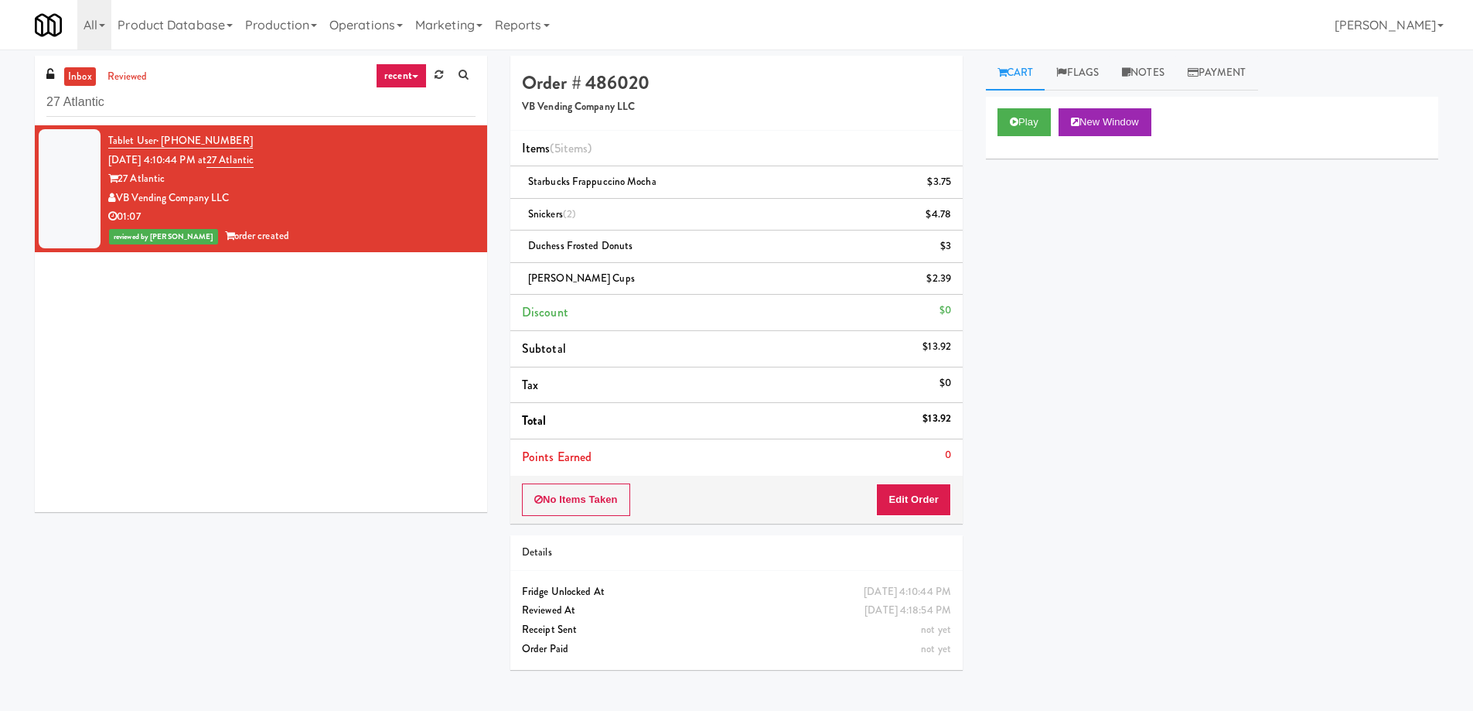
click at [291, 111] on input "27 Atlantic" at bounding box center [260, 102] width 429 height 29
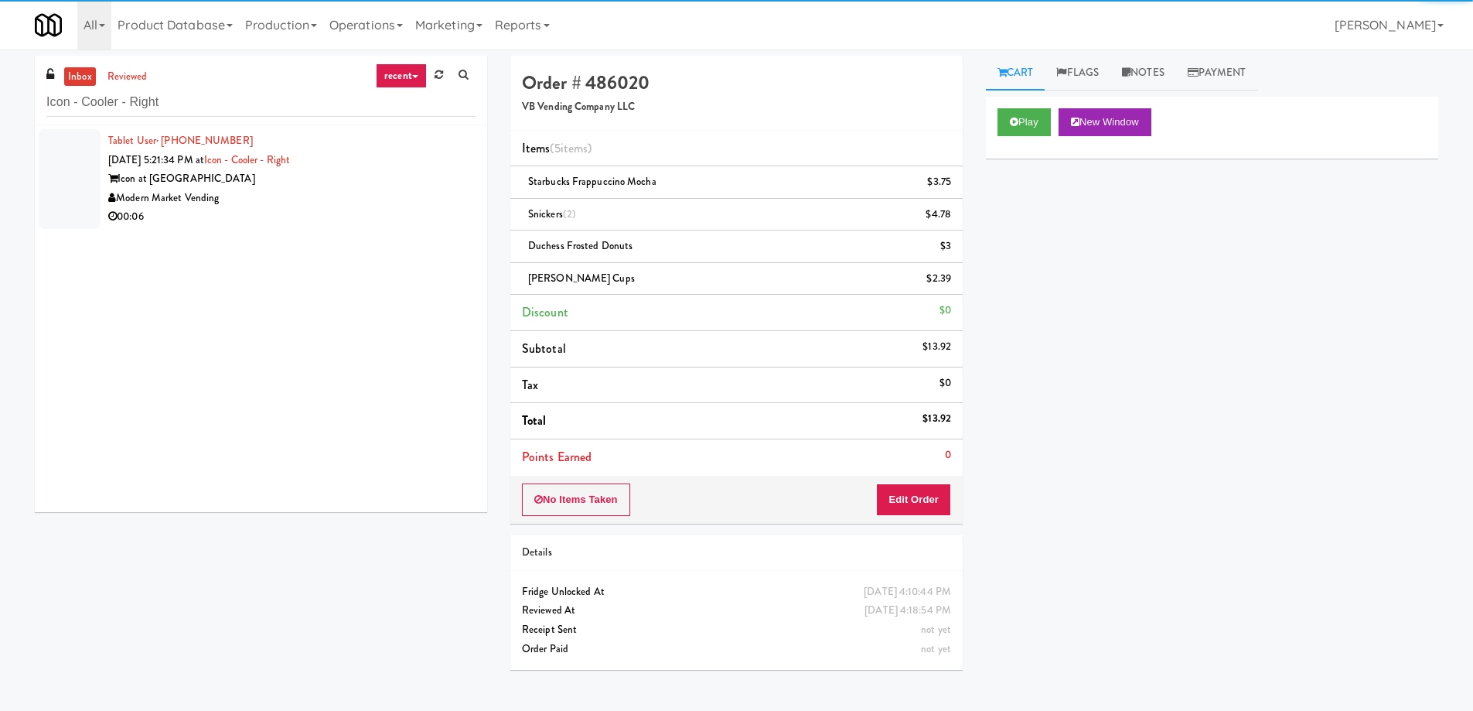
click at [306, 197] on div "Modern Market Vending" at bounding box center [291, 198] width 367 height 19
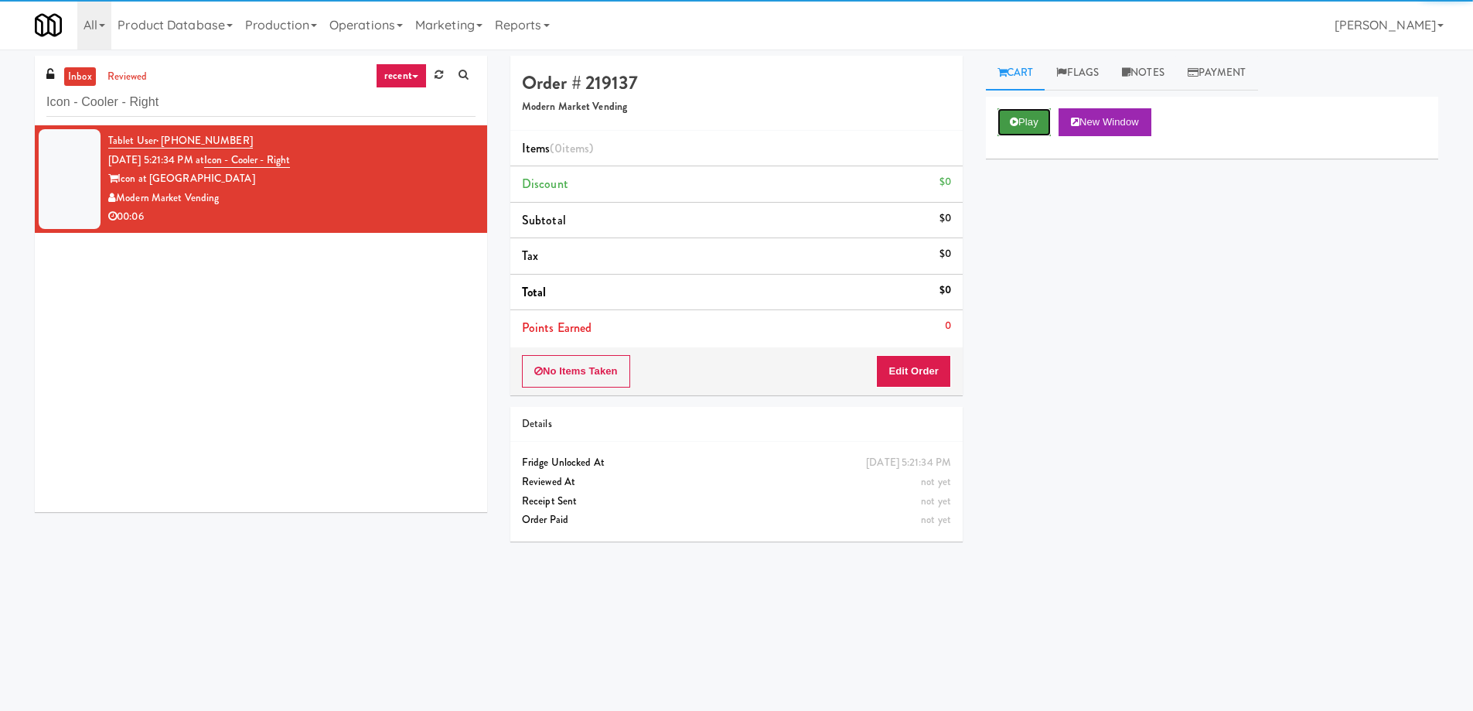
click at [1020, 120] on button "Play" at bounding box center [1024, 122] width 53 height 28
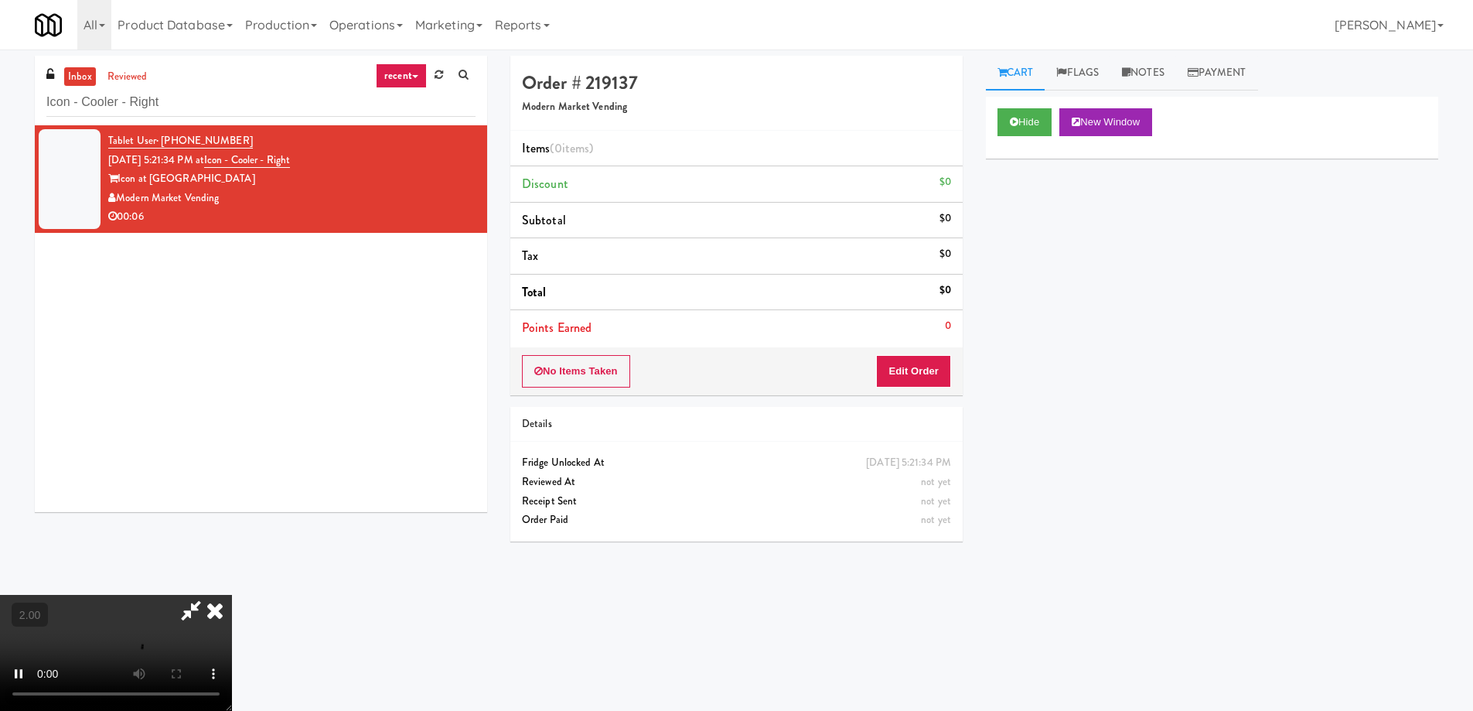
click at [232, 595] on video at bounding box center [116, 653] width 232 height 116
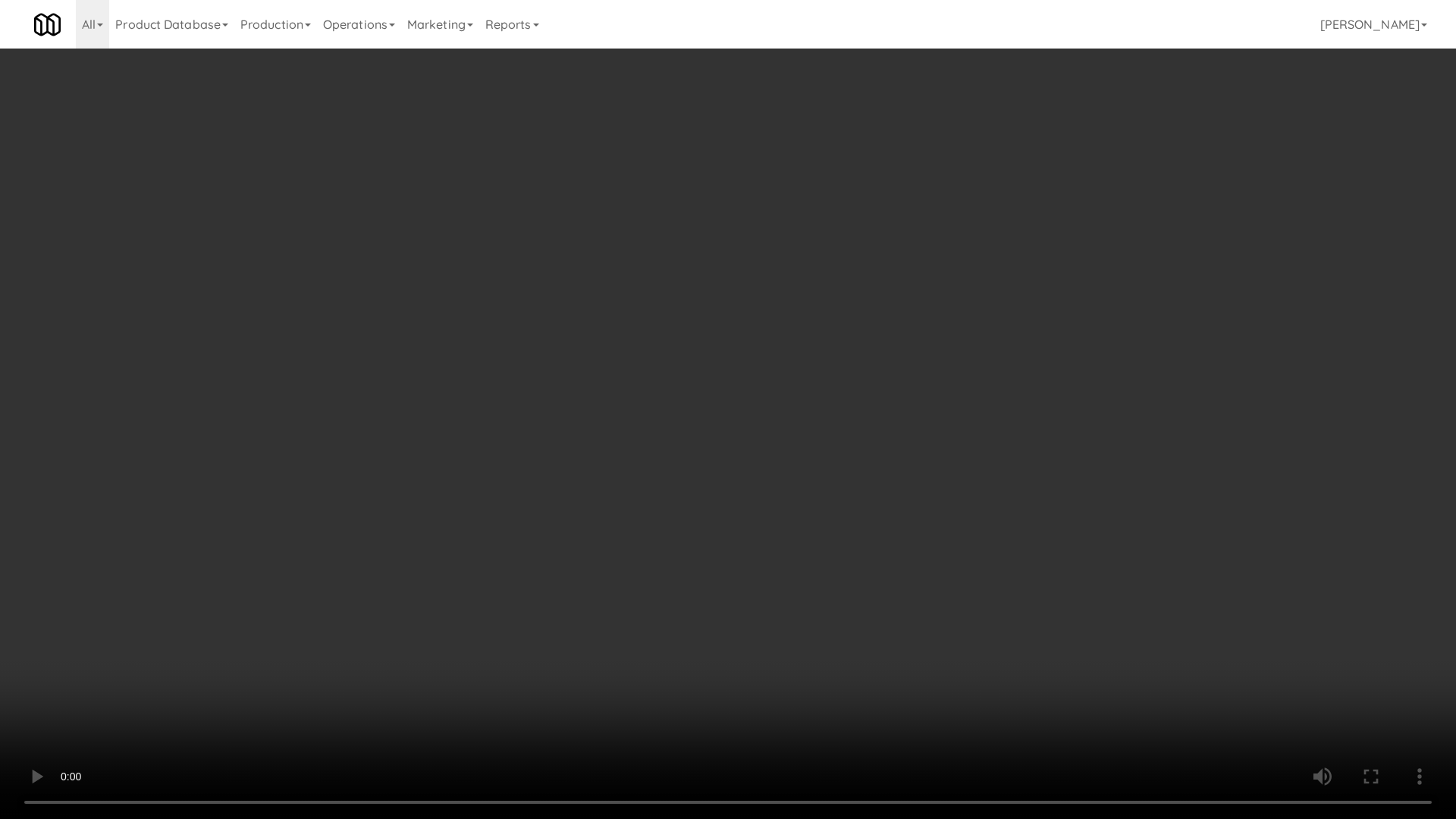
click at [687, 513] on video at bounding box center [728, 409] width 1456 height 819
click at [688, 523] on video at bounding box center [728, 409] width 1456 height 819
click at [689, 523] on video at bounding box center [728, 409] width 1456 height 819
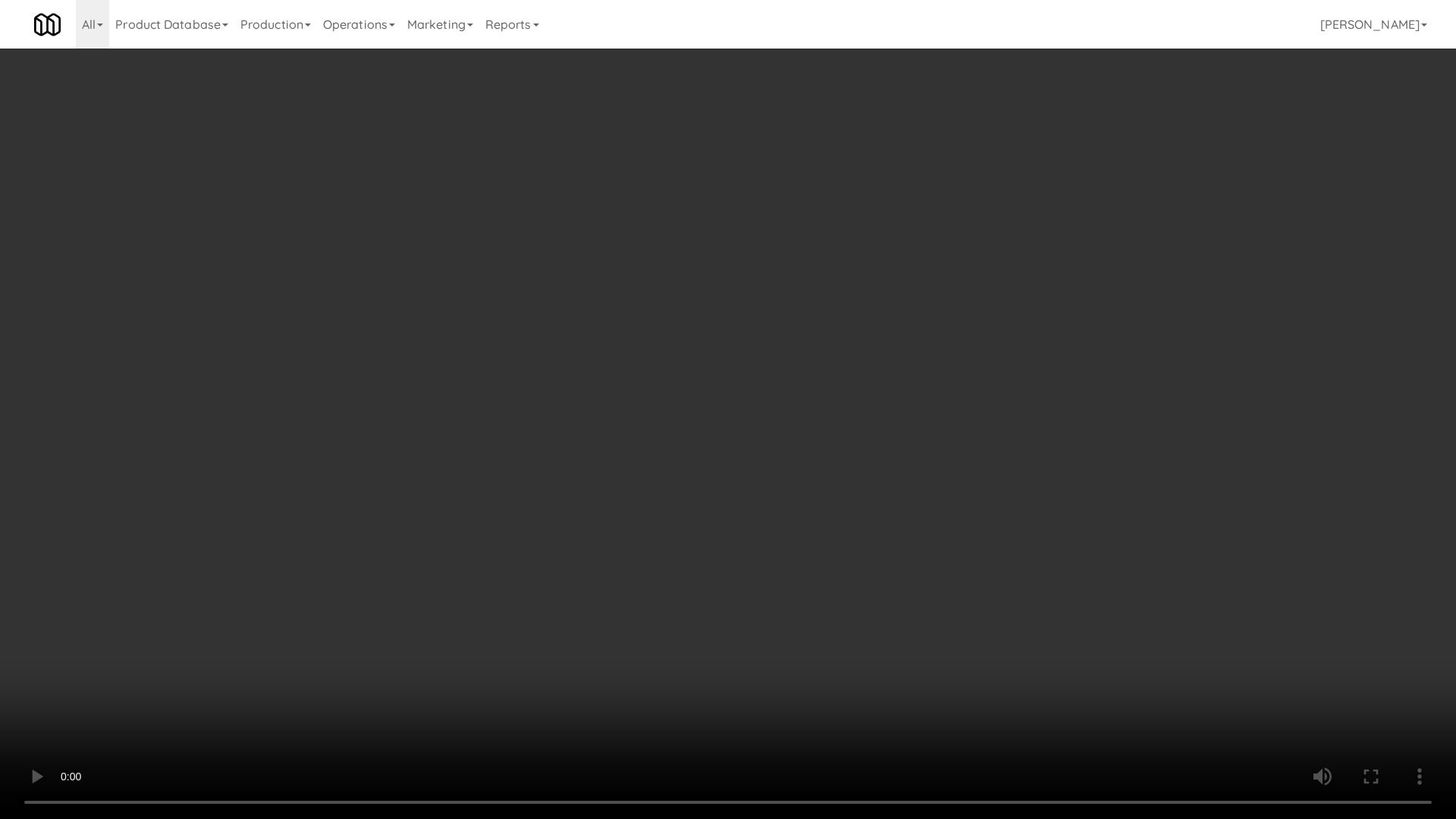
click at [679, 510] on video at bounding box center [728, 409] width 1456 height 819
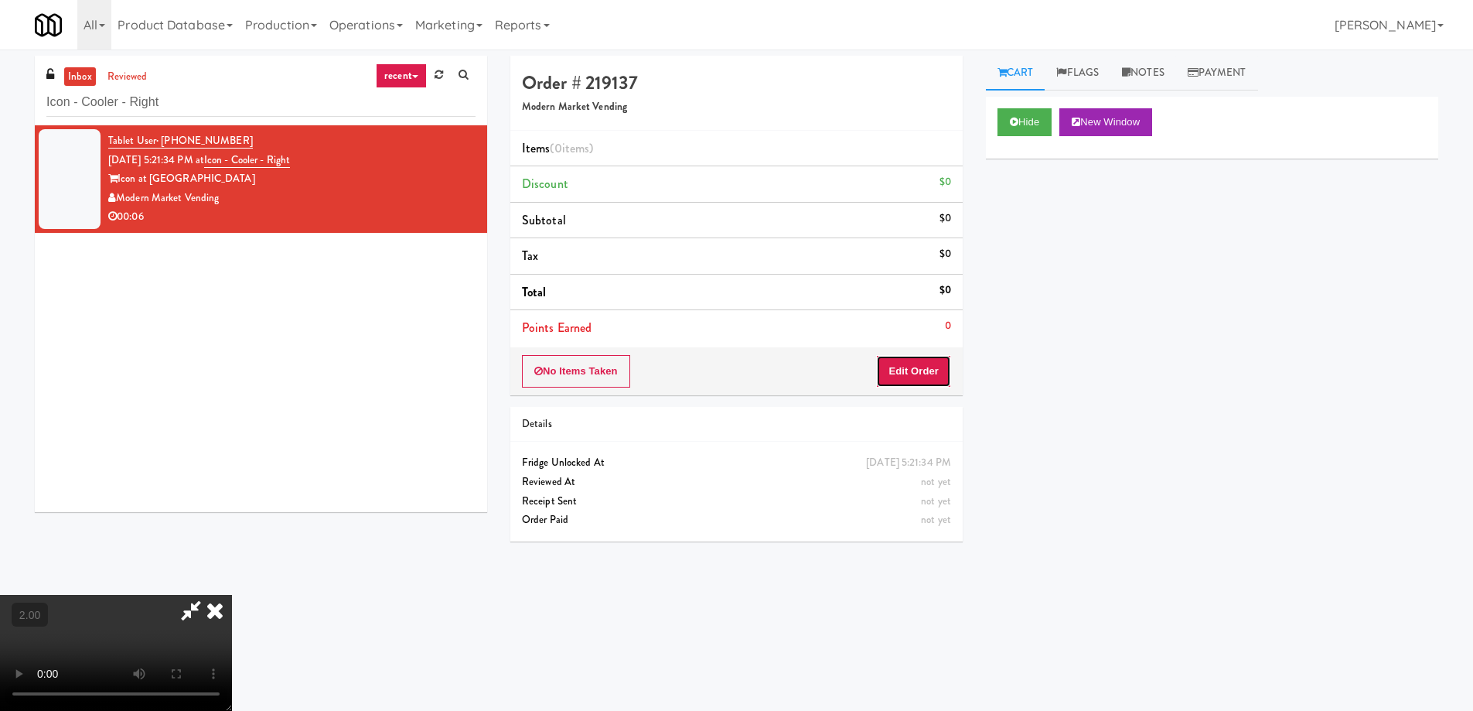
click at [888, 363] on button "Edit Order" at bounding box center [913, 371] width 75 height 32
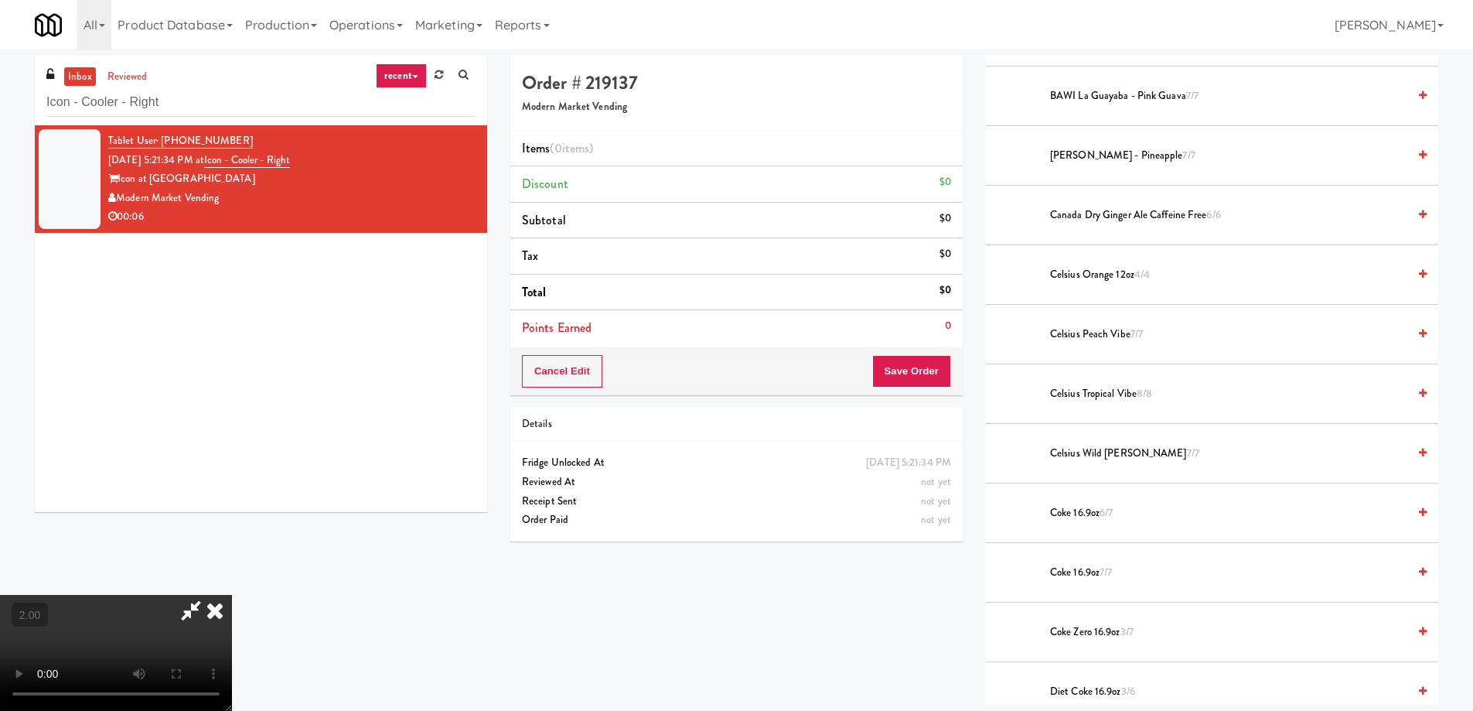
scroll to position [619, 0]
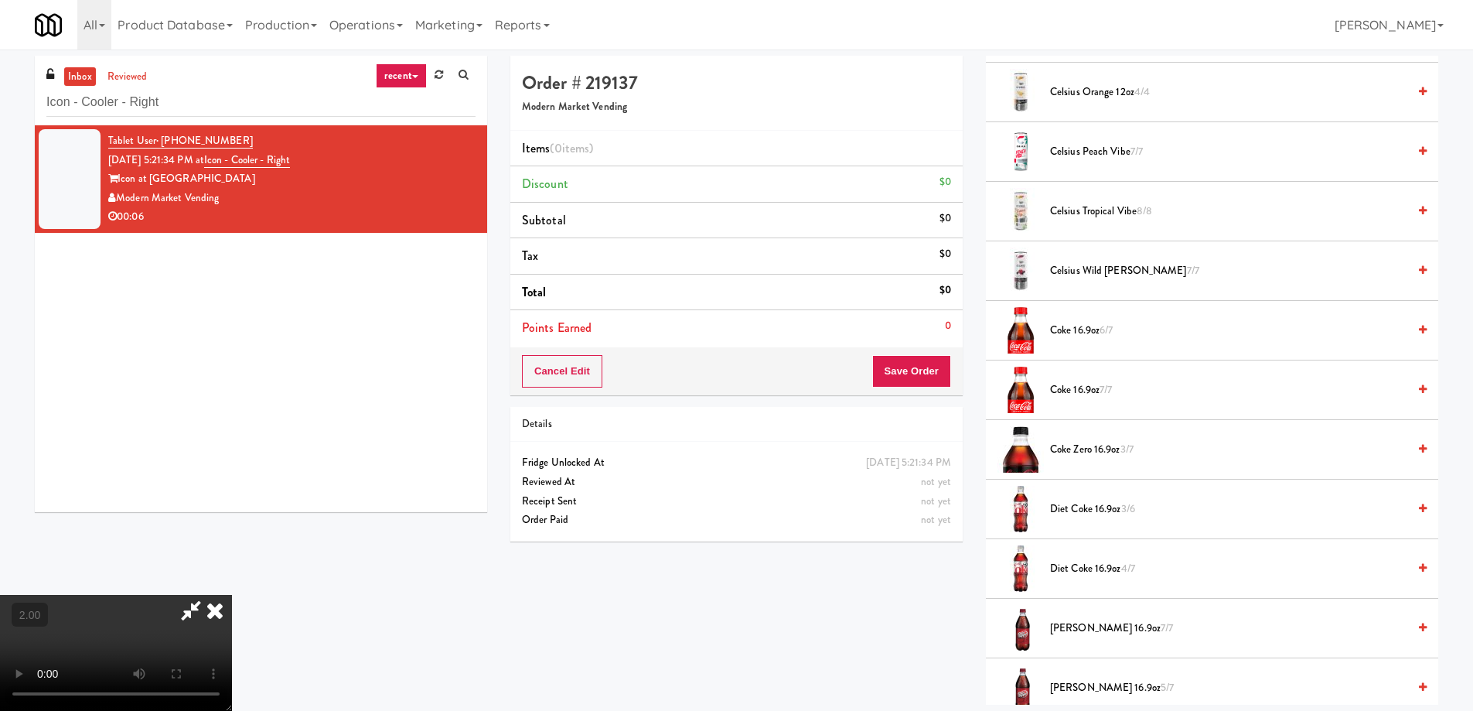
click at [1095, 527] on li "Diet Coke 16.9oz 3/6" at bounding box center [1212, 509] width 452 height 60
click at [1090, 515] on span "Diet Coke 16.9oz 3/6" at bounding box center [1228, 509] width 357 height 19
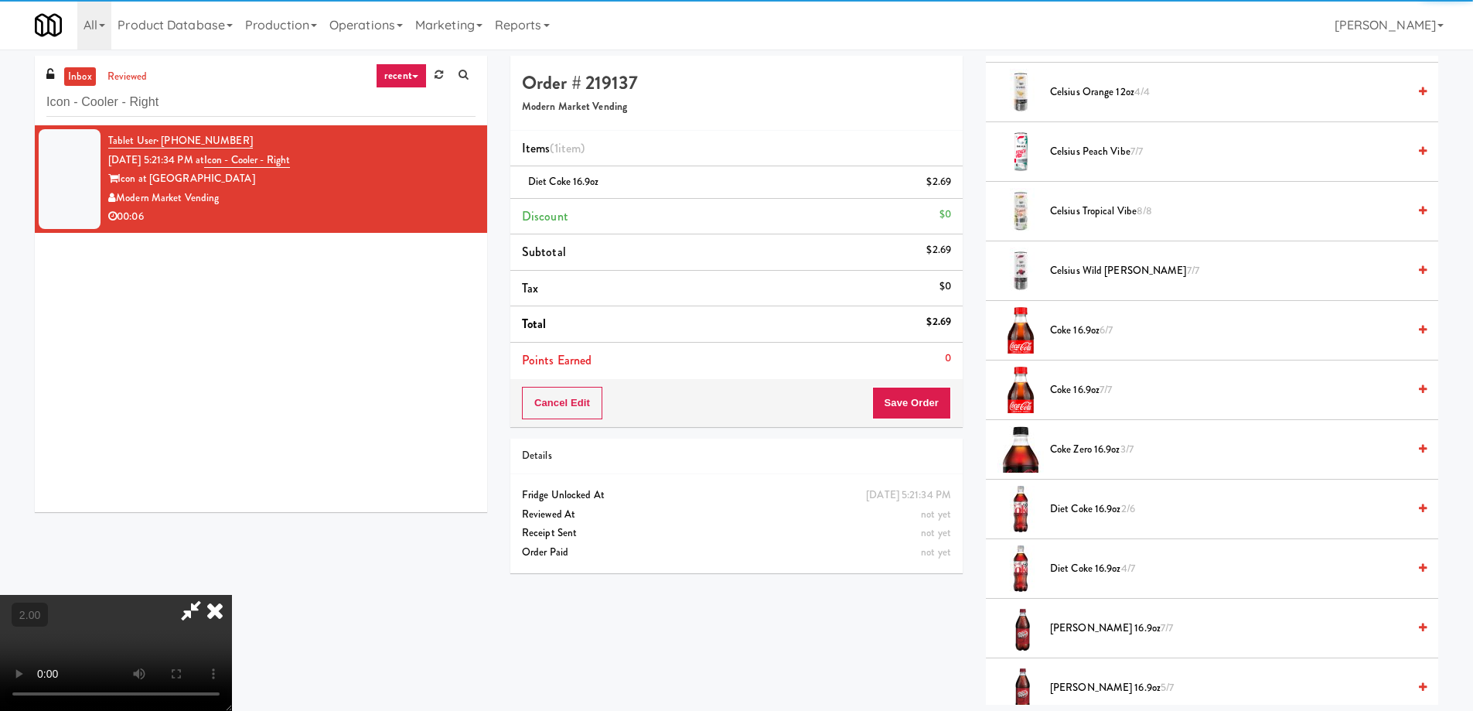
click at [889, 380] on div "Cancel Edit Save Order" at bounding box center [736, 403] width 452 height 48
click at [921, 397] on button "Save Order" at bounding box center [911, 403] width 79 height 32
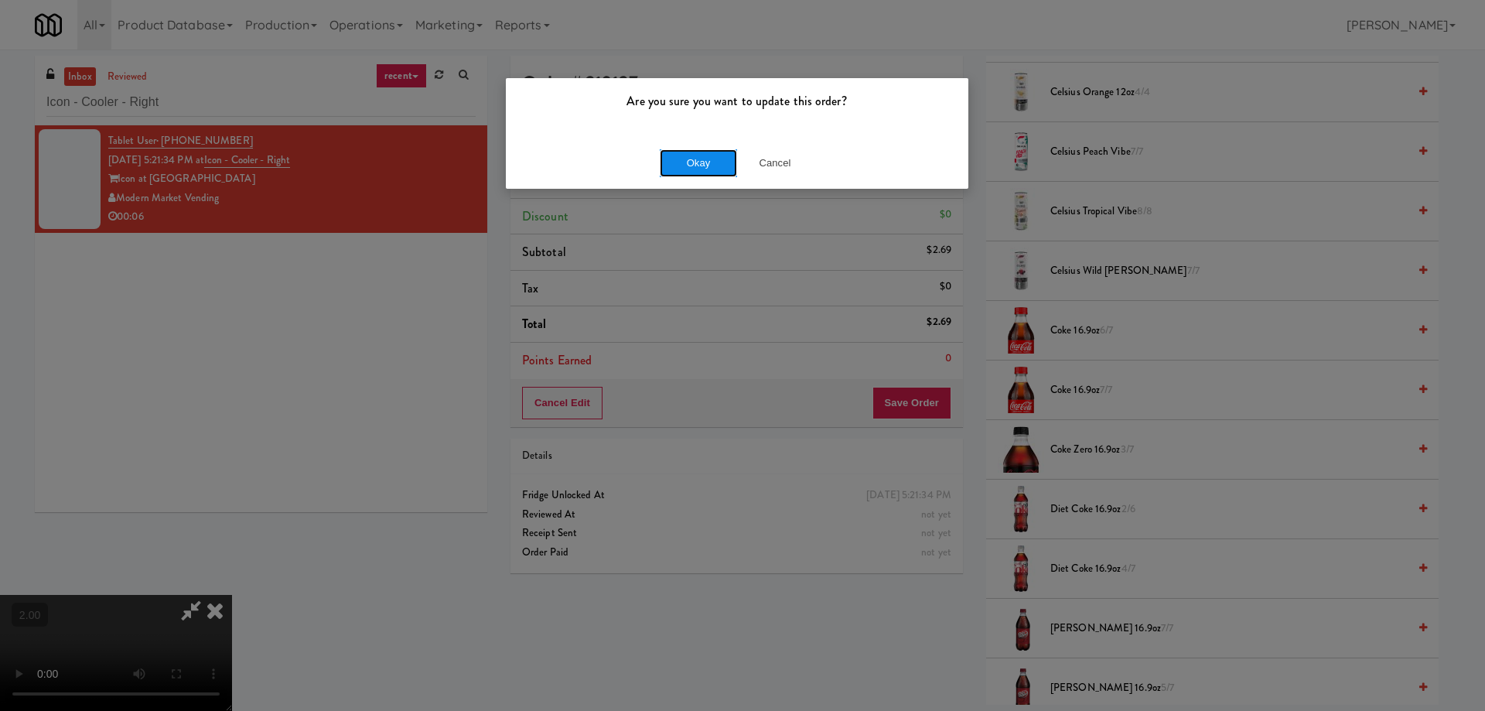
click at [693, 162] on button "Okay" at bounding box center [698, 163] width 77 height 28
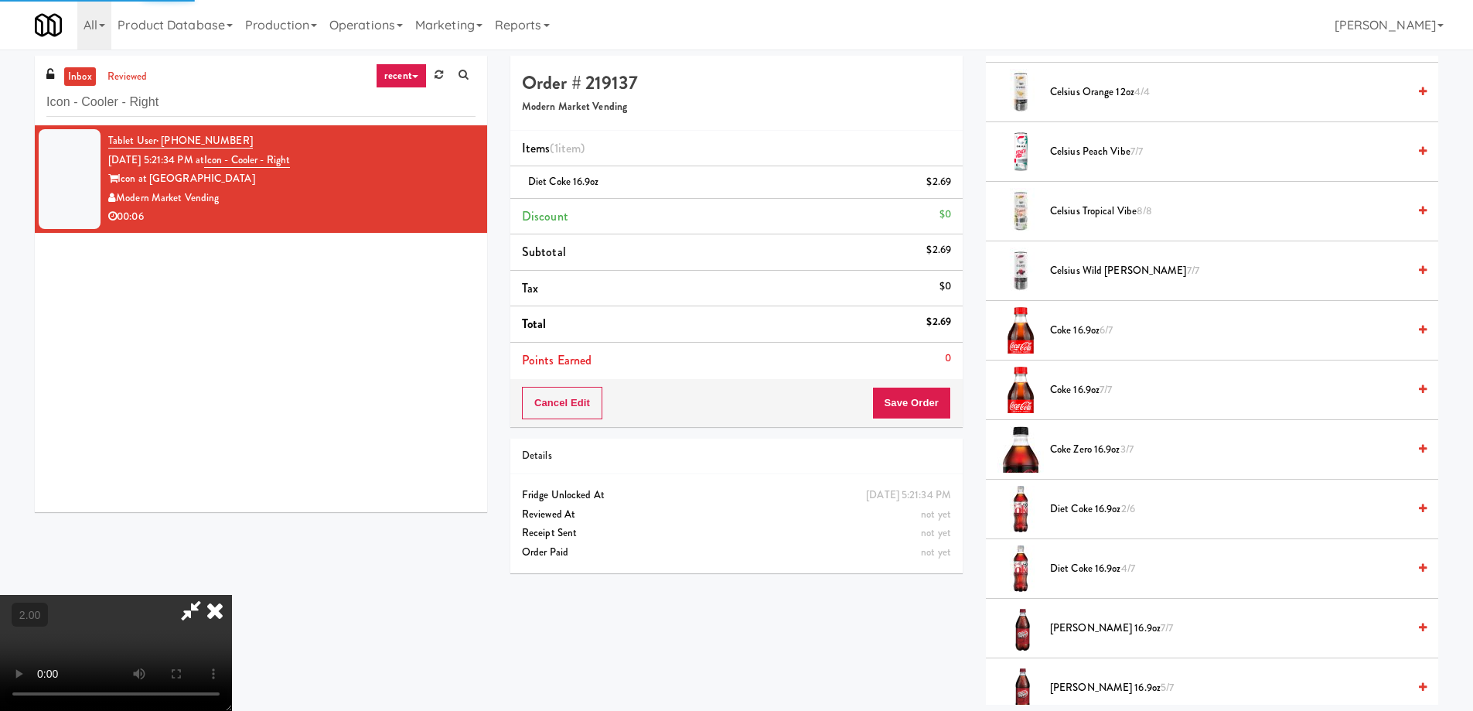
scroll to position [0, 0]
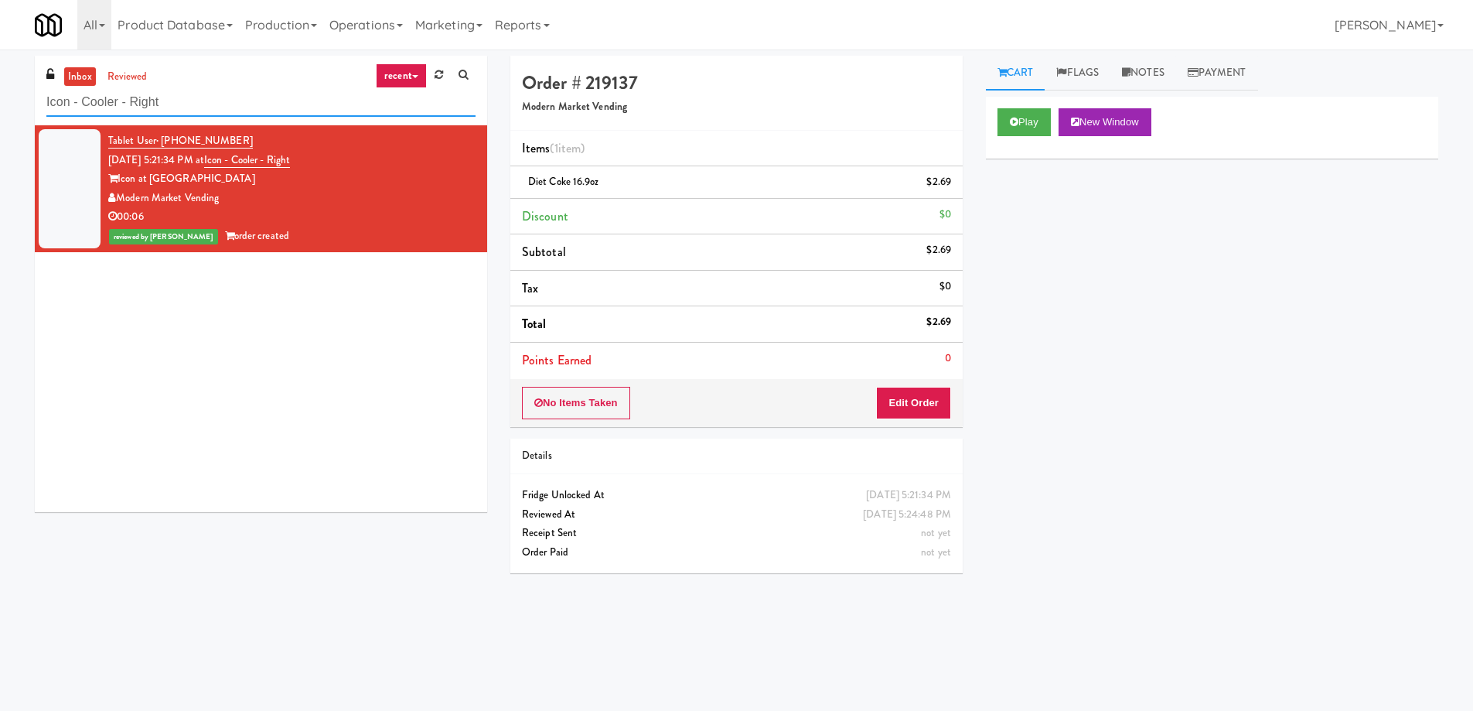
click at [273, 101] on input "Icon - Cooler - Right" at bounding box center [260, 102] width 429 height 29
paste input "Rapp Street Fridge"
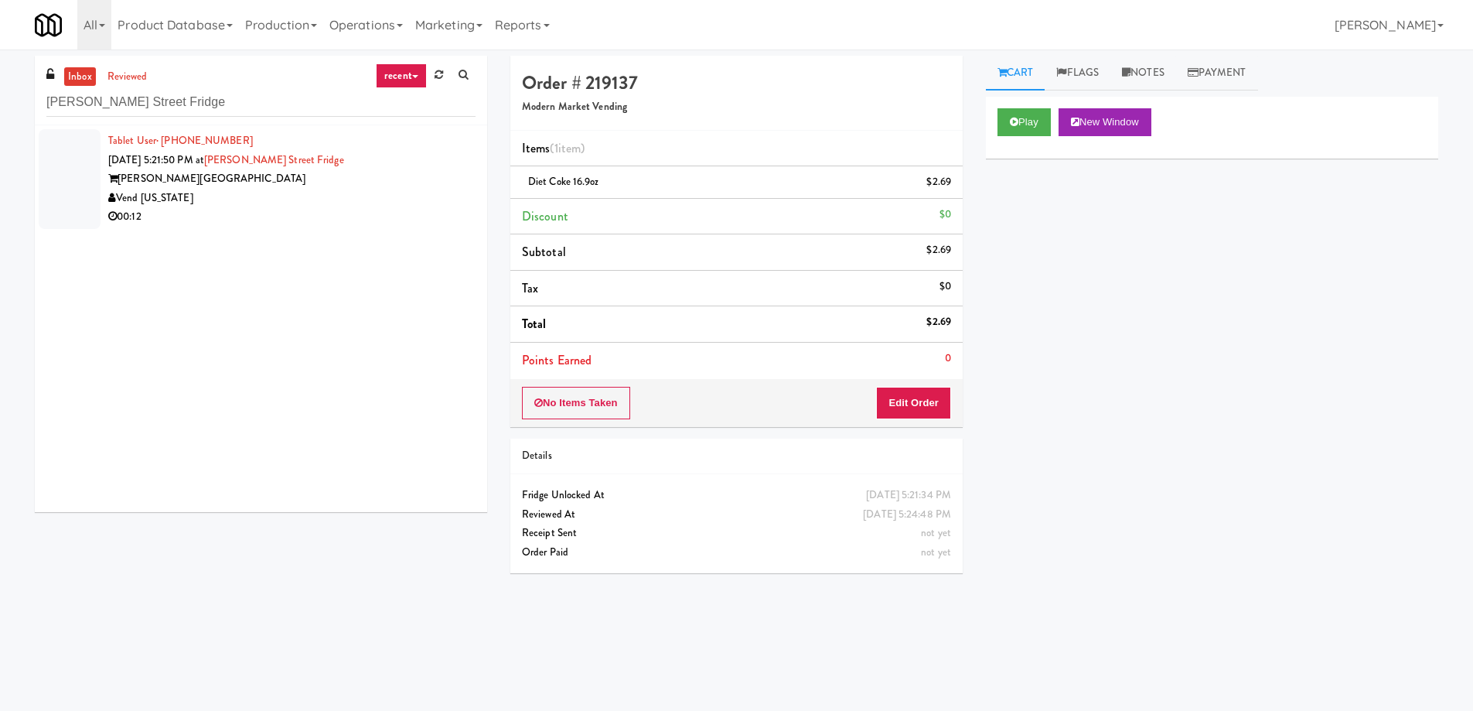
click at [372, 202] on div "Vend [US_STATE]" at bounding box center [291, 198] width 367 height 19
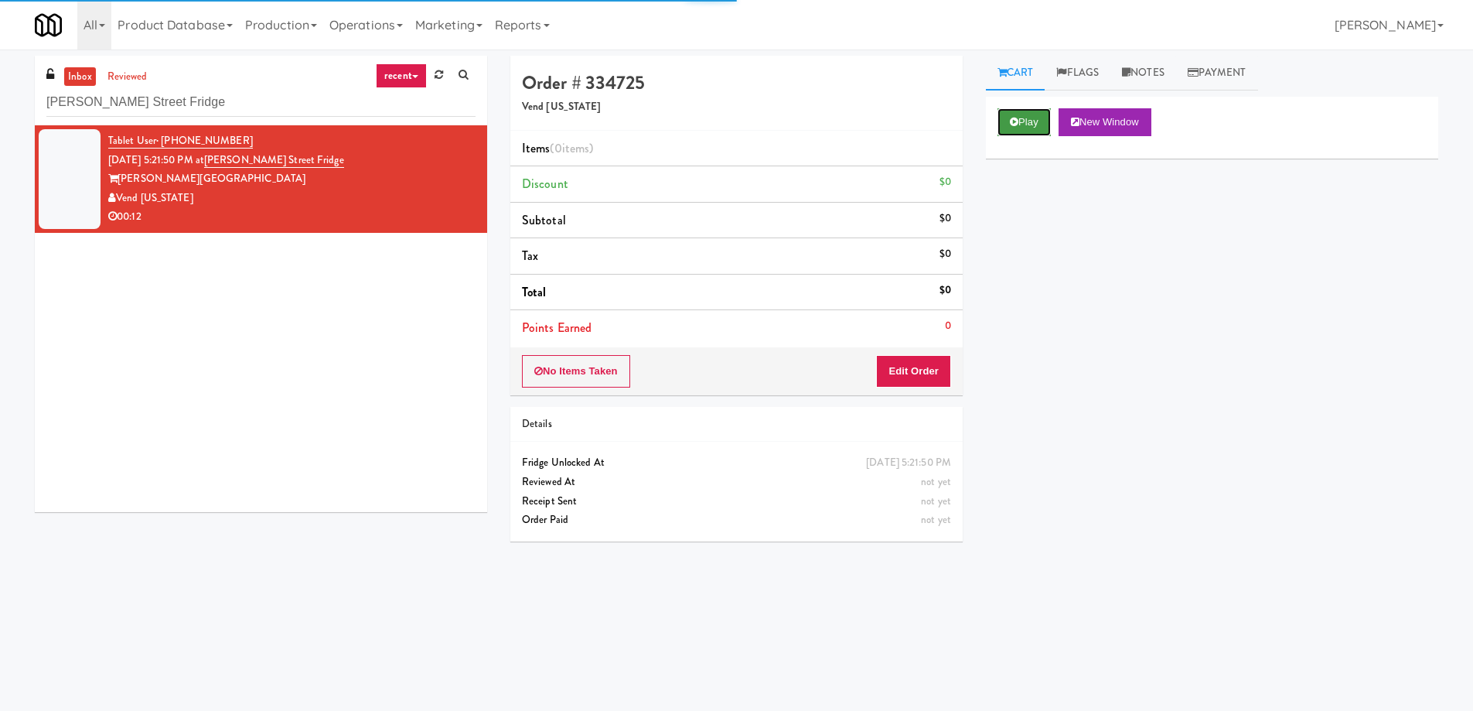
click at [1008, 112] on button "Play" at bounding box center [1024, 122] width 53 height 28
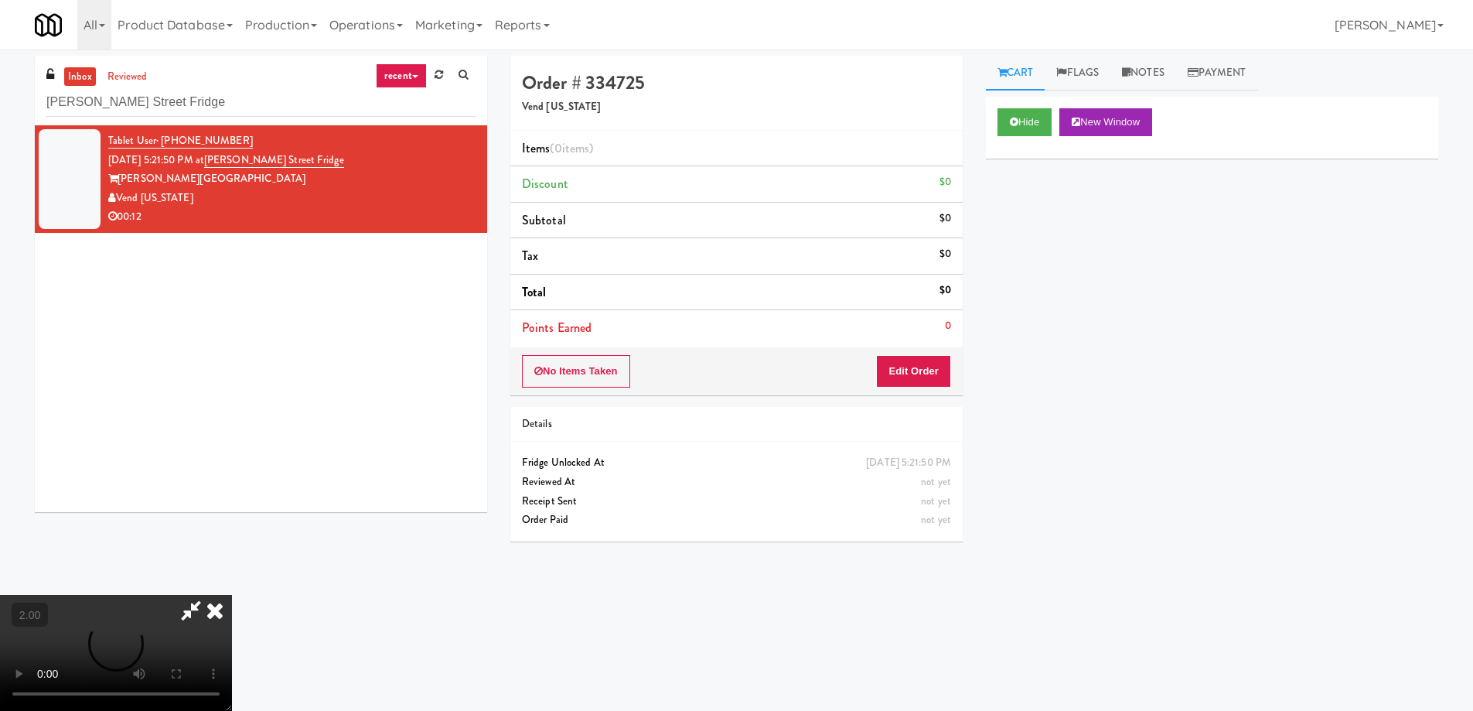
click at [232, 595] on video at bounding box center [116, 653] width 232 height 116
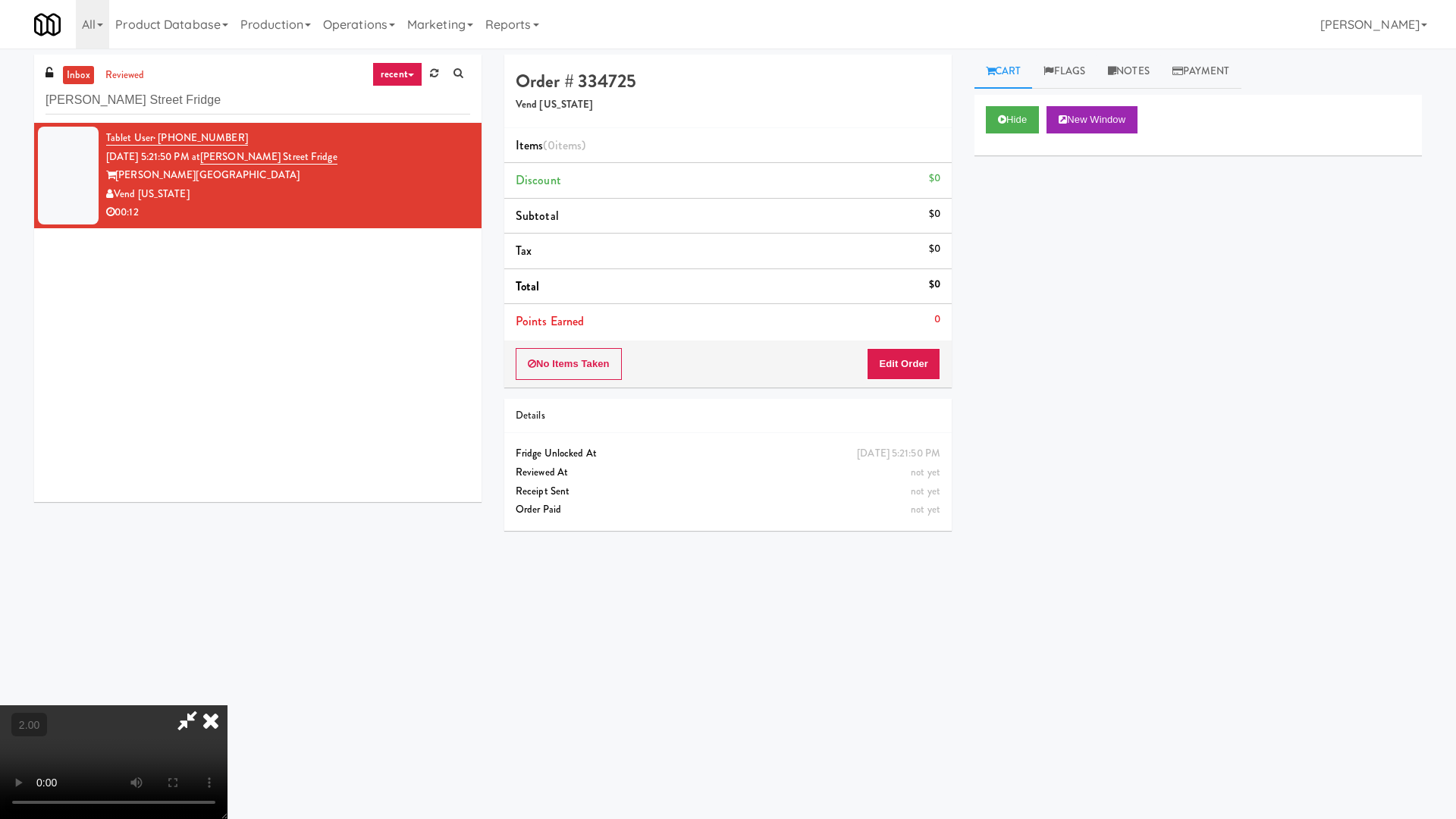
click at [227, 696] on video at bounding box center [114, 762] width 227 height 114
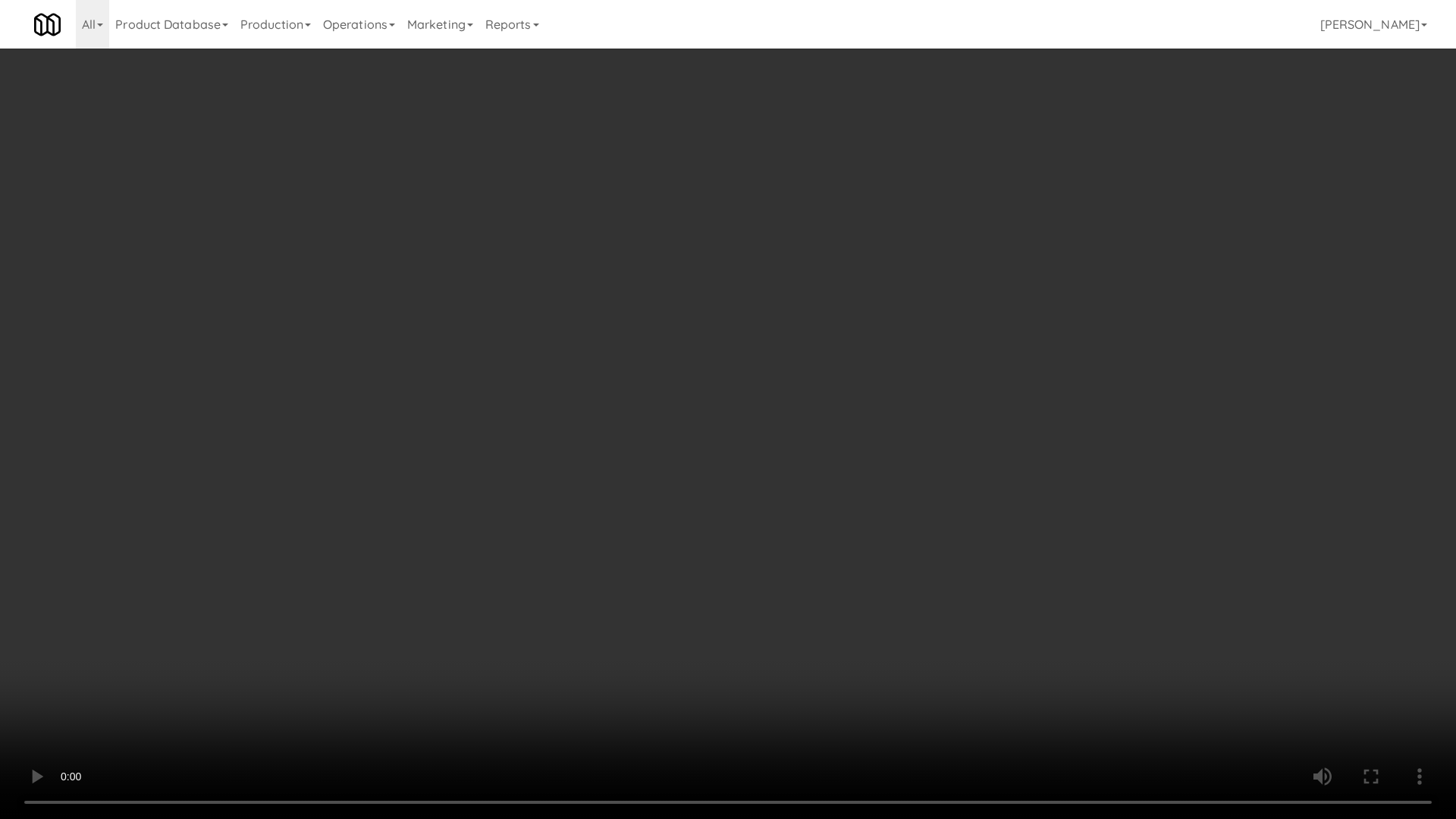
click at [815, 477] on video at bounding box center [728, 409] width 1456 height 819
click at [814, 477] on video at bounding box center [728, 409] width 1456 height 819
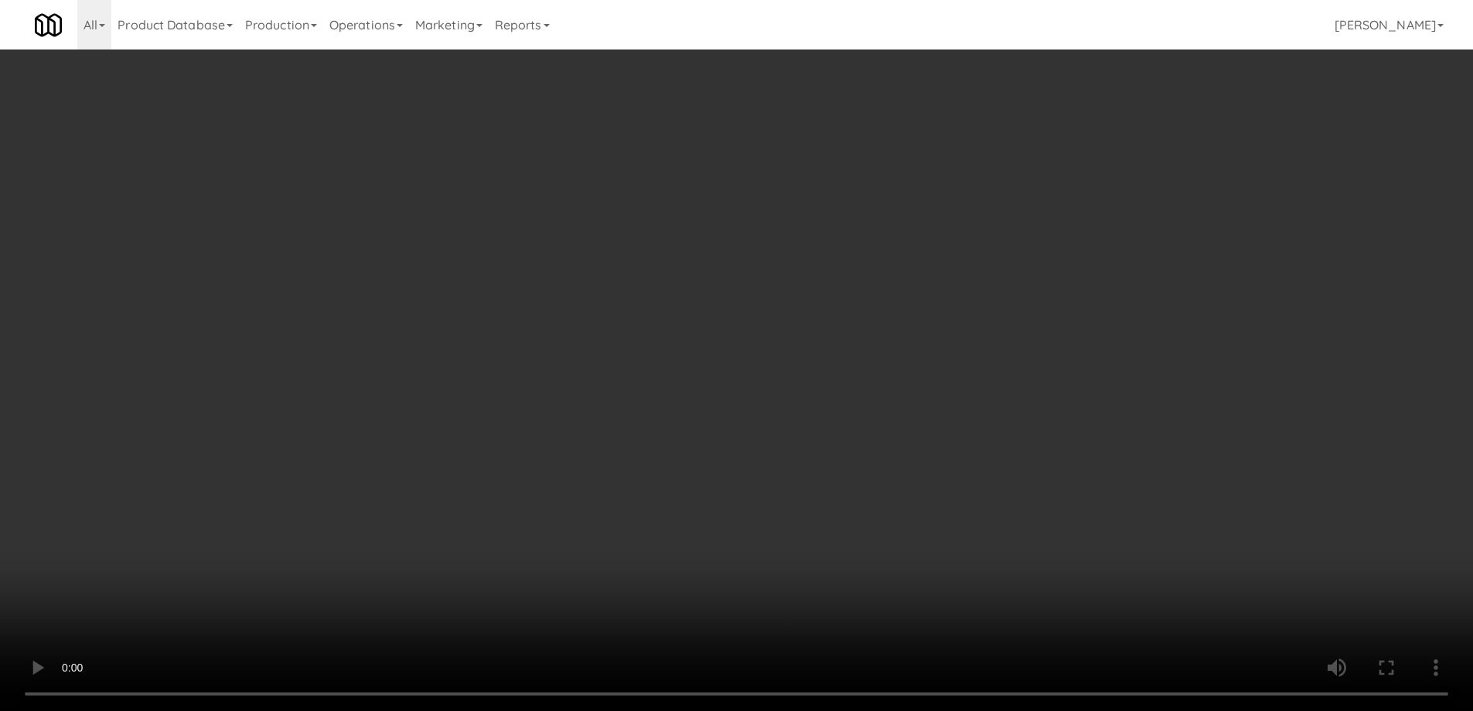
click at [575, 486] on video at bounding box center [736, 355] width 1473 height 711
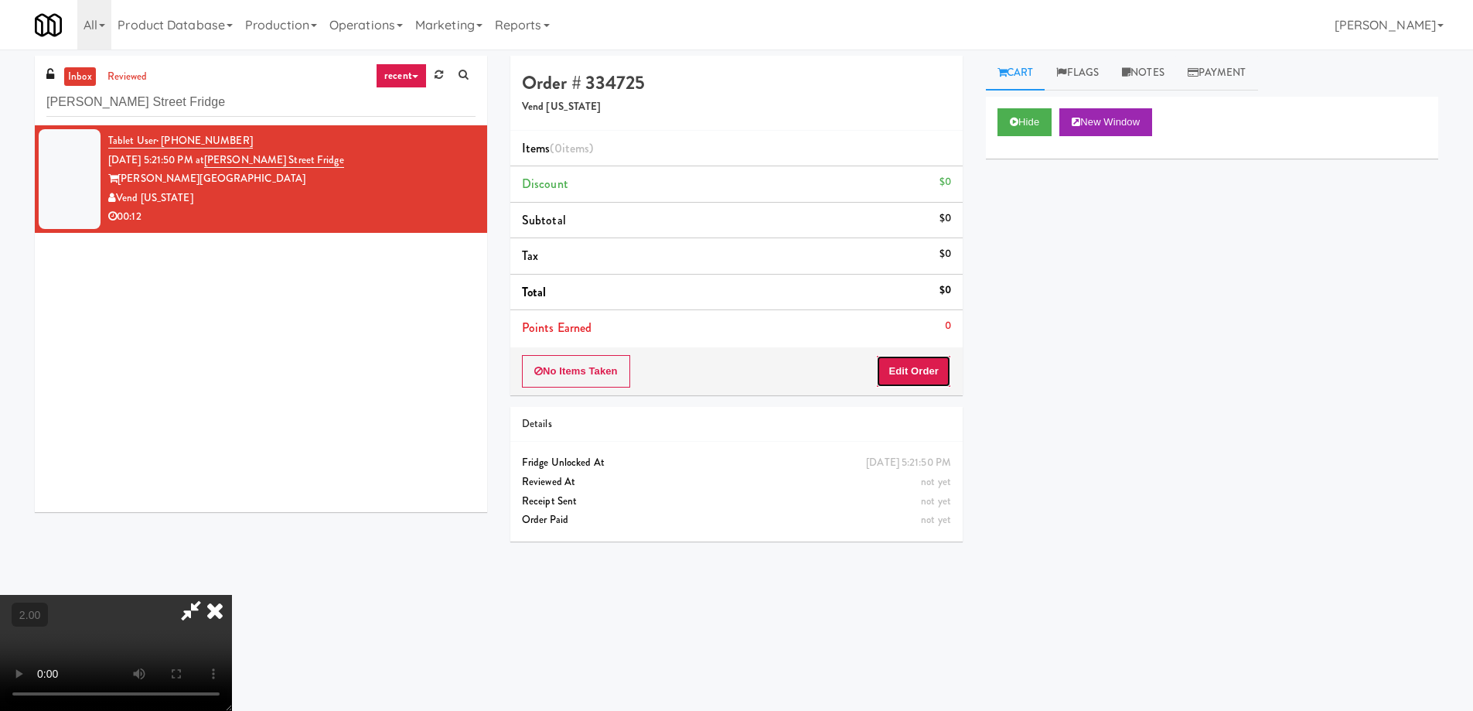
click at [916, 377] on button "Edit Order" at bounding box center [913, 371] width 75 height 32
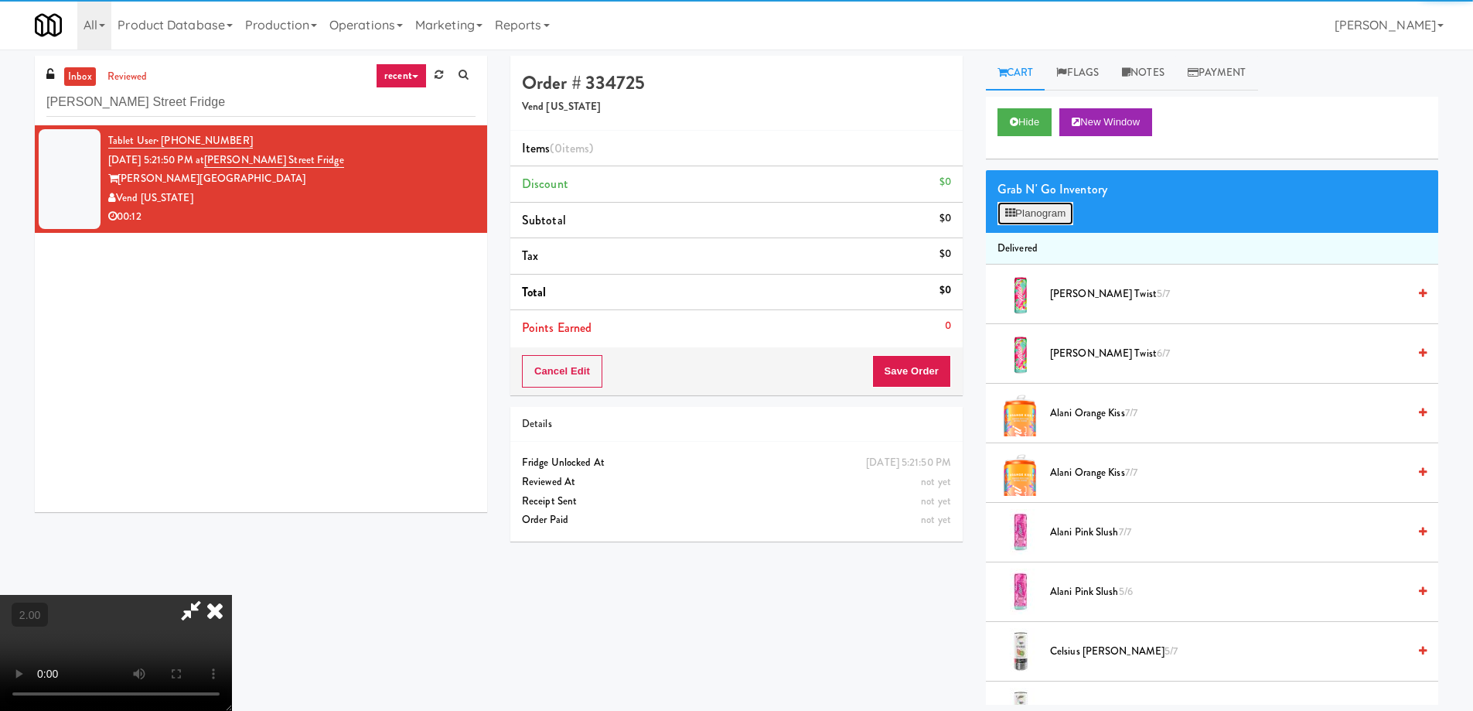
click at [1065, 220] on button "Planogram" at bounding box center [1036, 213] width 76 height 23
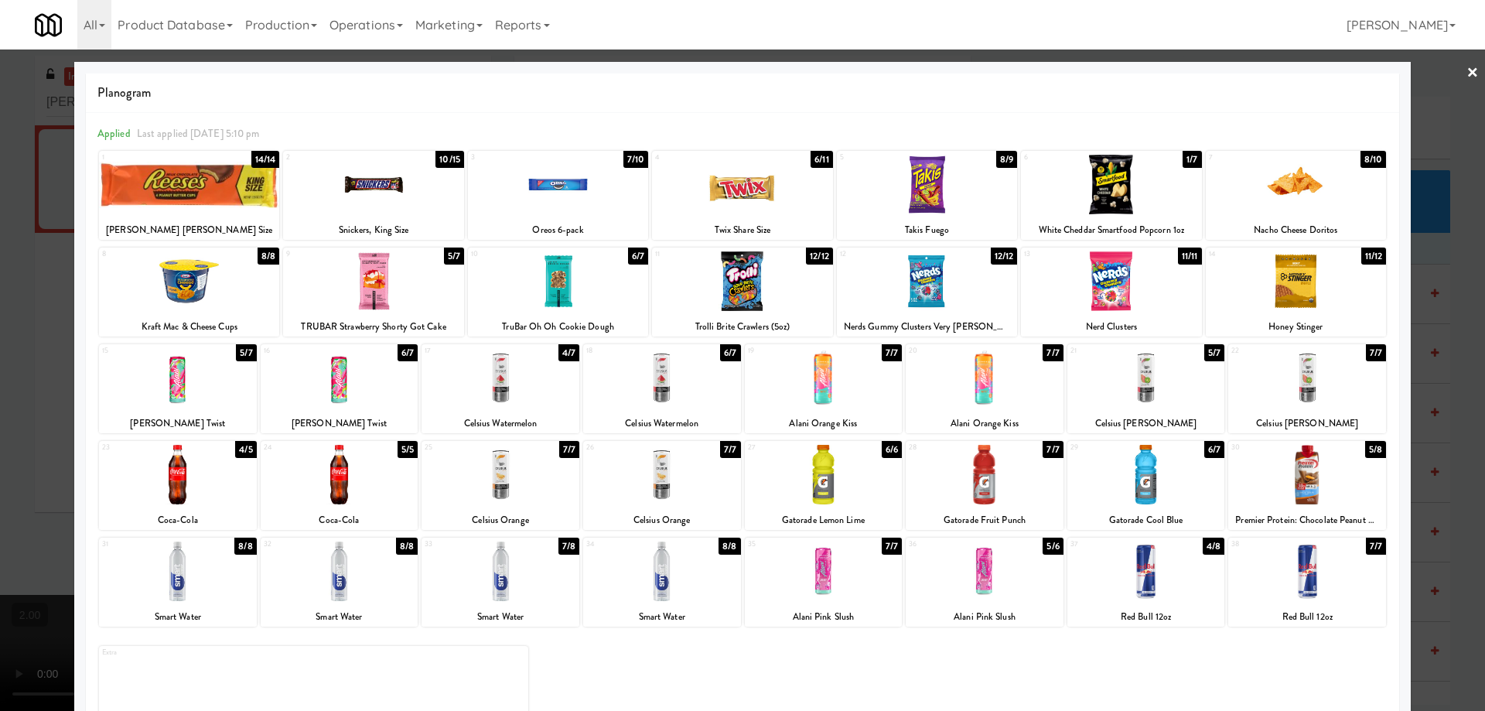
click at [1008, 592] on div at bounding box center [985, 571] width 158 height 60
drag, startPoint x: 0, startPoint y: 567, endPoint x: 34, endPoint y: 559, distance: 34.9
click at [0, 566] on div at bounding box center [742, 355] width 1485 height 711
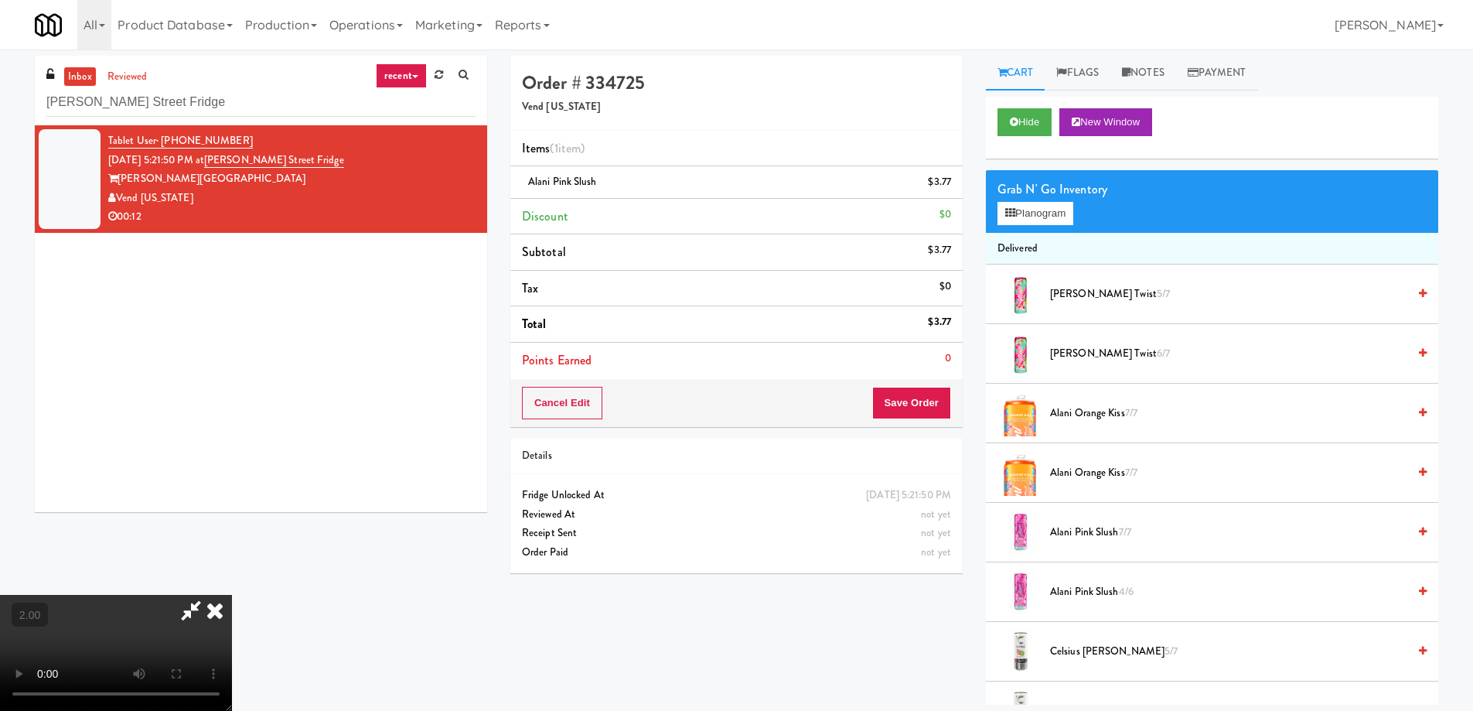
click at [232, 599] on video at bounding box center [116, 653] width 232 height 116
click at [232, 595] on video at bounding box center [116, 653] width 232 height 116
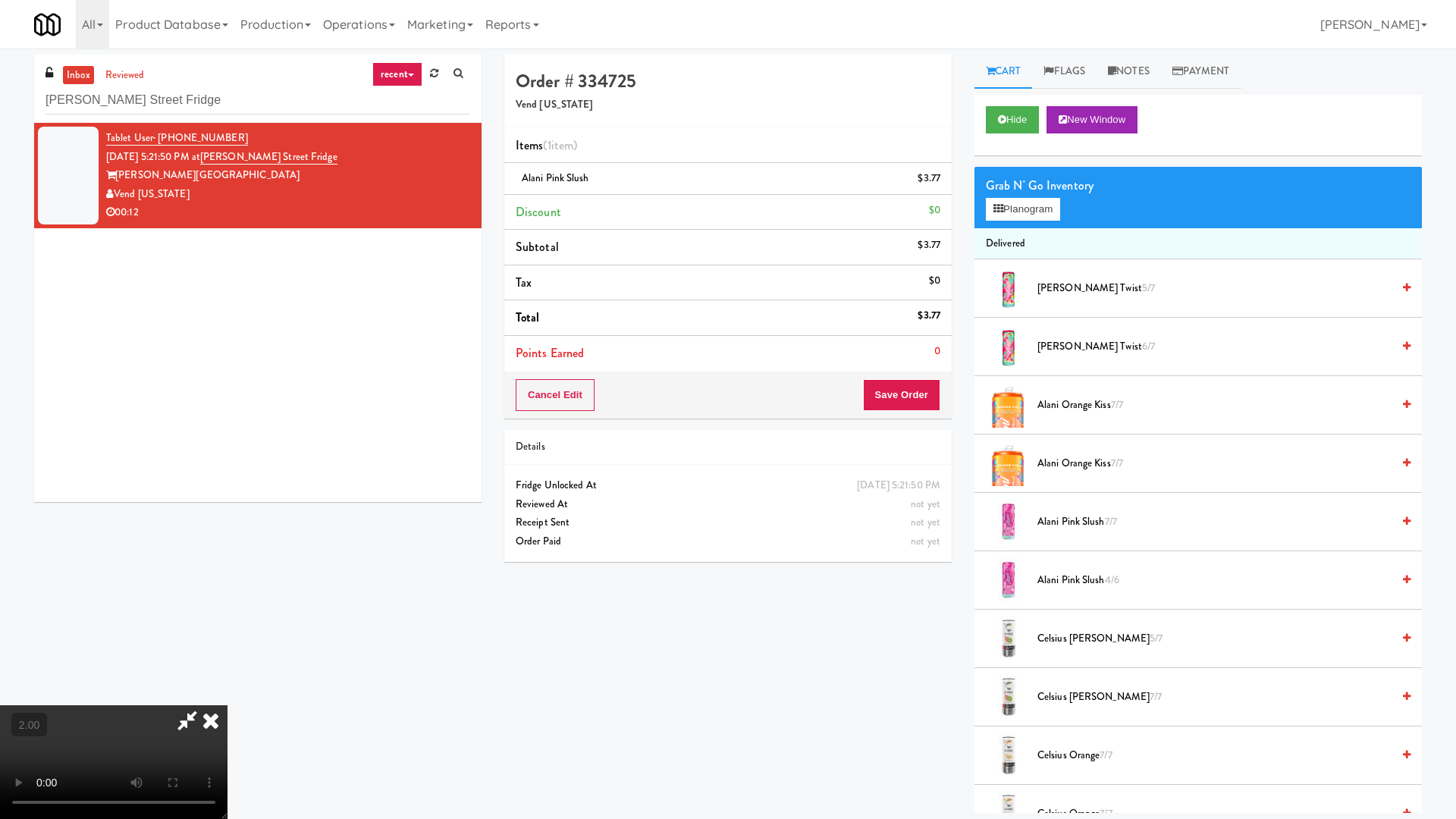
click at [227, 696] on video at bounding box center [114, 762] width 227 height 114
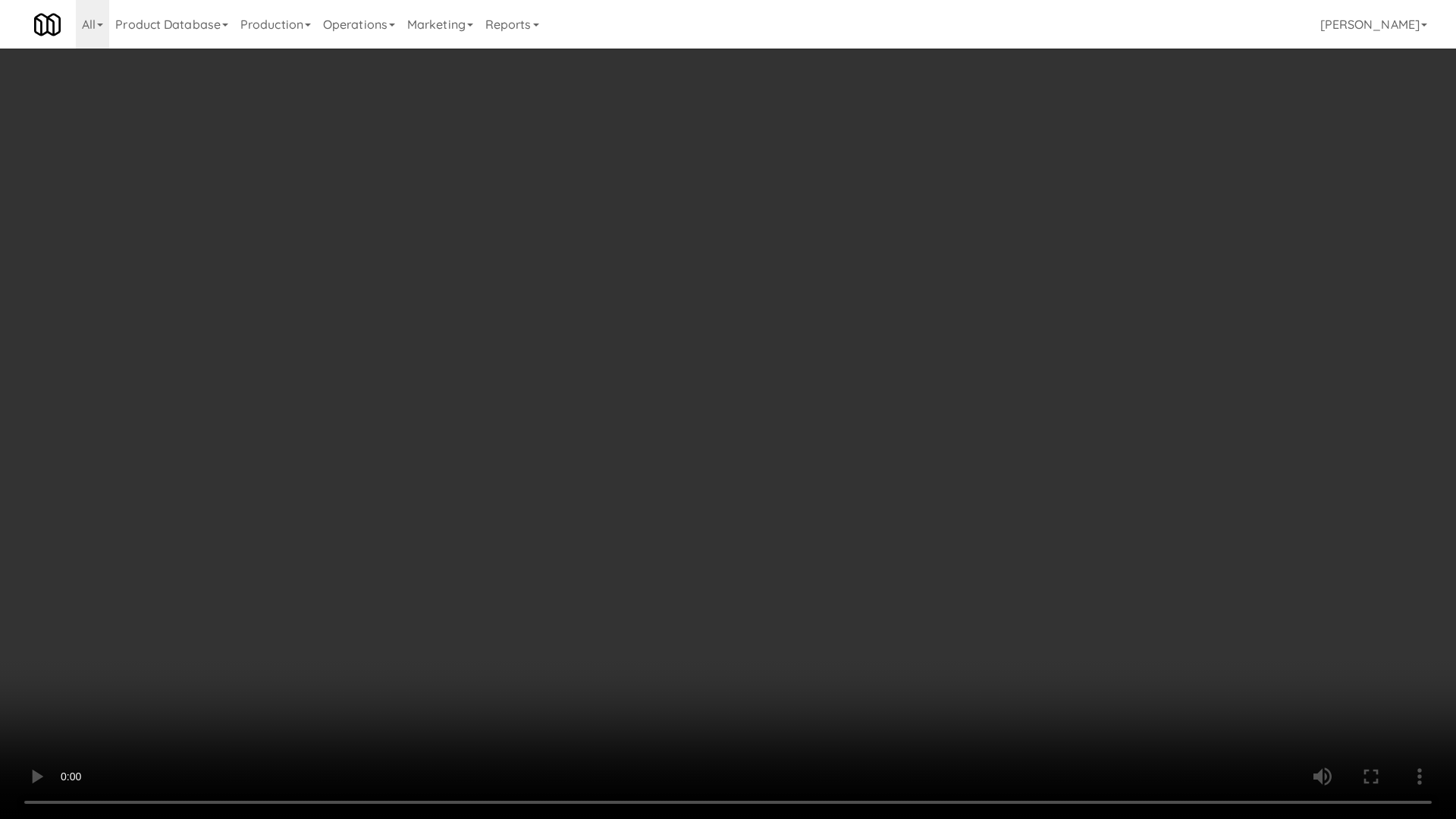
click at [788, 598] on video at bounding box center [728, 409] width 1456 height 819
click at [985, 617] on video at bounding box center [728, 409] width 1456 height 819
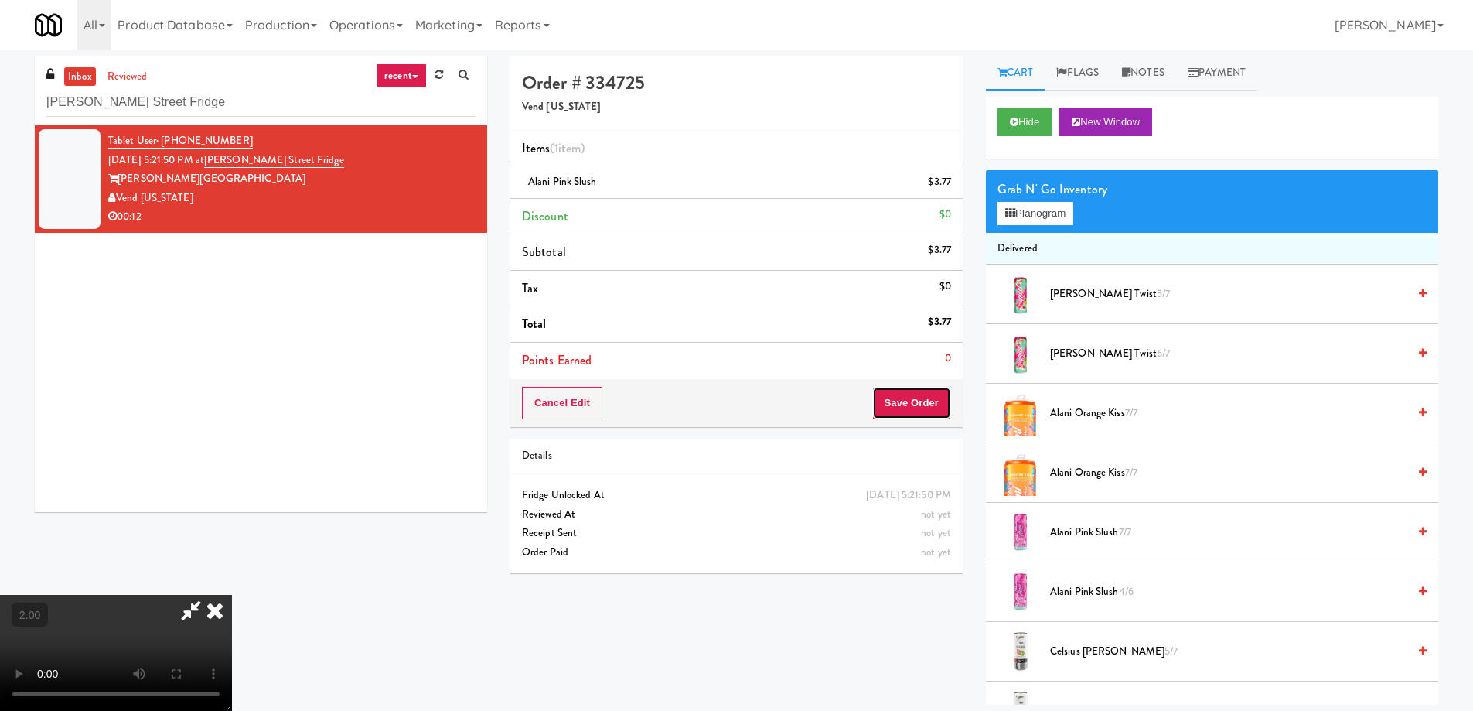
click at [915, 408] on button "Save Order" at bounding box center [911, 403] width 79 height 32
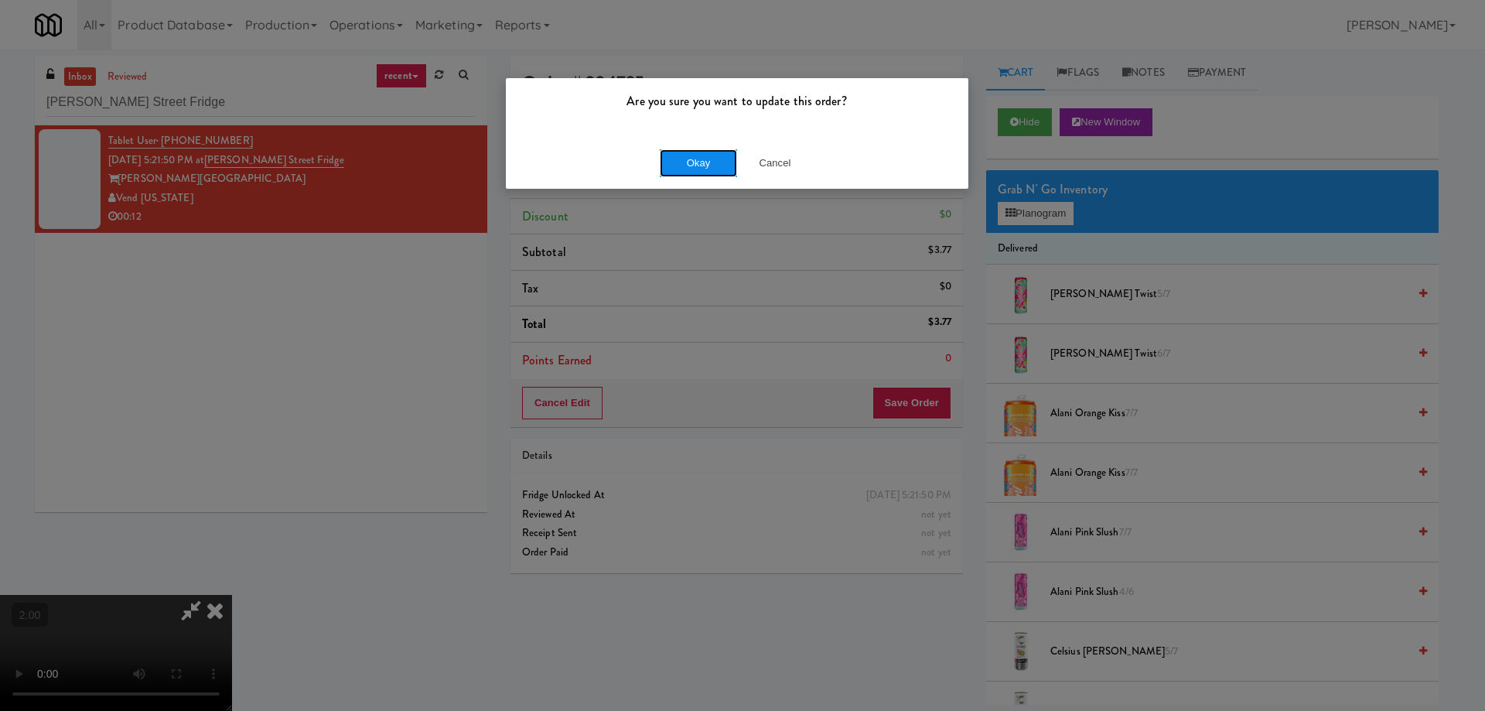
click at [708, 155] on button "Okay" at bounding box center [698, 163] width 77 height 28
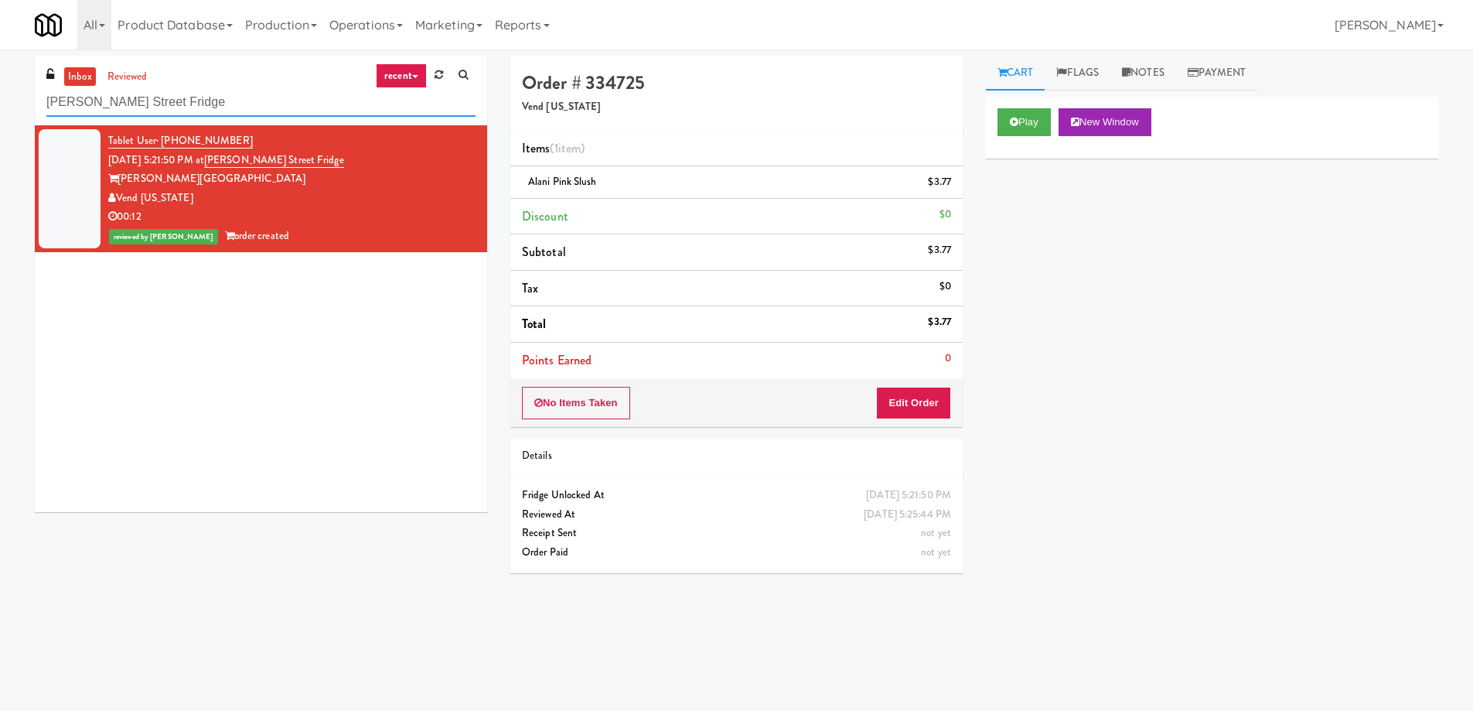
click at [179, 94] on input "Rapp Street Fridge" at bounding box center [260, 102] width 429 height 29
click at [179, 95] on input "Rapp Street Fridge" at bounding box center [260, 102] width 429 height 29
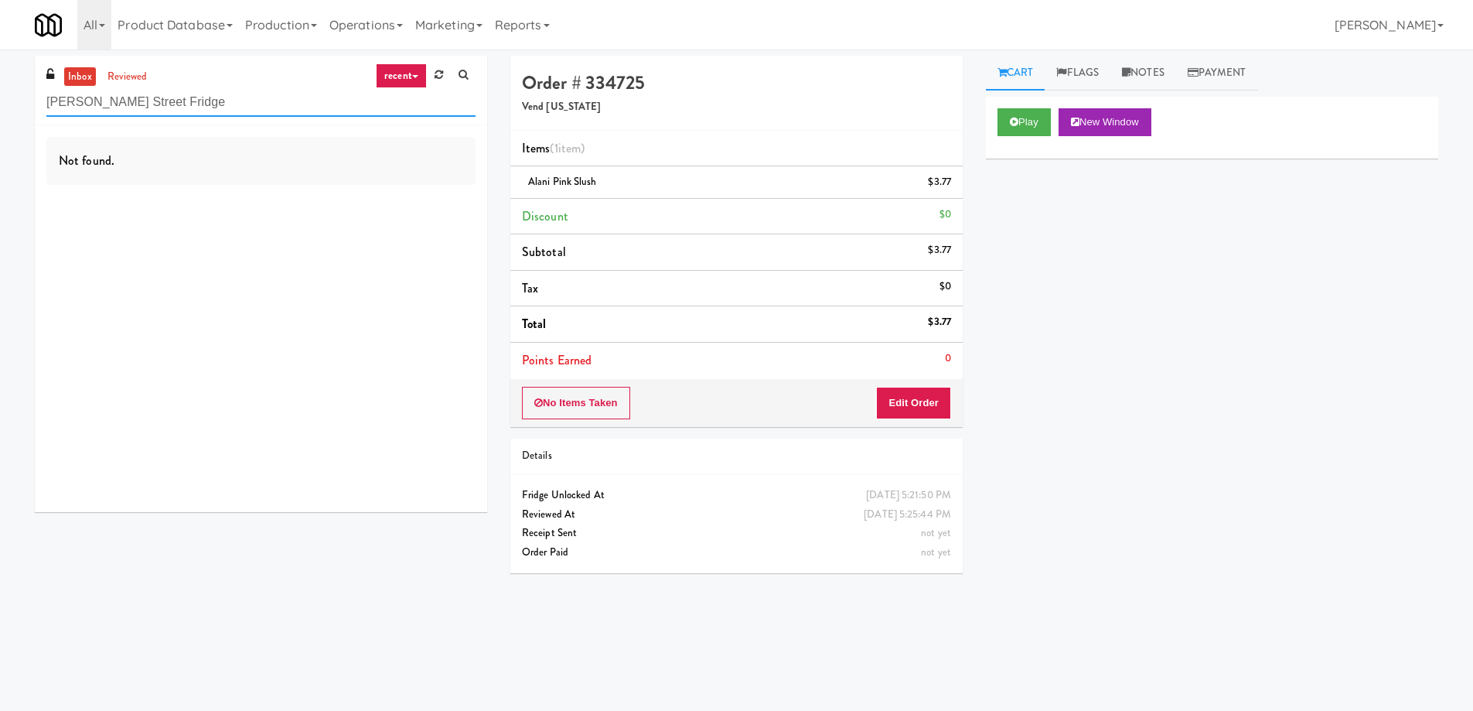
click at [172, 108] on input "Rapp Street Fridge" at bounding box center [260, 102] width 429 height 29
click at [208, 109] on input "Rapp Street Fridge" at bounding box center [260, 102] width 429 height 29
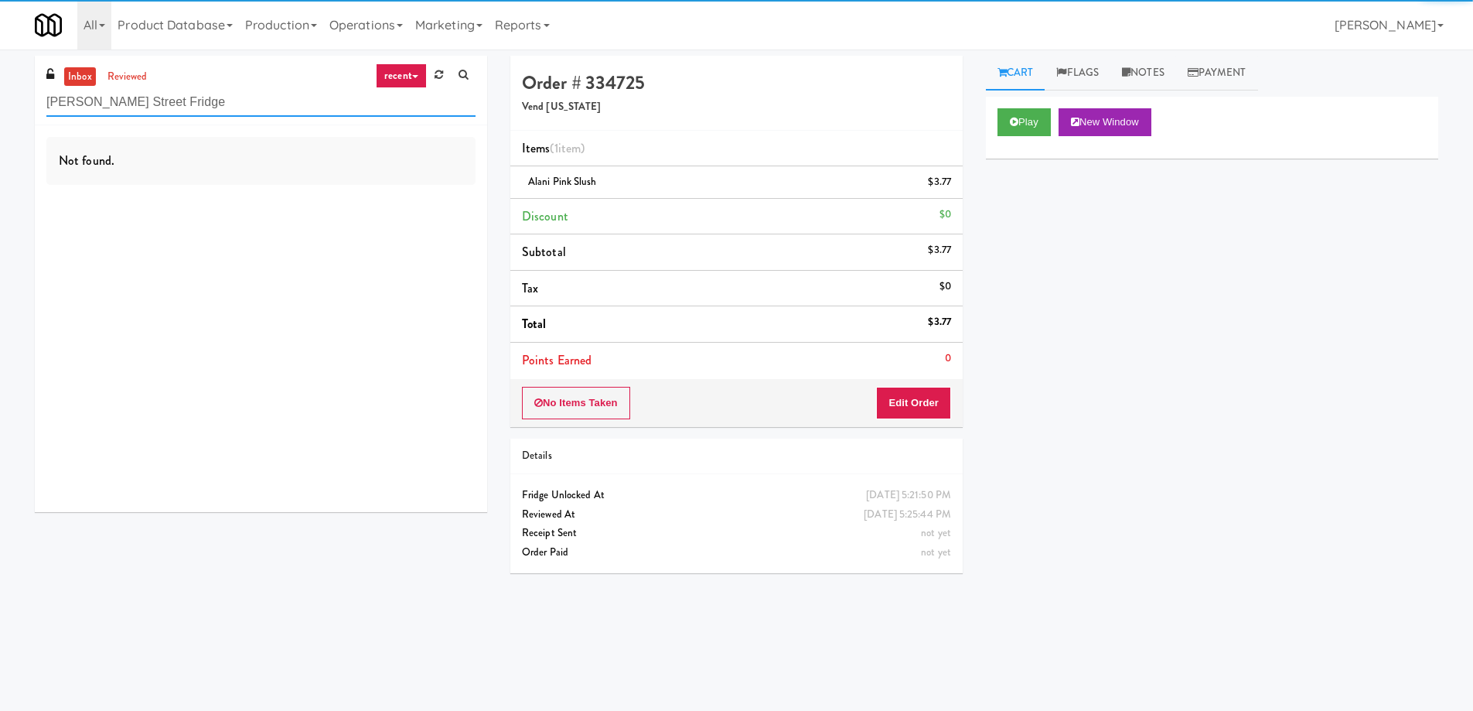
click at [209, 109] on input "Rapp Street Fridge" at bounding box center [260, 102] width 429 height 29
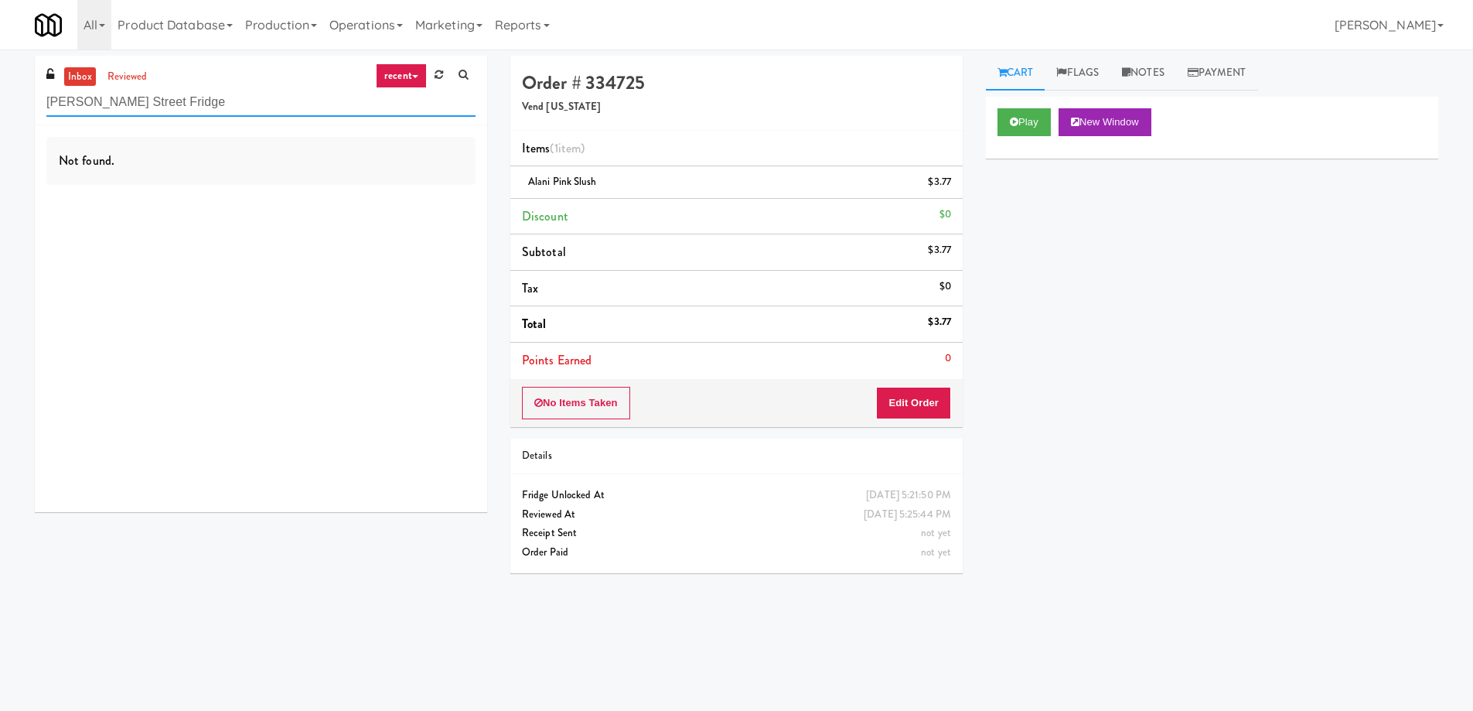
click at [196, 101] on input "Rapp Street Fridge" at bounding box center [260, 102] width 429 height 29
click at [157, 120] on div "inbox reviewed recent all unclear take inventory issue suspicious failed recent…" at bounding box center [261, 91] width 452 height 70
click at [154, 97] on input "Rapp Street Fridge" at bounding box center [260, 102] width 429 height 29
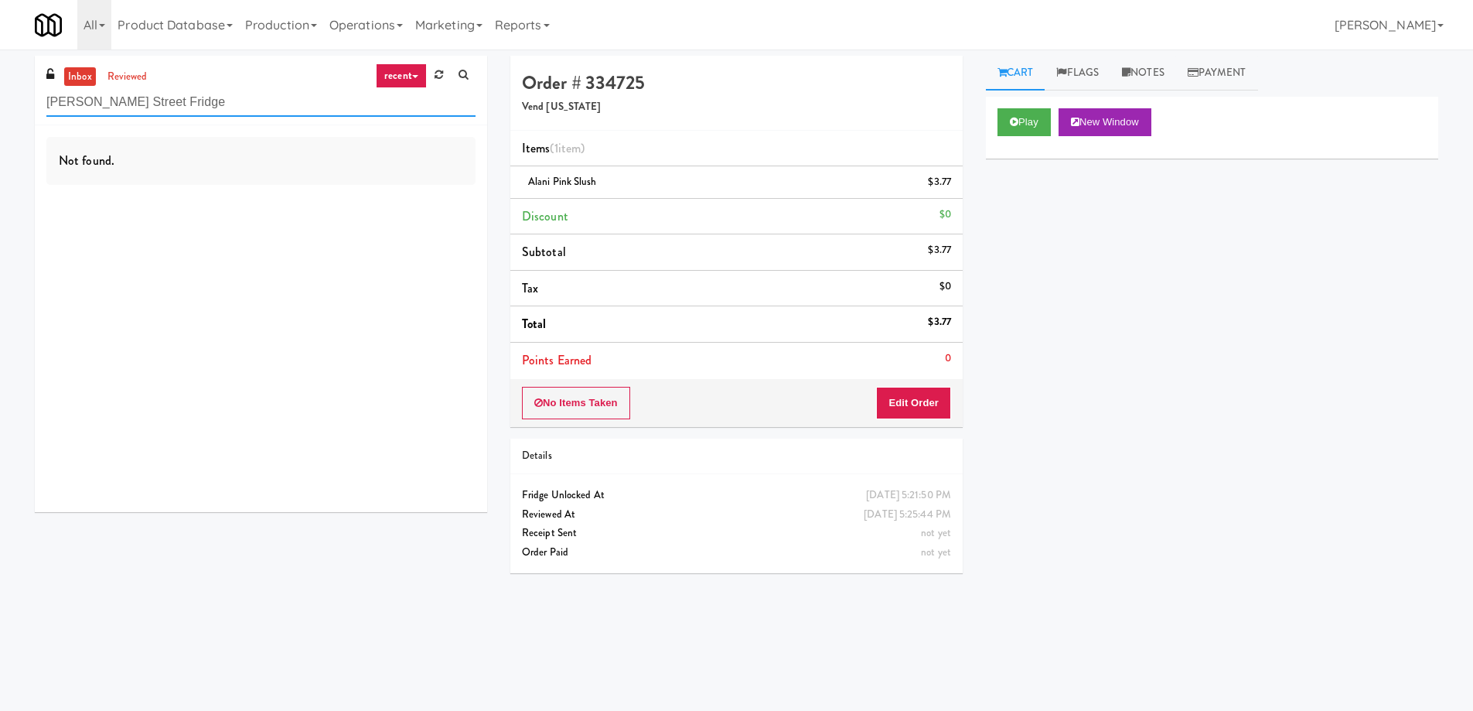
click at [154, 97] on input "Rapp Street Fridge" at bounding box center [260, 102] width 429 height 29
paste input "Excellent Vending"
click at [178, 100] on input "Excellent Vending" at bounding box center [260, 102] width 429 height 29
click at [206, 97] on input "Excellent Vending" at bounding box center [260, 102] width 429 height 29
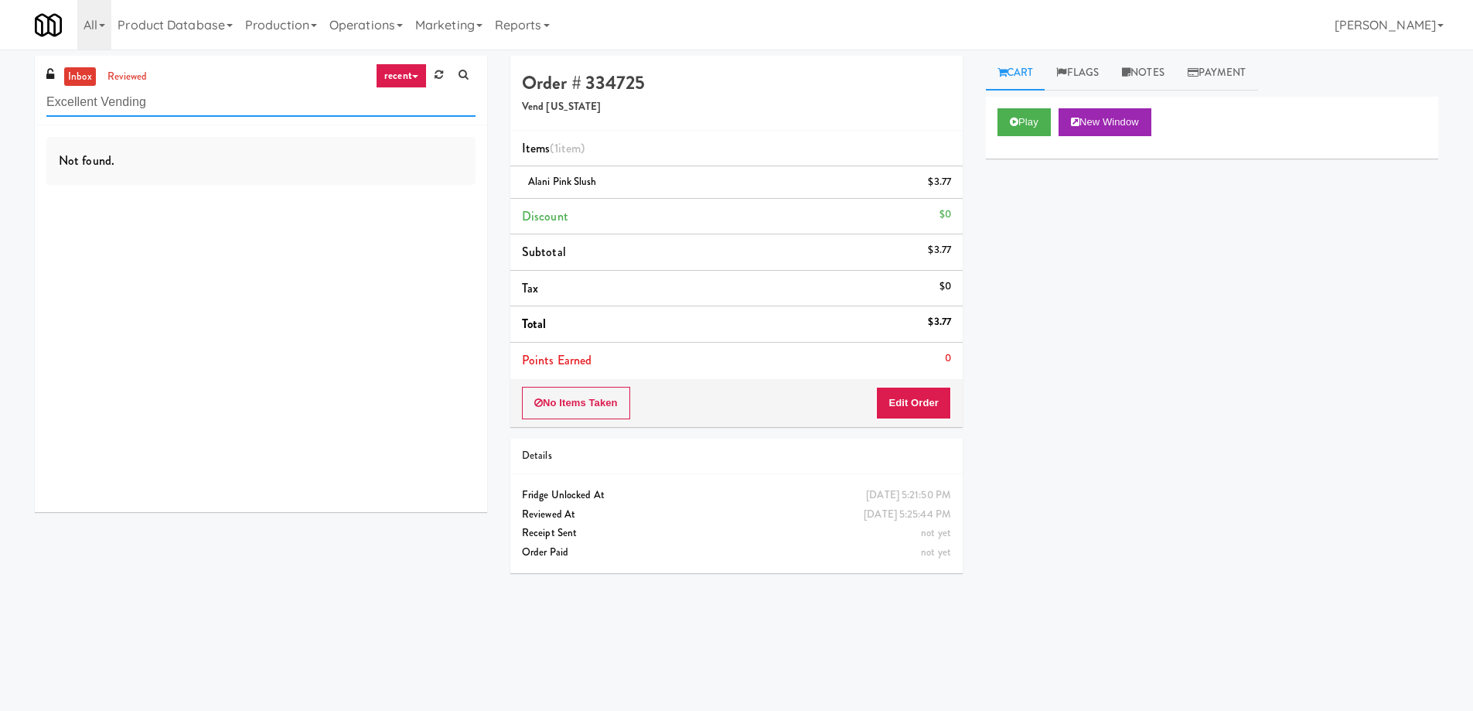
click at [201, 105] on input "Excellent Vending" at bounding box center [260, 102] width 429 height 29
paste input "Baker - Cooler - Right"
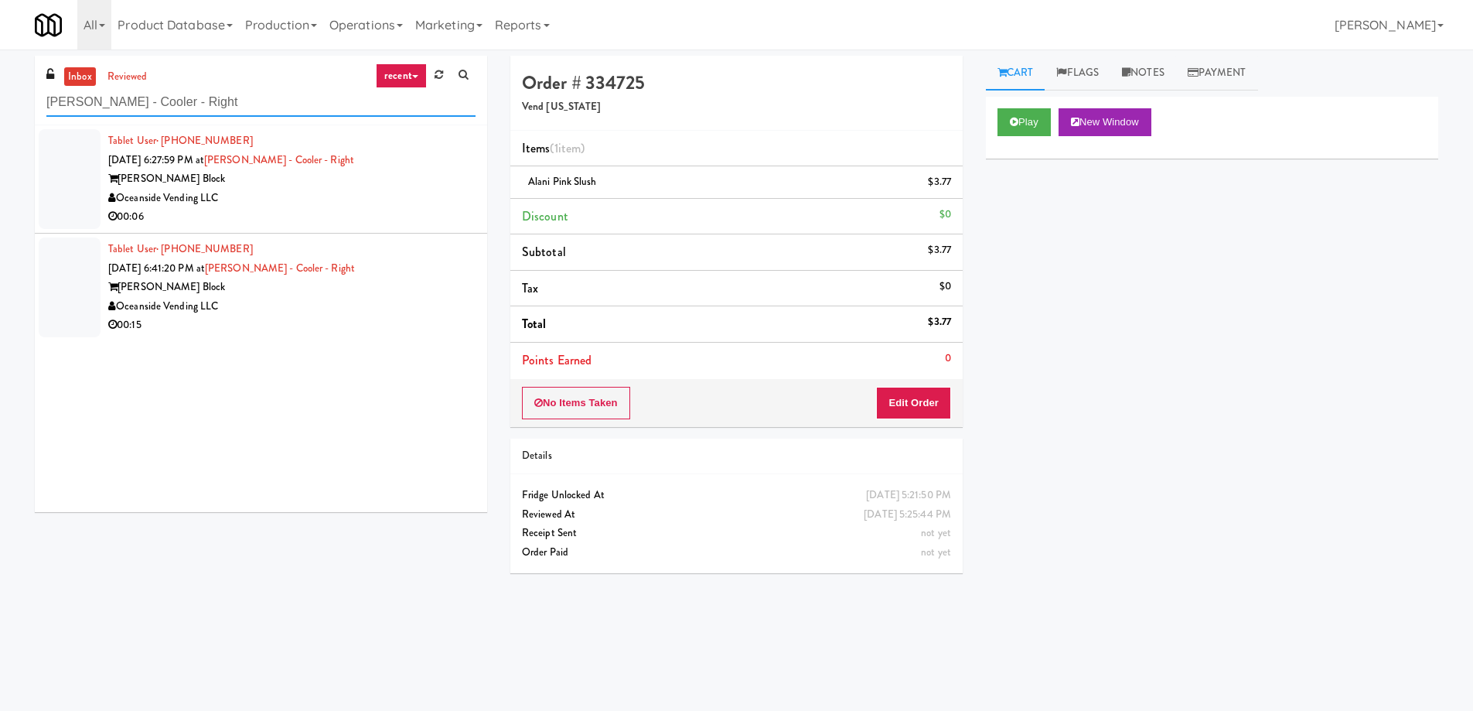
type input "Baker - Cooler - Right"
click at [291, 164] on link "Baker - Cooler - Right" at bounding box center [279, 159] width 150 height 15
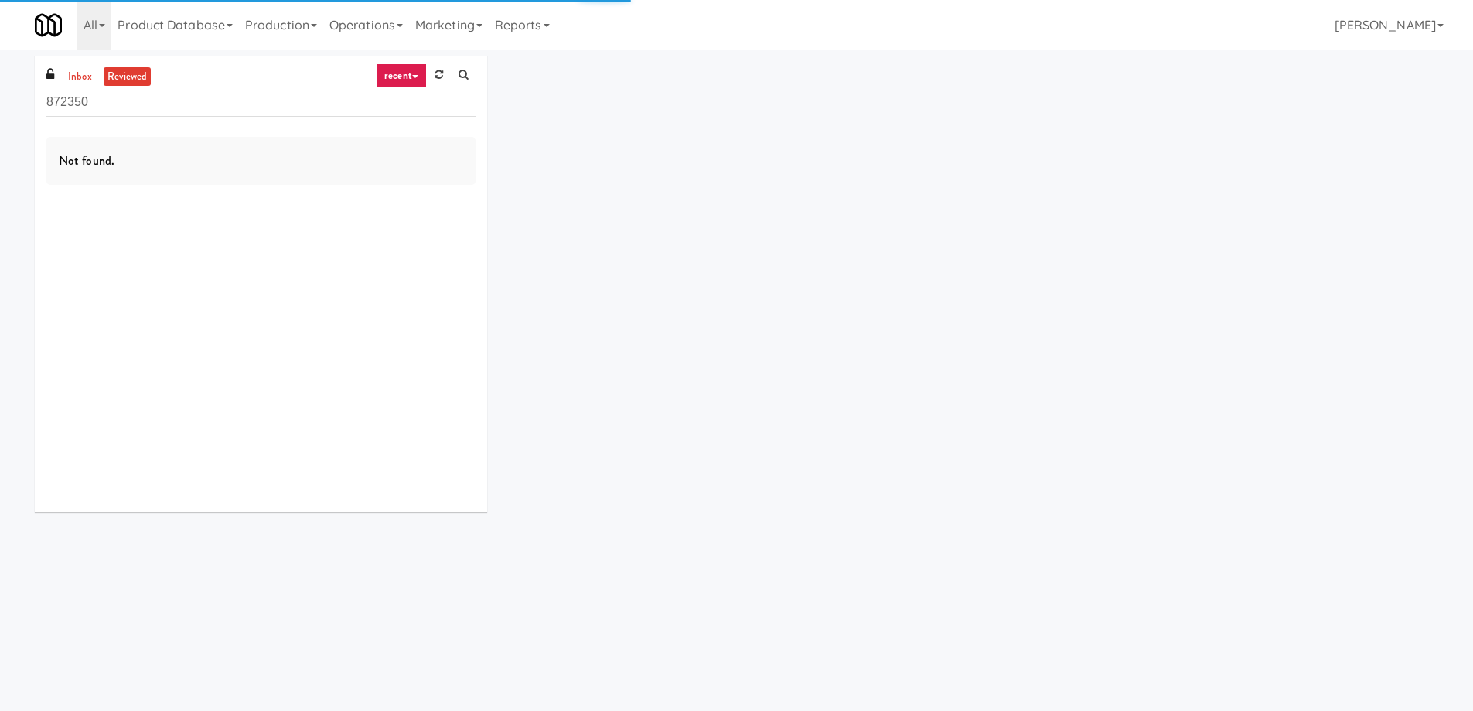
click at [223, 102] on input "872350" at bounding box center [260, 102] width 429 height 29
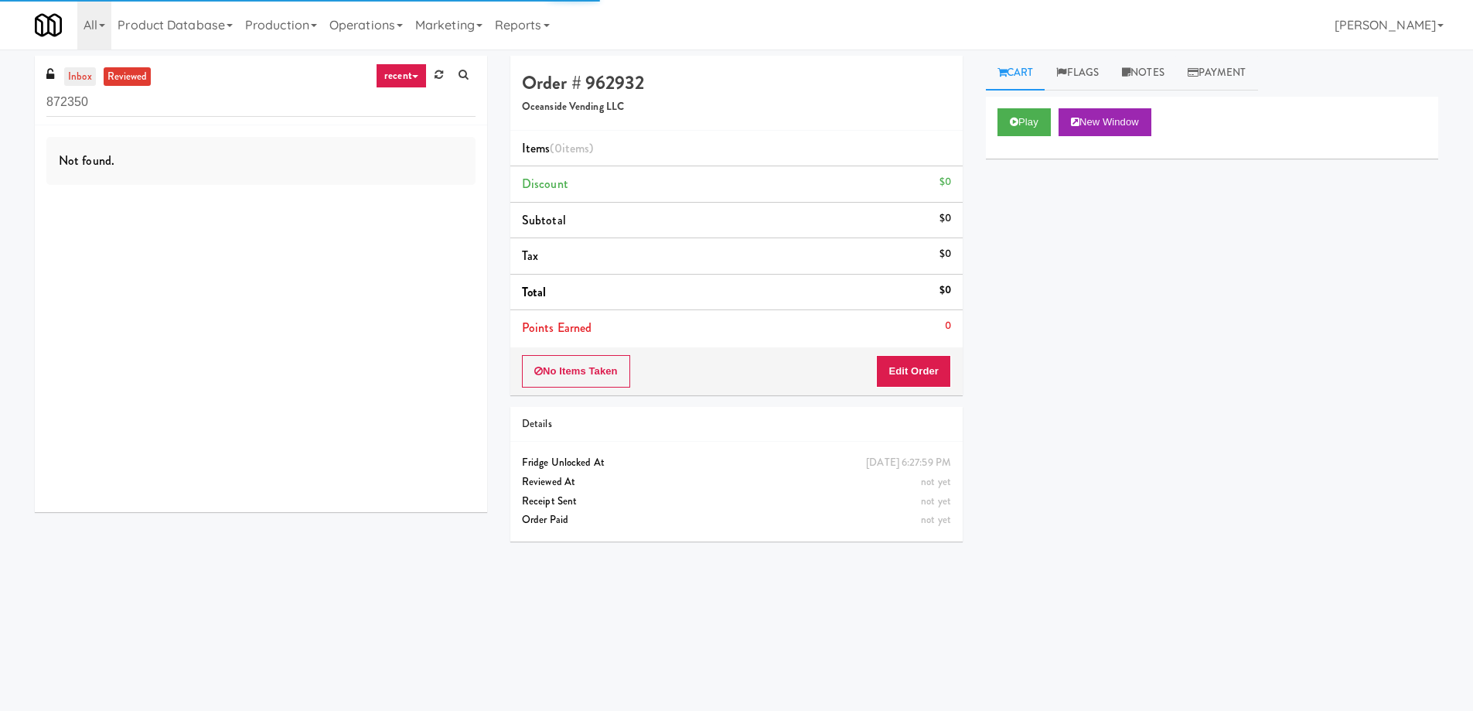
click at [64, 80] on link "inbox" at bounding box center [80, 76] width 32 height 19
click at [131, 104] on input "872350" at bounding box center [260, 102] width 429 height 29
paste input "Baker - Cooler - Right"
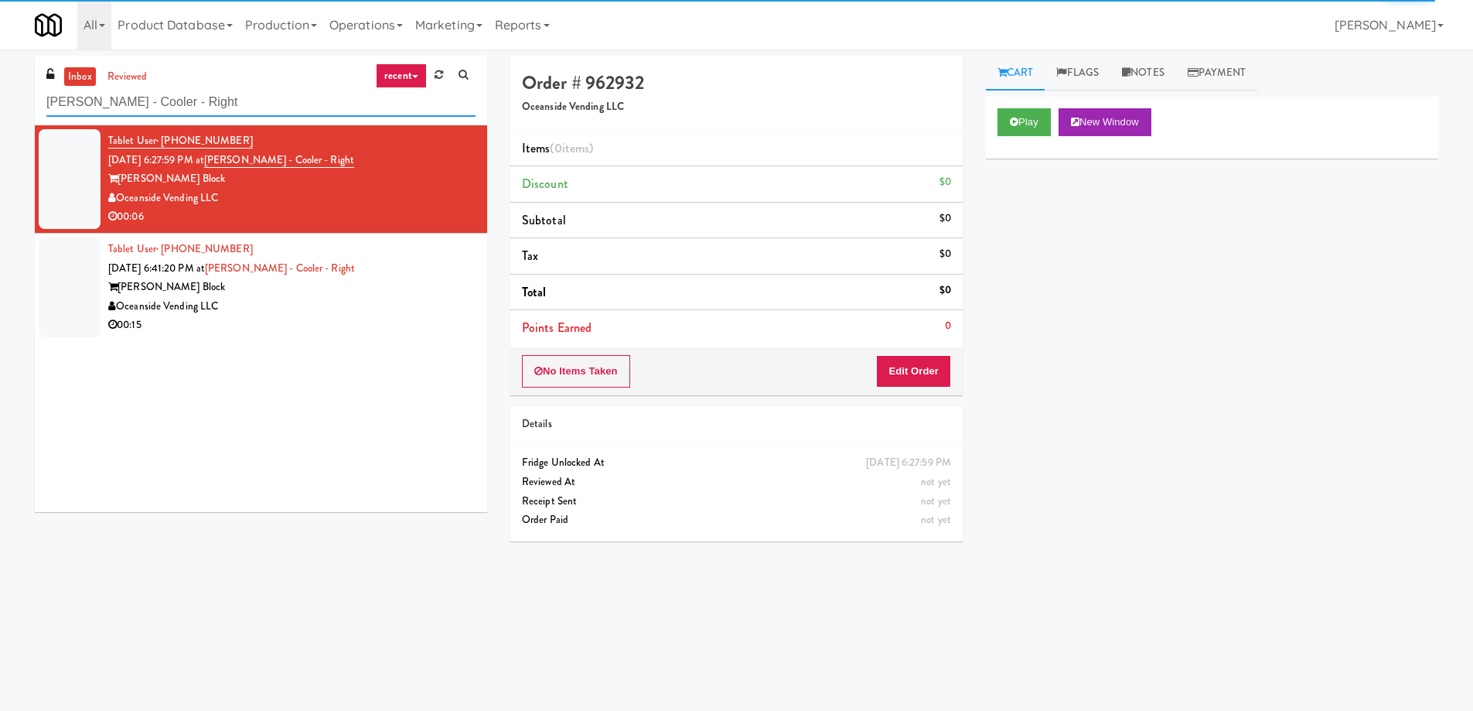
type input "Baker - Cooler - Right"
click at [363, 203] on div "Oceanside Vending LLC" at bounding box center [291, 198] width 367 height 19
click at [391, 268] on div "Tablet User · (650) 868-3217 Aug 10, 2025 6:41:20 PM at Baker - Cooler - Right …" at bounding box center [291, 287] width 367 height 95
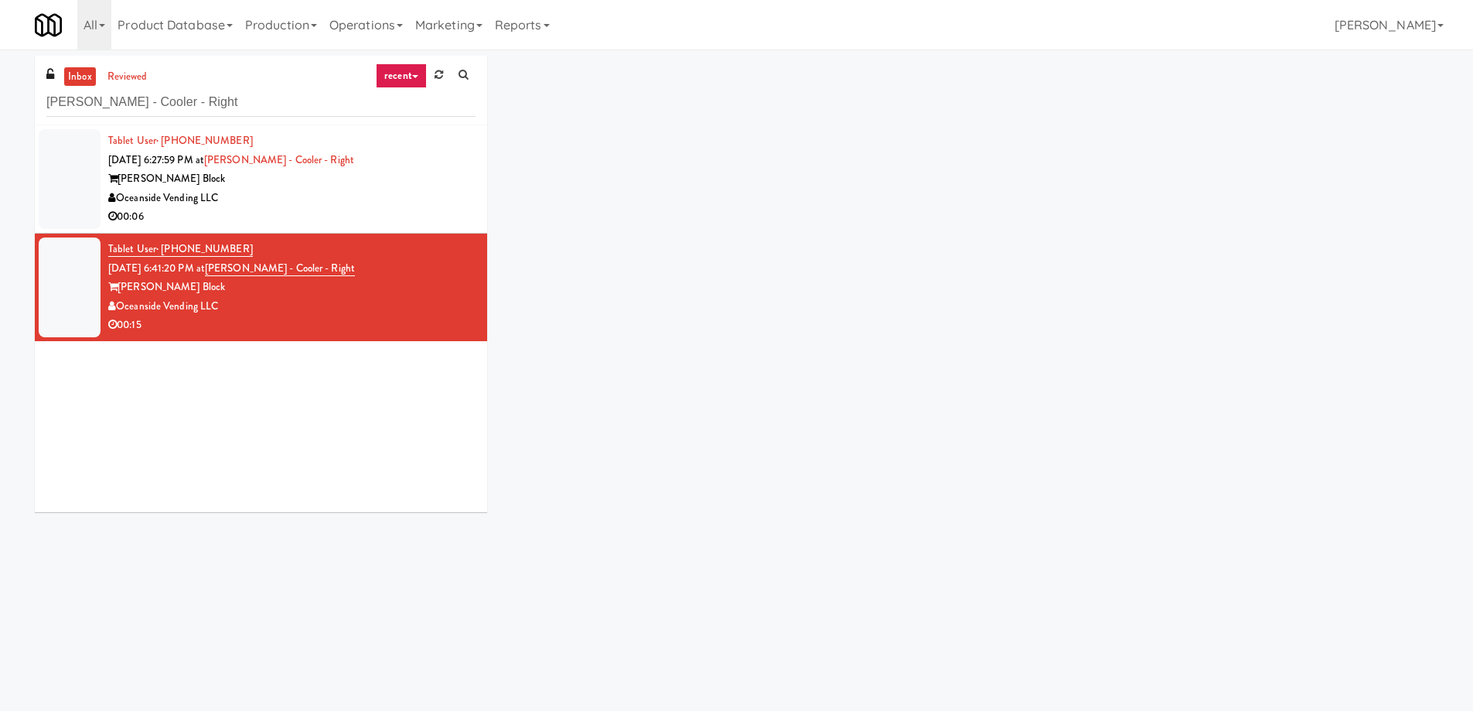
click at [378, 206] on div "Oceanside Vending LLC" at bounding box center [291, 198] width 367 height 19
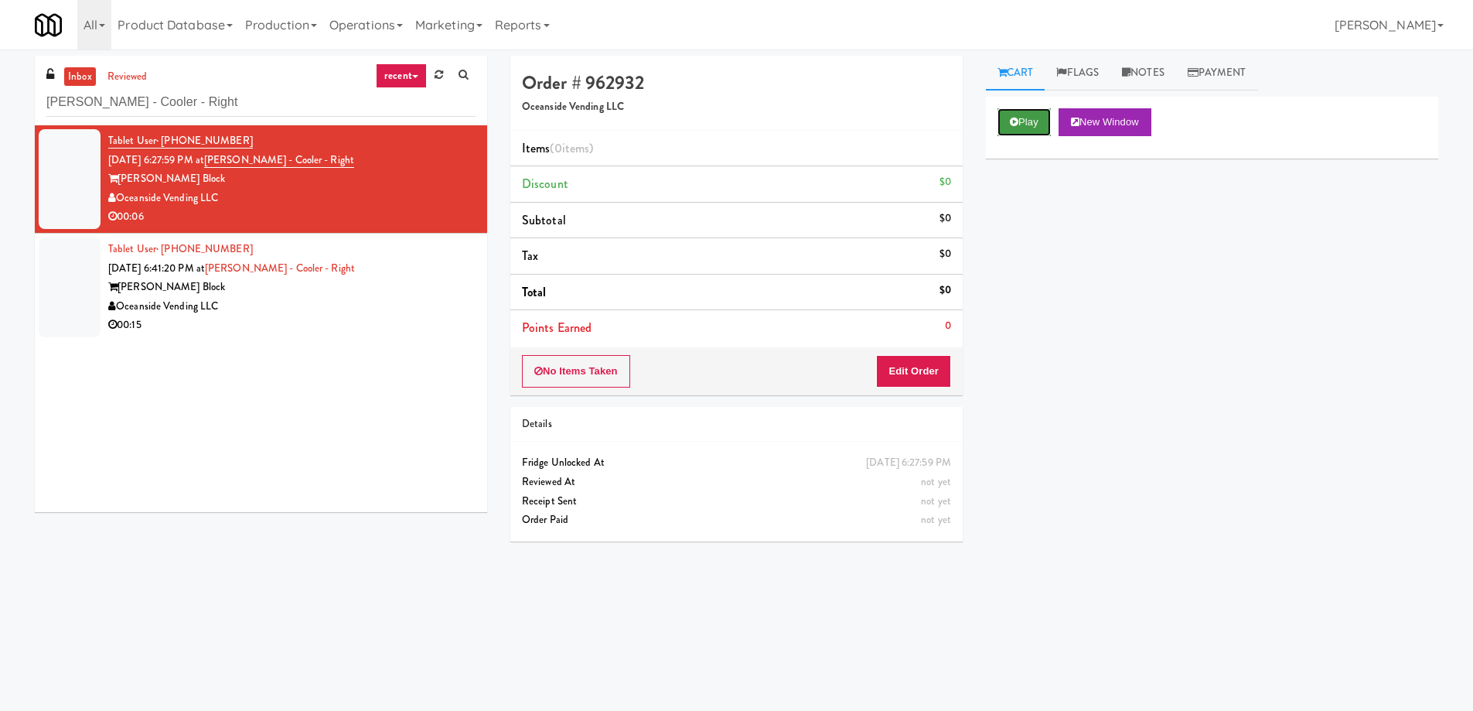
click at [1028, 131] on button "Play" at bounding box center [1024, 122] width 53 height 28
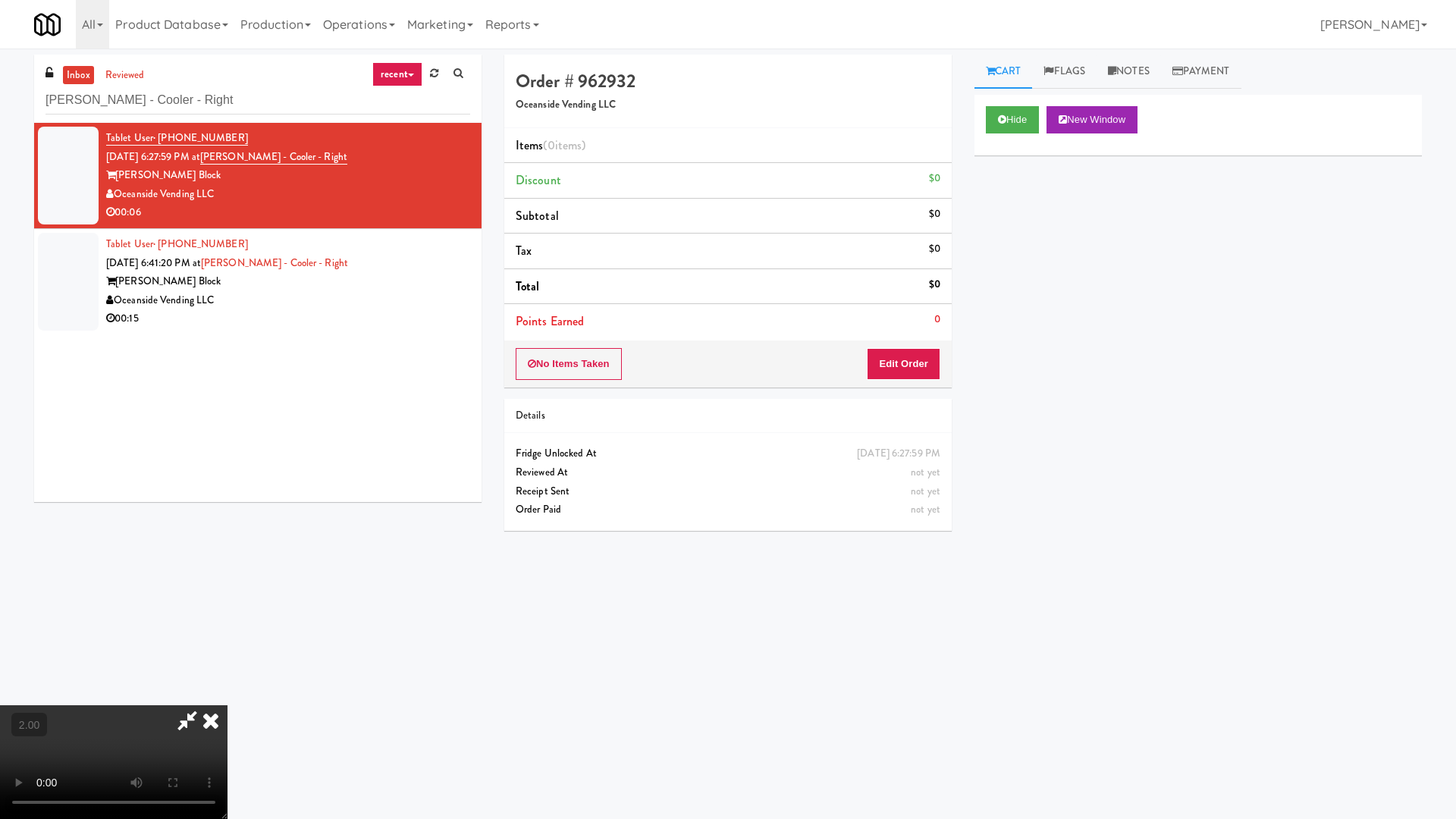
click at [227, 696] on video at bounding box center [114, 762] width 227 height 114
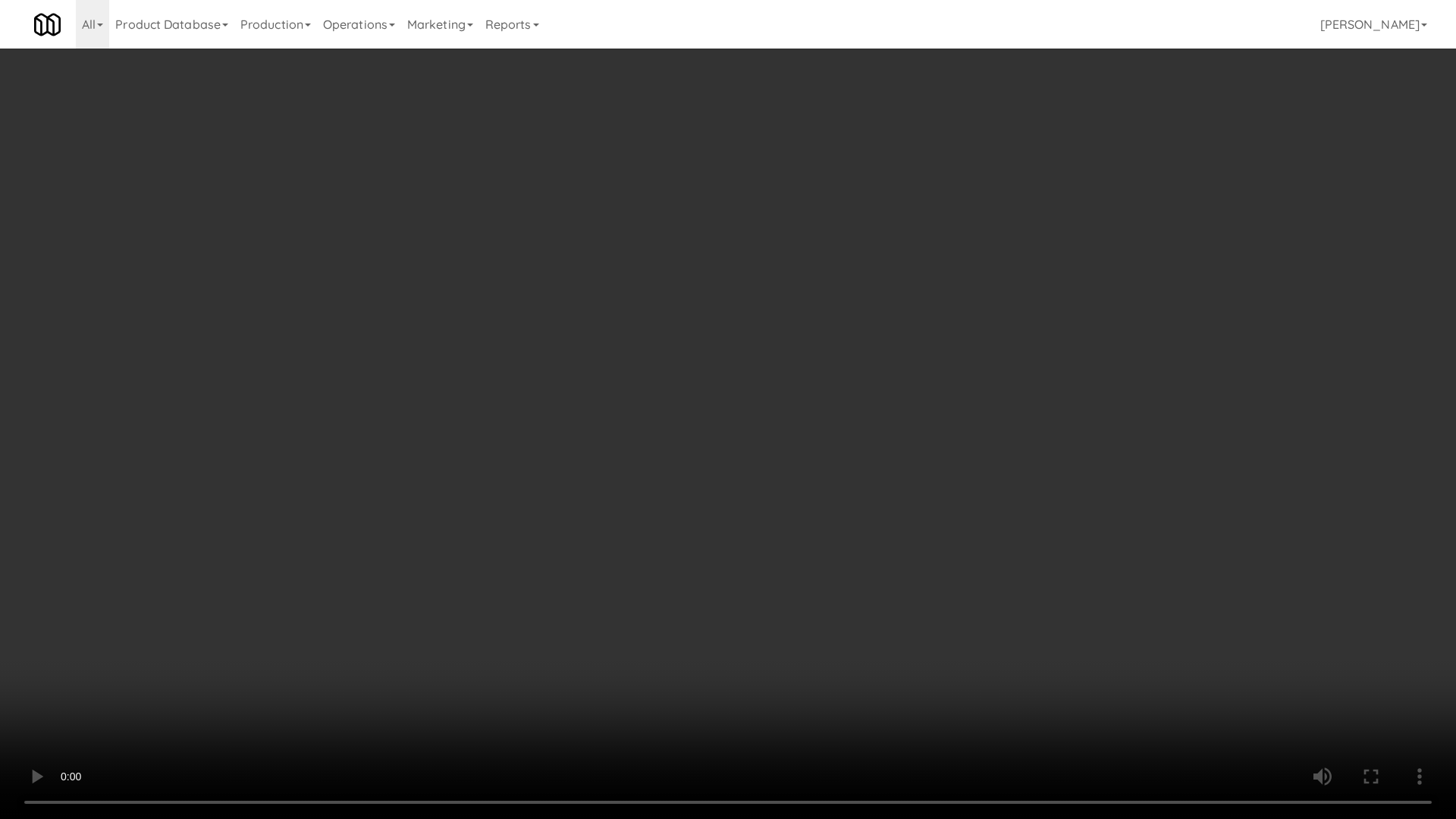
click at [1030, 559] on video at bounding box center [728, 409] width 1456 height 819
click at [1029, 546] on video at bounding box center [728, 409] width 1456 height 819
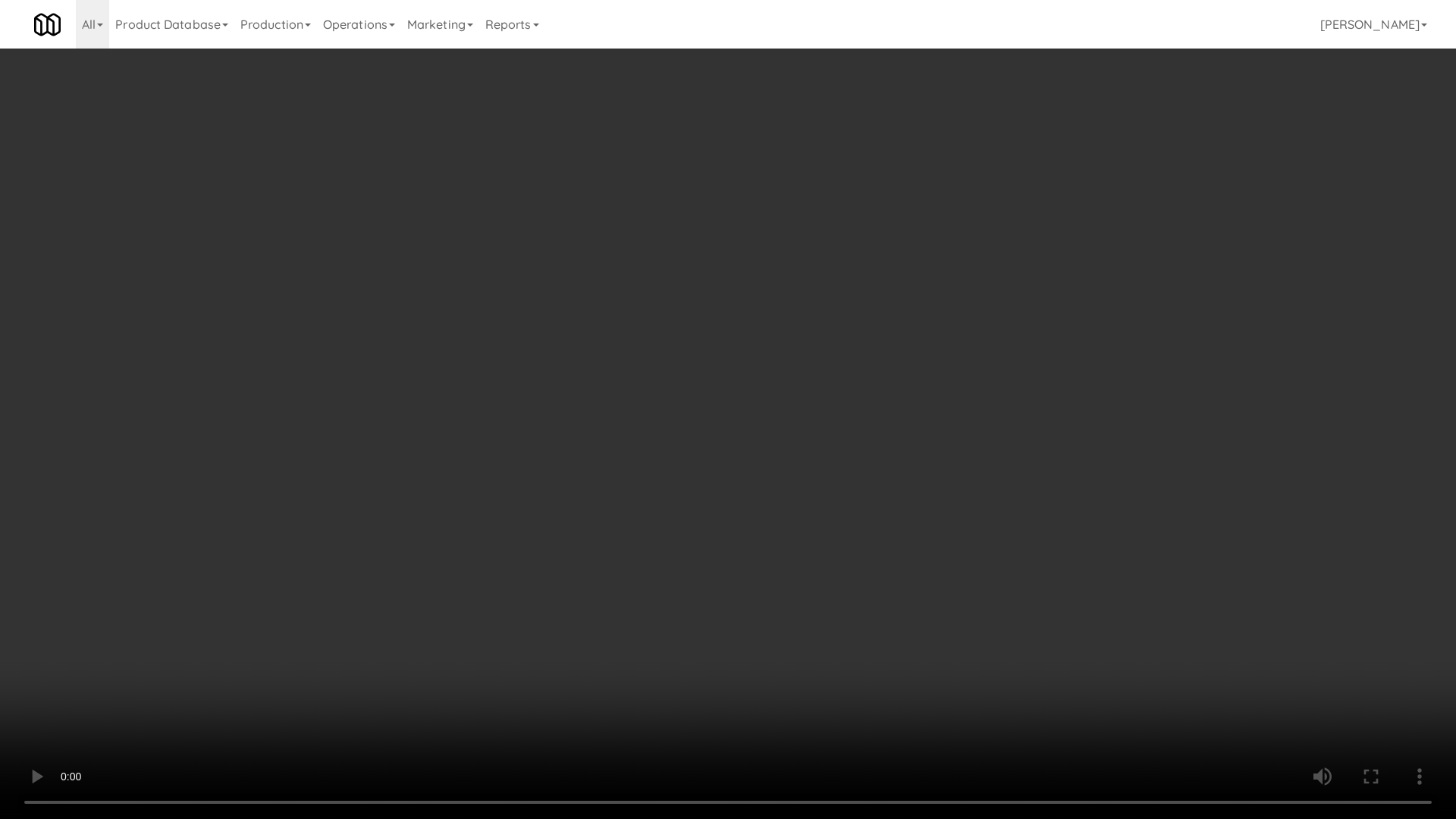
click at [1029, 546] on video at bounding box center [728, 409] width 1456 height 819
click at [1003, 597] on video at bounding box center [728, 409] width 1456 height 819
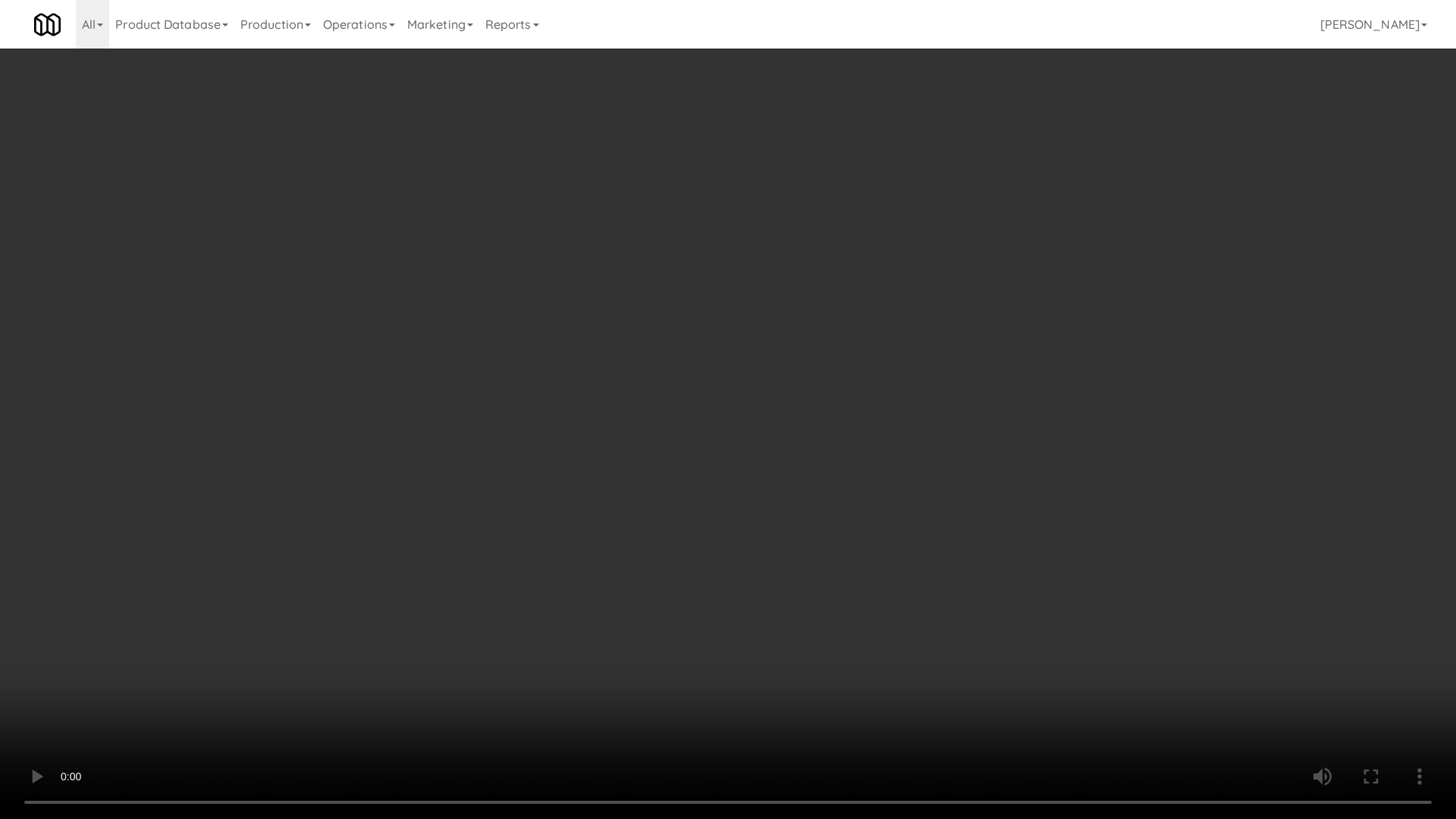
click at [1003, 597] on video at bounding box center [728, 409] width 1456 height 819
click at [1003, 598] on video at bounding box center [728, 409] width 1456 height 819
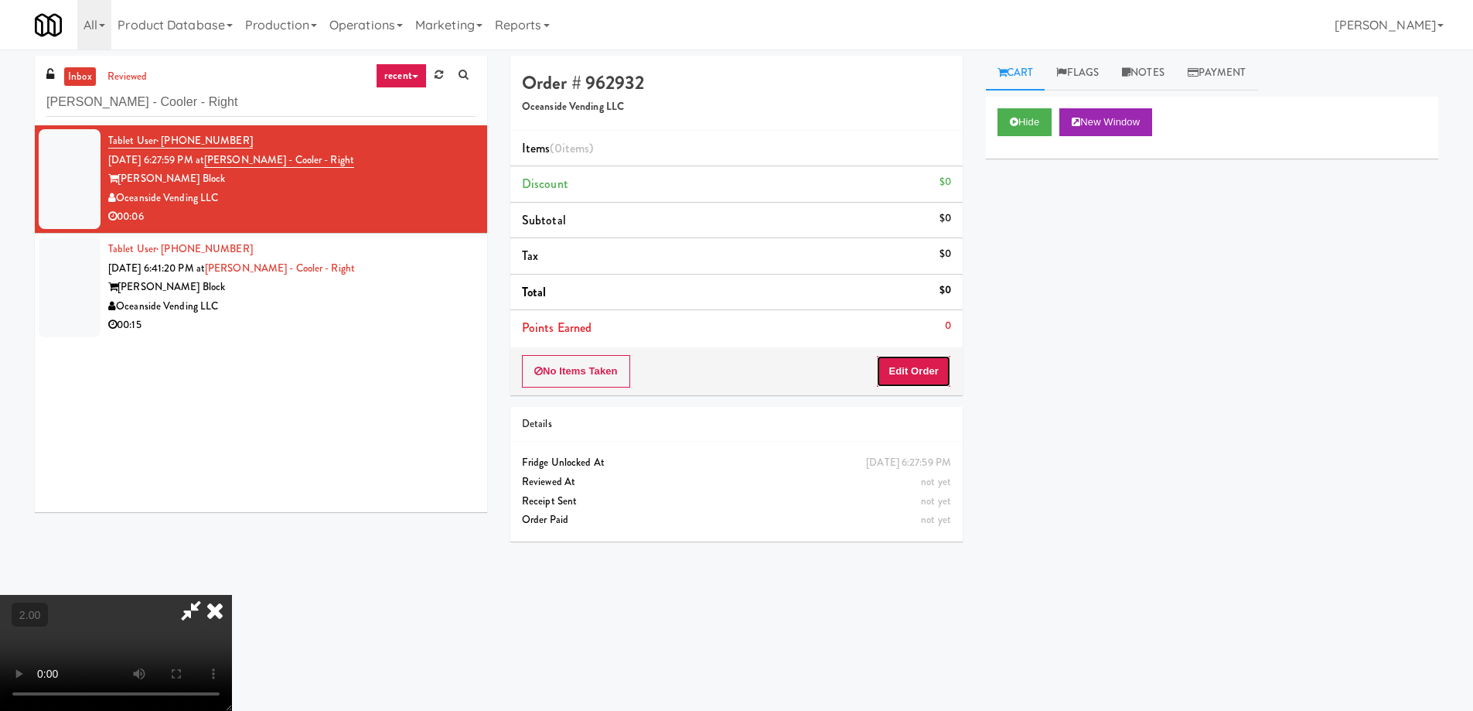
click at [901, 377] on button "Edit Order" at bounding box center [913, 371] width 75 height 32
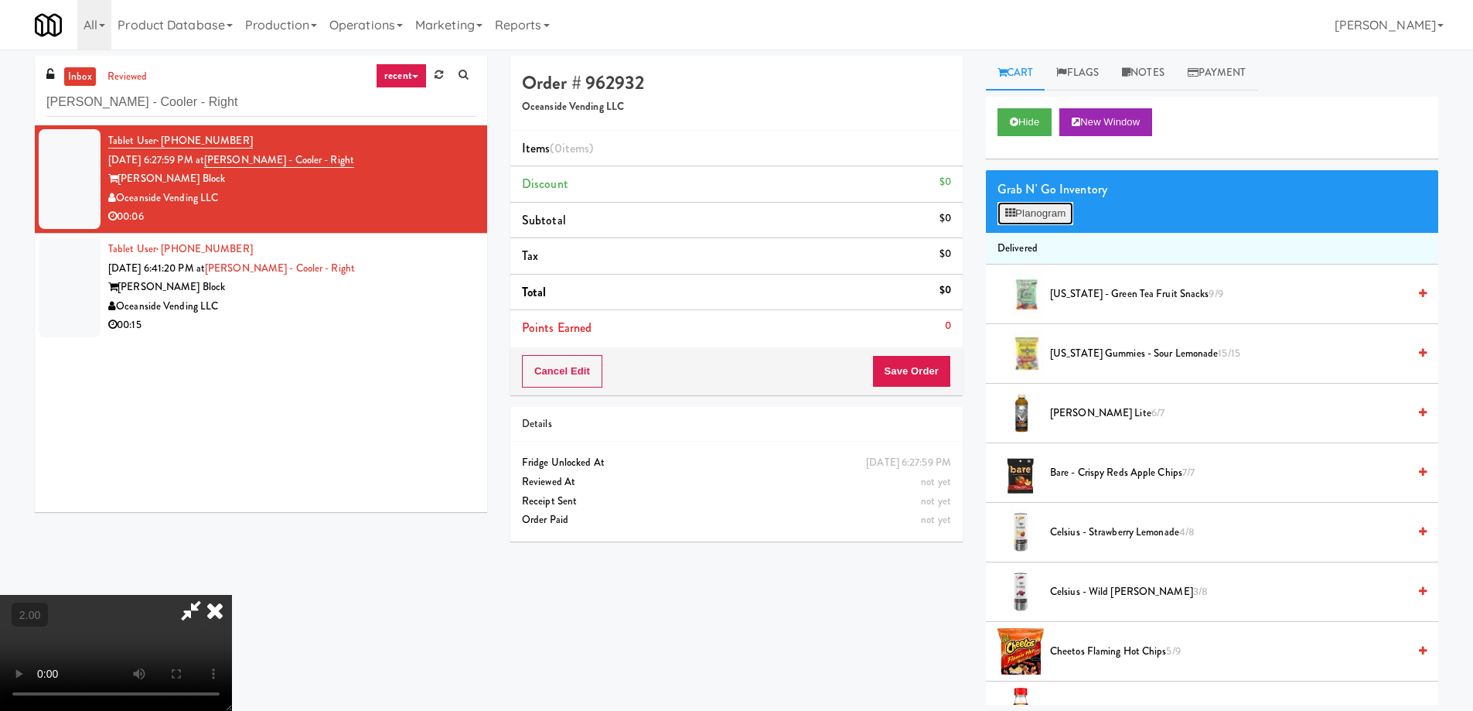
click at [1030, 208] on button "Planogram" at bounding box center [1036, 213] width 76 height 23
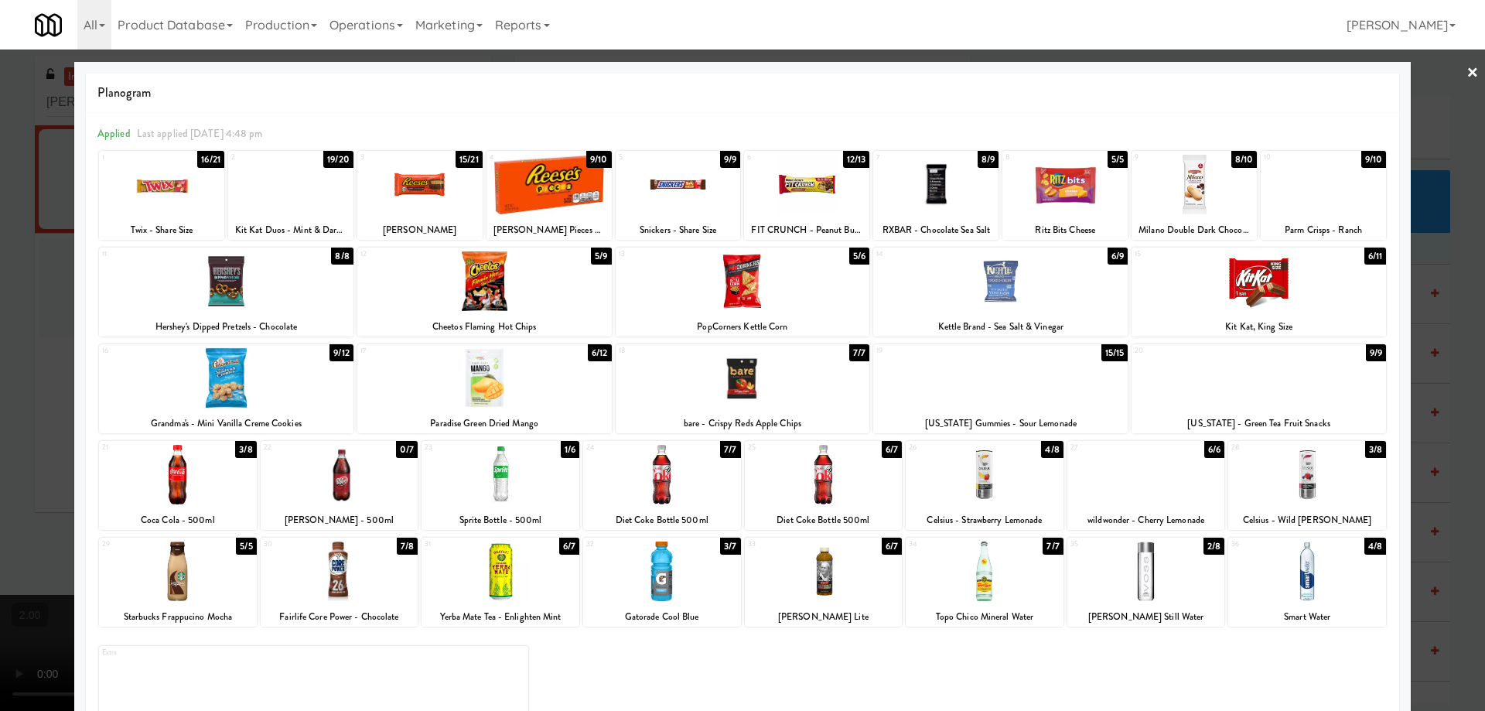
click at [1307, 476] on div at bounding box center [1307, 475] width 158 height 60
click at [976, 476] on div at bounding box center [985, 475] width 158 height 60
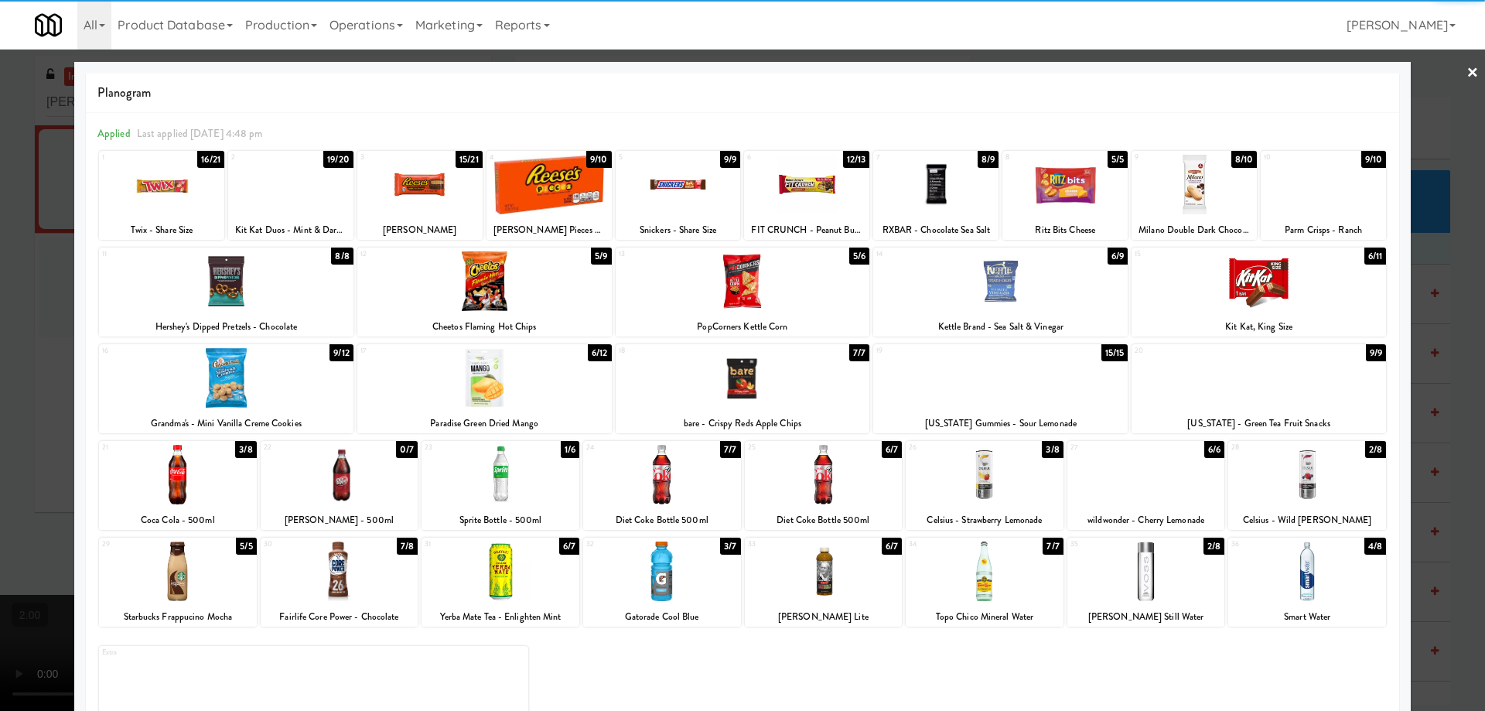
click at [629, 567] on div at bounding box center [662, 571] width 158 height 60
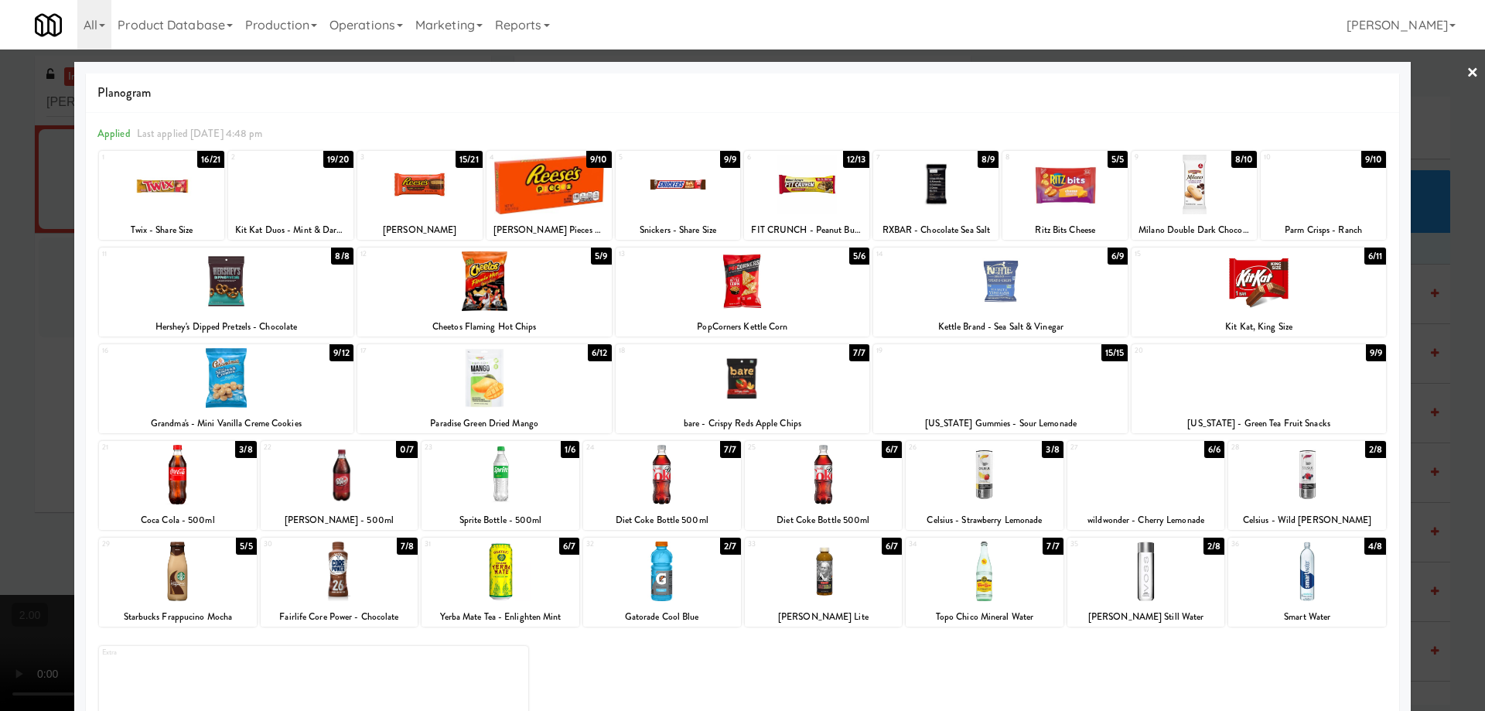
click at [0, 534] on div at bounding box center [742, 355] width 1485 height 711
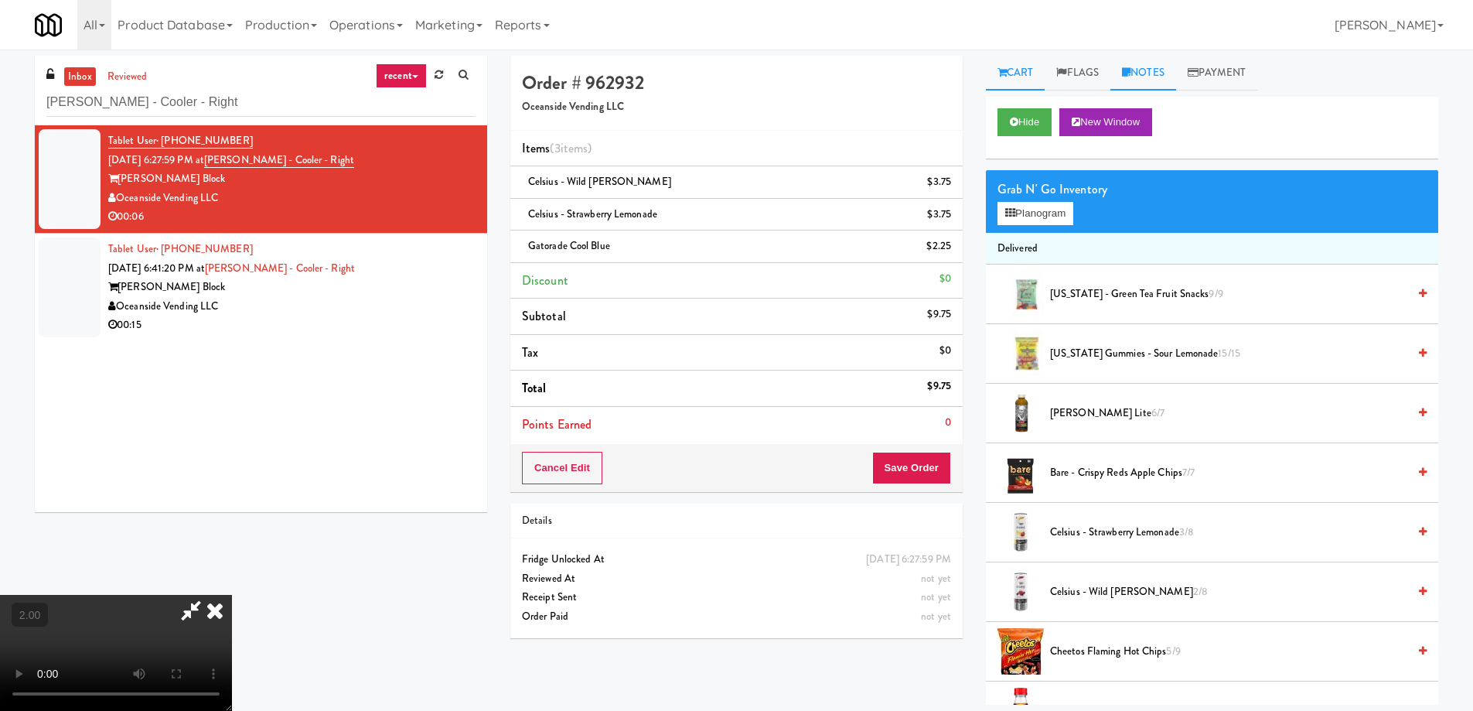
click at [1136, 69] on link "Notes" at bounding box center [1143, 73] width 66 height 35
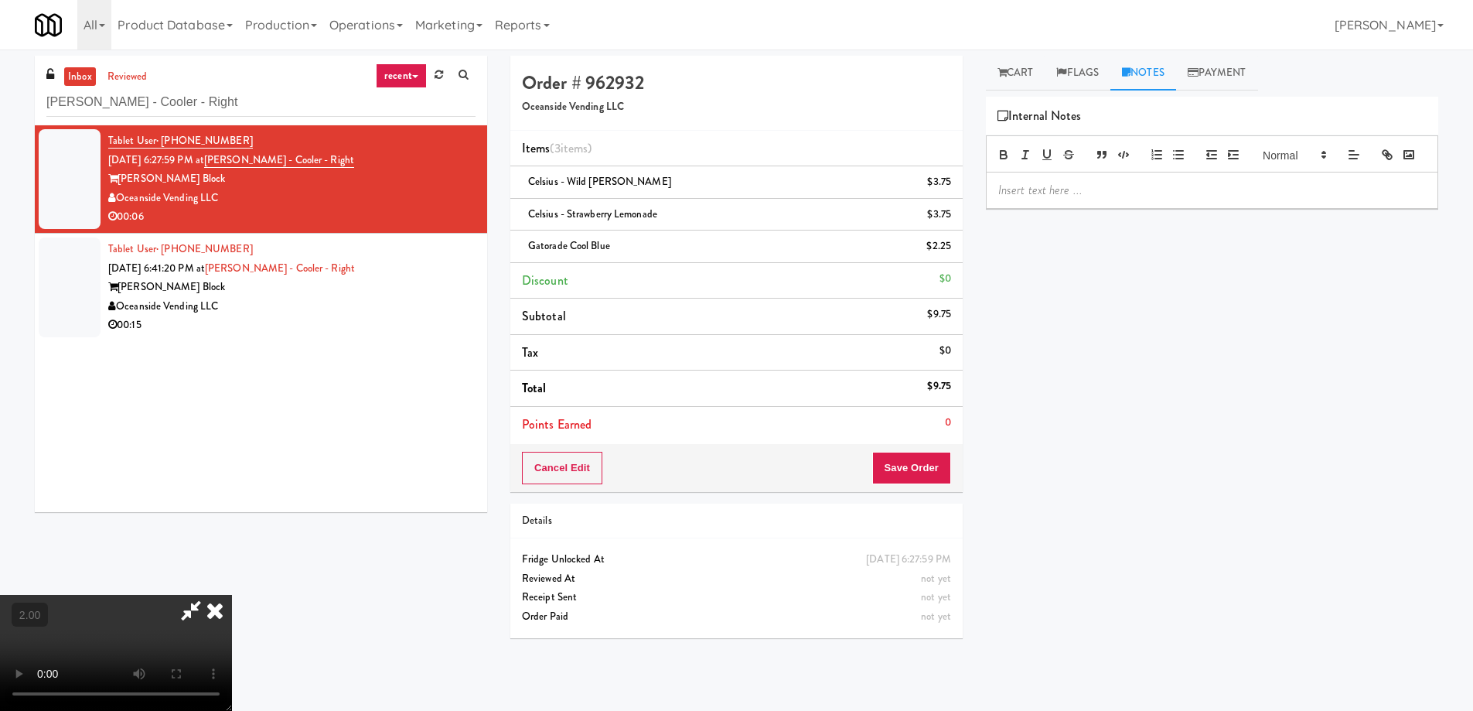
click at [1094, 202] on div at bounding box center [1212, 190] width 451 height 36
drag, startPoint x: 1196, startPoint y: 210, endPoint x: 969, endPoint y: 213, distance: 226.6
click at [976, 213] on div "Cart Flags Notes Payment Hide New Window Grab N' Go Inventory Planogram Deliver…" at bounding box center [1212, 366] width 476 height 621
click at [1199, 202] on div "Mariel: #DisabledCamera #TopLeft" at bounding box center [1212, 190] width 451 height 36
click at [907, 475] on button "Save Order" at bounding box center [911, 468] width 79 height 32
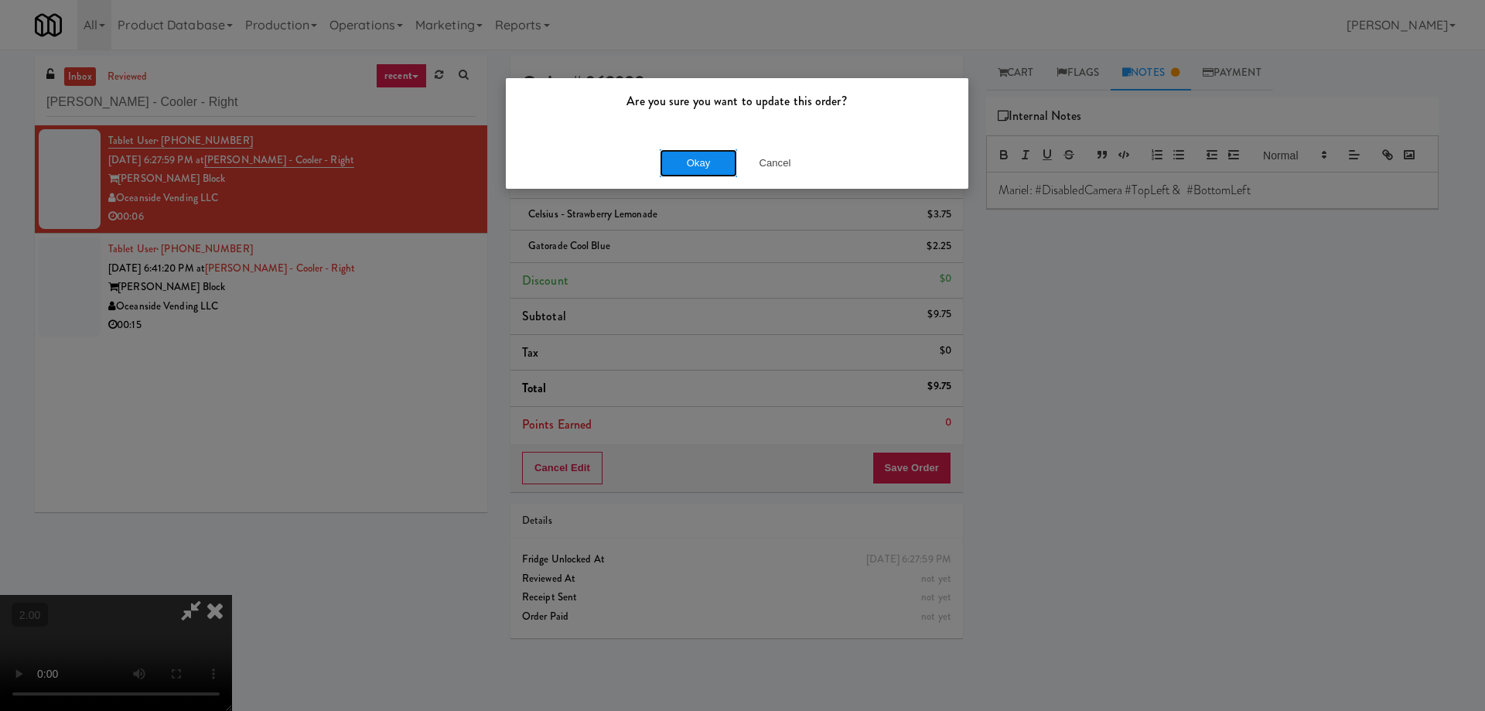
click at [698, 155] on button "Okay" at bounding box center [698, 163] width 77 height 28
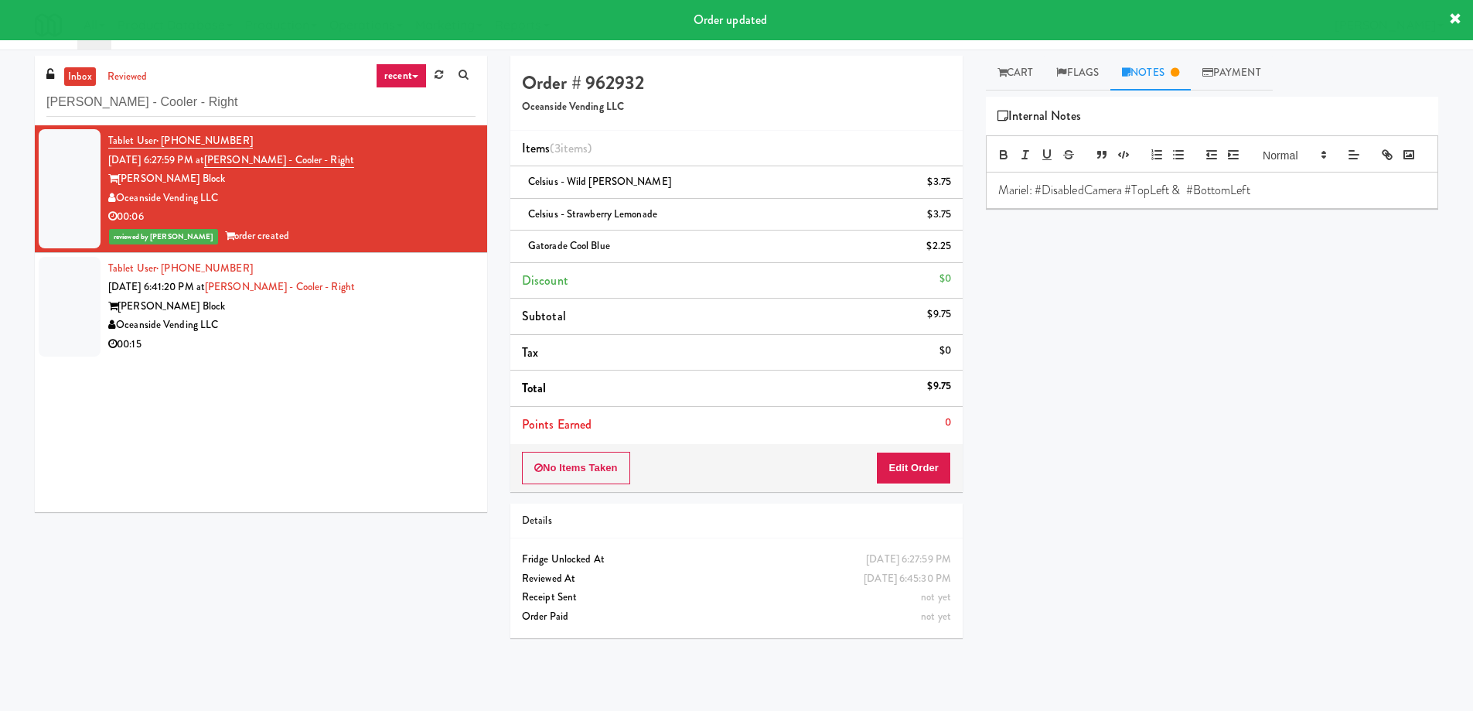
click at [380, 339] on div "00:15" at bounding box center [291, 344] width 367 height 19
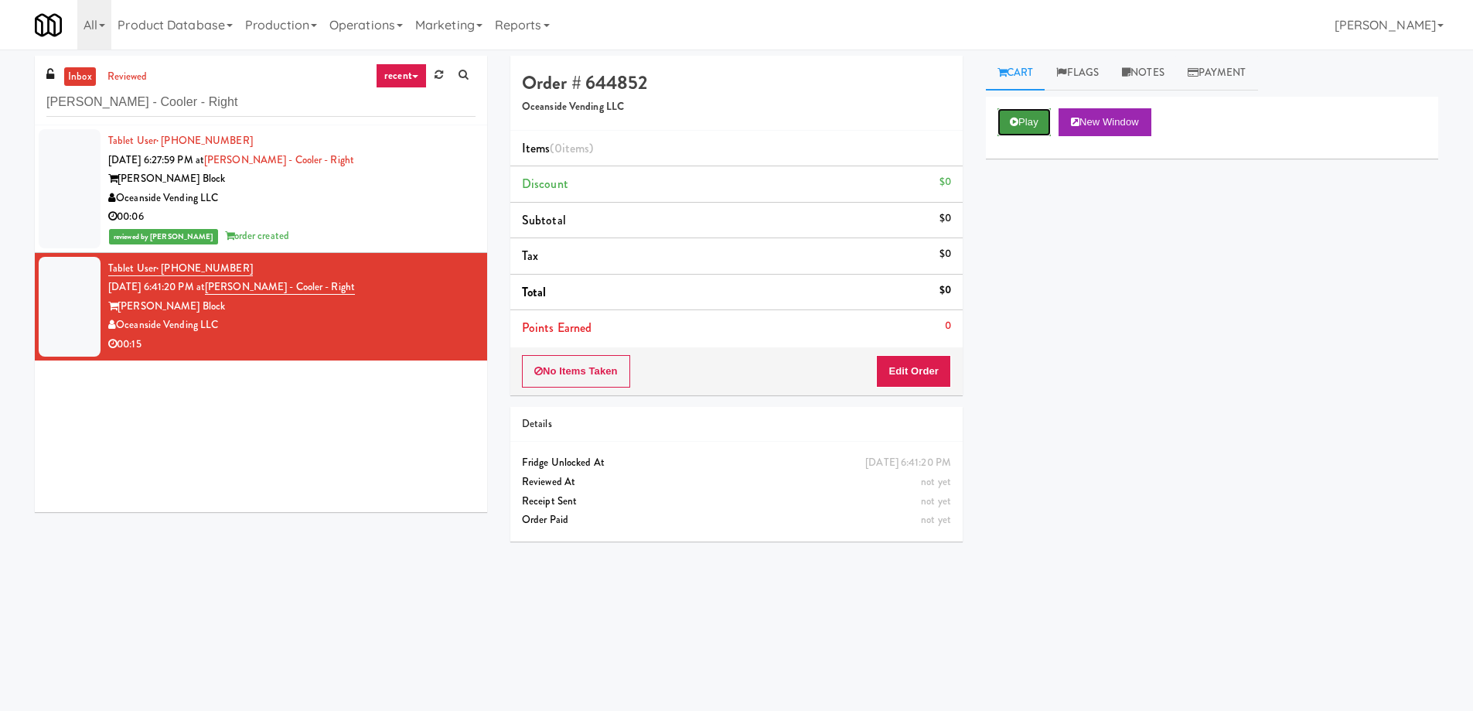
click at [1020, 132] on button "Play" at bounding box center [1024, 122] width 53 height 28
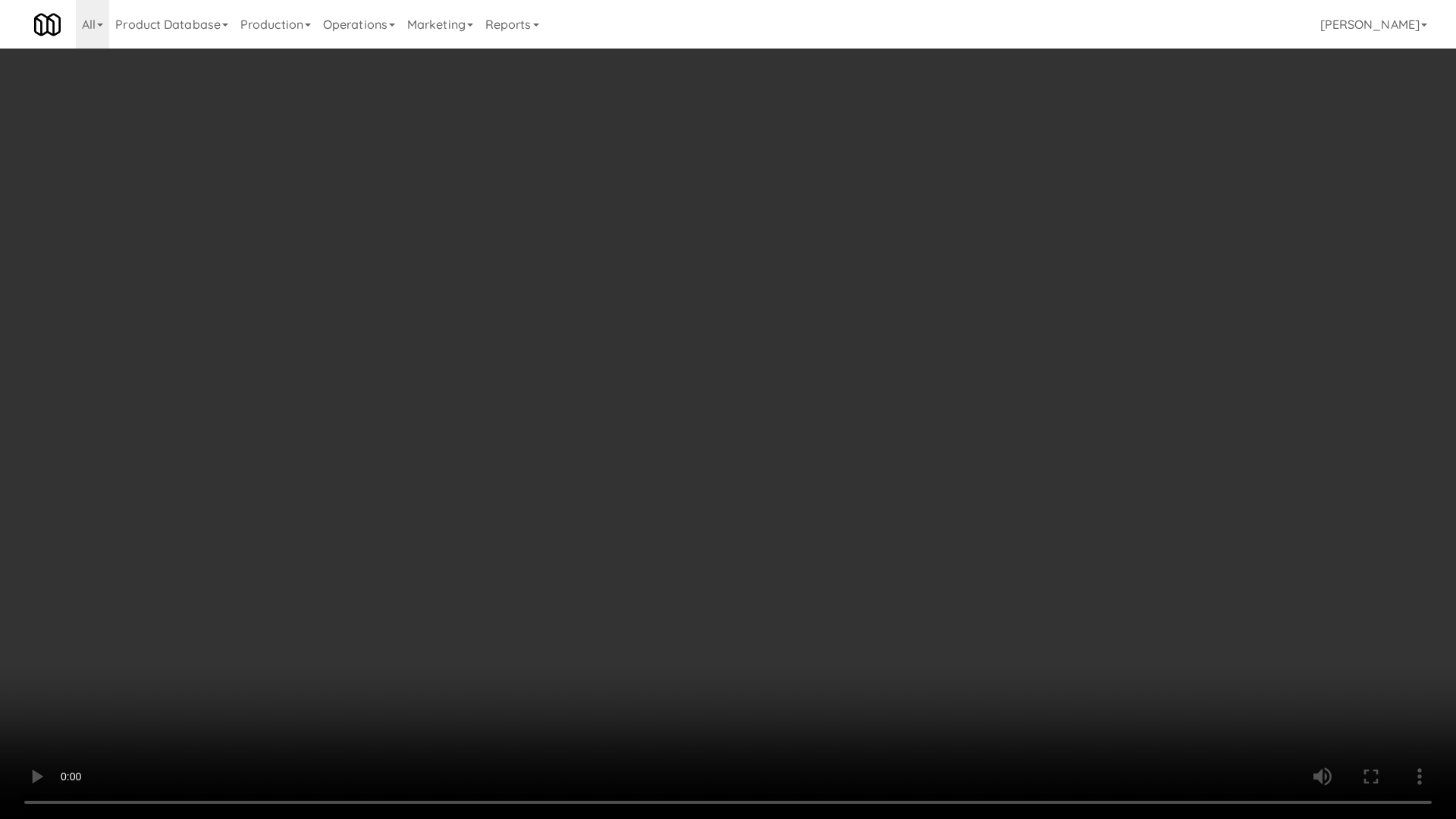
click at [1077, 571] on video at bounding box center [728, 409] width 1456 height 819
click at [1071, 568] on video at bounding box center [728, 409] width 1456 height 819
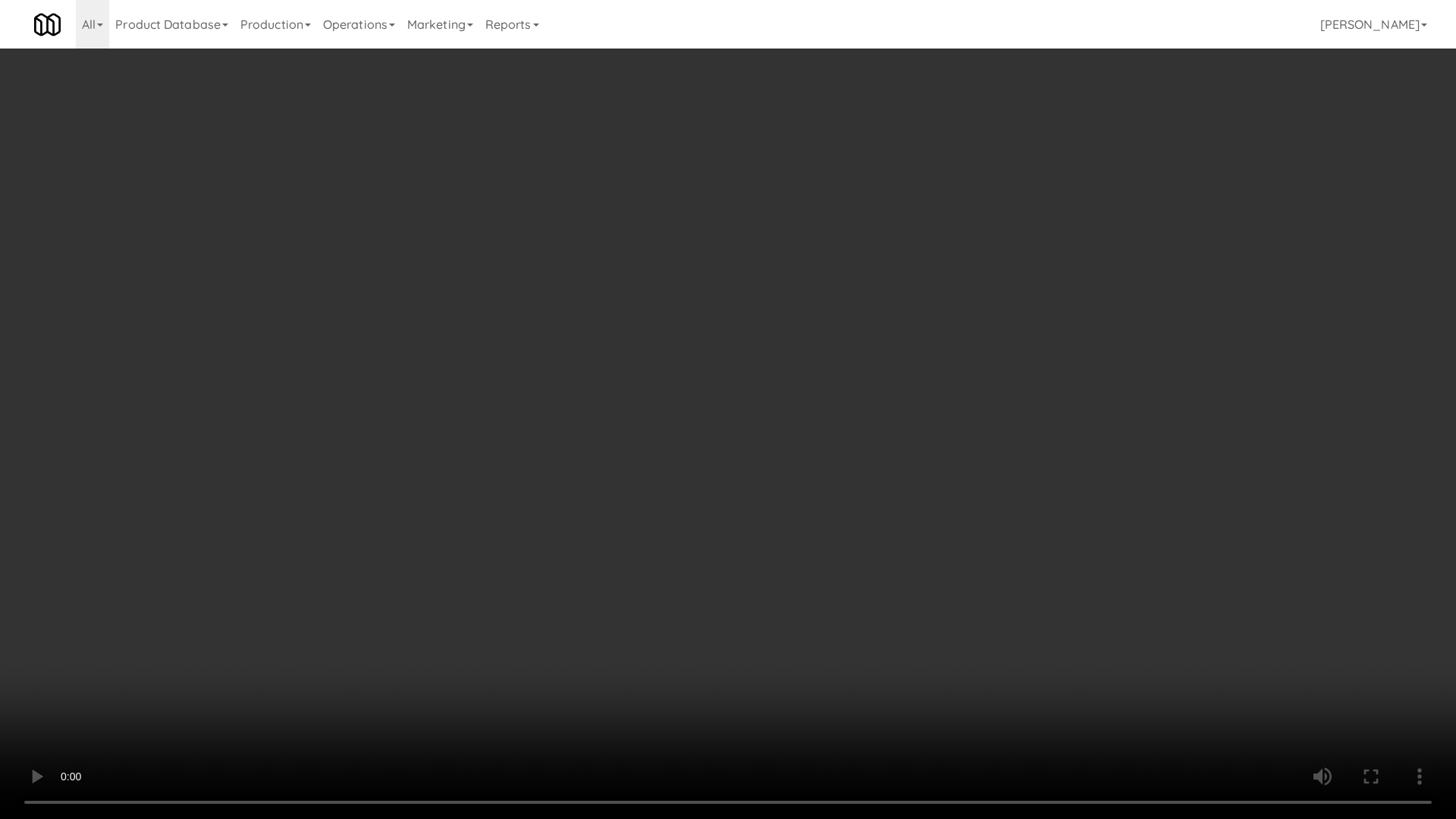
click at [1005, 552] on video at bounding box center [728, 409] width 1456 height 819
click at [1004, 550] on video at bounding box center [728, 409] width 1456 height 819
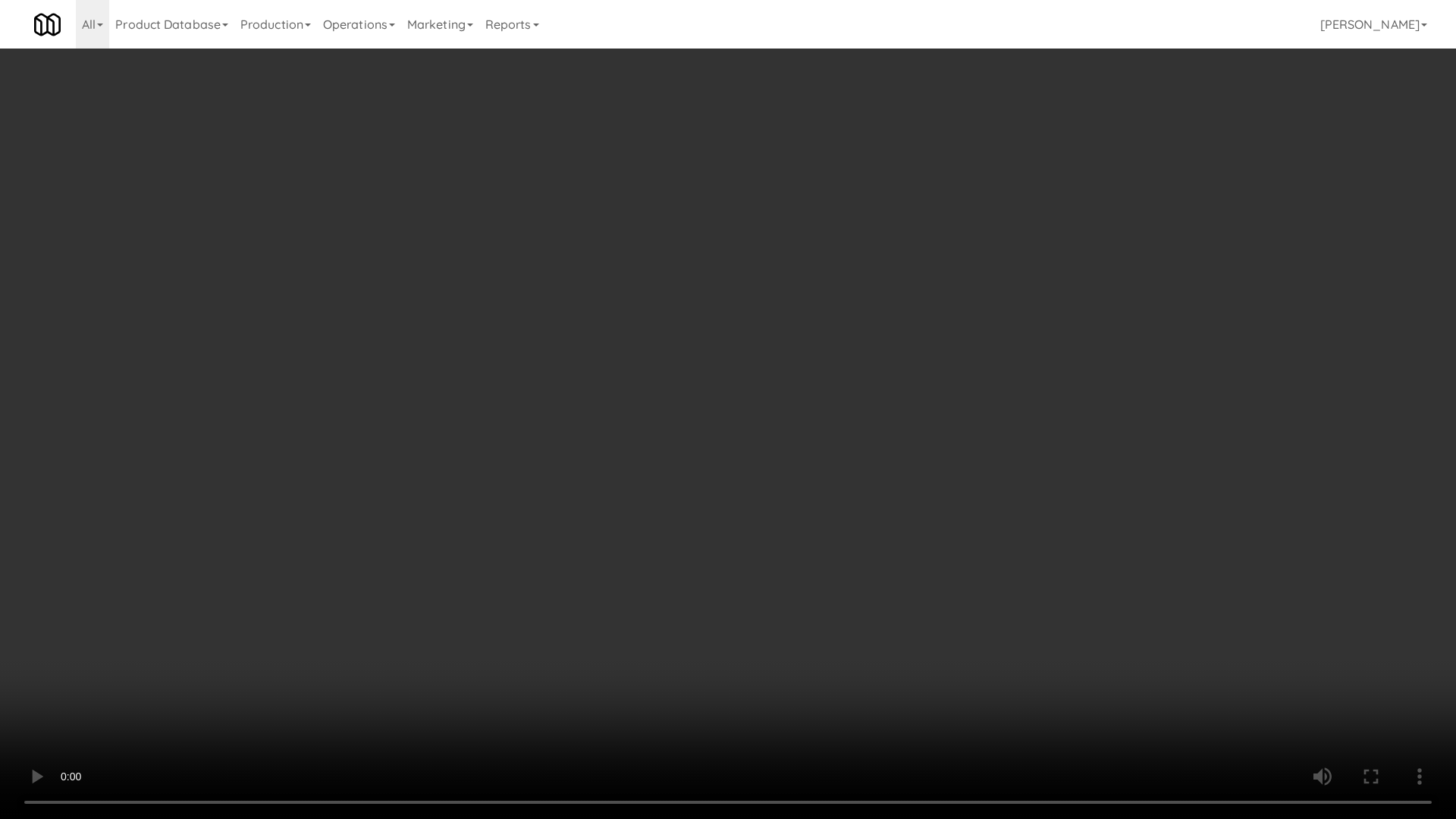
click at [1004, 550] on video at bounding box center [728, 409] width 1456 height 819
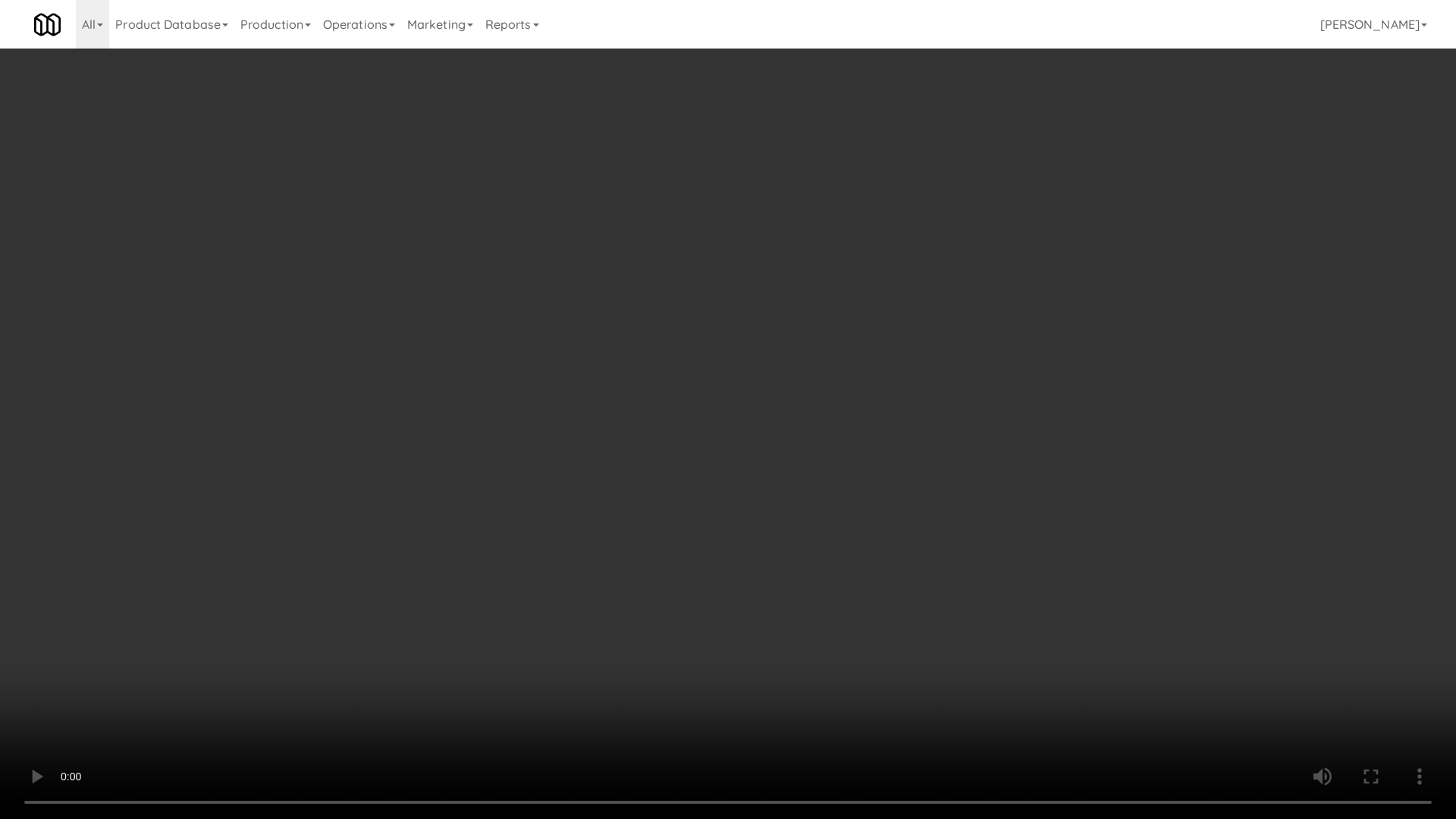
click at [1205, 657] on video at bounding box center [728, 409] width 1456 height 819
click at [1201, 653] on video at bounding box center [728, 409] width 1456 height 819
click at [1199, 650] on video at bounding box center [728, 409] width 1456 height 819
click at [1198, 648] on video at bounding box center [728, 409] width 1456 height 819
click at [1194, 642] on video at bounding box center [728, 409] width 1456 height 819
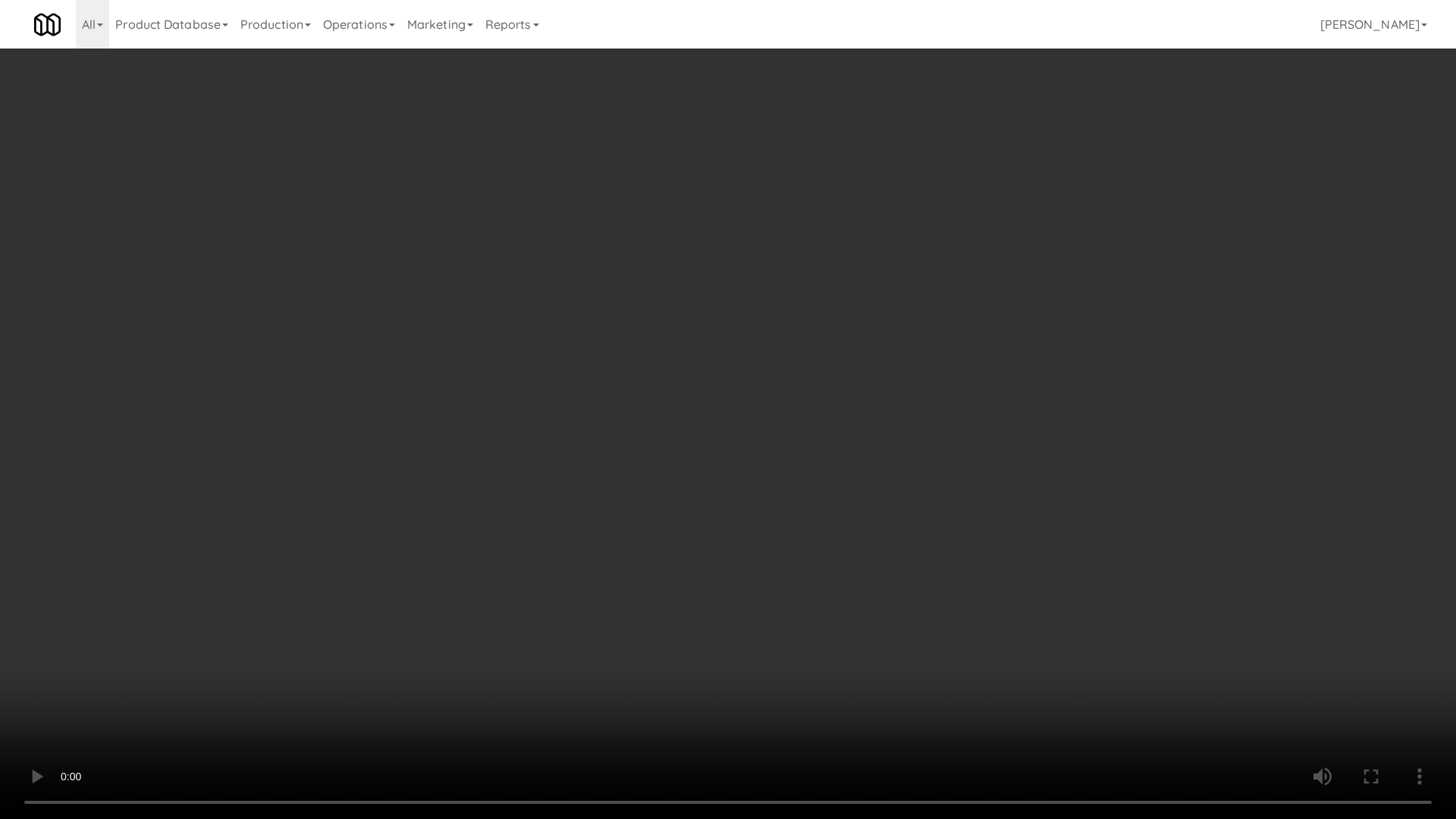
click at [1194, 642] on video at bounding box center [728, 409] width 1456 height 819
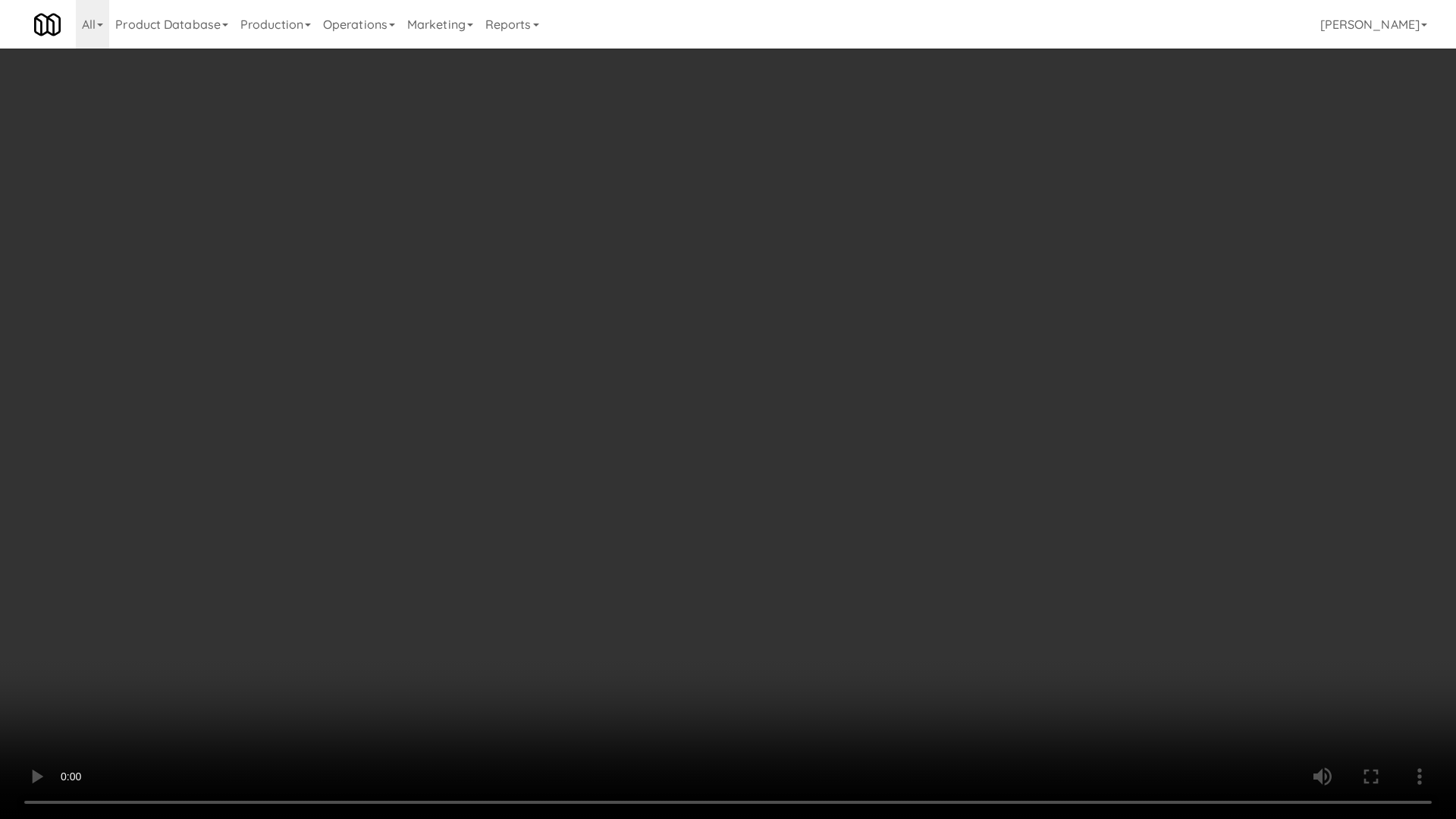
click at [1171, 599] on video at bounding box center [728, 409] width 1456 height 819
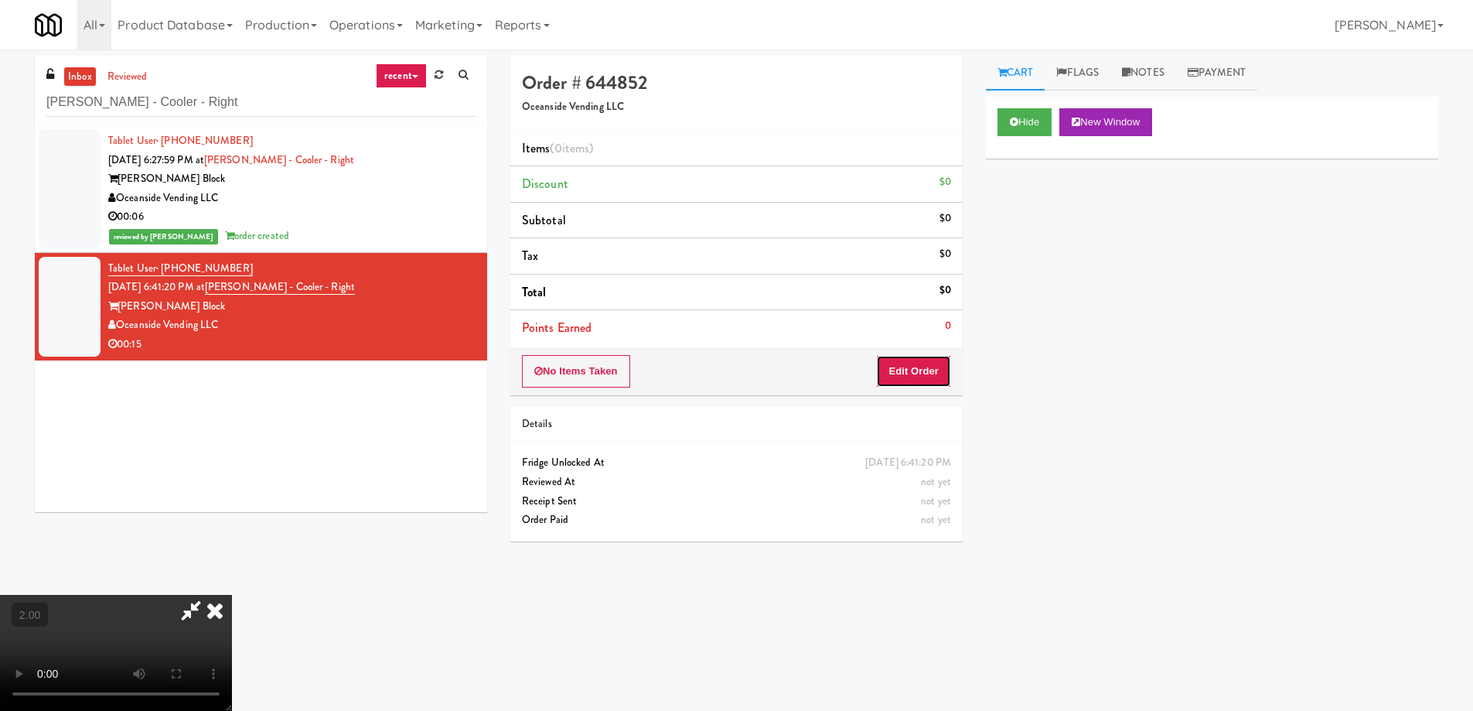
click at [911, 369] on button "Edit Order" at bounding box center [913, 371] width 75 height 32
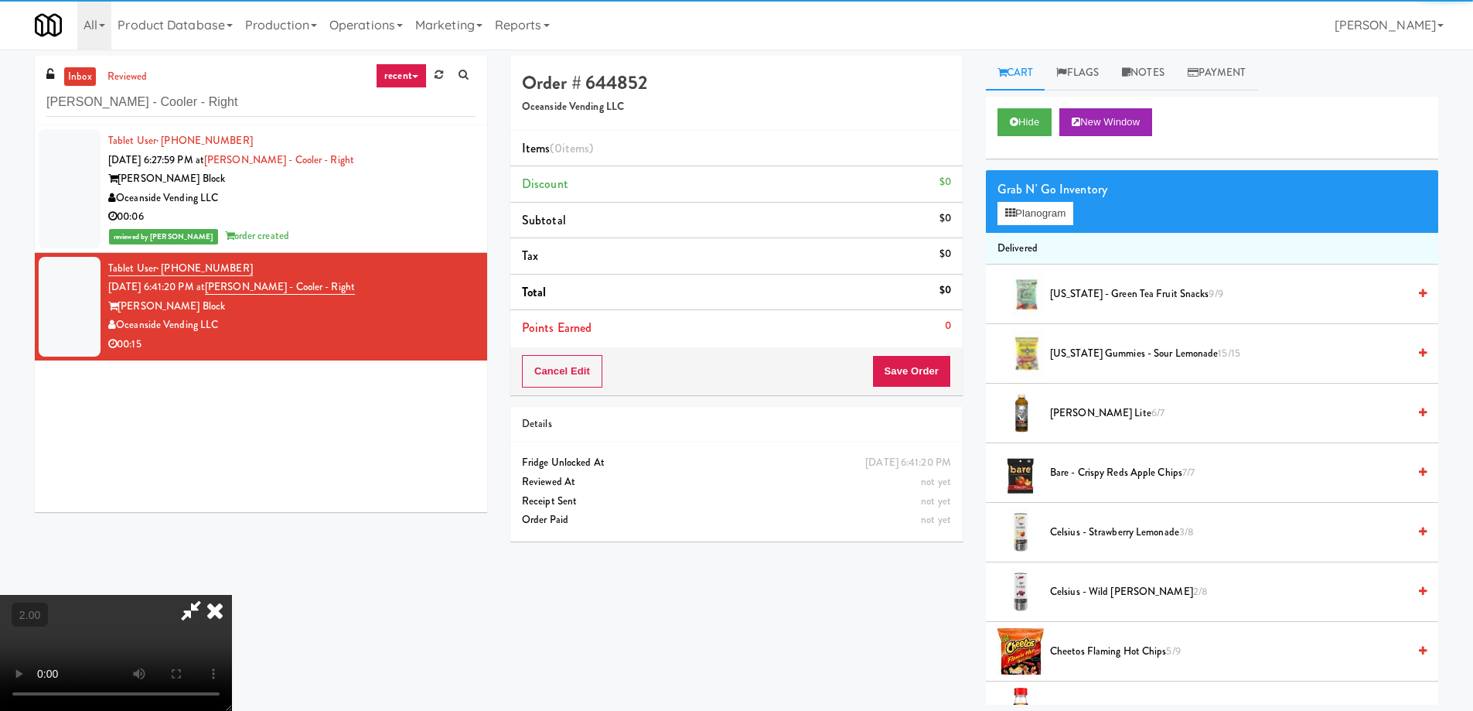
click at [1038, 227] on div "Grab N' Go Inventory Planogram" at bounding box center [1212, 201] width 452 height 63
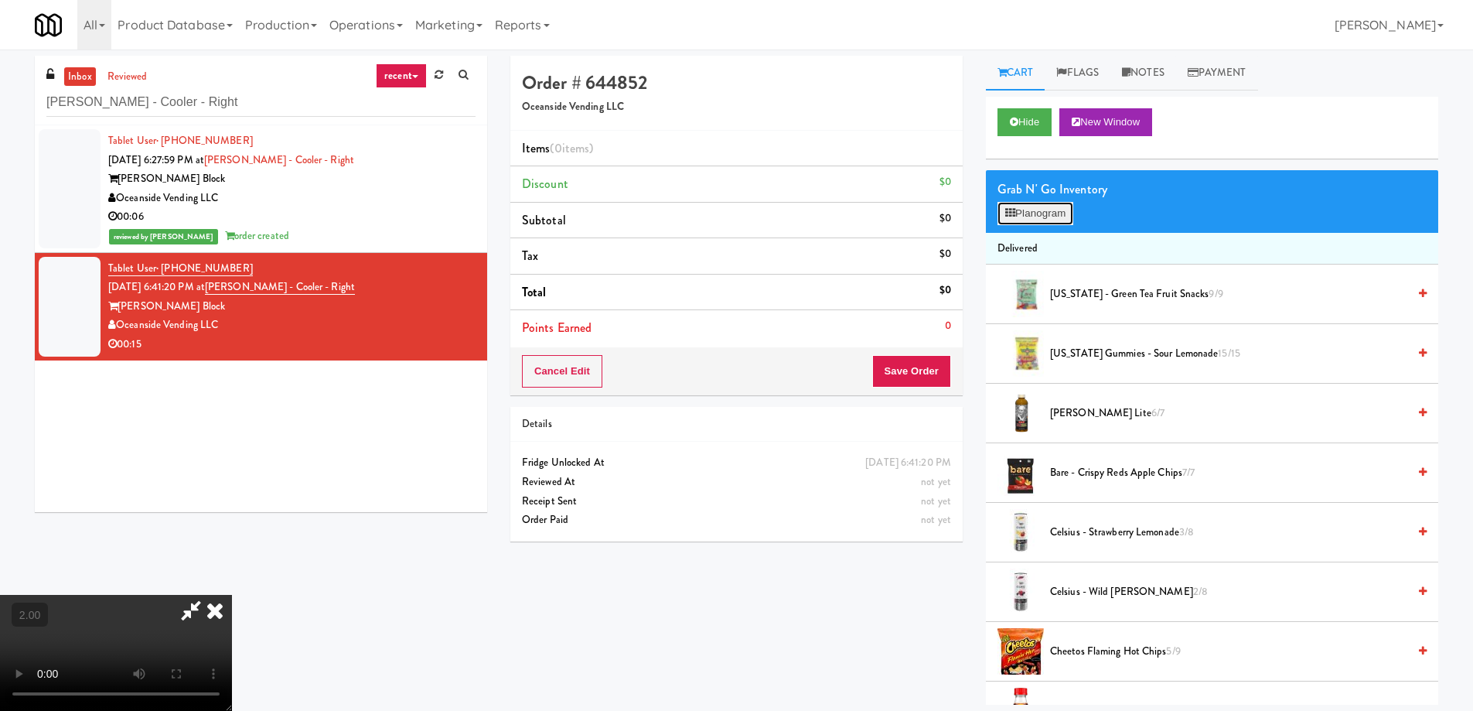
click at [1031, 207] on button "Planogram" at bounding box center [1036, 213] width 76 height 23
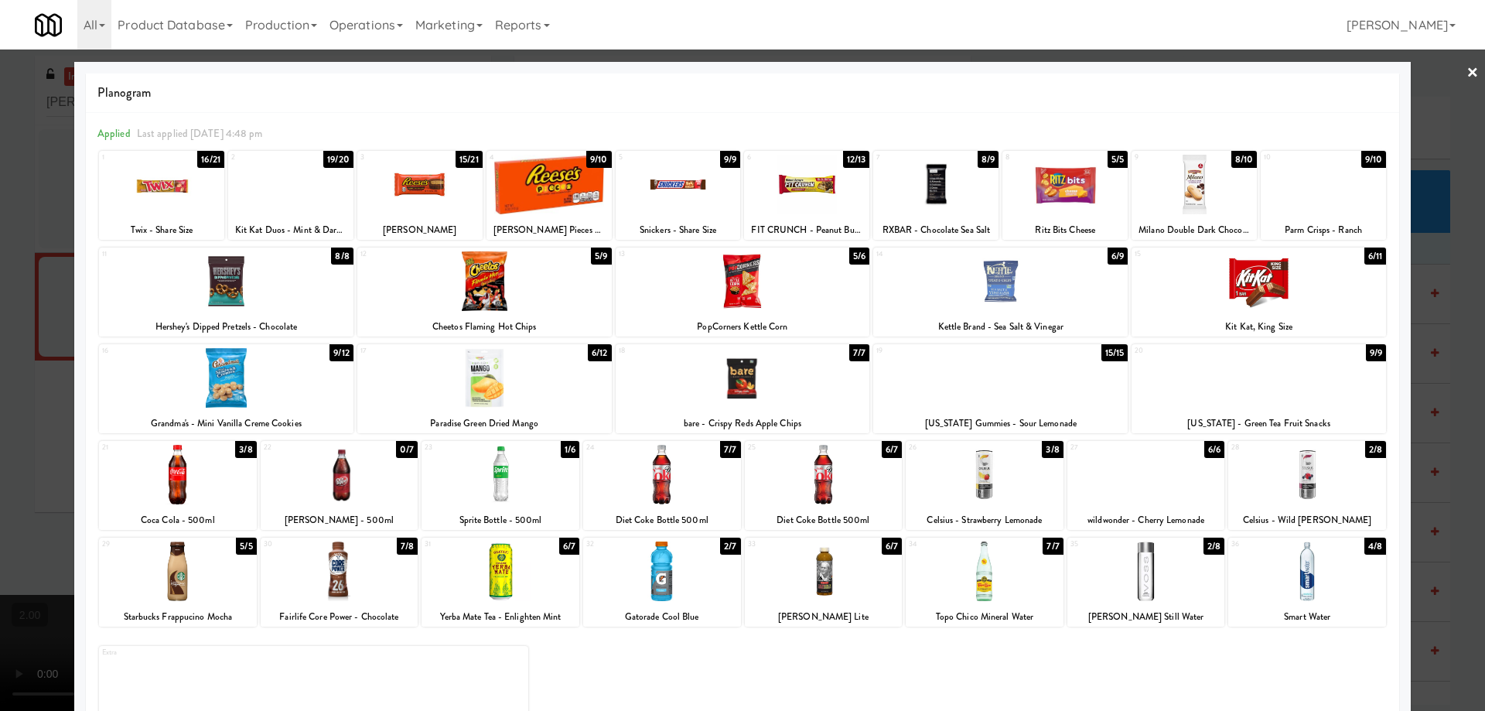
click at [189, 474] on div at bounding box center [178, 475] width 158 height 60
click at [210, 472] on div at bounding box center [178, 475] width 158 height 60
click at [338, 574] on div at bounding box center [340, 571] width 158 height 60
click at [0, 432] on div at bounding box center [742, 355] width 1485 height 711
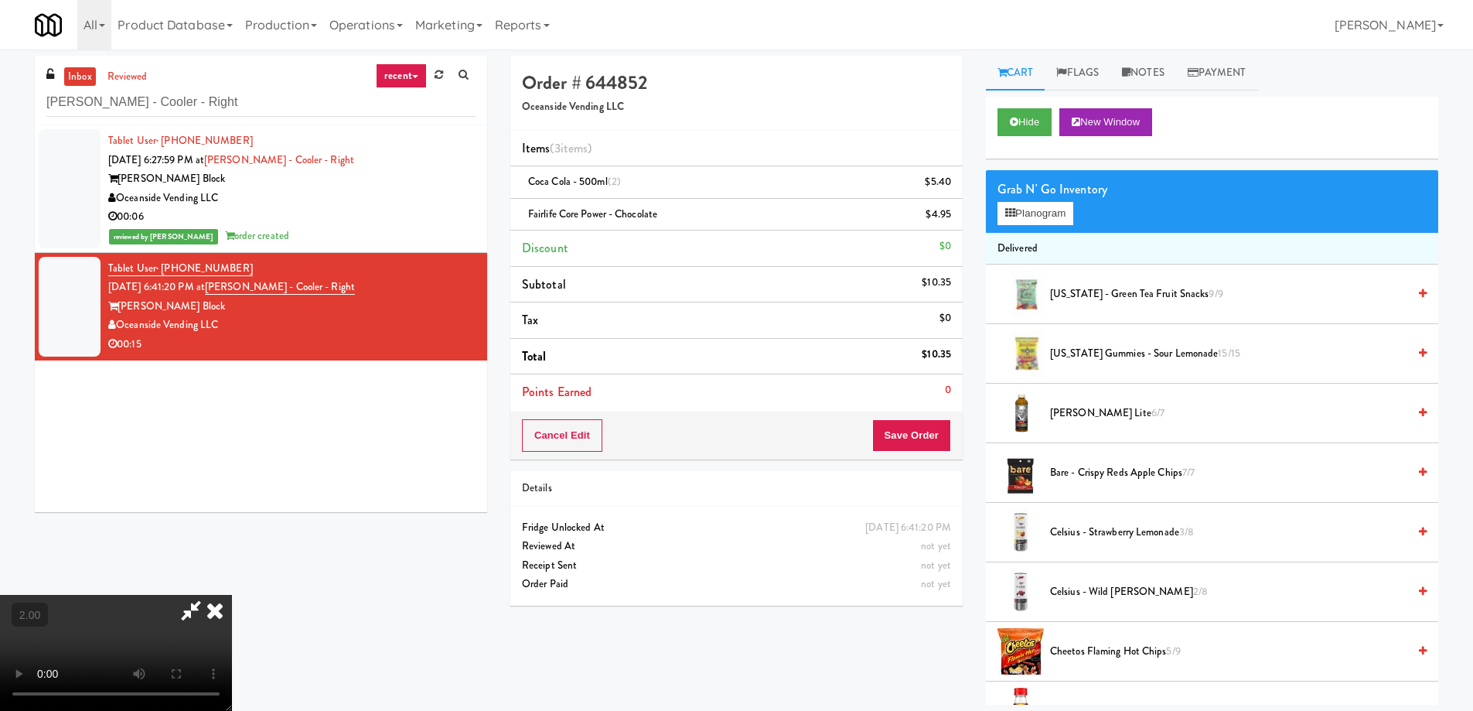
click at [232, 595] on video at bounding box center [116, 653] width 232 height 116
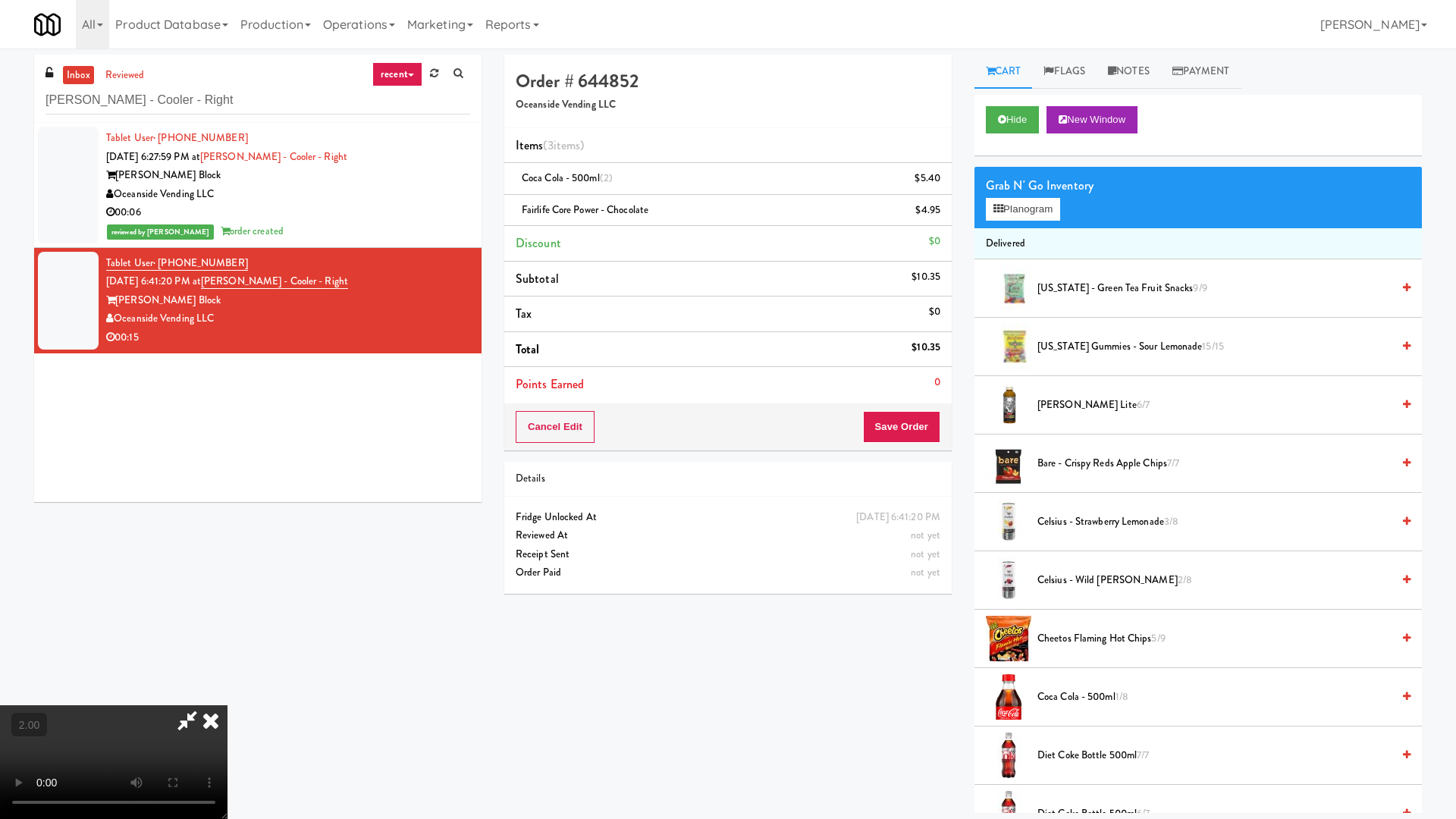
click at [227, 696] on video at bounding box center [114, 762] width 227 height 114
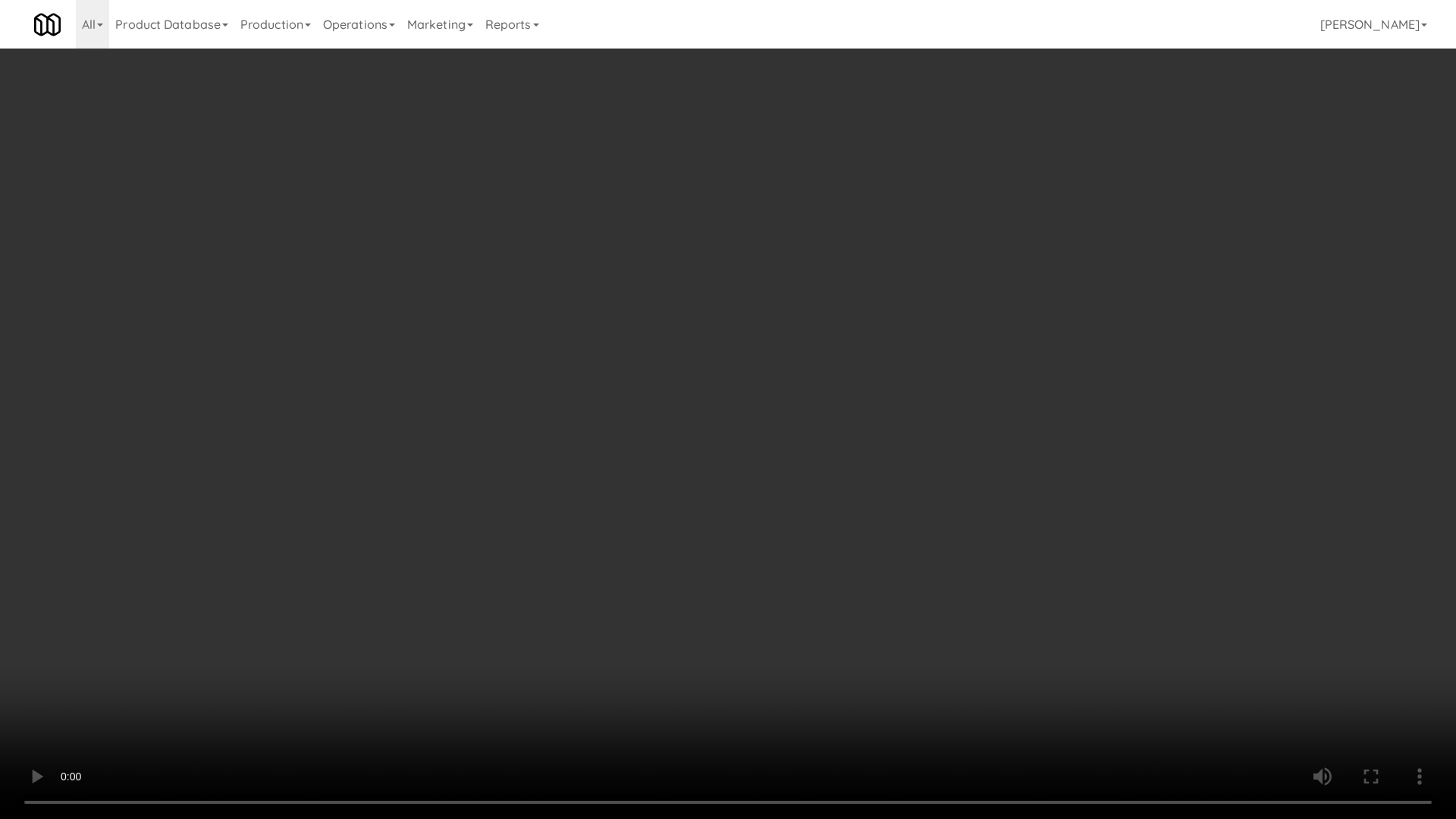
click at [1031, 606] on video at bounding box center [728, 409] width 1456 height 819
click at [1046, 604] on video at bounding box center [728, 409] width 1456 height 819
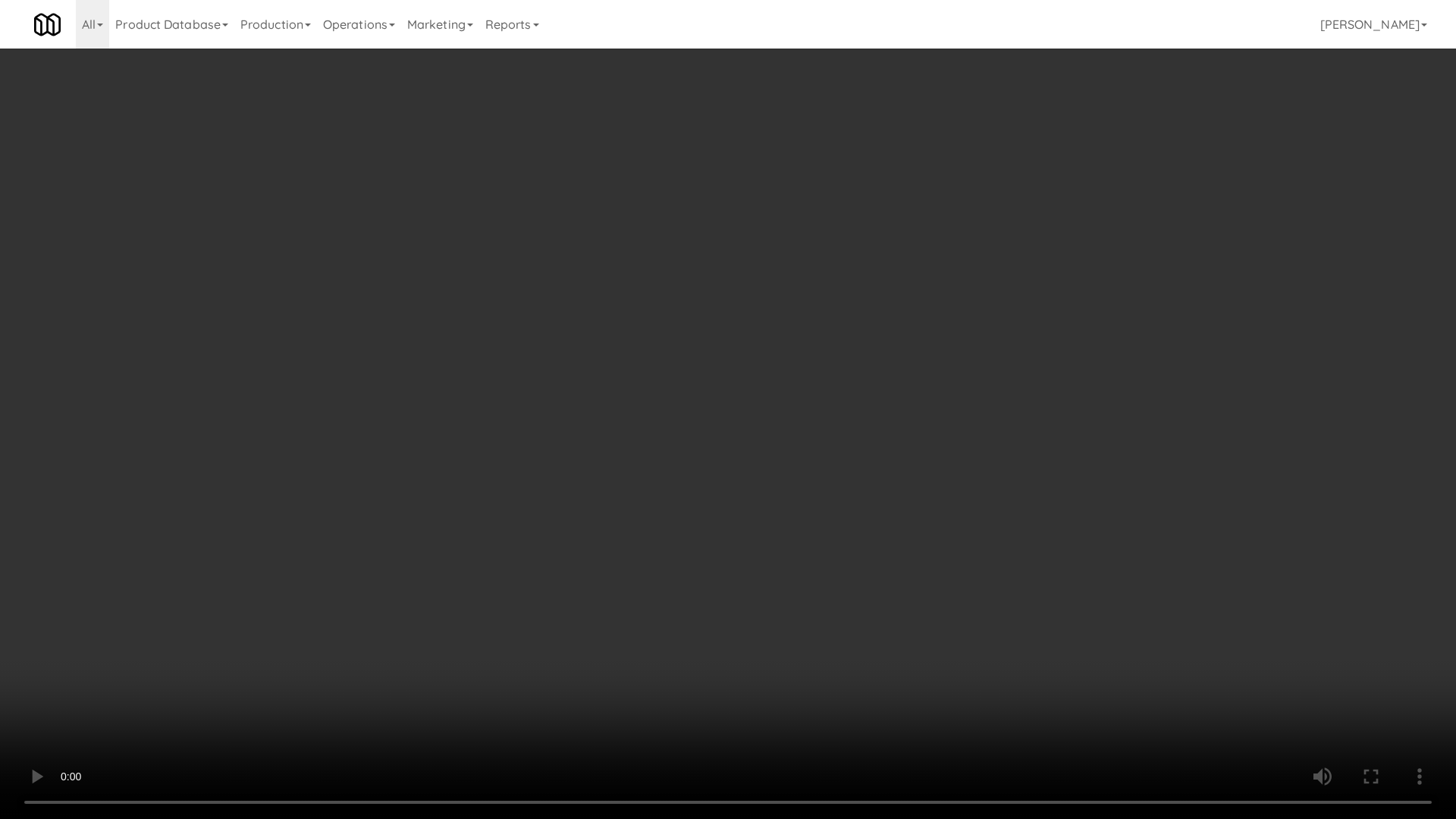
click at [1046, 604] on video at bounding box center [728, 409] width 1456 height 819
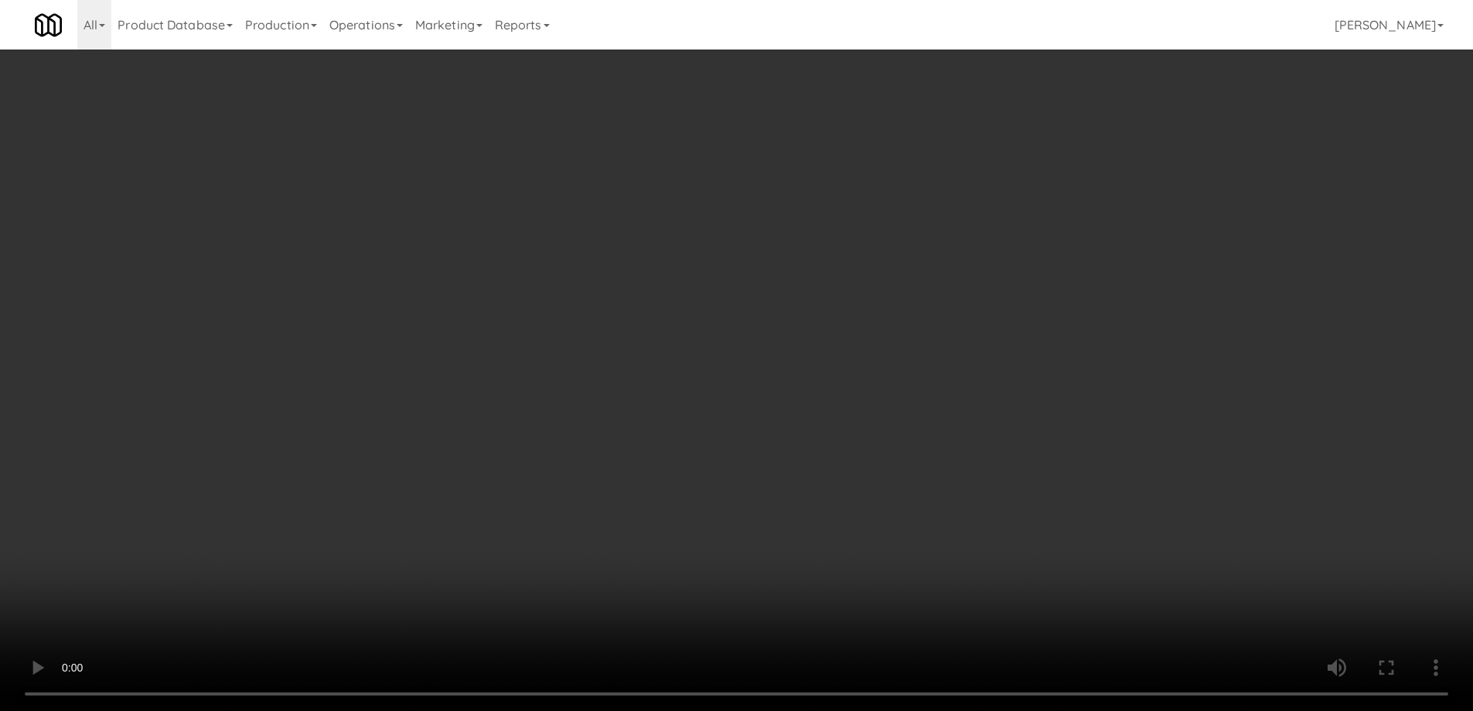
drag, startPoint x: 1042, startPoint y: 245, endPoint x: 1046, endPoint y: 219, distance: 26.7
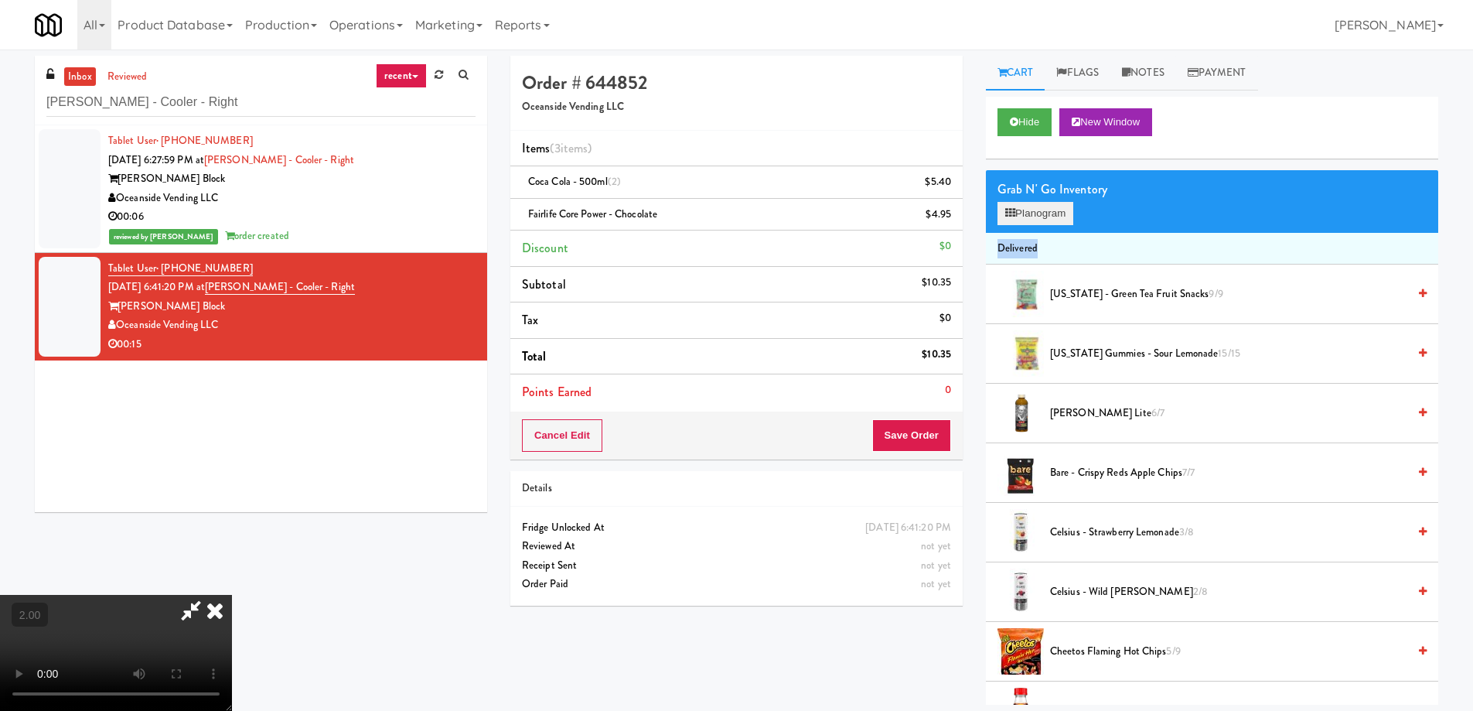
click at [1046, 219] on button "Planogram" at bounding box center [1036, 213] width 76 height 23
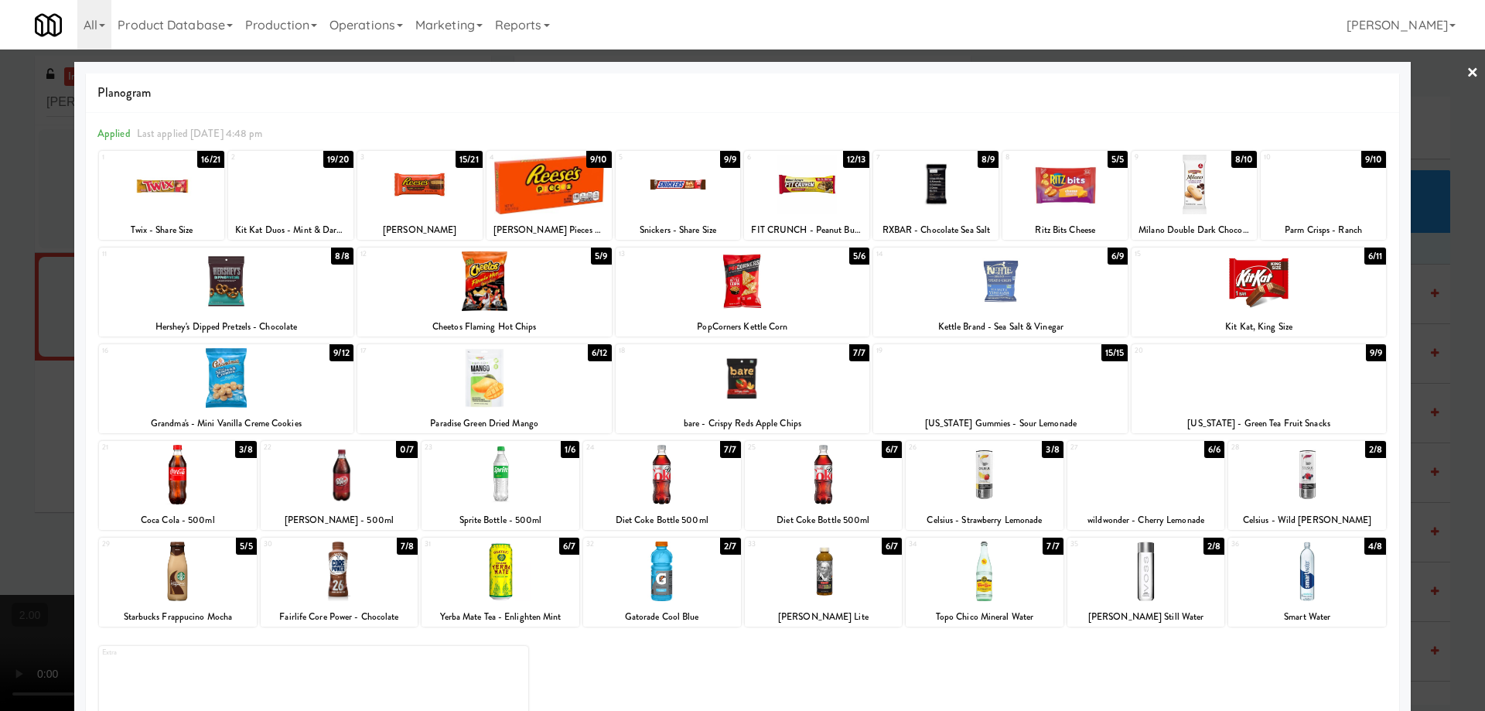
click at [220, 383] on div at bounding box center [226, 378] width 254 height 60
click at [86, 407] on div "Applied Last applied Sunday 4:48 pm 1 16/21 Twix - Share Size 2 19/20 Kit Kat D…" at bounding box center [742, 431] width 1313 height 636
click at [46, 447] on div at bounding box center [742, 355] width 1485 height 711
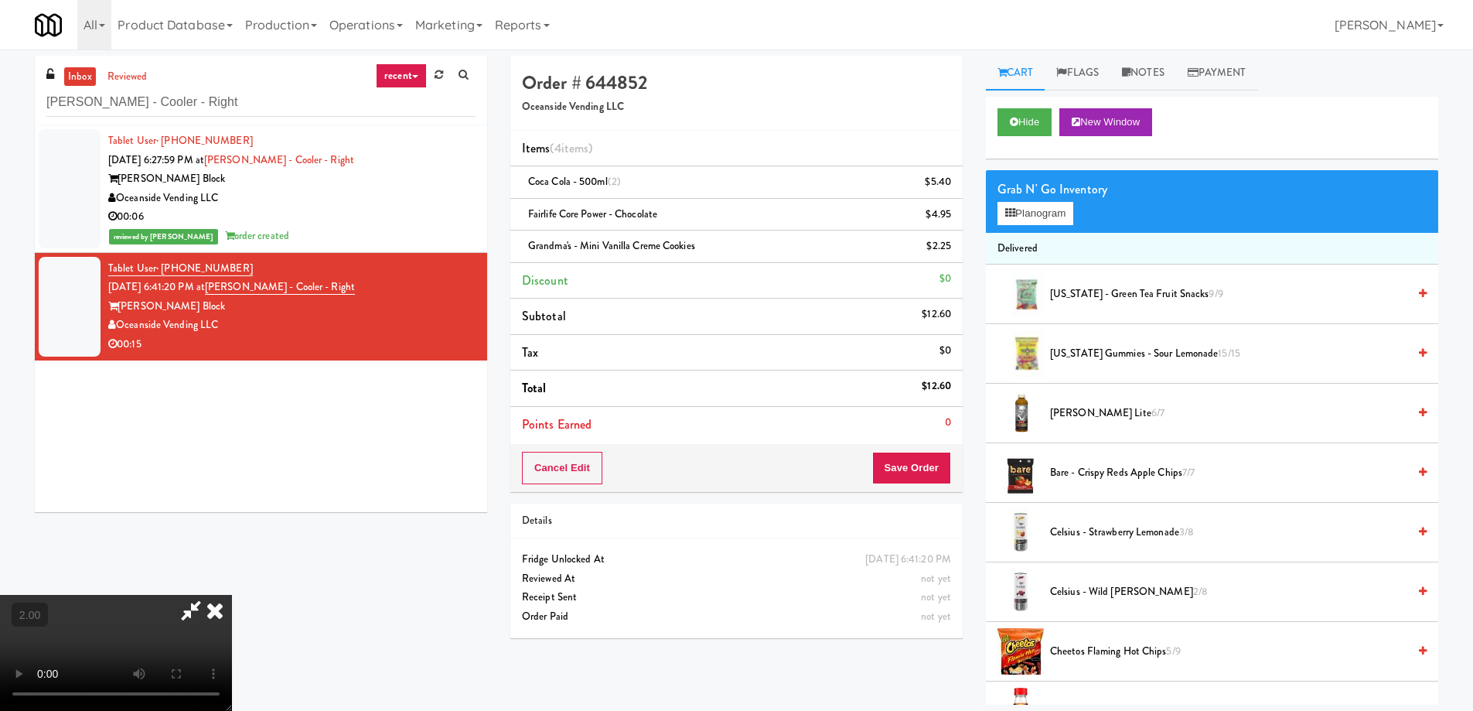
click at [232, 595] on video at bounding box center [116, 653] width 232 height 116
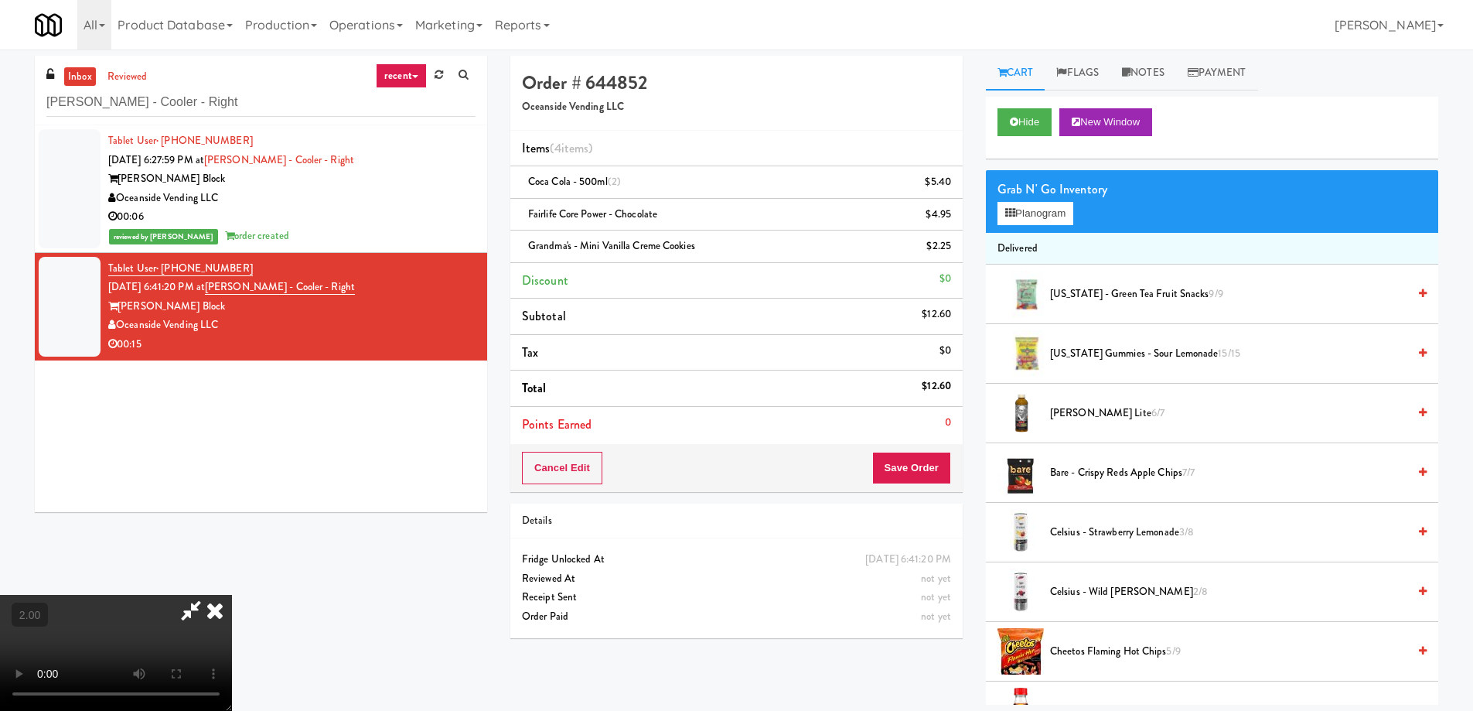
click at [232, 595] on video at bounding box center [116, 653] width 232 height 116
click at [922, 471] on button "Save Order" at bounding box center [911, 468] width 79 height 32
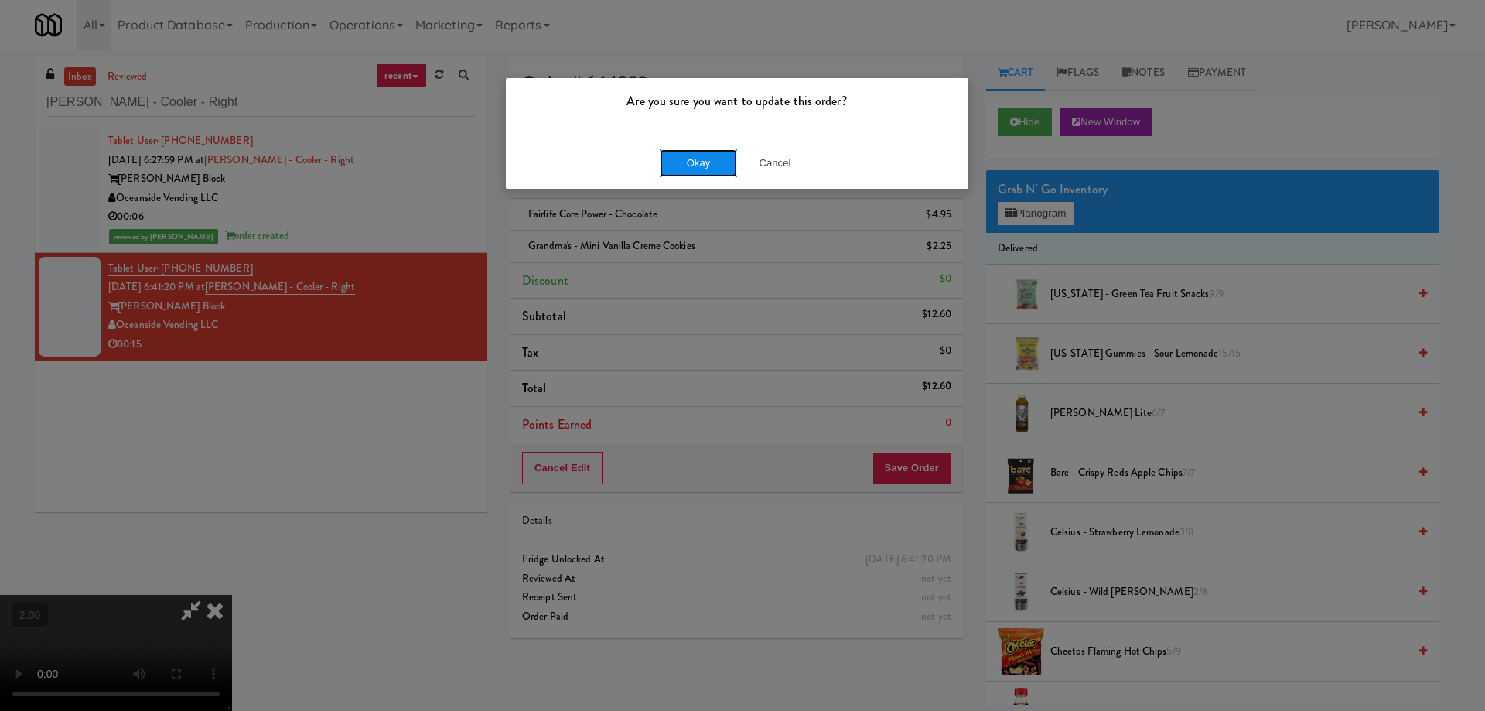
click at [698, 160] on button "Okay" at bounding box center [698, 163] width 77 height 28
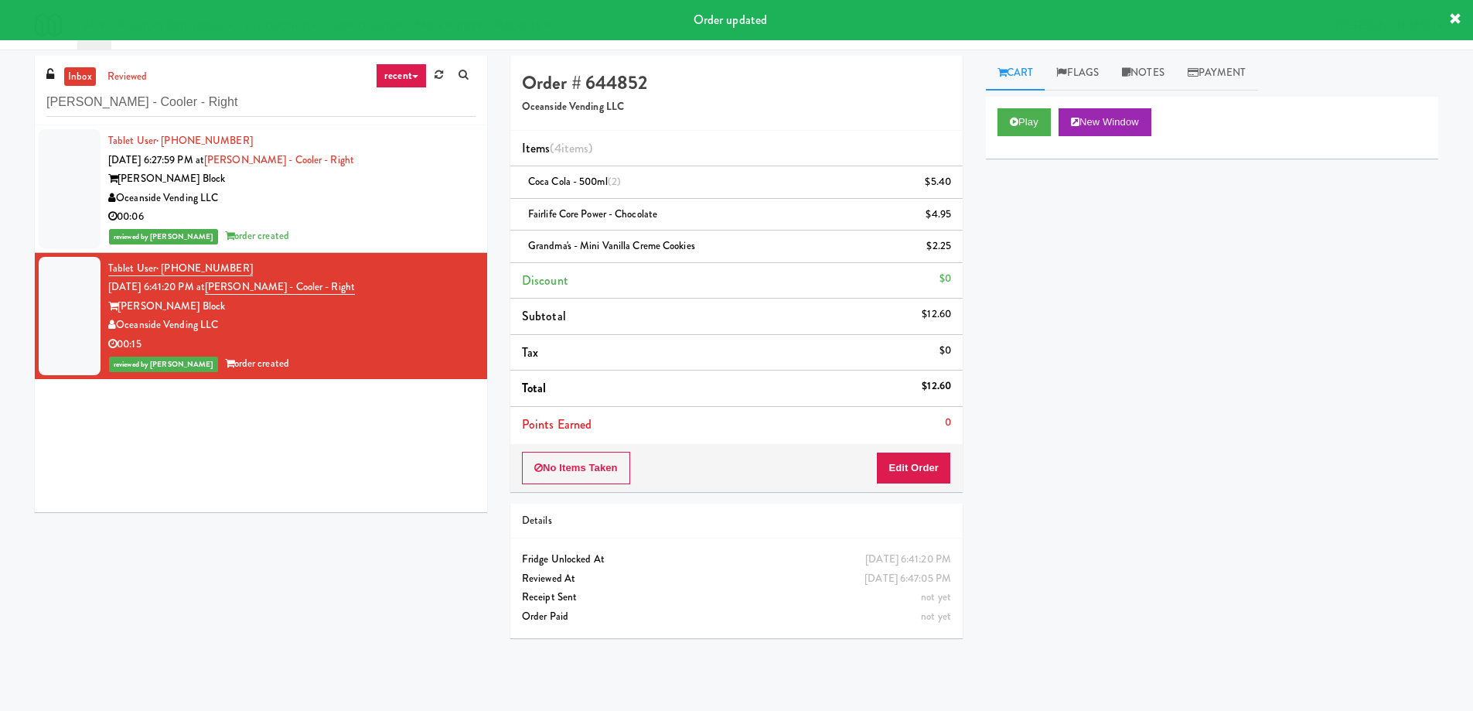
click at [397, 227] on div "reviewed by Mariel T order created" at bounding box center [291, 236] width 367 height 19
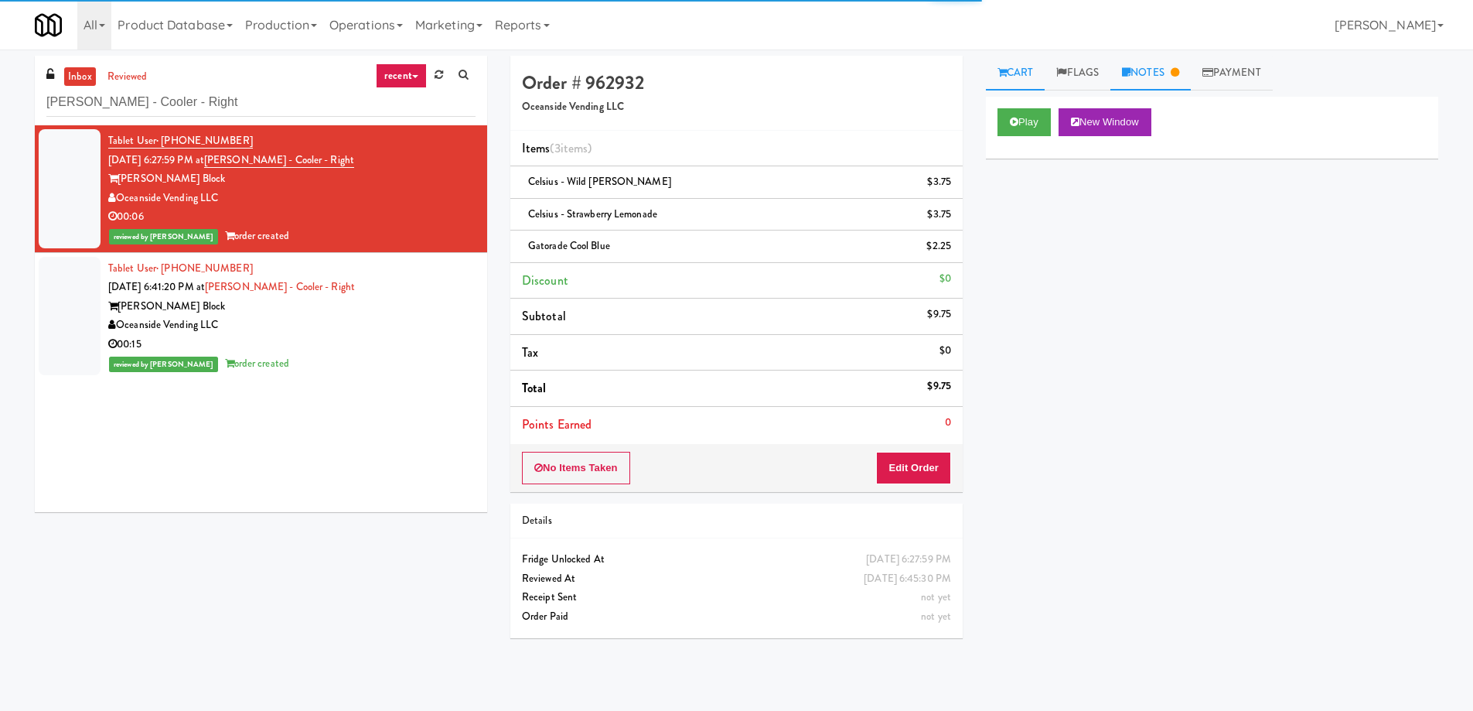
click at [1153, 79] on link "Notes" at bounding box center [1150, 73] width 80 height 35
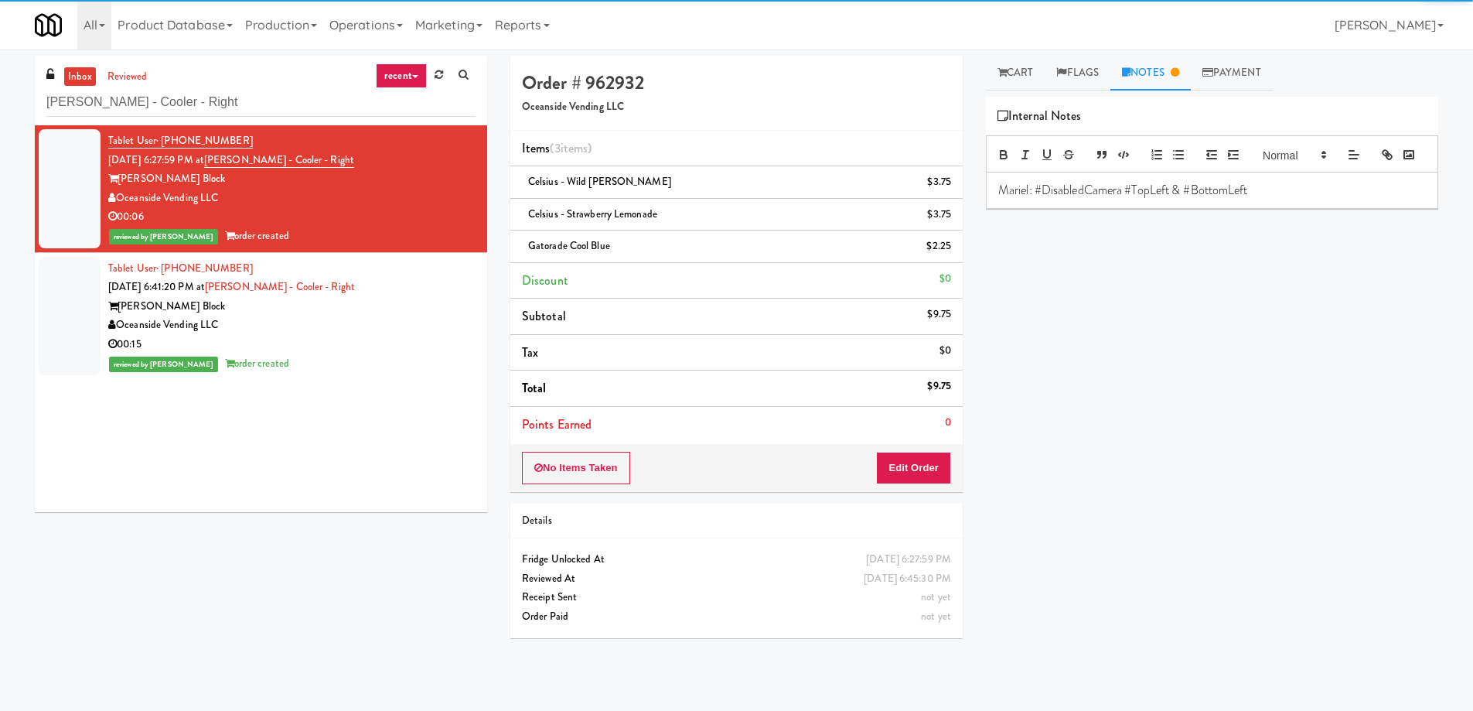
click at [1081, 199] on p "Mariel: #DisabledCamera #TopLeft & #BottomLeft" at bounding box center [1212, 190] width 428 height 17
copy p "Mariel: #DisabledCamera #TopLeft & #BottomLeft"
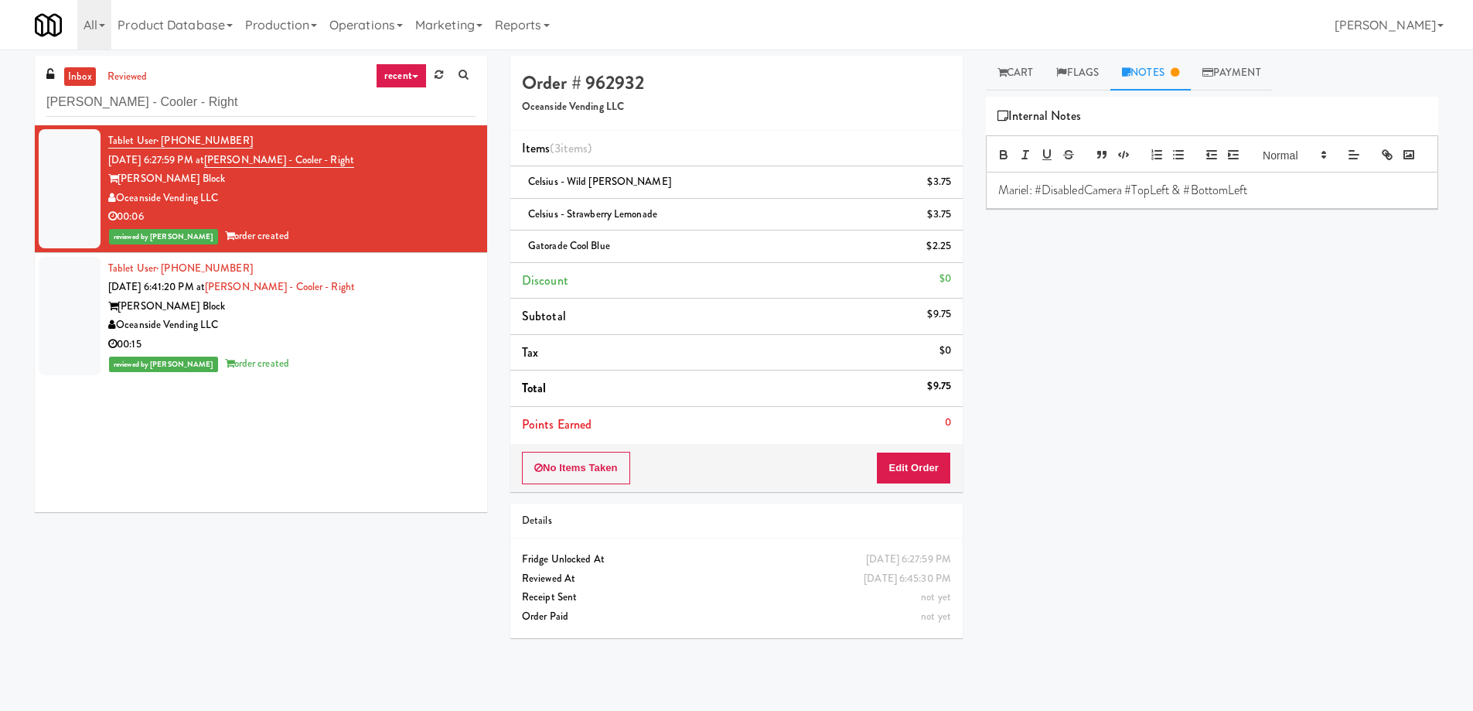
click at [458, 341] on div "00:15" at bounding box center [291, 344] width 367 height 19
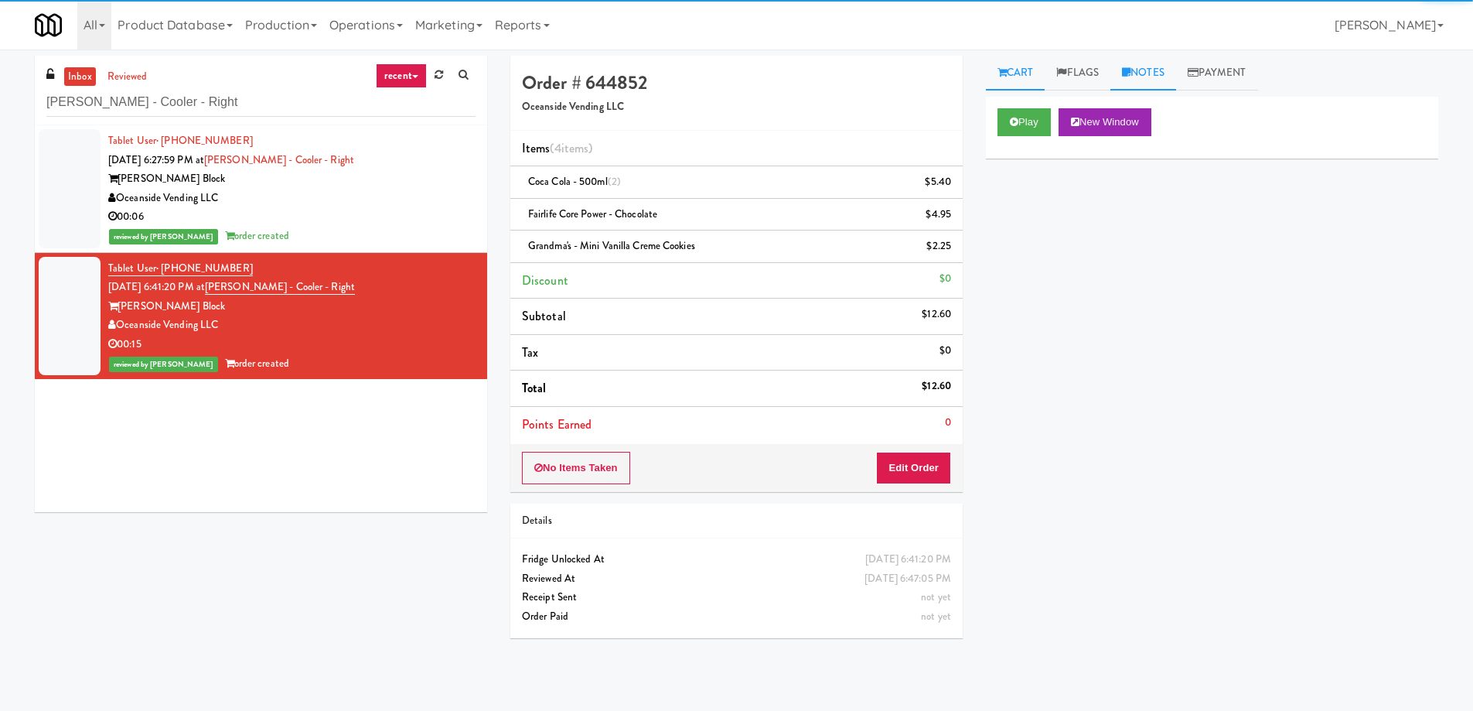
click at [1135, 76] on link "Notes" at bounding box center [1143, 73] width 66 height 35
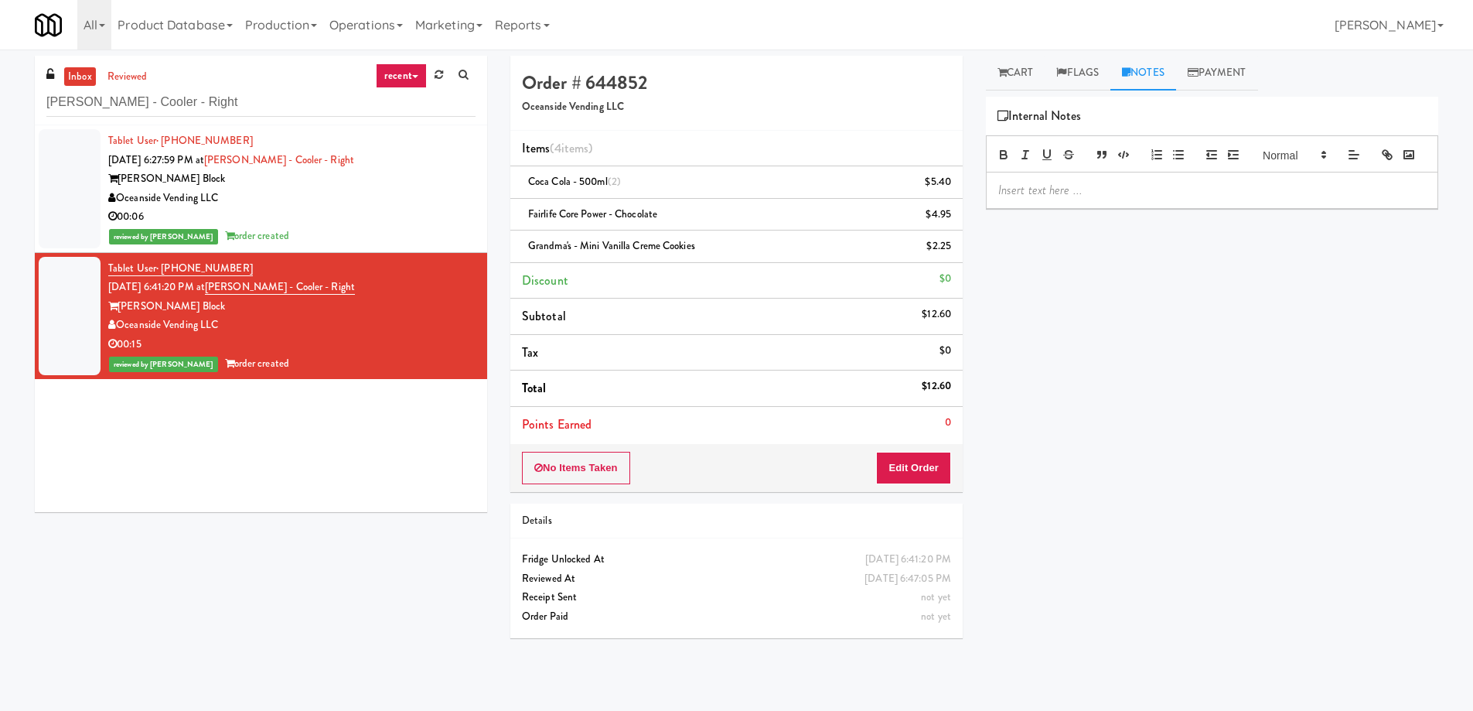
click at [1090, 199] on p at bounding box center [1212, 190] width 428 height 17
click at [214, 98] on input "Baker - Cooler - Right" at bounding box center [260, 102] width 429 height 29
paste input "IKEA Etobicoke"
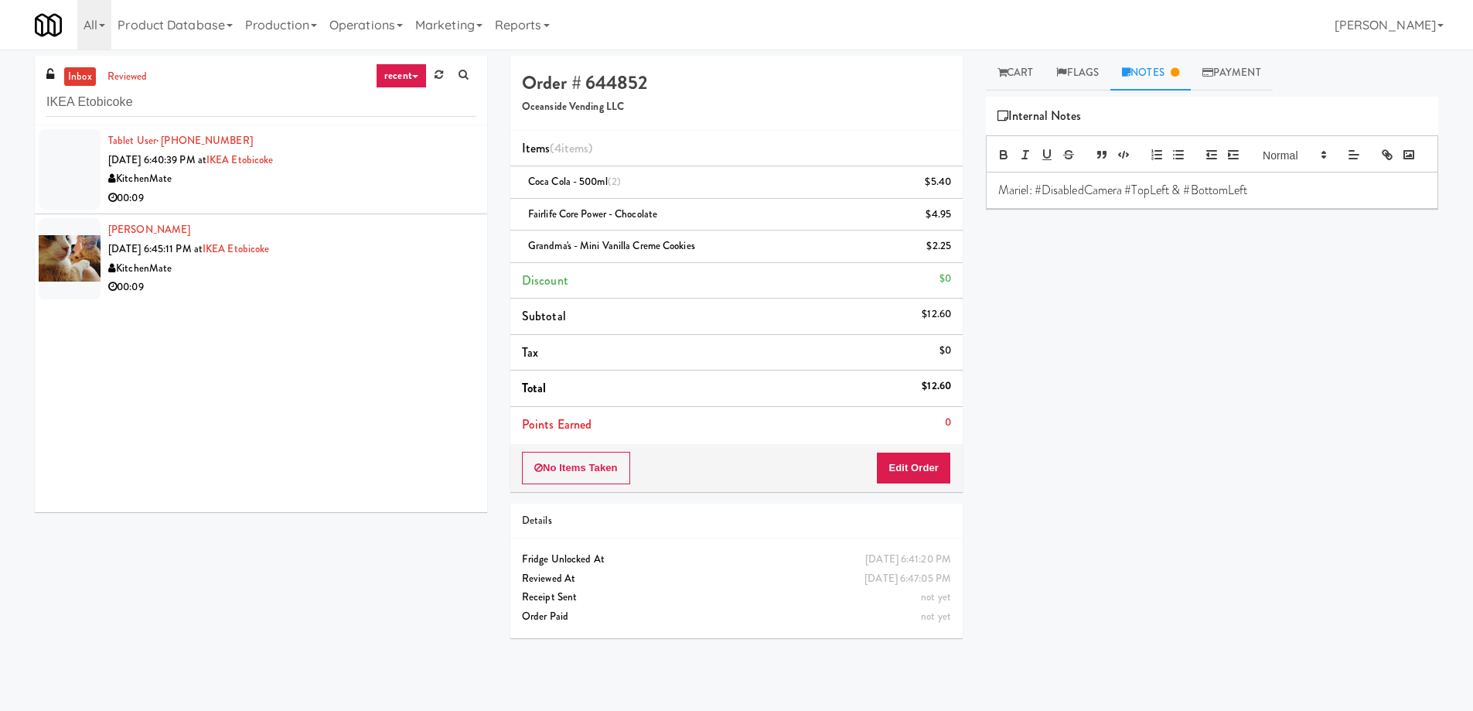
click at [382, 170] on div "KitchenMate" at bounding box center [291, 178] width 367 height 19
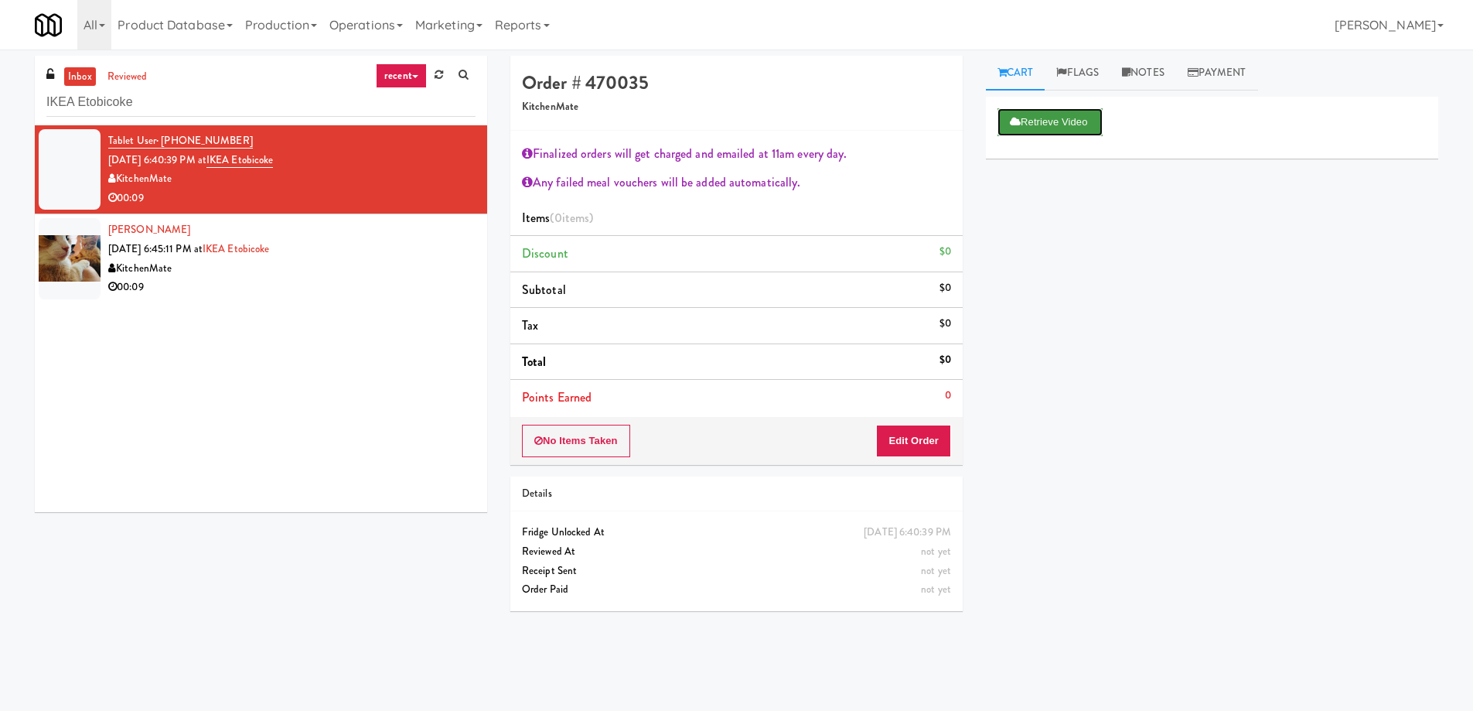
click at [1026, 129] on button "Retrieve Video" at bounding box center [1050, 122] width 105 height 28
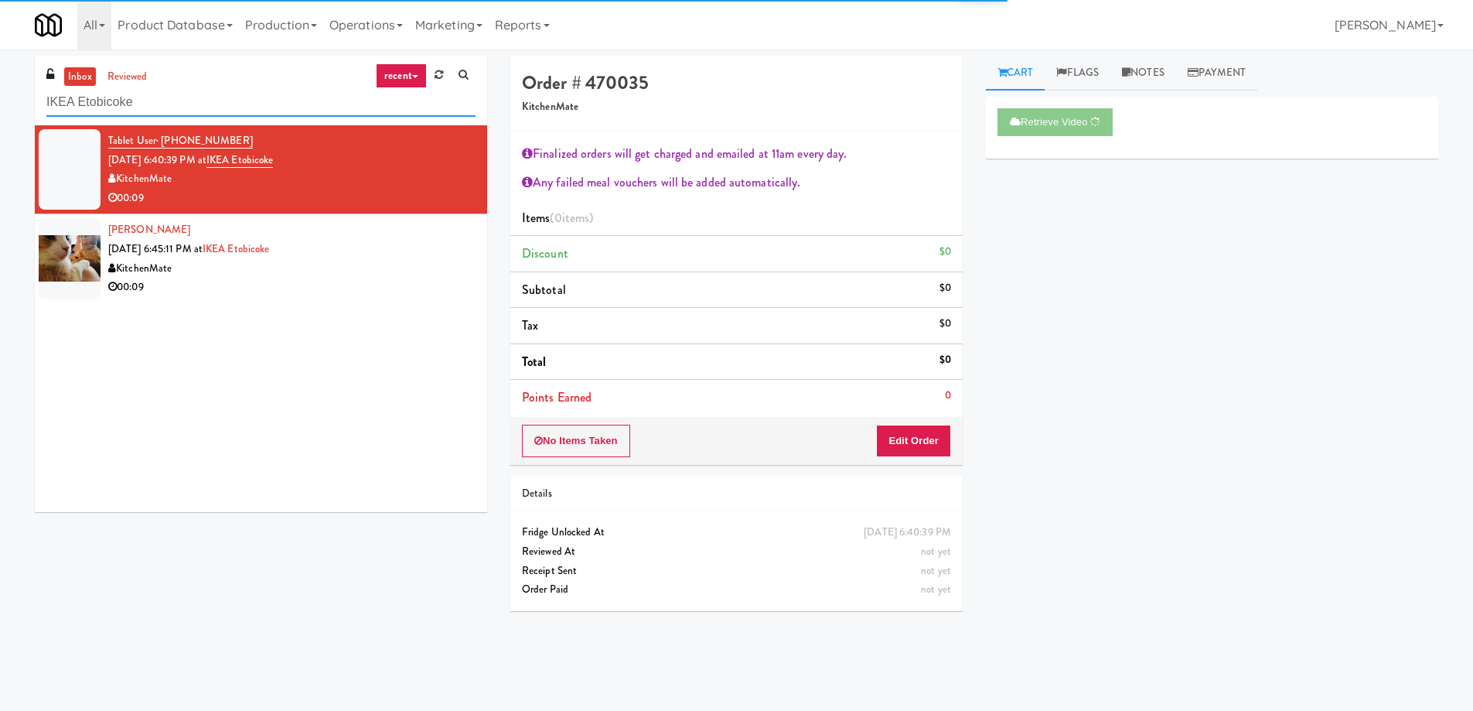
click at [114, 102] on input "IKEA Etobicoke" at bounding box center [260, 102] width 429 height 29
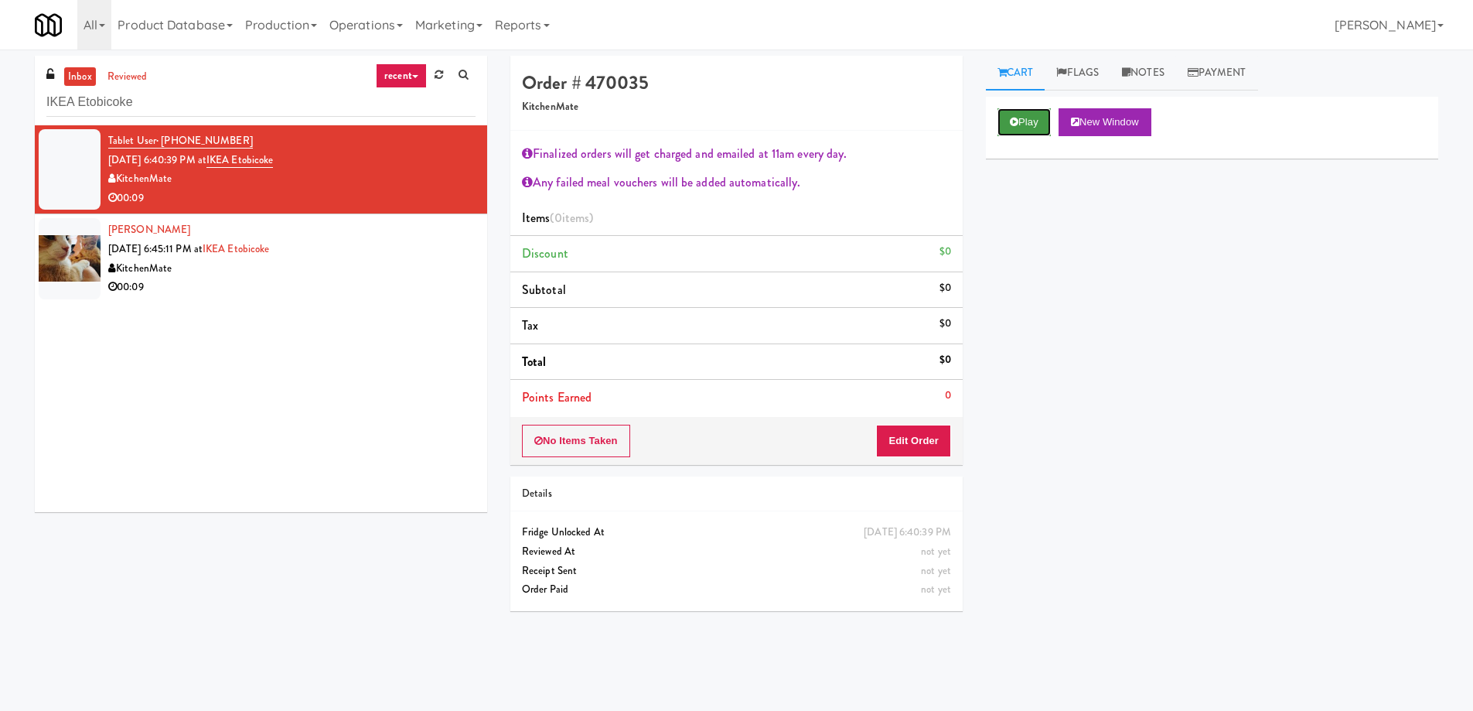
click at [1024, 116] on button "Play" at bounding box center [1024, 122] width 53 height 28
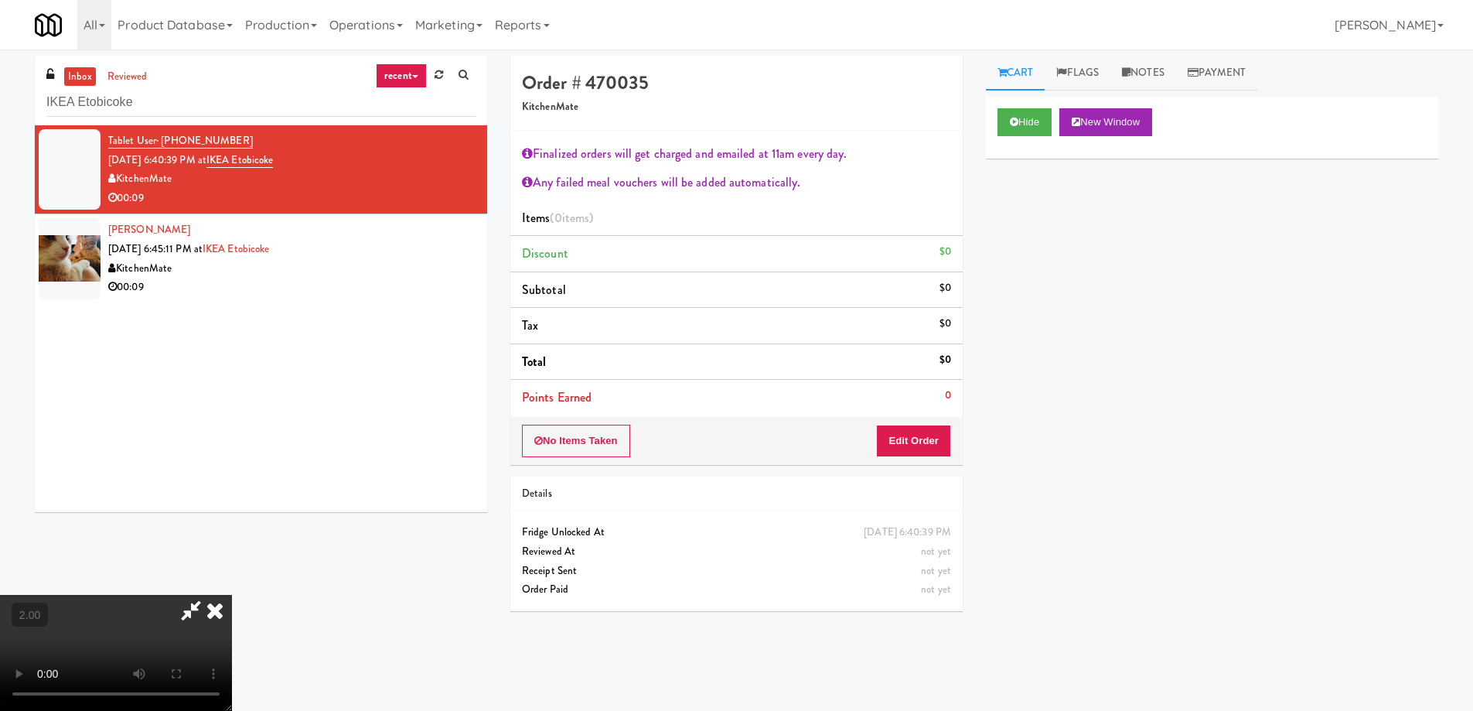
click at [232, 595] on video at bounding box center [116, 653] width 232 height 116
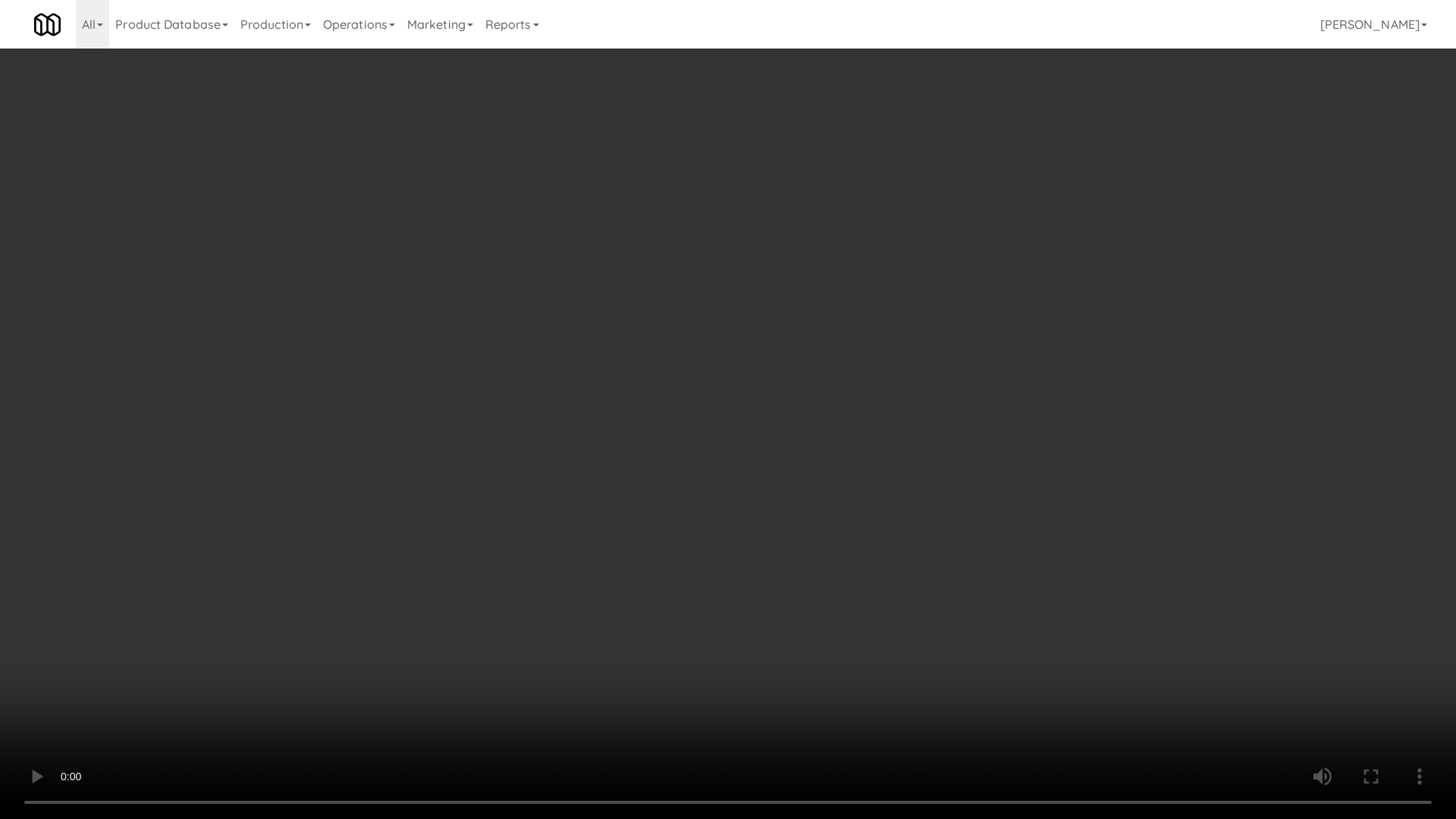
click at [699, 529] on video at bounding box center [728, 409] width 1456 height 819
click at [739, 543] on video at bounding box center [728, 409] width 1456 height 819
click at [809, 567] on video at bounding box center [728, 409] width 1456 height 819
click at [878, 590] on video at bounding box center [728, 409] width 1456 height 819
click at [879, 591] on video at bounding box center [728, 409] width 1456 height 819
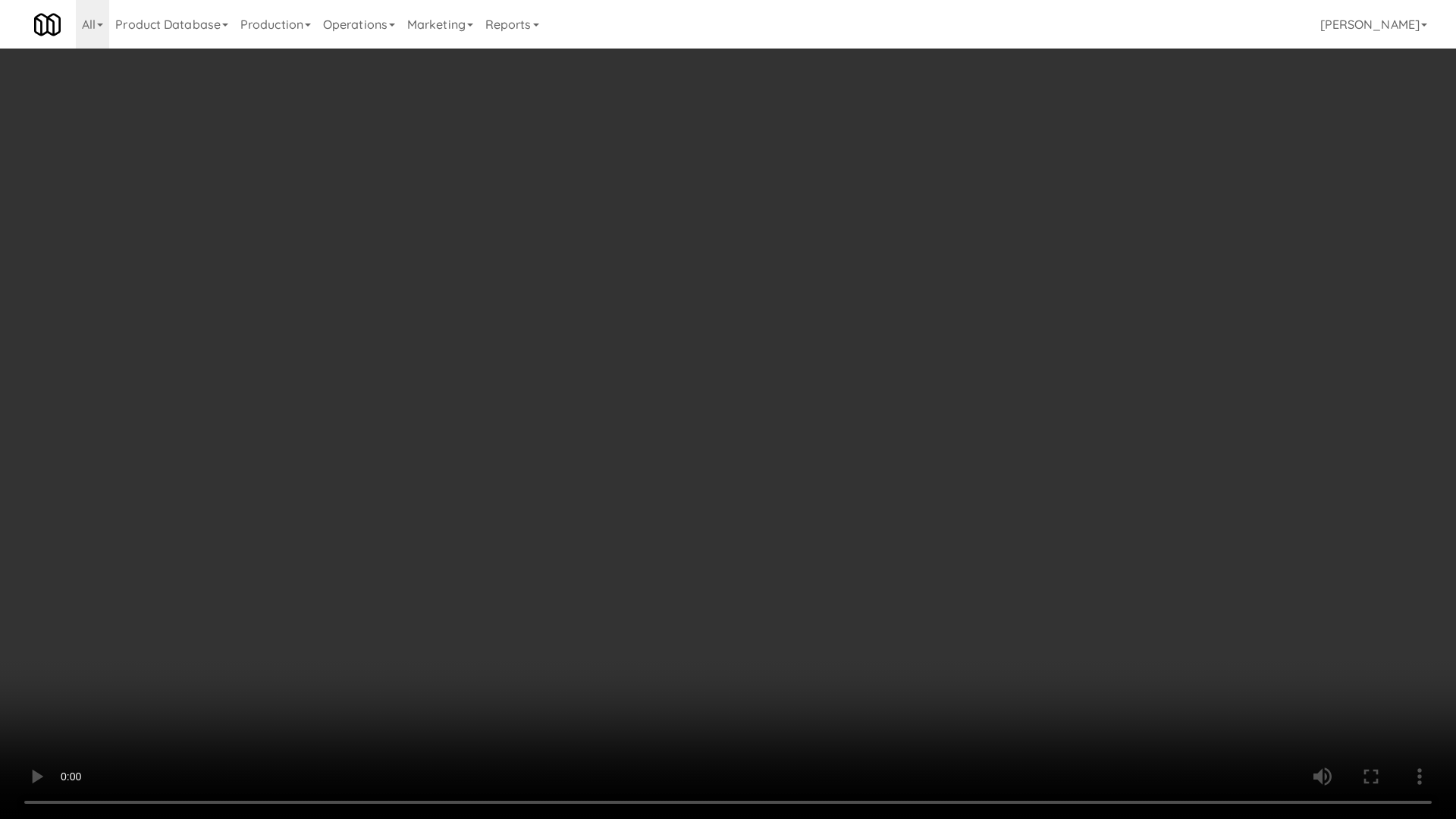
click at [879, 590] on video at bounding box center [728, 409] width 1456 height 819
click at [884, 597] on video at bounding box center [728, 409] width 1456 height 819
click at [887, 595] on video at bounding box center [728, 409] width 1456 height 819
click at [912, 623] on video at bounding box center [728, 409] width 1456 height 819
click at [916, 625] on video at bounding box center [728, 409] width 1456 height 819
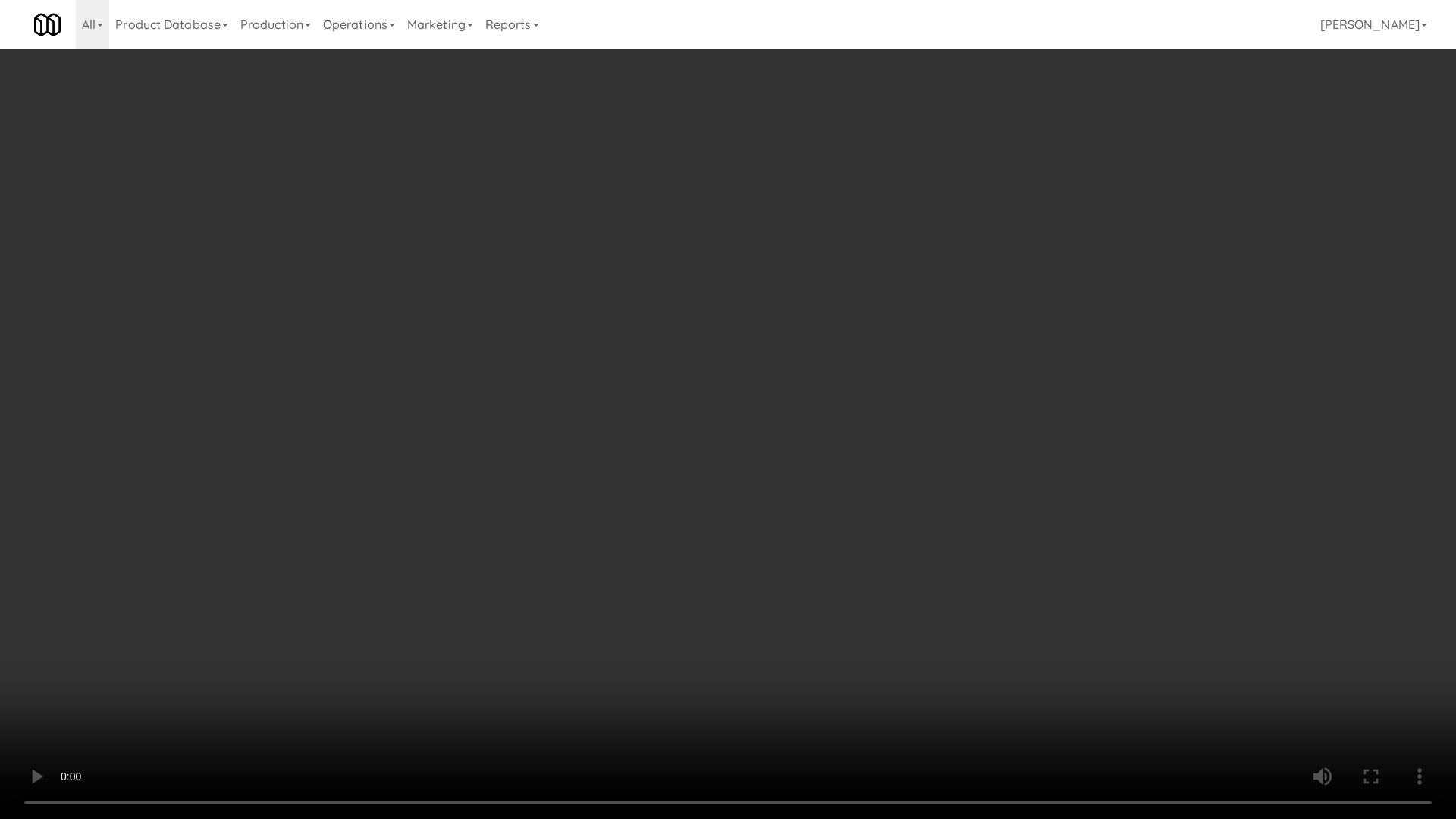
click at [959, 662] on video at bounding box center [728, 409] width 1456 height 819
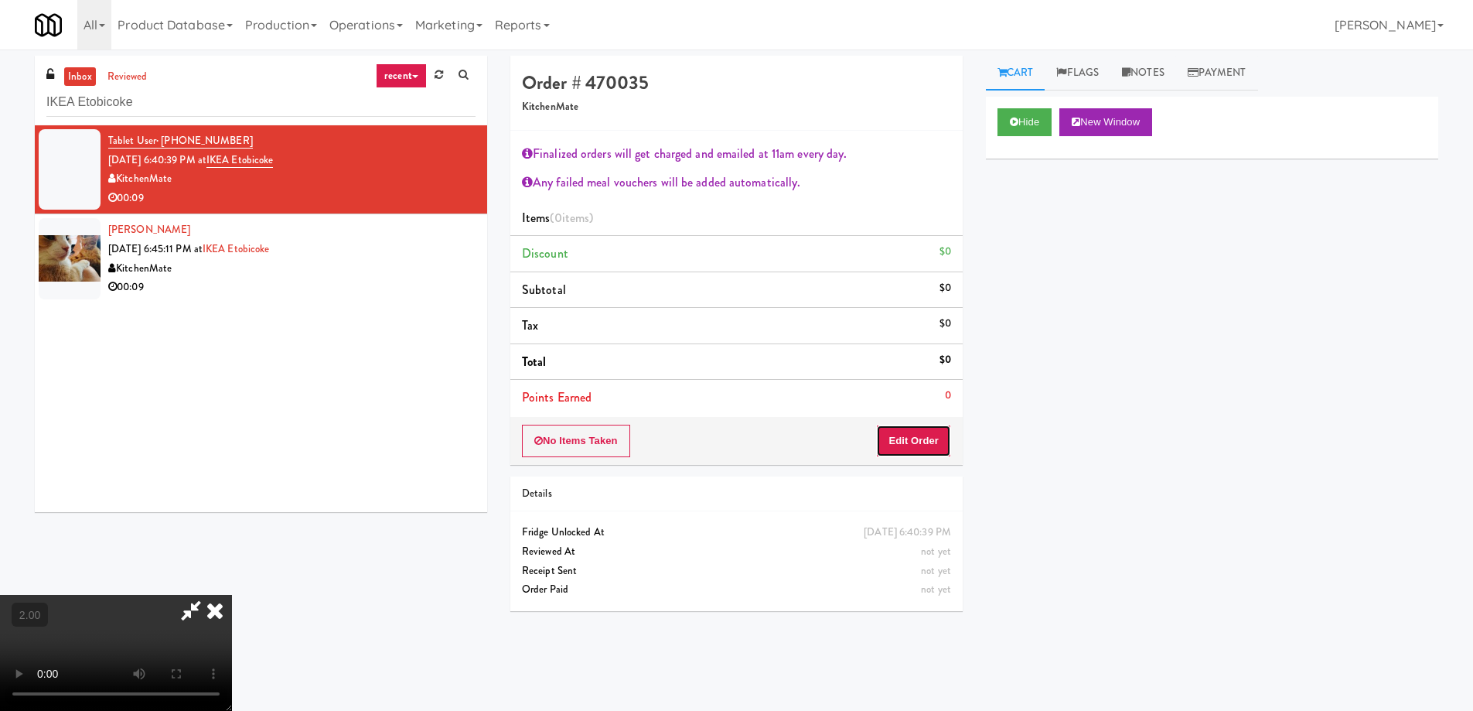
click at [916, 446] on button "Edit Order" at bounding box center [913, 441] width 75 height 32
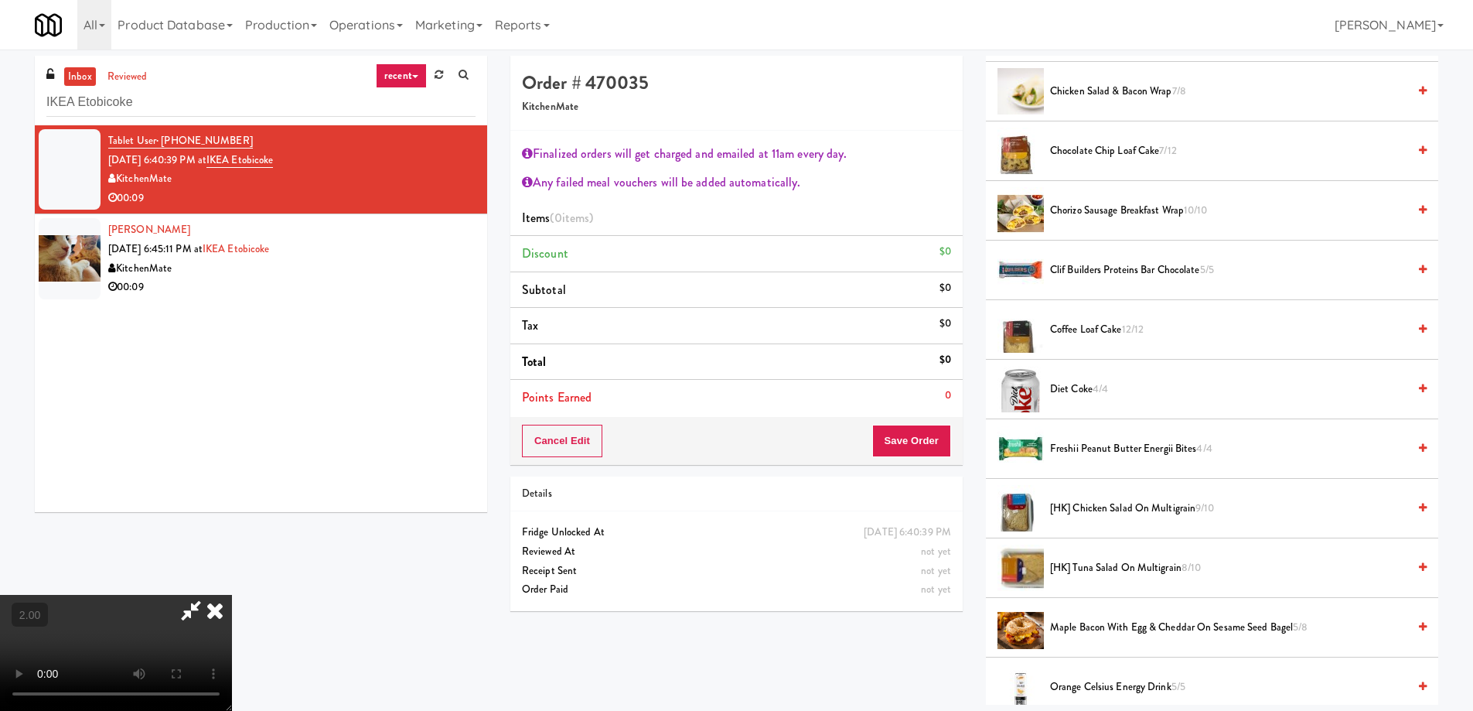
scroll to position [387, 0]
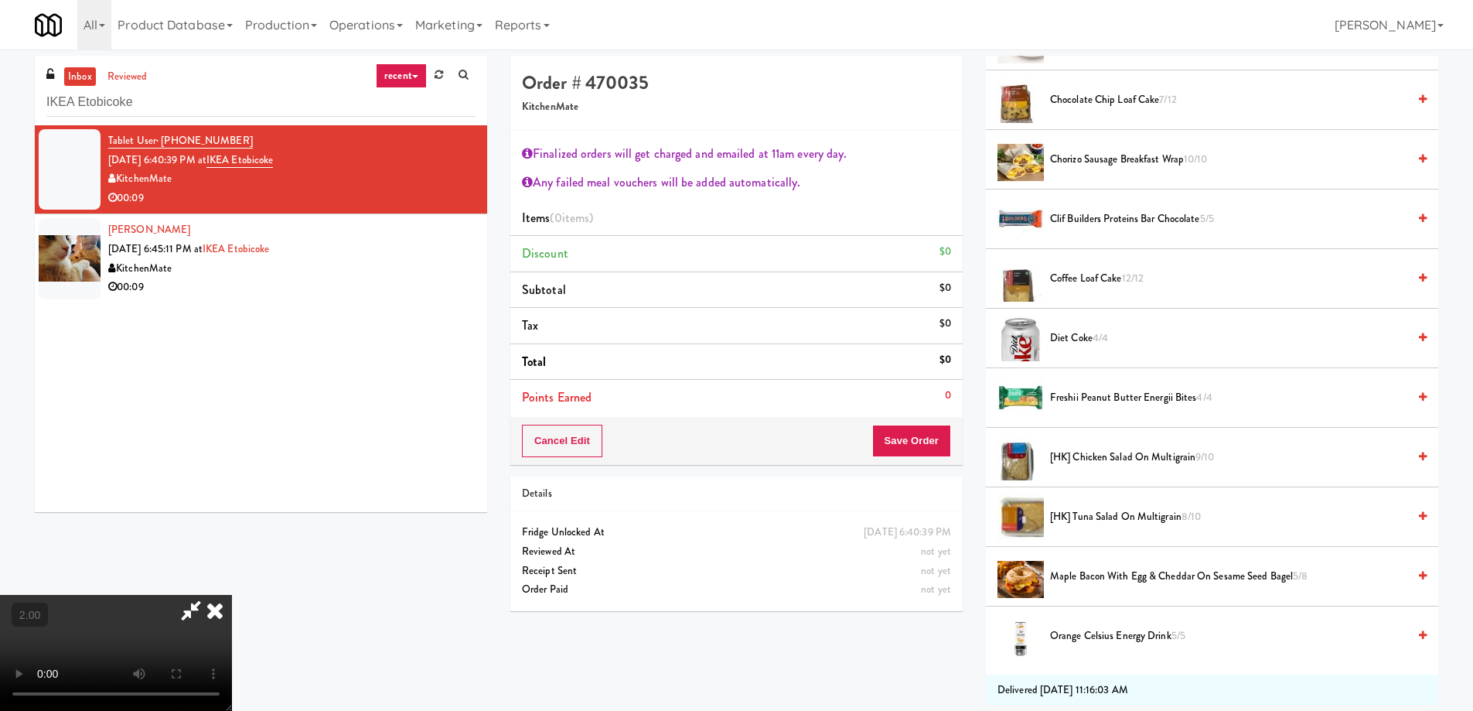
click at [1093, 509] on span "[HK] Tuna Salad on Multigrain 8/10" at bounding box center [1228, 516] width 357 height 19
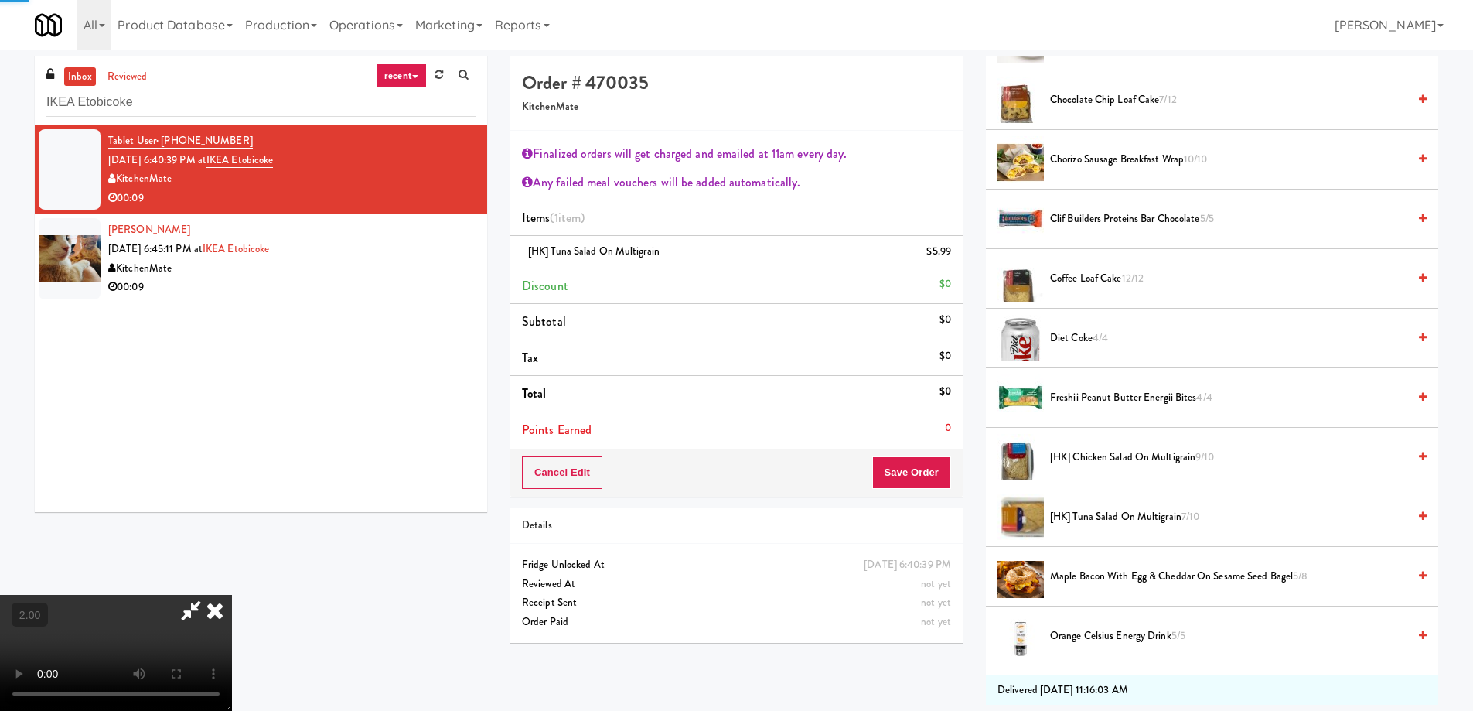
click at [232, 595] on video at bounding box center [116, 653] width 232 height 116
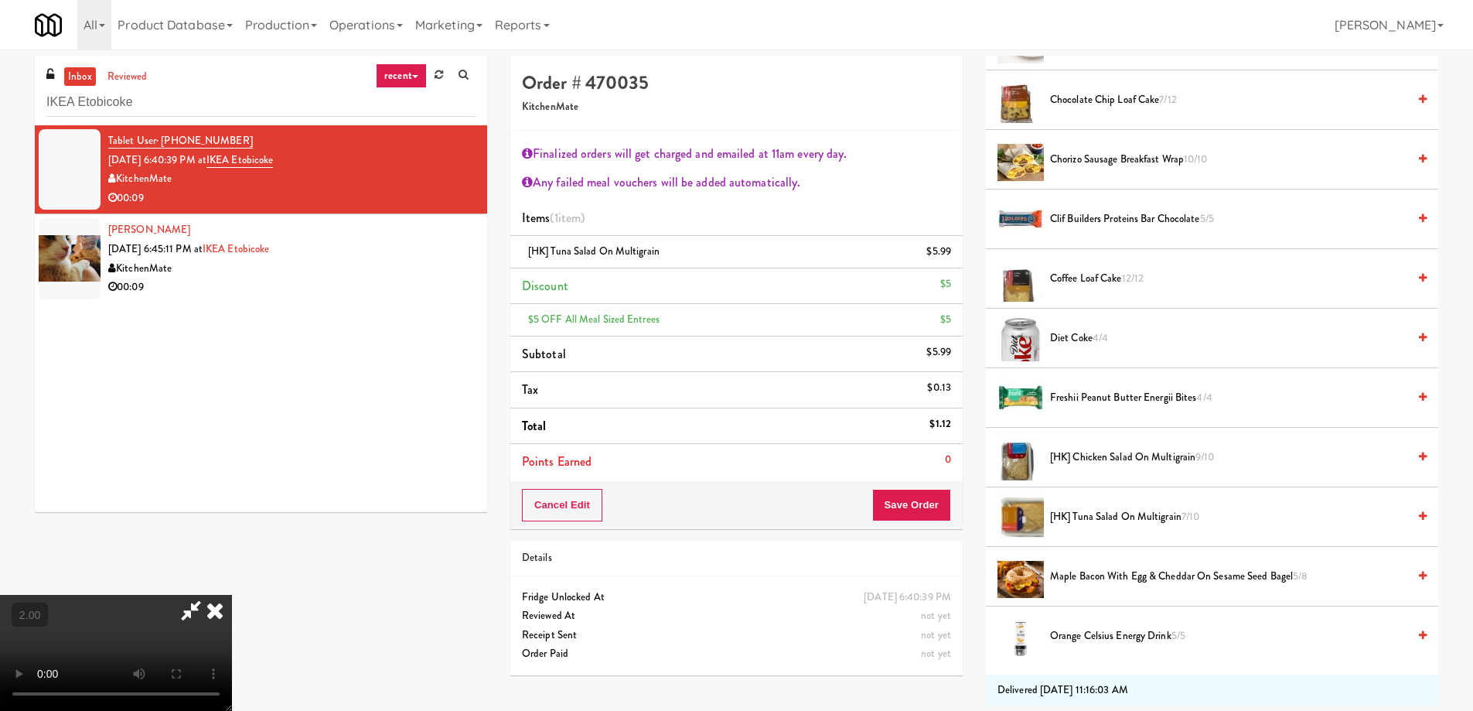
click at [232, 595] on video at bounding box center [116, 653] width 232 height 116
click at [906, 499] on button "Save Order" at bounding box center [911, 505] width 79 height 32
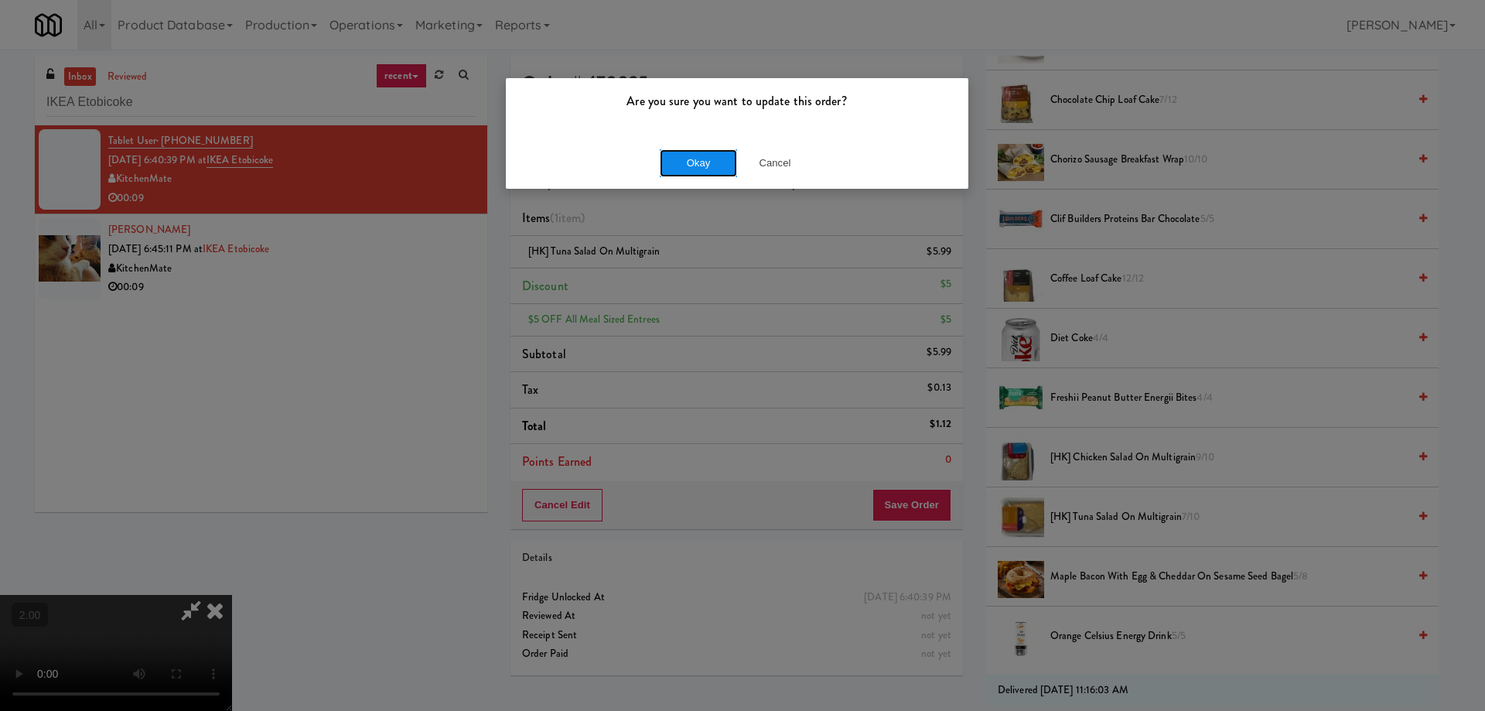
click at [695, 159] on button "Okay" at bounding box center [698, 163] width 77 height 28
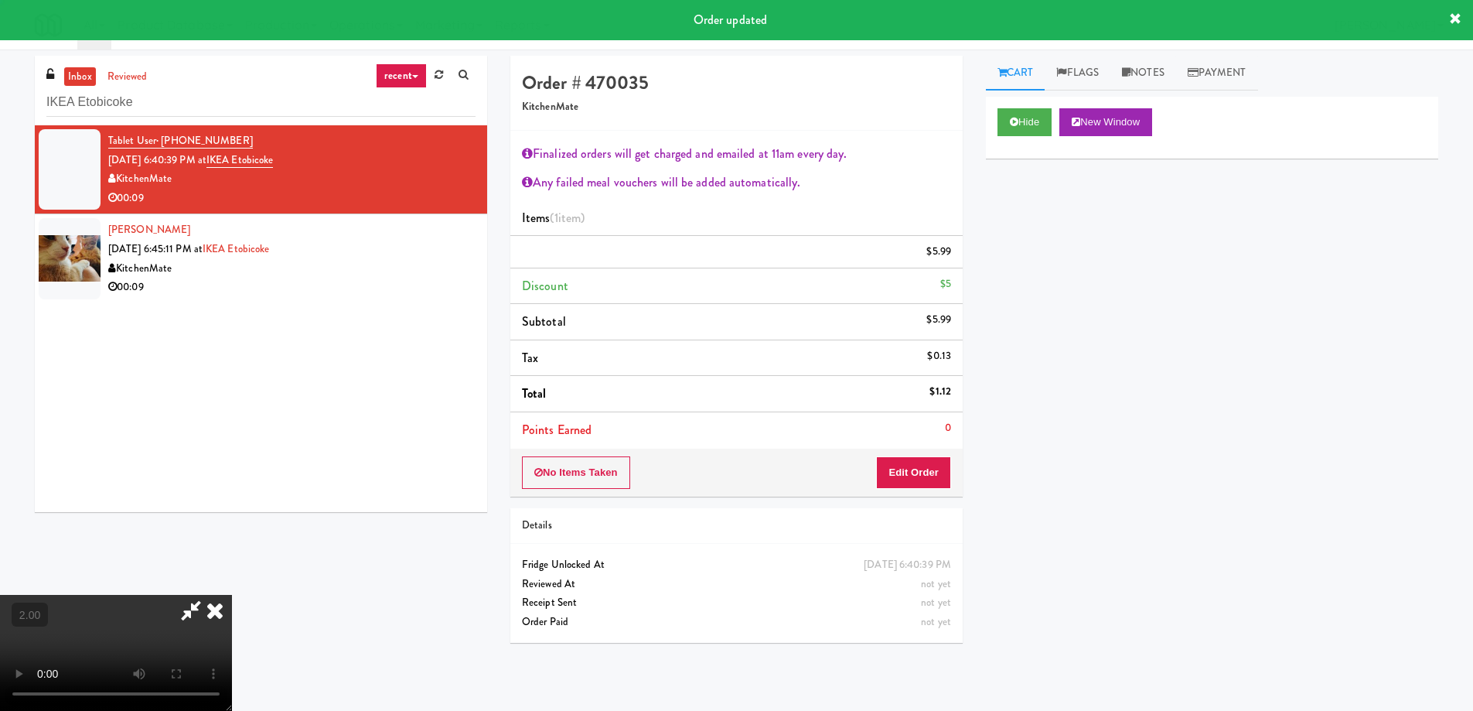
scroll to position [0, 0]
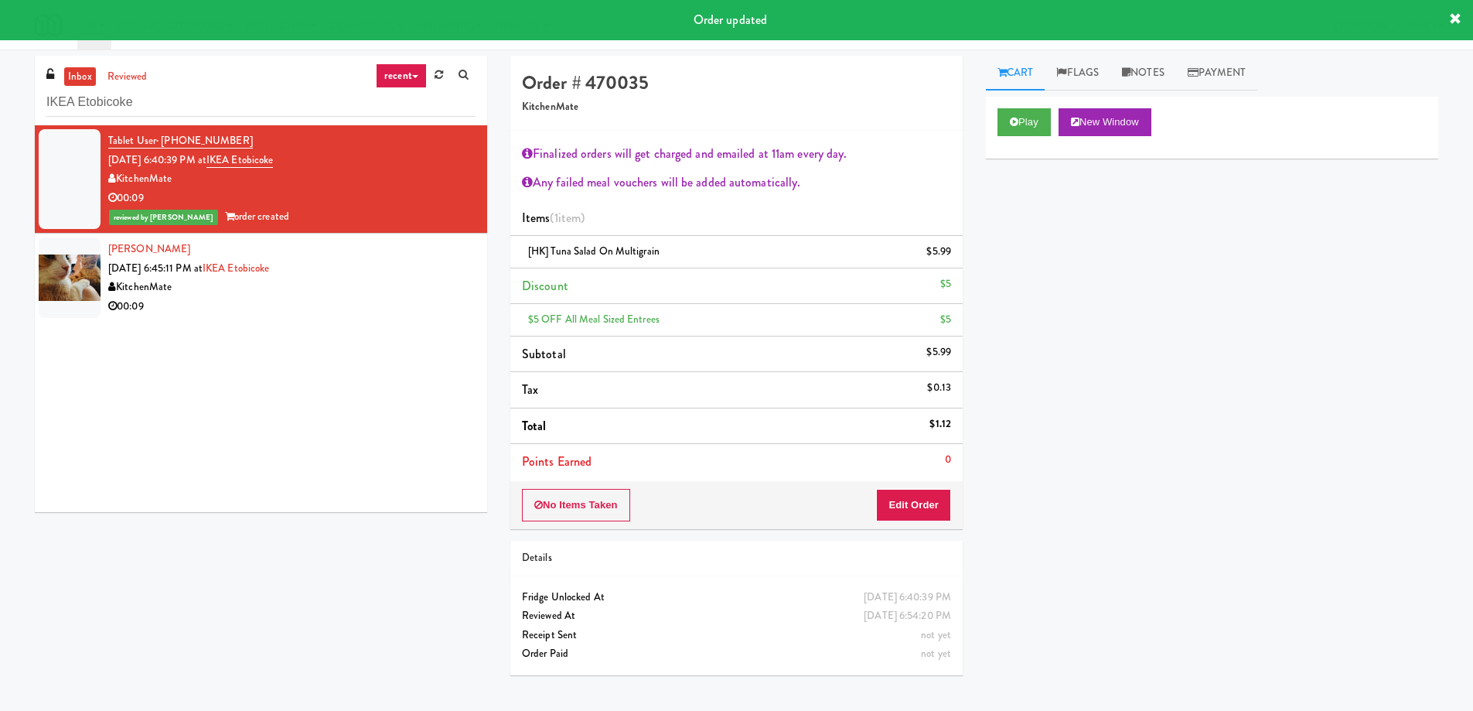
click at [388, 278] on div "KitchenMate" at bounding box center [291, 287] width 367 height 19
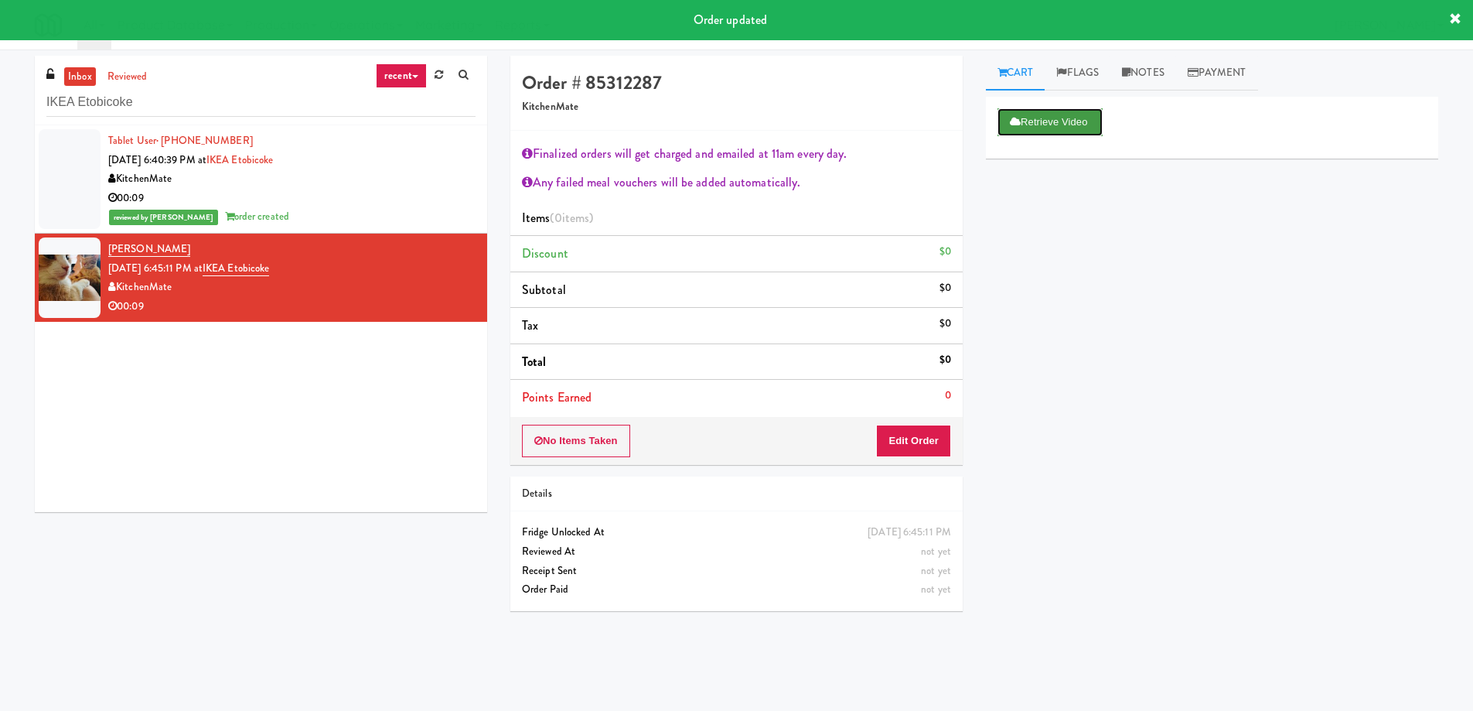
click at [1057, 125] on button "Retrieve Video" at bounding box center [1050, 122] width 105 height 28
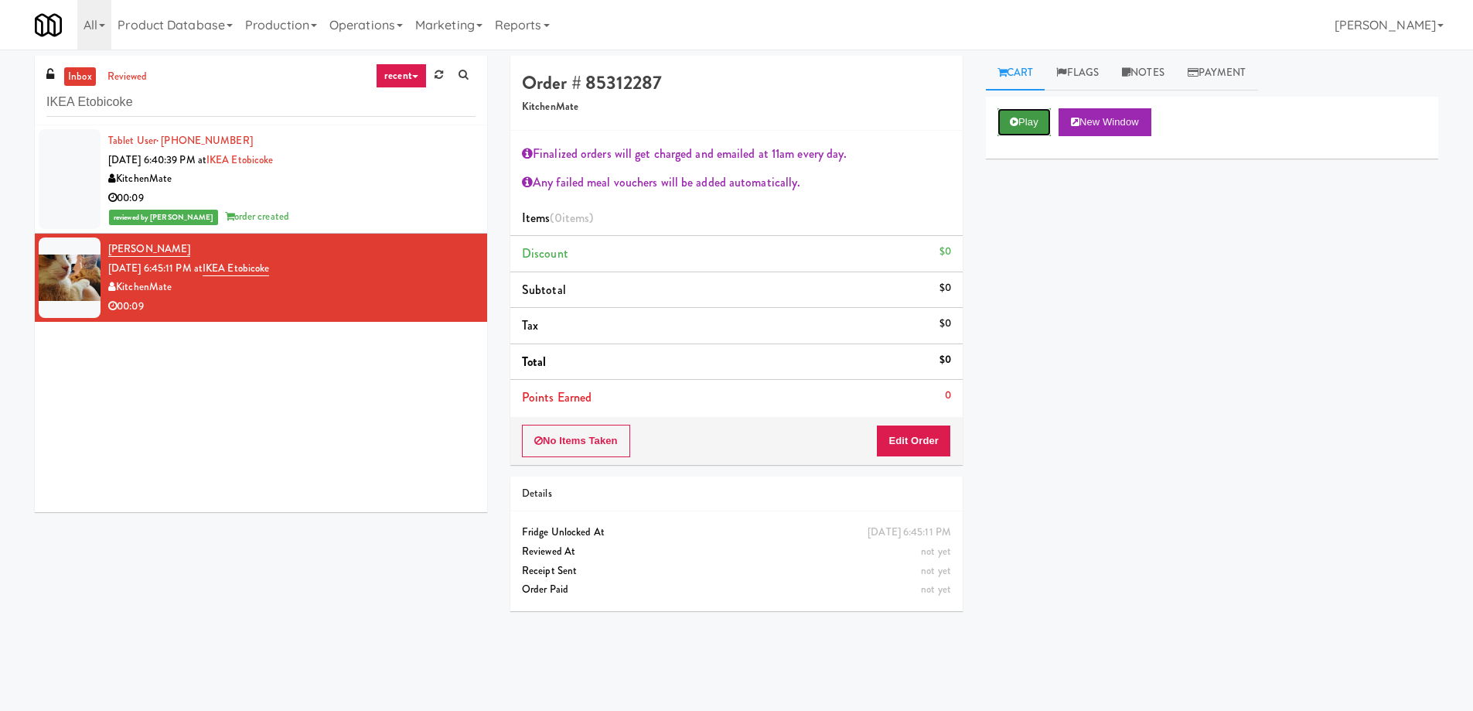
click at [1033, 115] on button "Play" at bounding box center [1024, 122] width 53 height 28
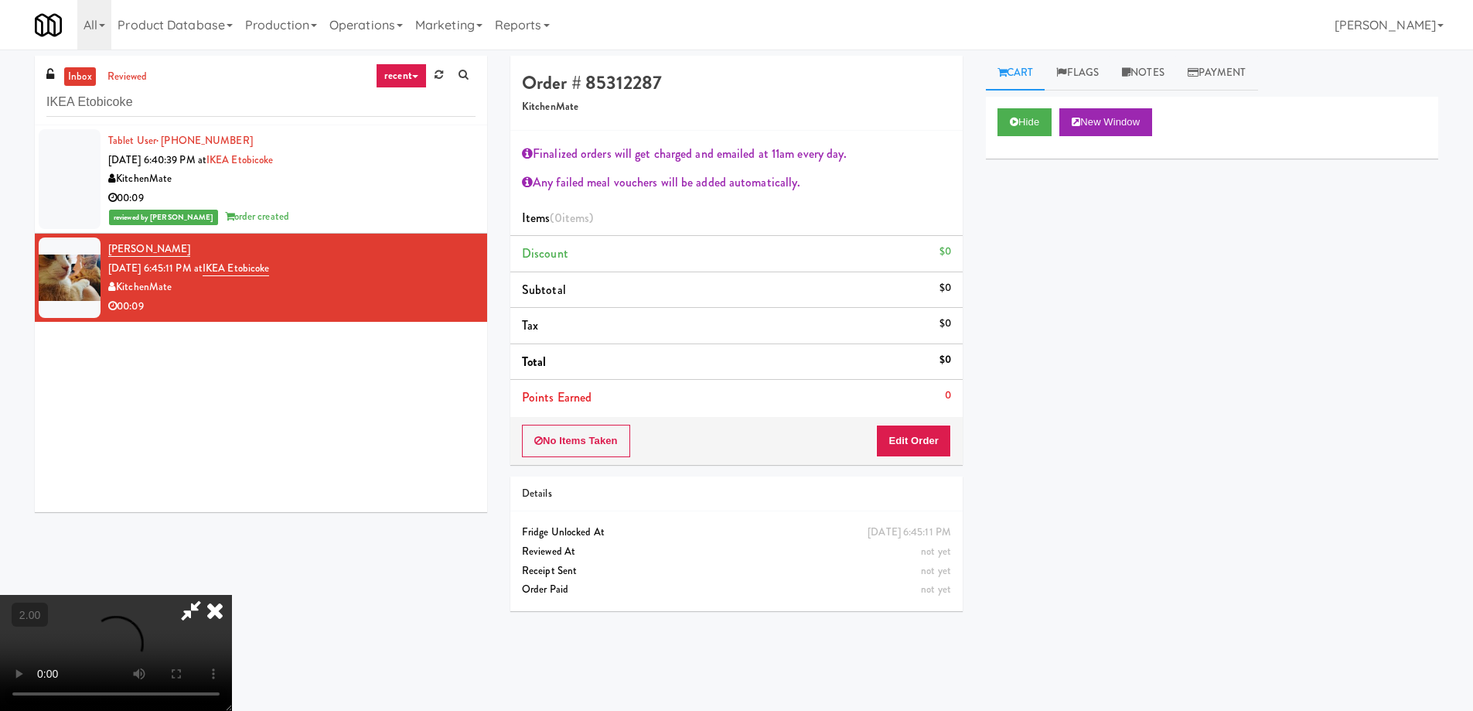
click at [232, 595] on video at bounding box center [116, 653] width 232 height 116
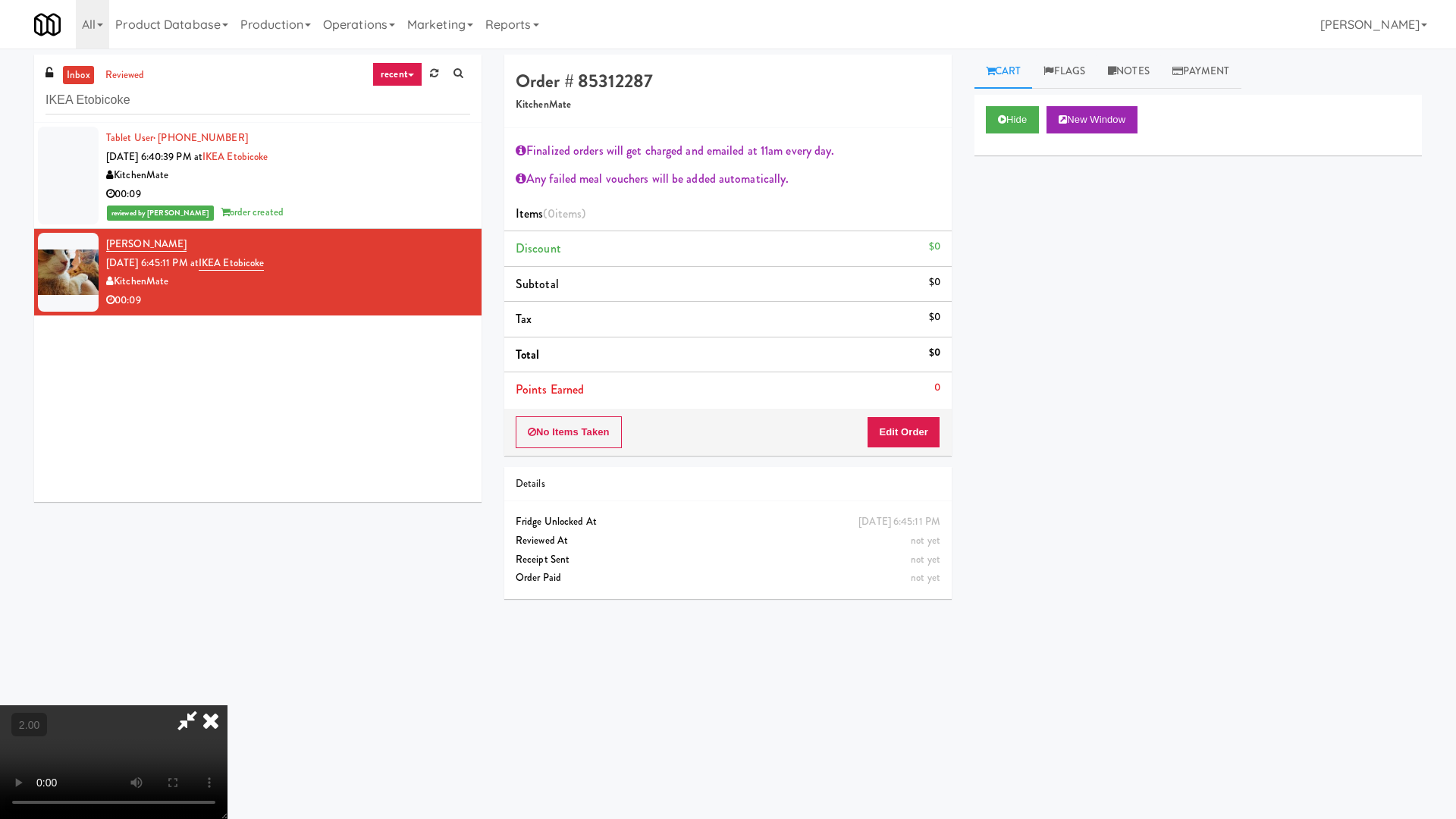
click at [227, 696] on video at bounding box center [114, 762] width 227 height 114
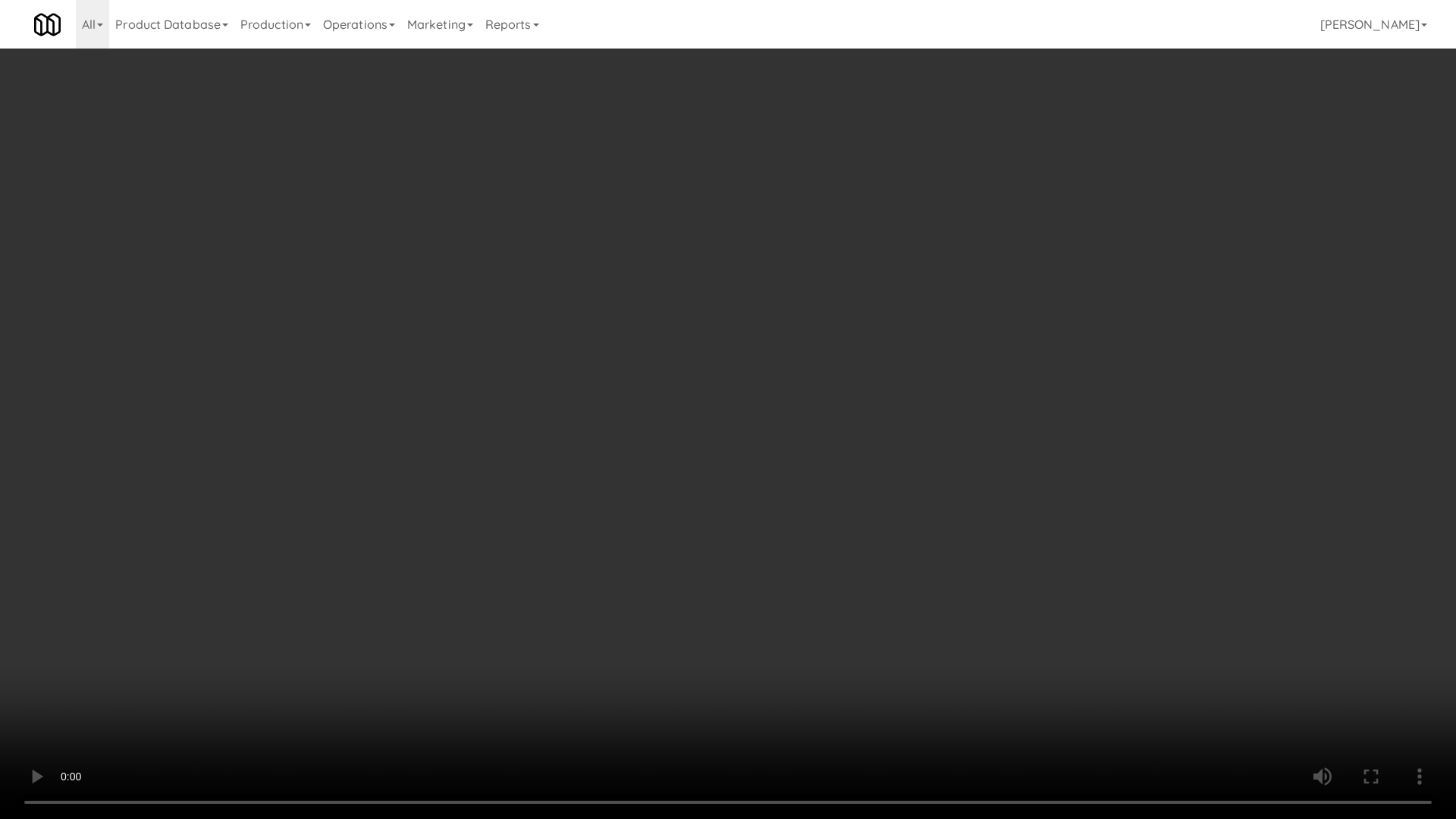
click at [734, 417] on video at bounding box center [728, 409] width 1456 height 819
click at [747, 428] on video at bounding box center [728, 409] width 1456 height 819
click at [991, 522] on video at bounding box center [728, 409] width 1456 height 819
click at [1116, 536] on video at bounding box center [728, 409] width 1456 height 819
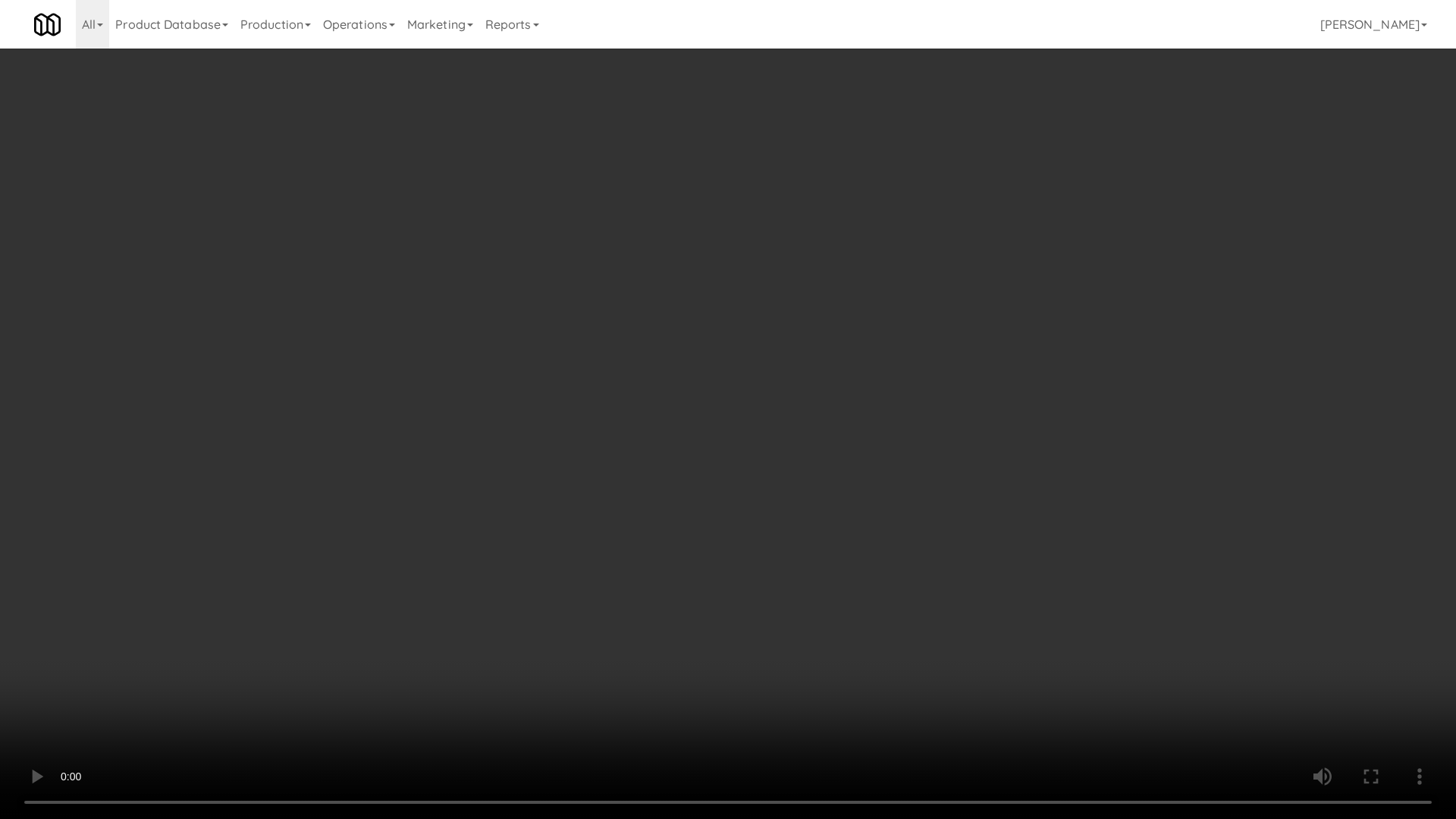
click at [1118, 536] on video at bounding box center [728, 409] width 1456 height 819
click at [1120, 536] on video at bounding box center [728, 409] width 1456 height 819
click at [1122, 535] on video at bounding box center [728, 409] width 1456 height 819
click at [1122, 534] on video at bounding box center [728, 409] width 1456 height 819
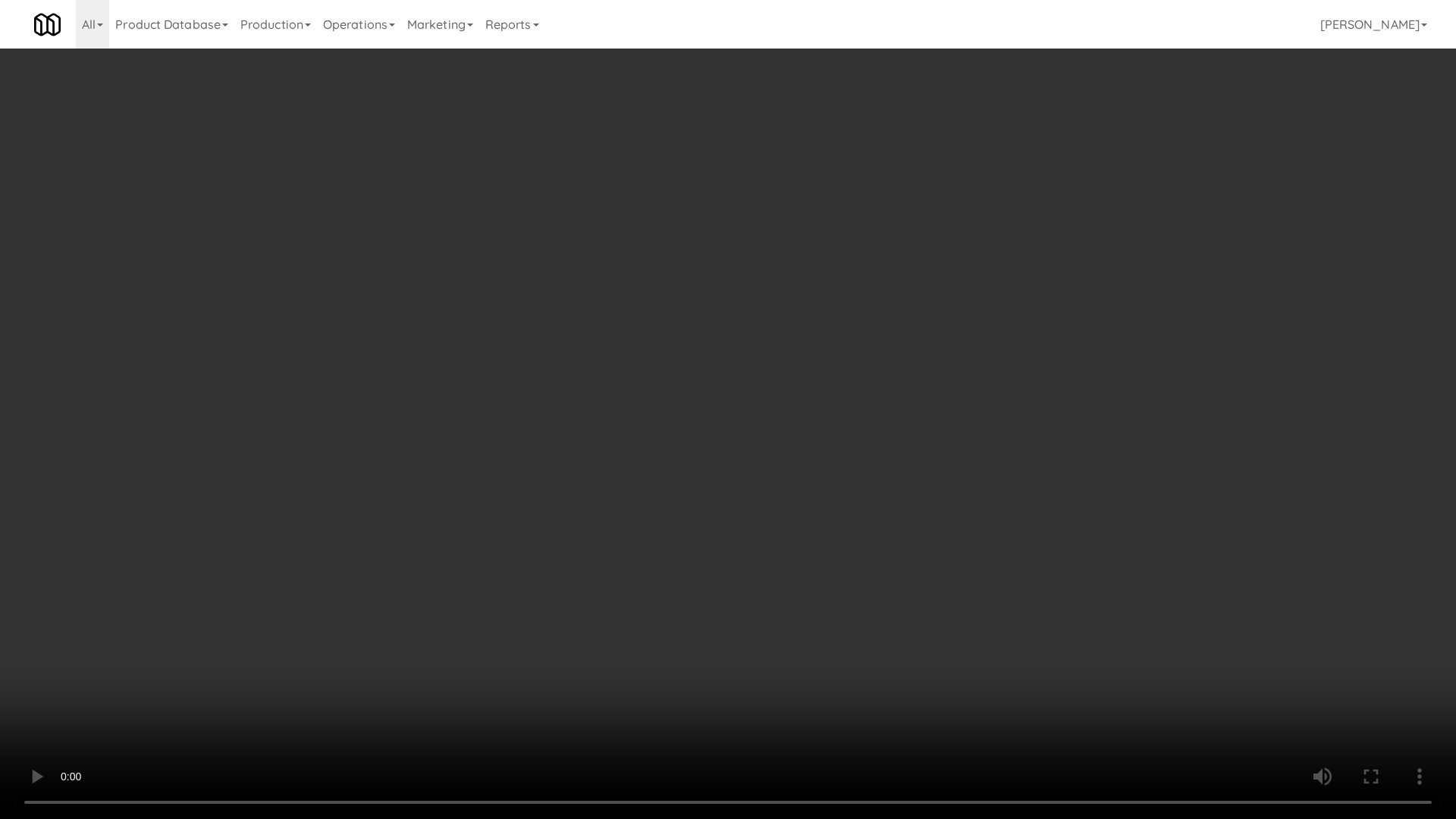
click at [1117, 532] on video at bounding box center [728, 409] width 1456 height 819
click at [1116, 531] on video at bounding box center [728, 409] width 1456 height 819
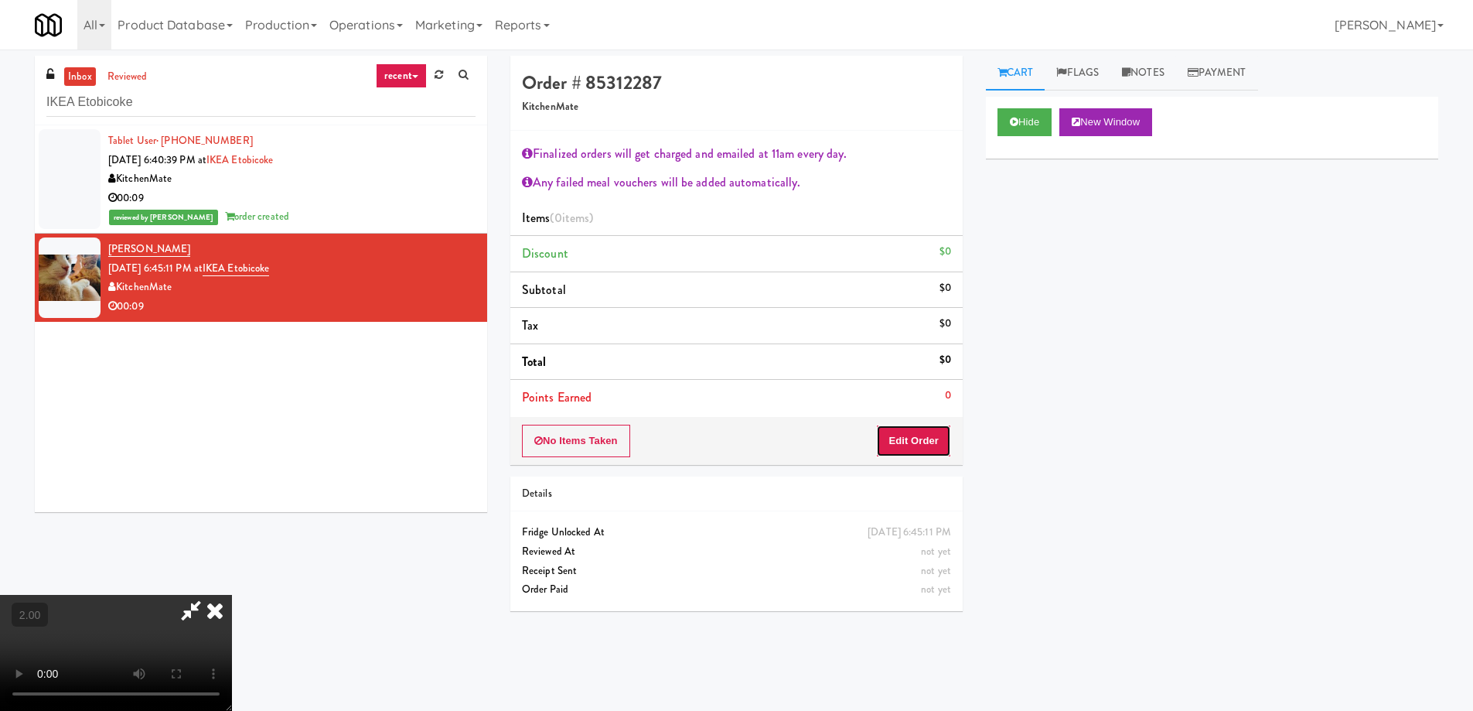
click at [933, 446] on button "Edit Order" at bounding box center [913, 441] width 75 height 32
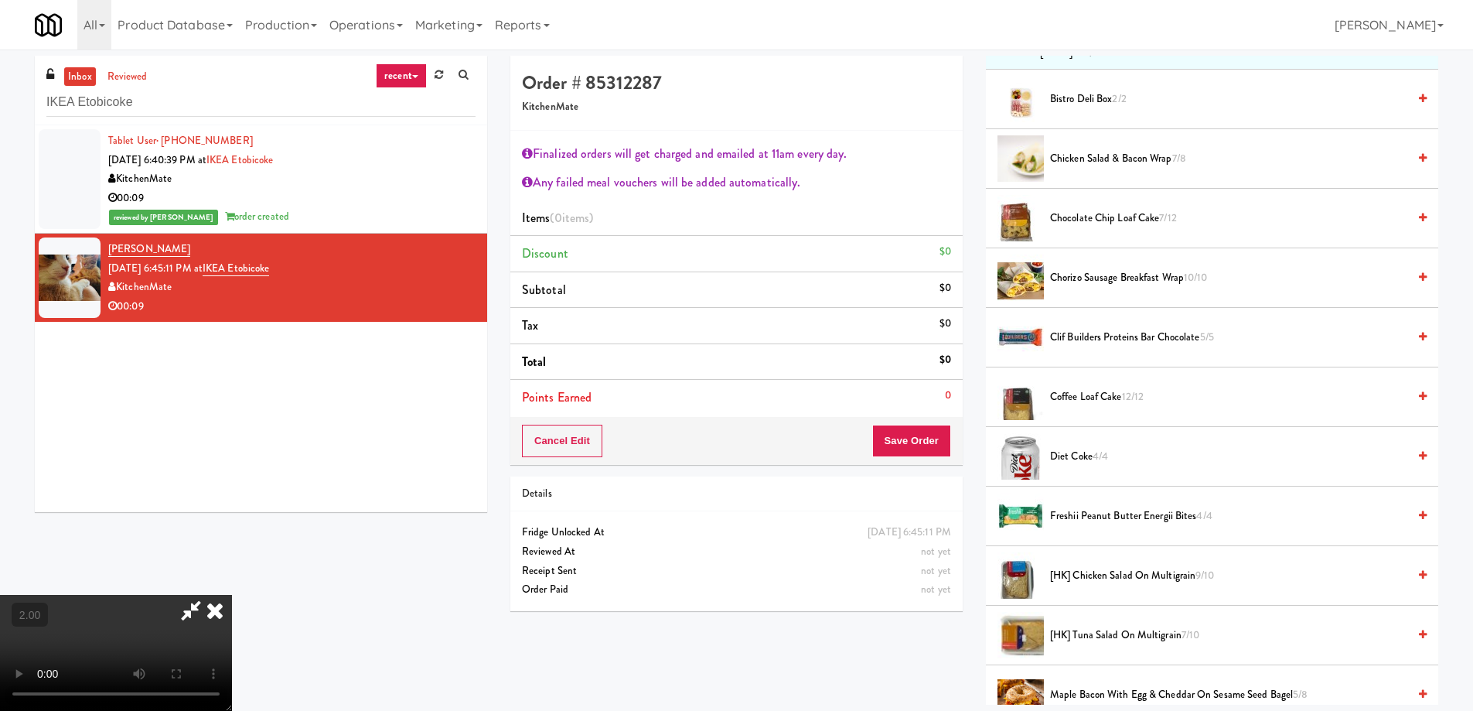
scroll to position [387, 0]
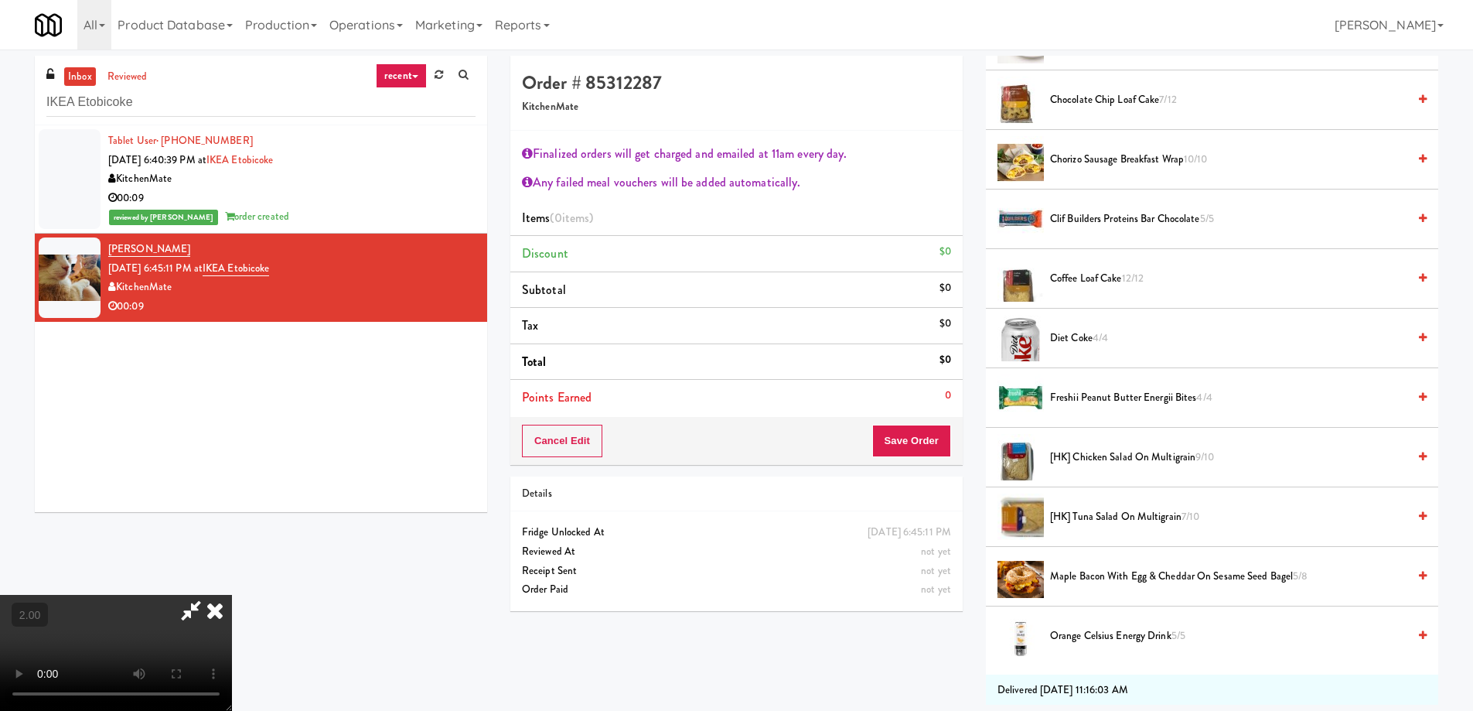
click at [1056, 513] on span "[HK] Tuna Salad on Multigrain 7/10" at bounding box center [1228, 516] width 357 height 19
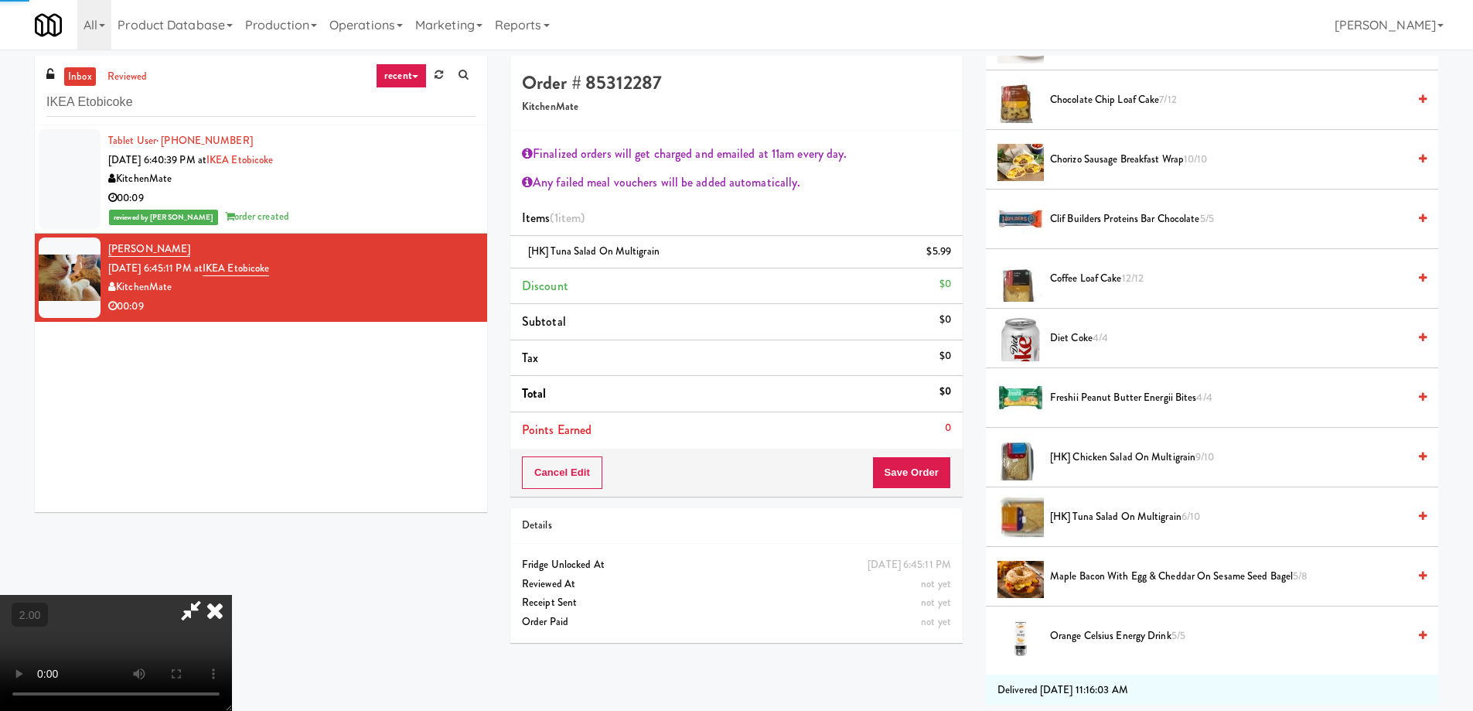
click at [1098, 513] on span "[HK] Tuna Salad on Multigrain 6/10" at bounding box center [1228, 516] width 357 height 19
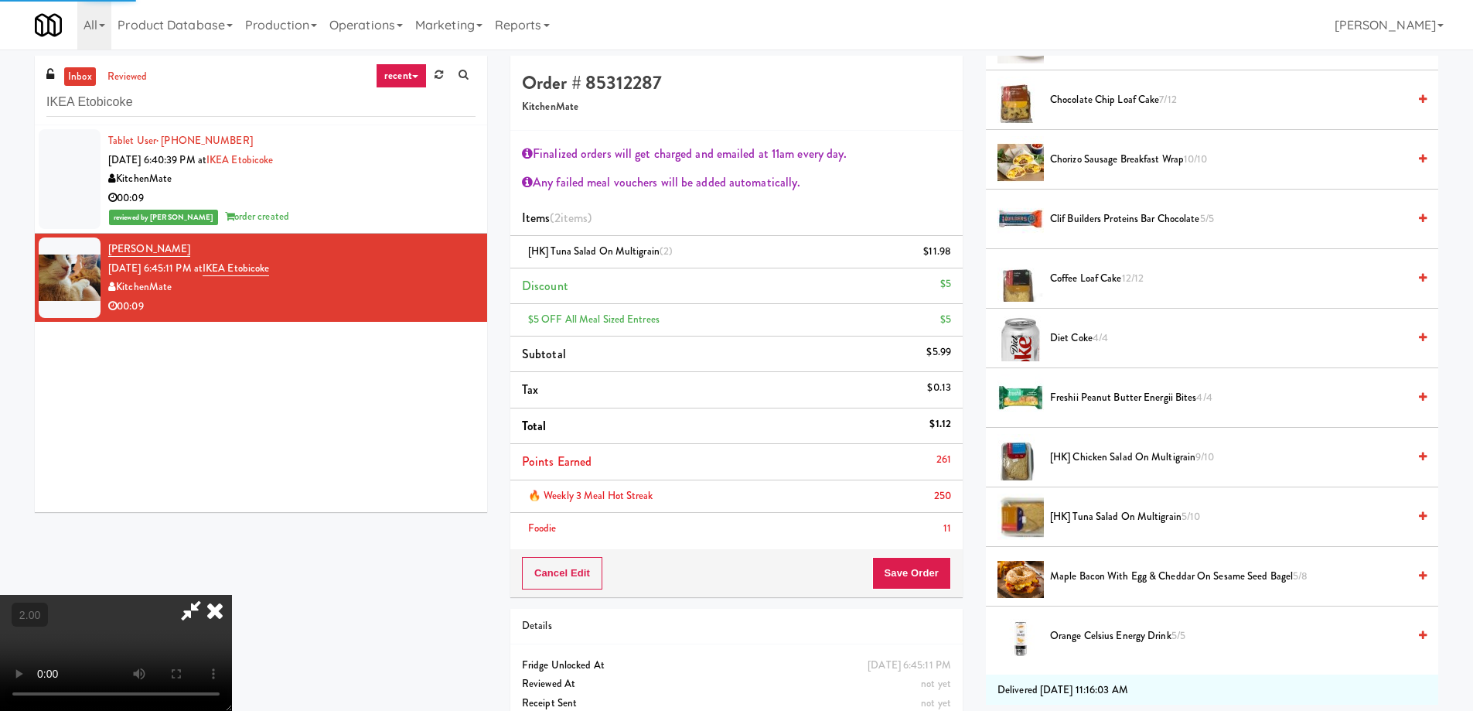
click at [232, 595] on video at bounding box center [116, 653] width 232 height 116
click at [941, 552] on div "Cancel Edit Save Order" at bounding box center [736, 573] width 452 height 48
drag, startPoint x: 947, startPoint y: 563, endPoint x: 958, endPoint y: 566, distance: 12.0
click at [947, 563] on button "Save Order" at bounding box center [911, 573] width 79 height 32
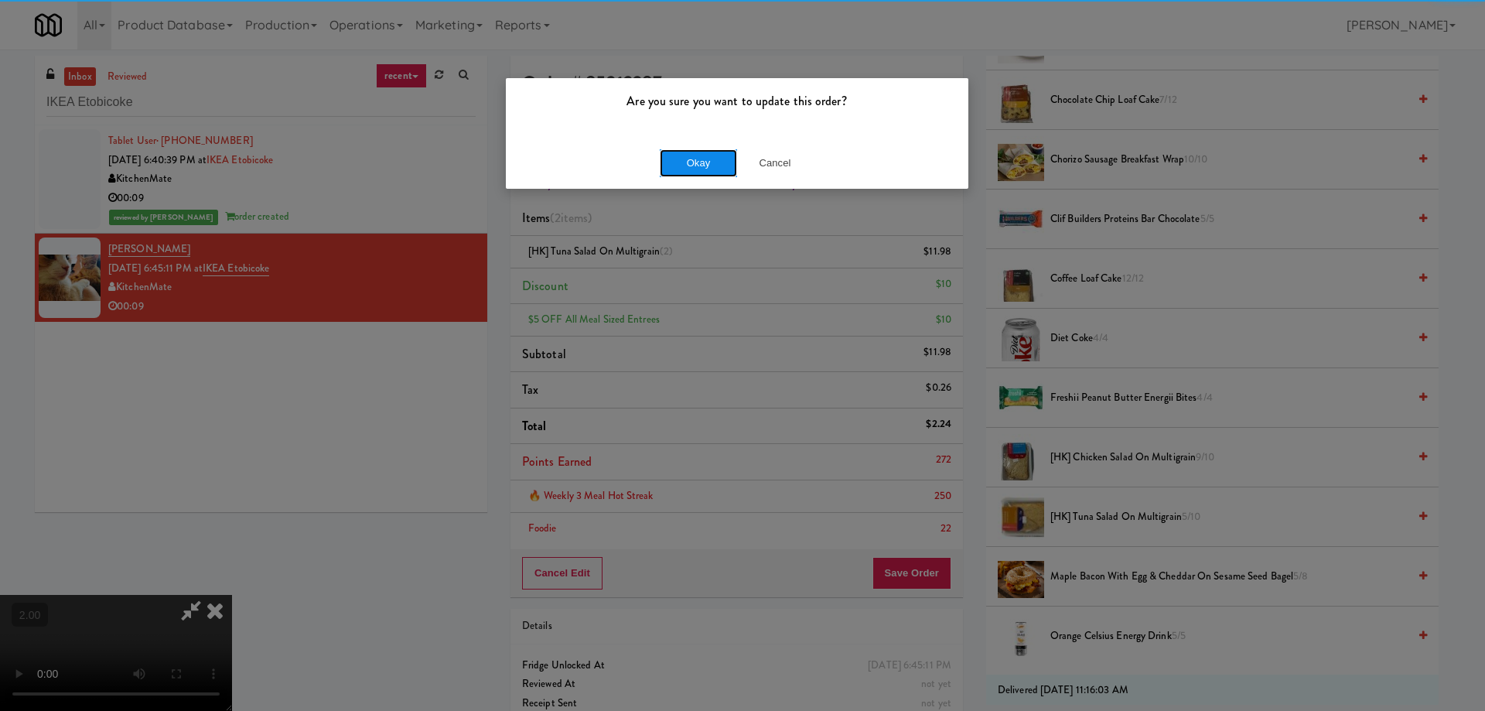
click at [685, 162] on button "Okay" at bounding box center [698, 163] width 77 height 28
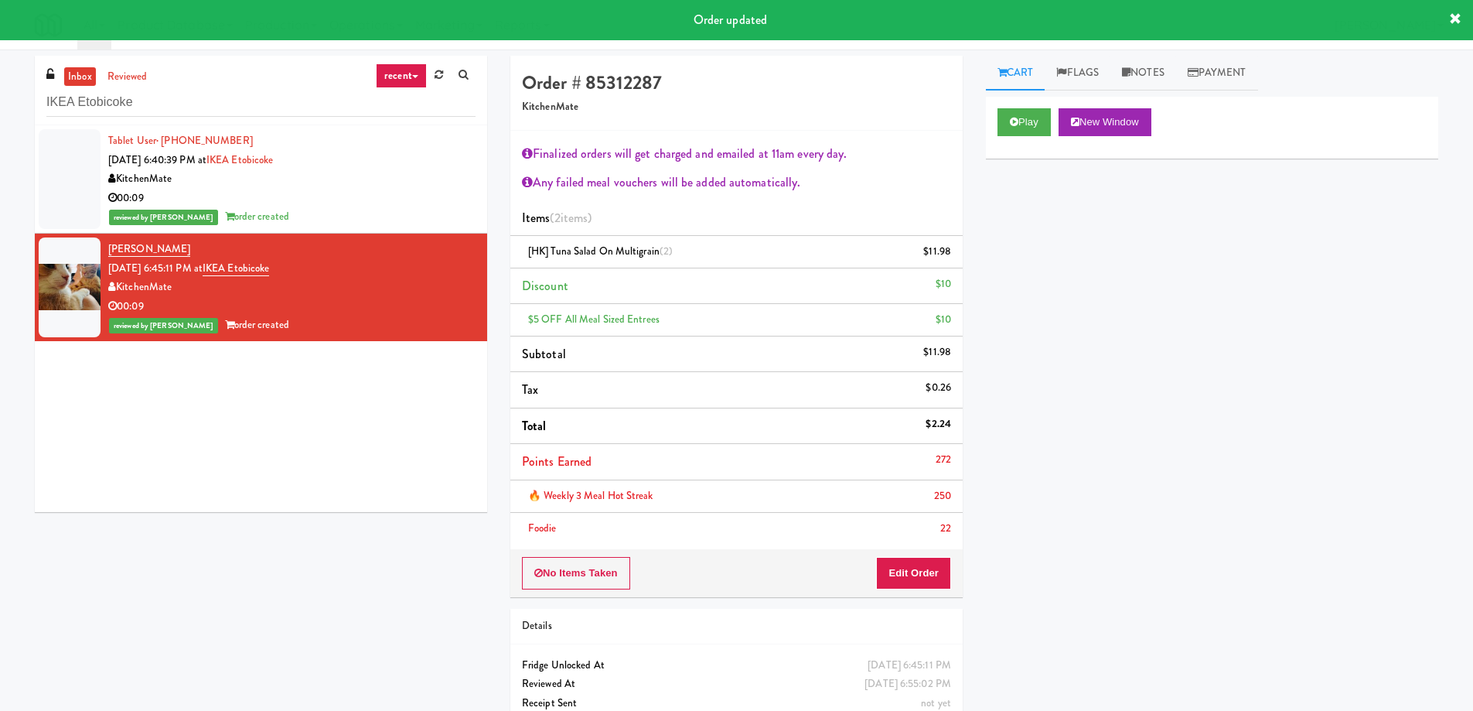
scroll to position [0, 0]
click at [237, 112] on input "IKEA Etobicoke" at bounding box center [260, 102] width 429 height 29
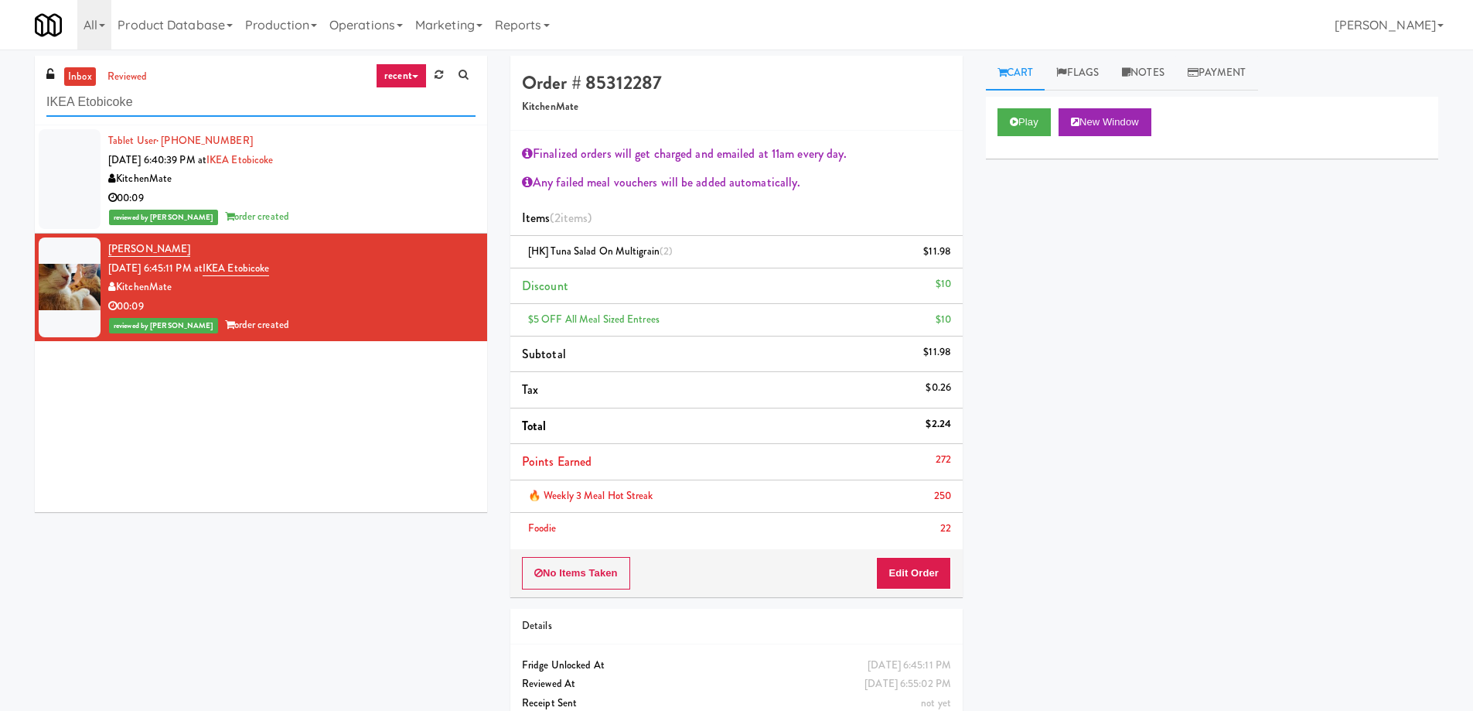
click at [237, 112] on input "IKEA Etobicoke" at bounding box center [260, 102] width 429 height 29
paste input "1001 State - Left - Fridg"
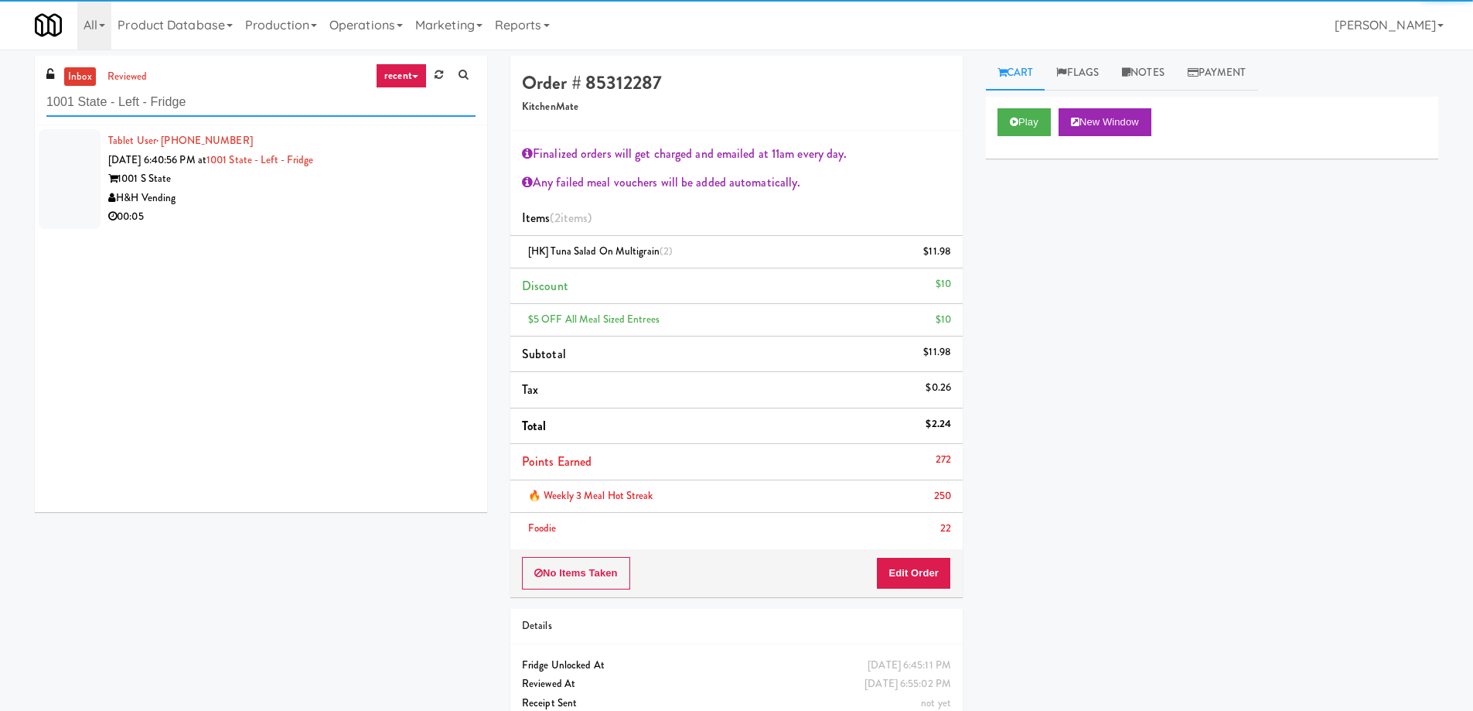
type input "1001 State - Left - Fridge"
click at [260, 198] on div "H&H Vending" at bounding box center [291, 198] width 367 height 19
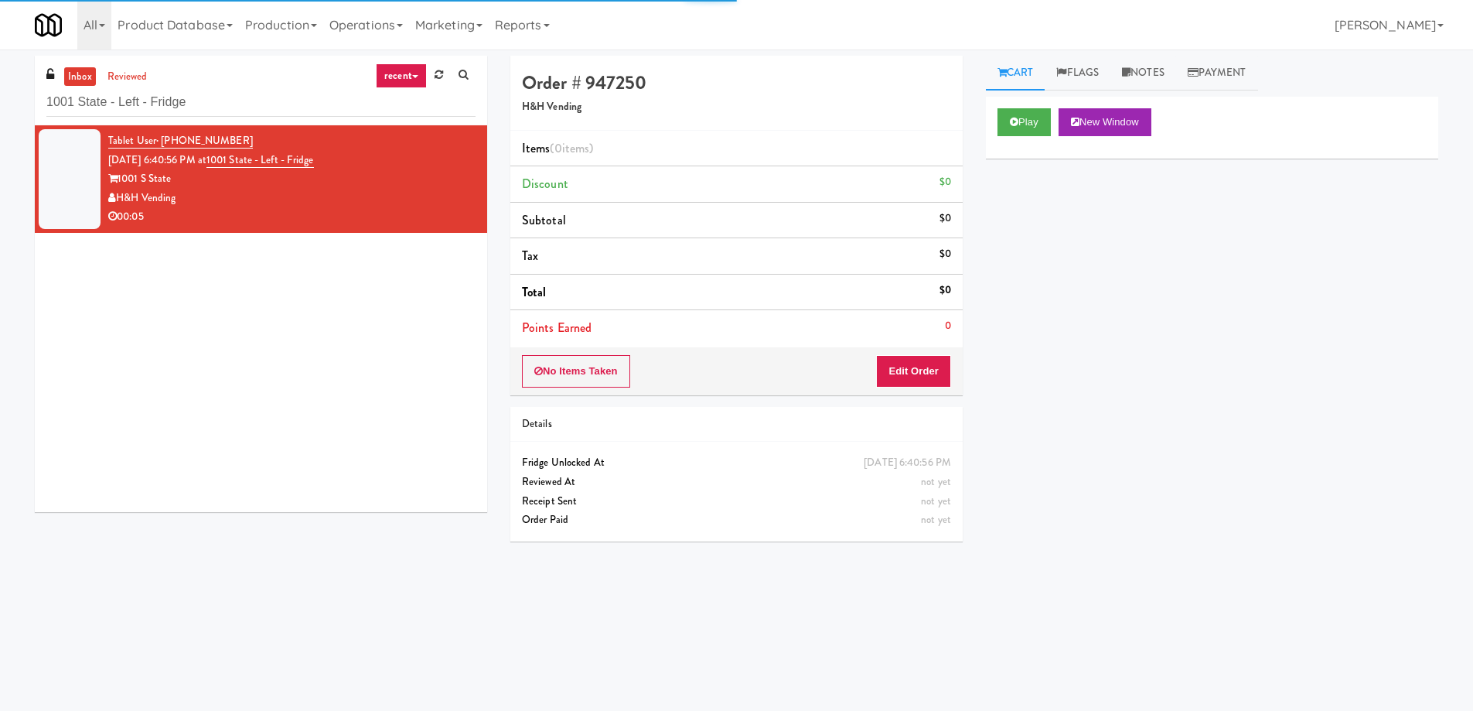
click at [996, 111] on div "Play New Window" at bounding box center [1212, 128] width 452 height 62
click at [1016, 118] on icon at bounding box center [1014, 122] width 9 height 10
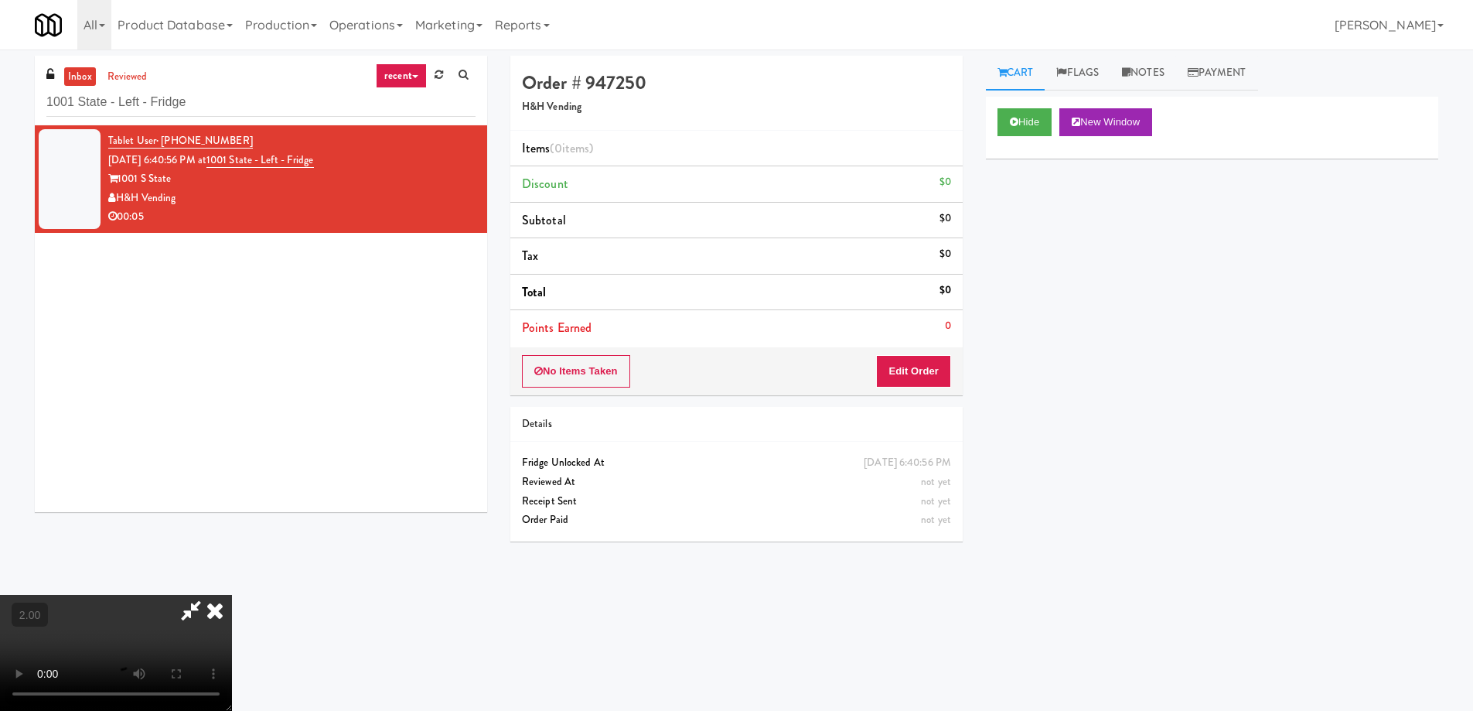
click at [232, 595] on video at bounding box center [116, 653] width 232 height 116
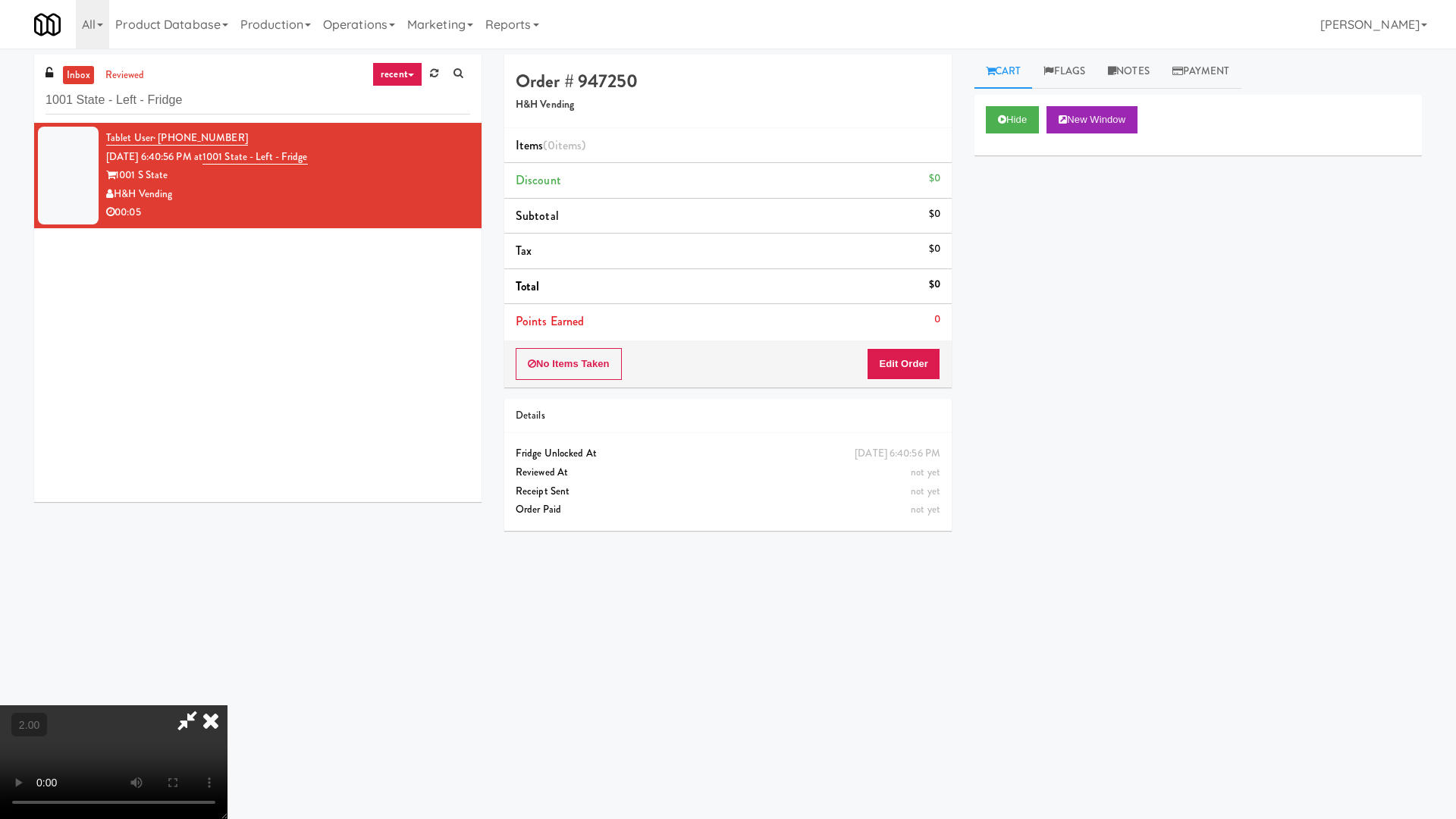
click at [227, 696] on video at bounding box center [114, 762] width 227 height 114
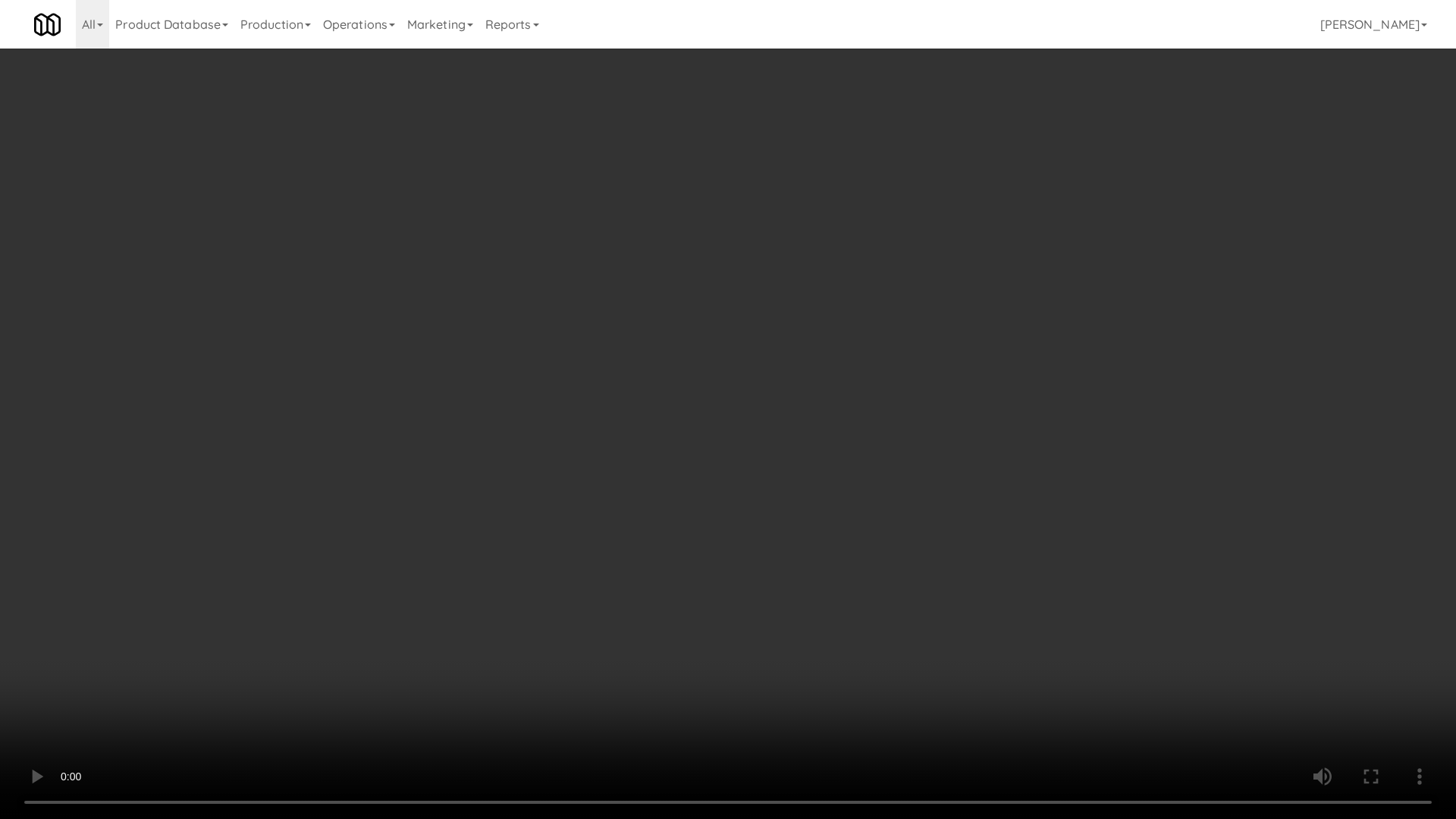
click at [787, 420] on video at bounding box center [728, 409] width 1456 height 819
click at [791, 428] on video at bounding box center [728, 409] width 1456 height 819
click at [884, 579] on video at bounding box center [728, 409] width 1456 height 819
click at [895, 554] on video at bounding box center [728, 409] width 1456 height 819
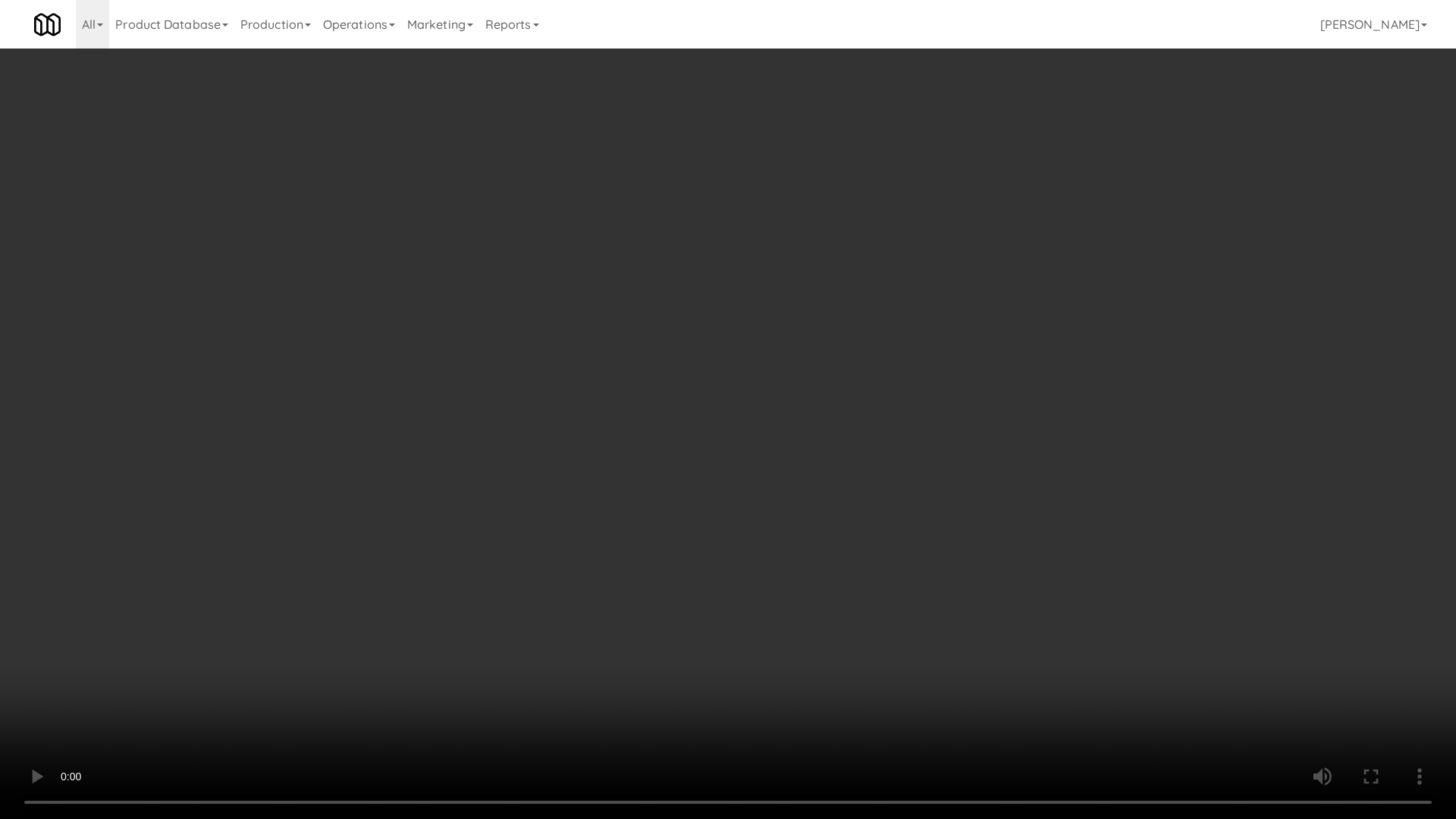
click at [895, 554] on video at bounding box center [728, 409] width 1456 height 819
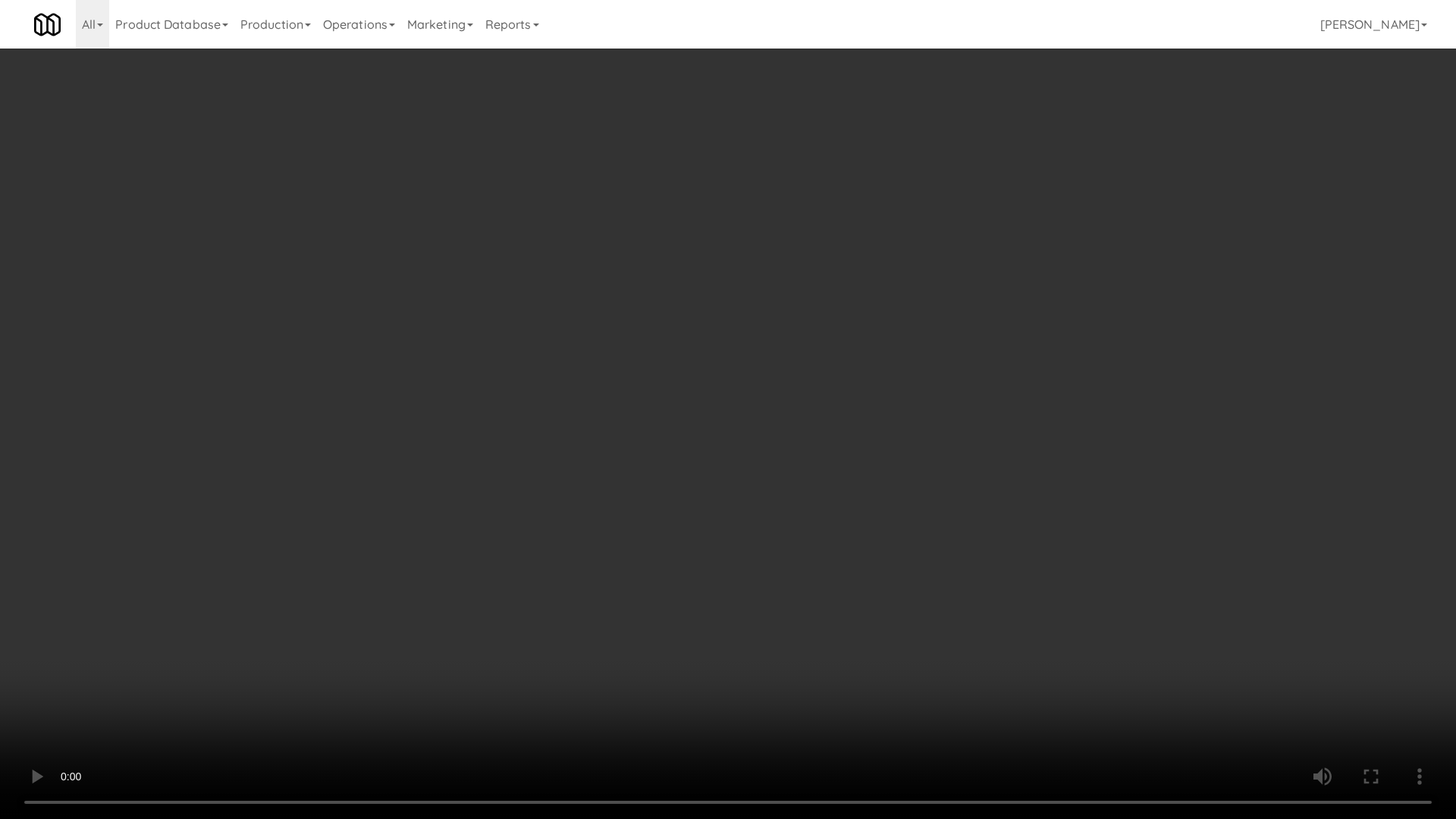
click at [895, 566] on video at bounding box center [728, 409] width 1456 height 819
click at [902, 607] on video at bounding box center [728, 409] width 1456 height 819
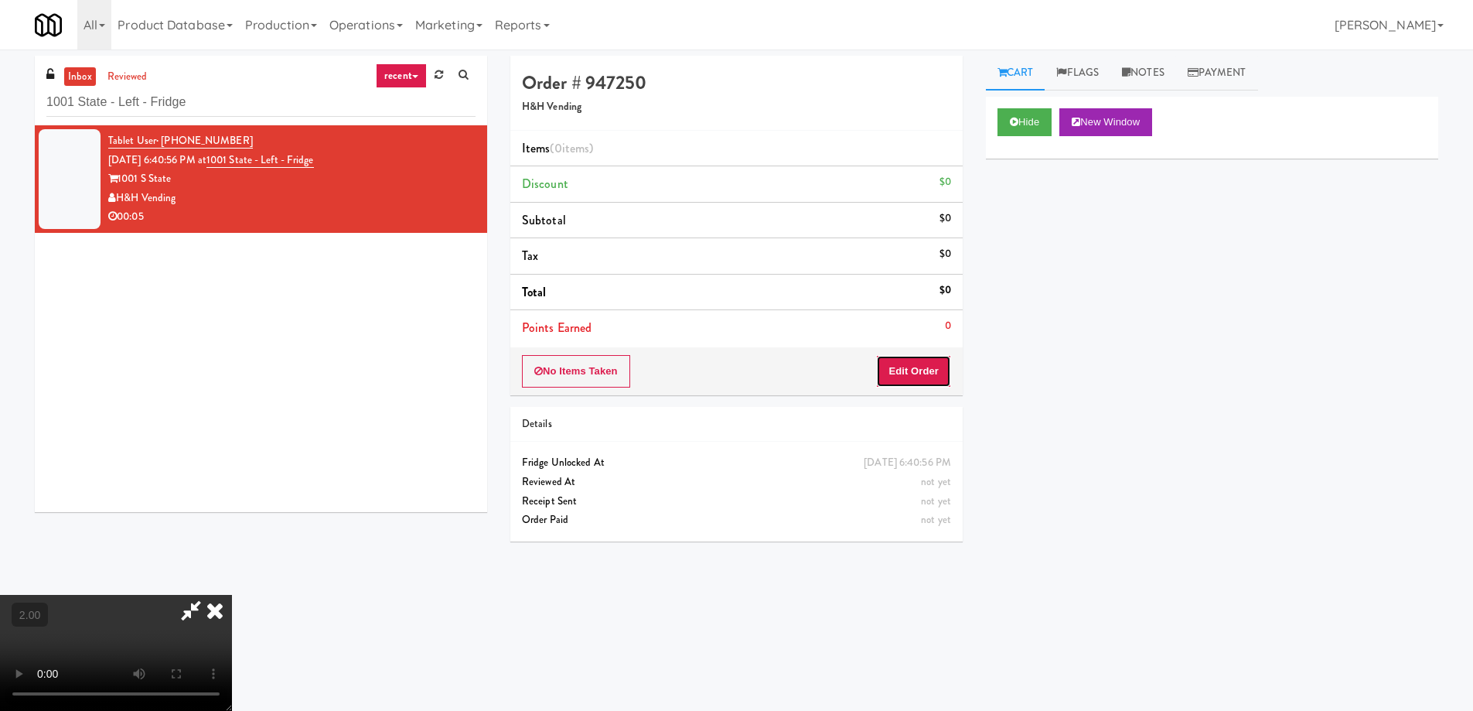
click at [899, 365] on button "Edit Order" at bounding box center [913, 371] width 75 height 32
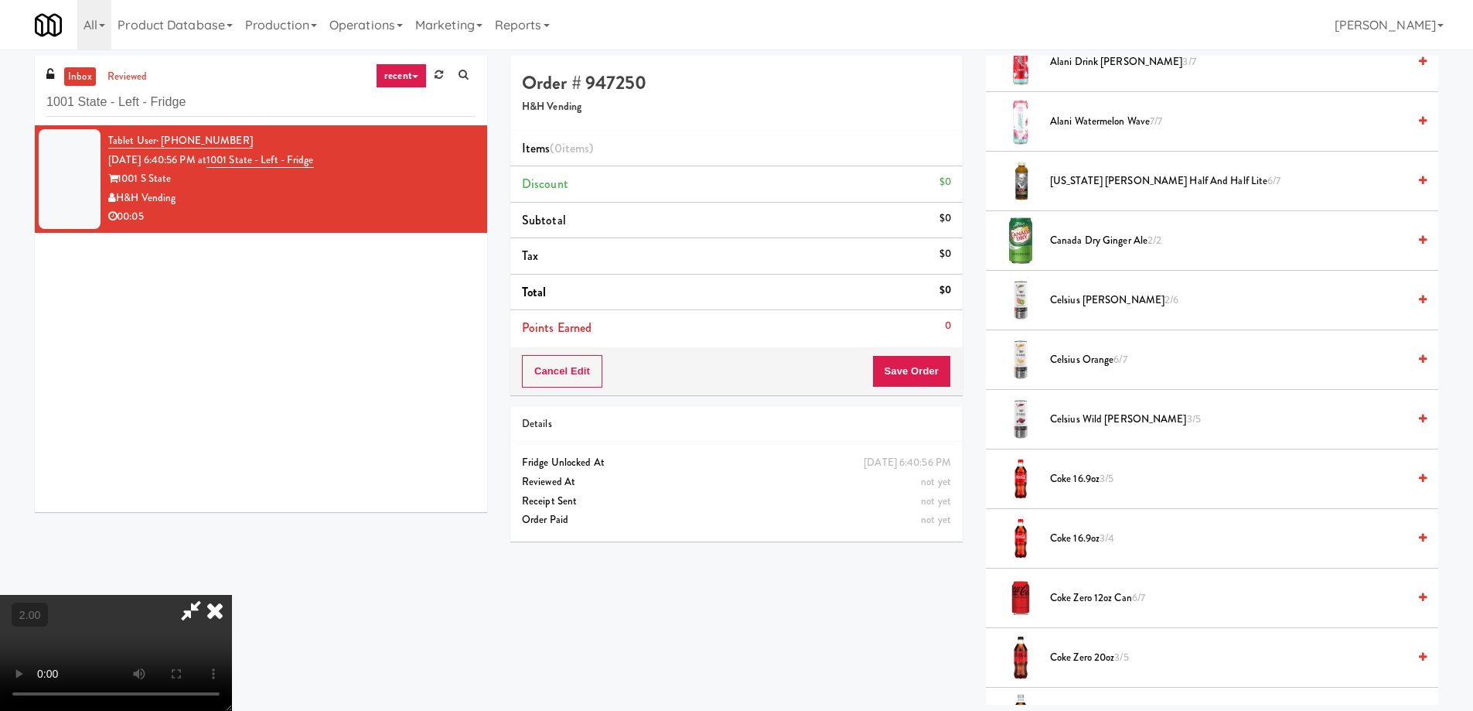
scroll to position [1641, 0]
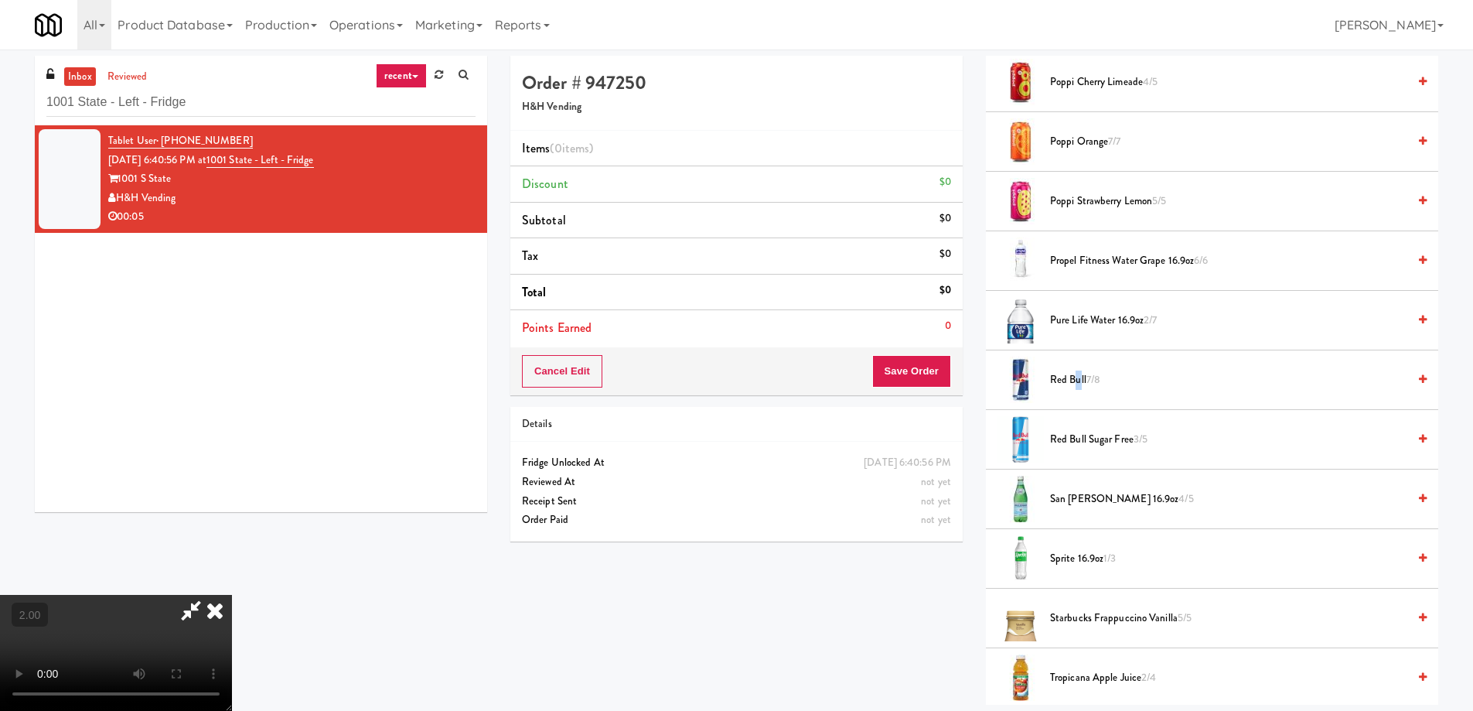
click at [1077, 374] on span "Red Bull 7/8" at bounding box center [1228, 379] width 357 height 19
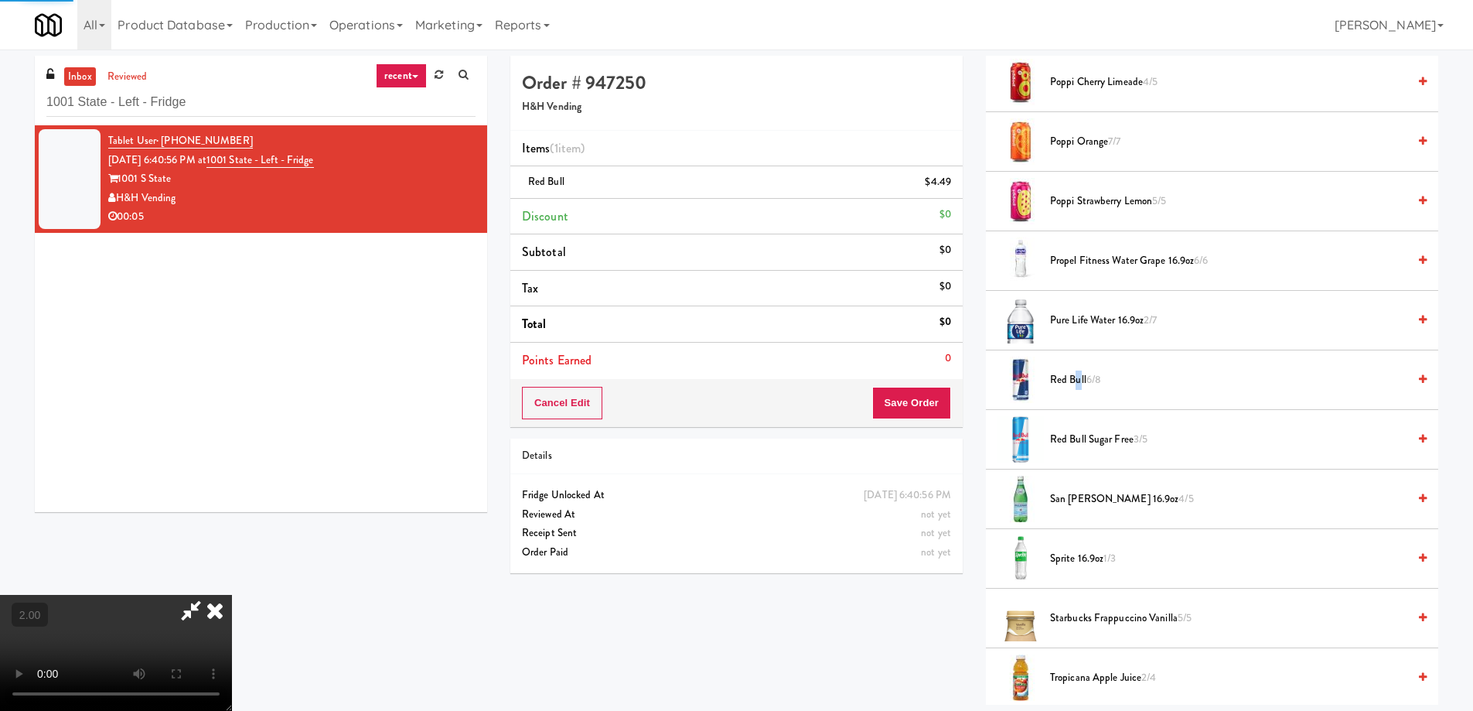
click at [232, 595] on video at bounding box center [116, 653] width 232 height 116
click at [941, 394] on button "Save Order" at bounding box center [911, 403] width 79 height 32
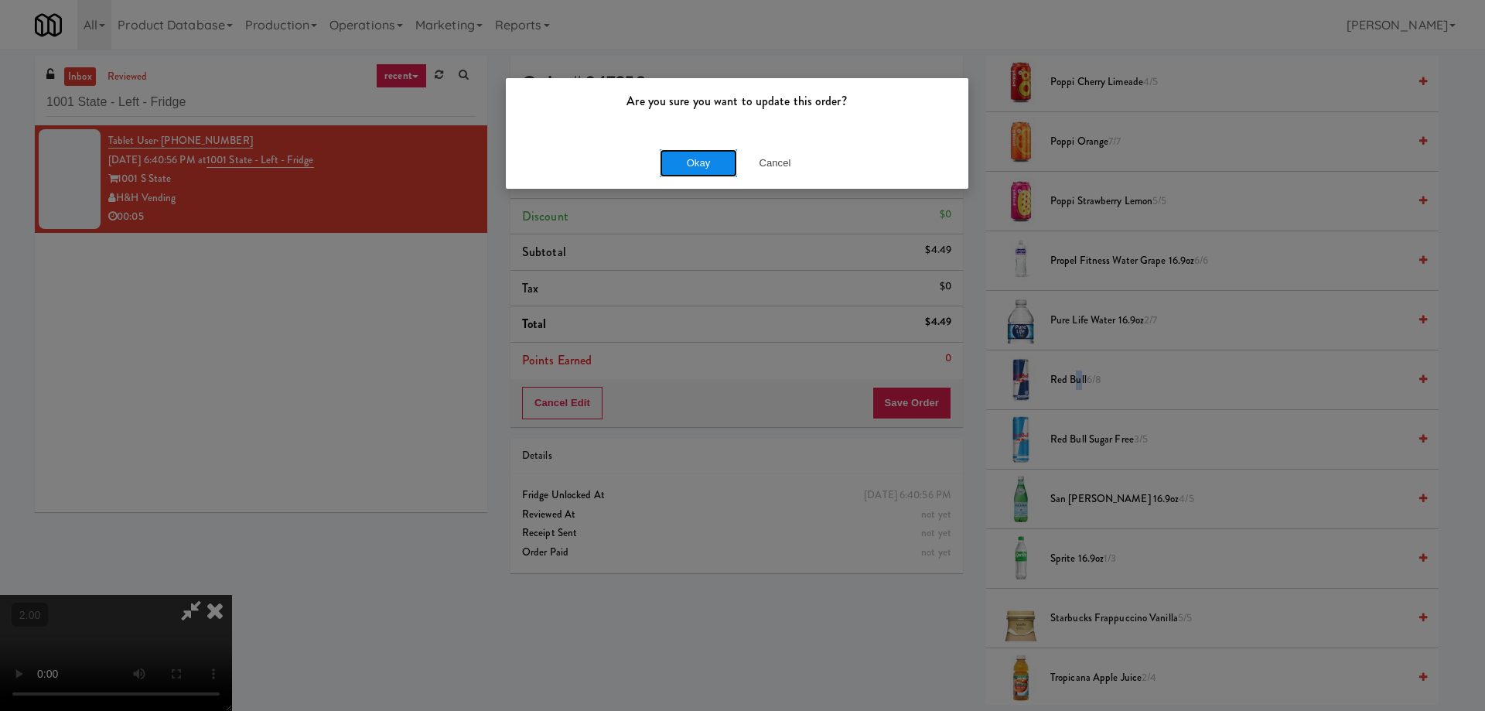
click at [707, 158] on button "Okay" at bounding box center [698, 163] width 77 height 28
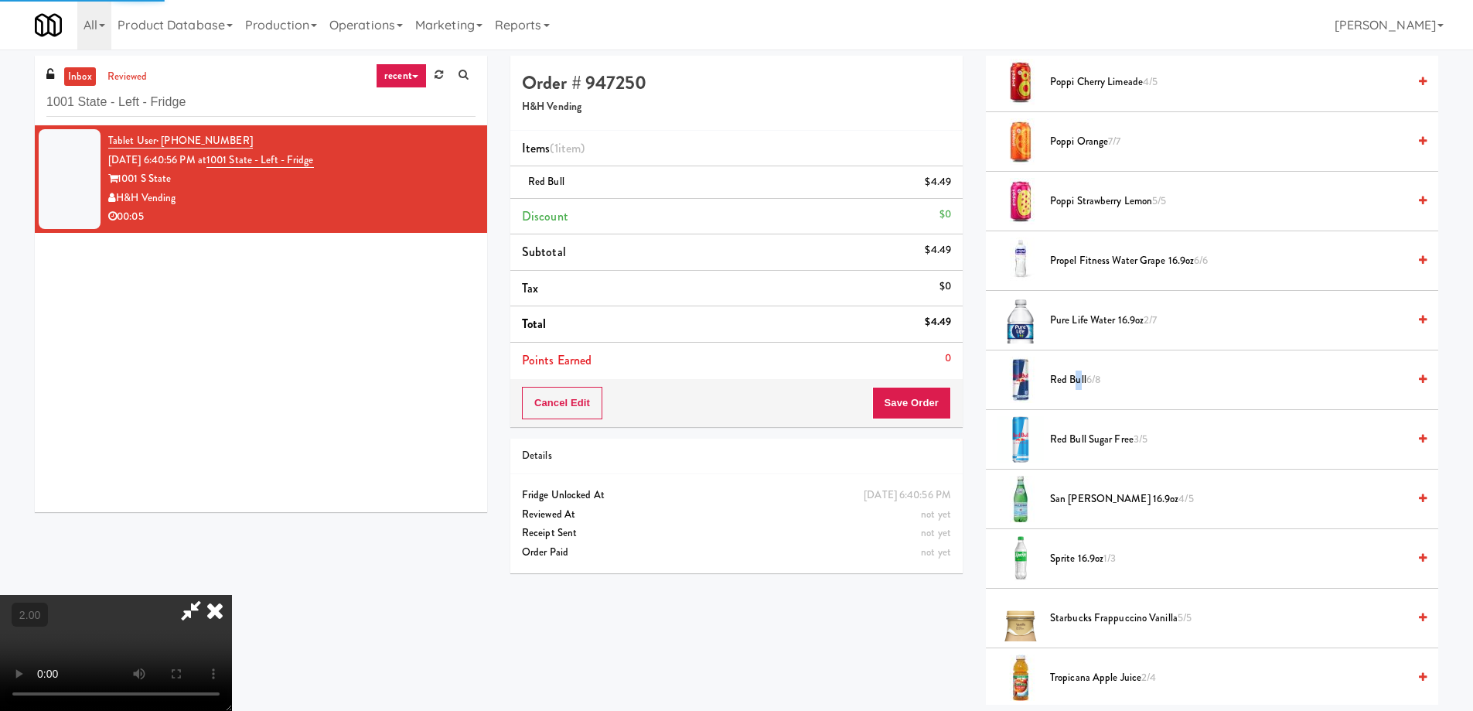
scroll to position [0, 0]
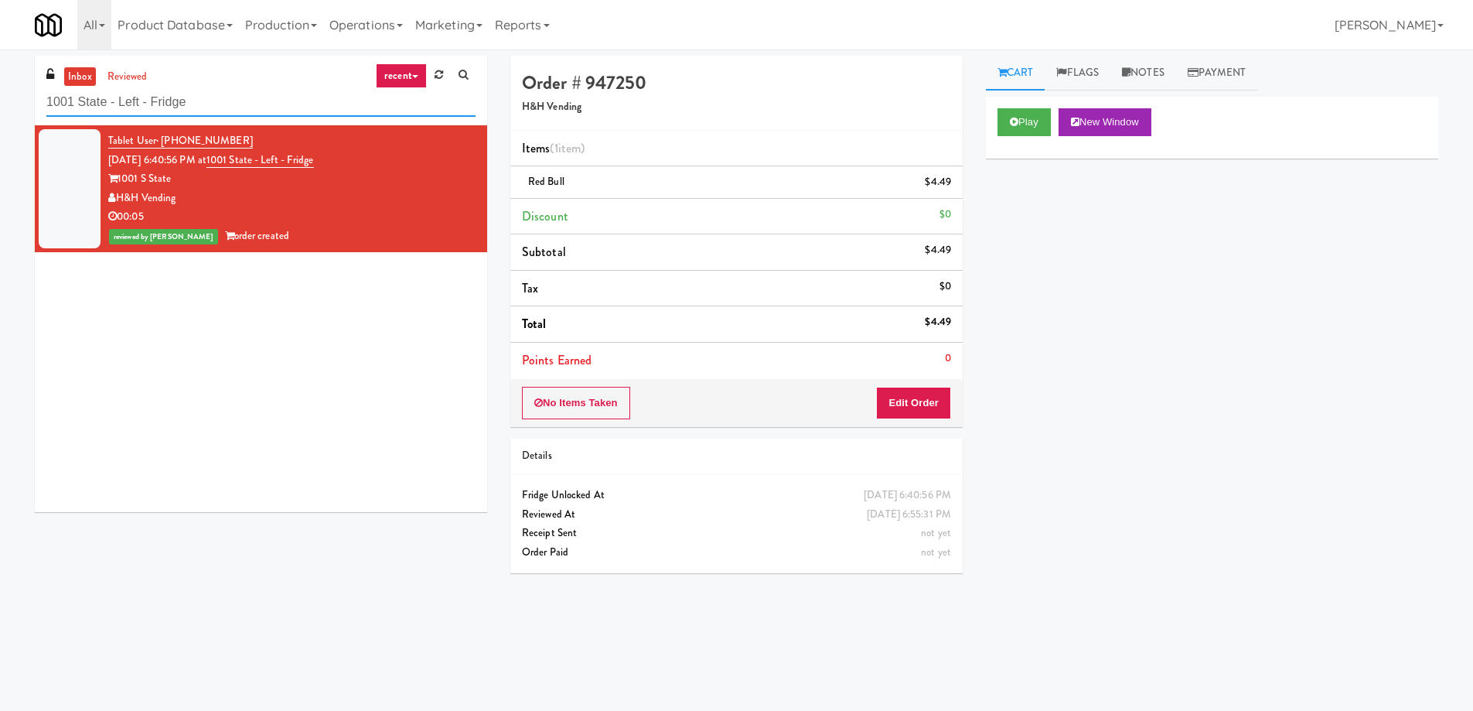
click at [234, 108] on input "1001 State - Left - Fridge" at bounding box center [260, 102] width 429 height 29
paste input "Westgate on University - Drink"
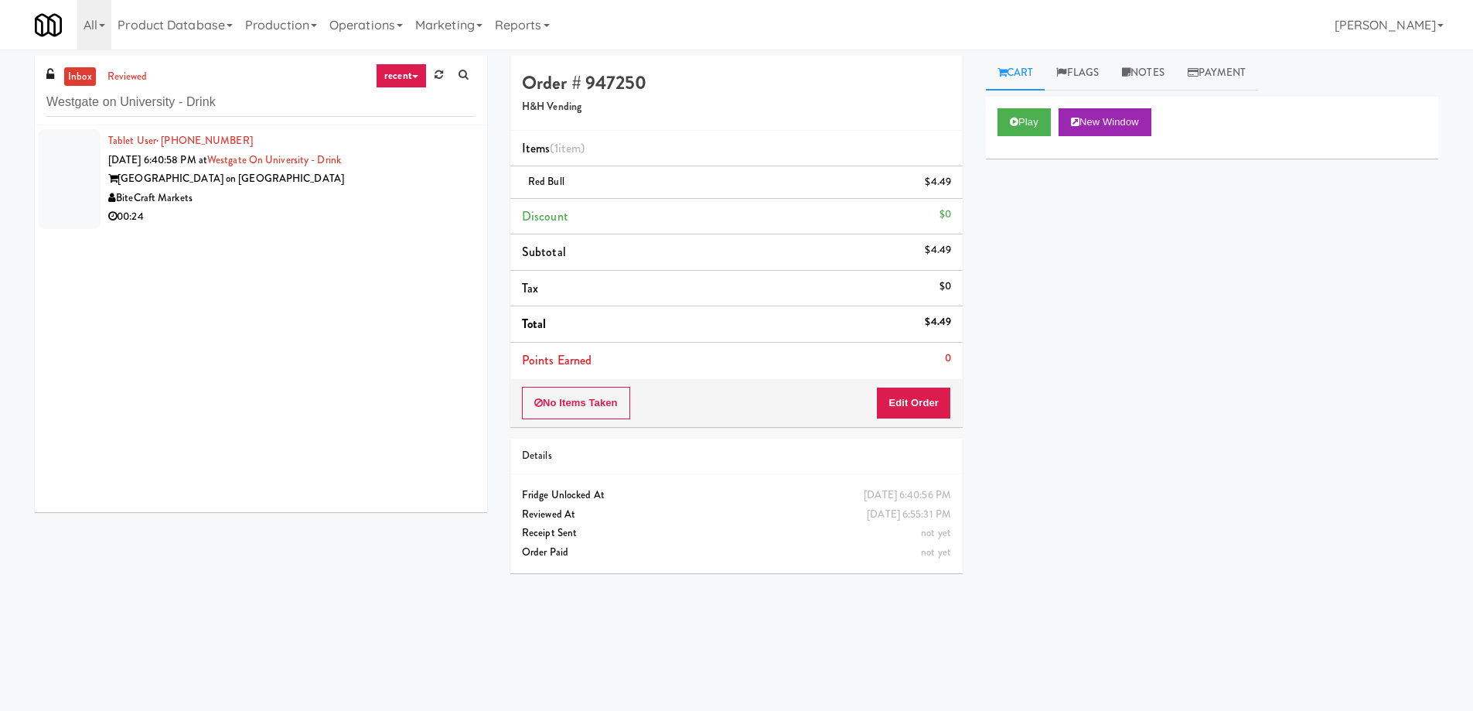
click at [308, 206] on div "BiteCraft Markets" at bounding box center [291, 198] width 367 height 19
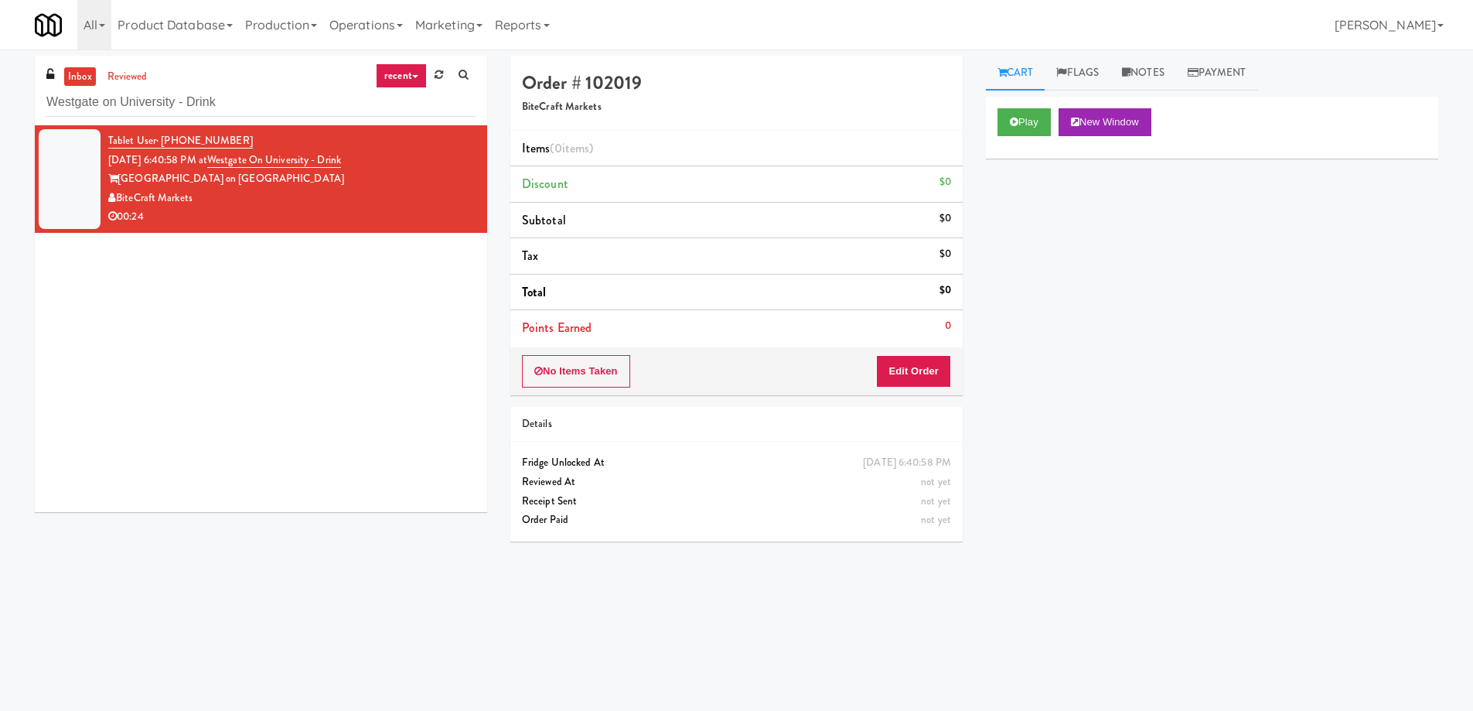
click at [442, 319] on div "Tablet User · (954) 648-5954 Aug 10, 2025 6:40:58 PM at Westgate on University …" at bounding box center [261, 318] width 452 height 387
click at [1020, 125] on button "Play" at bounding box center [1024, 122] width 53 height 28
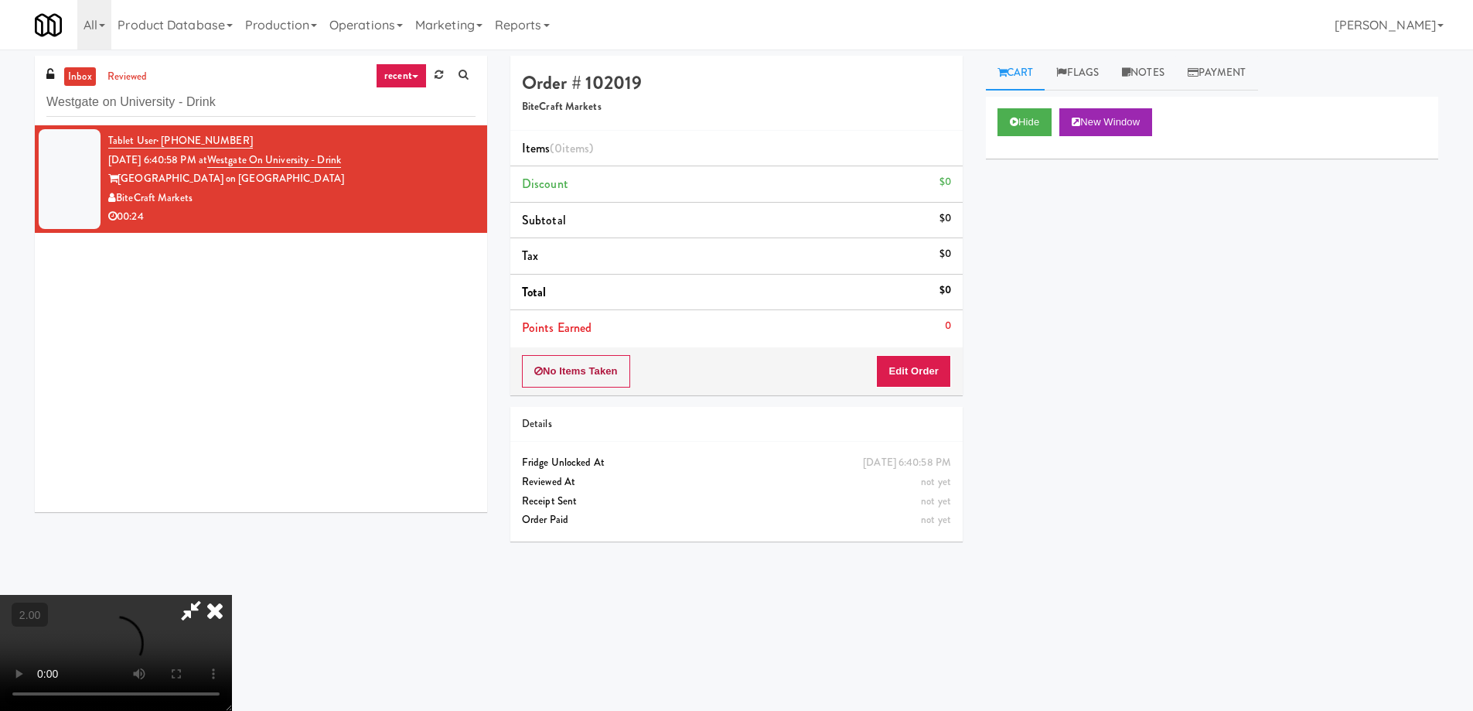
click at [232, 595] on video at bounding box center [116, 653] width 232 height 116
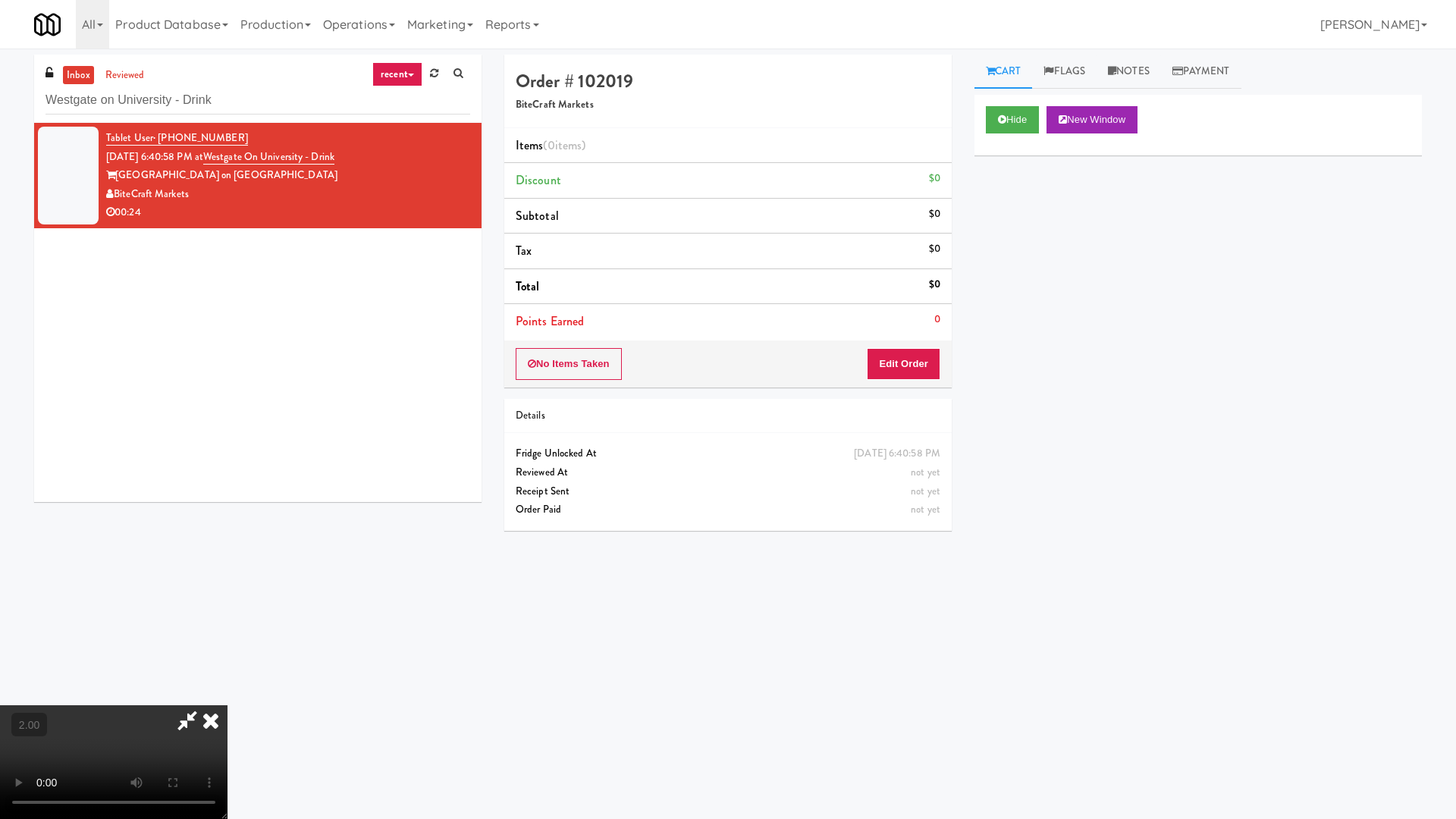
click at [227, 696] on video at bounding box center [114, 762] width 227 height 114
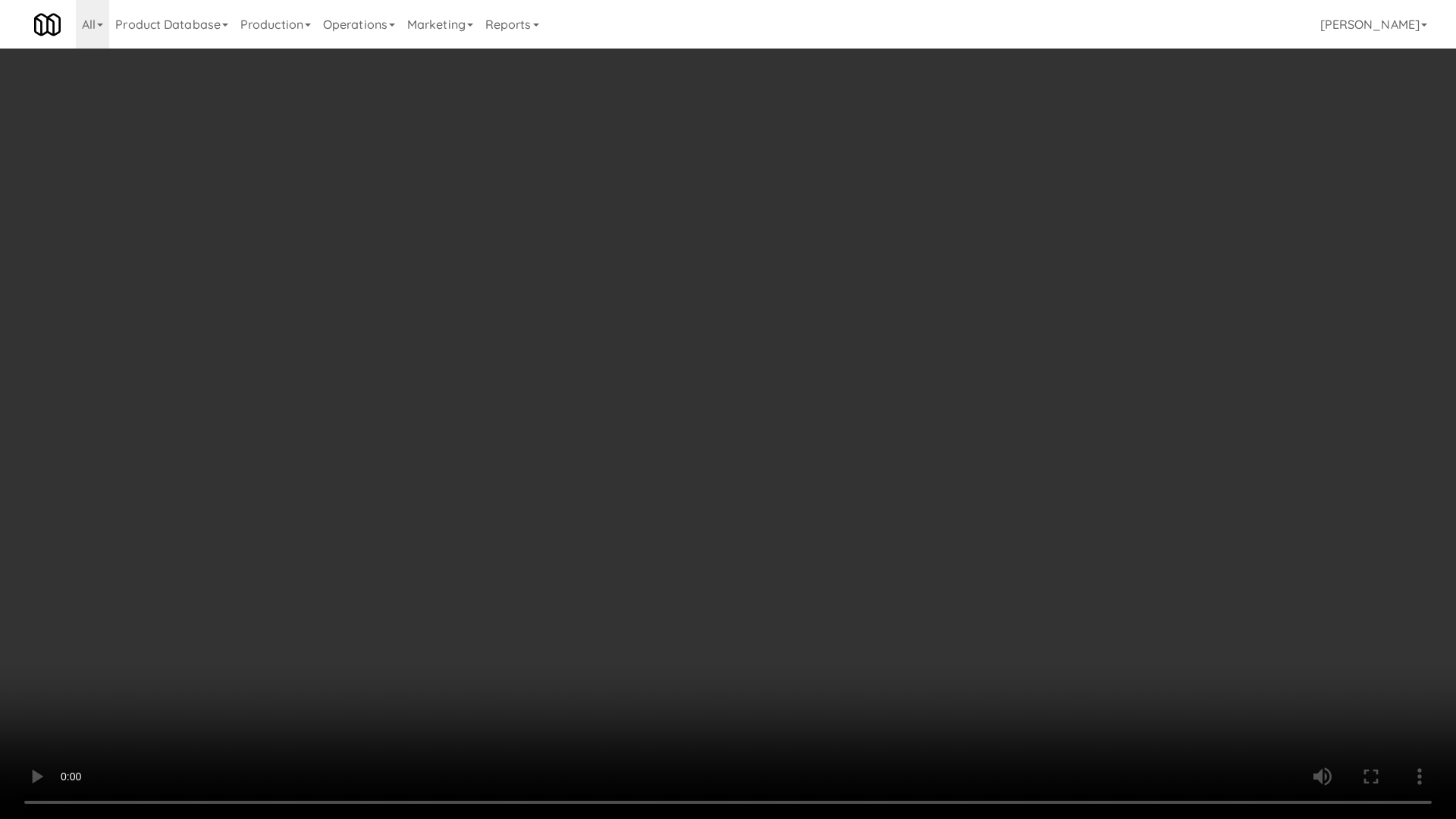
click at [566, 461] on video at bounding box center [728, 409] width 1456 height 819
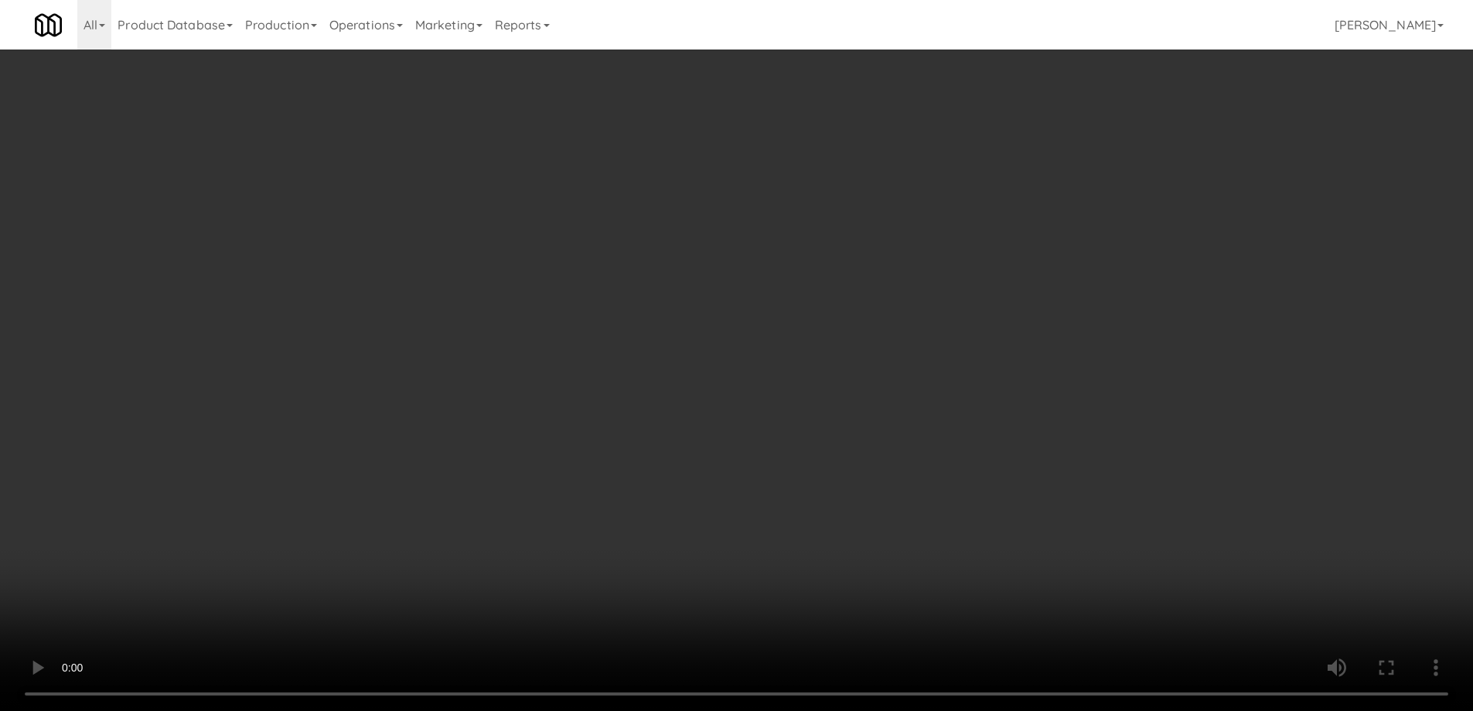
click at [575, 377] on video at bounding box center [736, 355] width 1473 height 711
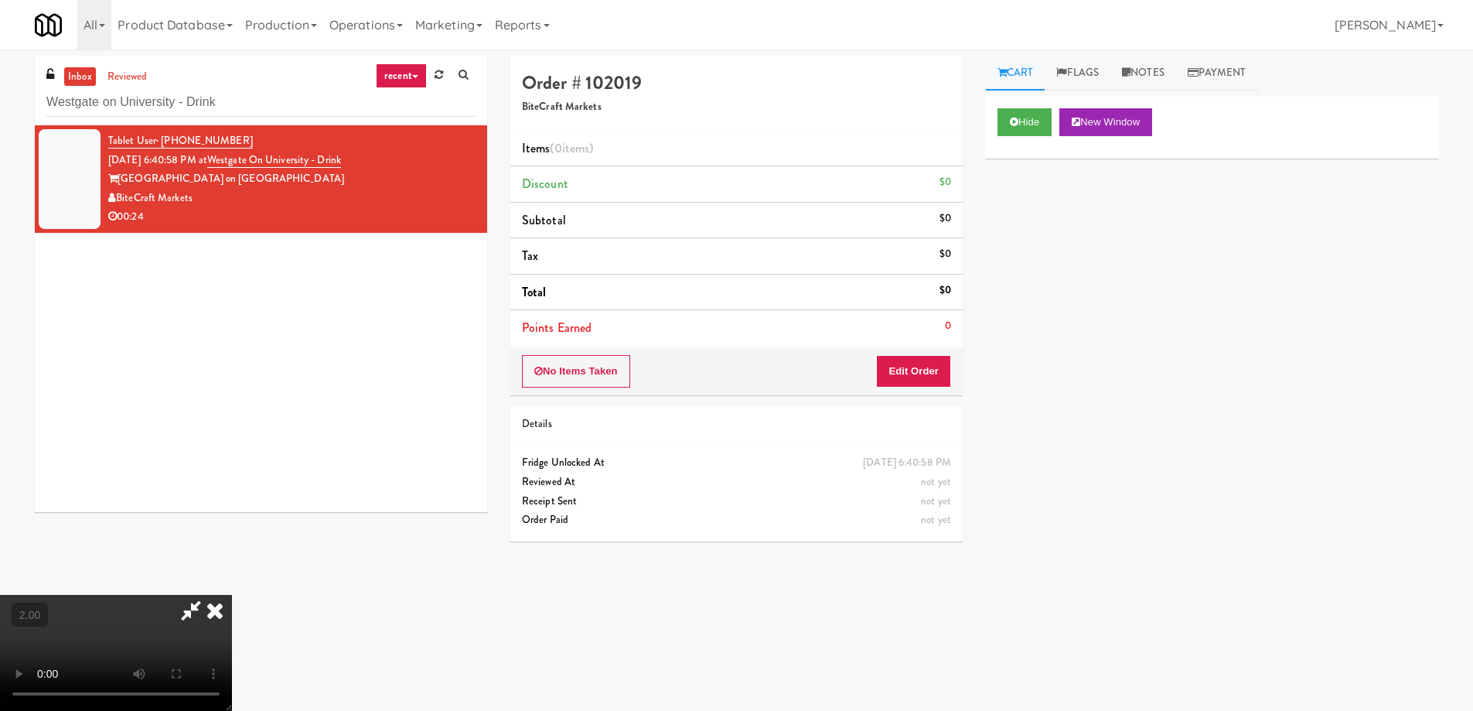
click at [232, 595] on video at bounding box center [116, 653] width 232 height 116
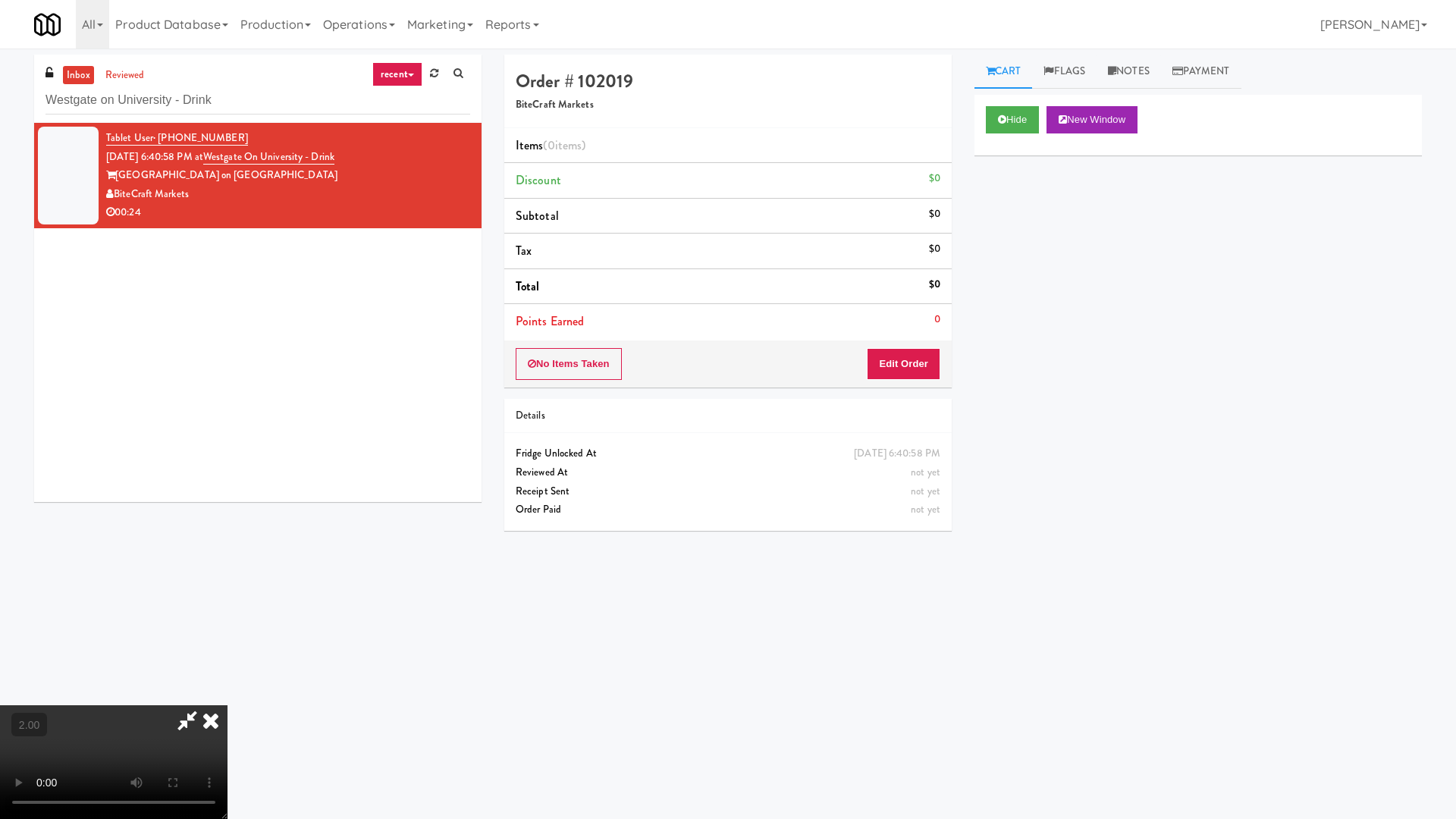
click at [227, 696] on video at bounding box center [114, 762] width 227 height 114
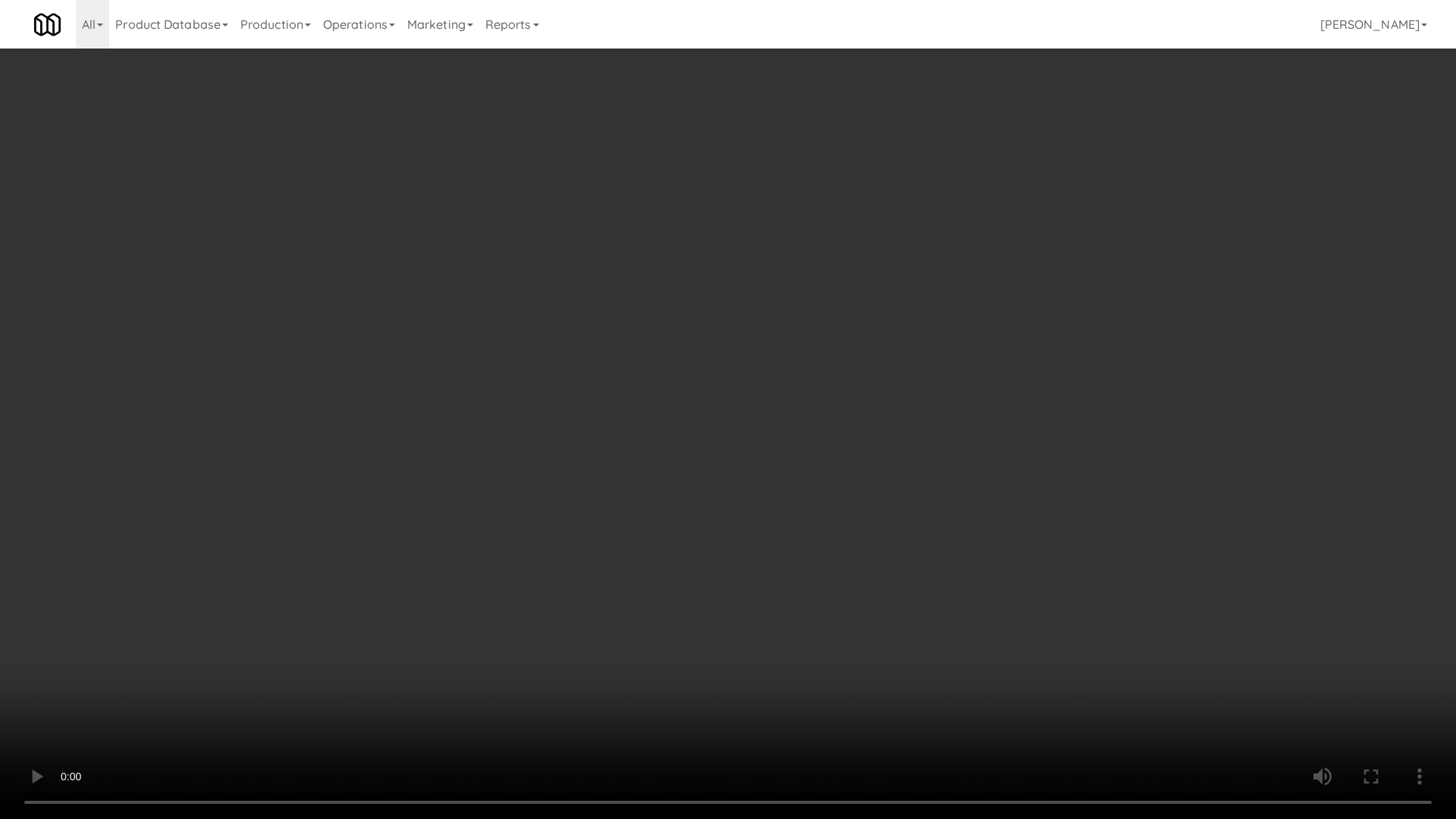
click at [564, 460] on video at bounding box center [728, 409] width 1456 height 819
click at [564, 463] on video at bounding box center [728, 409] width 1456 height 819
click at [564, 462] on video at bounding box center [728, 409] width 1456 height 819
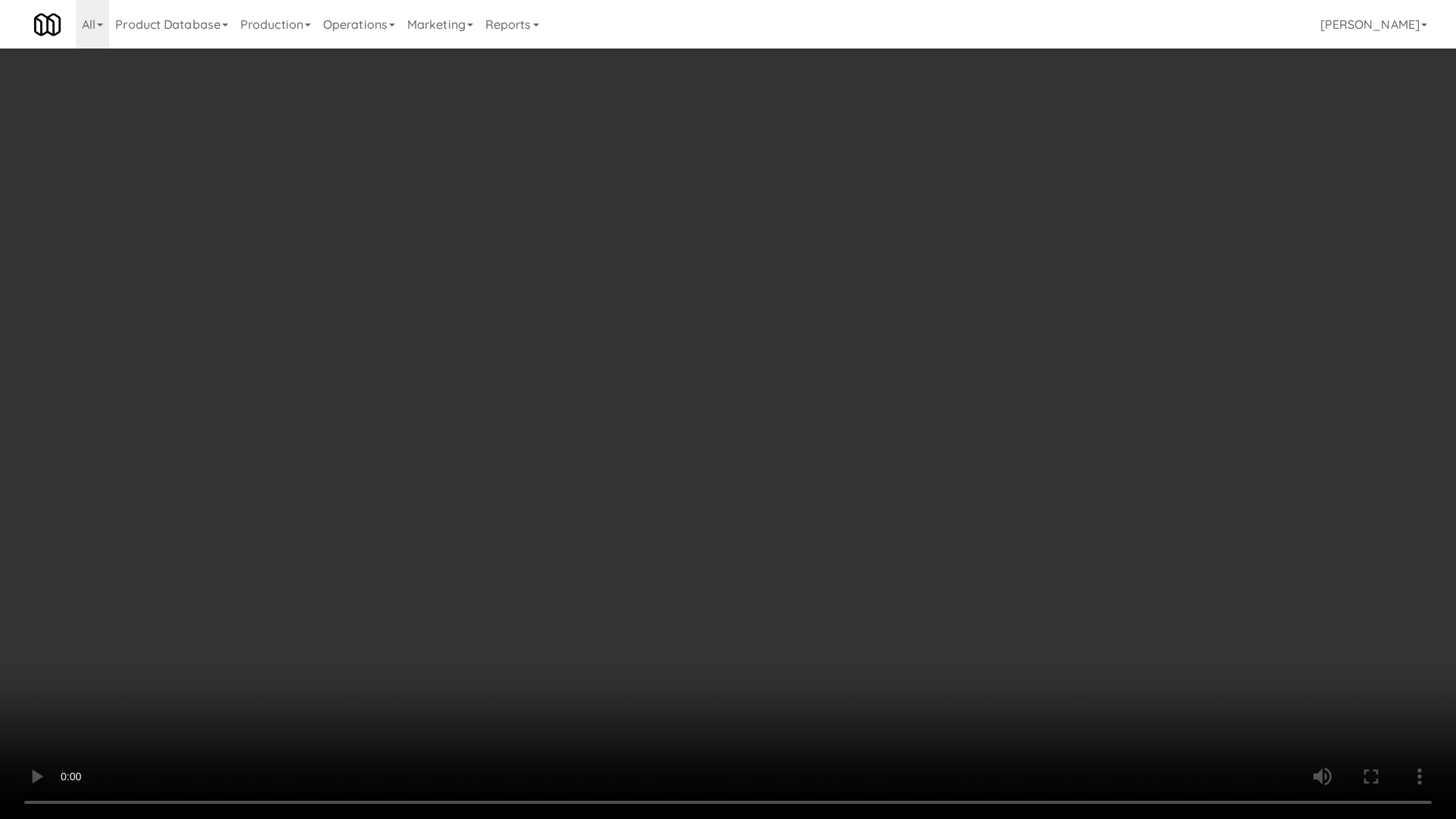
click at [564, 462] on video at bounding box center [728, 409] width 1456 height 819
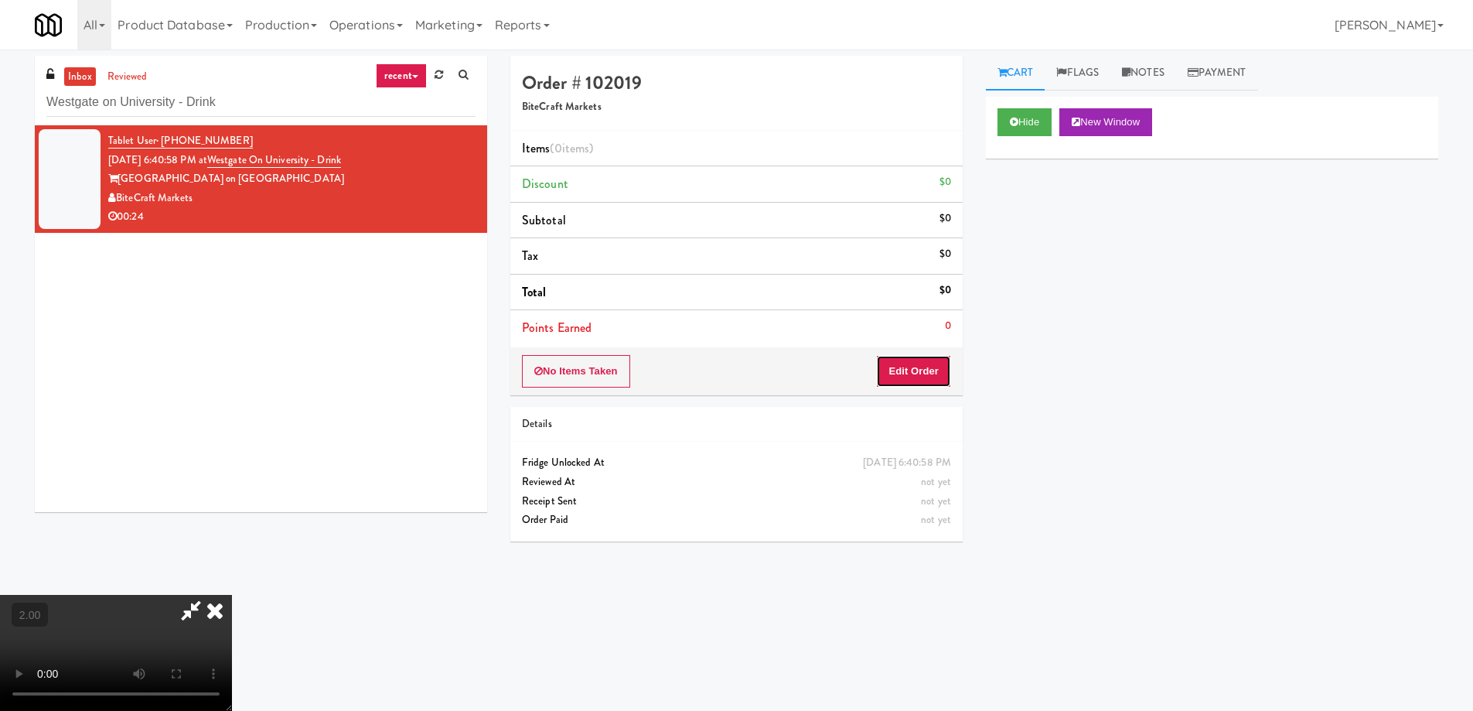
click at [919, 367] on button "Edit Order" at bounding box center [913, 371] width 75 height 32
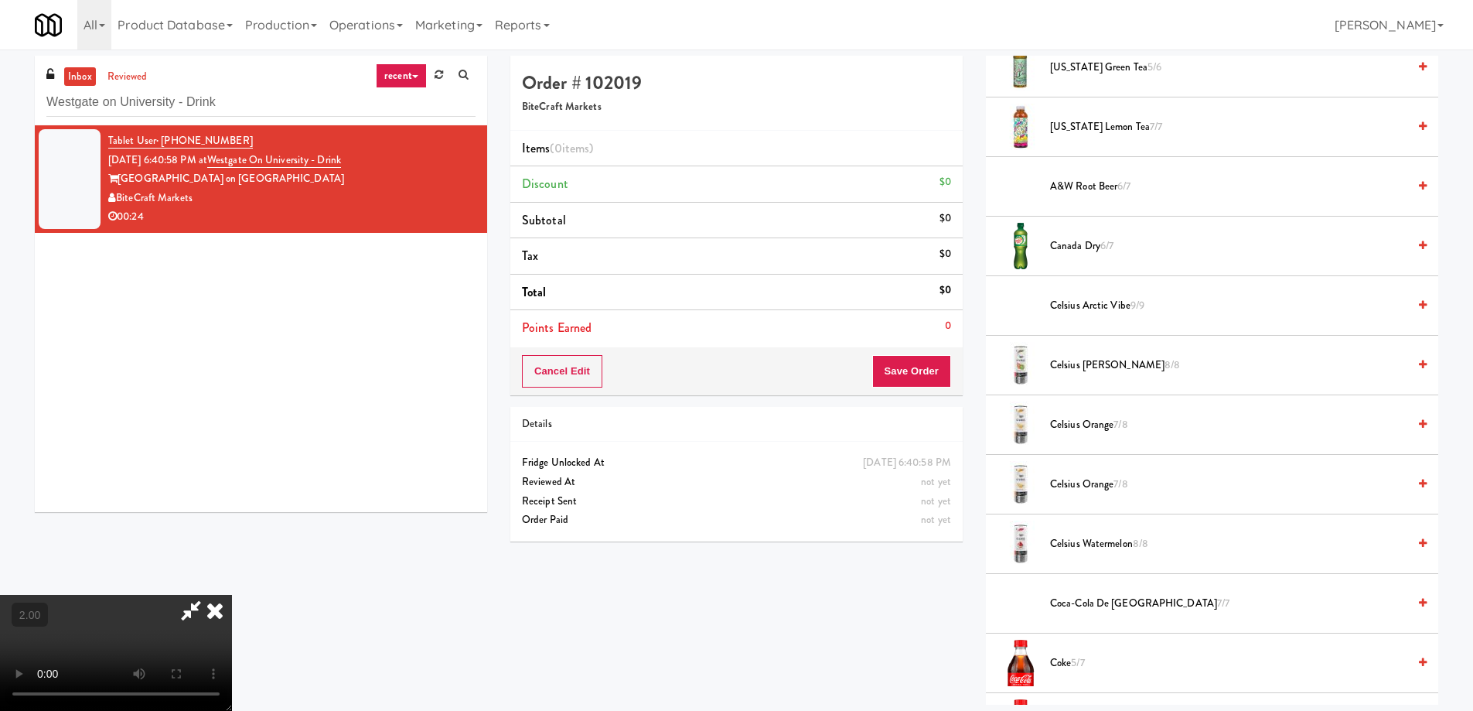
scroll to position [309, 0]
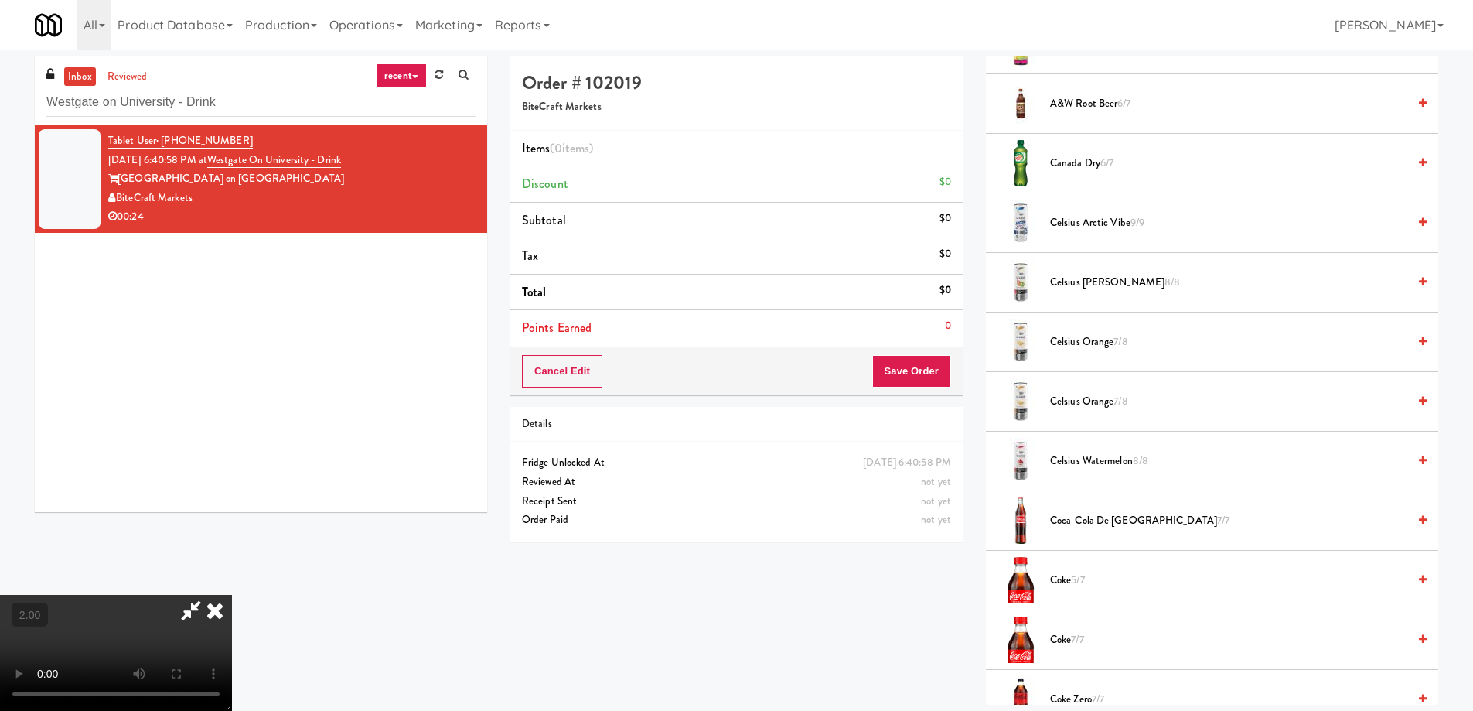
click at [1066, 585] on span "Coke 5/7" at bounding box center [1228, 580] width 357 height 19
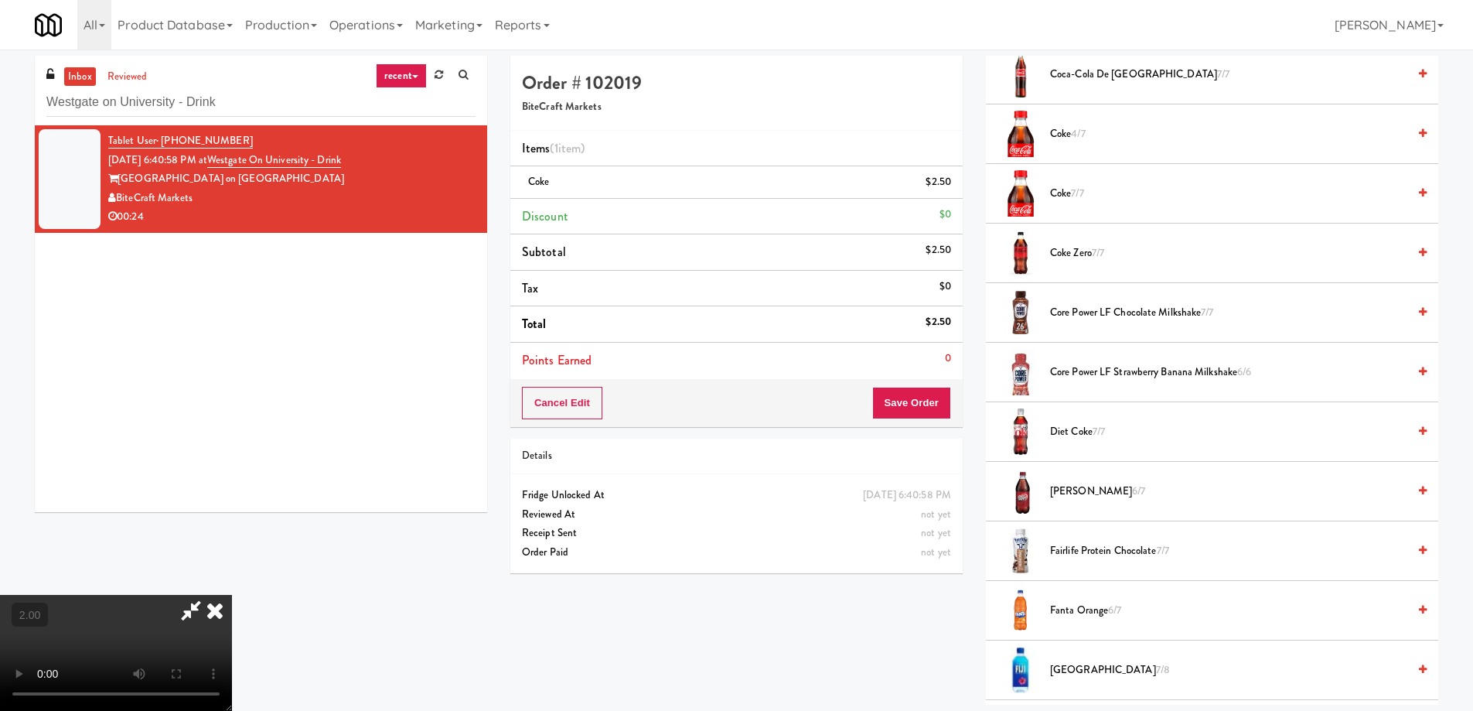
scroll to position [773, 0]
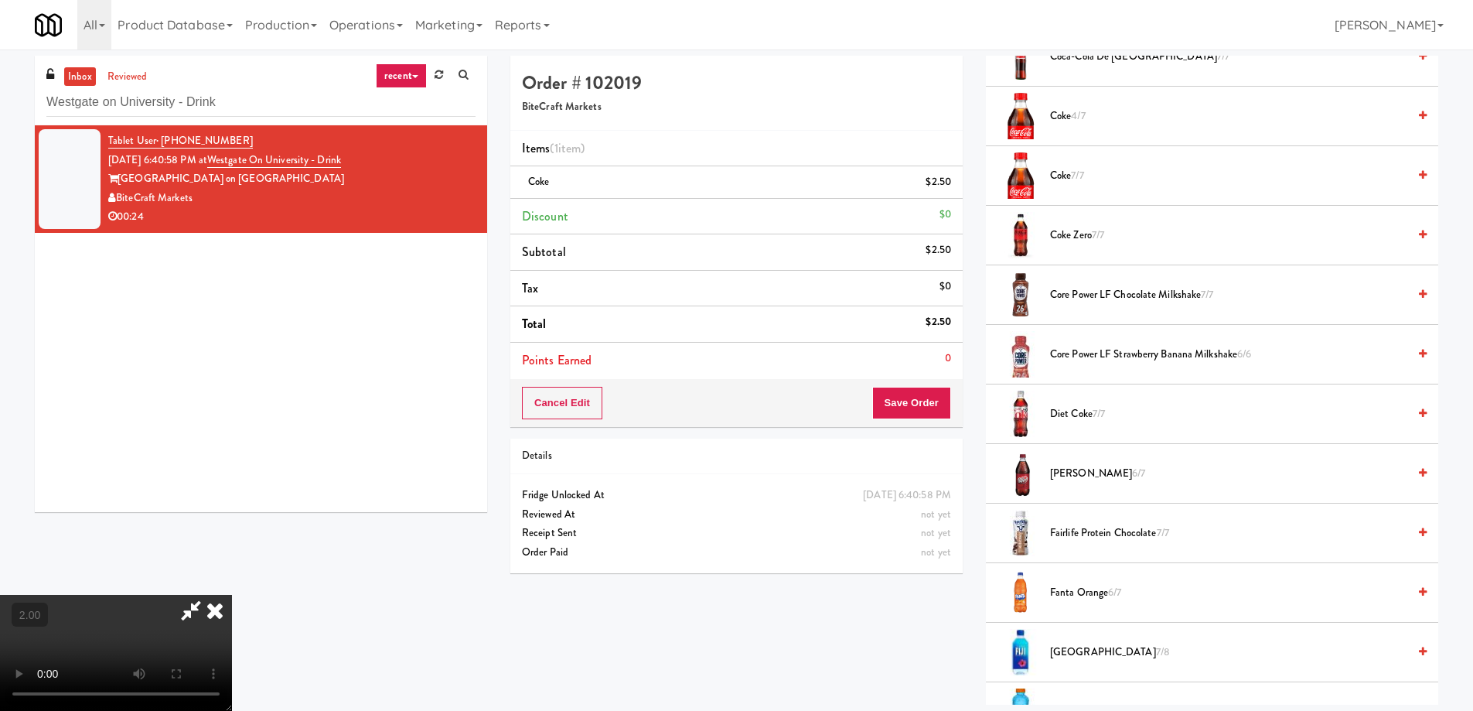
click at [1080, 421] on span "Diet Coke 7/7" at bounding box center [1228, 413] width 357 height 19
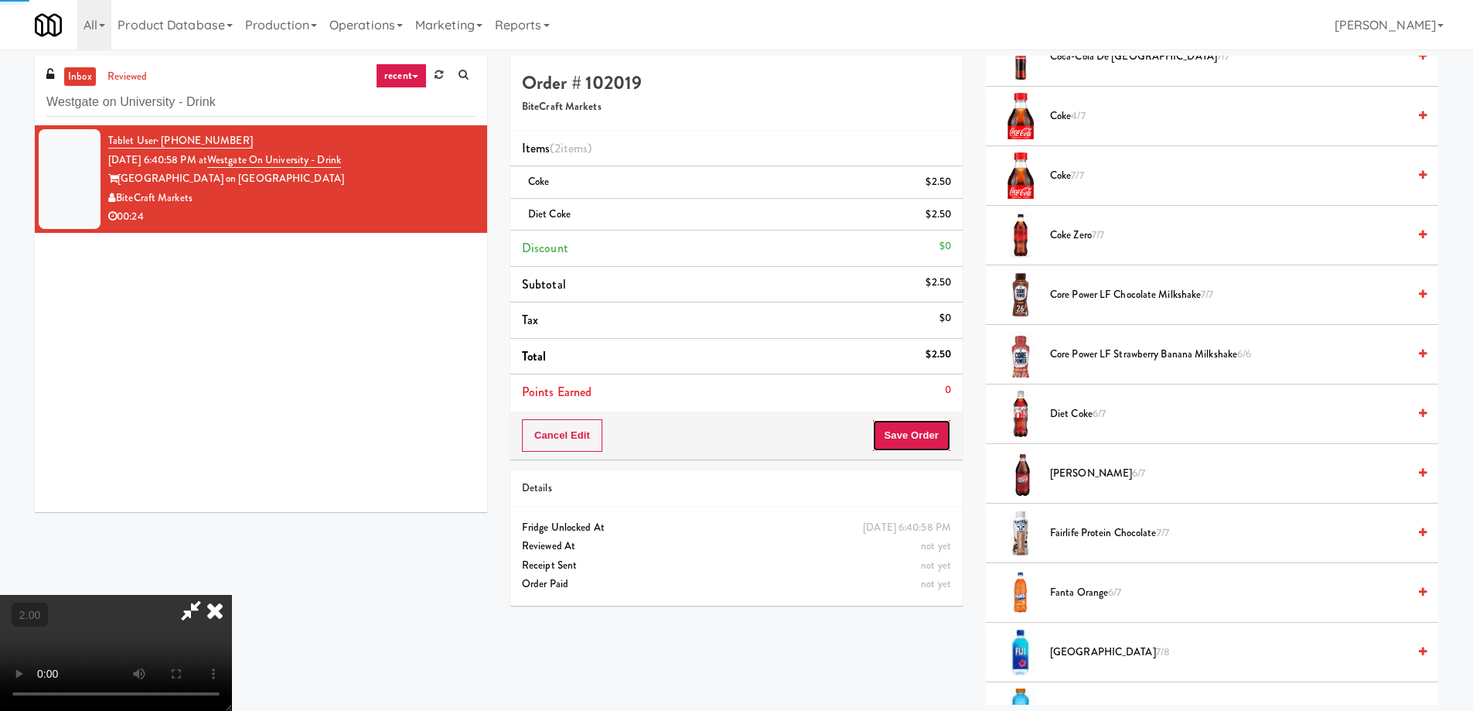
click at [930, 443] on button "Save Order" at bounding box center [911, 435] width 79 height 32
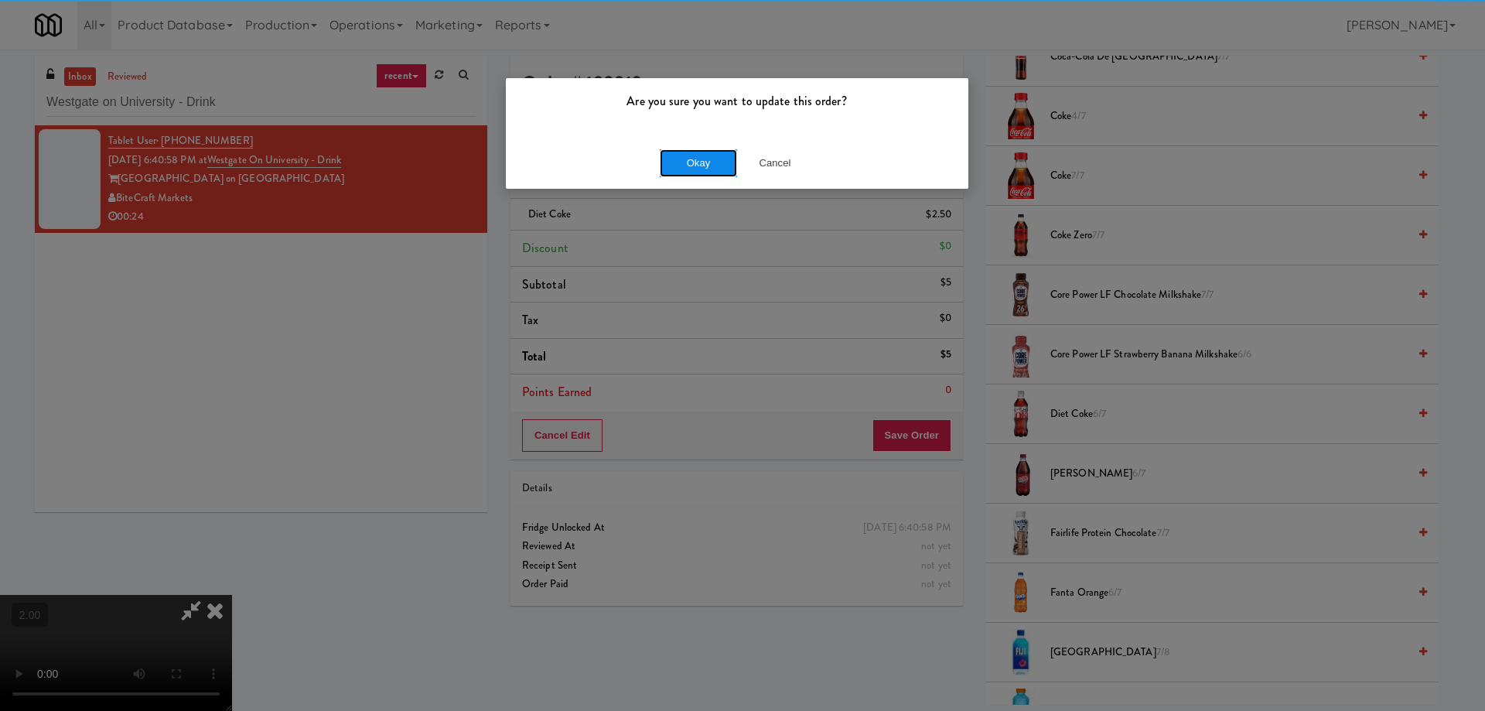
click at [695, 169] on button "Okay" at bounding box center [698, 163] width 77 height 28
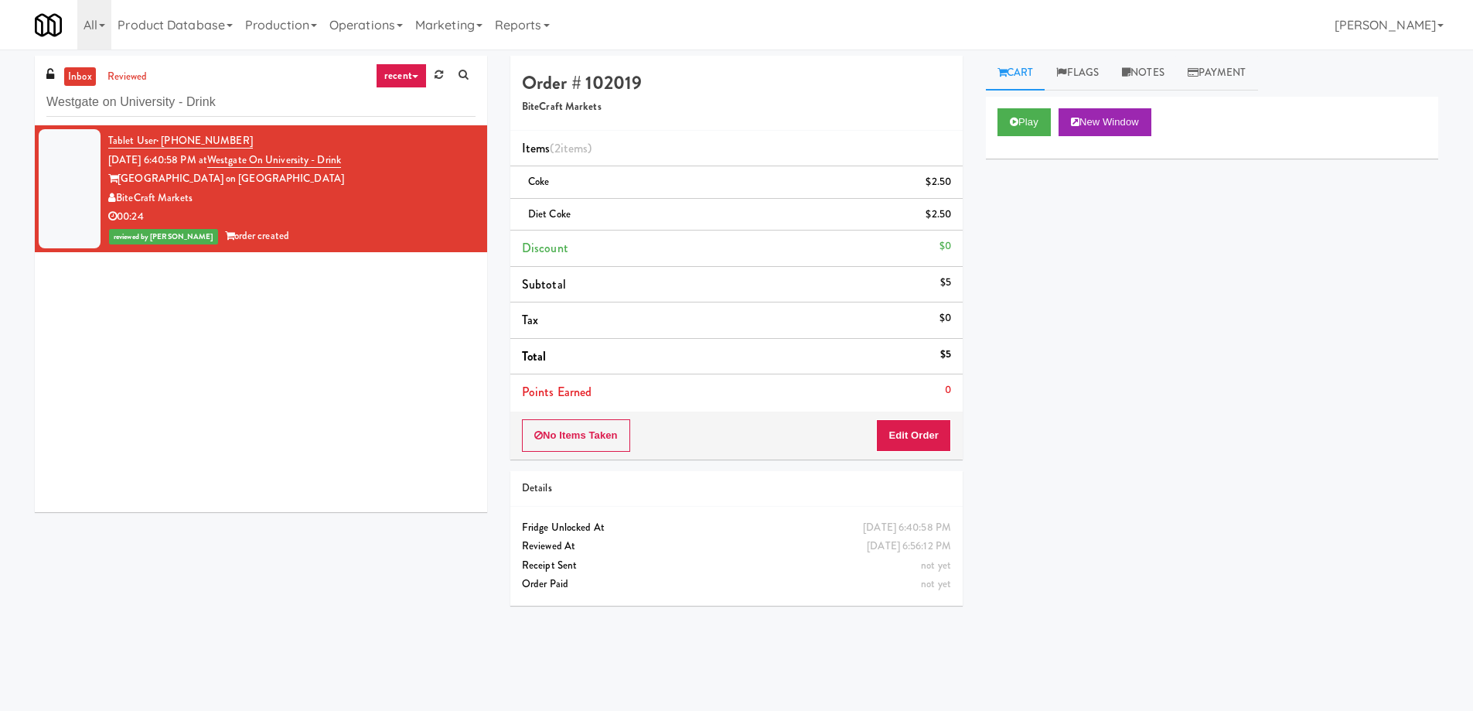
scroll to position [0, 0]
click at [189, 111] on input "Westgate on University - Drink" at bounding box center [260, 102] width 429 height 29
paste input "SC Lobby Cooler"
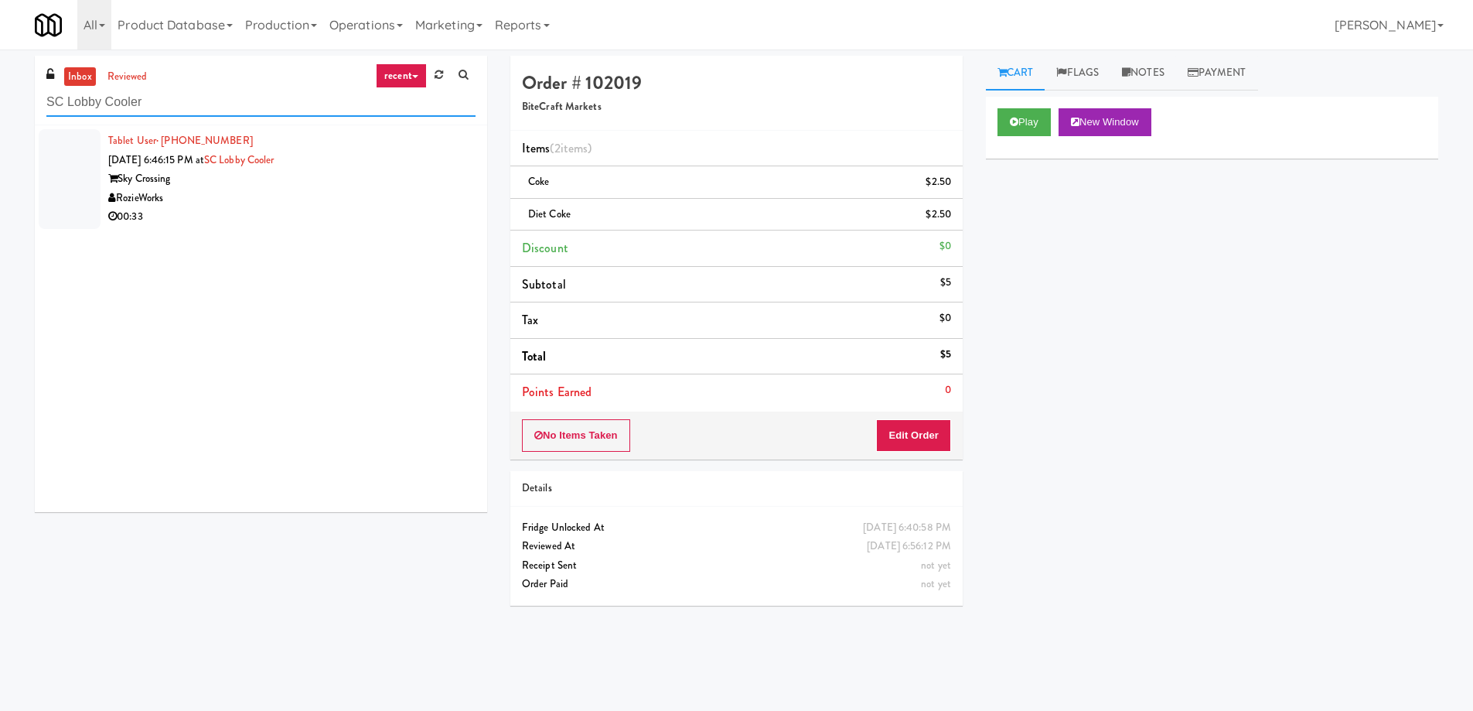
type input "SC Lobby Cooler"
click at [271, 195] on div "RozieWorks" at bounding box center [291, 198] width 367 height 19
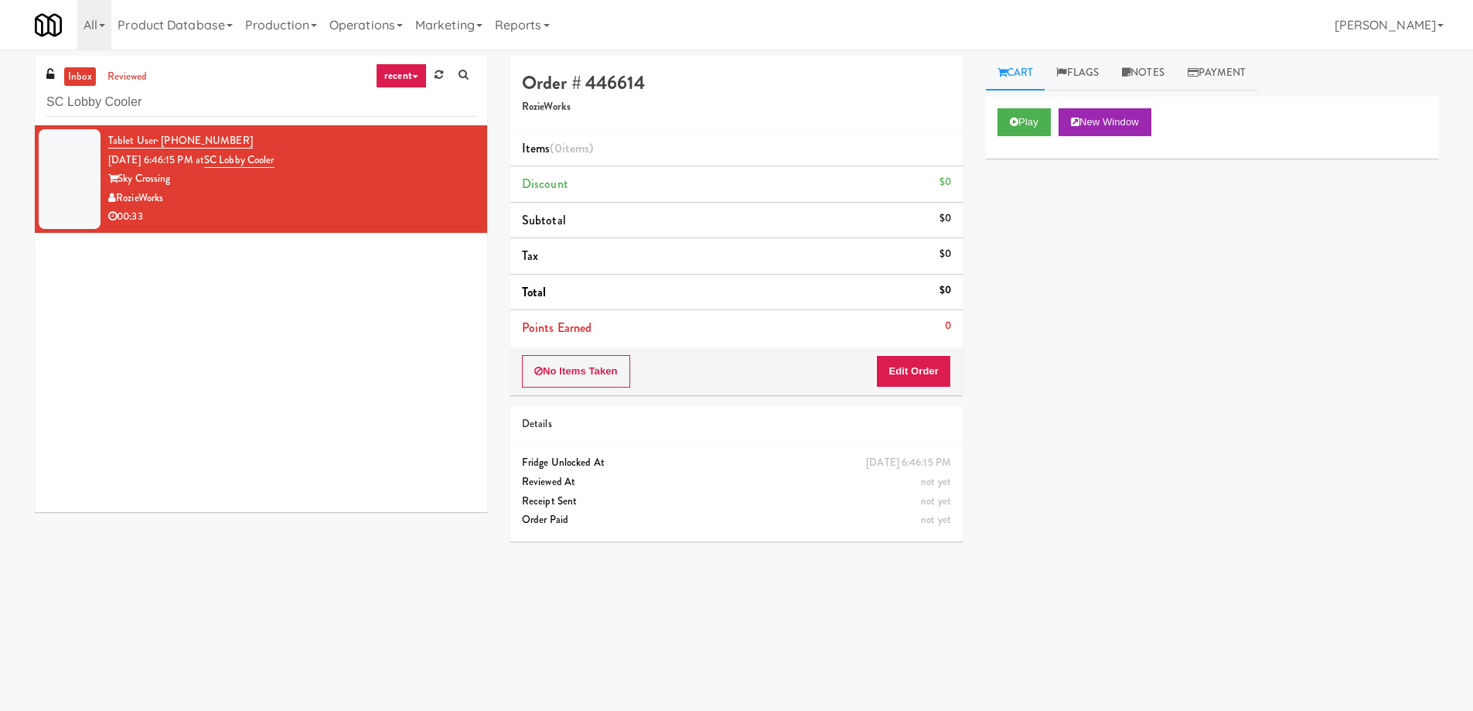
drag, startPoint x: 200, startPoint y: 200, endPoint x: 119, endPoint y: 196, distance: 81.3
click at [119, 196] on div "RozieWorks" at bounding box center [291, 198] width 367 height 19
click at [133, 72] on link "reviewed" at bounding box center [128, 76] width 48 height 19
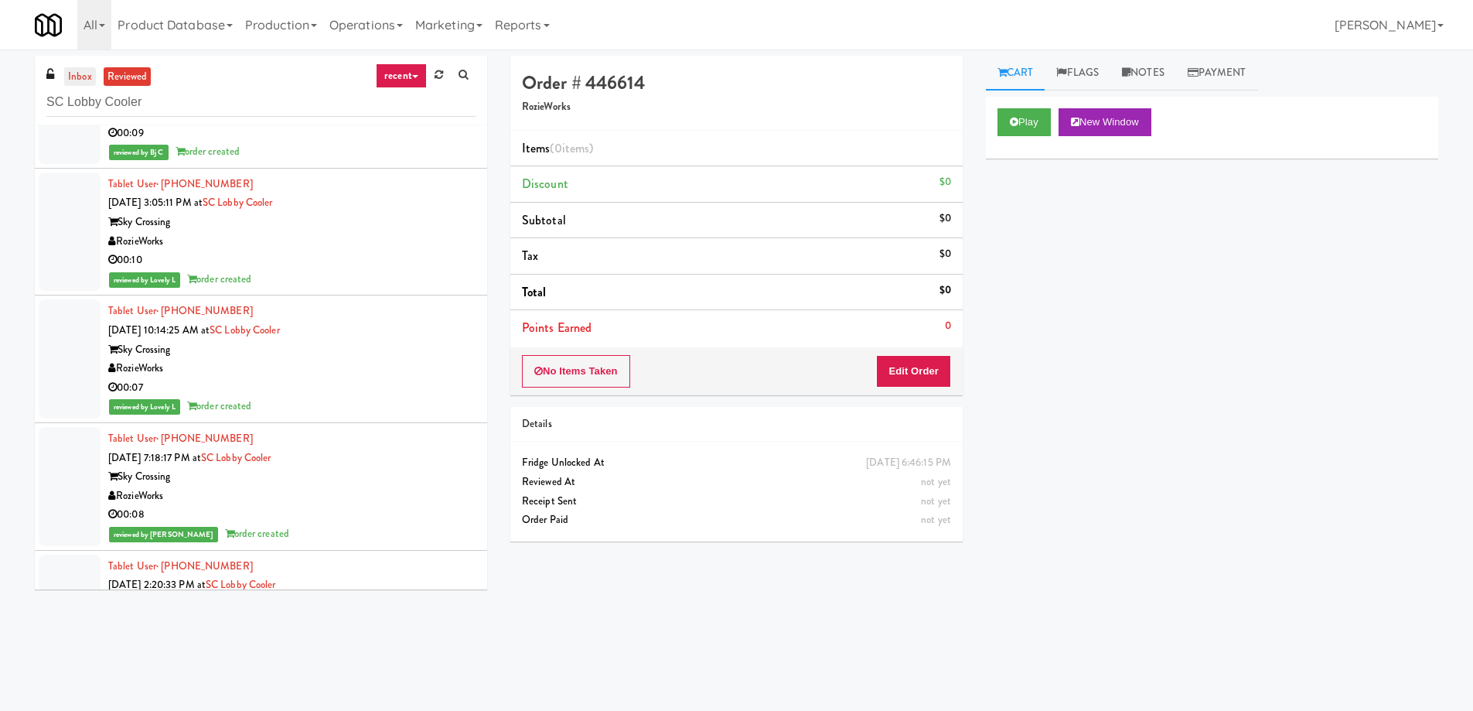
click at [73, 75] on link "inbox" at bounding box center [80, 76] width 32 height 19
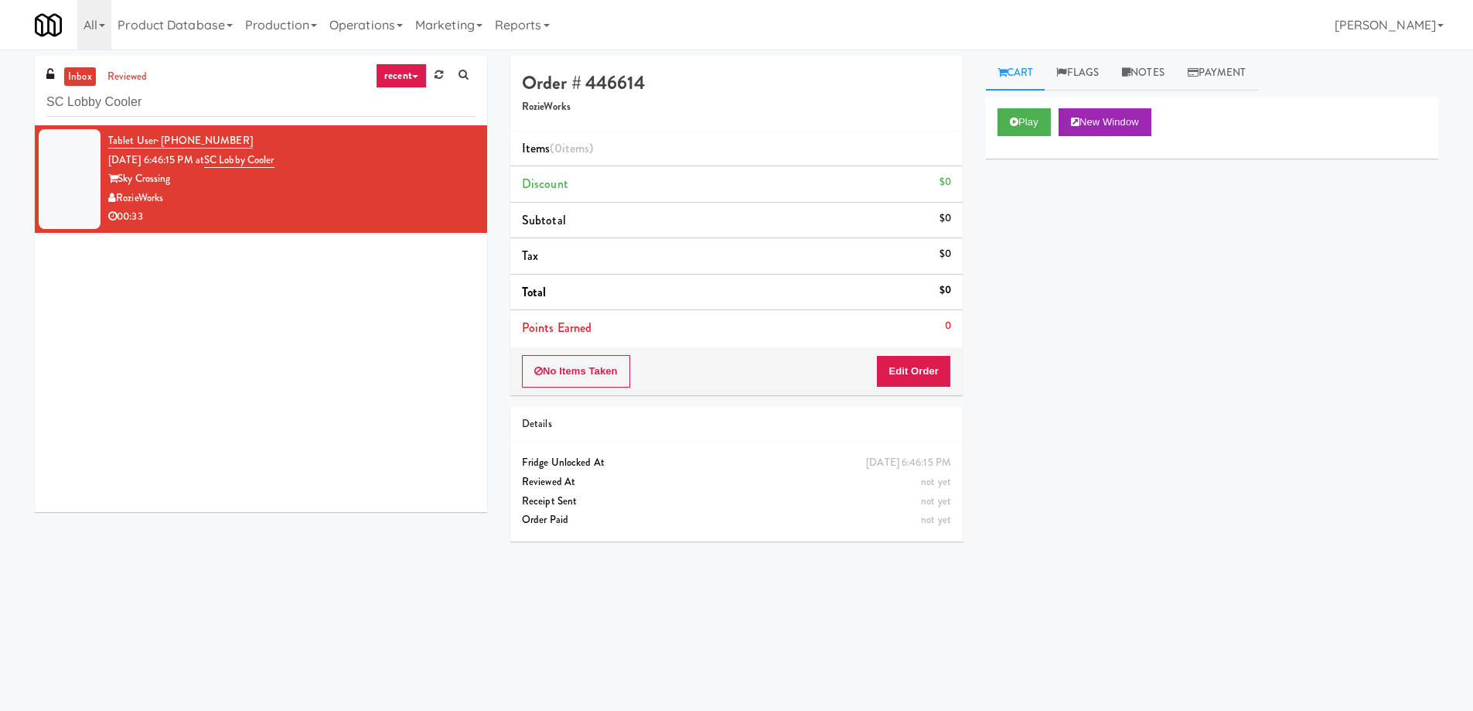
click at [244, 208] on div "00:33" at bounding box center [291, 216] width 367 height 19
click at [1026, 123] on button "Play" at bounding box center [1024, 122] width 53 height 28
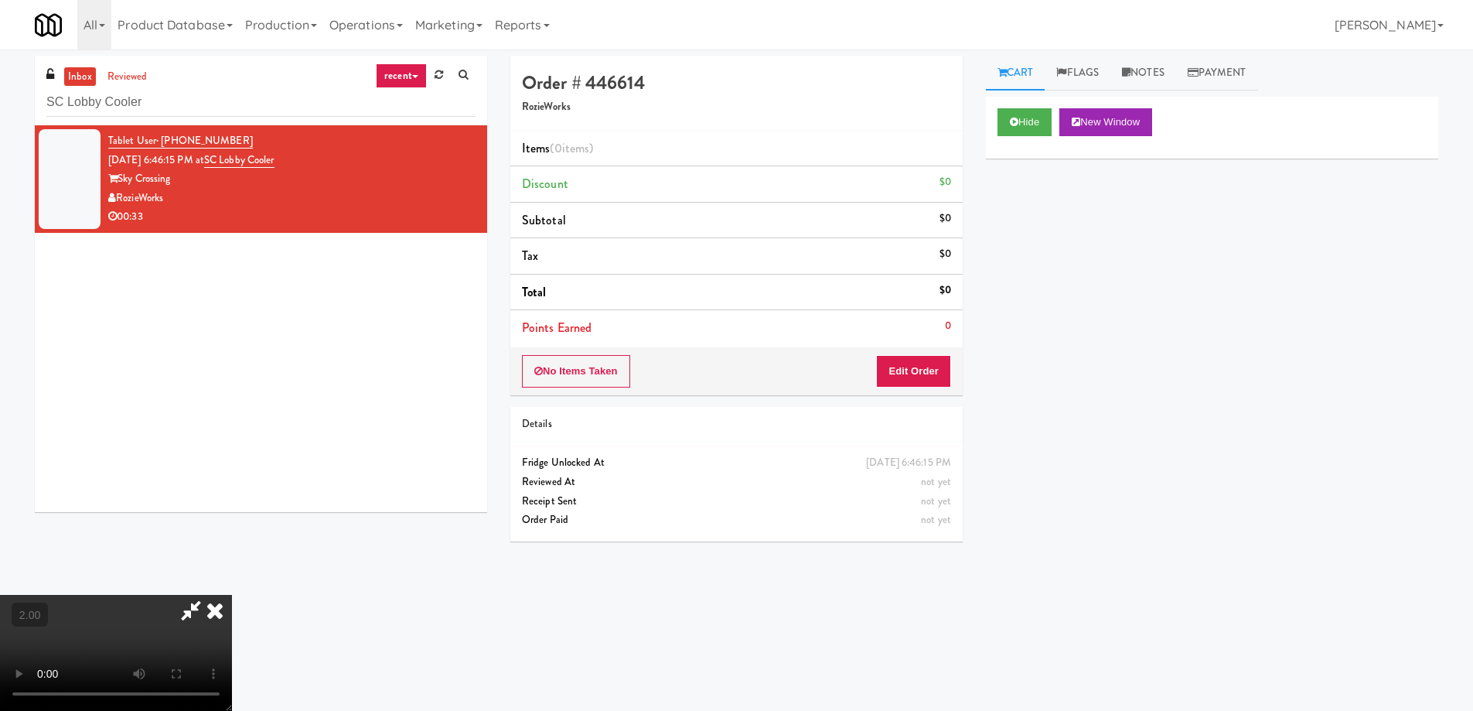
click at [232, 595] on video at bounding box center [116, 653] width 232 height 116
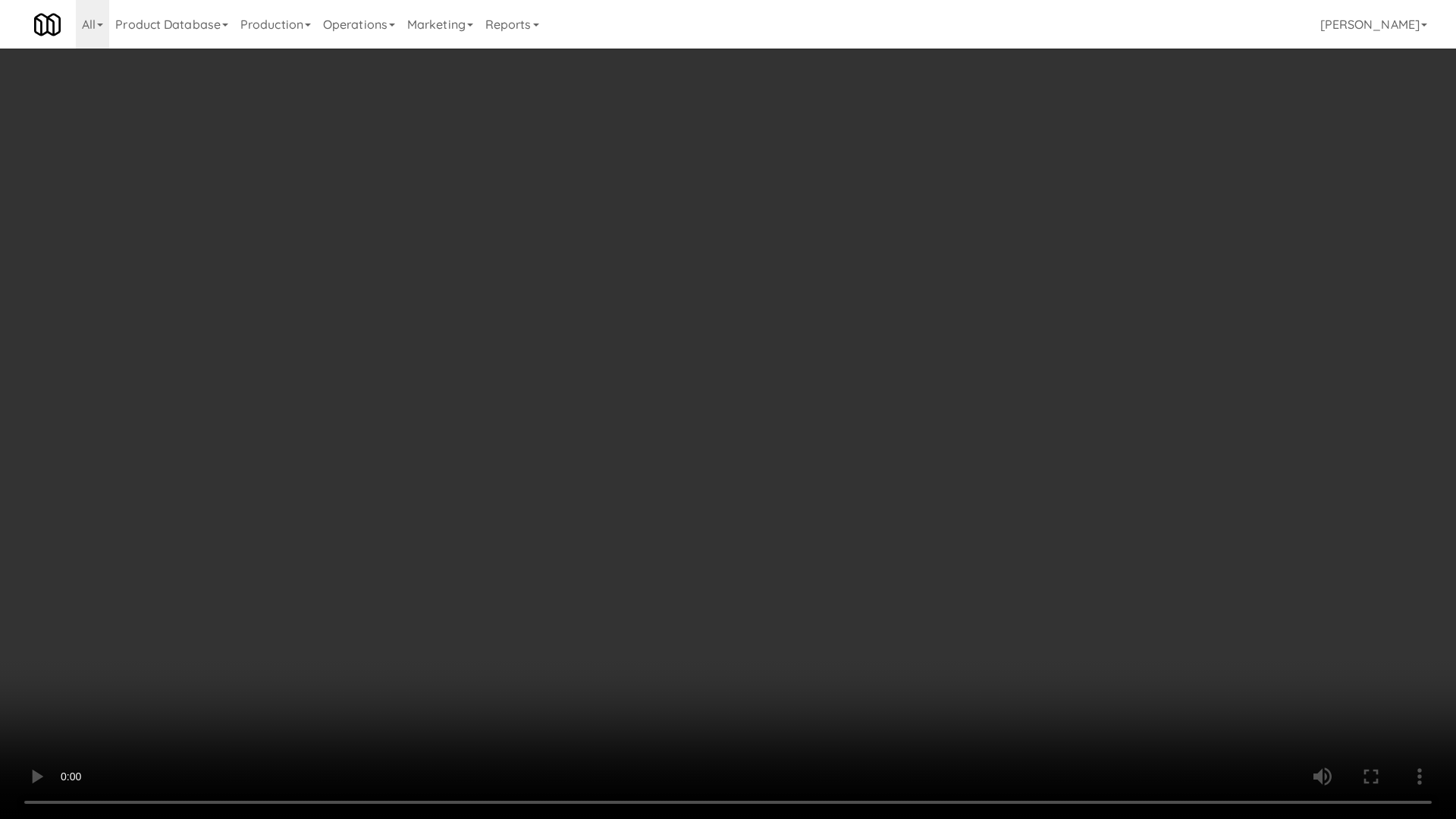
click at [871, 570] on video at bounding box center [728, 409] width 1456 height 819
click at [846, 557] on video at bounding box center [728, 409] width 1456 height 819
click at [890, 503] on video at bounding box center [728, 409] width 1456 height 819
click at [953, 500] on video at bounding box center [728, 409] width 1456 height 819
click at [1002, 500] on video at bounding box center [728, 409] width 1456 height 819
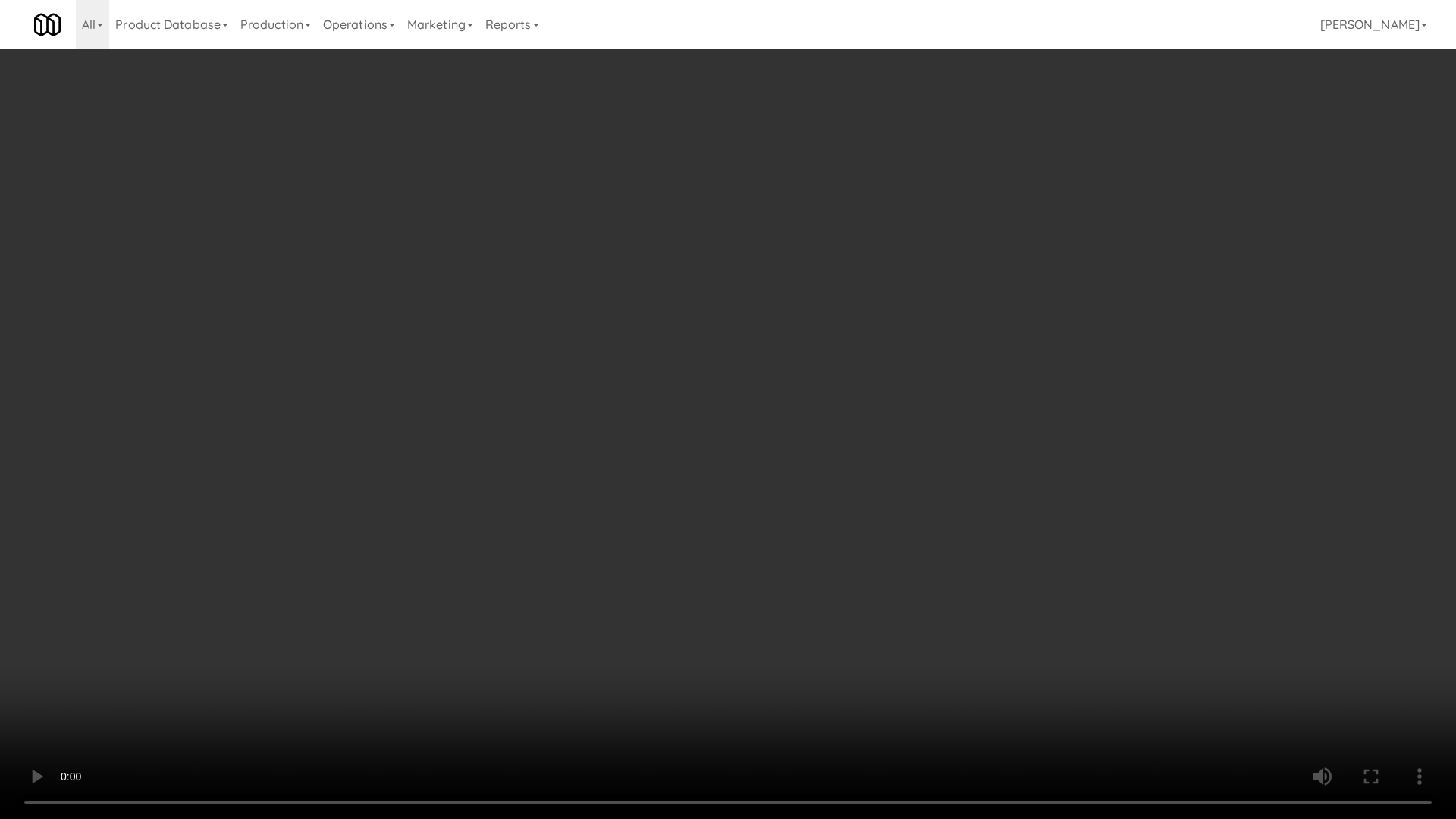
click at [1002, 500] on video at bounding box center [728, 409] width 1456 height 819
click at [1015, 567] on video at bounding box center [728, 409] width 1456 height 819
click at [1020, 564] on video at bounding box center [728, 409] width 1456 height 819
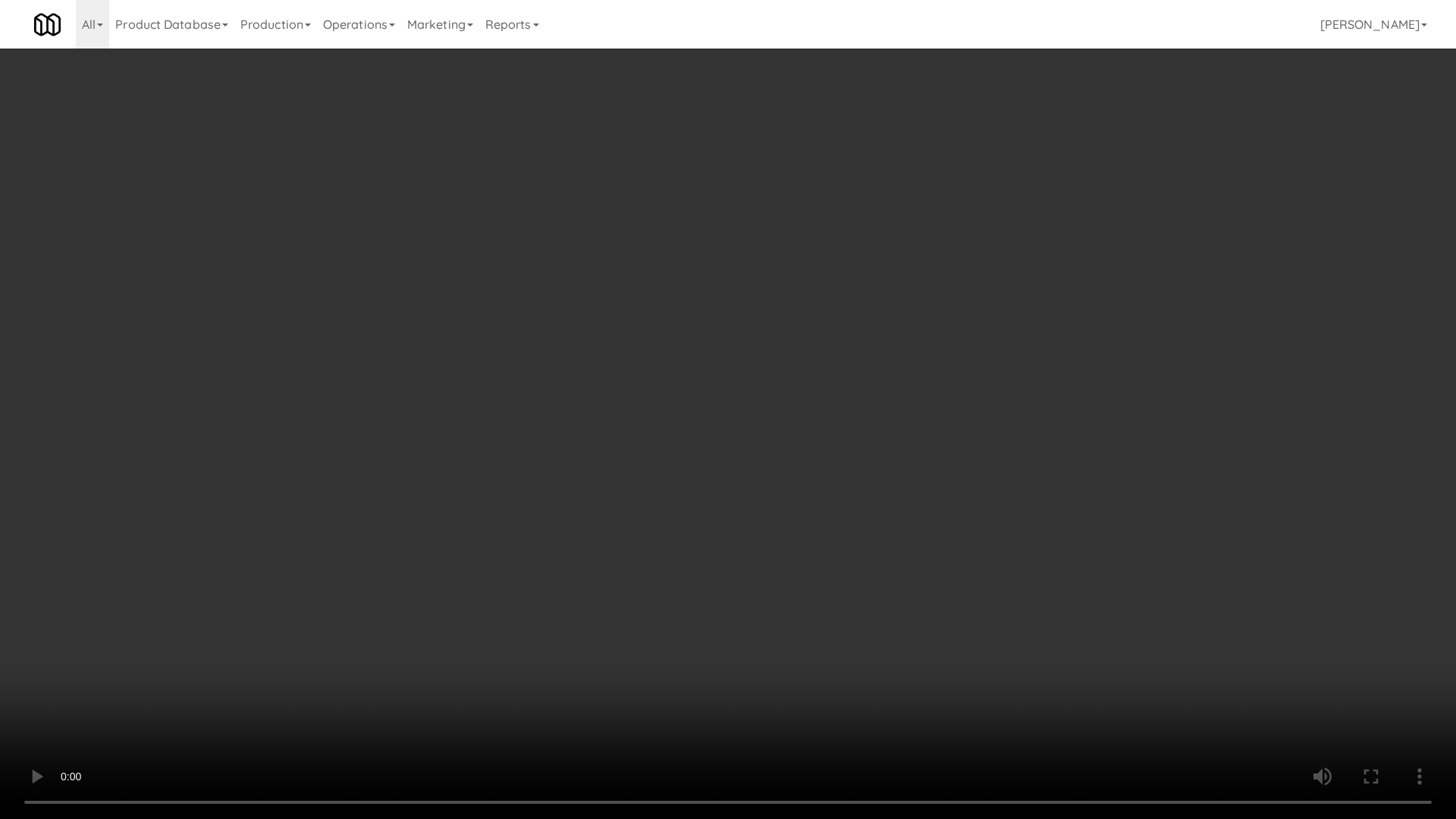
click at [1020, 564] on video at bounding box center [728, 409] width 1456 height 819
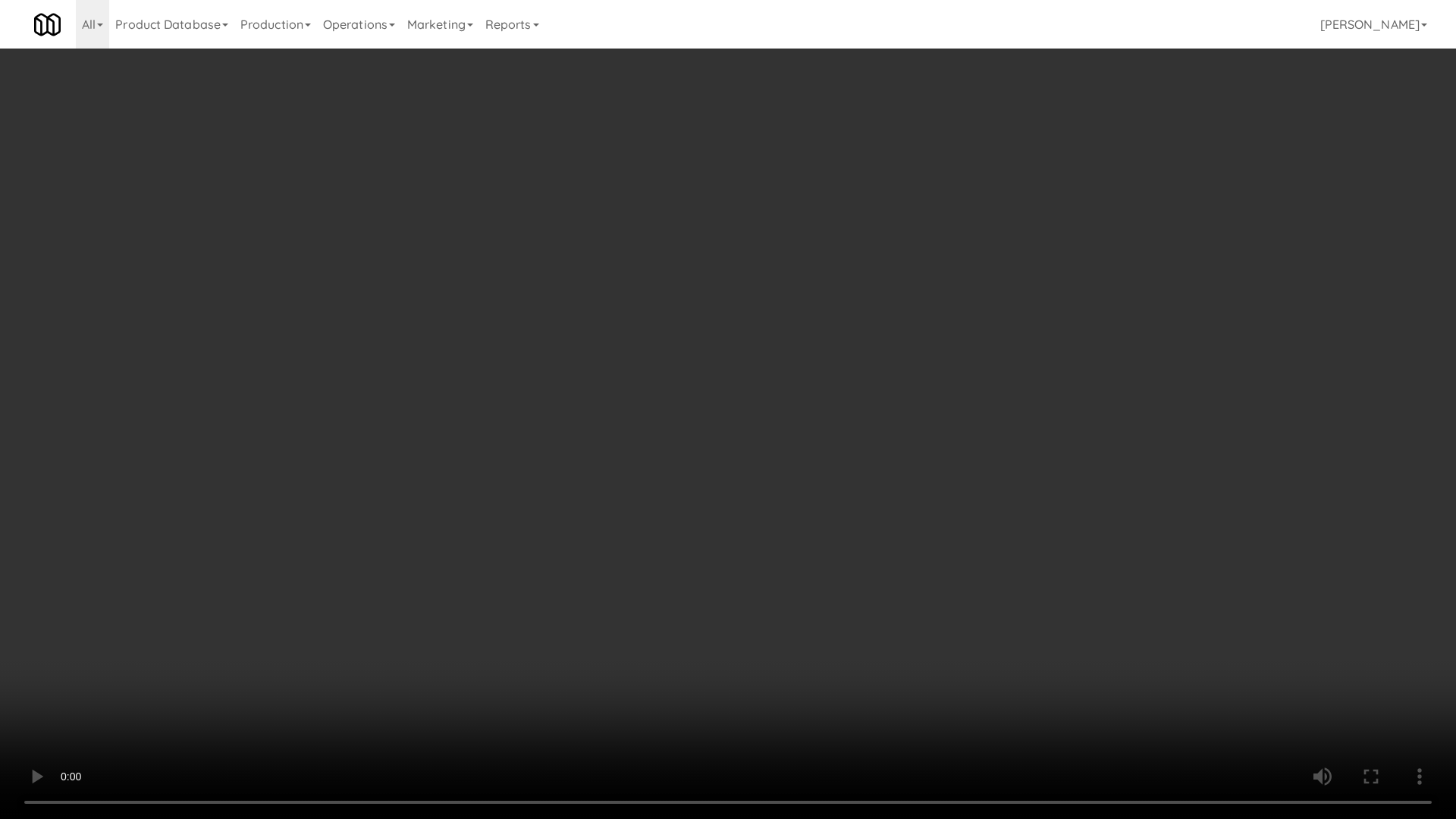
click at [1020, 564] on video at bounding box center [728, 409] width 1456 height 819
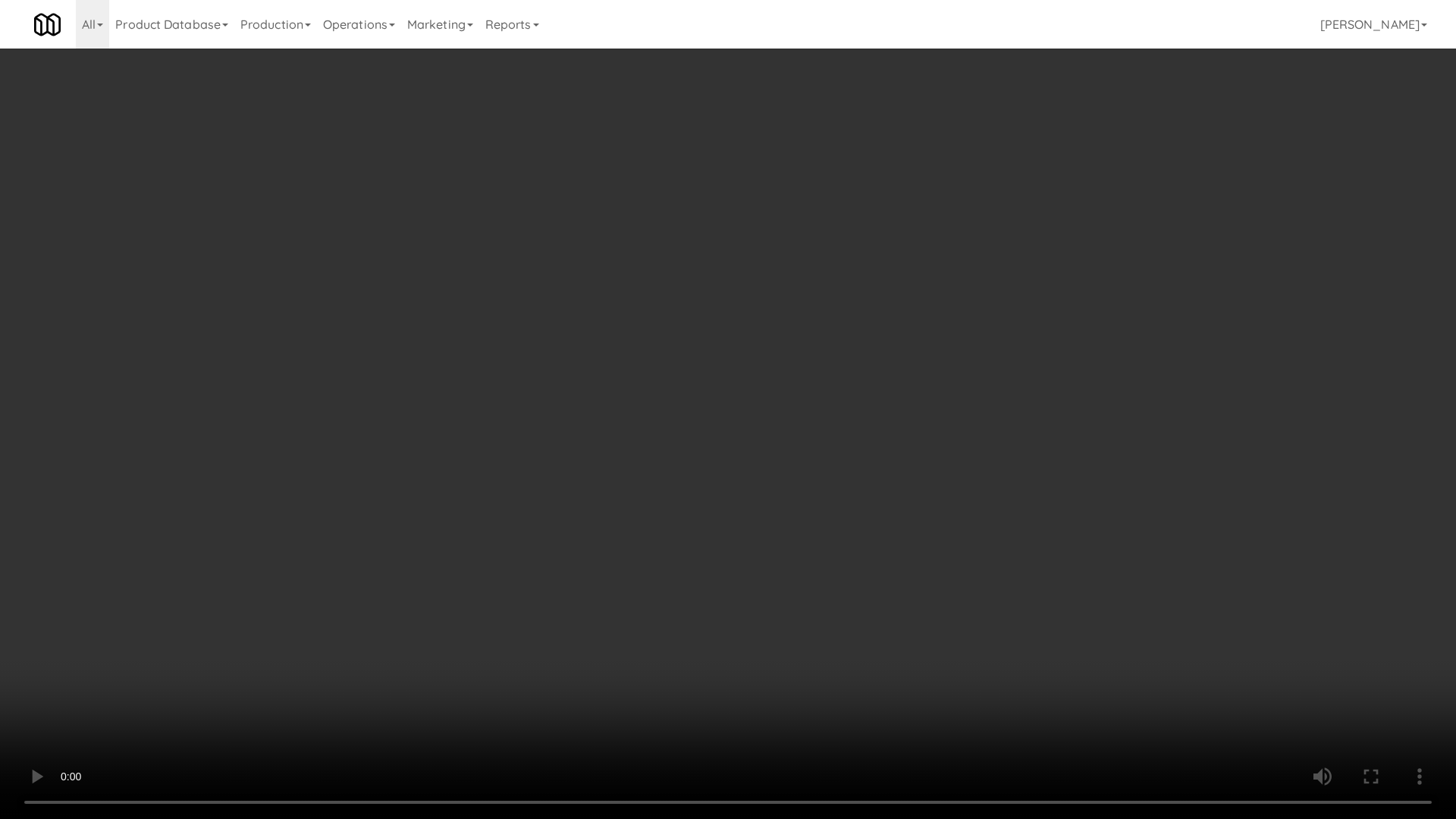
click at [1020, 564] on video at bounding box center [728, 409] width 1456 height 819
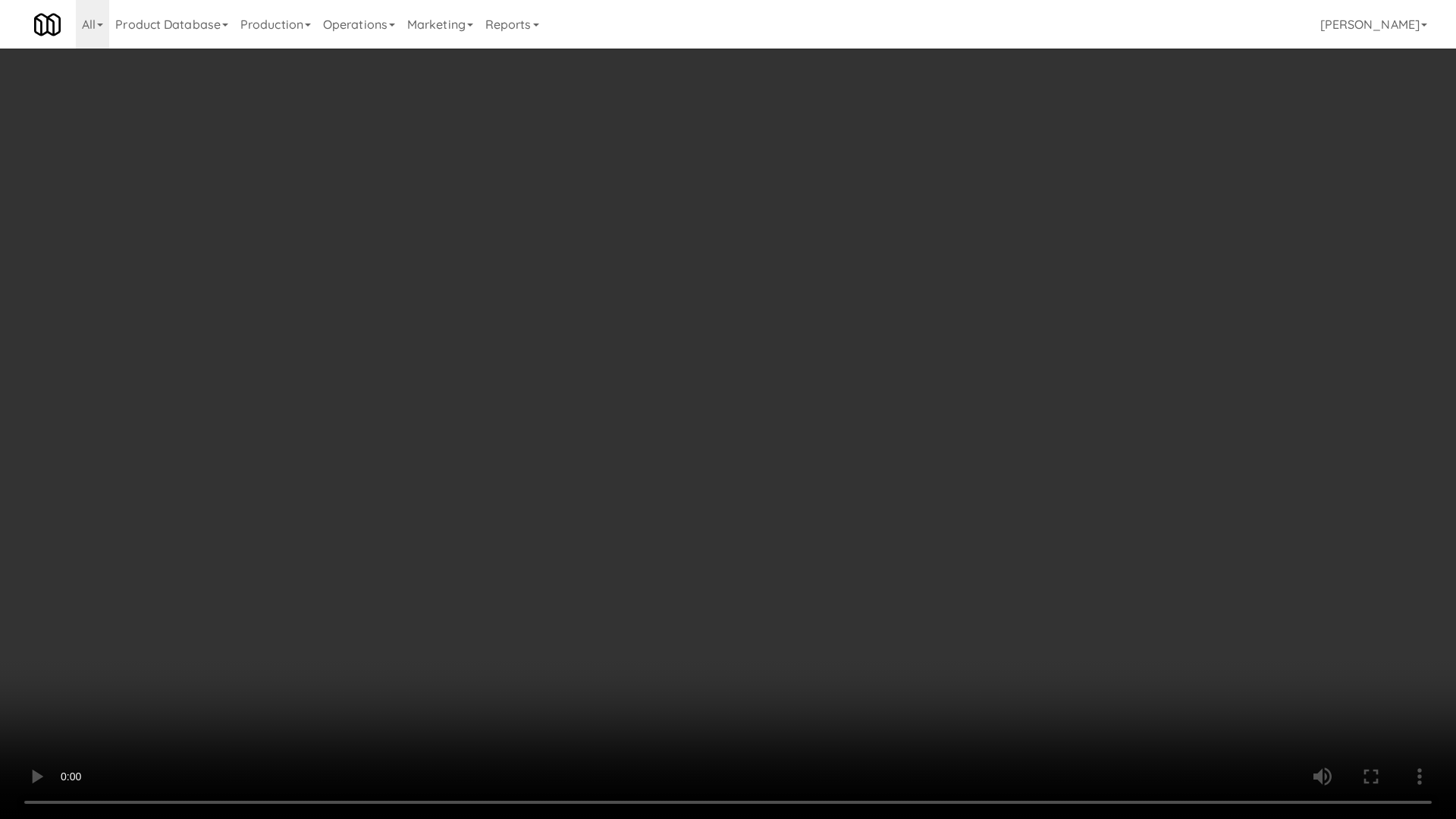
click at [1020, 564] on video at bounding box center [728, 409] width 1456 height 819
click at [1021, 564] on video at bounding box center [728, 409] width 1456 height 819
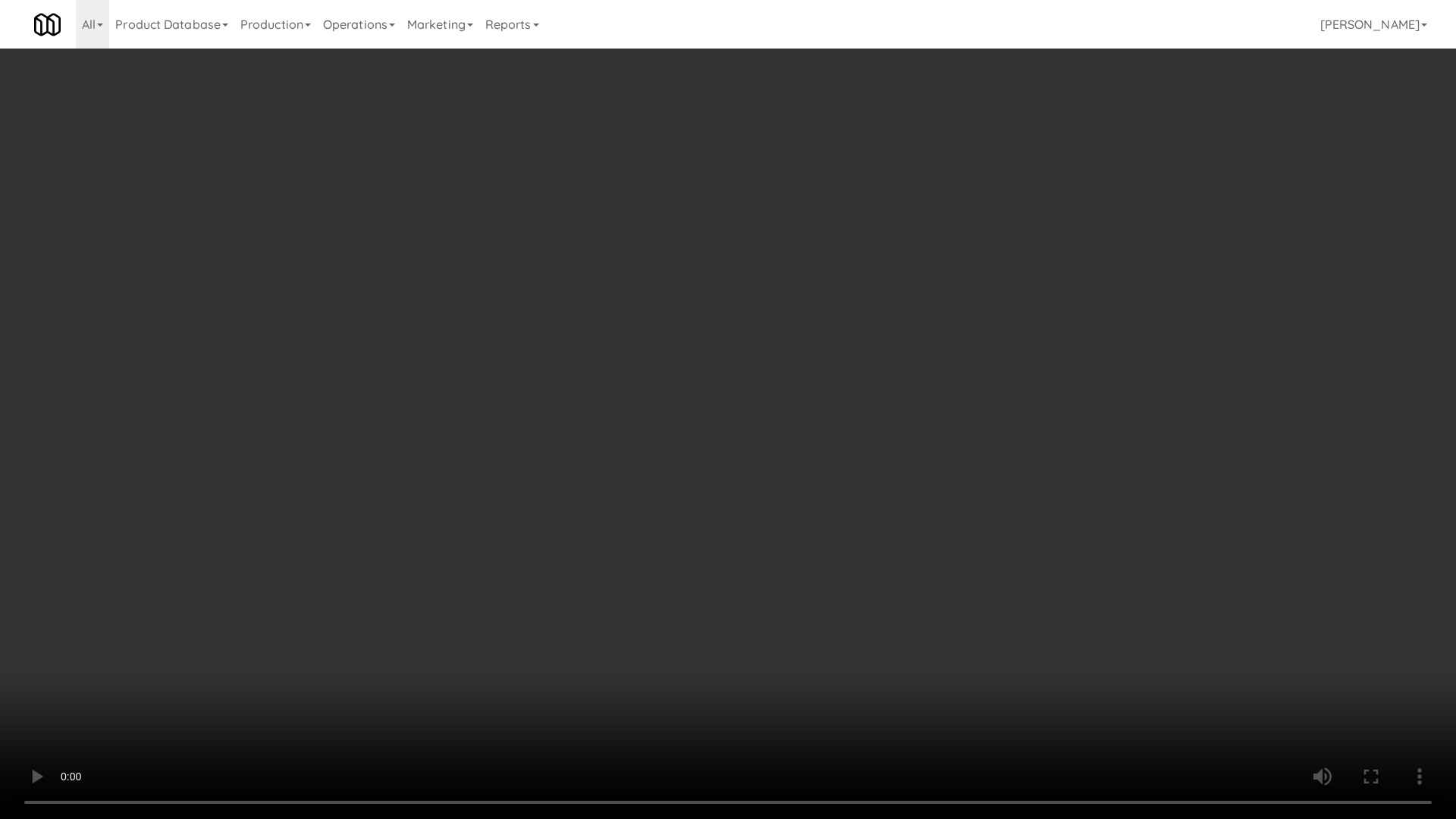
click at [1077, 614] on video at bounding box center [728, 409] width 1456 height 819
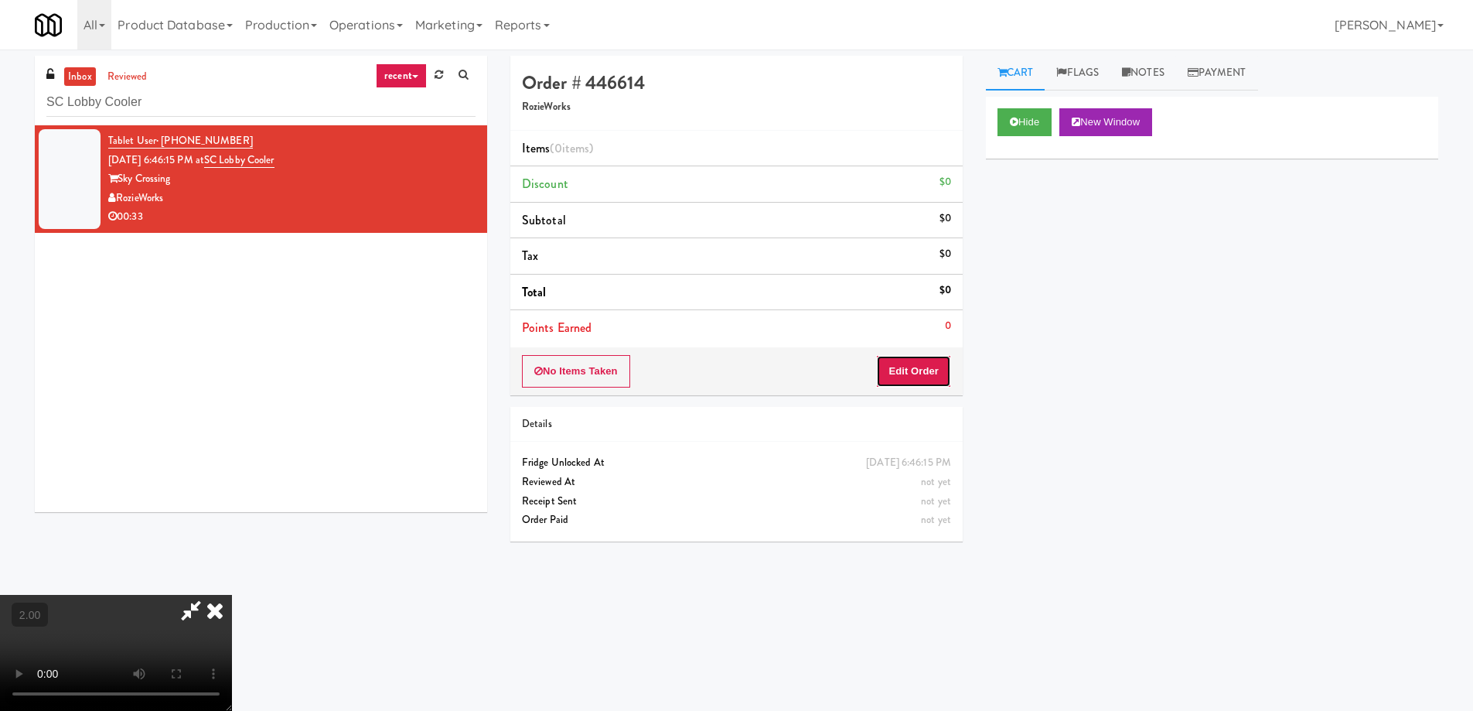
click at [915, 367] on button "Edit Order" at bounding box center [913, 371] width 75 height 32
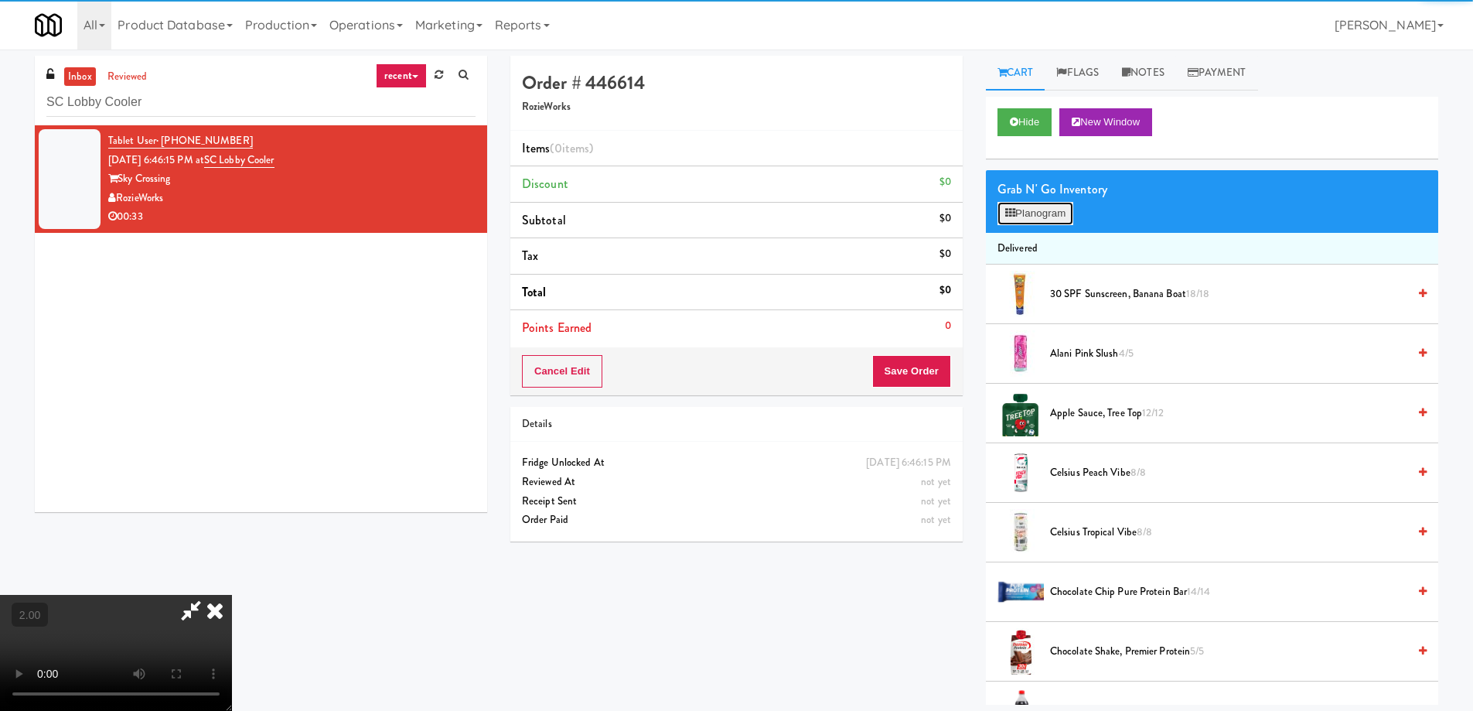
click at [1054, 214] on button "Planogram" at bounding box center [1036, 213] width 76 height 23
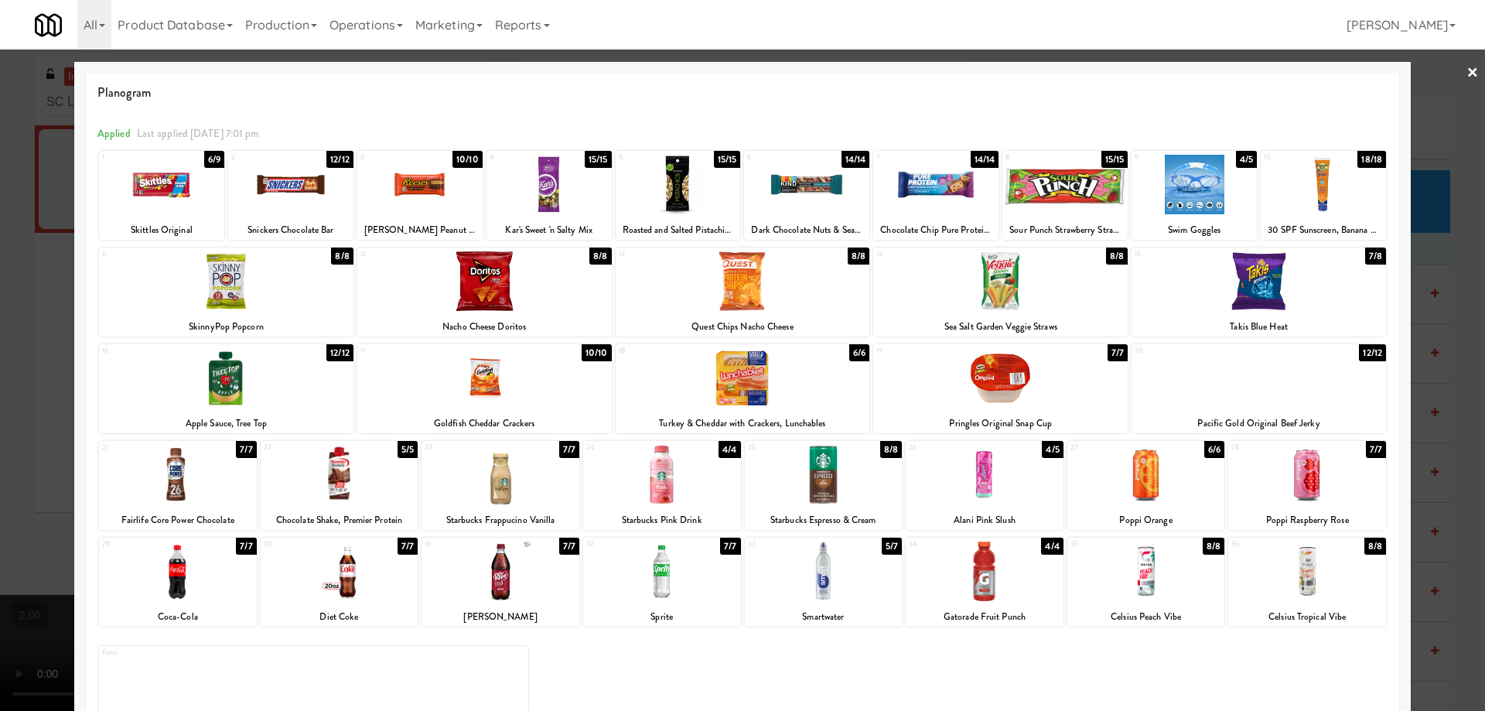
click at [1264, 277] on div at bounding box center [1258, 281] width 254 height 60
click at [1291, 278] on div at bounding box center [1258, 281] width 254 height 60
click at [1052, 193] on div at bounding box center [1064, 185] width 125 height 60
click at [1085, 191] on div at bounding box center [1064, 185] width 125 height 60
click at [0, 462] on div at bounding box center [742, 355] width 1485 height 711
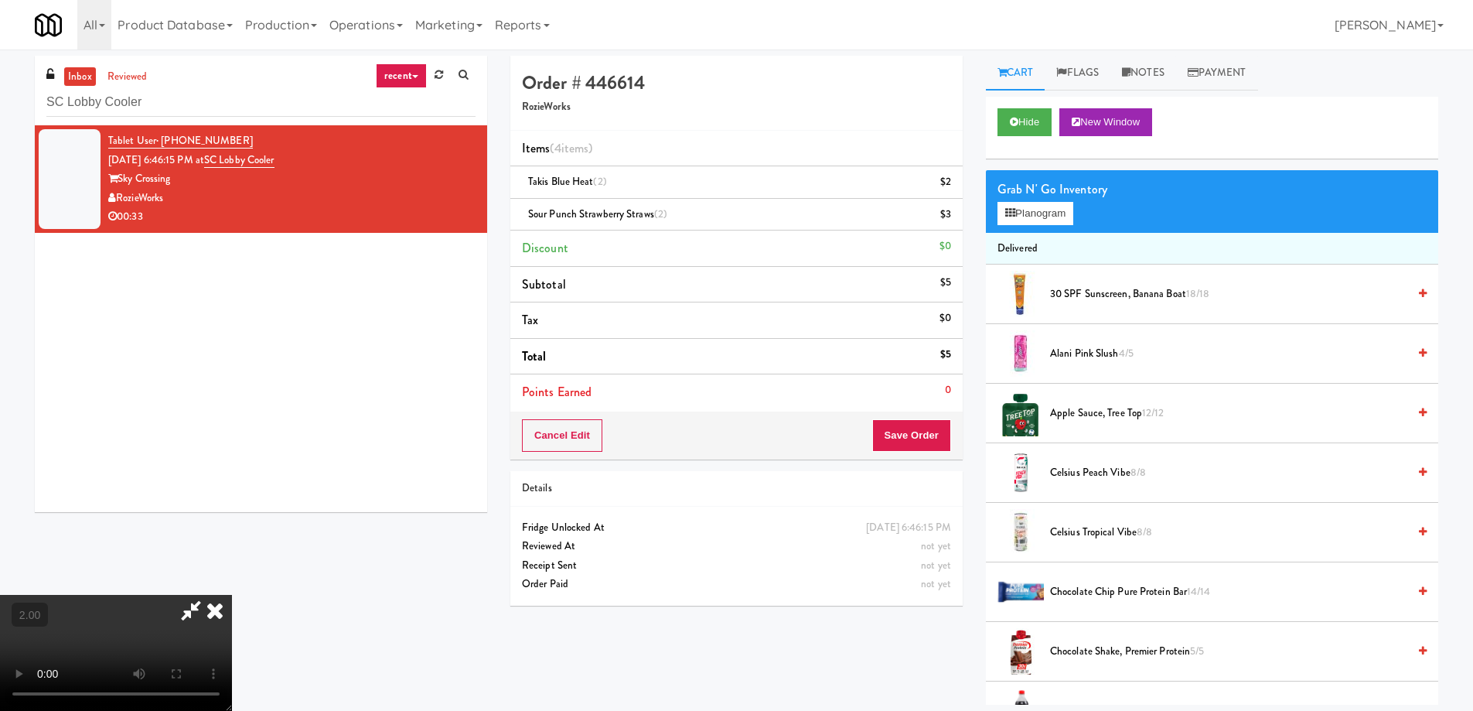
click at [964, 439] on div "Order # 446614 RozieWorks Items (4 items ) Takis Blue Heat (2) $2 Sour Punch St…" at bounding box center [737, 336] width 476 height 561
click at [898, 438] on button "Save Order" at bounding box center [911, 435] width 79 height 32
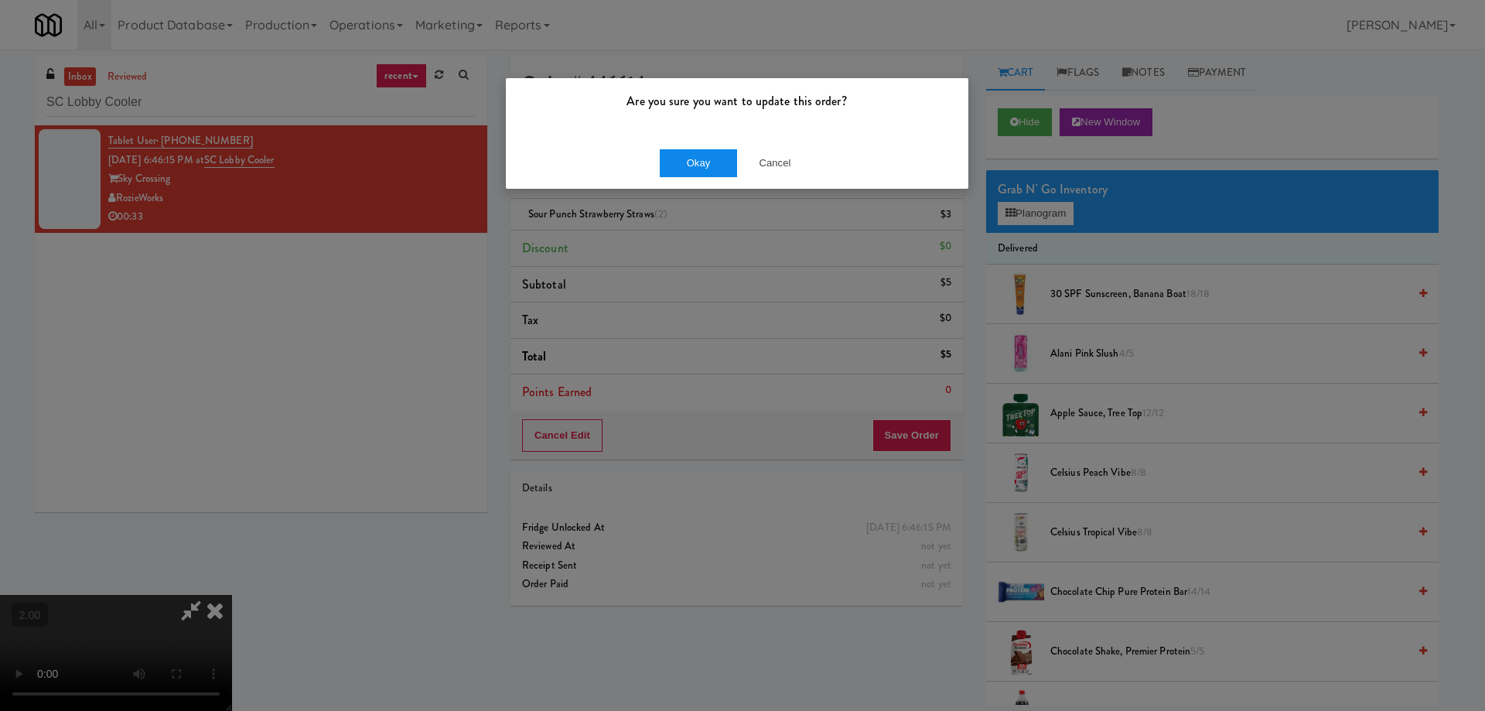
drag, startPoint x: 680, startPoint y: 180, endPoint x: 686, endPoint y: 167, distance: 14.5
click at [680, 179] on div "Okay Cancel" at bounding box center [737, 163] width 462 height 52
click at [686, 167] on button "Okay" at bounding box center [698, 163] width 77 height 28
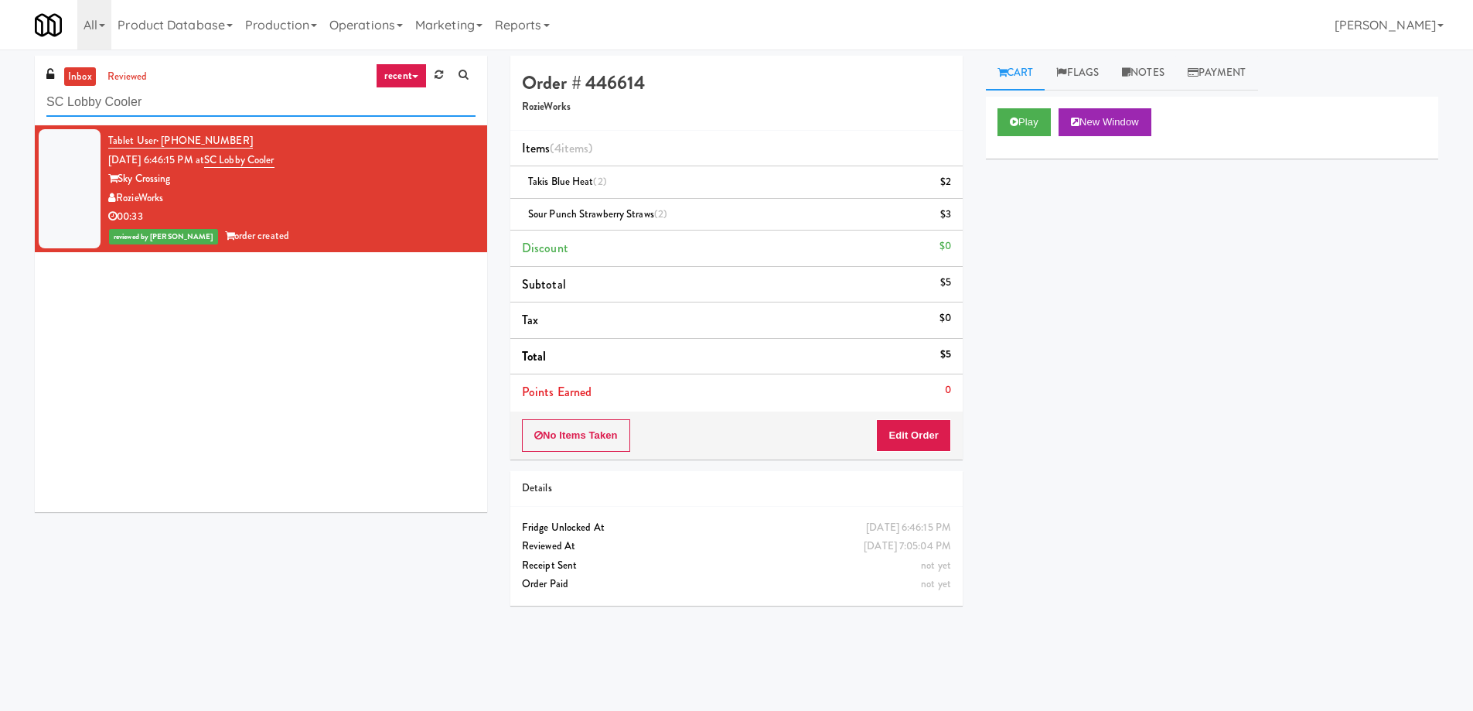
click at [172, 89] on input "SC Lobby Cooler" at bounding box center [260, 102] width 429 height 29
paste input "MH - Cooler - Left"
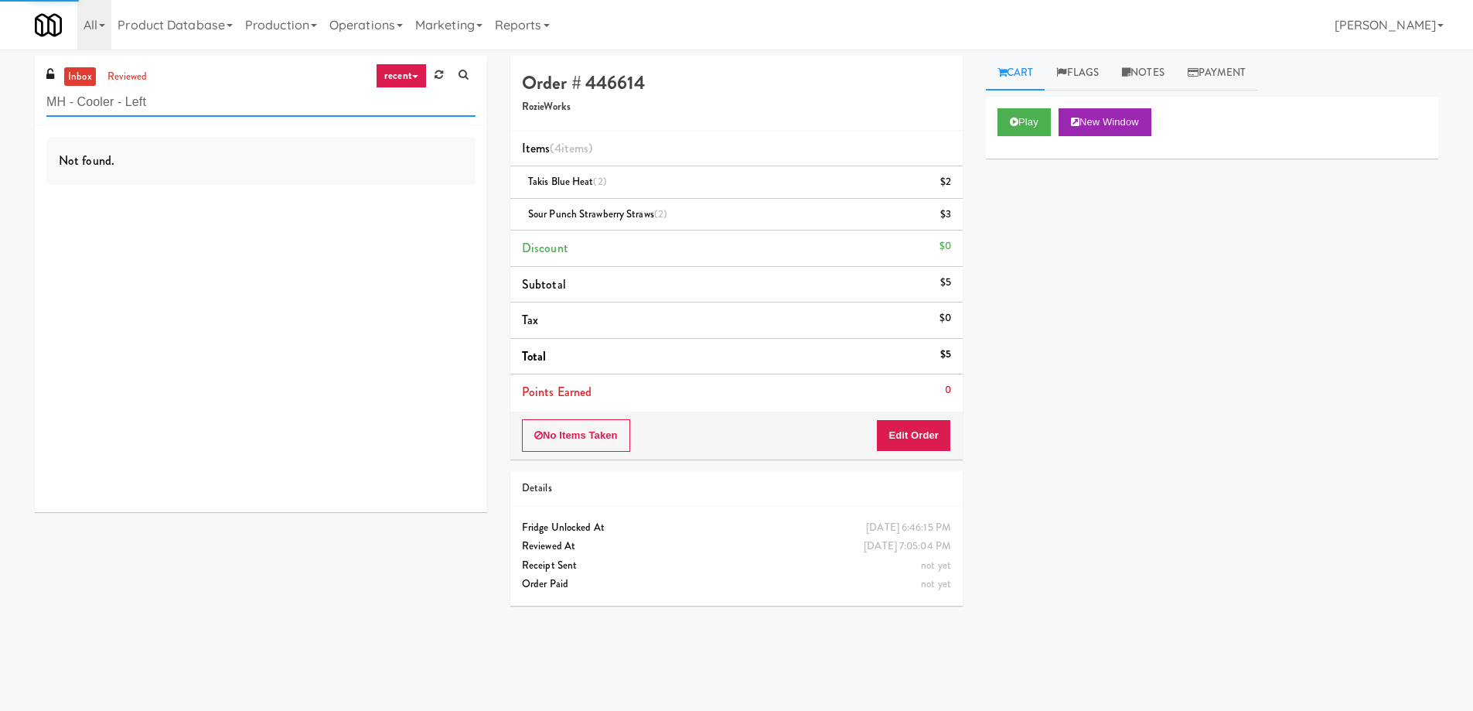
type input "MH - Cooler - Left"
click at [273, 182] on div "Not found." at bounding box center [260, 161] width 429 height 48
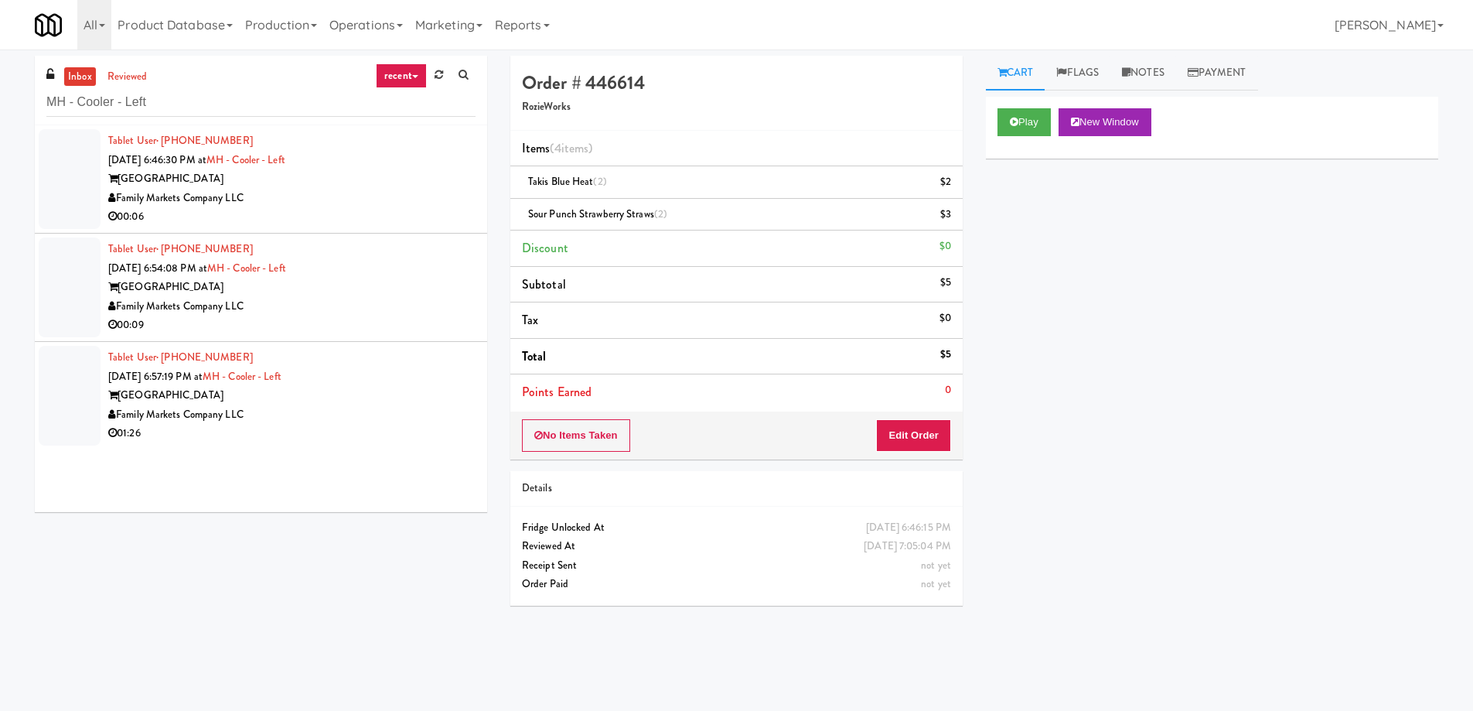
click at [365, 211] on div "00:06" at bounding box center [291, 216] width 367 height 19
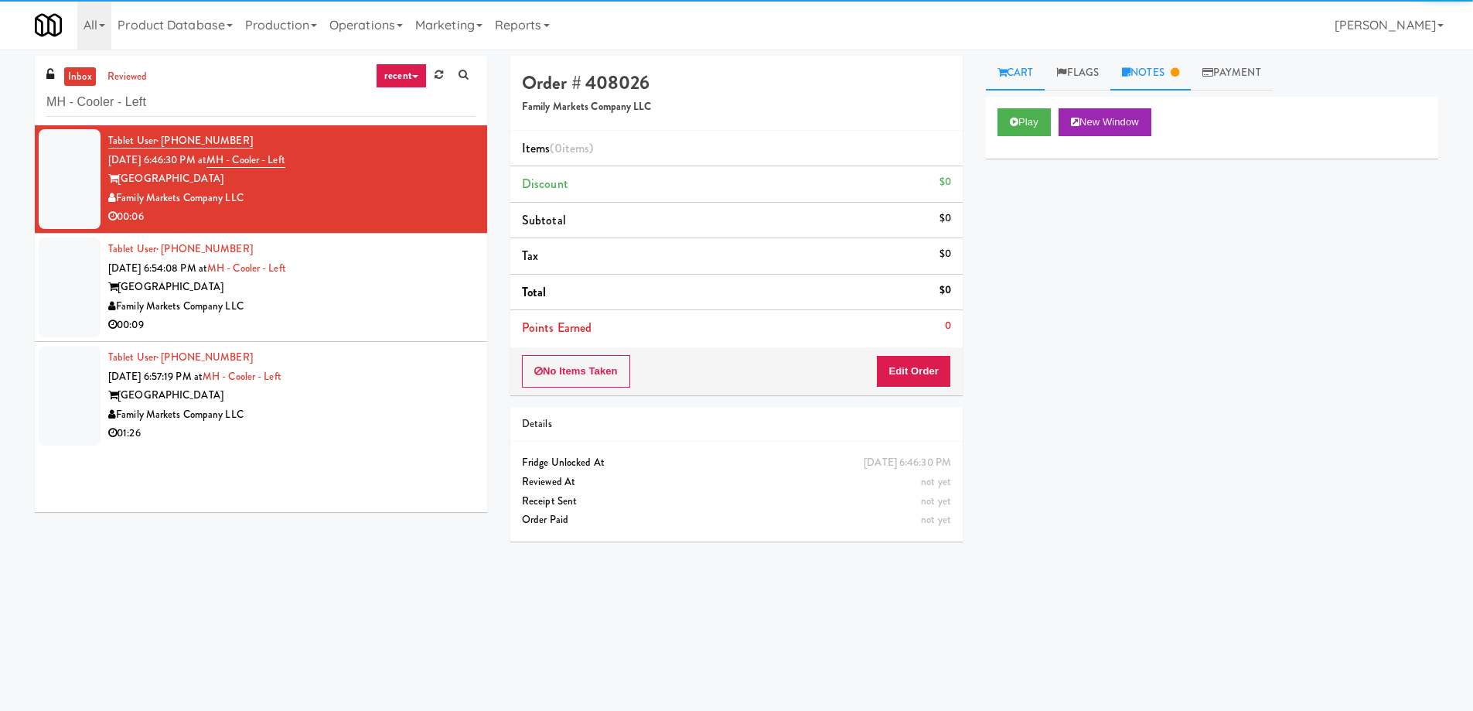
click at [1153, 76] on link "Notes" at bounding box center [1150, 73] width 80 height 35
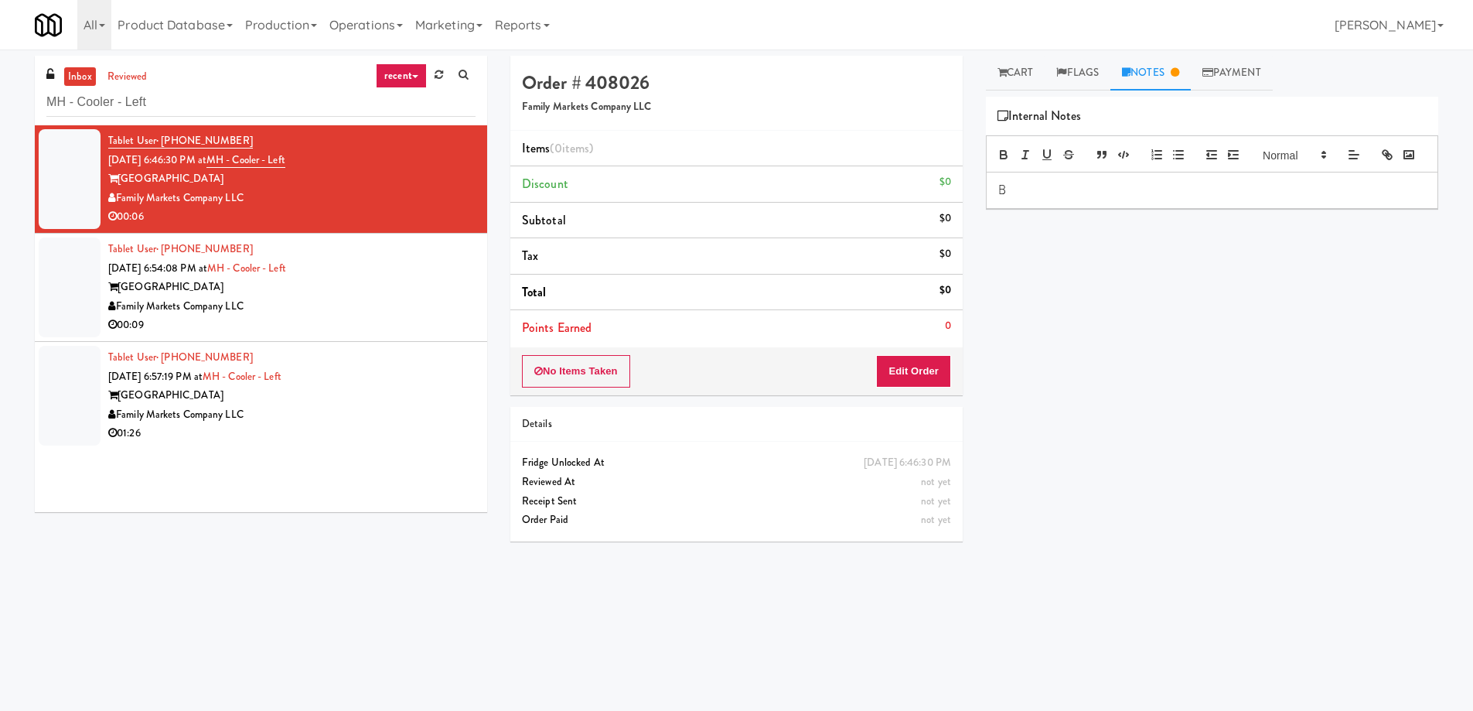
click at [1046, 199] on p "B" at bounding box center [1212, 190] width 428 height 17
click at [1010, 69] on link "Cart" at bounding box center [1016, 73] width 60 height 35
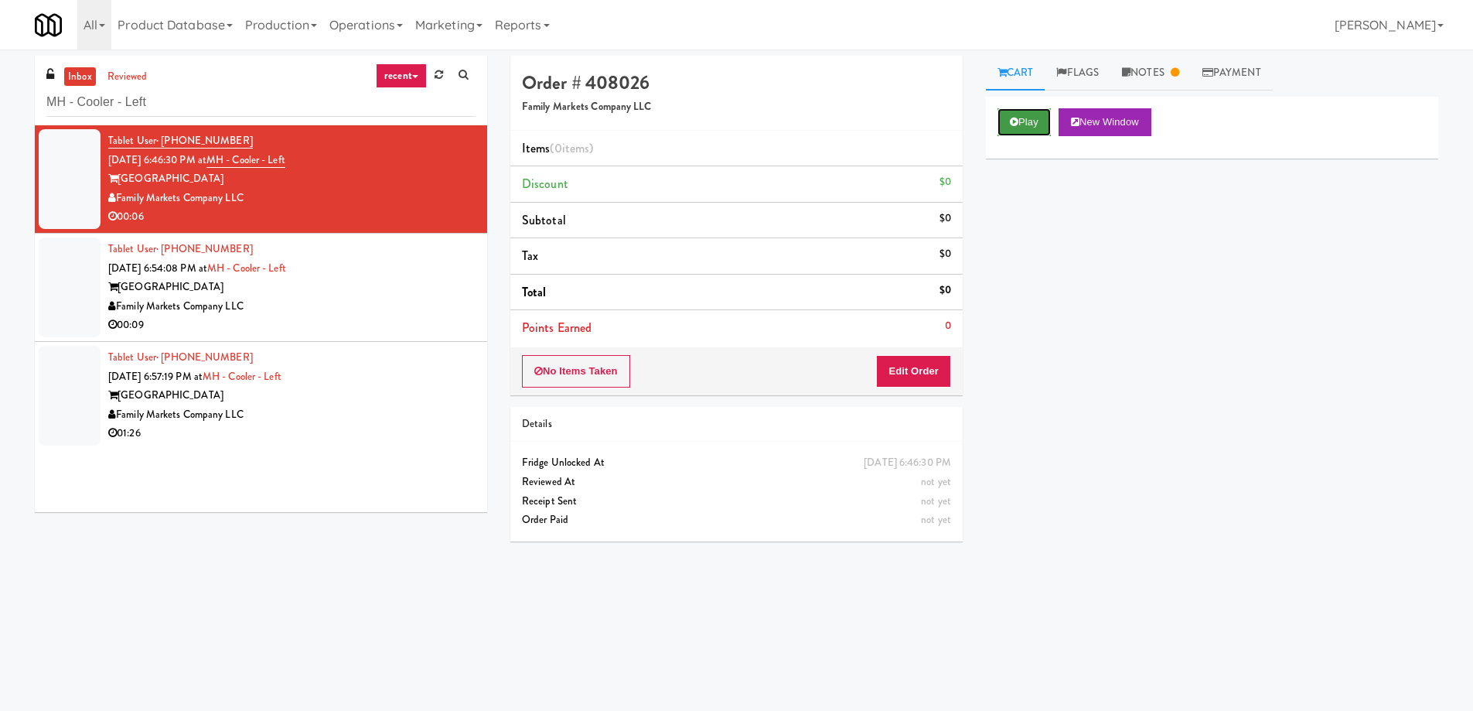
click at [1023, 125] on button "Play" at bounding box center [1024, 122] width 53 height 28
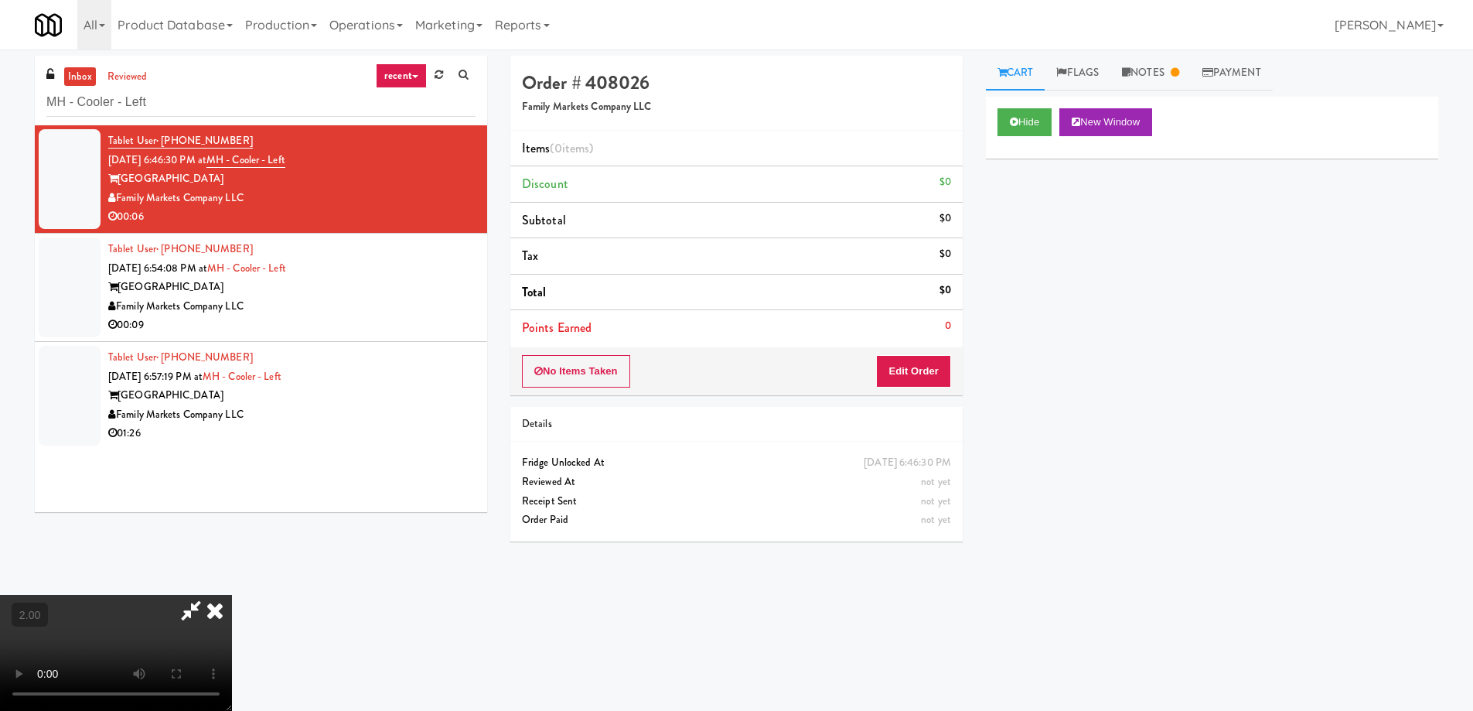
click at [232, 595] on video at bounding box center [116, 653] width 232 height 116
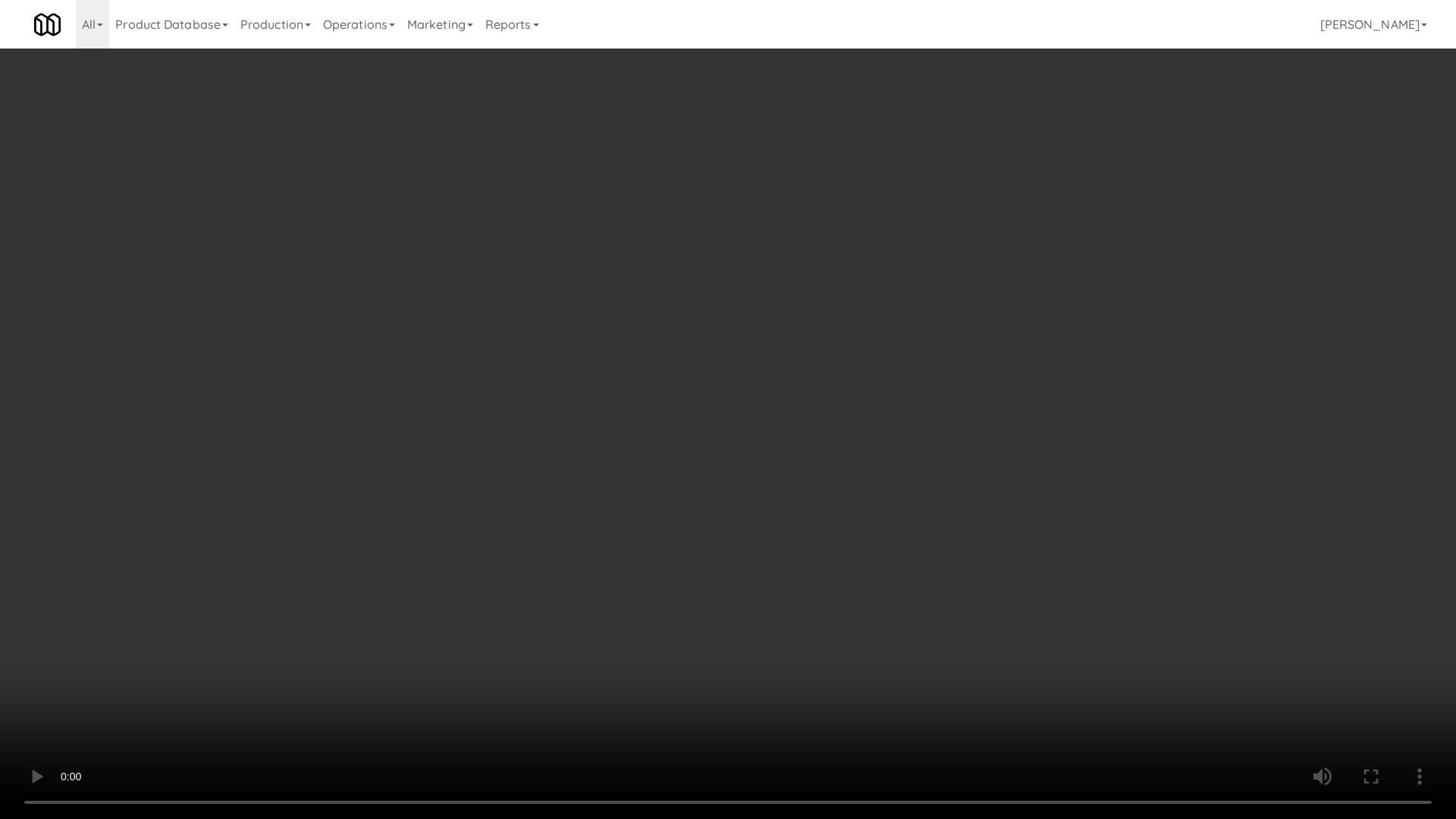
click at [826, 545] on video at bounding box center [728, 409] width 1456 height 819
drag, startPoint x: 826, startPoint y: 545, endPoint x: 822, endPoint y: 587, distance: 42.2
click at [826, 550] on video at bounding box center [728, 409] width 1456 height 819
click at [919, 638] on video at bounding box center [728, 409] width 1456 height 819
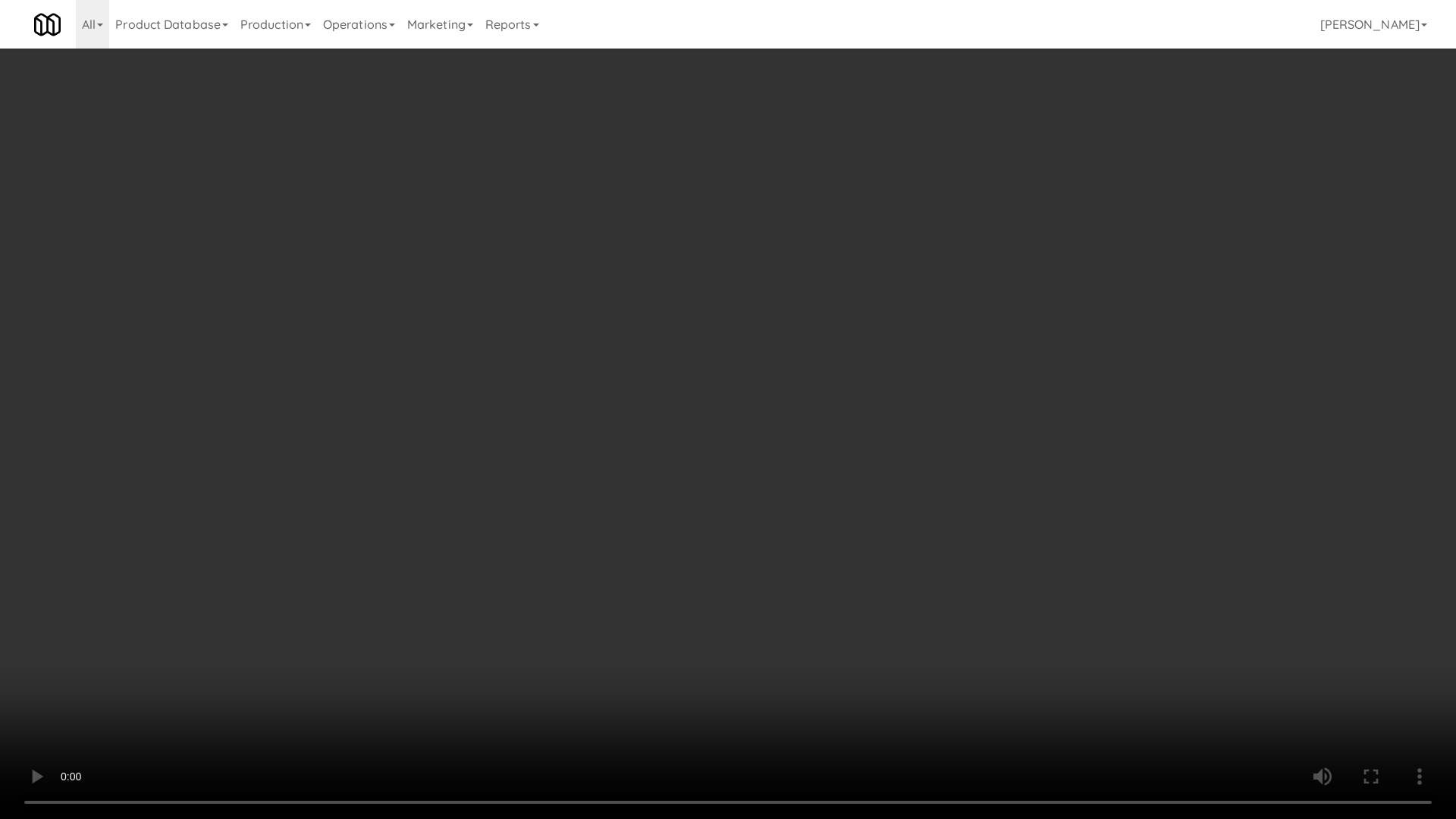
click at [919, 638] on video at bounding box center [728, 409] width 1456 height 819
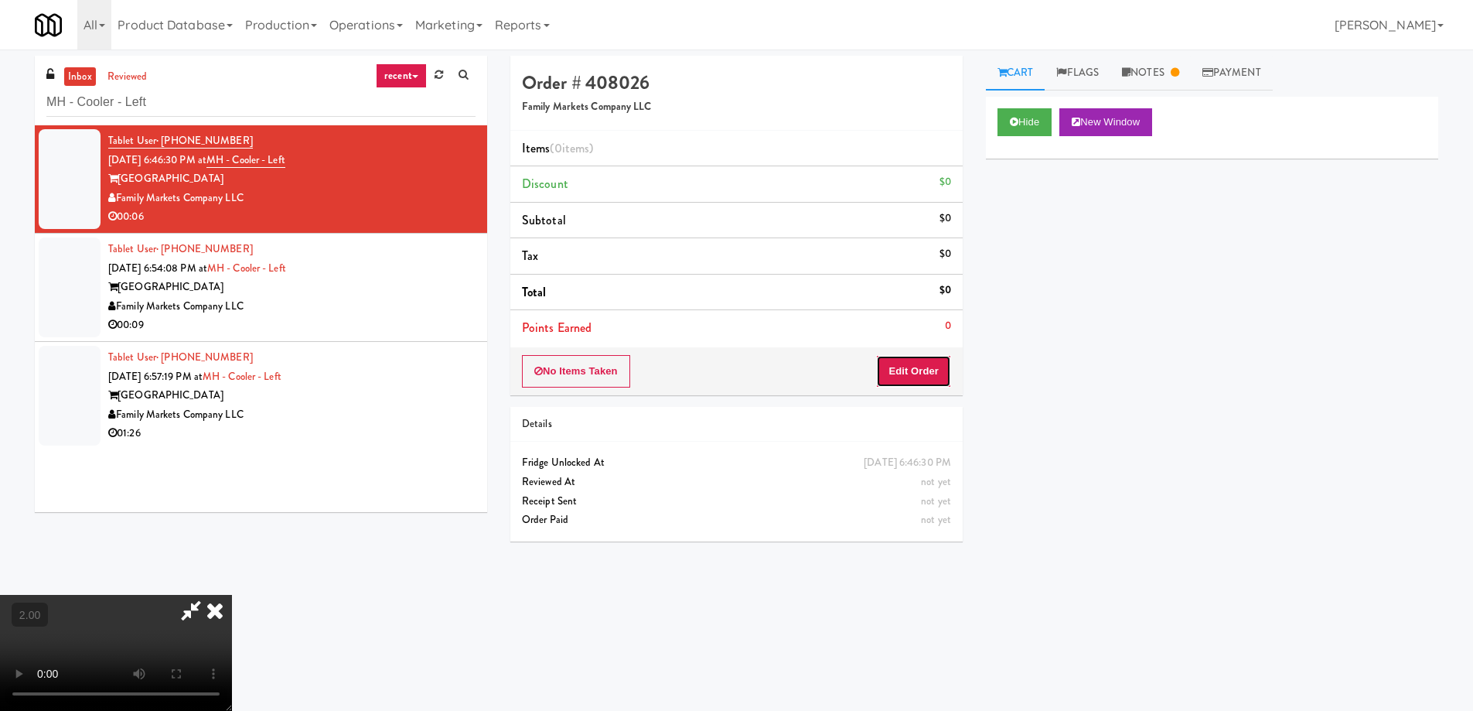
click at [923, 374] on button "Edit Order" at bounding box center [913, 371] width 75 height 32
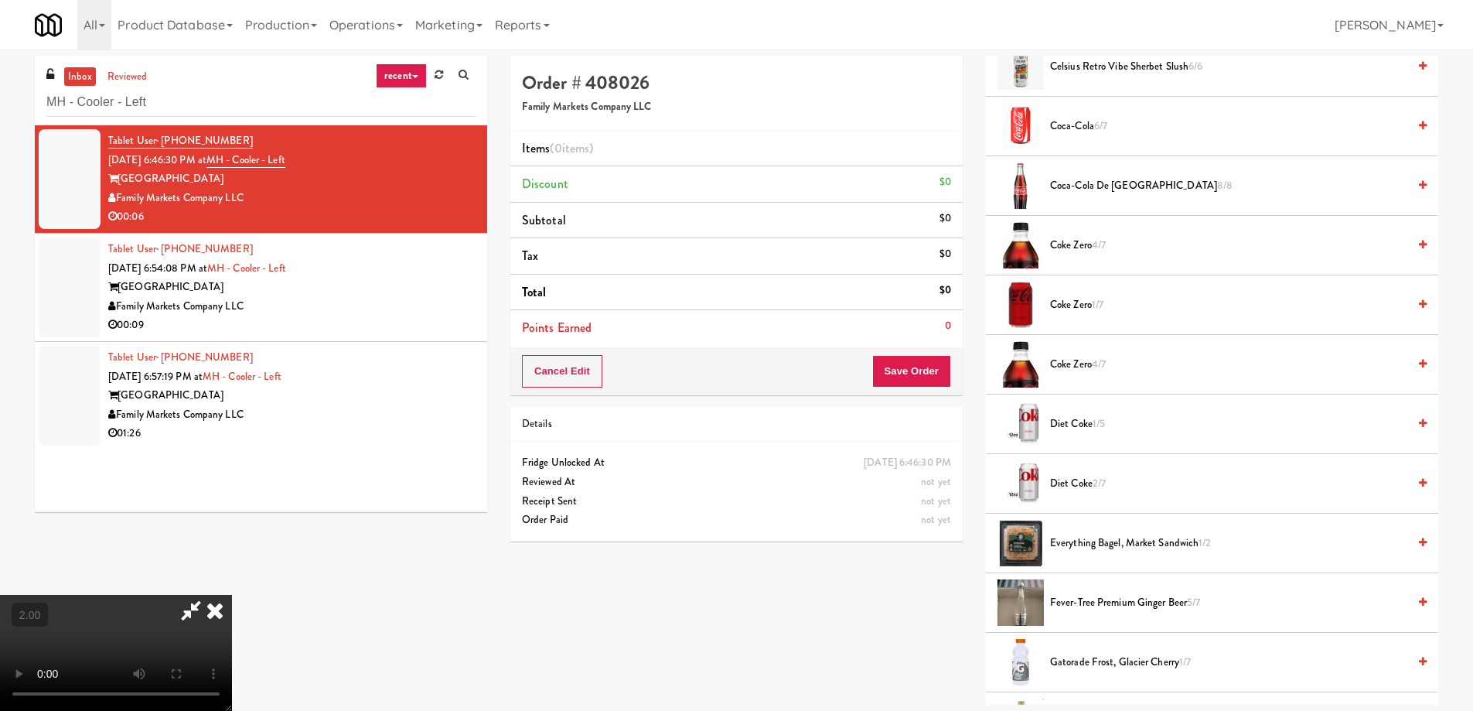
scroll to position [1005, 0]
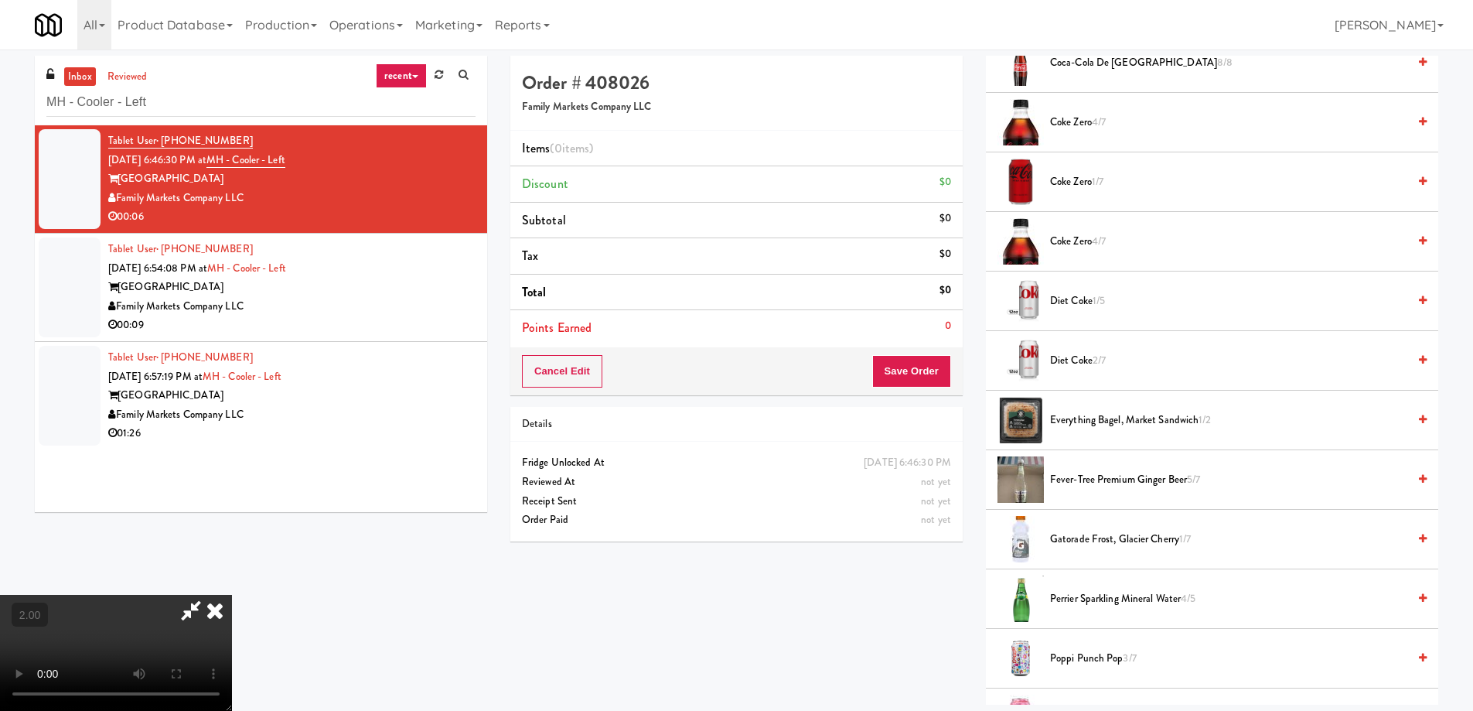
click at [1080, 306] on span "Diet Coke 1/5" at bounding box center [1228, 301] width 357 height 19
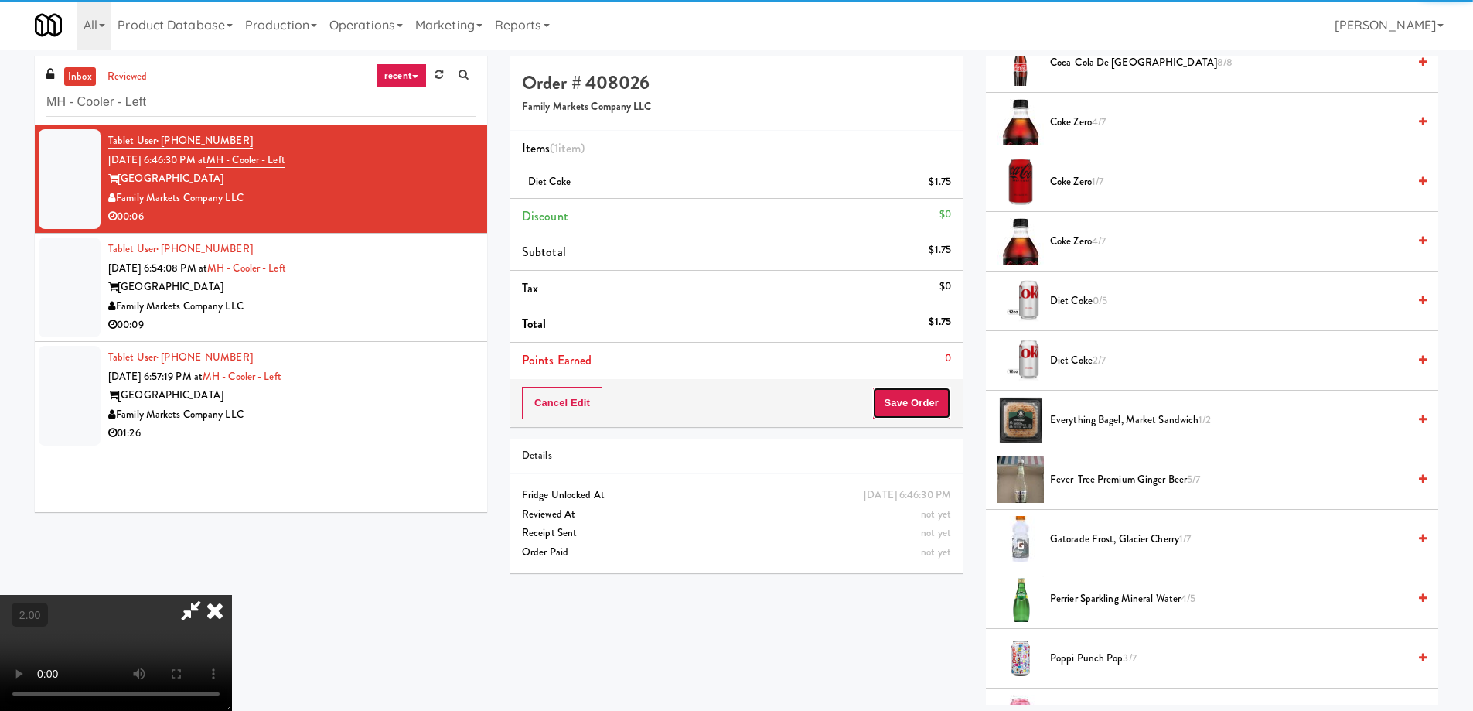
click at [929, 407] on button "Save Order" at bounding box center [911, 403] width 79 height 32
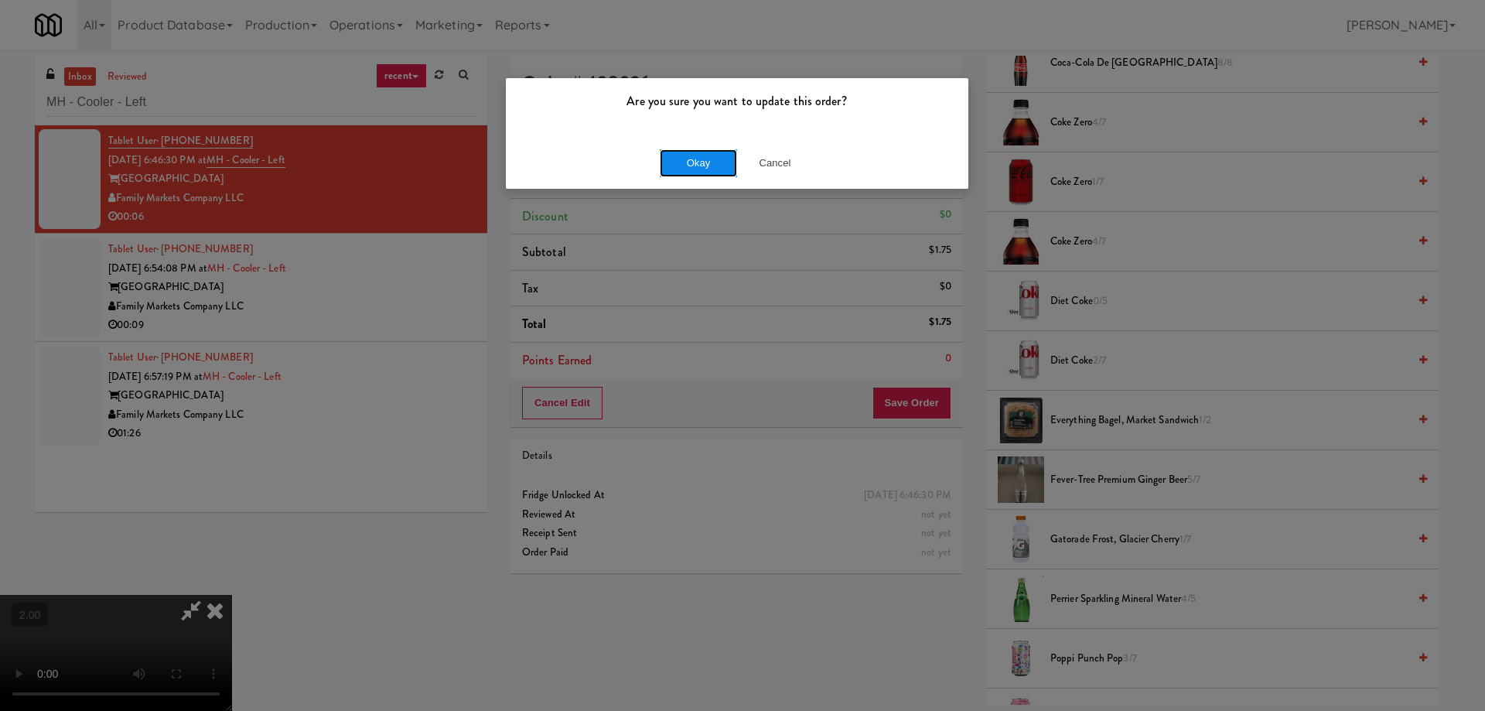
click at [701, 160] on button "Okay" at bounding box center [698, 163] width 77 height 28
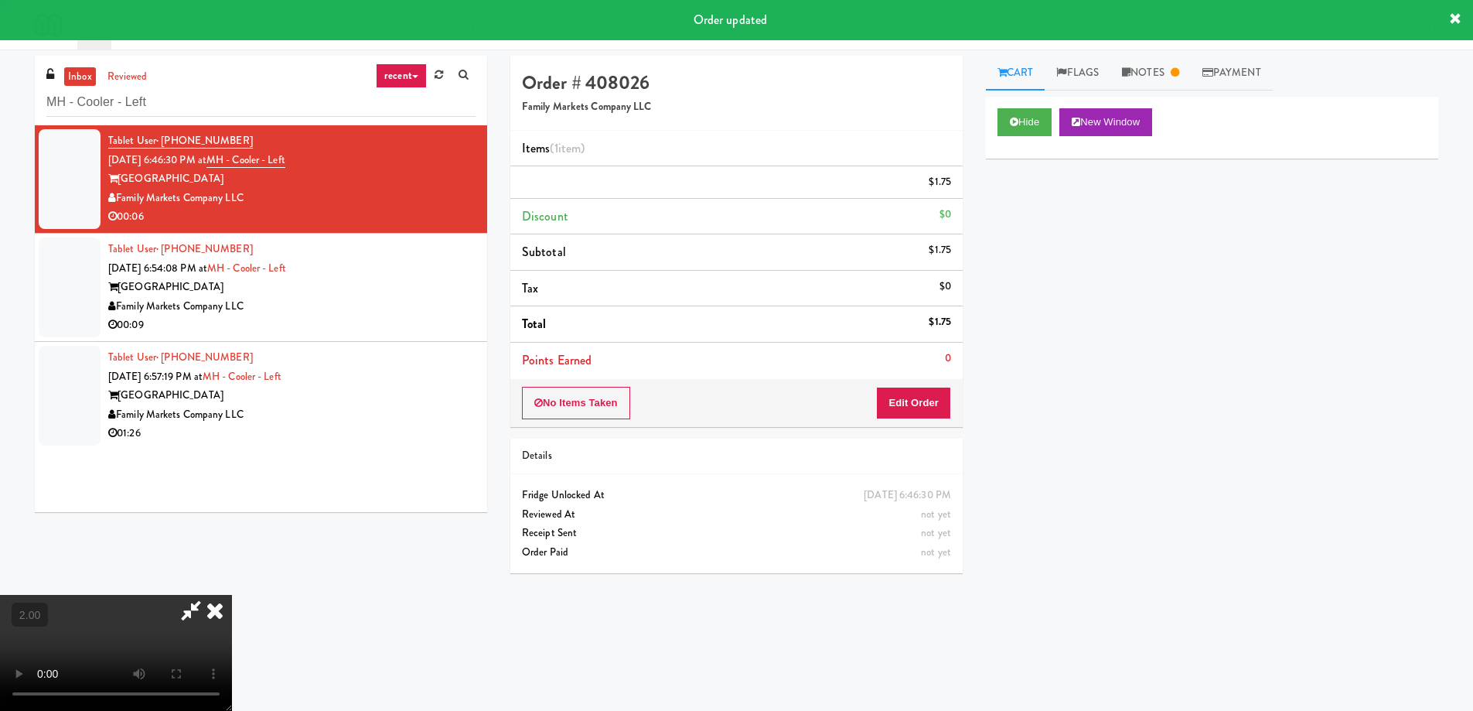
scroll to position [0, 0]
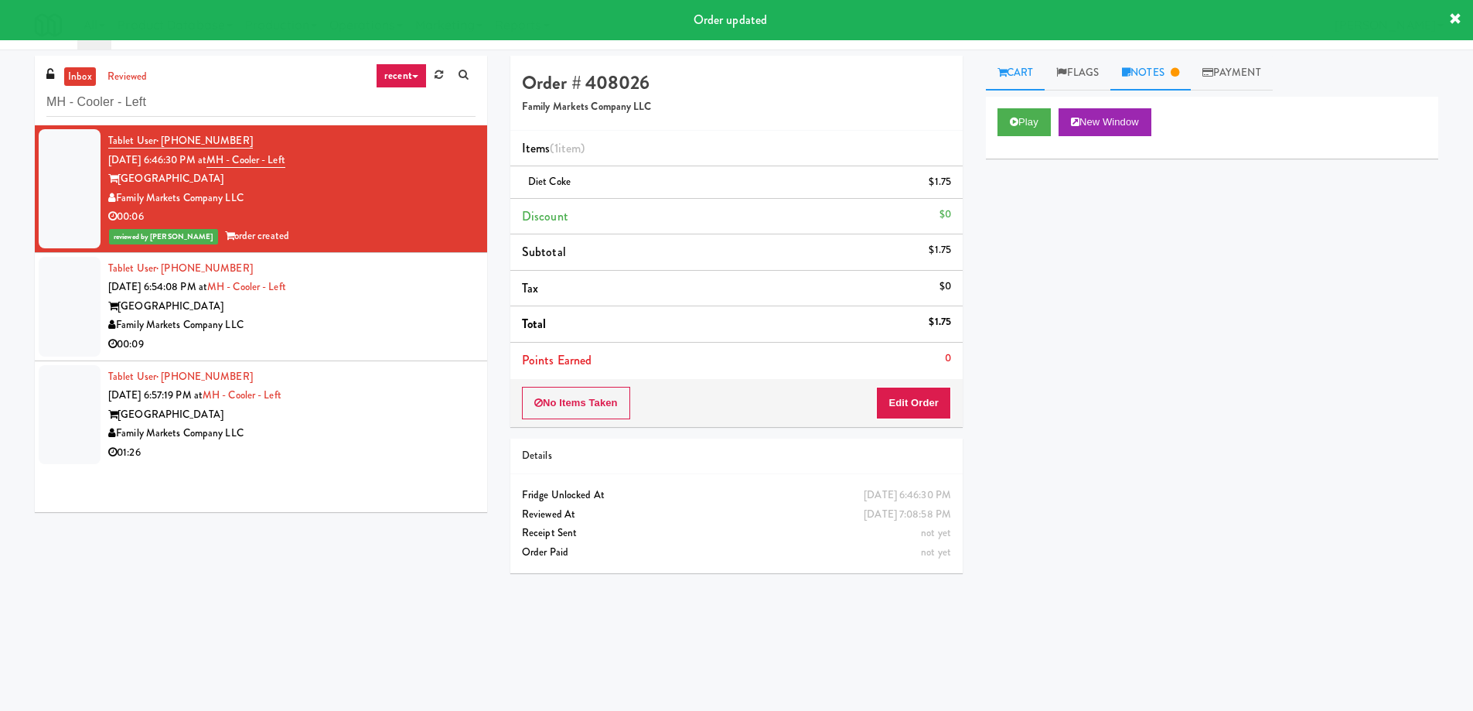
click at [1185, 85] on link "Notes" at bounding box center [1150, 73] width 80 height 35
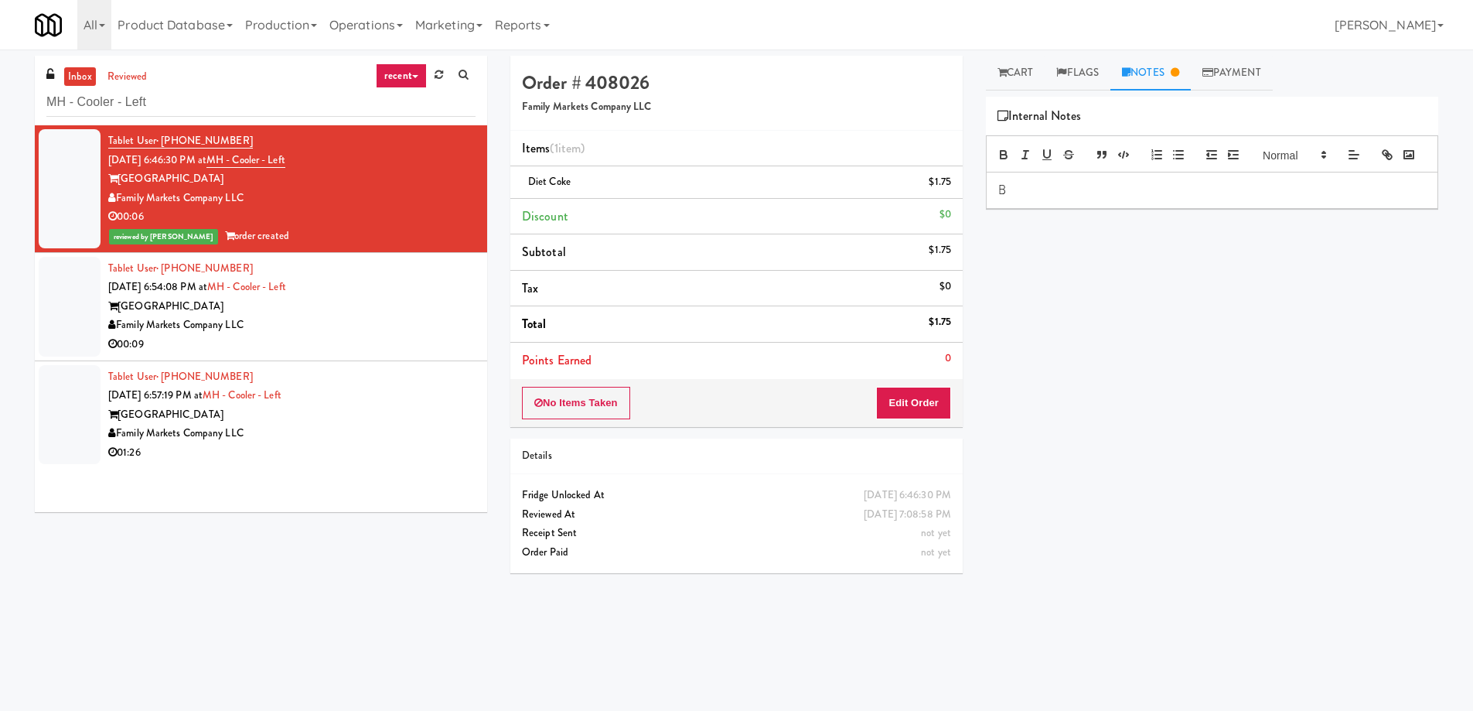
click at [1093, 208] on div "B" at bounding box center [1212, 190] width 451 height 36
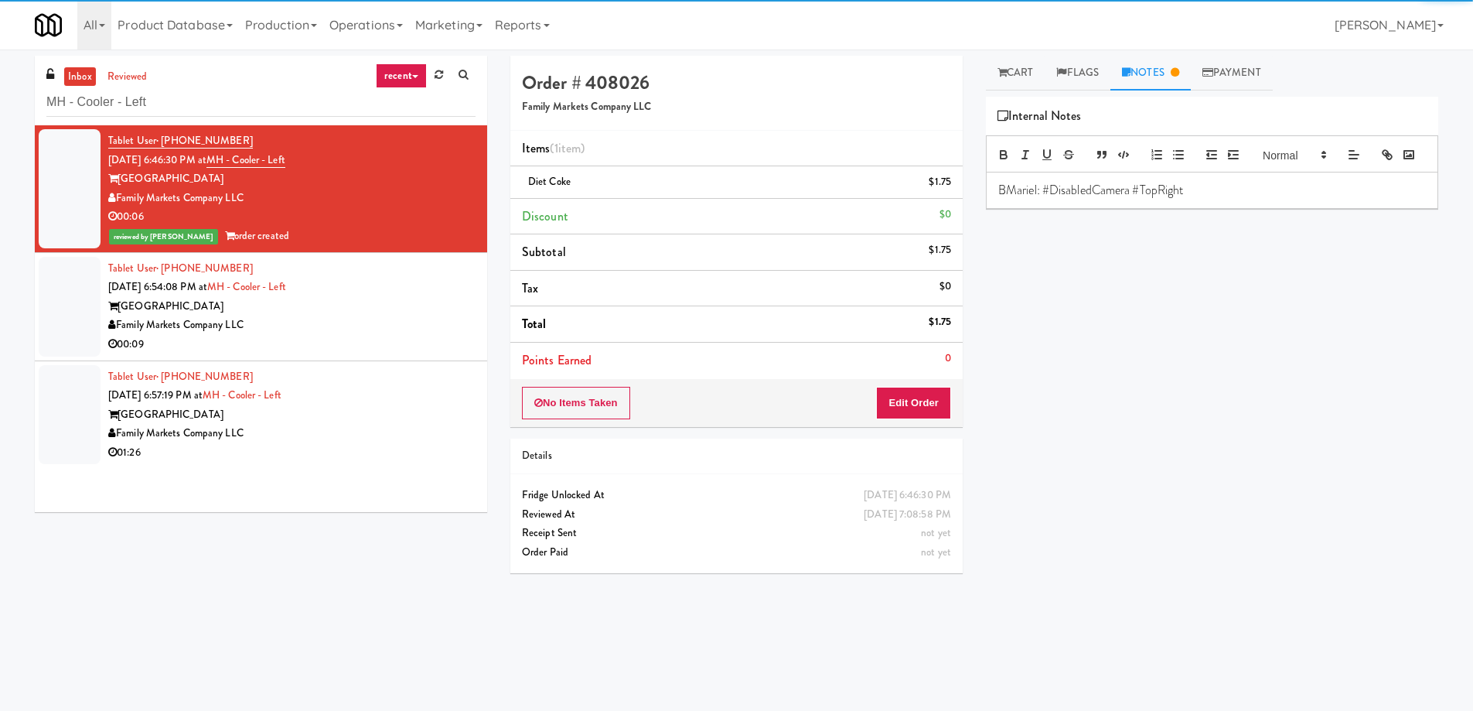
click at [1090, 199] on p "BMariel: #DisabledCamera #TopRight" at bounding box center [1212, 190] width 428 height 17
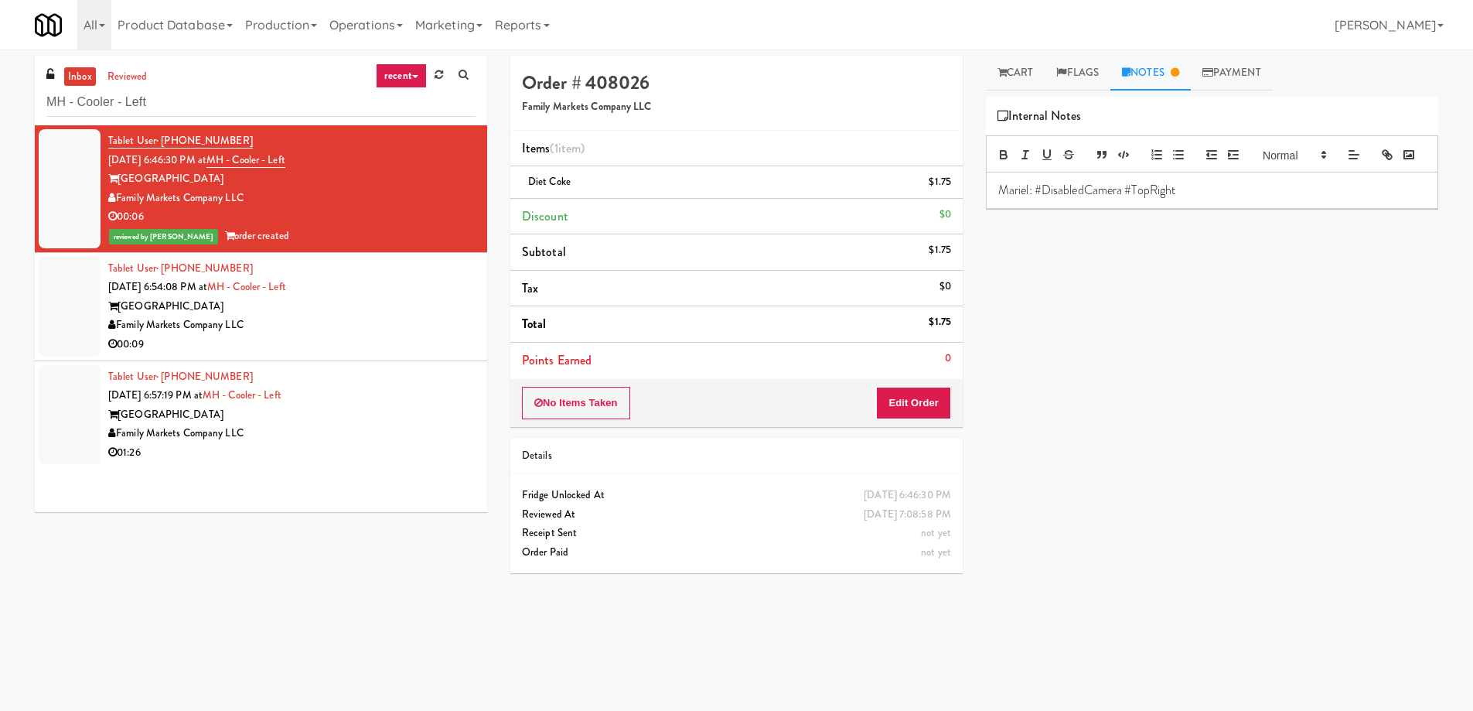
click at [390, 295] on div "Tablet User · (410) 330-9728 Aug 10, 2025 6:54:08 PM at MH - Cooler - Left Mark…" at bounding box center [291, 306] width 367 height 95
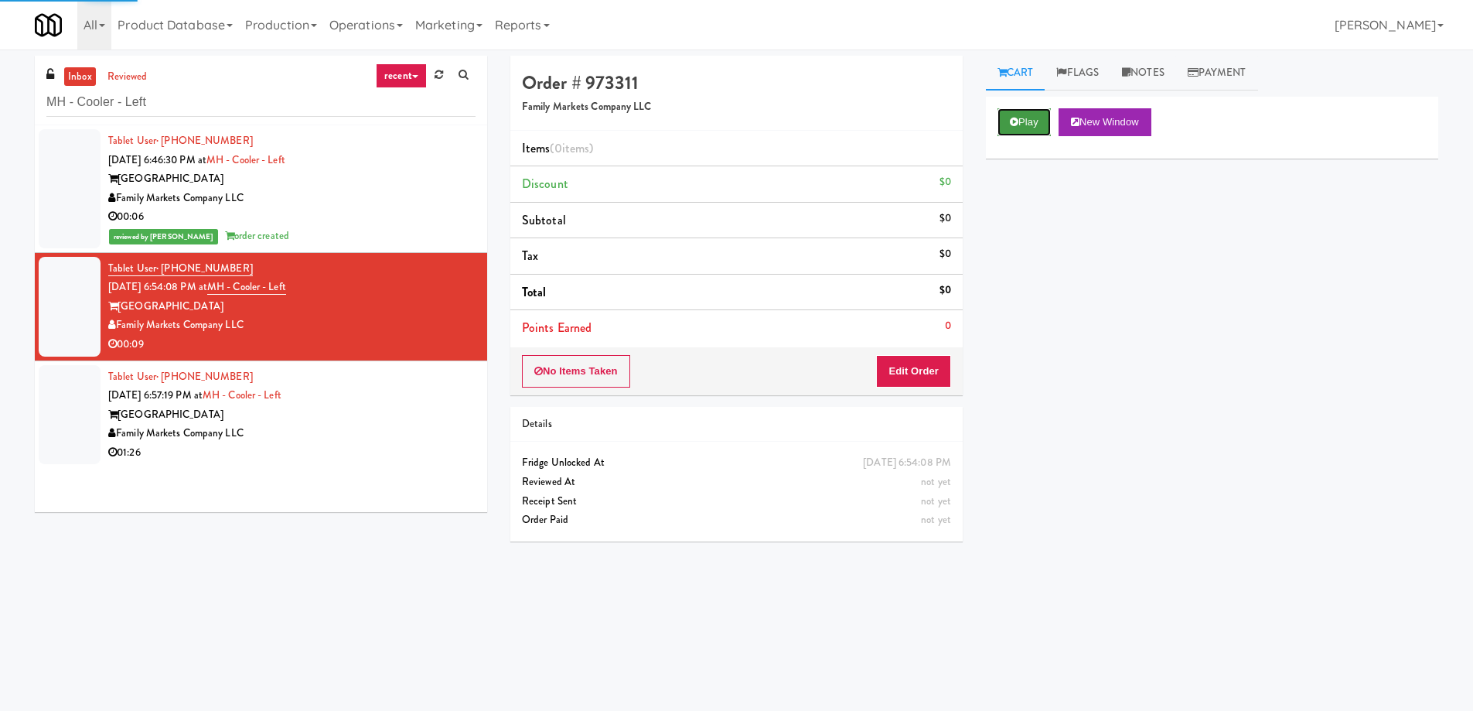
click at [1045, 119] on button "Play" at bounding box center [1024, 122] width 53 height 28
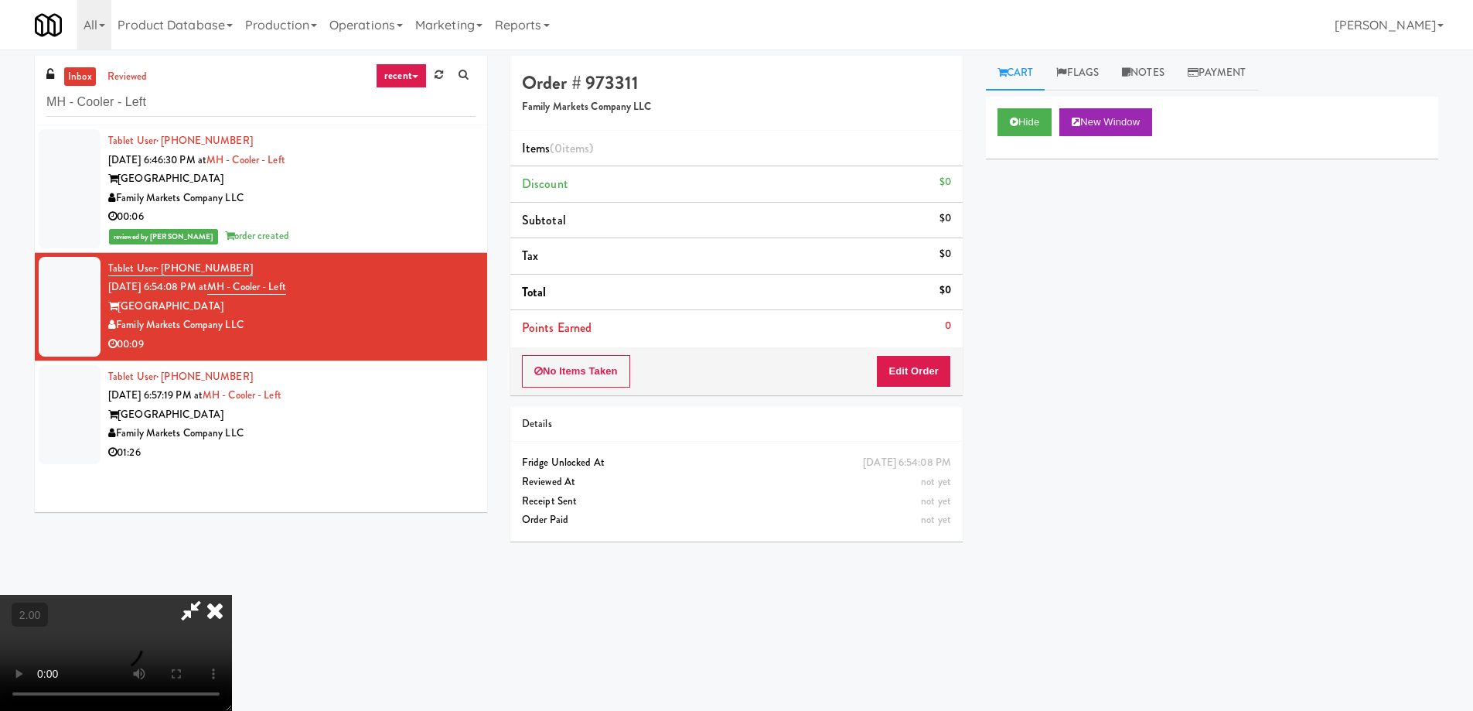
click at [232, 595] on video at bounding box center [116, 653] width 232 height 116
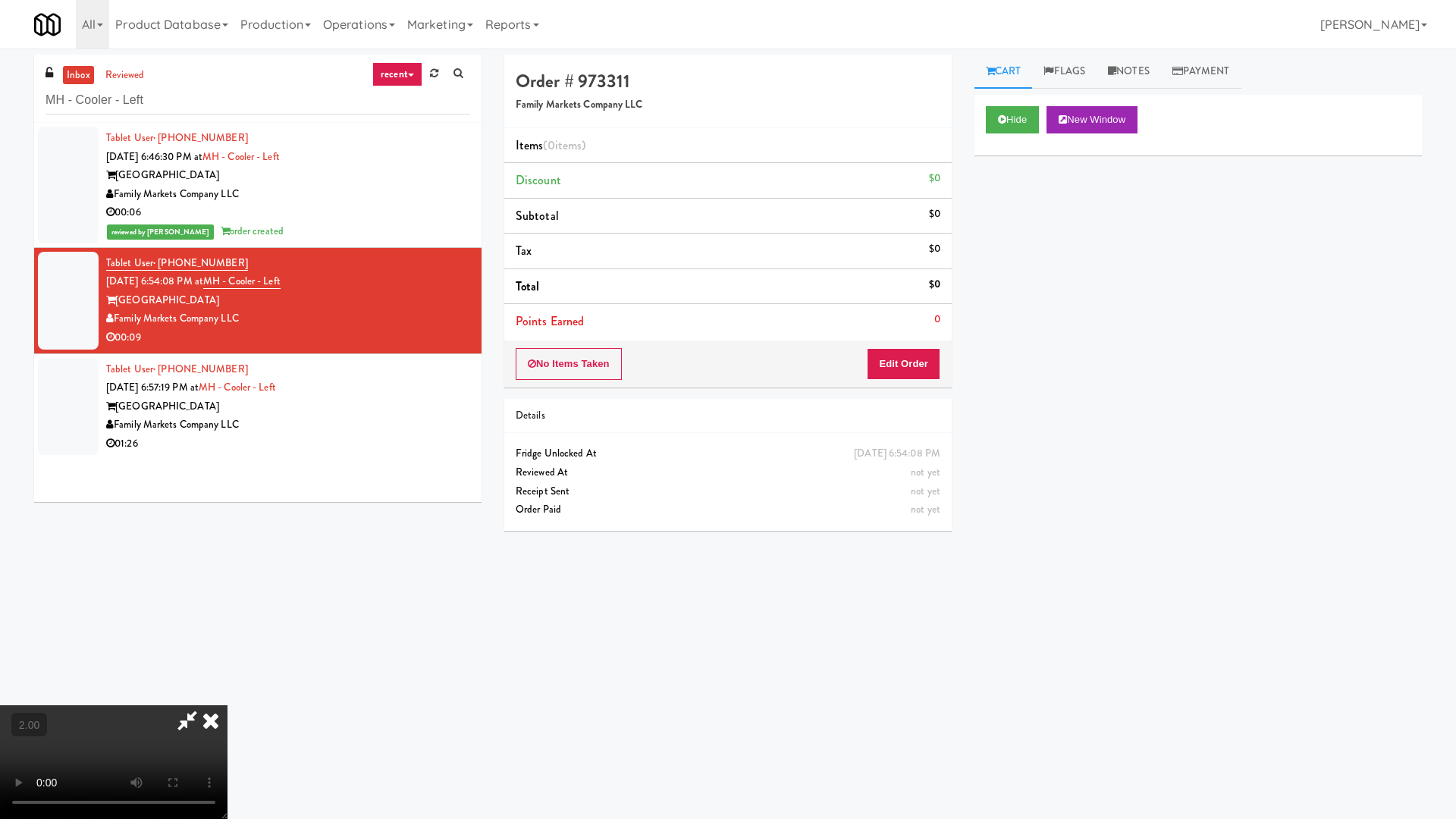
click at [227, 696] on video at bounding box center [114, 762] width 227 height 114
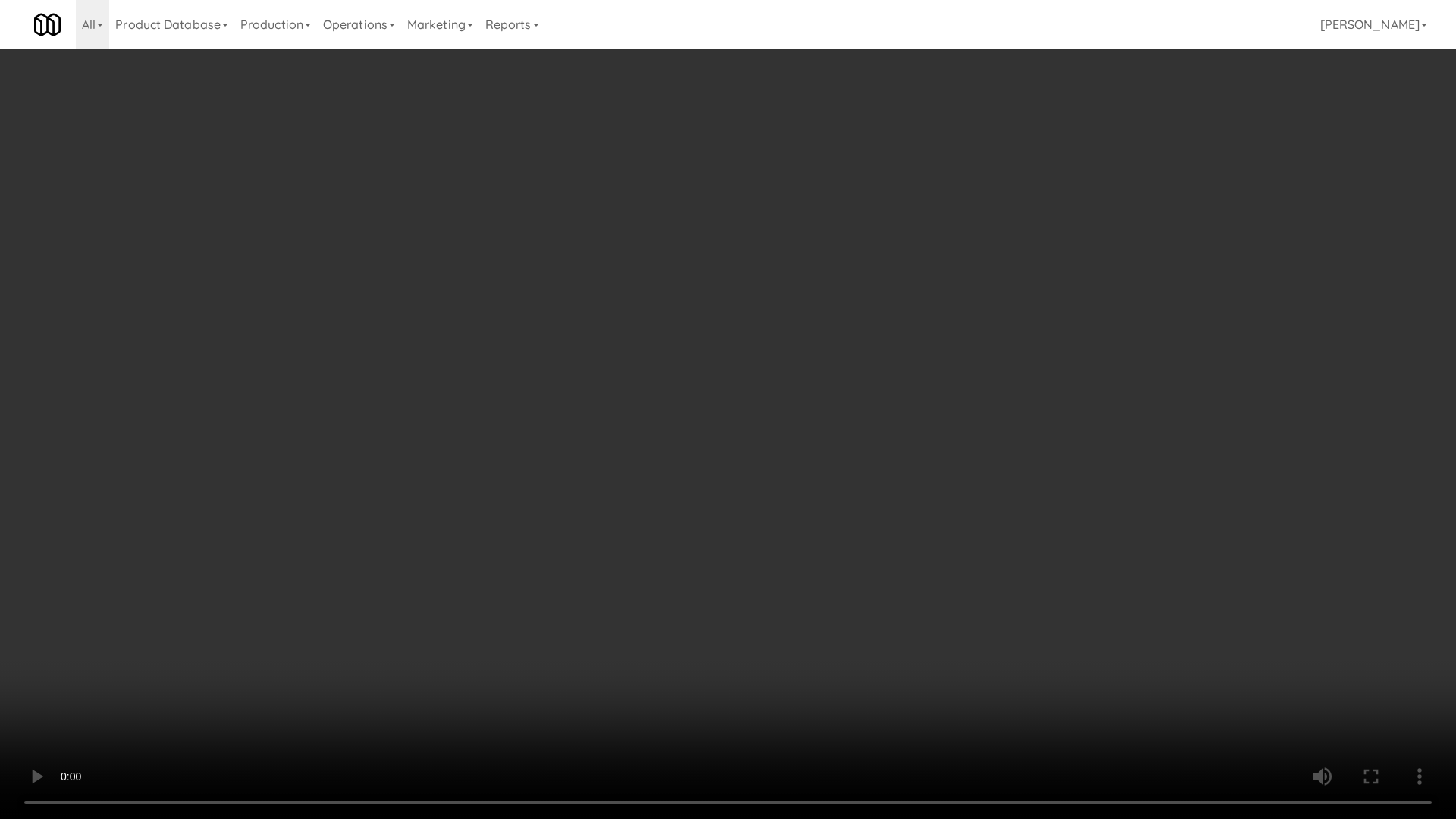
click at [653, 607] on video at bounding box center [728, 409] width 1456 height 819
click at [654, 608] on video at bounding box center [728, 409] width 1456 height 819
click at [660, 611] on video at bounding box center [728, 409] width 1456 height 819
click at [661, 608] on video at bounding box center [728, 409] width 1456 height 819
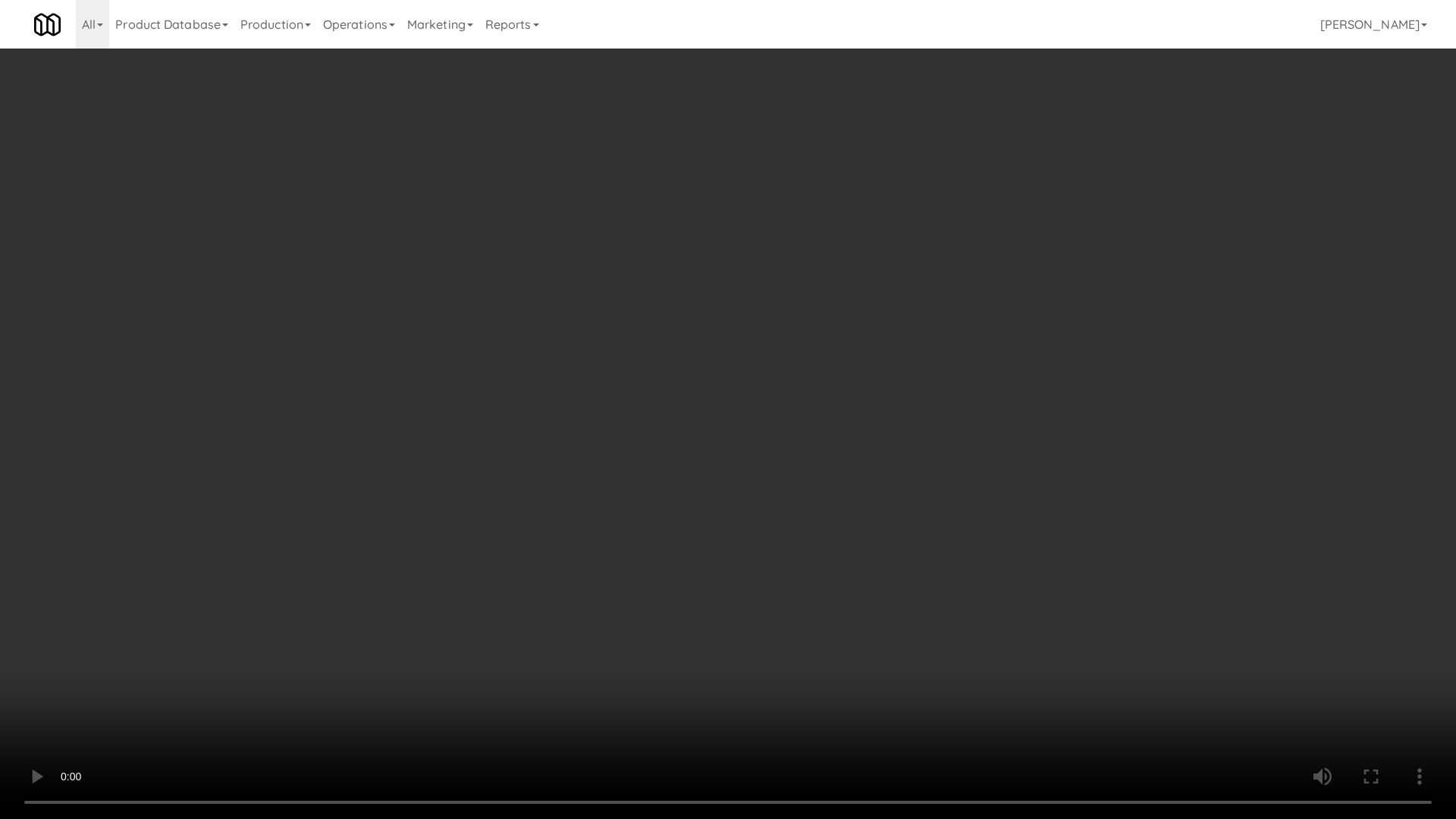
click at [703, 621] on video at bounding box center [728, 409] width 1456 height 819
click at [726, 628] on video at bounding box center [728, 409] width 1456 height 819
click at [732, 637] on video at bounding box center [728, 409] width 1456 height 819
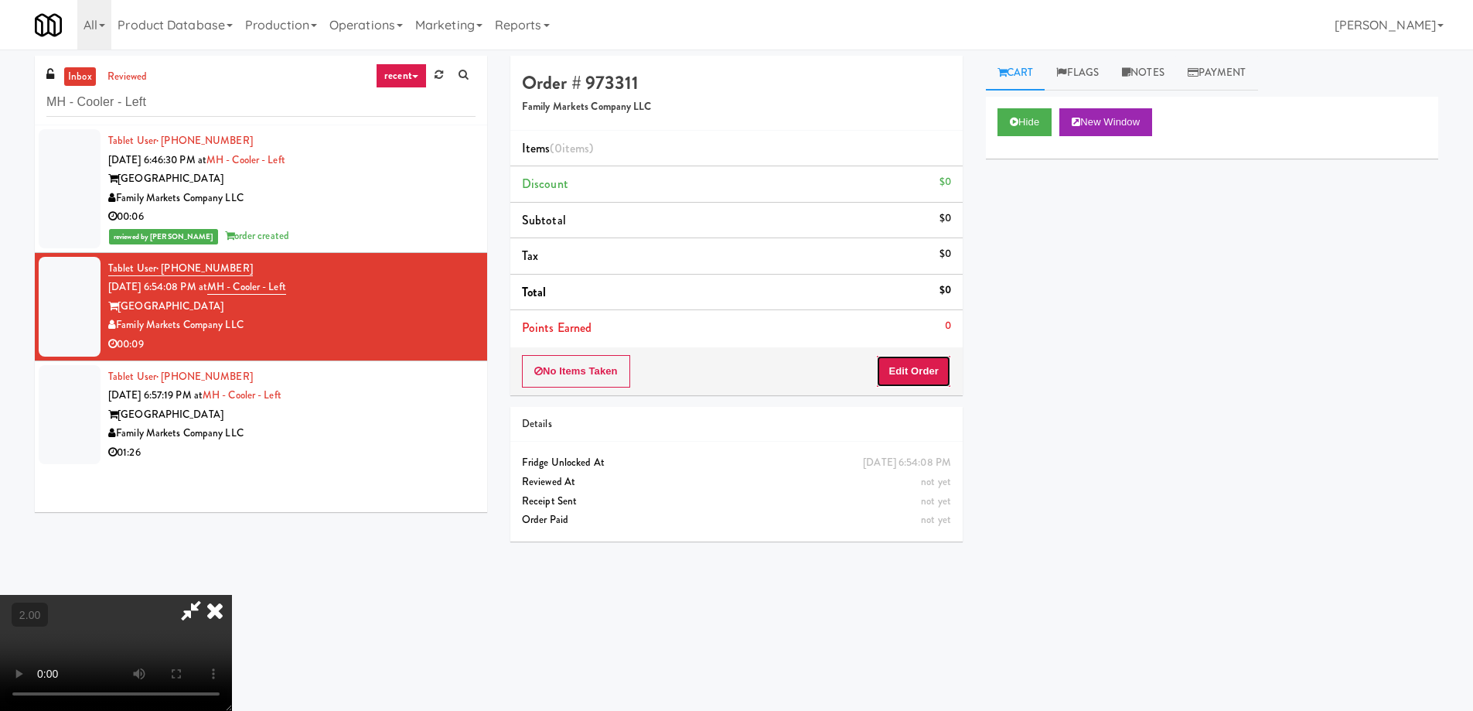
click at [915, 375] on button "Edit Order" at bounding box center [913, 371] width 75 height 32
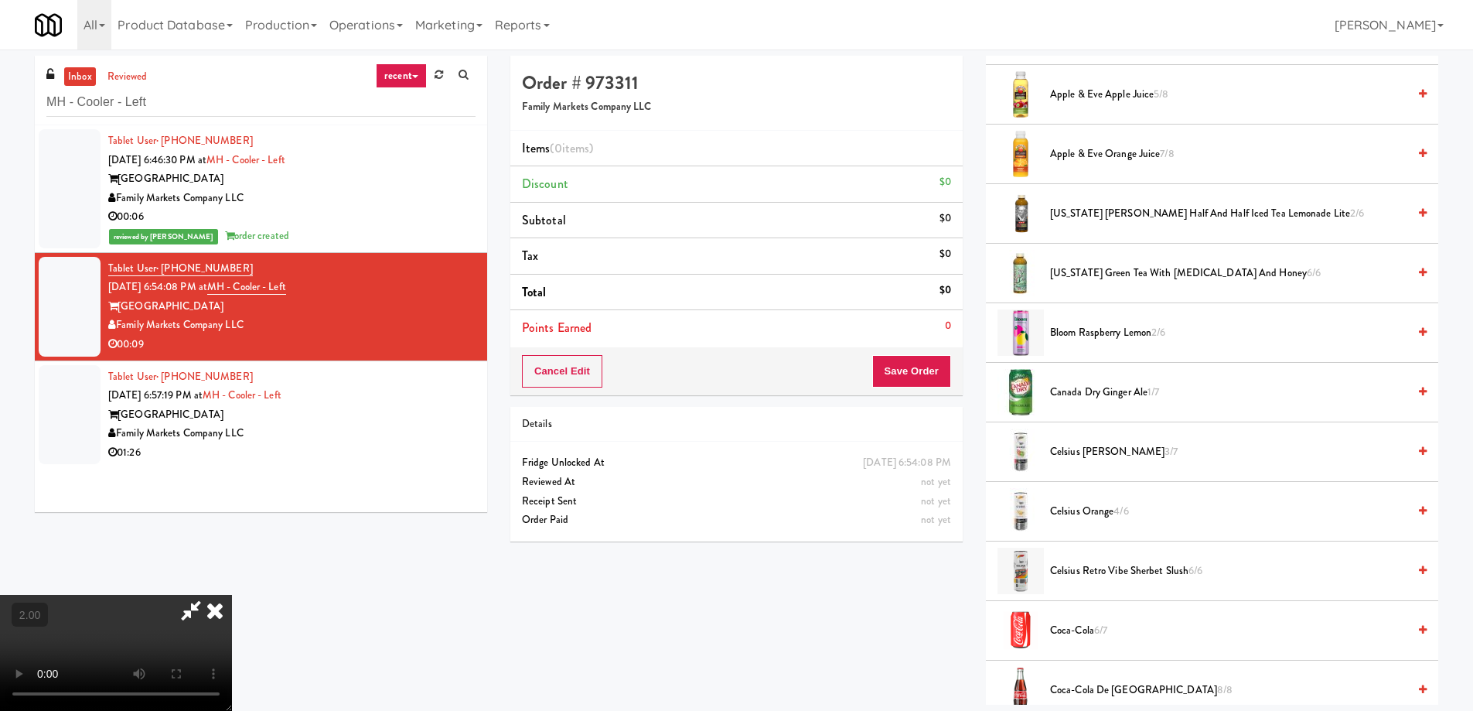
scroll to position [541, 0]
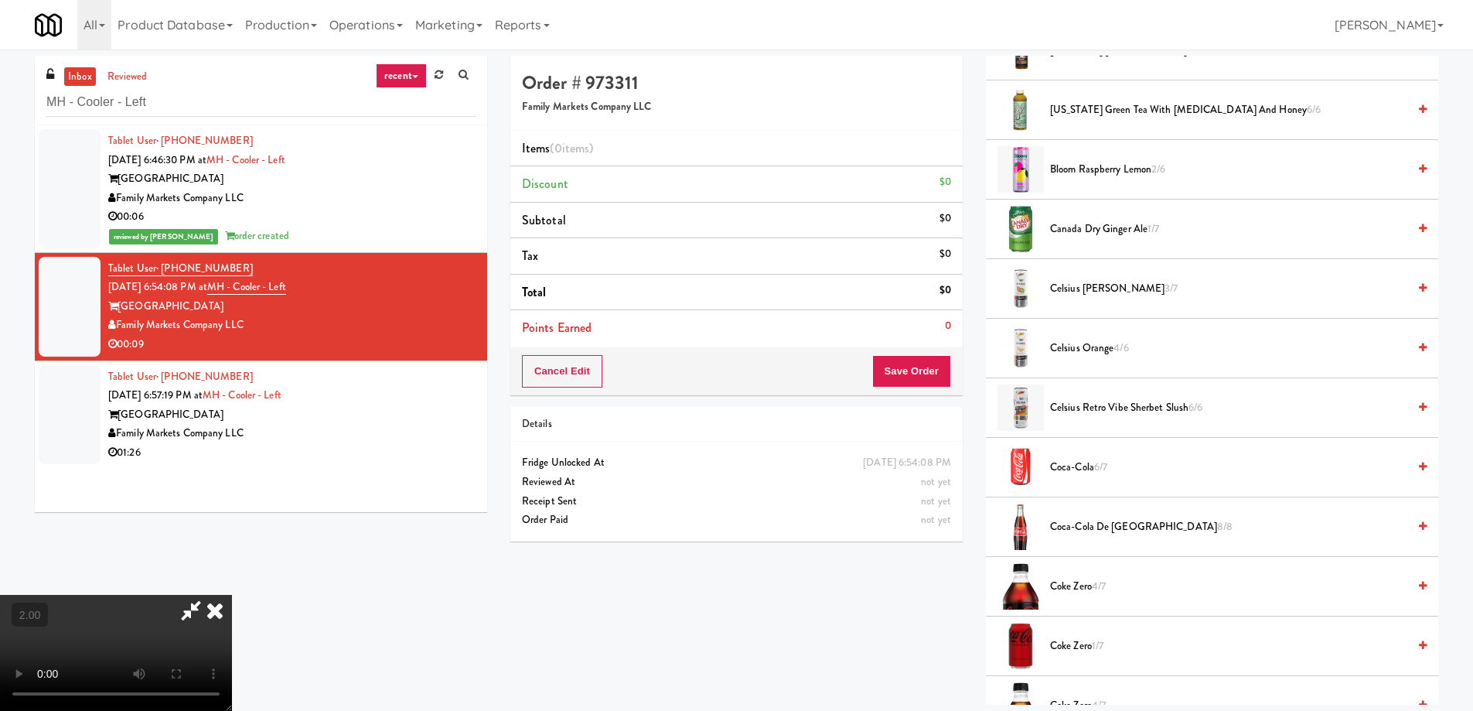
click at [1080, 586] on span "Coke Zero 4/7" at bounding box center [1228, 586] width 357 height 19
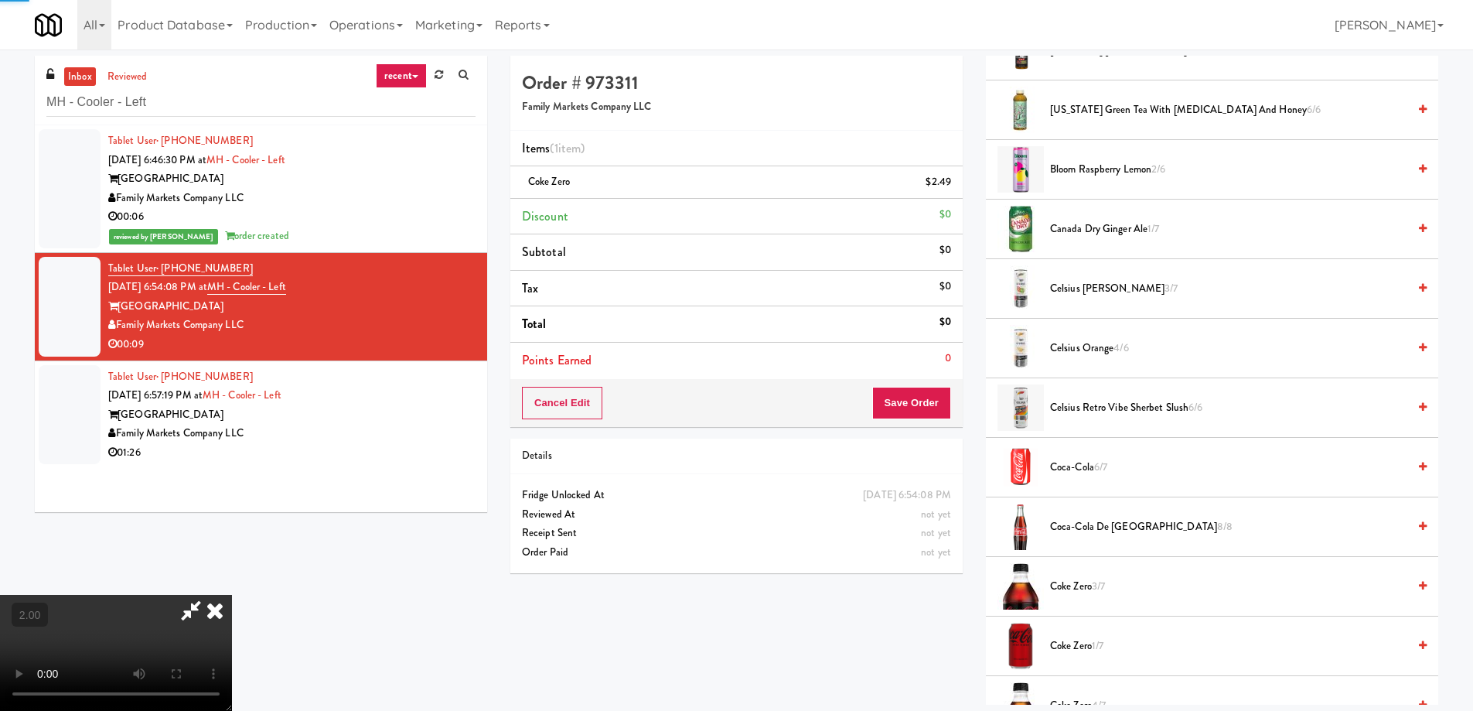
click at [1083, 586] on span "Coke Zero 3/7" at bounding box center [1228, 586] width 357 height 19
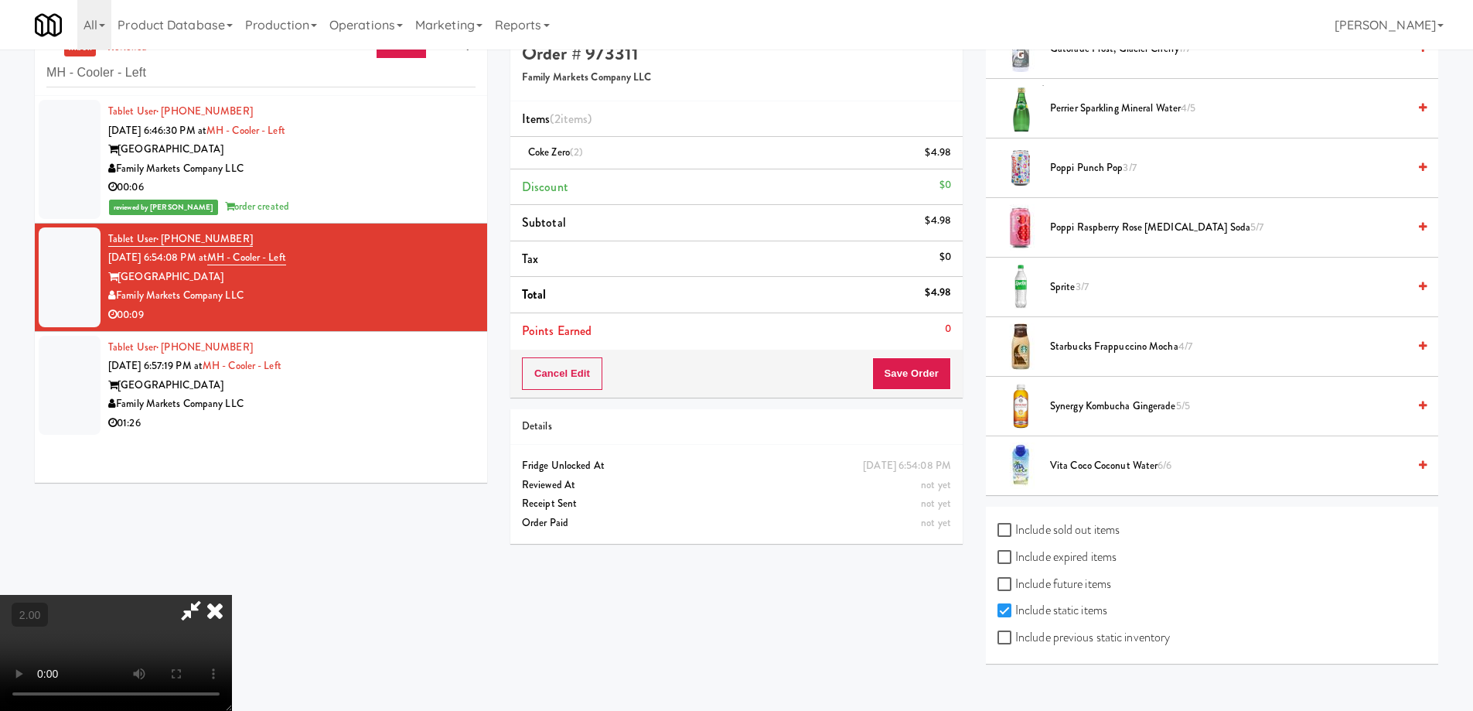
scroll to position [49, 0]
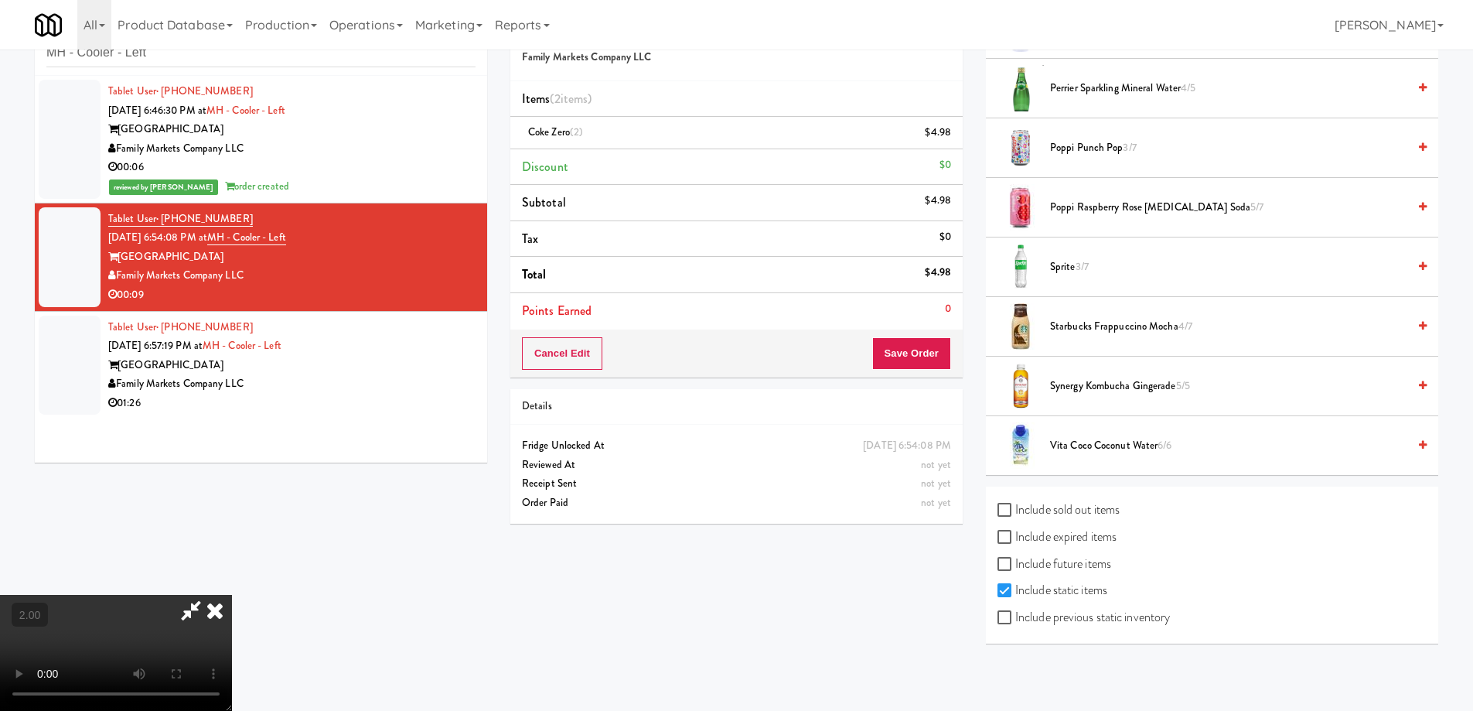
click at [1021, 620] on label "Include previous static inventory" at bounding box center [1084, 617] width 172 height 23
click at [1015, 620] on input "Include previous static inventory" at bounding box center [1007, 618] width 18 height 12
checkbox input "true"
click at [1020, 536] on label "Include expired items" at bounding box center [1057, 536] width 119 height 23
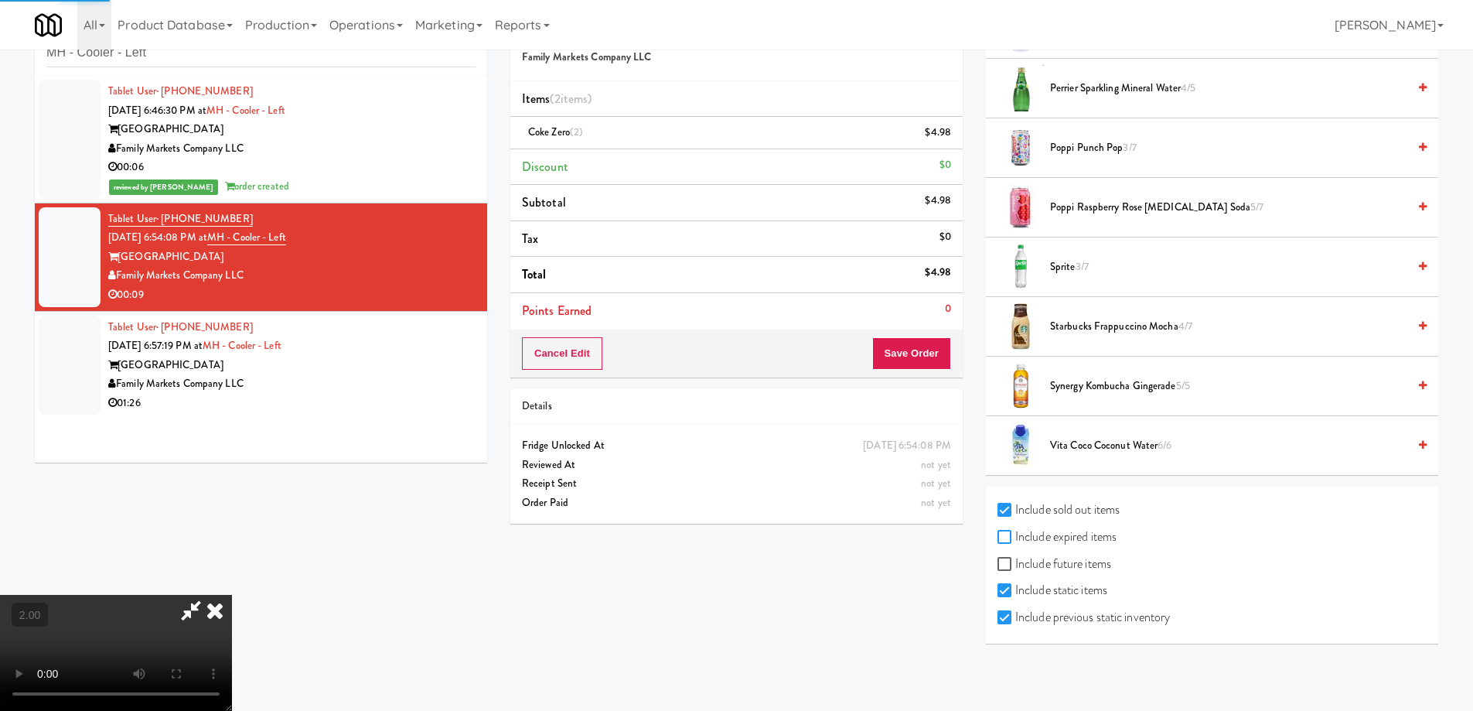
click at [1015, 536] on input "Include expired items" at bounding box center [1007, 537] width 18 height 12
checkbox input "true"
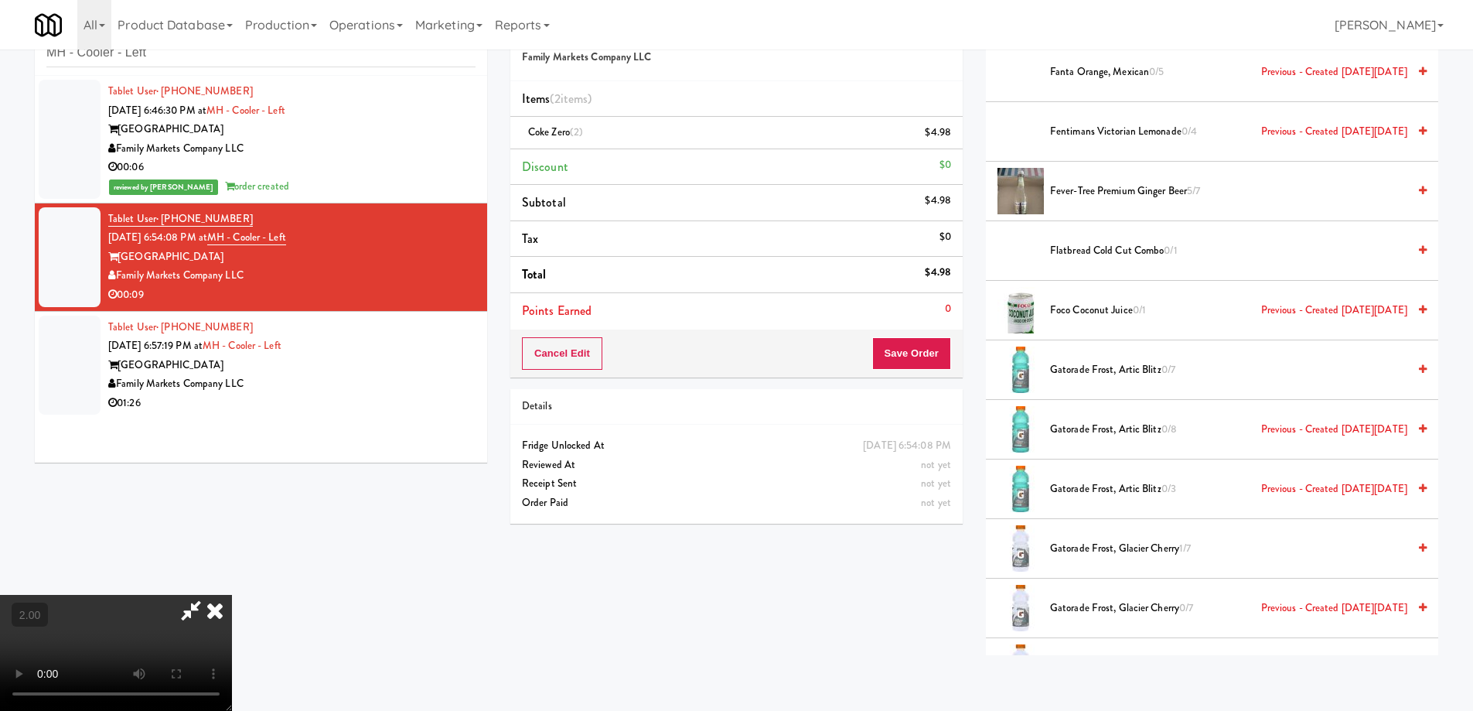
scroll to position [4036, 0]
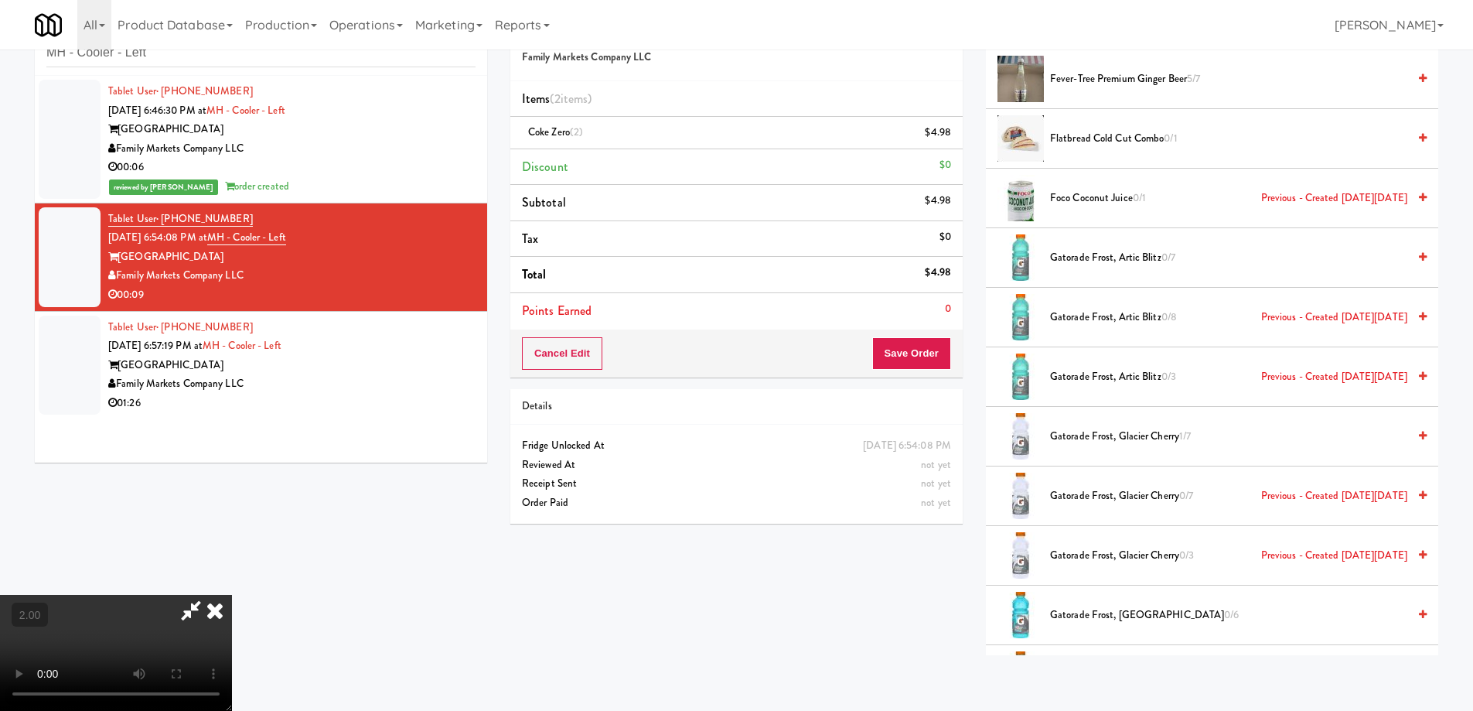
click at [1092, 254] on span "Gatorade Frost, Artic Blitz 0/7" at bounding box center [1228, 257] width 357 height 19
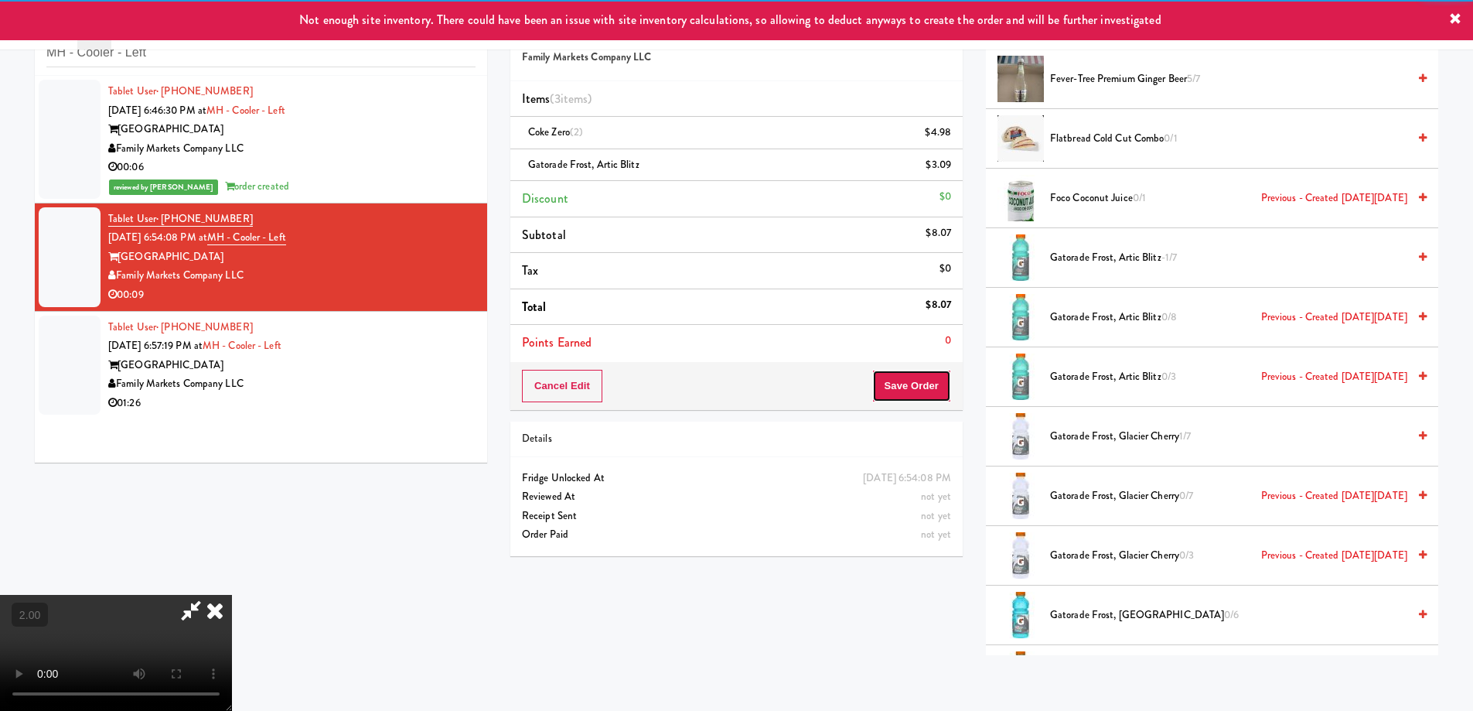
click at [932, 388] on button "Save Order" at bounding box center [911, 386] width 79 height 32
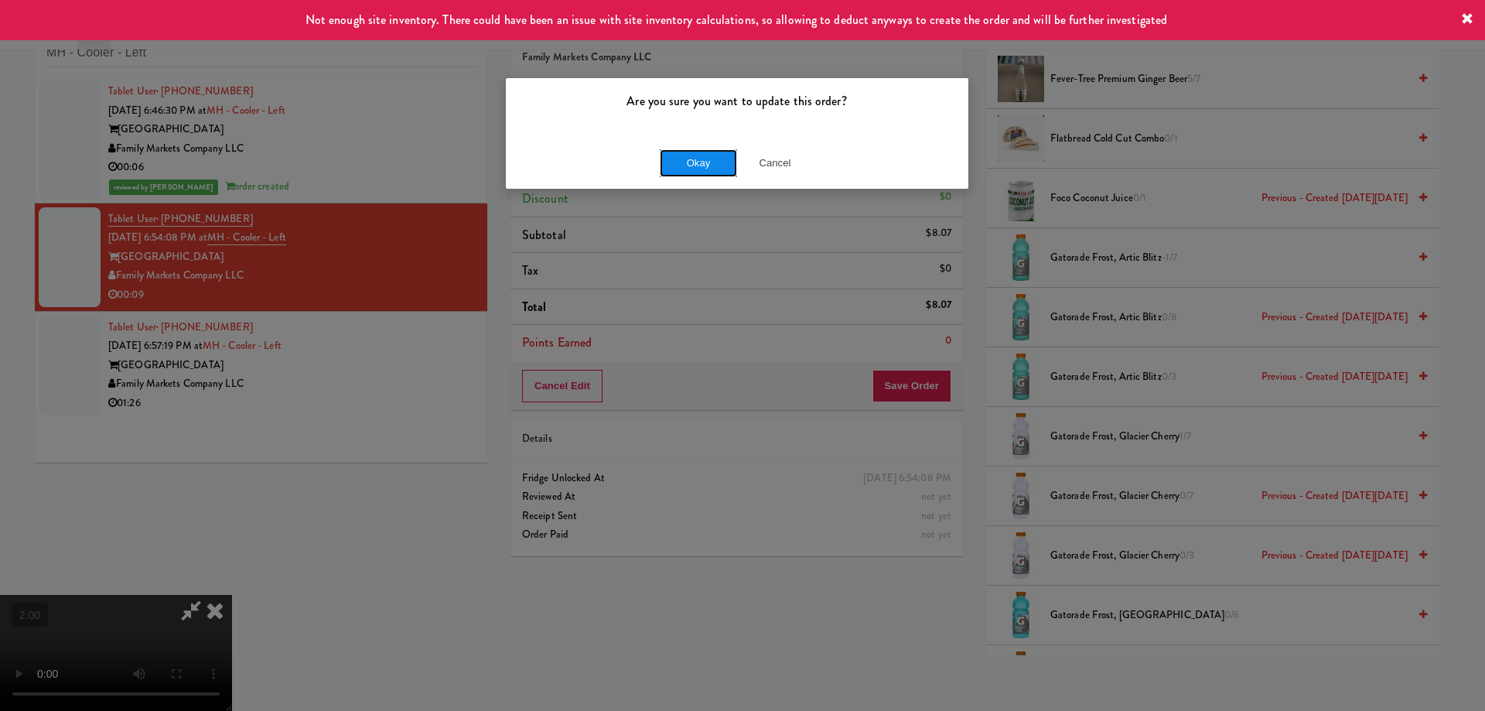
click at [690, 156] on button "Okay" at bounding box center [698, 163] width 77 height 28
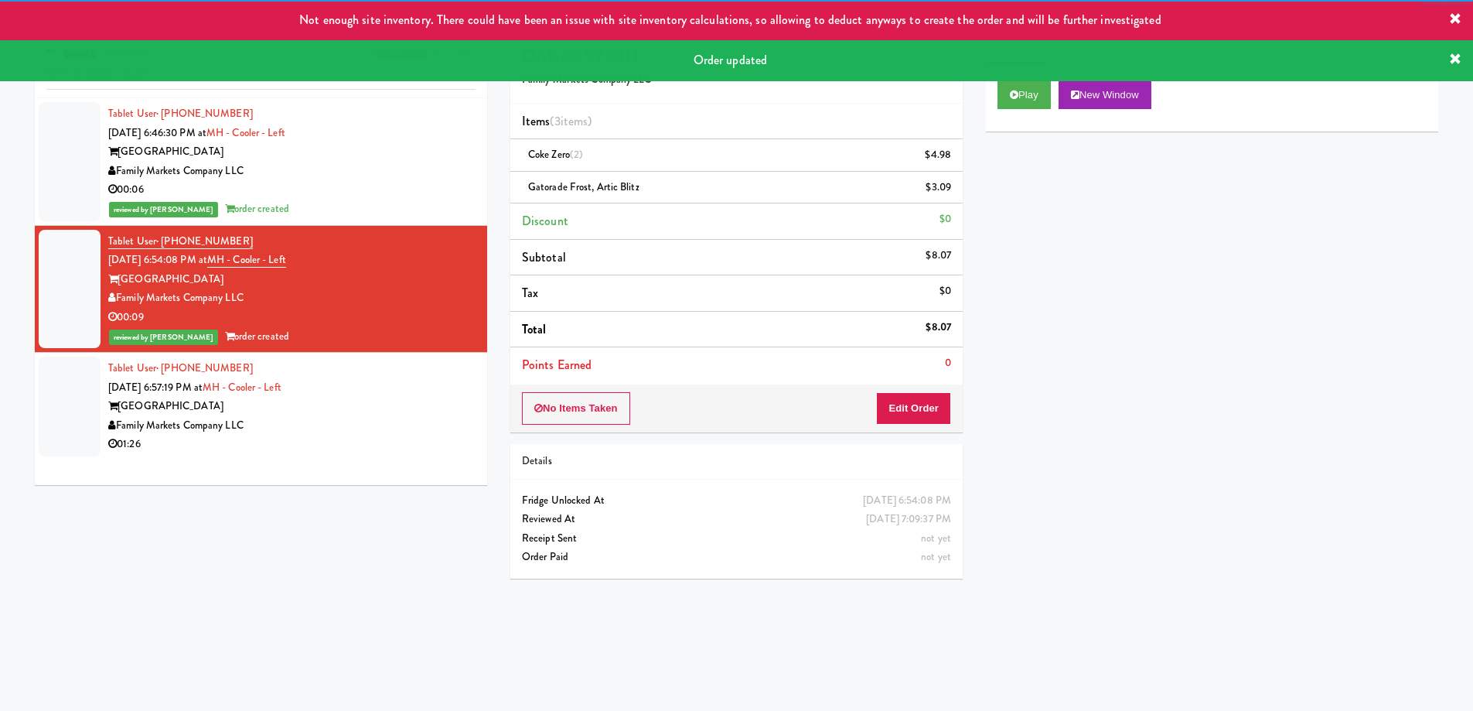
scroll to position [0, 0]
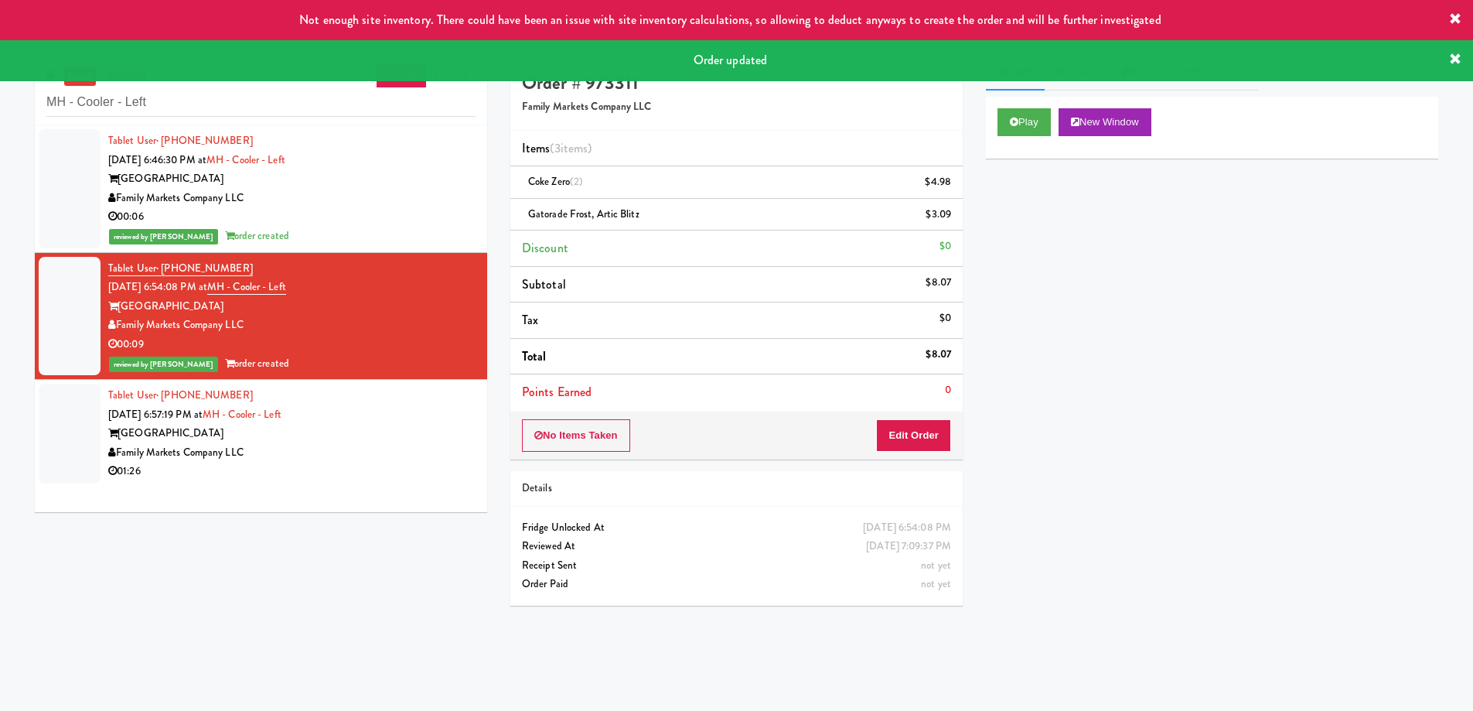
click at [1451, 56] on icon at bounding box center [1455, 59] width 12 height 12
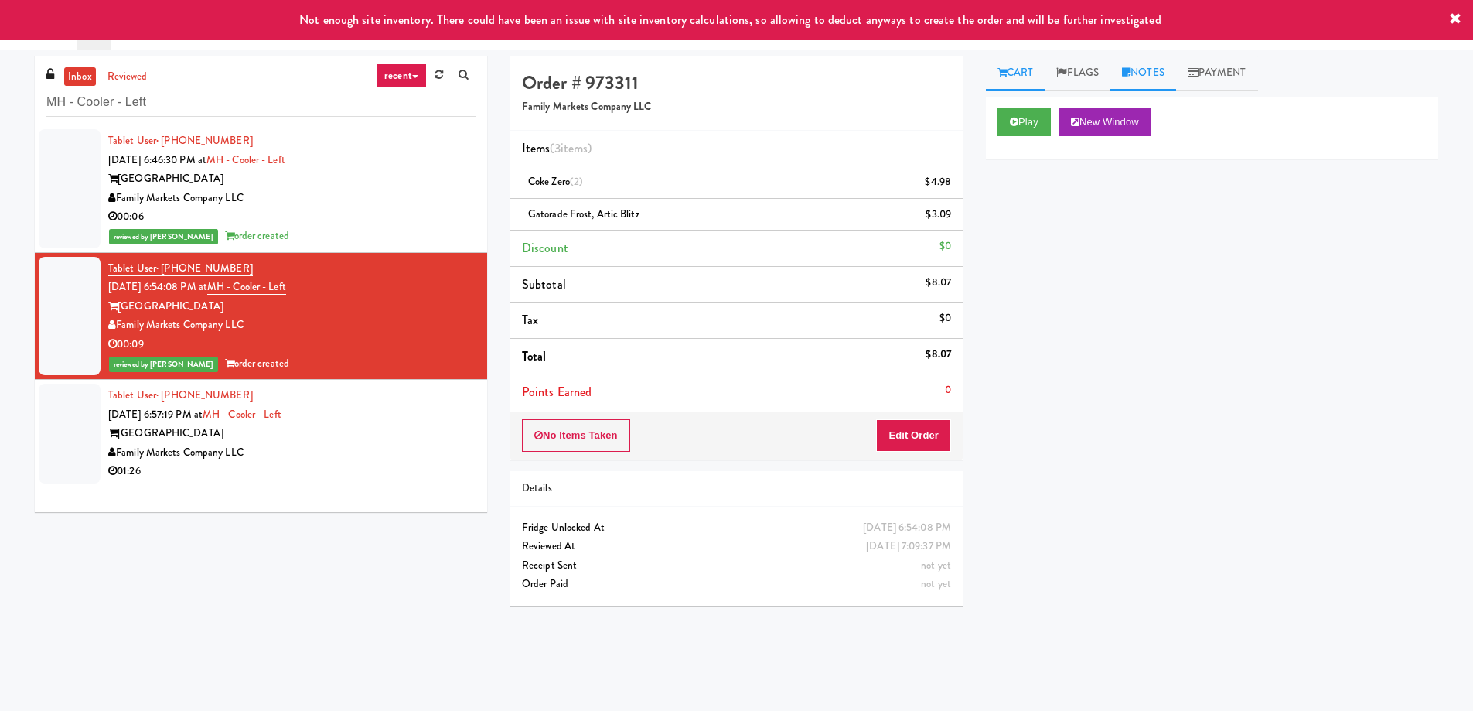
click at [1148, 61] on link "Notes" at bounding box center [1143, 73] width 66 height 35
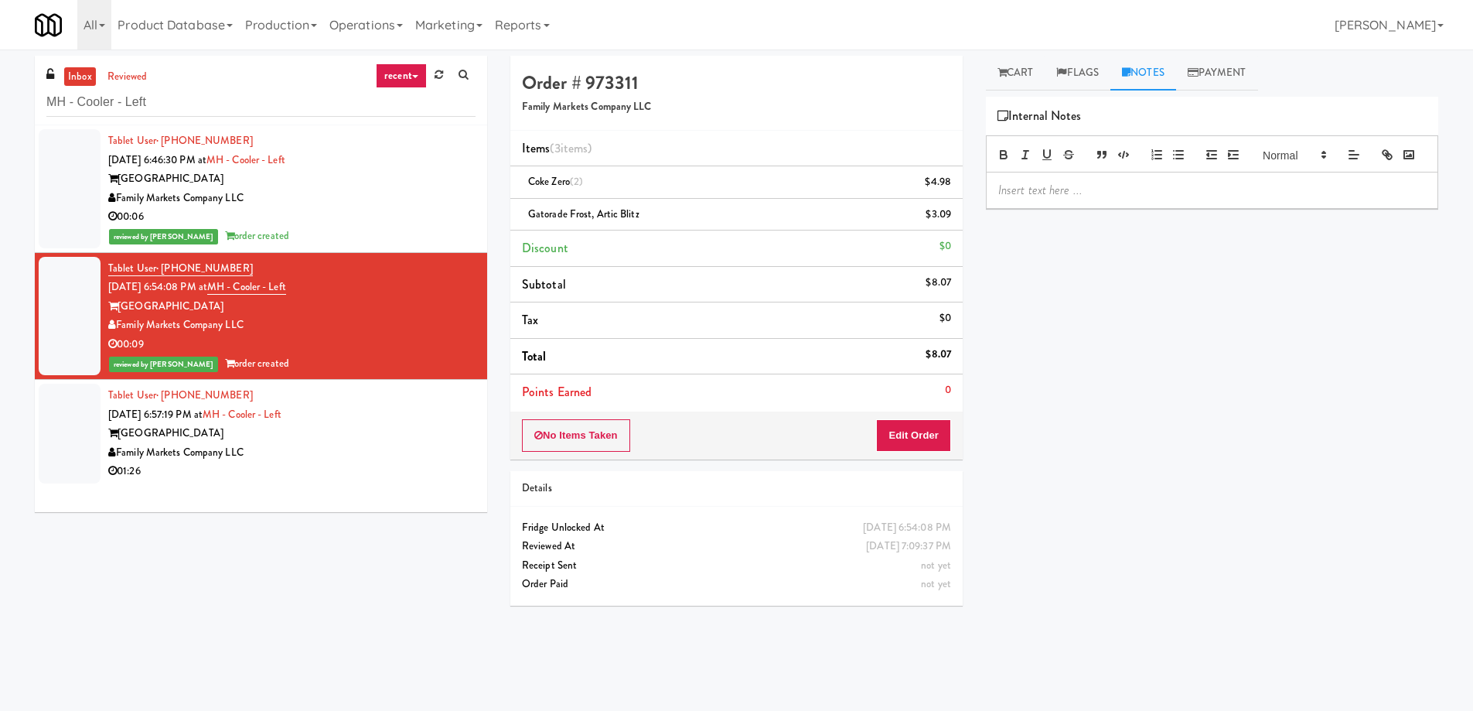
click at [1084, 199] on p at bounding box center [1212, 190] width 428 height 17
click at [363, 418] on div "Tablet User · (202) 330-8112 Aug 10, 2025 6:57:19 PM at MH - Cooler - Left Mark…" at bounding box center [291, 433] width 367 height 95
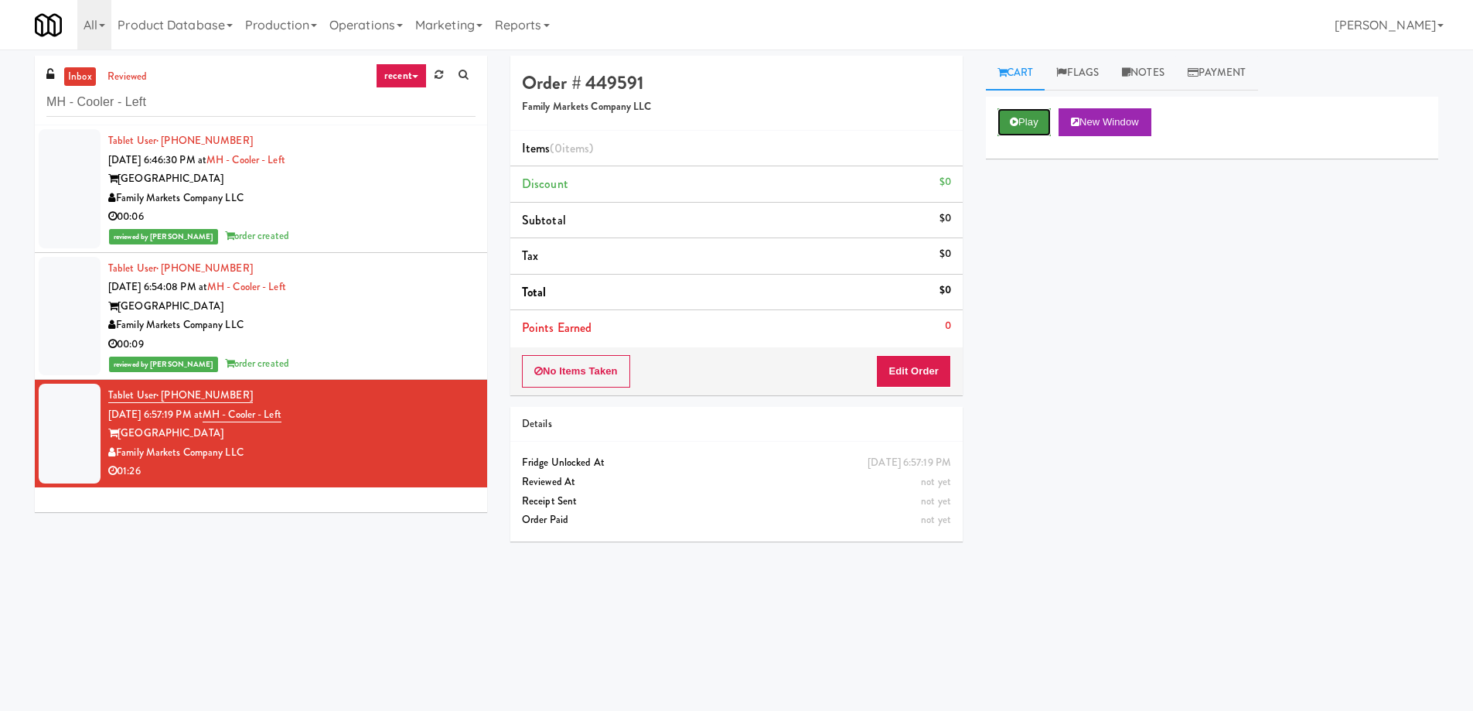
click at [1033, 134] on button "Play" at bounding box center [1024, 122] width 53 height 28
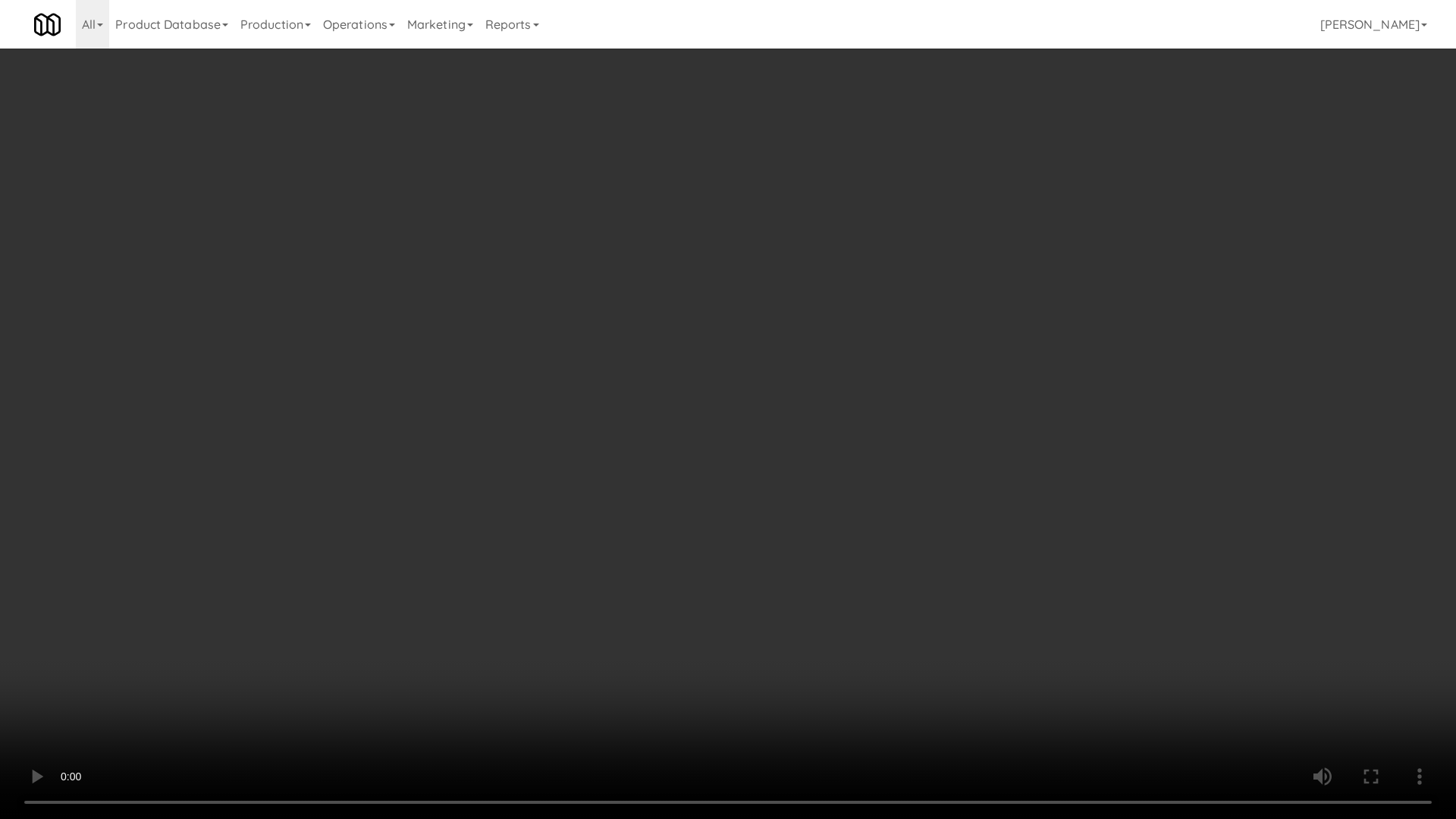
click at [497, 632] on video at bounding box center [728, 409] width 1456 height 819
click at [480, 640] on video at bounding box center [728, 409] width 1456 height 819
click at [483, 631] on video at bounding box center [728, 409] width 1456 height 819
click at [480, 627] on video at bounding box center [728, 409] width 1456 height 819
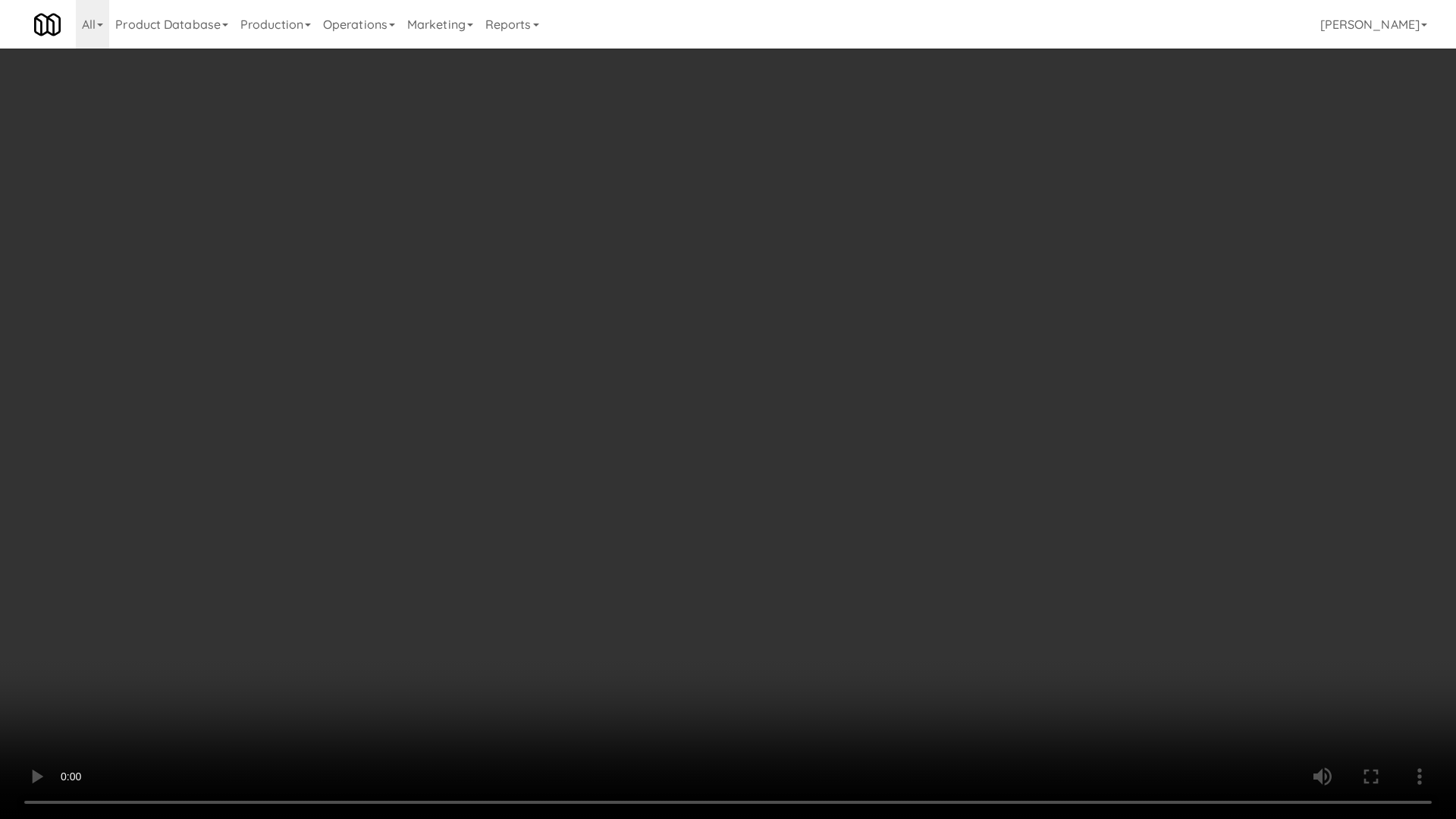
click at [480, 627] on video at bounding box center [728, 409] width 1456 height 819
click at [478, 621] on video at bounding box center [728, 409] width 1456 height 819
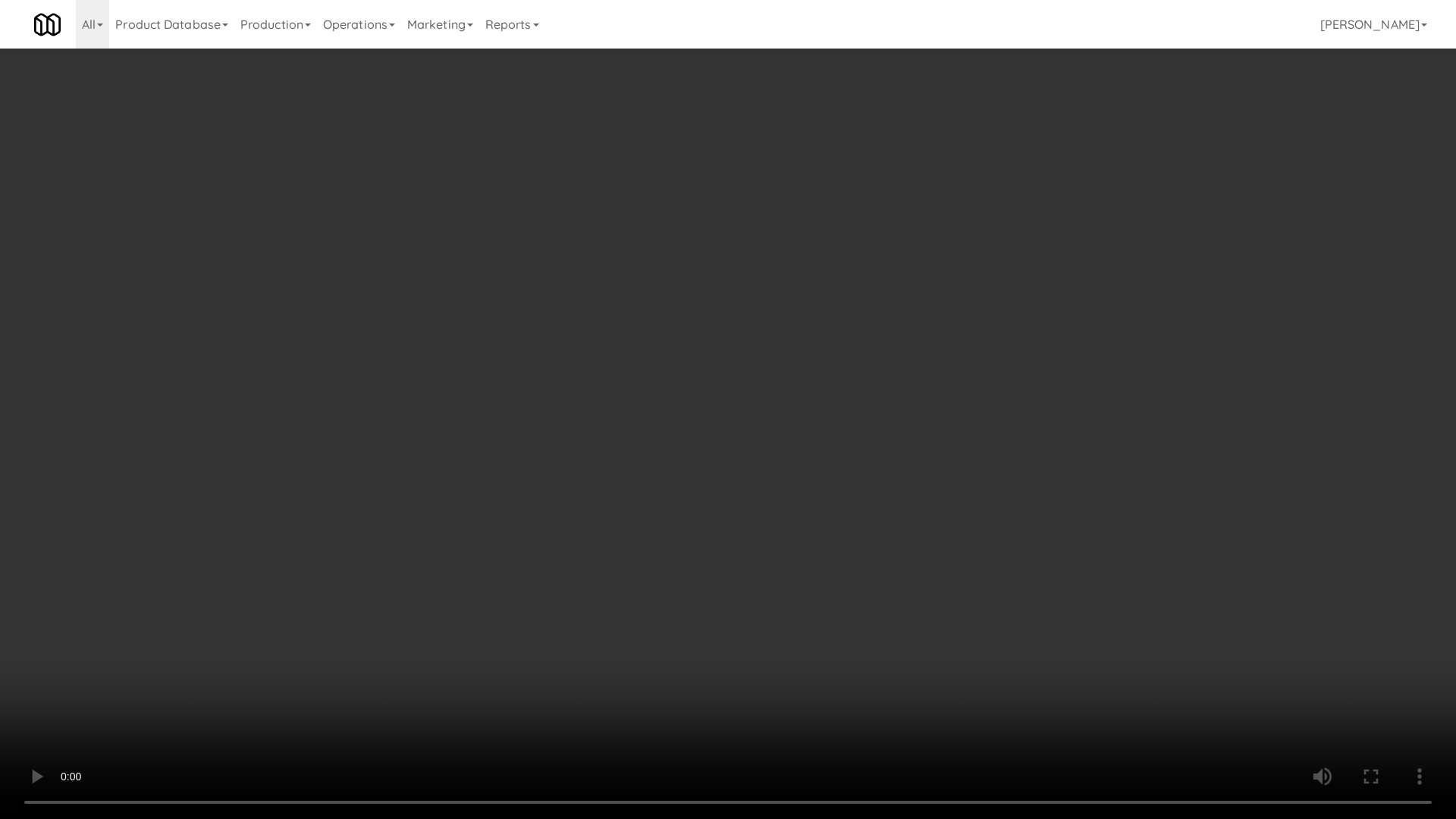
click at [478, 621] on video at bounding box center [728, 409] width 1456 height 819
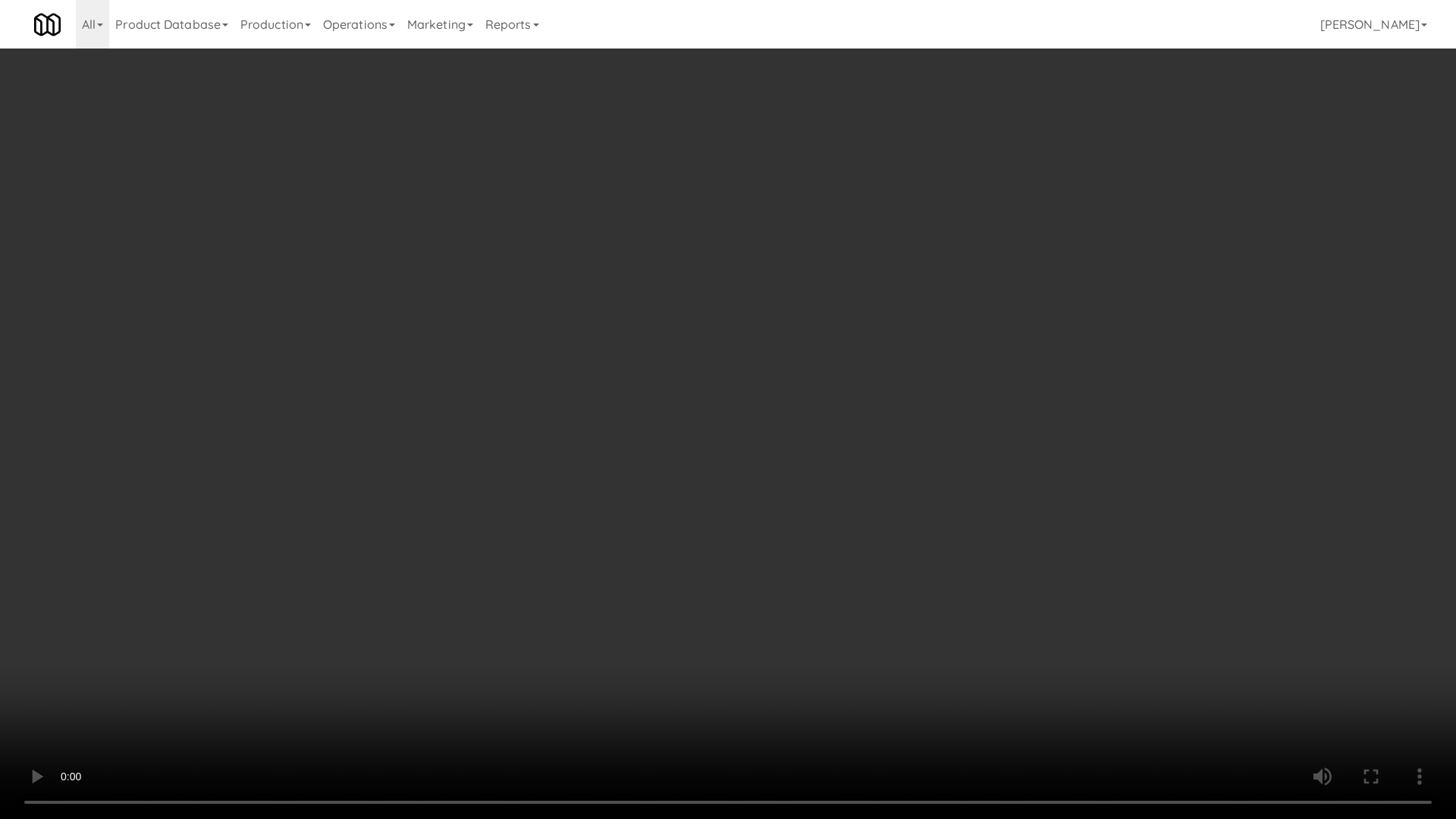
click at [504, 657] on video at bounding box center [728, 409] width 1456 height 819
click at [550, 613] on video at bounding box center [728, 409] width 1456 height 819
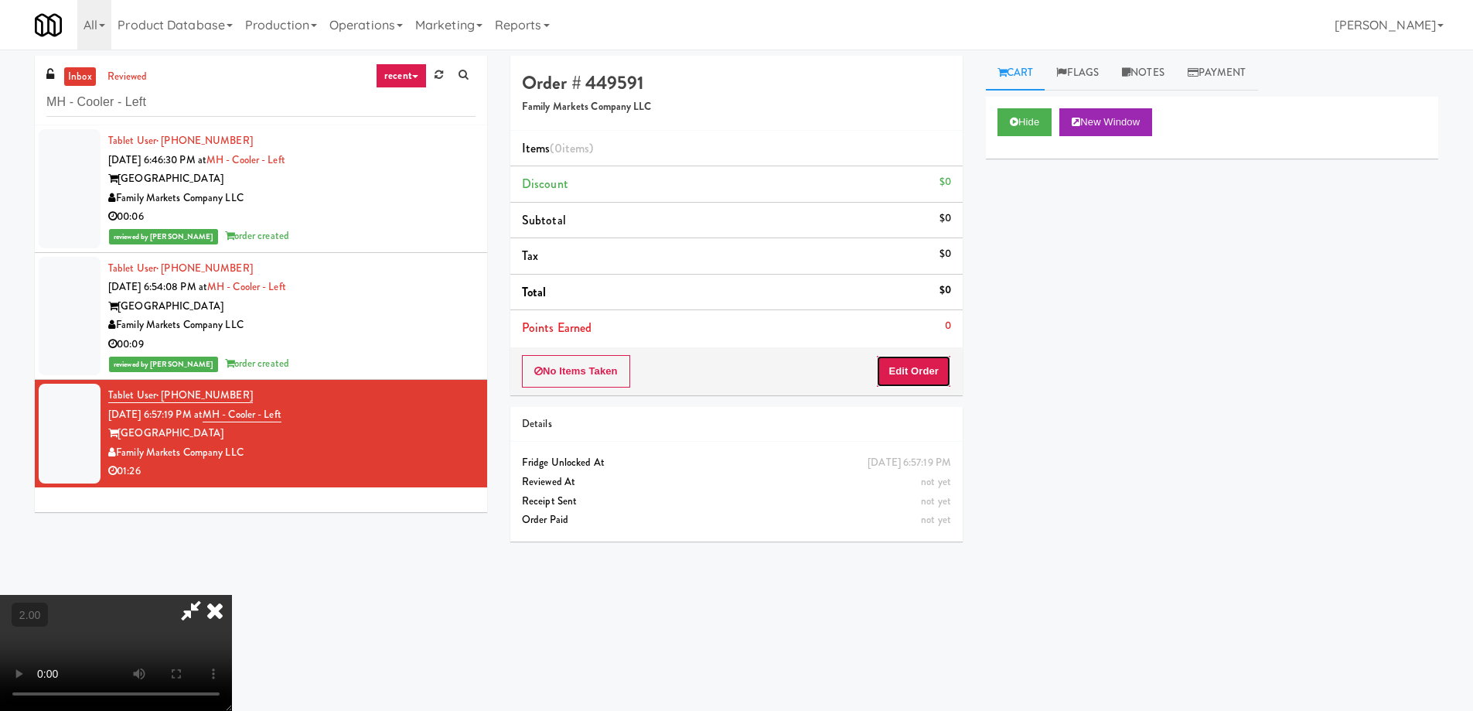
click at [917, 363] on button "Edit Order" at bounding box center [913, 371] width 75 height 32
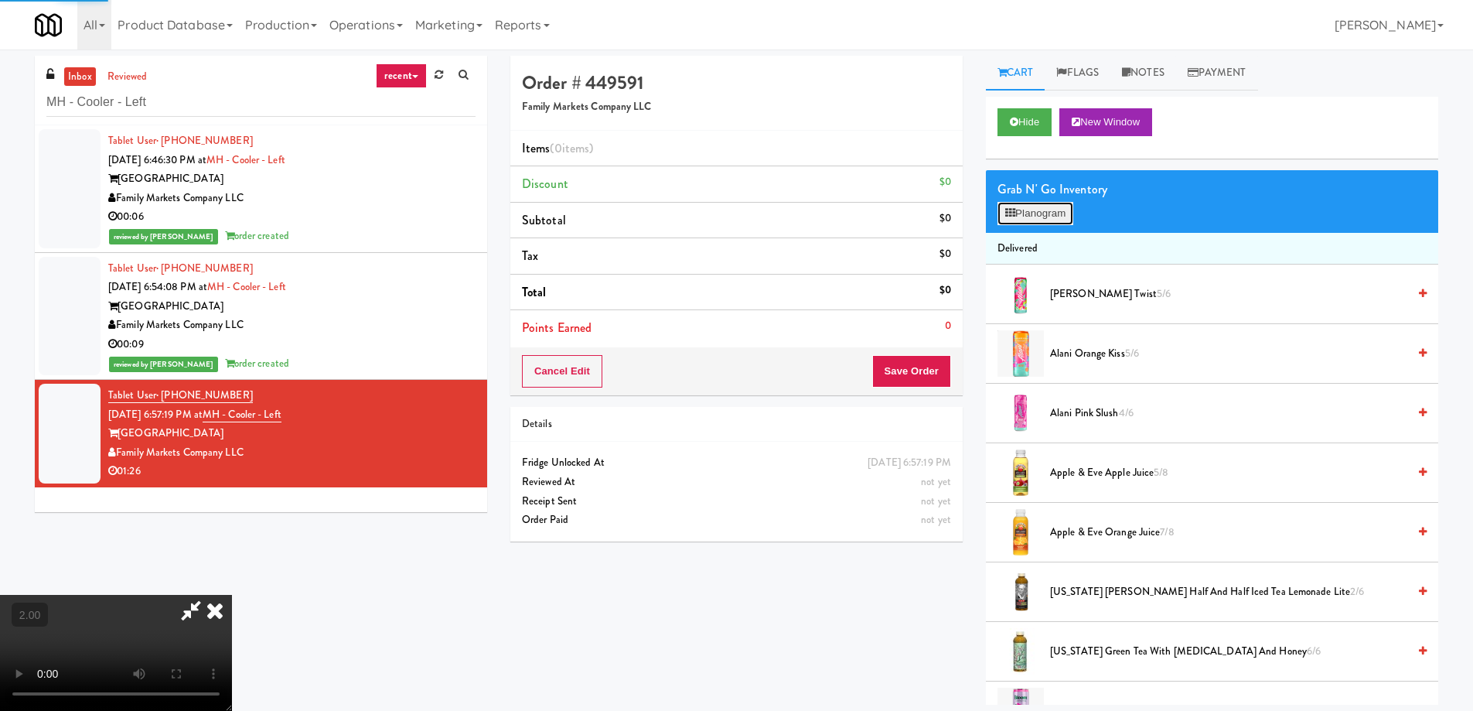
click at [1043, 217] on button "Planogram" at bounding box center [1036, 213] width 76 height 23
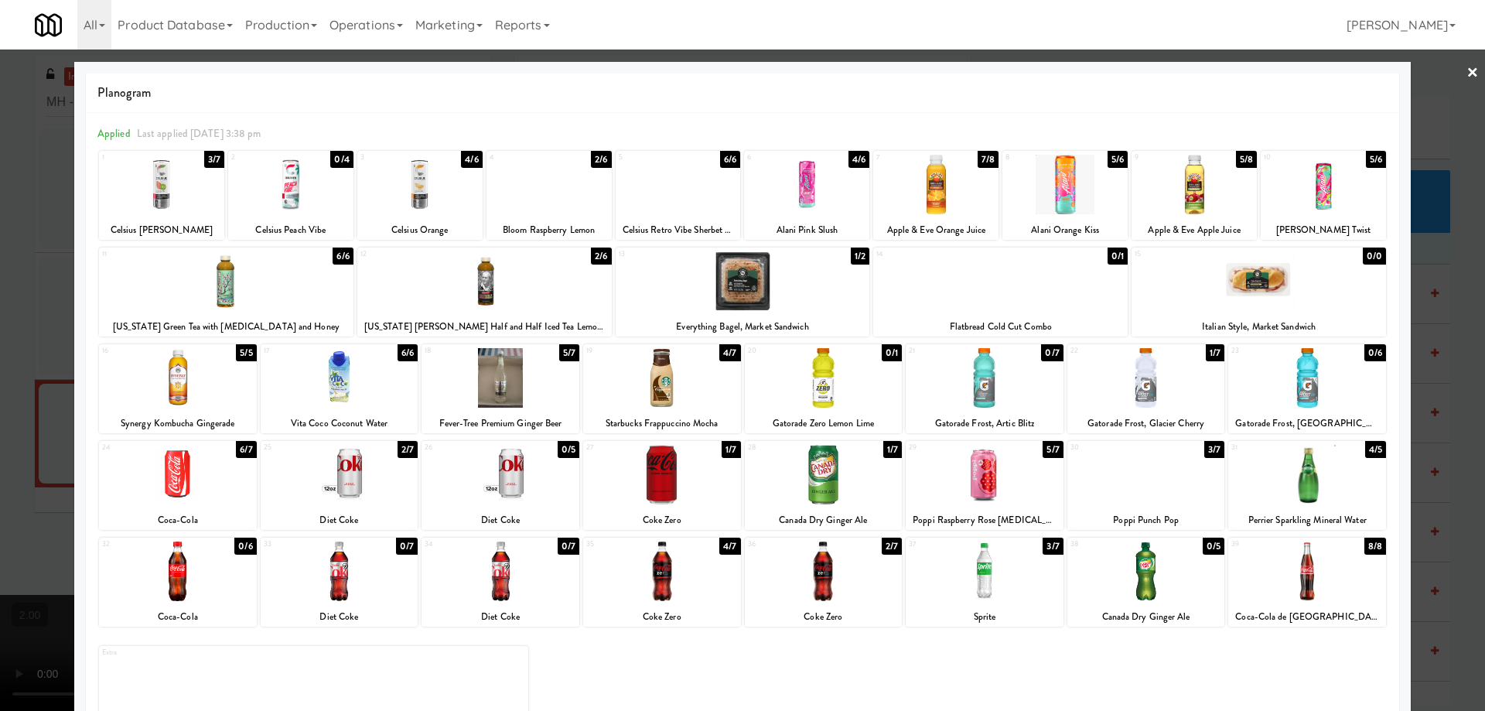
click at [768, 284] on div at bounding box center [743, 281] width 254 height 60
click at [0, 450] on div at bounding box center [742, 355] width 1485 height 711
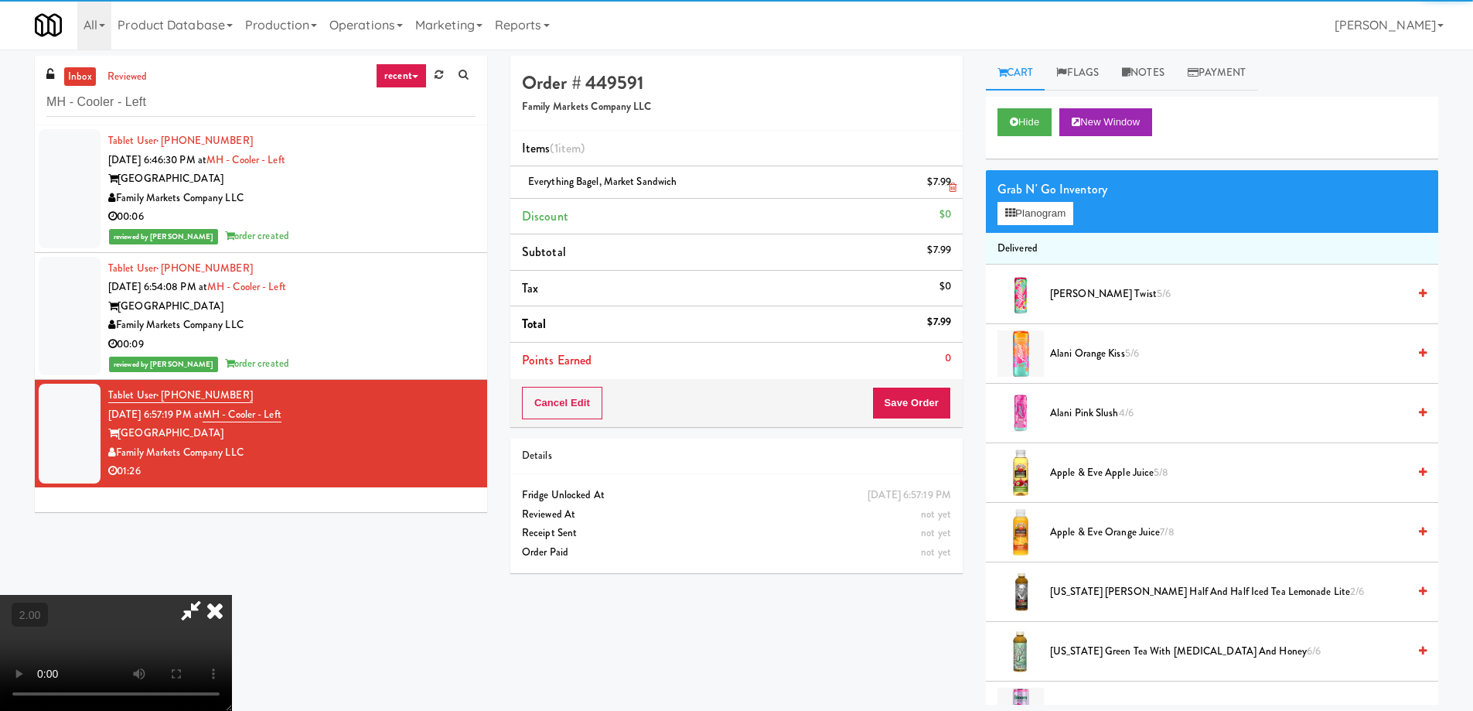
click at [695, 183] on div "Everything Bagel, Market Sandwich $7.99" at bounding box center [736, 181] width 429 height 19
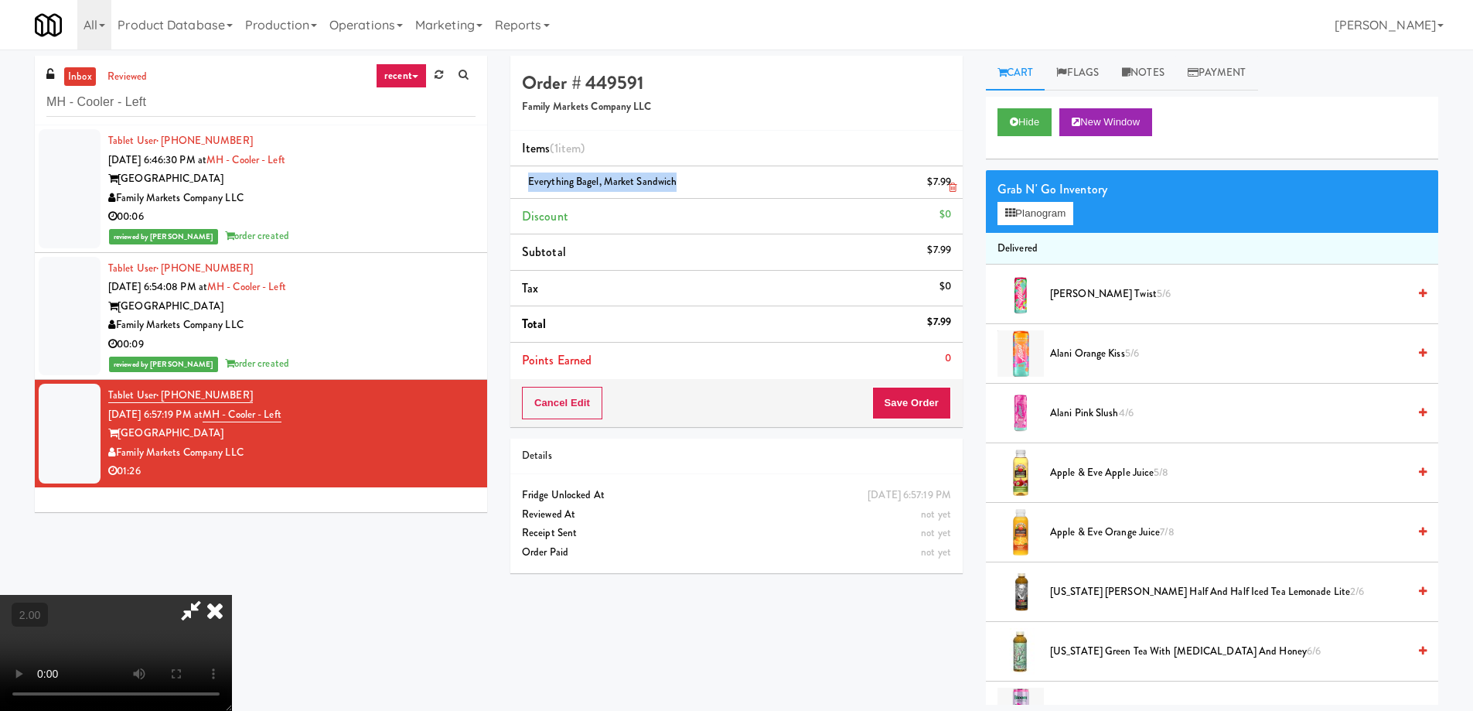
click at [695, 183] on div "Everything Bagel, Market Sandwich $7.99" at bounding box center [736, 181] width 429 height 19
copy span "Everything Bagel, Market Sandwich"
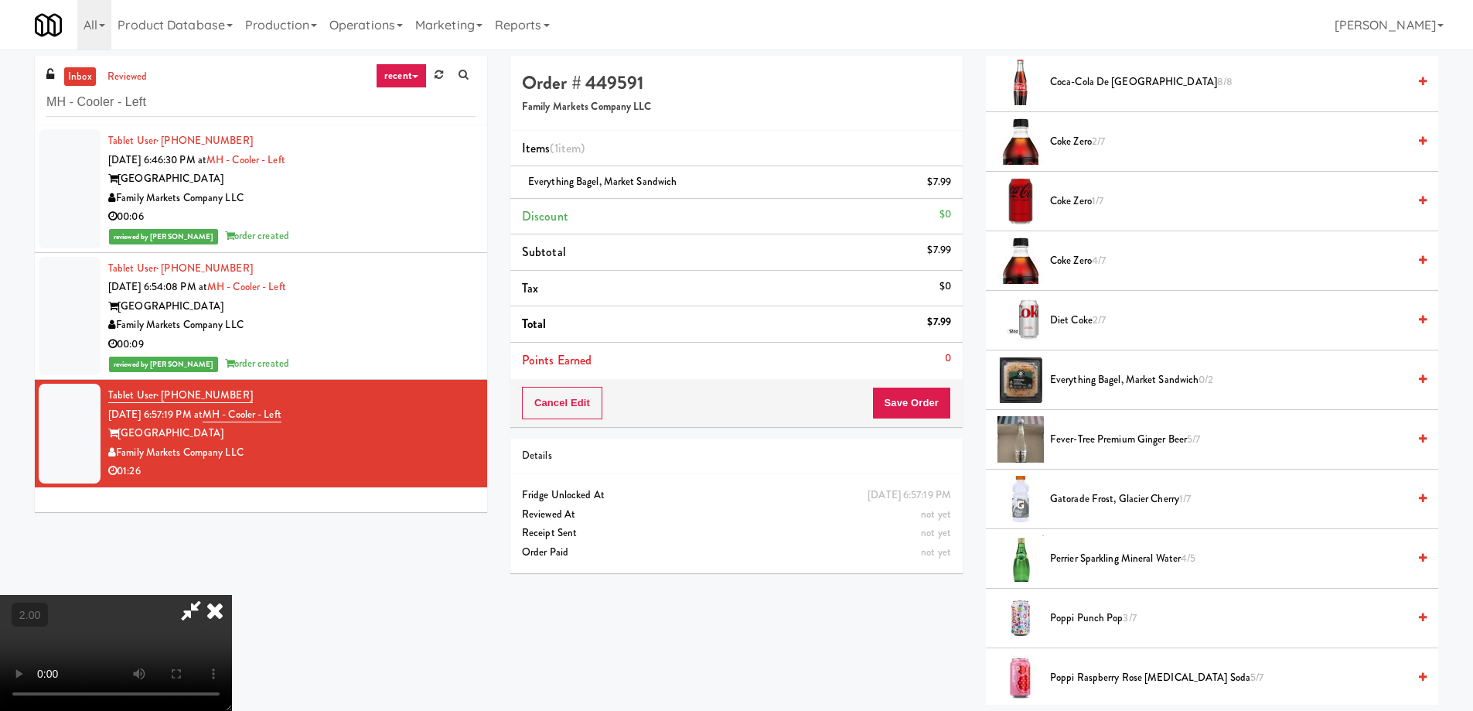
click at [232, 595] on video at bounding box center [116, 653] width 232 height 116
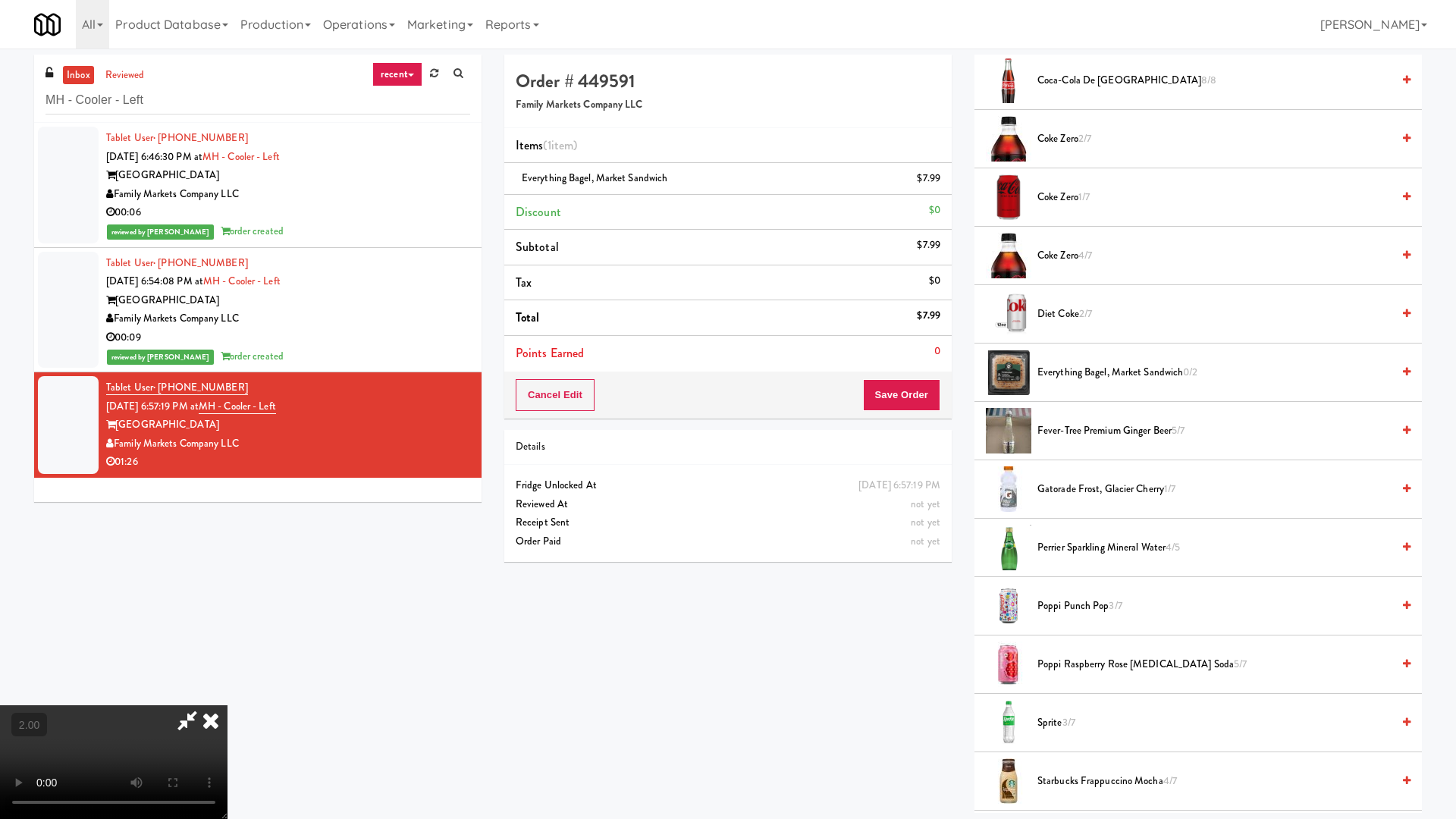
click at [227, 696] on video at bounding box center [114, 762] width 227 height 114
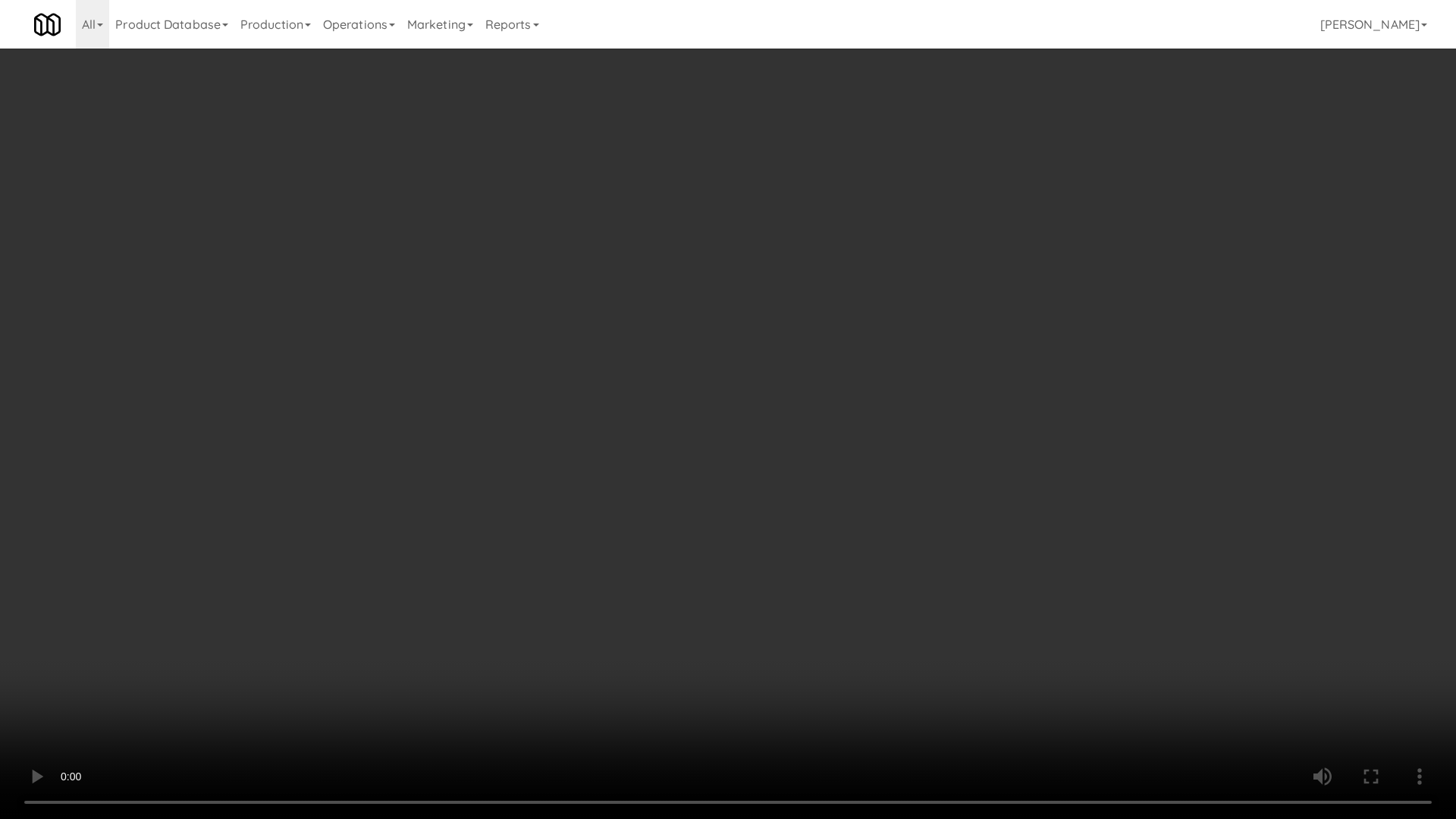
click at [744, 584] on video at bounding box center [728, 409] width 1456 height 819
click at [717, 523] on video at bounding box center [728, 409] width 1456 height 819
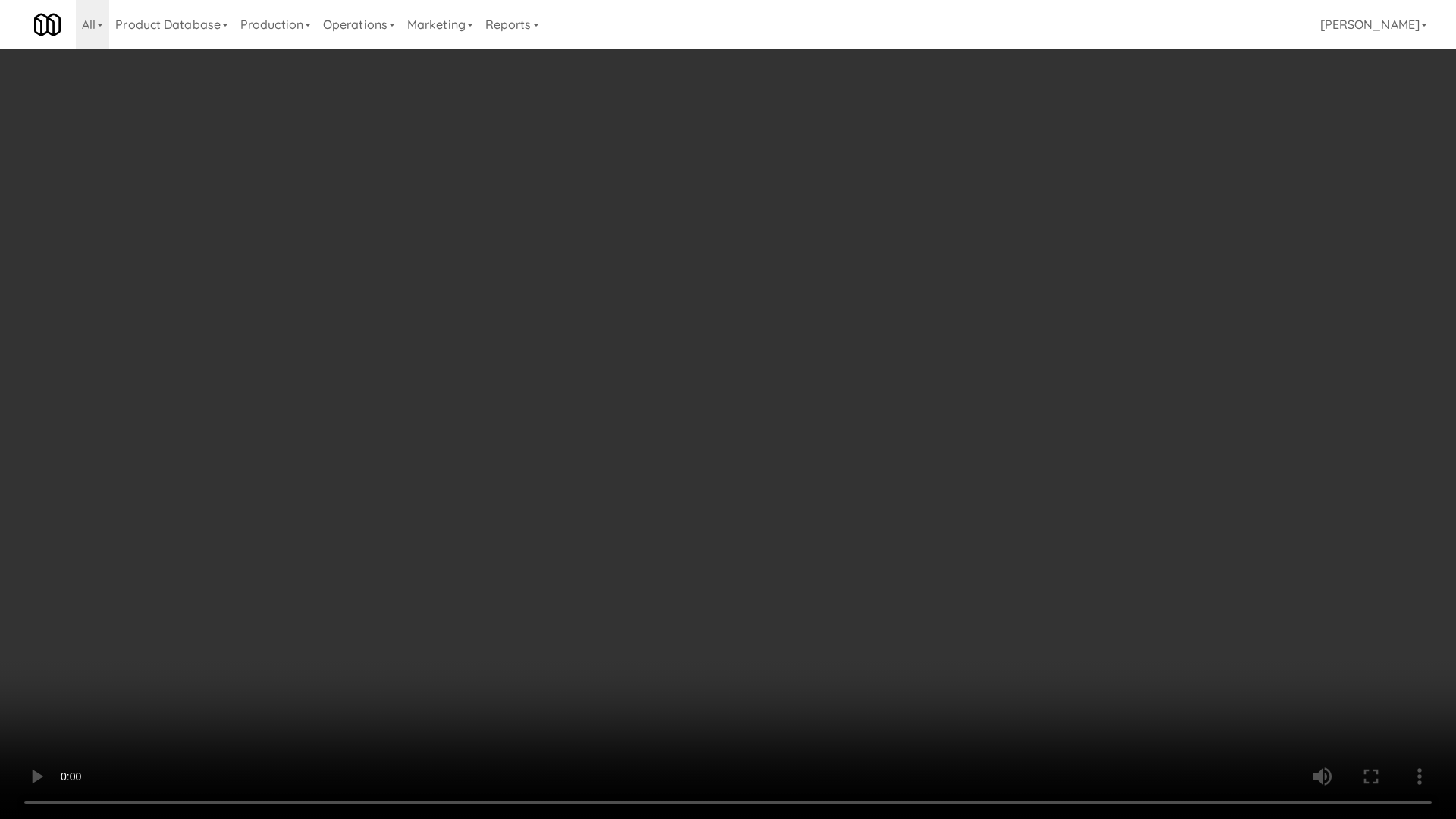
click at [717, 523] on video at bounding box center [728, 409] width 1456 height 819
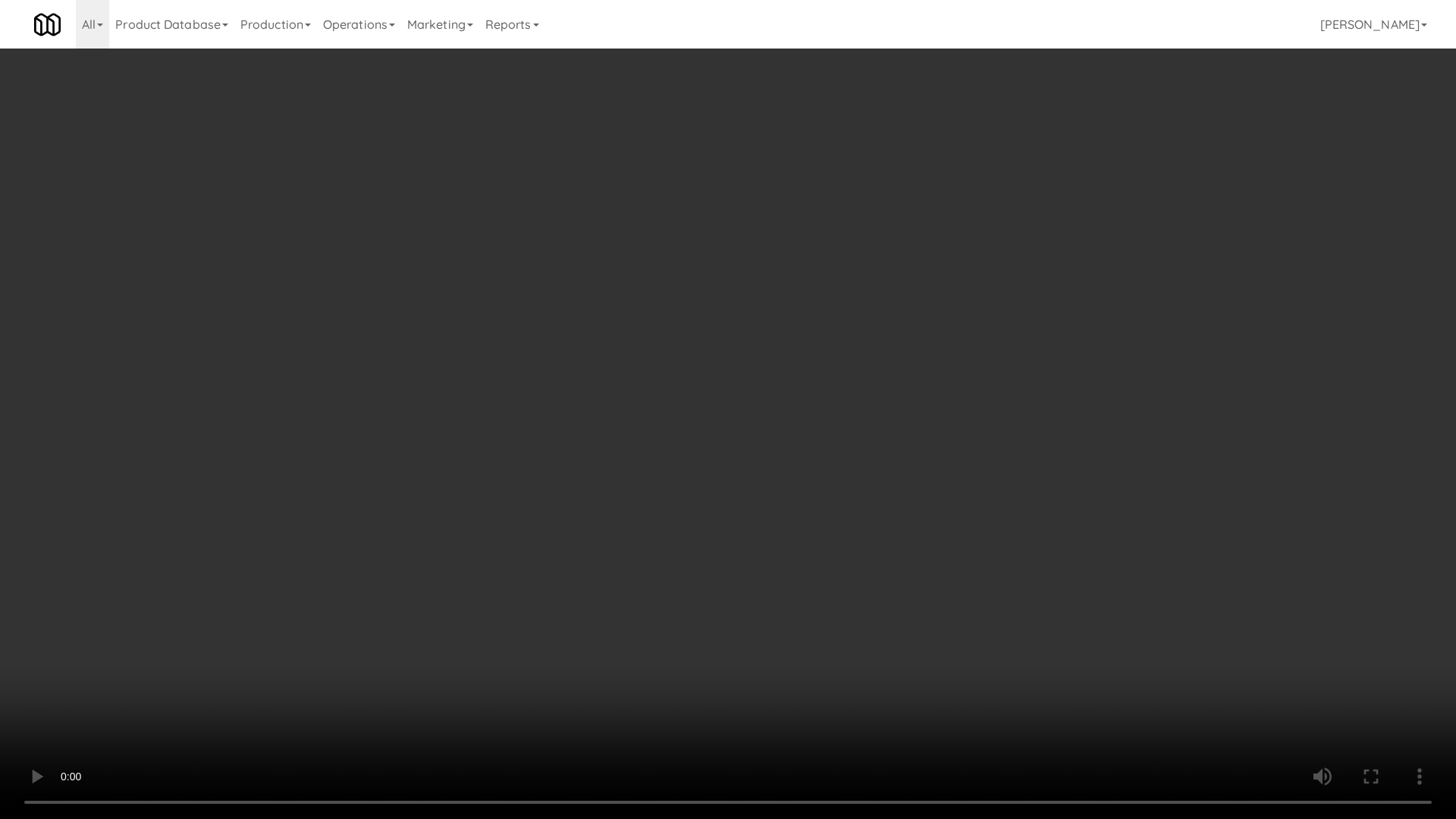
click at [717, 523] on video at bounding box center [728, 409] width 1456 height 819
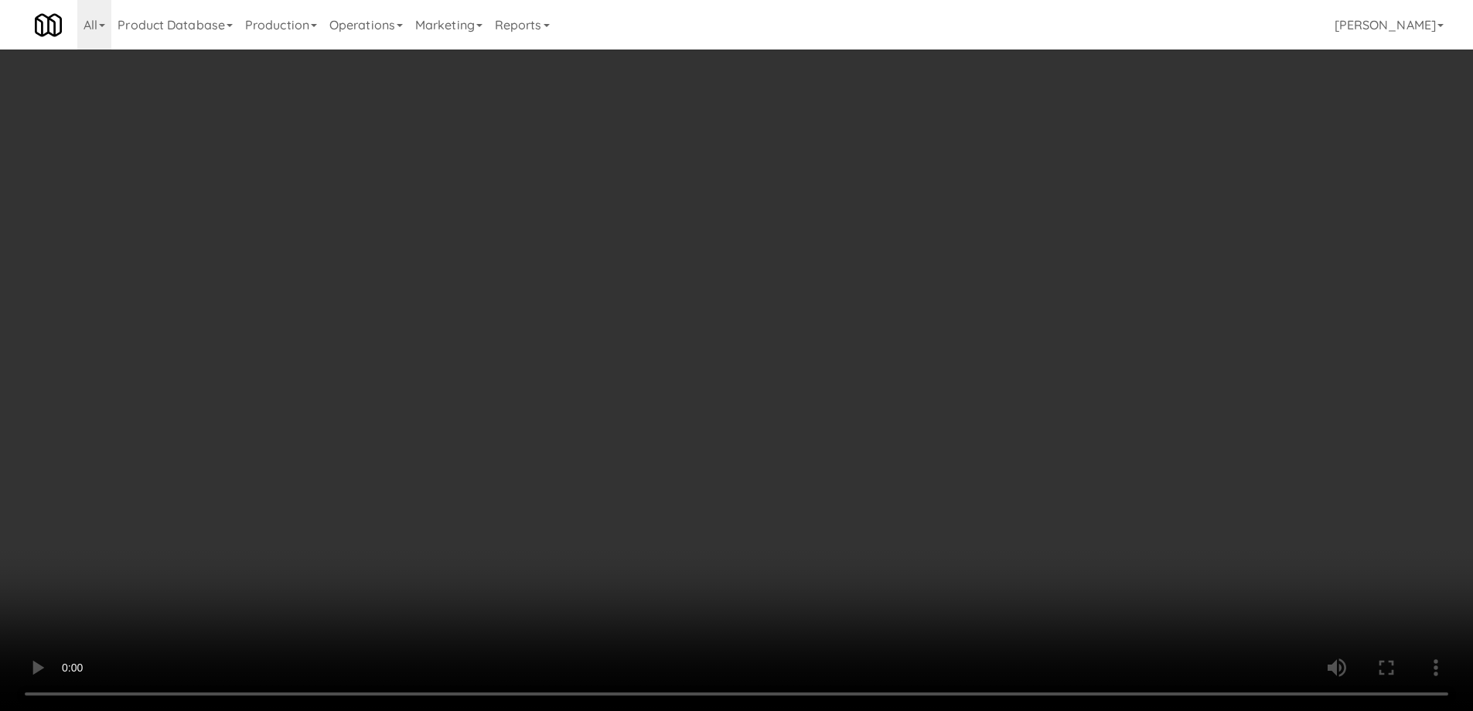
scroll to position [0, 0]
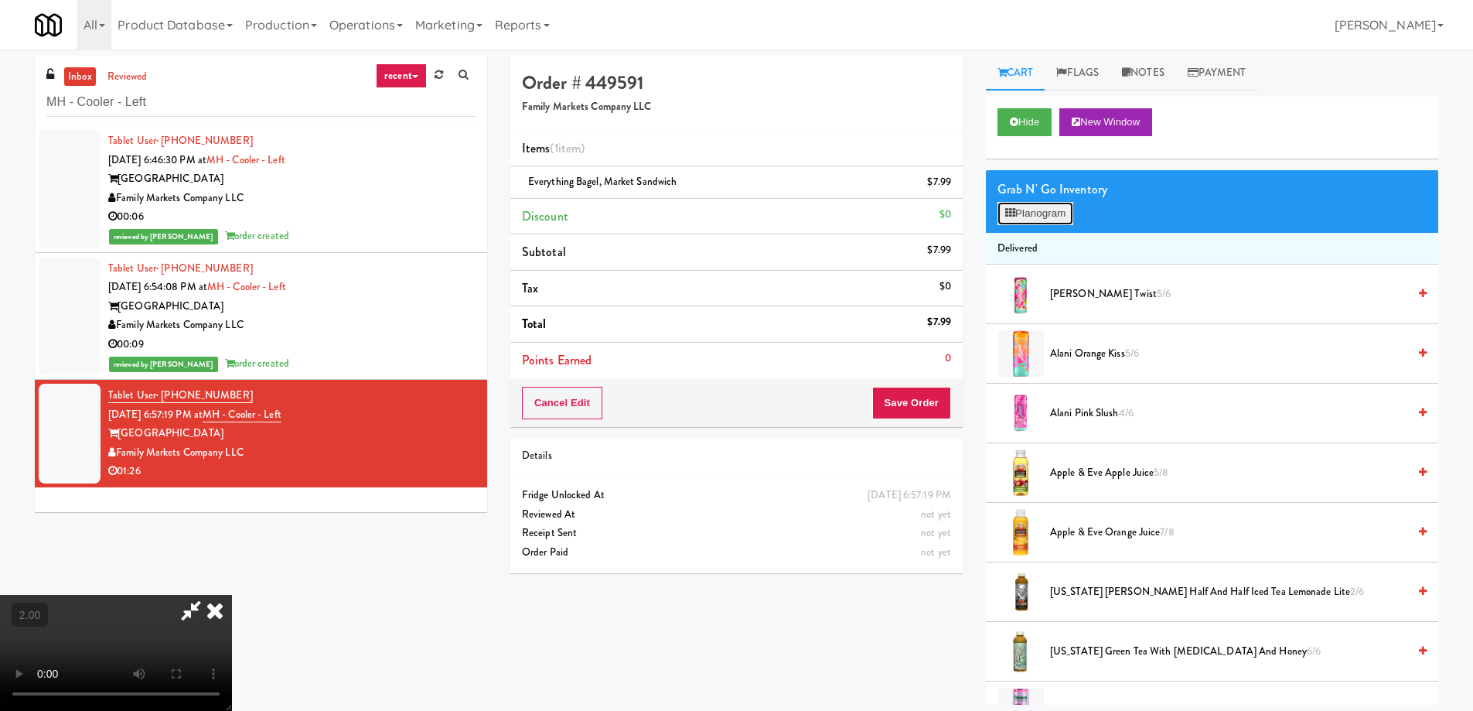
click at [1041, 210] on button "Planogram" at bounding box center [1036, 213] width 76 height 23
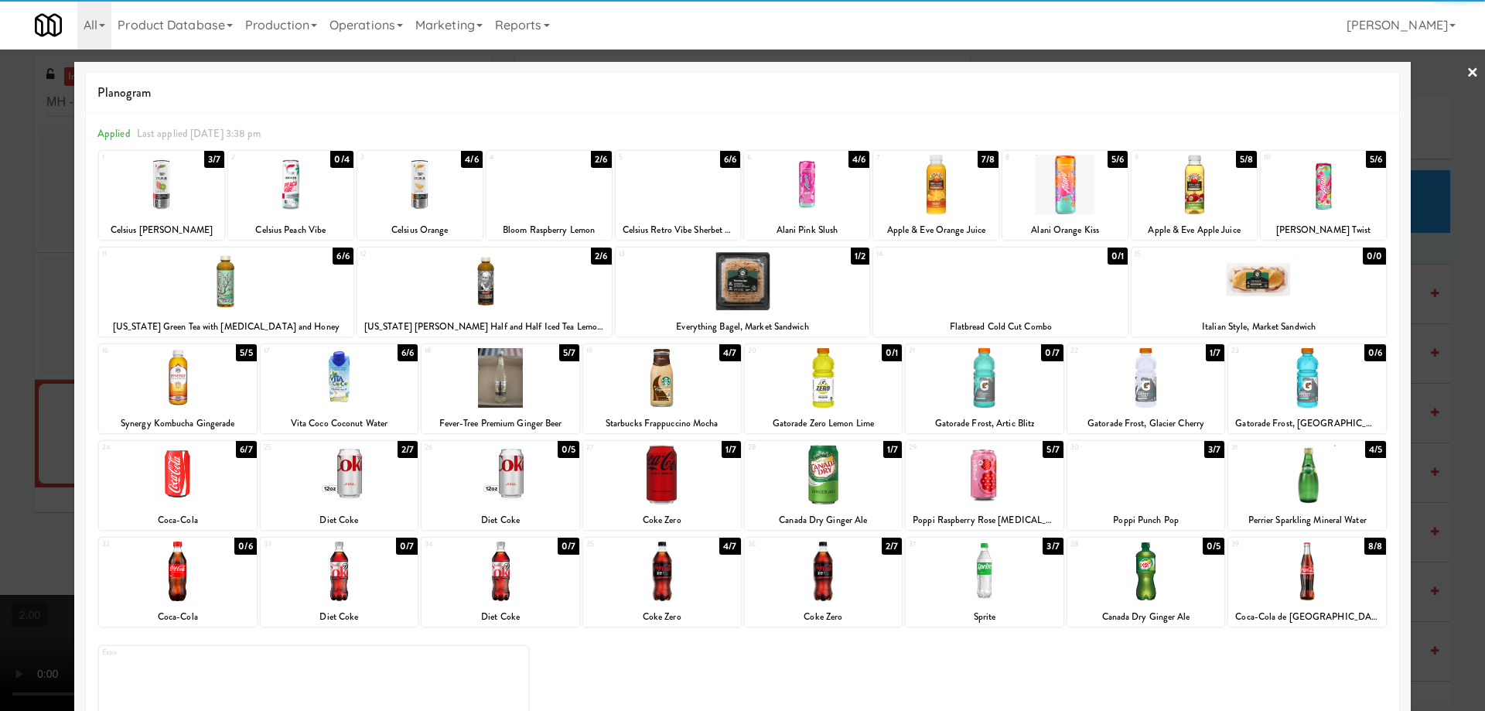
click at [186, 389] on div at bounding box center [178, 378] width 158 height 60
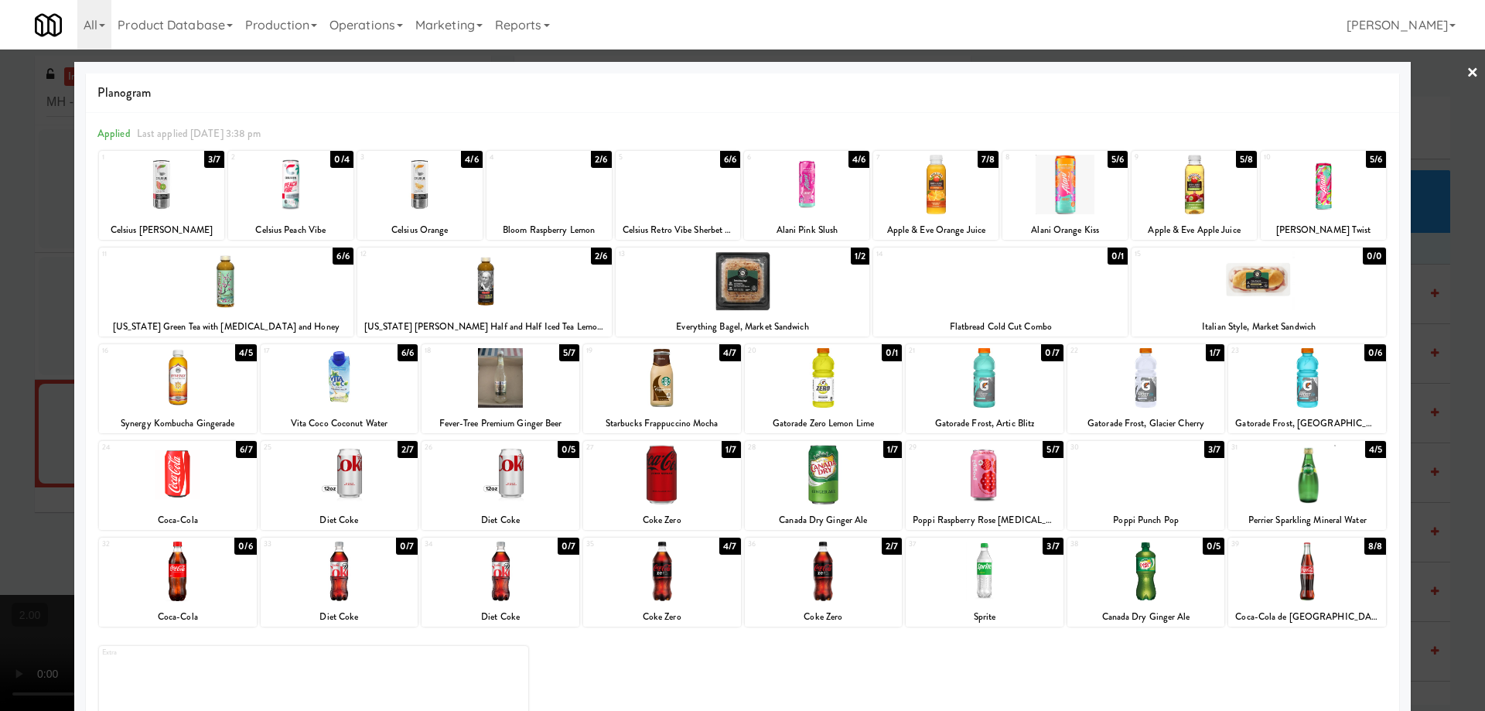
click at [1, 432] on div at bounding box center [742, 355] width 1485 height 711
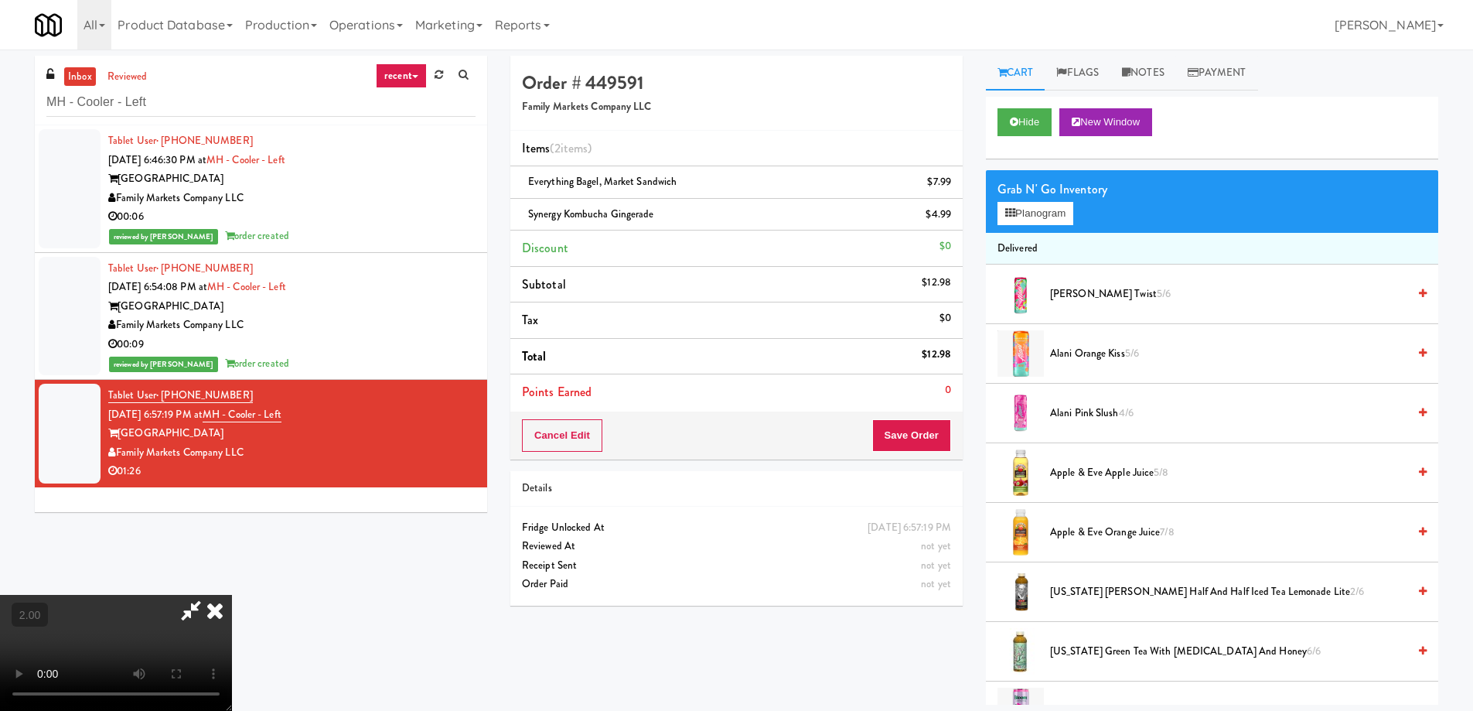
click at [232, 595] on video at bounding box center [116, 653] width 232 height 116
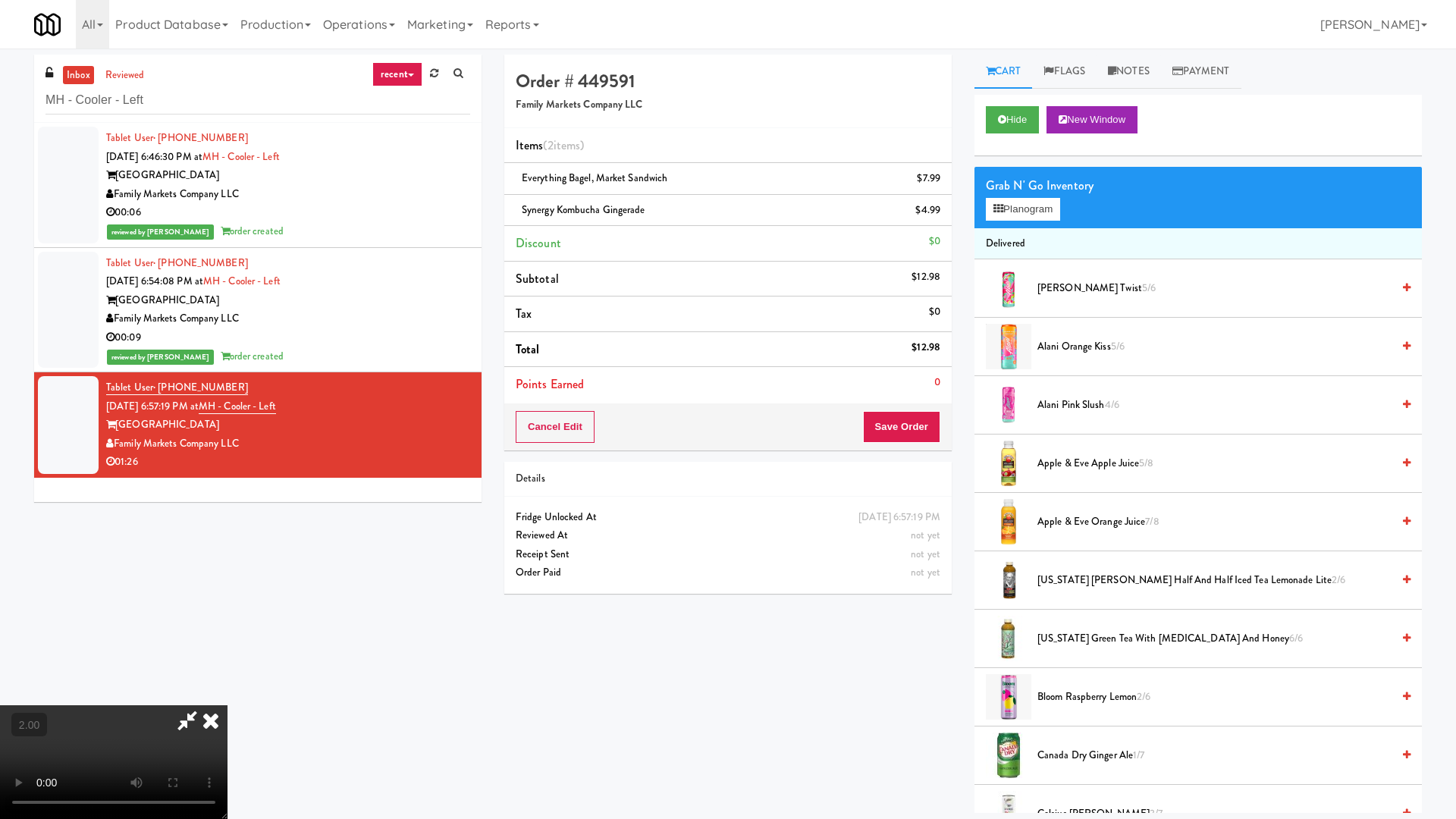
click at [227, 696] on video at bounding box center [114, 762] width 227 height 114
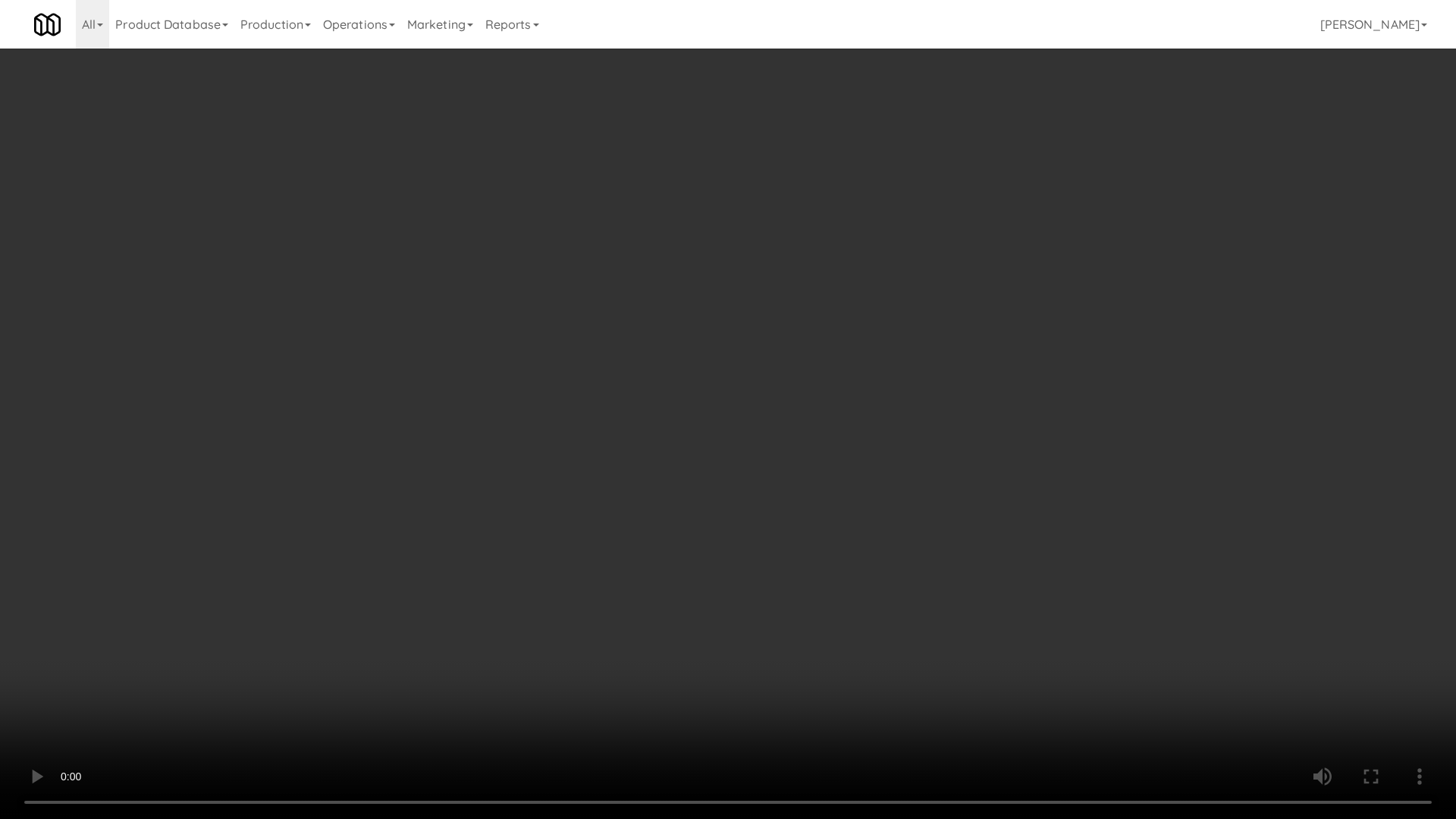
click at [664, 538] on video at bounding box center [728, 409] width 1456 height 819
click at [831, 637] on video at bounding box center [728, 409] width 1456 height 819
click at [820, 632] on video at bounding box center [728, 409] width 1456 height 819
click at [819, 632] on video at bounding box center [728, 409] width 1456 height 819
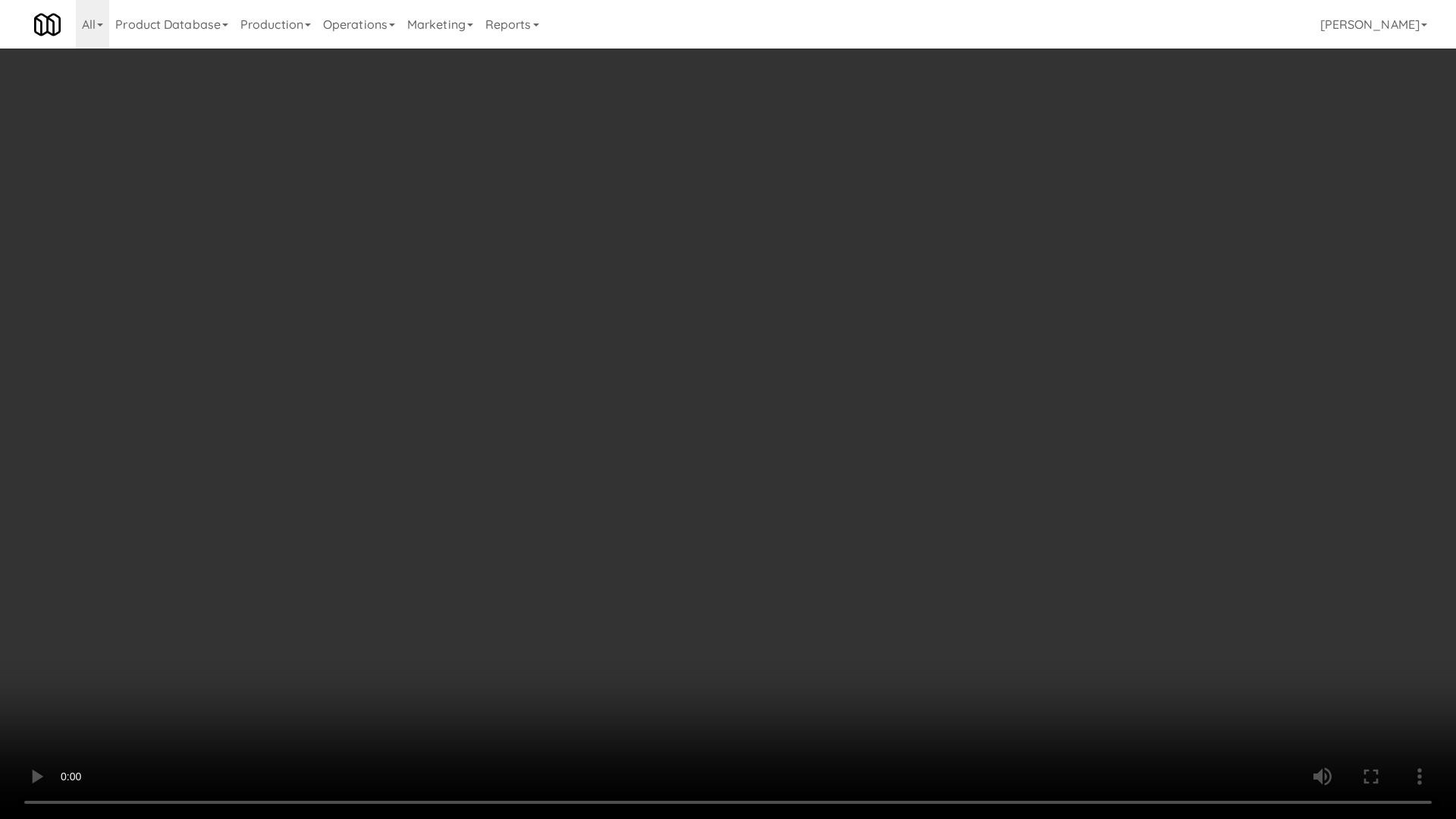
click at [819, 632] on video at bounding box center [728, 409] width 1456 height 819
click at [818, 632] on video at bounding box center [728, 409] width 1456 height 819
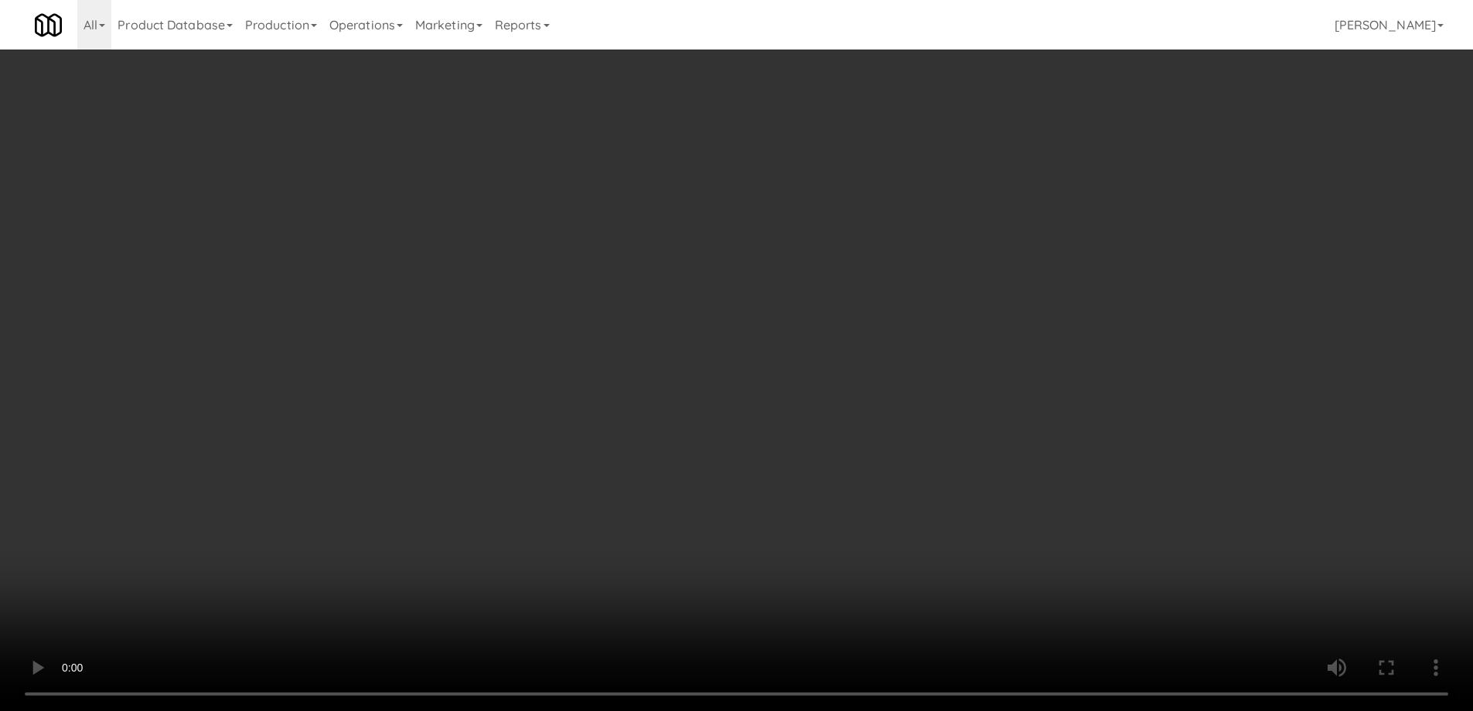
click at [954, 218] on icon at bounding box center [953, 220] width 8 height 10
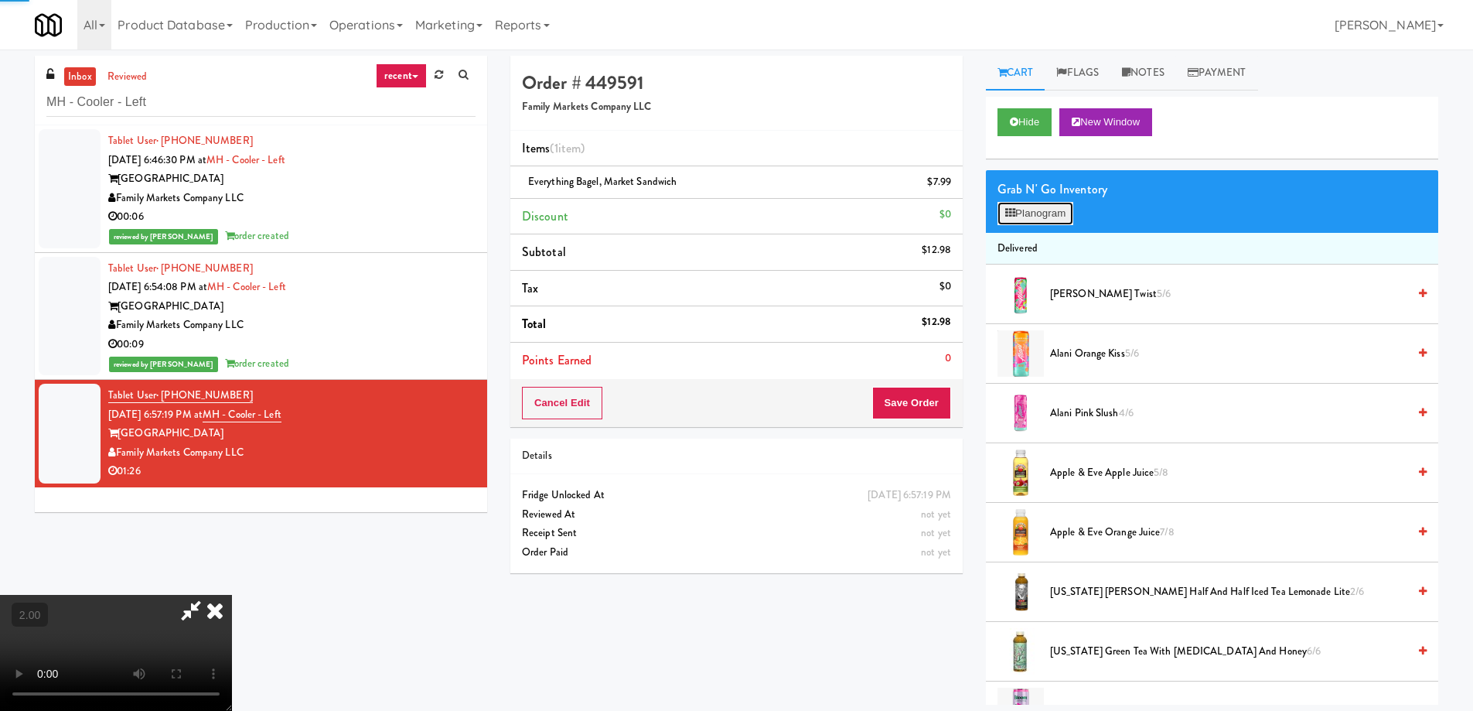
click at [1056, 208] on button "Planogram" at bounding box center [1036, 213] width 76 height 23
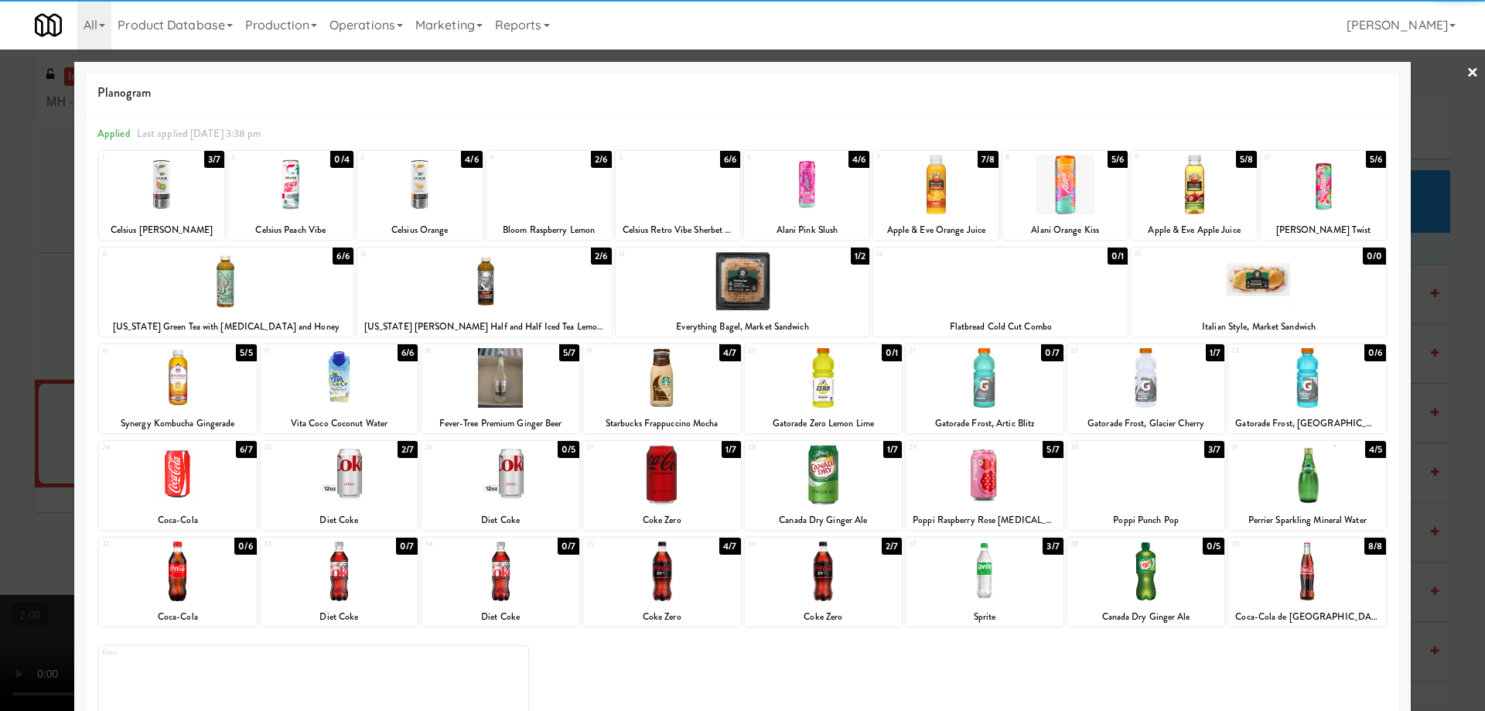
click at [507, 389] on div at bounding box center [500, 378] width 158 height 60
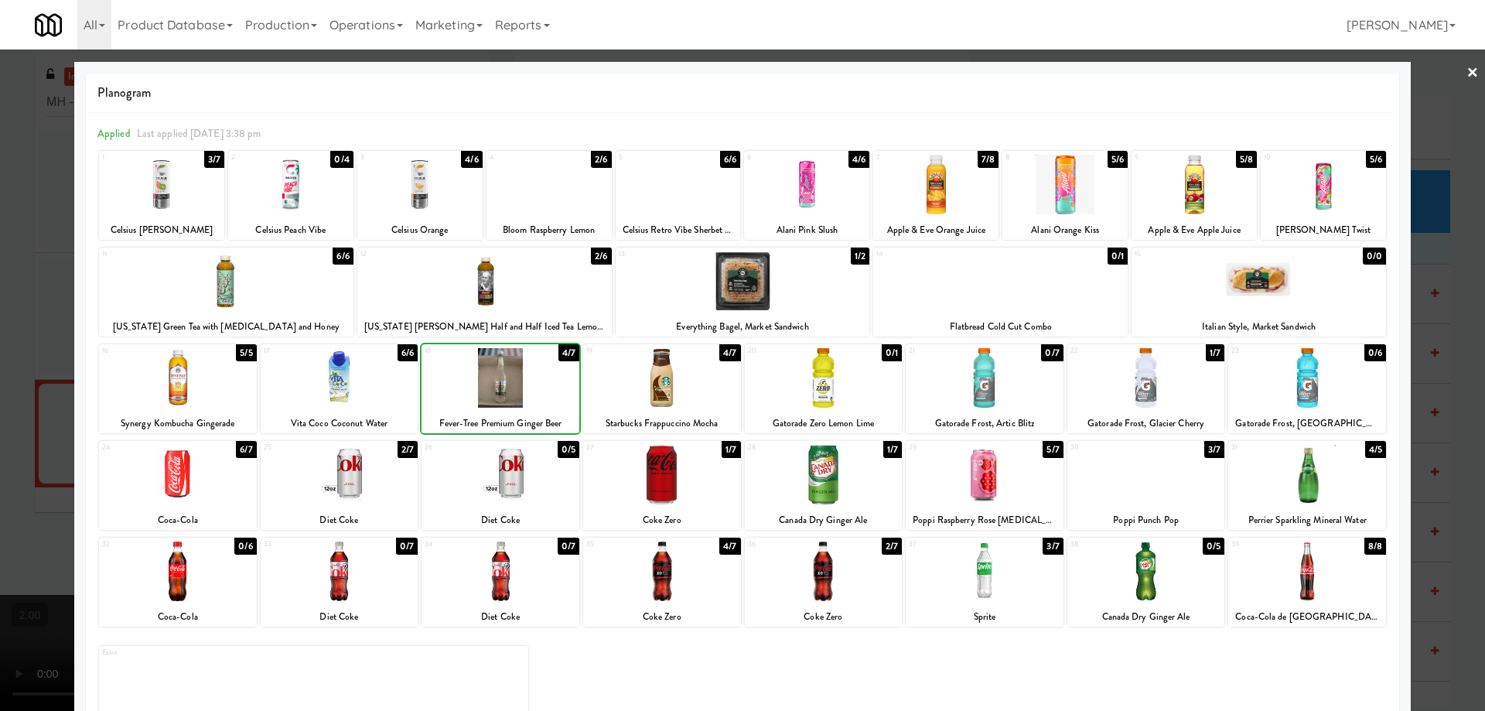
click at [494, 391] on div at bounding box center [500, 378] width 158 height 60
click at [0, 449] on div at bounding box center [742, 355] width 1485 height 711
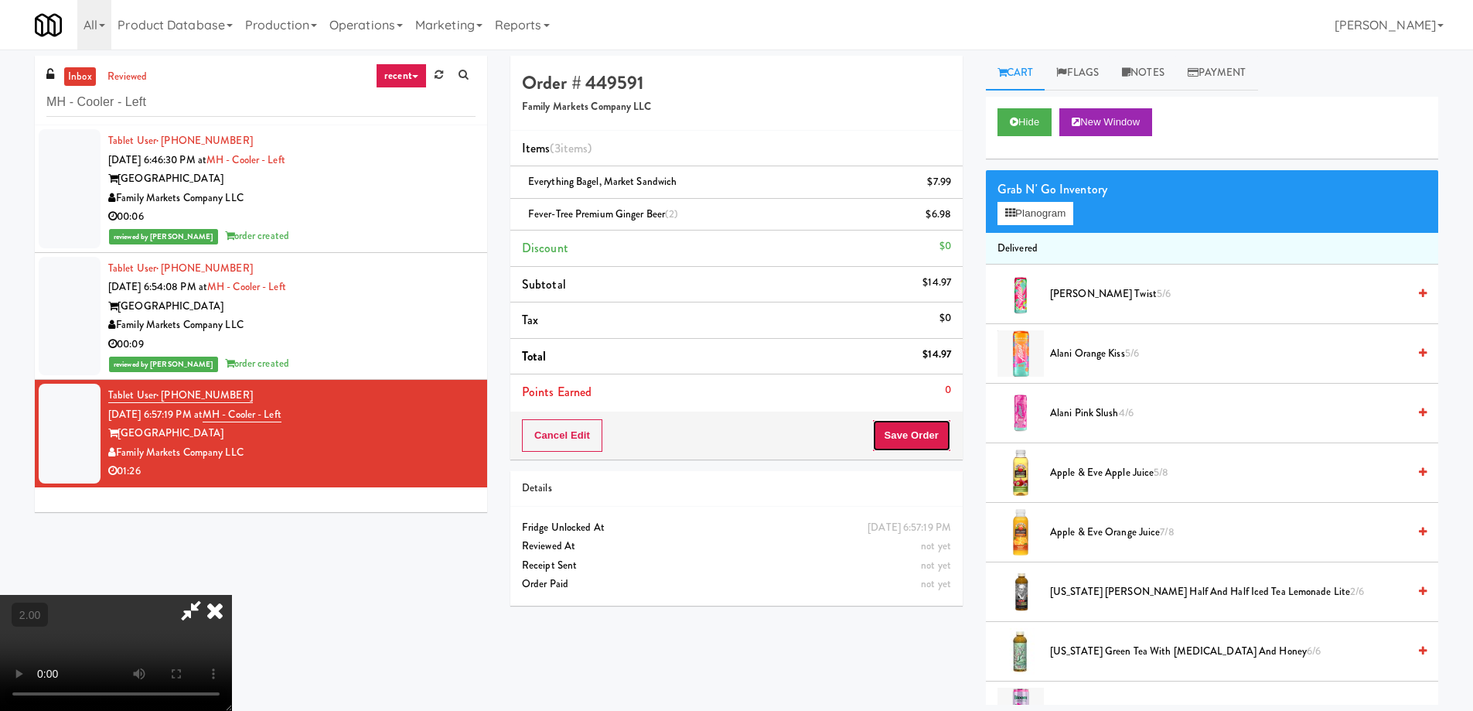
click at [915, 438] on button "Save Order" at bounding box center [911, 435] width 79 height 32
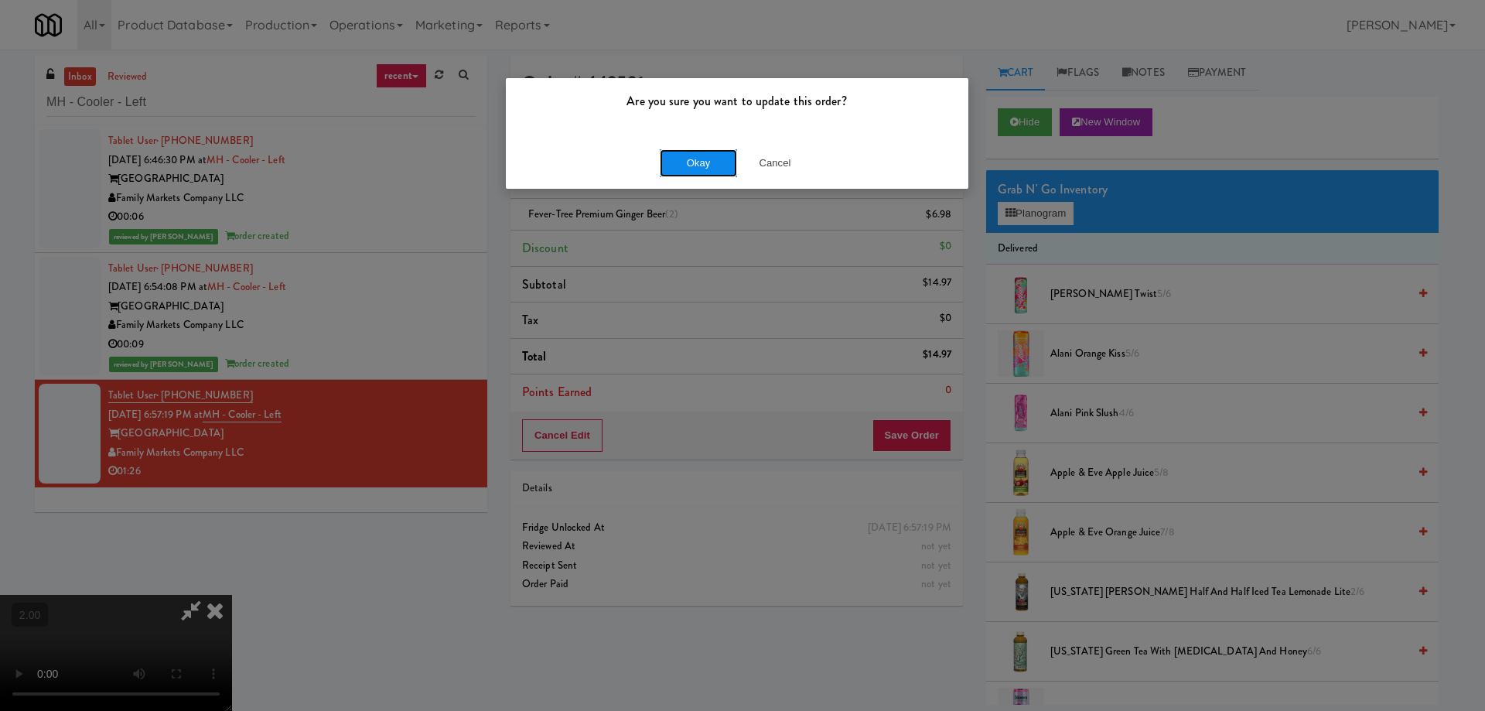
click at [706, 166] on button "Okay" at bounding box center [698, 163] width 77 height 28
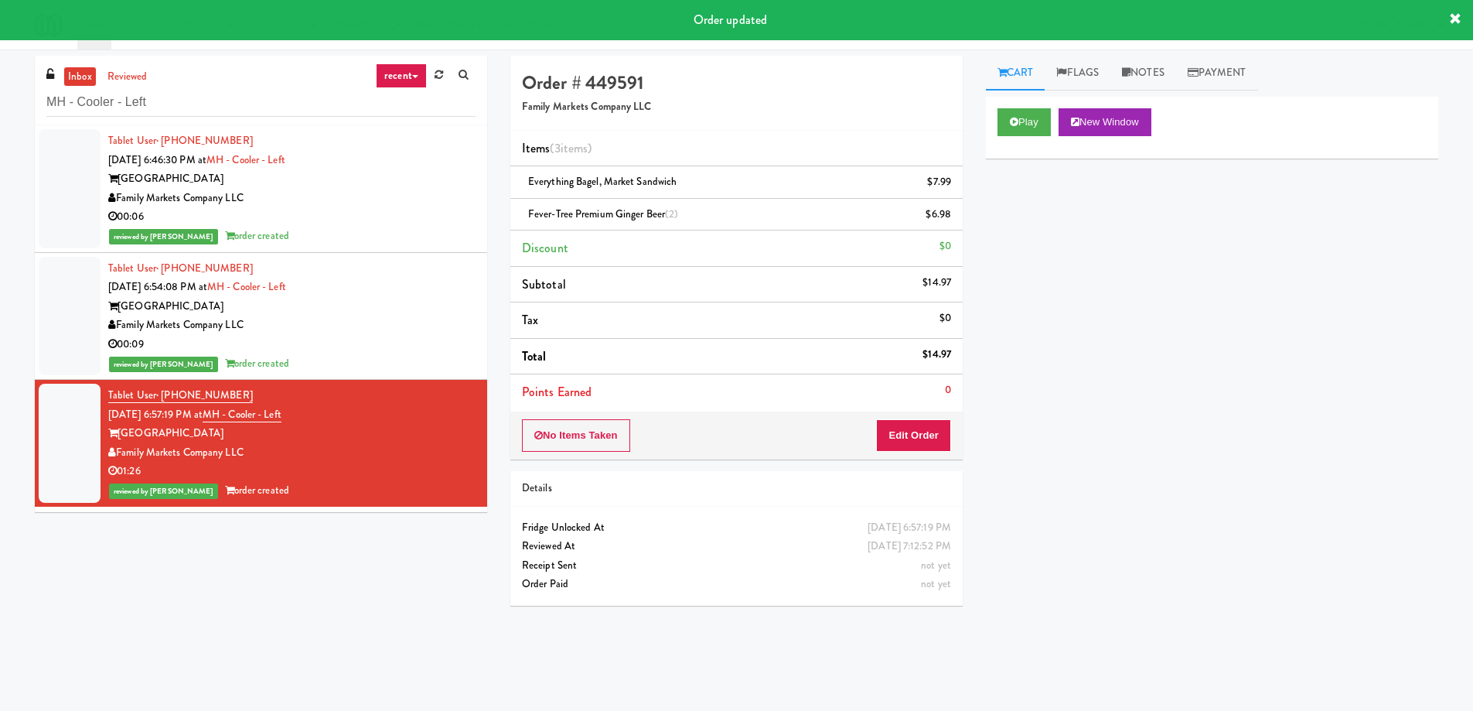
click at [376, 314] on div "Market House" at bounding box center [291, 306] width 367 height 19
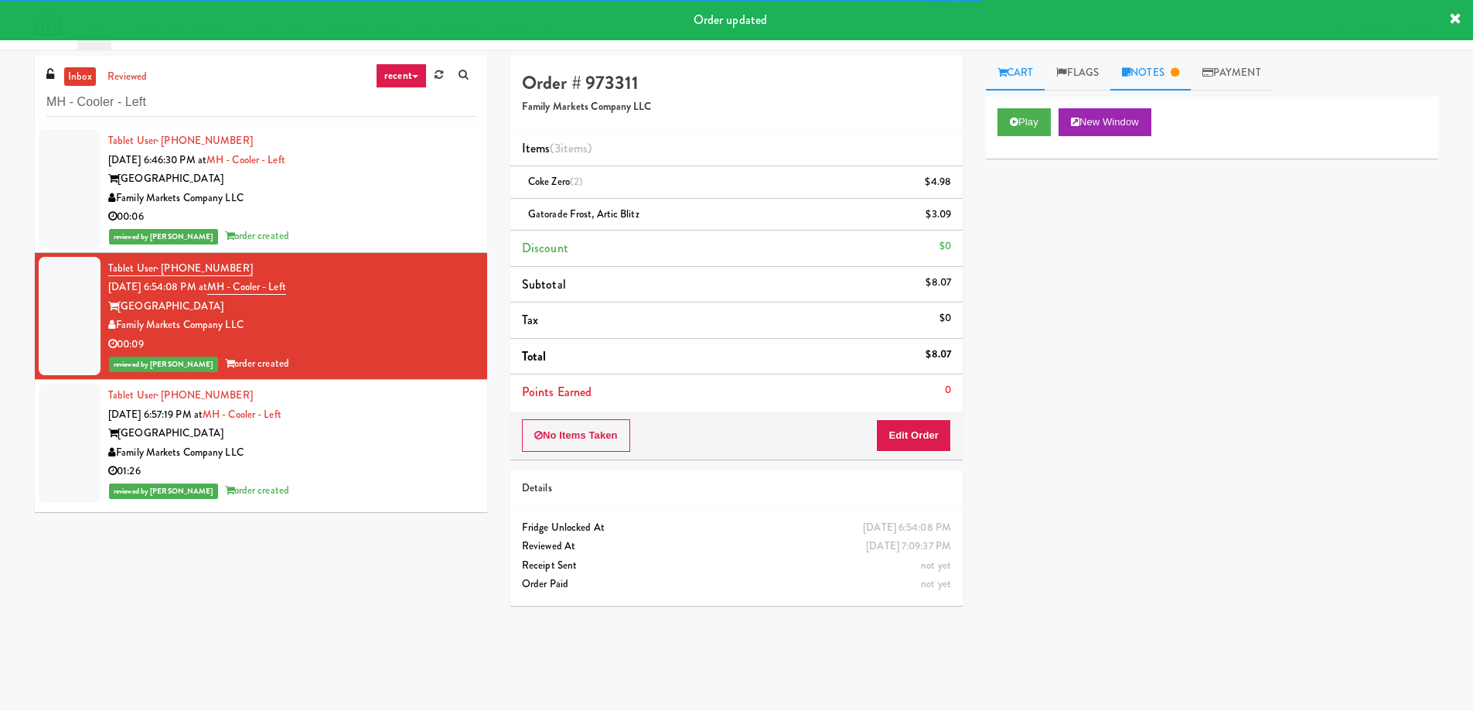
click at [1188, 74] on link "Notes" at bounding box center [1150, 73] width 80 height 35
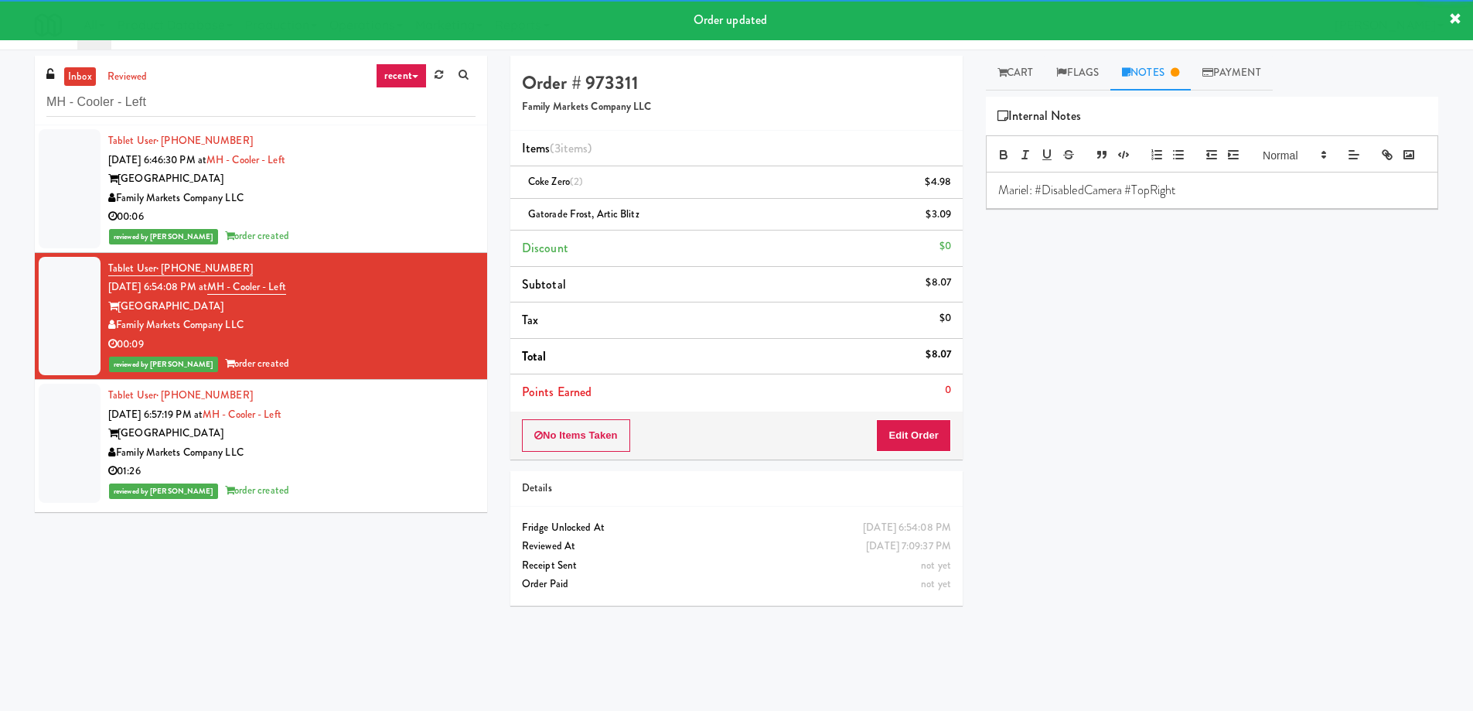
click at [1086, 199] on p "Mariel: #DisabledCamera #TopRight" at bounding box center [1212, 190] width 428 height 17
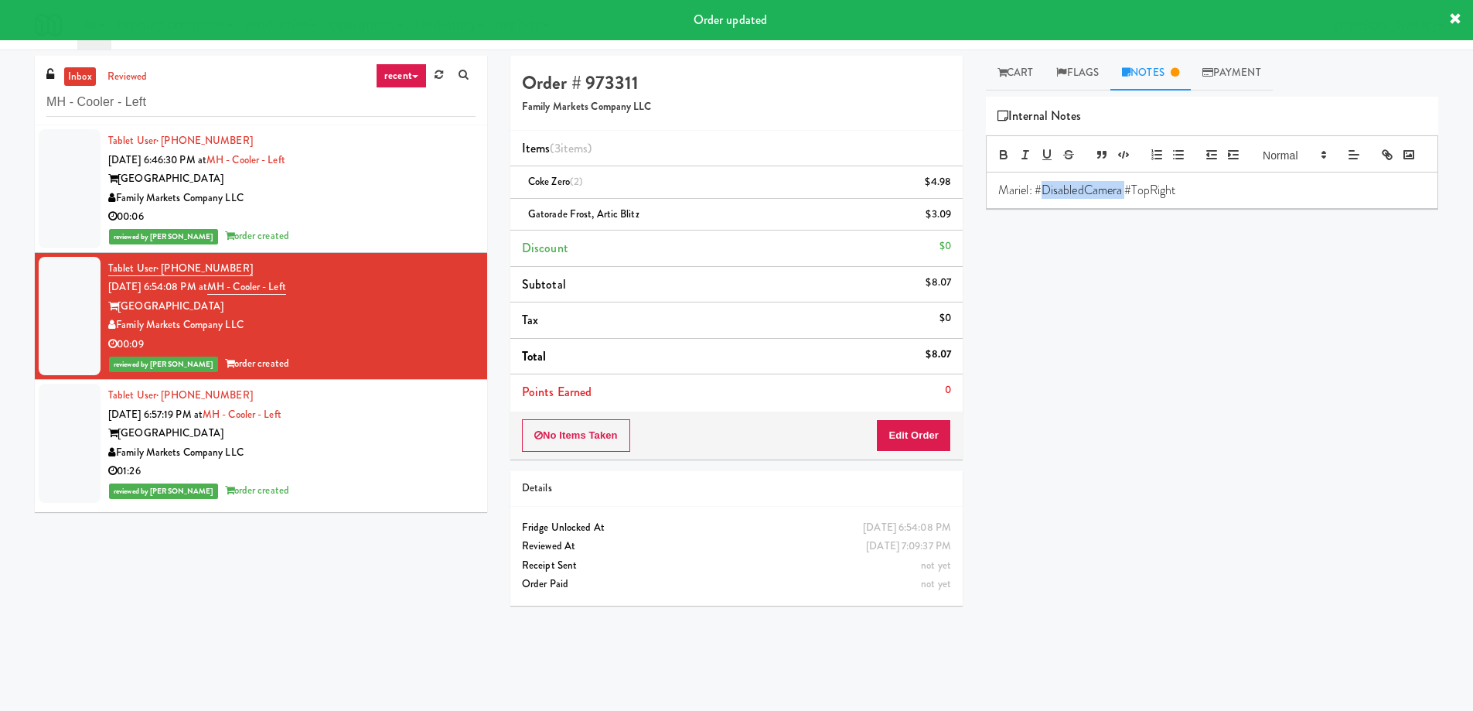
click at [1086, 199] on p "Mariel: #DisabledCamera #TopRight" at bounding box center [1212, 190] width 428 height 17
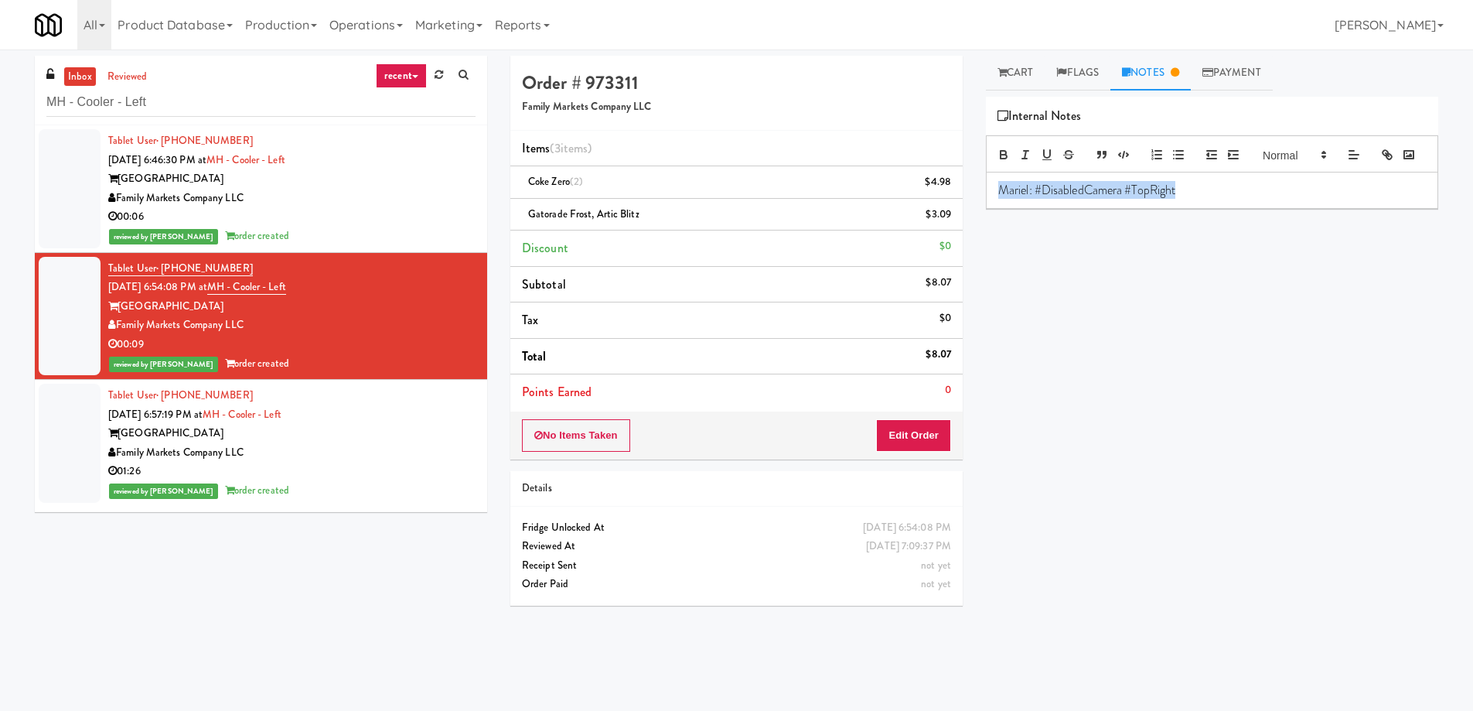
copy p "Mariel: #DisabledCamera #TopRight"
click at [397, 457] on div "Family Markets Company LLC" at bounding box center [291, 452] width 367 height 19
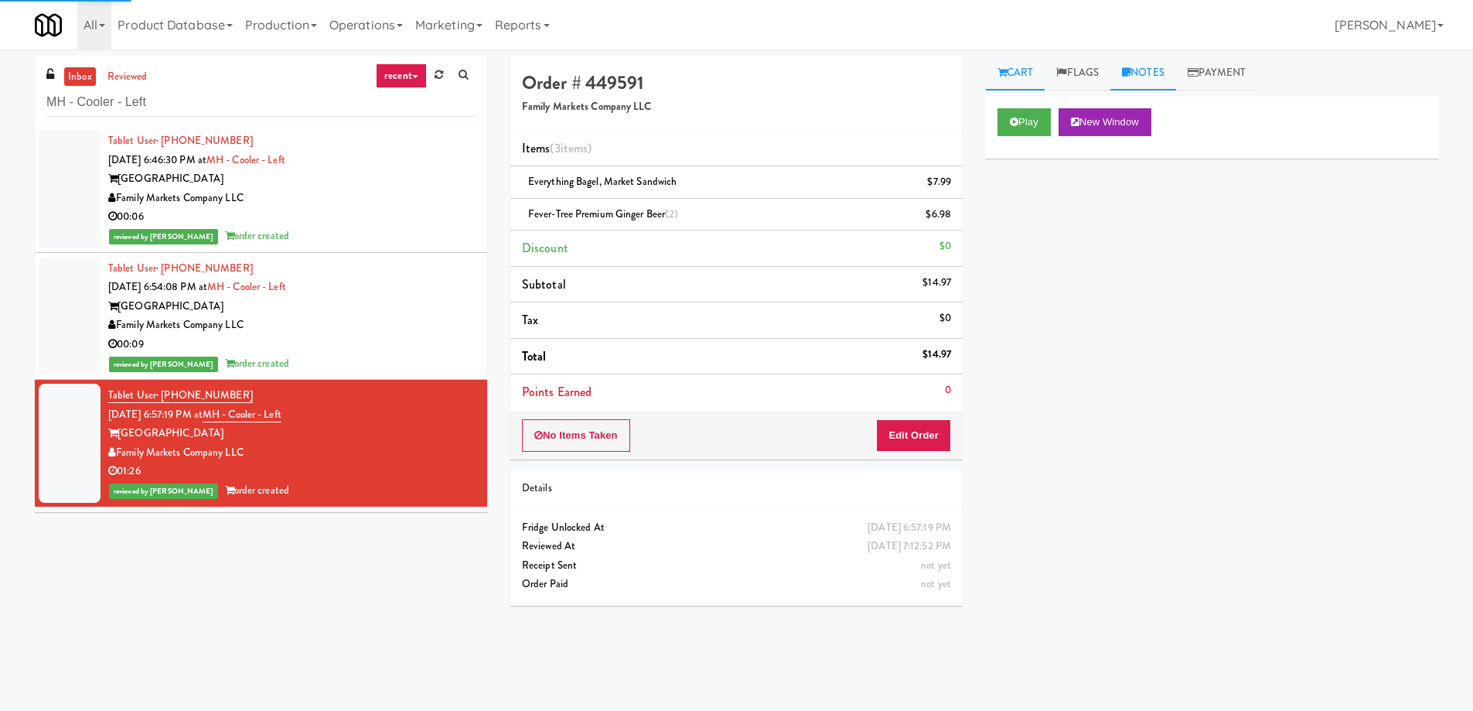
click at [1125, 73] on link "Notes" at bounding box center [1143, 73] width 66 height 35
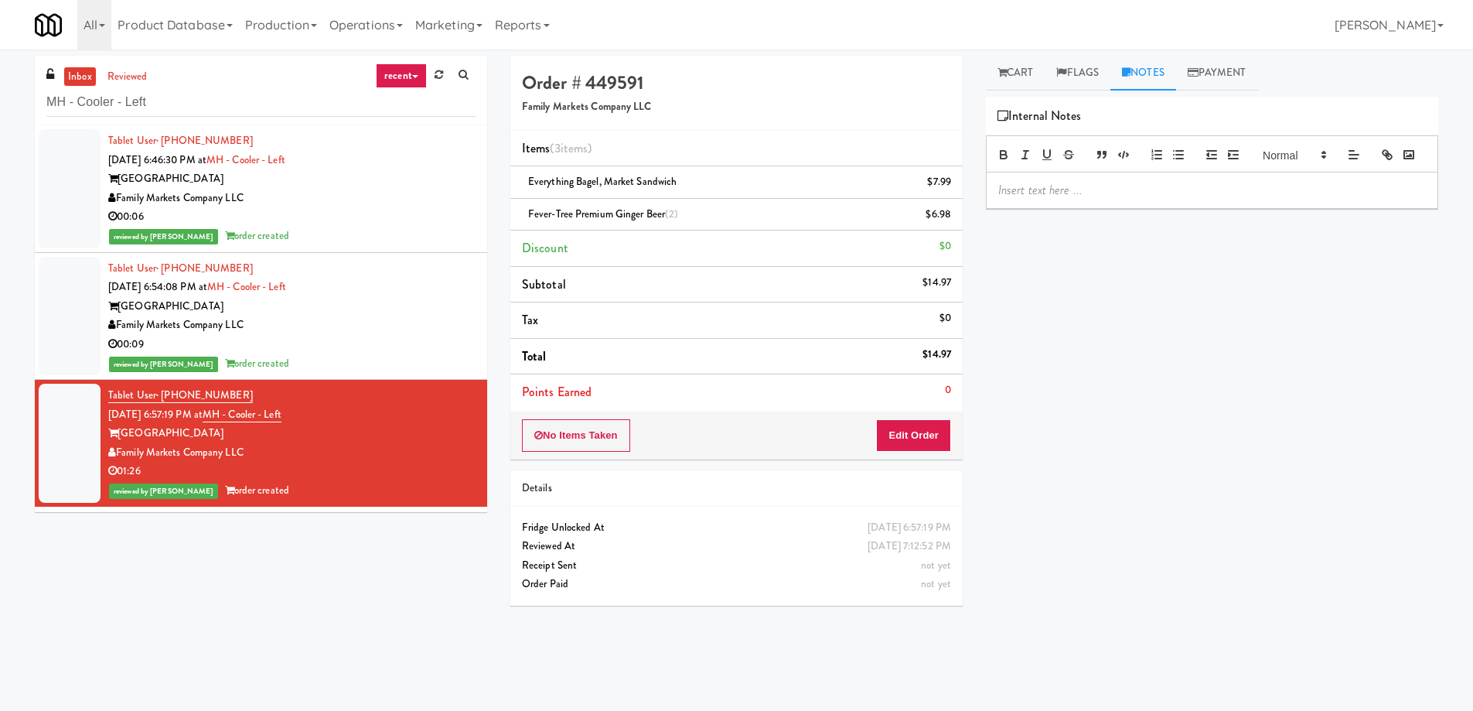
click at [1074, 199] on p at bounding box center [1212, 190] width 428 height 17
click at [192, 96] on input "MH - Cooler - Left" at bounding box center [260, 102] width 429 height 29
paste input "NOVO - Cooler Combo"
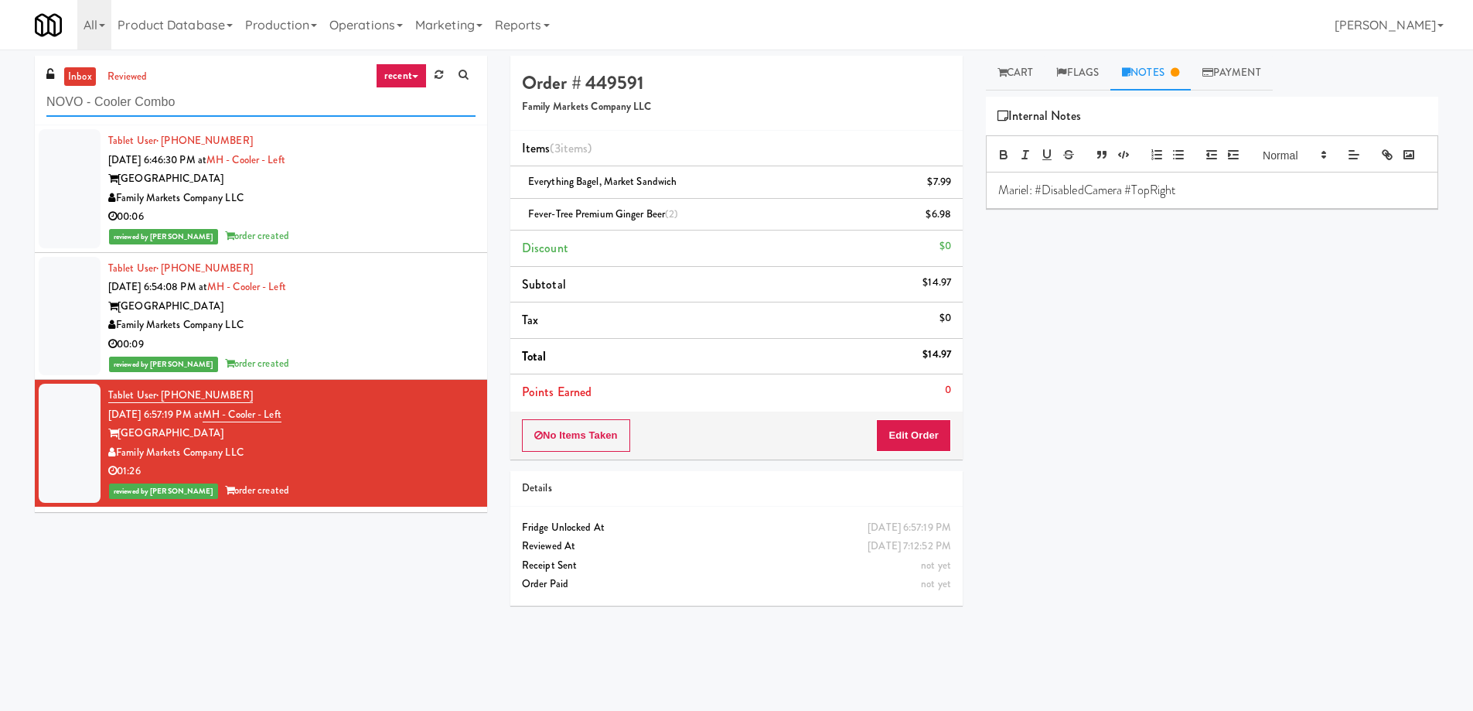
type input "NOVO - Cooler Combo"
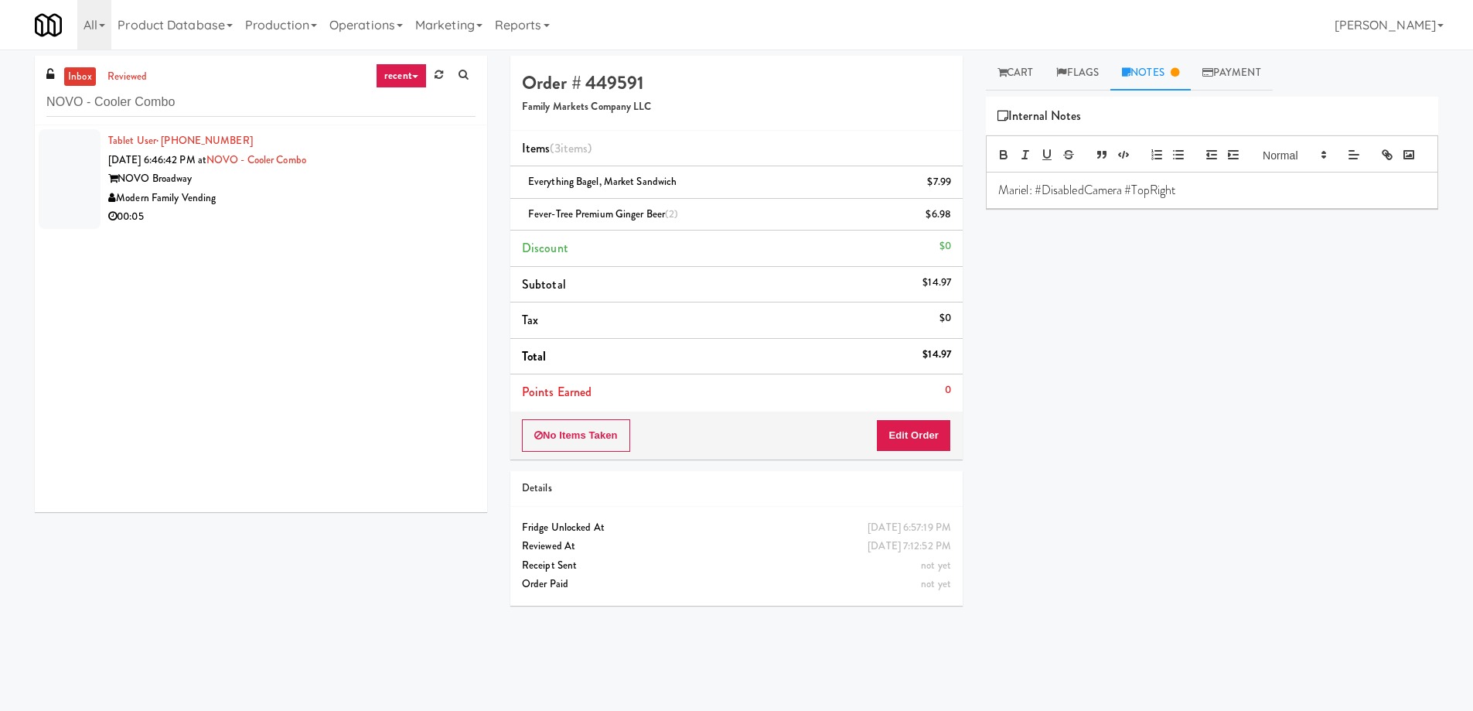
click at [264, 216] on div "00:05" at bounding box center [291, 216] width 367 height 19
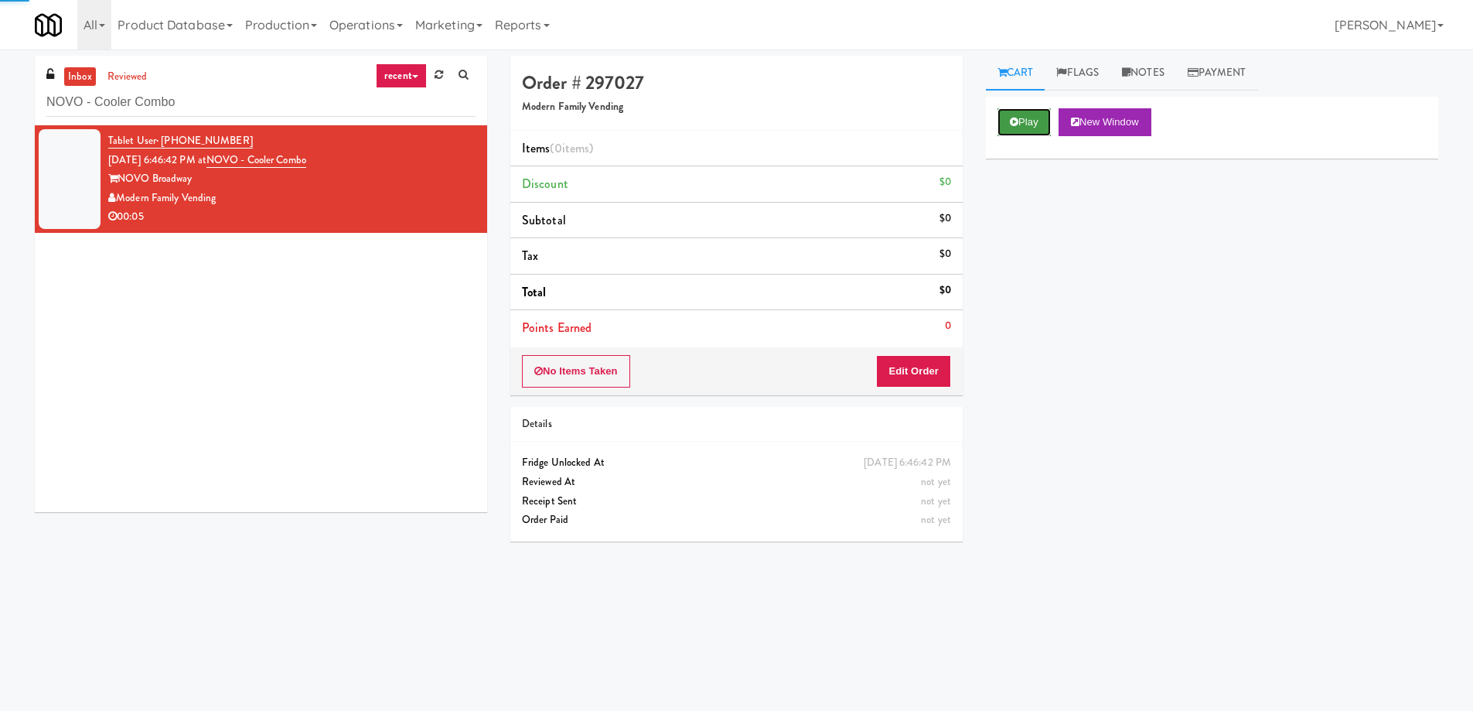
click at [1032, 132] on button "Play" at bounding box center [1024, 122] width 53 height 28
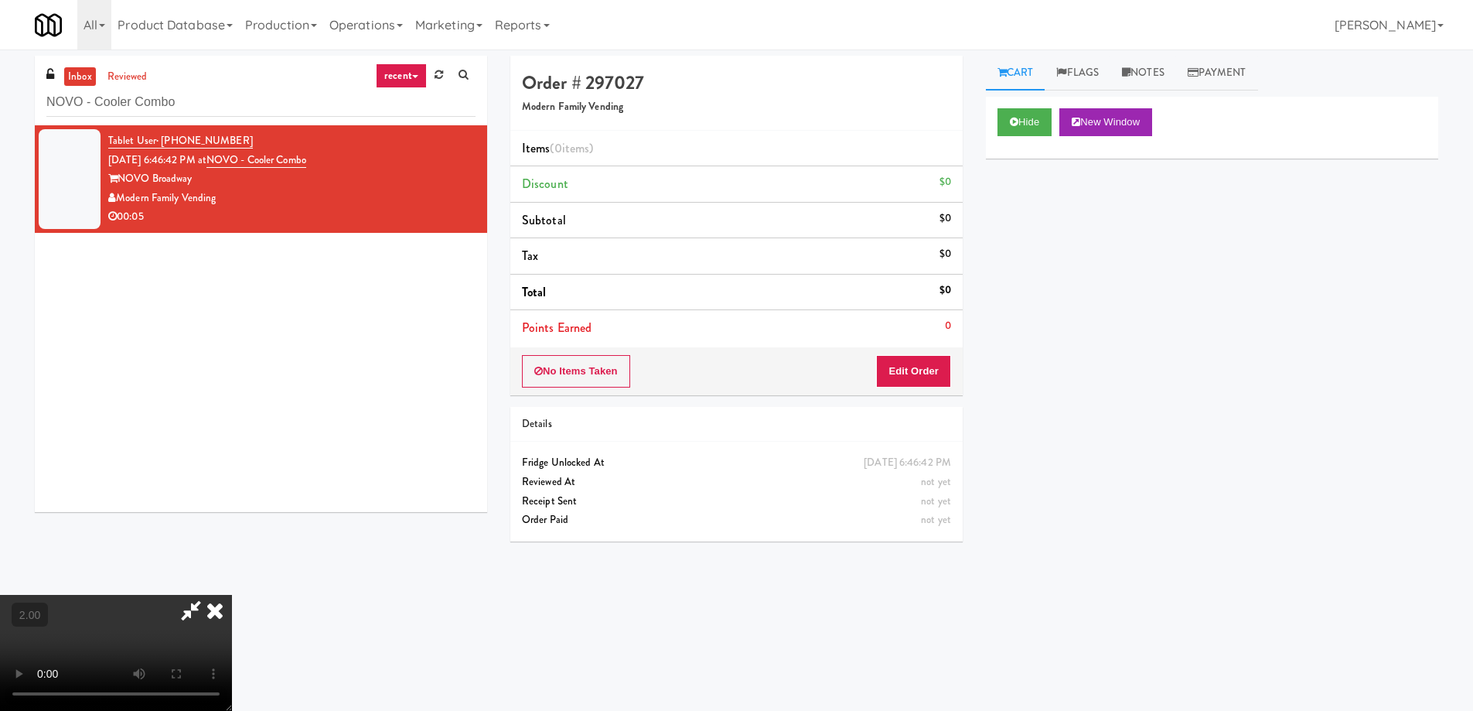
click at [232, 595] on video at bounding box center [116, 653] width 232 height 116
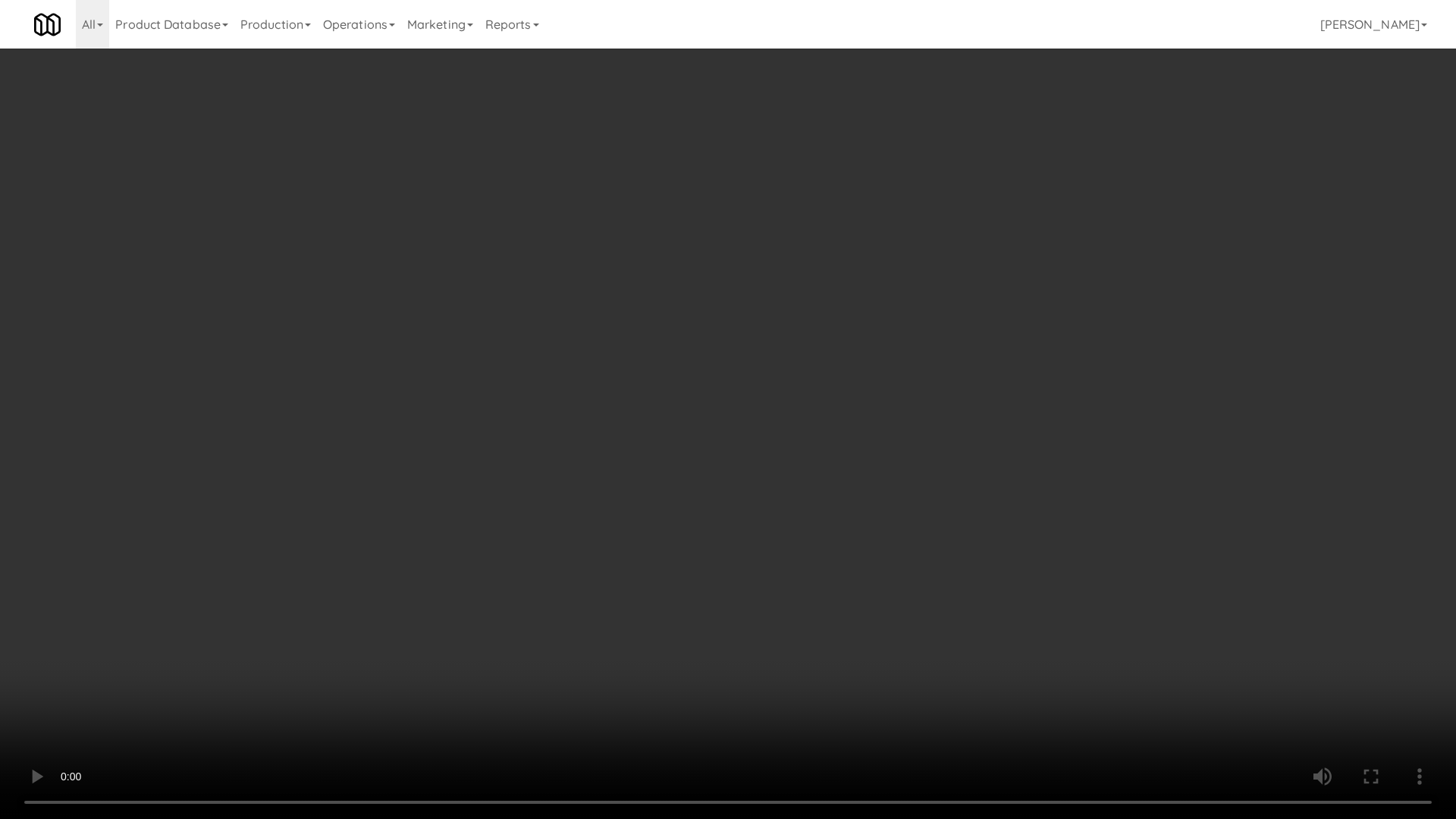
click at [1055, 544] on video at bounding box center [728, 409] width 1456 height 819
click at [1067, 539] on video at bounding box center [728, 409] width 1456 height 819
click at [1078, 546] on video at bounding box center [728, 409] width 1456 height 819
click at [1111, 584] on video at bounding box center [728, 409] width 1456 height 819
click at [1056, 561] on video at bounding box center [728, 409] width 1456 height 819
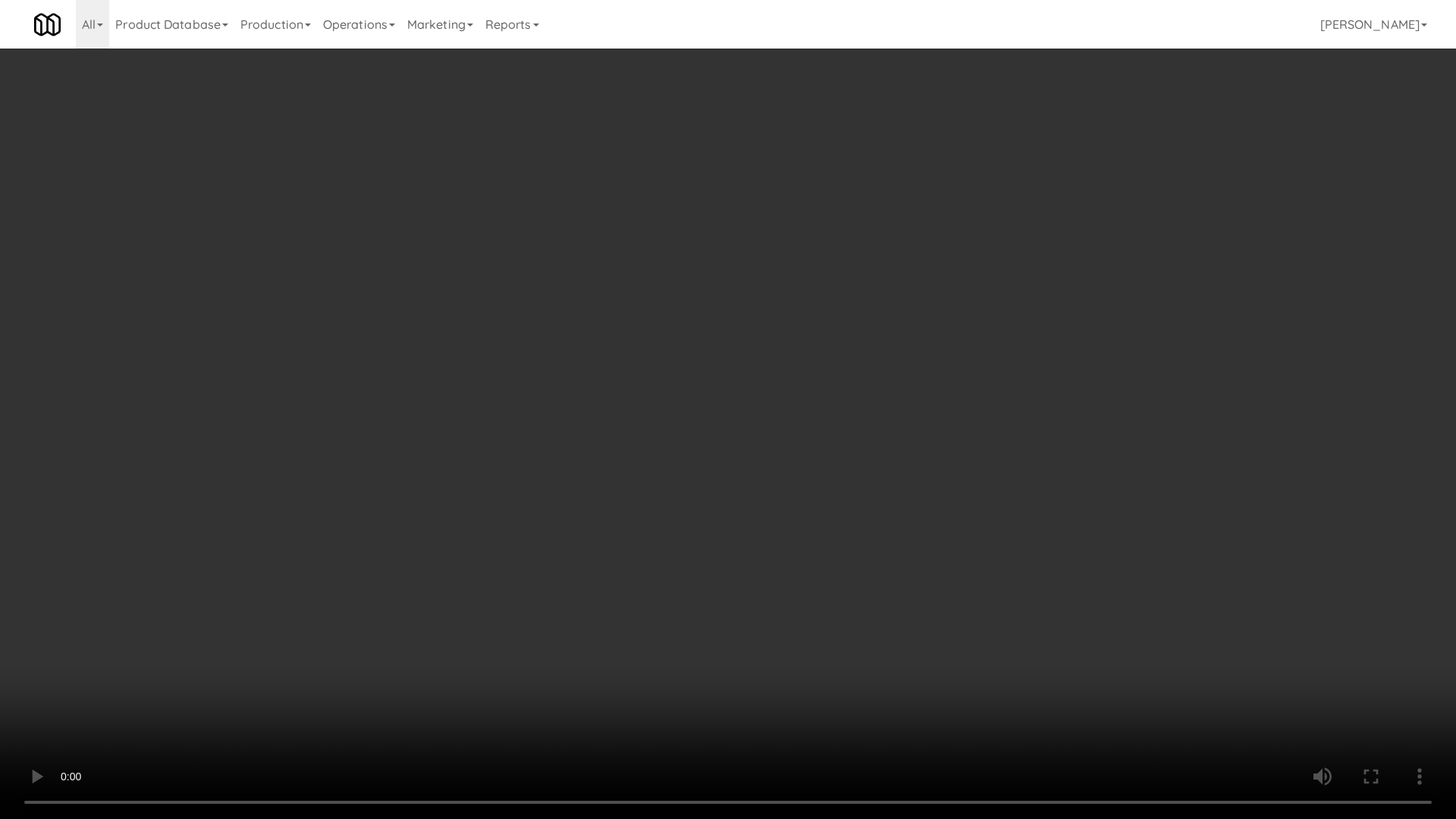
click at [1056, 561] on video at bounding box center [728, 409] width 1456 height 819
click at [1009, 630] on video at bounding box center [728, 409] width 1456 height 819
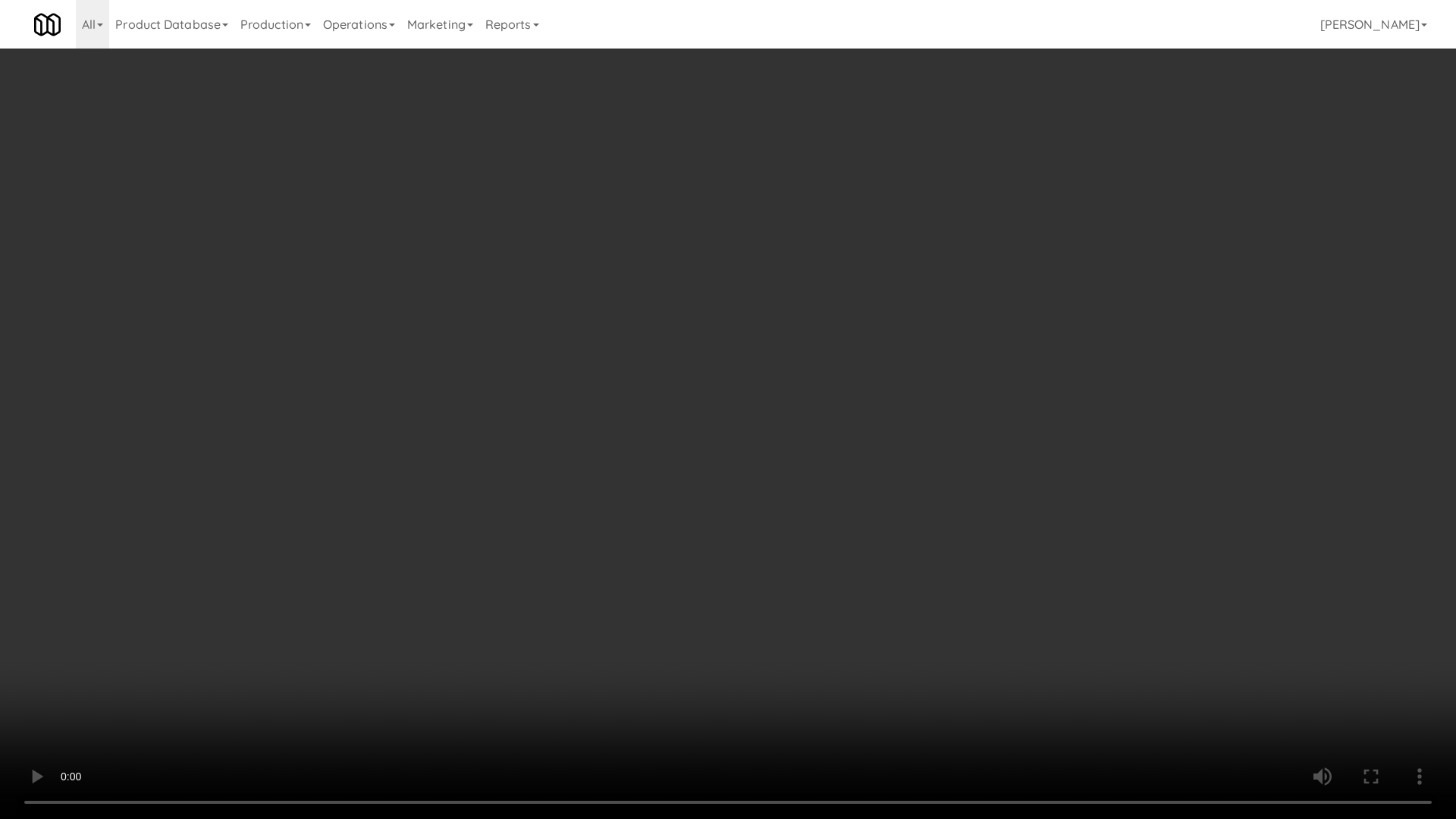
click at [1009, 630] on video at bounding box center [728, 409] width 1456 height 819
click at [1054, 630] on video at bounding box center [728, 409] width 1456 height 819
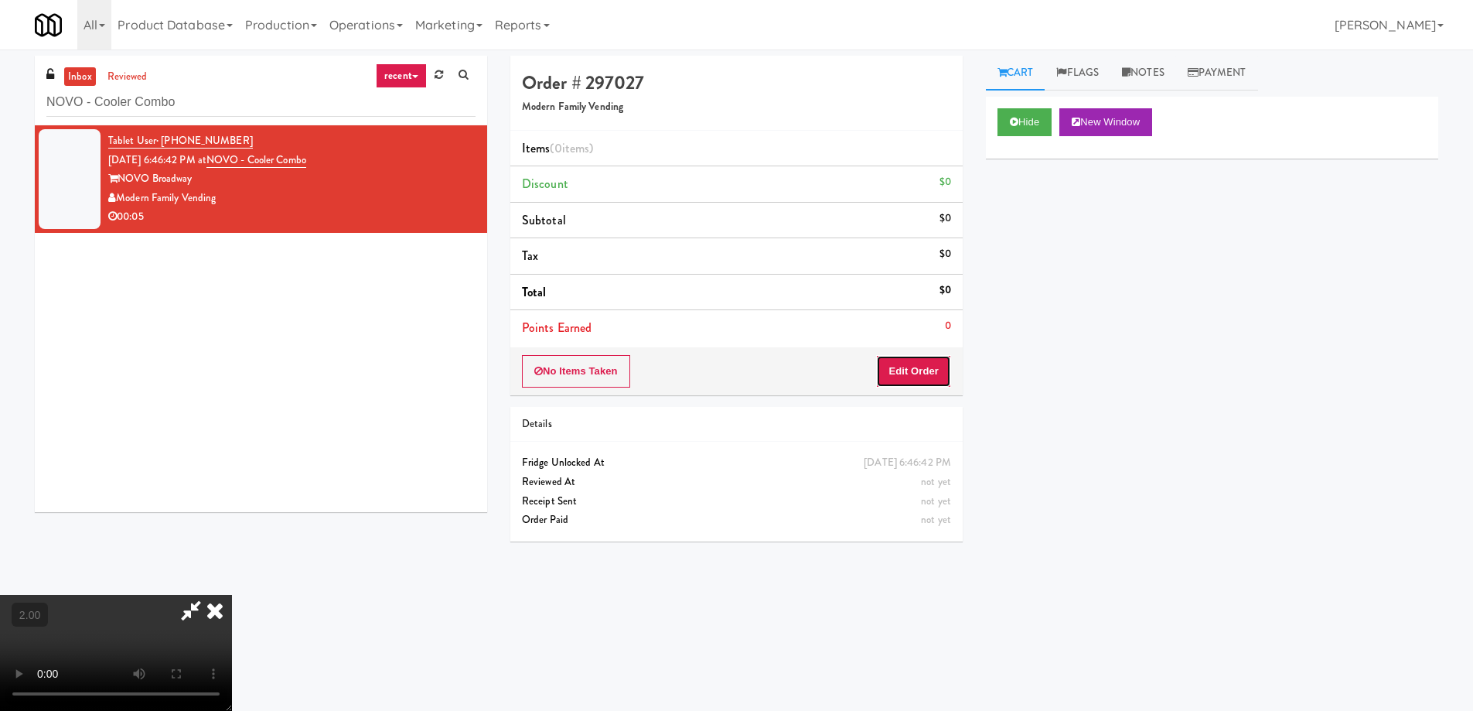
click at [914, 373] on button "Edit Order" at bounding box center [913, 371] width 75 height 32
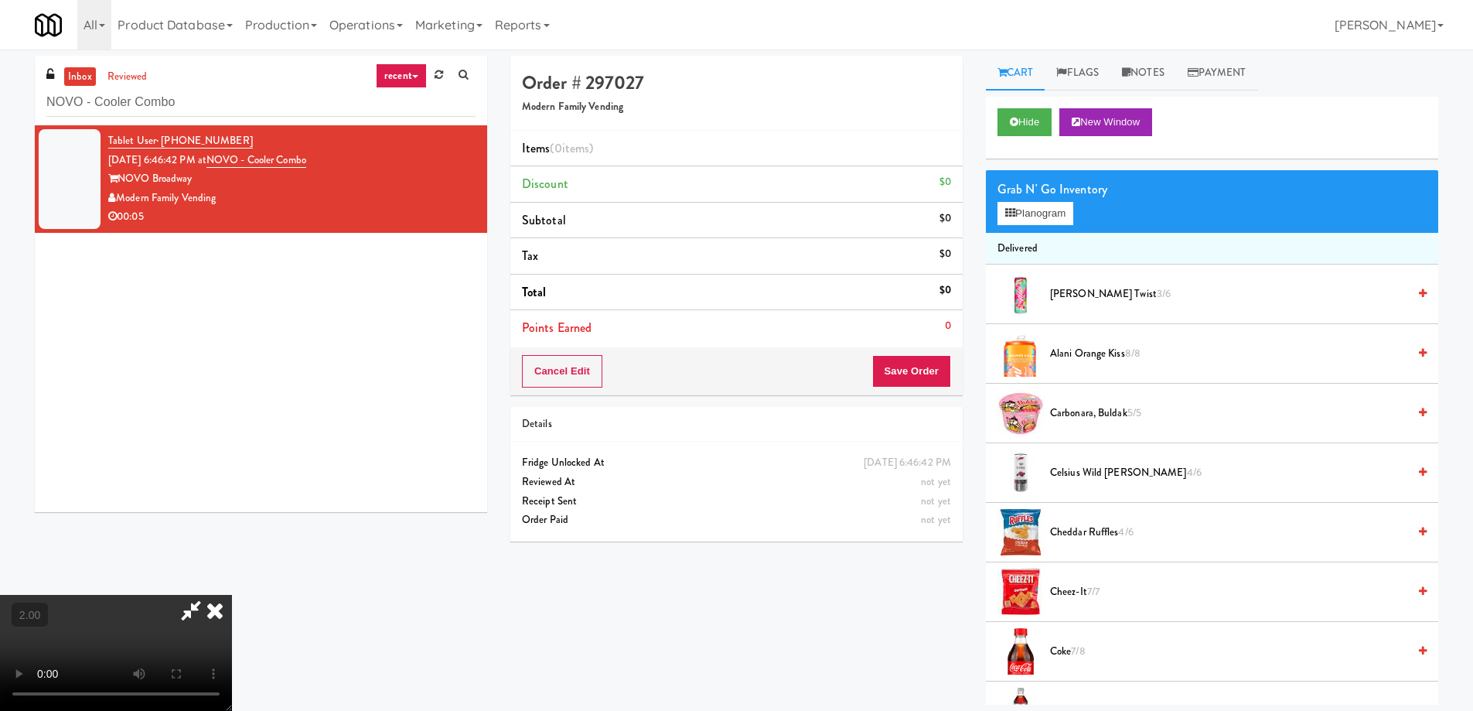
scroll to position [926, 0]
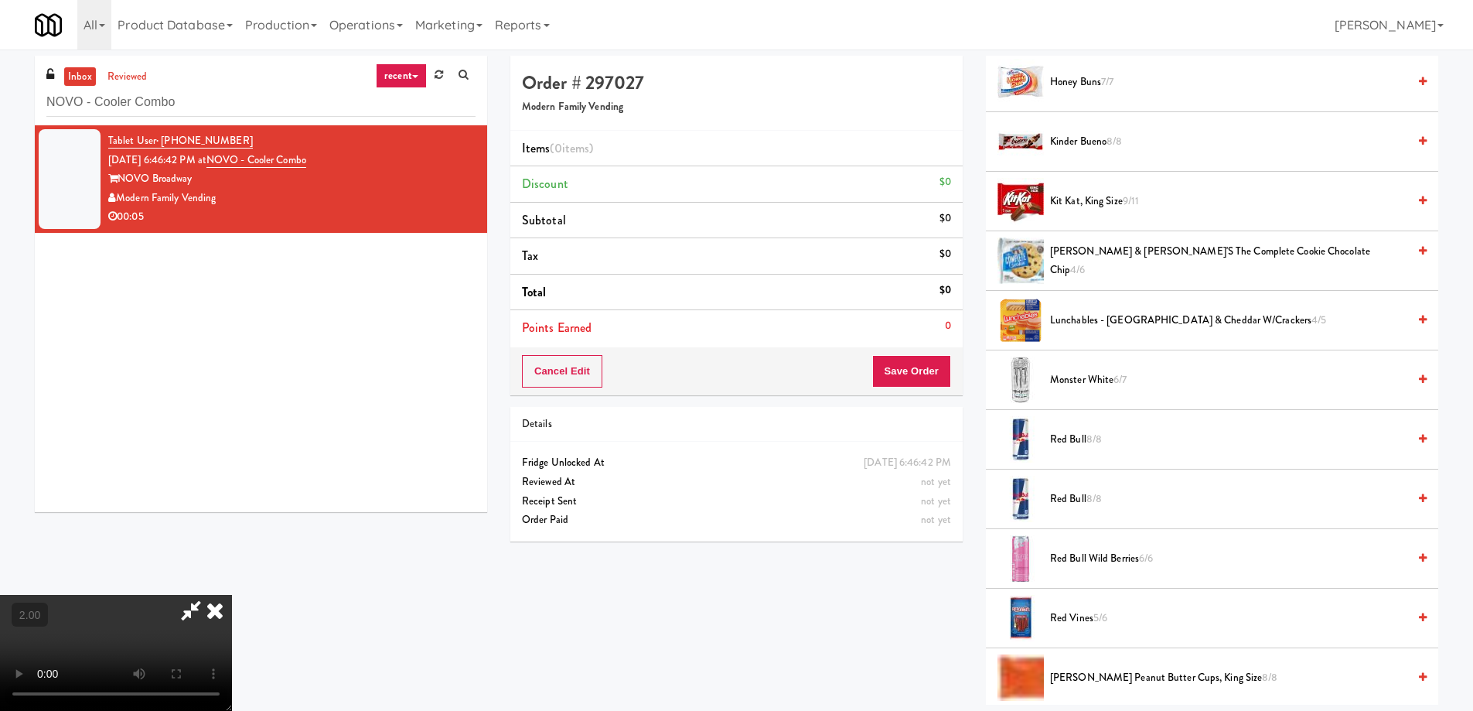
click at [1075, 377] on span "Monster White 6/7" at bounding box center [1228, 379] width 357 height 19
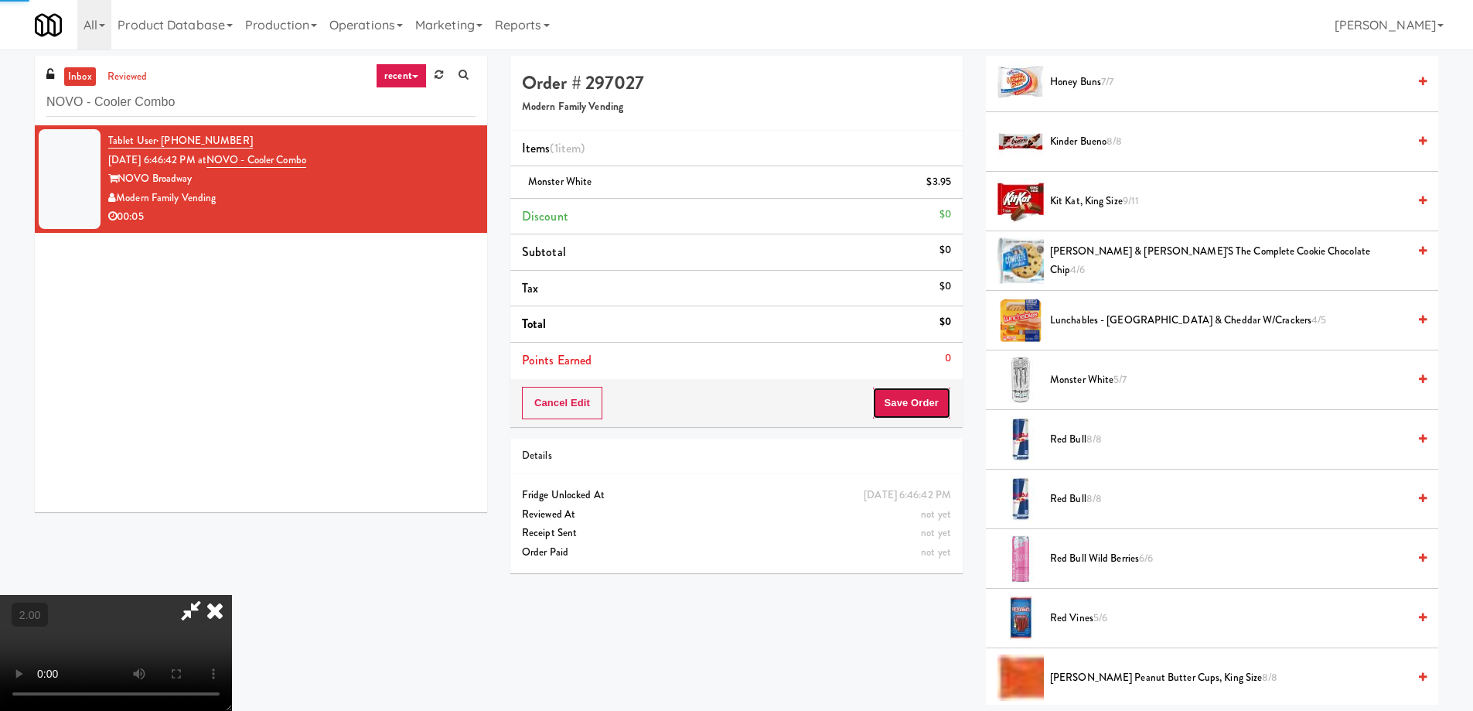
click at [939, 396] on button "Save Order" at bounding box center [911, 403] width 79 height 32
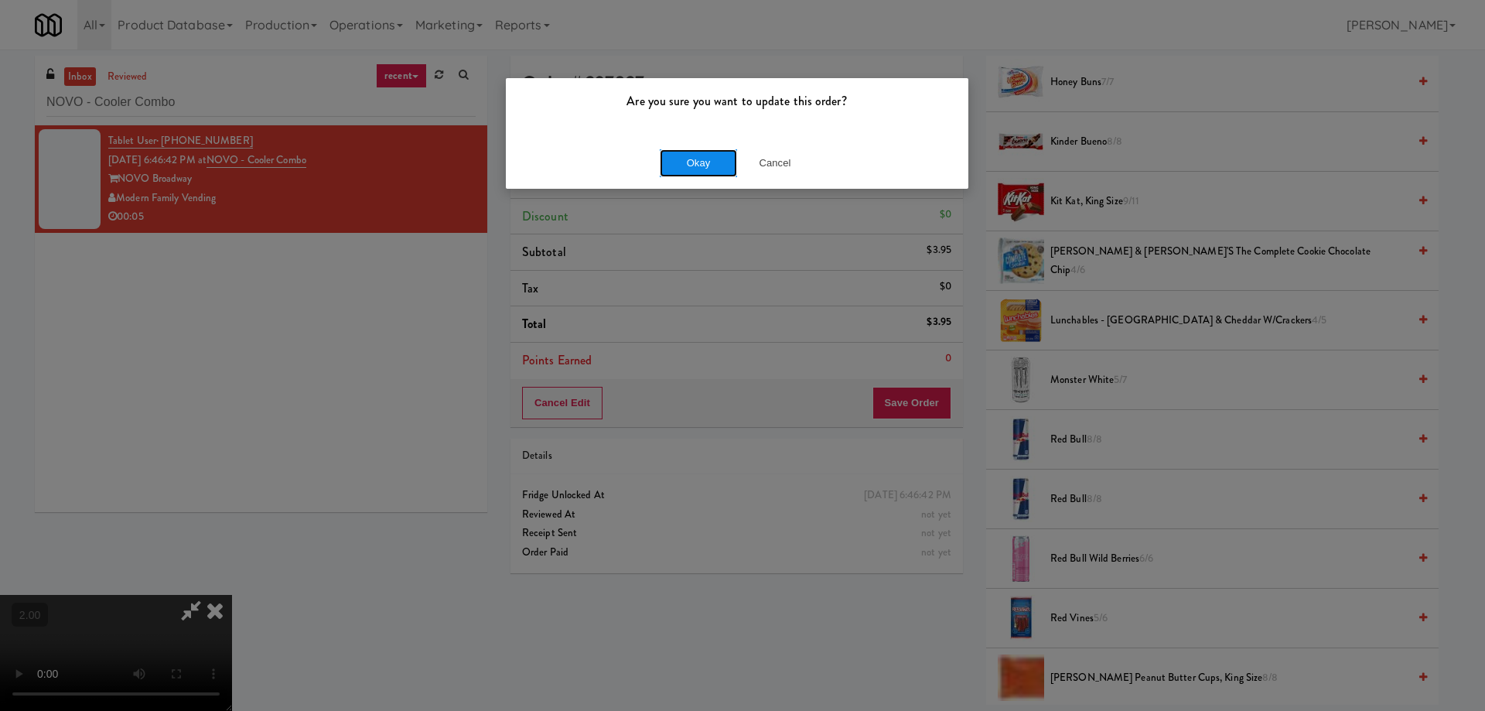
click at [691, 161] on button "Okay" at bounding box center [698, 163] width 77 height 28
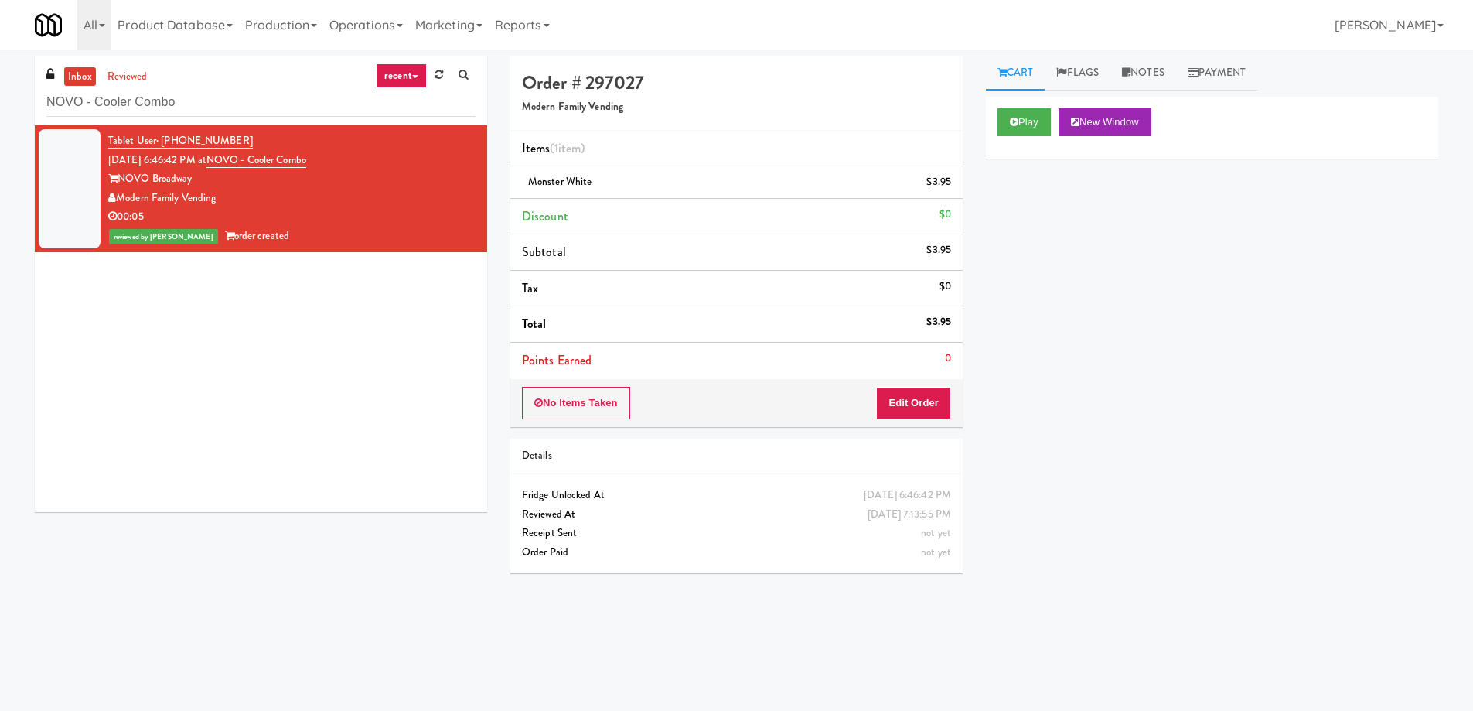
scroll to position [0, 0]
click at [247, 94] on input "NOVO - Cooler Combo" at bounding box center [260, 102] width 429 height 29
paste input "Woodlands - Combo"
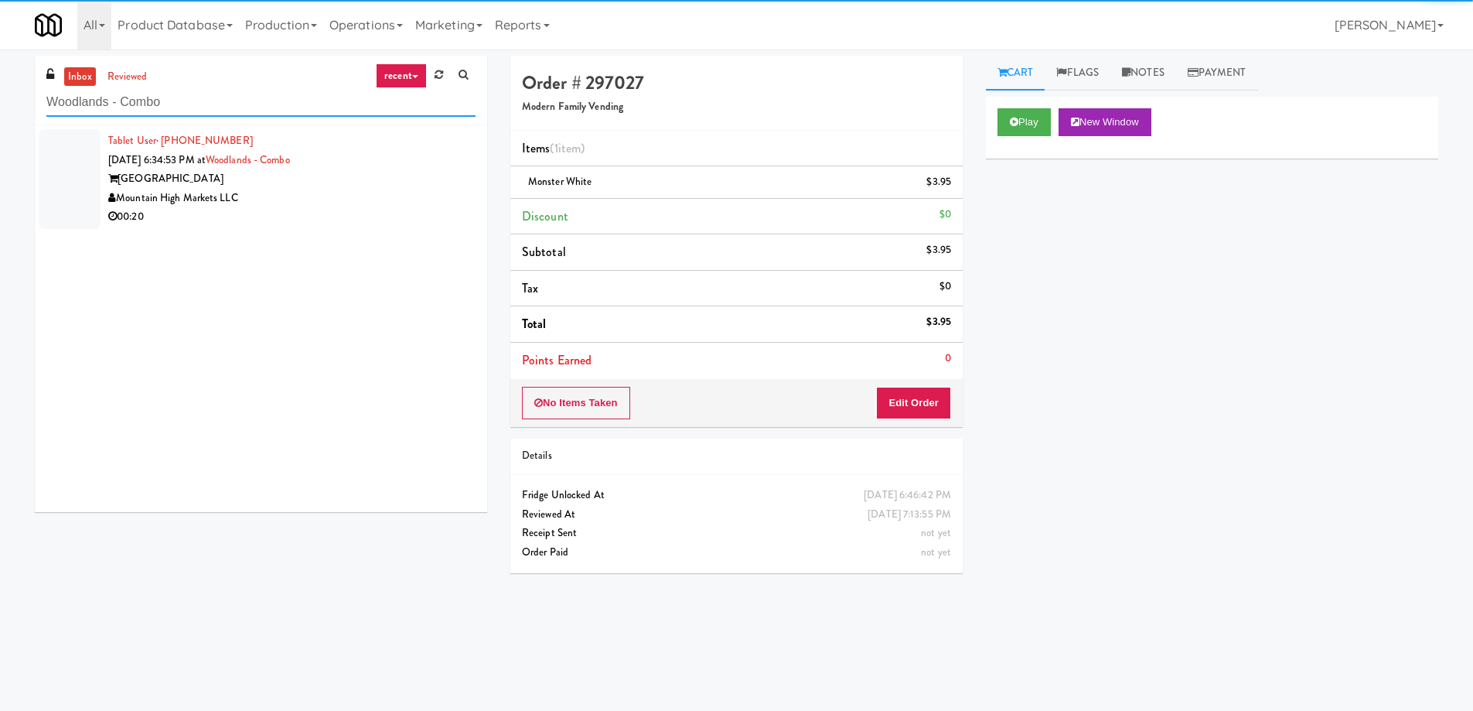
type input "Woodlands - Combo"
click at [337, 222] on div "00:20" at bounding box center [291, 216] width 367 height 19
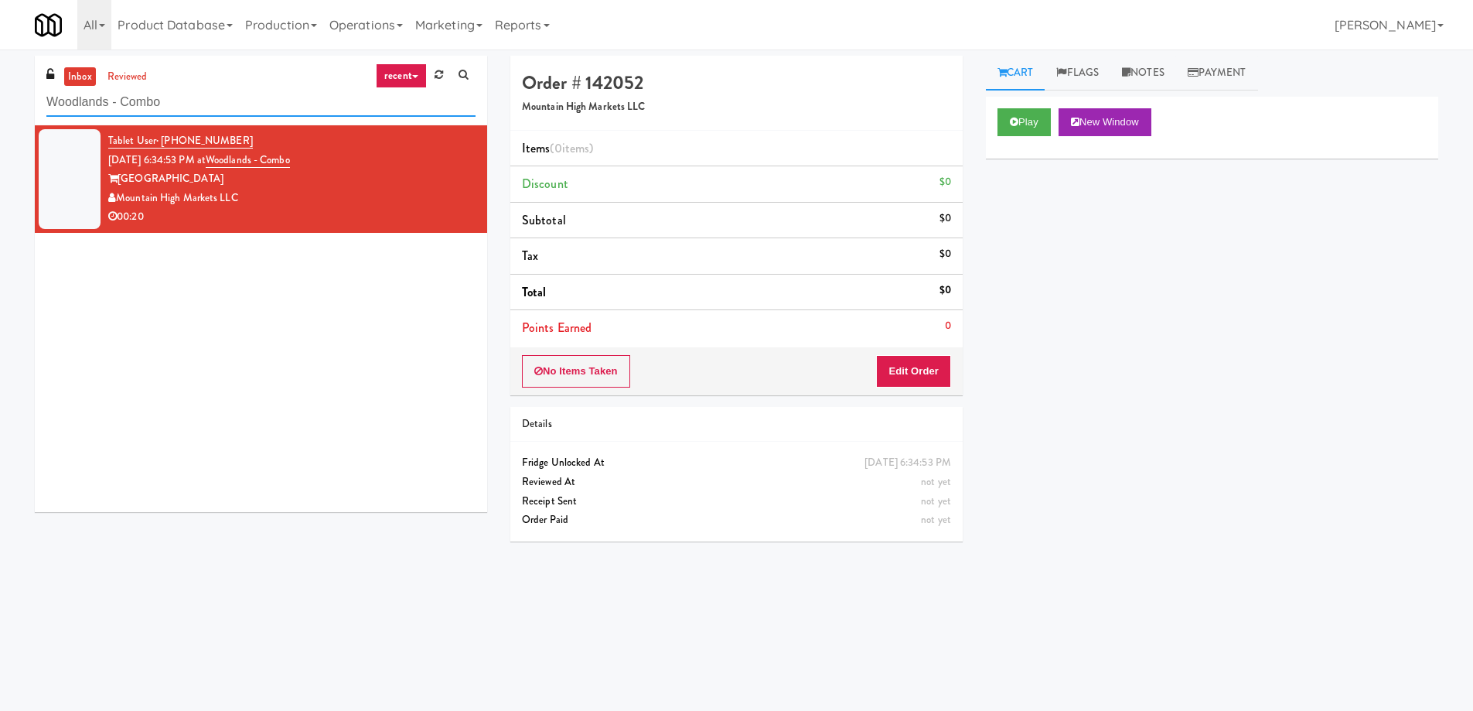
click at [272, 116] on input "Woodlands - Combo" at bounding box center [260, 102] width 429 height 29
click at [275, 114] on input "Woodlands - Combo" at bounding box center [260, 102] width 429 height 29
paste input "Flats at San Tan-Fridge"
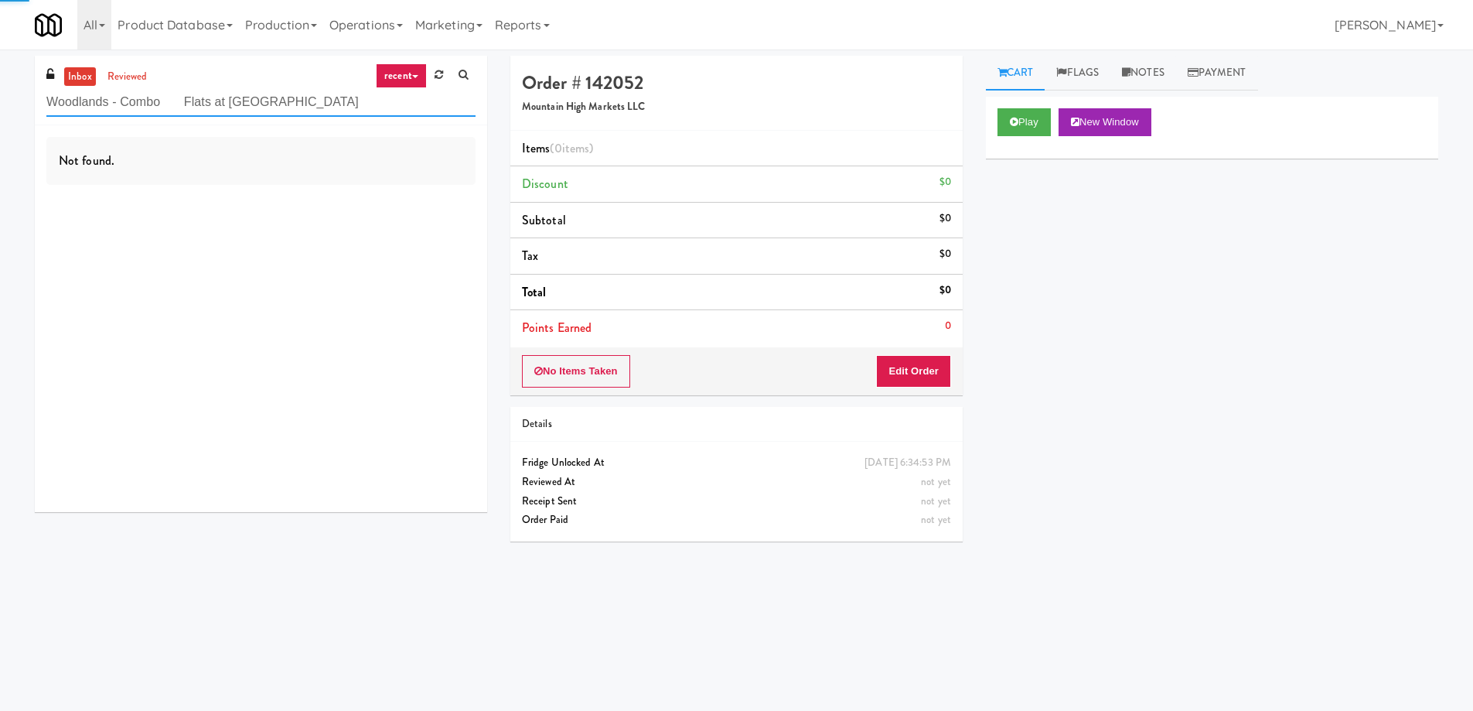
click at [275, 114] on input "Woodlands - Combo Flats at San Tan-Fridge" at bounding box center [260, 102] width 429 height 29
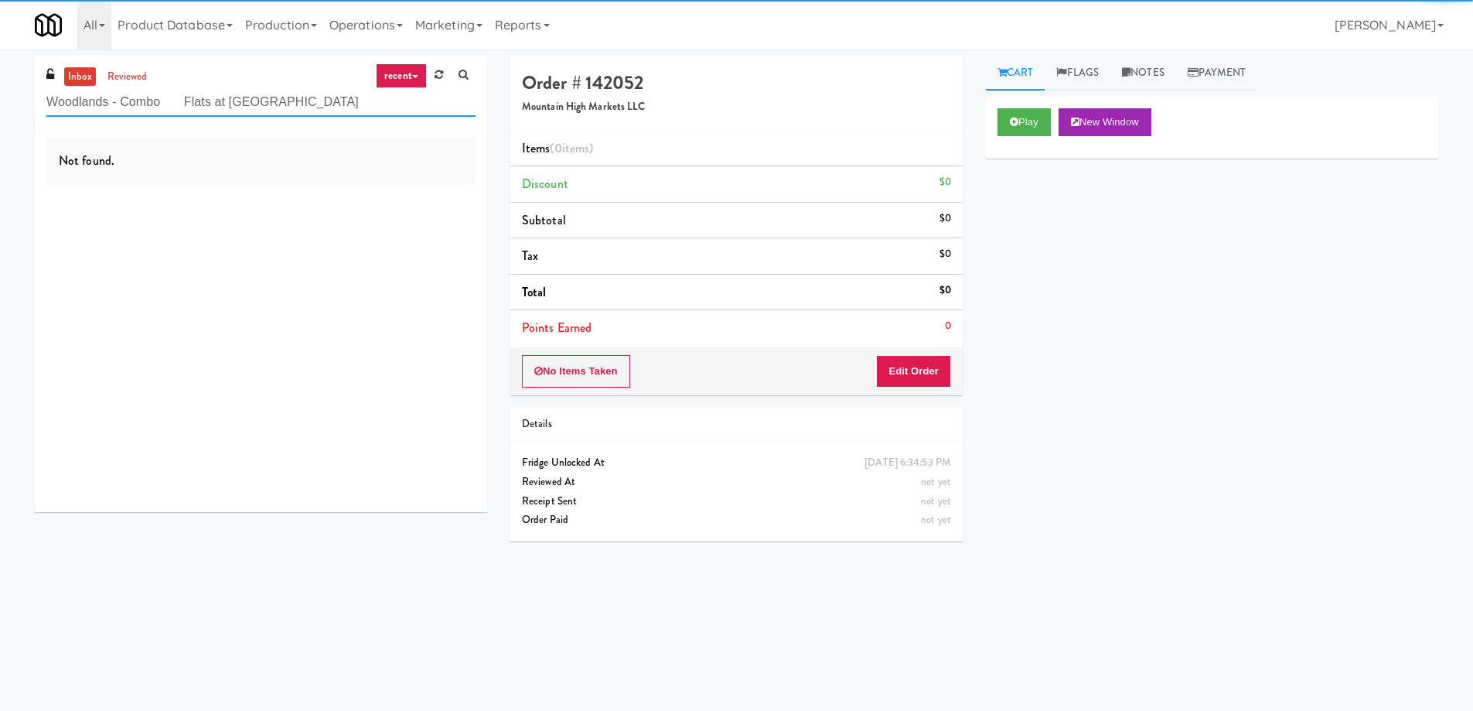
click at [275, 114] on input "Woodlands - Combo Flats at San Tan-Fridge" at bounding box center [260, 102] width 429 height 29
paste input "text"
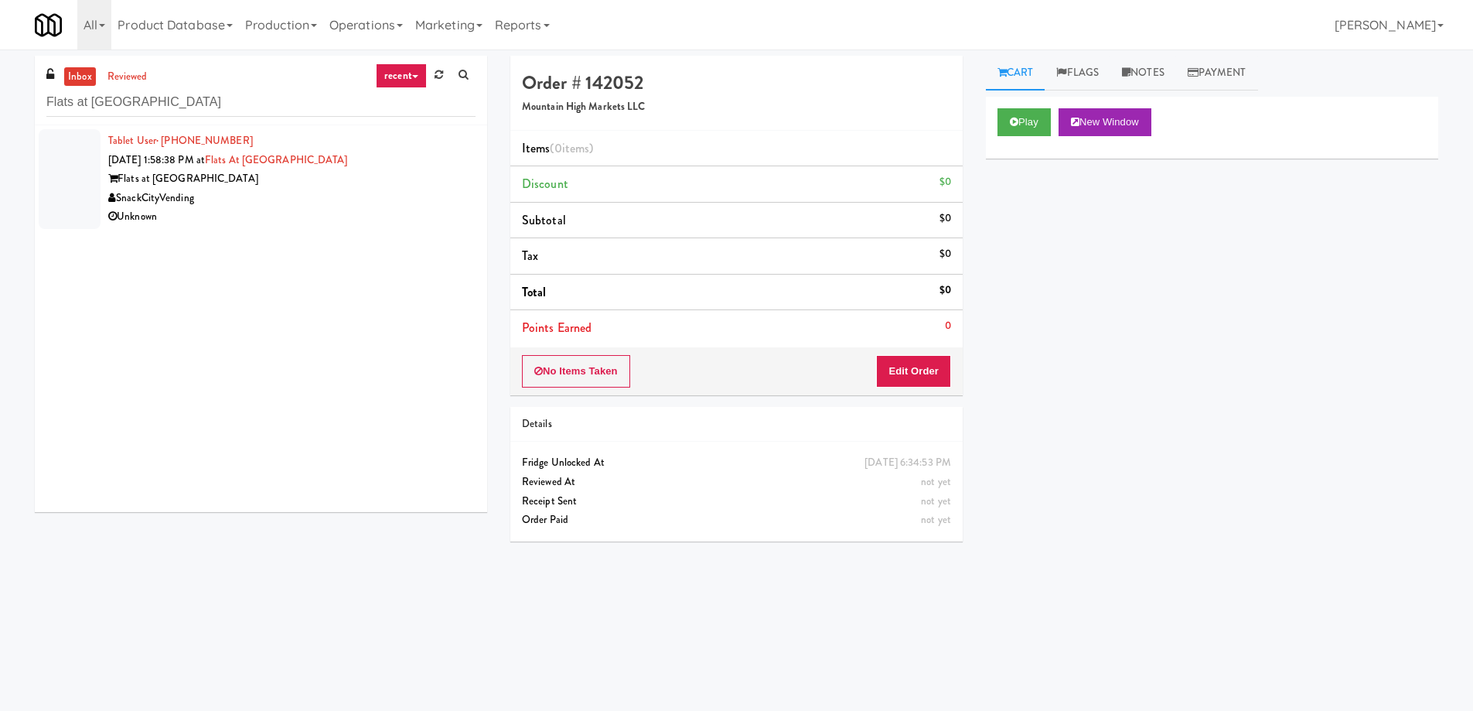
click at [271, 181] on div "Flats at San Tan" at bounding box center [291, 178] width 367 height 19
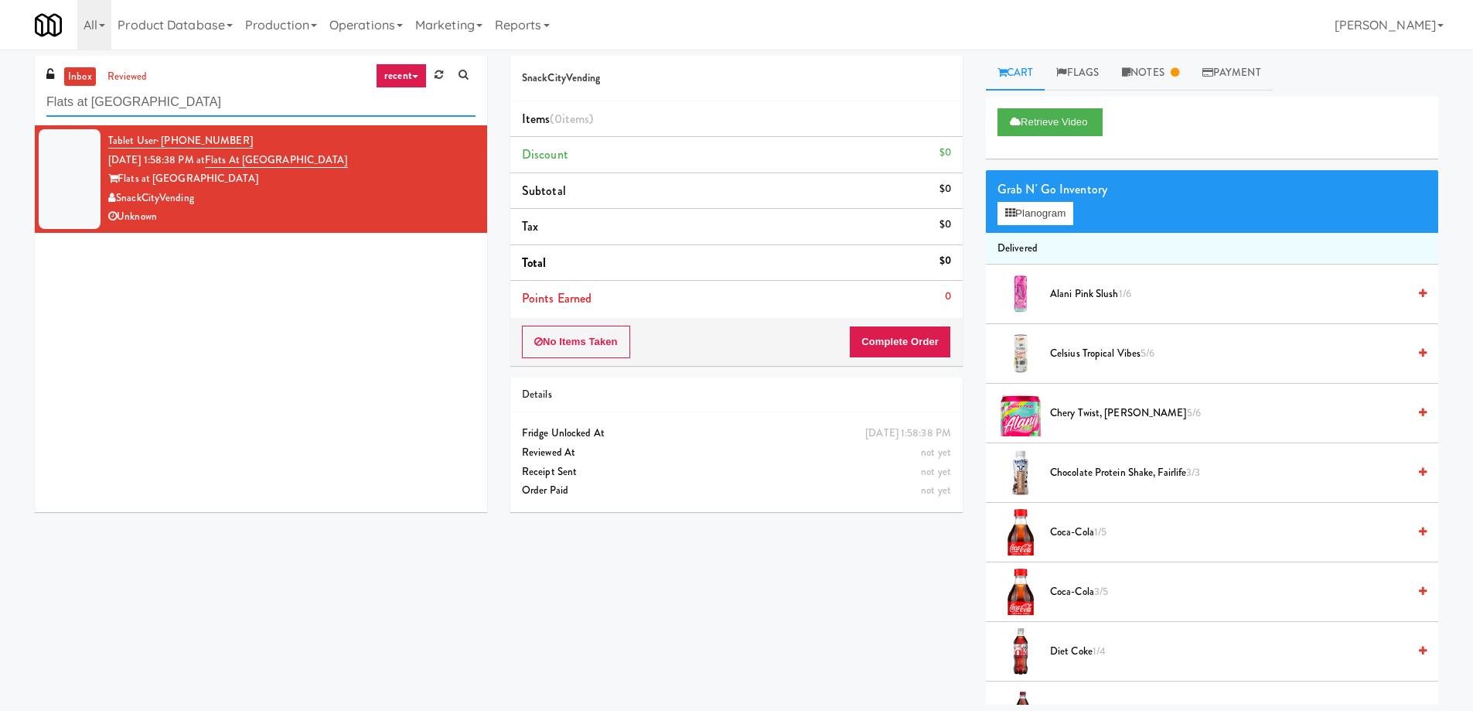
click at [181, 98] on input "Flats at San Tan-Fridge" at bounding box center [260, 102] width 429 height 29
paste input "UHN - Bickle Center - The Meeting Plac"
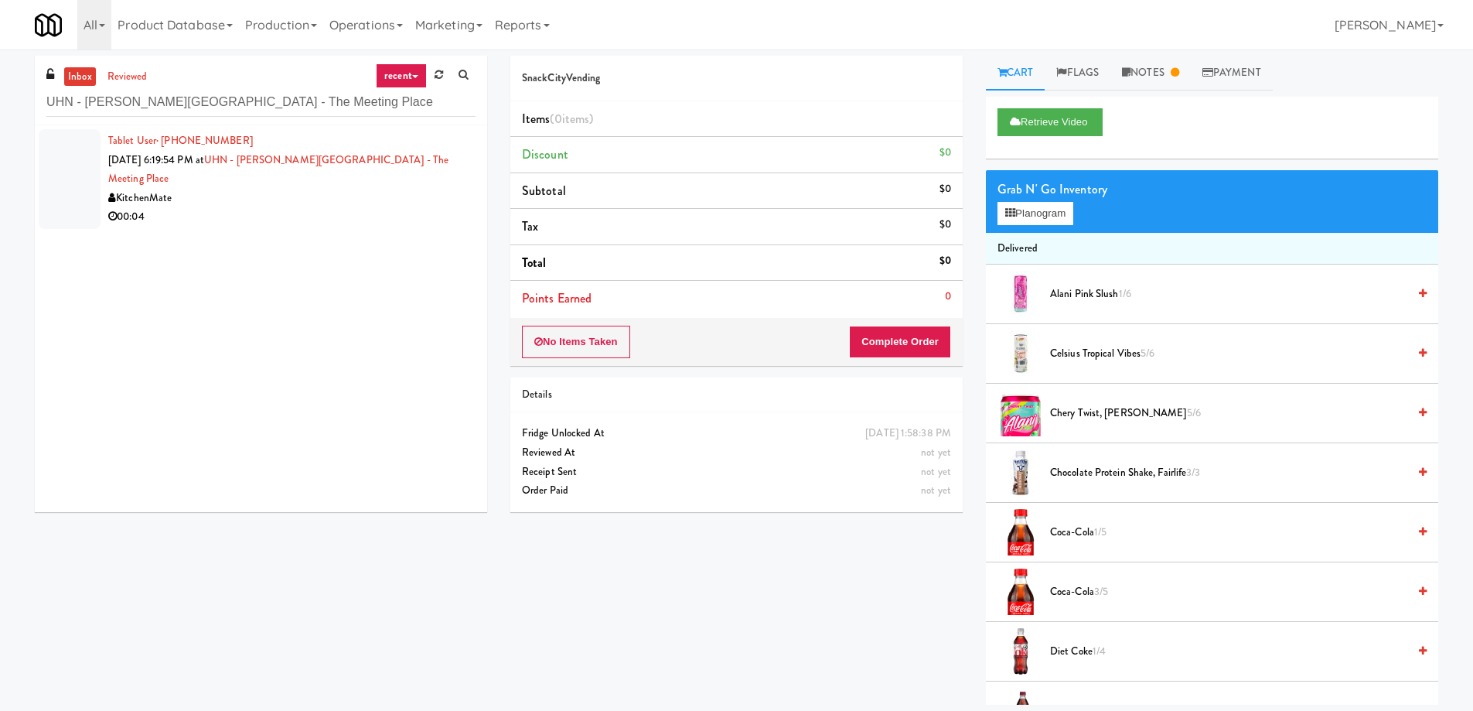
click at [278, 207] on div "00:04" at bounding box center [291, 216] width 367 height 19
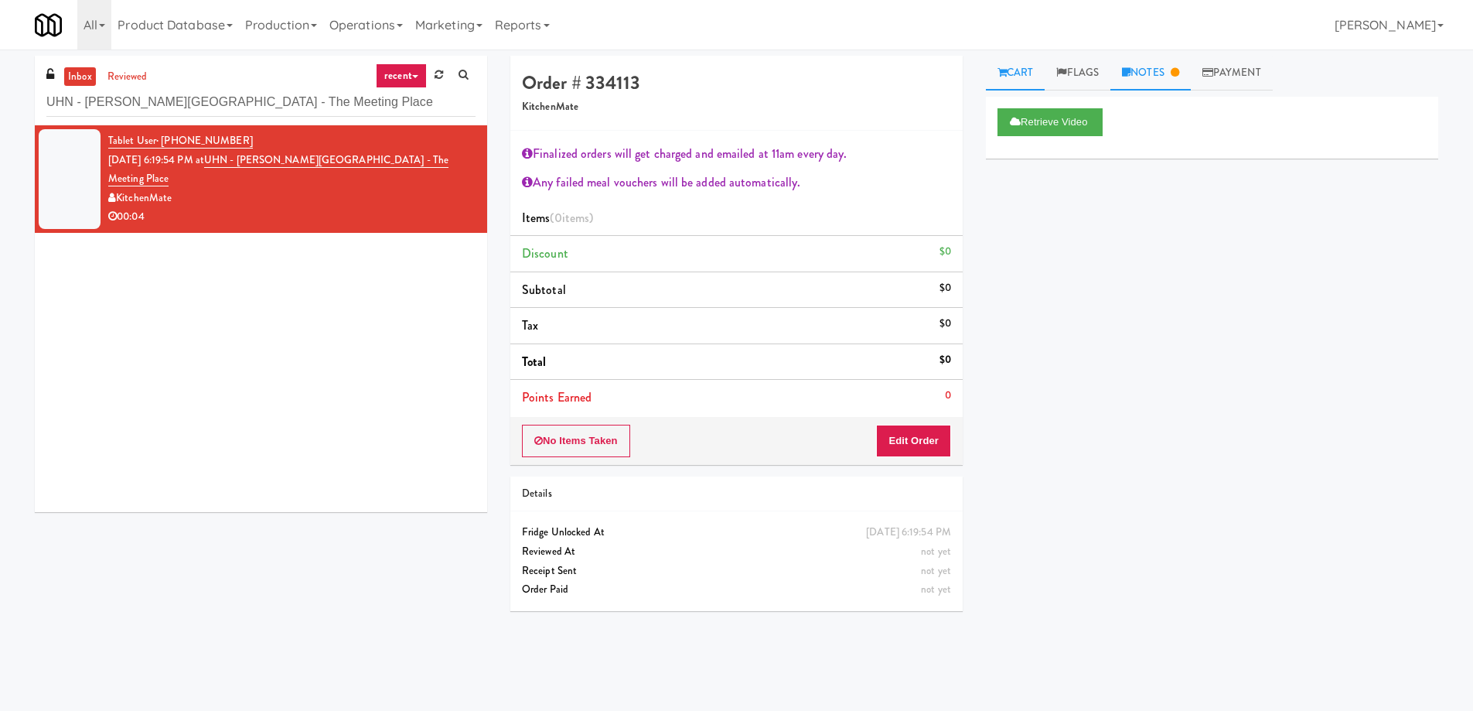
click at [1171, 67] on link "Notes" at bounding box center [1150, 73] width 80 height 35
click at [1030, 77] on link "Cart" at bounding box center [1016, 73] width 60 height 35
click at [281, 101] on input "UHN - Bickle Center - The Meeting Place" at bounding box center [260, 102] width 429 height 29
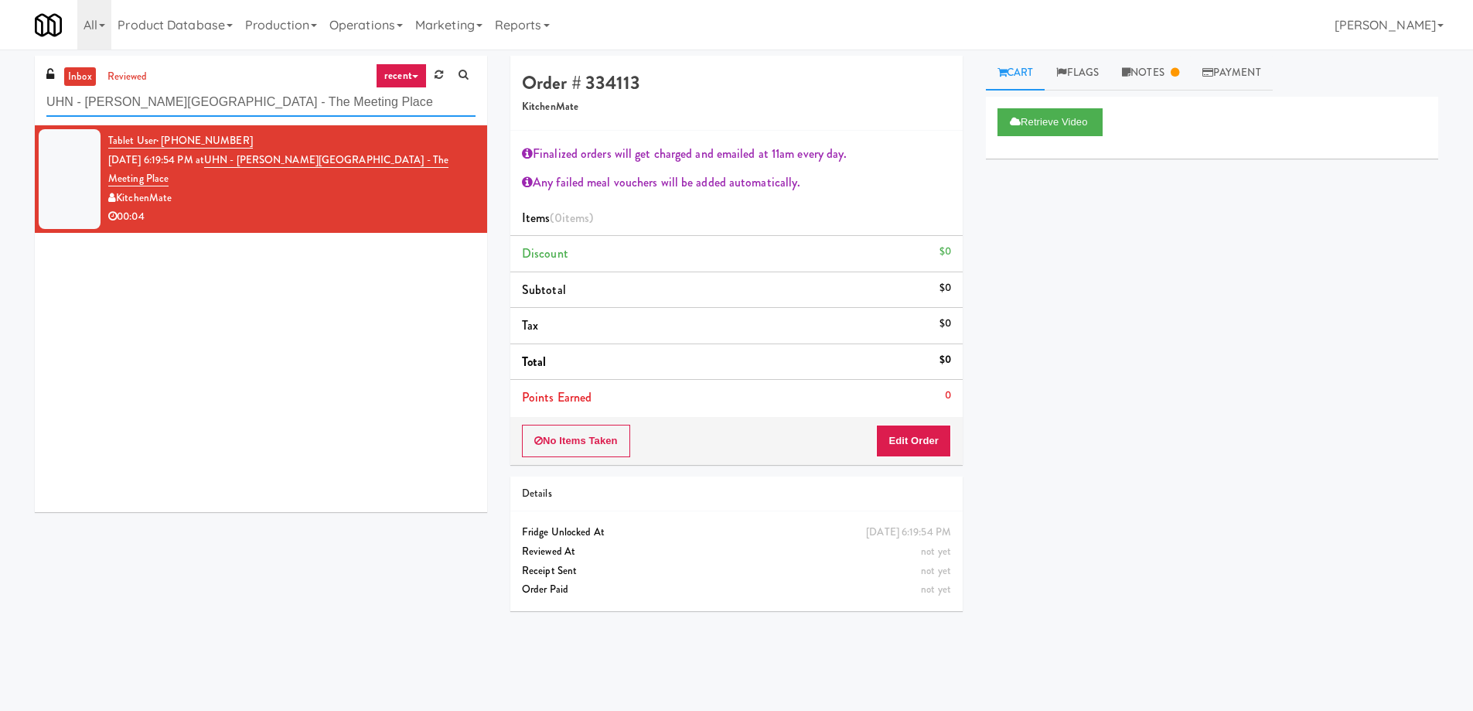
paste input "Woodlands - Combo"
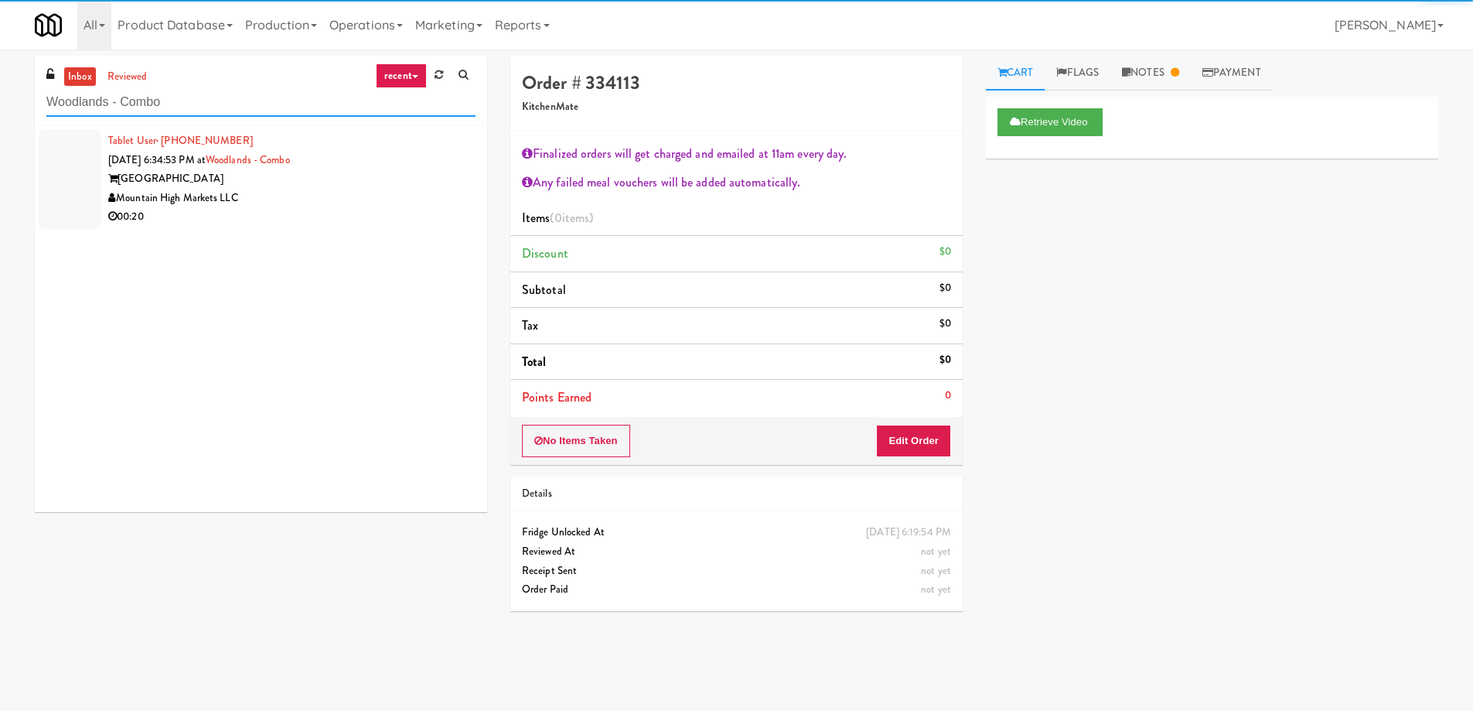
type input "Woodlands - Combo"
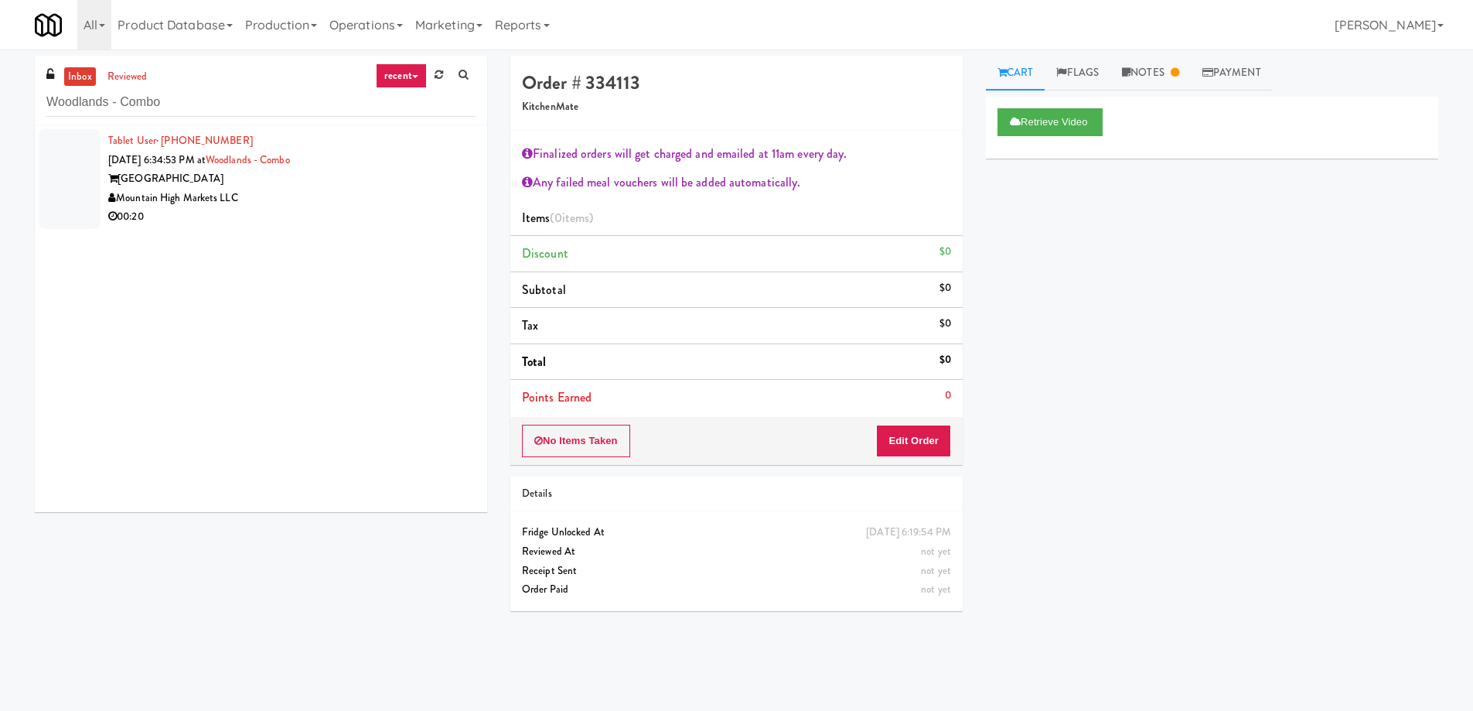
click at [304, 208] on div "00:20" at bounding box center [291, 216] width 367 height 19
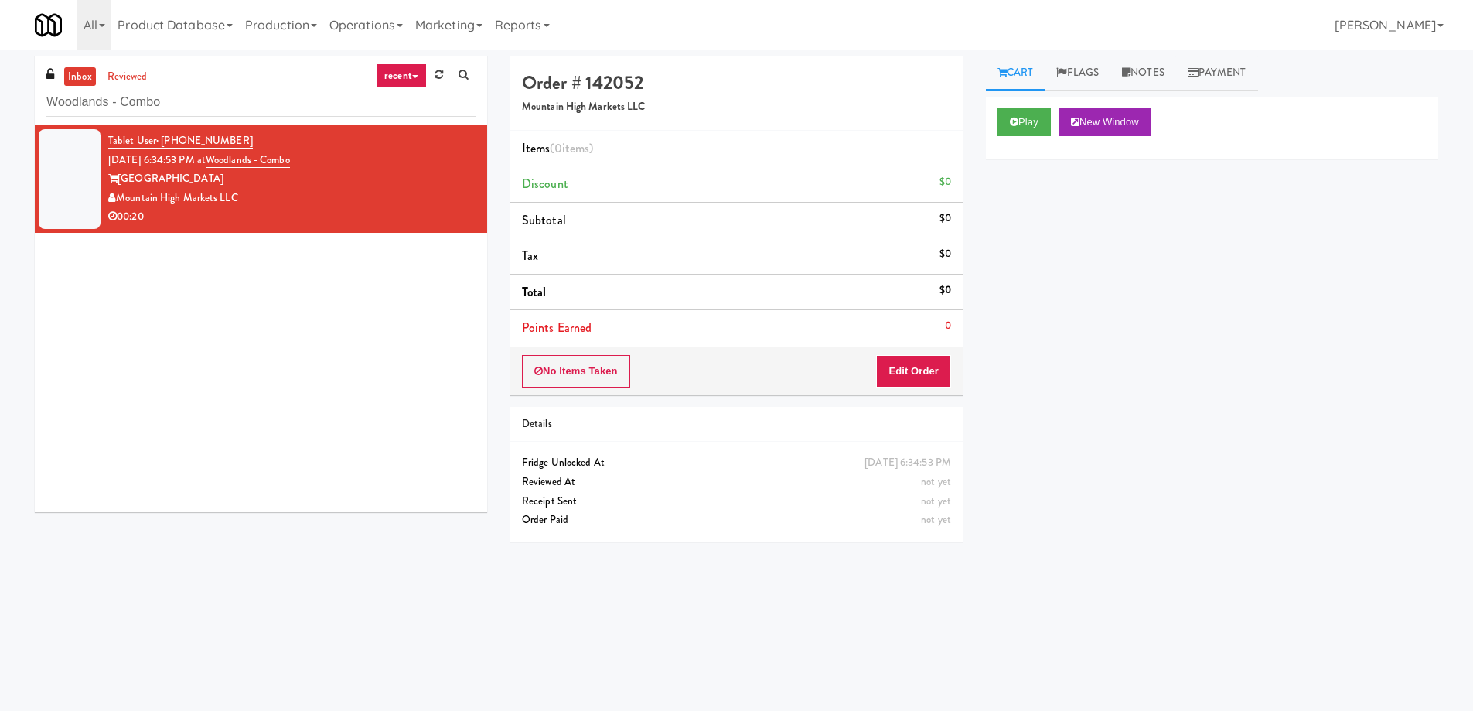
click at [459, 418] on div "Tablet User · (928) 358-9833 Aug 10, 2025 6:34:53 PM at Woodlands - Combo Woodl…" at bounding box center [261, 318] width 452 height 387
click at [145, 98] on input "Woodlands - Combo" at bounding box center [260, 102] width 429 height 29
paste input "UHN - Bickle Center - The Meeting Place"
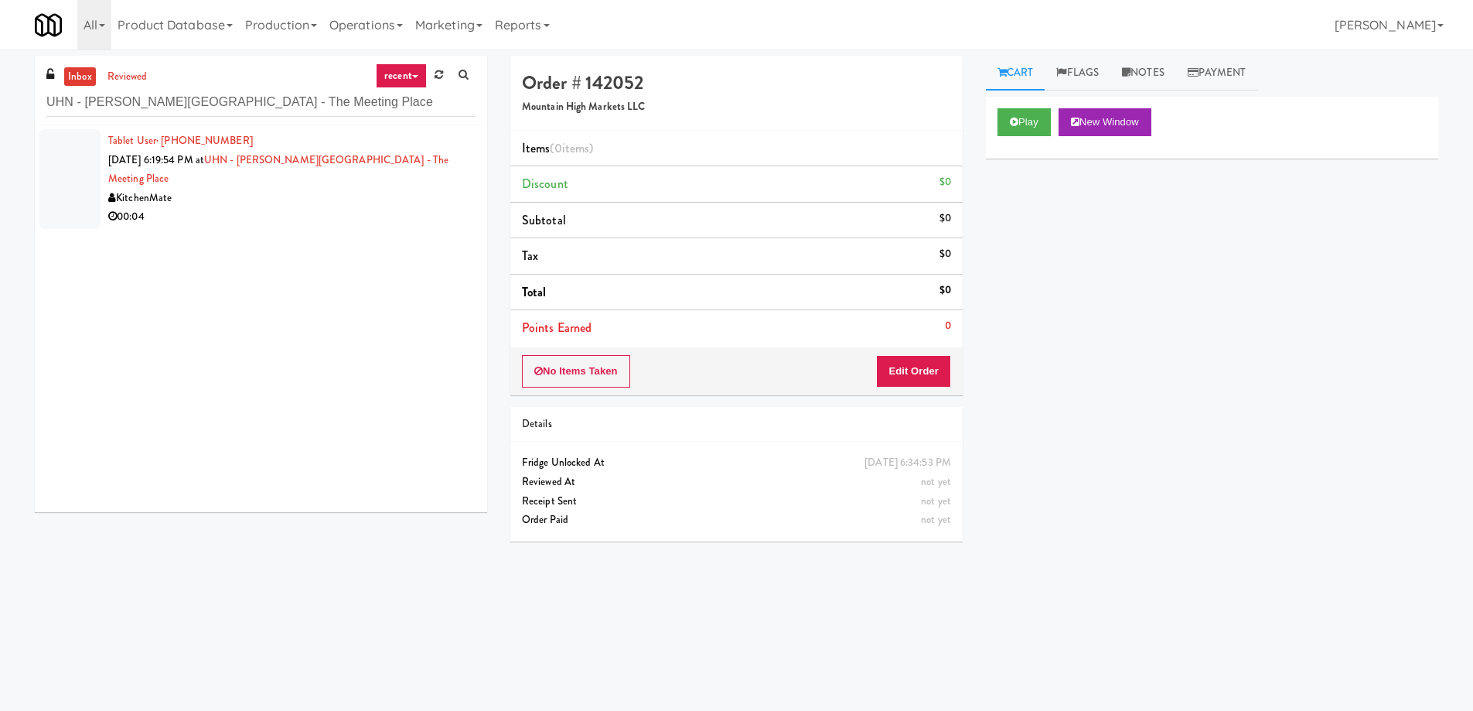
click at [267, 210] on li "Tablet User · (416) 828-6829 Aug 10, 2025 6:19:54 PM at UHN - Bickle Center - T…" at bounding box center [261, 178] width 452 height 107
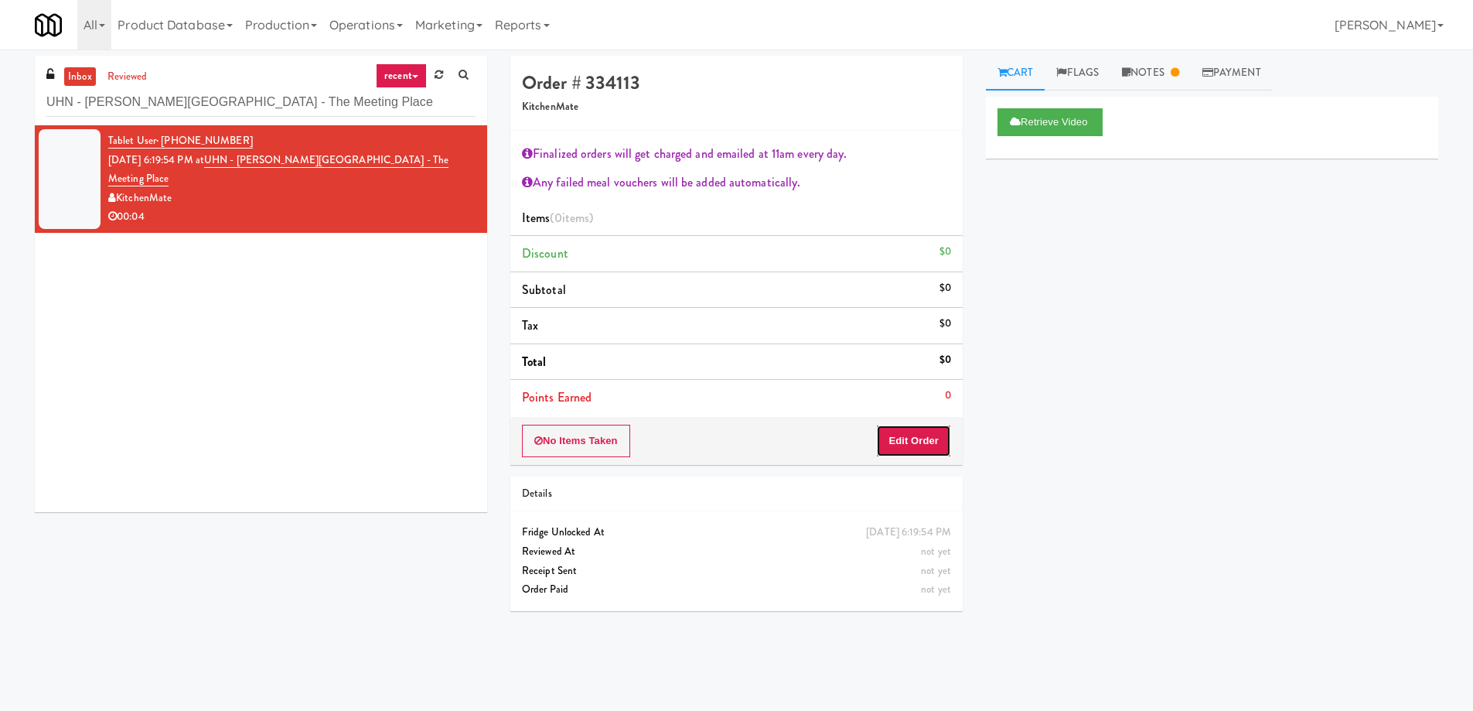
click at [918, 435] on button "Edit Order" at bounding box center [913, 441] width 75 height 32
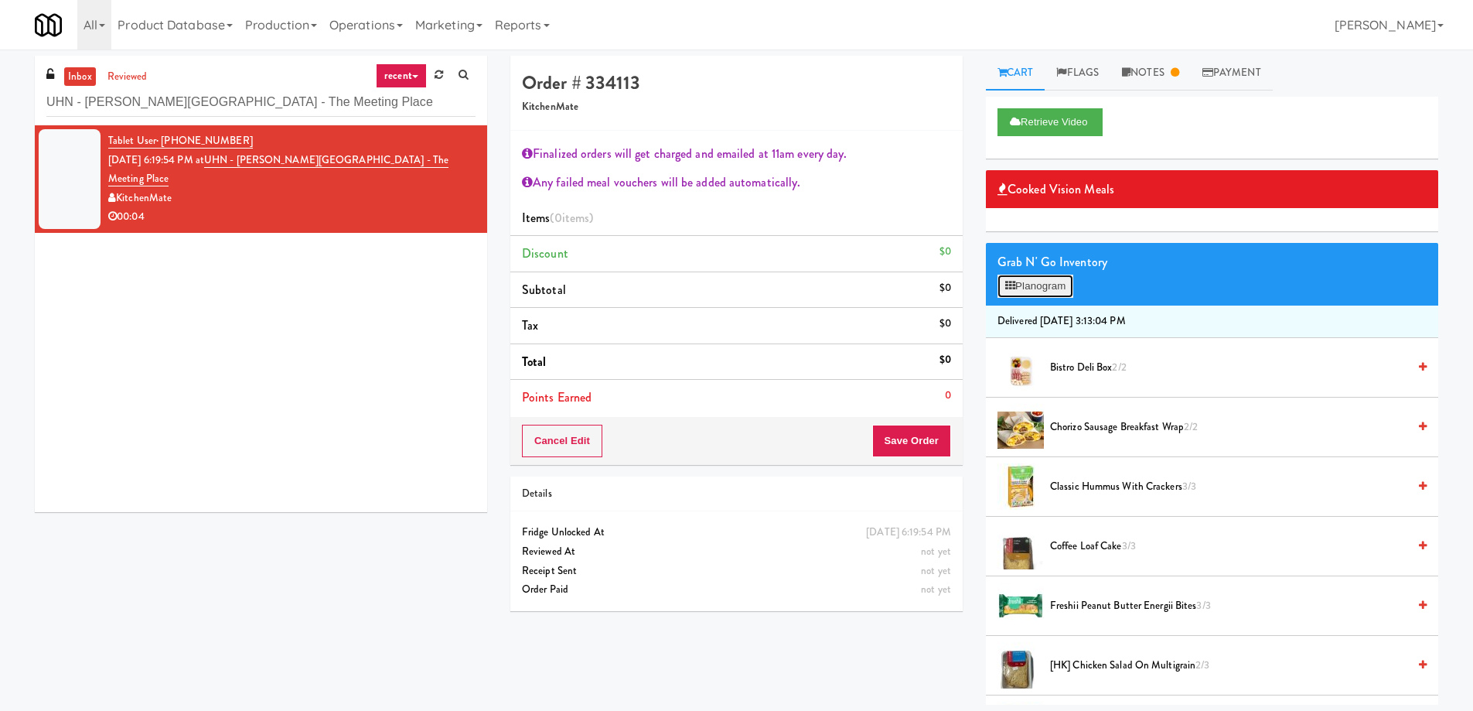
click at [1038, 286] on button "Planogram" at bounding box center [1036, 286] width 76 height 23
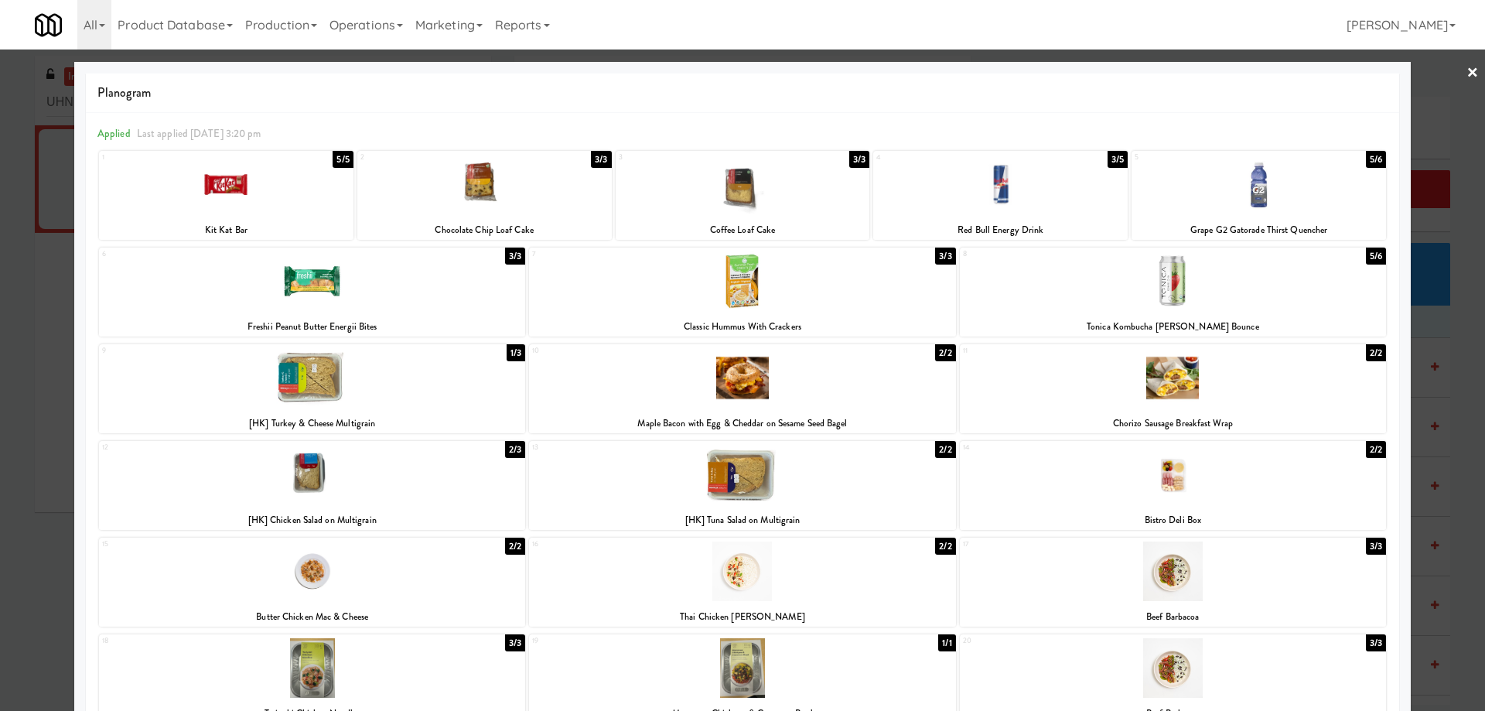
click at [1222, 275] on div at bounding box center [1173, 281] width 426 height 60
click at [0, 339] on div at bounding box center [742, 355] width 1485 height 711
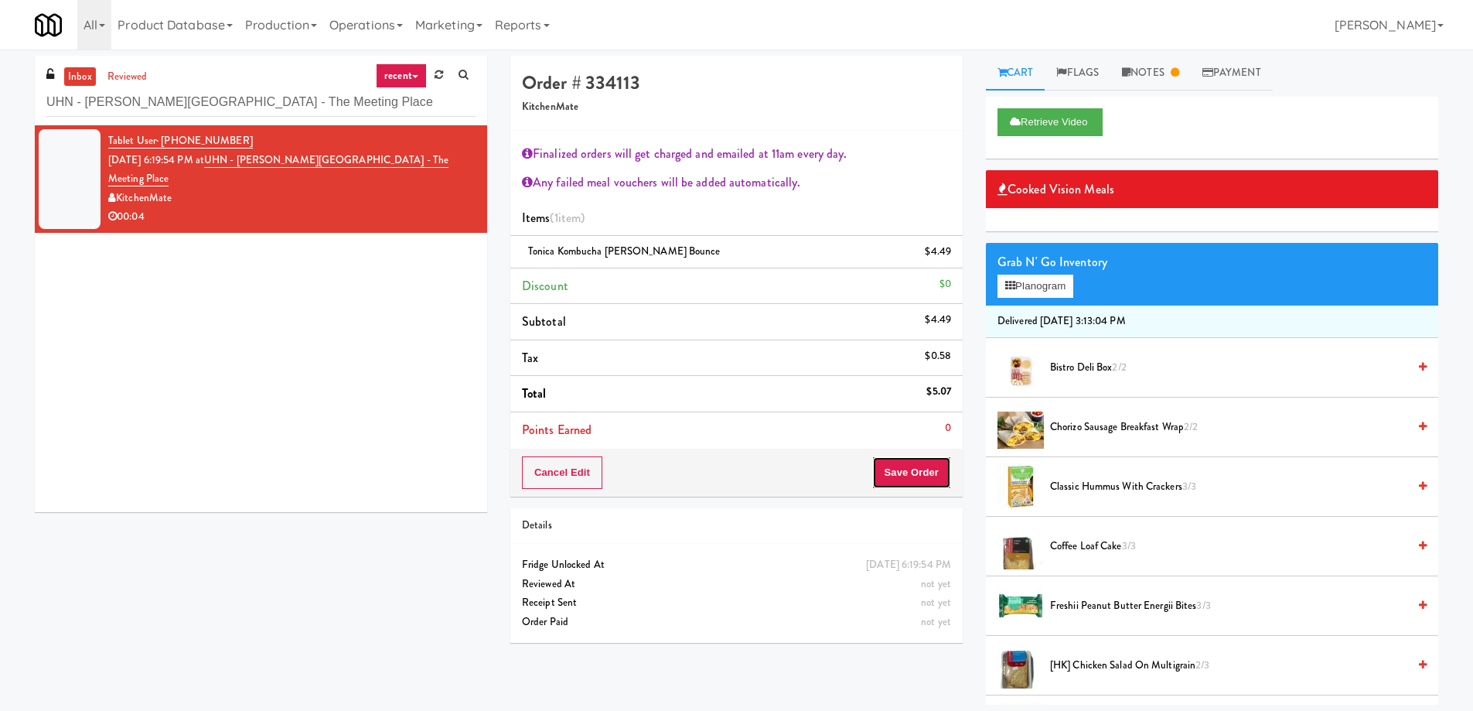
click at [936, 462] on button "Save Order" at bounding box center [911, 472] width 79 height 32
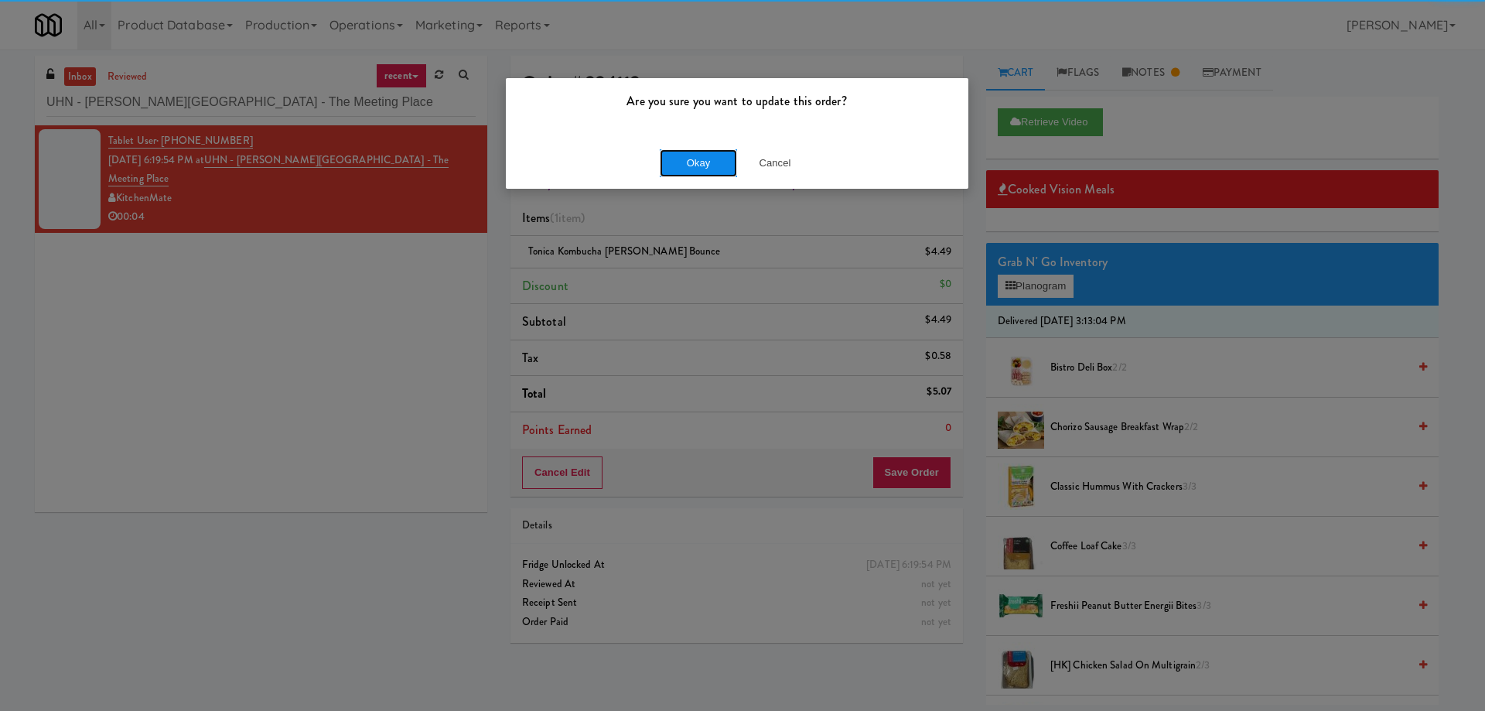
click at [691, 162] on button "Okay" at bounding box center [698, 163] width 77 height 28
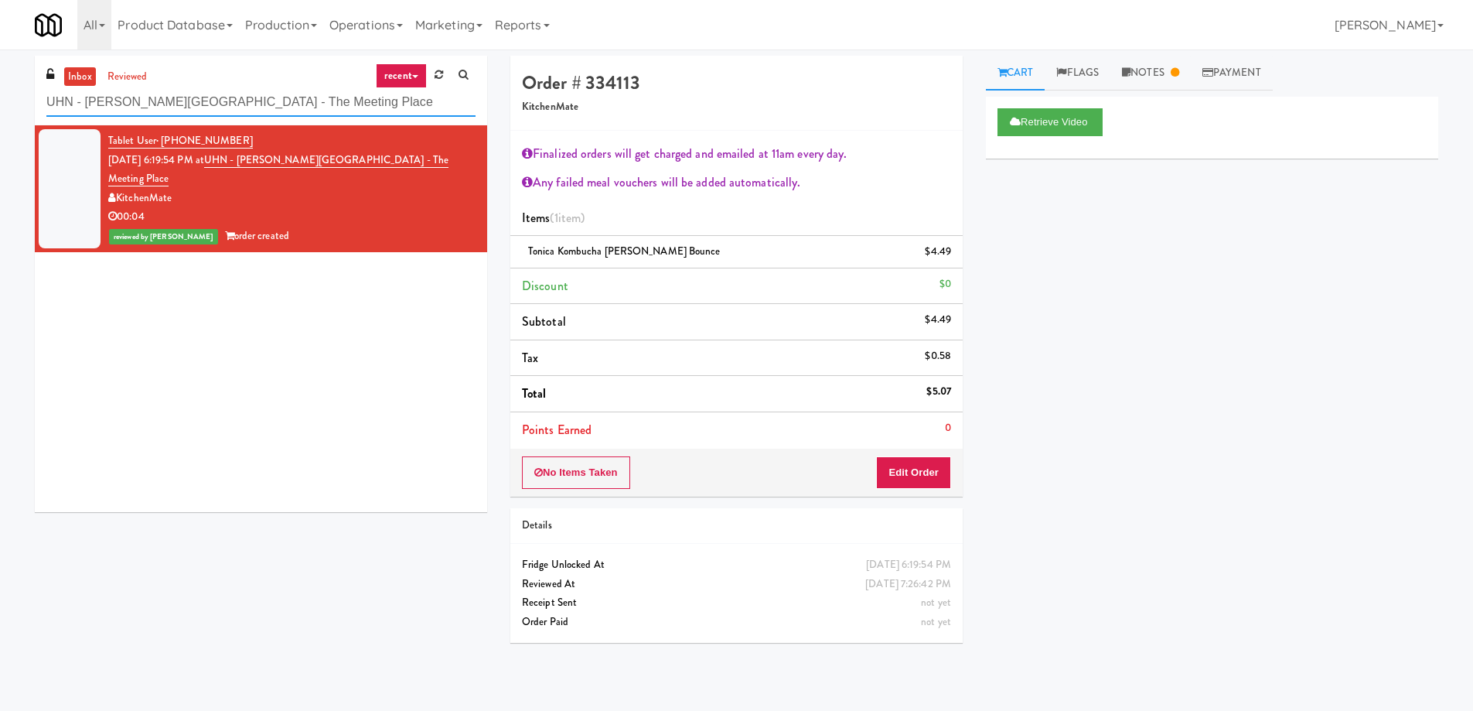
click at [233, 108] on input "UHN - Bickle Center - The Meeting Place" at bounding box center [260, 102] width 429 height 29
click at [232, 108] on input "UHN - Bickle Center - The Meeting Place" at bounding box center [260, 102] width 429 height 29
paste input "IKEA CDC Mississauga"
type input "IKEA CDC Mississauga"
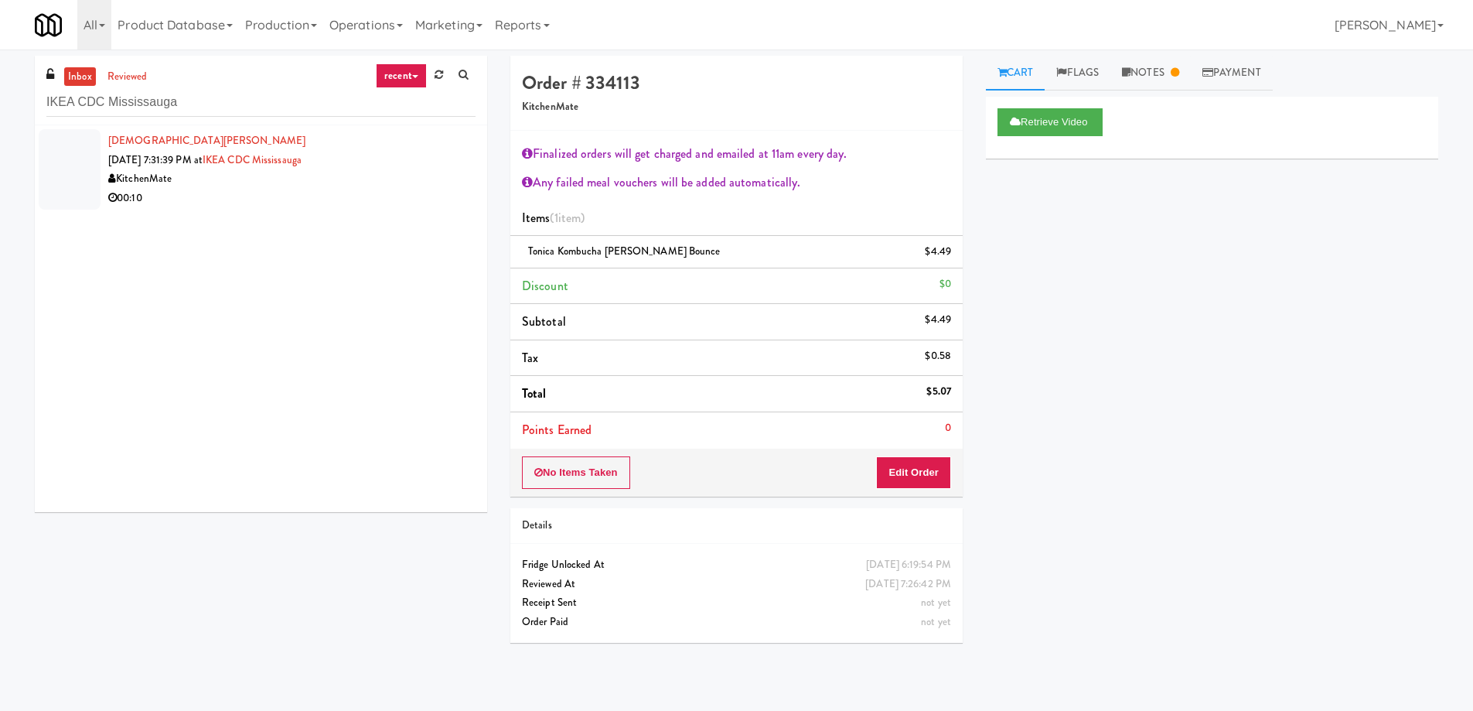
click at [264, 186] on div "KitchenMate" at bounding box center [291, 178] width 367 height 19
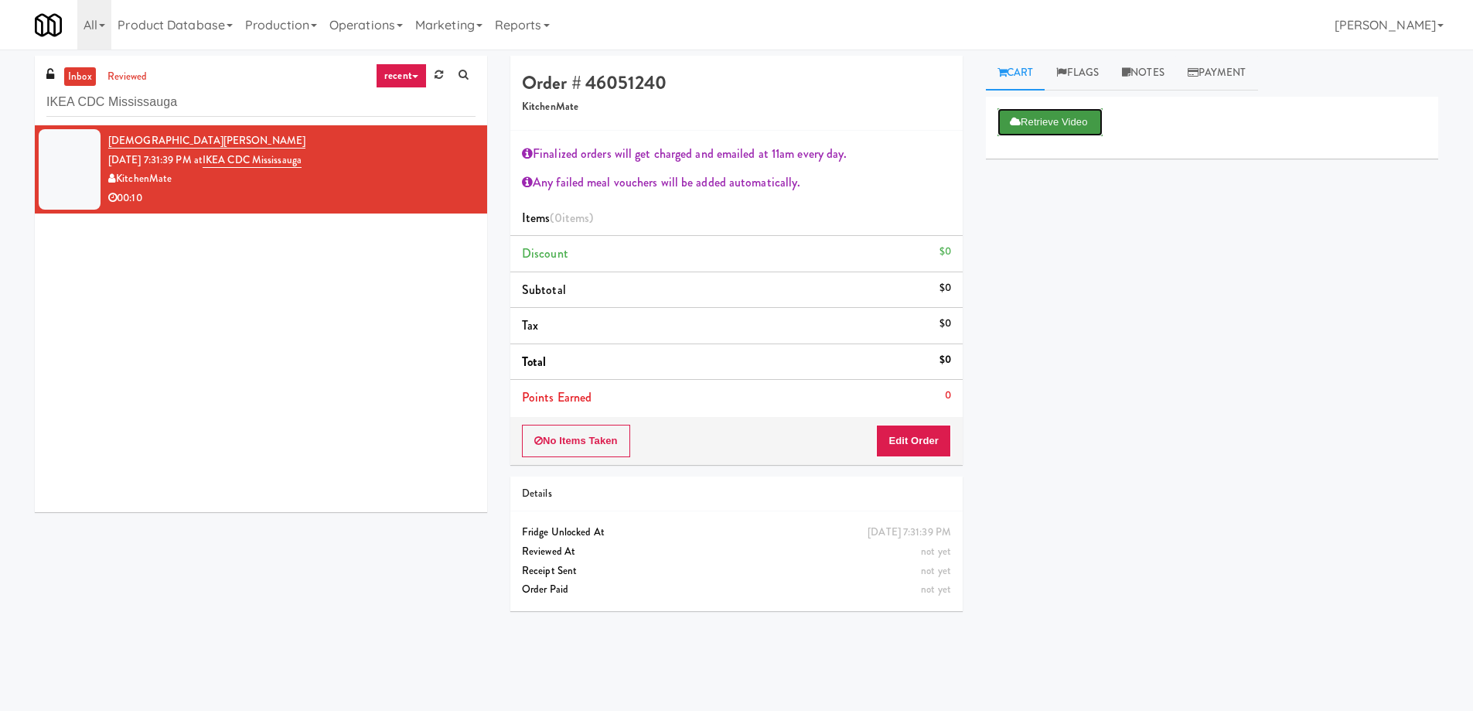
click at [1033, 125] on button "Retrieve Video" at bounding box center [1050, 122] width 105 height 28
click at [1031, 130] on button "Play" at bounding box center [1024, 122] width 53 height 28
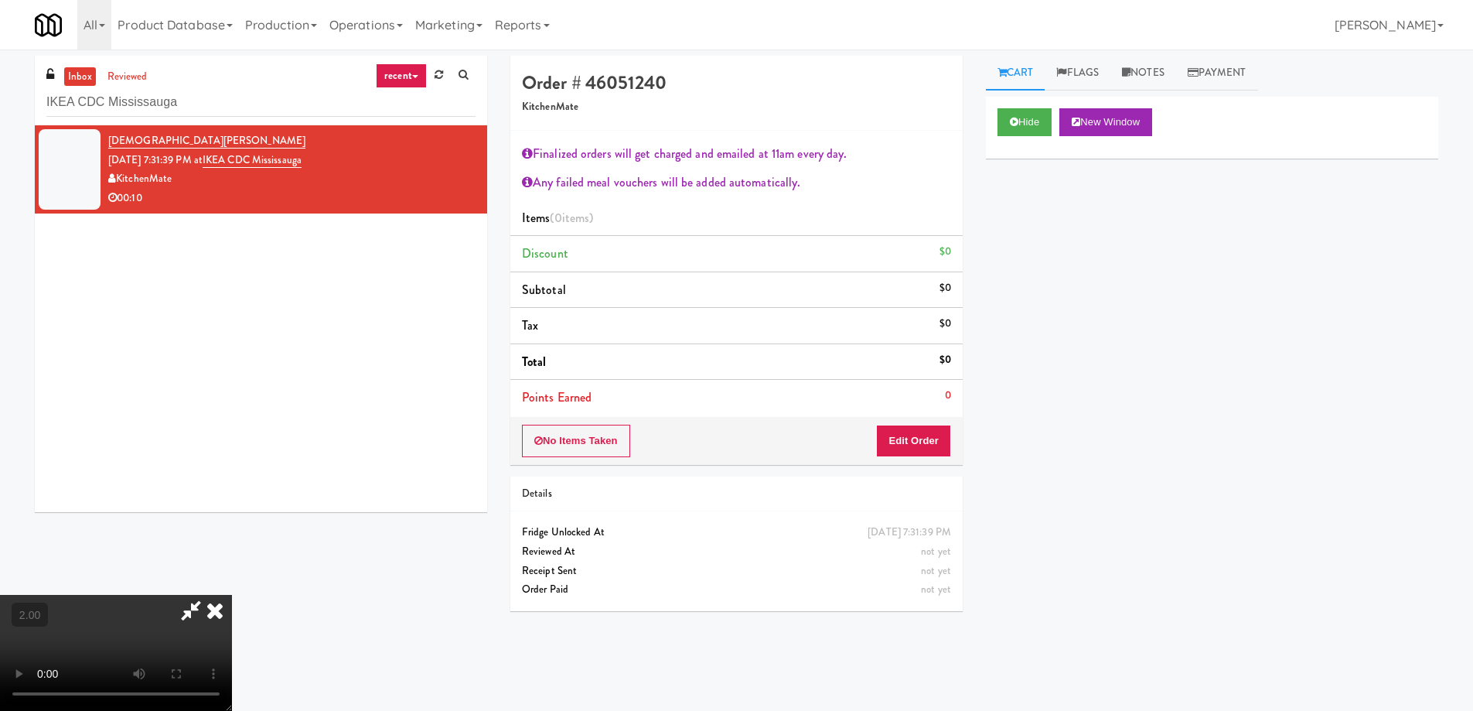
click at [232, 595] on video at bounding box center [116, 653] width 232 height 116
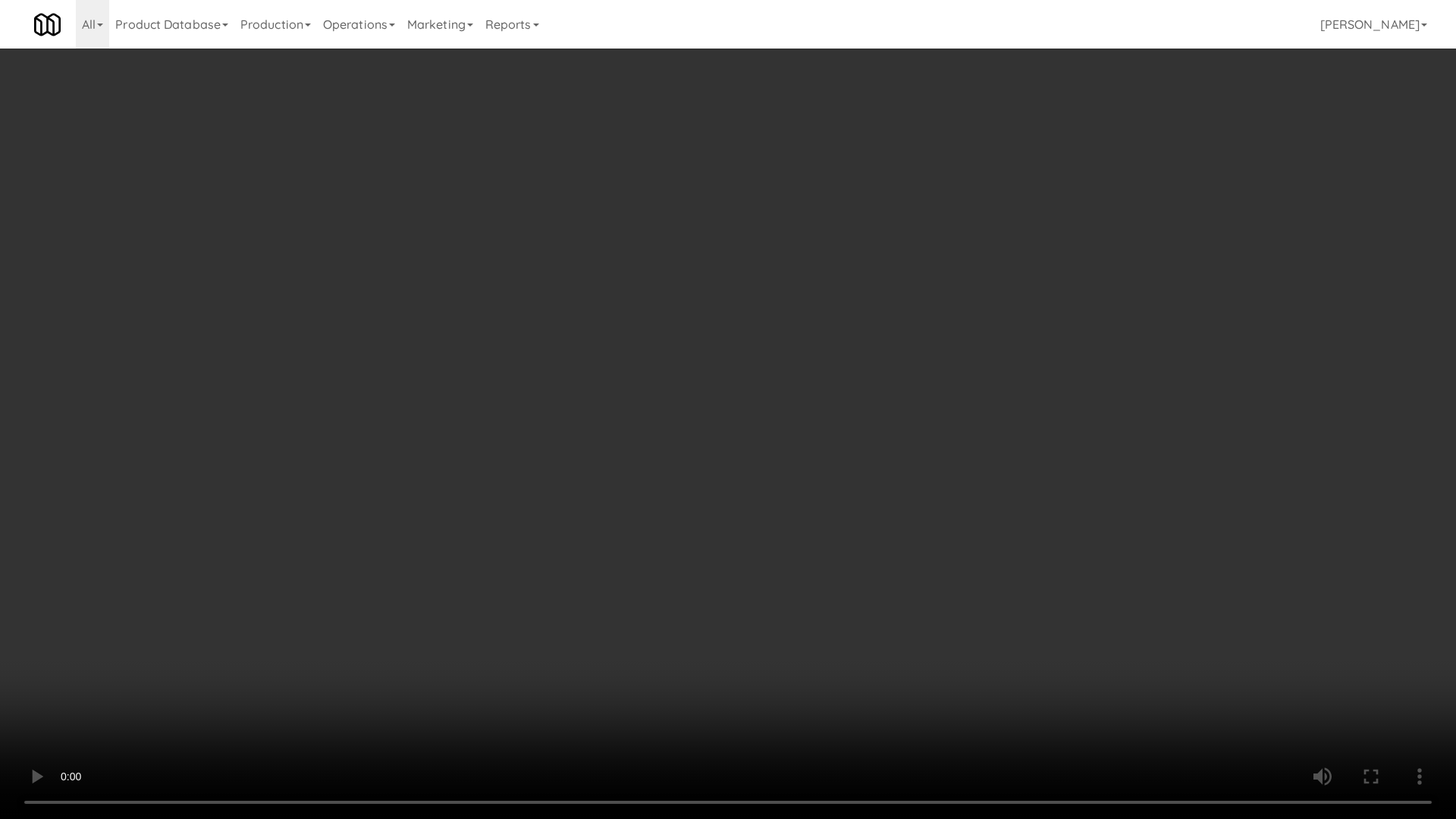
click at [574, 502] on video at bounding box center [728, 409] width 1456 height 819
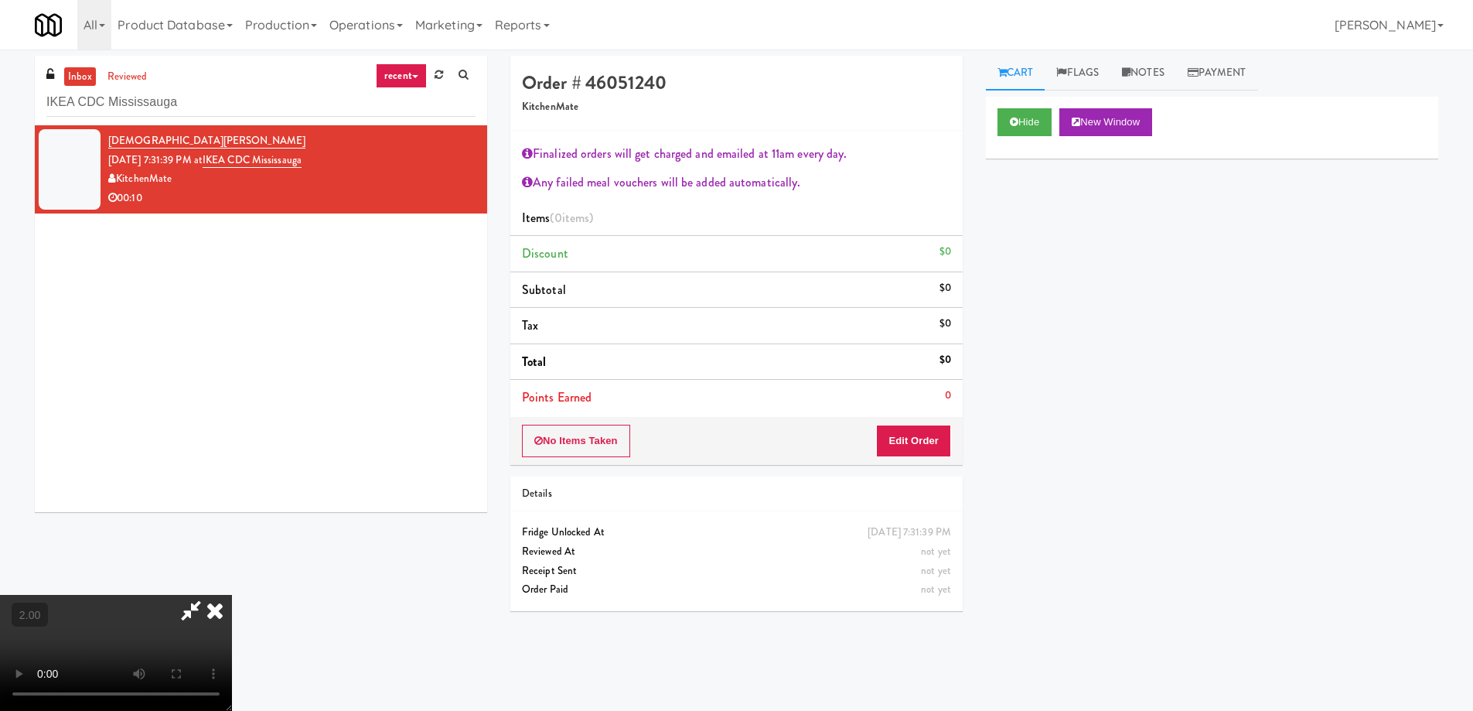
click at [232, 595] on video at bounding box center [116, 653] width 232 height 116
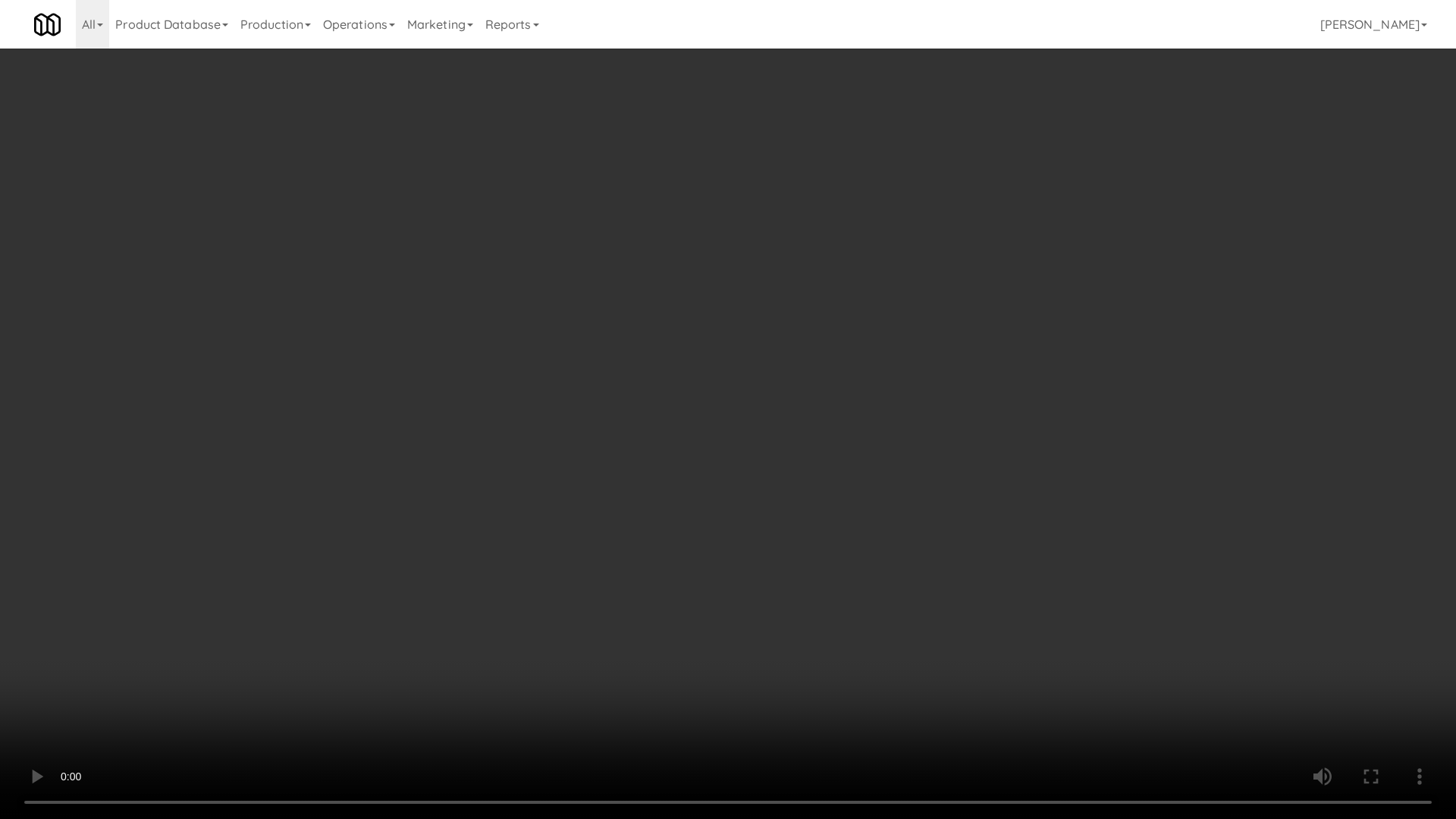
click at [766, 582] on video at bounding box center [728, 409] width 1456 height 819
click at [932, 629] on video at bounding box center [728, 409] width 1456 height 819
click at [940, 633] on video at bounding box center [728, 409] width 1456 height 819
click at [948, 633] on video at bounding box center [728, 409] width 1456 height 819
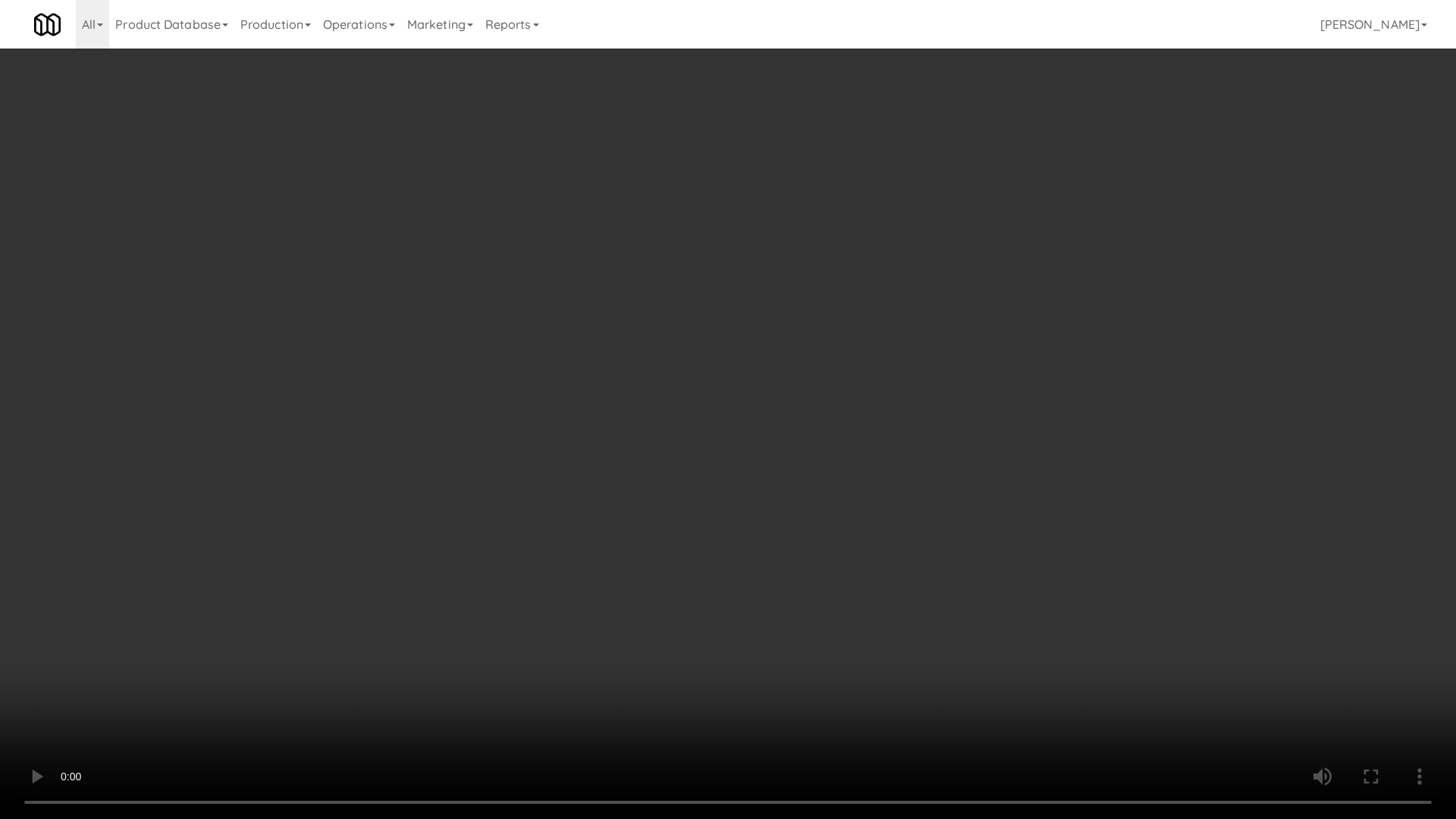
click at [948, 633] on video at bounding box center [728, 409] width 1456 height 819
click at [947, 634] on video at bounding box center [728, 409] width 1456 height 819
click at [945, 636] on video at bounding box center [728, 409] width 1456 height 819
click at [945, 638] on video at bounding box center [728, 409] width 1456 height 819
click at [944, 638] on video at bounding box center [728, 409] width 1456 height 819
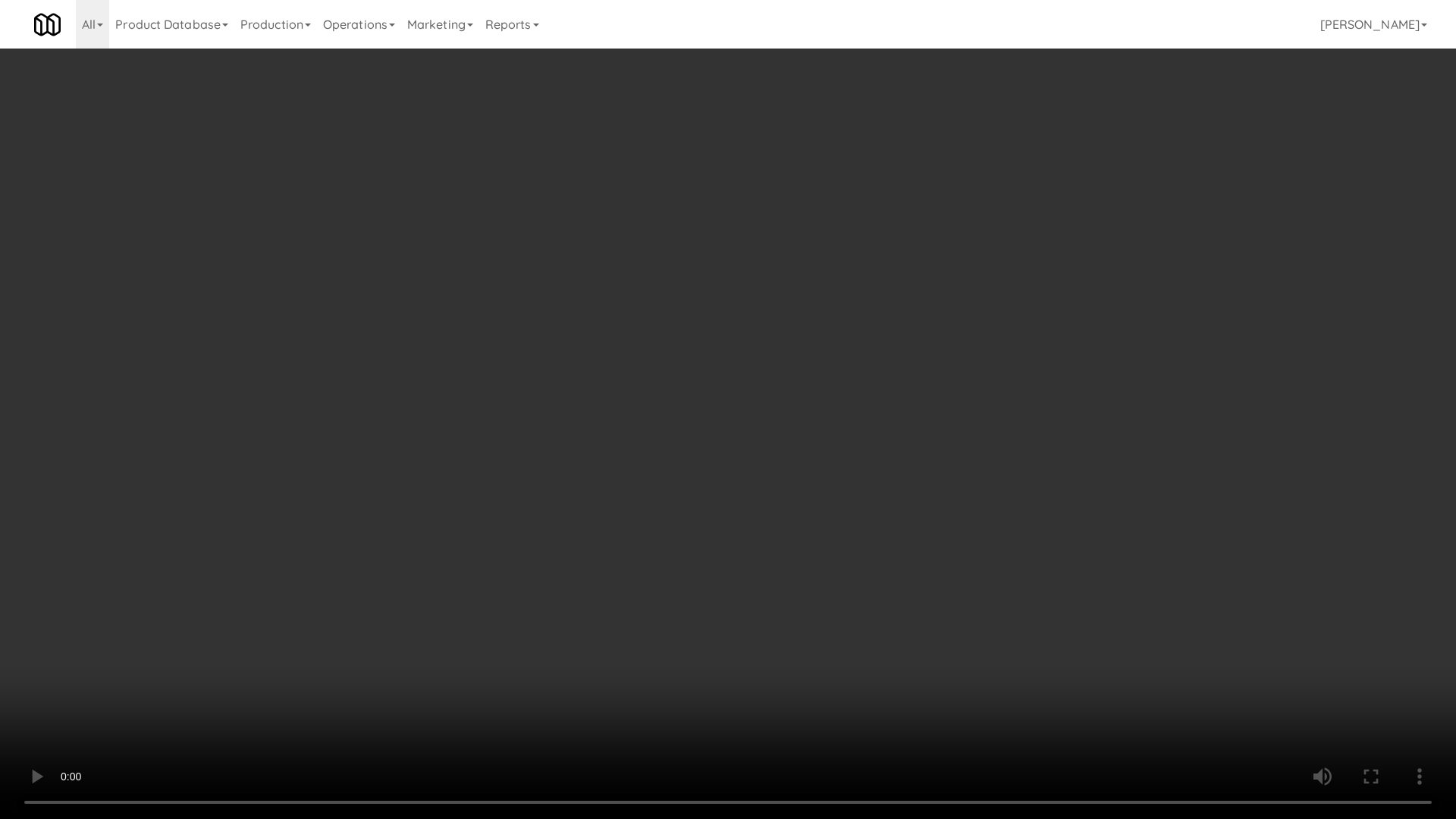
click at [944, 638] on video at bounding box center [728, 409] width 1456 height 819
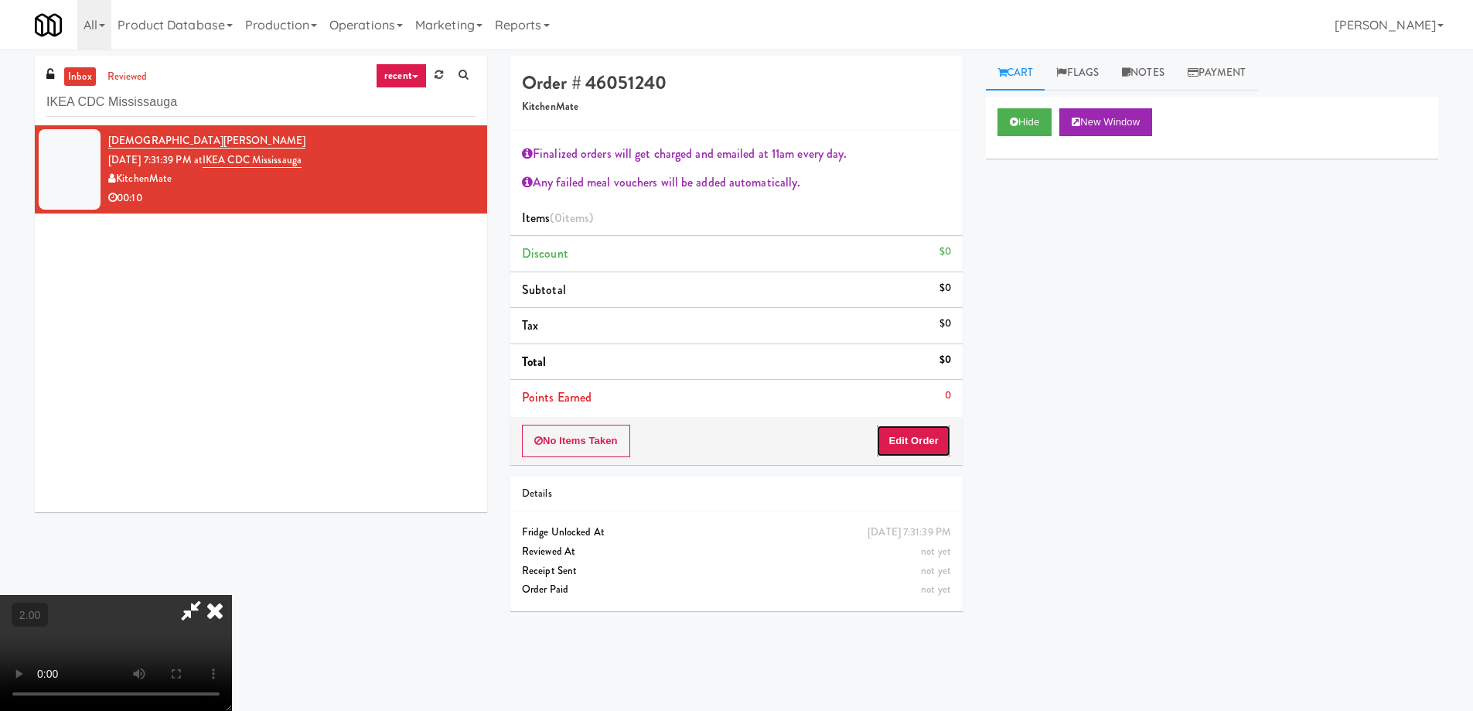
click at [923, 438] on button "Edit Order" at bounding box center [913, 441] width 75 height 32
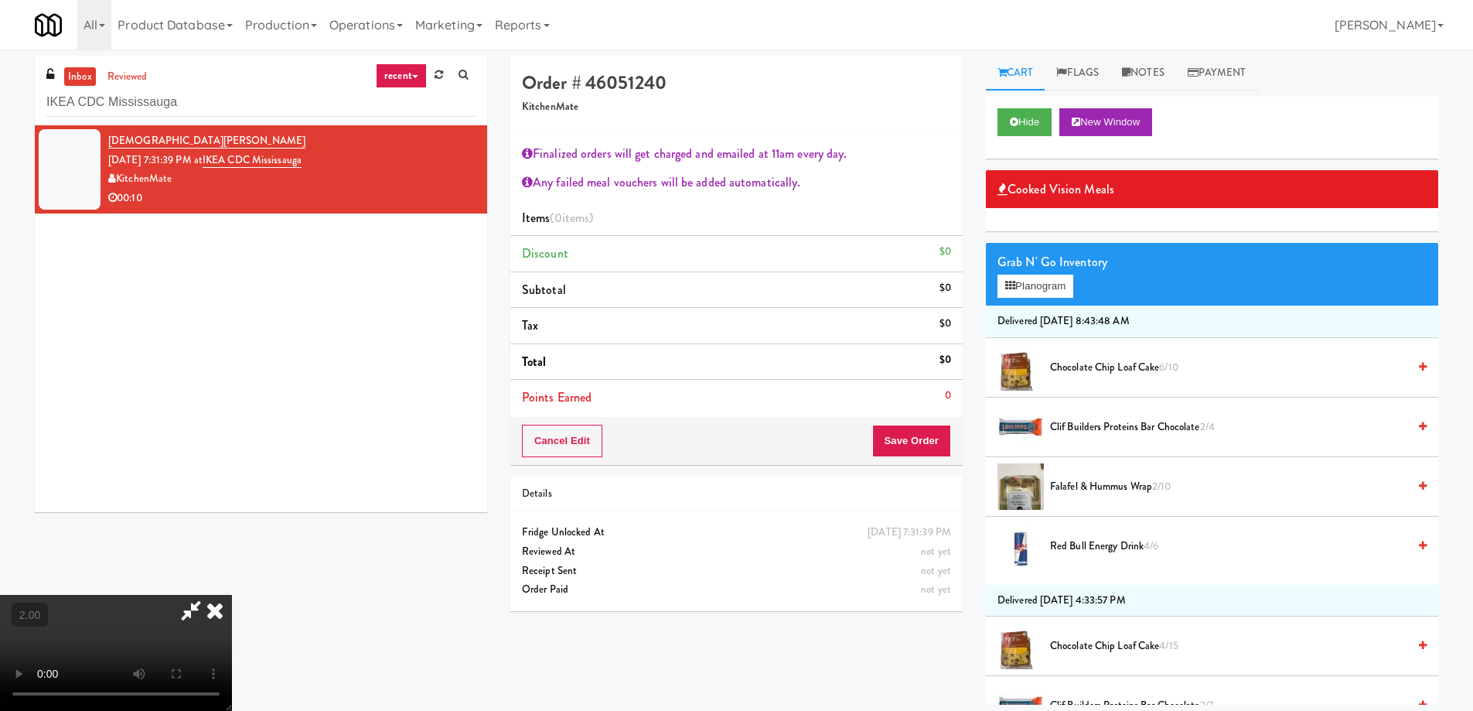
click at [1104, 487] on span "Falafel & Hummus Wrap 2/10" at bounding box center [1228, 486] width 357 height 19
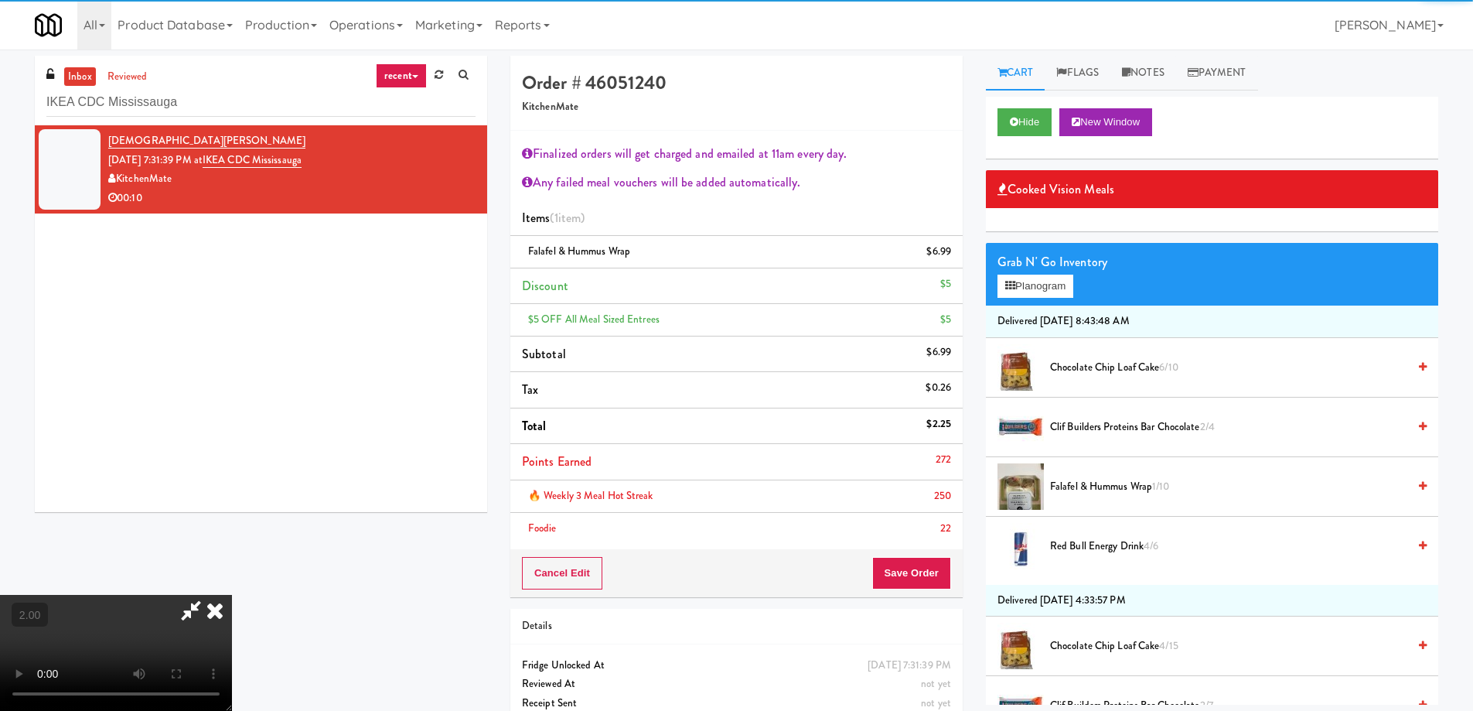
click at [919, 476] on li "Points Earned 272" at bounding box center [736, 462] width 452 height 36
click at [925, 589] on button "Save Order" at bounding box center [911, 573] width 79 height 32
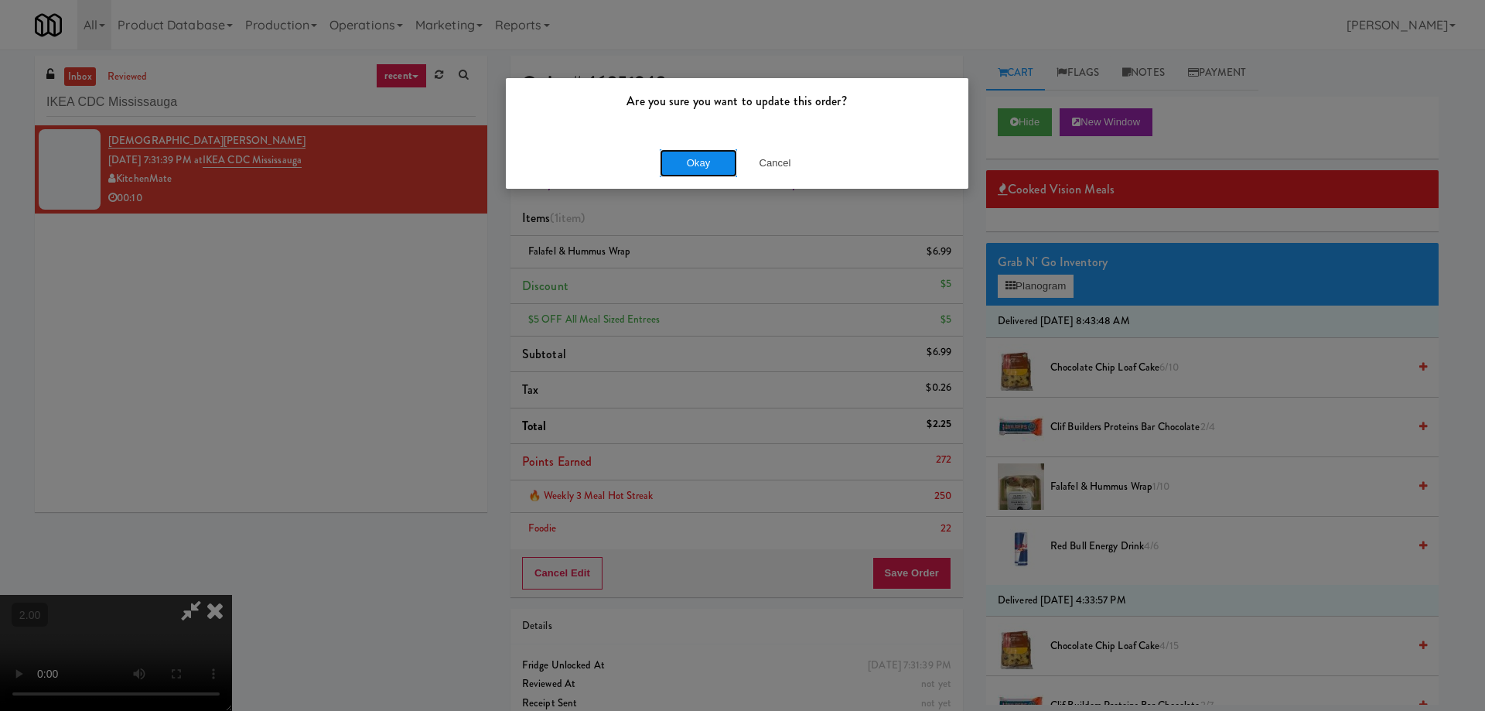
click at [691, 160] on button "Okay" at bounding box center [698, 163] width 77 height 28
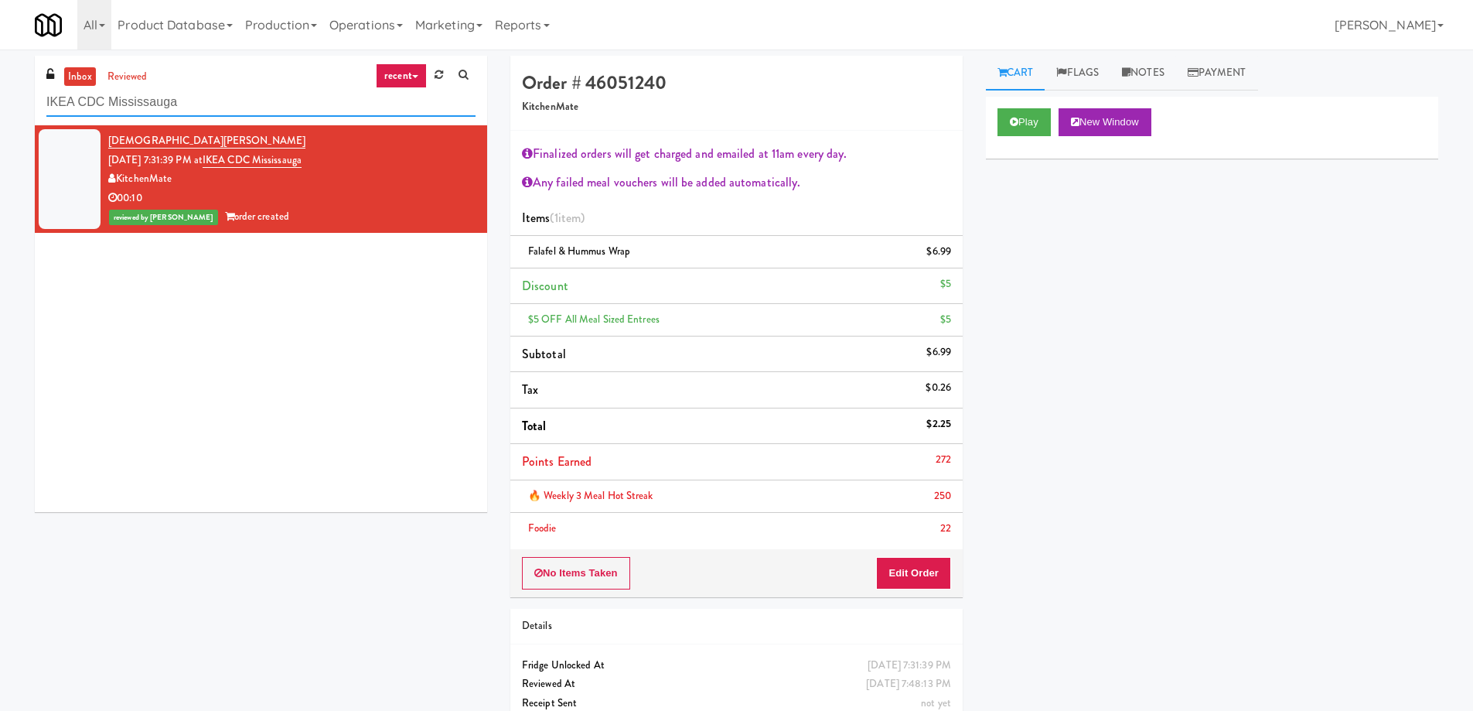
click at [165, 100] on input "IKEA CDC Mississauga" at bounding box center [260, 102] width 429 height 29
paste input "Mackenzie Richmond Hill Hospital - Emergency Room"
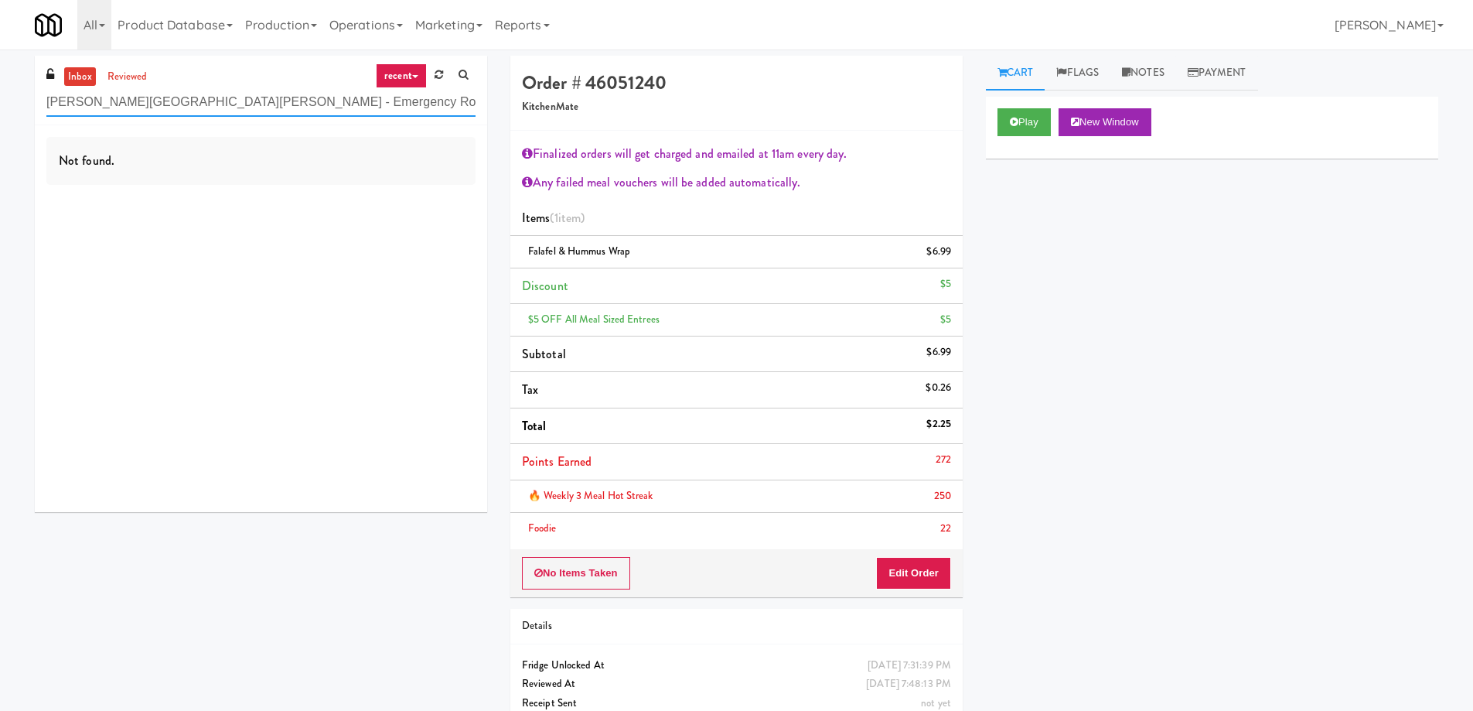
type input "Mackenzie Richmond Hill Hospital - Emergency Room"
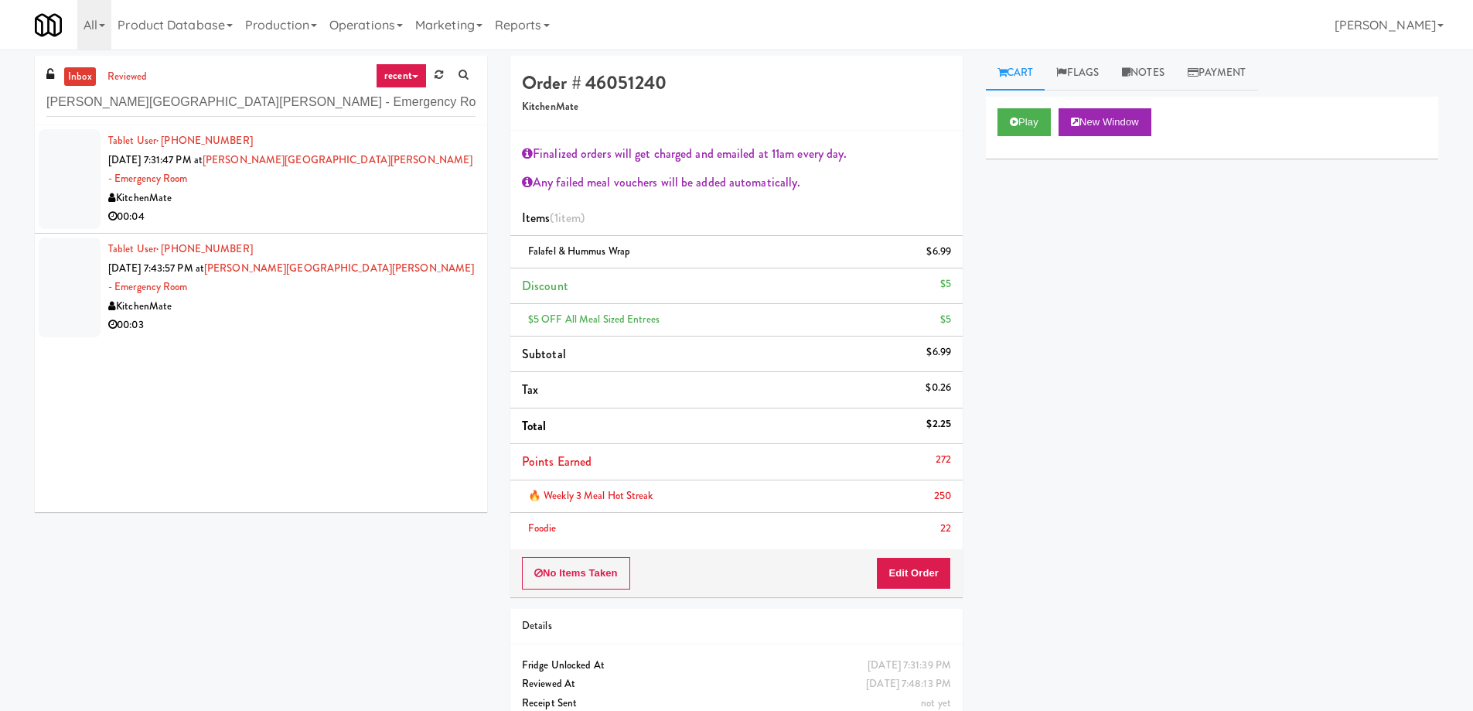
click at [316, 207] on div "00:04" at bounding box center [291, 216] width 367 height 19
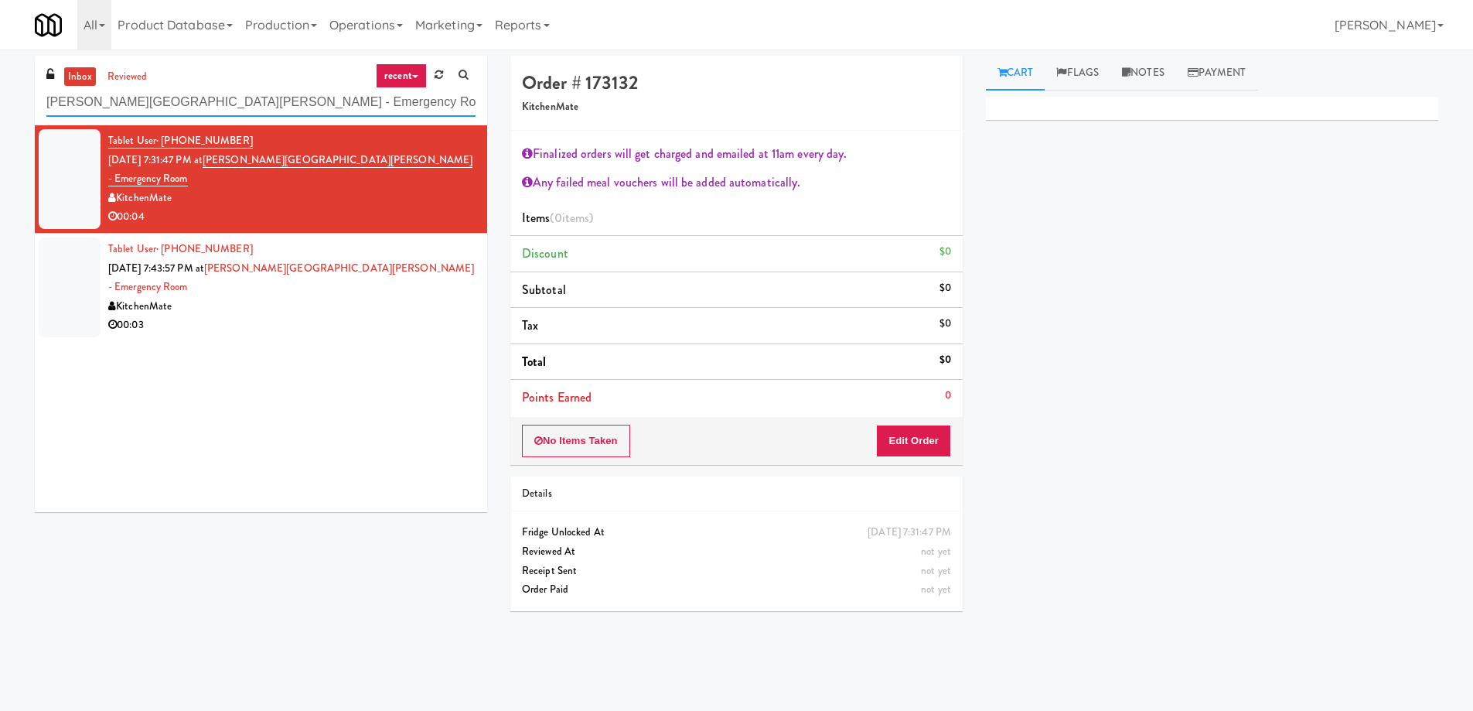
click at [230, 112] on input "Mackenzie Richmond Hill Hospital - Emergency Room" at bounding box center [260, 102] width 429 height 29
click at [229, 112] on input "Mackenzie Richmond Hill Hospital - Emergency Room" at bounding box center [260, 102] width 429 height 29
paste input "St. Joseph's Health Centre"
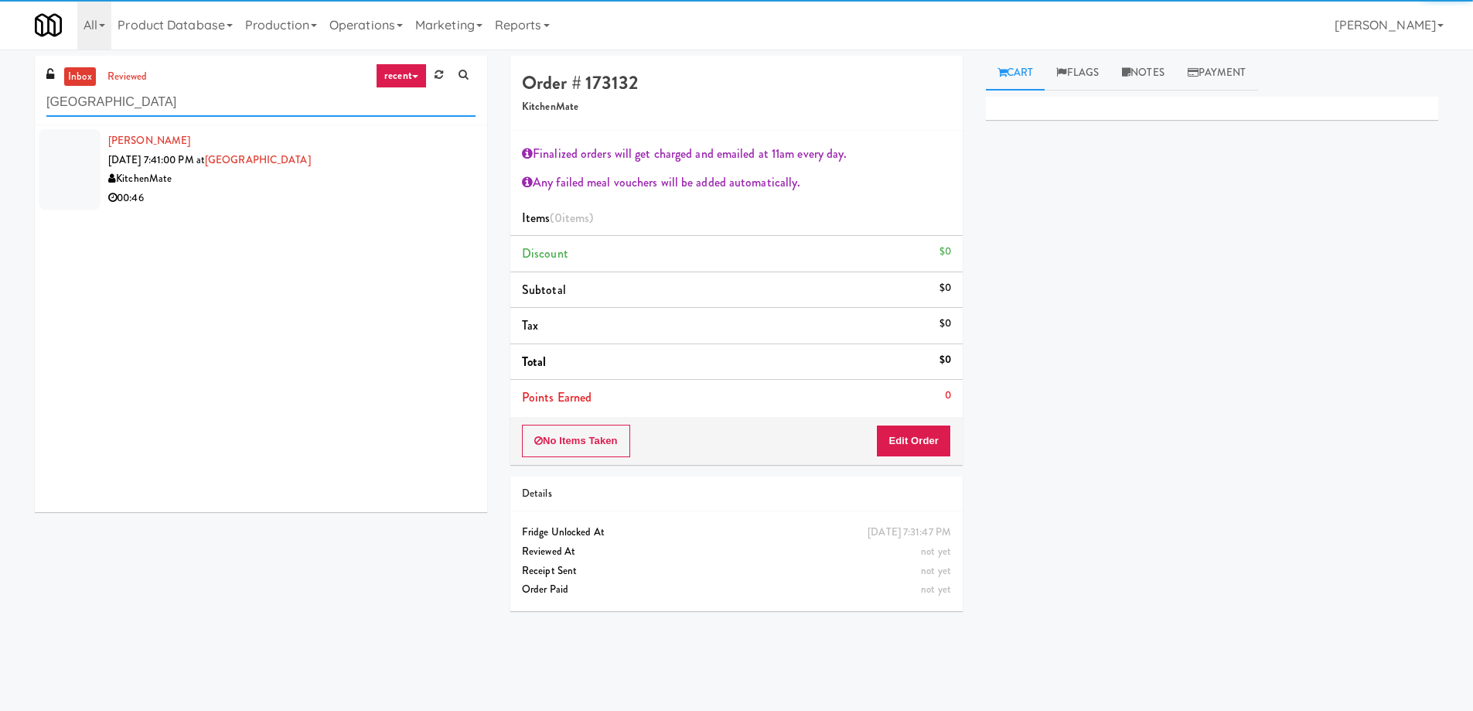
type input "St. Joseph's Health Centre"
click at [279, 210] on li "Tasneem Mohamed Aug 10, 2025 7:41:00 PM at St. Joseph's Health Centre KitchenMa…" at bounding box center [261, 169] width 452 height 88
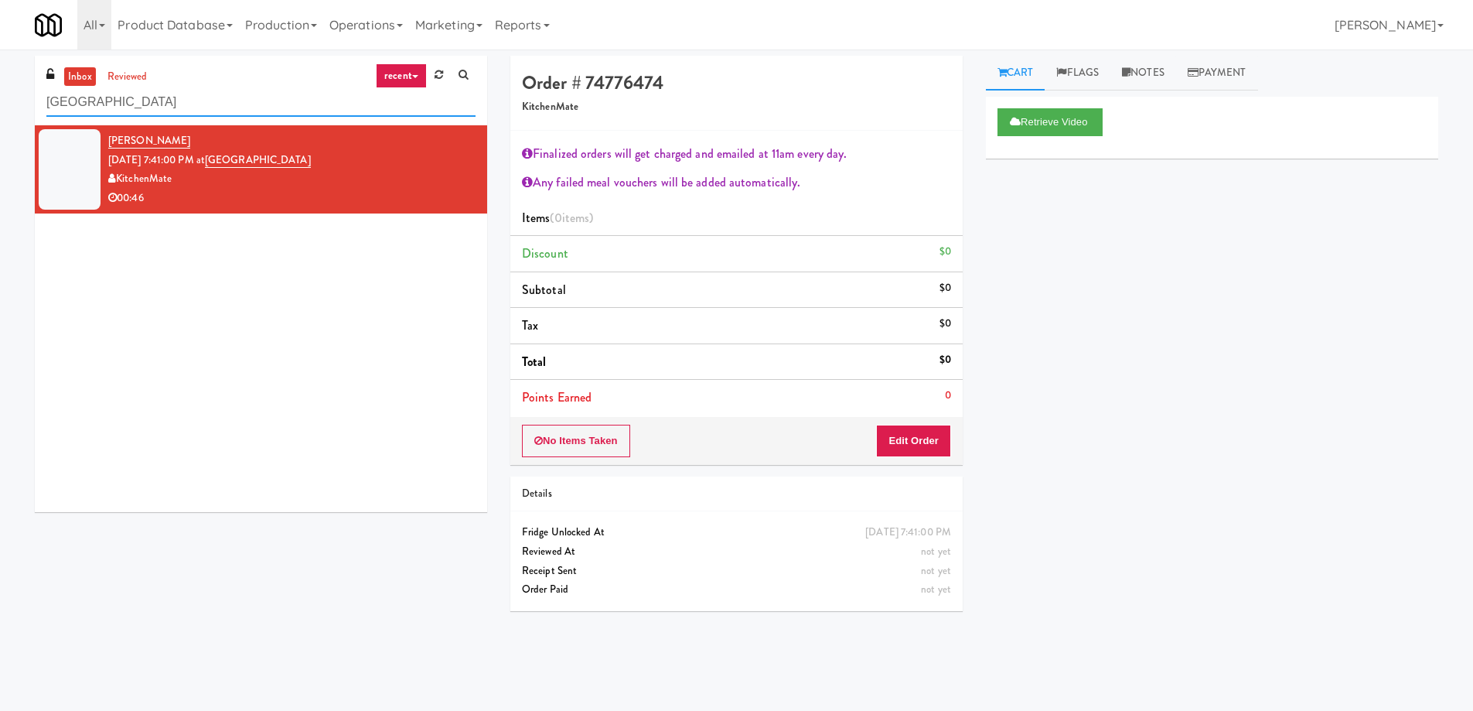
click at [256, 102] on input "St. Joseph's Health Centre" at bounding box center [260, 102] width 429 height 29
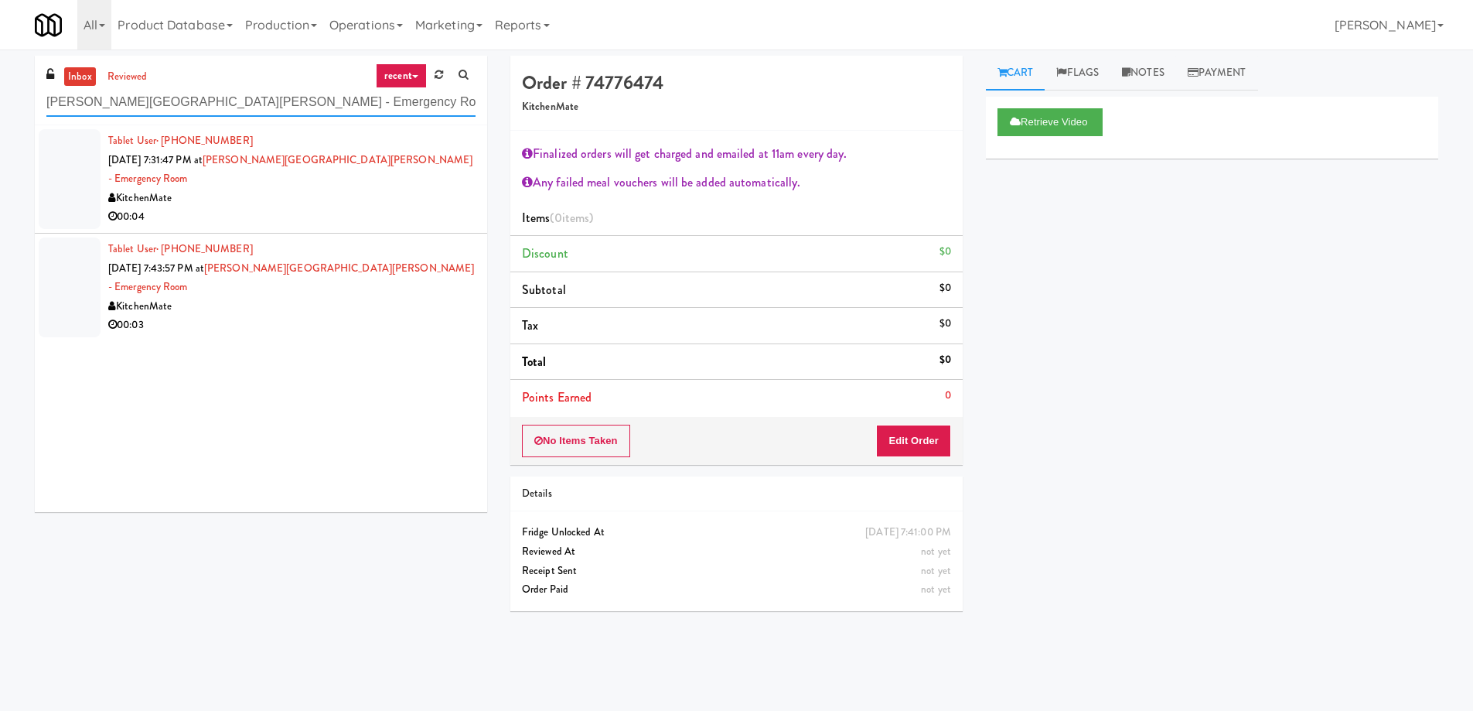
click at [91, 104] on input "Mackenzie Richmond Hill Hospital - Emergency Room" at bounding box center [260, 102] width 429 height 29
drag, startPoint x: 90, startPoint y: 104, endPoint x: 104, endPoint y: 105, distance: 13.2
click at [104, 105] on input "Mackenzie Richmond Hill Hospital - Emergency Room" at bounding box center [260, 102] width 429 height 29
click at [267, 108] on input "Mackenzie Richmond Hill Hospital - Emergency Room" at bounding box center [260, 102] width 429 height 29
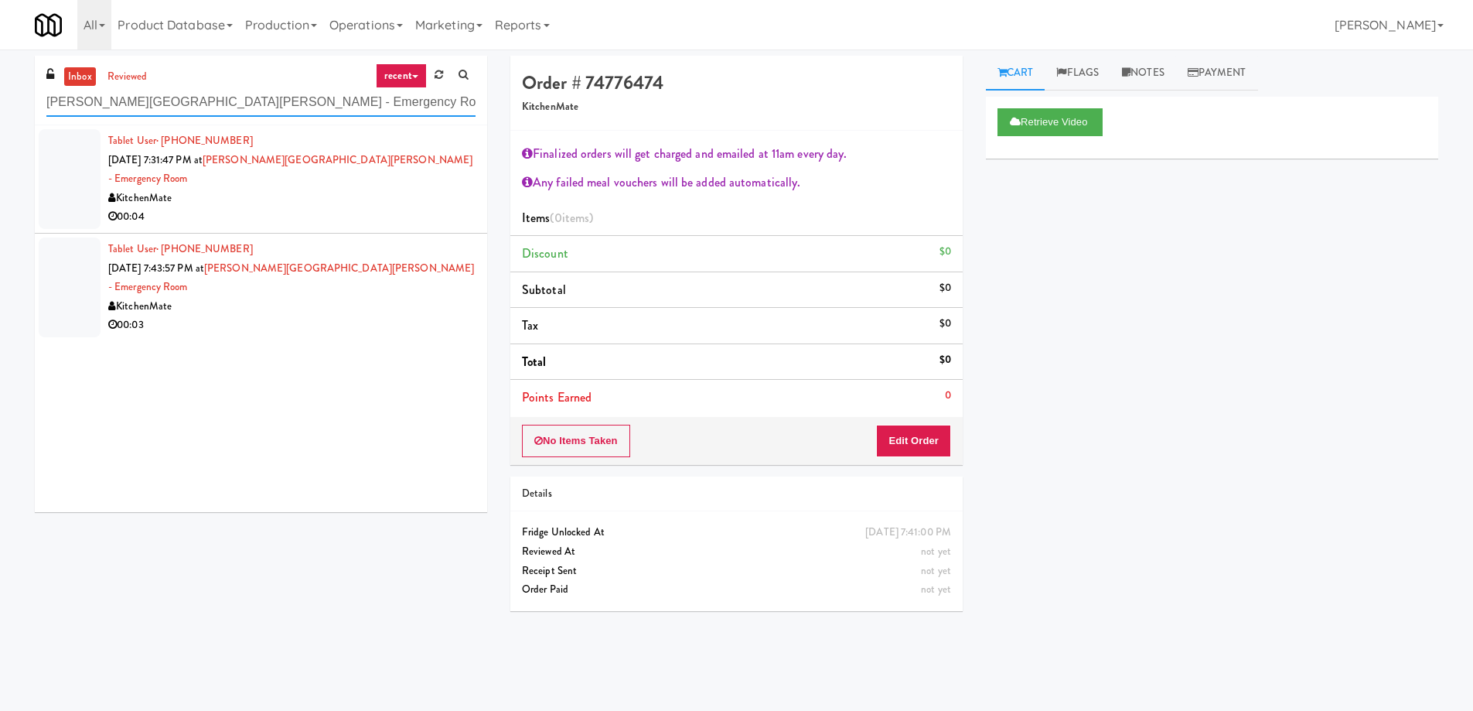
paste input "VY - Cooler - Left"
click at [267, 108] on input "Mackenzie Richmond Hill Hospital - VY - Cooler - LeftRoom" at bounding box center [260, 102] width 429 height 29
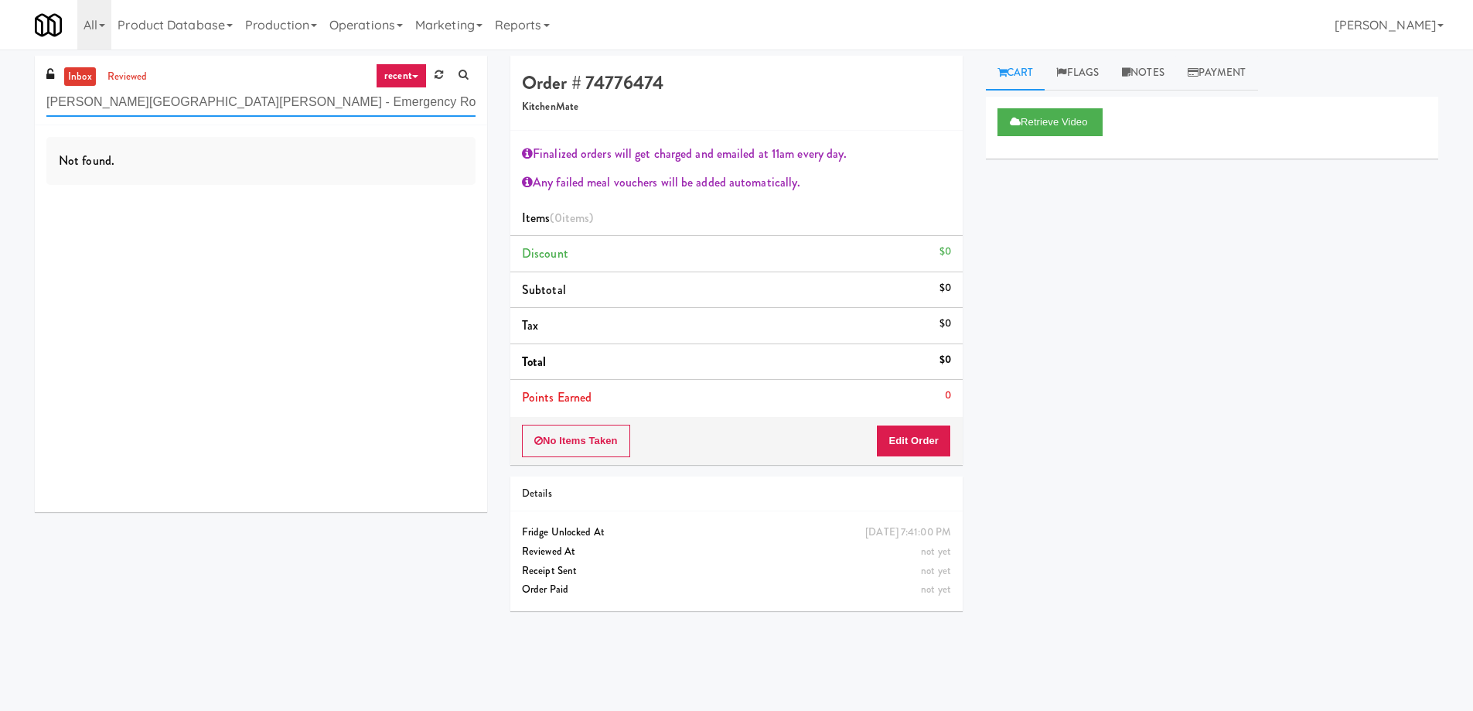
click at [199, 102] on input "Mackenzie Richmond Hill Hospital - Emergency Room" at bounding box center [260, 102] width 429 height 29
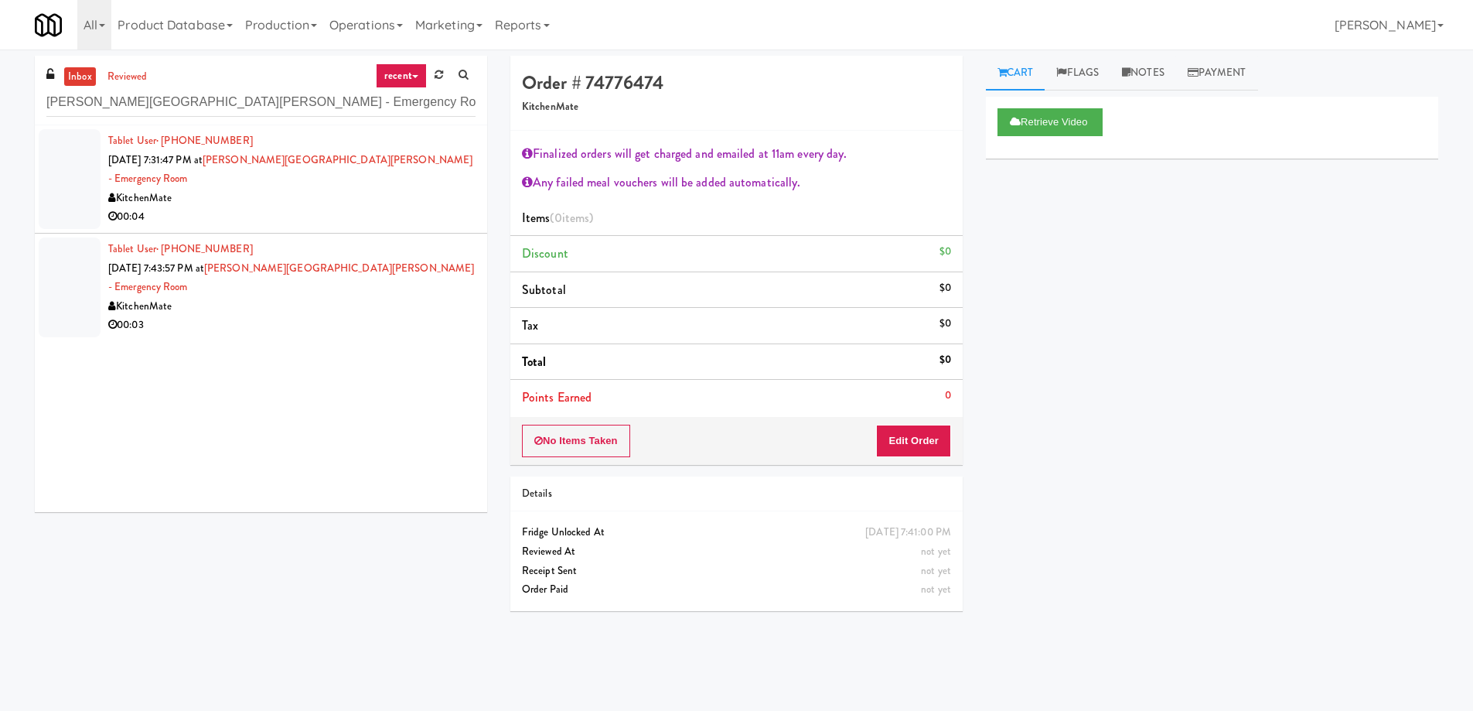
click at [256, 207] on div "00:04" at bounding box center [291, 216] width 367 height 19
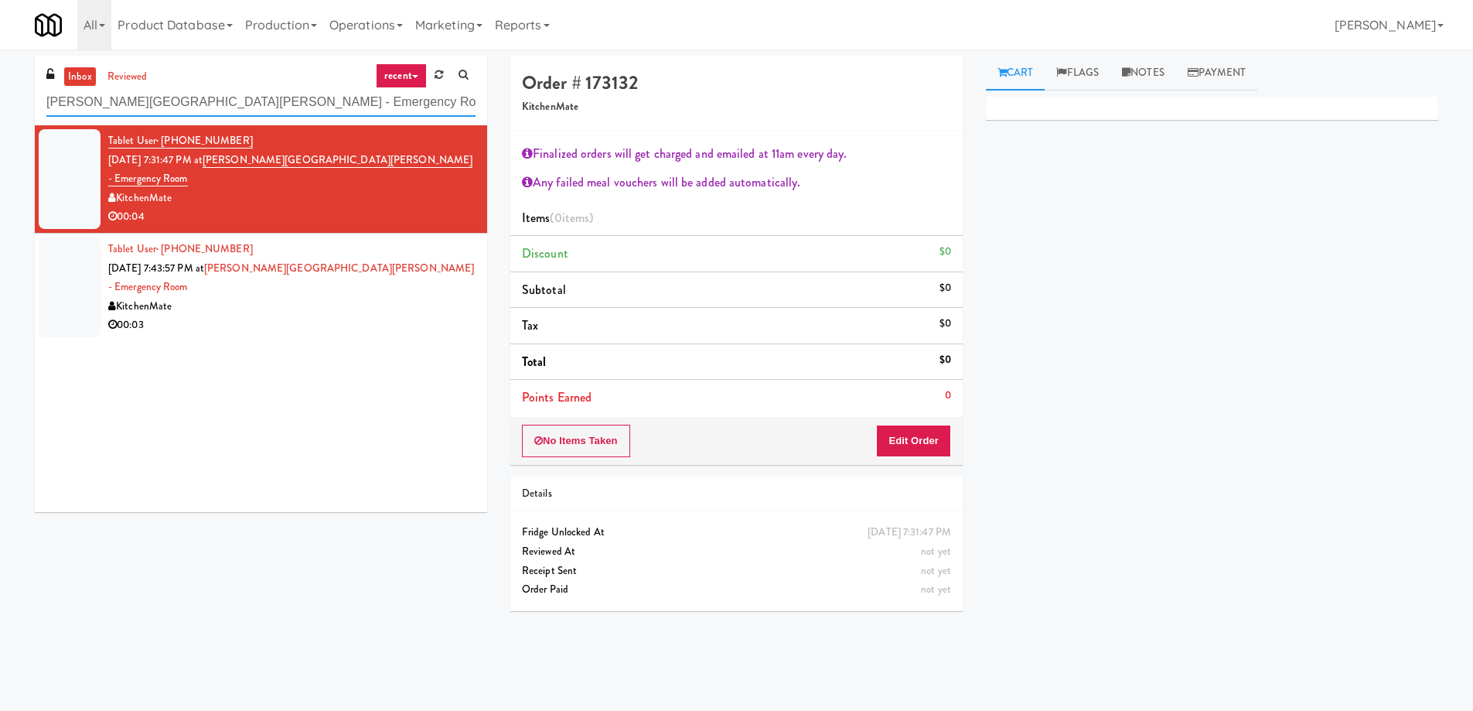
click at [177, 101] on input "Mackenzie Richmond Hill Hospital - Emergency Room" at bounding box center [260, 102] width 429 height 29
paste input "St. Joseph's Health Centre"
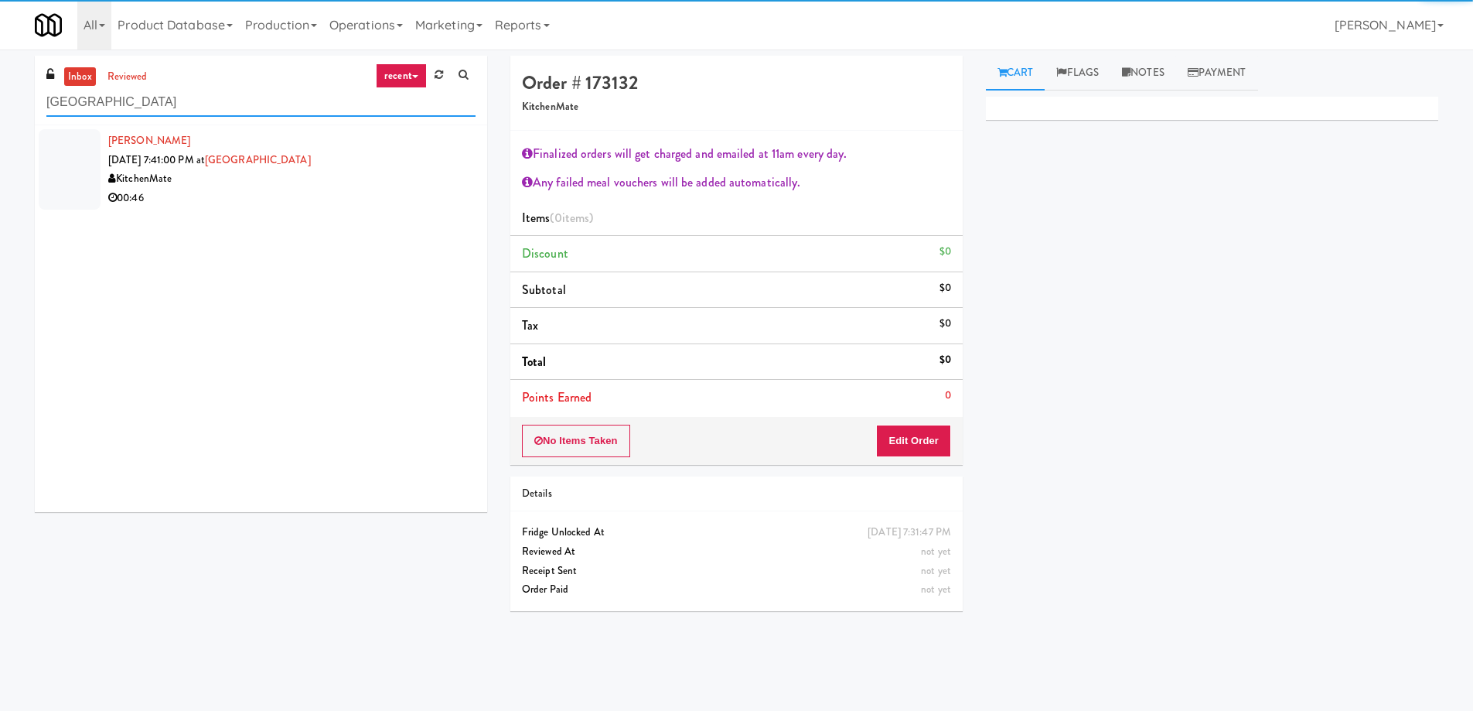
type input "St. Joseph's Health Centre"
click at [295, 176] on div "KitchenMate" at bounding box center [291, 178] width 367 height 19
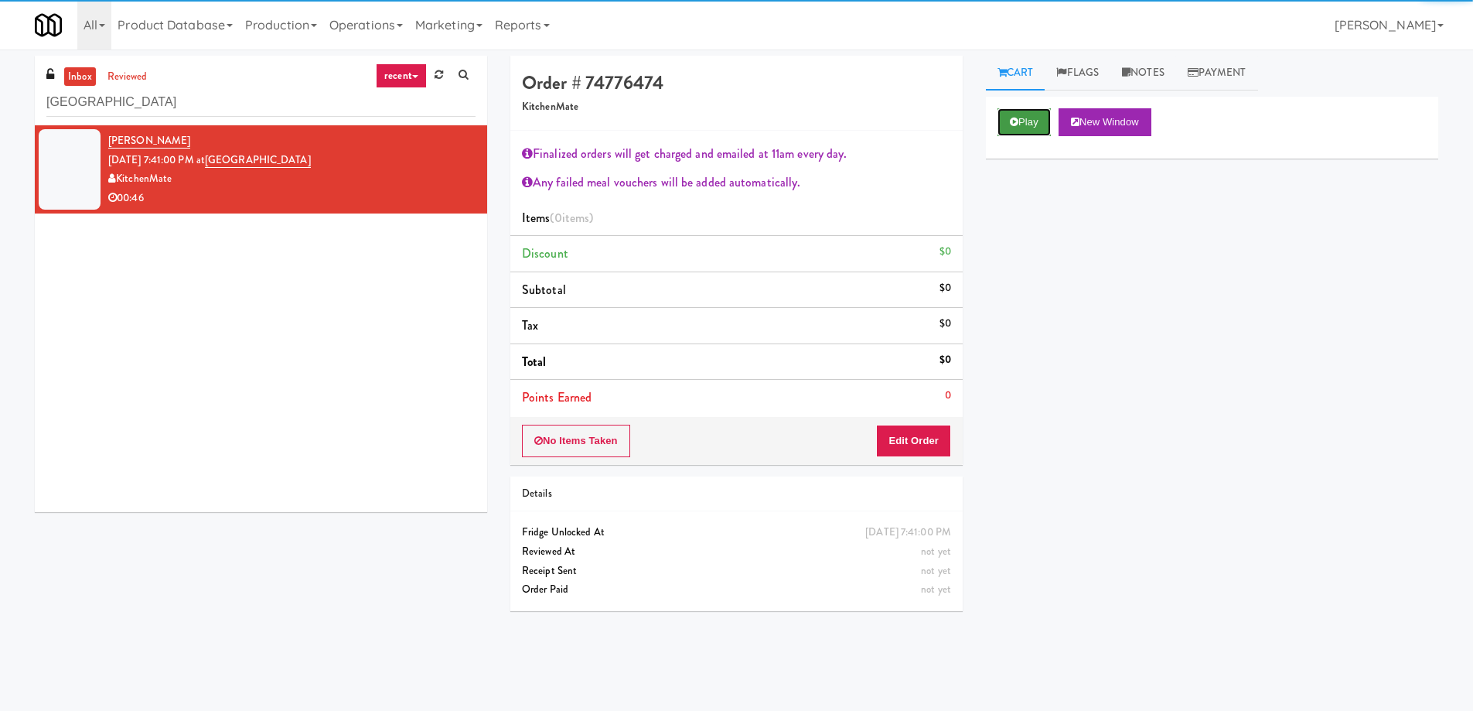
click at [1025, 125] on button "Play" at bounding box center [1024, 122] width 53 height 28
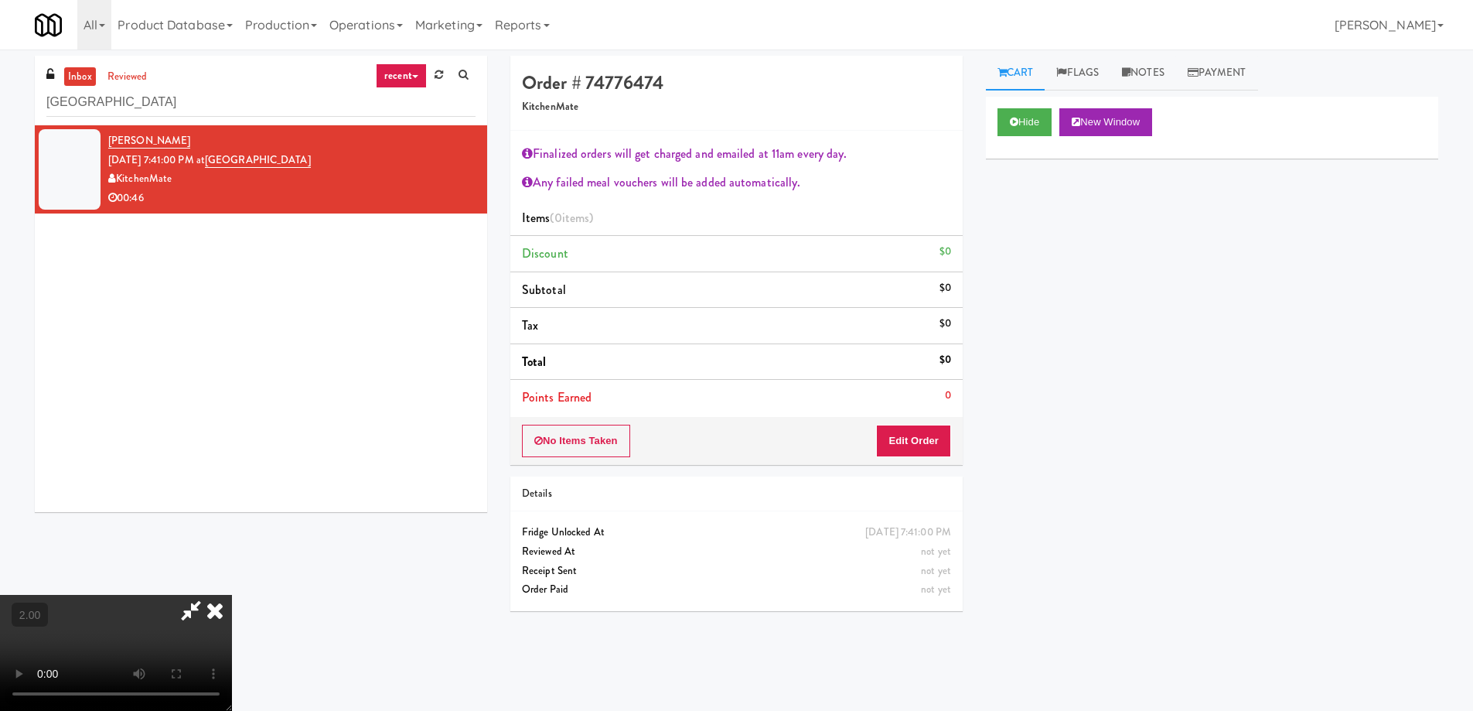
click at [232, 595] on video at bounding box center [116, 653] width 232 height 116
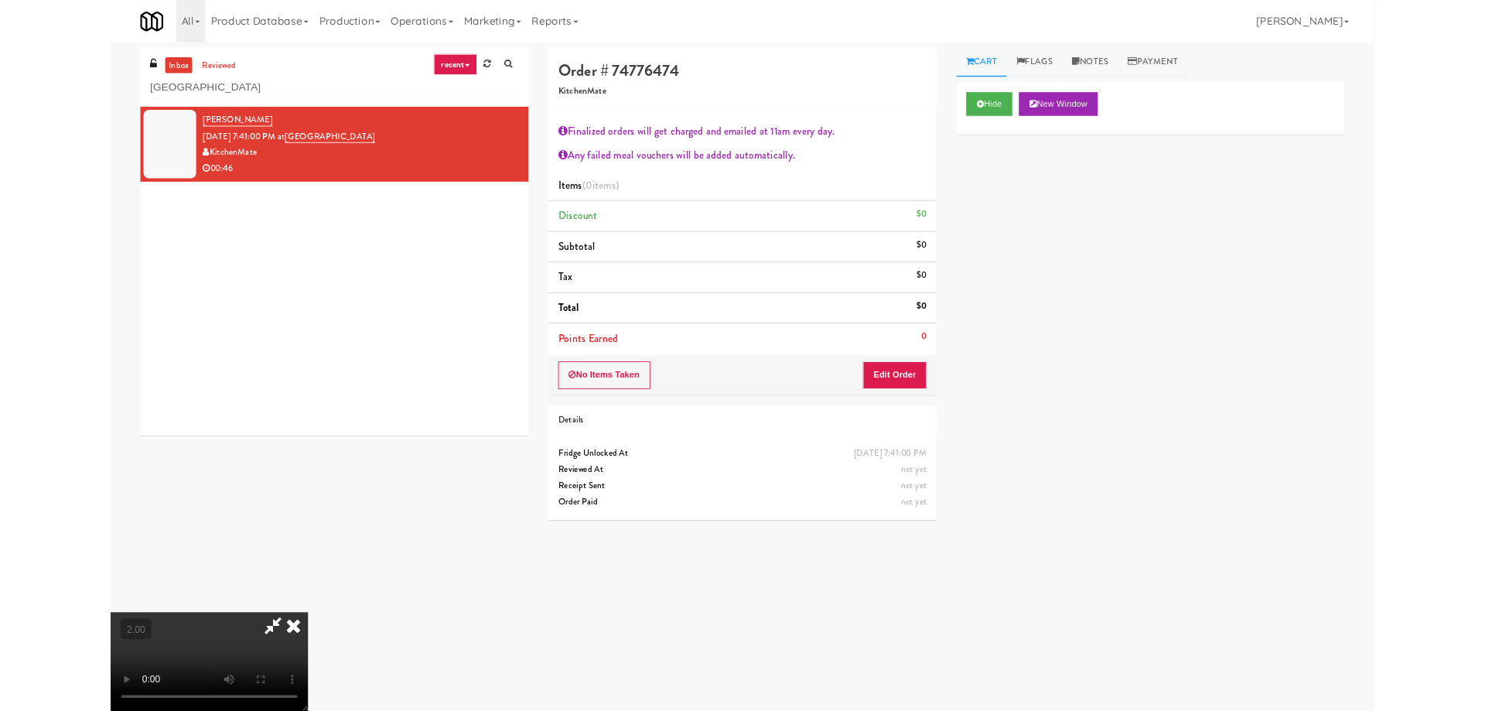
scroll to position [32, 0]
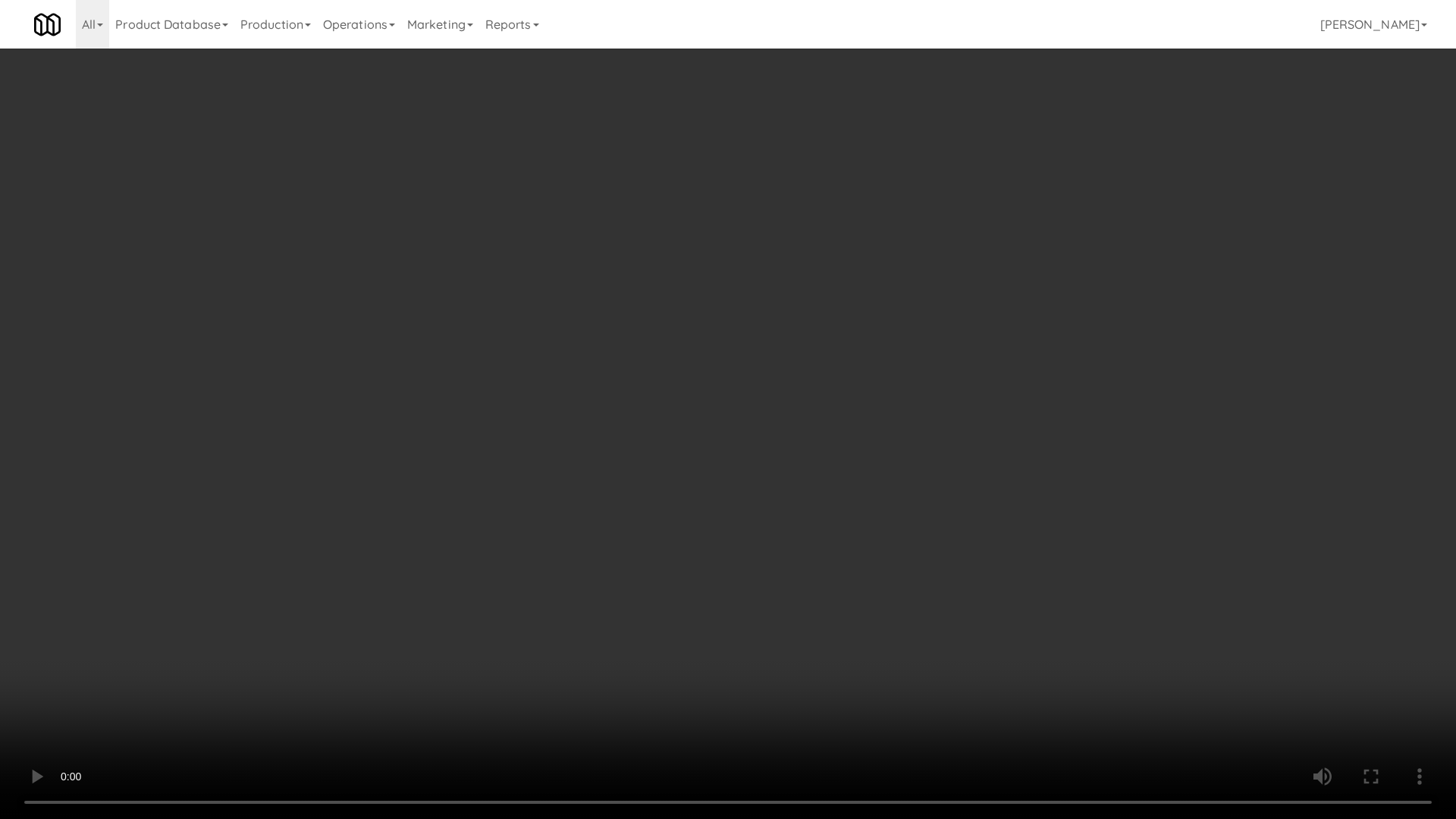
click at [851, 554] on video at bounding box center [728, 409] width 1456 height 819
click at [793, 583] on video at bounding box center [728, 409] width 1456 height 819
click at [828, 486] on video at bounding box center [728, 409] width 1456 height 819
click at [966, 618] on video at bounding box center [728, 409] width 1456 height 819
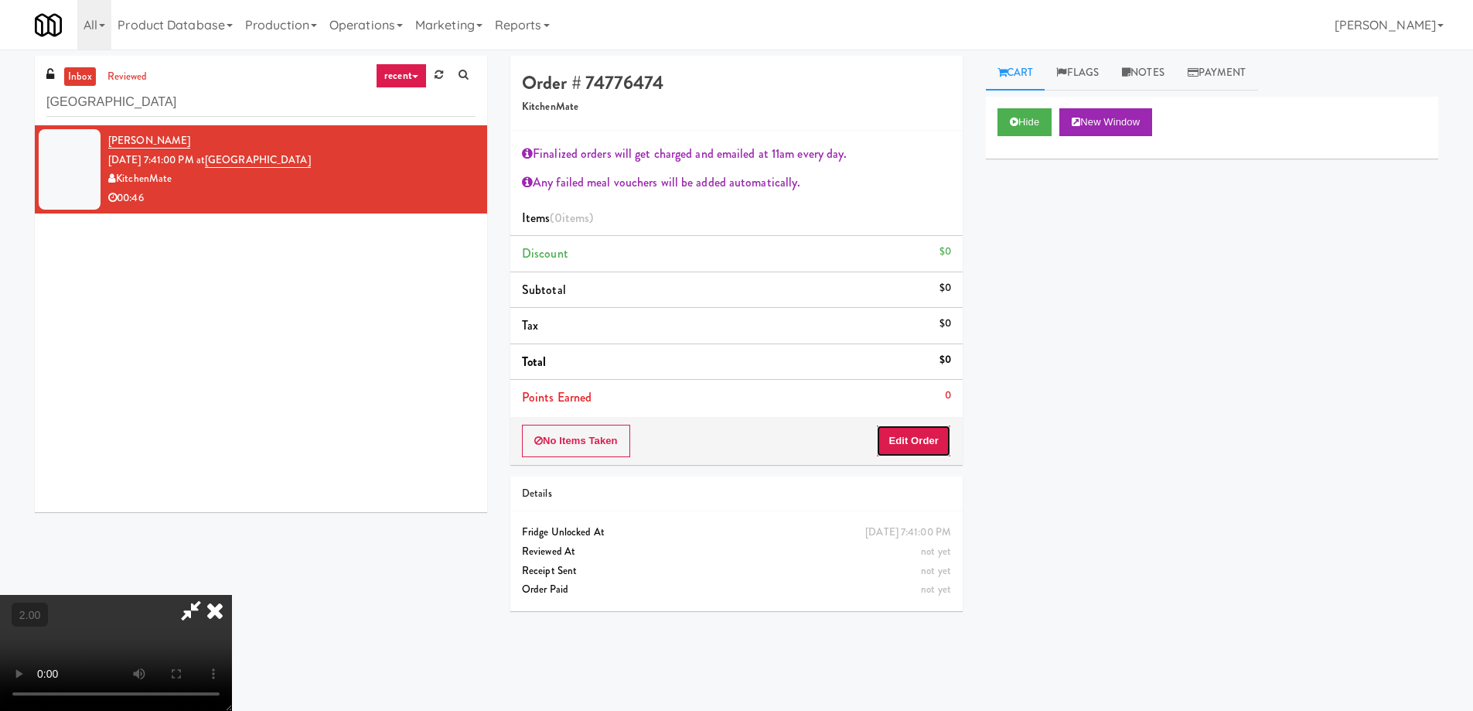
click at [900, 439] on button "Edit Order" at bounding box center [913, 441] width 75 height 32
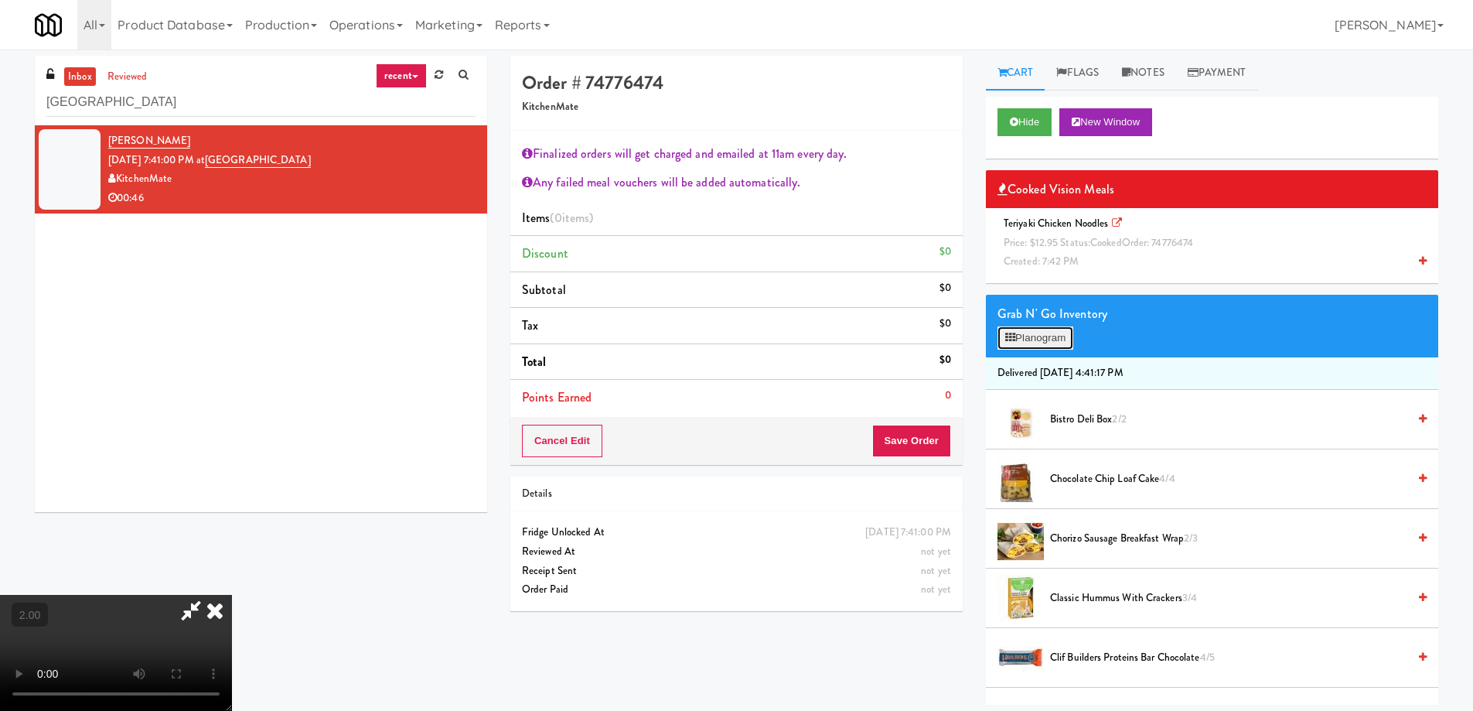
click at [1051, 339] on button "Planogram" at bounding box center [1036, 337] width 76 height 23
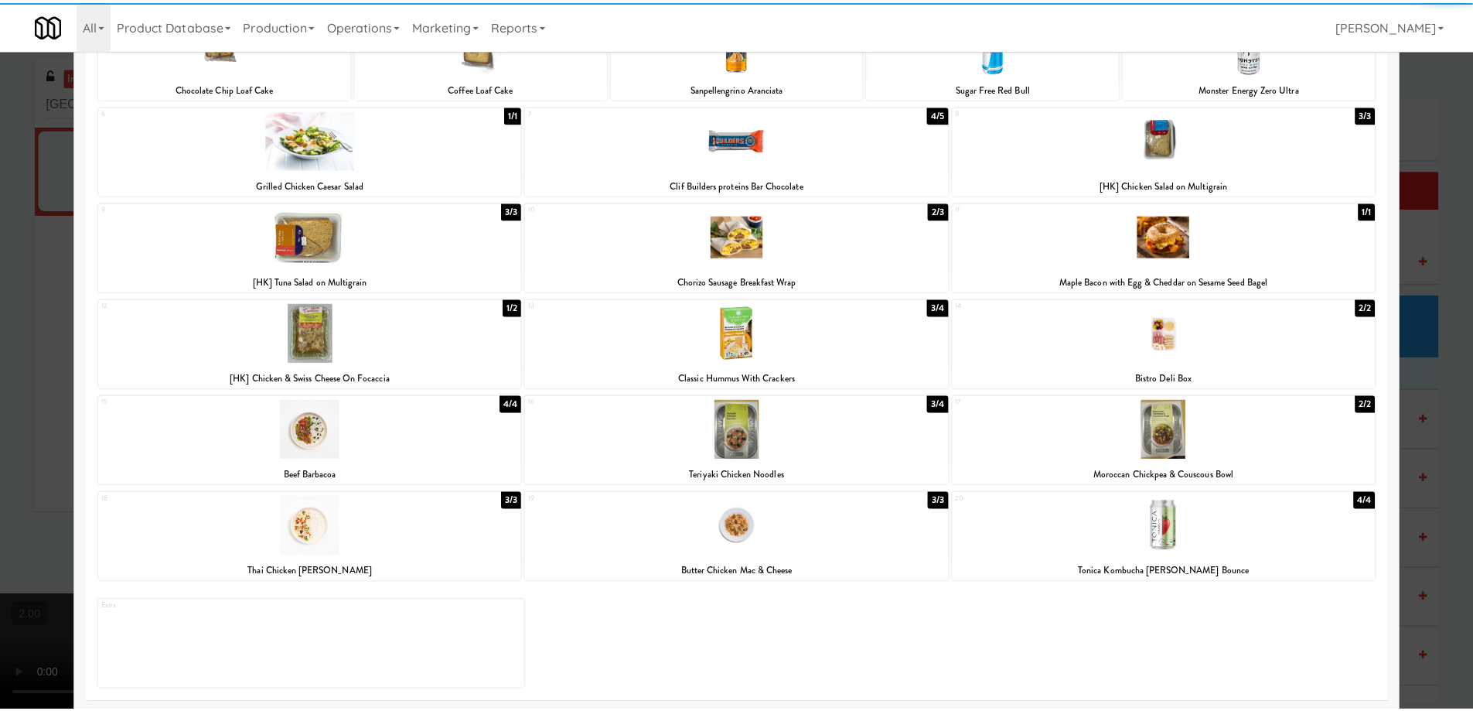
scroll to position [145, 0]
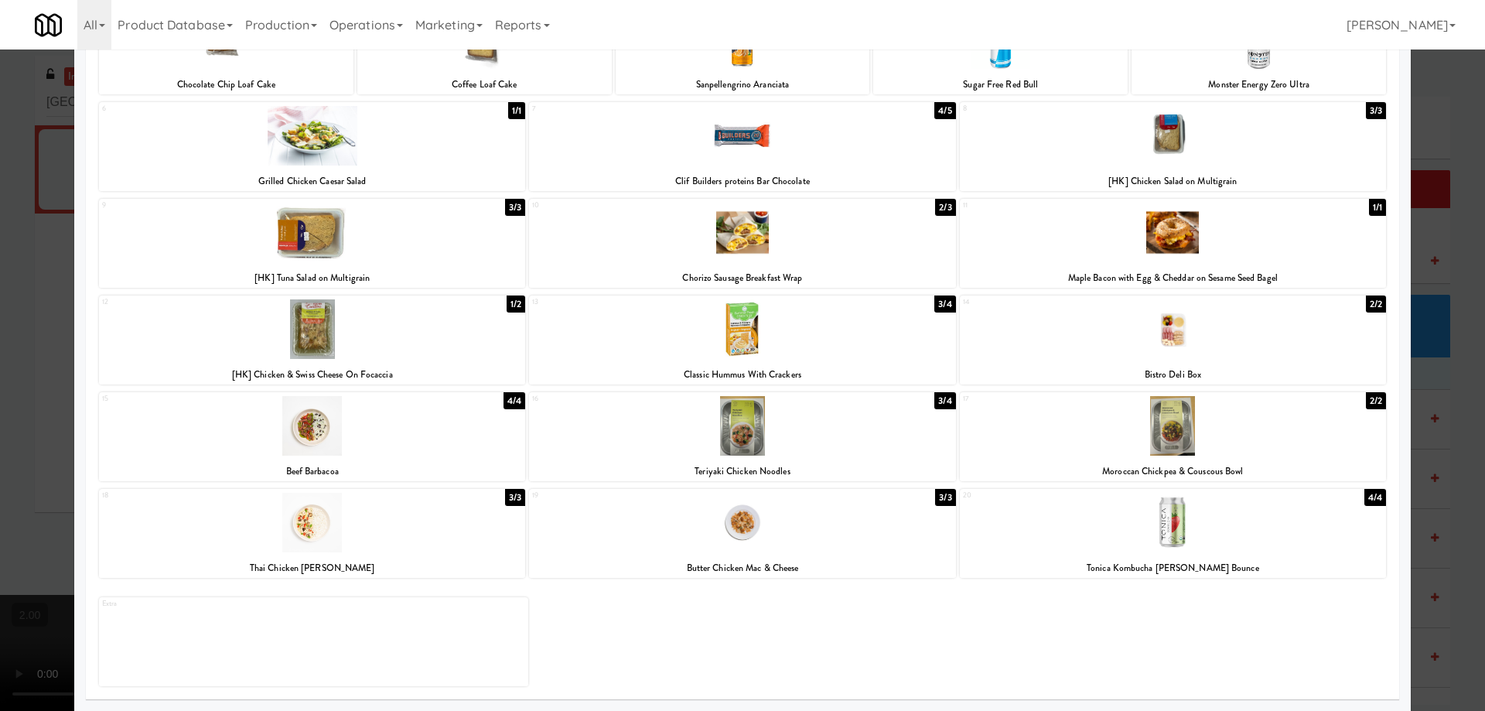
click at [0, 438] on div at bounding box center [742, 355] width 1485 height 711
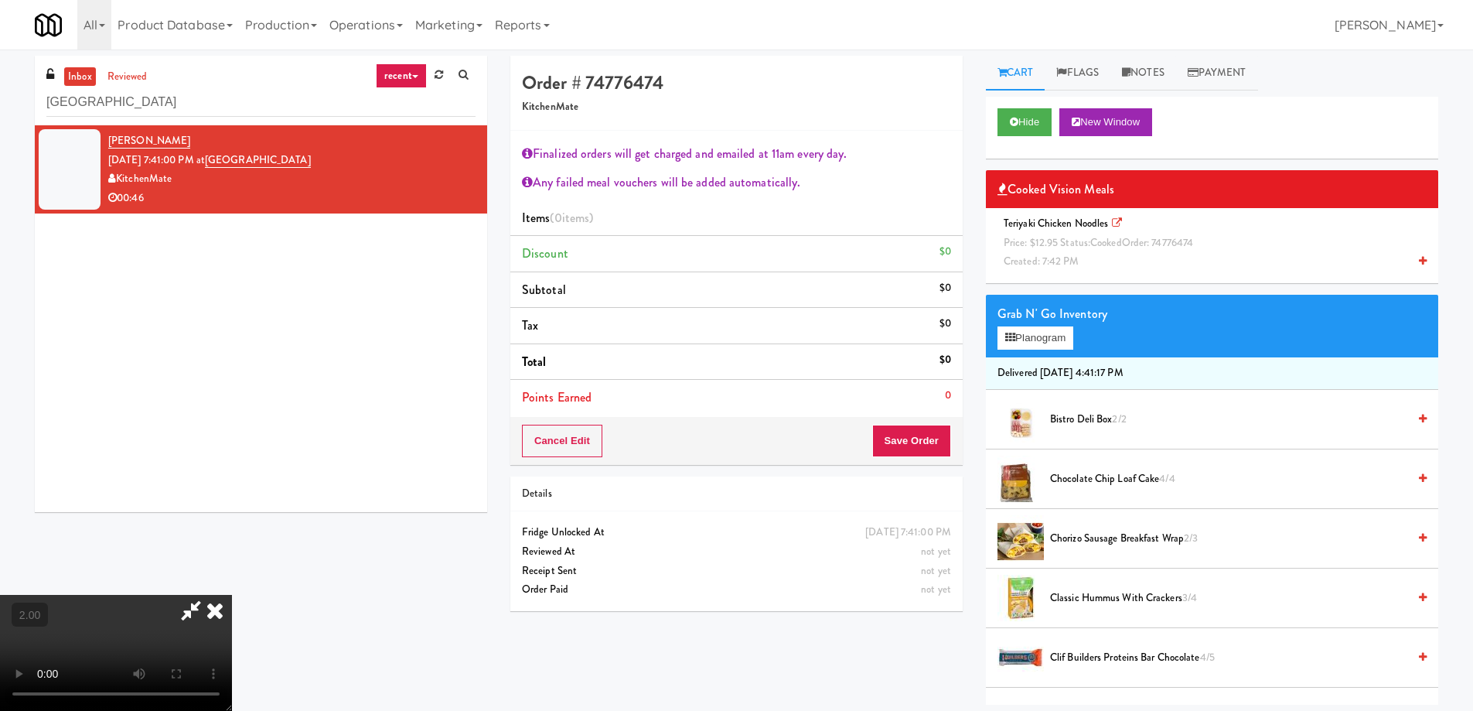
click at [1058, 224] on span "Teriyaki Chicken Noodles Price: $12.95 Status: cooked Order: 74776474 Created: …" at bounding box center [1101, 242] width 207 height 53
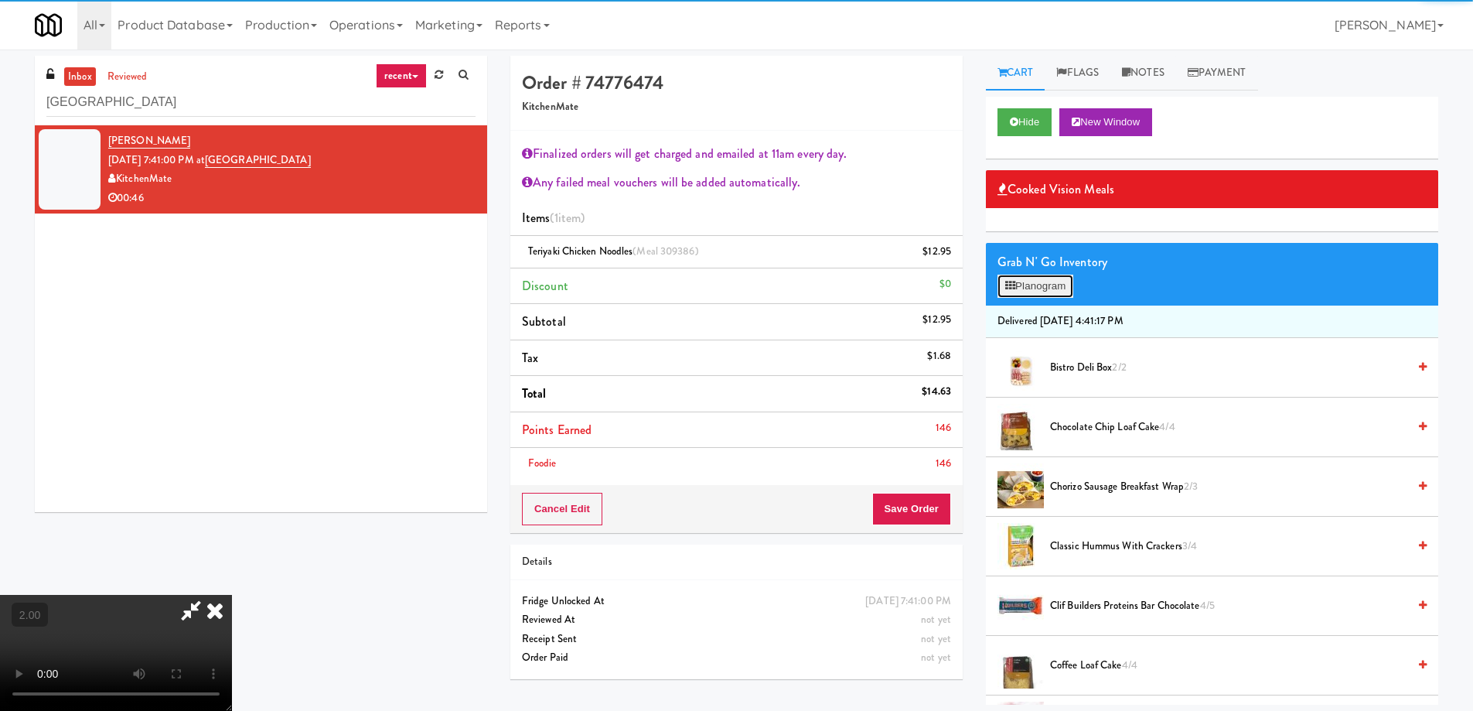
click at [1040, 278] on button "Planogram" at bounding box center [1036, 286] width 76 height 23
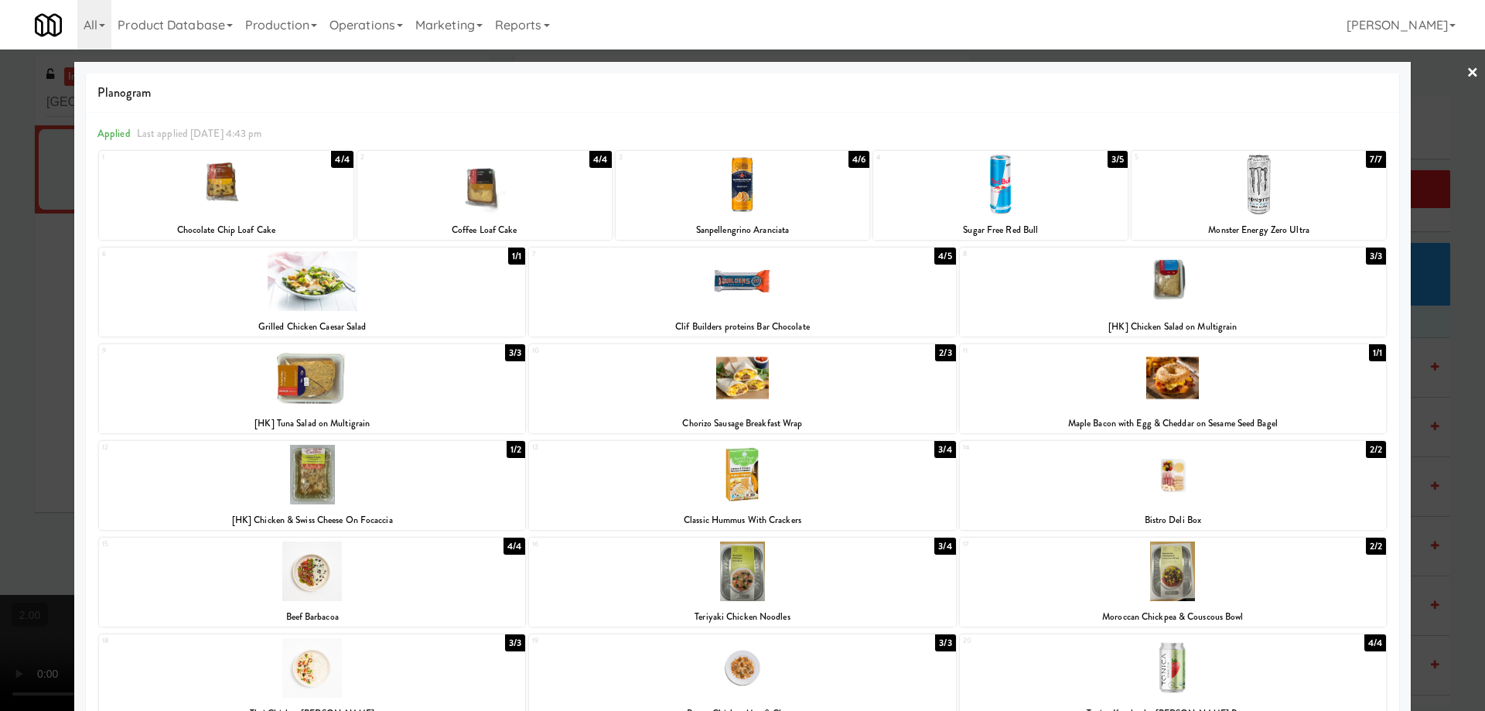
click at [497, 187] on div at bounding box center [484, 185] width 254 height 60
click at [2, 498] on div at bounding box center [742, 355] width 1485 height 711
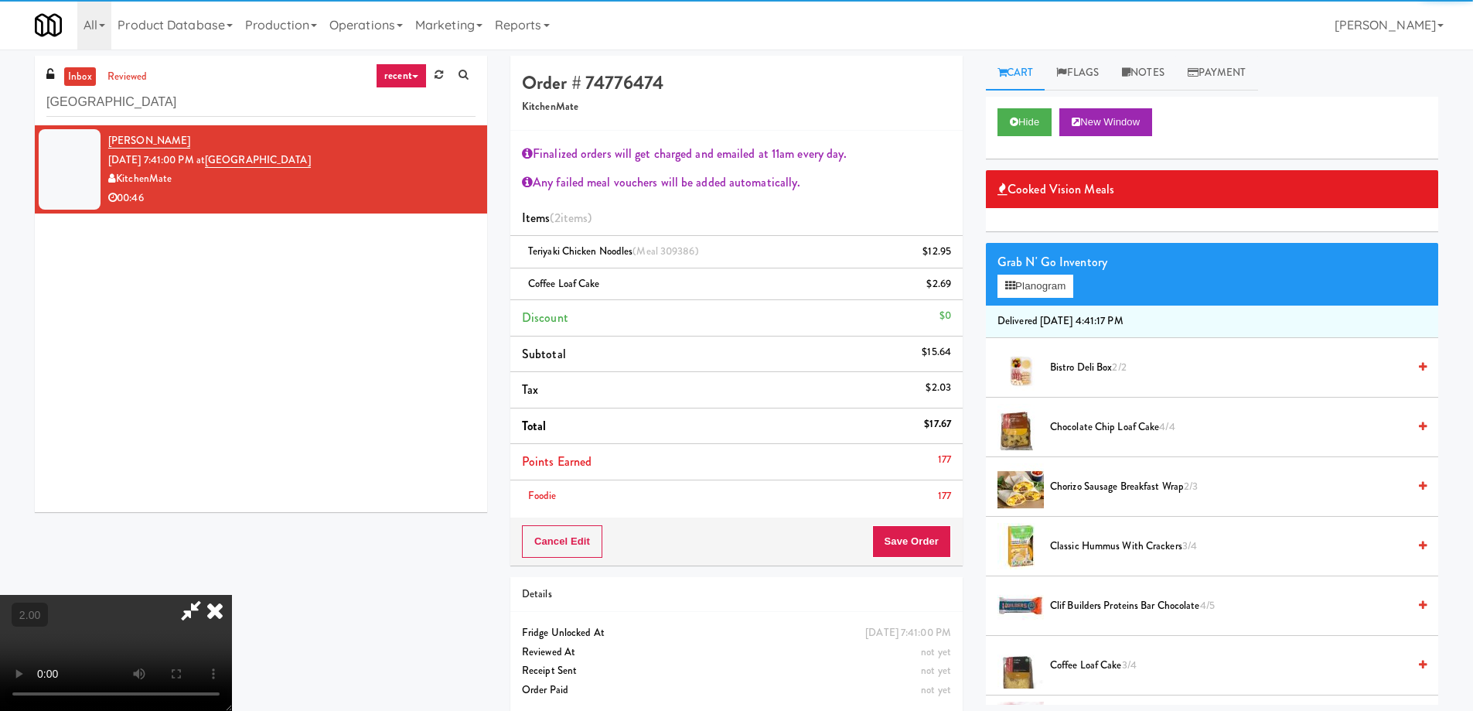
click at [232, 595] on video at bounding box center [116, 653] width 232 height 116
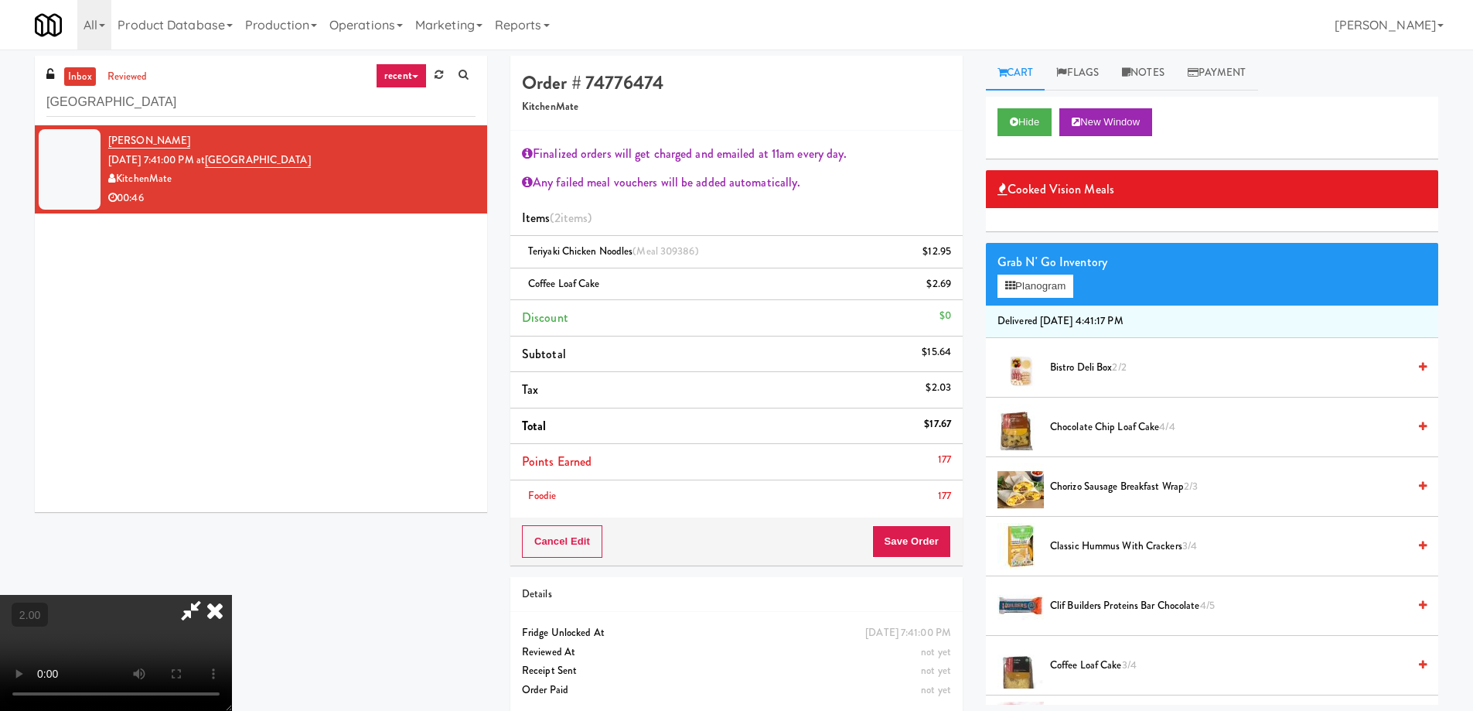
click at [232, 595] on video at bounding box center [116, 653] width 232 height 116
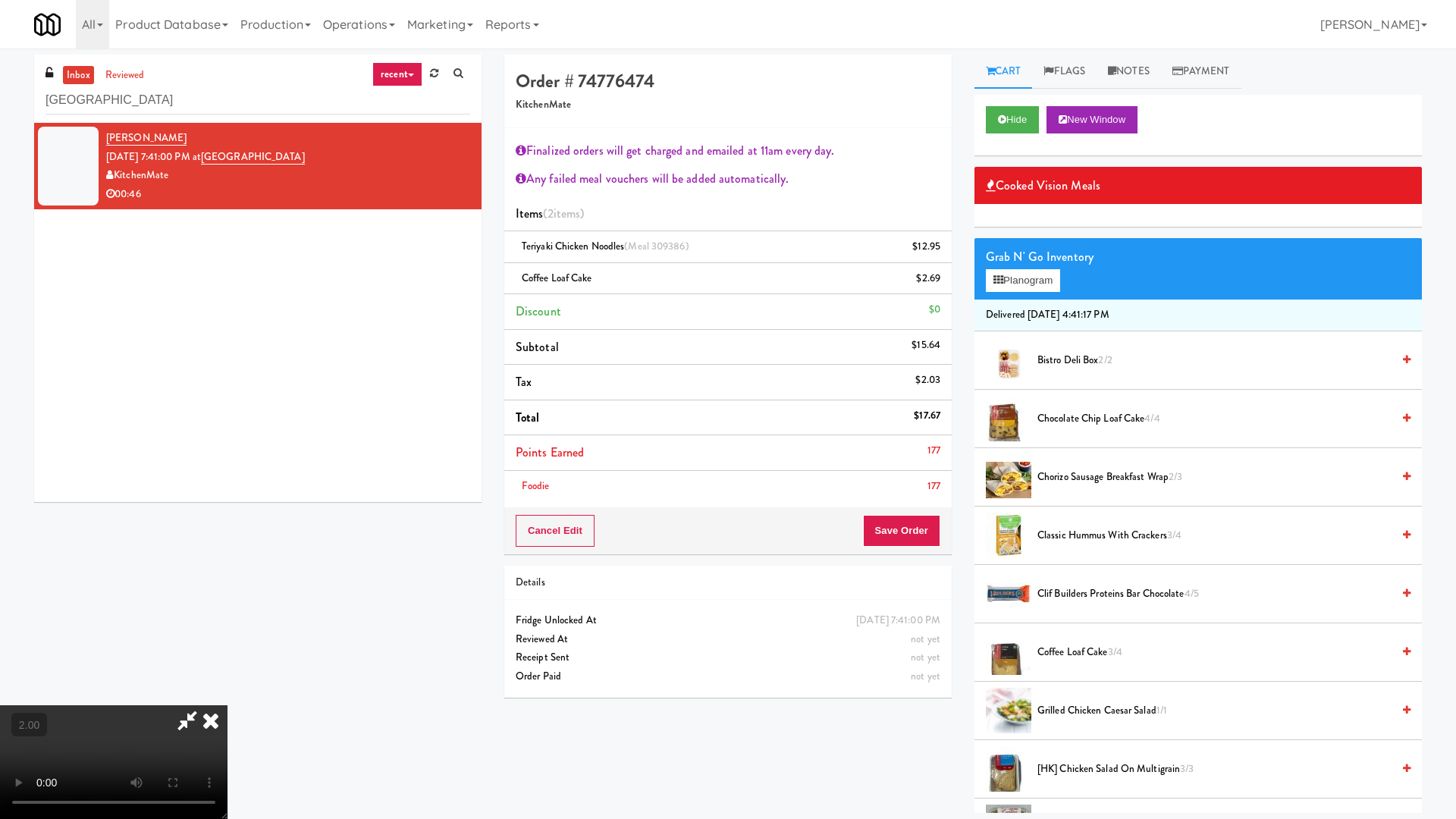
click at [227, 696] on video at bounding box center [114, 762] width 227 height 114
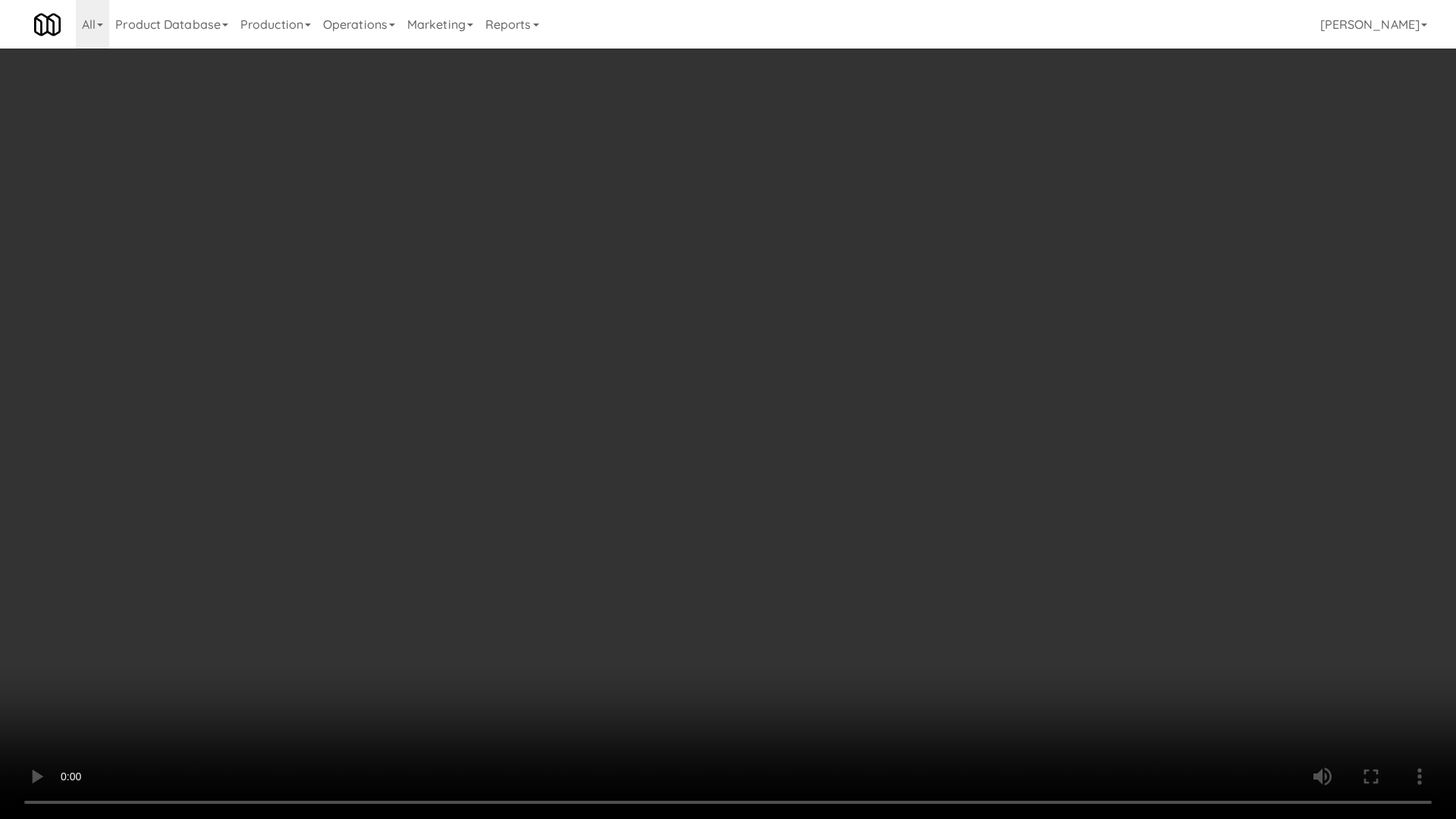
click at [807, 507] on video at bounding box center [728, 409] width 1456 height 819
click at [807, 508] on video at bounding box center [728, 409] width 1456 height 819
click at [835, 531] on video at bounding box center [728, 409] width 1456 height 819
click at [844, 537] on video at bounding box center [728, 409] width 1456 height 819
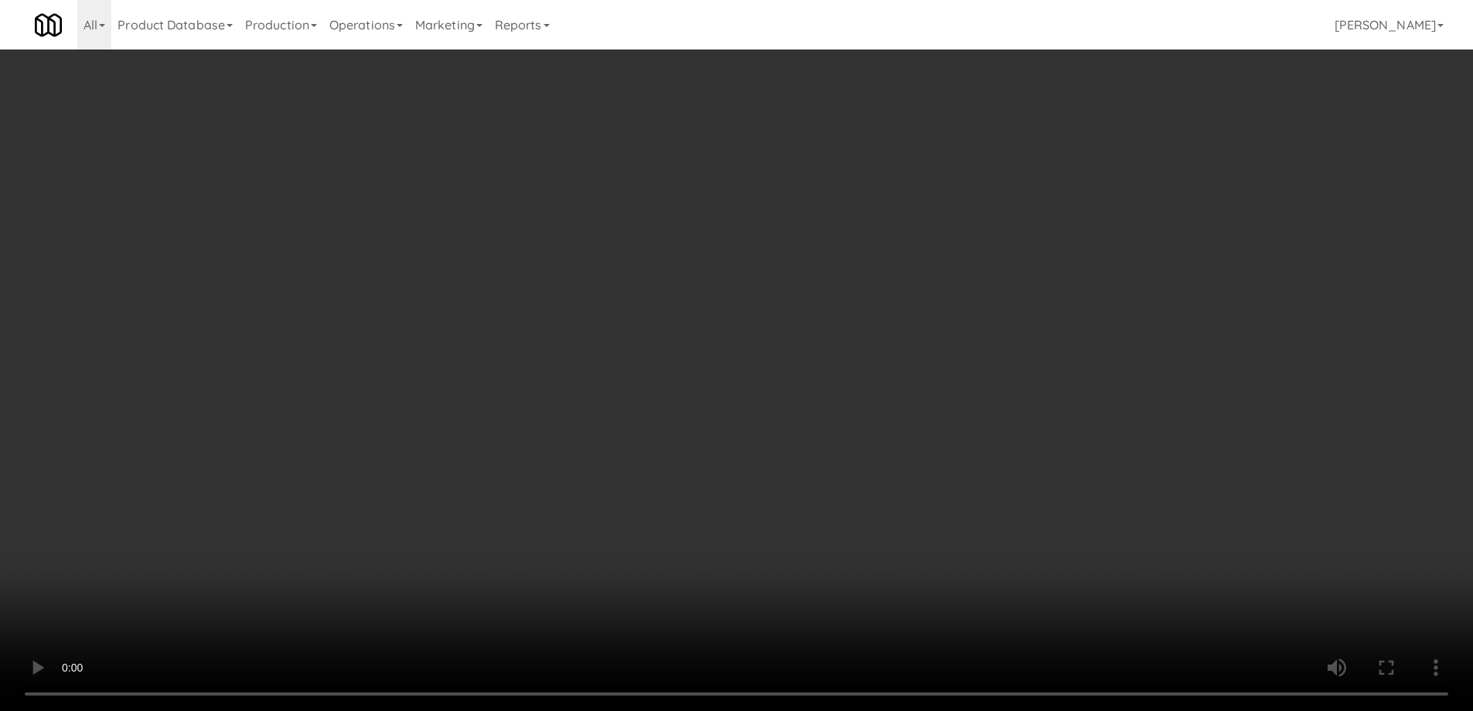
click at [1035, 274] on div "Grab N' Go Inventory Planogram" at bounding box center [1212, 274] width 452 height 63
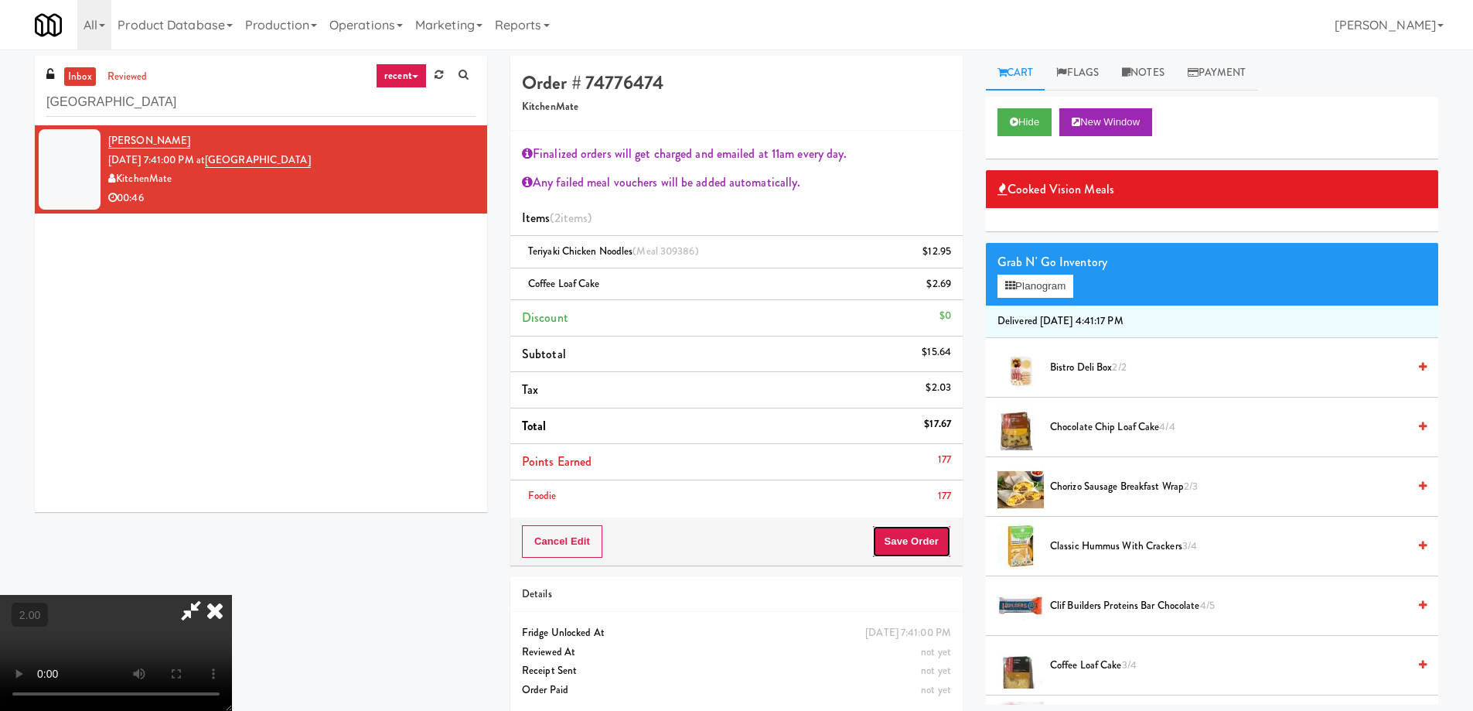
click at [917, 553] on button "Save Order" at bounding box center [911, 541] width 79 height 32
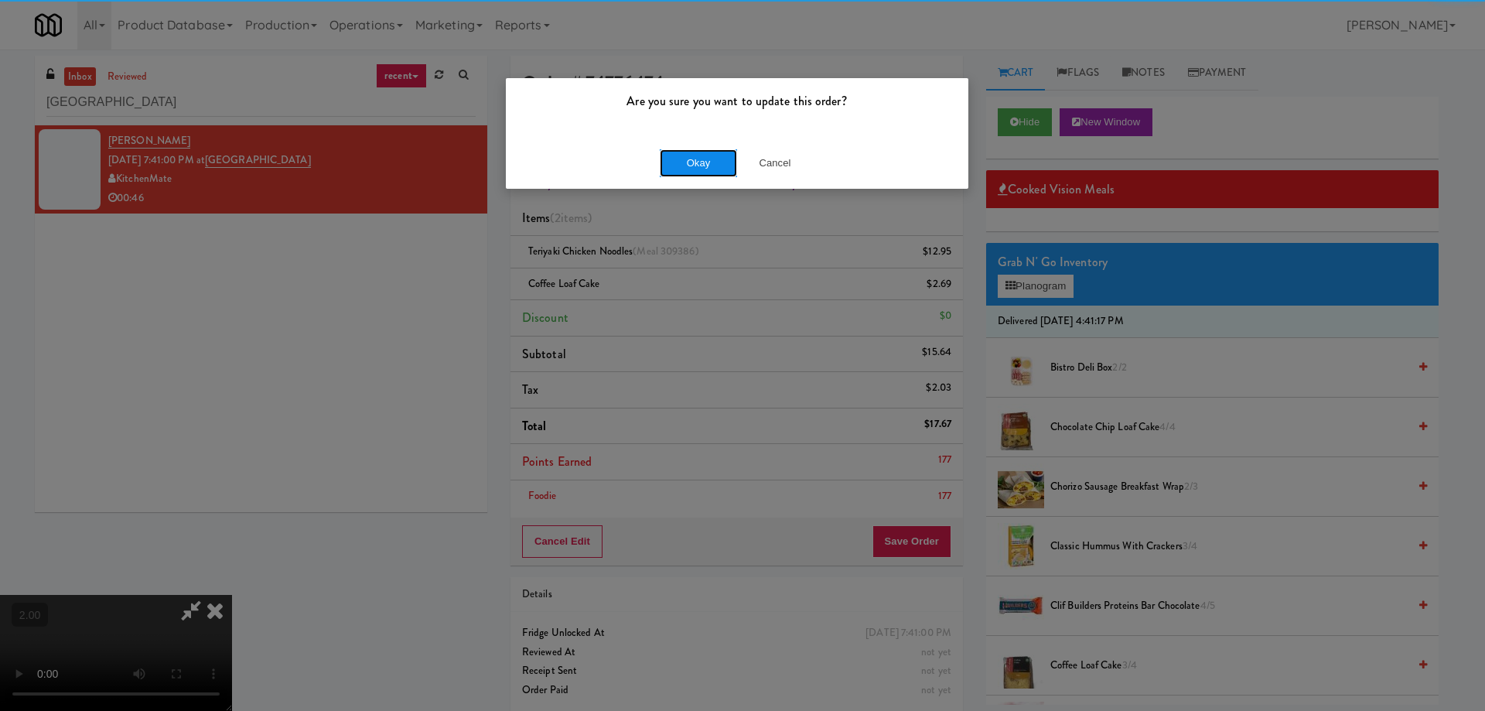
click at [693, 162] on button "Okay" at bounding box center [698, 163] width 77 height 28
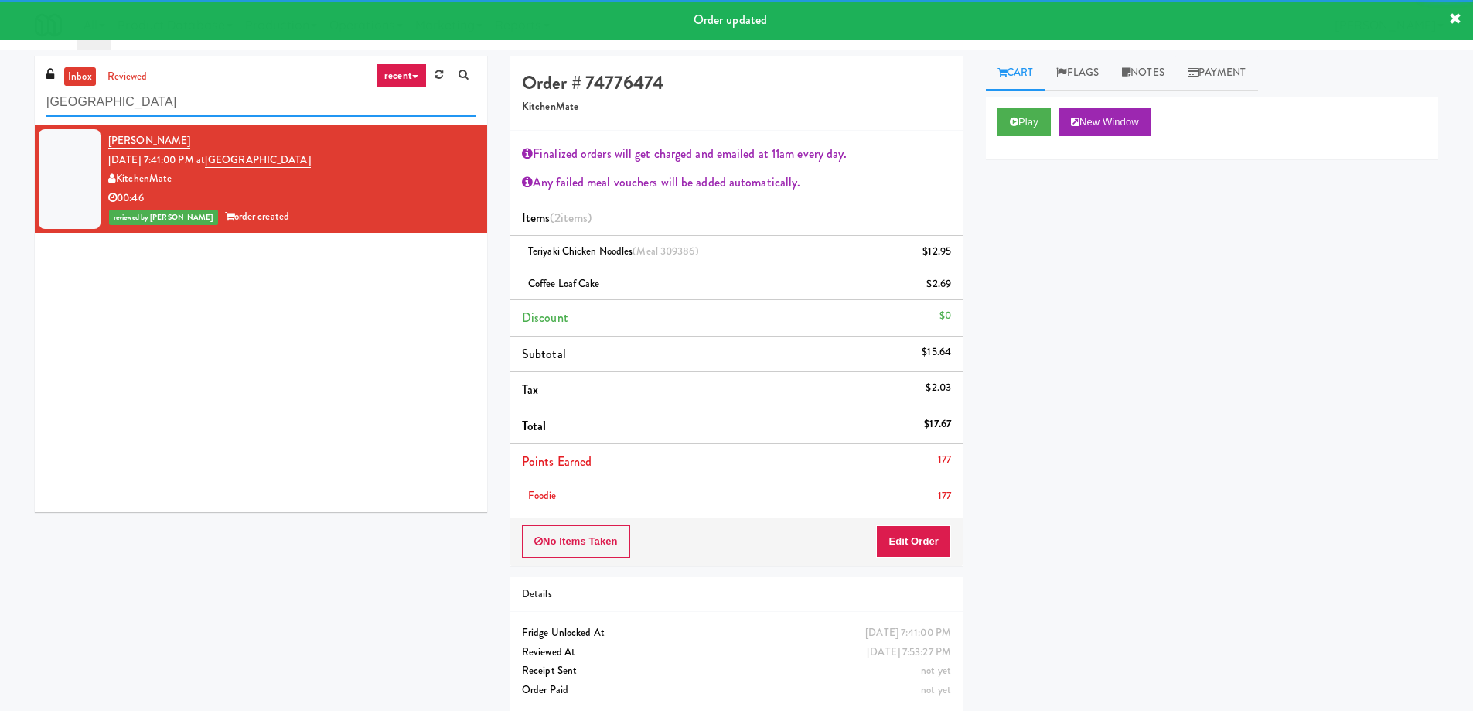
click at [153, 97] on input "St. Joseph's Health Centre" at bounding box center [260, 102] width 429 height 29
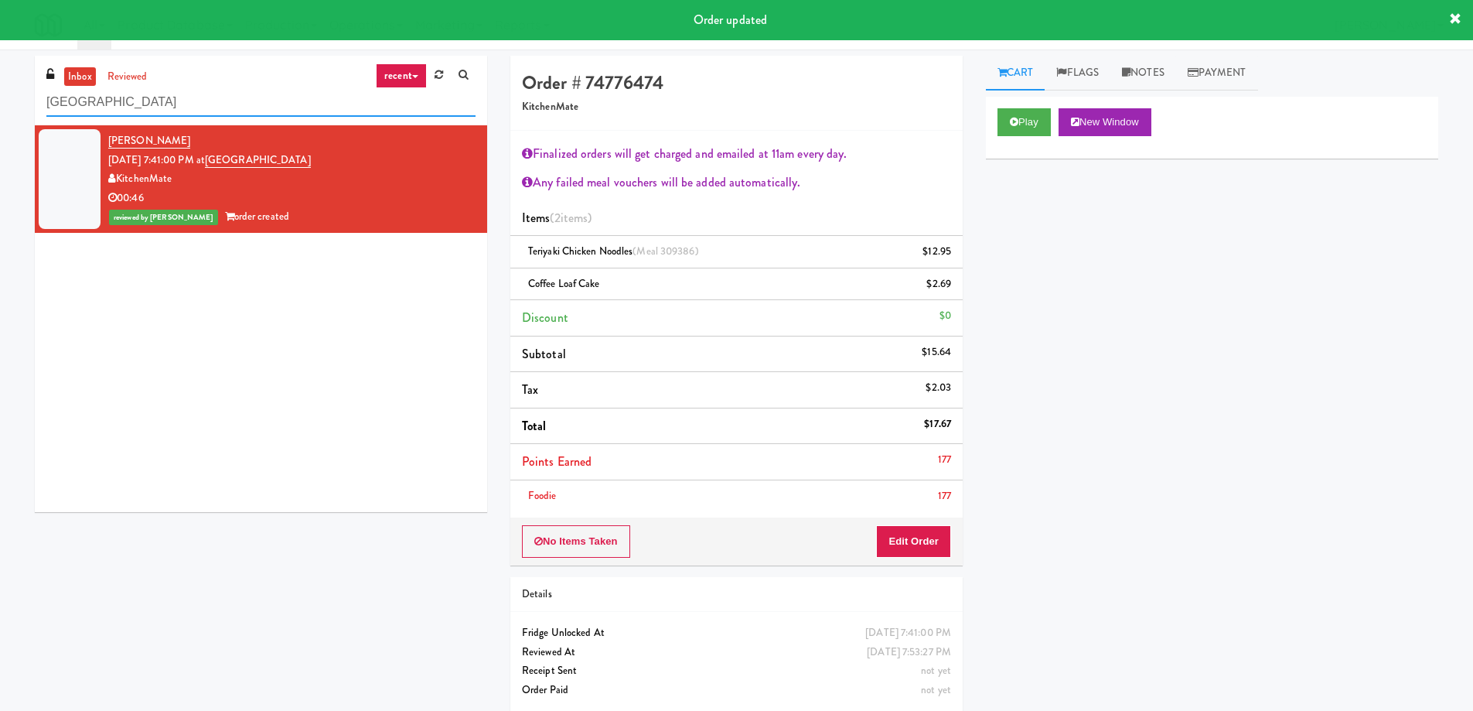
click at [153, 97] on input "St. Joseph's Health Centre" at bounding box center [260, 102] width 429 height 29
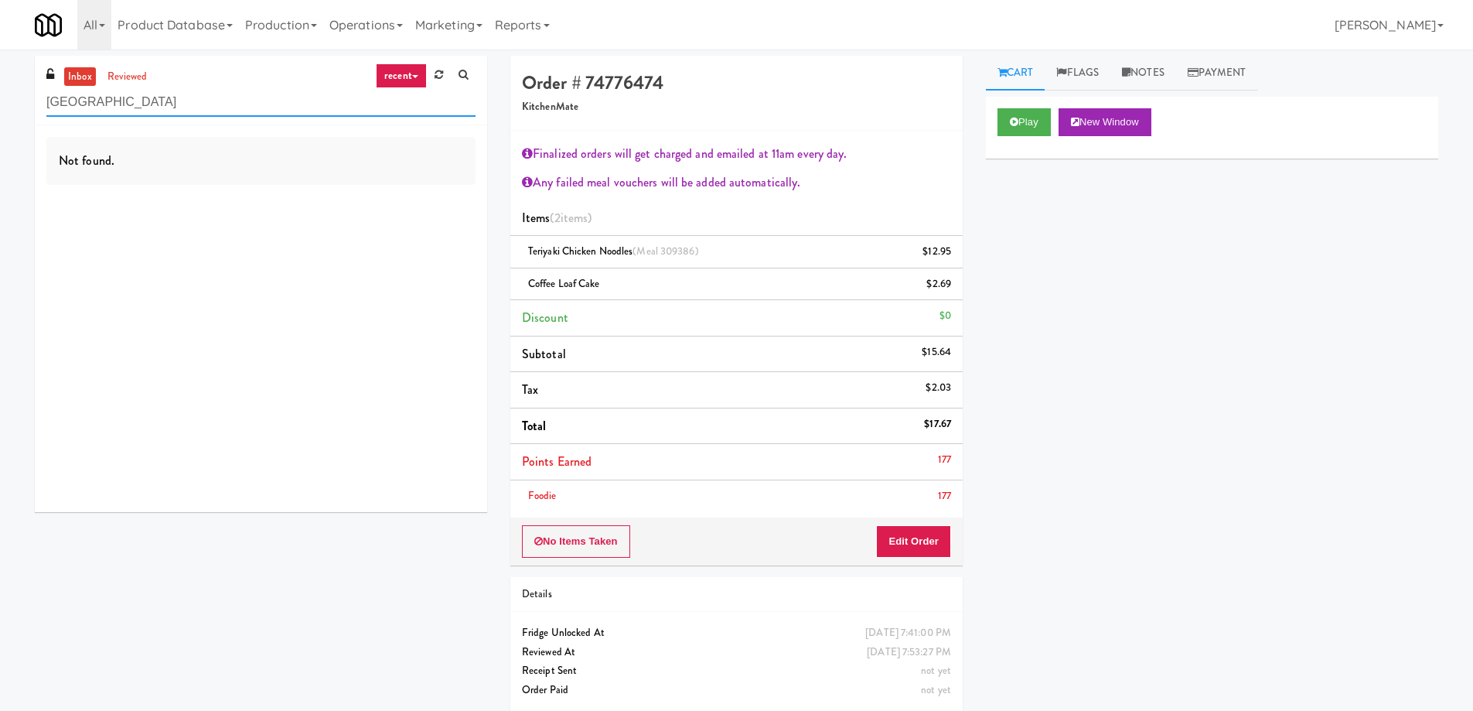
click at [170, 101] on input "St. Joseph's Health Centre" at bounding box center [260, 102] width 429 height 29
paste input "(Food, Snack & Drink) Hackensack Police Department"
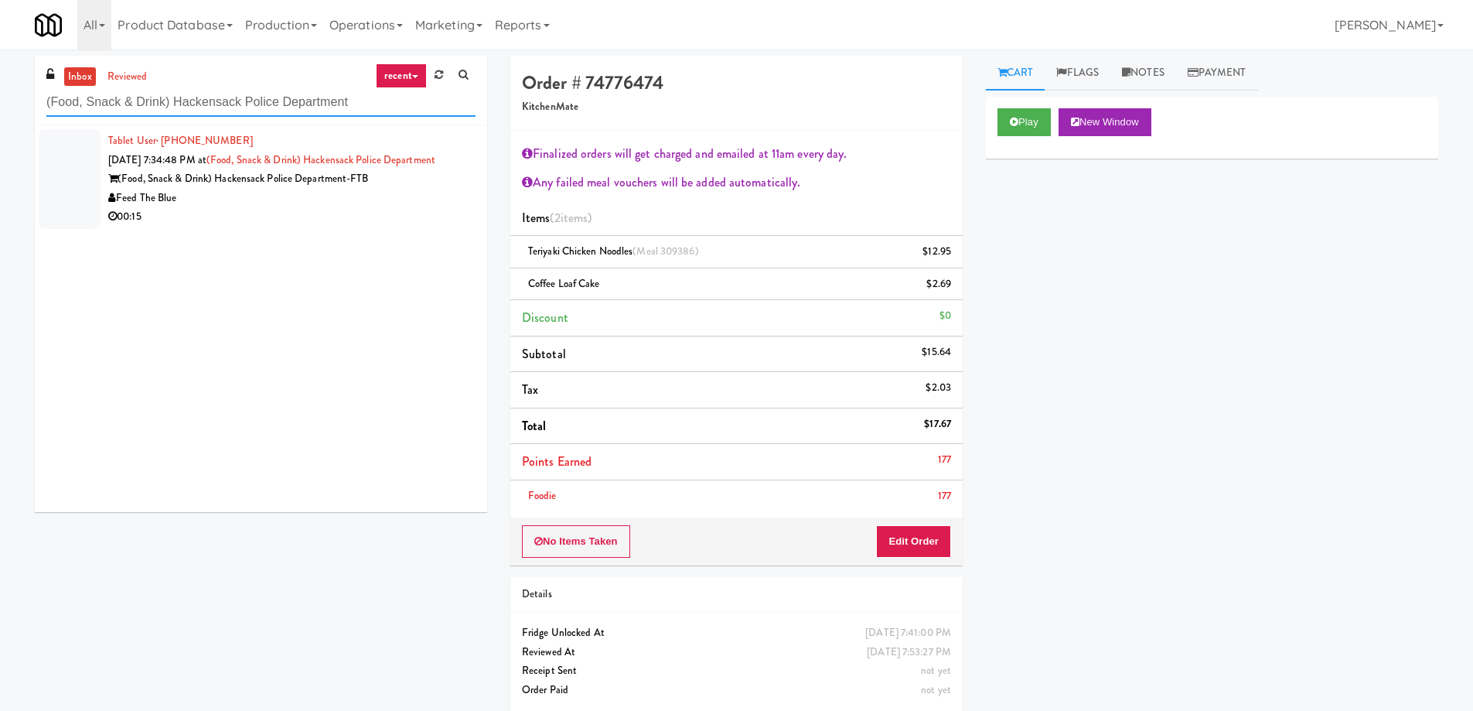
type input "(Food, Snack & Drink) Hackensack Police Department"
click at [200, 213] on div "00:15" at bounding box center [291, 216] width 367 height 19
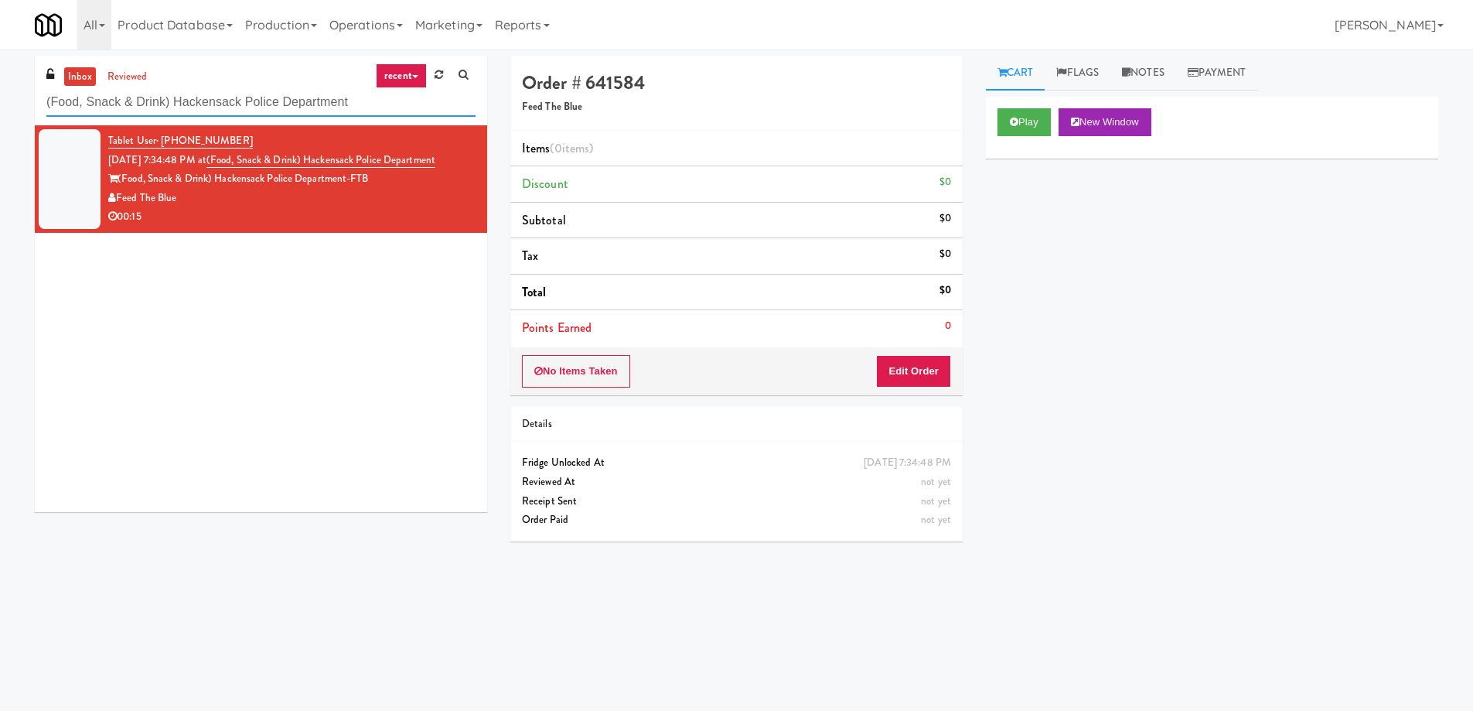
click at [244, 109] on input "(Food, Snack & Drink) Hackensack Police Department" at bounding box center [260, 102] width 429 height 29
paste input "Atwater - Cooler - Left"
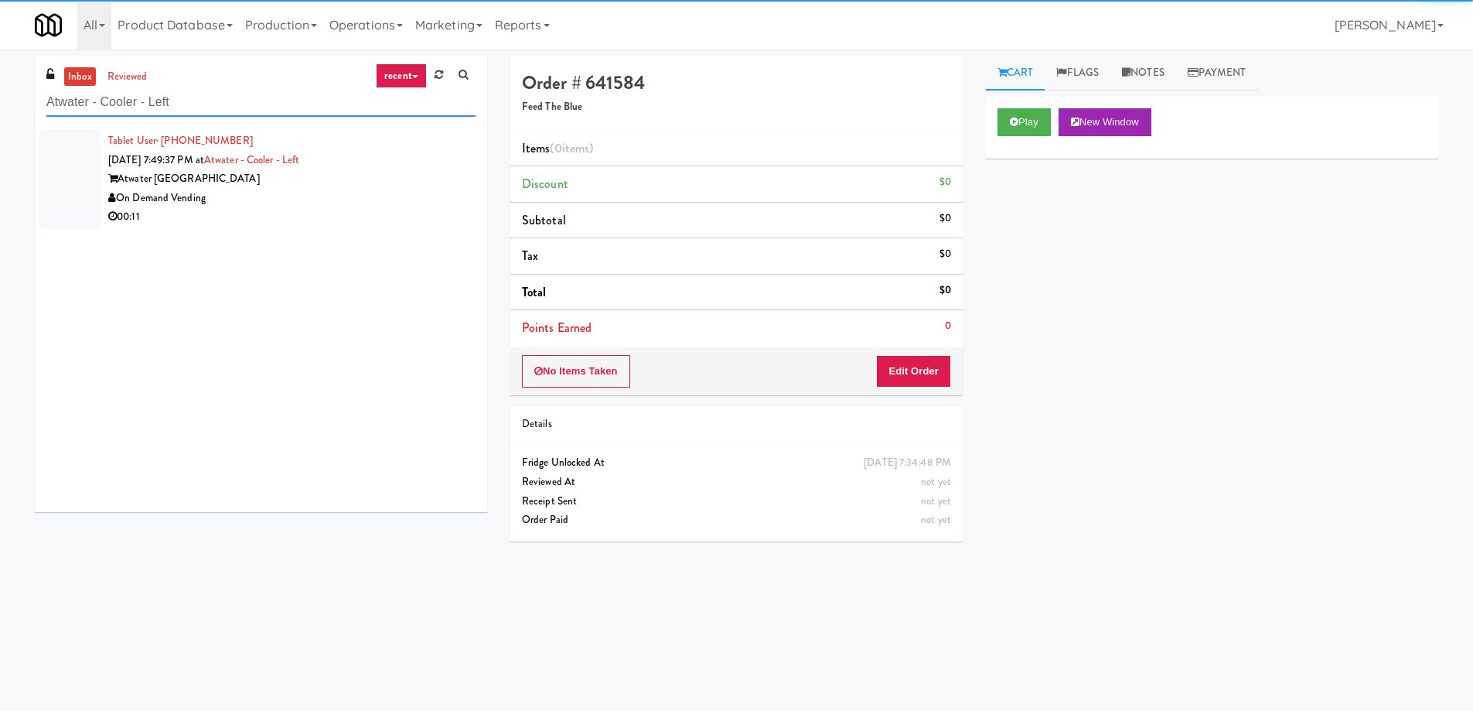
type input "Atwater - Cooler - Left"
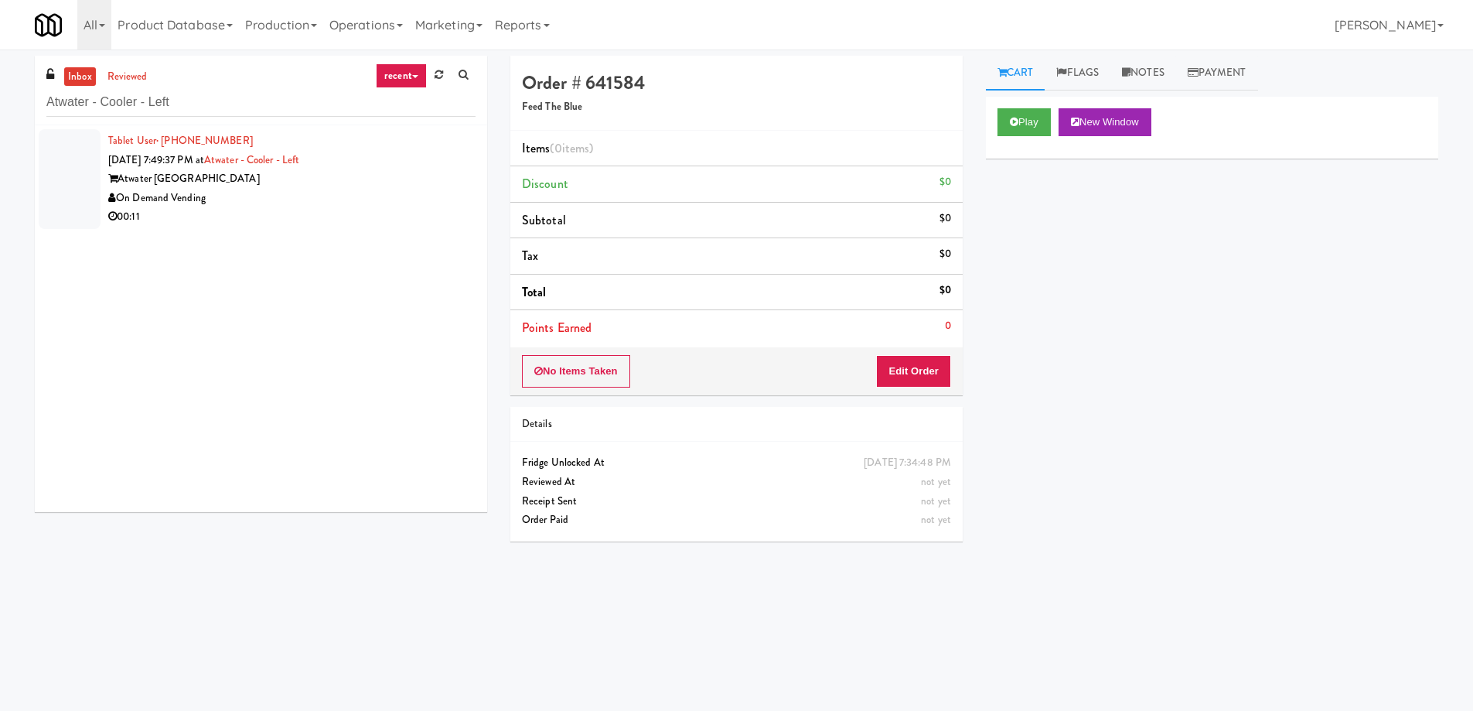
click at [281, 206] on div "On Demand Vending" at bounding box center [291, 198] width 367 height 19
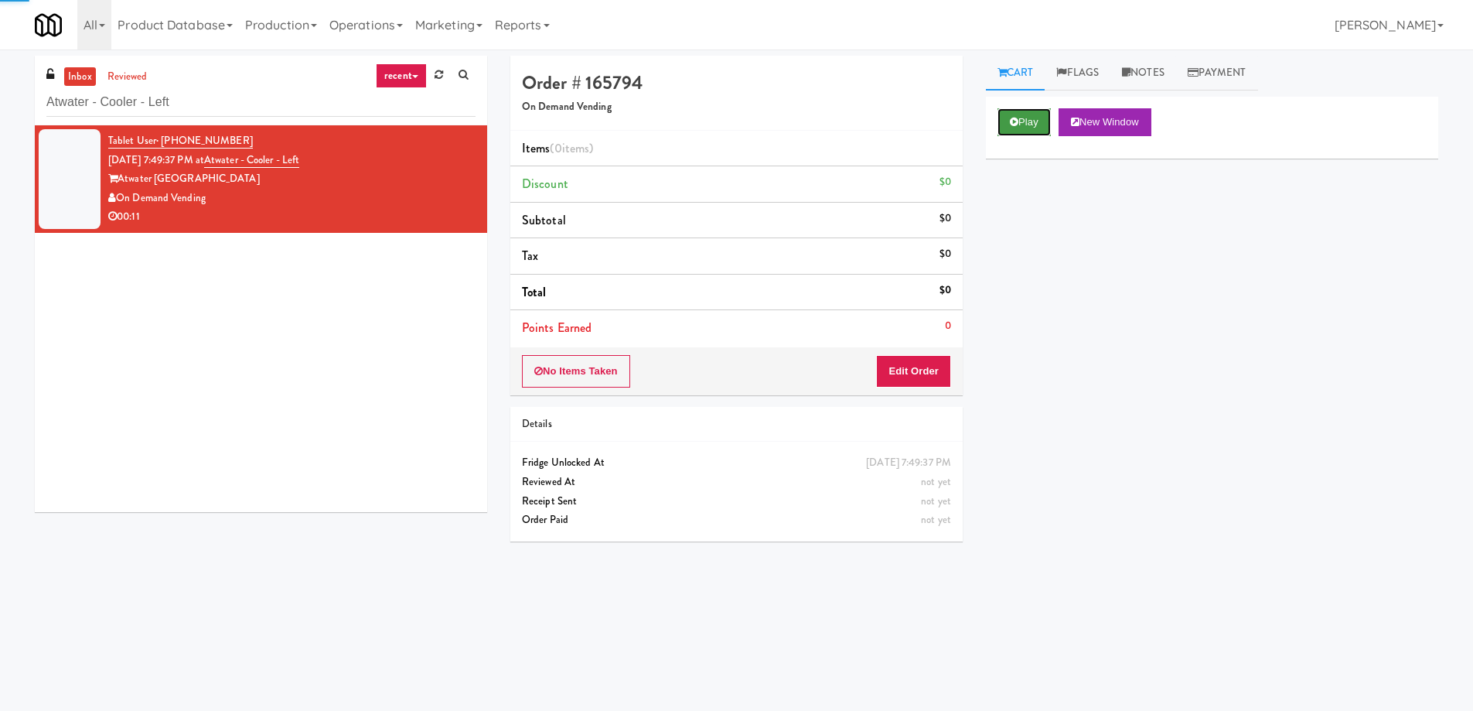
click at [1046, 121] on button "Play" at bounding box center [1024, 122] width 53 height 28
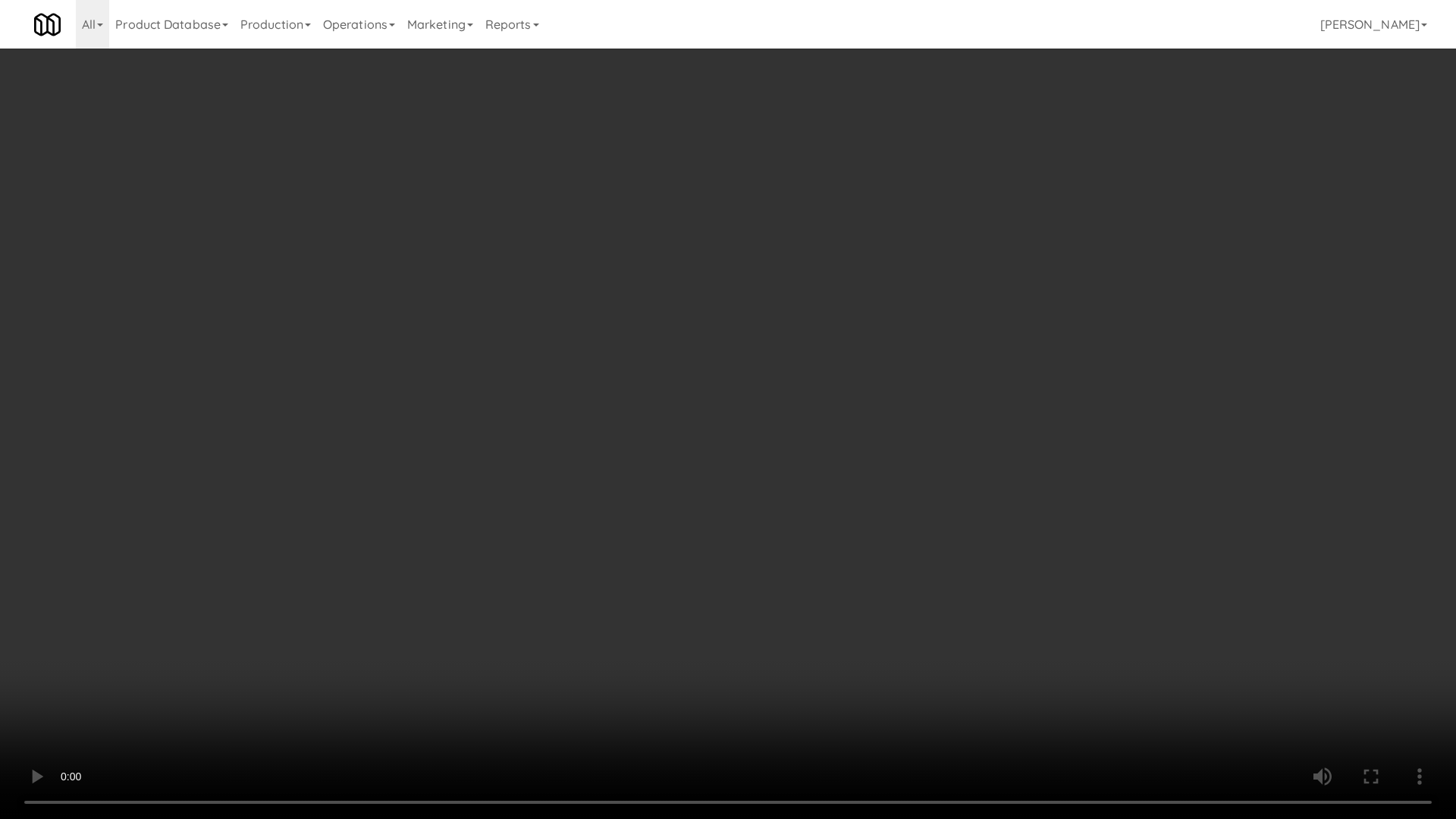
click at [1026, 596] on video at bounding box center [728, 409] width 1456 height 819
click at [1029, 595] on video at bounding box center [728, 409] width 1456 height 819
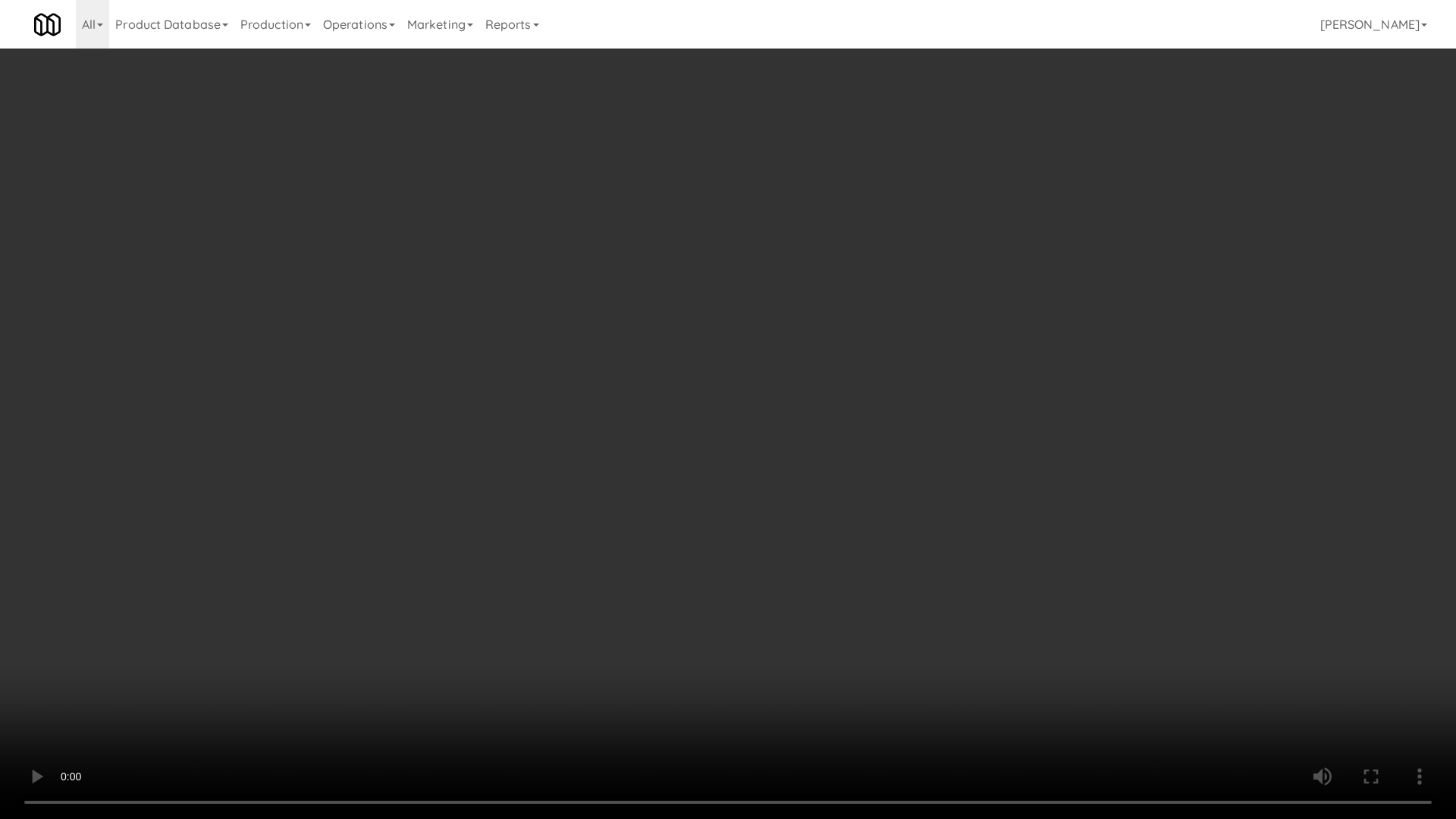
click at [1029, 595] on video at bounding box center [728, 409] width 1456 height 819
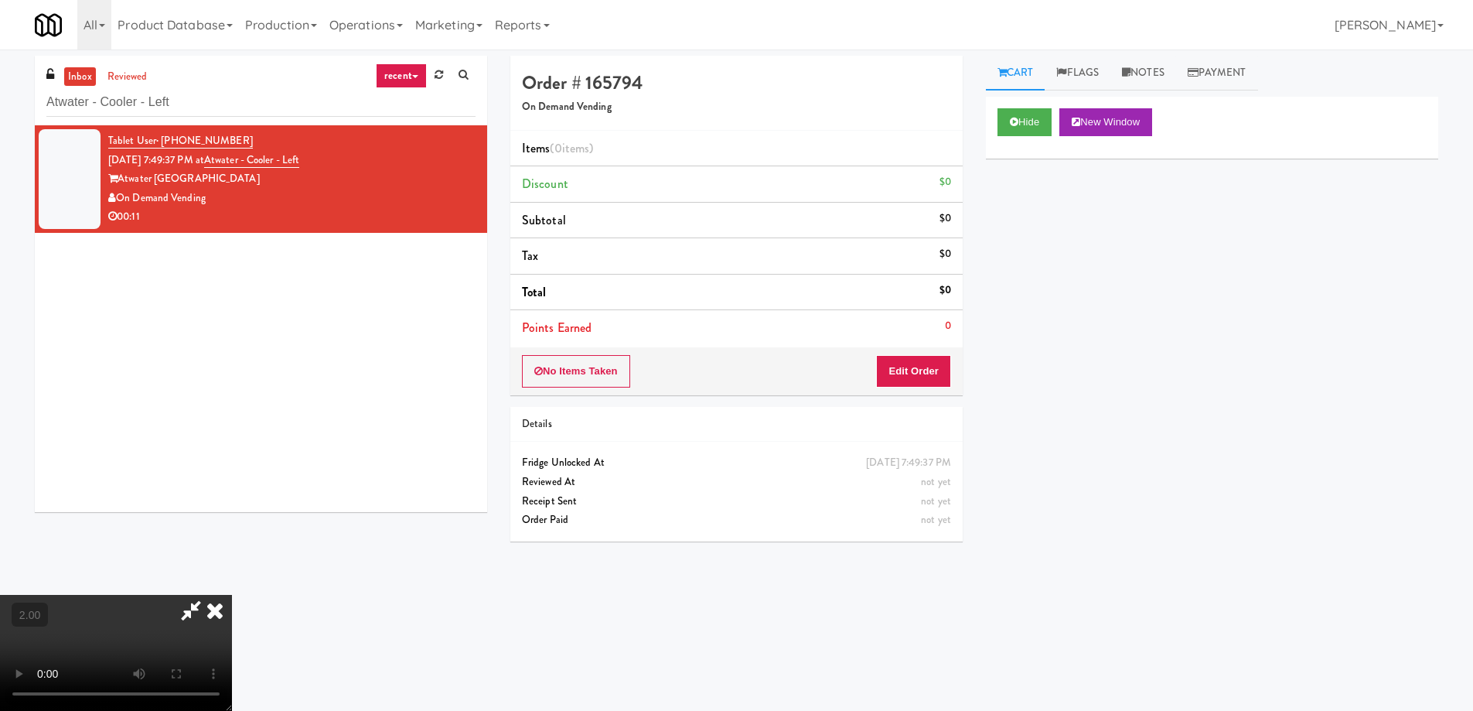
click at [945, 390] on div "No Items Taken Edit Order" at bounding box center [736, 371] width 452 height 48
click at [949, 369] on button "Edit Order" at bounding box center [913, 371] width 75 height 32
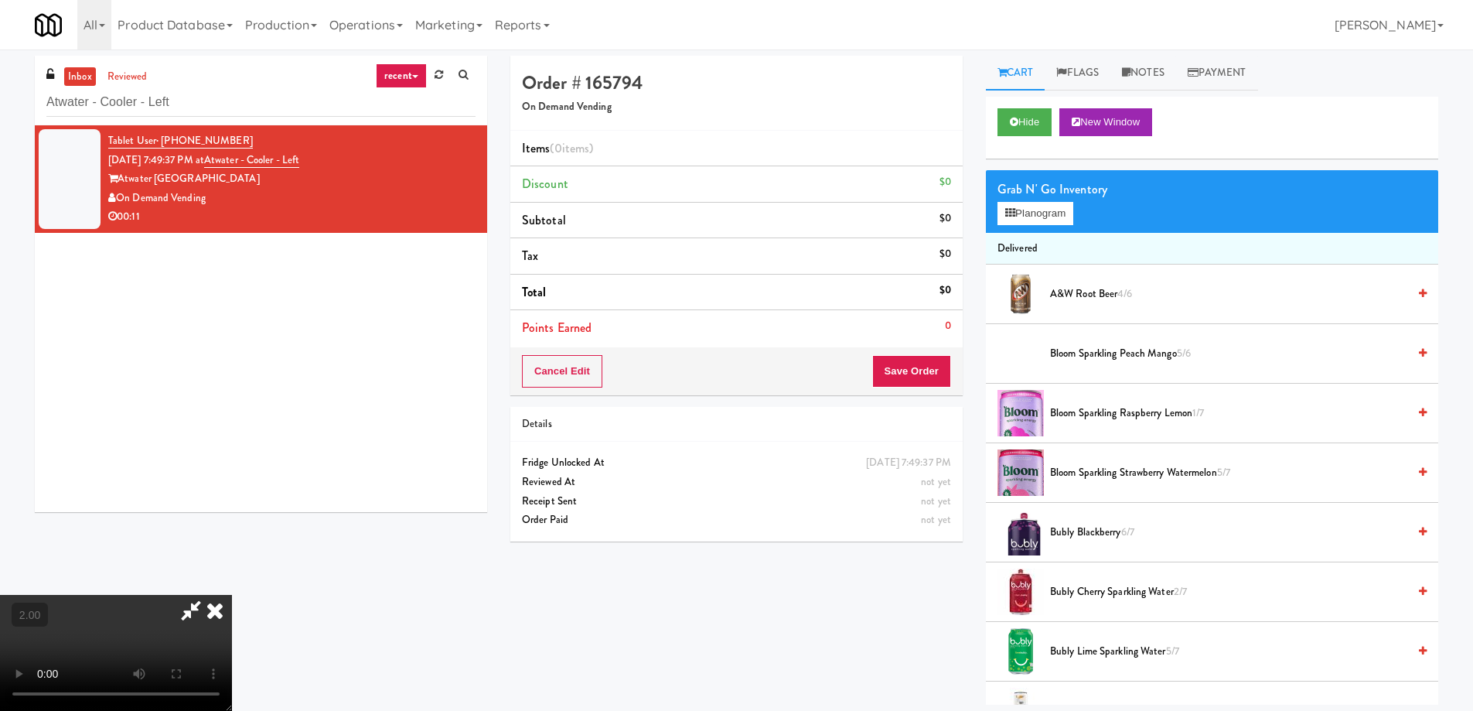
scroll to position [1462, 0]
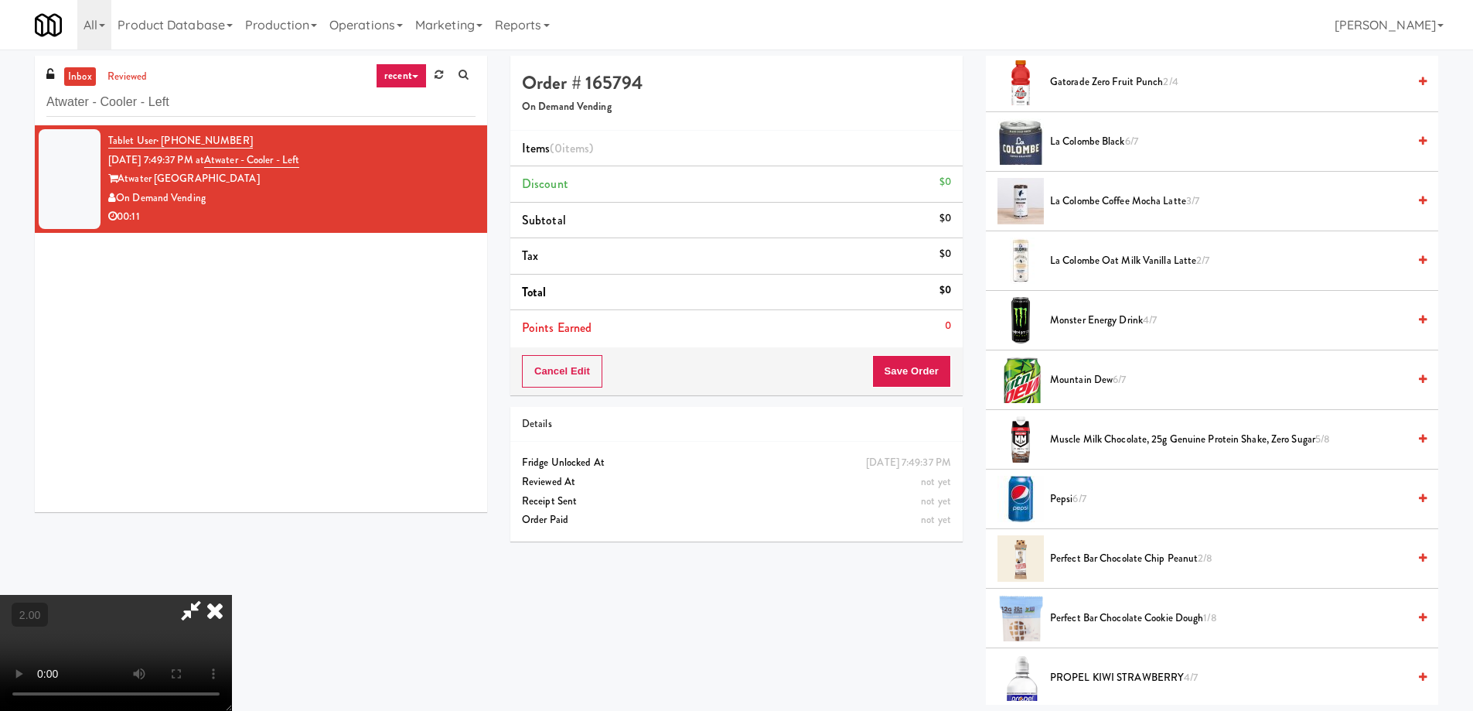
click at [1108, 369] on li "Mountain Dew 6/7" at bounding box center [1212, 380] width 452 height 60
click at [1099, 386] on span "Mountain Dew 6/7" at bounding box center [1228, 379] width 357 height 19
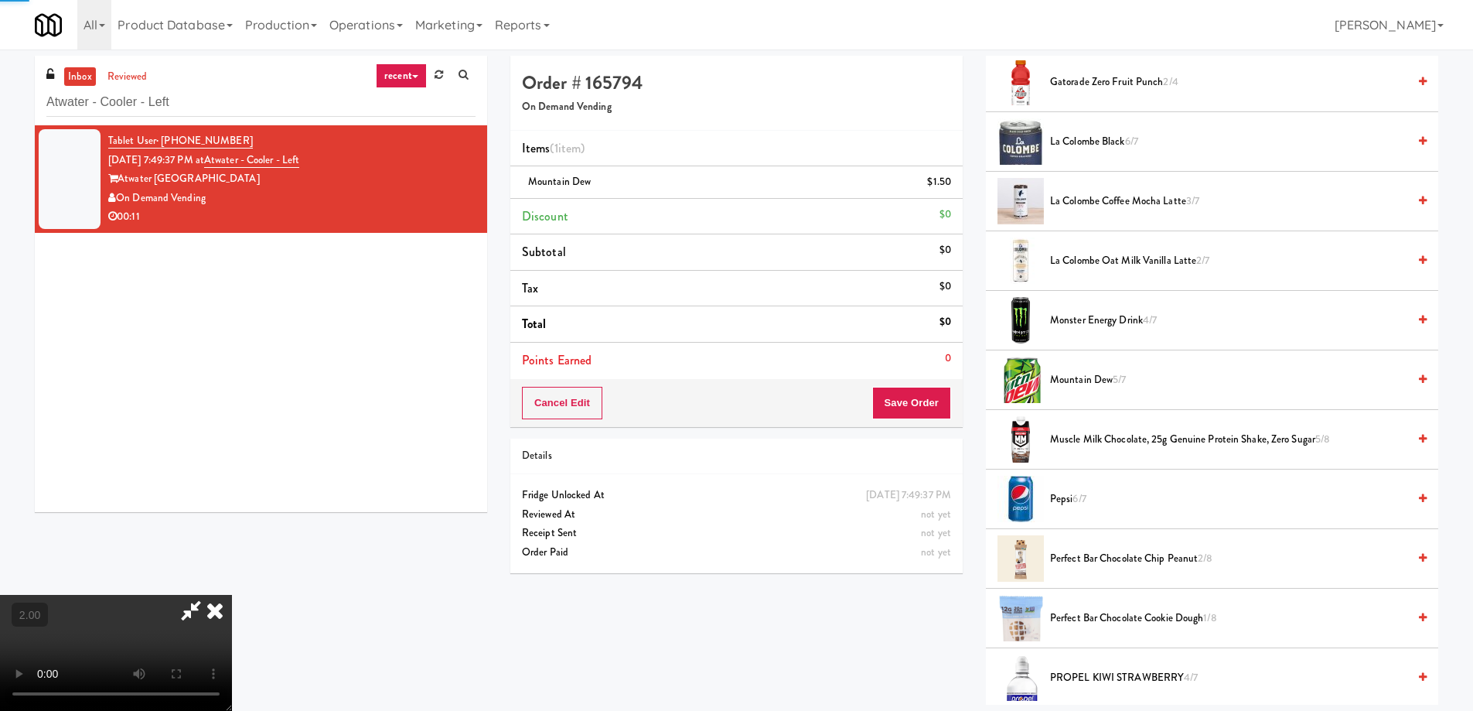
click at [954, 397] on div "Cancel Edit Save Order" at bounding box center [736, 403] width 452 height 48
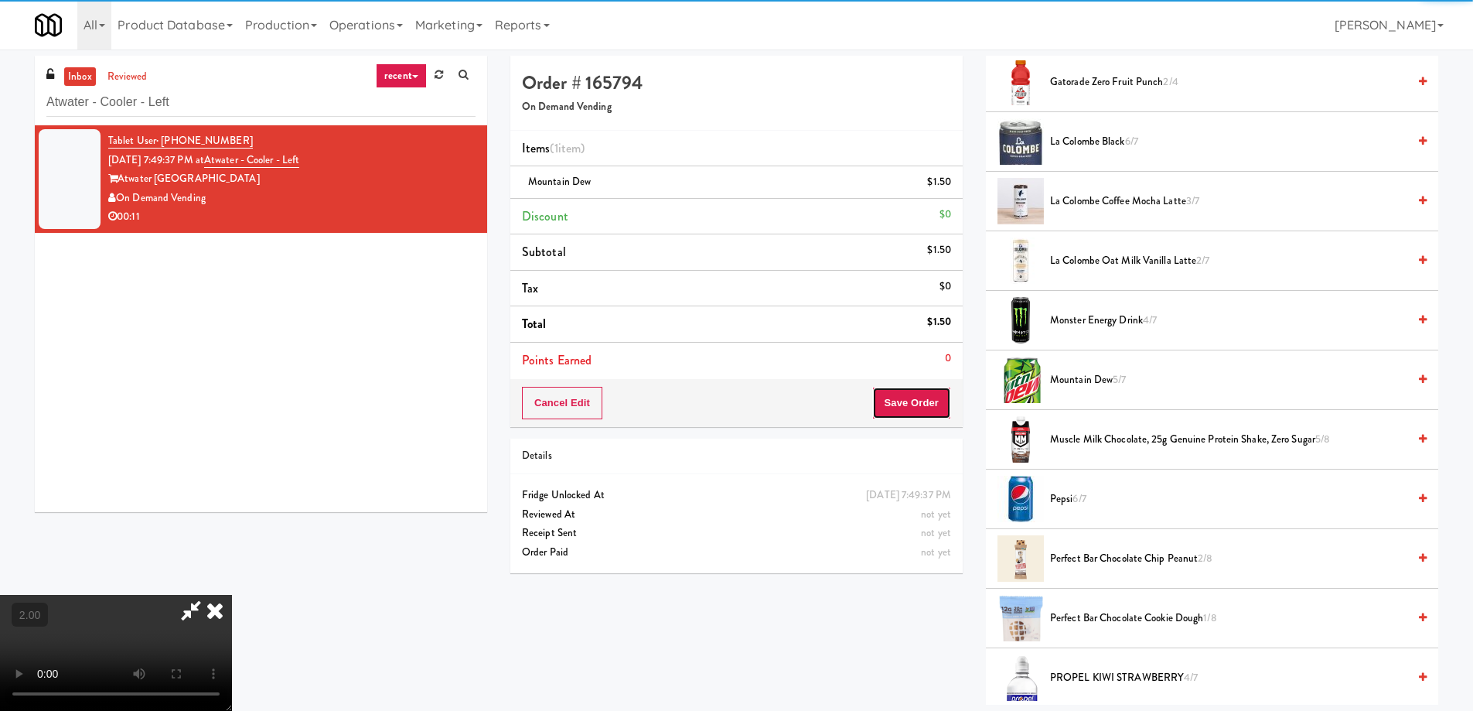
click at [940, 401] on button "Save Order" at bounding box center [911, 403] width 79 height 32
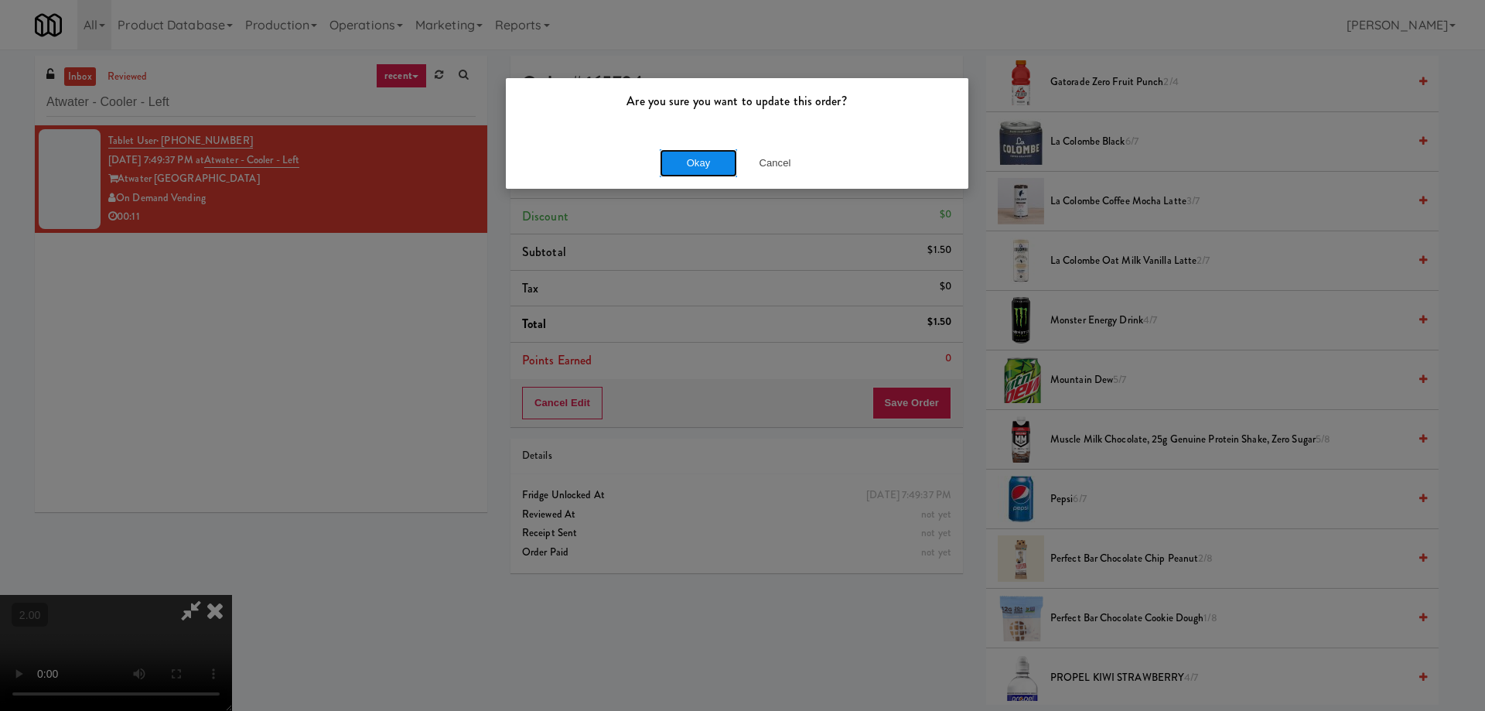
click at [691, 165] on button "Okay" at bounding box center [698, 163] width 77 height 28
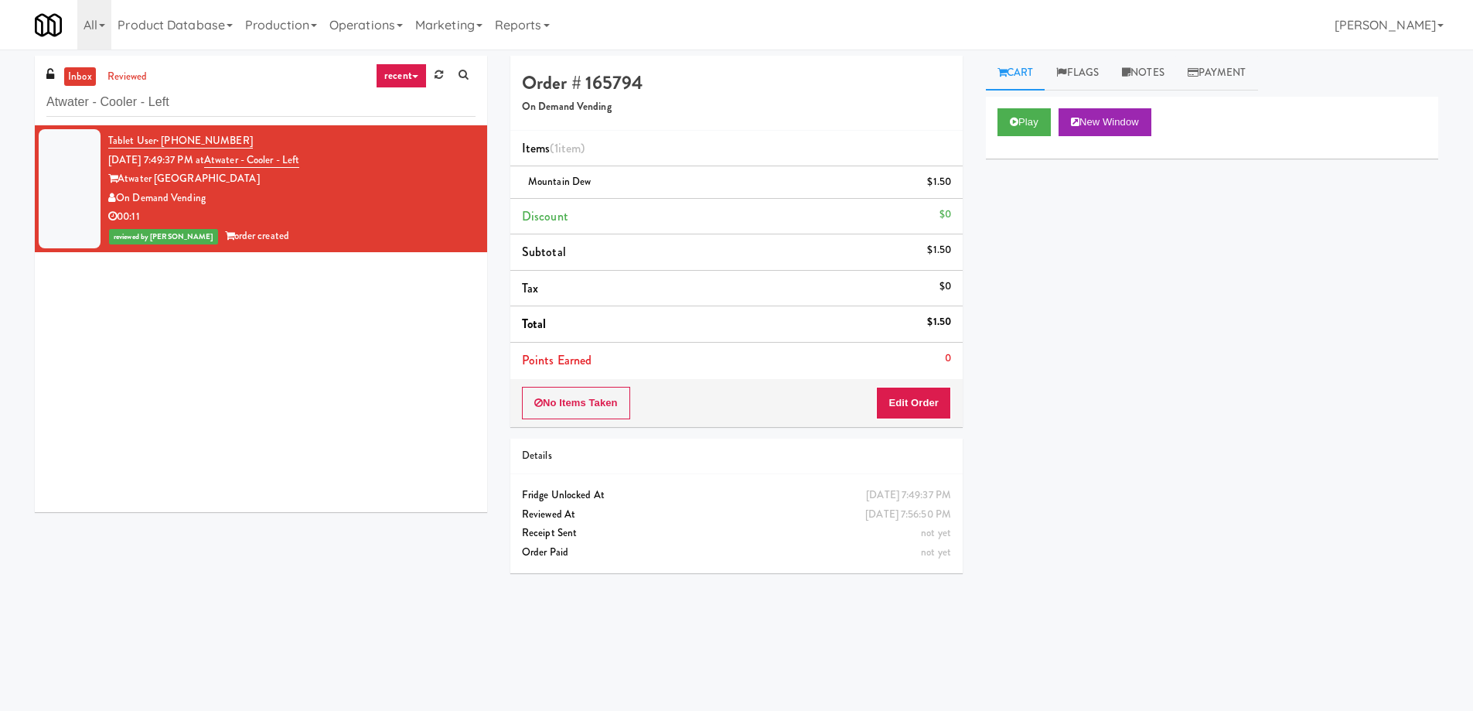
scroll to position [0, 0]
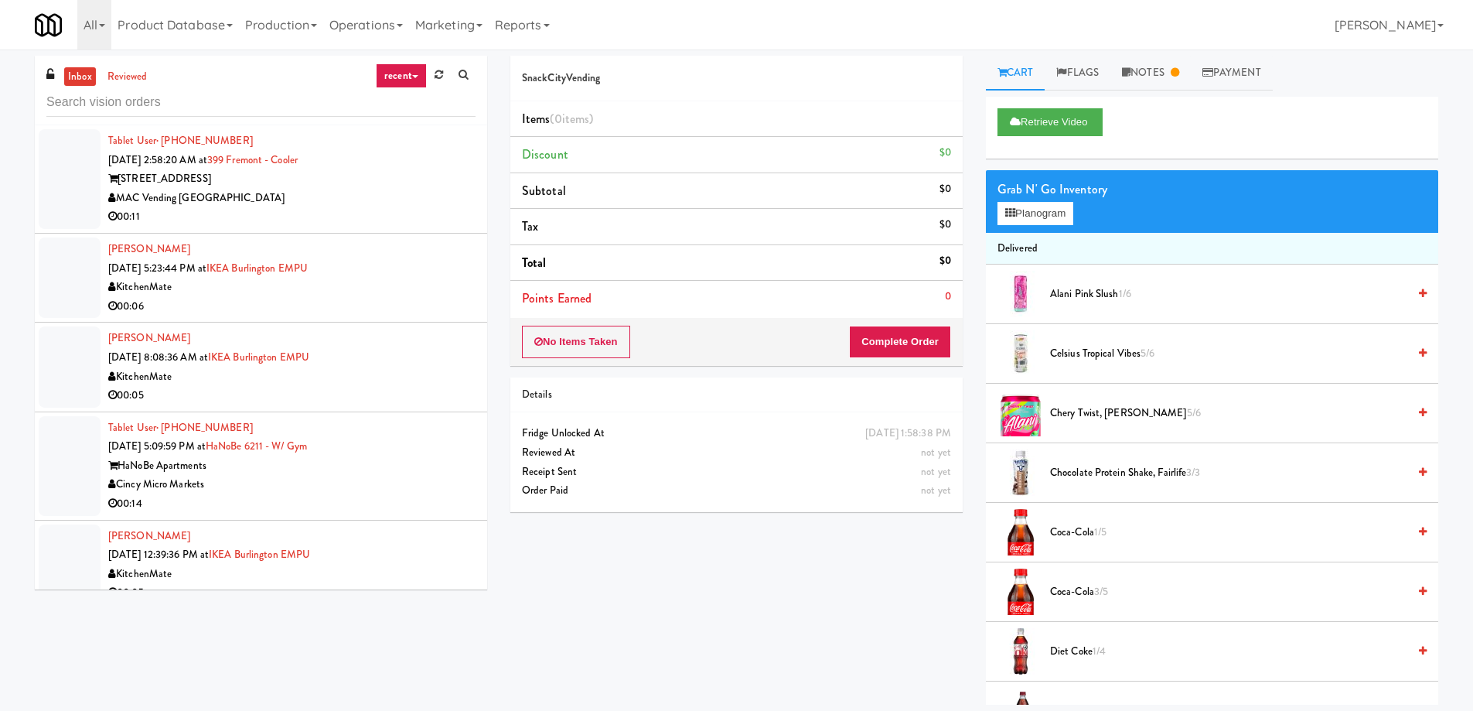
click at [176, 120] on div "inbox reviewed recent all unclear take inventory issue suspicious failed recent" at bounding box center [261, 91] width 452 height 70
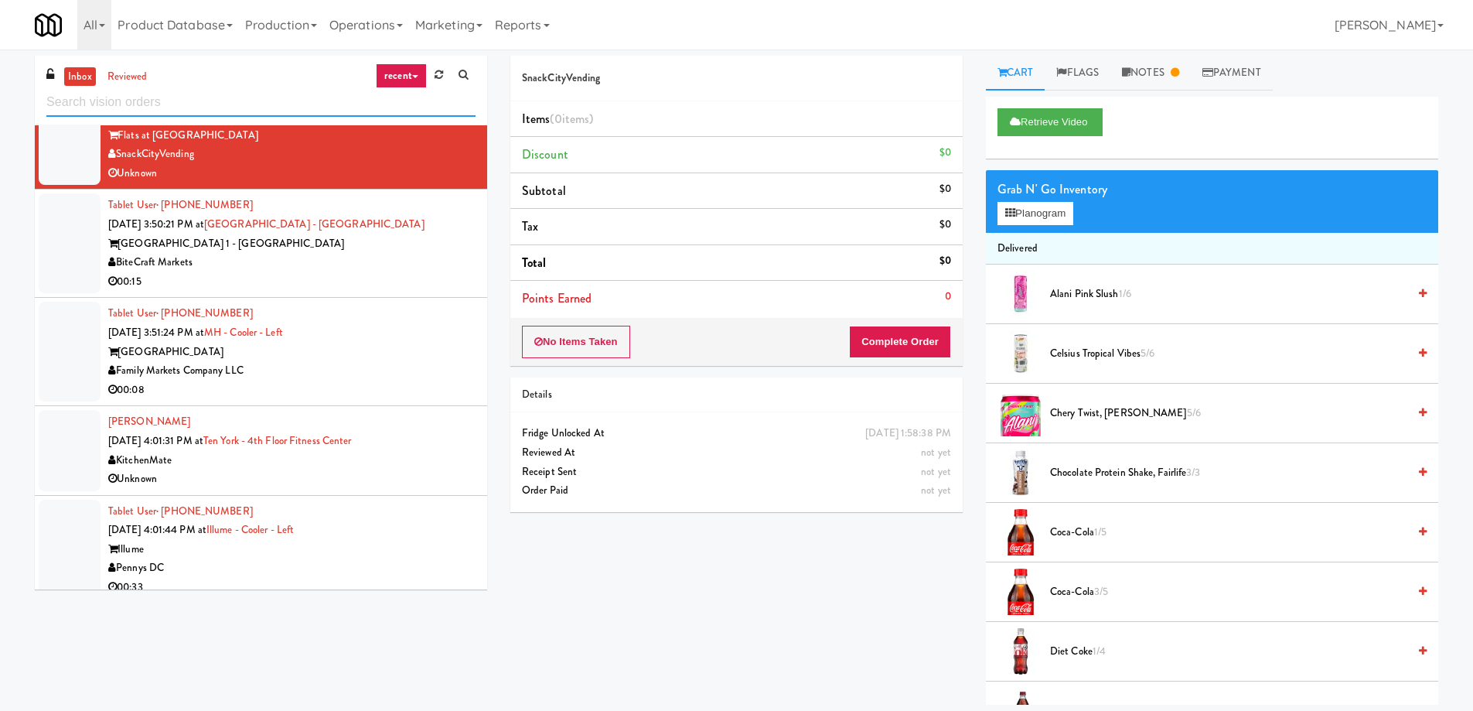
click at [186, 101] on input "text" at bounding box center [260, 102] width 429 height 29
paste input "Rapp Street Fridge"
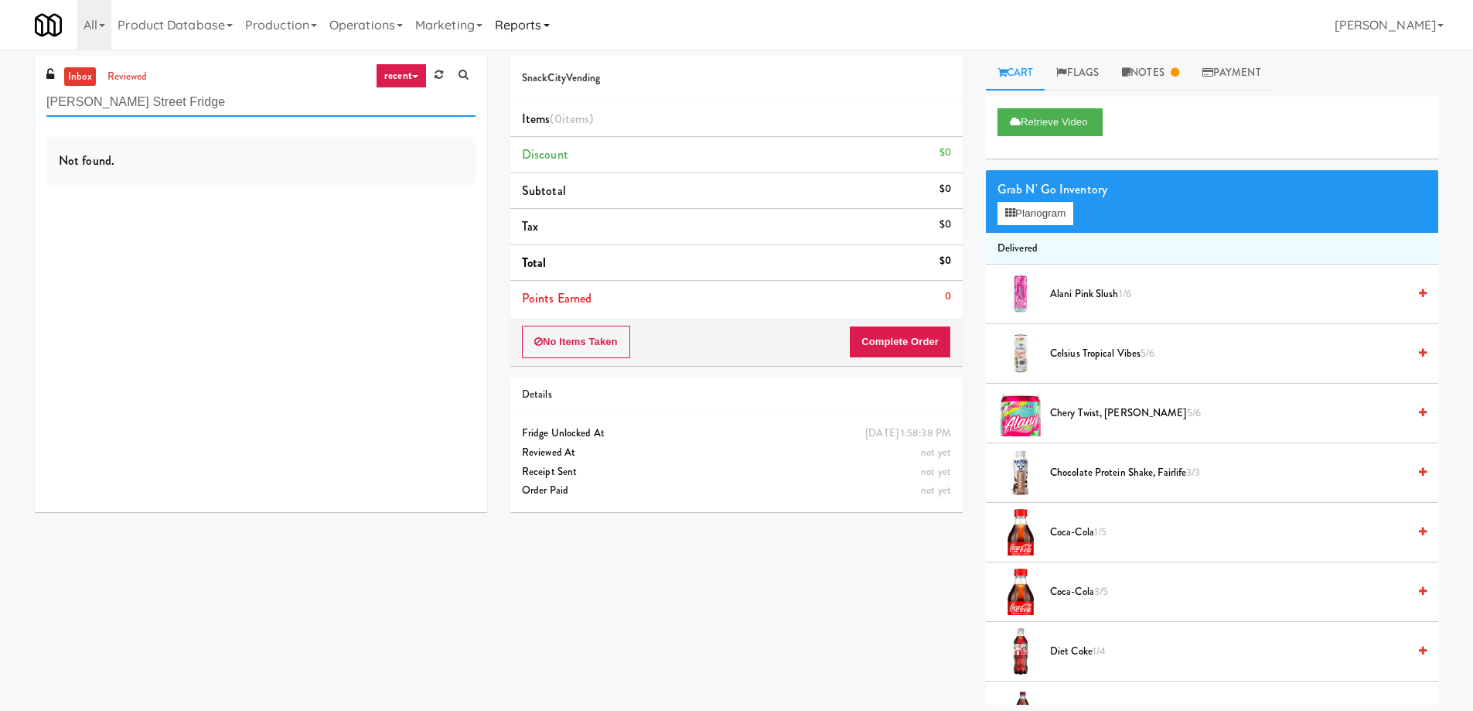
scroll to position [0, 0]
click at [138, 110] on input "Rapp Street Fridge" at bounding box center [260, 102] width 429 height 29
click at [140, 109] on input "Rapp Street Fridge" at bounding box center [260, 102] width 429 height 29
paste input "Reserve Glenview"
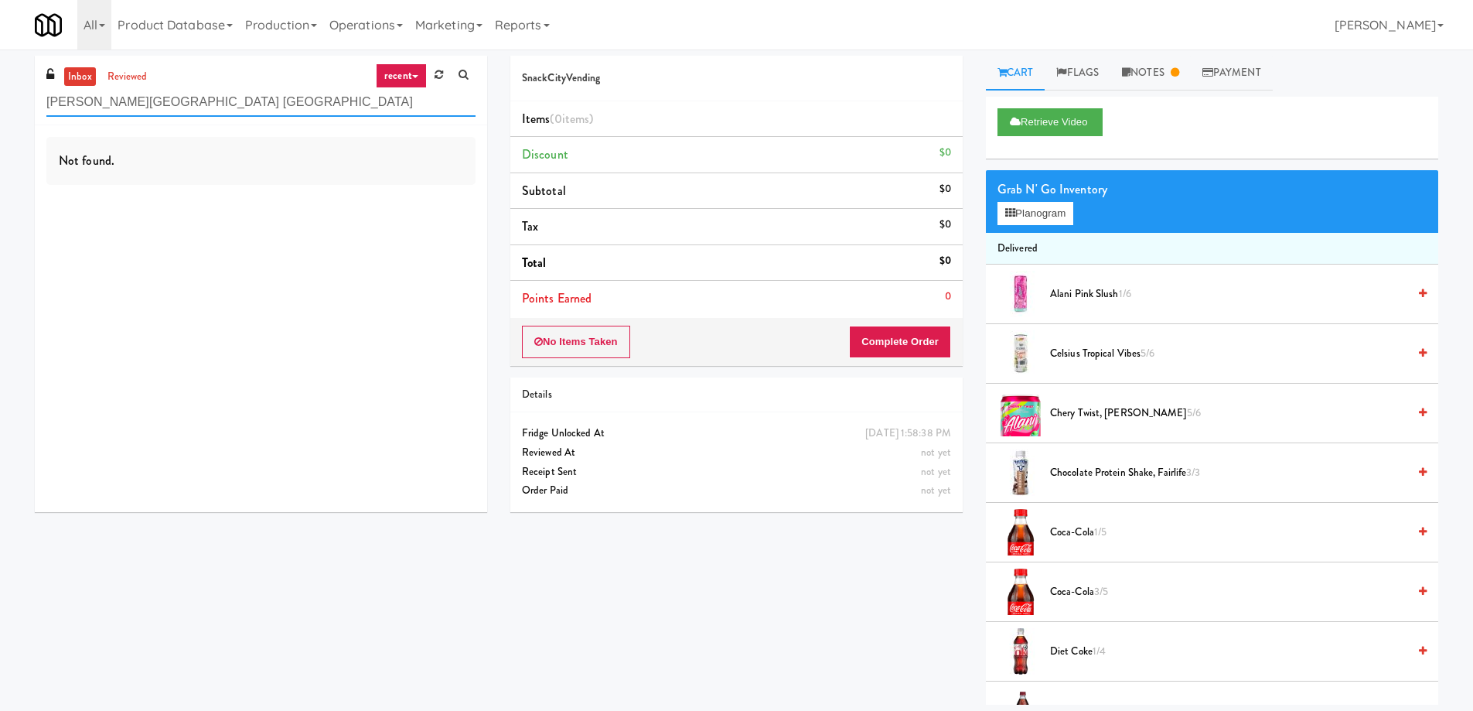
click at [140, 109] on input "Rapp Street Reserve Glenview" at bounding box center [260, 102] width 429 height 29
paste input "text"
click at [230, 103] on input "Reserve Glenview" at bounding box center [260, 102] width 429 height 29
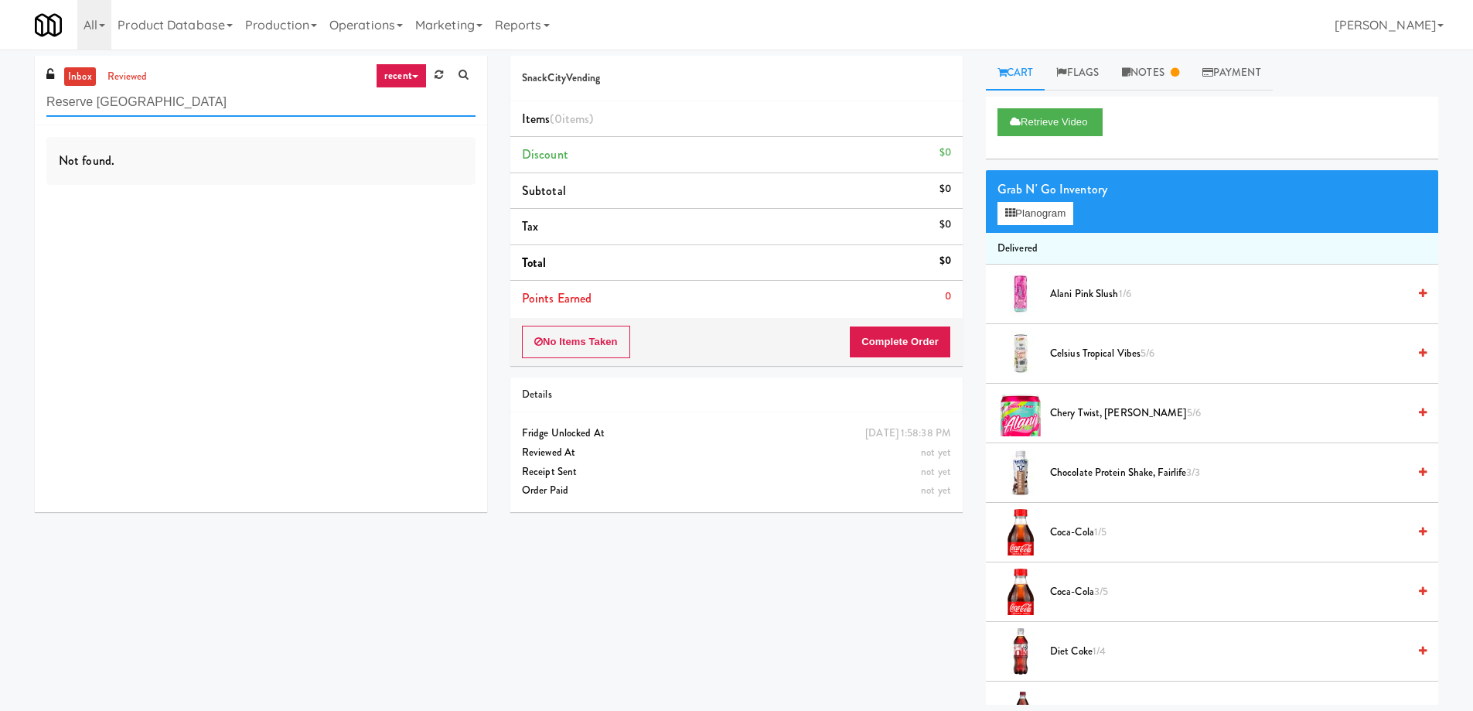
type input "Reserve Glenview"
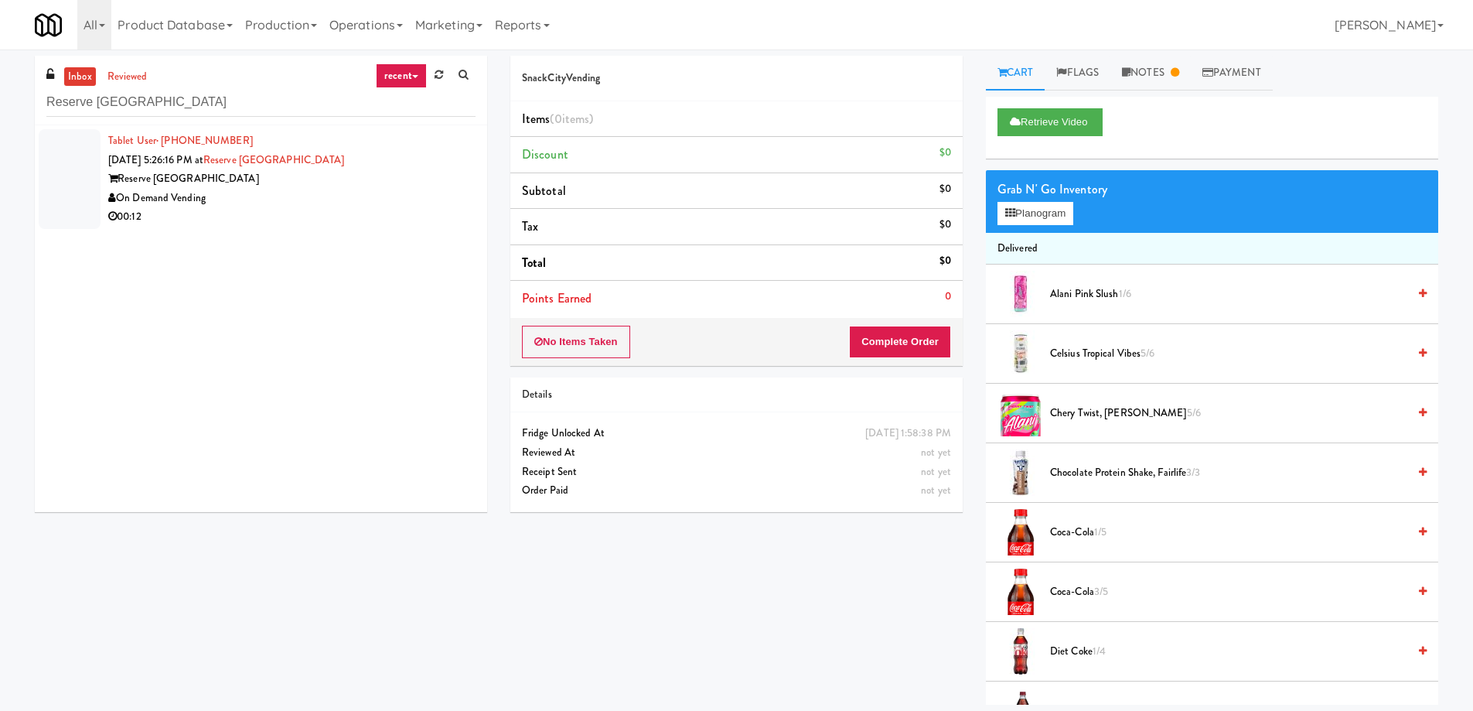
click at [418, 249] on div "Tablet User · (847) 239-3211 Aug 10, 2025 5:26:16 PM at Reserve Glenview Reserv…" at bounding box center [261, 318] width 452 height 387
click at [344, 197] on div "On Demand Vending" at bounding box center [291, 198] width 367 height 19
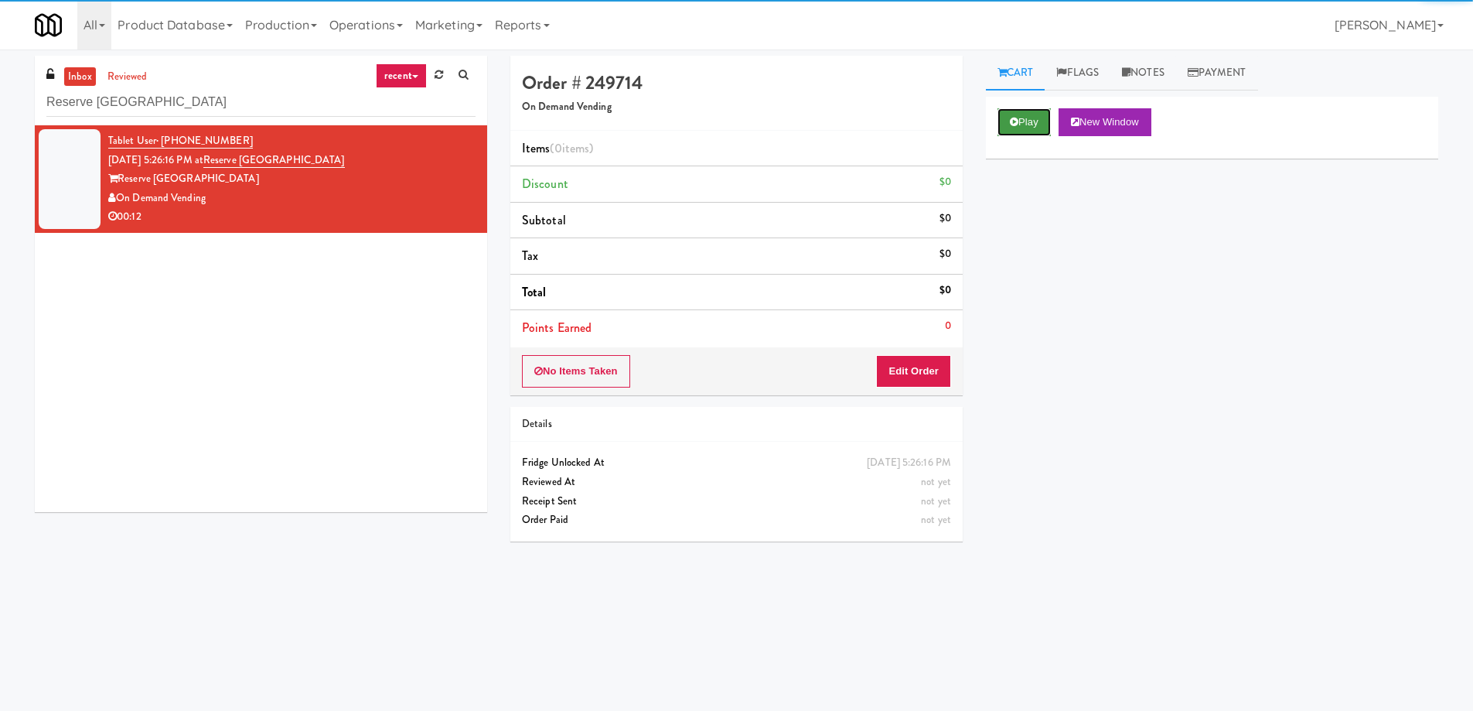
click at [1034, 119] on button "Play" at bounding box center [1024, 122] width 53 height 28
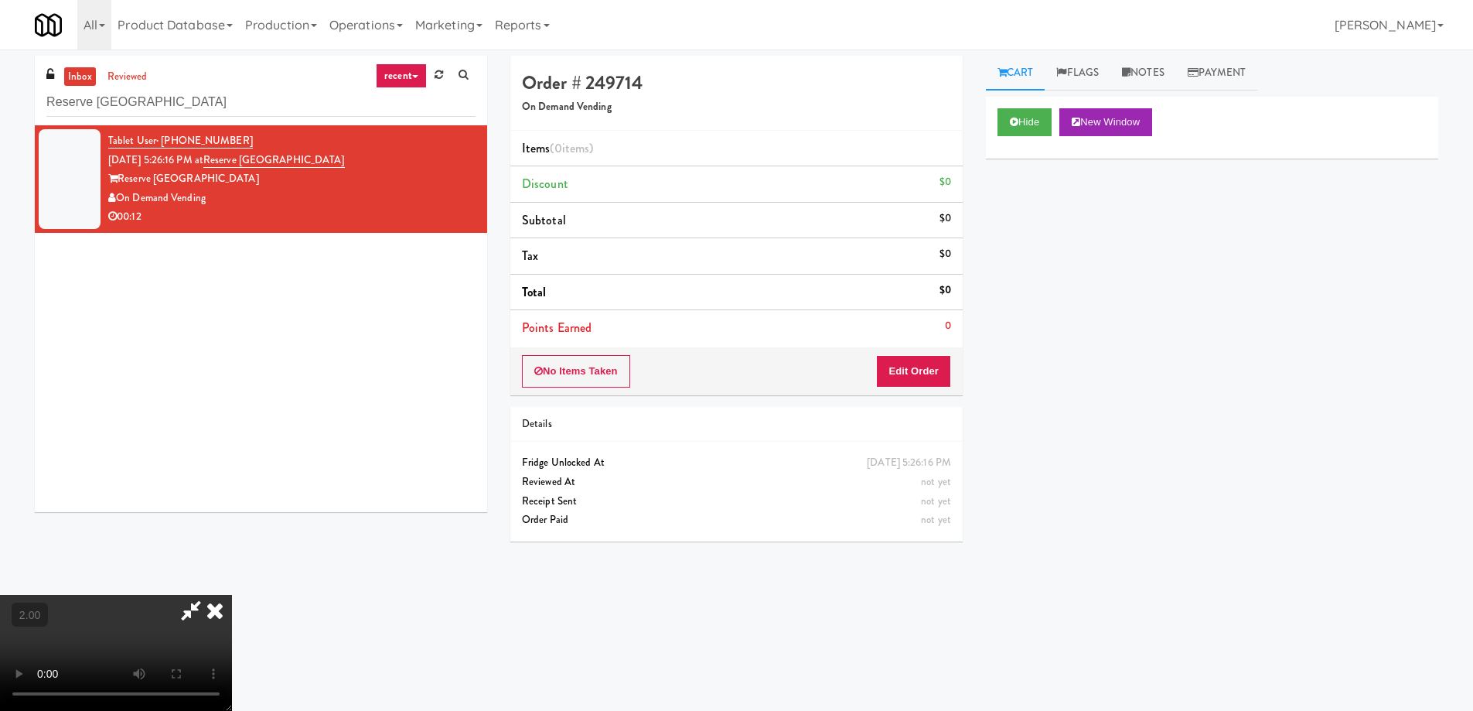
click at [232, 595] on video at bounding box center [116, 653] width 232 height 116
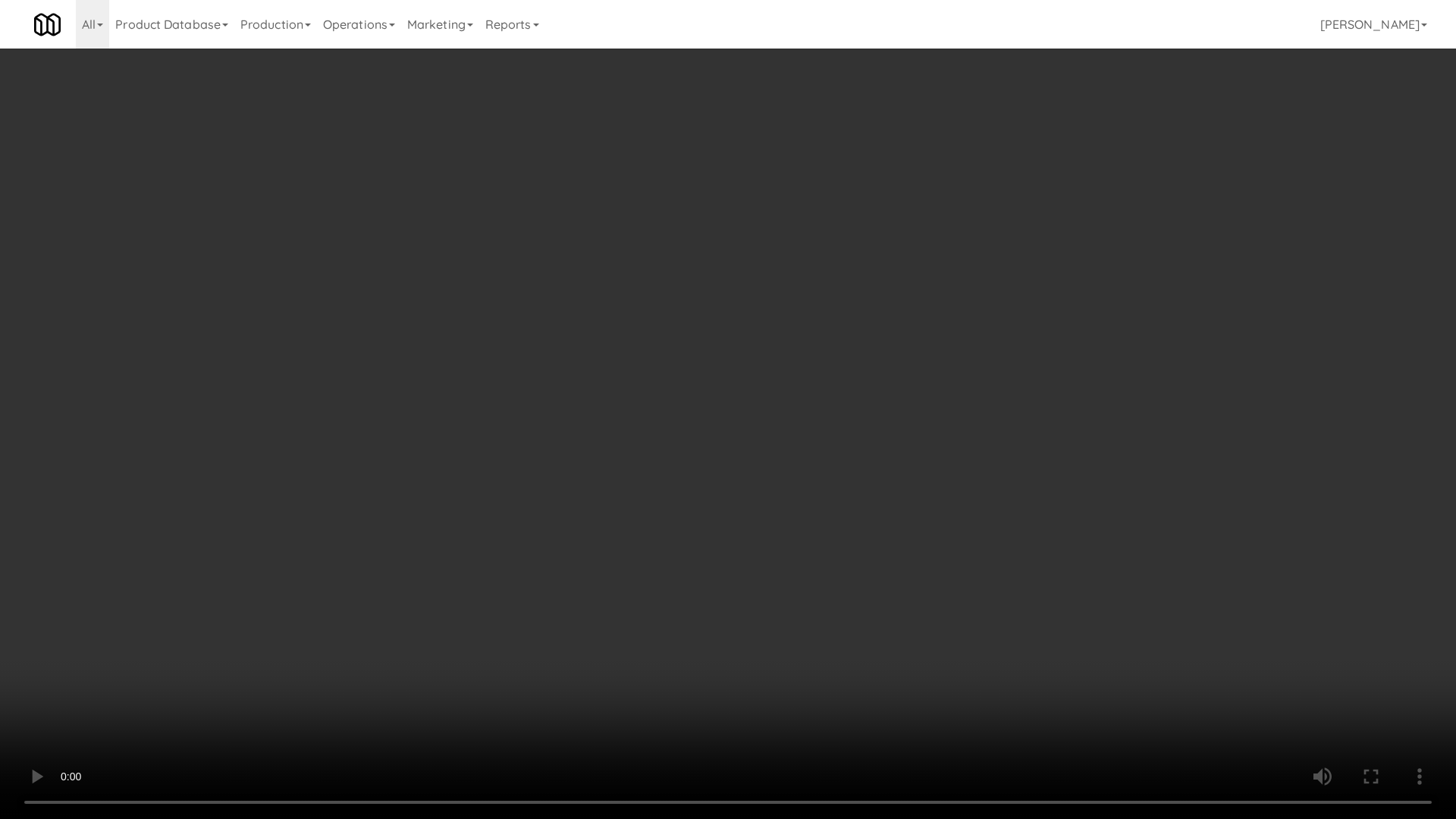
click at [794, 496] on video at bounding box center [728, 409] width 1456 height 819
click at [838, 514] on video at bounding box center [728, 409] width 1456 height 819
click at [750, 670] on video at bounding box center [728, 409] width 1456 height 819
click at [858, 620] on video at bounding box center [728, 409] width 1456 height 819
click at [856, 613] on video at bounding box center [728, 409] width 1456 height 819
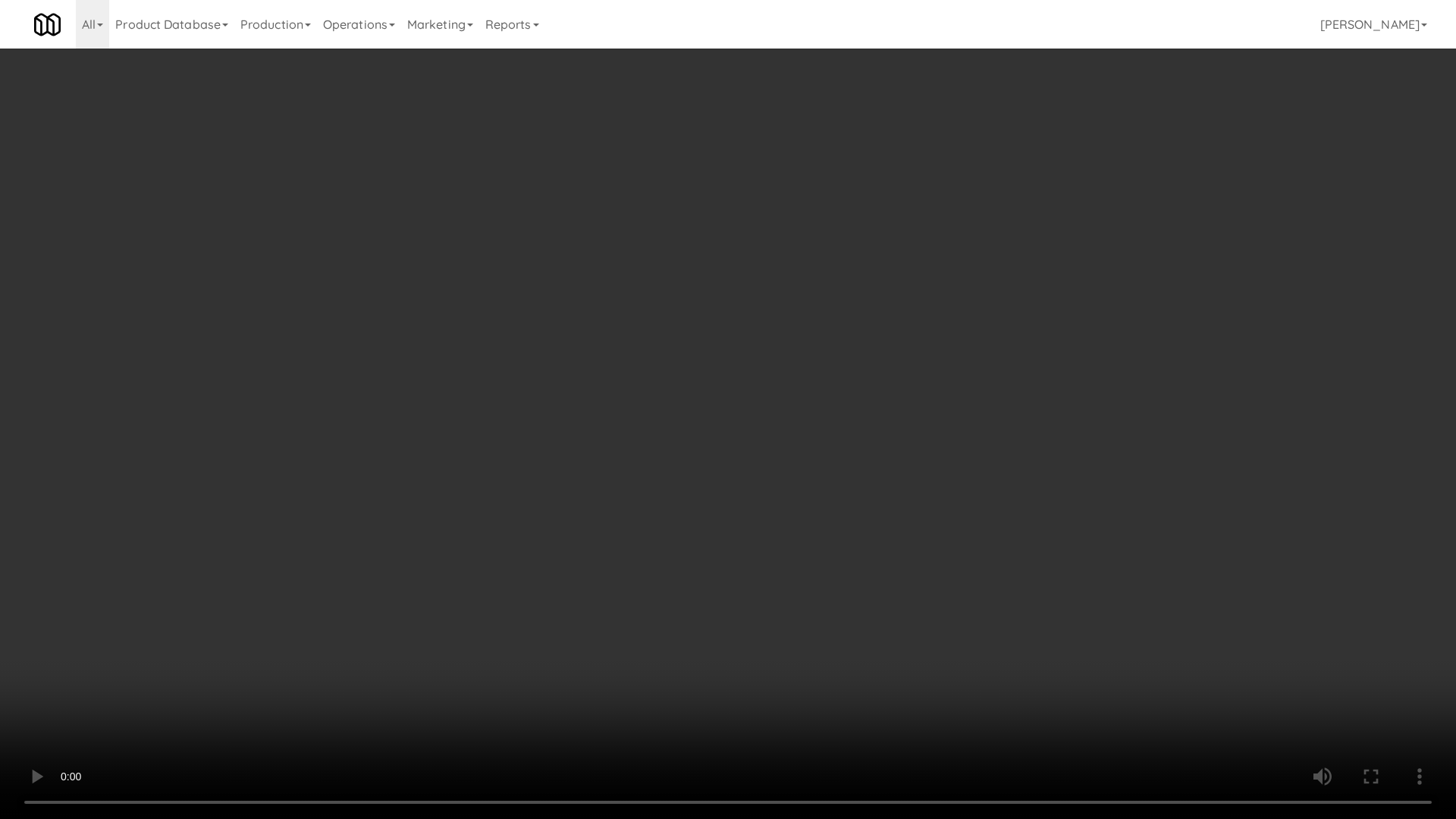
click at [856, 613] on video at bounding box center [728, 409] width 1456 height 819
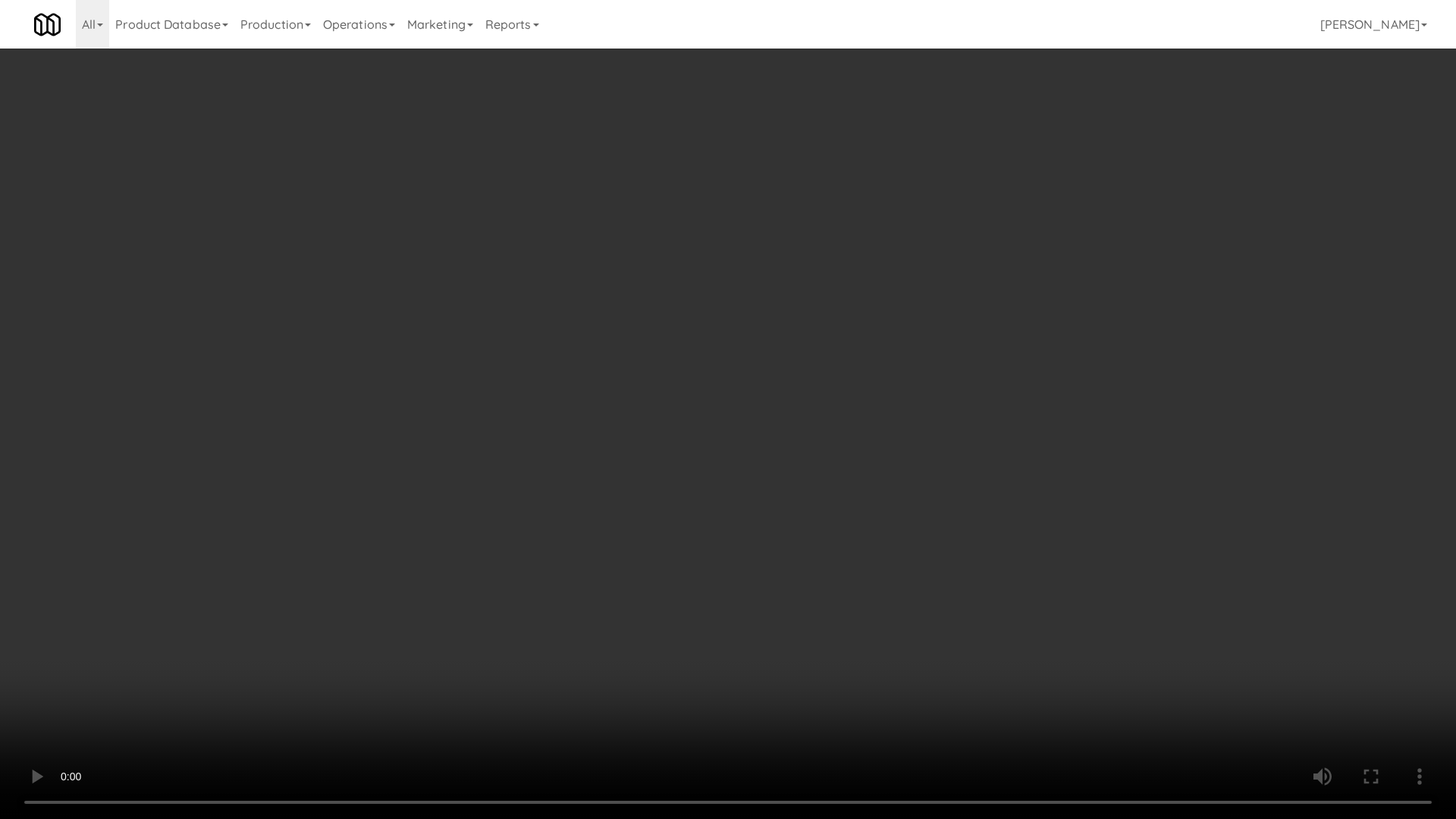
click at [855, 613] on video at bounding box center [728, 409] width 1456 height 819
click at [855, 614] on video at bounding box center [728, 409] width 1456 height 819
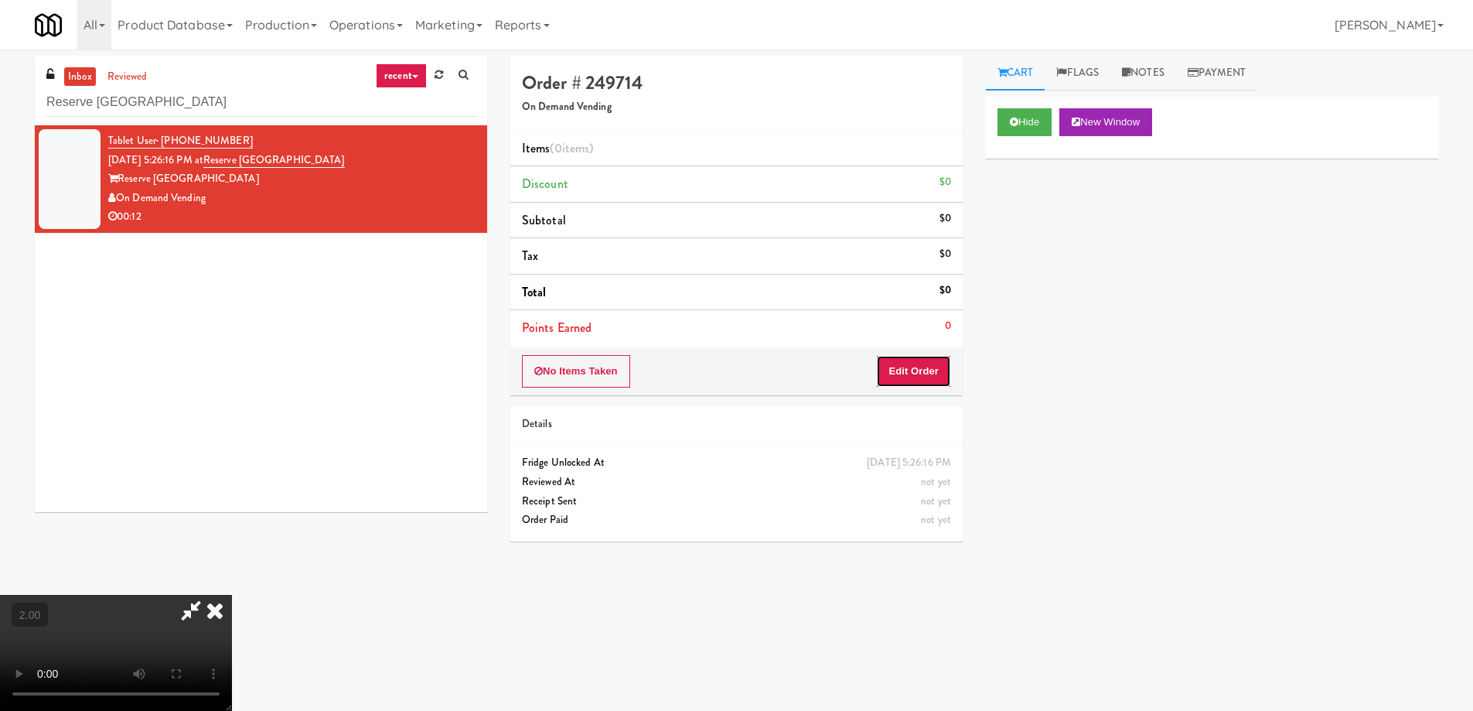
click at [947, 374] on button "Edit Order" at bounding box center [913, 371] width 75 height 32
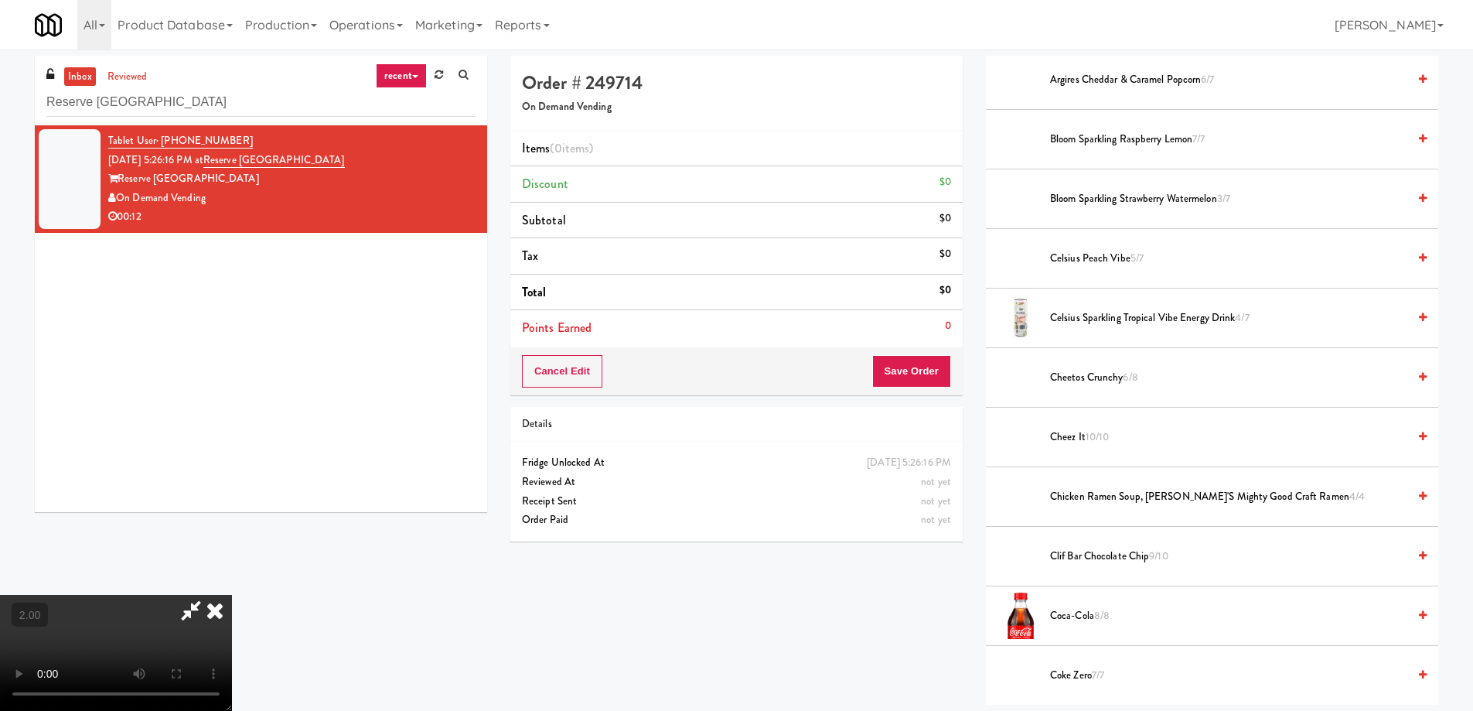
scroll to position [387, 0]
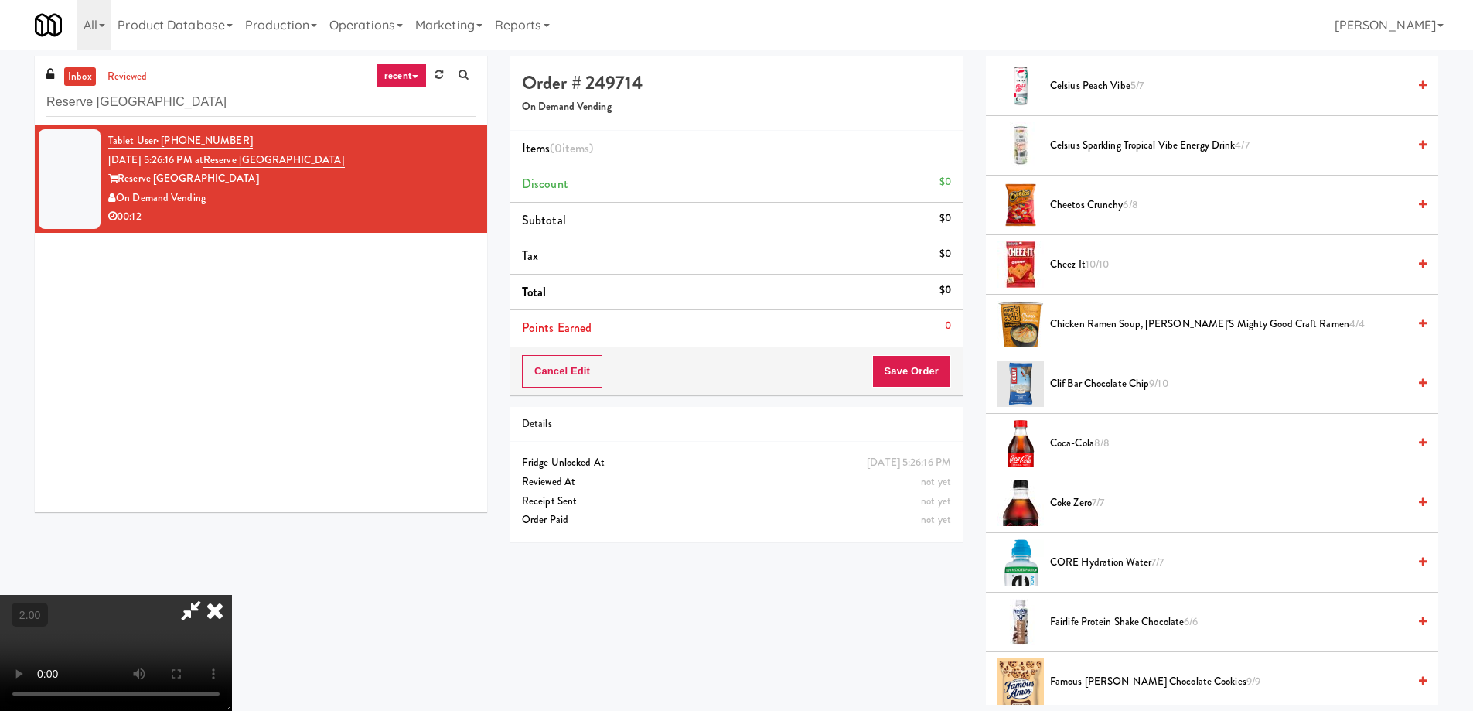
click at [1075, 434] on span "Coca-Cola 8/8" at bounding box center [1228, 443] width 357 height 19
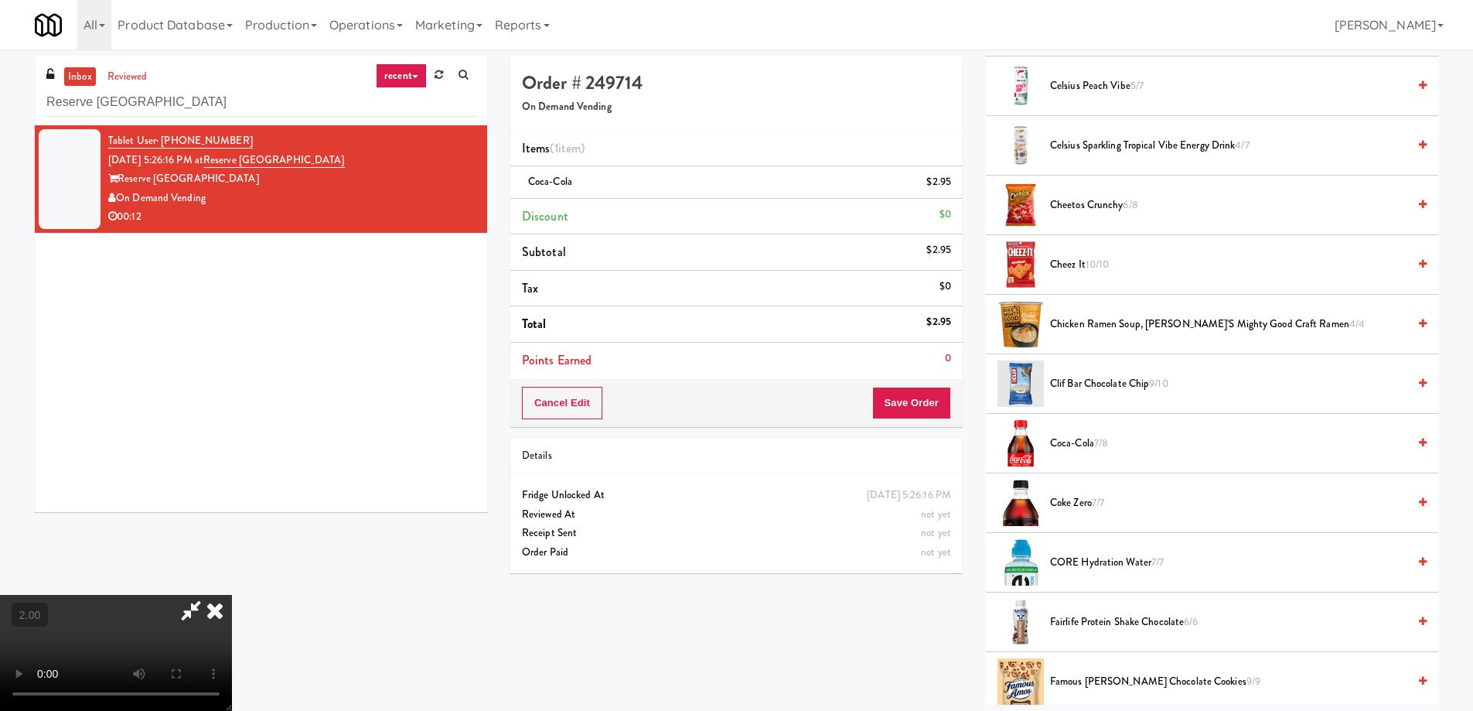
click at [1101, 550] on li "CORE Hydration Water 7/7" at bounding box center [1212, 563] width 452 height 60
click at [232, 595] on video at bounding box center [116, 653] width 232 height 116
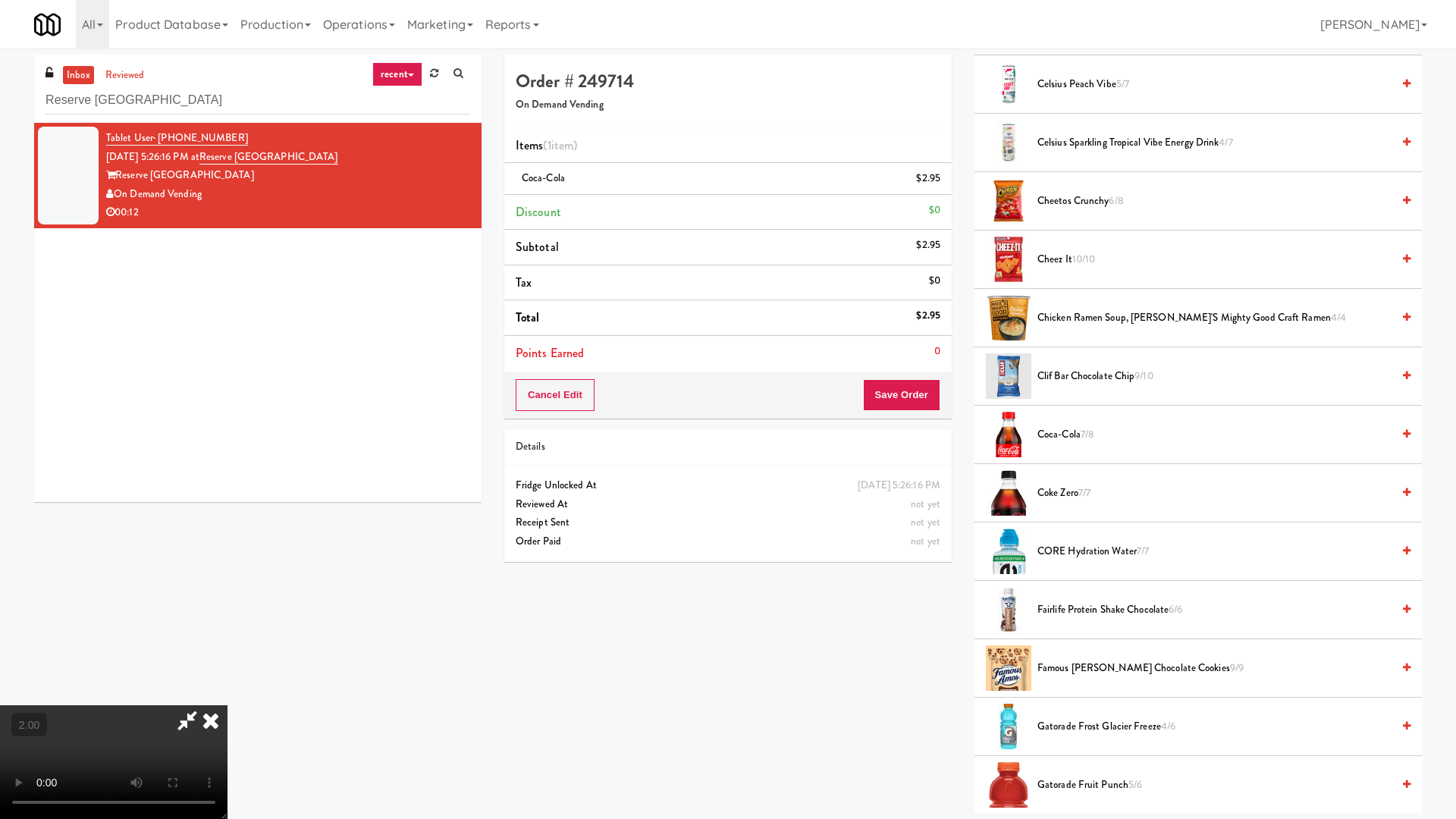
click at [227, 696] on video at bounding box center [114, 762] width 227 height 114
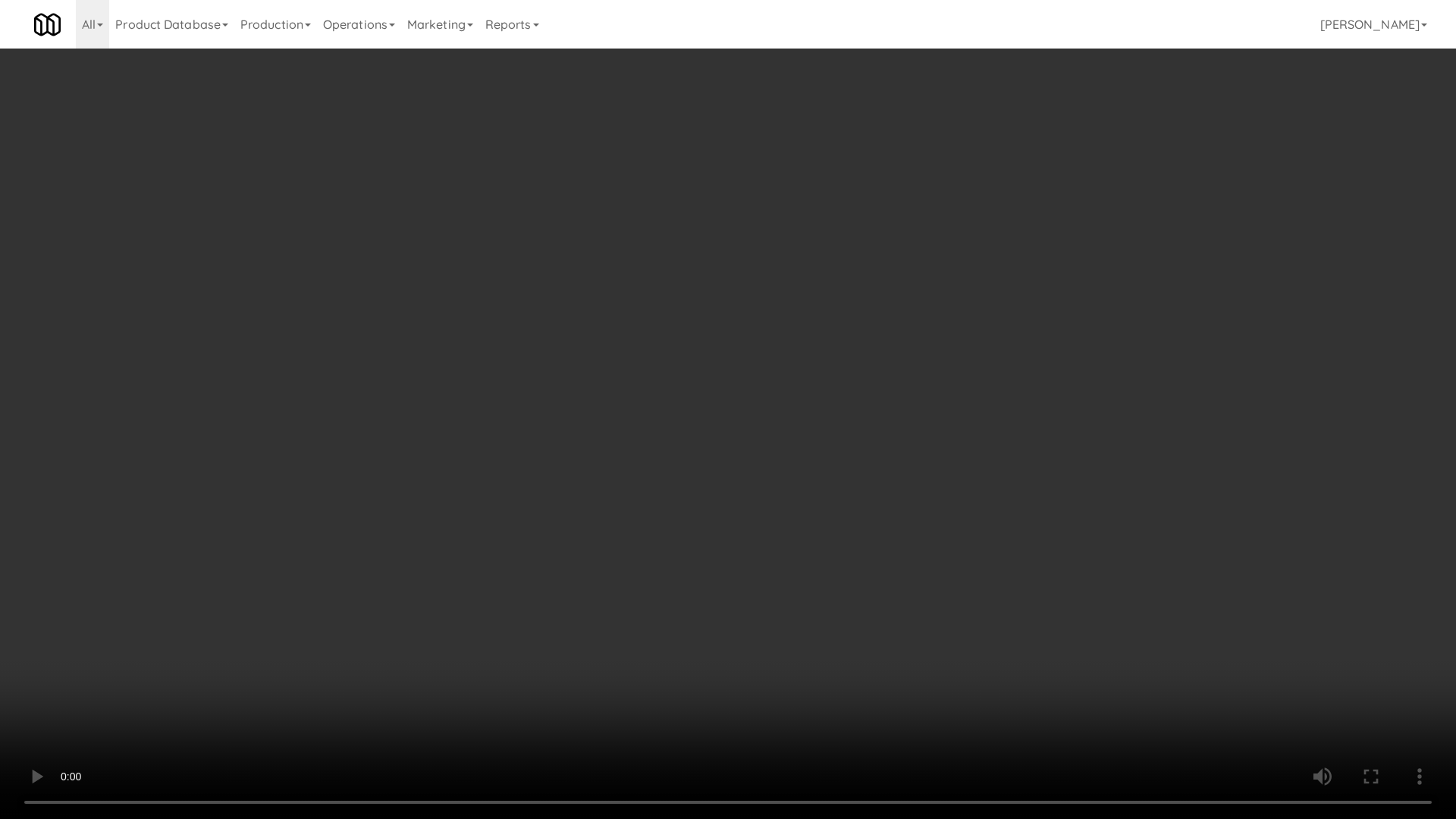
click at [828, 642] on video at bounding box center [728, 409] width 1456 height 819
click at [829, 642] on video at bounding box center [728, 409] width 1456 height 819
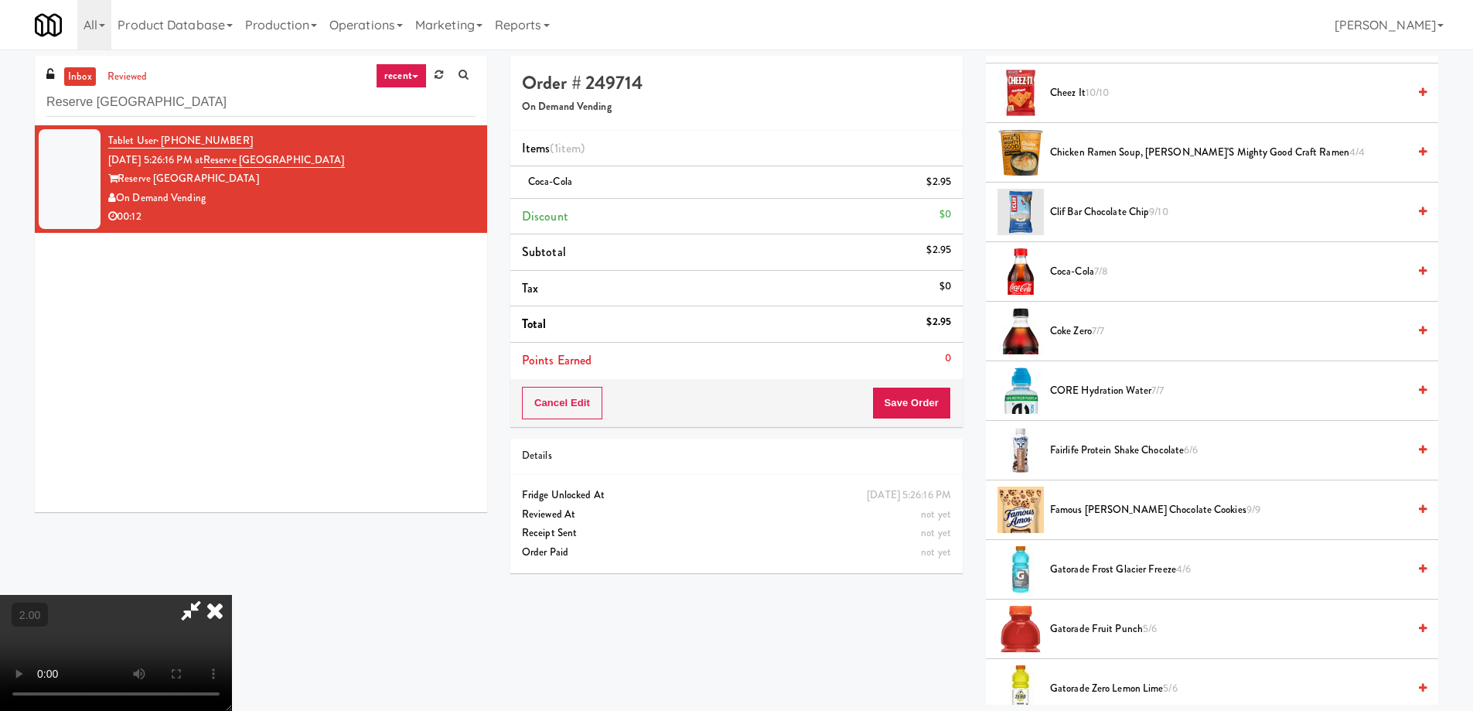
scroll to position [619, 0]
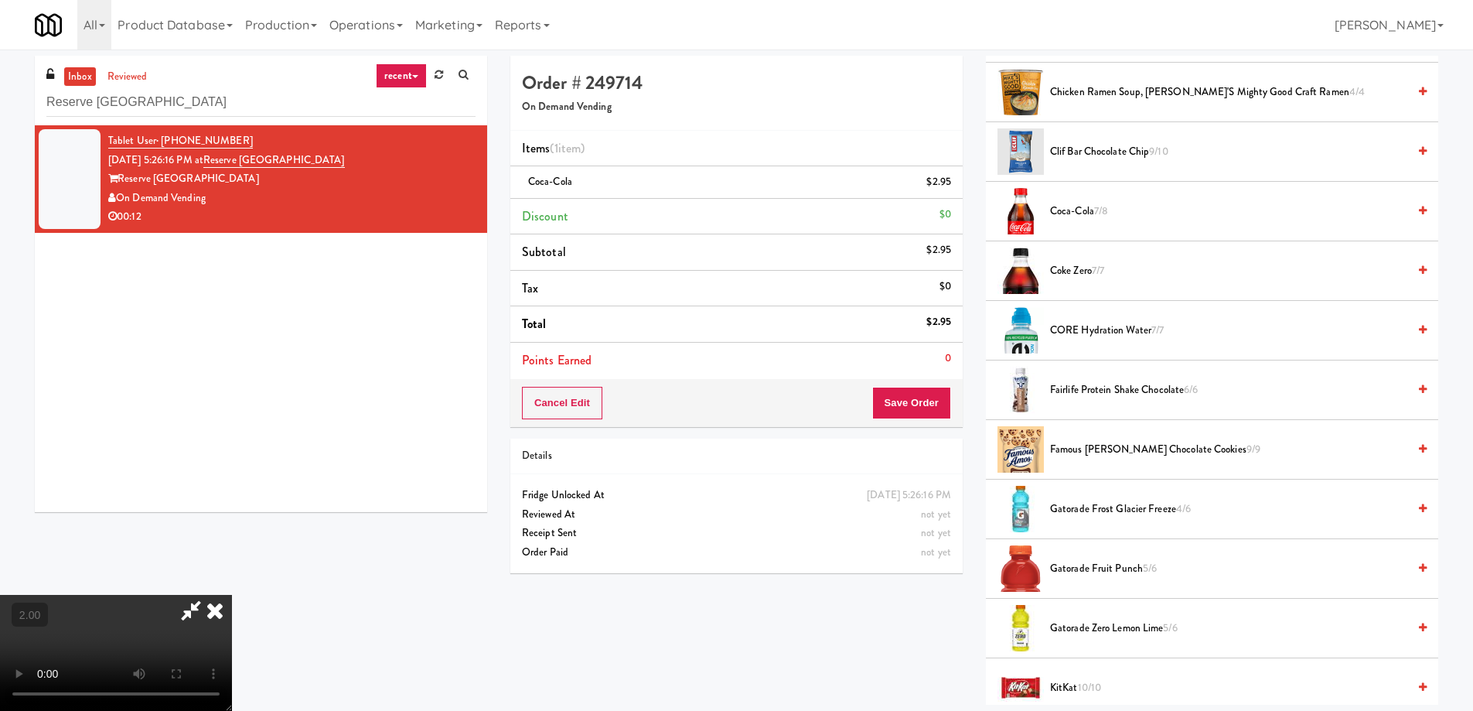
click at [1104, 495] on li "Gatorade Frost Glacier Freeze 4/6" at bounding box center [1212, 509] width 452 height 60
click at [1104, 499] on li "Gatorade Frost Glacier Freeze 4/6" at bounding box center [1212, 509] width 452 height 60
click at [1101, 510] on span "Gatorade Frost Glacier Freeze 4/6" at bounding box center [1228, 509] width 357 height 19
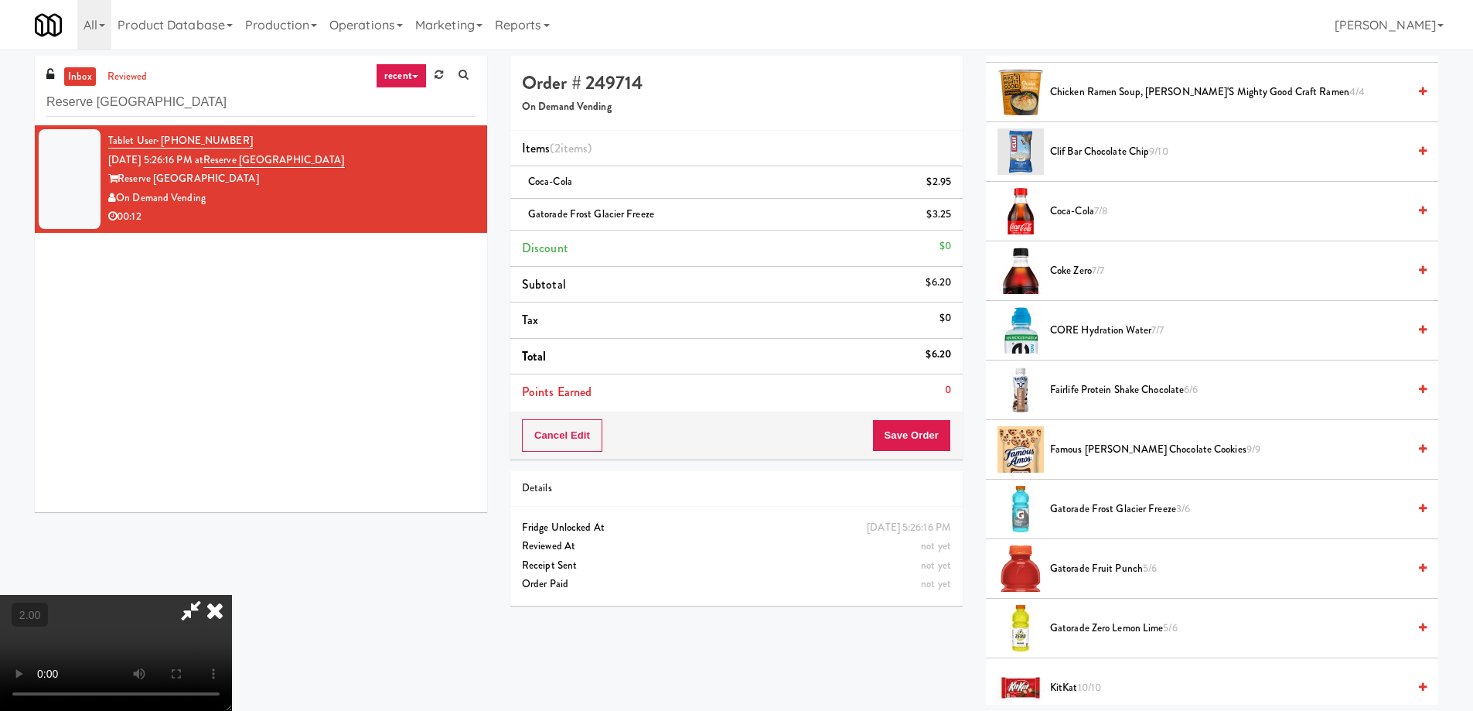
scroll to position [0, 0]
click at [209, 595] on icon at bounding box center [191, 610] width 36 height 31
click at [1106, 326] on span "CORE Hydration Water 7/7" at bounding box center [1228, 330] width 357 height 19
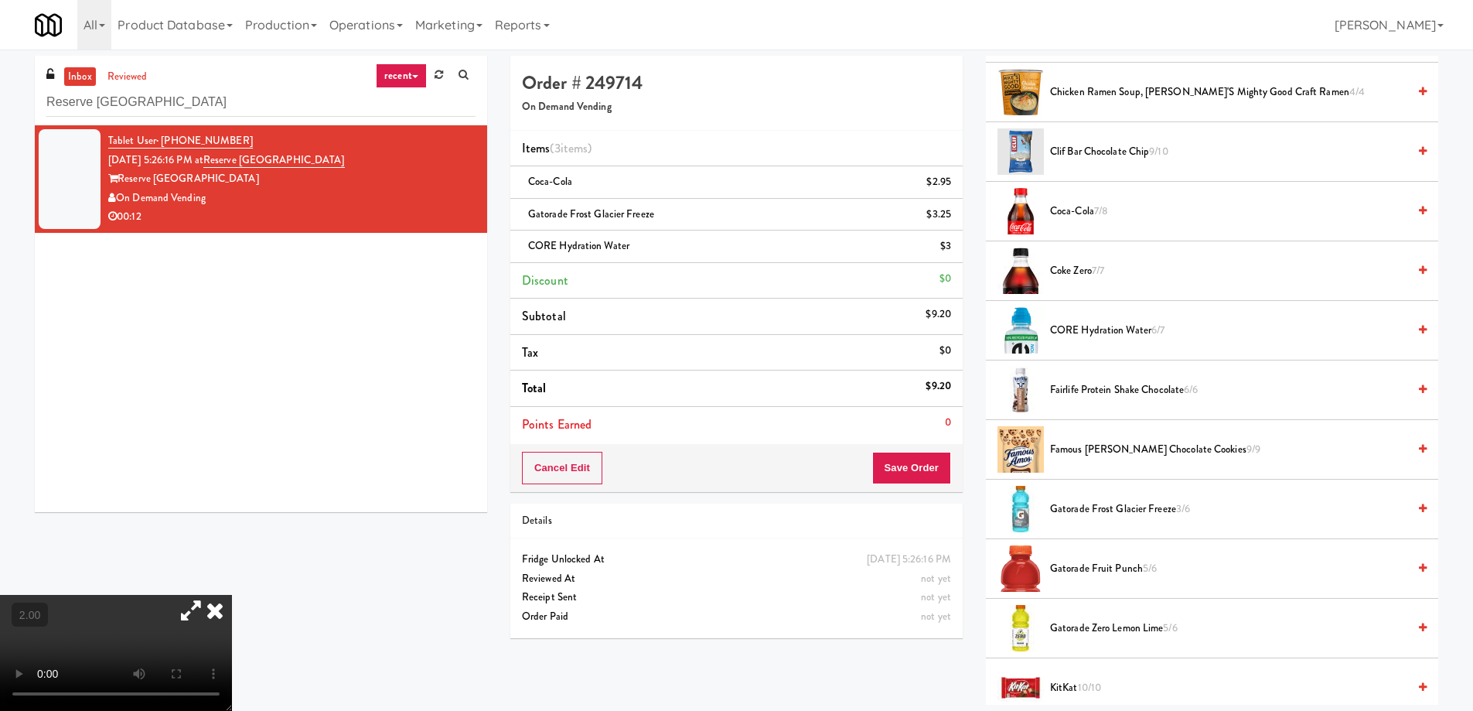
click at [232, 595] on video at bounding box center [116, 653] width 232 height 116
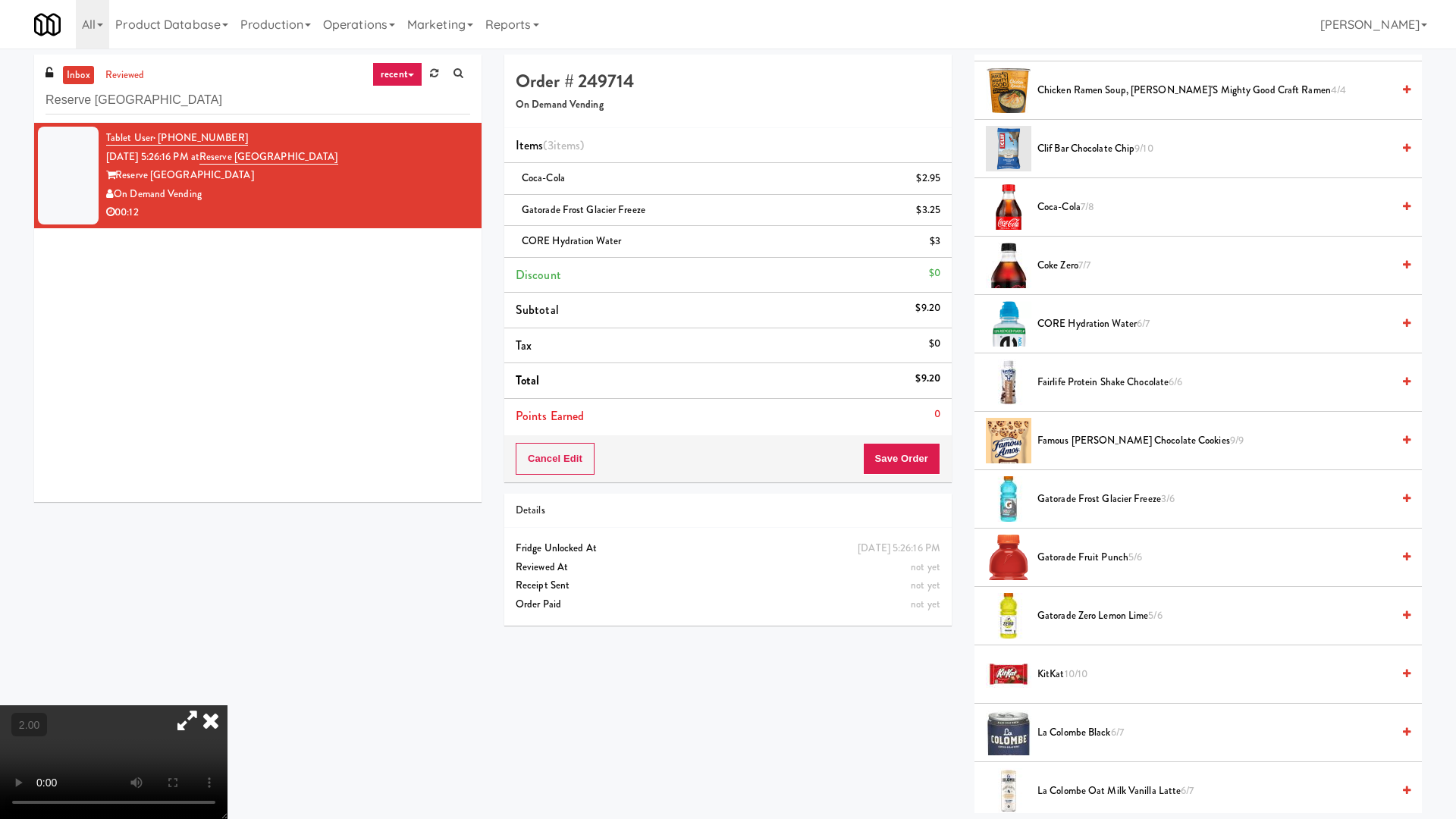
click at [227, 696] on video at bounding box center [114, 762] width 227 height 114
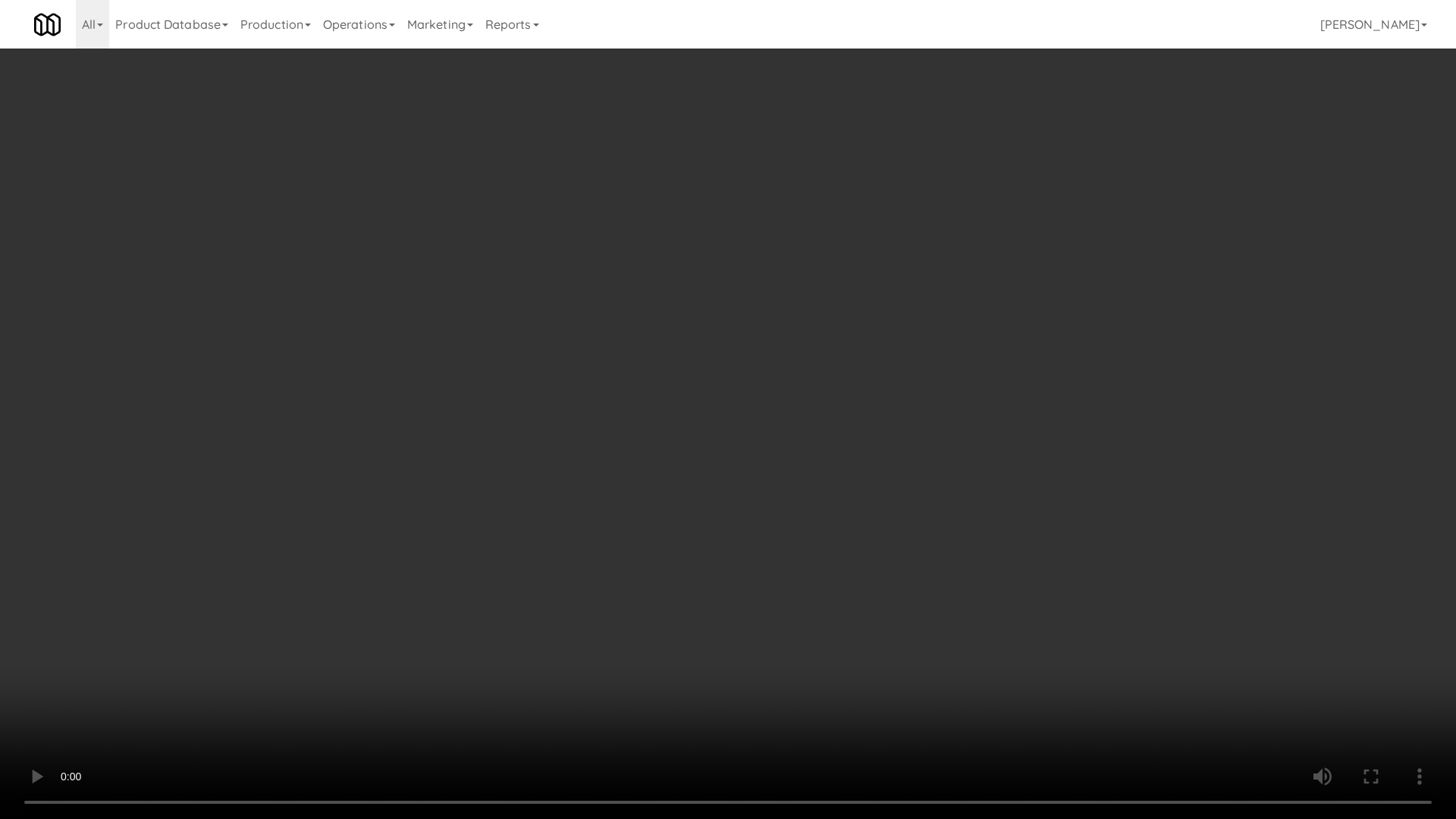
click at [469, 579] on video at bounding box center [728, 409] width 1456 height 819
drag, startPoint x: 461, startPoint y: 443, endPoint x: 453, endPoint y: 460, distance: 18.8
click at [458, 453] on video at bounding box center [728, 409] width 1456 height 819
click at [477, 467] on video at bounding box center [728, 409] width 1456 height 819
click at [678, 477] on video at bounding box center [728, 409] width 1456 height 819
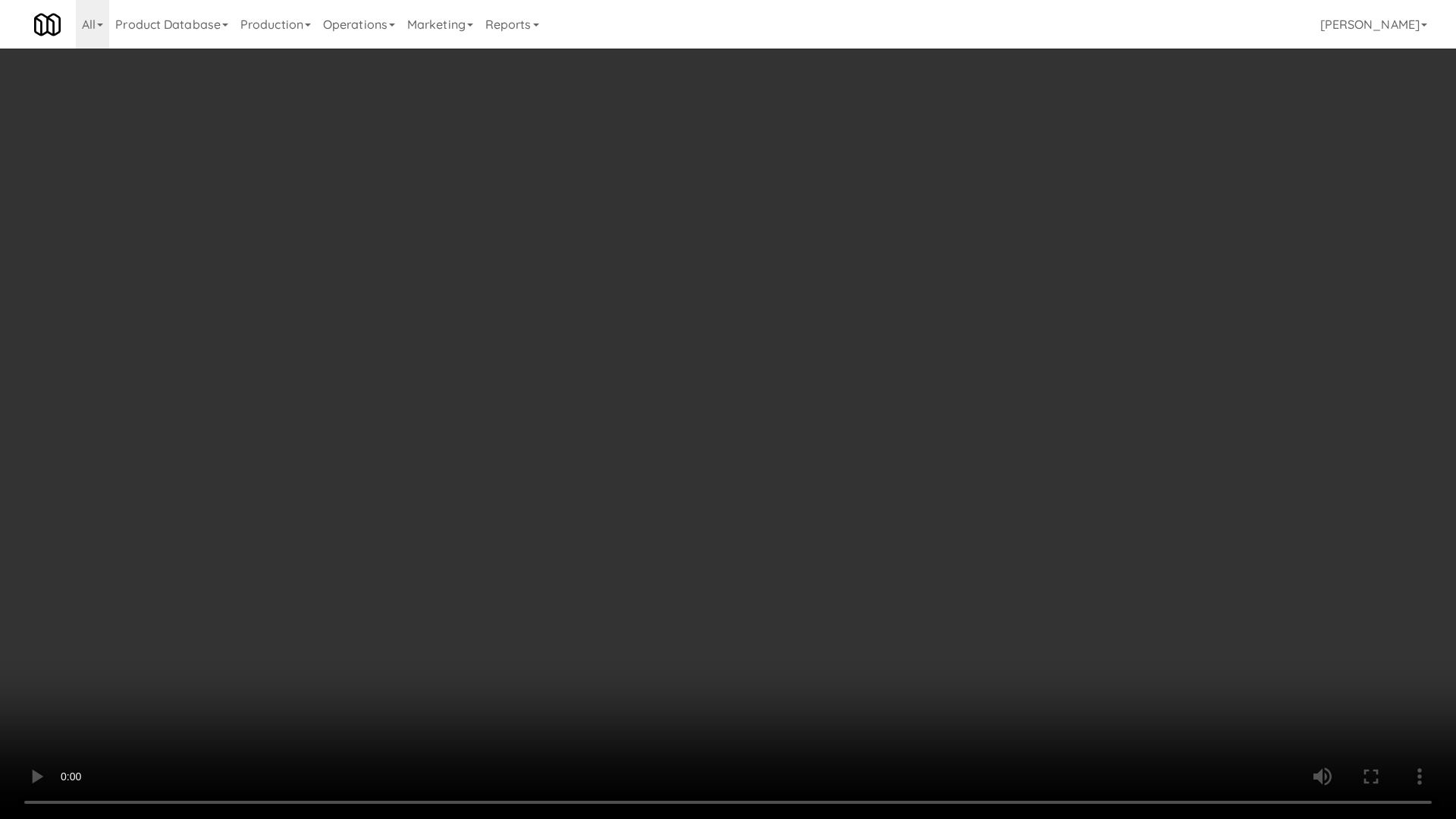
click at [659, 519] on video at bounding box center [728, 409] width 1456 height 819
click at [661, 520] on video at bounding box center [728, 409] width 1456 height 819
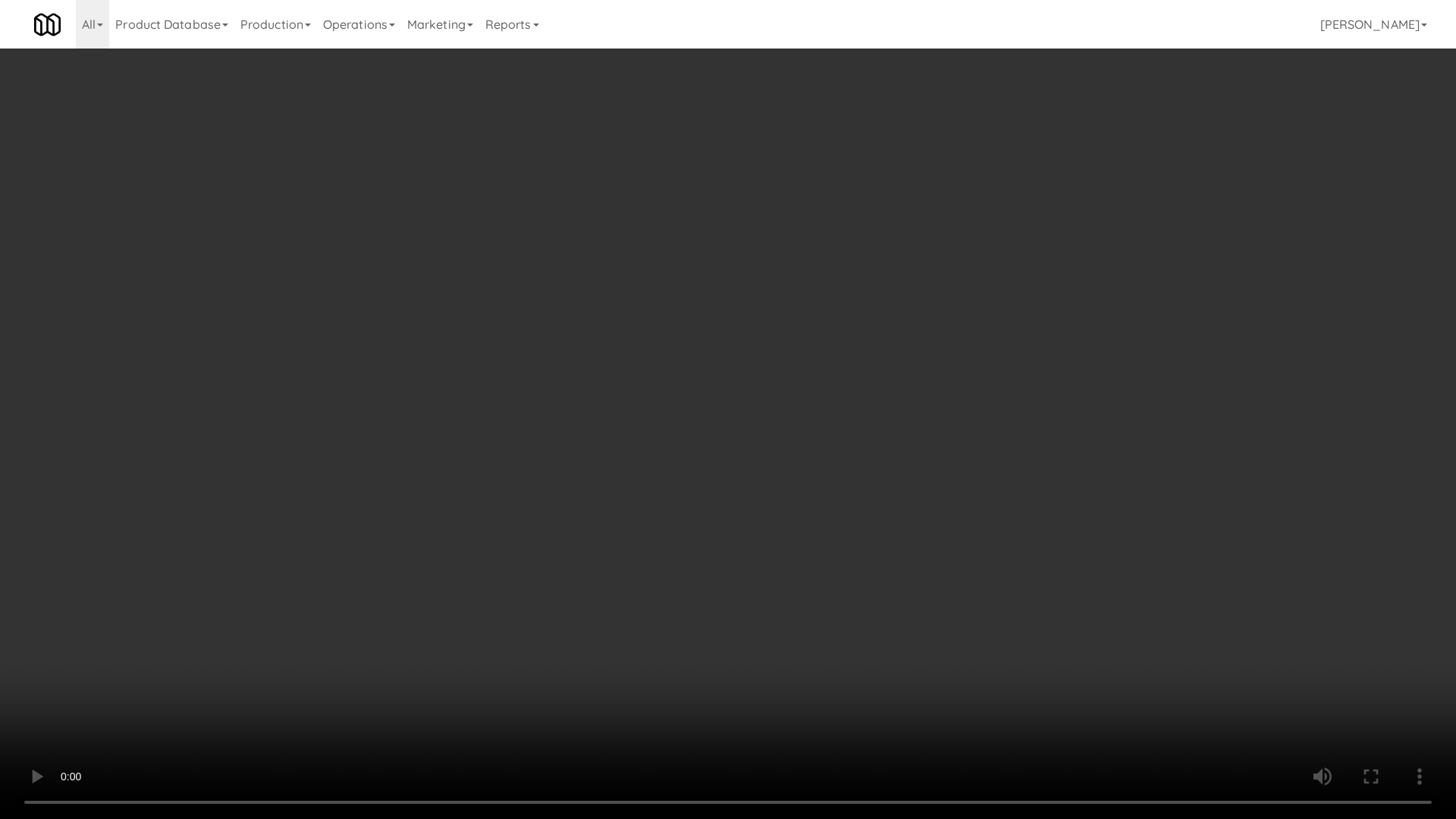
click at [661, 520] on video at bounding box center [728, 409] width 1456 height 819
click at [659, 528] on video at bounding box center [728, 409] width 1456 height 819
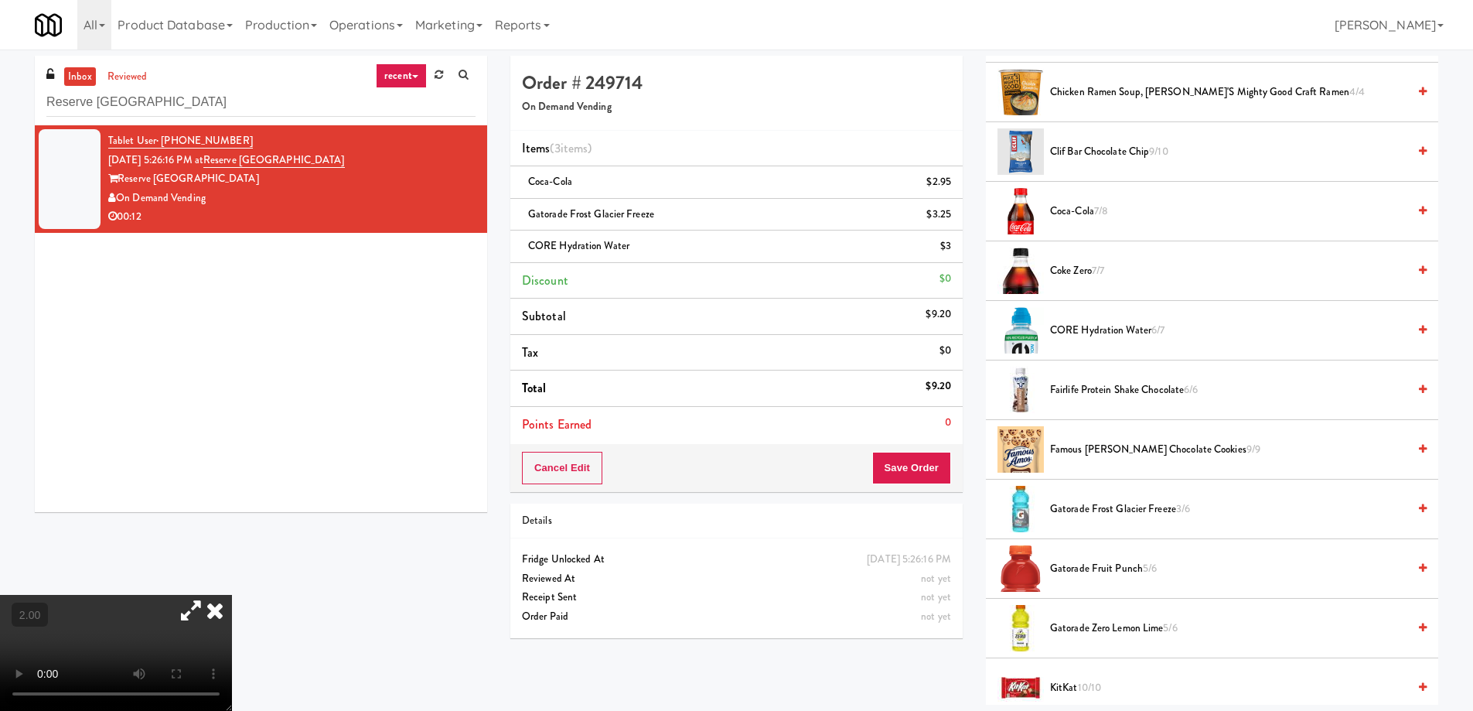
click at [1106, 565] on span "Gatorade Fruit Punch 5/6" at bounding box center [1228, 568] width 357 height 19
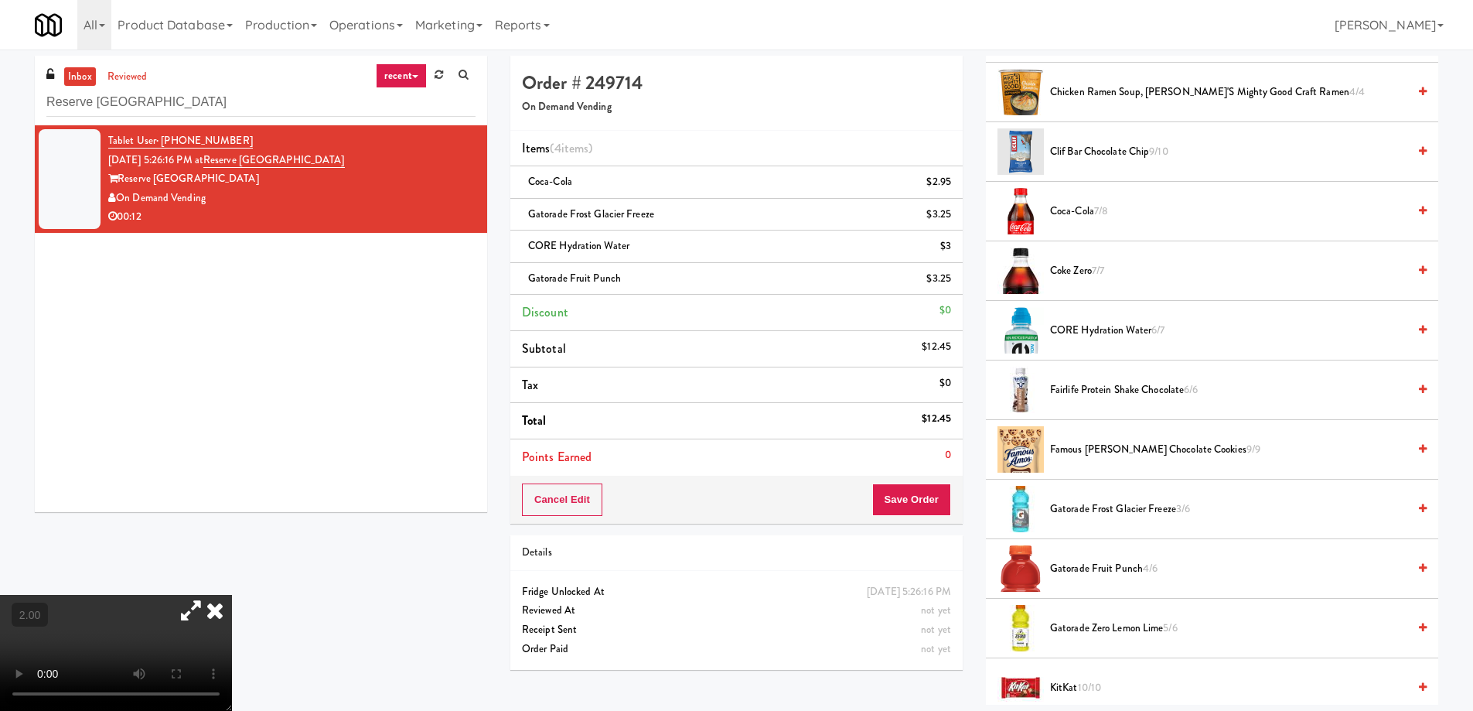
click at [232, 595] on video at bounding box center [116, 653] width 232 height 116
click at [901, 493] on button "Save Order" at bounding box center [911, 499] width 79 height 32
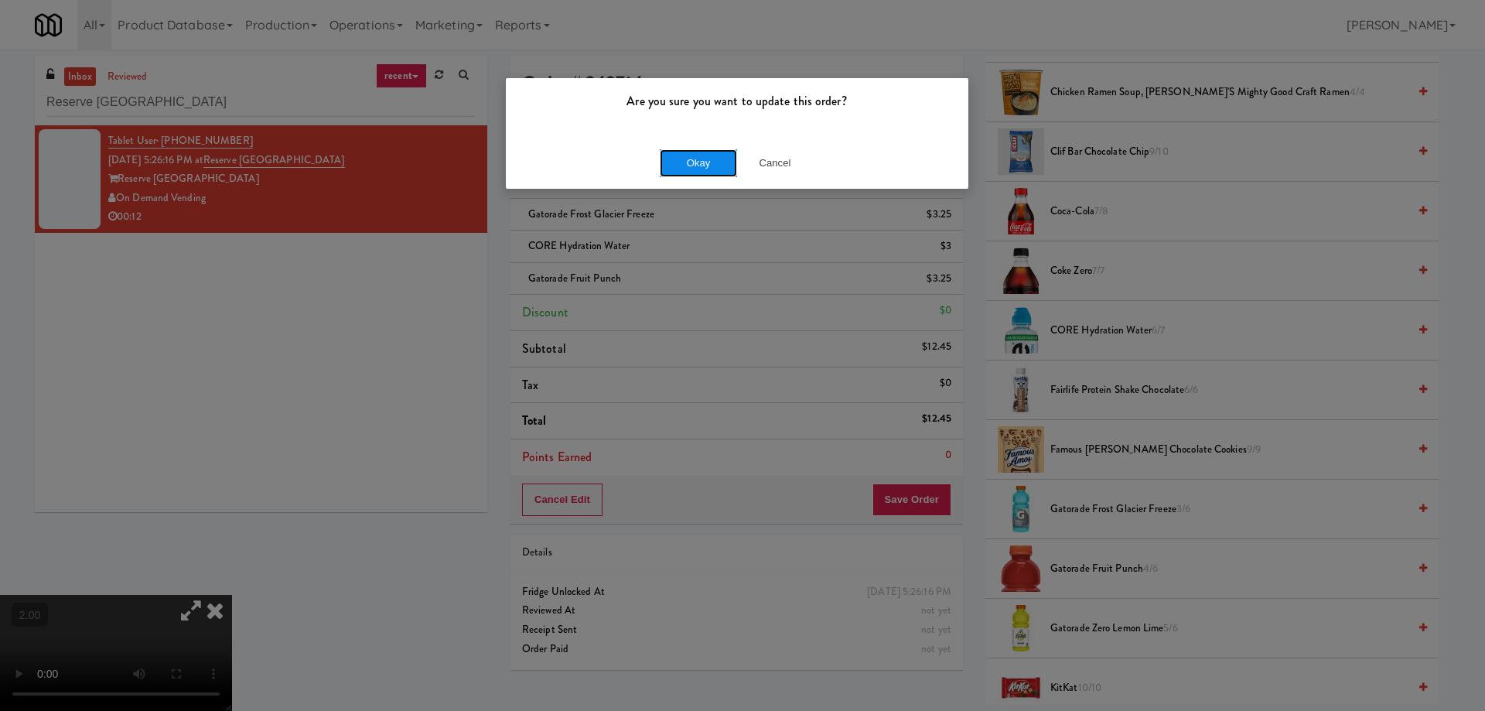
click at [693, 172] on button "Okay" at bounding box center [698, 163] width 77 height 28
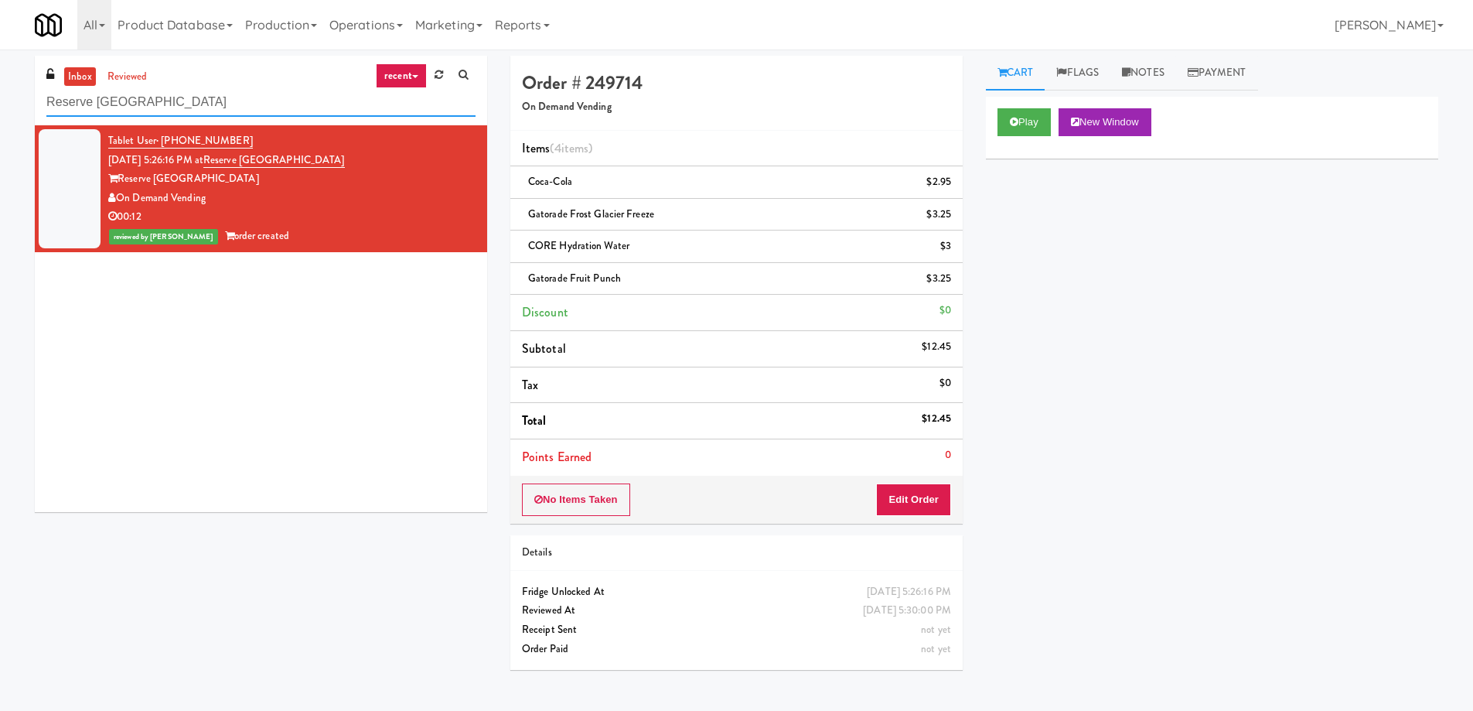
click at [237, 100] on input "Reserve Glenview" at bounding box center [260, 102] width 429 height 29
click at [236, 100] on input "Reserve Glenview" at bounding box center [260, 102] width 429 height 29
paste input "Baker - Cooler - Left"
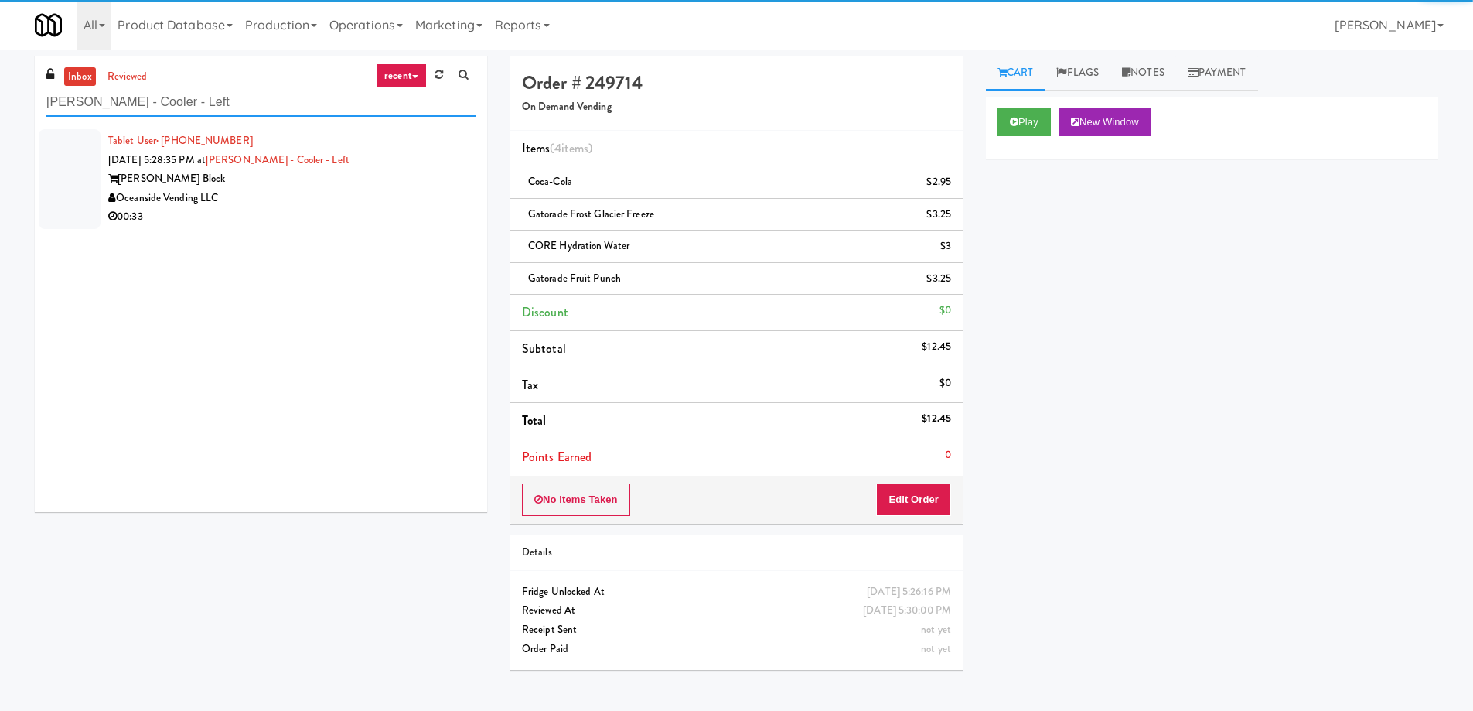
type input "Baker - Cooler - Left"
click at [333, 205] on div "Oceanside Vending LLC" at bounding box center [291, 198] width 367 height 19
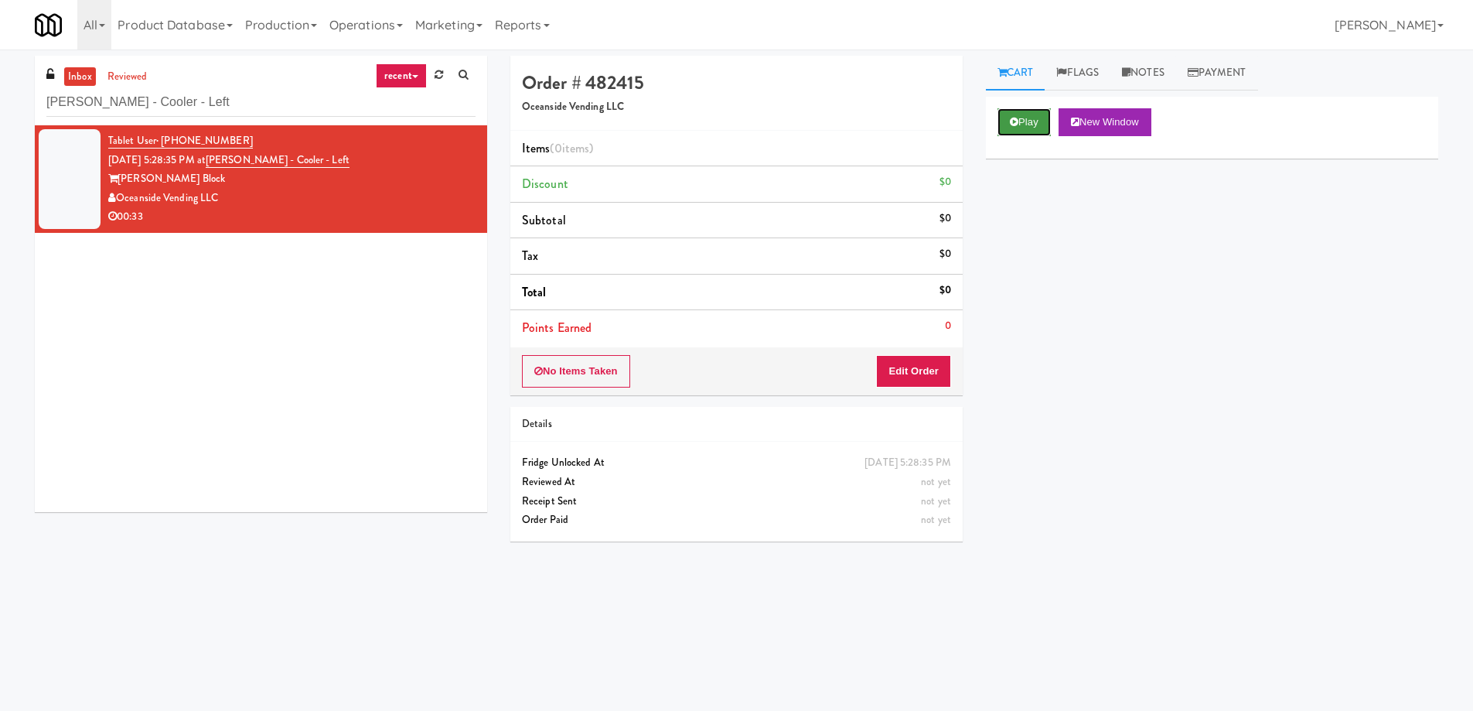
click at [1017, 132] on button "Play" at bounding box center [1024, 122] width 53 height 28
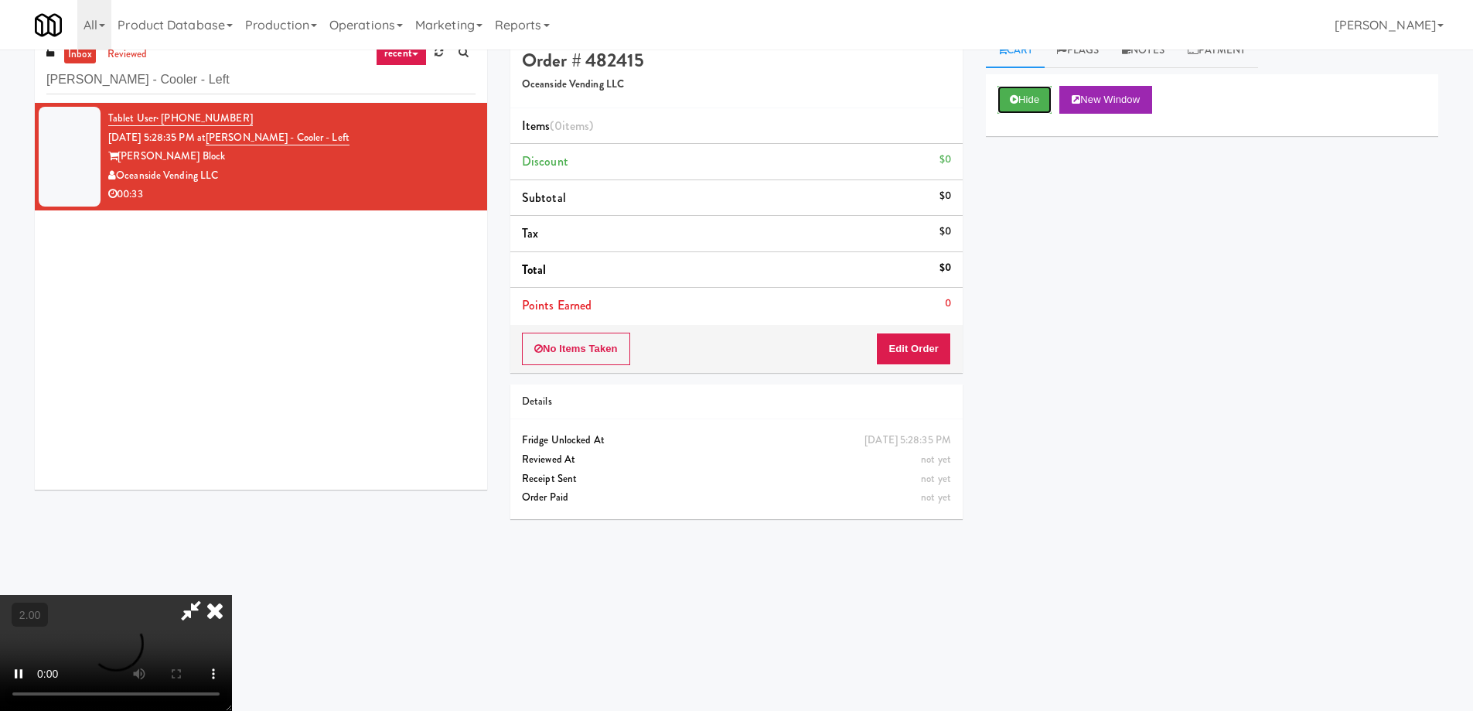
scroll to position [49, 0]
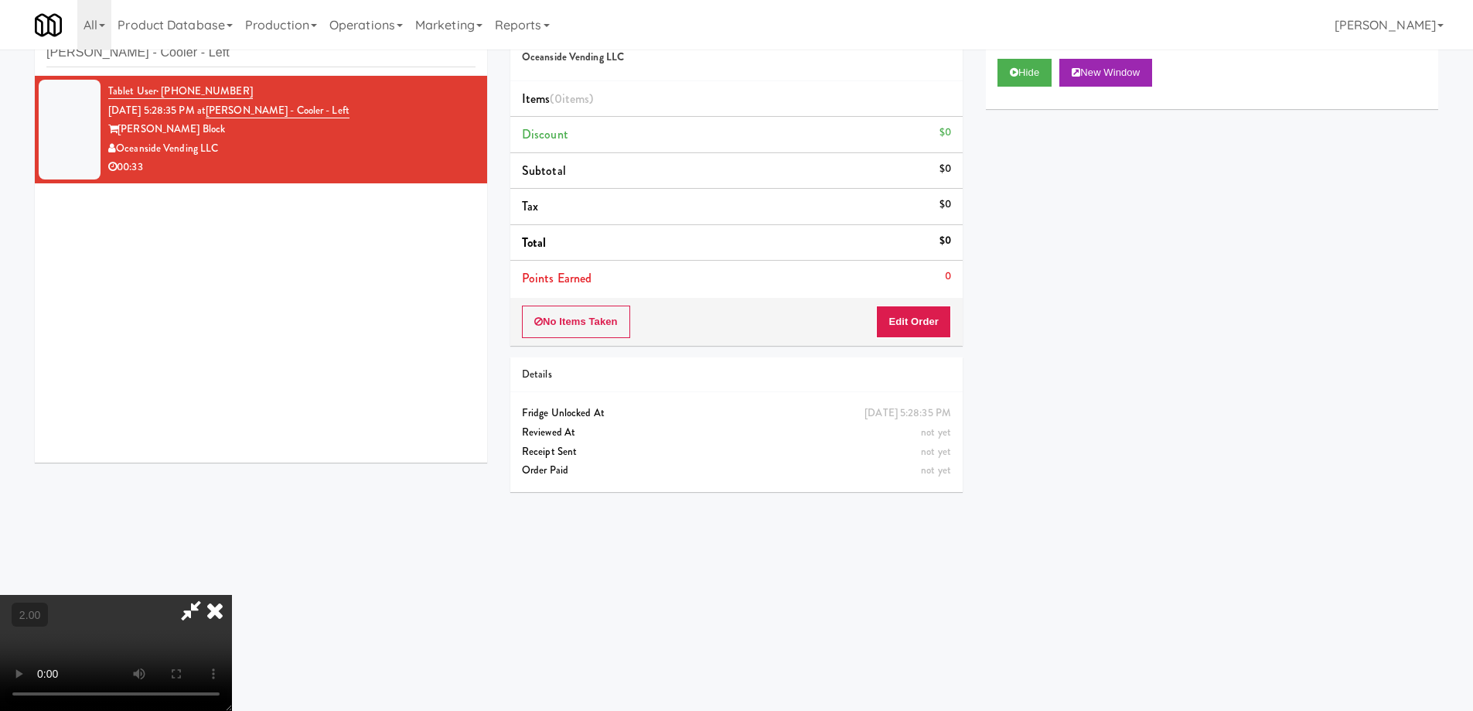
click at [232, 595] on video at bounding box center [116, 653] width 232 height 116
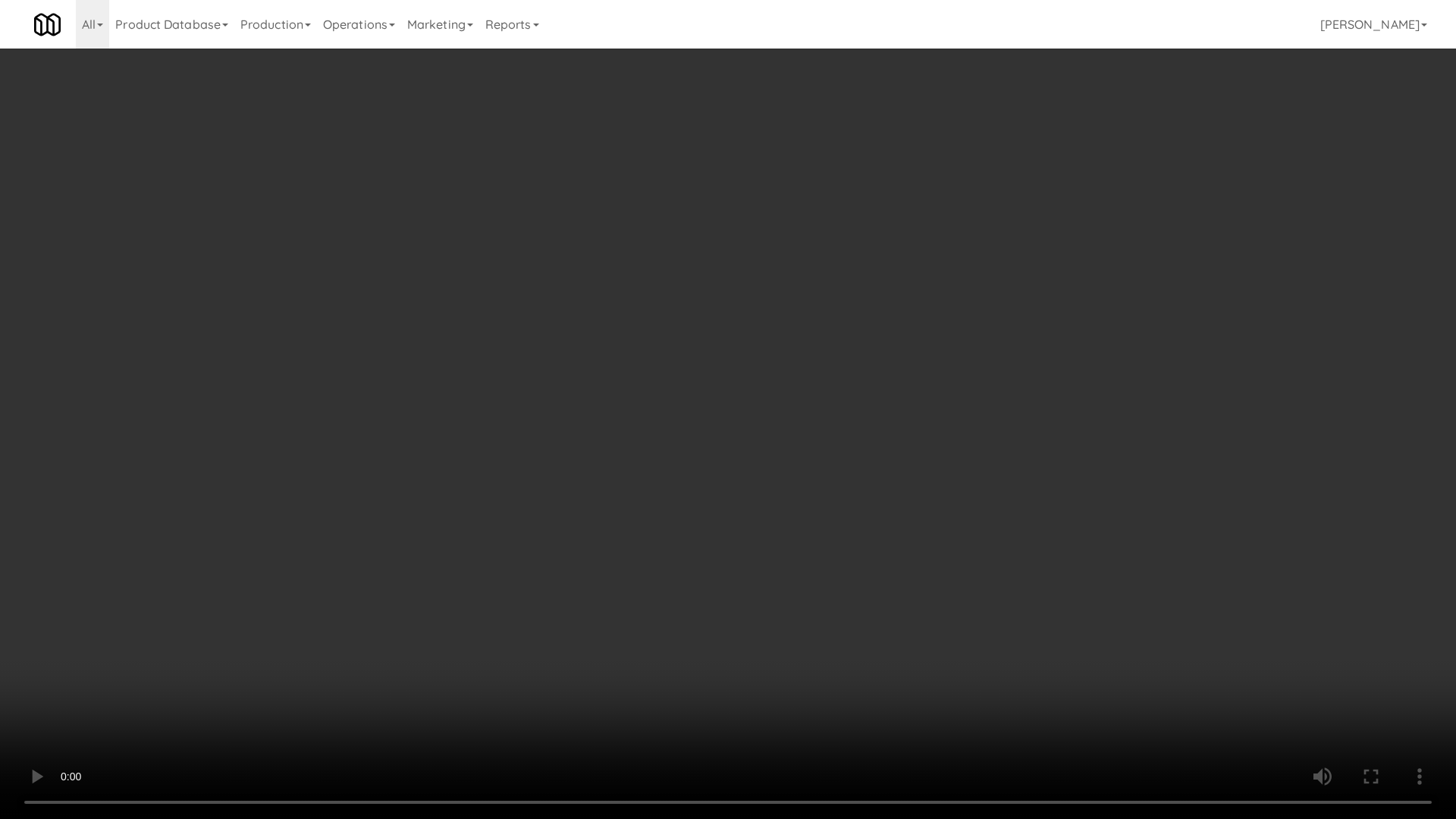
click at [585, 623] on video at bounding box center [728, 409] width 1456 height 819
click at [728, 588] on video at bounding box center [728, 409] width 1456 height 819
click at [664, 634] on video at bounding box center [728, 409] width 1456 height 819
click at [687, 604] on video at bounding box center [728, 409] width 1456 height 819
click at [697, 585] on video at bounding box center [728, 409] width 1456 height 819
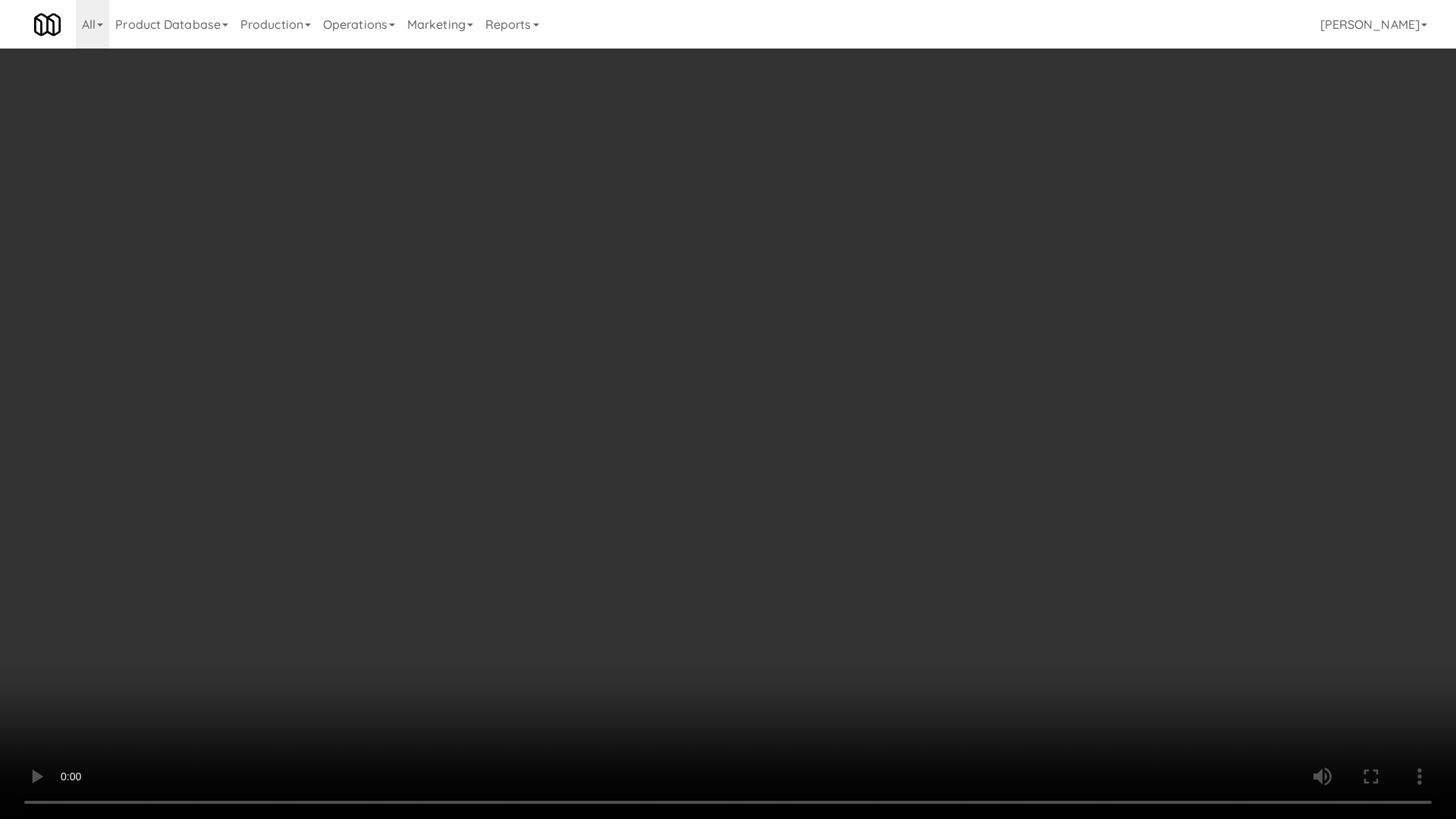
click at [714, 577] on video at bounding box center [728, 409] width 1456 height 819
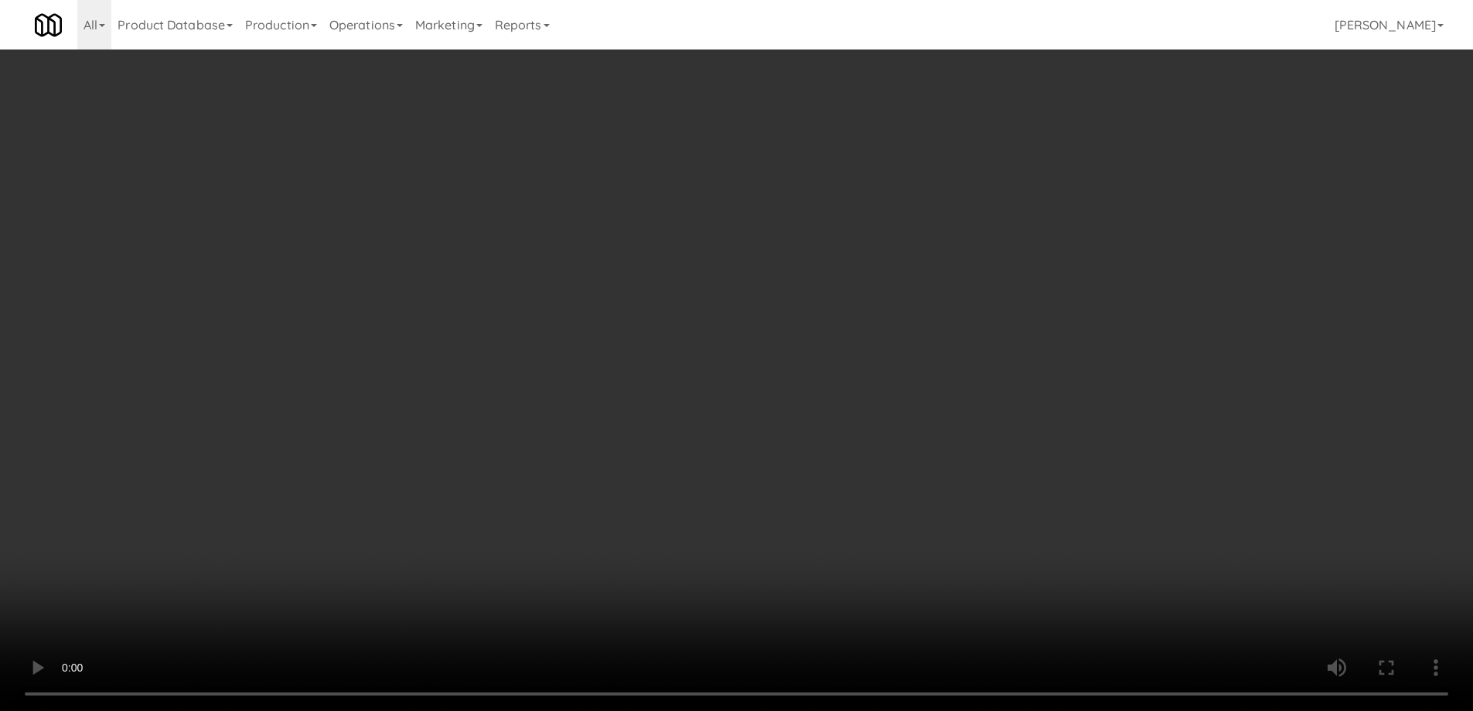
click at [955, 285] on li "Points Earned 0" at bounding box center [736, 279] width 452 height 36
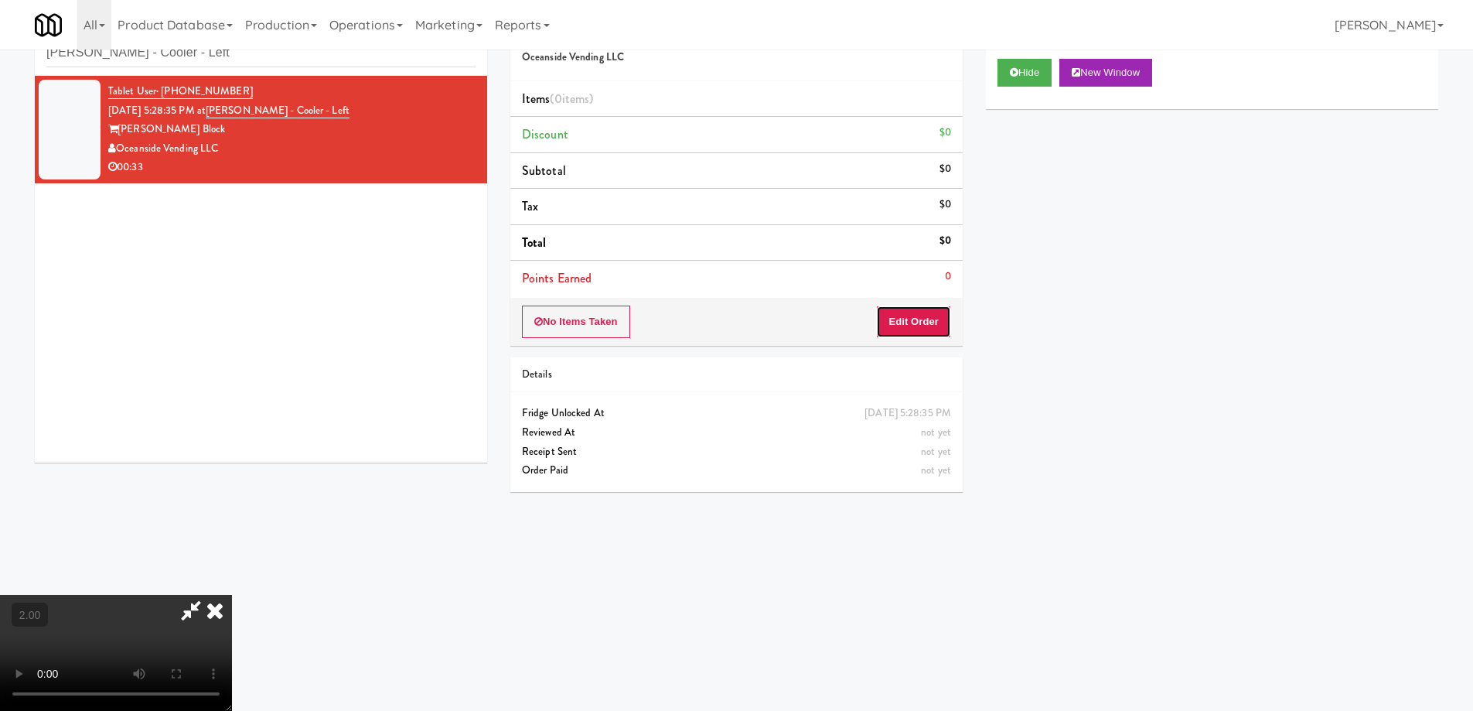
click at [935, 321] on button "Edit Order" at bounding box center [913, 321] width 75 height 32
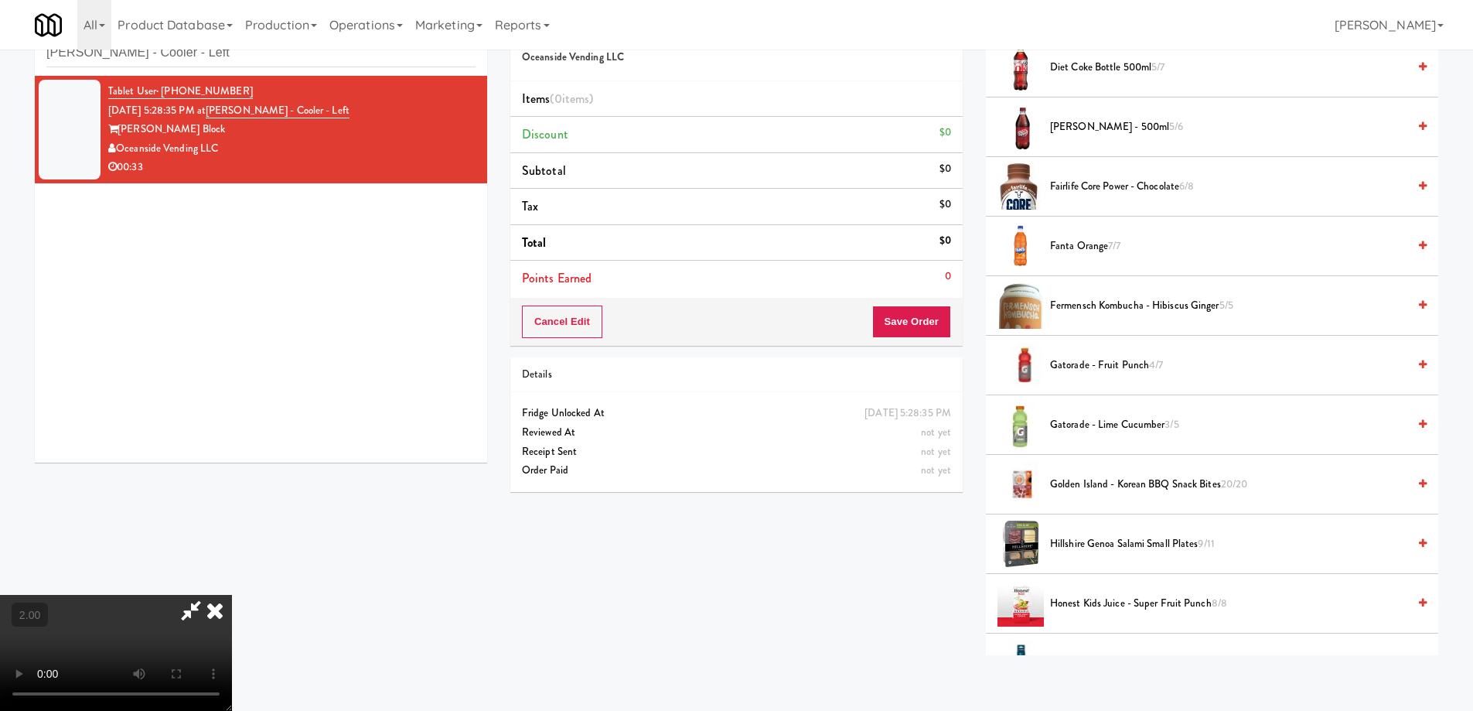
scroll to position [928, 0]
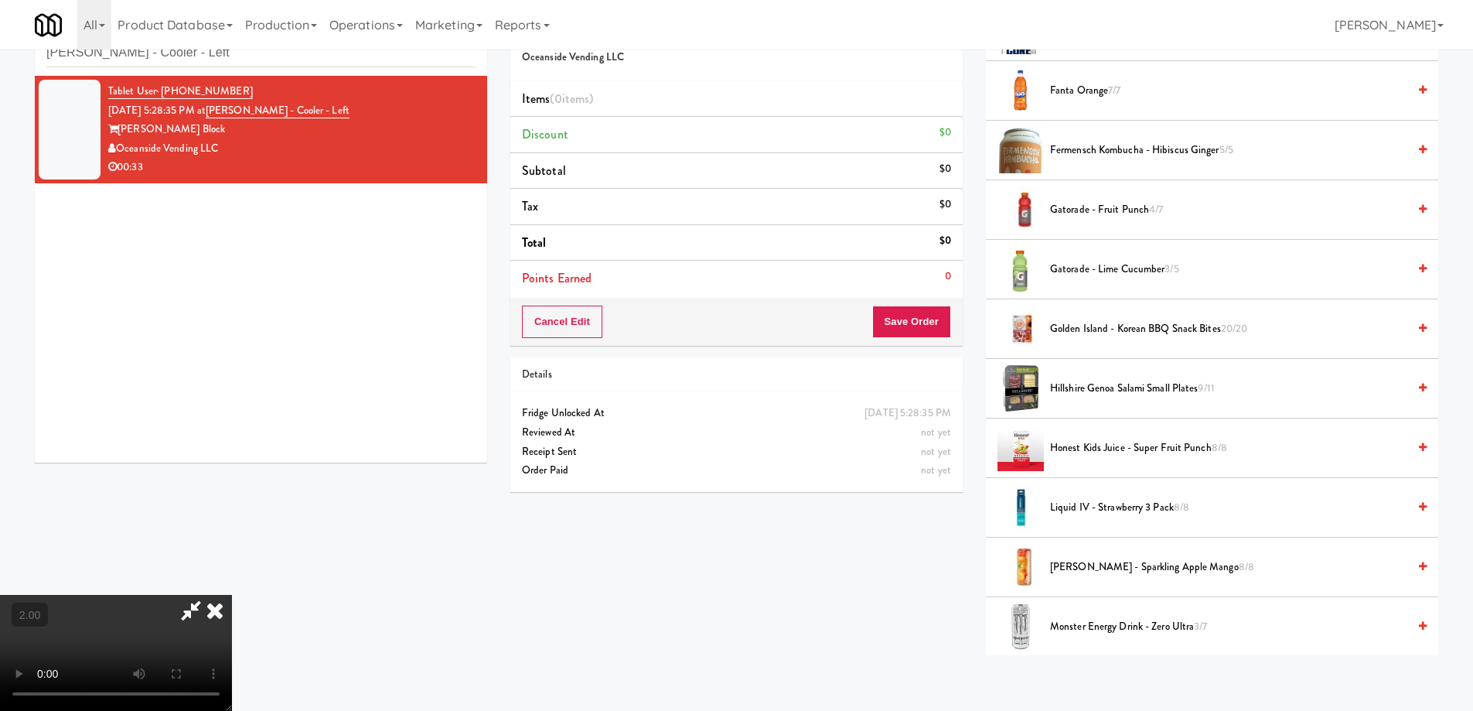
click at [1107, 378] on li "Hillshire Genoa Salami Small Plates 9/11" at bounding box center [1212, 389] width 452 height 60
click at [1107, 387] on span "Hillshire Genoa Salami Small Plates 9/11" at bounding box center [1228, 388] width 357 height 19
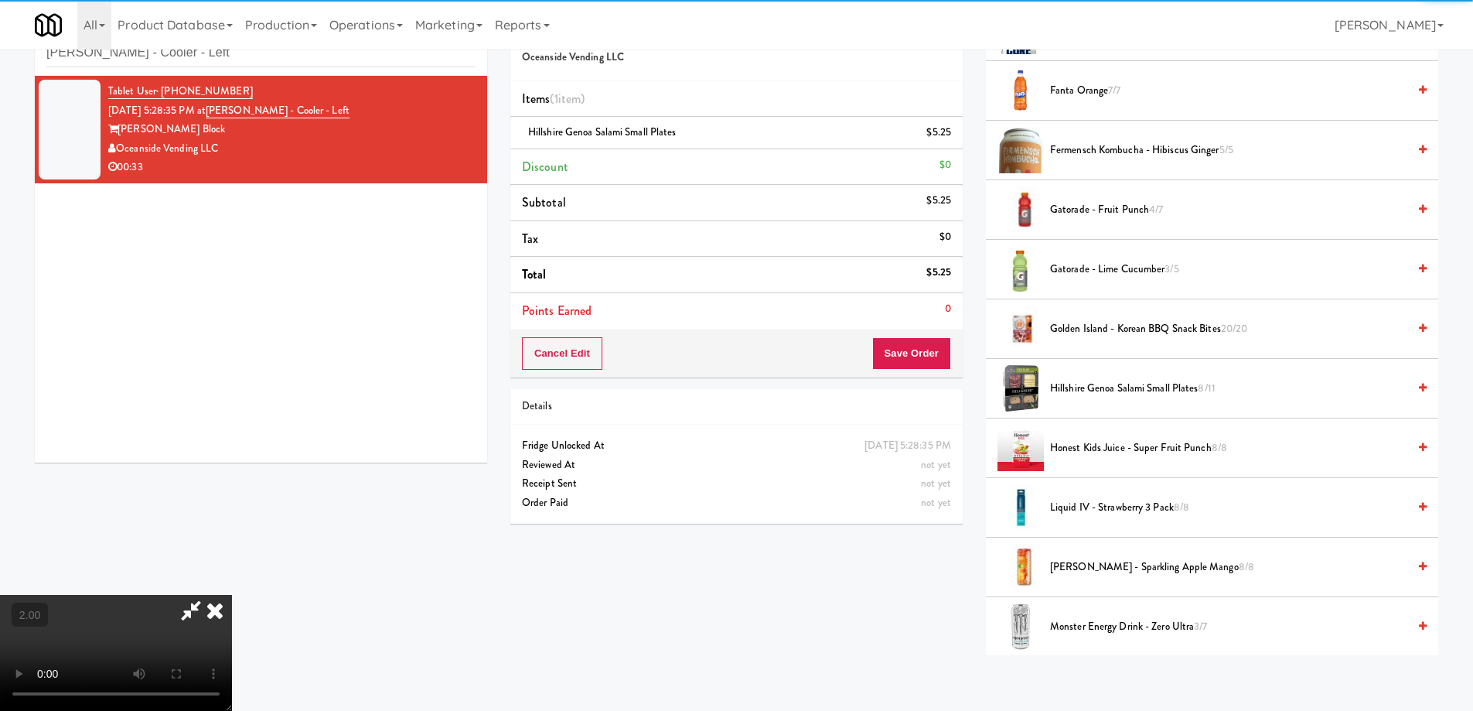
click at [232, 595] on video at bounding box center [116, 653] width 232 height 116
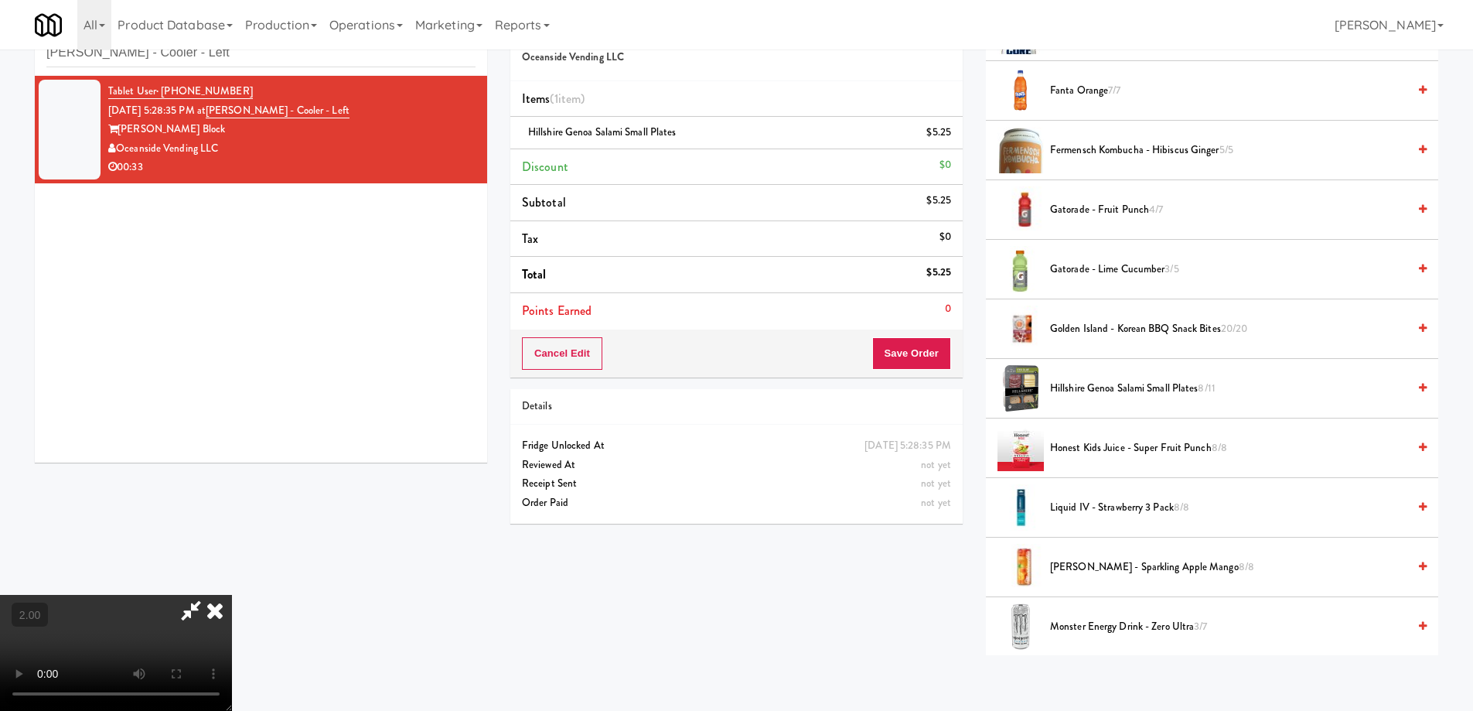
click at [232, 595] on video at bounding box center [116, 653] width 232 height 116
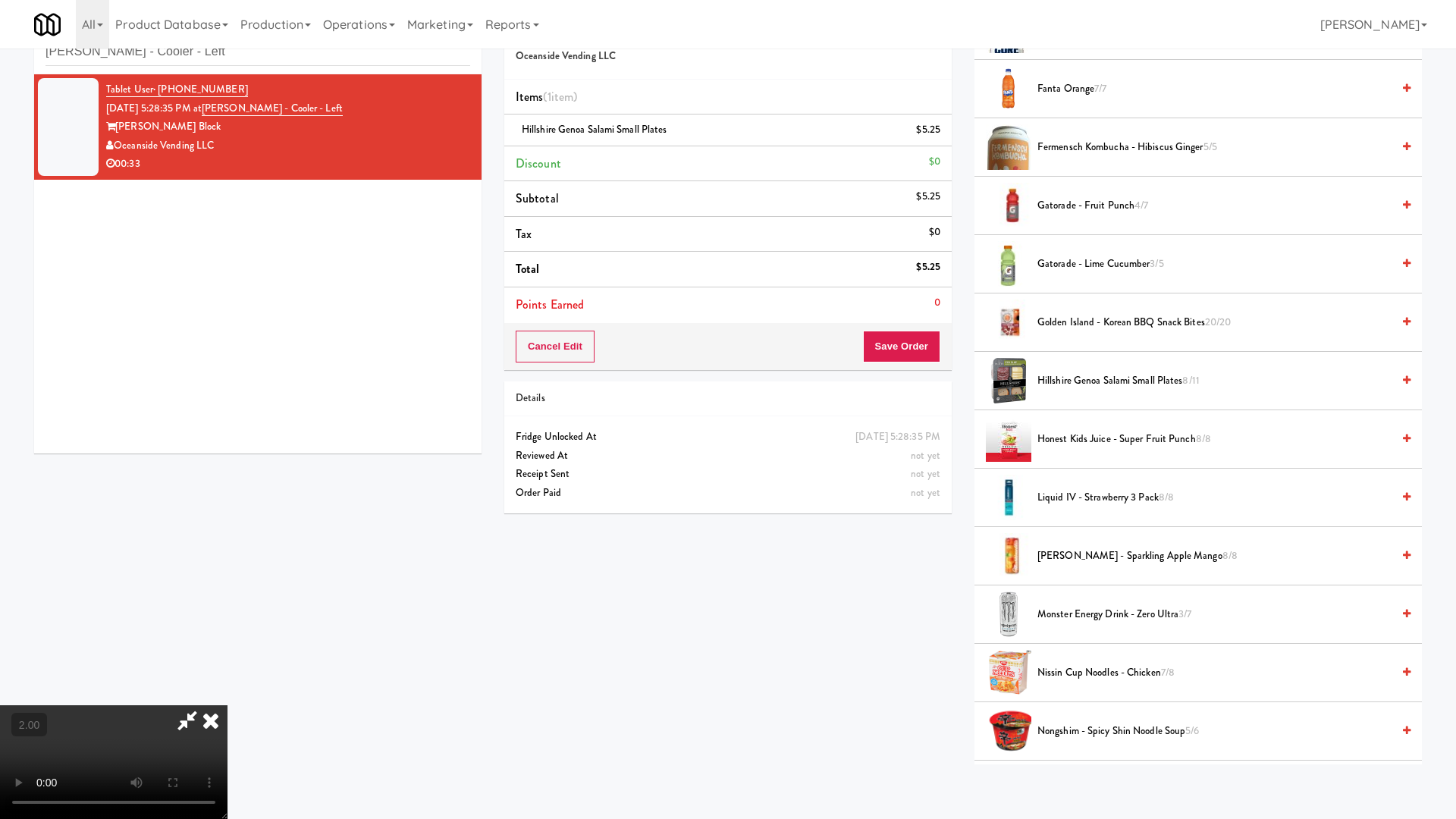
click at [227, 696] on video at bounding box center [114, 762] width 227 height 114
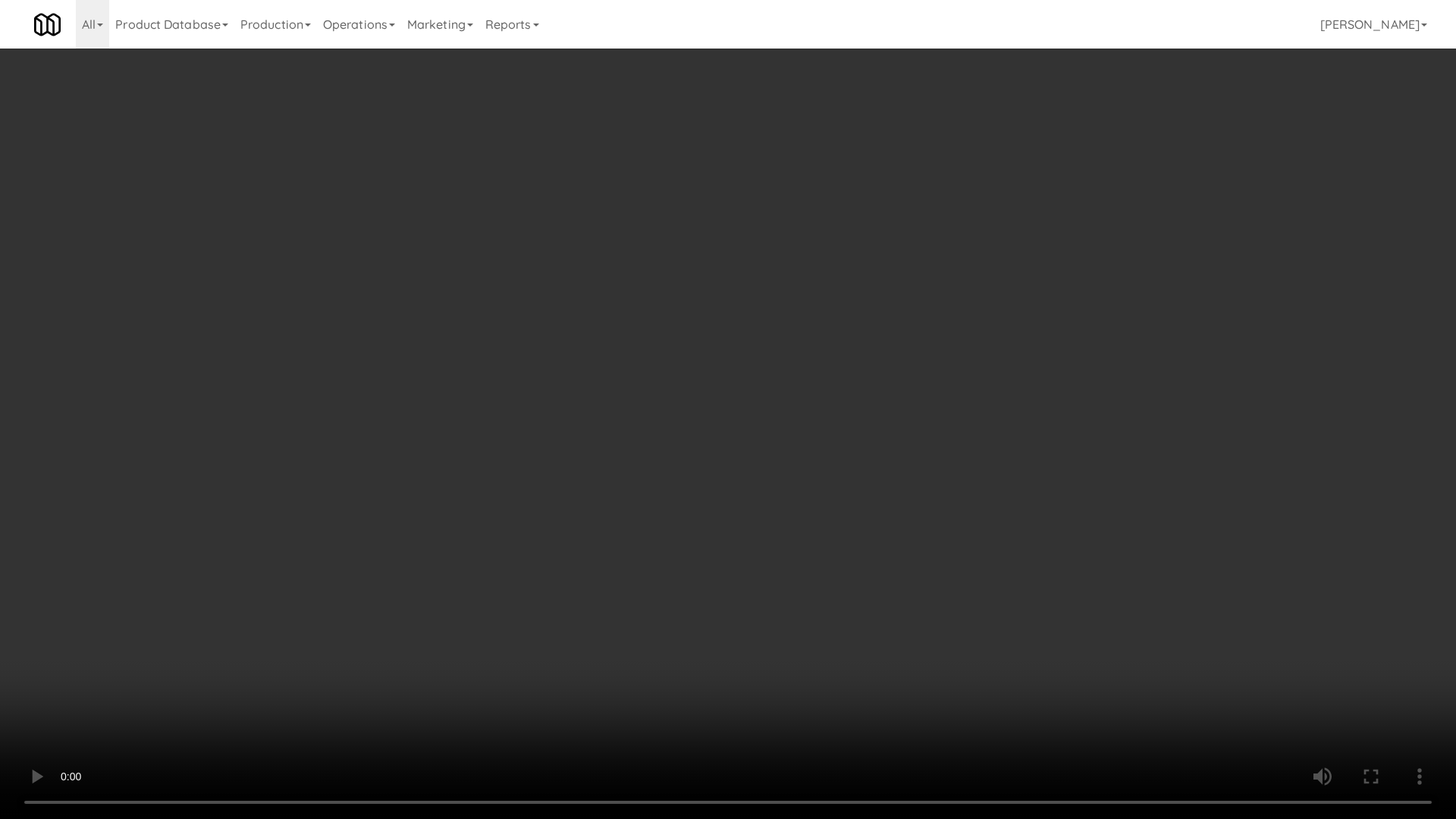
click at [724, 460] on video at bounding box center [728, 409] width 1456 height 819
click at [724, 464] on video at bounding box center [728, 409] width 1456 height 819
click at [721, 468] on video at bounding box center [728, 409] width 1456 height 819
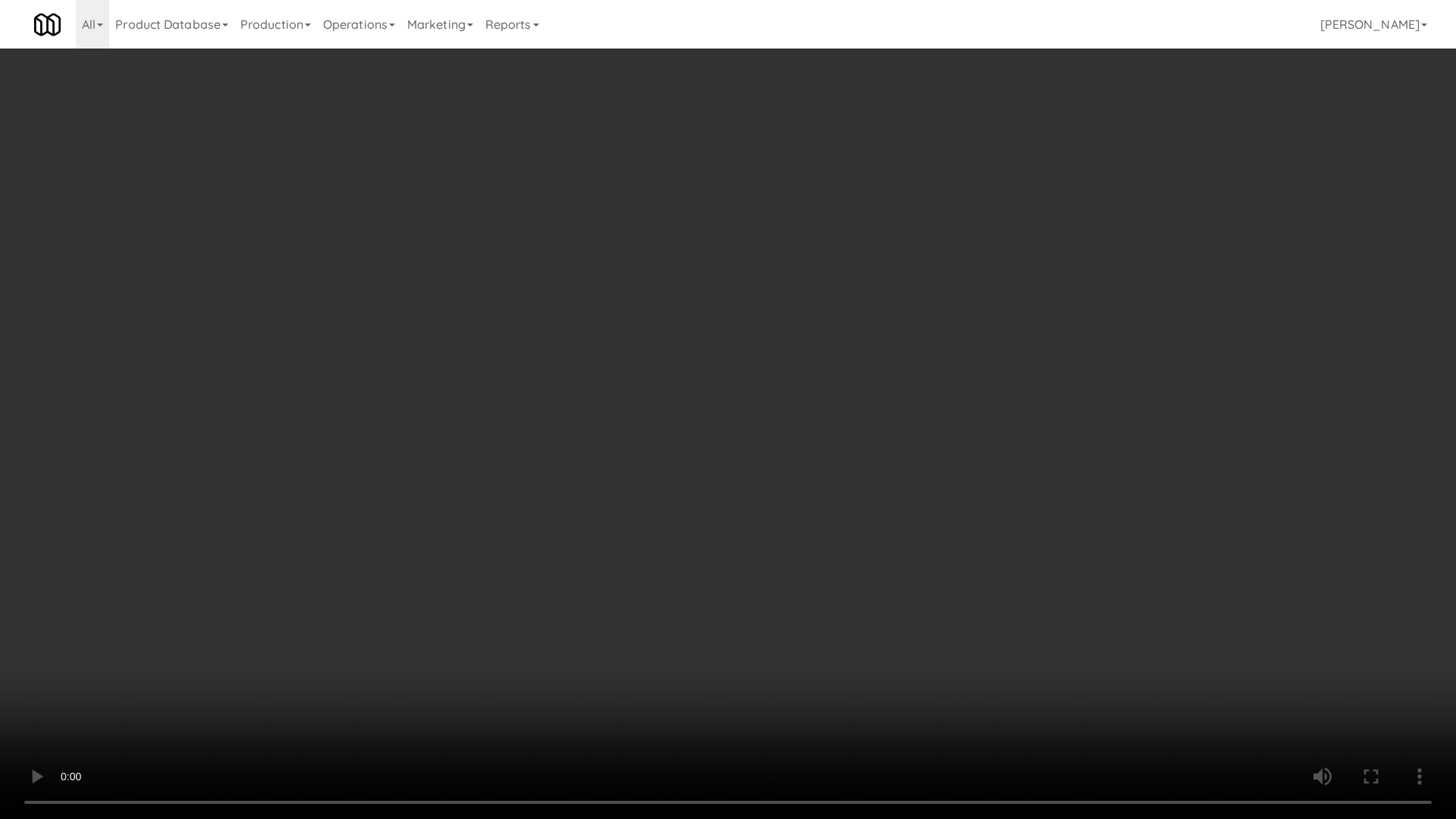
click at [721, 468] on video at bounding box center [728, 409] width 1456 height 819
click at [721, 471] on video at bounding box center [728, 409] width 1456 height 819
click at [721, 474] on video at bounding box center [728, 409] width 1456 height 819
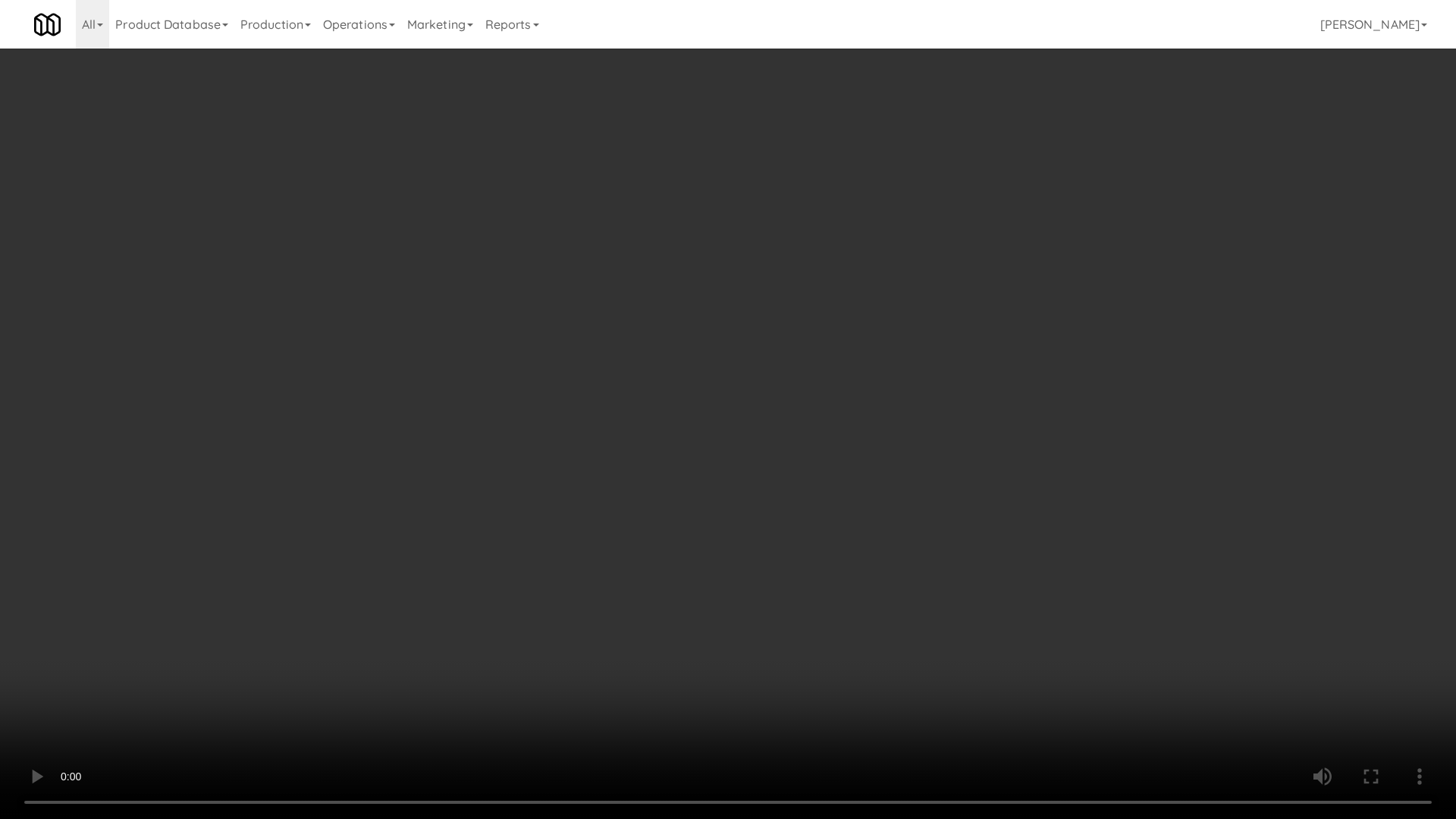
click at [721, 474] on video at bounding box center [728, 409] width 1456 height 819
click at [721, 476] on video at bounding box center [728, 409] width 1456 height 819
click at [1048, 604] on video at bounding box center [728, 409] width 1456 height 819
click at [1048, 581] on video at bounding box center [728, 409] width 1456 height 819
click at [1043, 572] on video at bounding box center [728, 409] width 1456 height 819
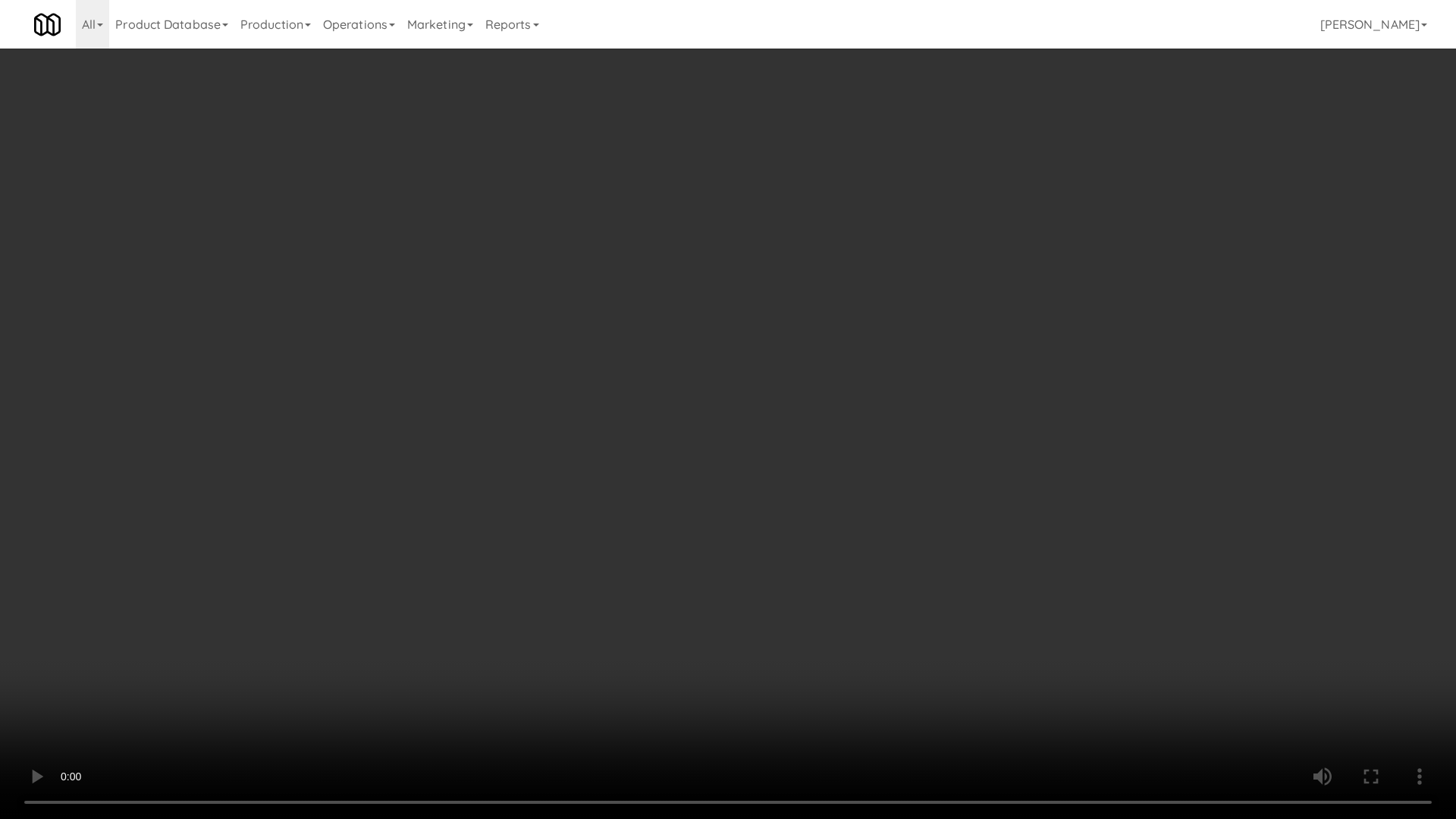
click at [1043, 571] on video at bounding box center [728, 409] width 1456 height 819
click at [1195, 681] on video at bounding box center [728, 409] width 1456 height 819
click at [1128, 554] on video at bounding box center [728, 409] width 1456 height 819
click at [1182, 696] on video at bounding box center [728, 409] width 1456 height 819
click at [1135, 696] on video at bounding box center [728, 409] width 1456 height 819
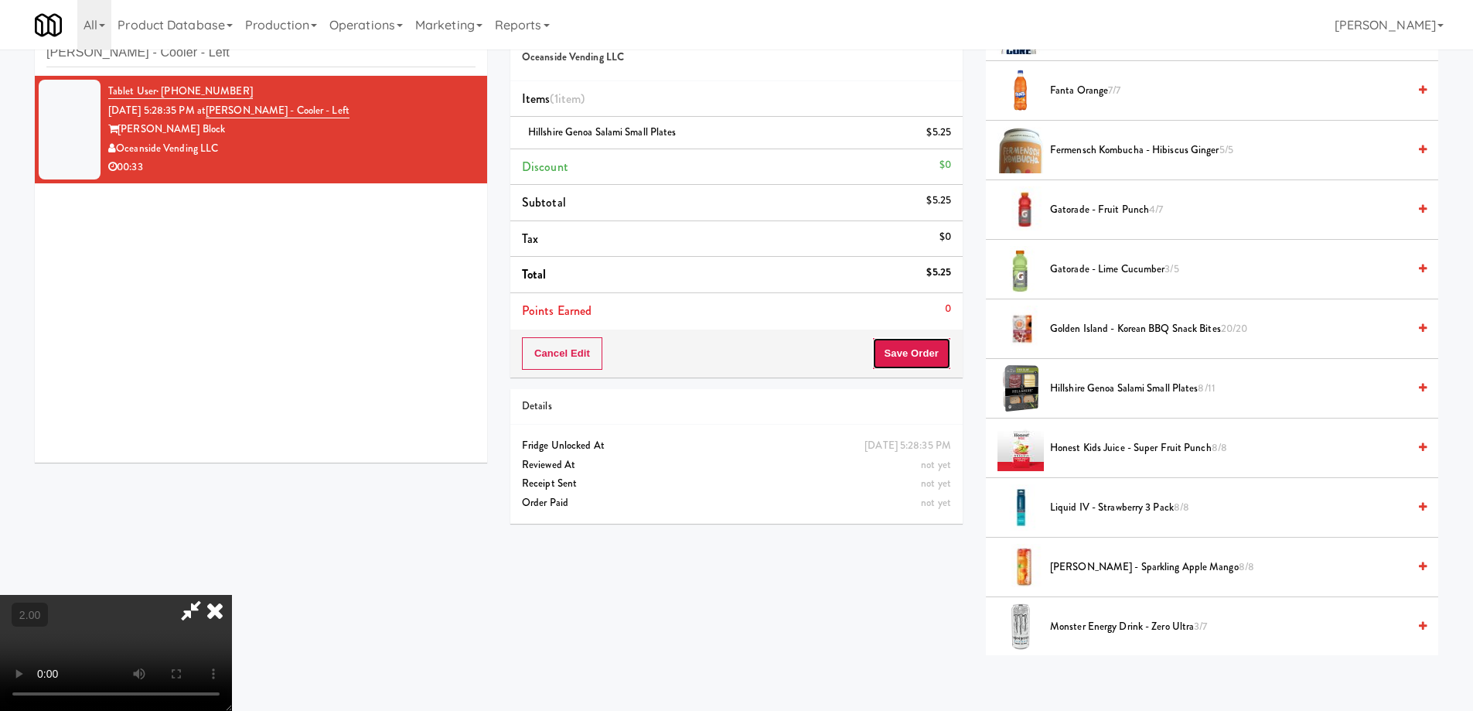
click at [919, 342] on button "Save Order" at bounding box center [911, 353] width 79 height 32
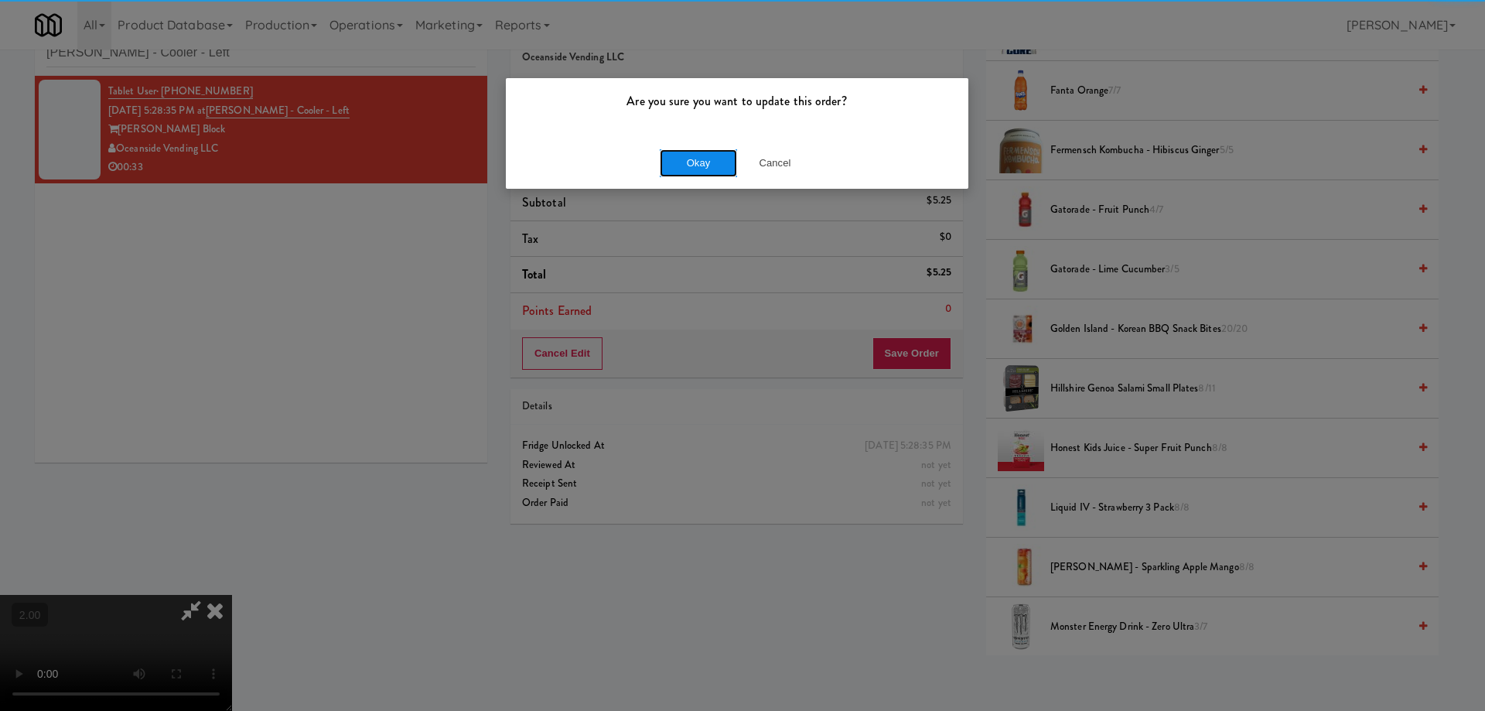
click at [694, 162] on button "Okay" at bounding box center [698, 163] width 77 height 28
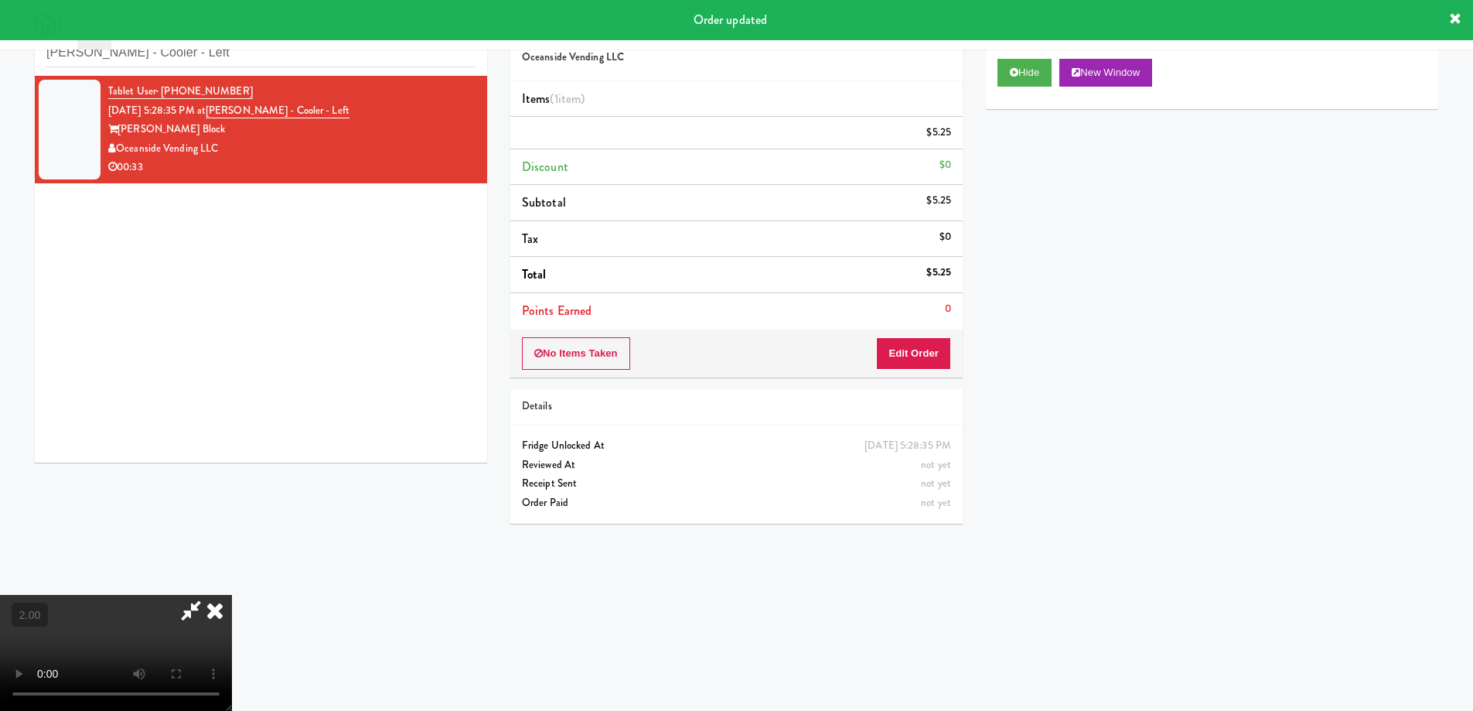
scroll to position [0, 0]
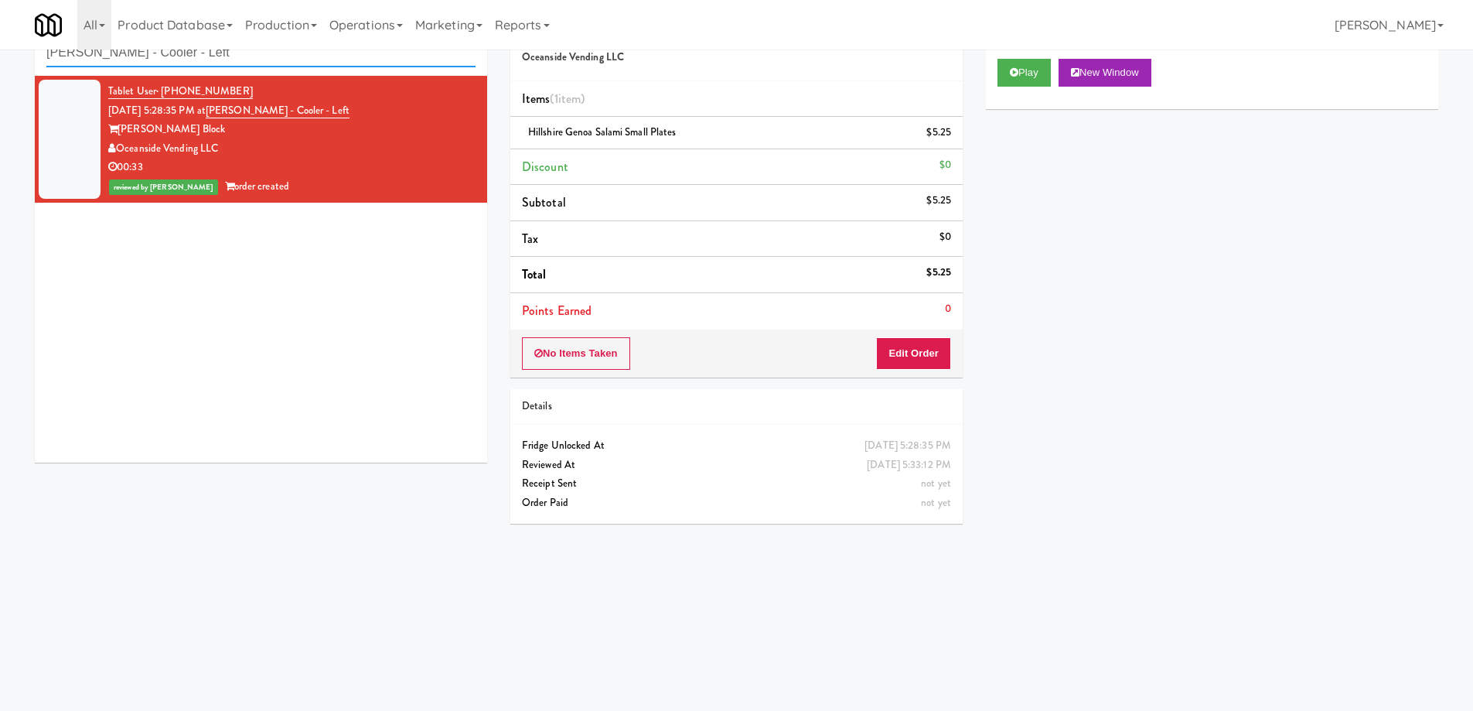
click at [199, 53] on input "Baker - Cooler - Left" at bounding box center [260, 53] width 429 height 29
paste input "The Monarch Combo"
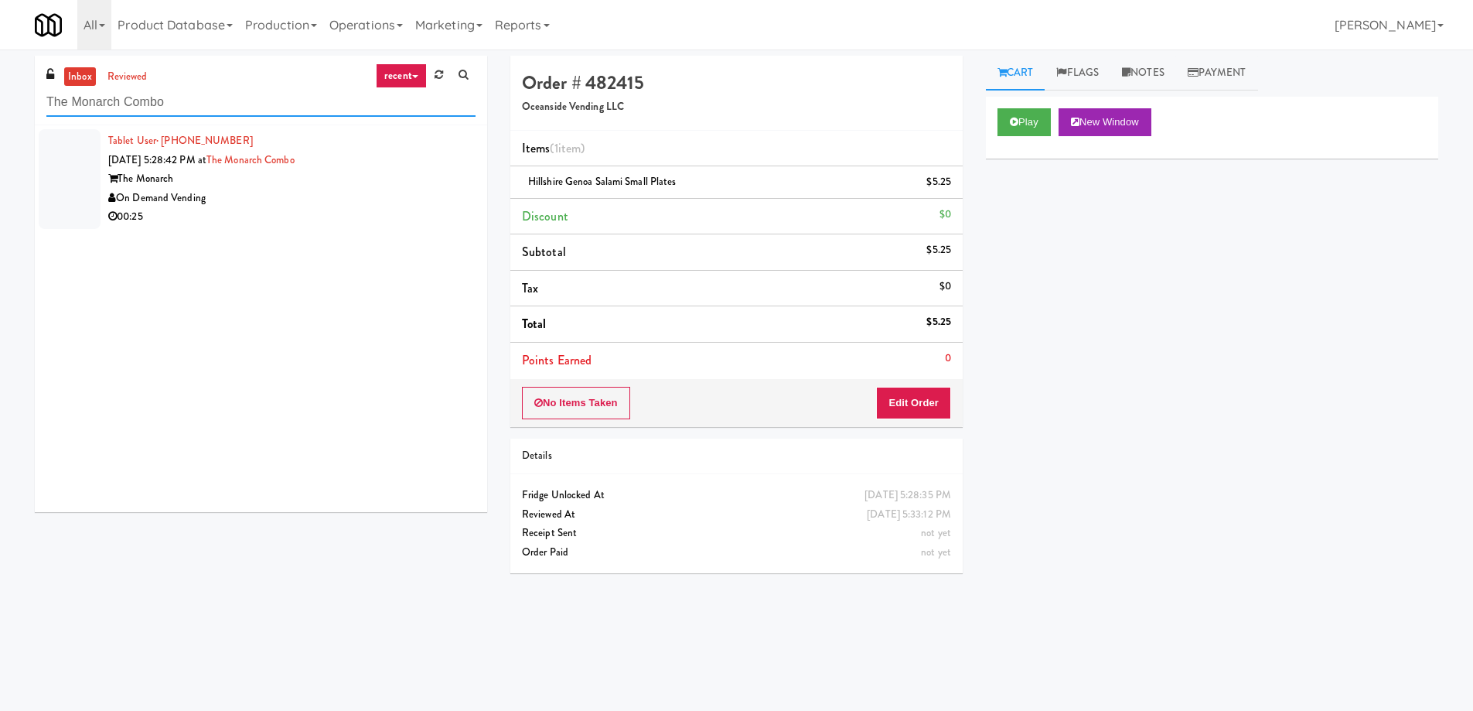
type input "The Monarch Combo"
click at [331, 227] on li "Tablet User · (708) 362-4431 Aug 10, 2025 5:28:42 PM at The Monarch Combo The M…" at bounding box center [261, 178] width 452 height 107
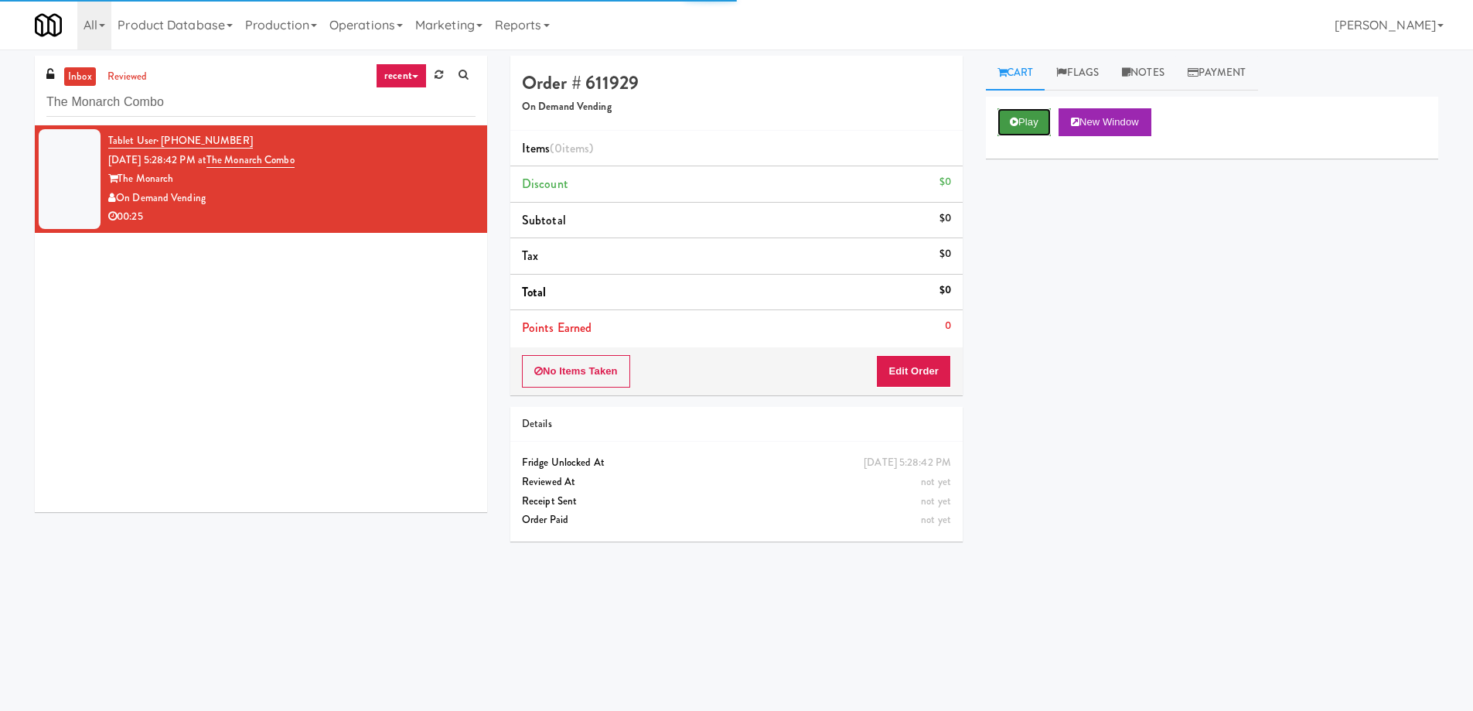
click at [1040, 125] on button "Play" at bounding box center [1024, 122] width 53 height 28
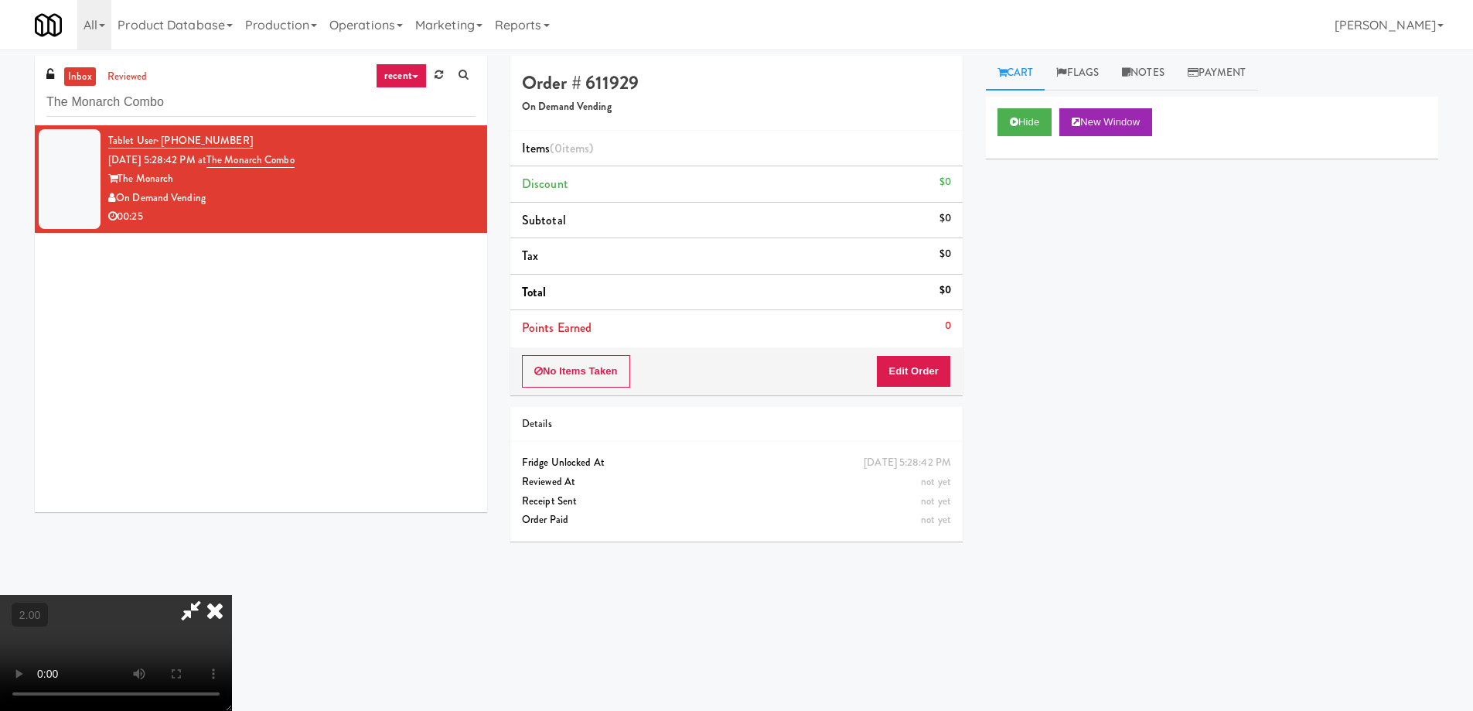
click at [232, 595] on video at bounding box center [116, 653] width 232 height 116
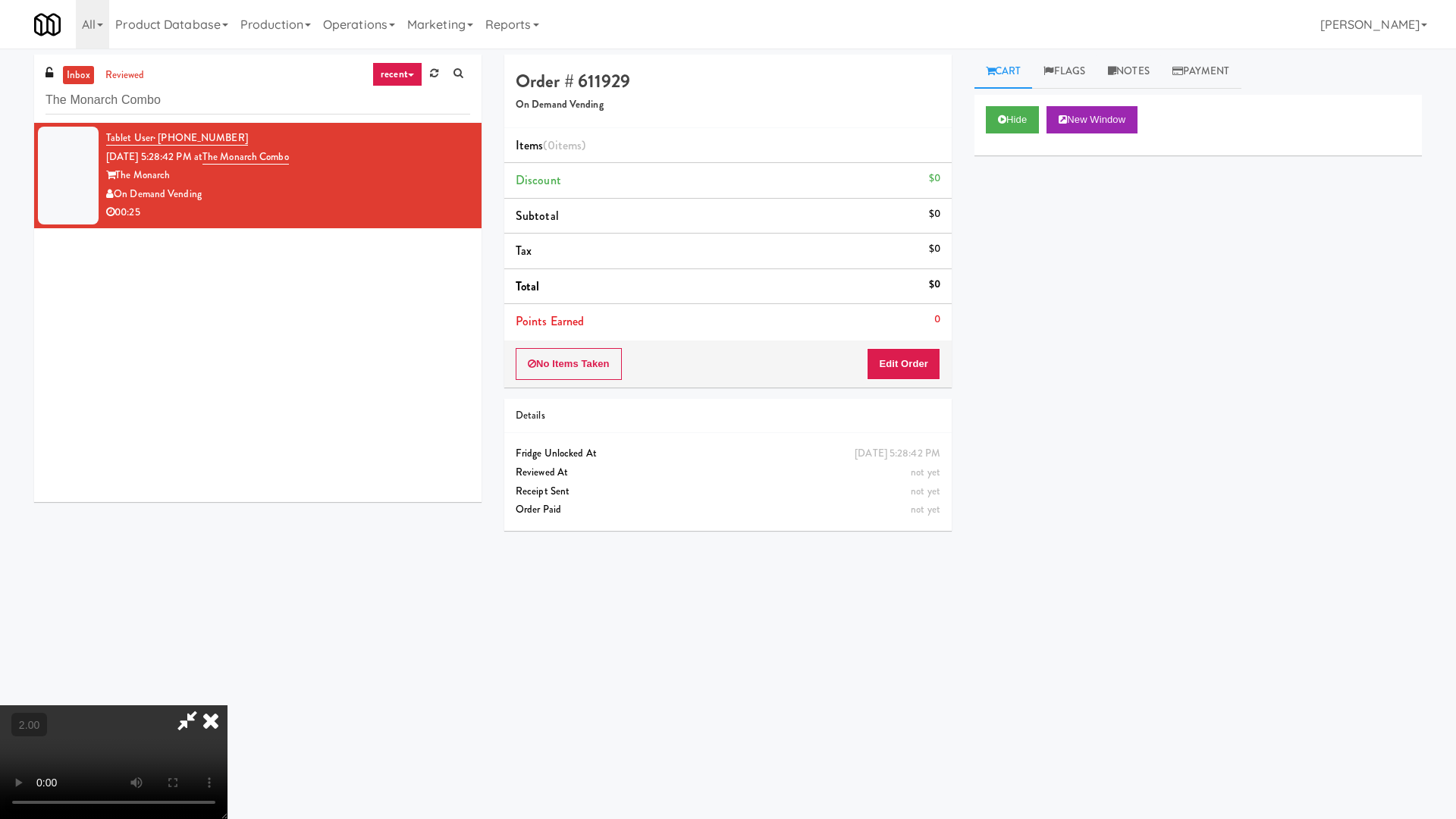
click at [227, 696] on video at bounding box center [114, 762] width 227 height 114
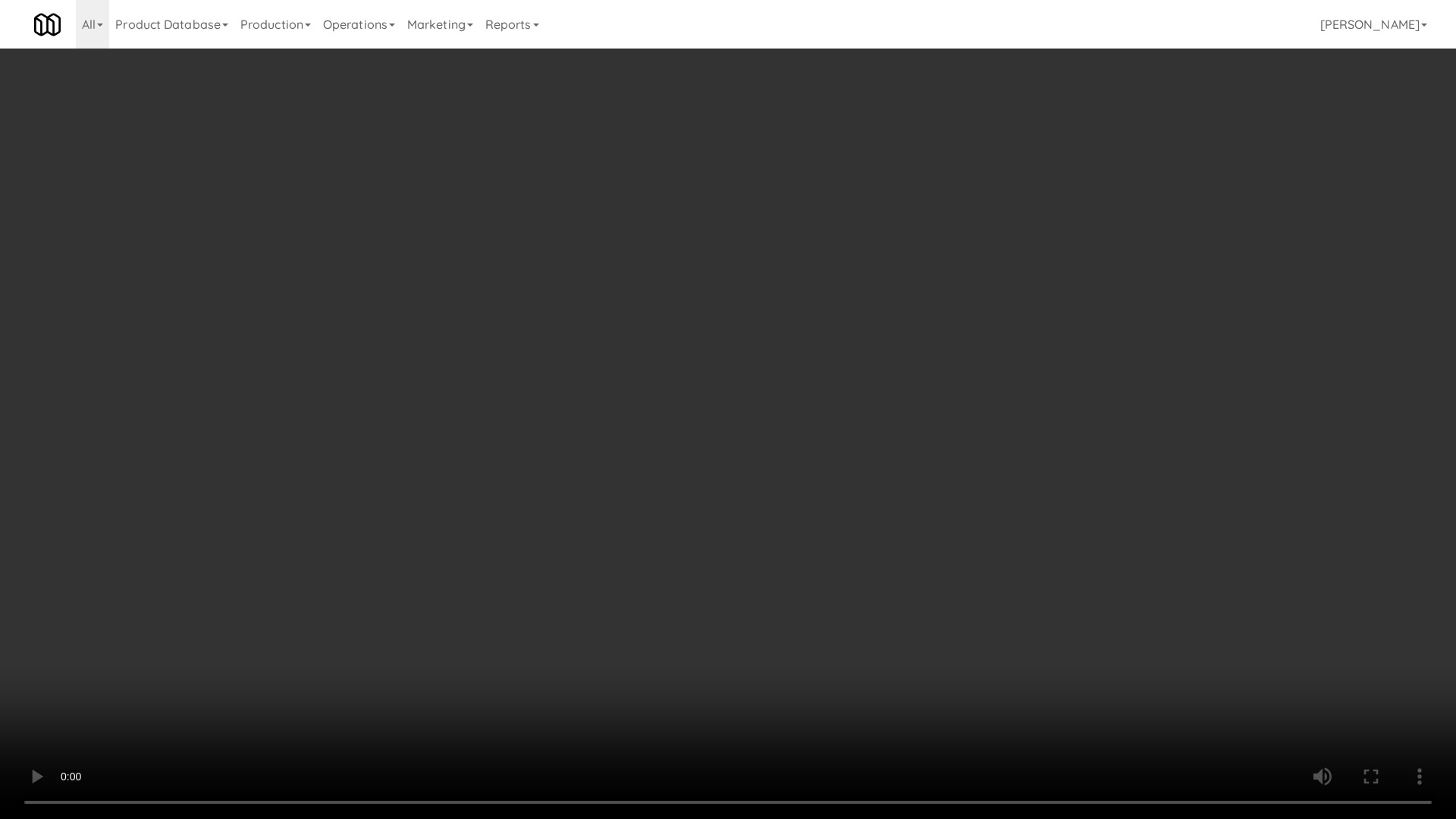
click at [590, 588] on video at bounding box center [728, 409] width 1456 height 819
click at [916, 487] on video at bounding box center [728, 409] width 1456 height 819
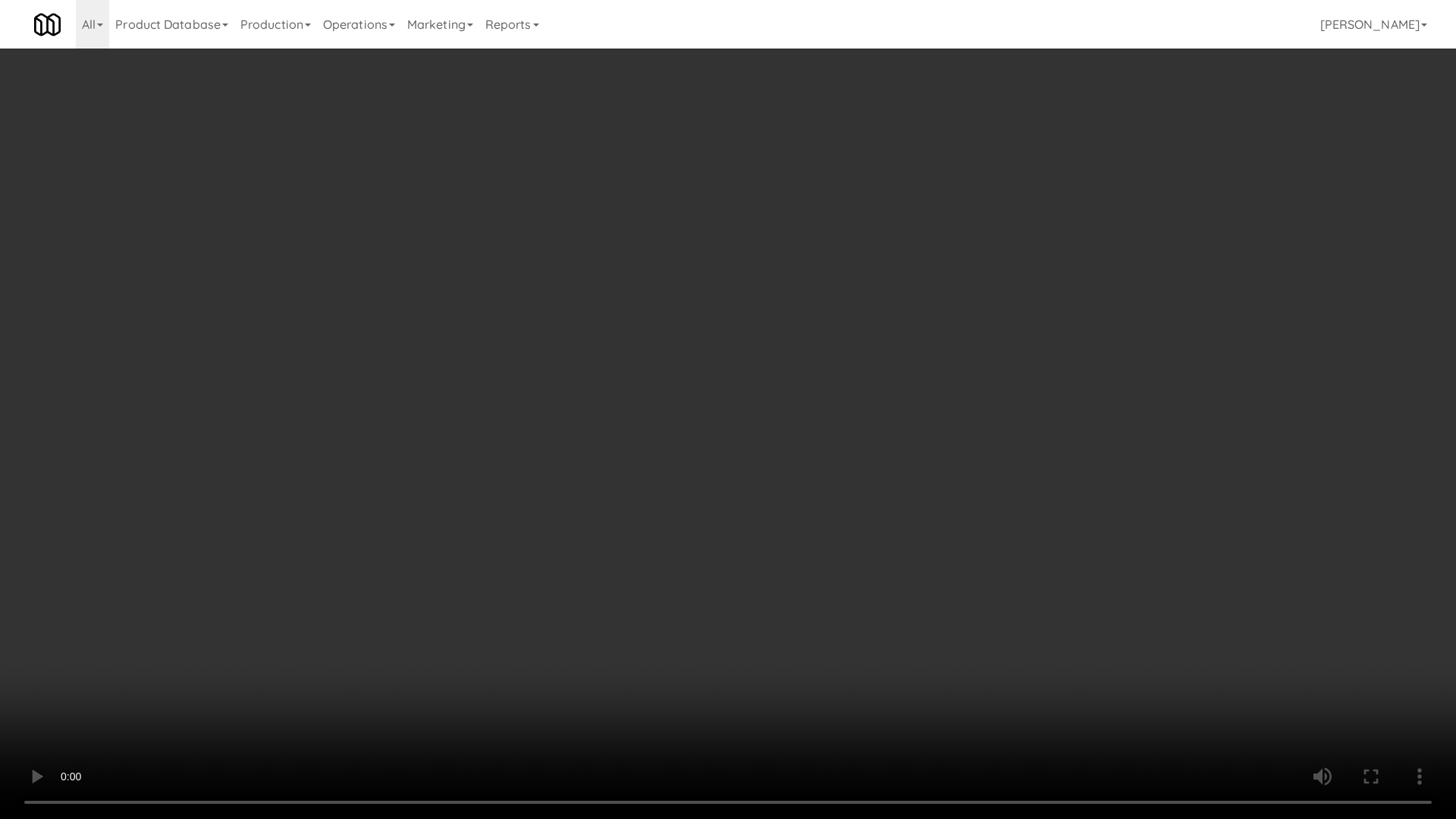
click at [915, 487] on video at bounding box center [728, 409] width 1456 height 819
click at [915, 490] on video at bounding box center [728, 409] width 1456 height 819
click at [915, 491] on video at bounding box center [728, 409] width 1456 height 819
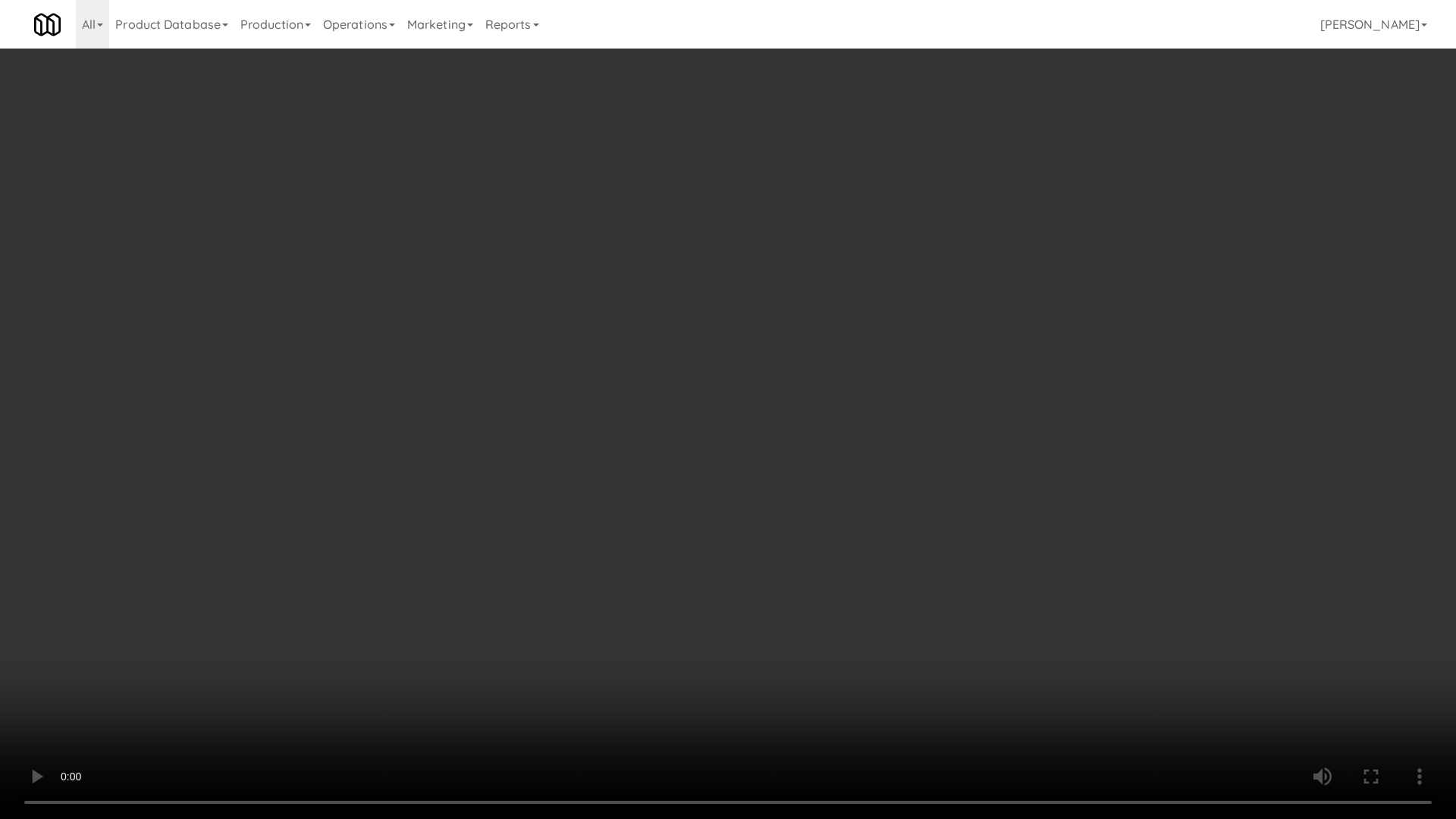
click at [915, 491] on video at bounding box center [728, 409] width 1456 height 819
click at [969, 497] on video at bounding box center [728, 409] width 1456 height 819
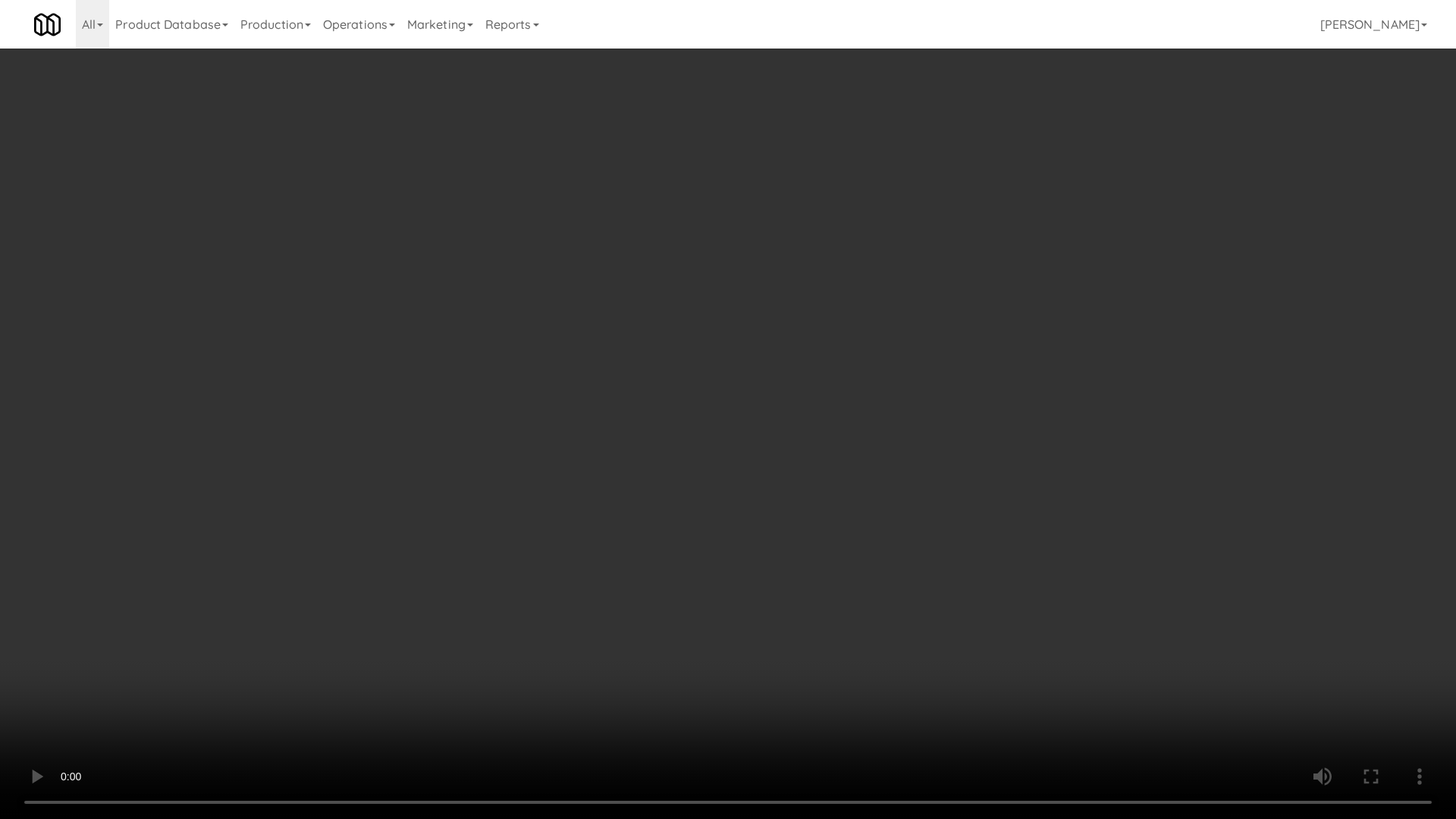
click at [969, 497] on video at bounding box center [728, 409] width 1456 height 819
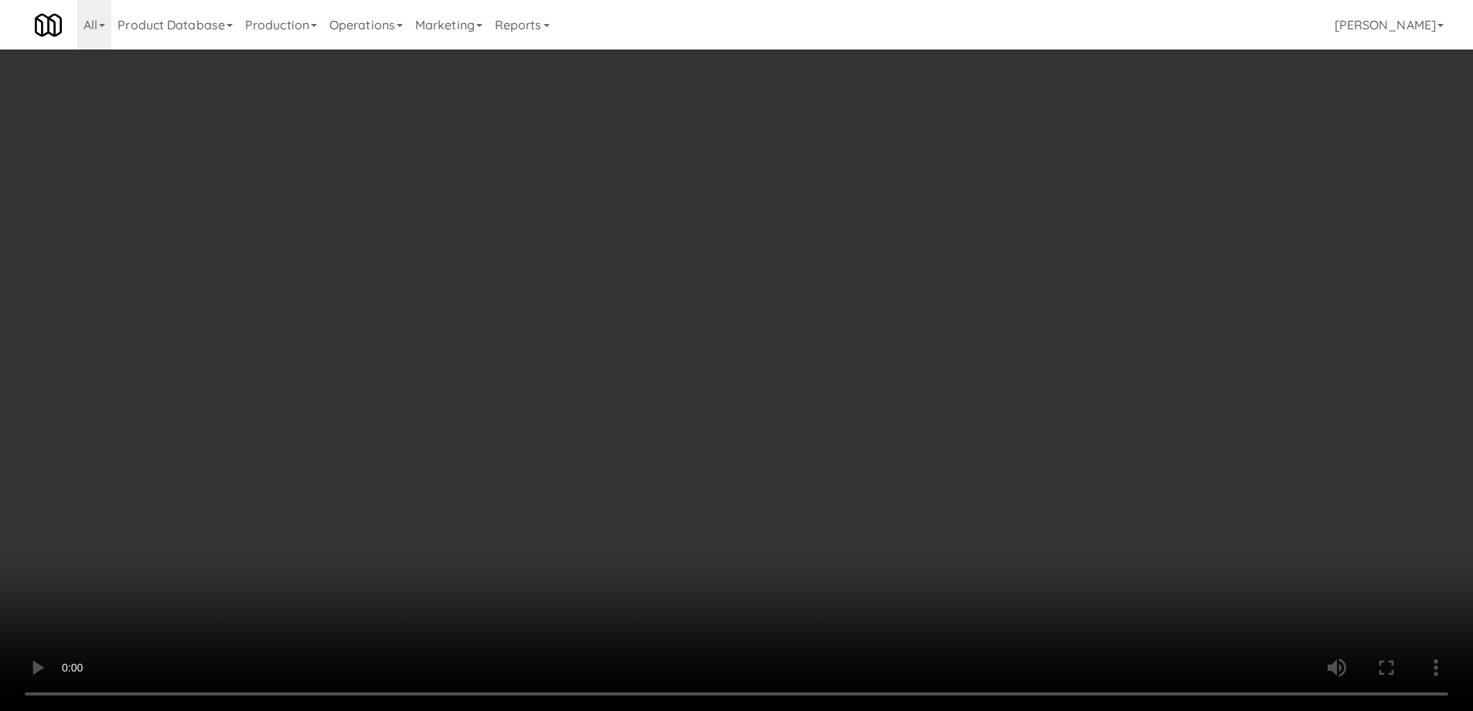
click at [951, 377] on div "No Items Taken Edit Order" at bounding box center [736, 371] width 452 height 48
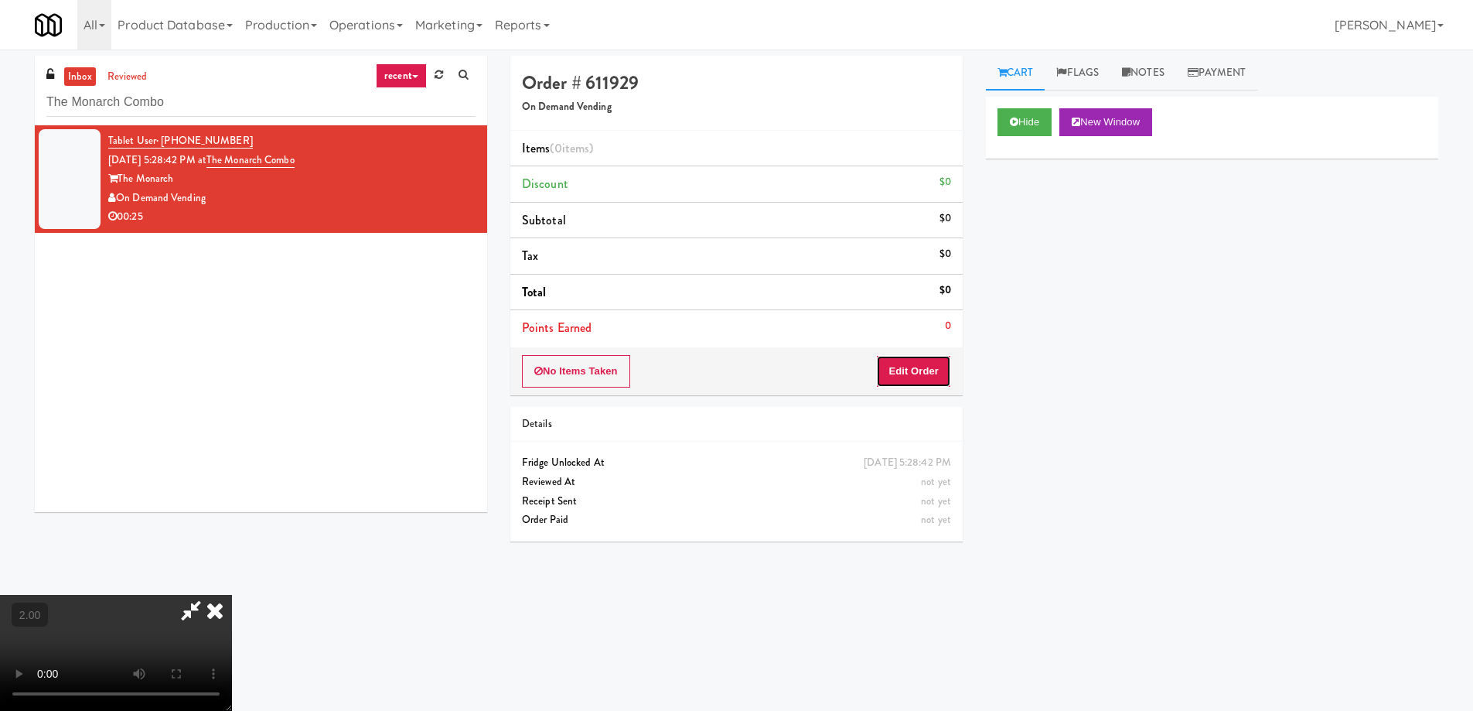
click at [939, 373] on button "Edit Order" at bounding box center [913, 371] width 75 height 32
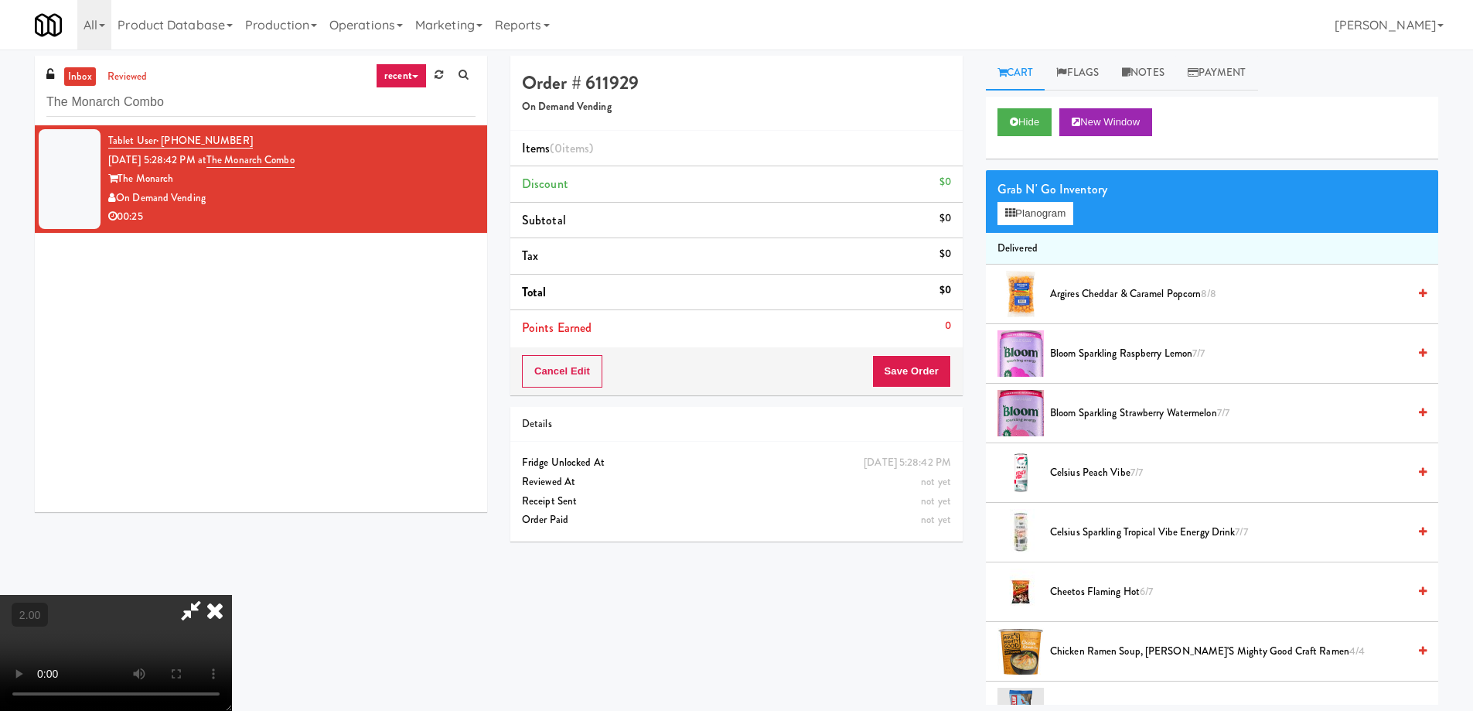
scroll to position [1046, 0]
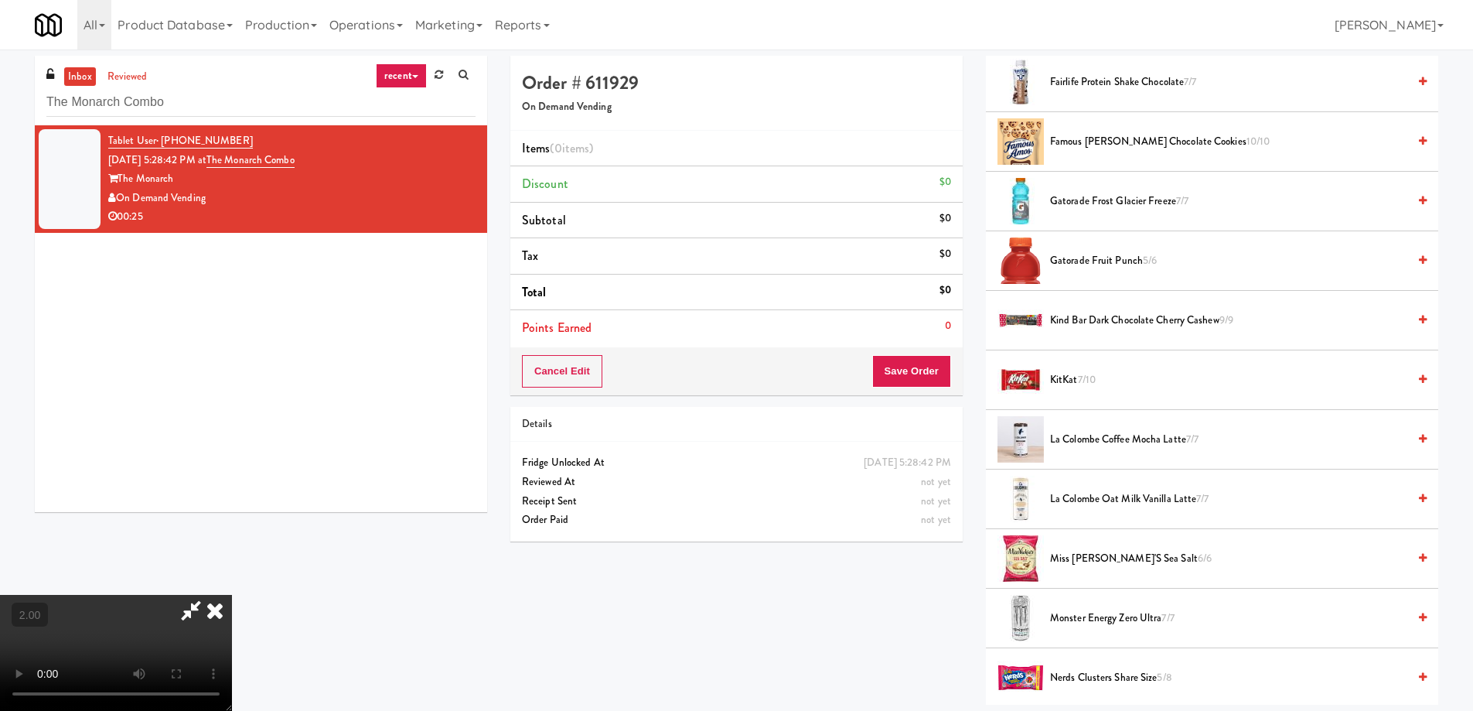
click at [1059, 380] on span "KitKat 7/10" at bounding box center [1228, 379] width 357 height 19
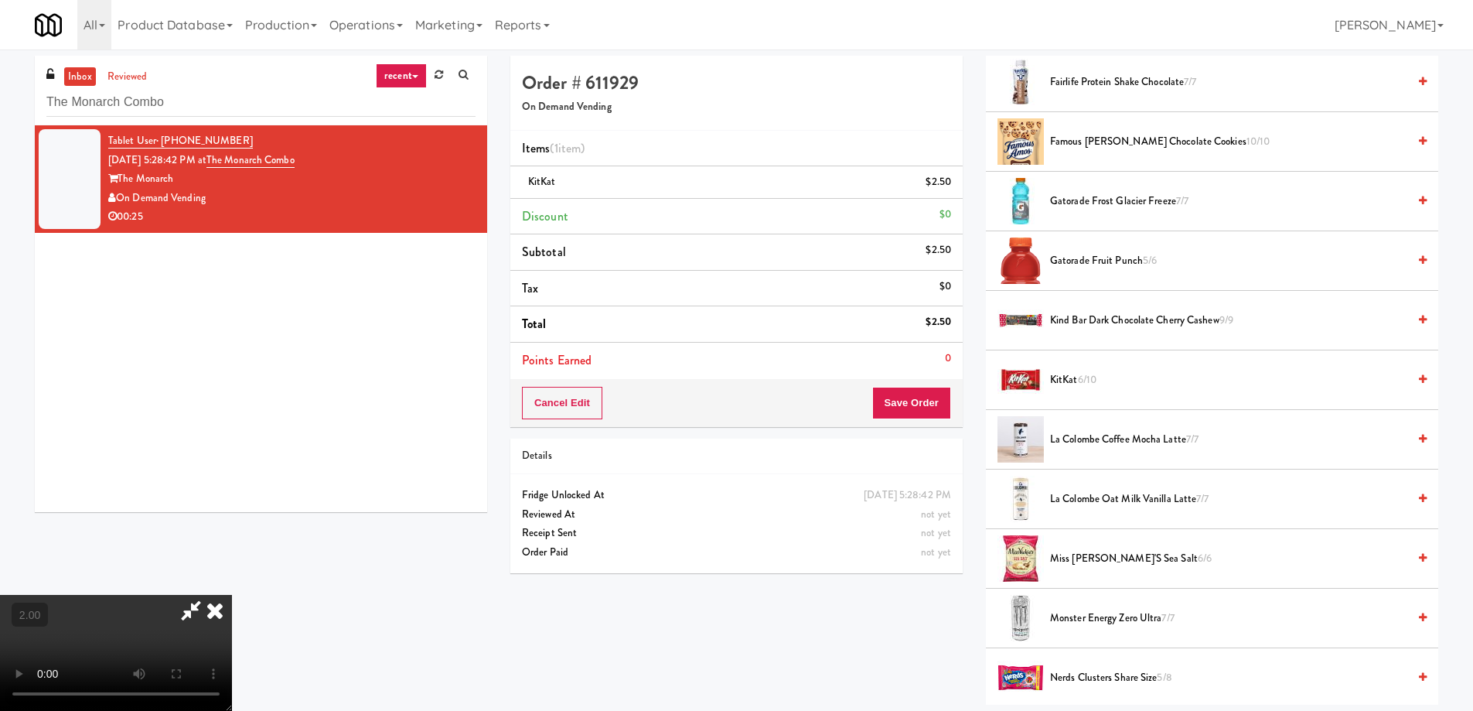
scroll to position [1883, 0]
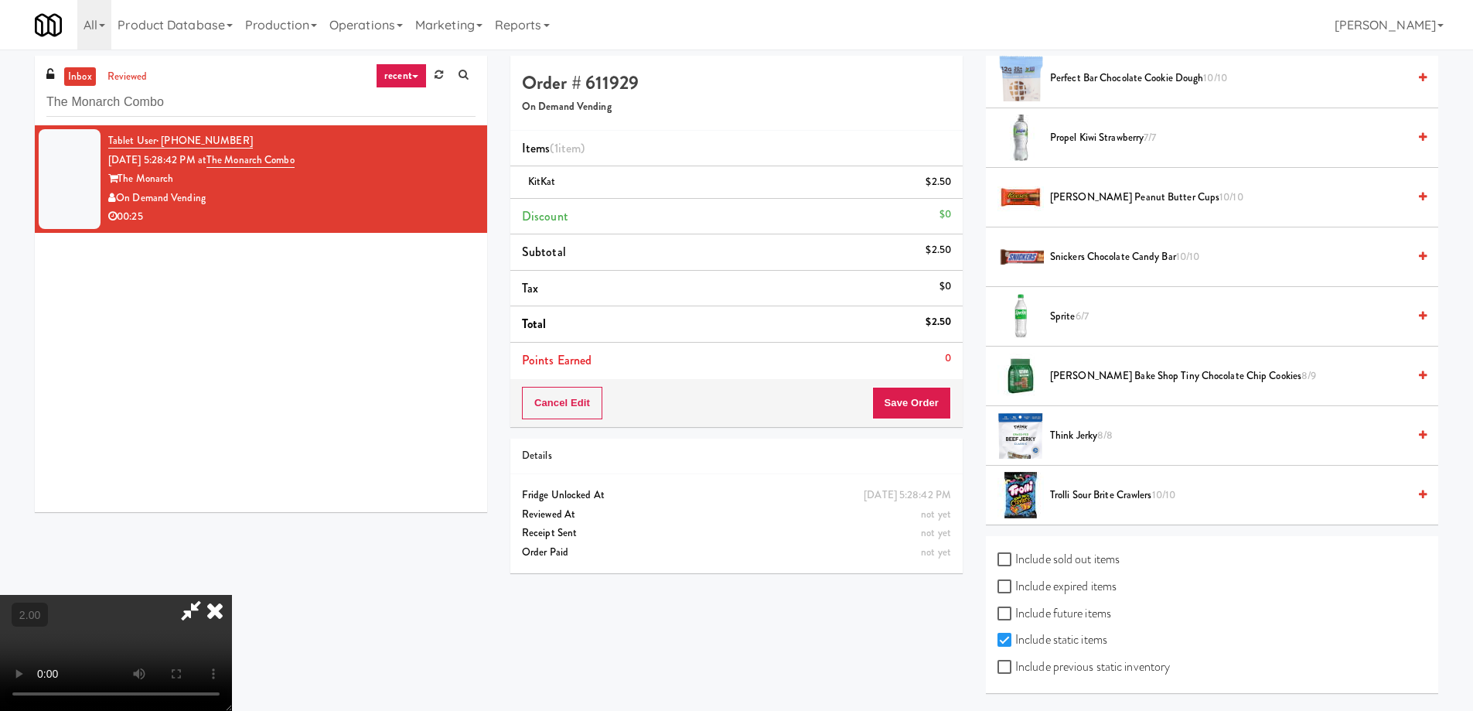
click at [1092, 490] on span "Trolli Sour Brite Crawlers 10/10" at bounding box center [1228, 495] width 357 height 19
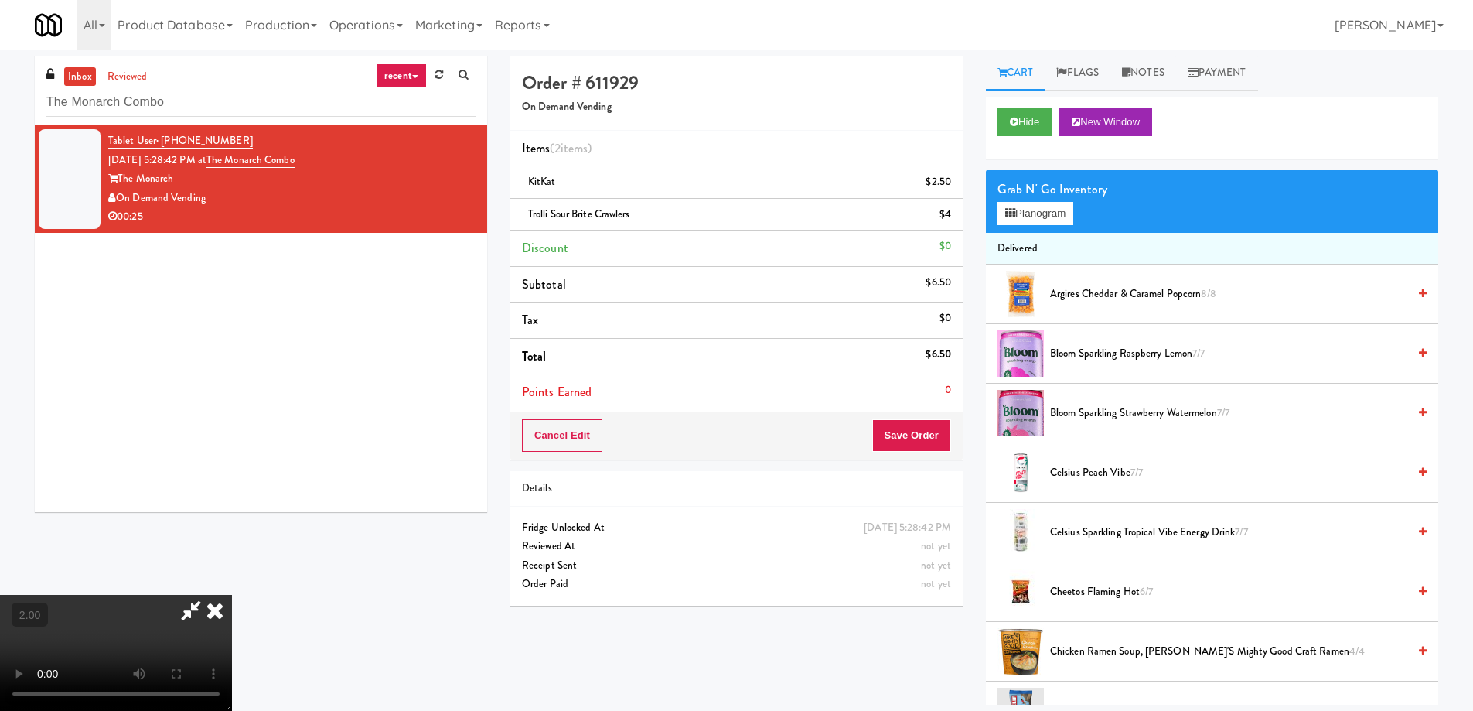
scroll to position [807, 0]
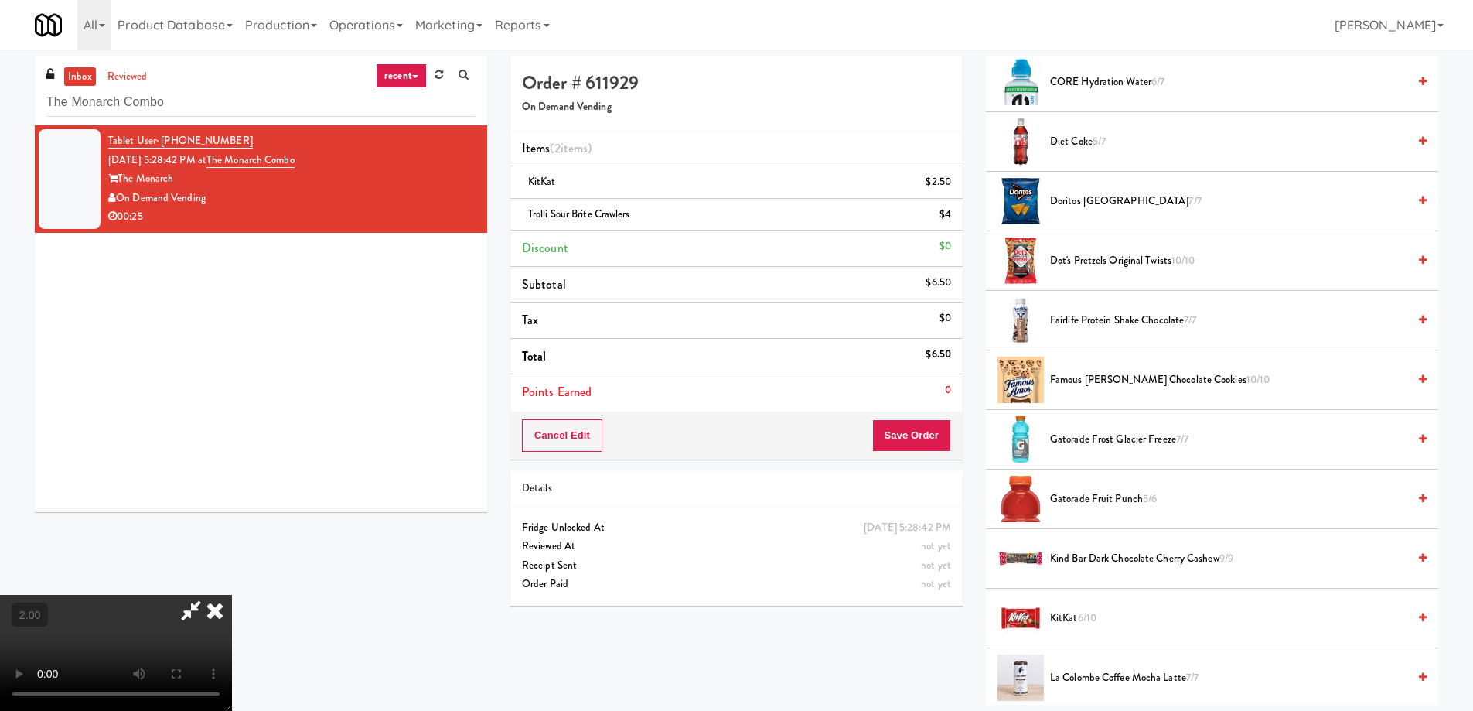
click at [1156, 383] on span "Famous Amos Chocolate Cookies 10/10" at bounding box center [1228, 379] width 357 height 19
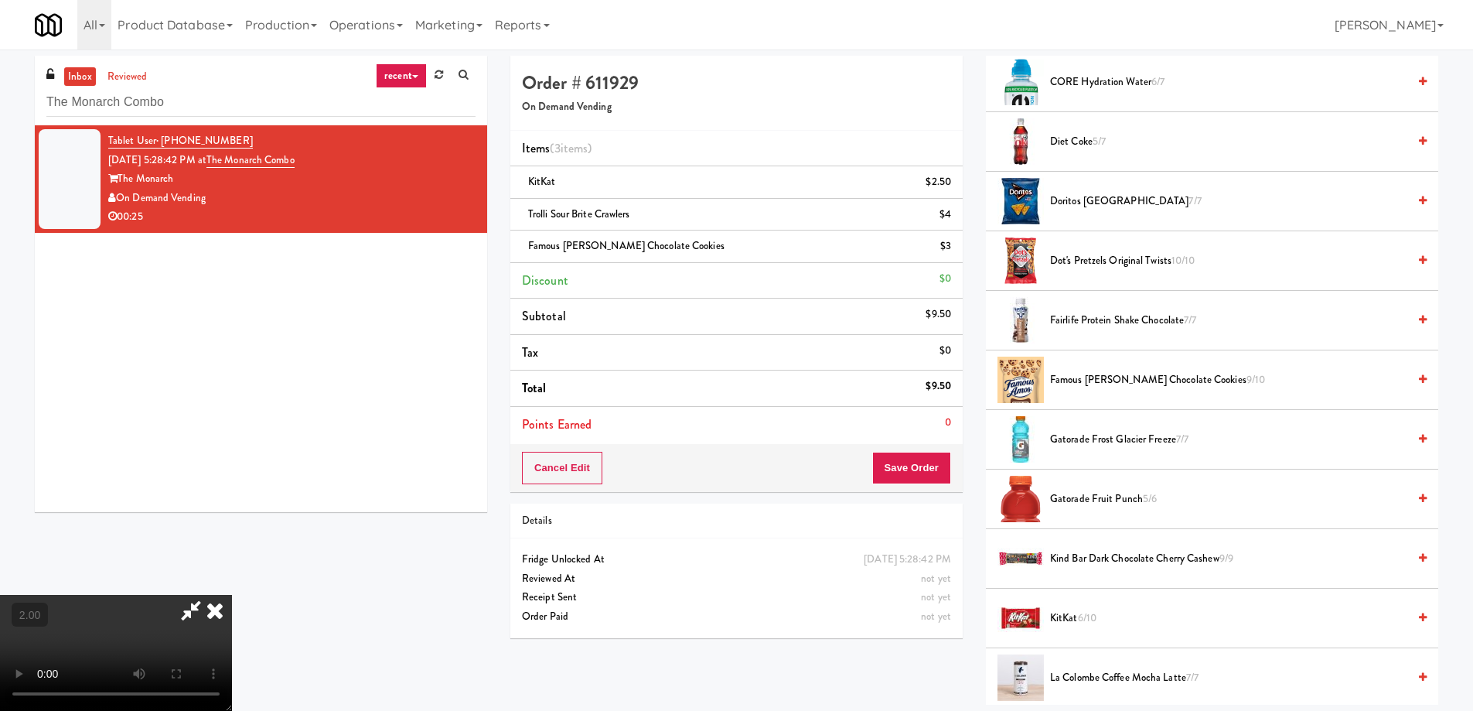
click at [1118, 196] on span "Doritos Cool Ranch 7/7" at bounding box center [1228, 201] width 357 height 19
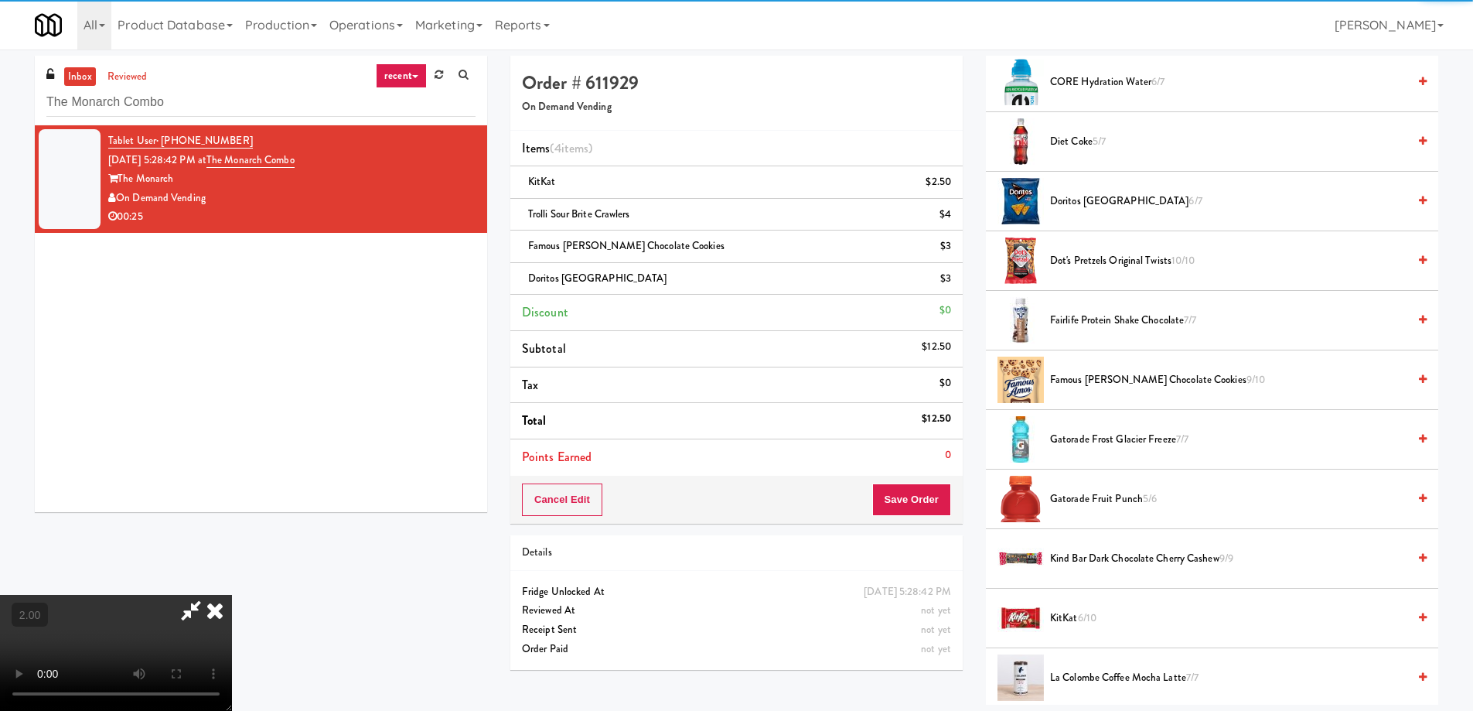
click at [232, 595] on video at bounding box center [116, 653] width 232 height 116
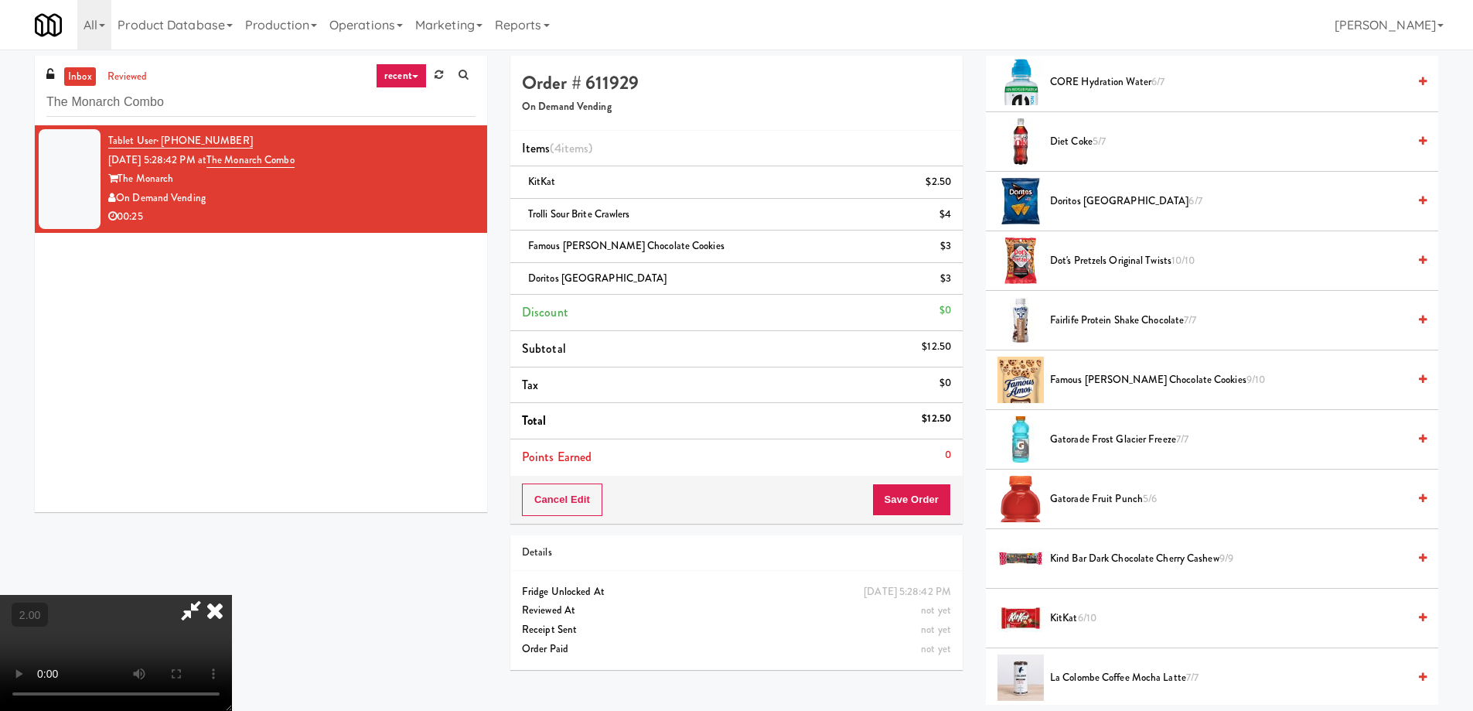
click at [232, 595] on video at bounding box center [116, 653] width 232 height 116
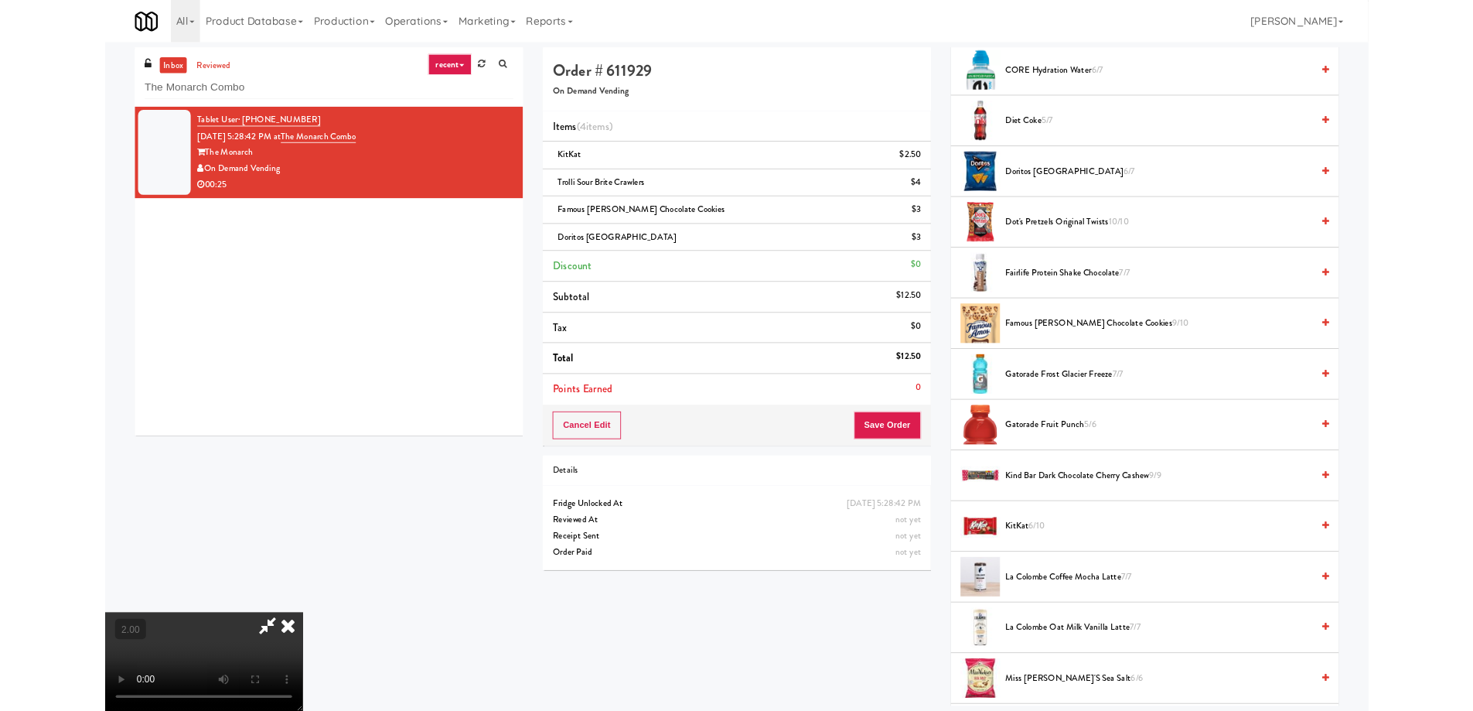
scroll to position [32, 0]
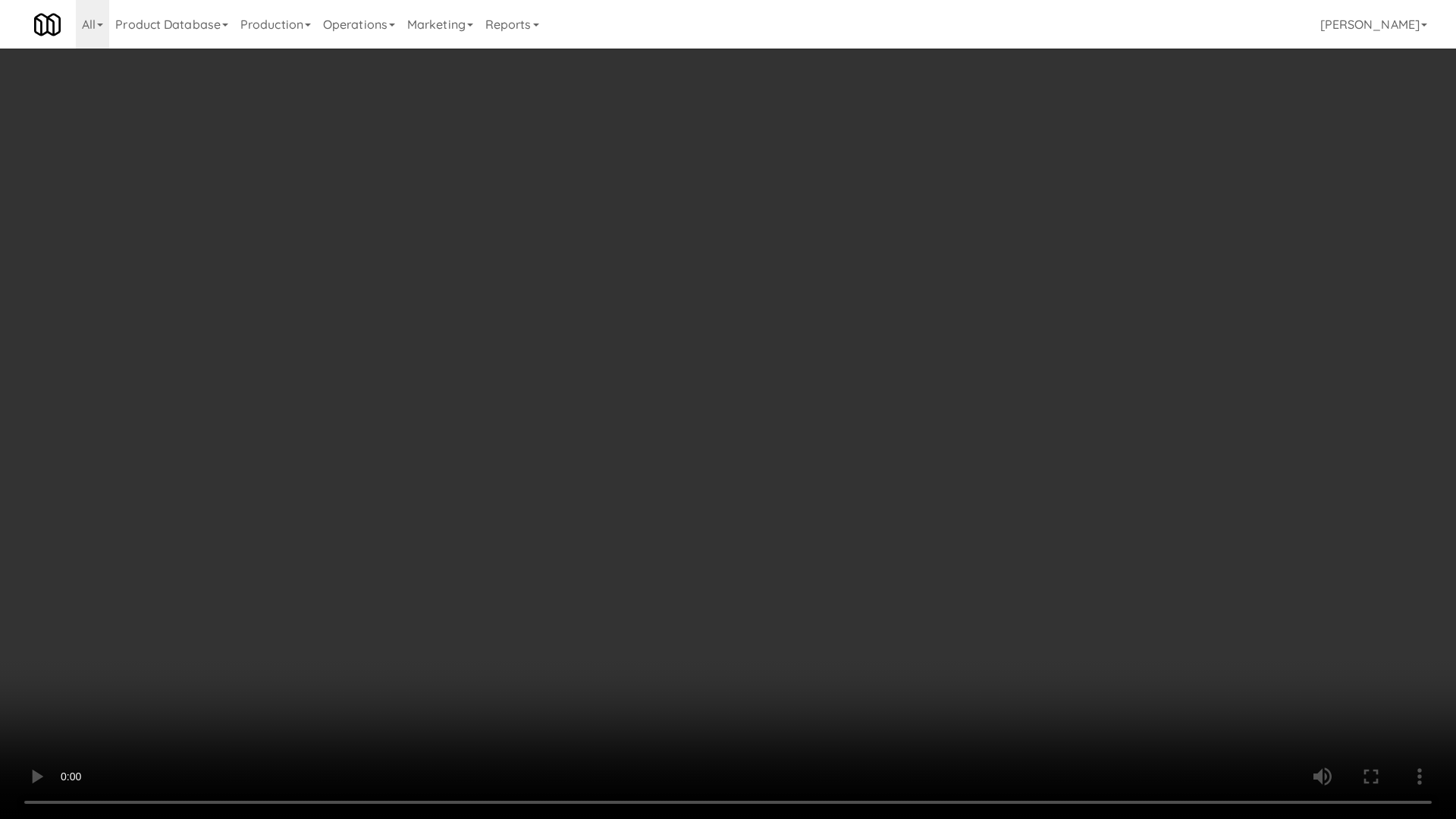
click at [894, 598] on video at bounding box center [728, 409] width 1456 height 819
click at [898, 600] on video at bounding box center [728, 409] width 1456 height 819
click at [900, 640] on video at bounding box center [728, 409] width 1456 height 819
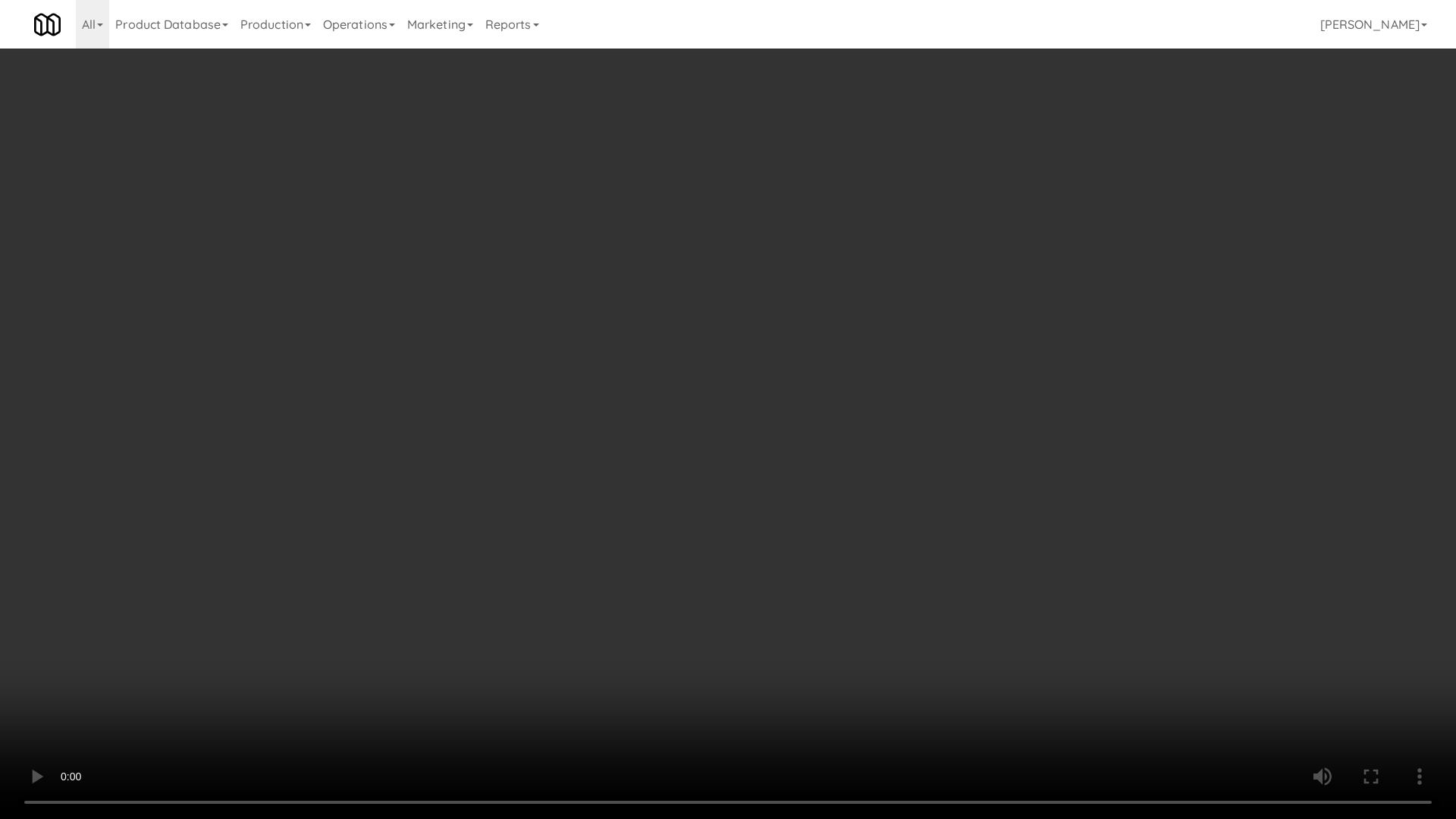
click at [900, 640] on video at bounding box center [728, 409] width 1456 height 819
click at [901, 621] on video at bounding box center [728, 409] width 1456 height 819
click at [899, 619] on video at bounding box center [728, 409] width 1456 height 819
click at [1079, 582] on video at bounding box center [728, 409] width 1456 height 819
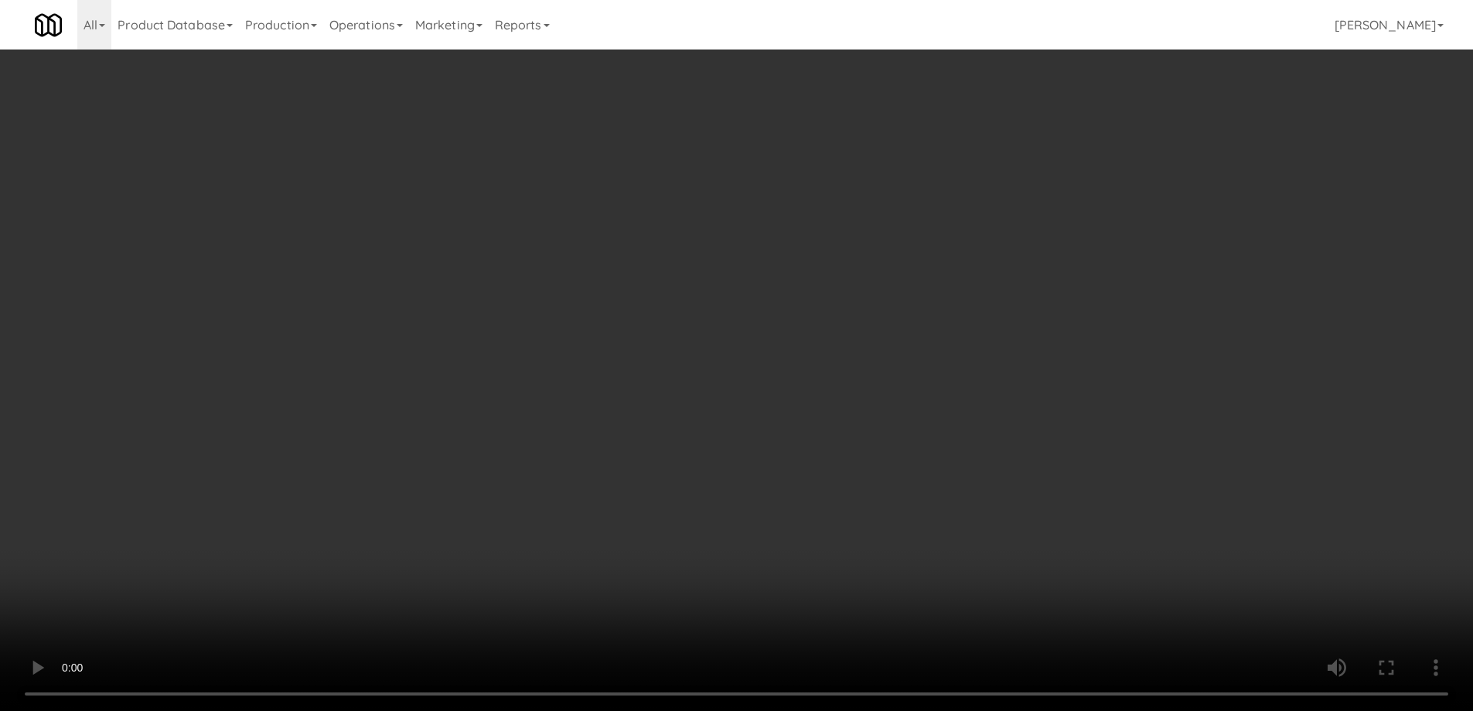
scroll to position [0, 0]
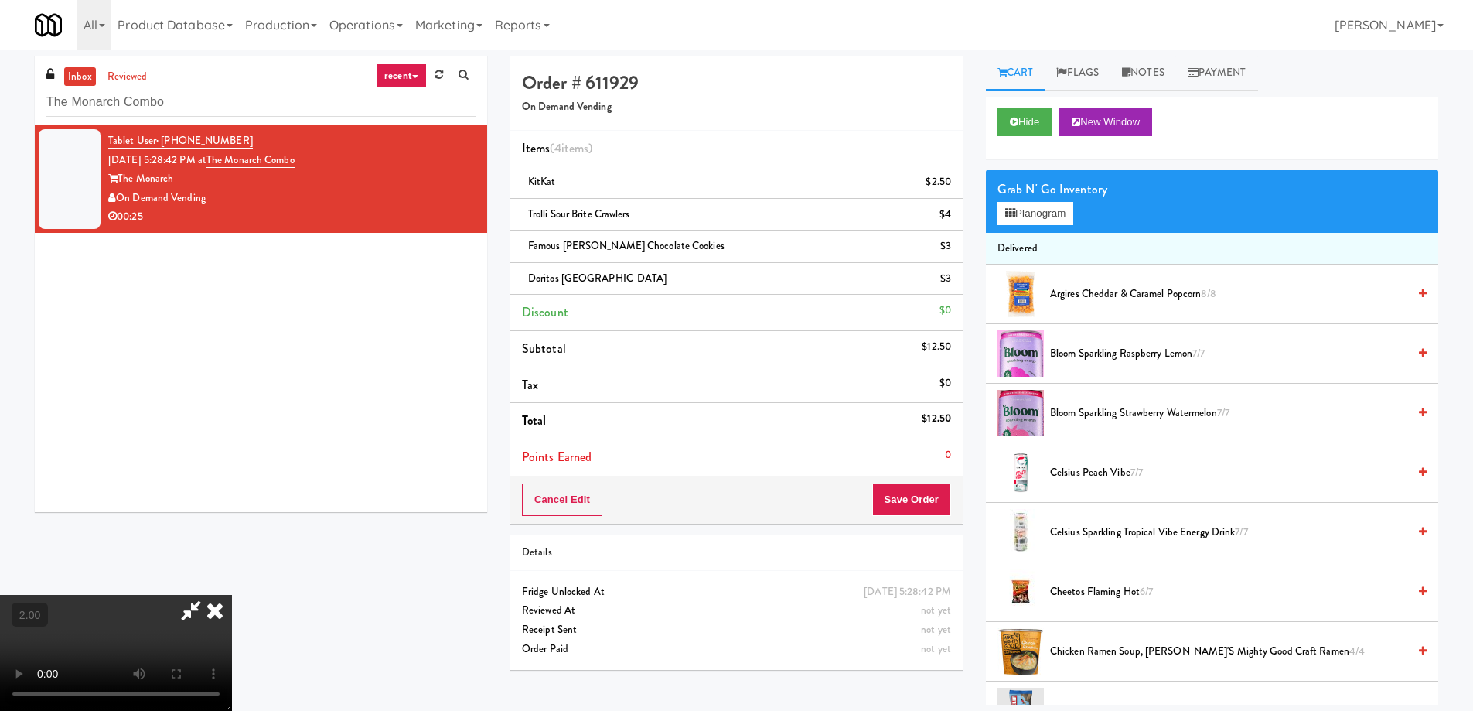
click at [1073, 291] on span "Argires Cheddar & Caramel Popcorn 8/8" at bounding box center [1228, 294] width 357 height 19
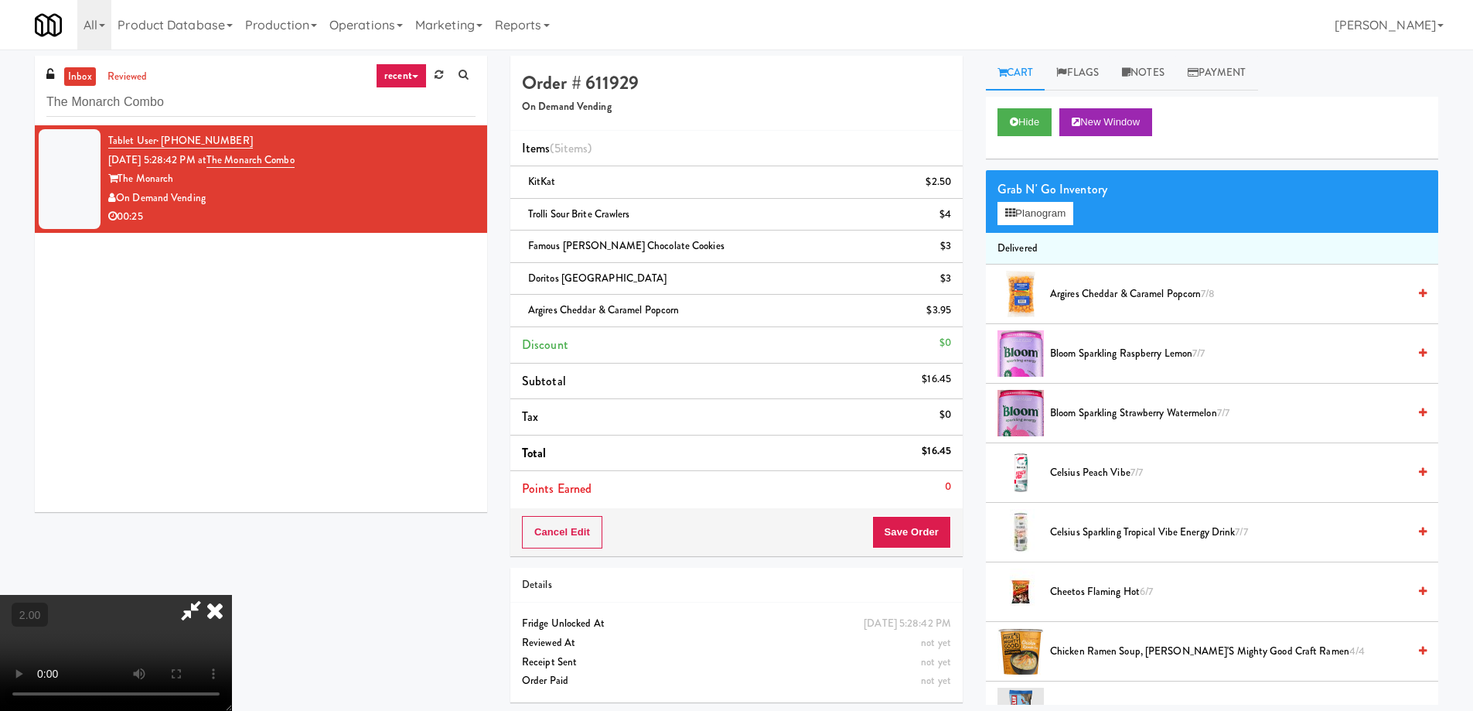
click at [209, 595] on icon at bounding box center [191, 610] width 36 height 31
click at [928, 530] on button "Save Order" at bounding box center [911, 532] width 79 height 32
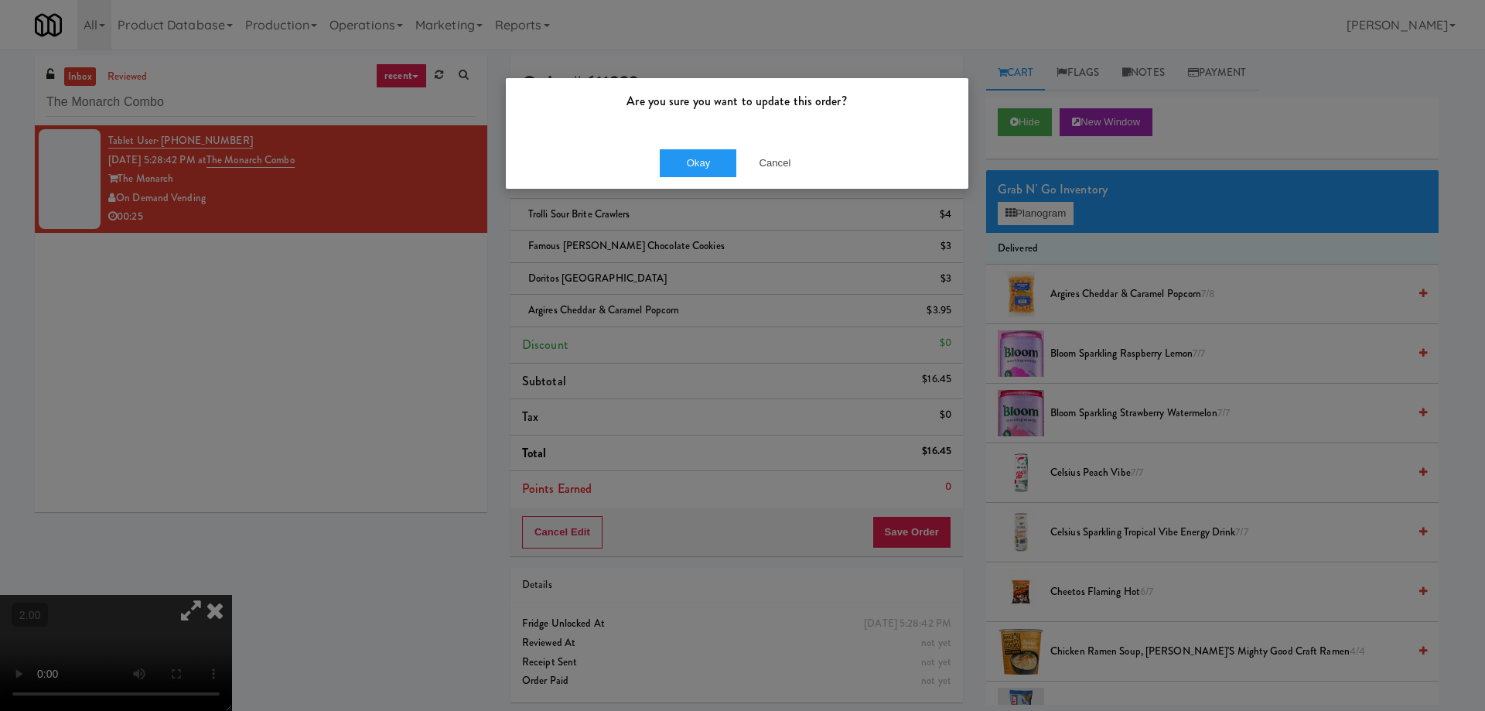
click at [695, 141] on div "Okay Cancel" at bounding box center [737, 163] width 462 height 52
click at [694, 163] on button "Okay" at bounding box center [698, 163] width 77 height 28
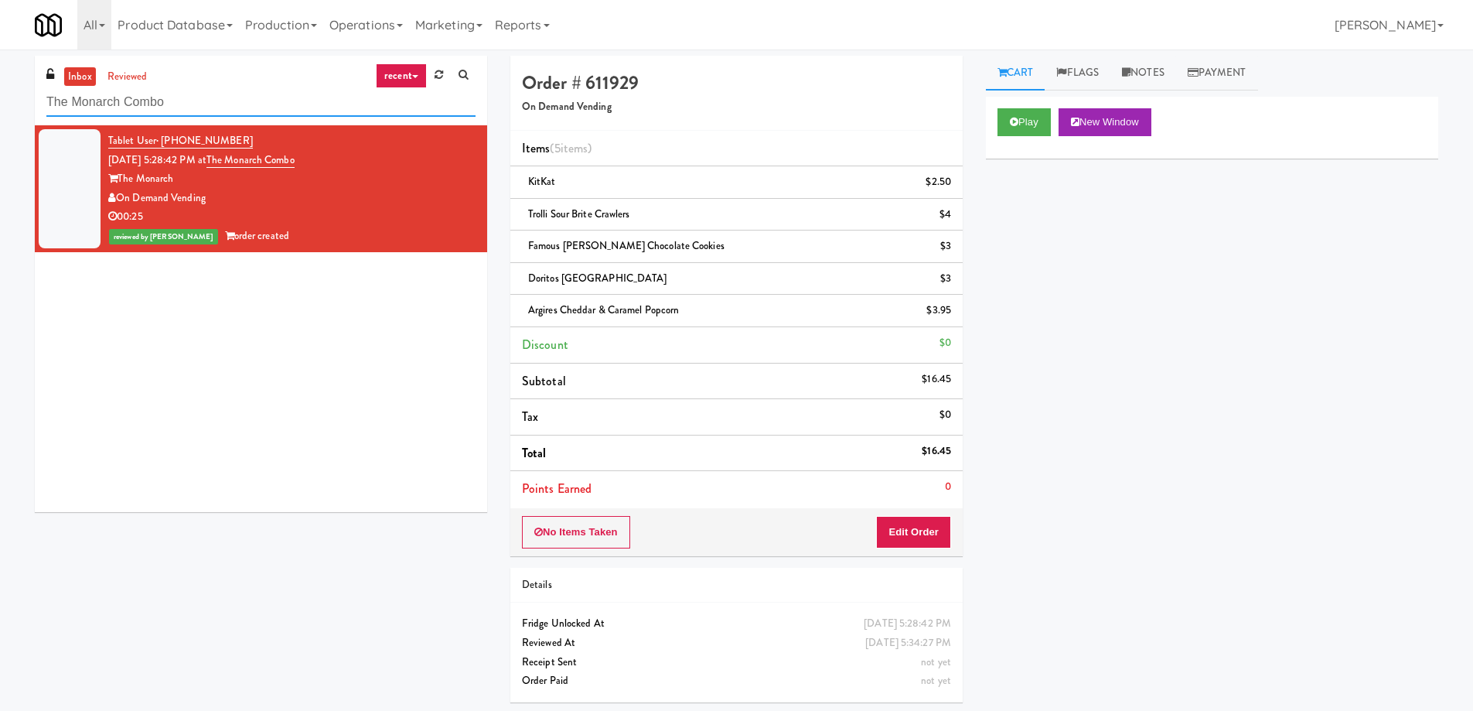
click at [237, 88] on input "The Monarch Combo" at bounding box center [260, 102] width 429 height 29
click at [232, 108] on input "The Monarch Combo" at bounding box center [260, 102] width 429 height 29
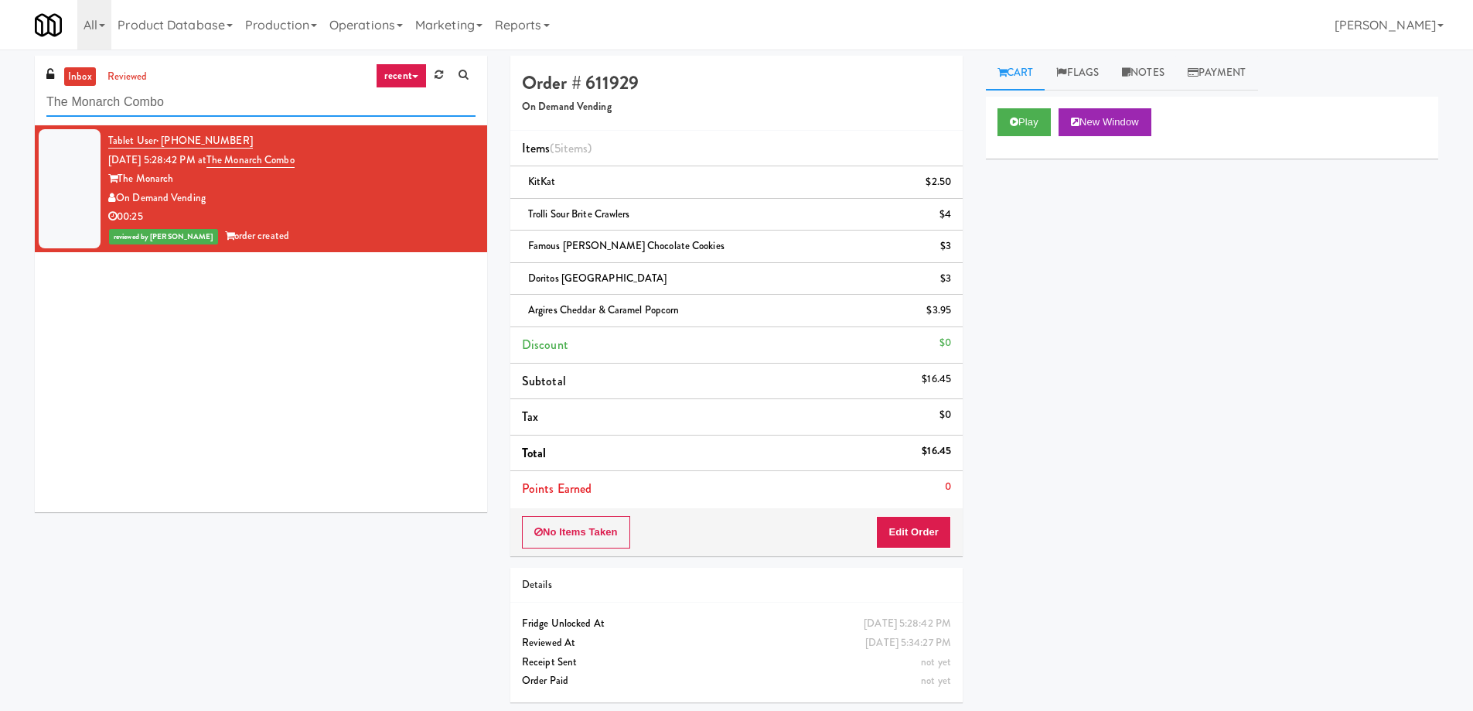
click at [232, 108] on input "The Monarch Combo" at bounding box center [260, 102] width 429 height 29
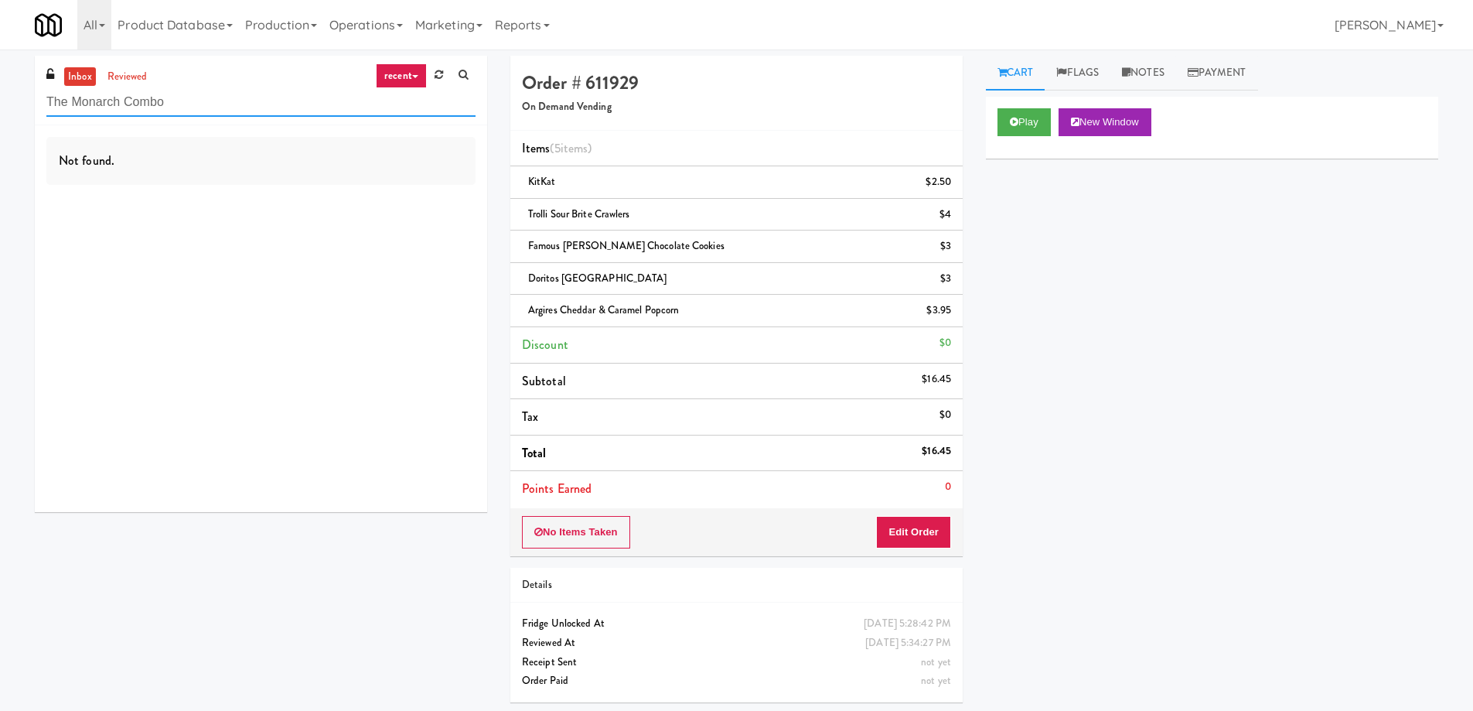
paste input "Westgate on University - Drink"
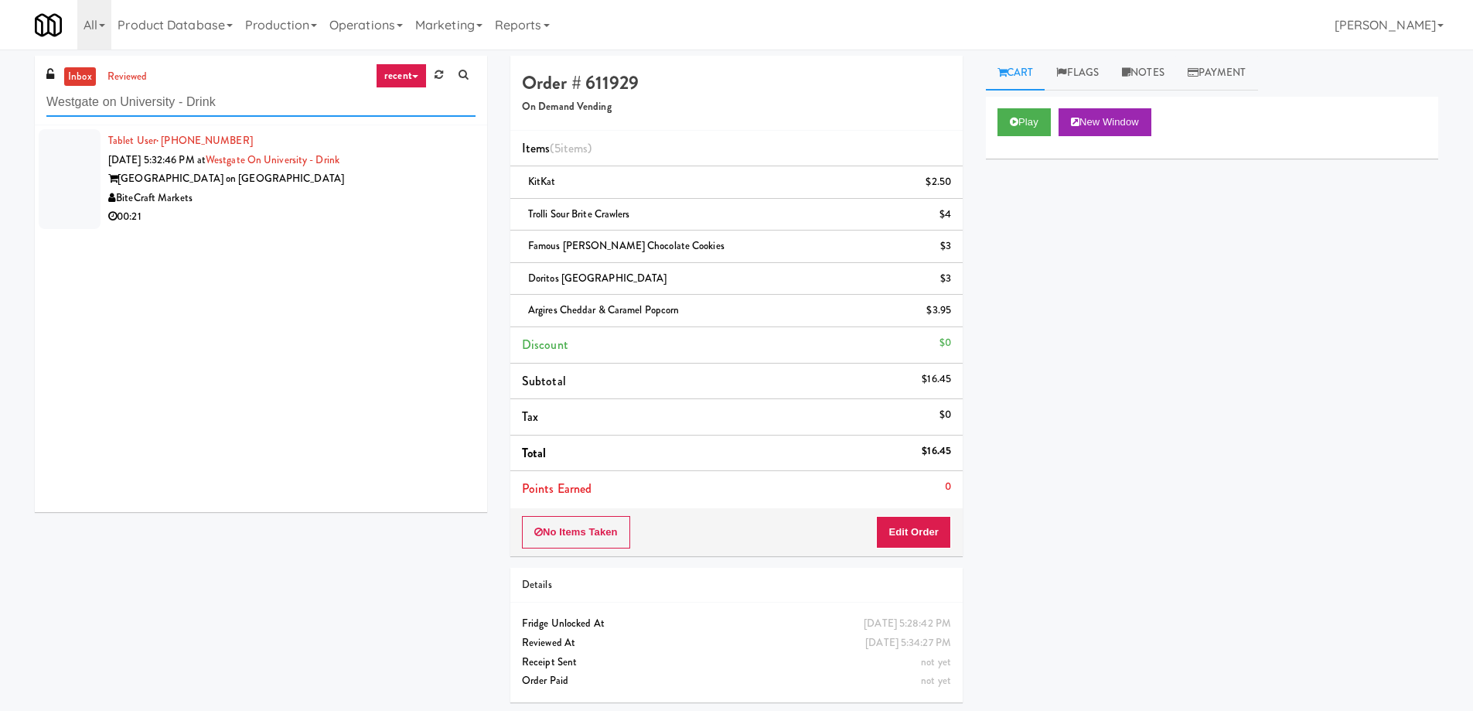
type input "Westgate on University - Drink"
click at [329, 189] on div "BiteCraft Markets" at bounding box center [291, 198] width 367 height 19
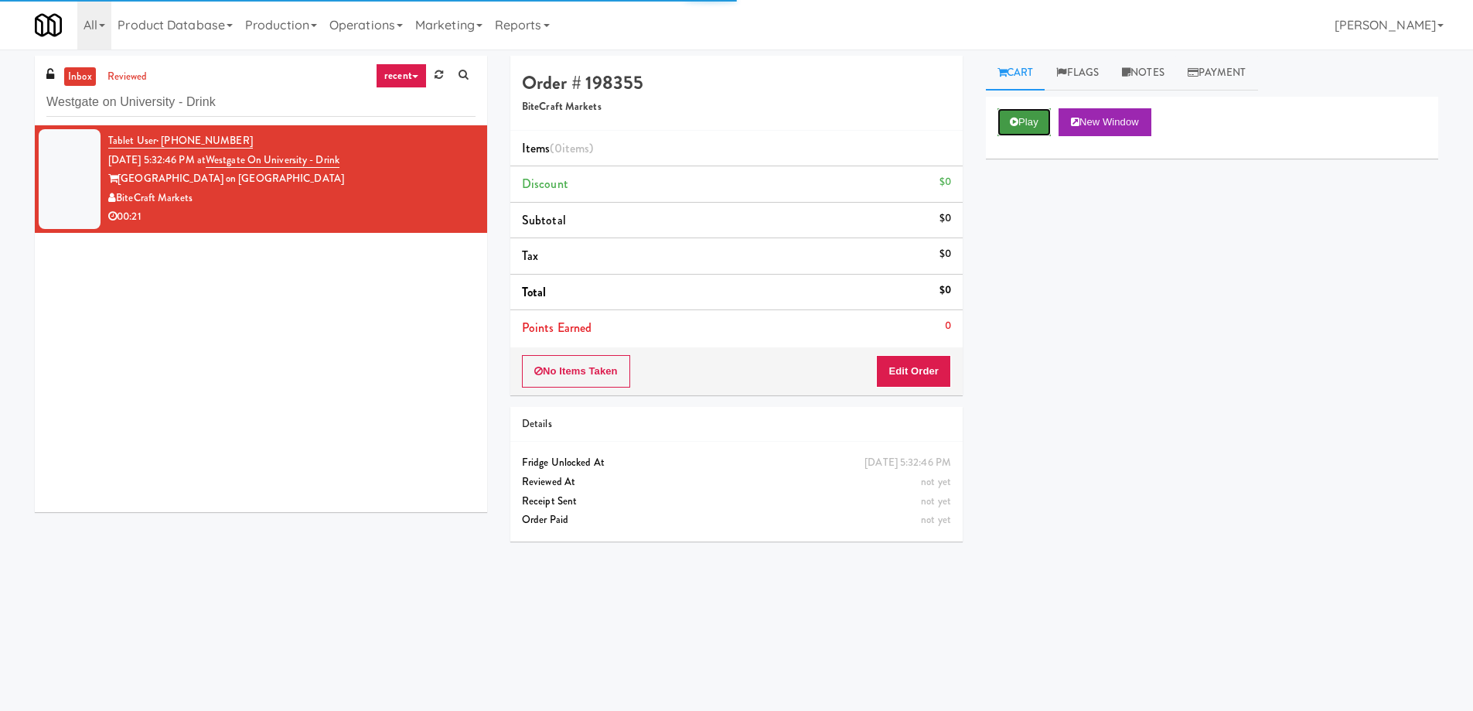
click at [1044, 114] on button "Play" at bounding box center [1024, 122] width 53 height 28
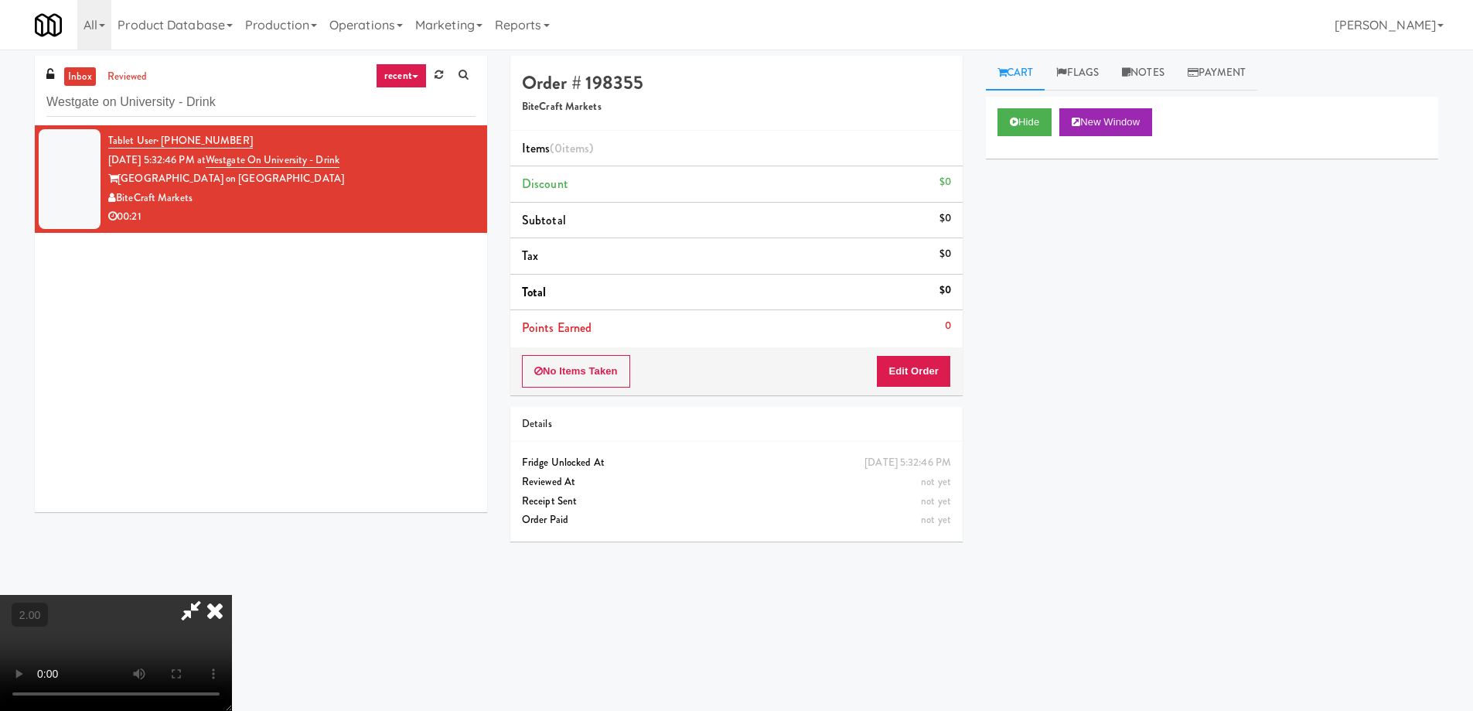
click at [232, 595] on video at bounding box center [116, 653] width 232 height 116
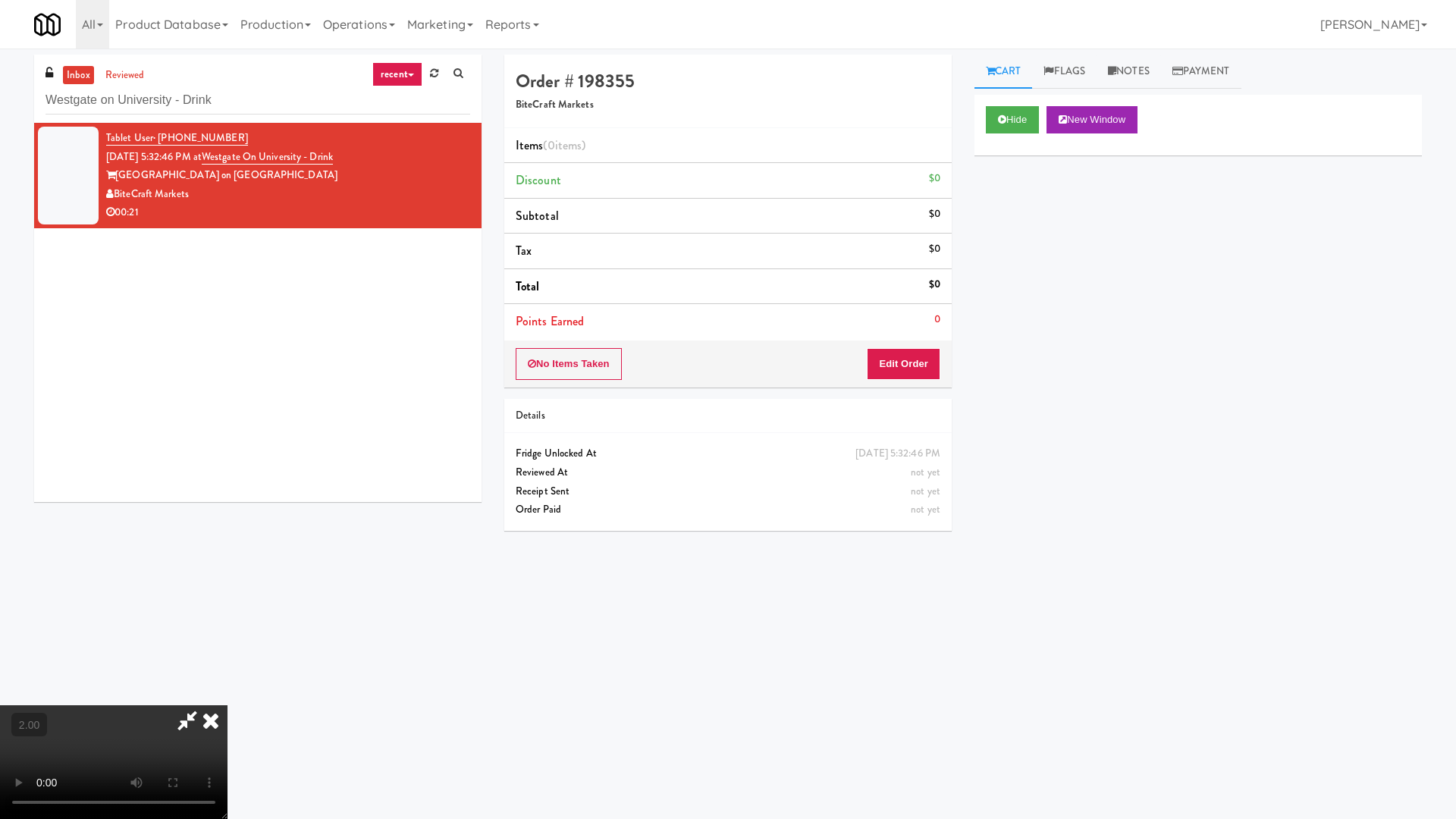
click at [227, 696] on video at bounding box center [114, 762] width 227 height 114
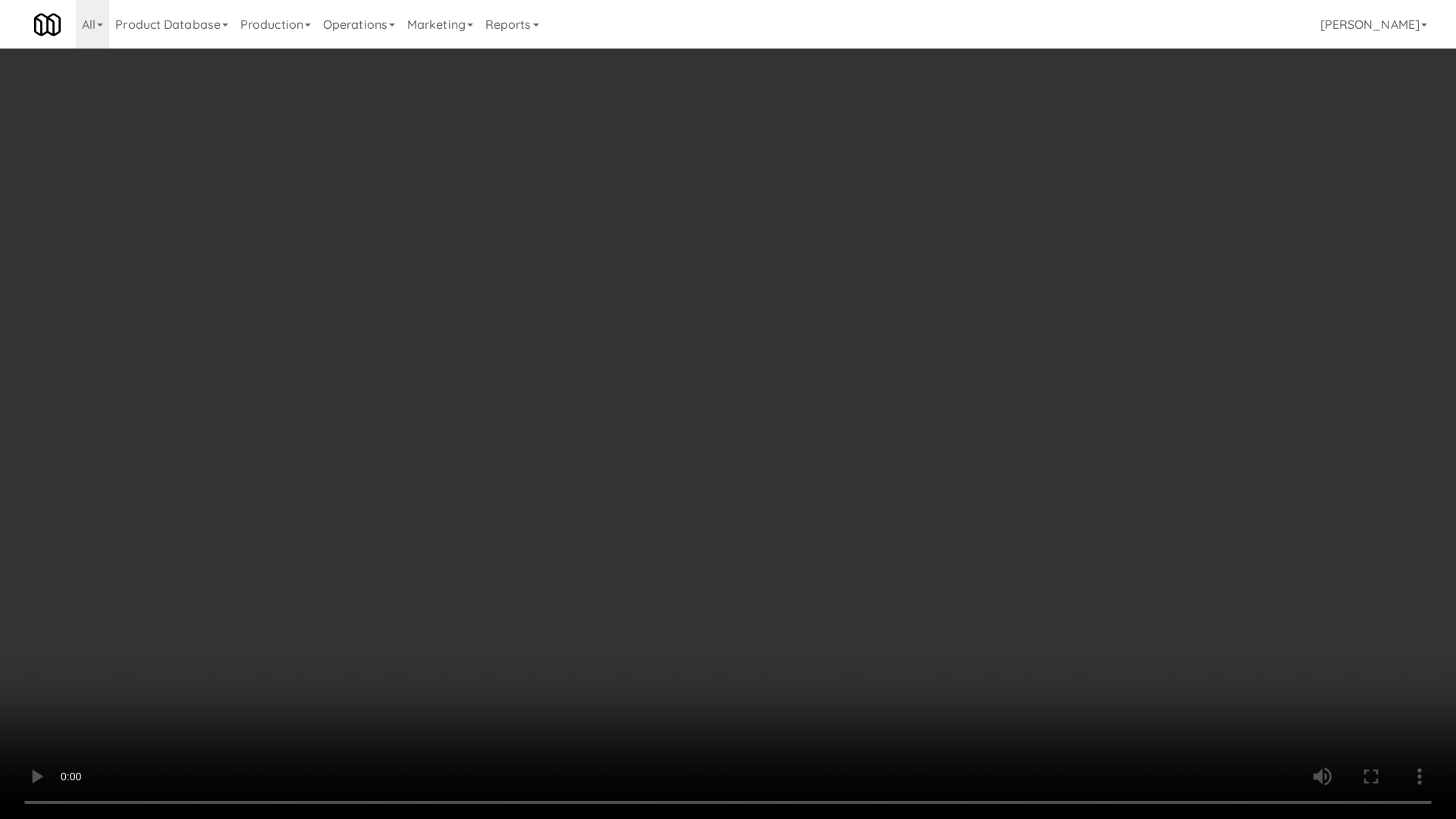
click at [837, 435] on video at bounding box center [728, 409] width 1456 height 819
click at [840, 408] on video at bounding box center [728, 409] width 1456 height 819
click at [834, 410] on video at bounding box center [728, 409] width 1456 height 819
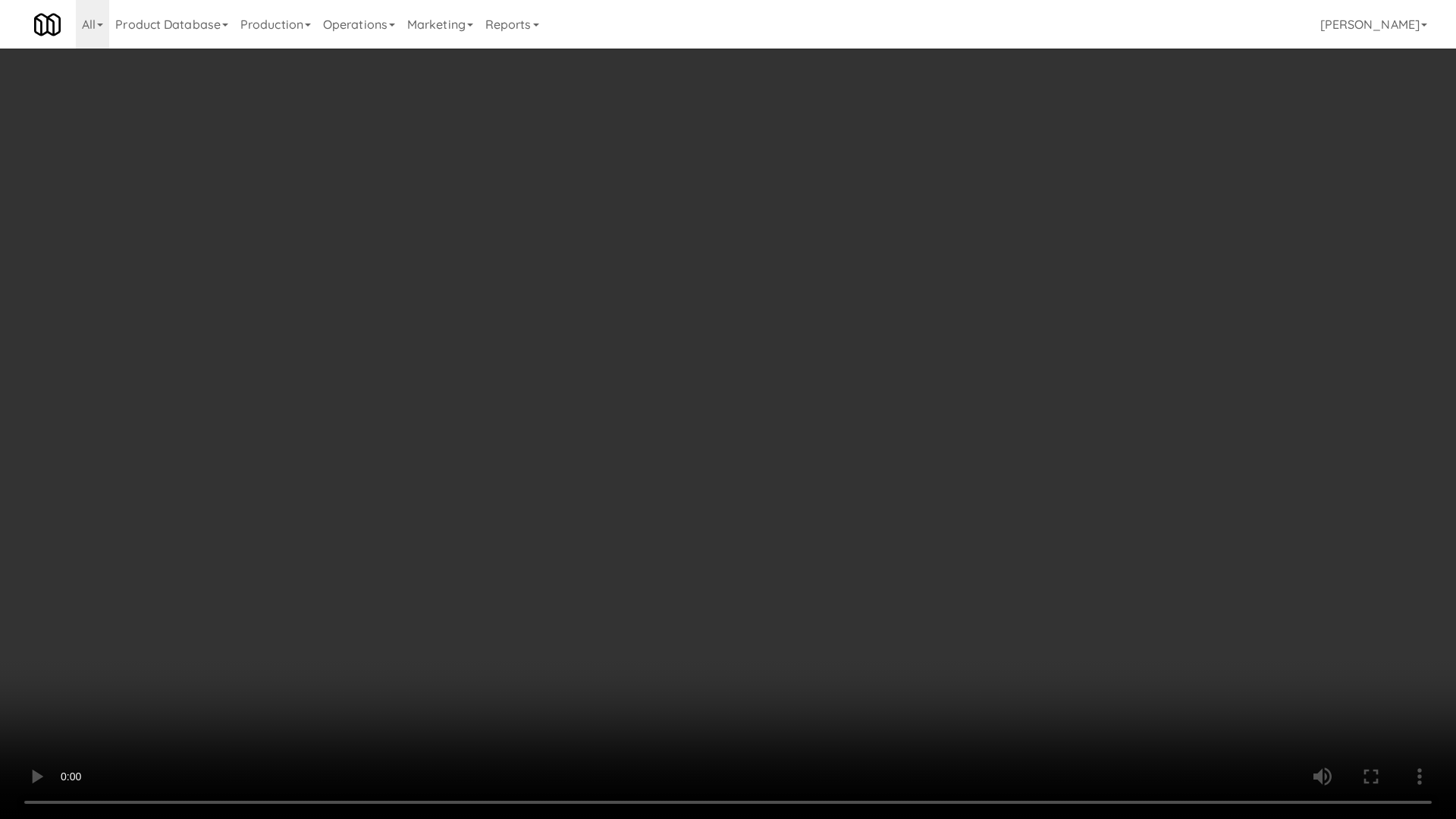
click at [834, 410] on video at bounding box center [728, 409] width 1456 height 819
click at [872, 619] on video at bounding box center [728, 409] width 1456 height 819
click at [792, 515] on video at bounding box center [728, 409] width 1456 height 819
click at [838, 508] on video at bounding box center [728, 409] width 1456 height 819
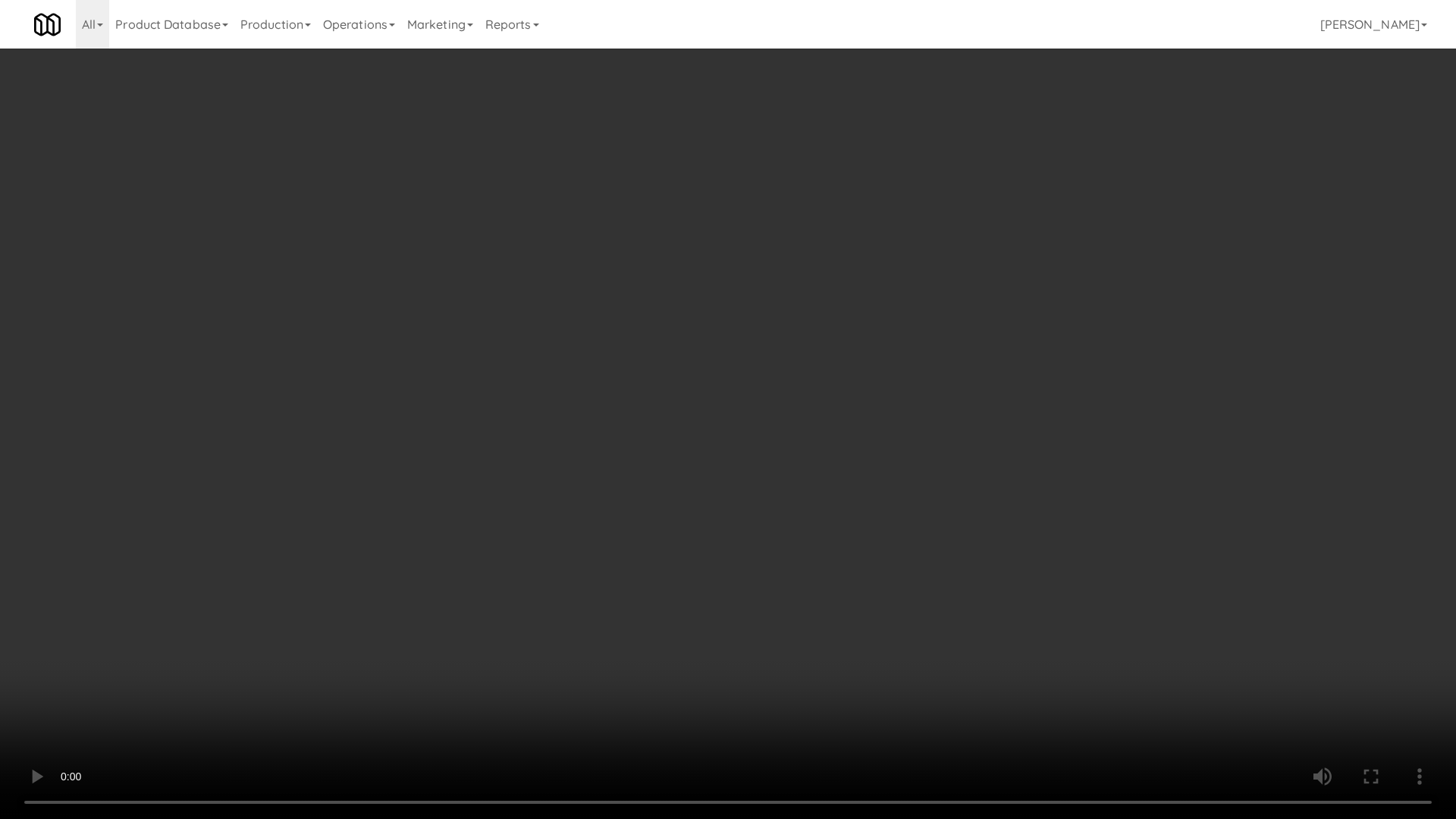
click at [838, 508] on video at bounding box center [728, 409] width 1456 height 819
click at [875, 499] on video at bounding box center [728, 409] width 1456 height 819
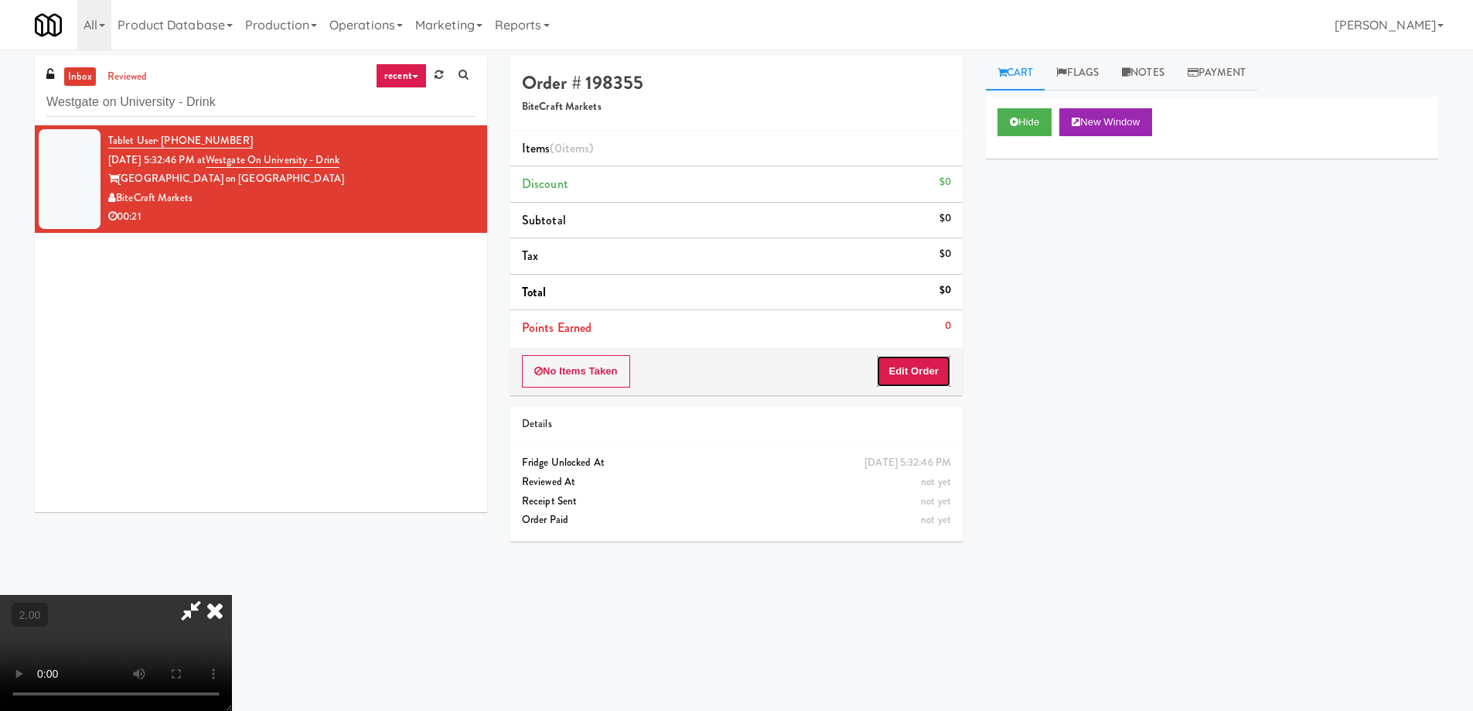
click at [917, 360] on button "Edit Order" at bounding box center [913, 371] width 75 height 32
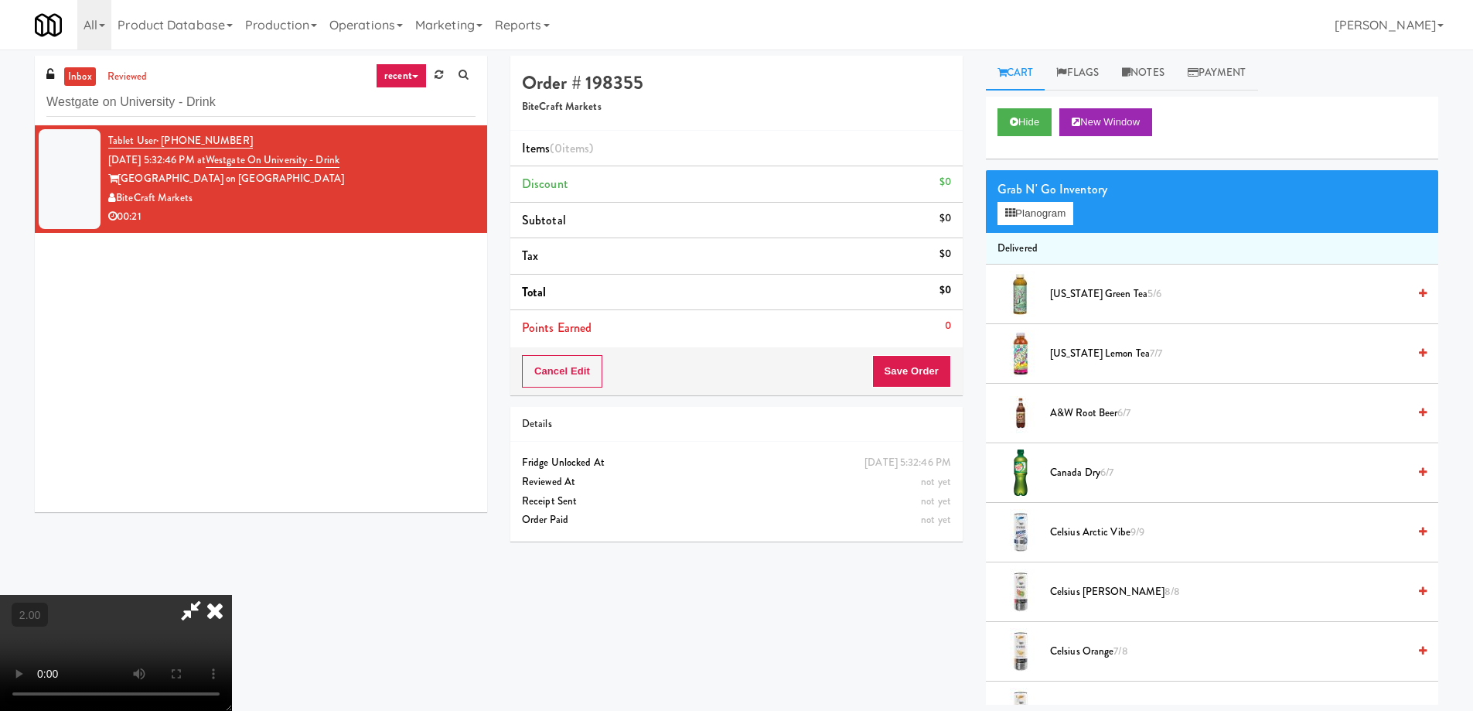
scroll to position [1641, 0]
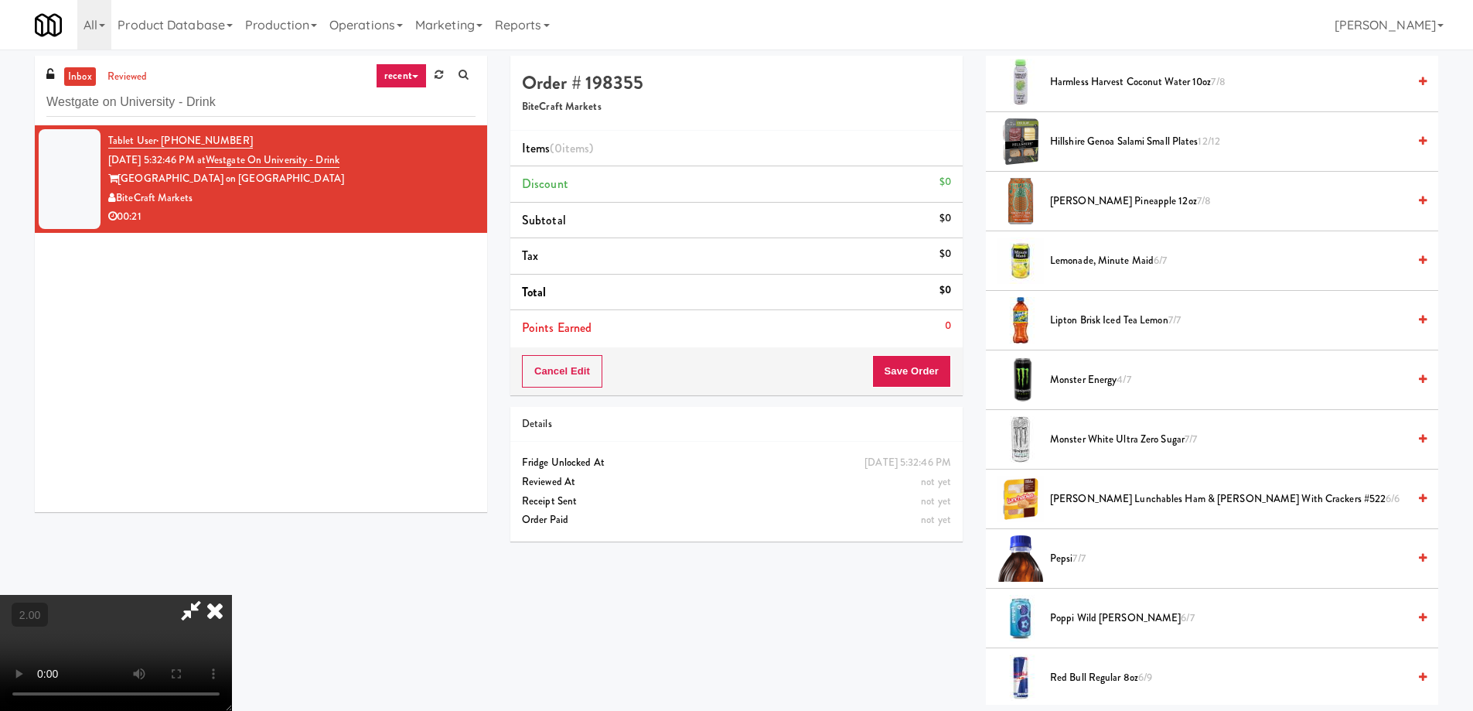
click at [1095, 377] on span "Monster Energy 4/7" at bounding box center [1228, 379] width 357 height 19
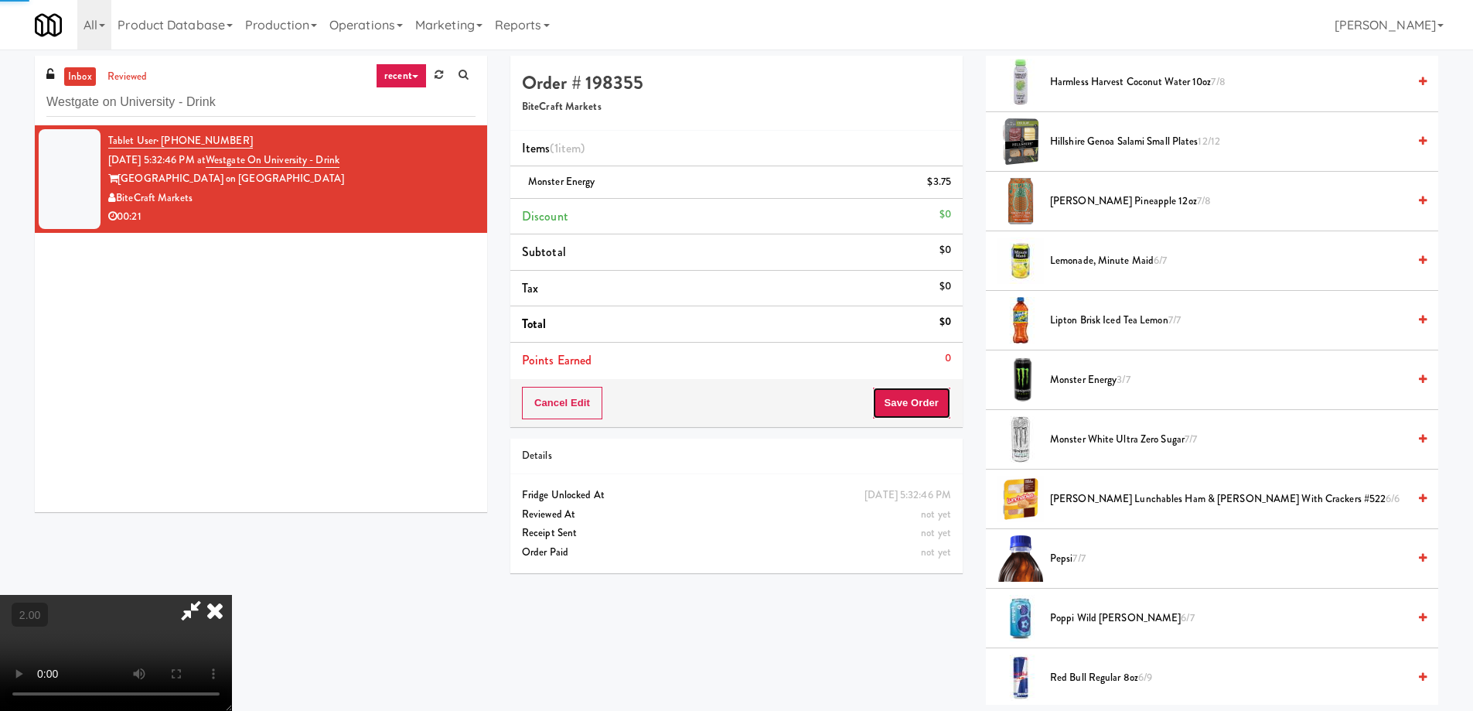
click at [922, 397] on button "Save Order" at bounding box center [911, 403] width 79 height 32
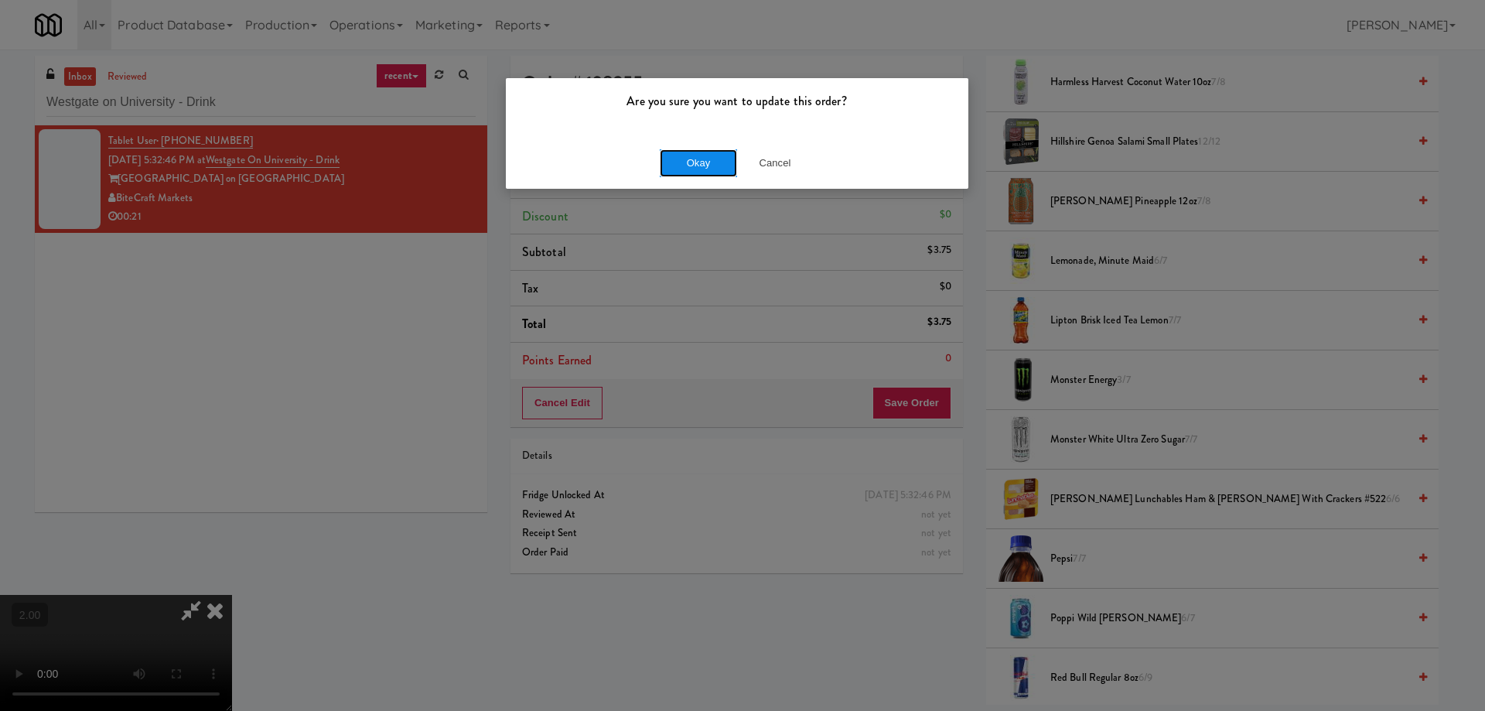
click at [728, 167] on button "Okay" at bounding box center [698, 163] width 77 height 28
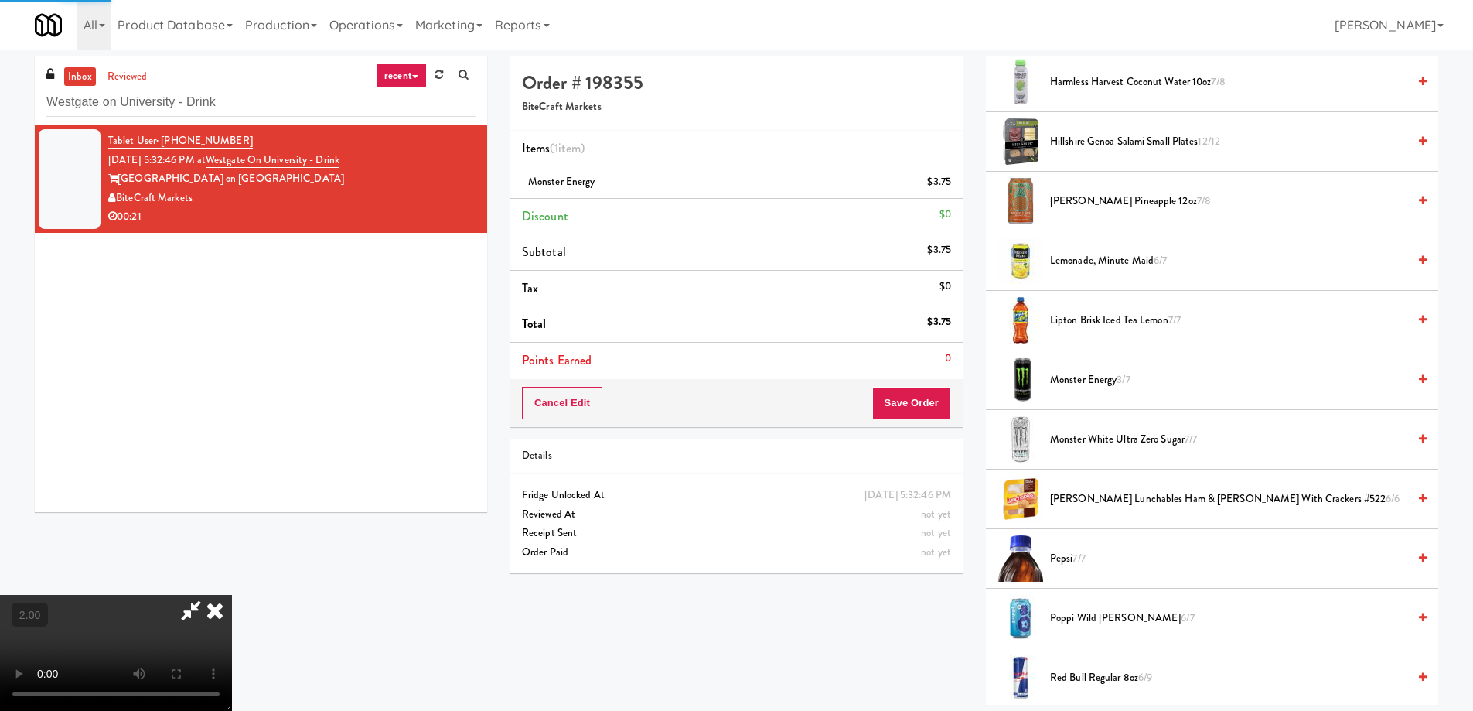
scroll to position [0, 0]
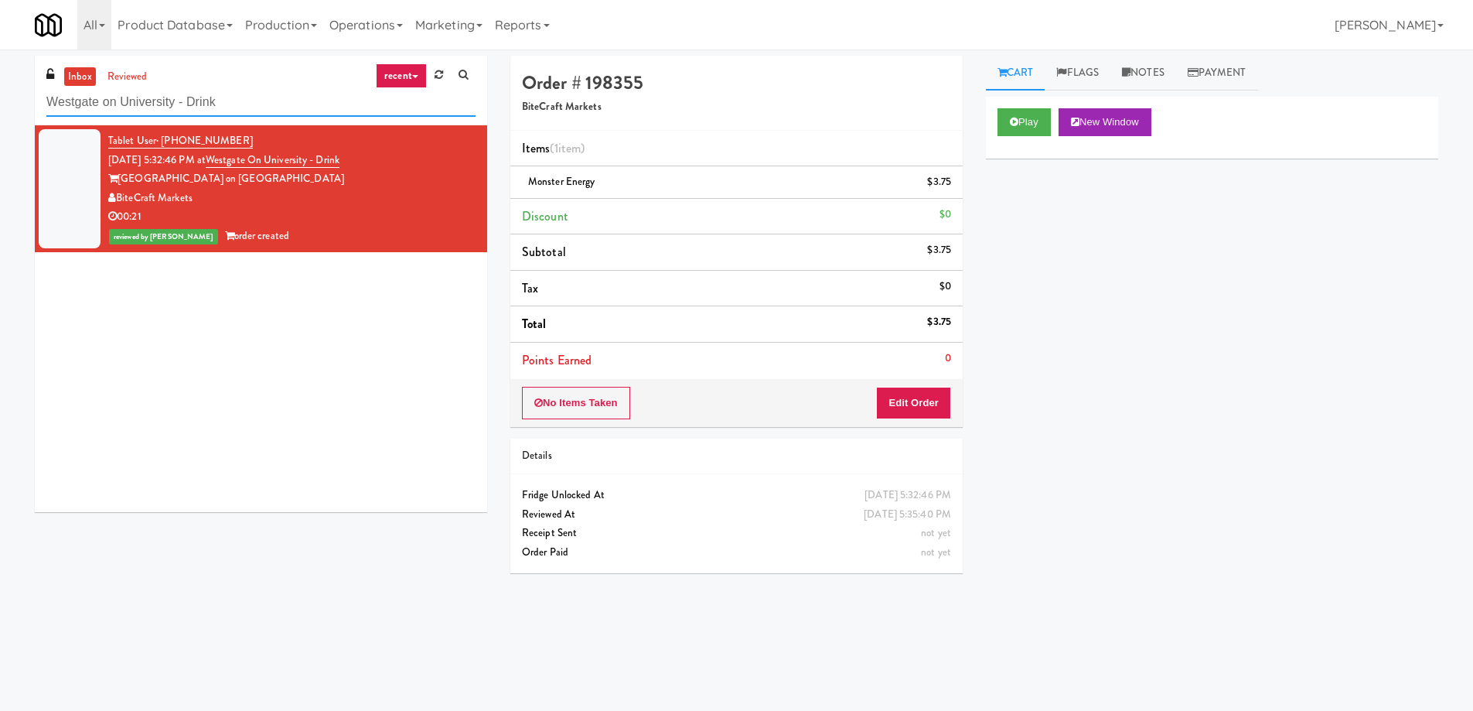
click at [191, 115] on input "Westgate on University - Drink" at bounding box center [260, 102] width 429 height 29
paste input "Vasara - Cooler - Left"
click at [191, 115] on input "Westgate on University - Vasara - Cooler - Left" at bounding box center [260, 102] width 429 height 29
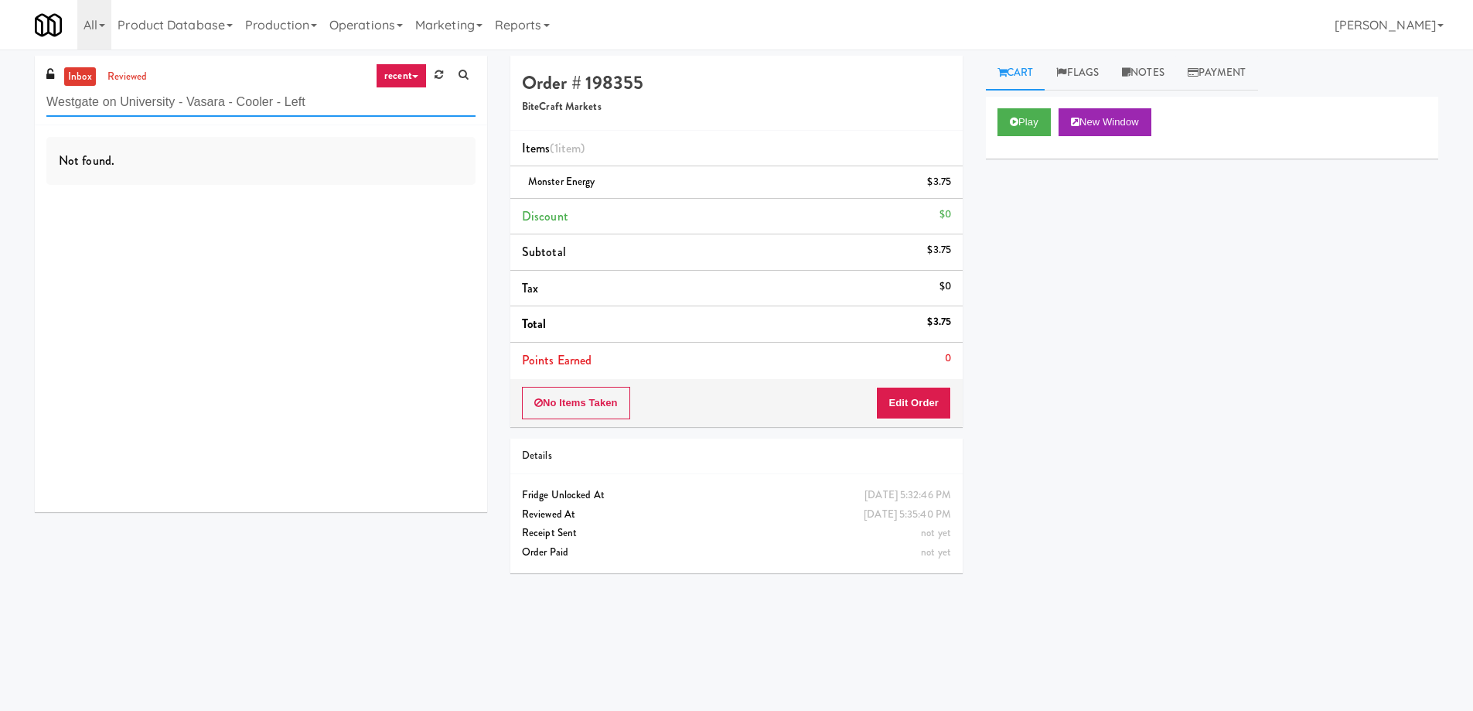
click at [191, 115] on input "Westgate on University - Vasara - Cooler - Left" at bounding box center [260, 102] width 429 height 29
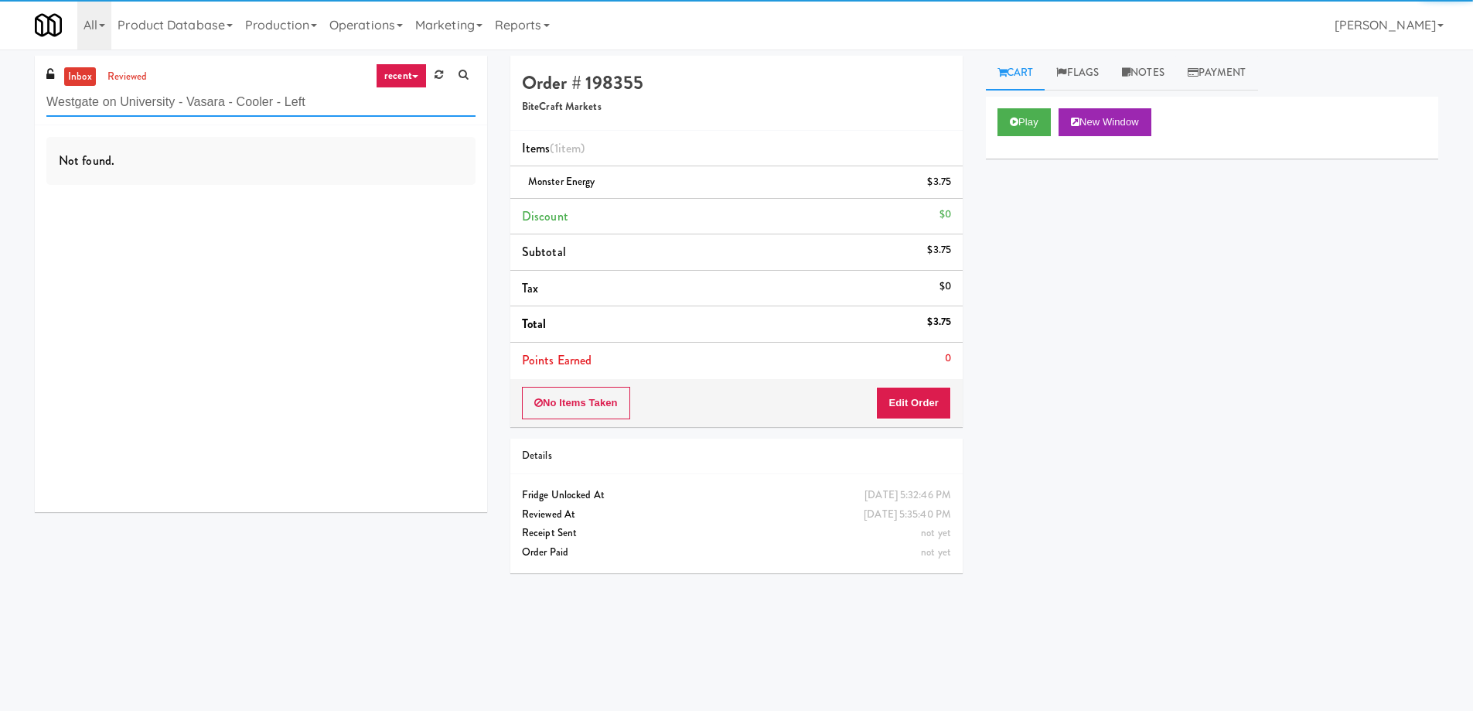
click at [191, 115] on input "Westgate on University - Vasara - Cooler - Left" at bounding box center [260, 102] width 429 height 29
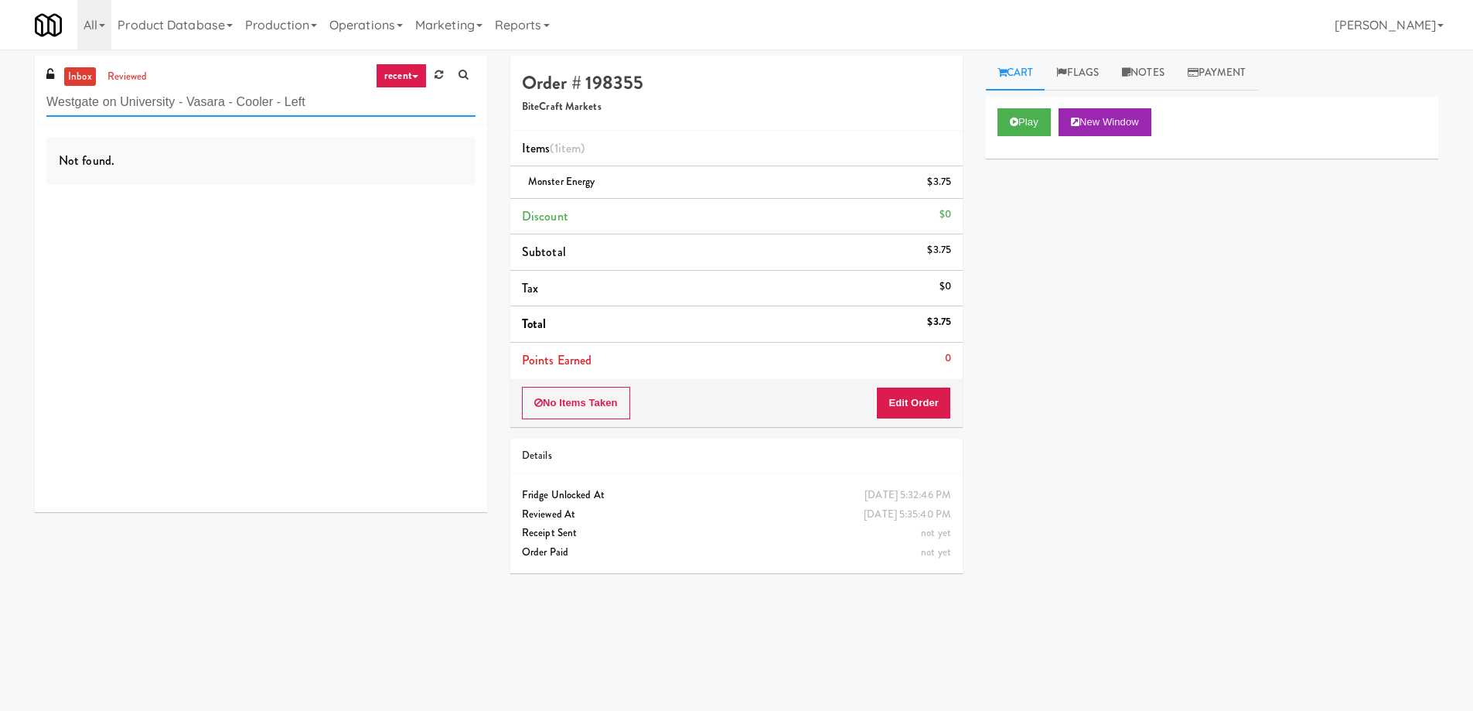
paste input "text"
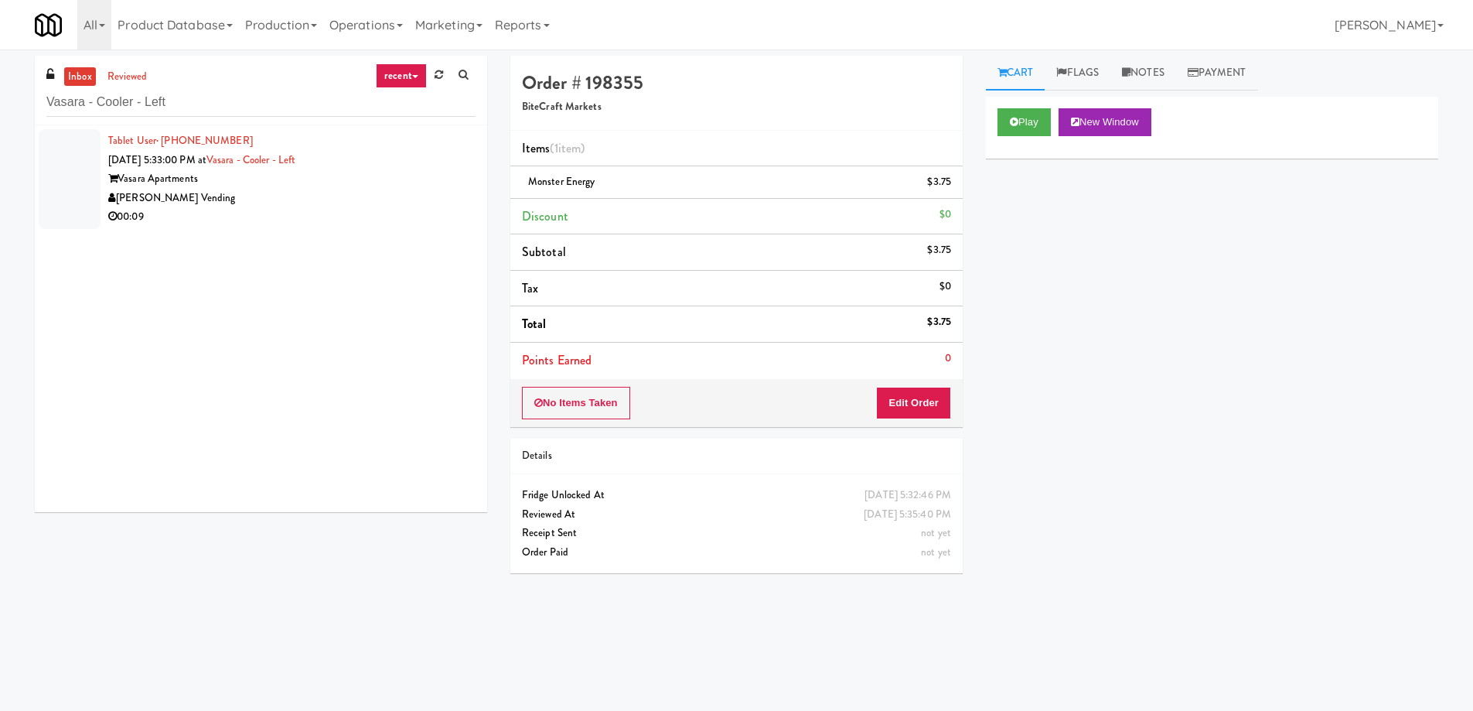
click at [257, 213] on div "00:09" at bounding box center [291, 216] width 367 height 19
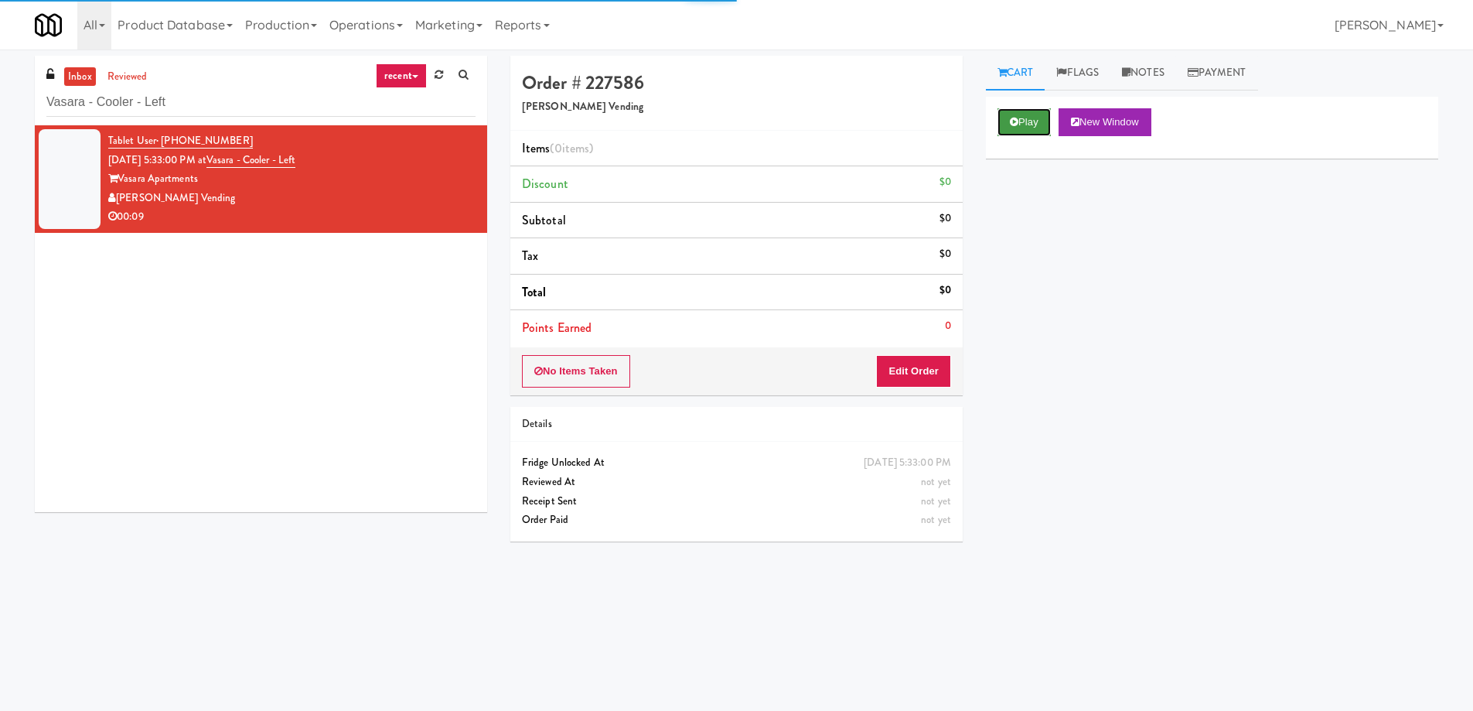
click at [1008, 134] on button "Play" at bounding box center [1024, 122] width 53 height 28
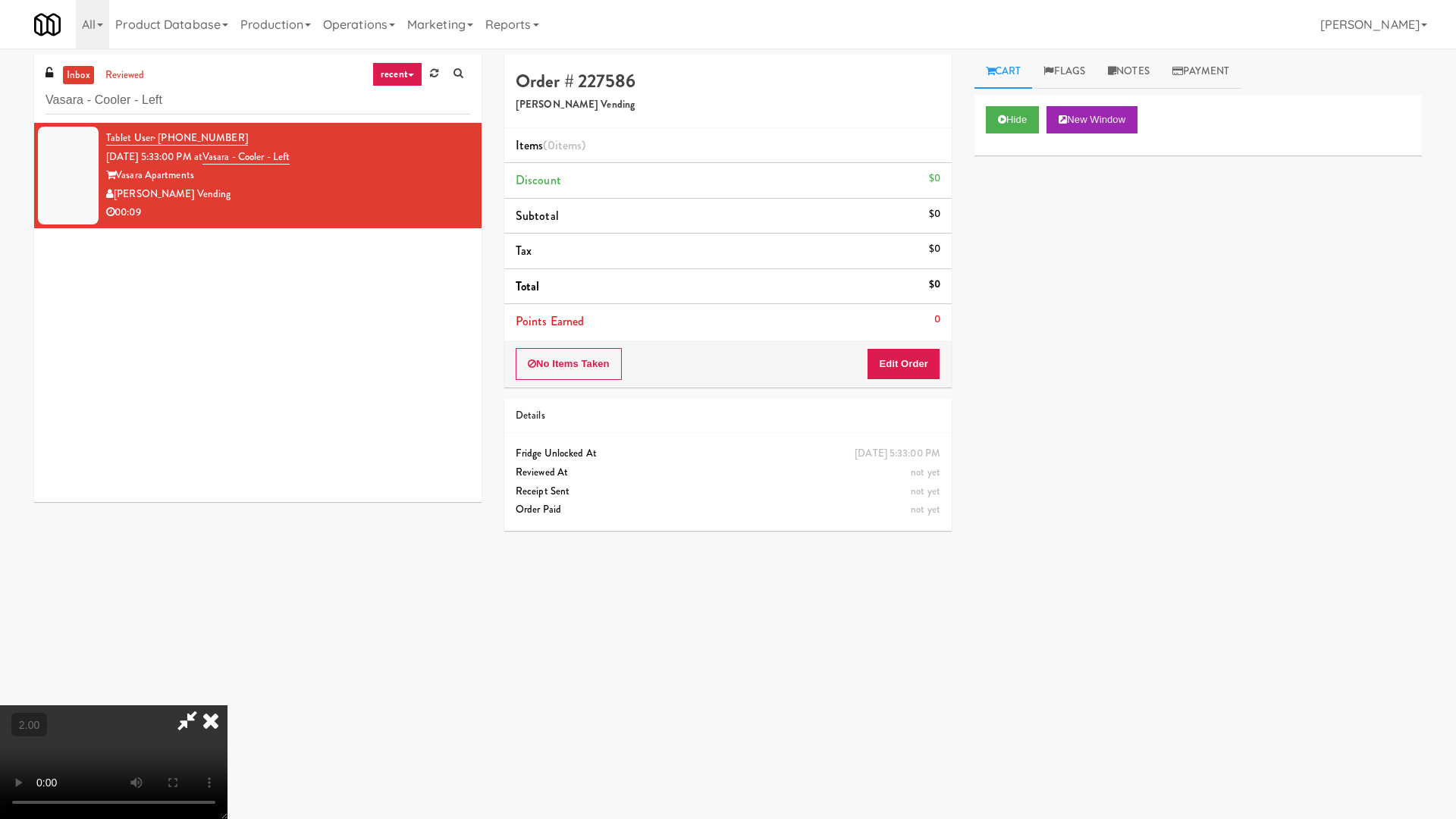
click at [227, 696] on video at bounding box center [114, 762] width 227 height 114
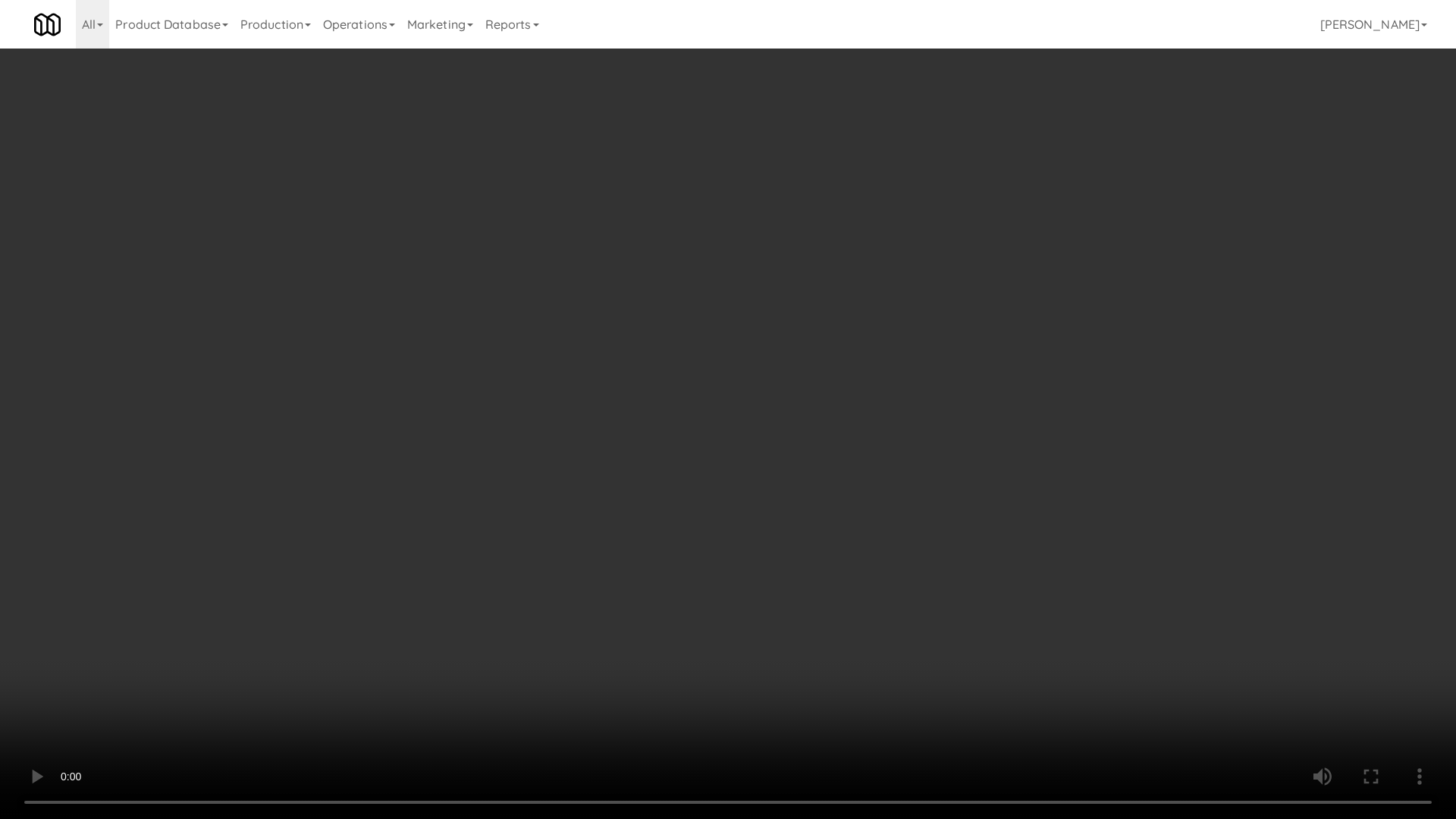
click at [896, 490] on video at bounding box center [728, 409] width 1456 height 819
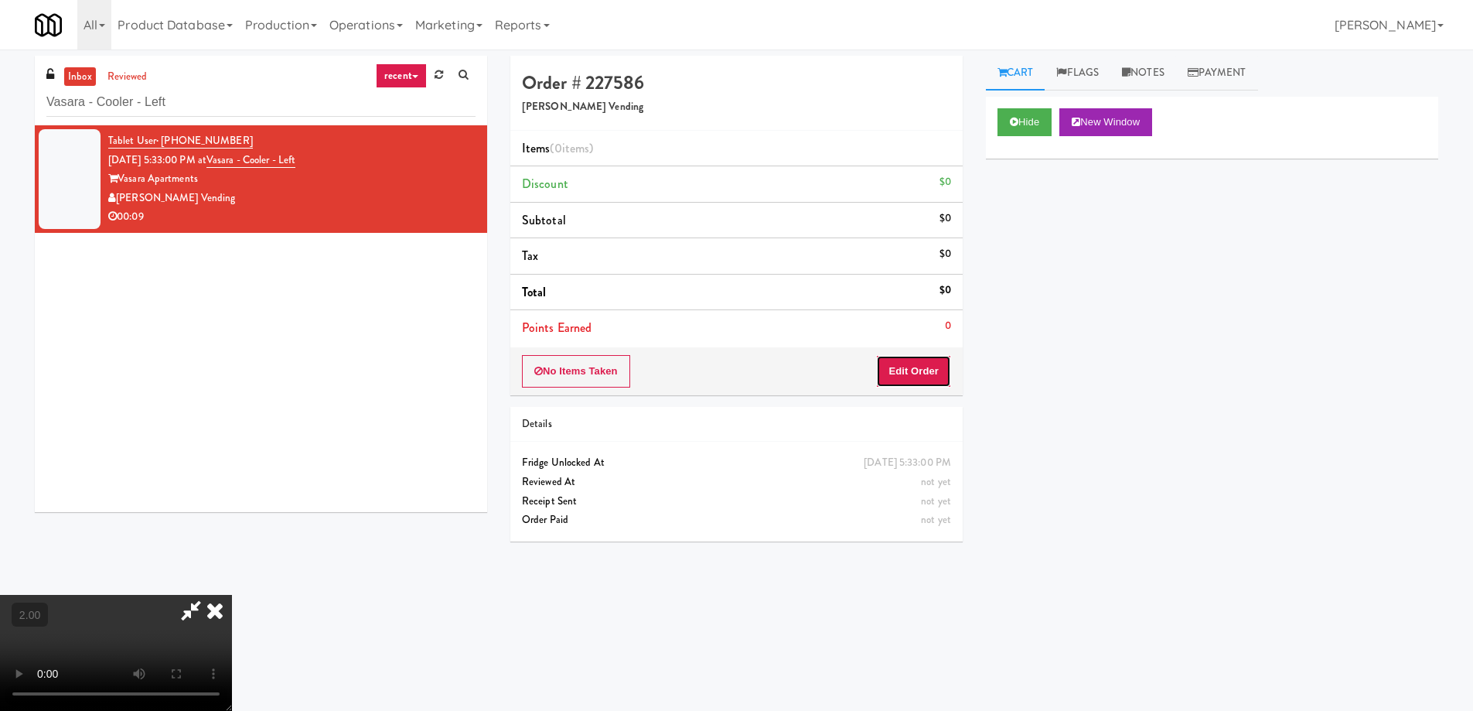
click at [928, 380] on button "Edit Order" at bounding box center [913, 371] width 75 height 32
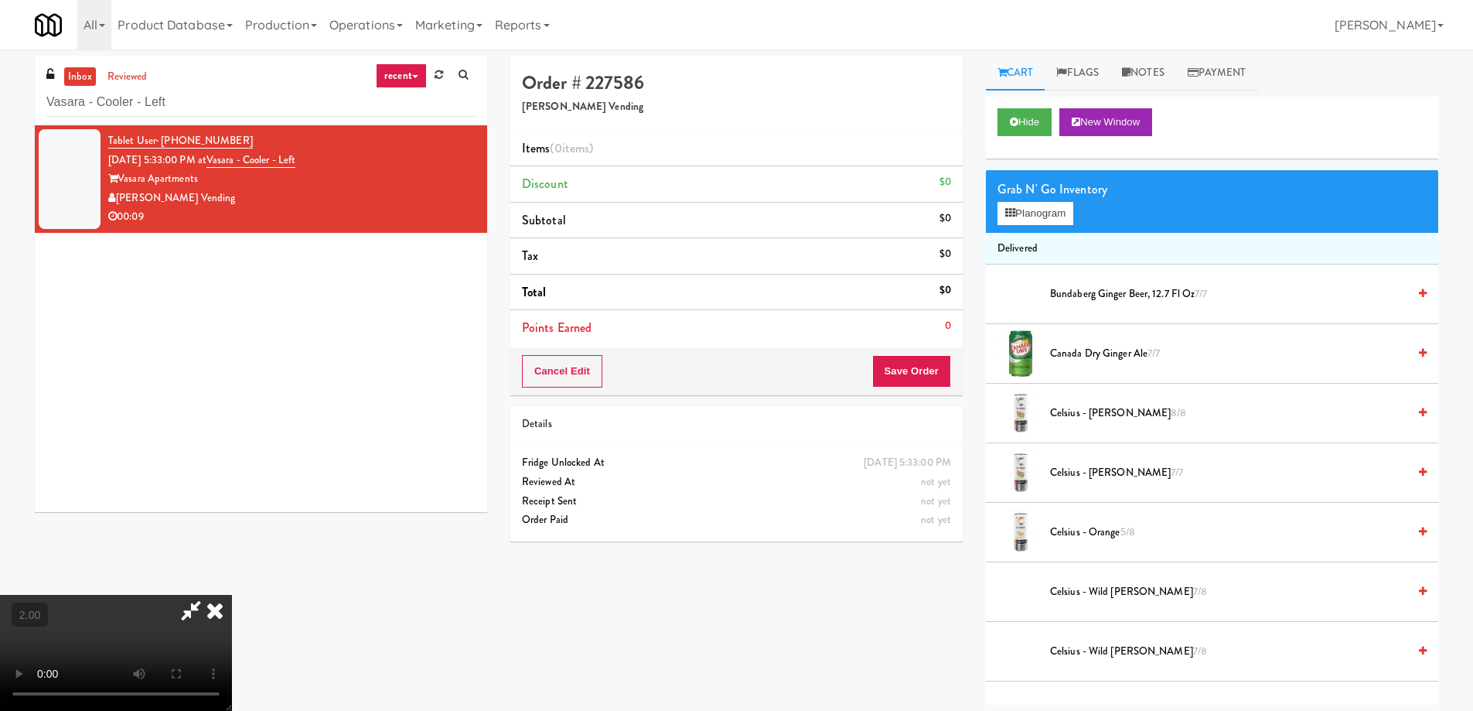
scroll to position [1165, 0]
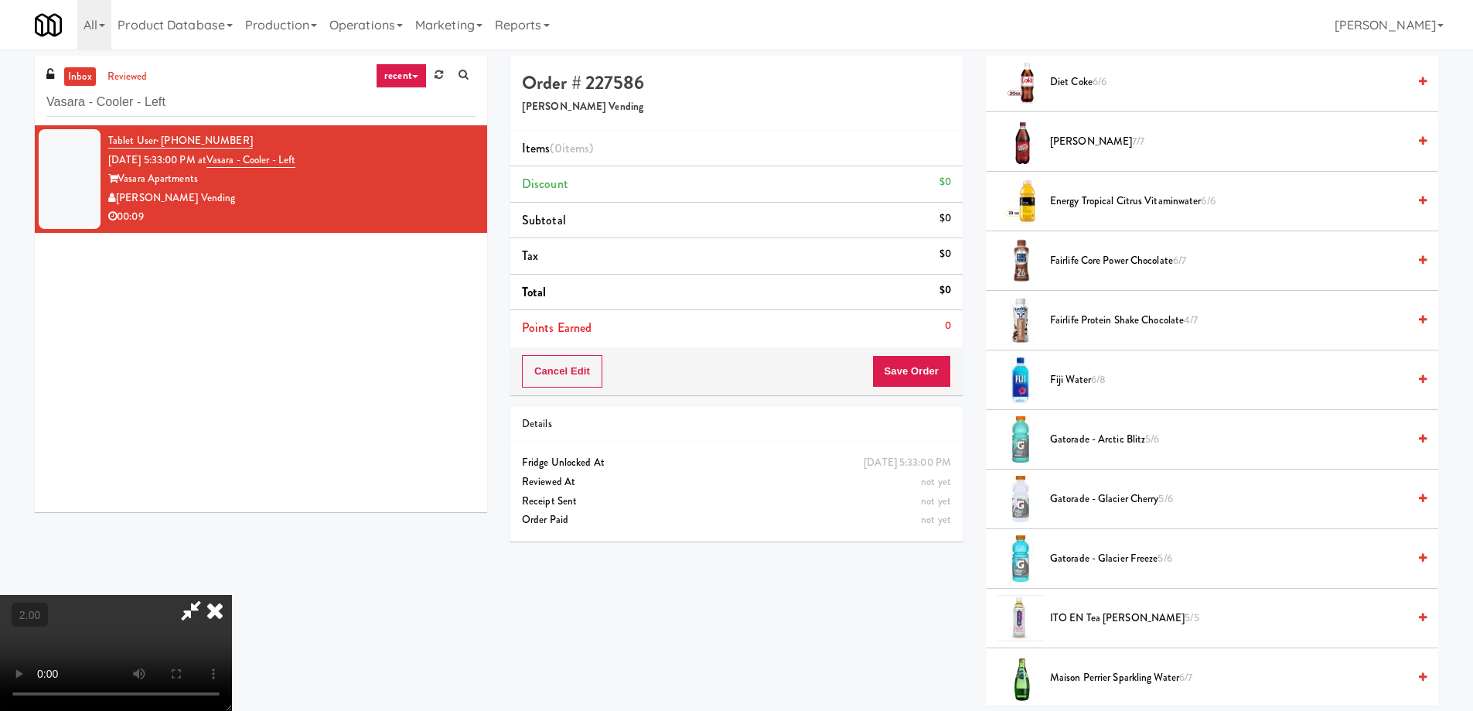
click at [1026, 375] on div at bounding box center [1021, 379] width 46 height 46
click at [1063, 379] on span "Fiji Water 6/8" at bounding box center [1228, 379] width 357 height 19
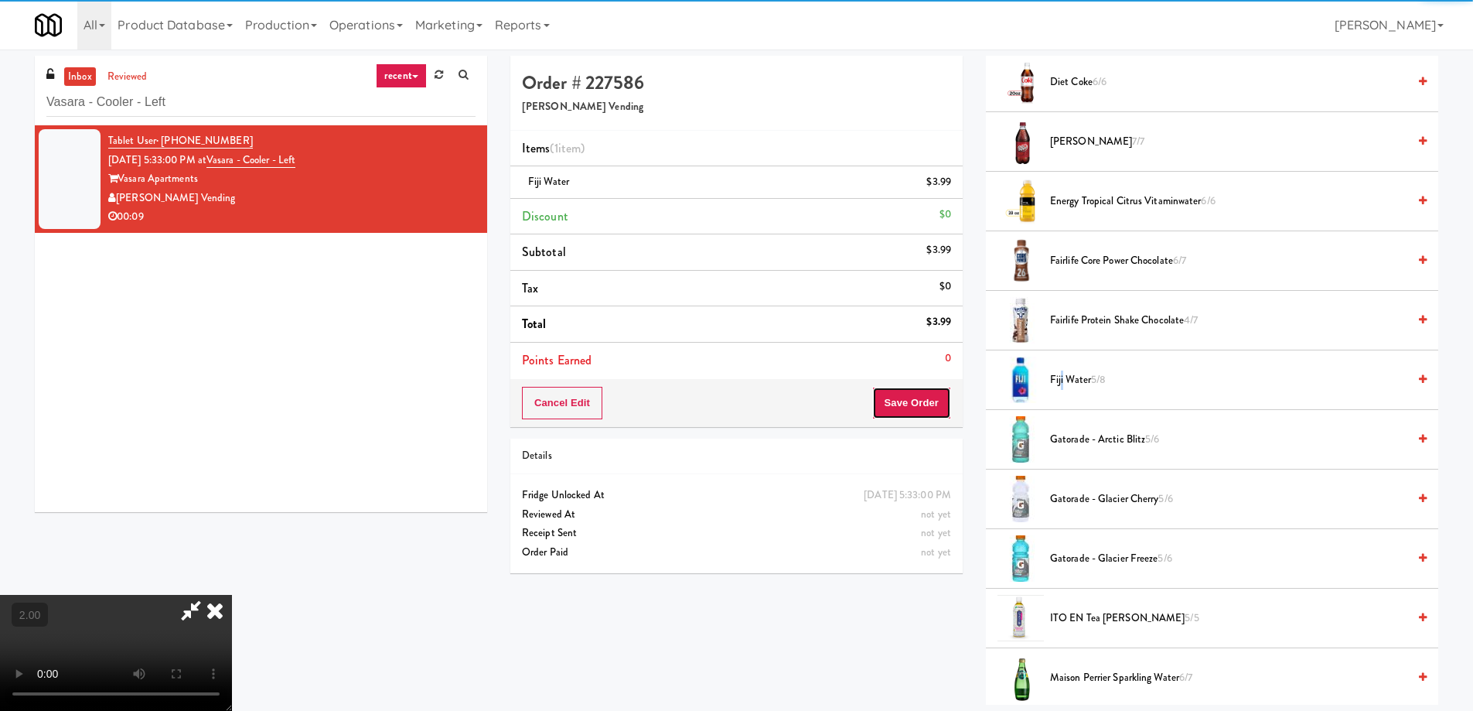
click at [933, 397] on button "Save Order" at bounding box center [911, 403] width 79 height 32
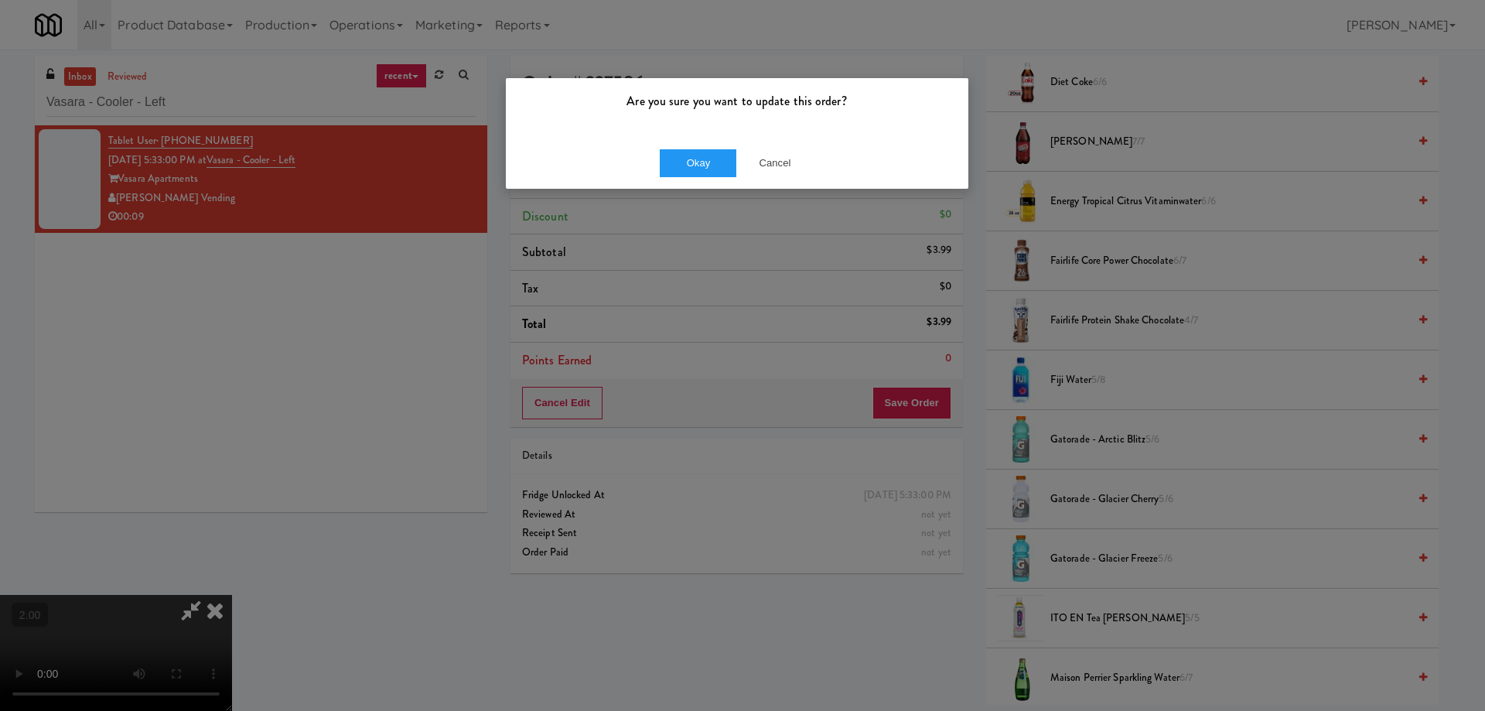
click at [689, 131] on div "Are you sure you want to update this order?" at bounding box center [737, 107] width 462 height 59
click at [701, 169] on button "Okay" at bounding box center [698, 163] width 77 height 28
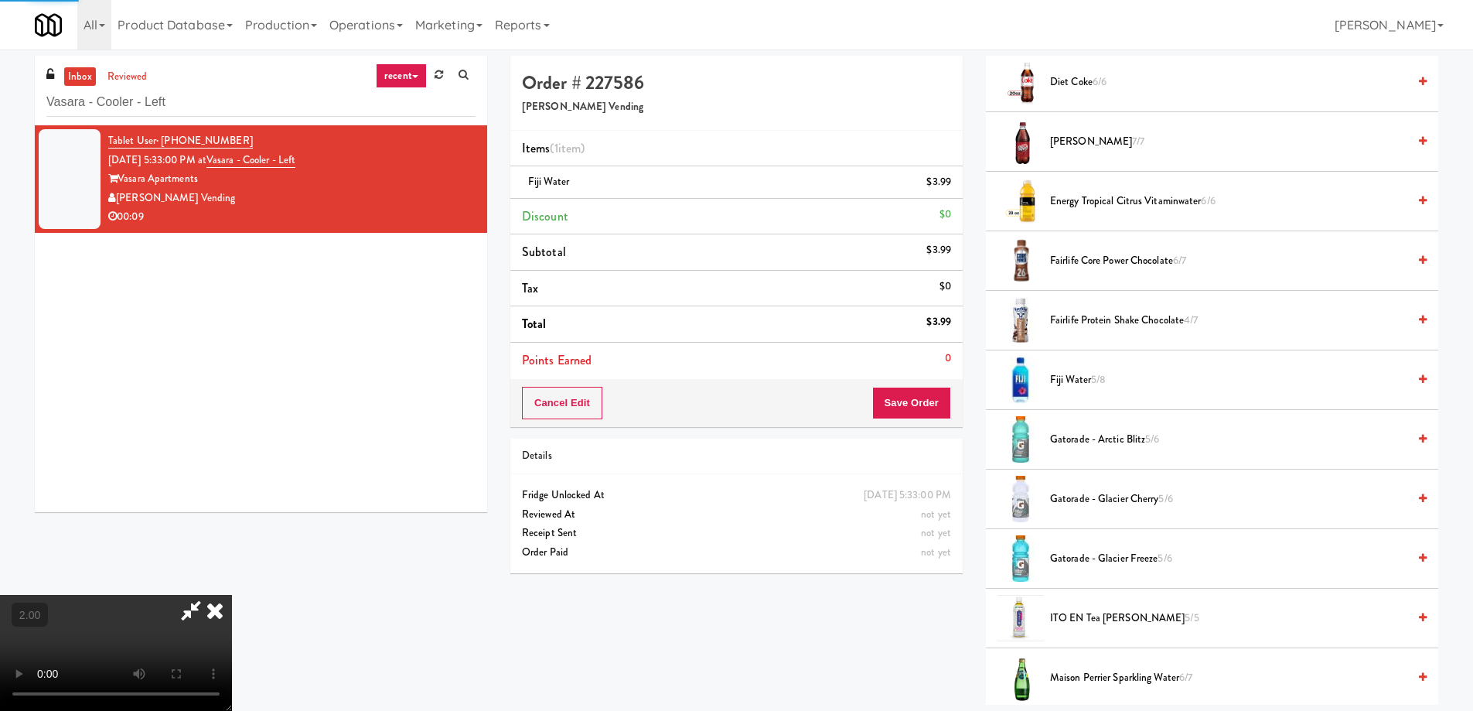
scroll to position [0, 0]
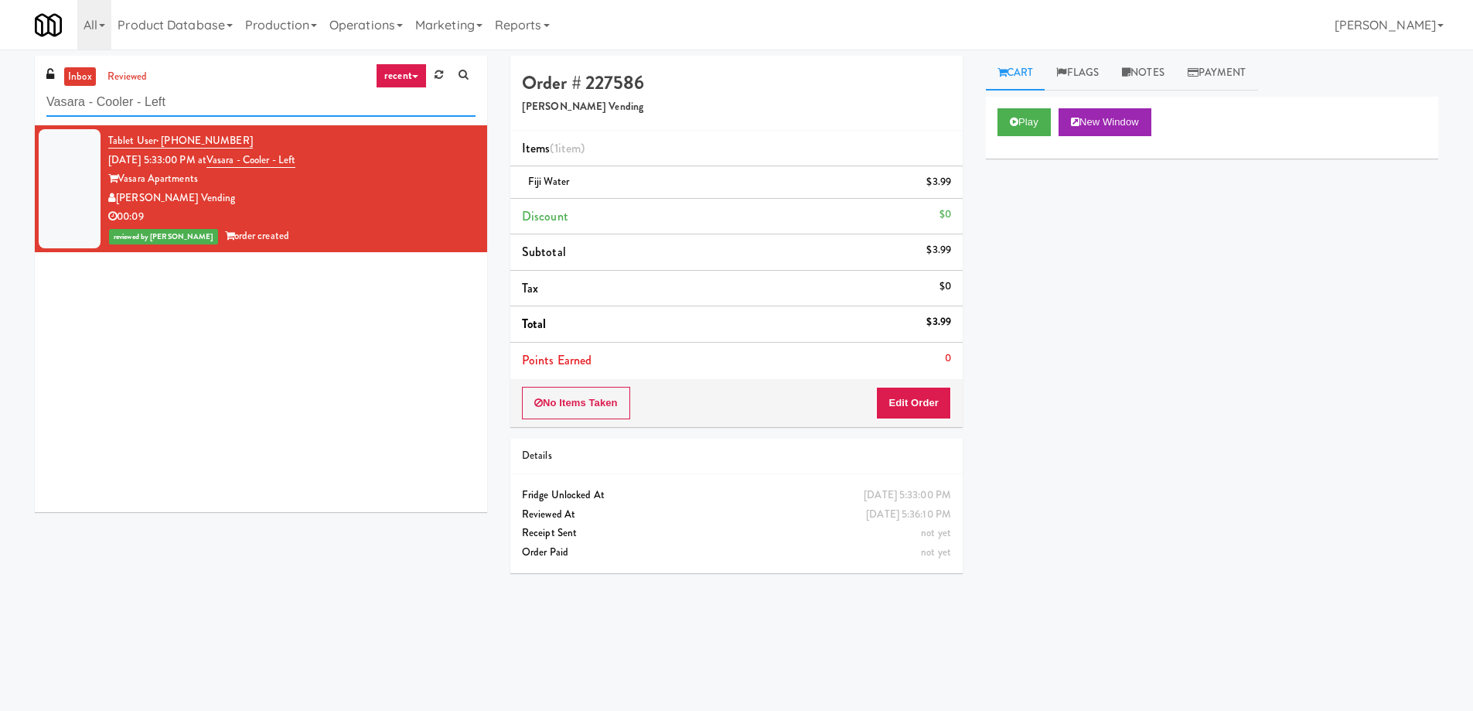
click at [260, 108] on input "Vasara - Cooler - Left" at bounding box center [260, 102] width 429 height 29
click at [258, 108] on input "Vasara - Cooler - Left" at bounding box center [260, 102] width 429 height 29
click at [257, 108] on input "Vasara - Cooler - Left" at bounding box center [260, 102] width 429 height 29
drag, startPoint x: 255, startPoint y: 107, endPoint x: 196, endPoint y: 104, distance: 58.9
click at [196, 104] on input "Vasara - Cooler - Left" at bounding box center [260, 102] width 429 height 29
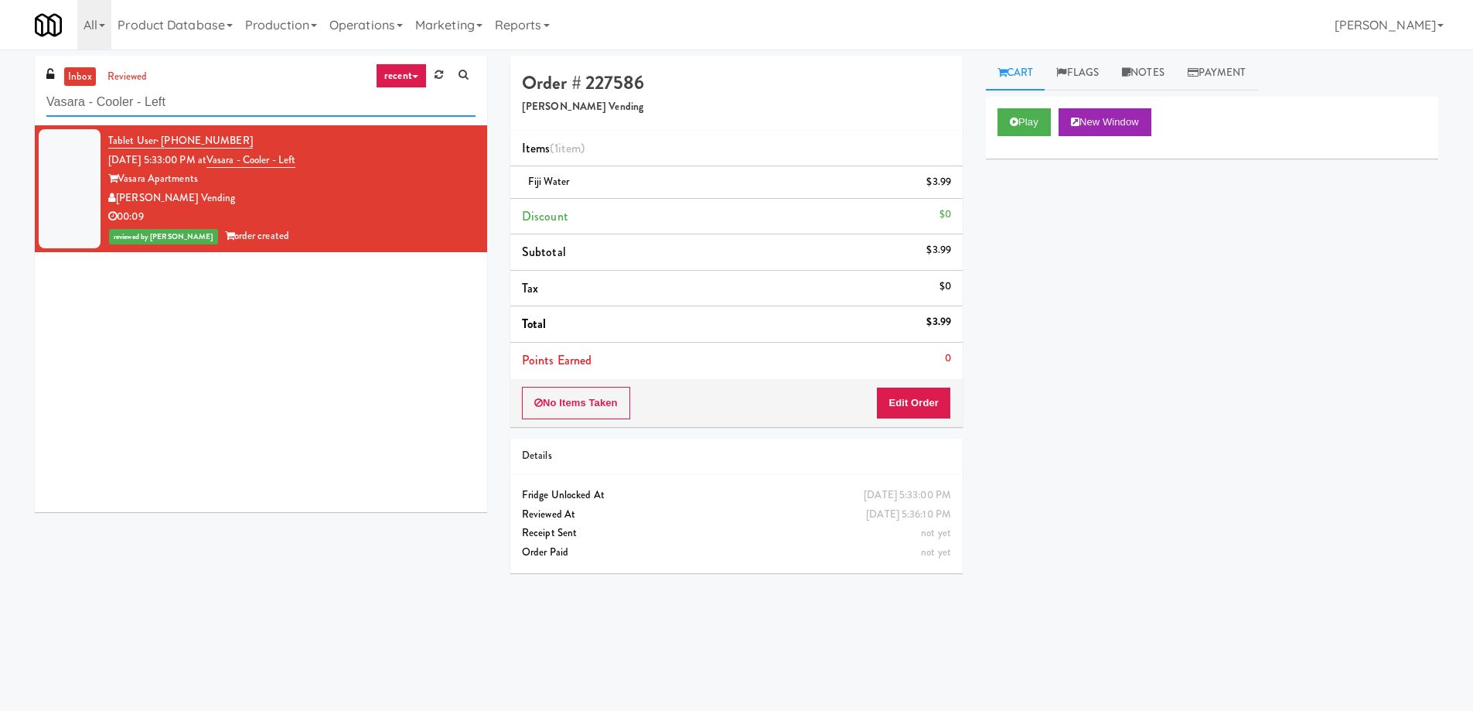
click at [196, 104] on input "Vasara - Cooler - Left" at bounding box center [260, 102] width 429 height 29
paste input "234 Cooler"
type input "234 Cooler"
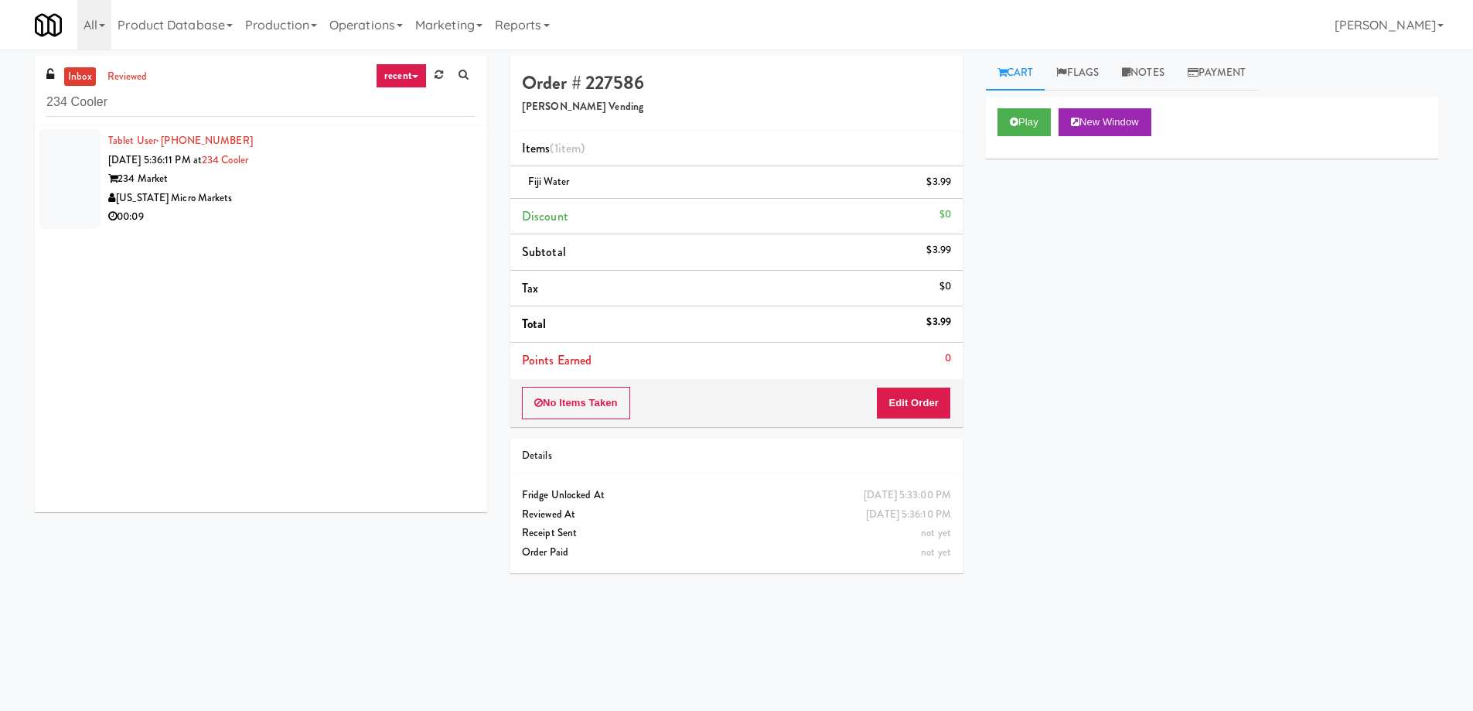
click at [258, 186] on div "234 Market" at bounding box center [291, 178] width 367 height 19
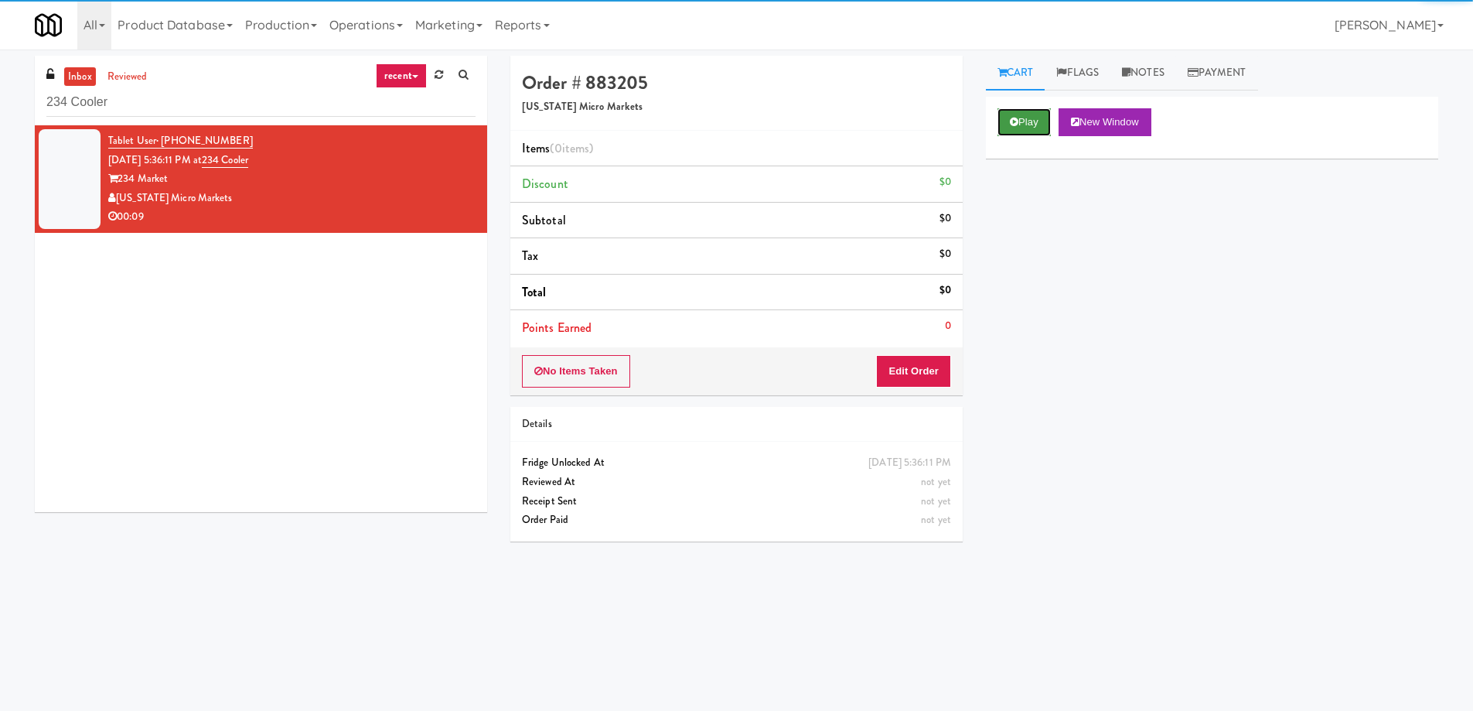
click at [1022, 128] on button "Play" at bounding box center [1024, 122] width 53 height 28
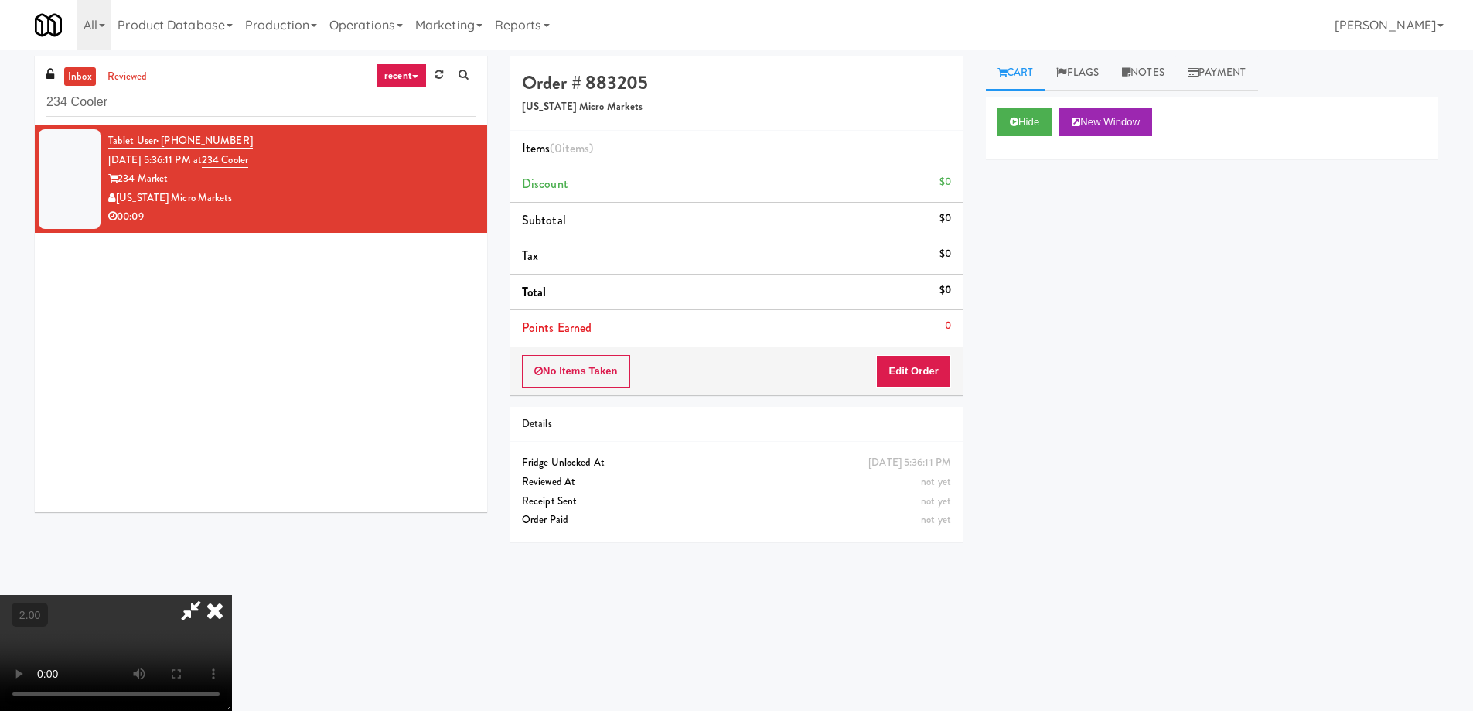
click at [232, 595] on video at bounding box center [116, 653] width 232 height 116
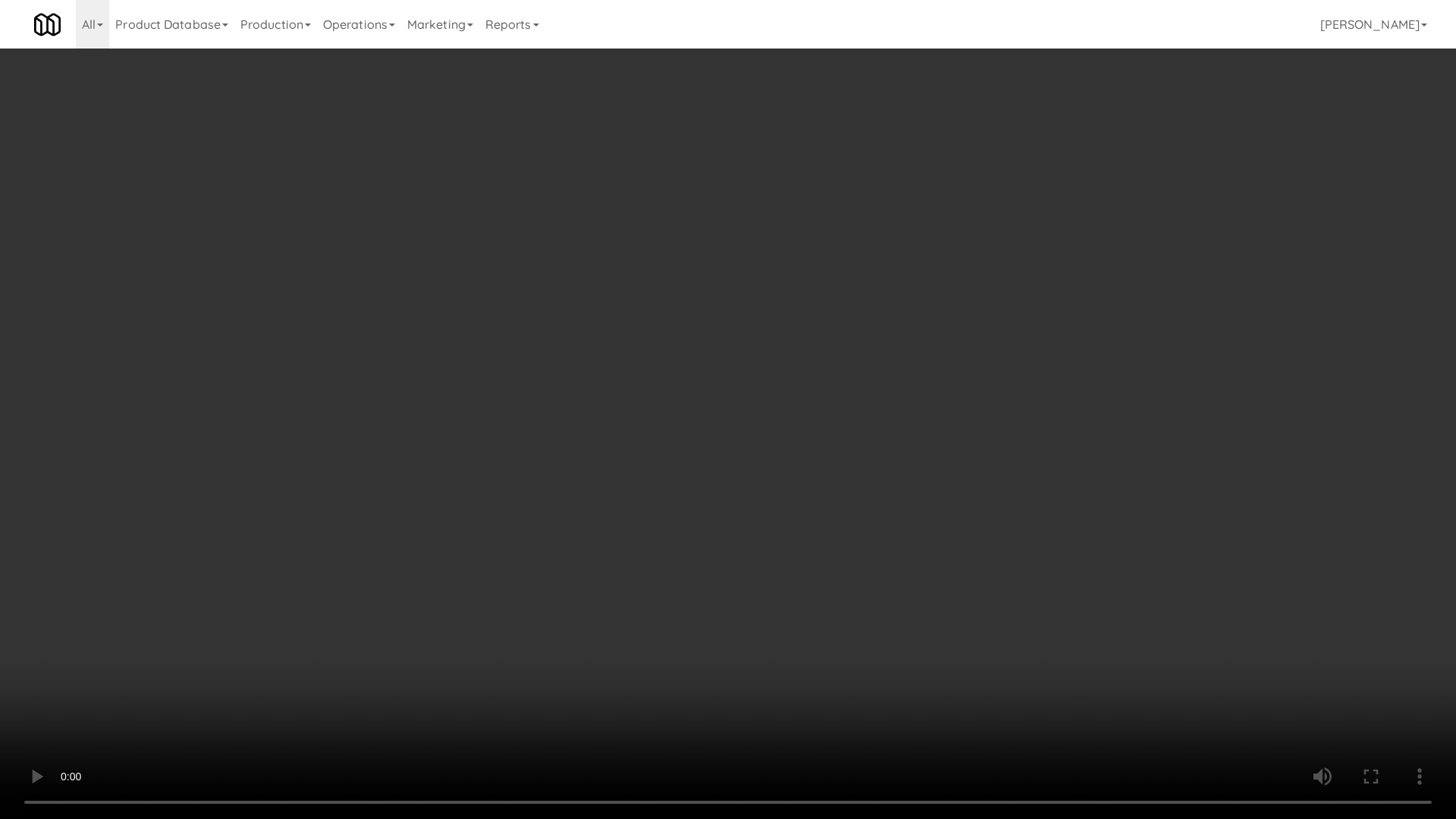
click at [1028, 403] on video at bounding box center [728, 409] width 1456 height 819
click at [1040, 406] on video at bounding box center [728, 409] width 1456 height 819
click at [1042, 412] on video at bounding box center [728, 409] width 1456 height 819
click at [1045, 415] on video at bounding box center [728, 409] width 1456 height 819
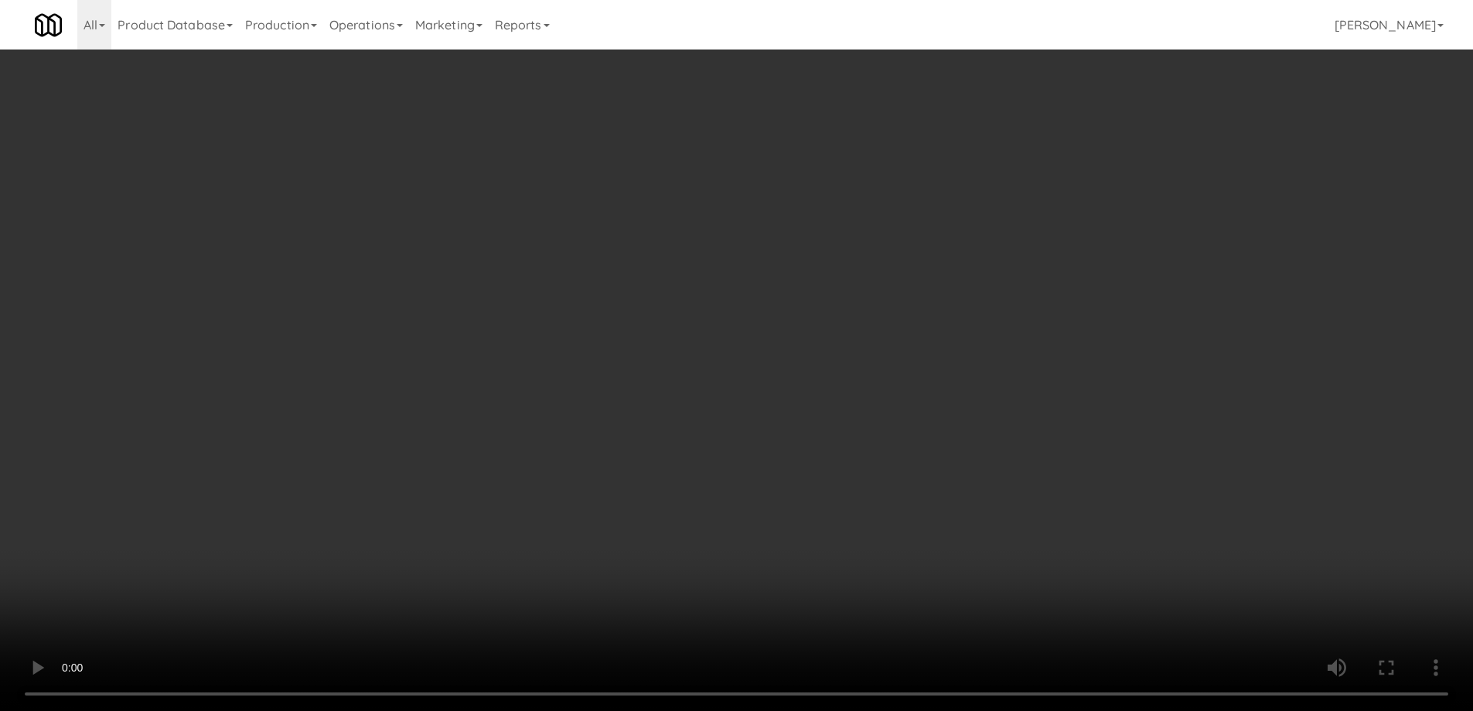
click at [1067, 333] on div "Hide New Window Primary Flag Clear Flag if unable to determine what was taken o…" at bounding box center [1212, 387] width 452 height 580
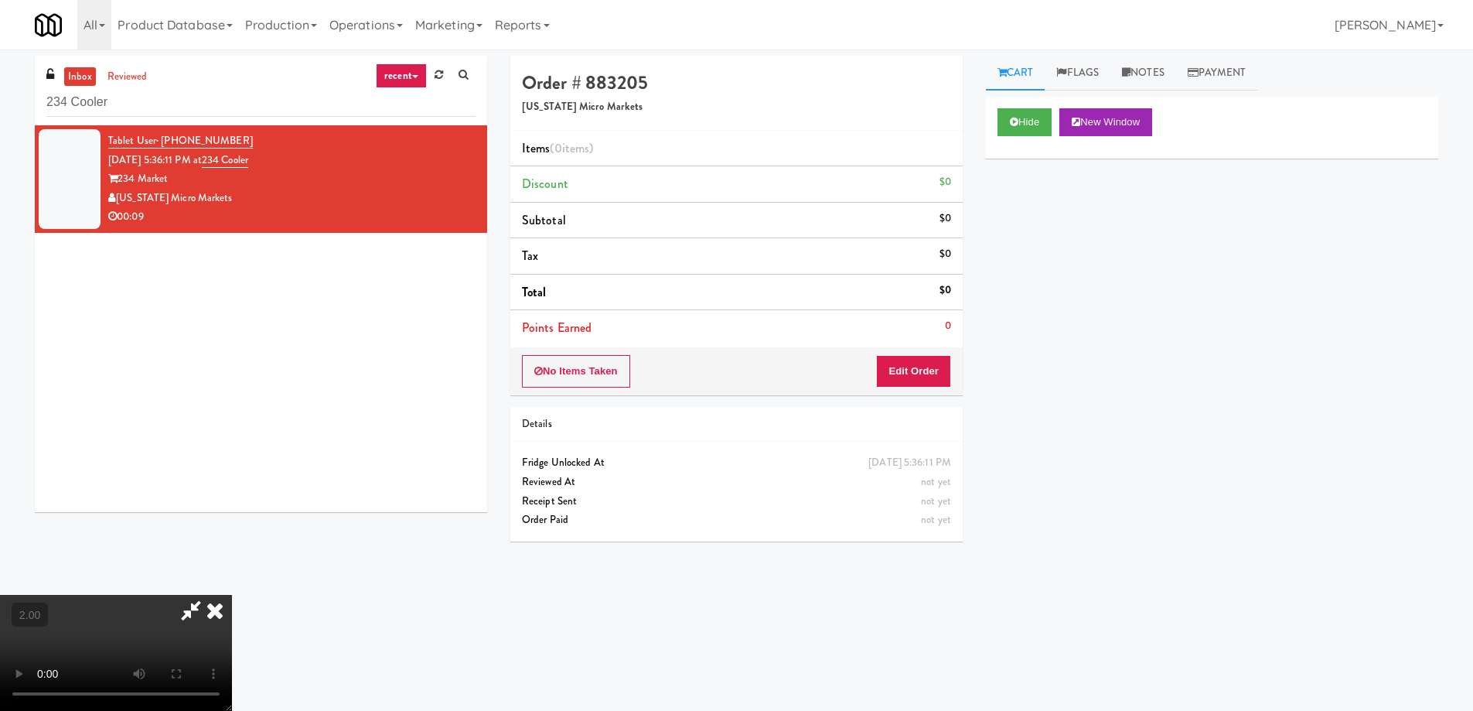
click at [232, 595] on video at bounding box center [116, 653] width 232 height 116
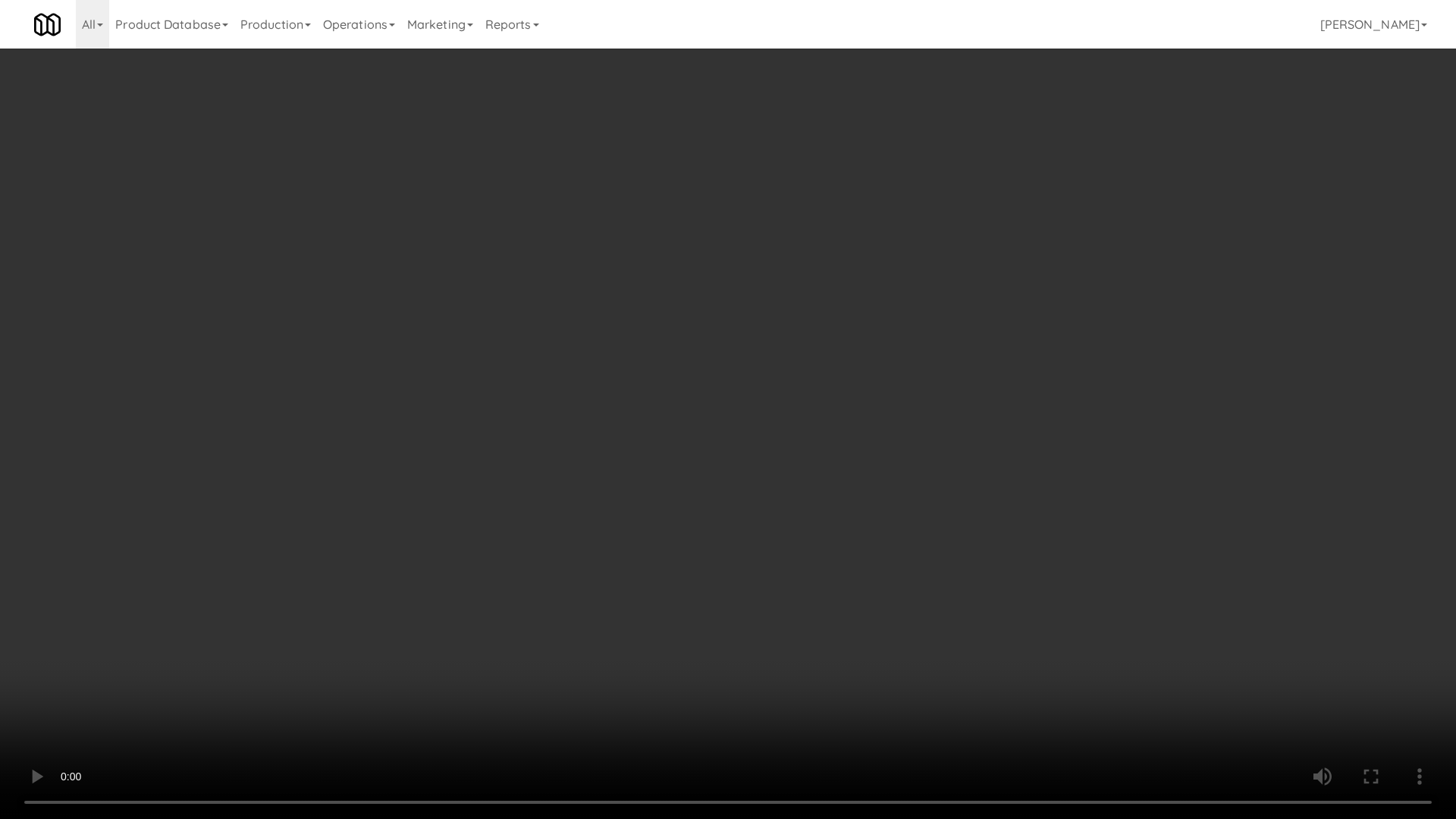
click at [1169, 664] on video at bounding box center [728, 409] width 1456 height 819
click at [1136, 558] on video at bounding box center [728, 409] width 1456 height 819
click at [1135, 549] on video at bounding box center [728, 409] width 1456 height 819
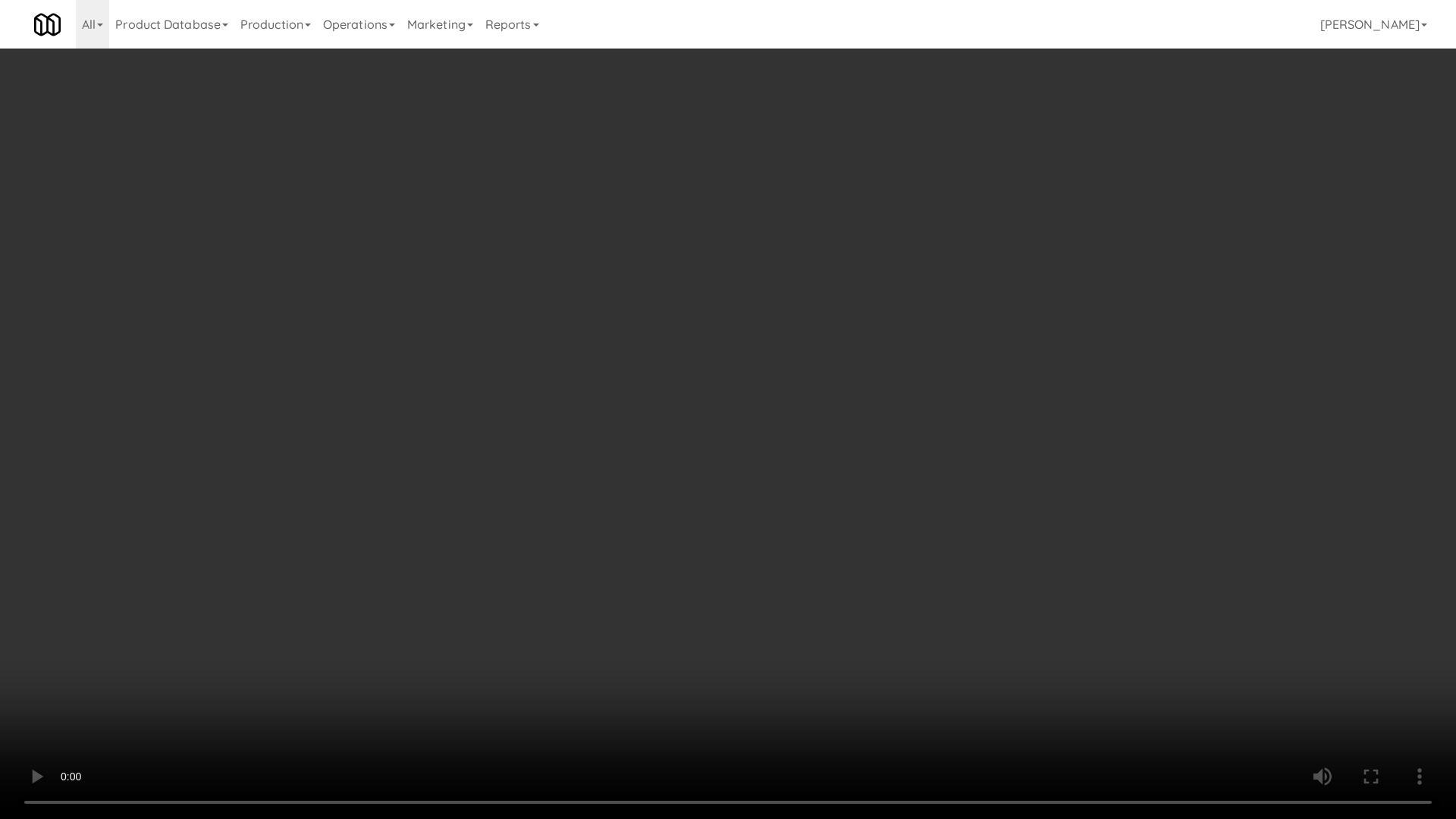
click at [1135, 549] on video at bounding box center [728, 409] width 1456 height 819
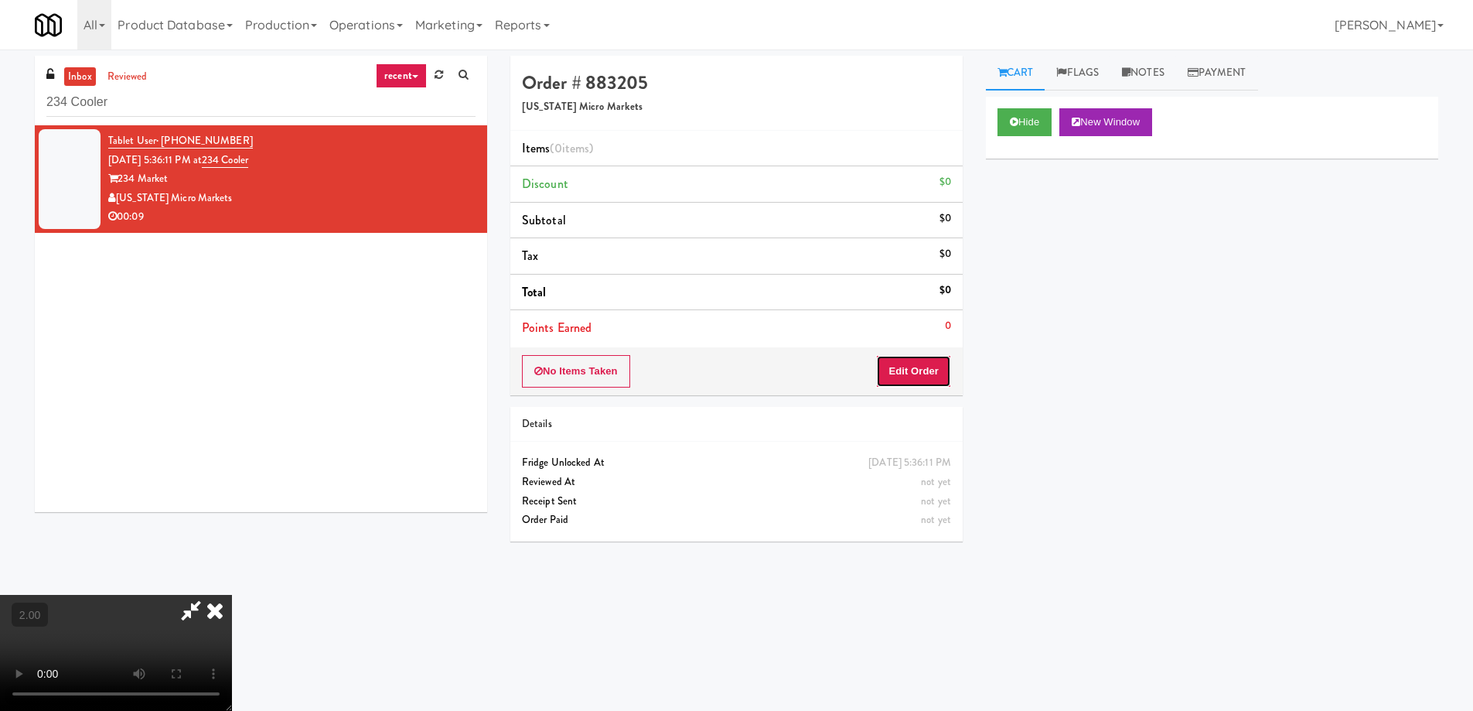
click at [936, 373] on button "Edit Order" at bounding box center [913, 371] width 75 height 32
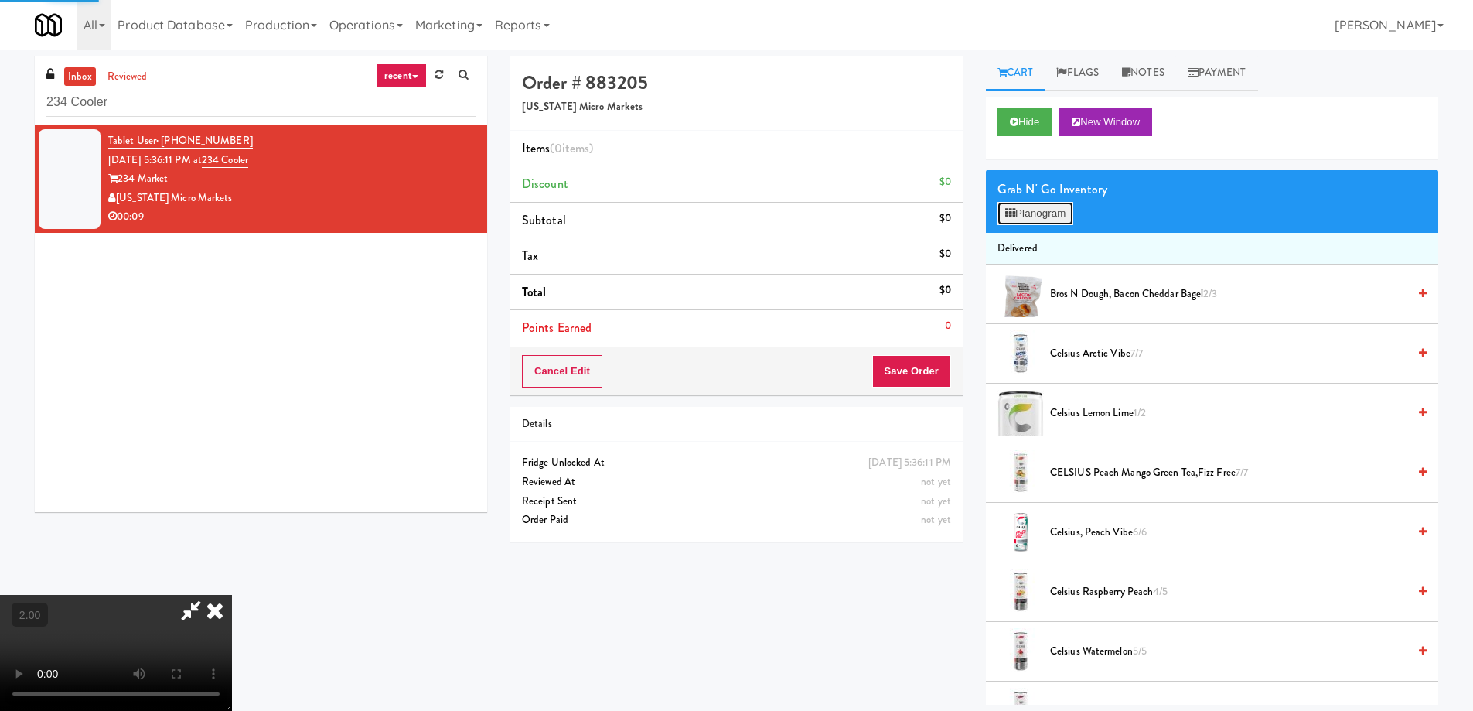
click at [1052, 207] on button "Planogram" at bounding box center [1036, 213] width 76 height 23
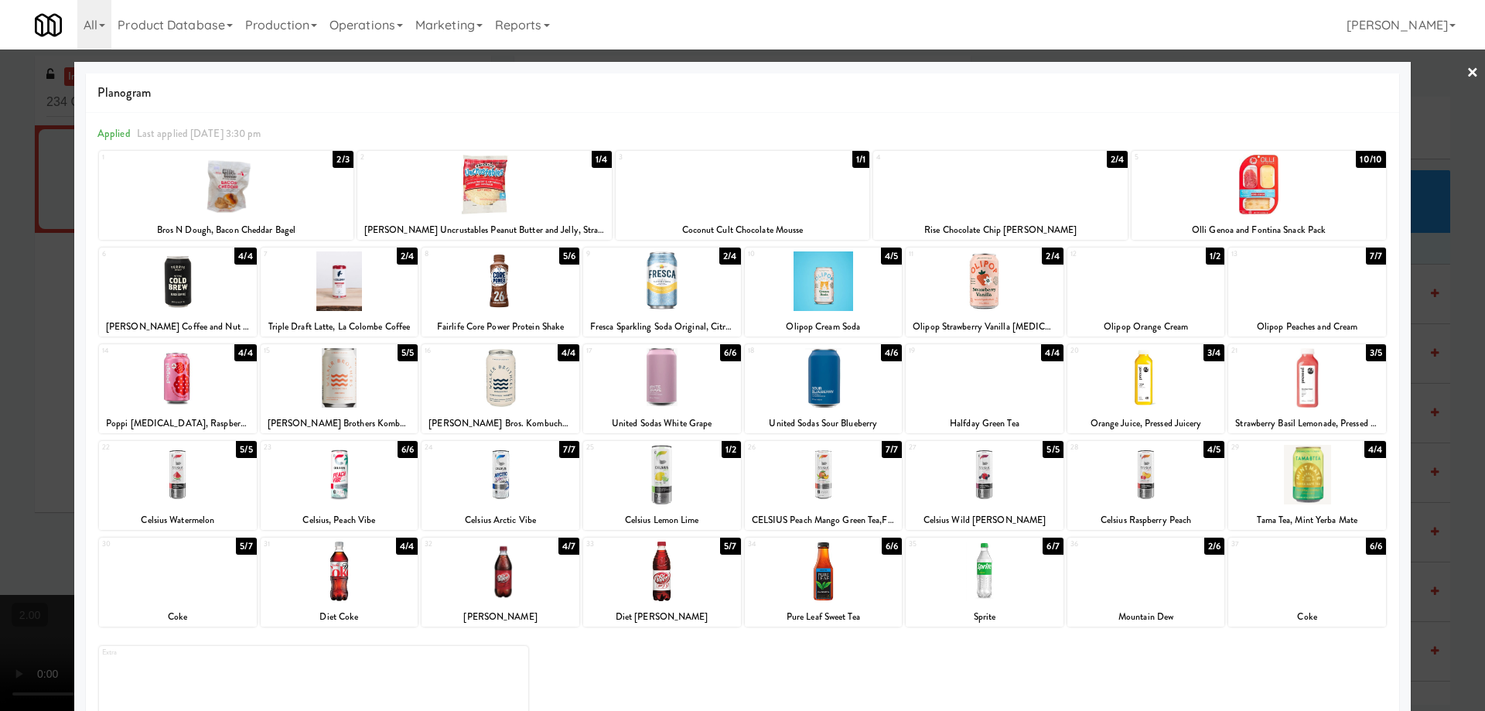
click at [1149, 286] on div at bounding box center [1146, 281] width 158 height 60
click at [1448, 154] on div at bounding box center [742, 355] width 1485 height 711
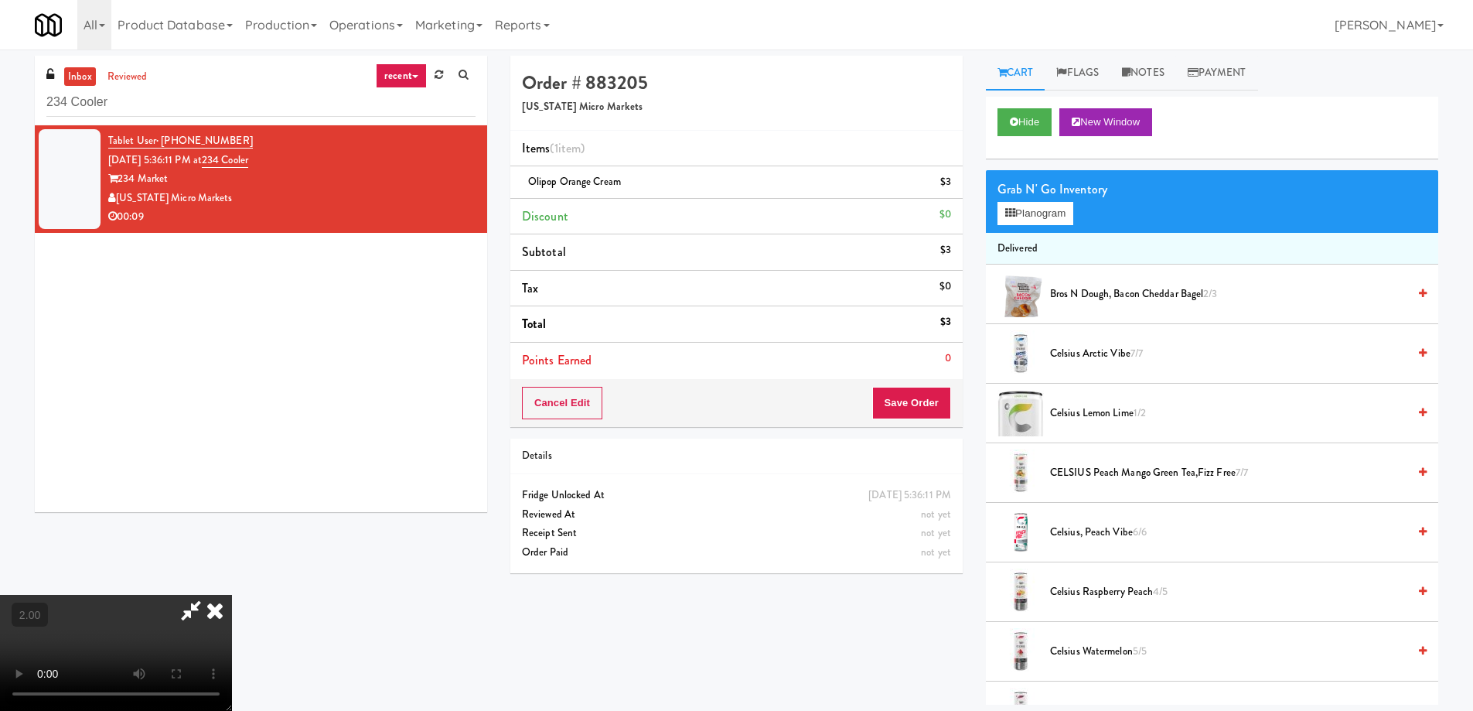
click at [232, 595] on video at bounding box center [116, 653] width 232 height 116
click at [933, 404] on button "Save Order" at bounding box center [911, 403] width 79 height 32
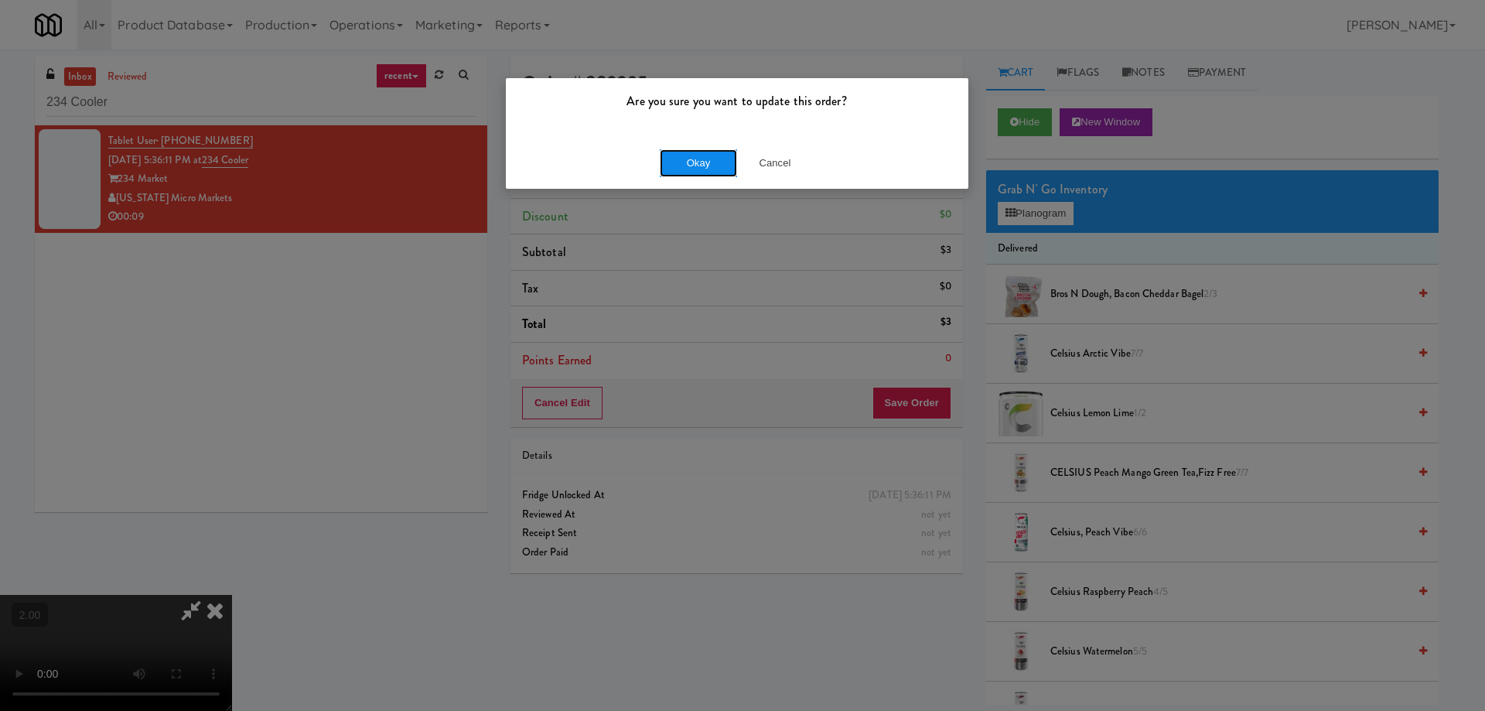
click at [711, 150] on button "Okay" at bounding box center [698, 163] width 77 height 28
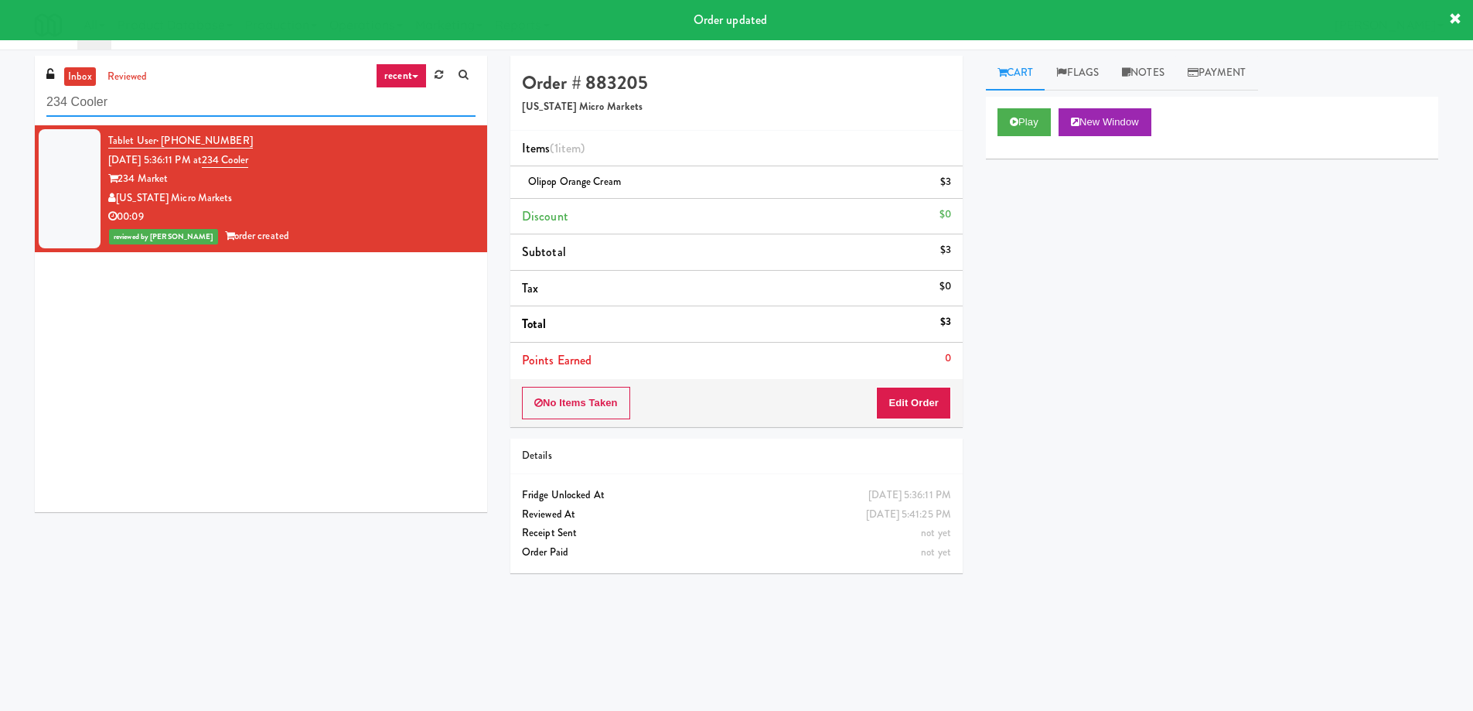
click at [264, 108] on input "234 Cooler" at bounding box center [260, 102] width 429 height 29
click at [262, 109] on input "234 Cooler" at bounding box center [260, 102] width 429 height 29
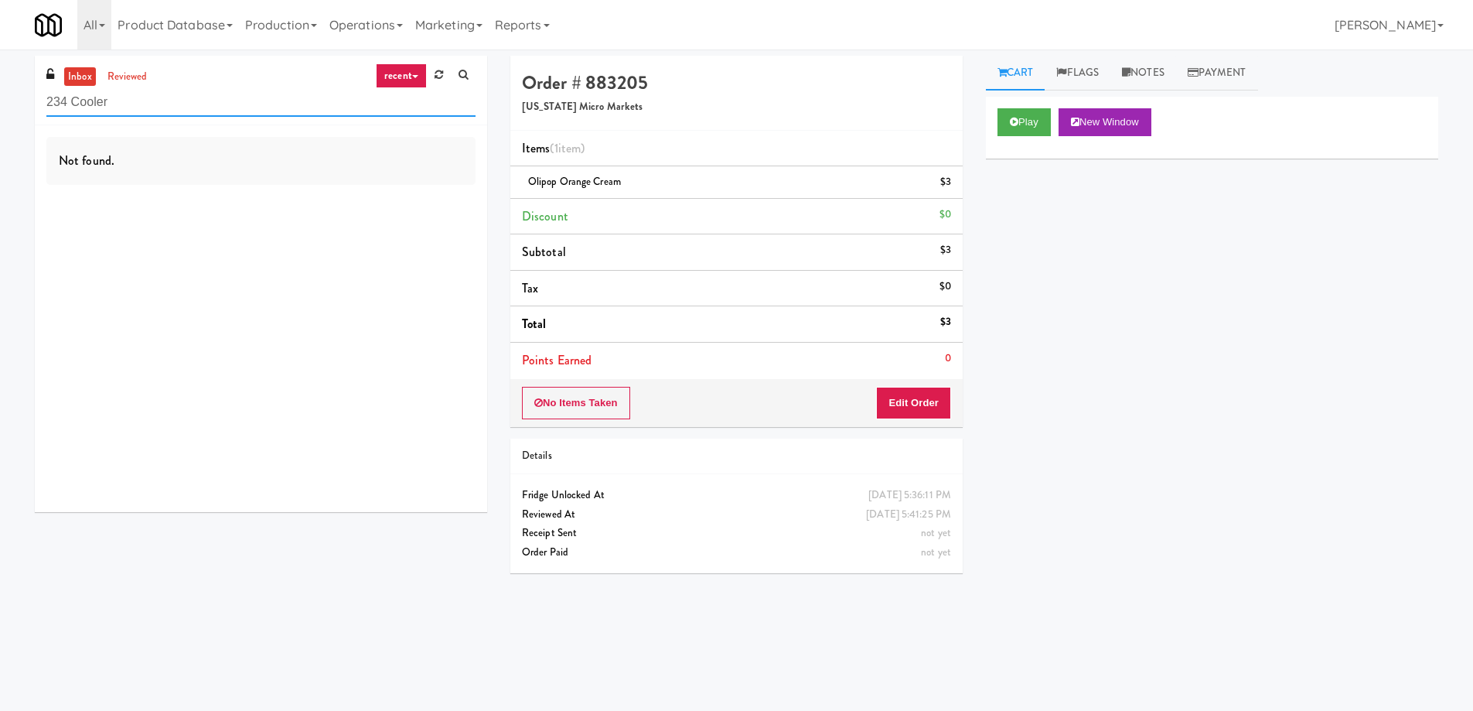
click at [215, 105] on input "234 Cooler" at bounding box center [260, 102] width 429 height 29
paste input "Axis Cooler - Right"
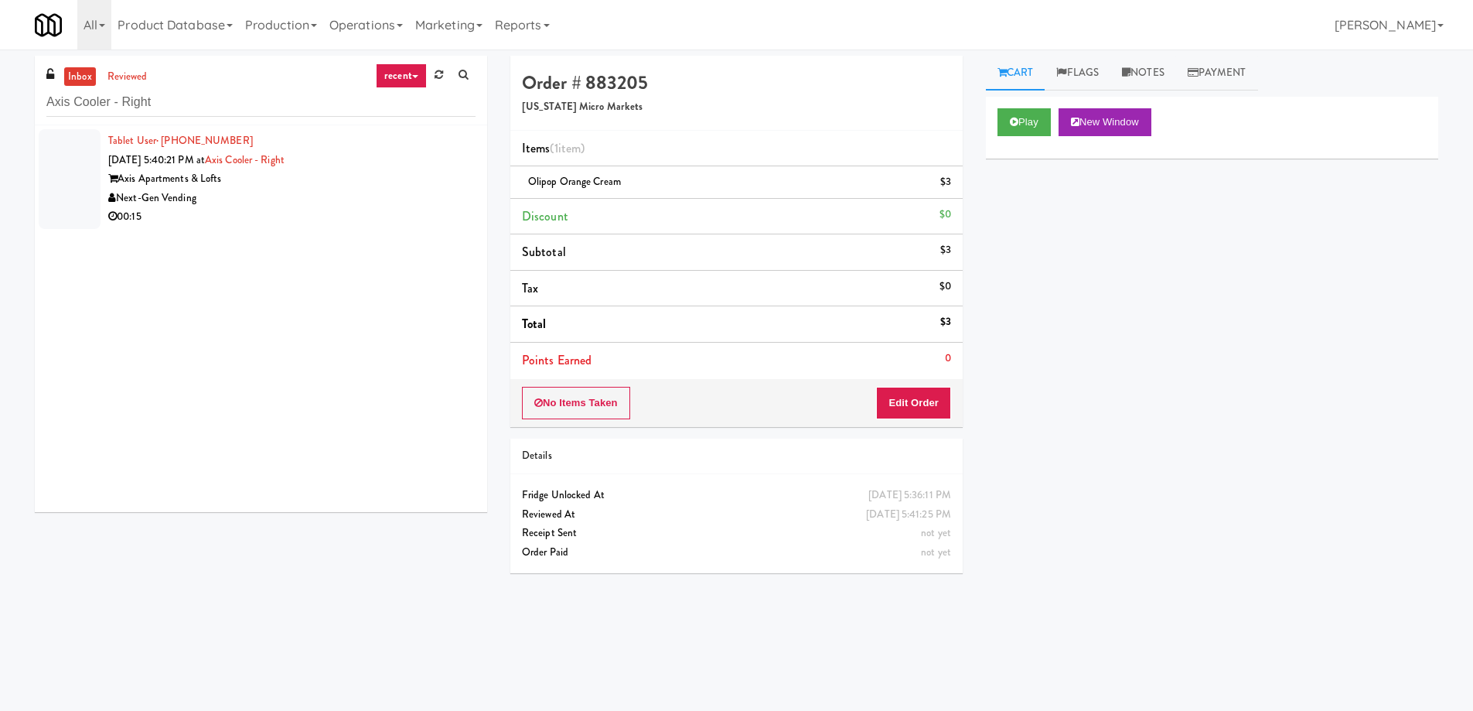
click at [326, 206] on div "Next-Gen Vending" at bounding box center [291, 198] width 367 height 19
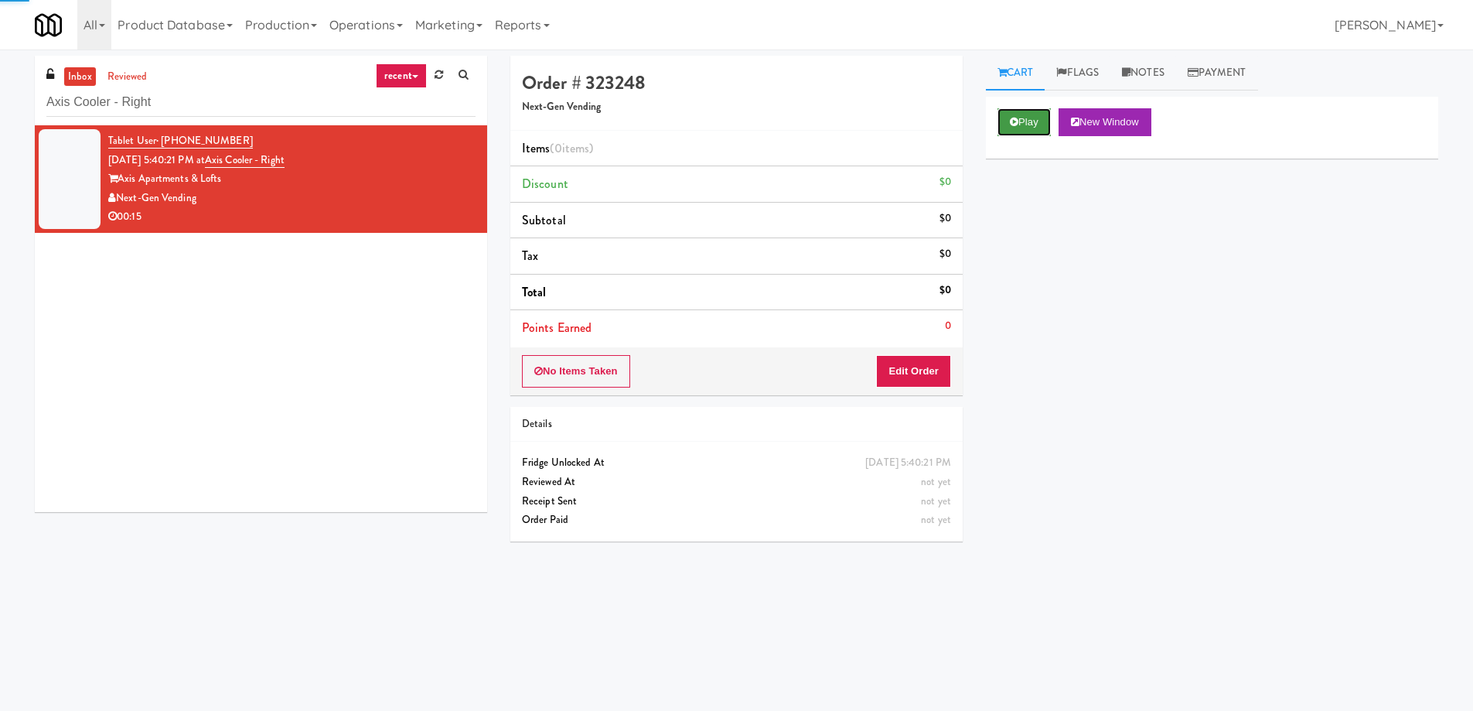
click at [1038, 123] on button "Play" at bounding box center [1024, 122] width 53 height 28
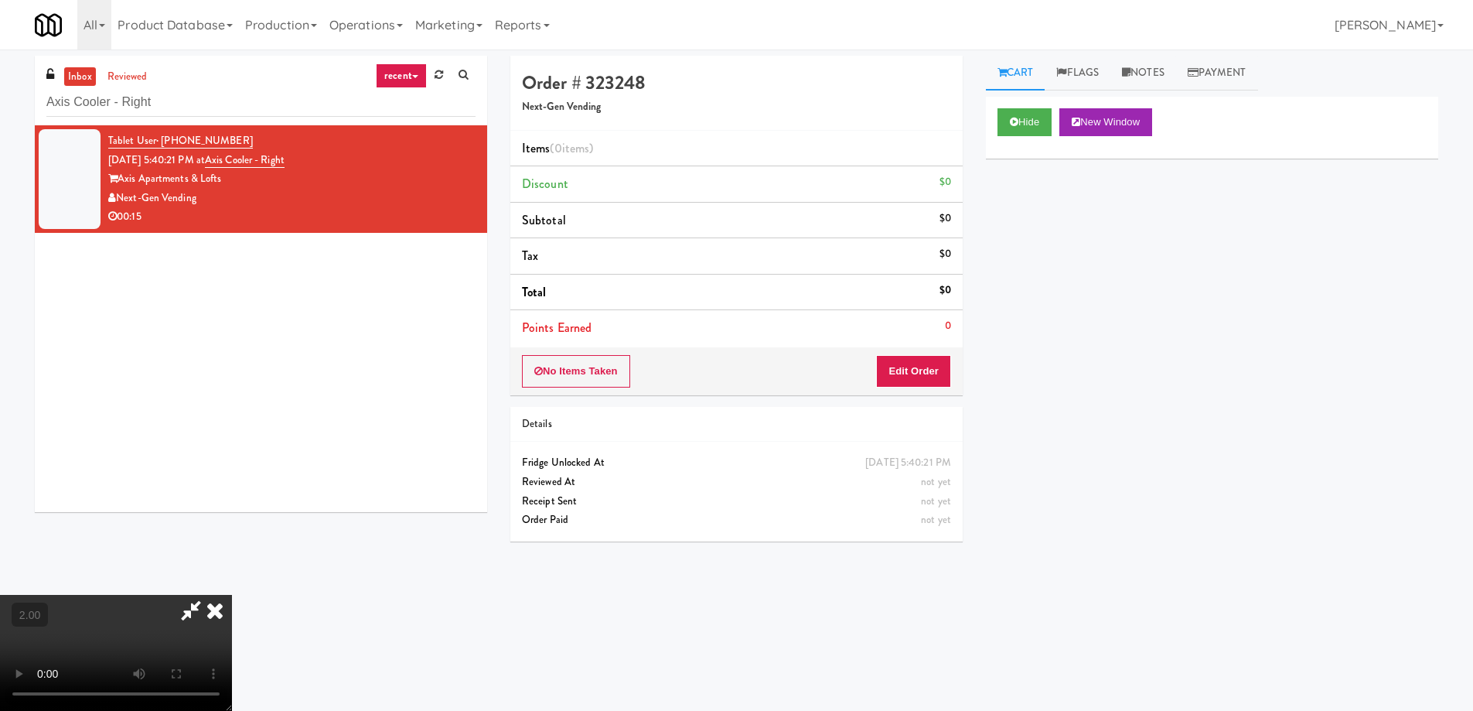
click at [232, 595] on video at bounding box center [116, 653] width 232 height 116
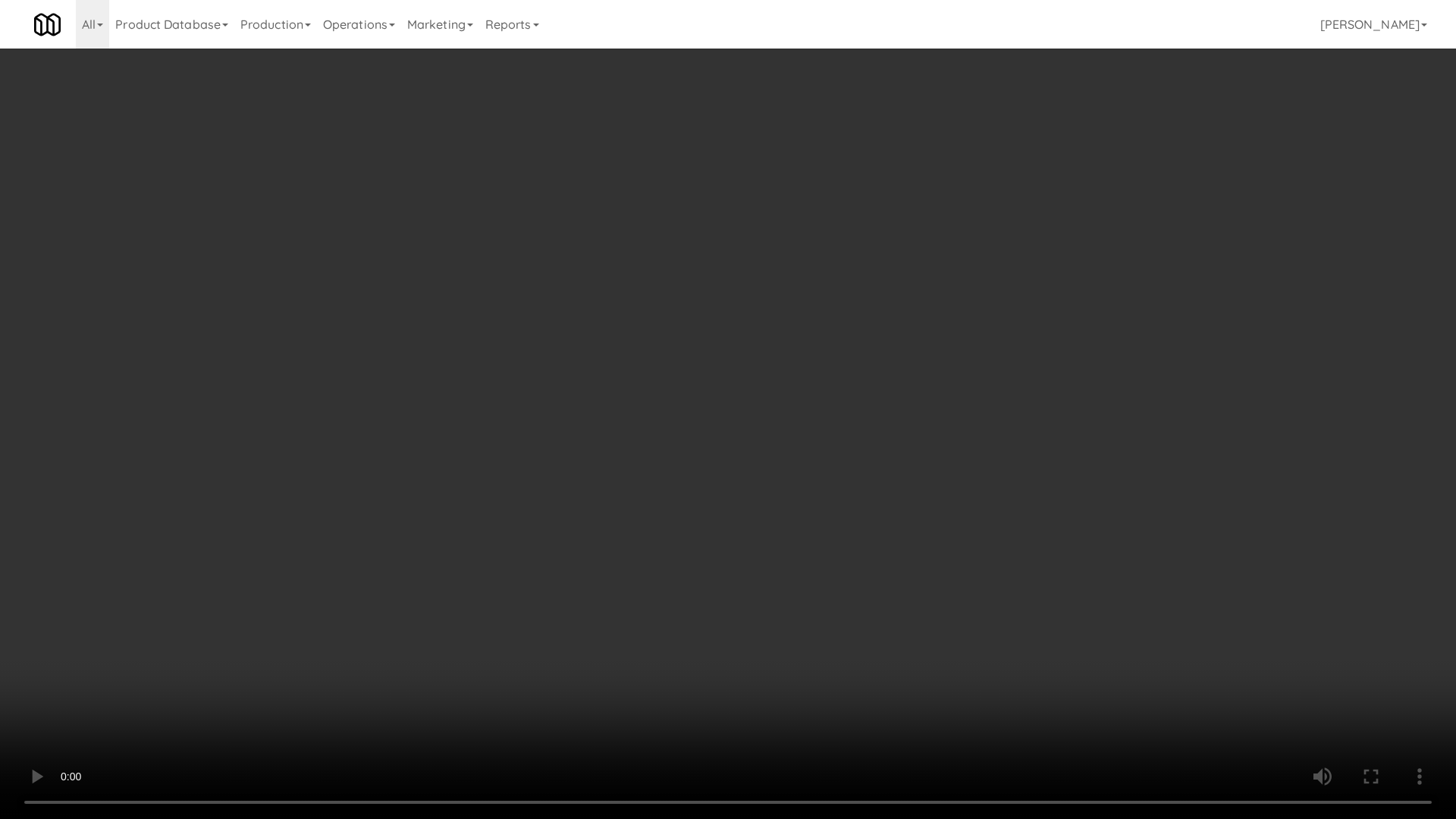
click at [760, 556] on video at bounding box center [728, 409] width 1456 height 819
click at [767, 550] on video at bounding box center [728, 409] width 1456 height 819
click at [767, 549] on video at bounding box center [728, 409] width 1456 height 819
click at [775, 528] on video at bounding box center [728, 409] width 1456 height 819
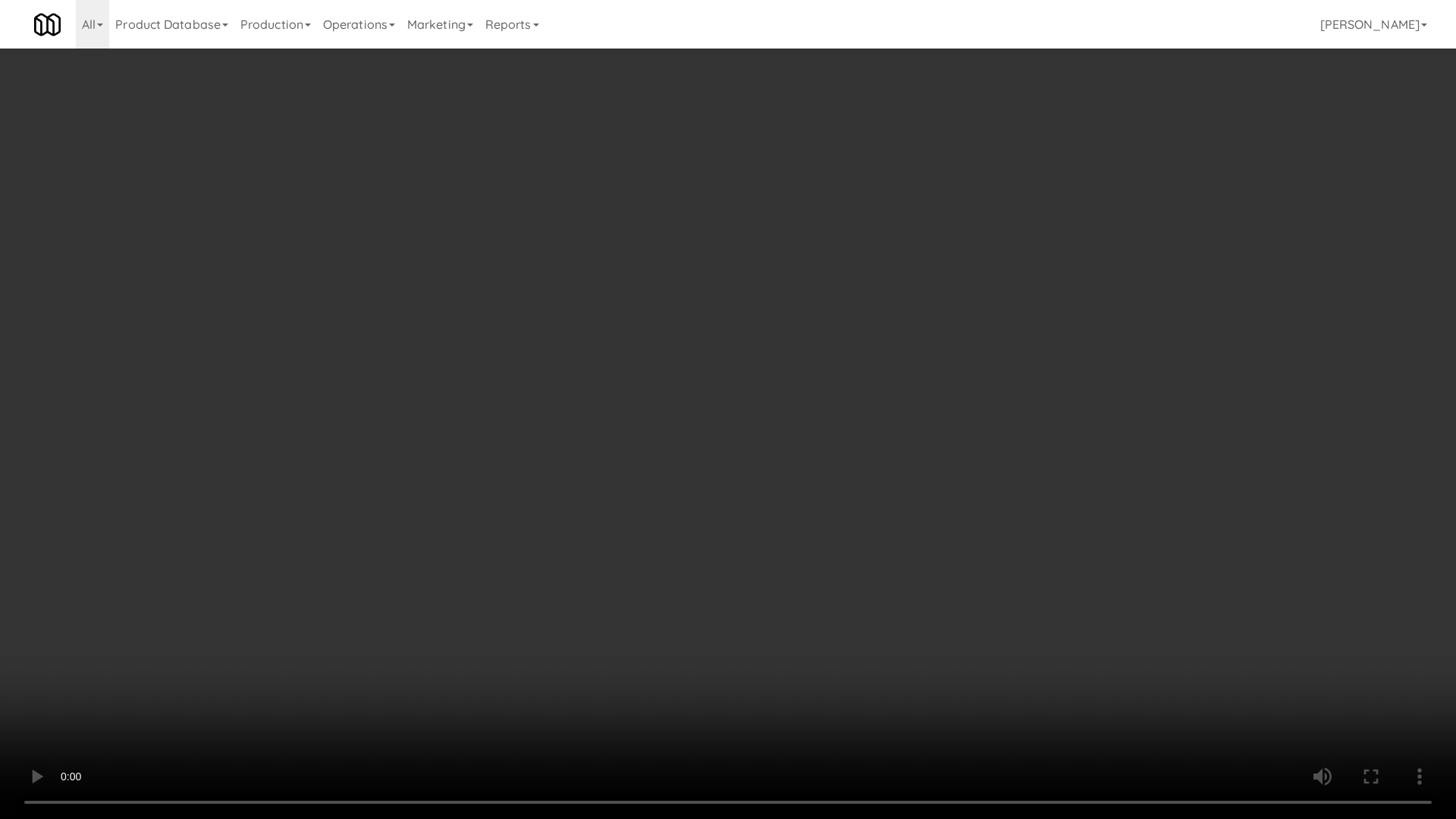
click at [775, 528] on video at bounding box center [728, 409] width 1456 height 819
click at [849, 554] on video at bounding box center [728, 409] width 1456 height 819
click at [851, 539] on video at bounding box center [728, 409] width 1456 height 819
click at [854, 537] on video at bounding box center [728, 409] width 1456 height 819
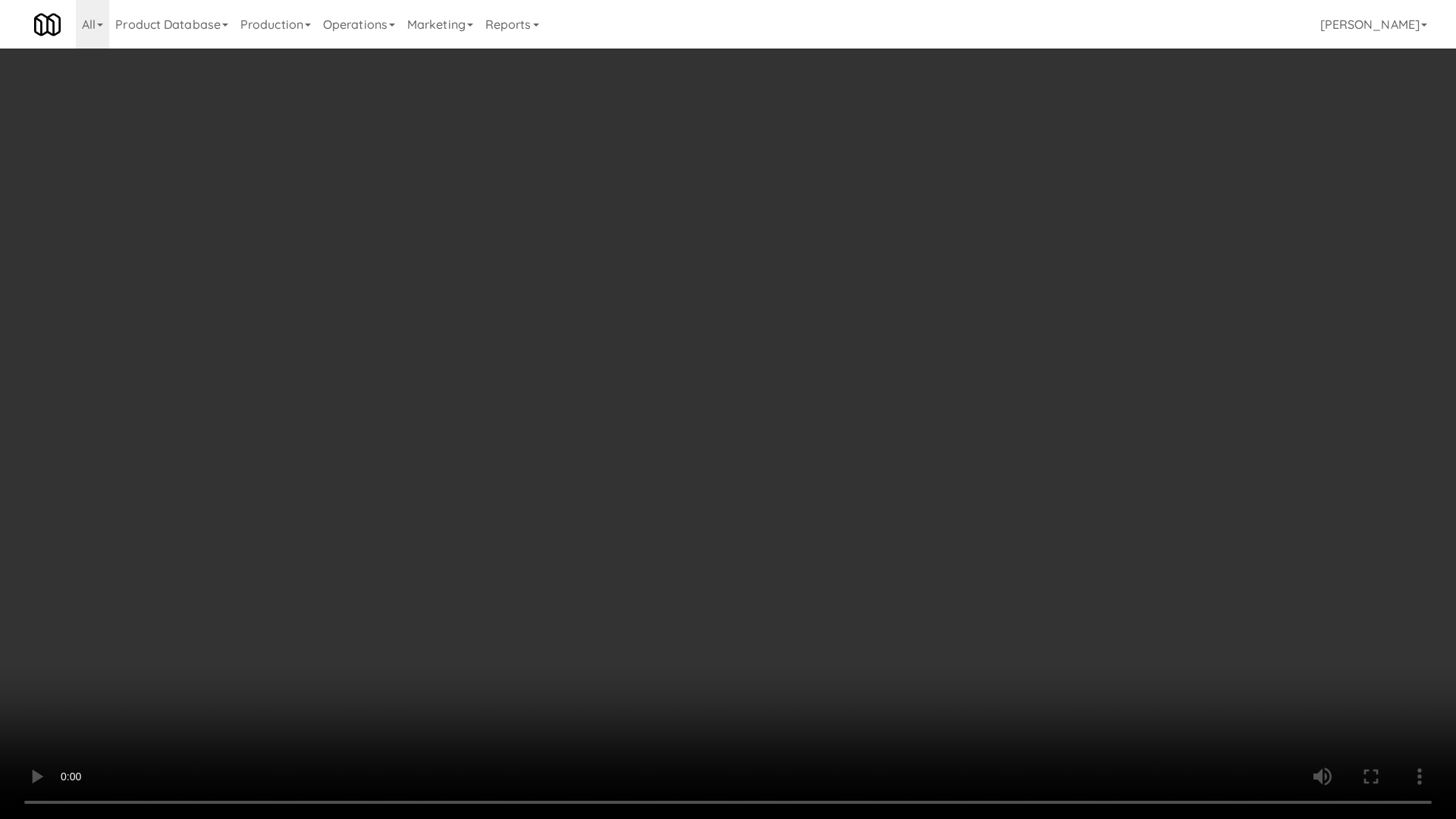
click at [854, 537] on video at bounding box center [728, 409] width 1456 height 819
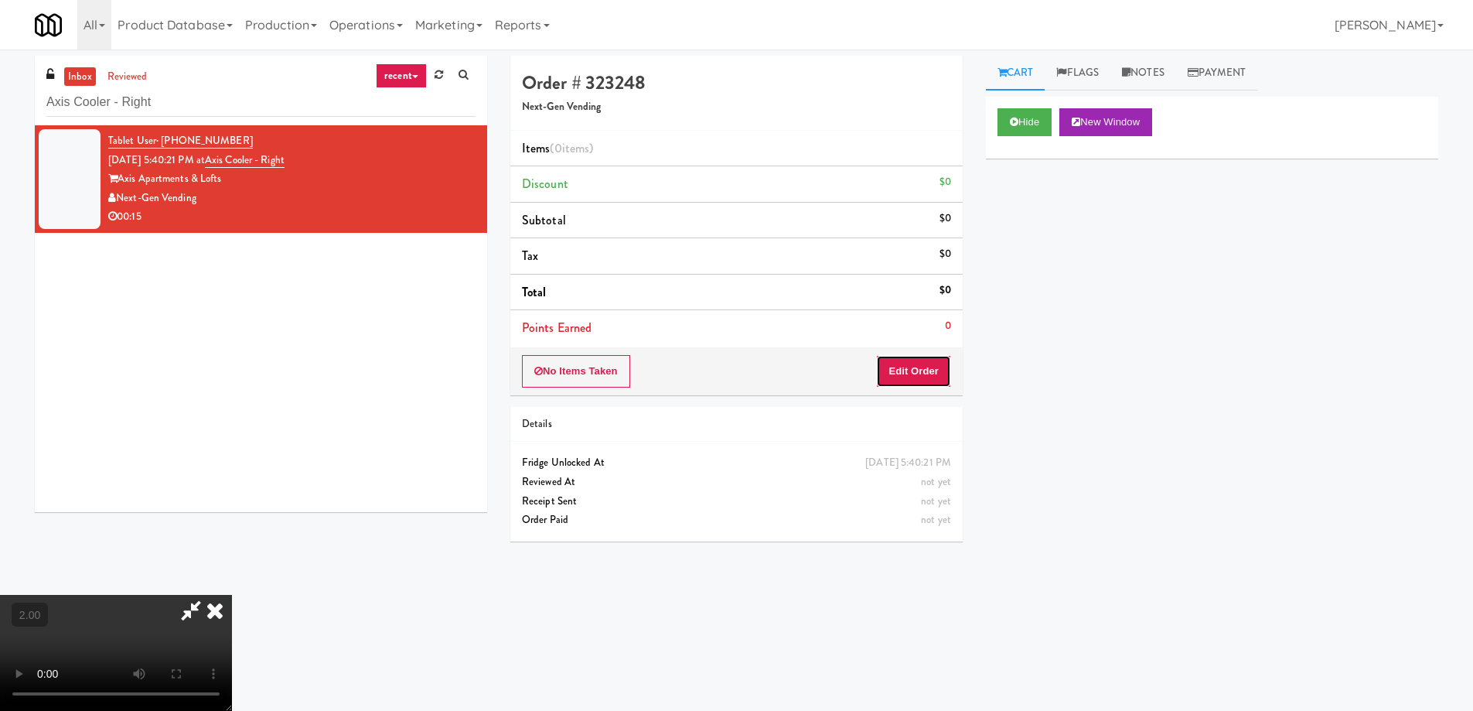
click at [903, 377] on button "Edit Order" at bounding box center [913, 371] width 75 height 32
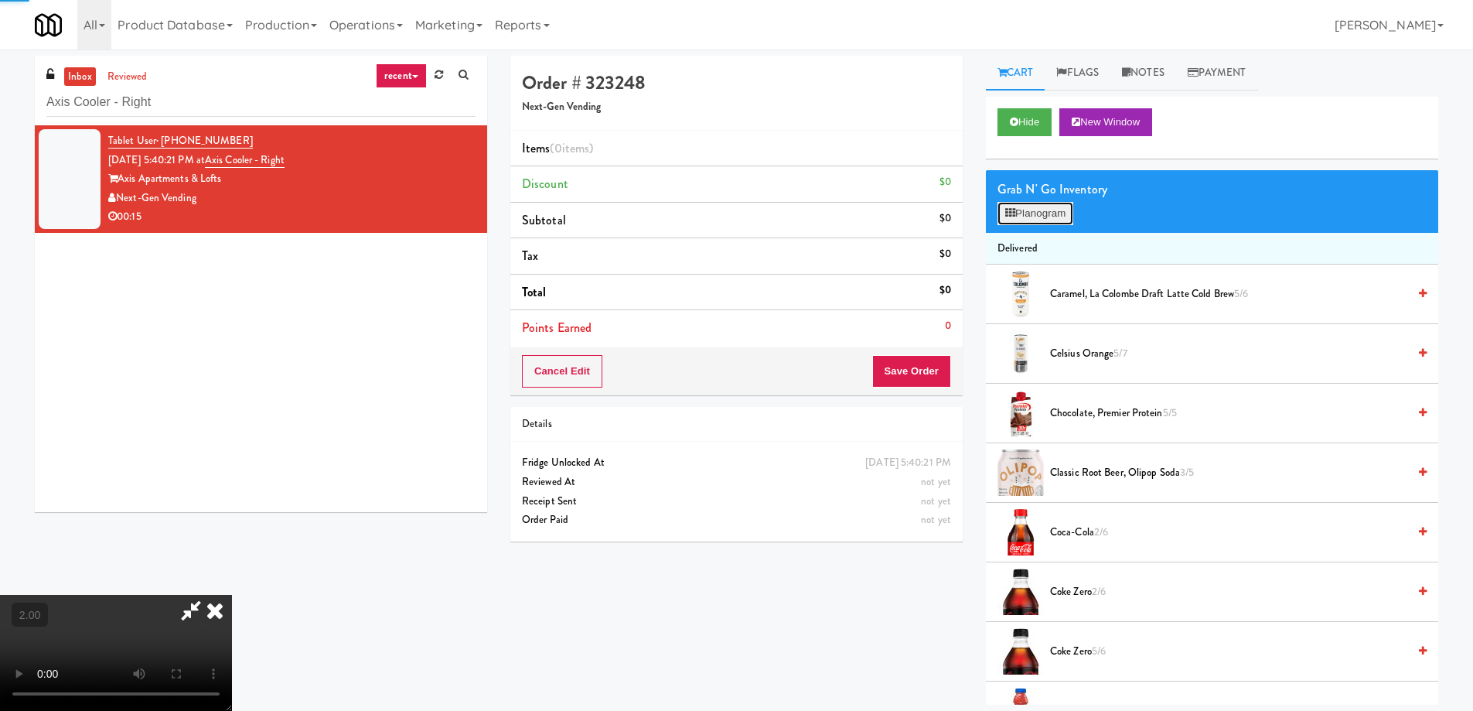
click at [1032, 223] on button "Planogram" at bounding box center [1036, 213] width 76 height 23
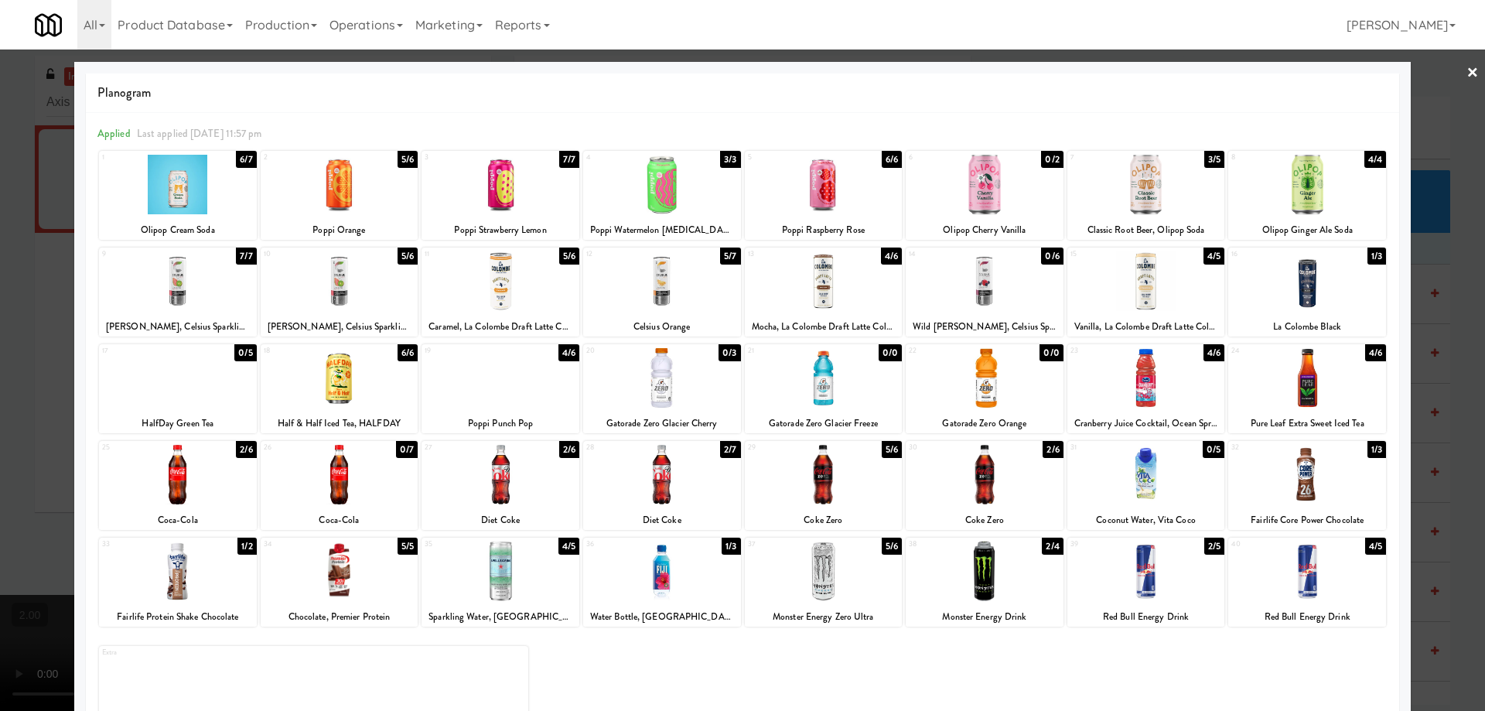
click at [668, 284] on div at bounding box center [662, 281] width 158 height 60
click at [0, 377] on div at bounding box center [742, 355] width 1485 height 711
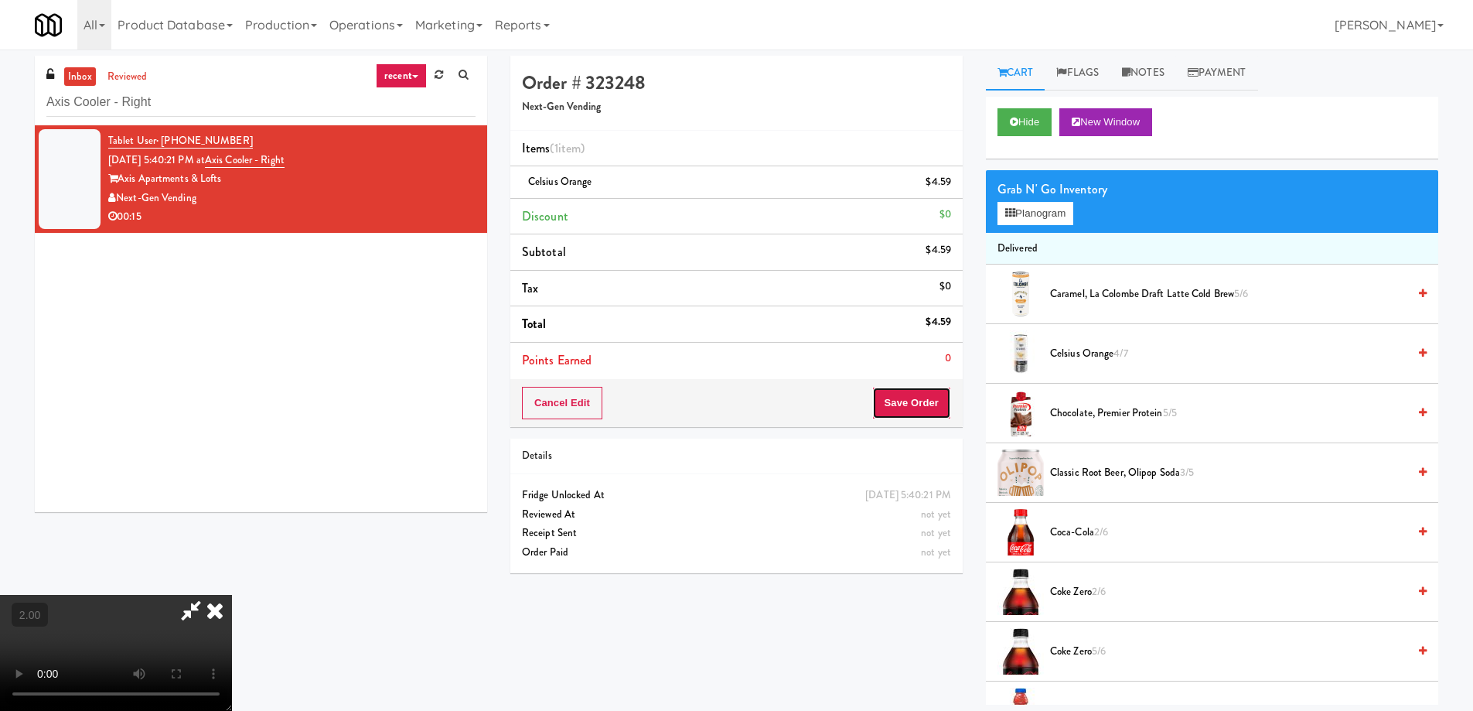
click at [933, 414] on button "Save Order" at bounding box center [911, 403] width 79 height 32
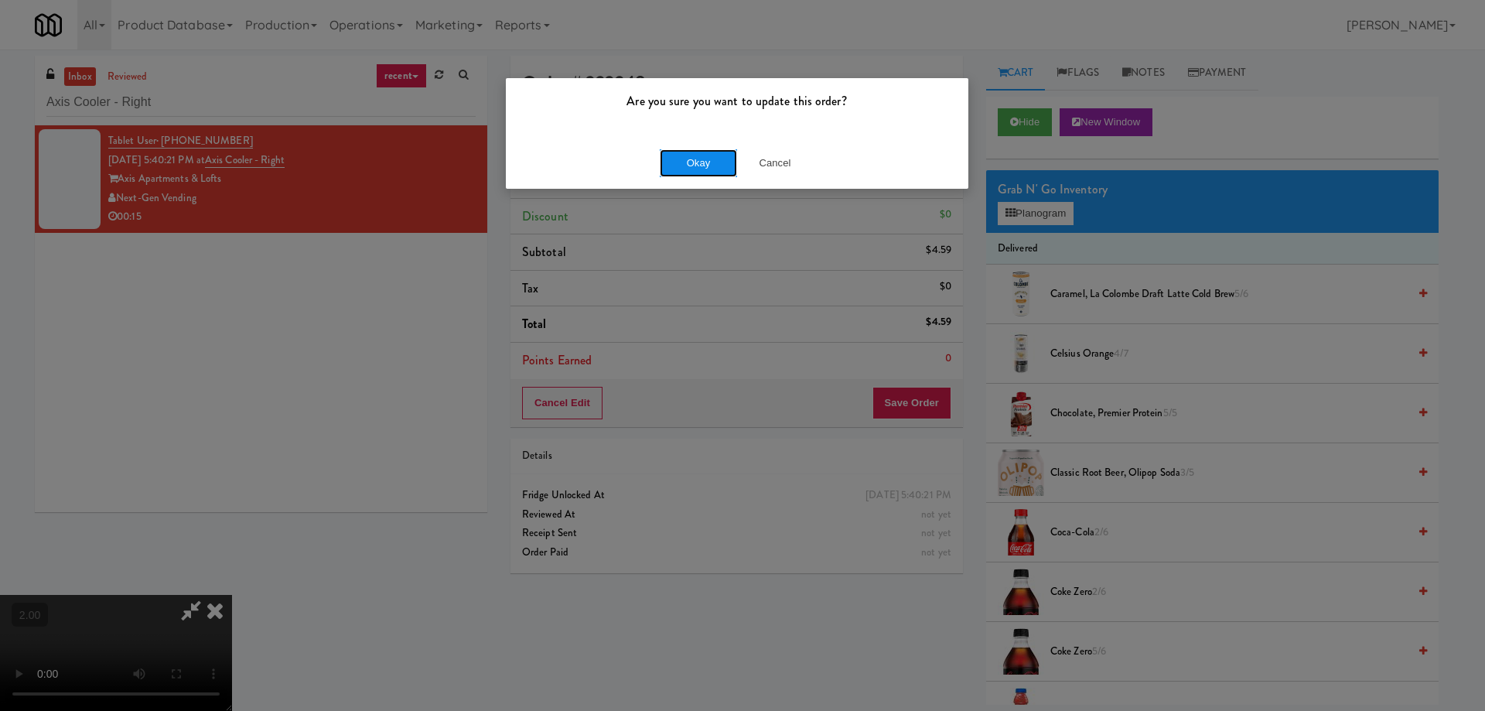
click at [705, 167] on button "Okay" at bounding box center [698, 163] width 77 height 28
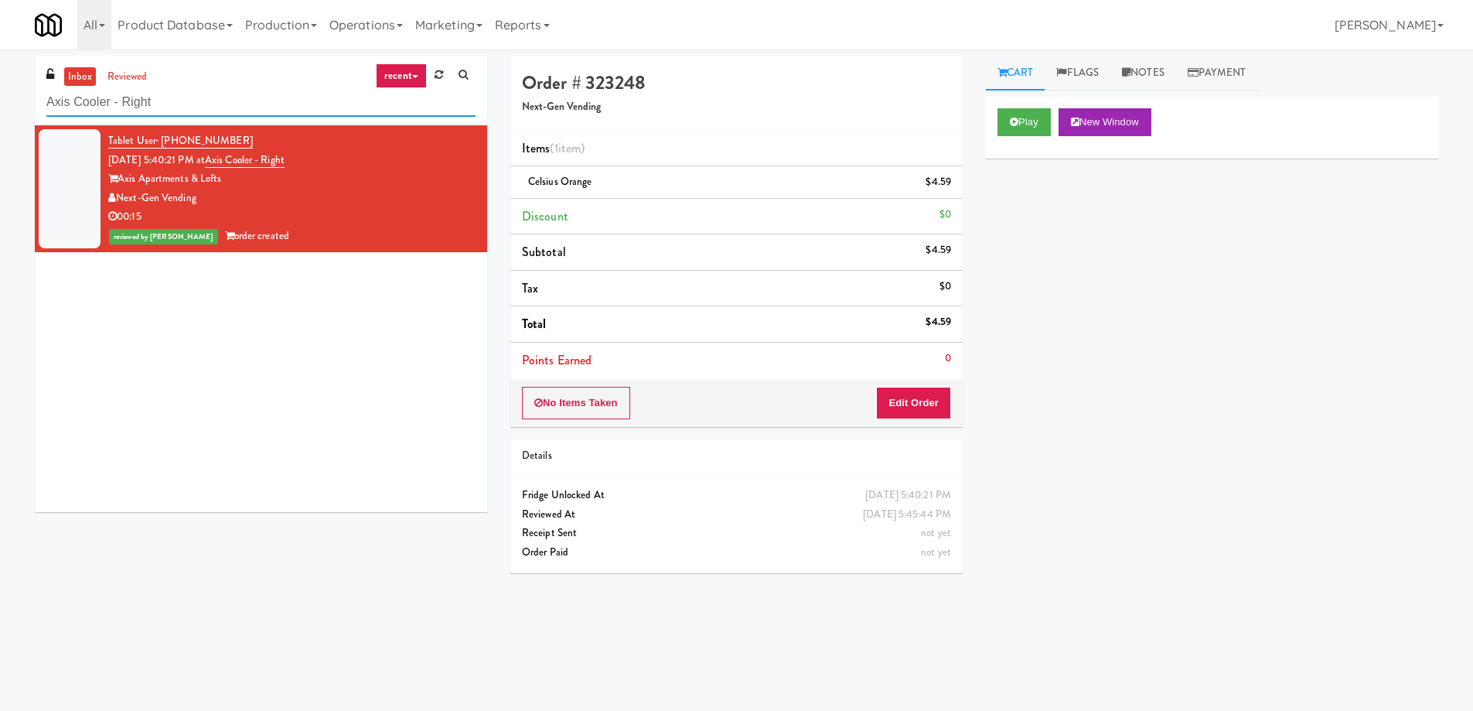
click at [177, 104] on input "Axis Cooler - Right" at bounding box center [260, 102] width 429 height 29
paste input "Pantry - Lef"
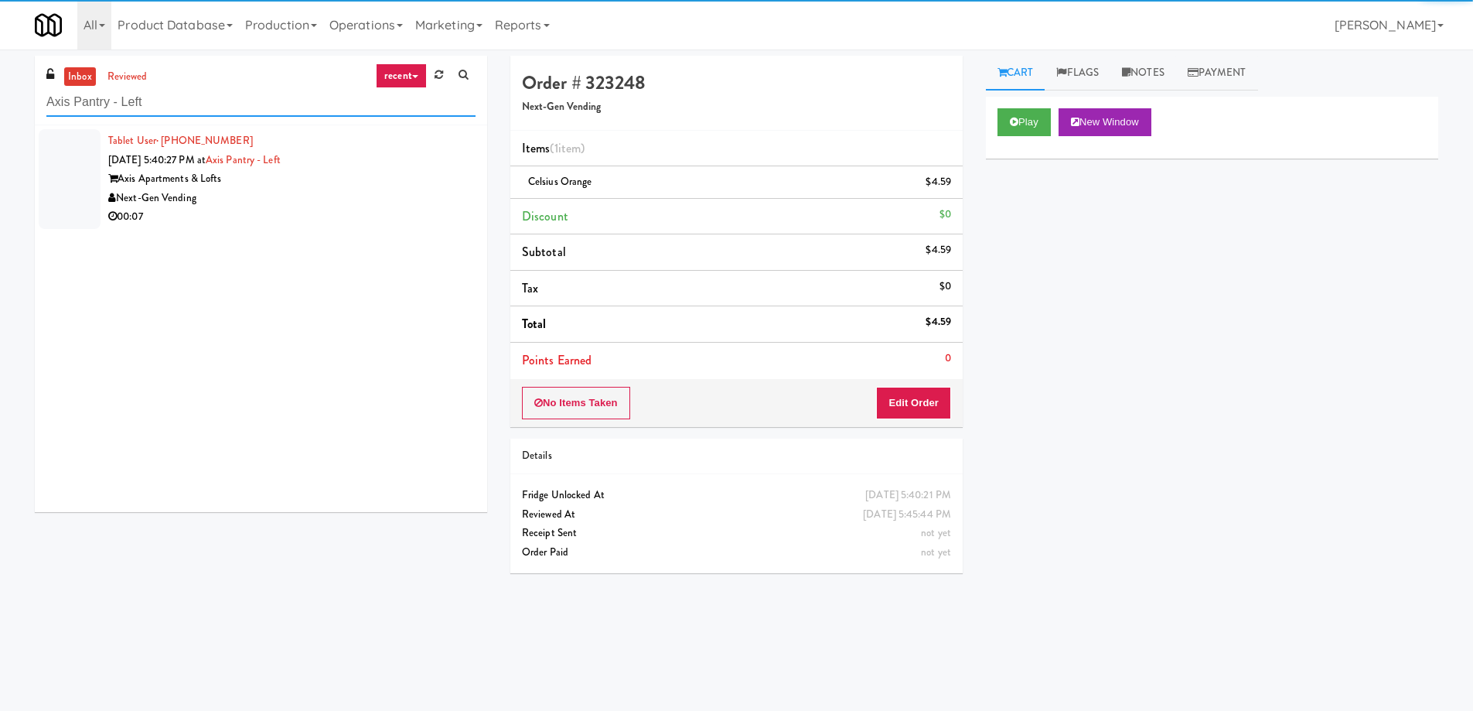
type input "Axis Pantry - Left"
click at [348, 200] on div "Next-Gen Vending" at bounding box center [291, 198] width 367 height 19
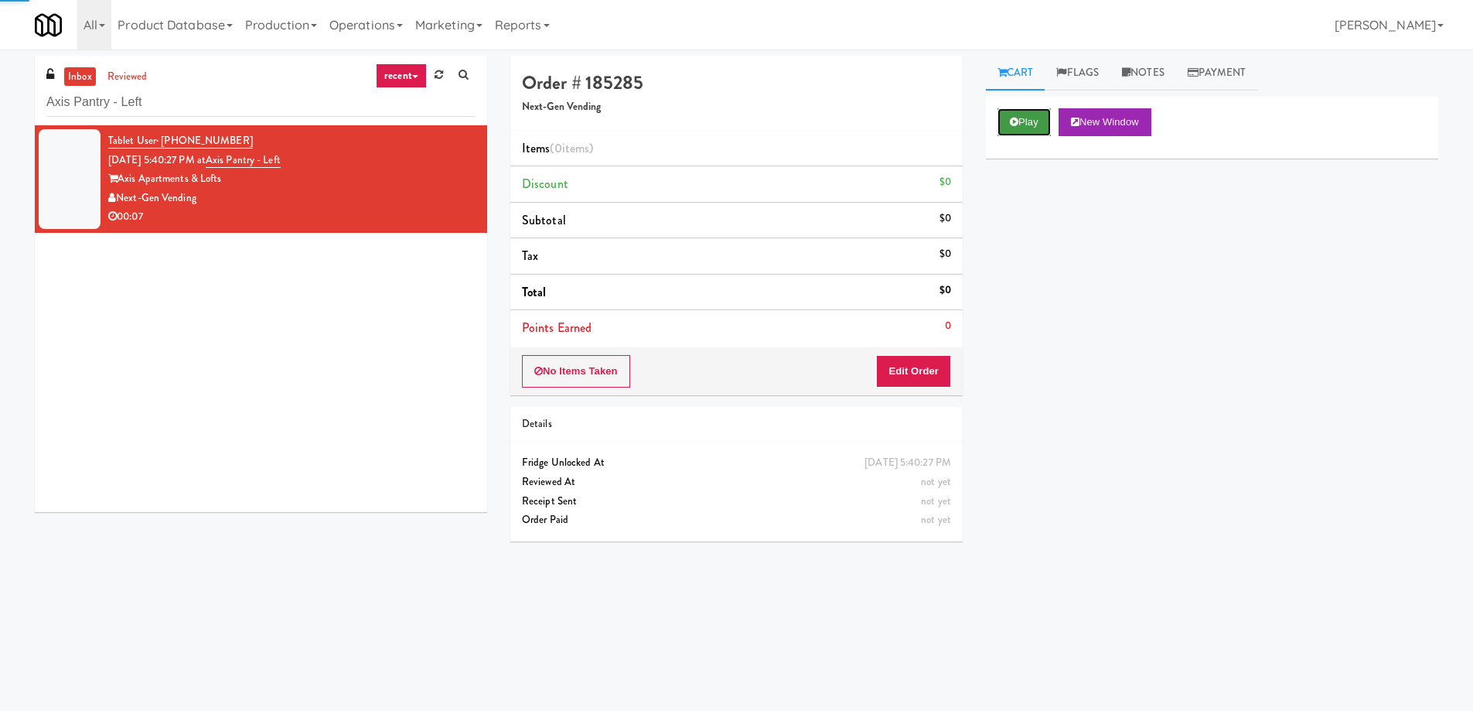
click at [1041, 125] on button "Play" at bounding box center [1024, 122] width 53 height 28
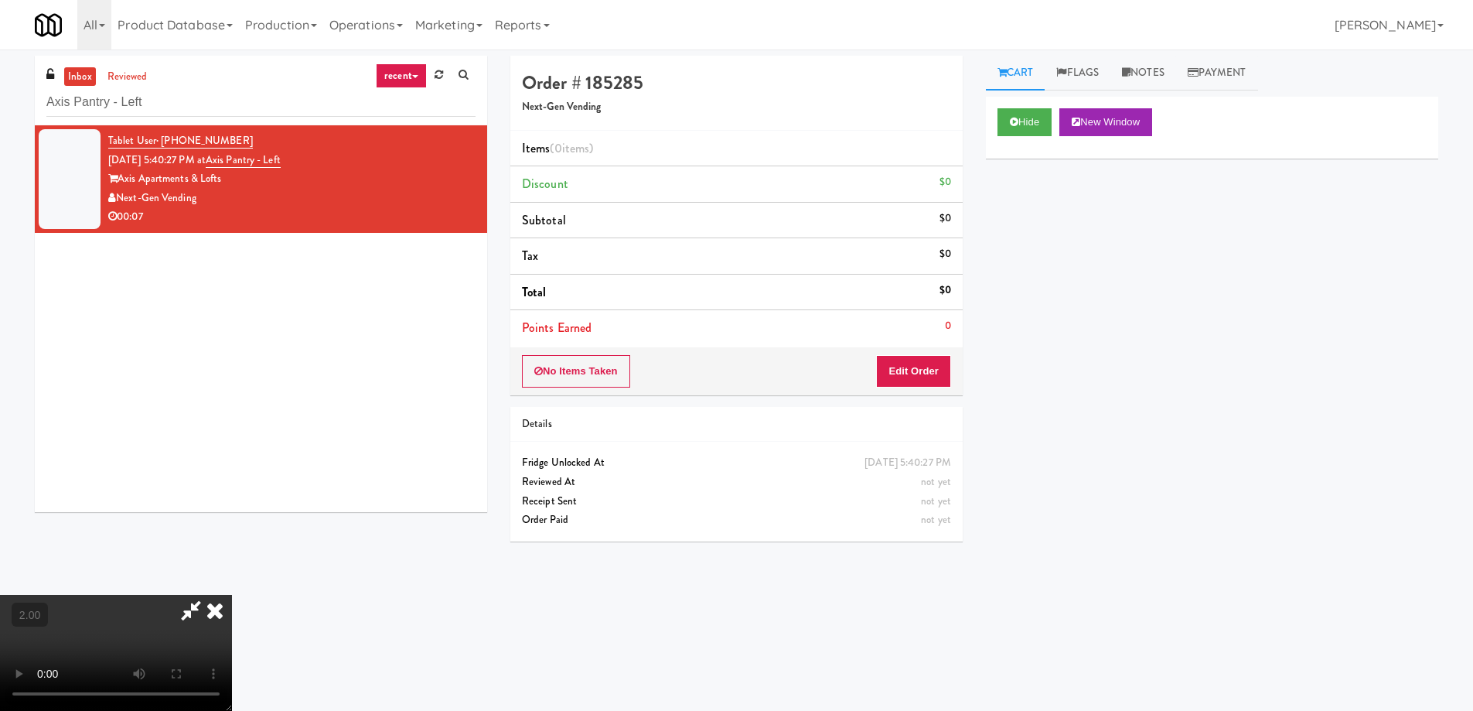
click at [232, 595] on video at bounding box center [116, 653] width 232 height 116
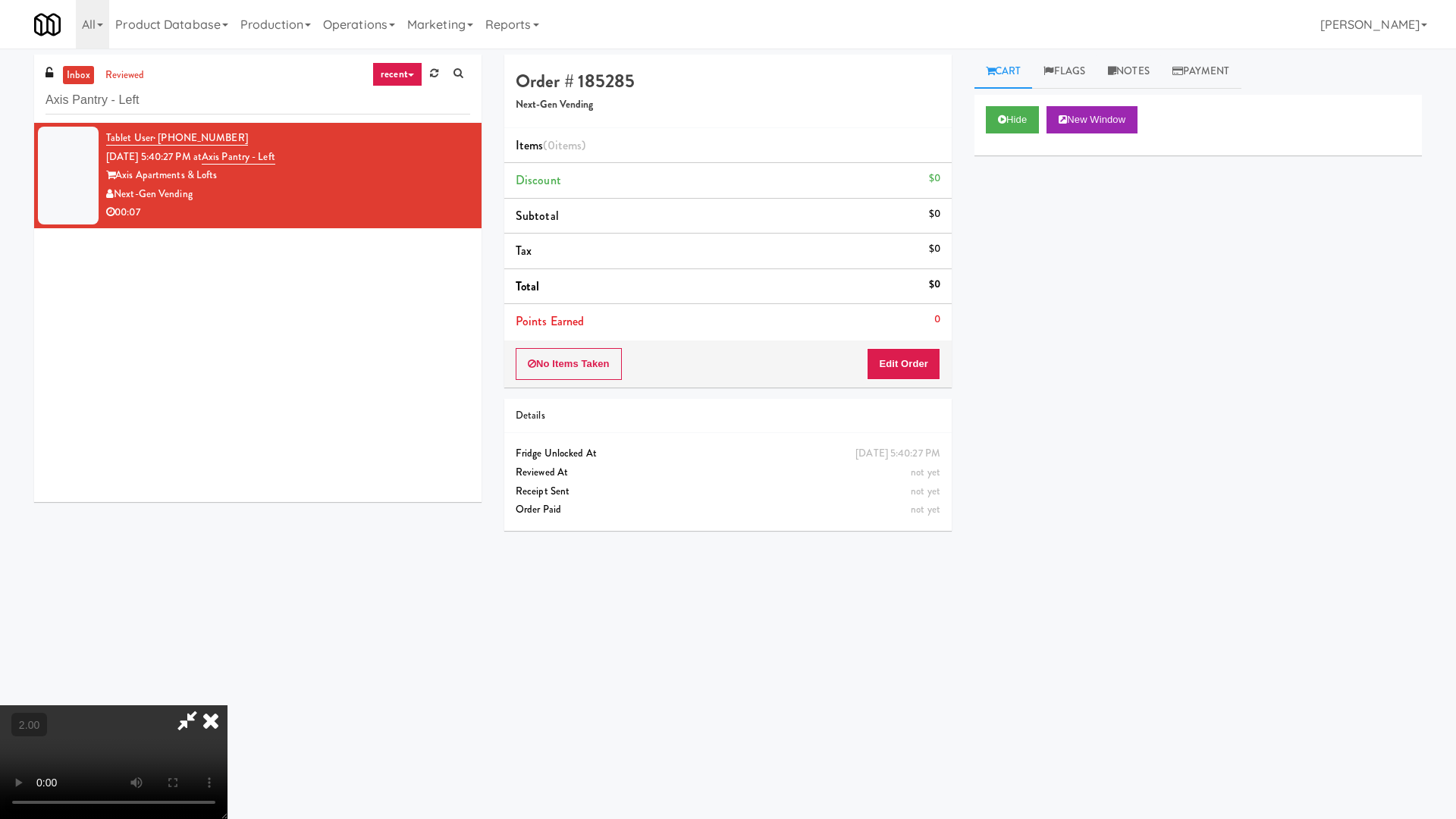
click at [227, 696] on video at bounding box center [114, 762] width 227 height 114
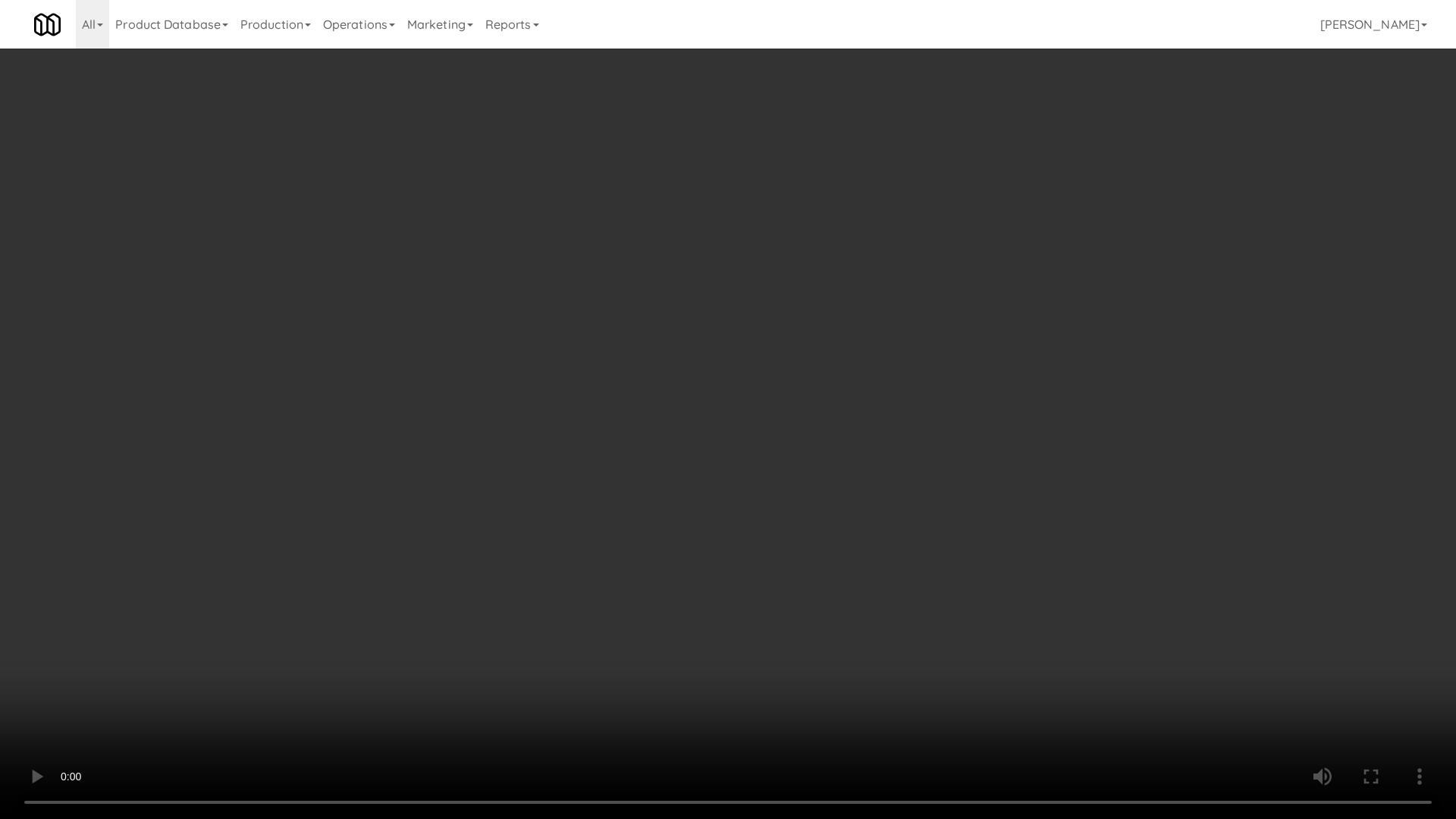
click at [783, 410] on video at bounding box center [728, 409] width 1456 height 819
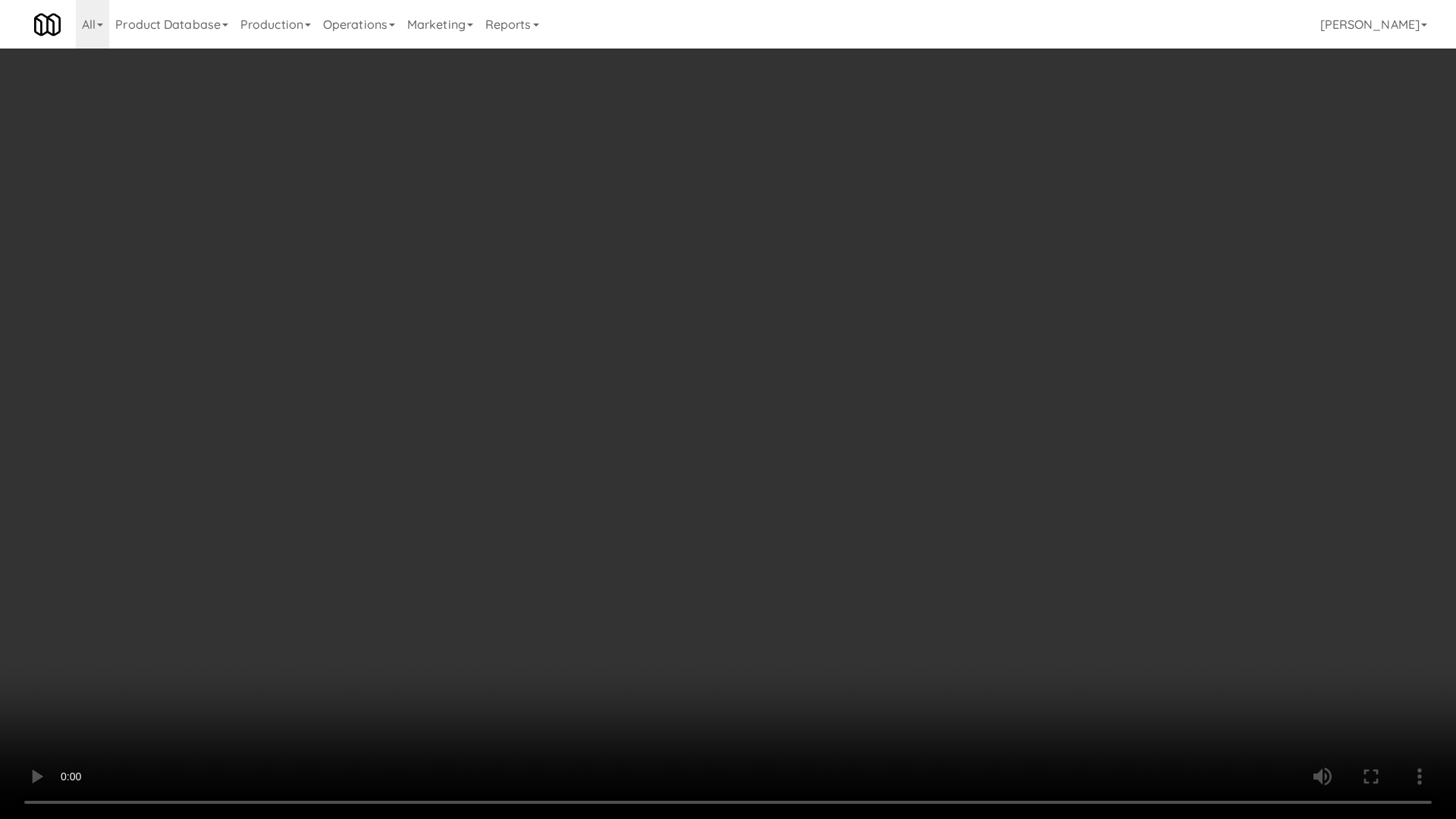
click at [778, 410] on video at bounding box center [728, 409] width 1456 height 819
click at [775, 410] on video at bounding box center [728, 409] width 1456 height 819
click at [875, 498] on video at bounding box center [728, 409] width 1456 height 819
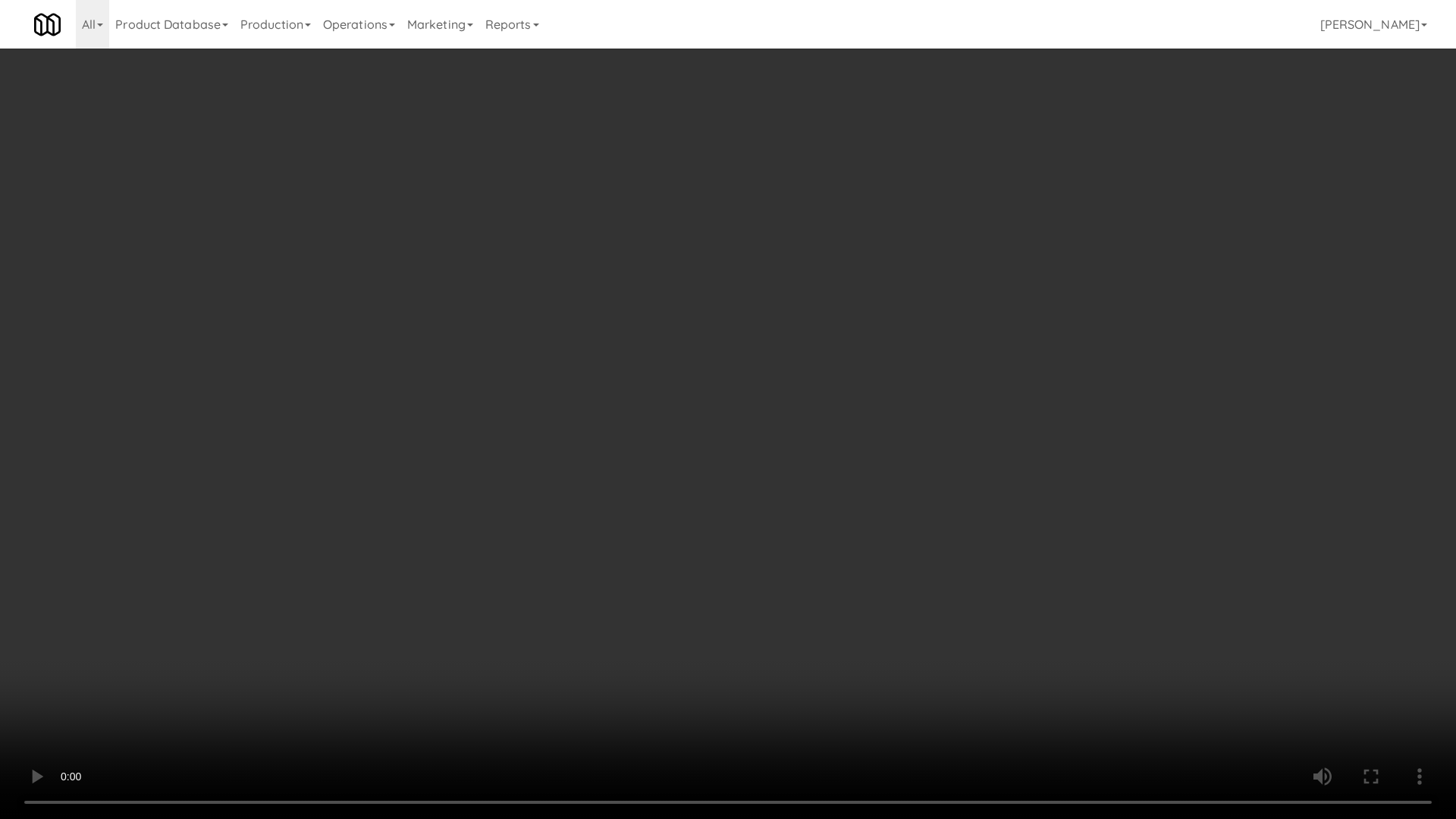
click at [875, 498] on video at bounding box center [728, 409] width 1456 height 819
click at [874, 496] on video at bounding box center [728, 409] width 1456 height 819
click at [855, 470] on video at bounding box center [728, 409] width 1456 height 819
click at [853, 469] on video at bounding box center [728, 409] width 1456 height 819
click at [930, 532] on video at bounding box center [728, 409] width 1456 height 819
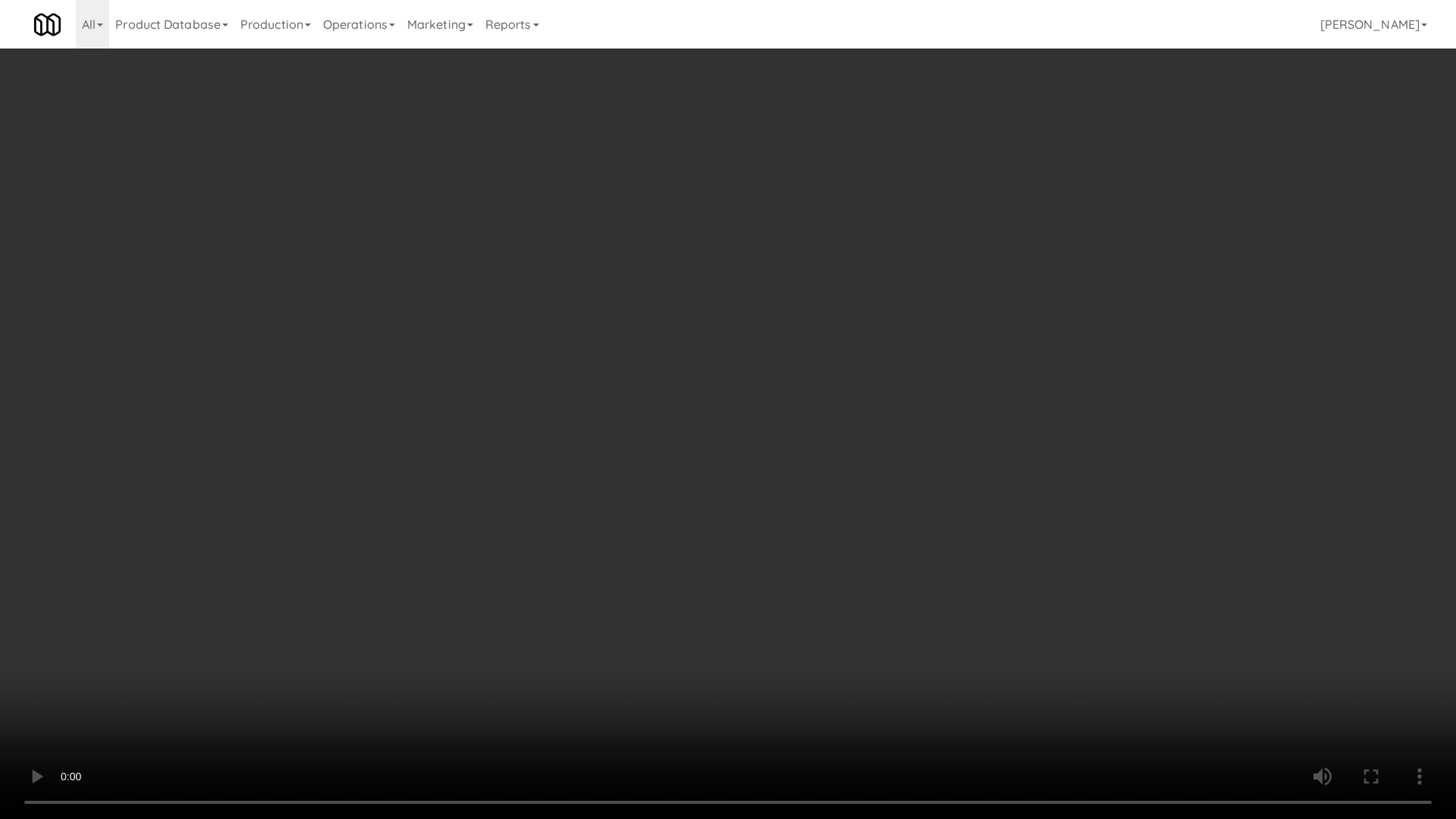
click at [930, 532] on video at bounding box center [728, 409] width 1456 height 819
click at [929, 534] on video at bounding box center [728, 409] width 1456 height 819
click at [920, 536] on video at bounding box center [728, 409] width 1456 height 819
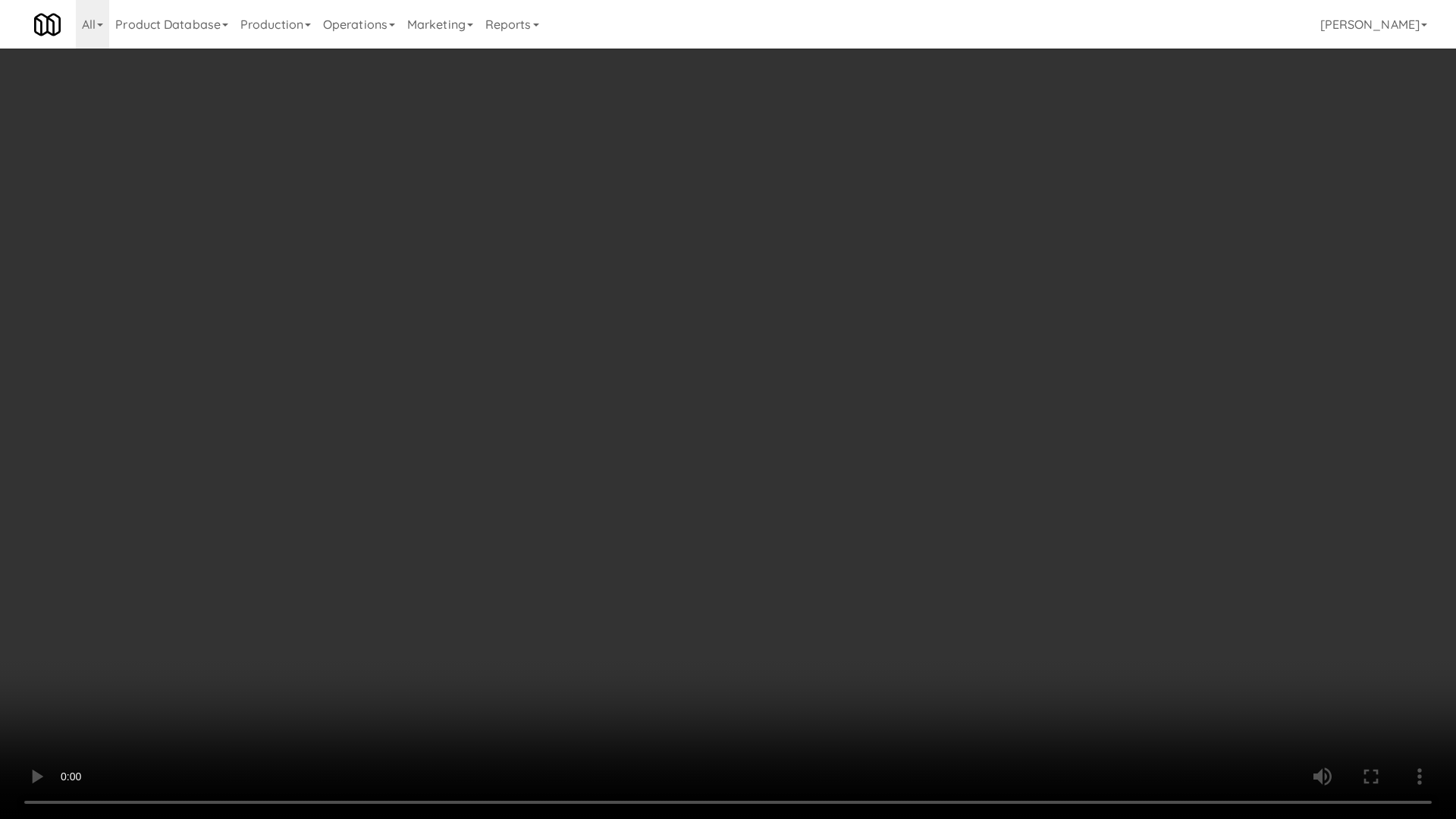
click at [920, 536] on video at bounding box center [728, 409] width 1456 height 819
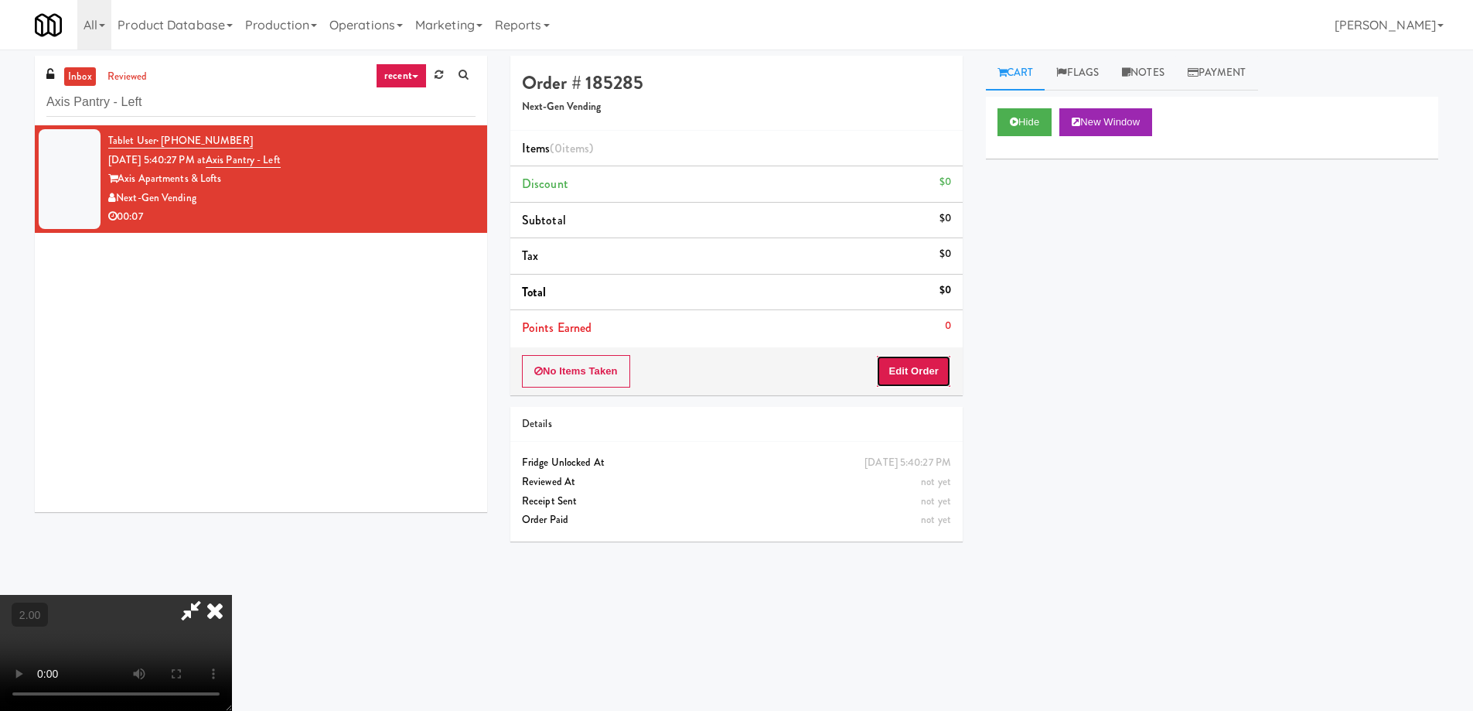
click at [887, 379] on button "Edit Order" at bounding box center [913, 371] width 75 height 32
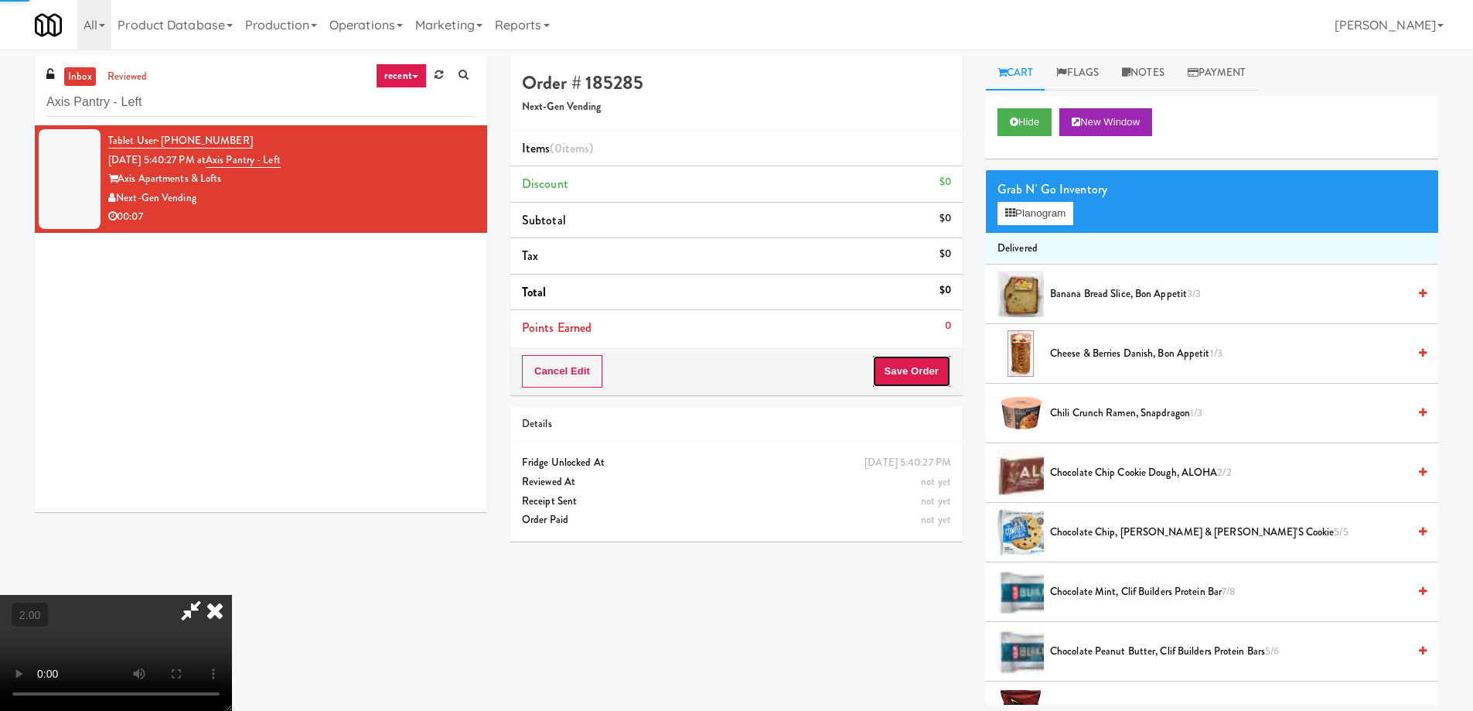
drag, startPoint x: 950, startPoint y: 357, endPoint x: 1026, endPoint y: 256, distance: 126.5
click at [951, 357] on div "Cancel Edit Save Order" at bounding box center [736, 371] width 452 height 48
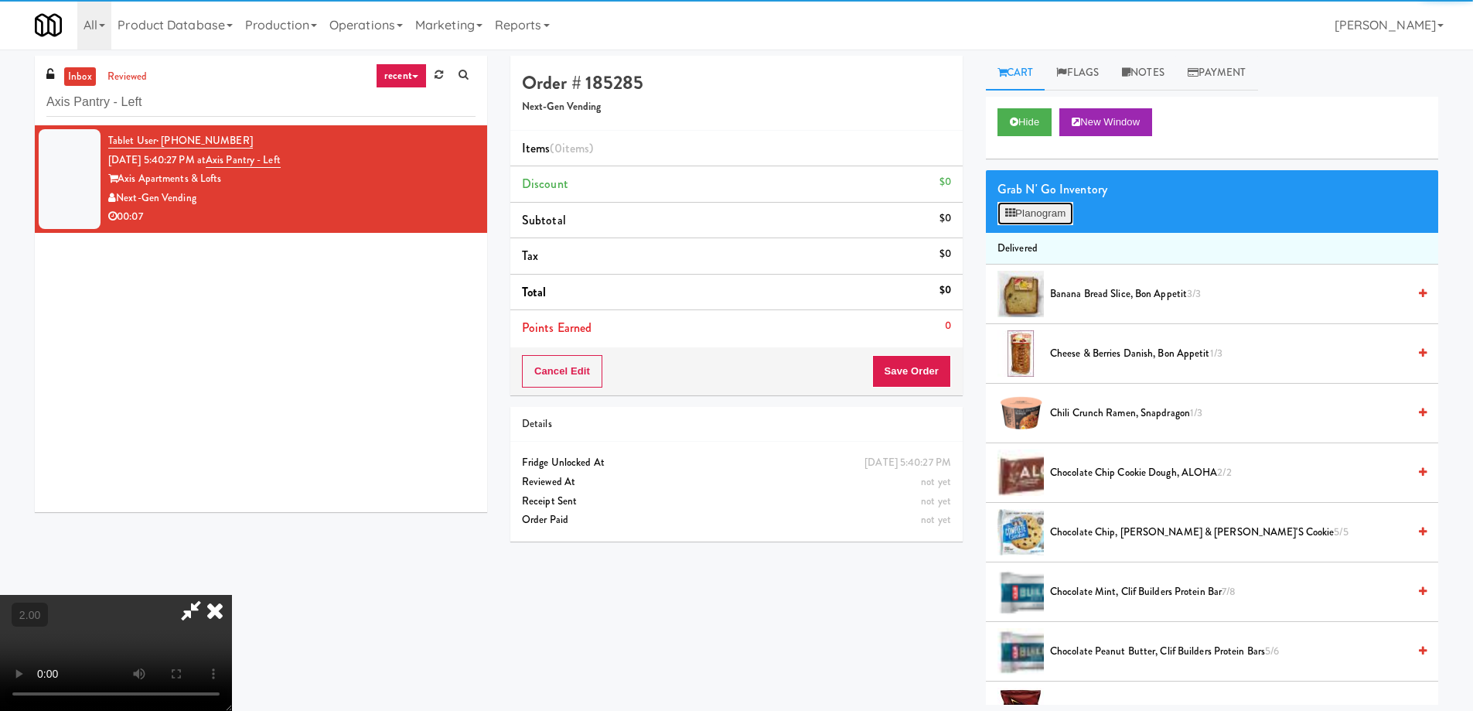
click at [1041, 207] on button "Planogram" at bounding box center [1036, 213] width 76 height 23
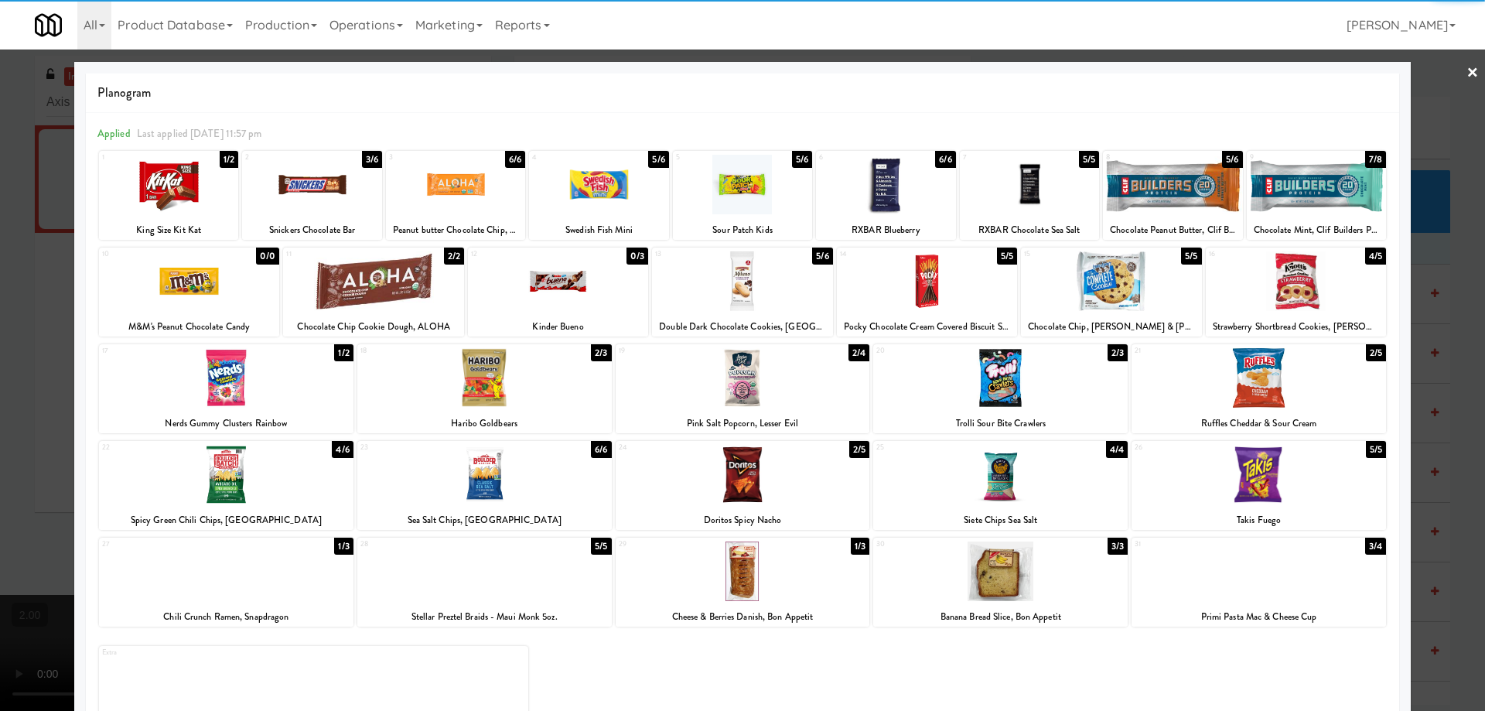
click at [1261, 394] on div at bounding box center [1258, 378] width 254 height 60
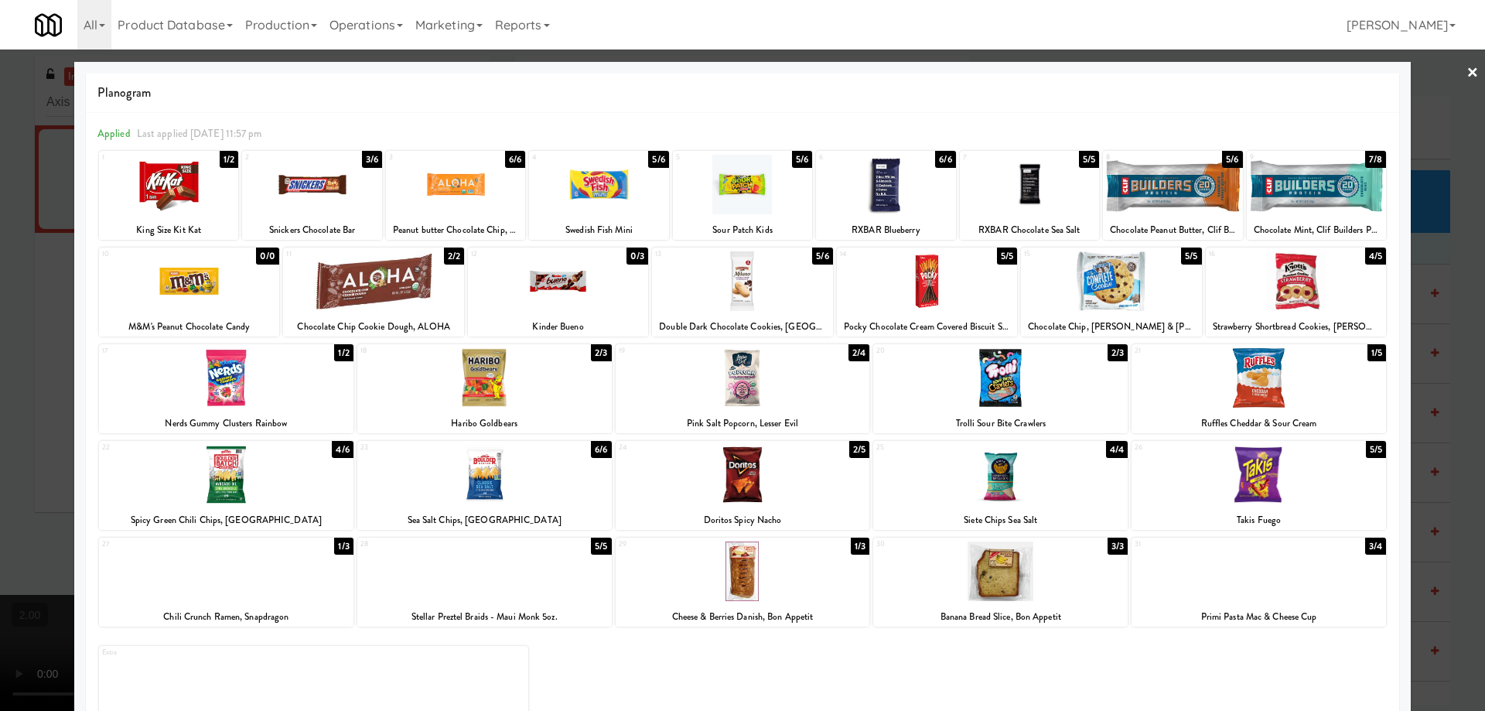
click at [0, 455] on div at bounding box center [742, 355] width 1485 height 711
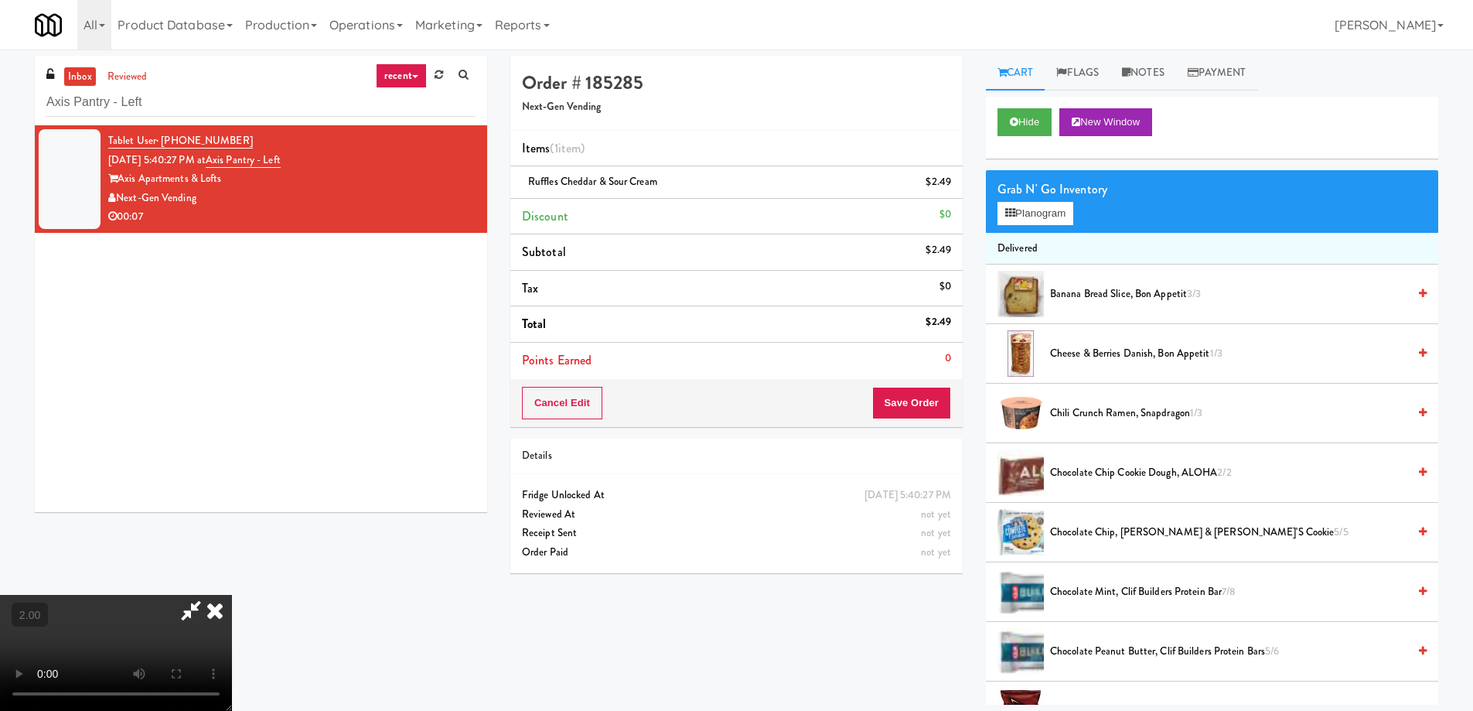
click at [209, 595] on icon at bounding box center [191, 610] width 36 height 31
click at [903, 444] on div "Details" at bounding box center [736, 456] width 452 height 36
click at [919, 401] on button "Save Order" at bounding box center [911, 403] width 79 height 32
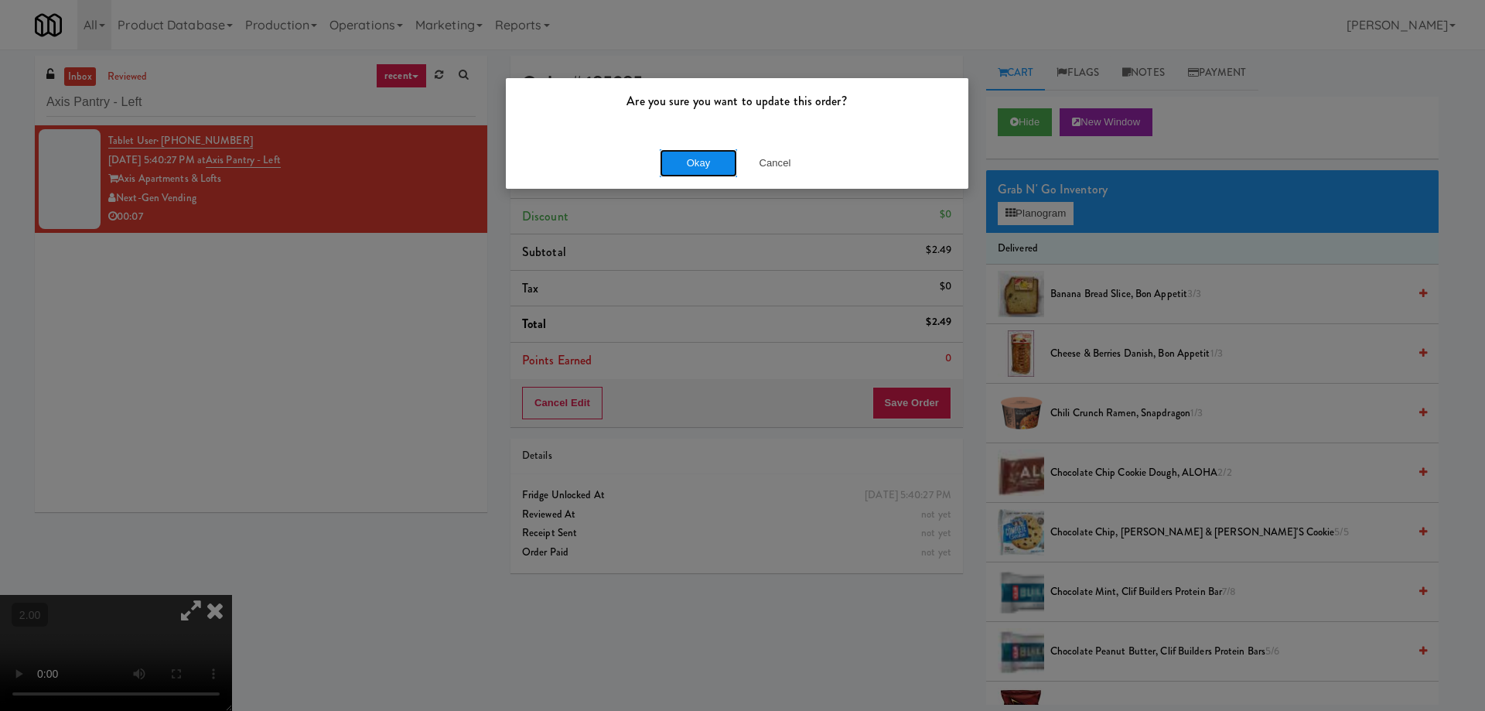
click at [702, 176] on button "Okay" at bounding box center [698, 163] width 77 height 28
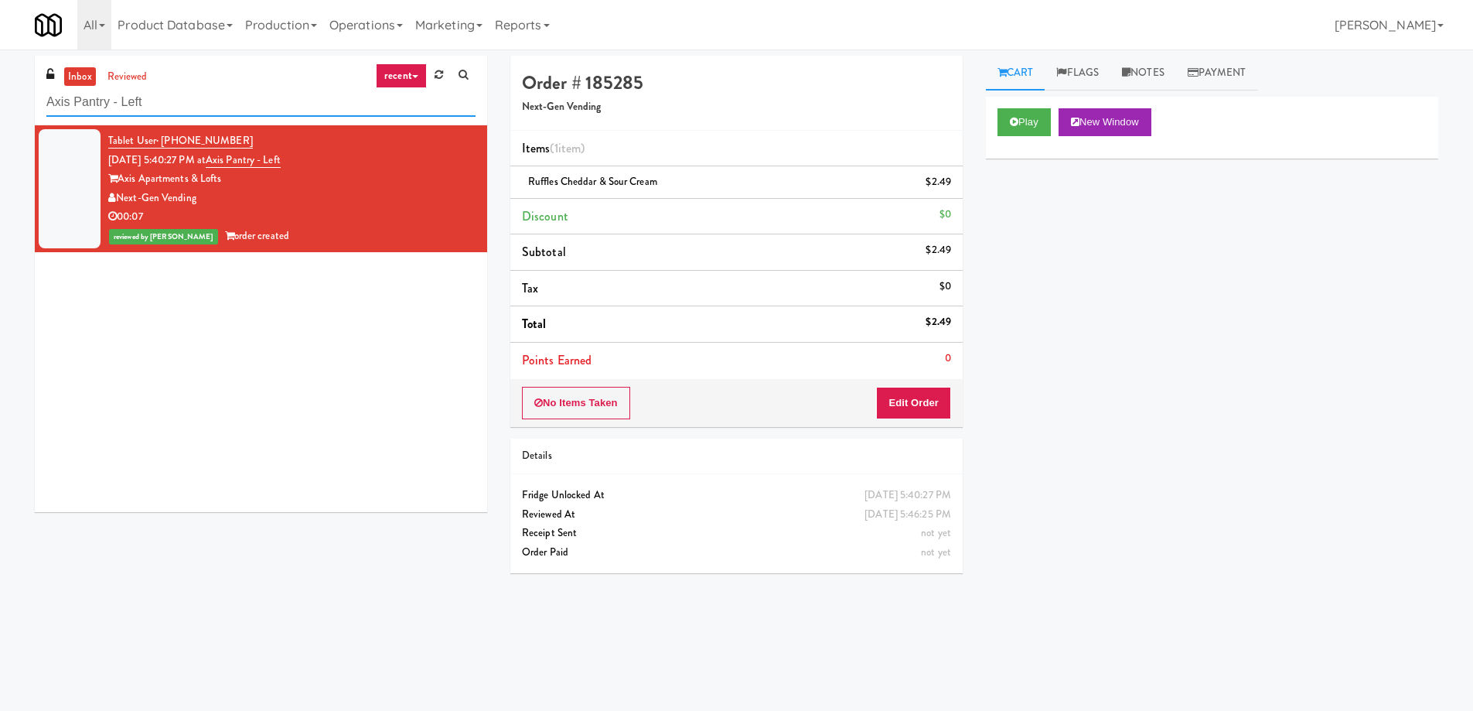
click at [237, 95] on input "Axis Pantry - Left" at bounding box center [260, 102] width 429 height 29
paste input "VE Tampa Riverwalk - Drinks - Cooler"
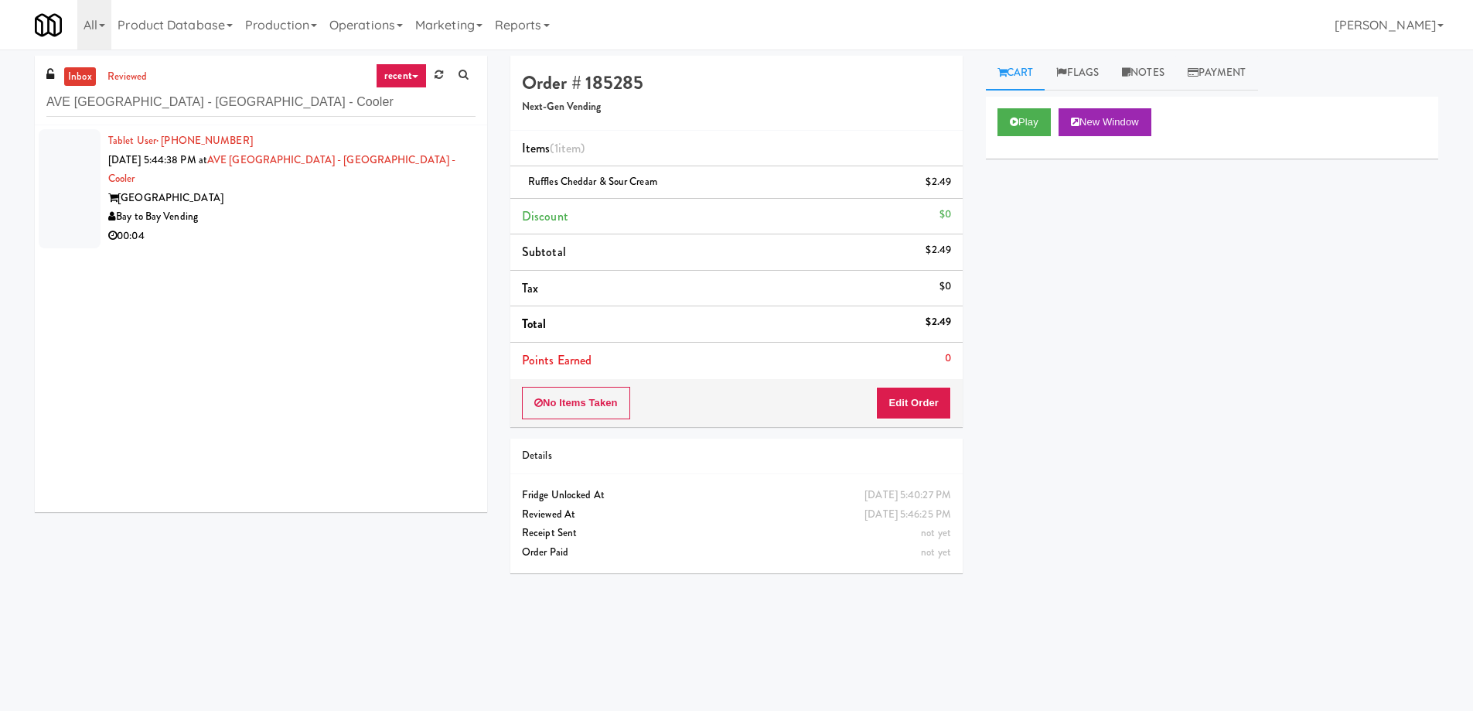
click at [307, 207] on div "Bay to Bay Vending" at bounding box center [291, 216] width 367 height 19
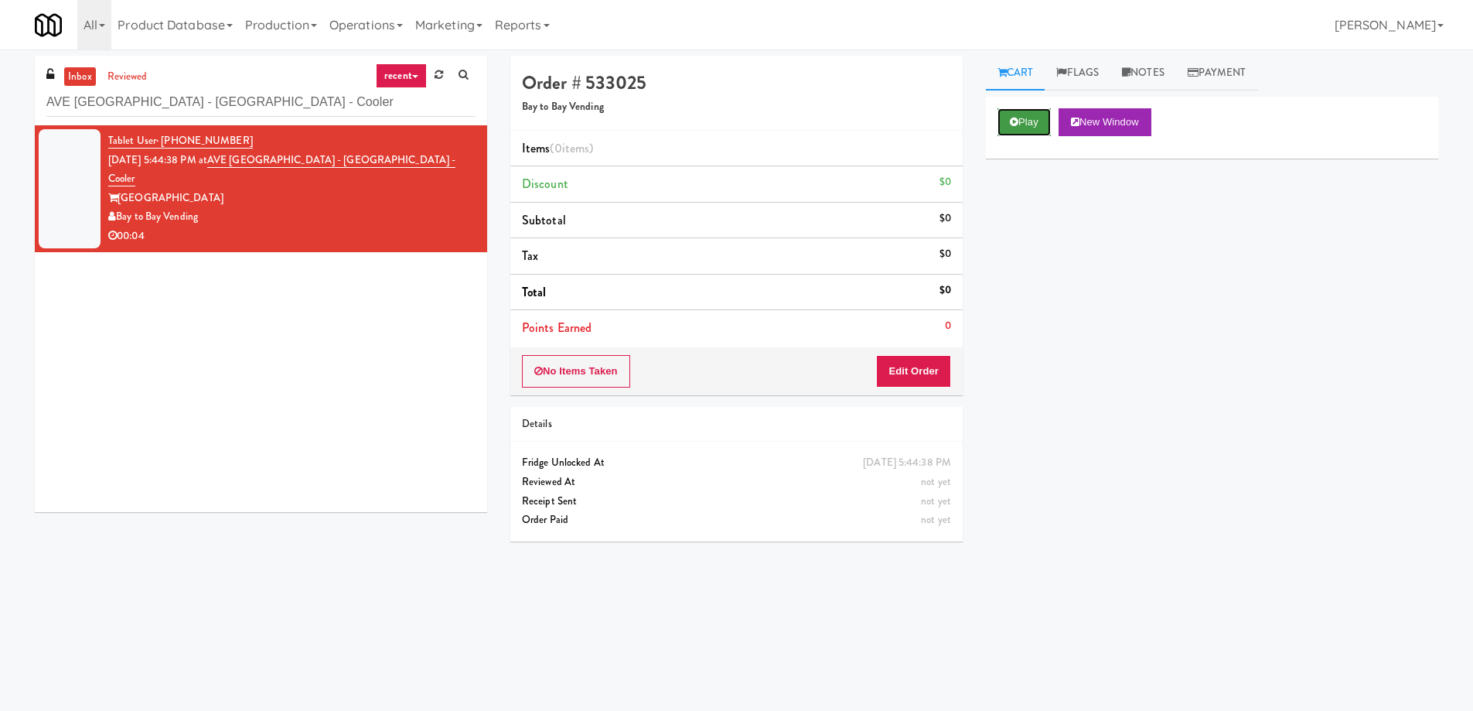
click at [1015, 126] on button "Play" at bounding box center [1024, 122] width 53 height 28
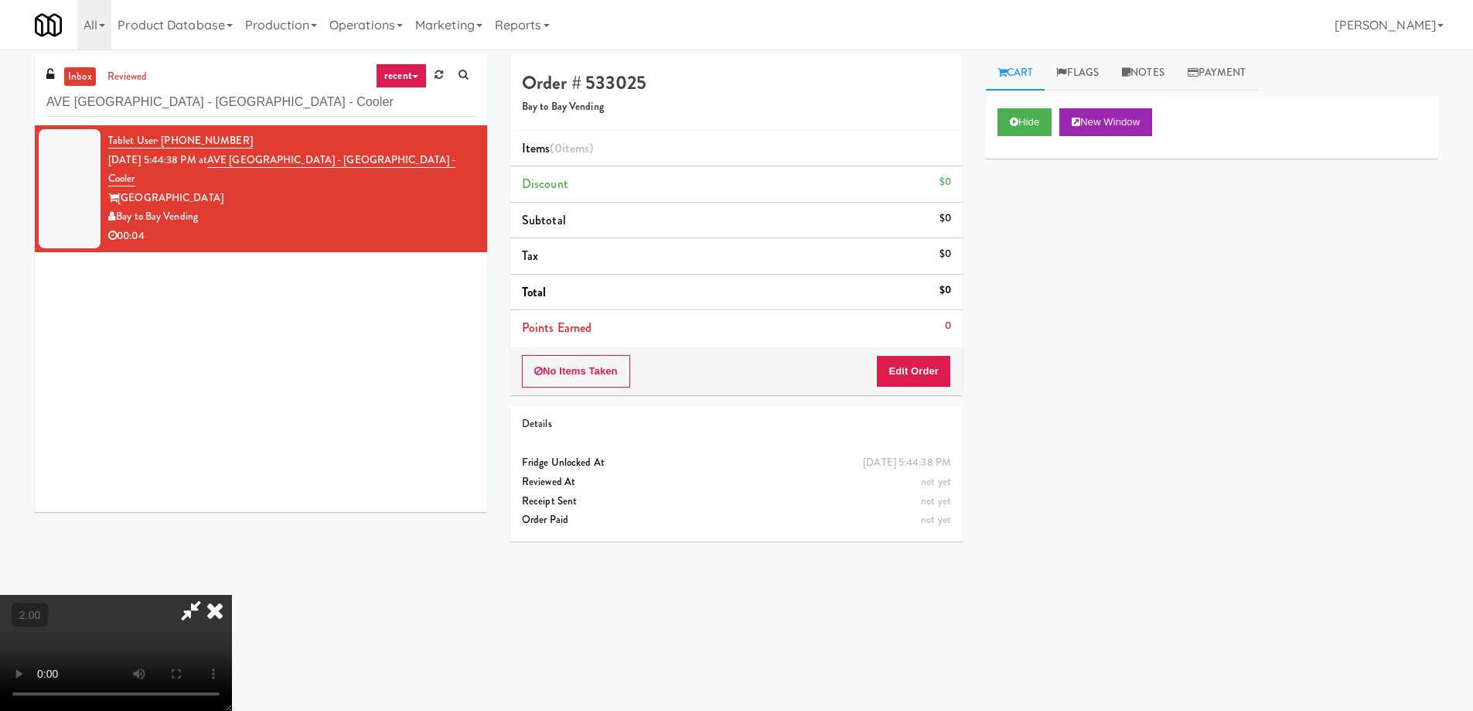
click at [232, 595] on video at bounding box center [116, 653] width 232 height 116
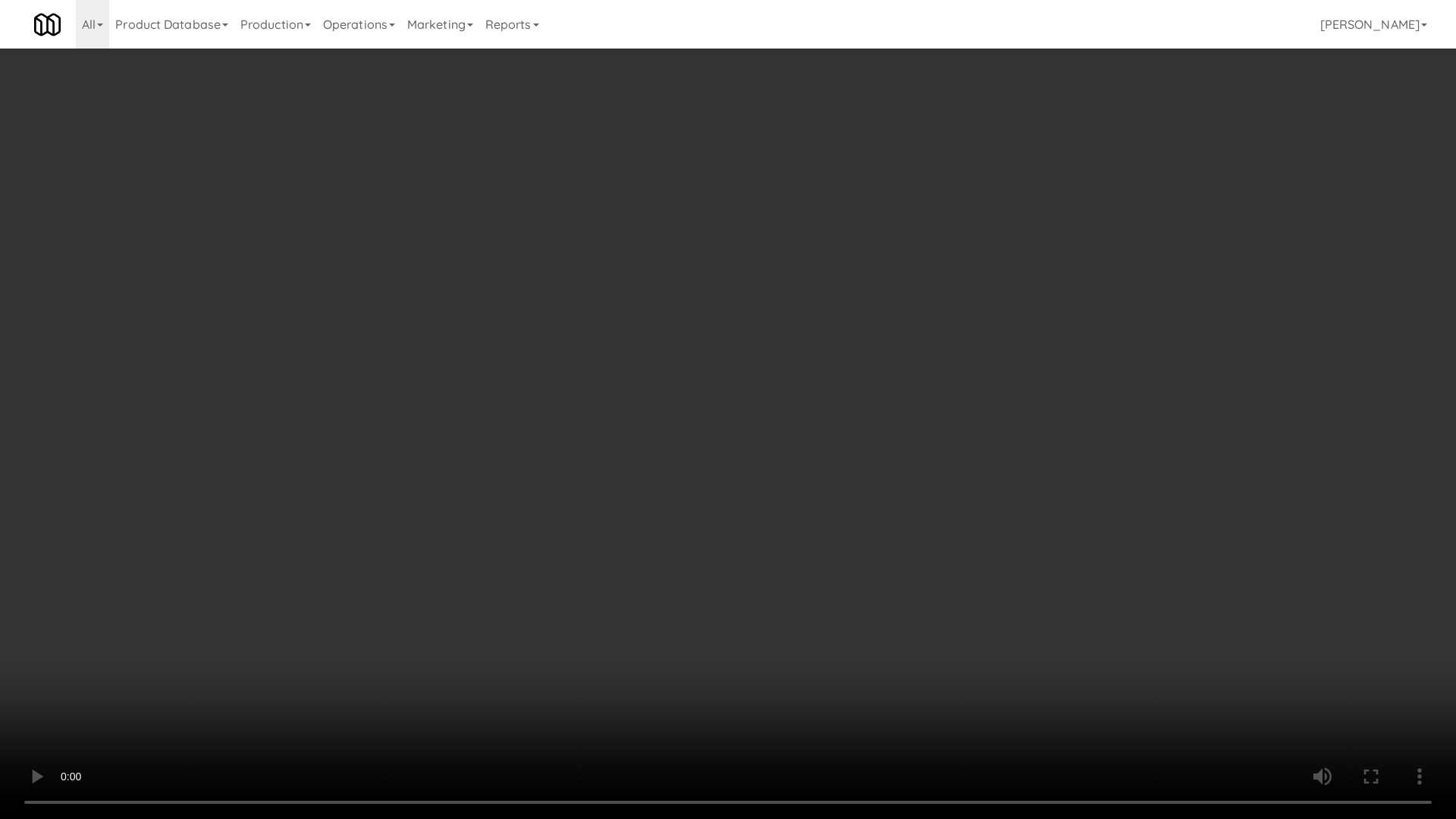
click at [945, 539] on video at bounding box center [728, 409] width 1456 height 819
click at [974, 490] on video at bounding box center [728, 409] width 1456 height 819
click at [985, 484] on video at bounding box center [728, 409] width 1456 height 819
click at [989, 484] on video at bounding box center [728, 409] width 1456 height 819
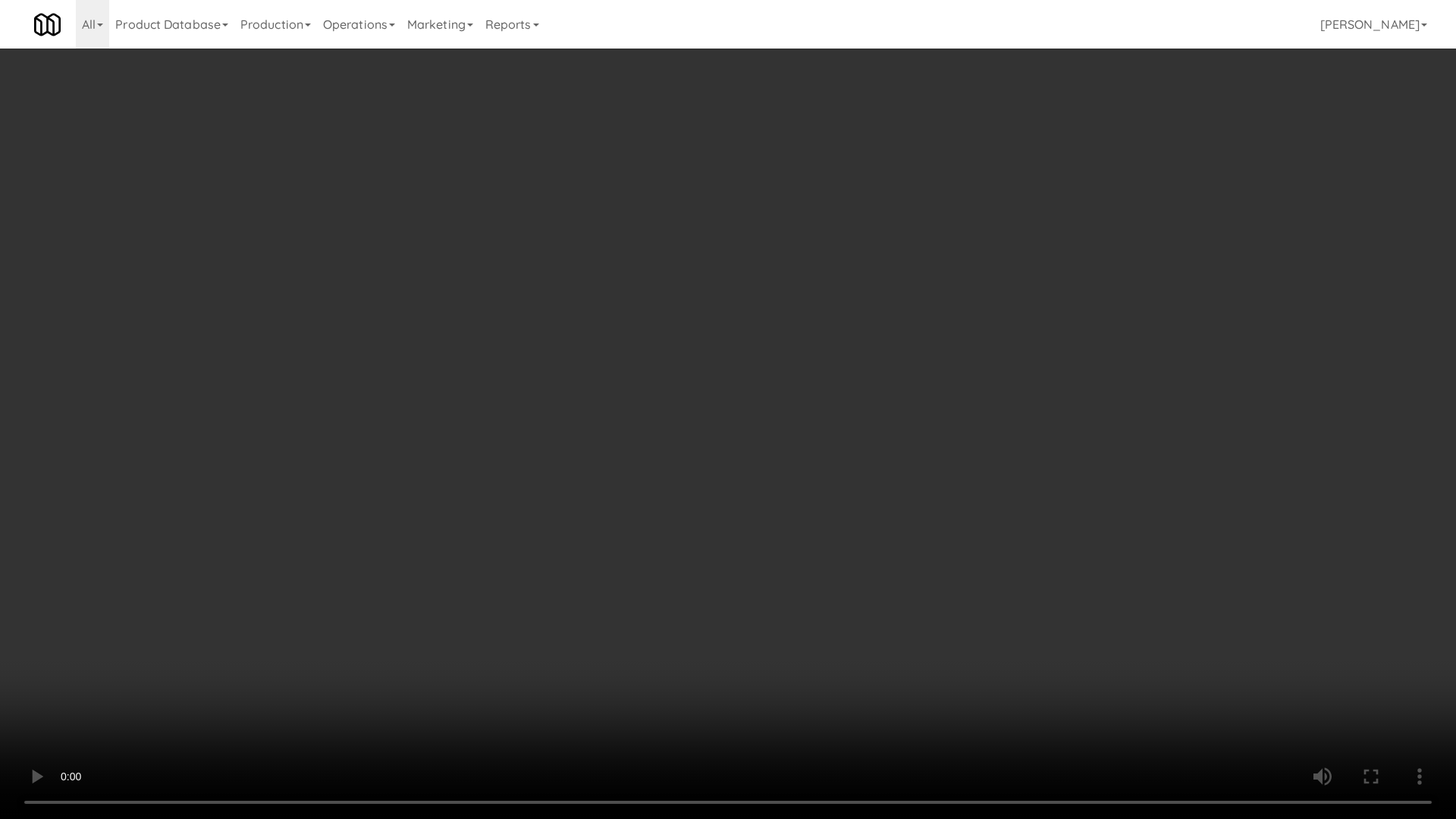
click at [977, 470] on video at bounding box center [728, 409] width 1456 height 819
click at [979, 470] on video at bounding box center [728, 409] width 1456 height 819
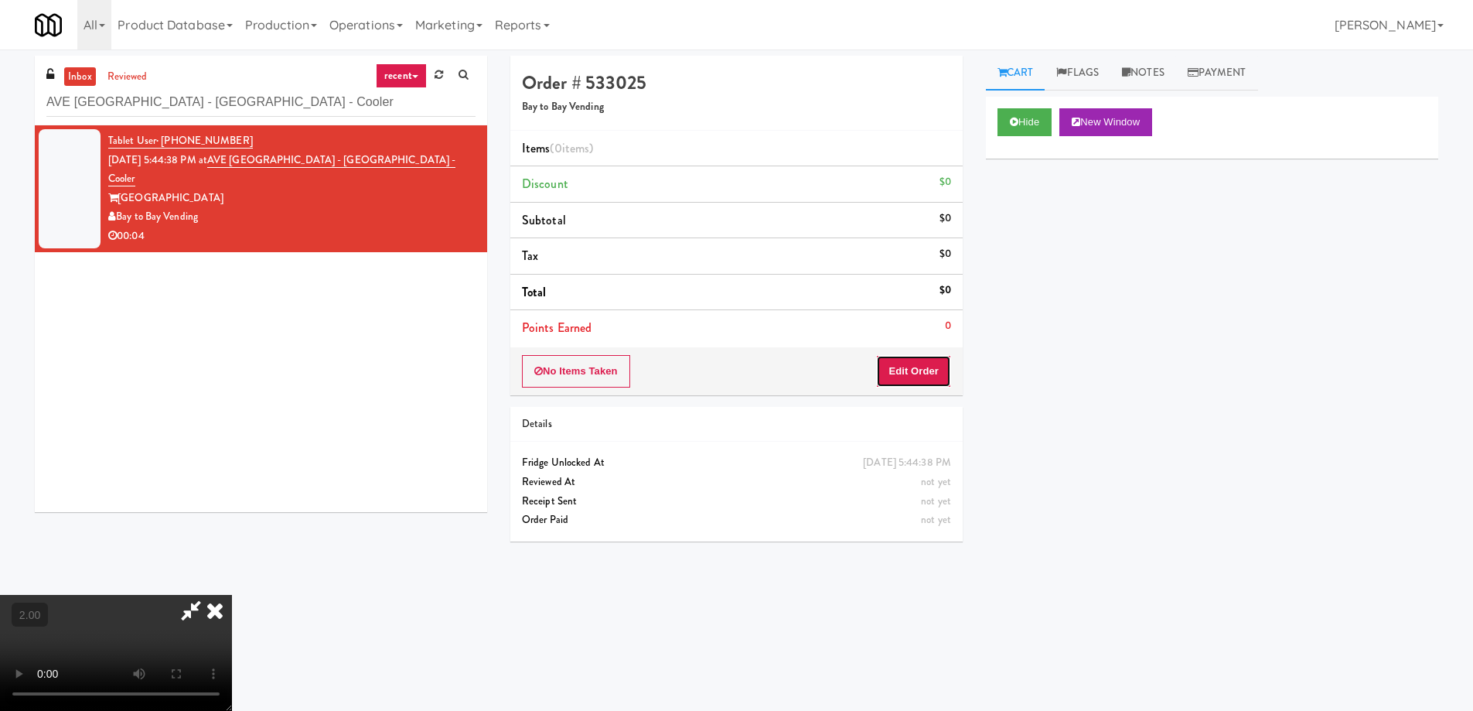
click at [937, 374] on button "Edit Order" at bounding box center [913, 371] width 75 height 32
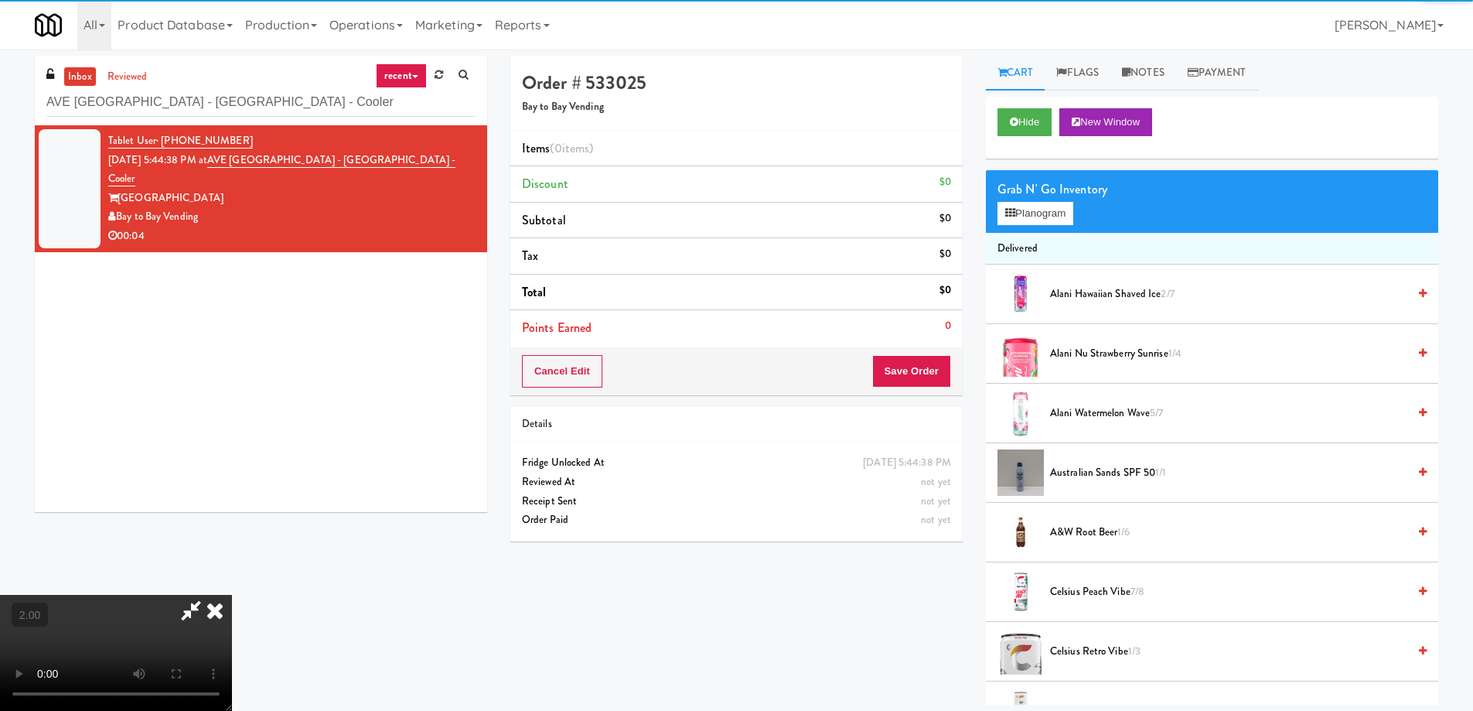
click at [1058, 197] on div "Grab N' Go Inventory" at bounding box center [1212, 189] width 429 height 23
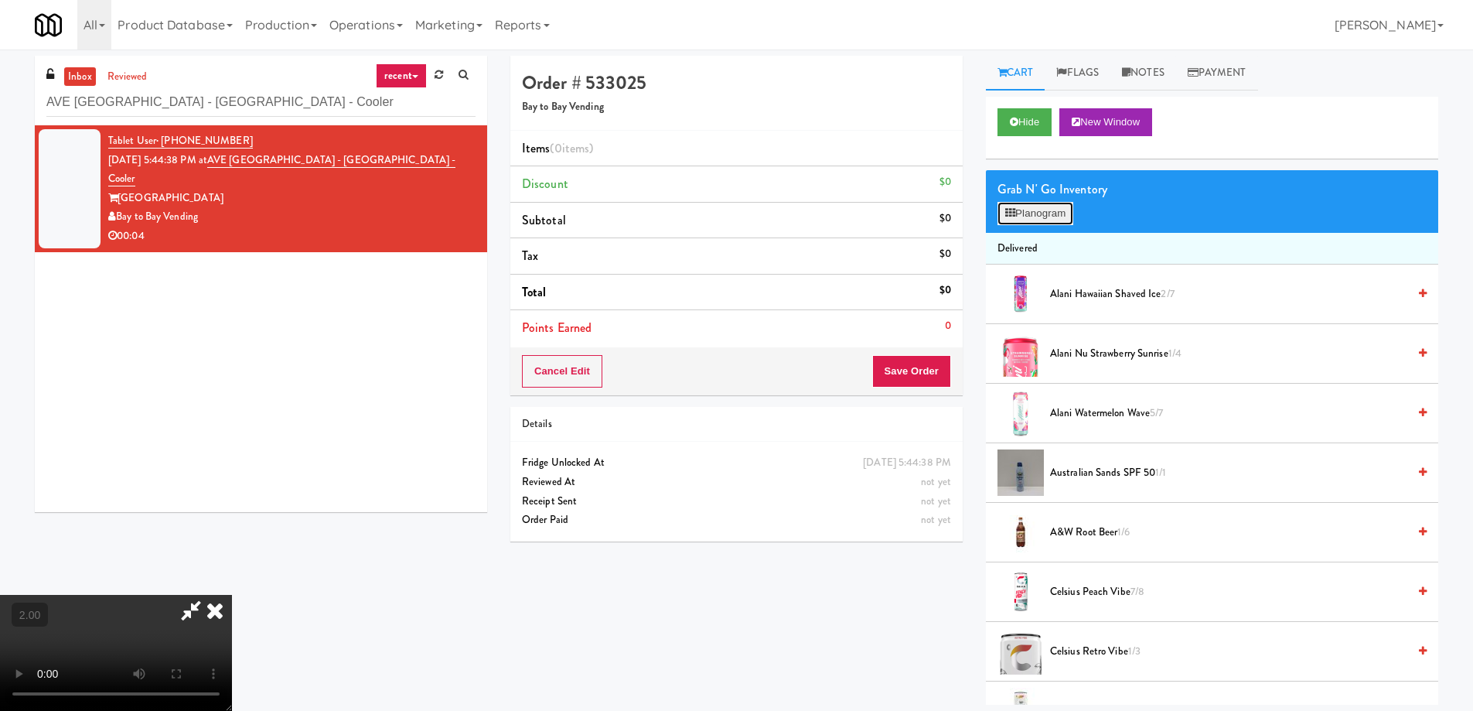
click at [1051, 206] on button "Planogram" at bounding box center [1036, 213] width 76 height 23
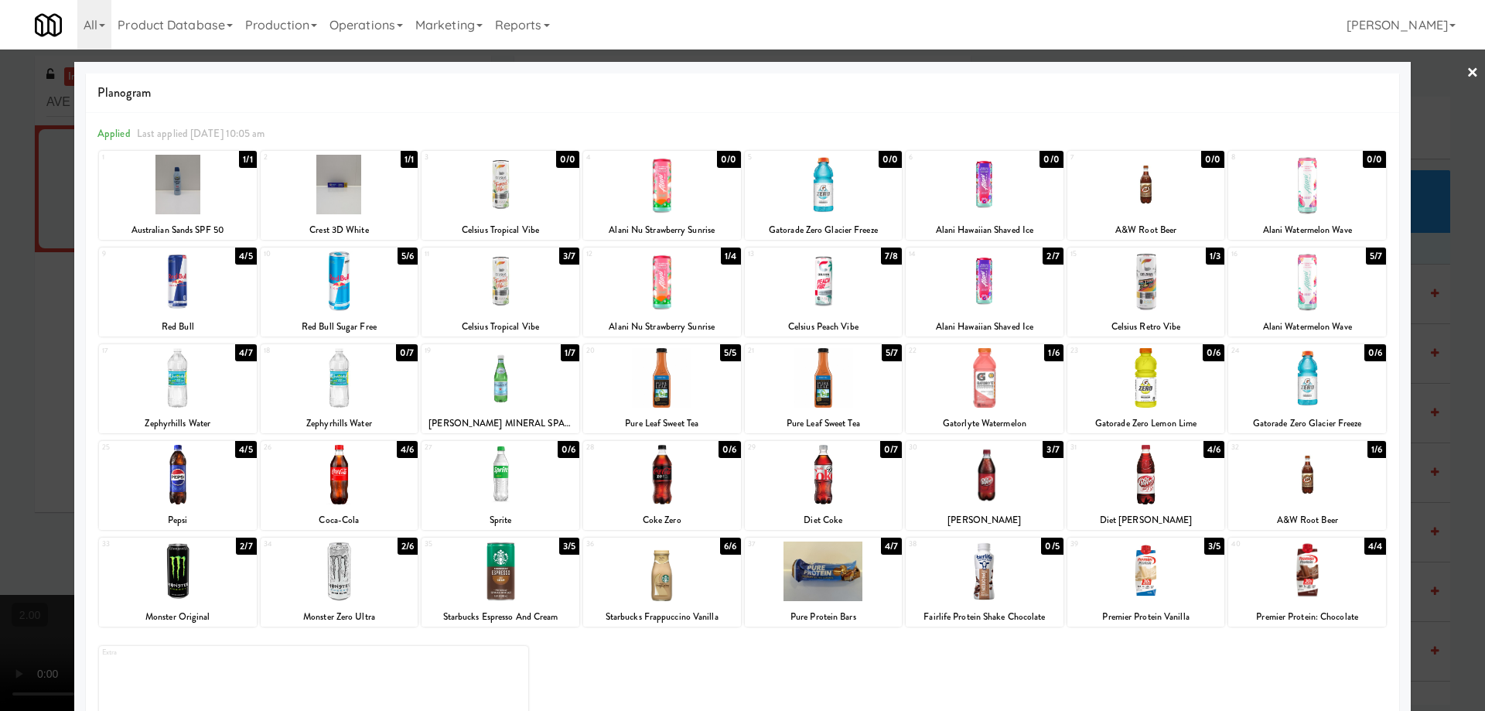
click at [677, 382] on div at bounding box center [662, 378] width 158 height 60
click at [0, 385] on div at bounding box center [742, 355] width 1485 height 711
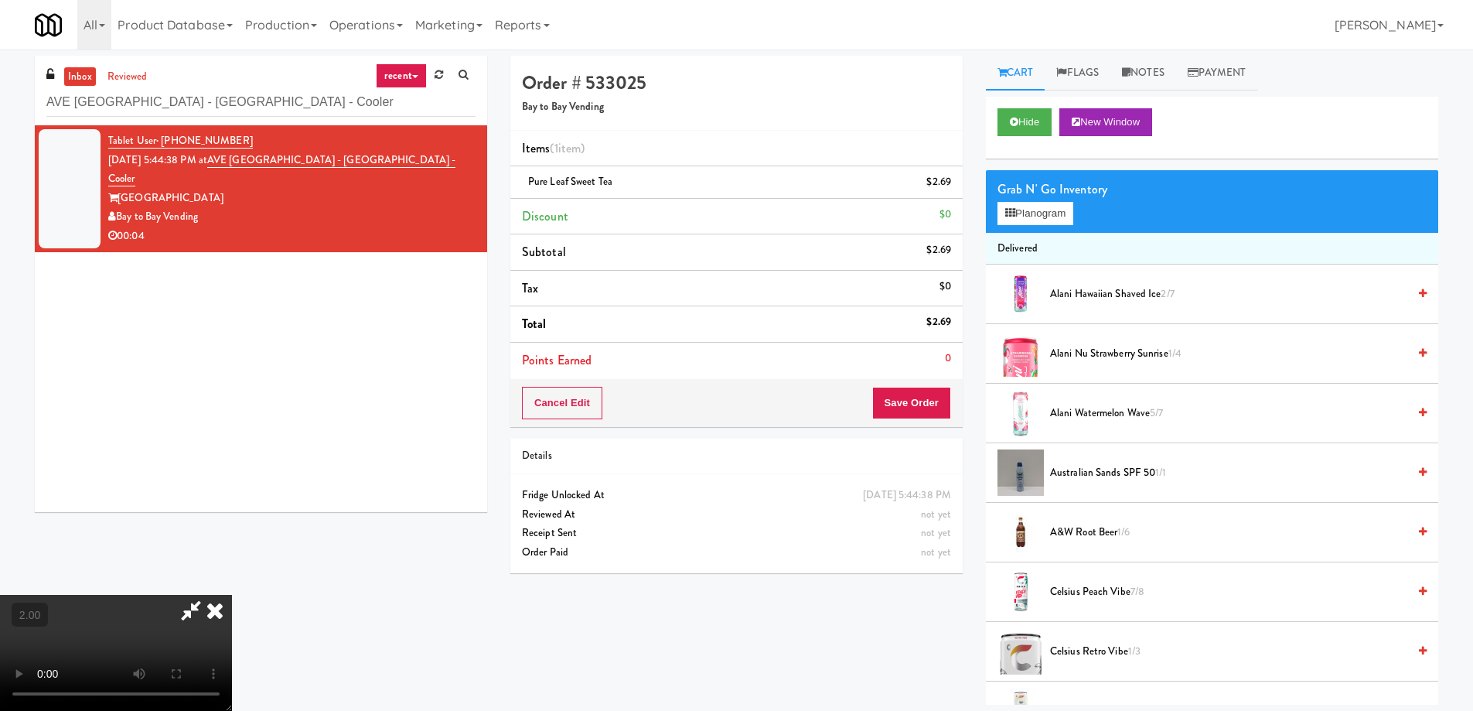
click at [232, 595] on video at bounding box center [116, 653] width 232 height 116
click at [930, 405] on button "Save Order" at bounding box center [911, 403] width 79 height 32
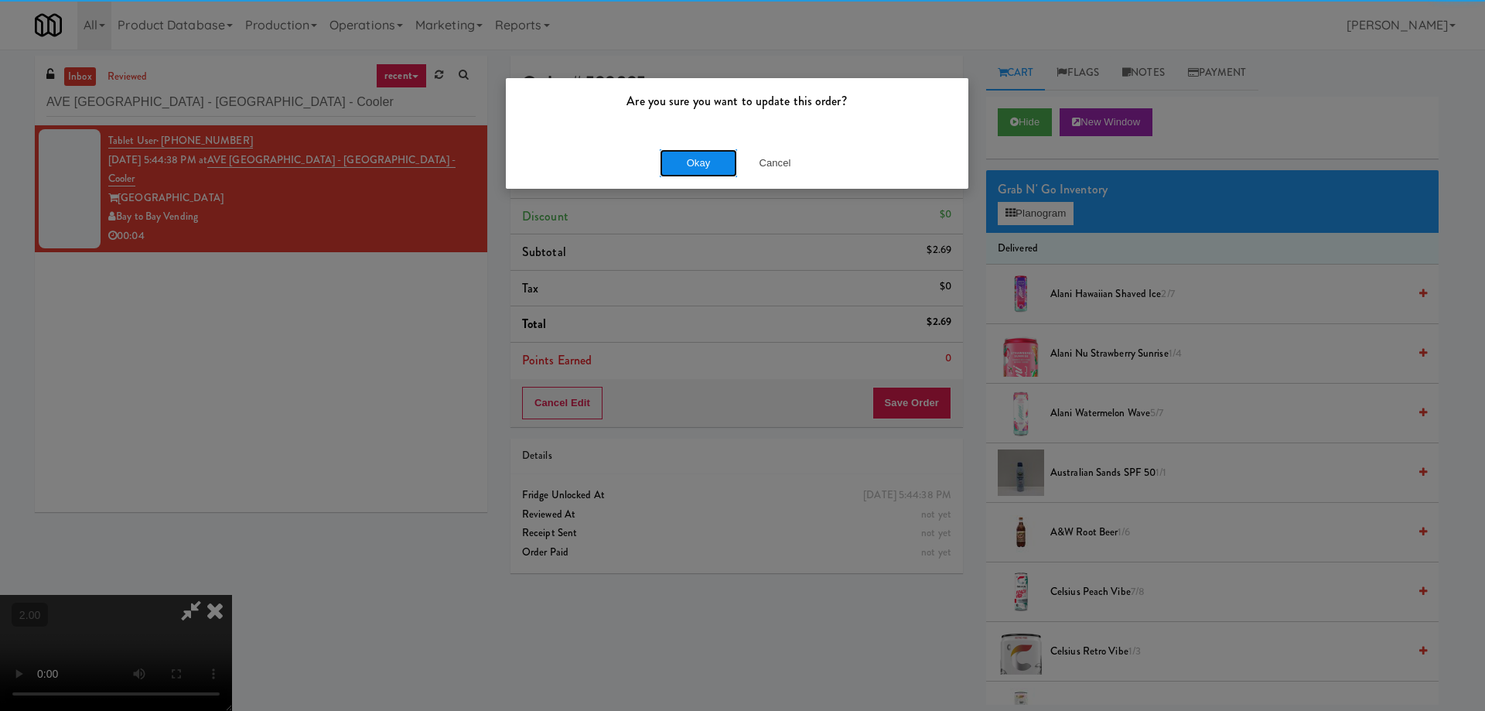
click at [721, 166] on button "Okay" at bounding box center [698, 163] width 77 height 28
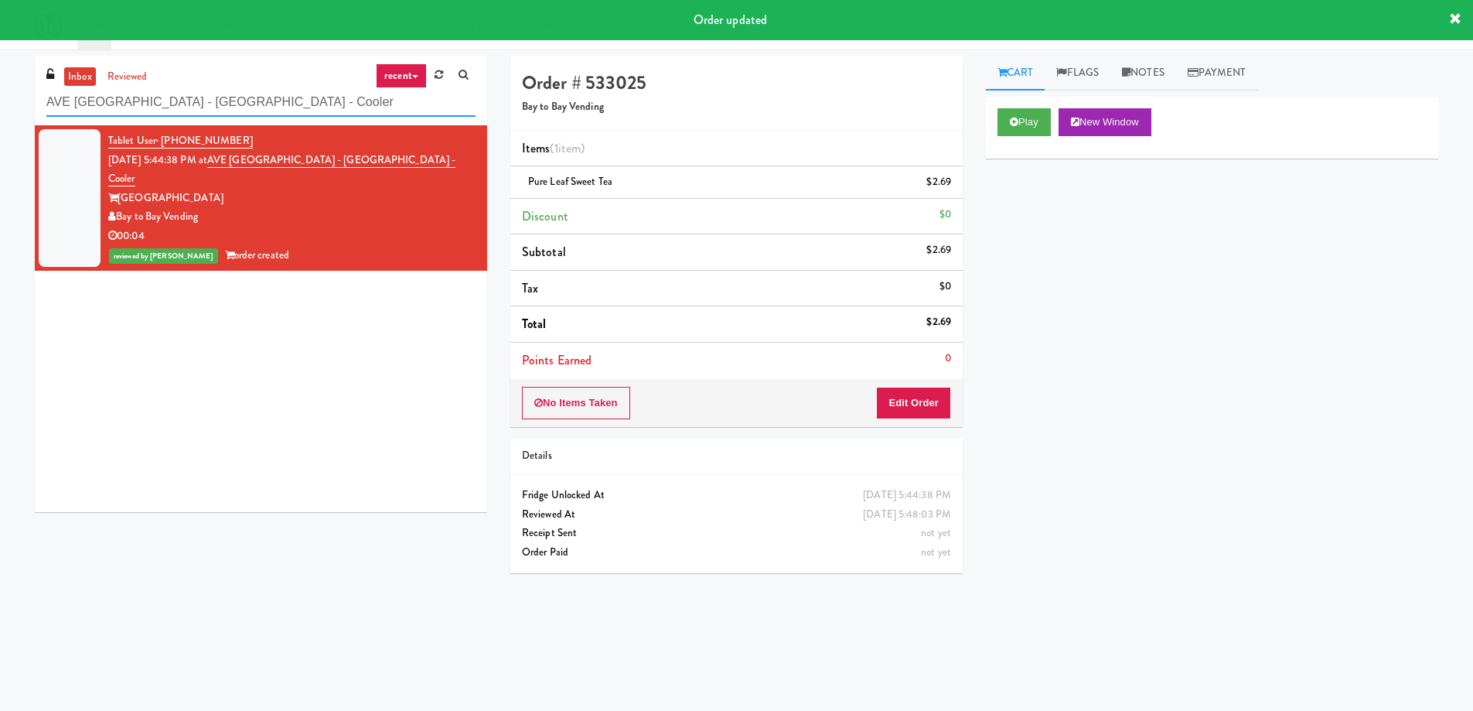
click at [165, 106] on input "AVE Tampa Riverwalk - Drinks - Cooler" at bounding box center [260, 102] width 429 height 29
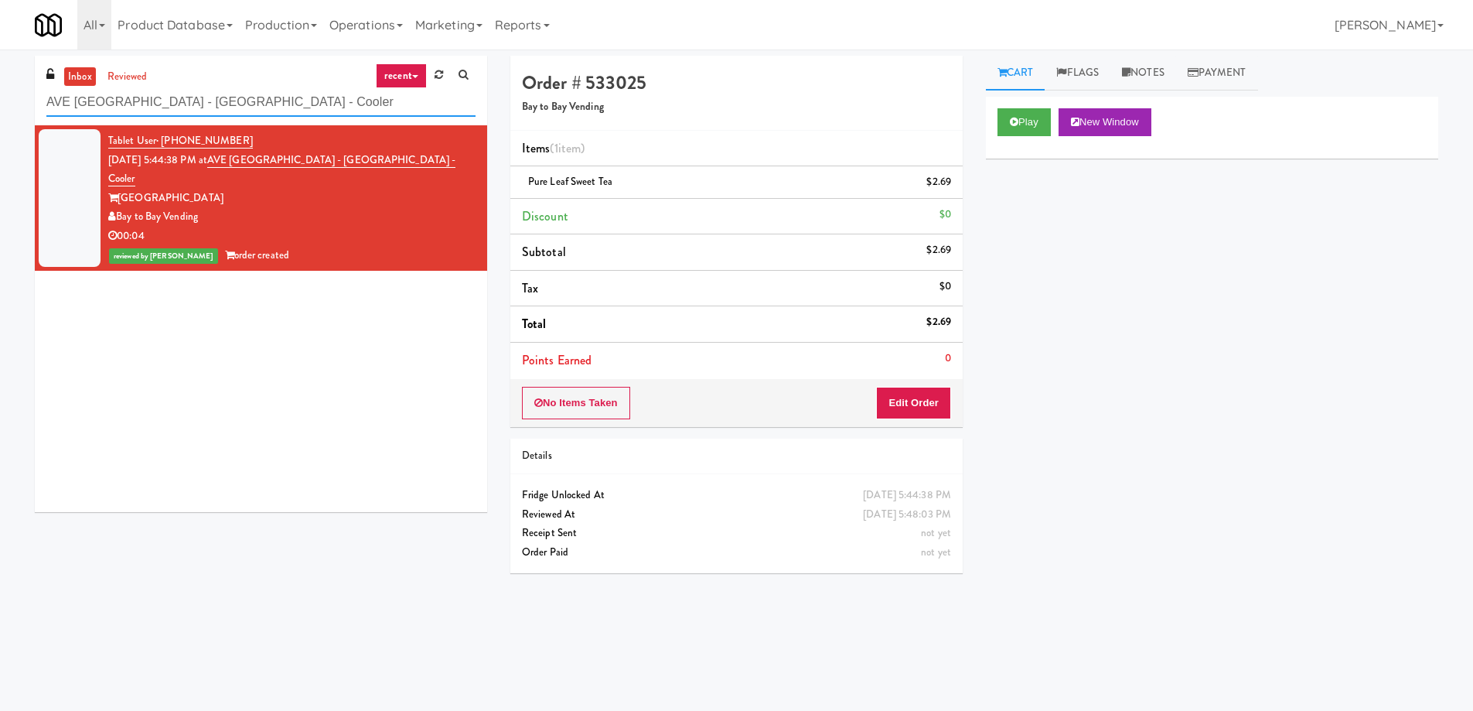
click at [165, 106] on input "AVE Tampa Riverwalk - Drinks - Cooler" at bounding box center [260, 102] width 429 height 29
paste input "Brandon Mill Cabinet 1"
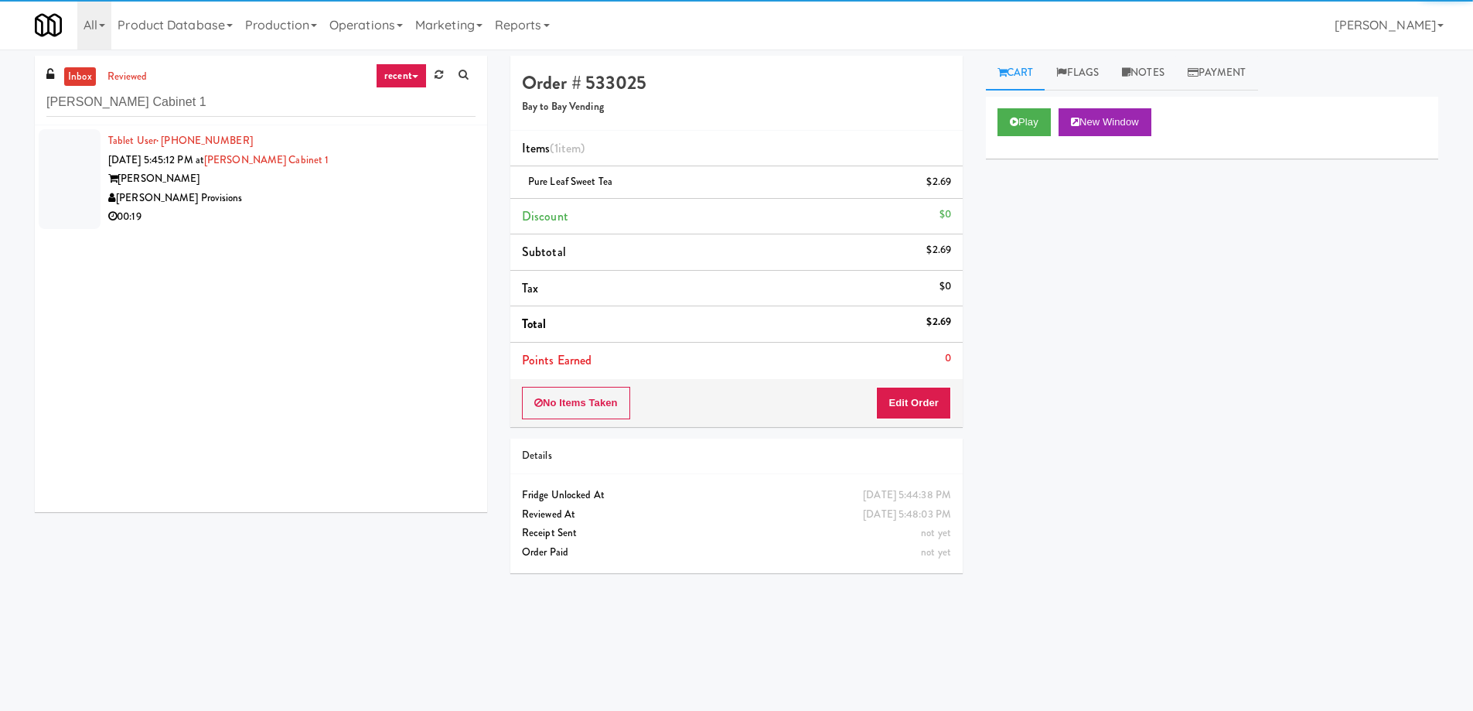
click at [323, 190] on div "[PERSON_NAME] Provisions" at bounding box center [291, 198] width 367 height 19
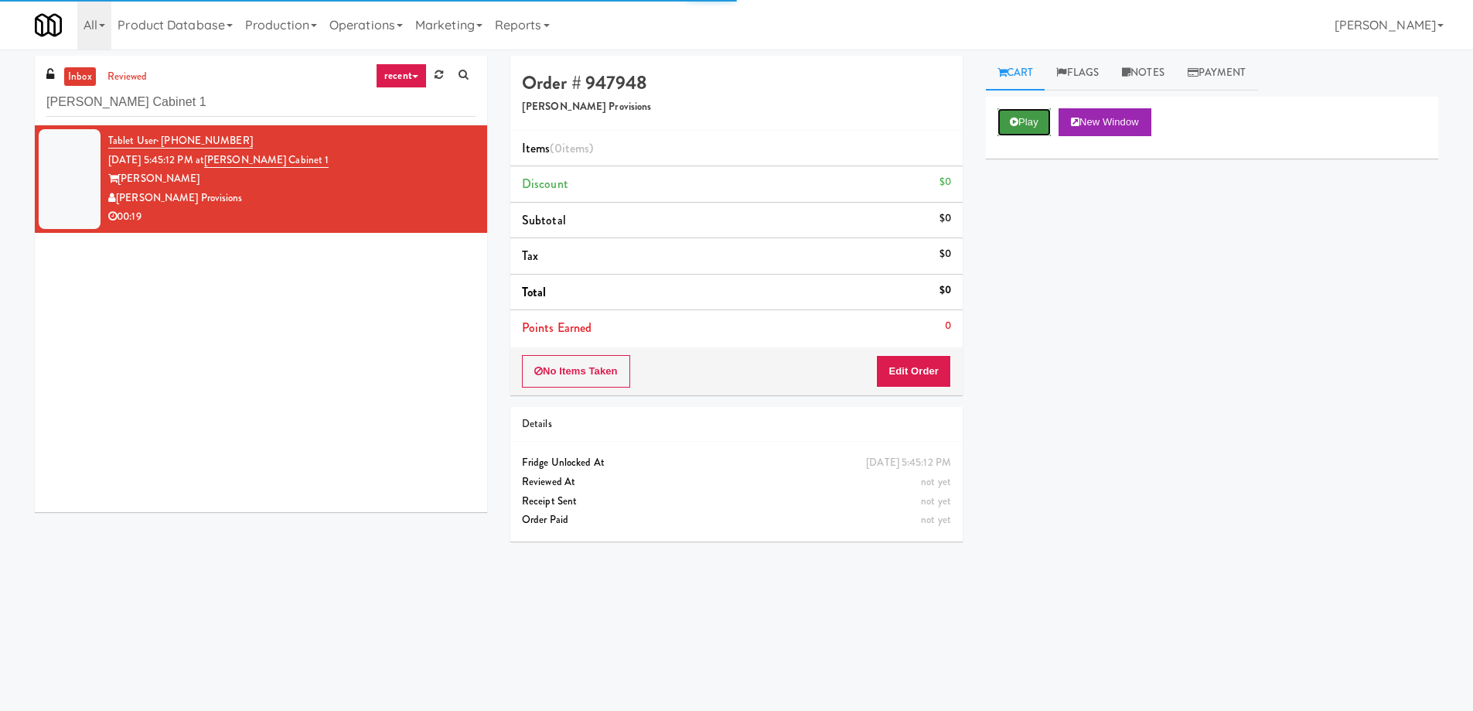
click at [1033, 130] on button "Play" at bounding box center [1024, 122] width 53 height 28
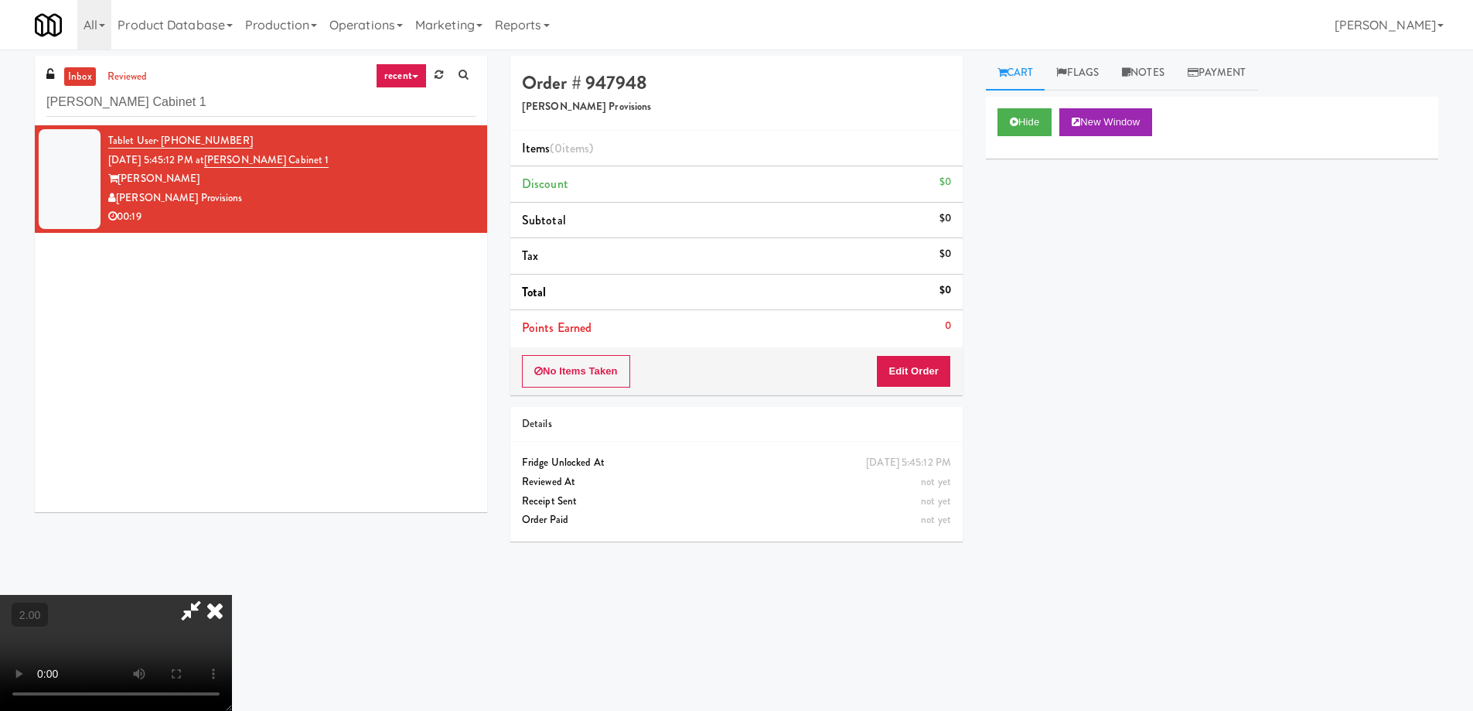
click at [232, 595] on video at bounding box center [116, 653] width 232 height 116
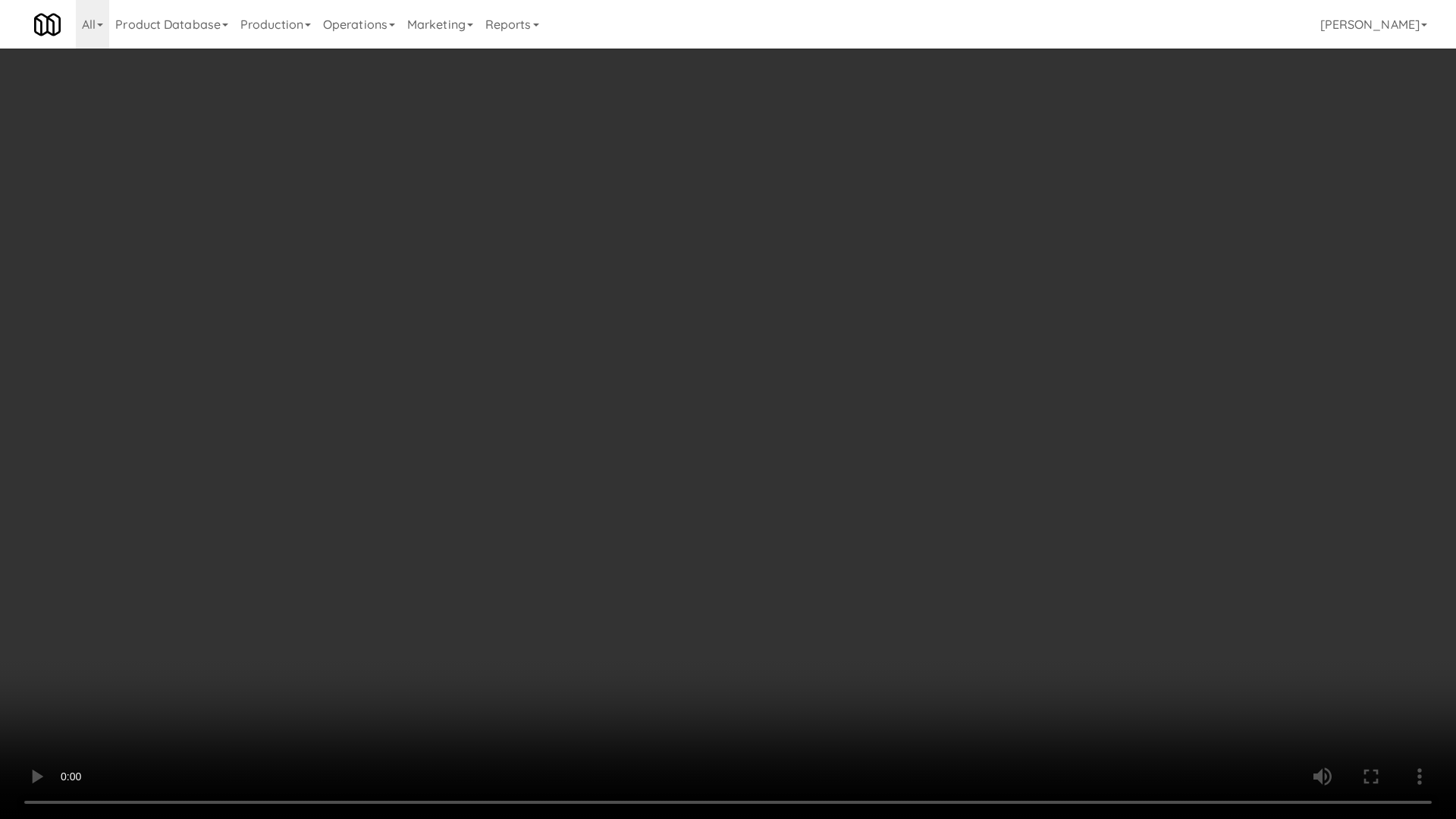
click at [682, 541] on video at bounding box center [728, 409] width 1456 height 819
click at [672, 537] on video at bounding box center [728, 409] width 1456 height 819
click at [671, 537] on video at bounding box center [728, 409] width 1456 height 819
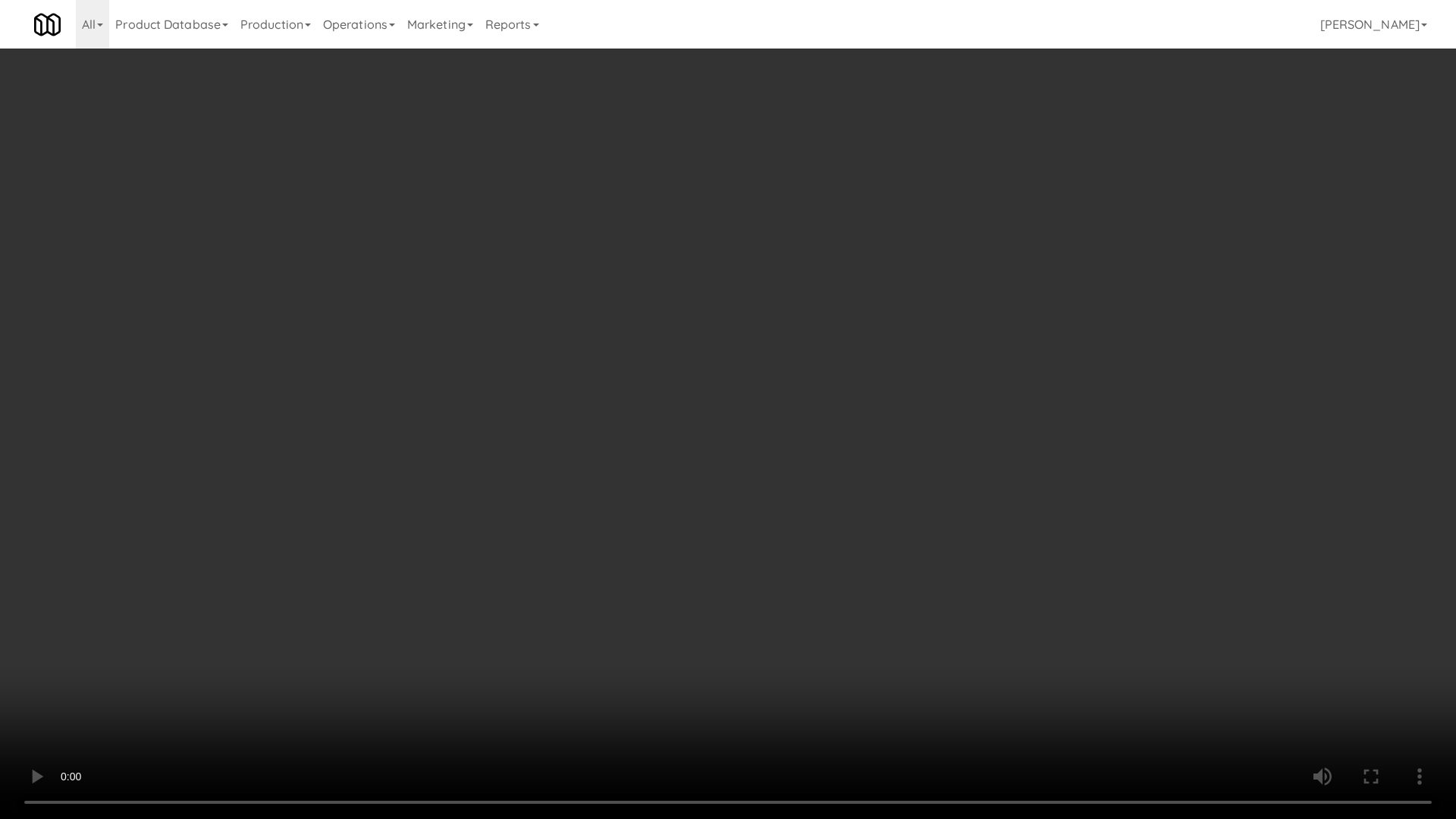
click at [673, 536] on video at bounding box center [728, 409] width 1456 height 819
click at [672, 530] on video at bounding box center [728, 409] width 1456 height 819
click at [668, 516] on video at bounding box center [728, 409] width 1456 height 819
click at [668, 513] on video at bounding box center [728, 409] width 1456 height 819
click at [664, 510] on video at bounding box center [728, 409] width 1456 height 819
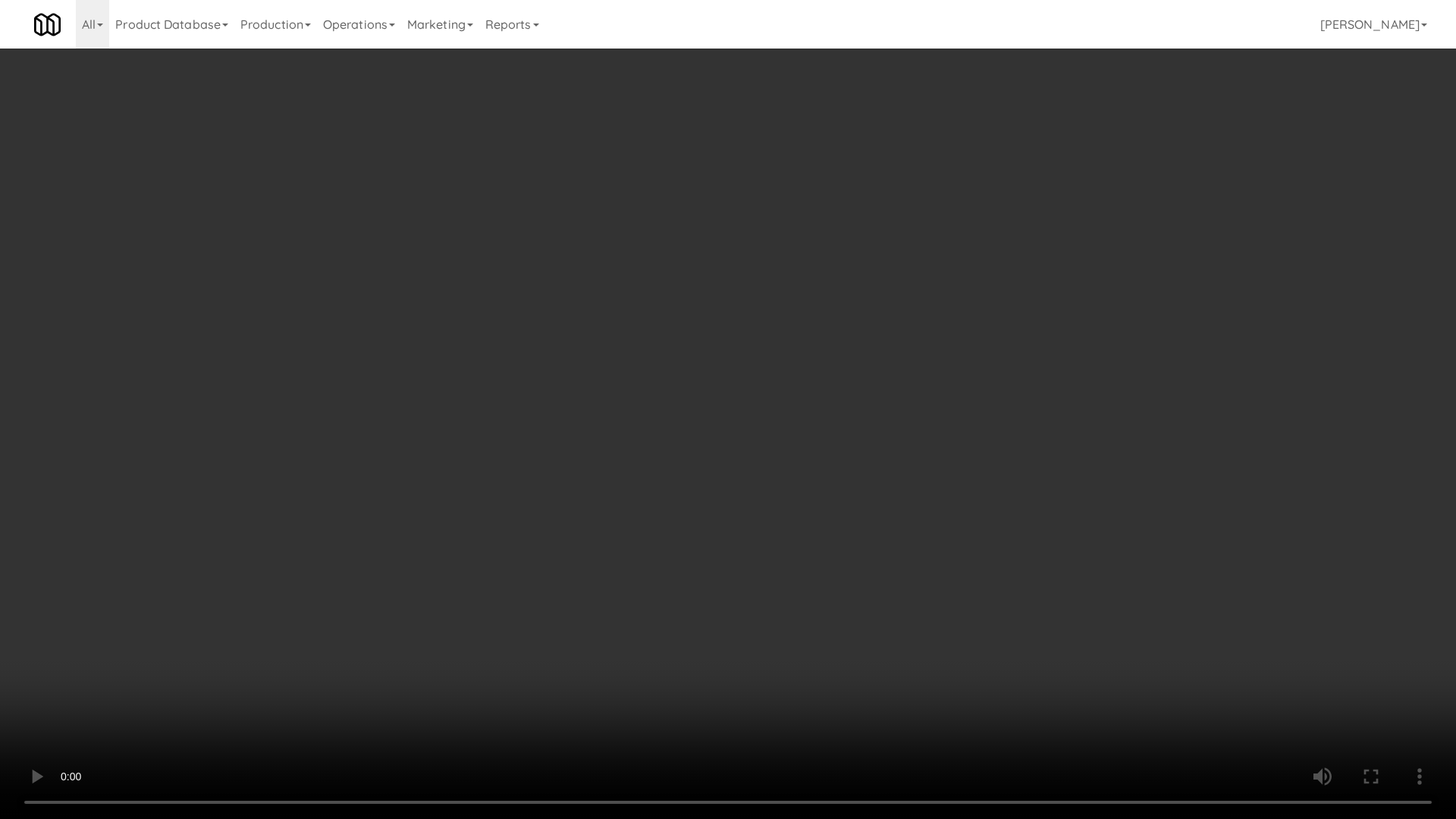
click at [664, 510] on video at bounding box center [728, 409] width 1456 height 819
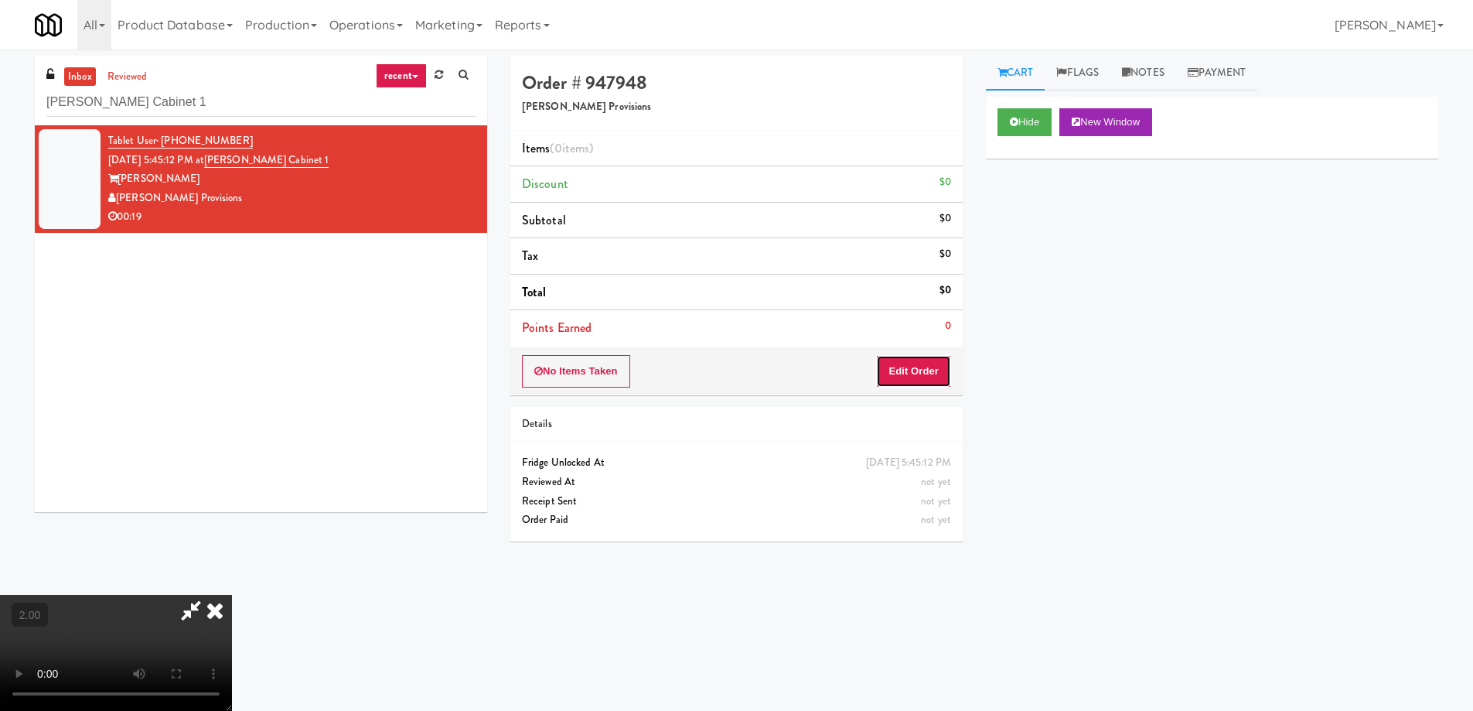
click at [906, 364] on button "Edit Order" at bounding box center [913, 371] width 75 height 32
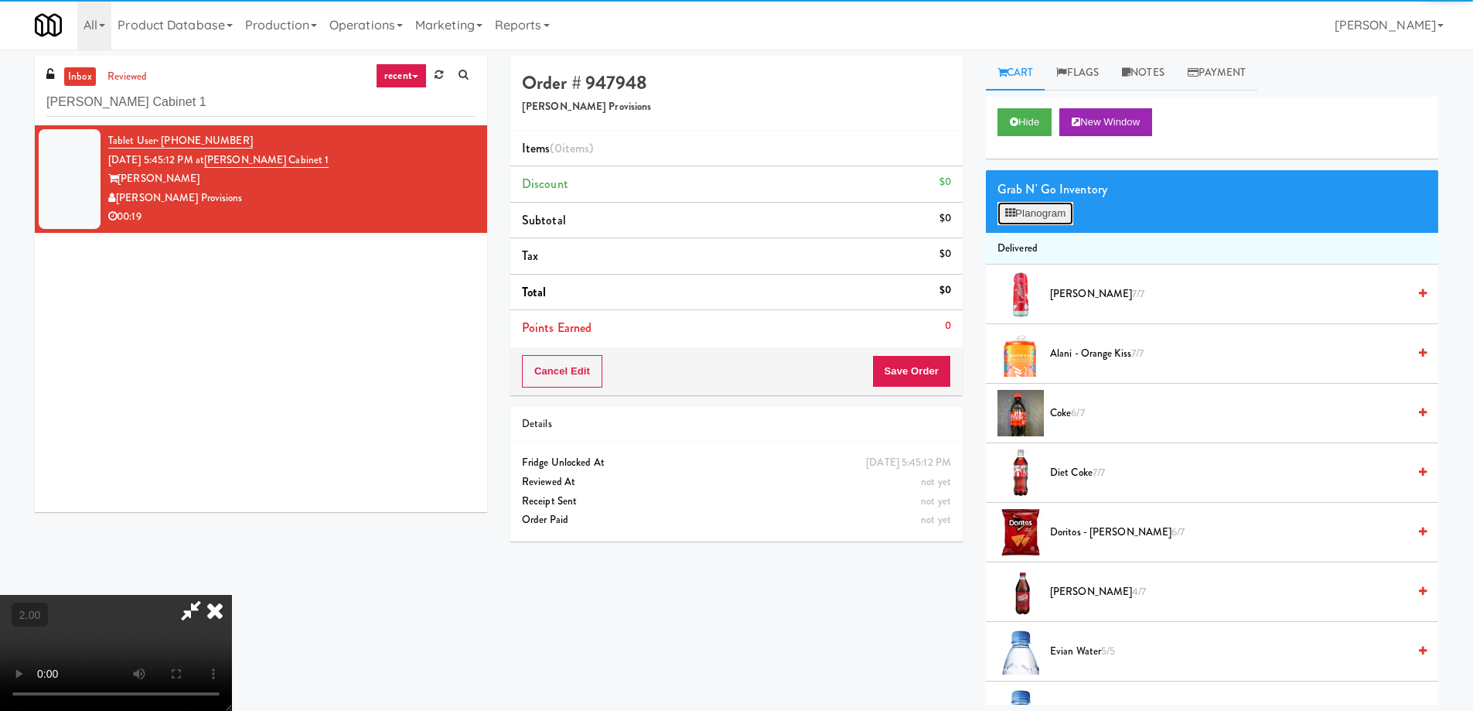
click at [1070, 213] on button "Planogram" at bounding box center [1036, 213] width 76 height 23
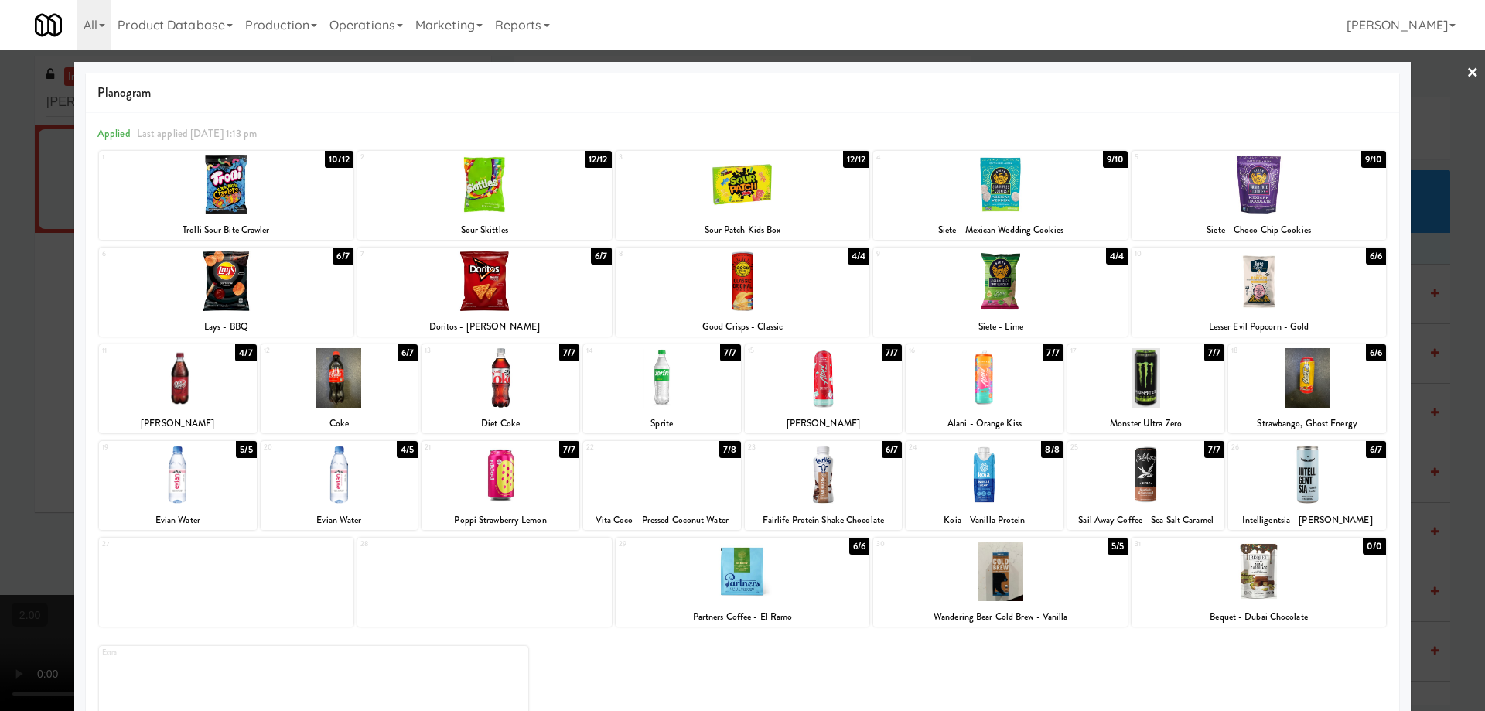
click at [1245, 281] on div at bounding box center [1258, 281] width 254 height 60
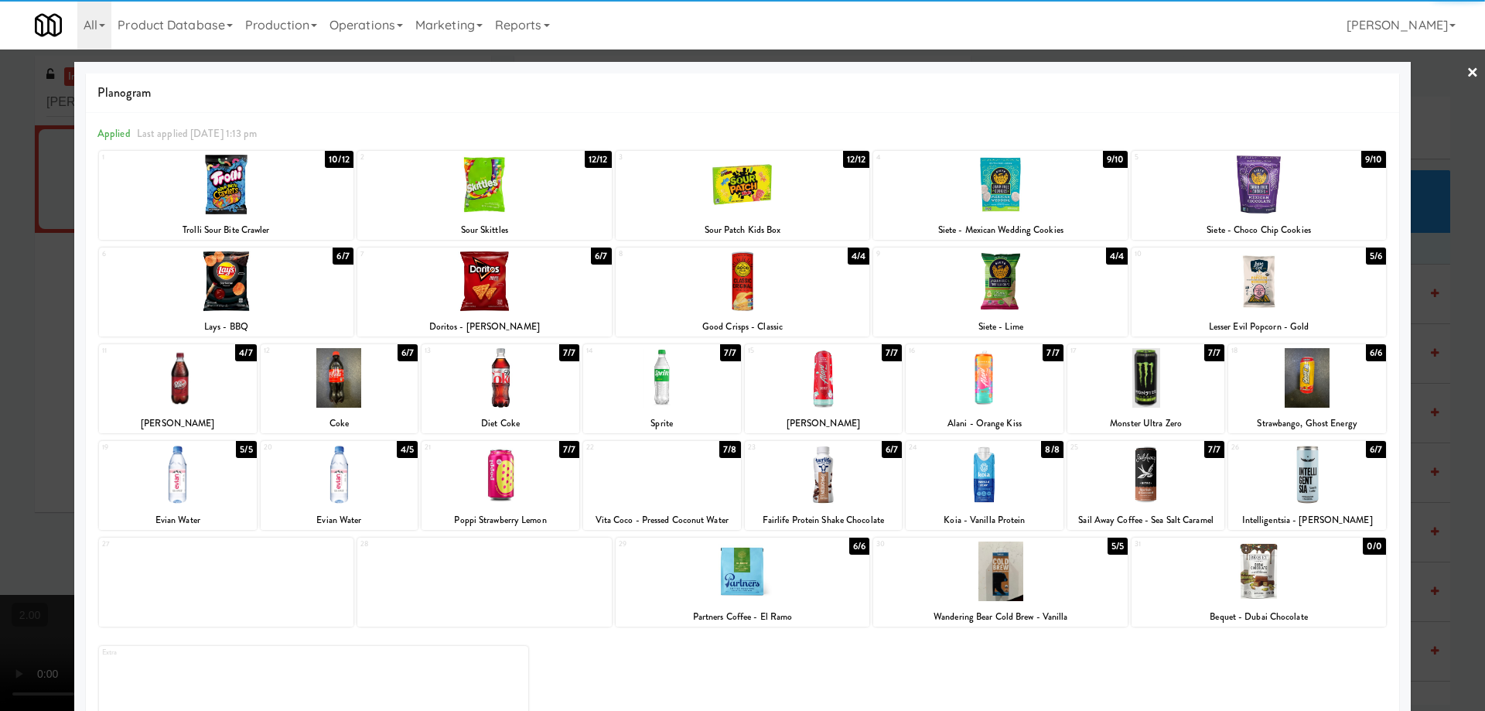
click at [0, 319] on div at bounding box center [742, 355] width 1485 height 711
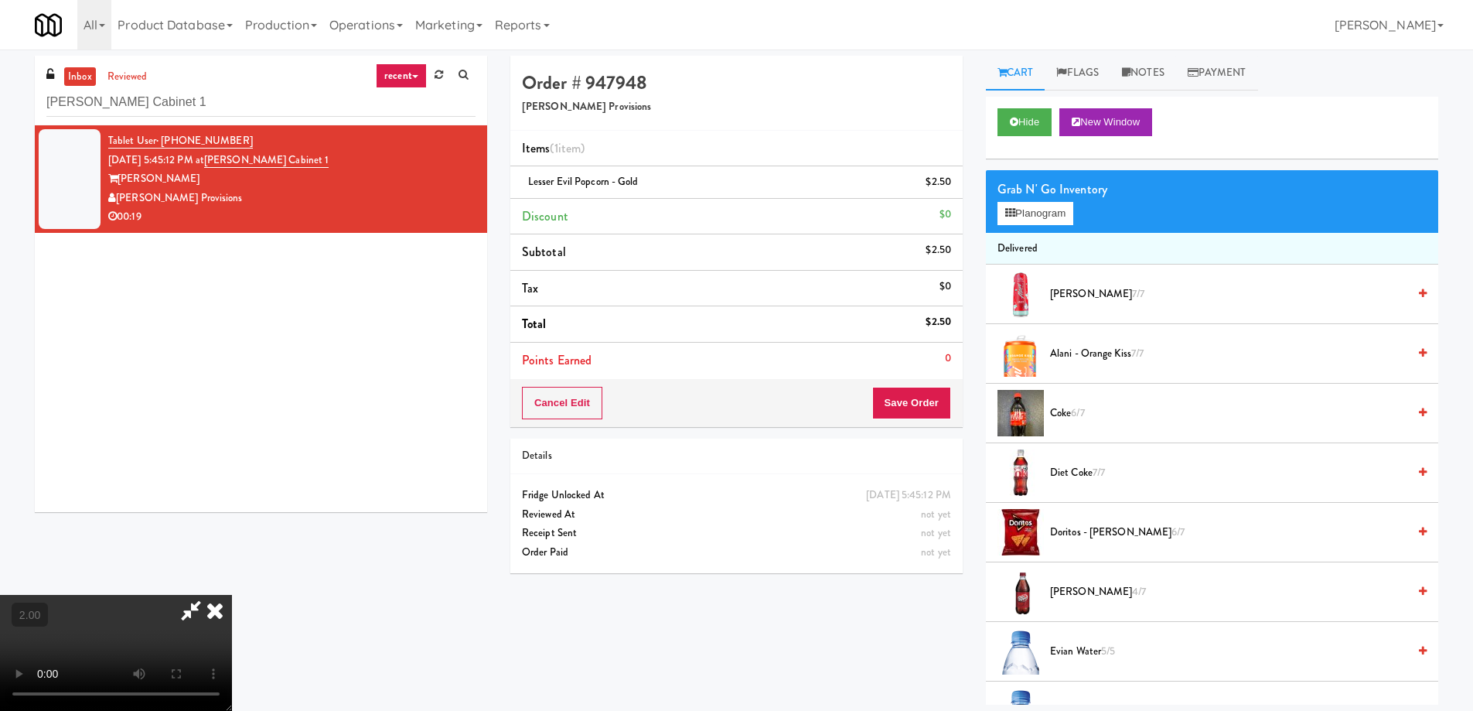
click at [232, 595] on video at bounding box center [116, 653] width 232 height 116
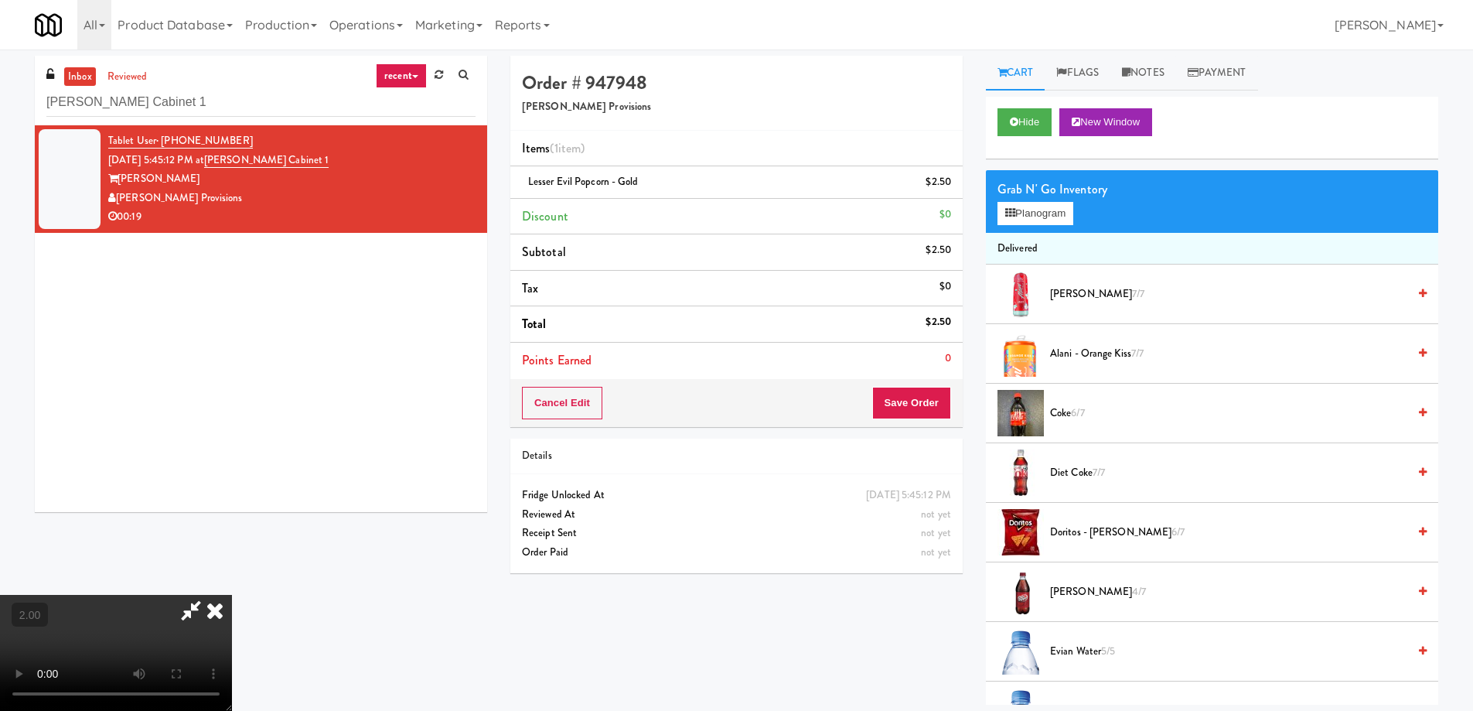
click at [232, 595] on video at bounding box center [116, 653] width 232 height 116
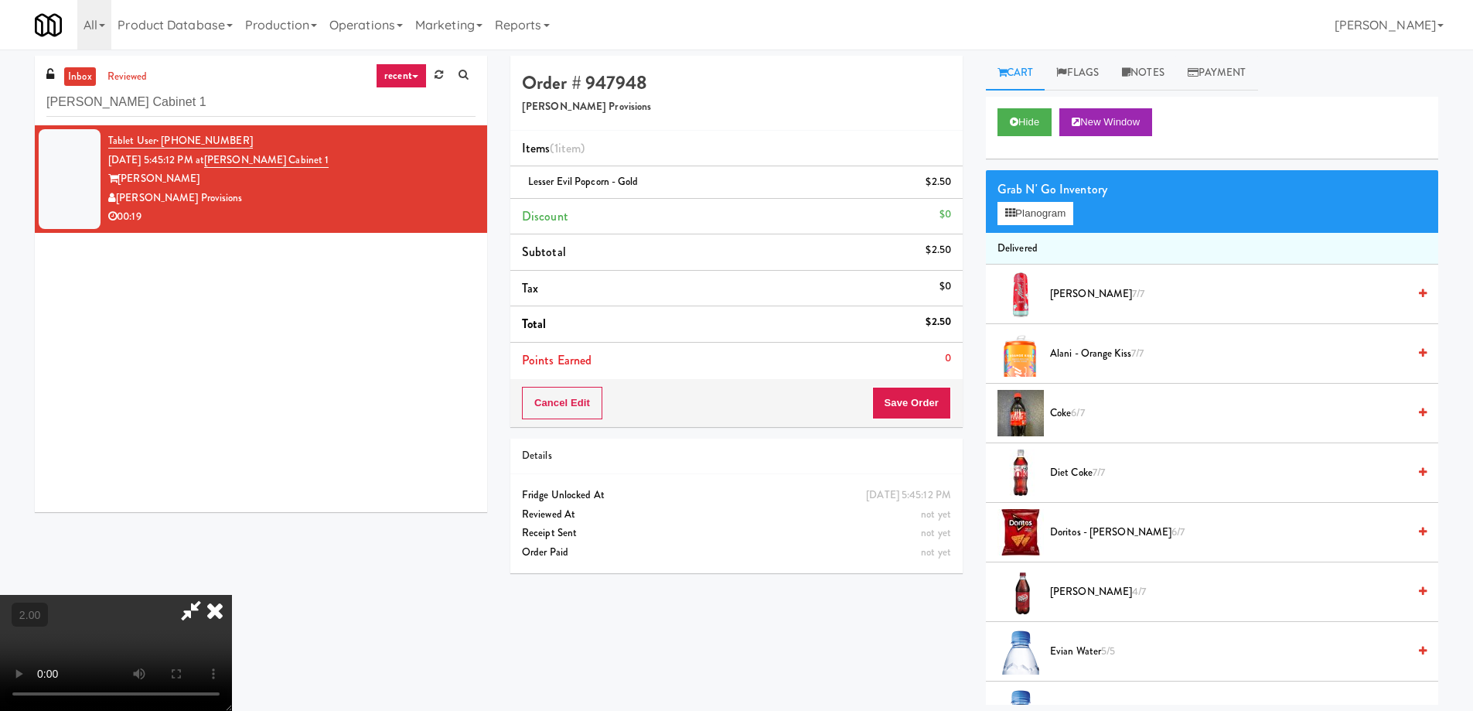
click at [232, 595] on video at bounding box center [116, 653] width 232 height 116
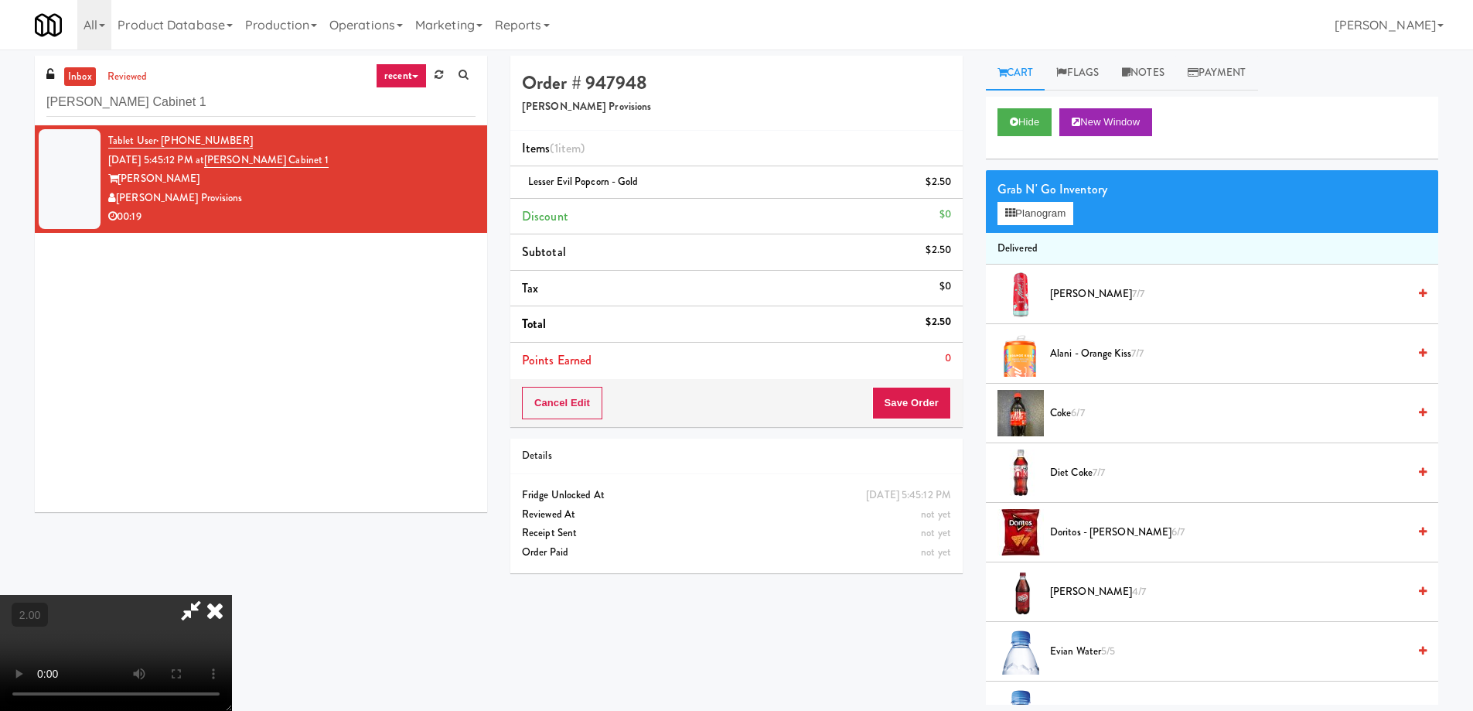
click at [232, 595] on video at bounding box center [116, 653] width 232 height 116
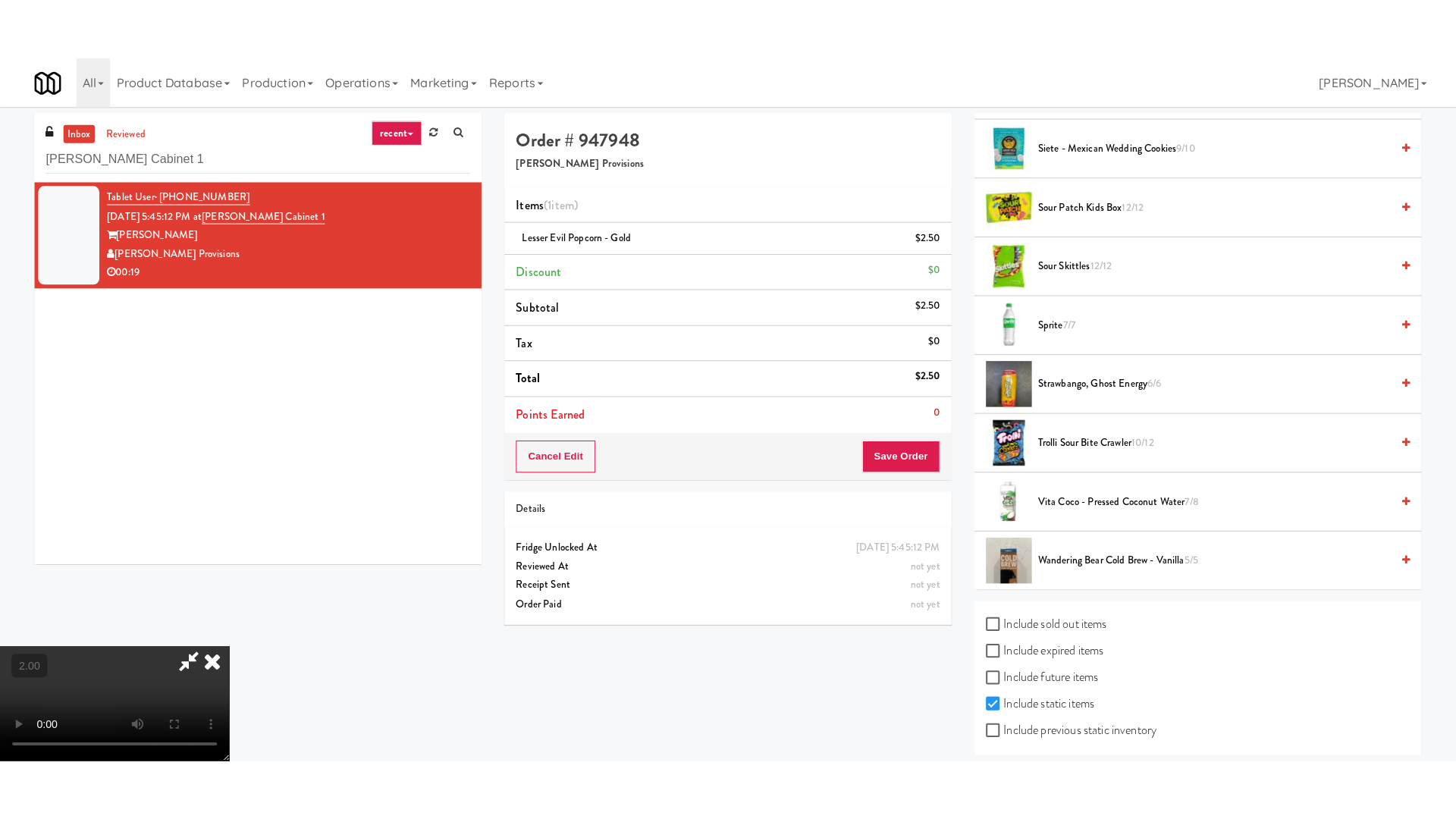
scroll to position [1380, 0]
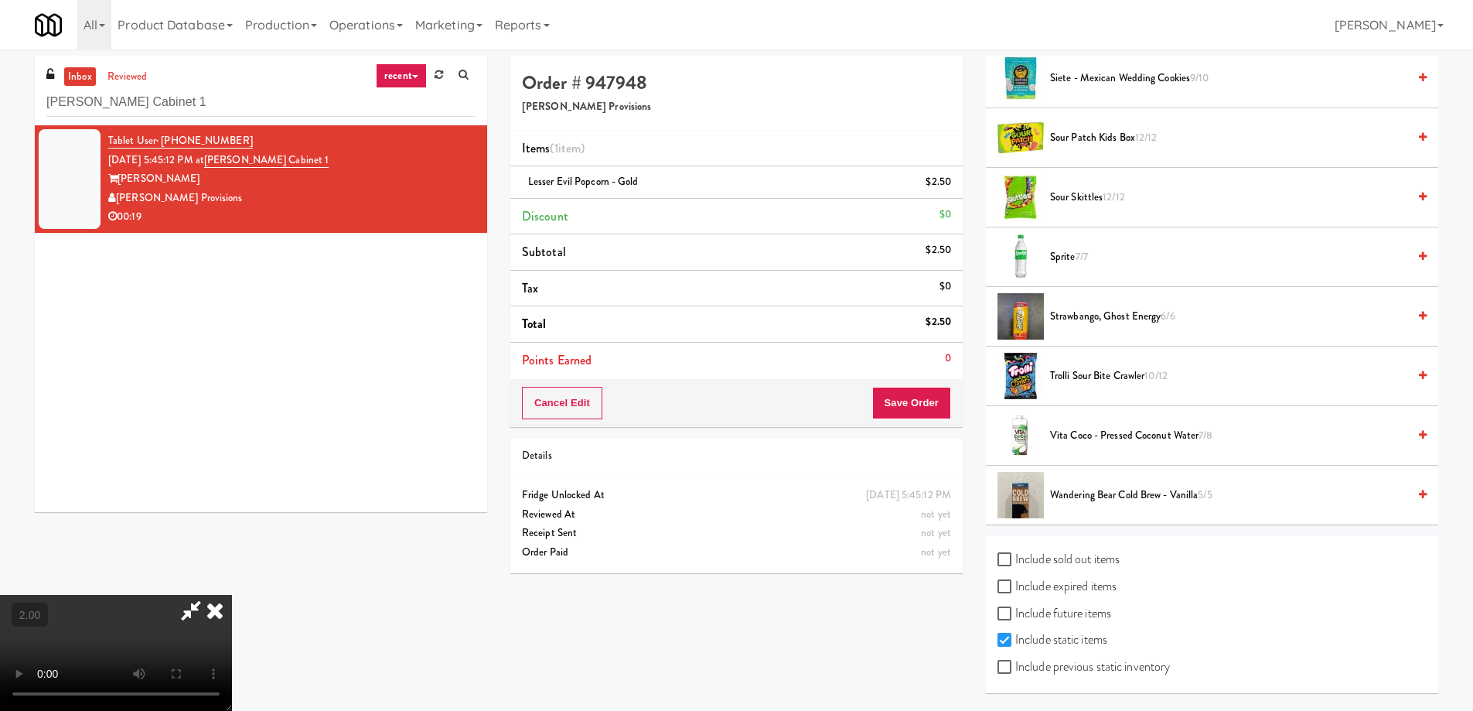
click at [1090, 377] on span "Trolli Sour Bite Crawler 10/12" at bounding box center [1228, 376] width 357 height 19
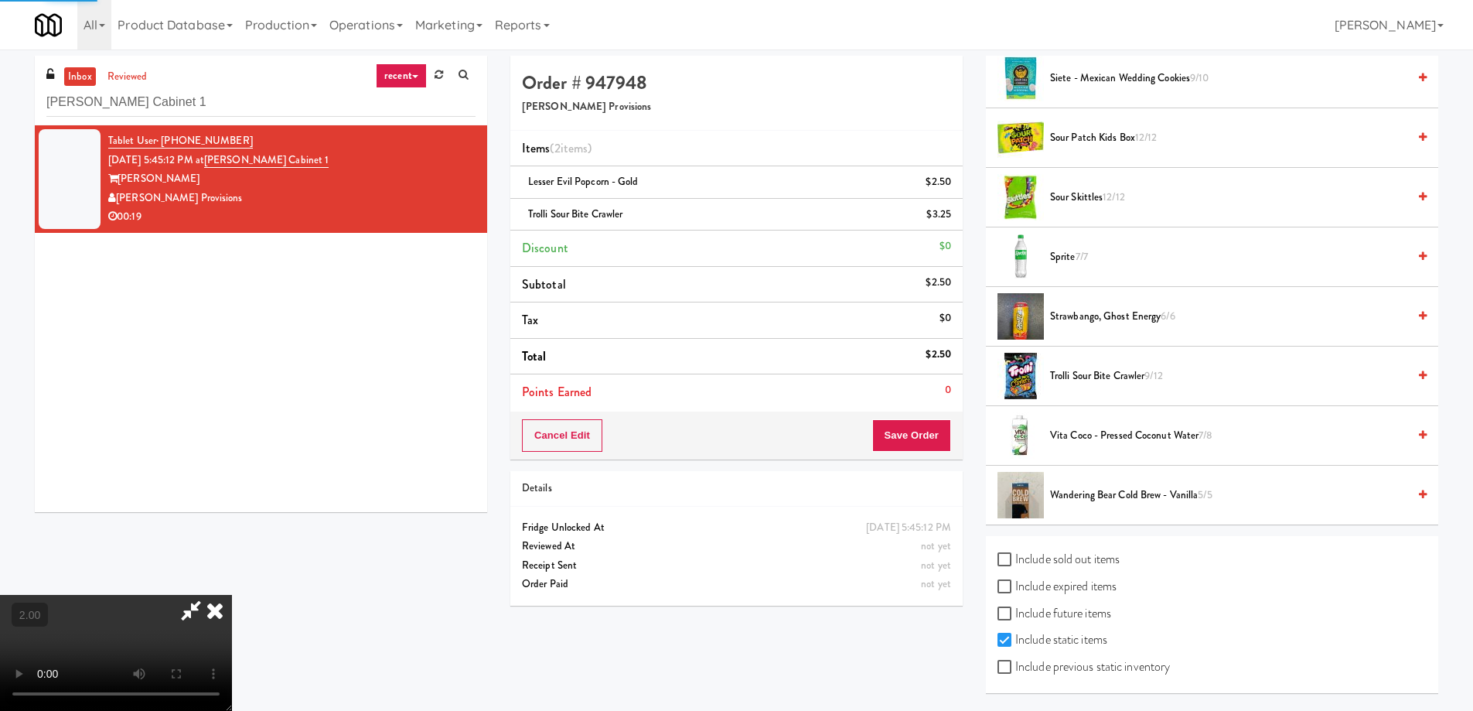
click at [232, 595] on video at bounding box center [116, 653] width 232 height 116
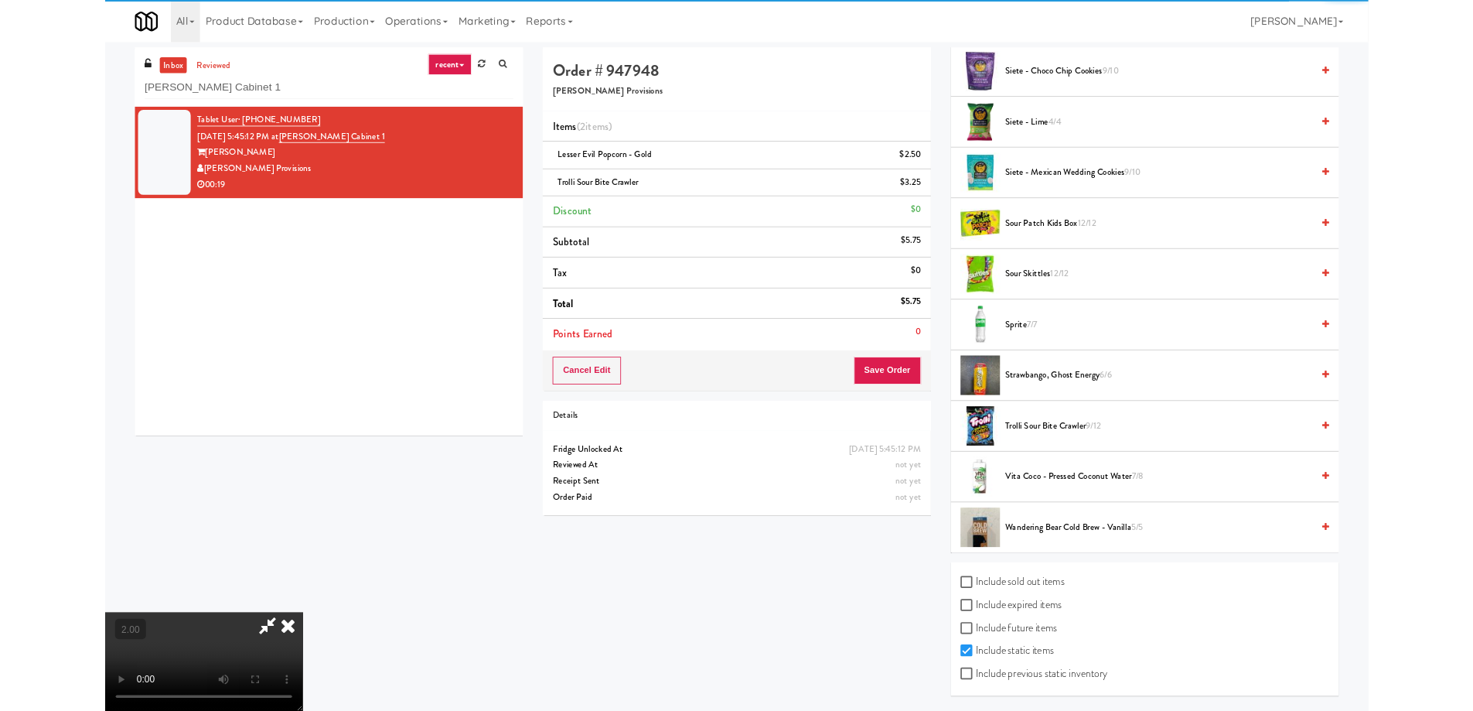
scroll to position [1282, 0]
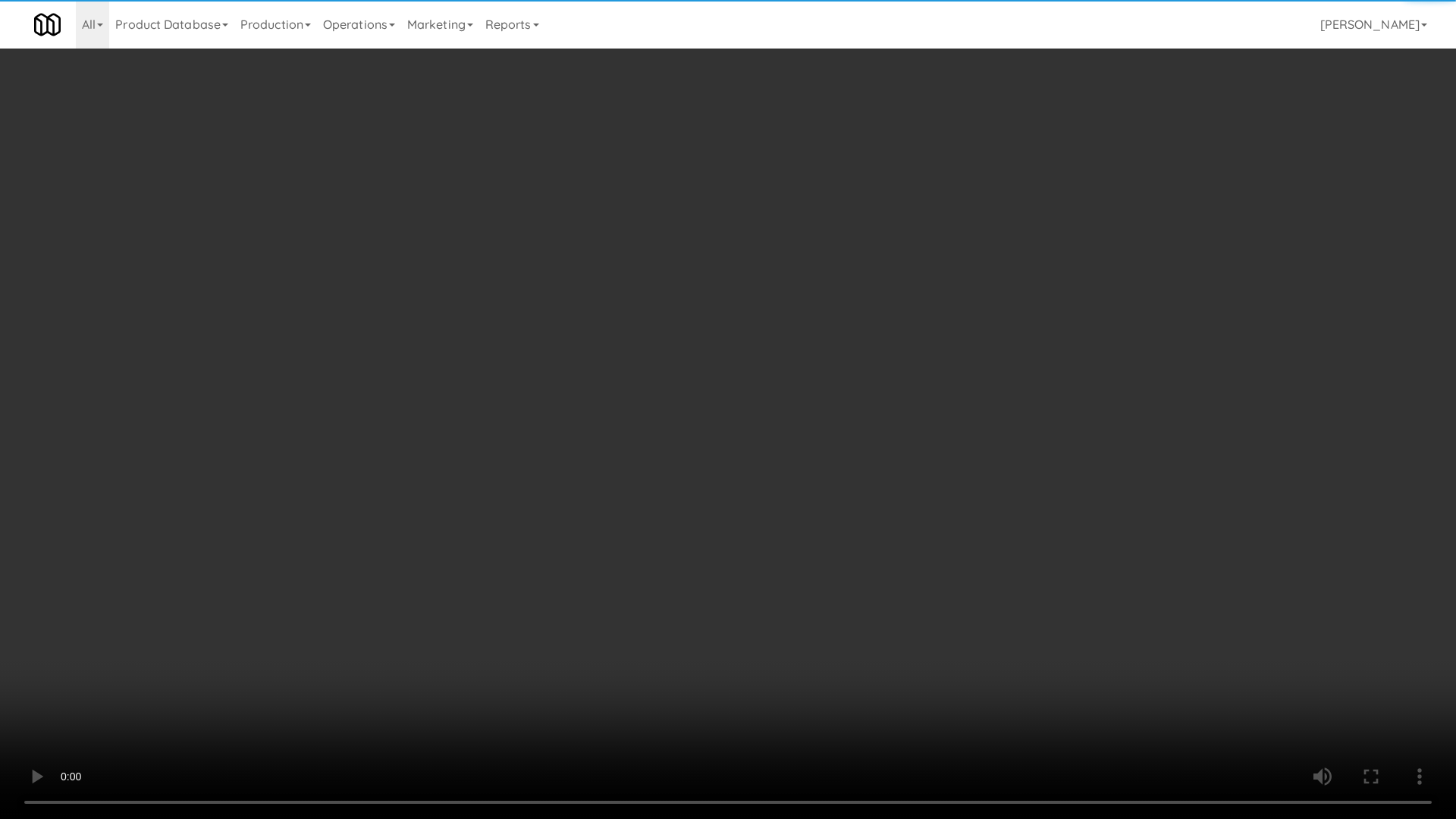
click at [899, 514] on video at bounding box center [728, 409] width 1456 height 819
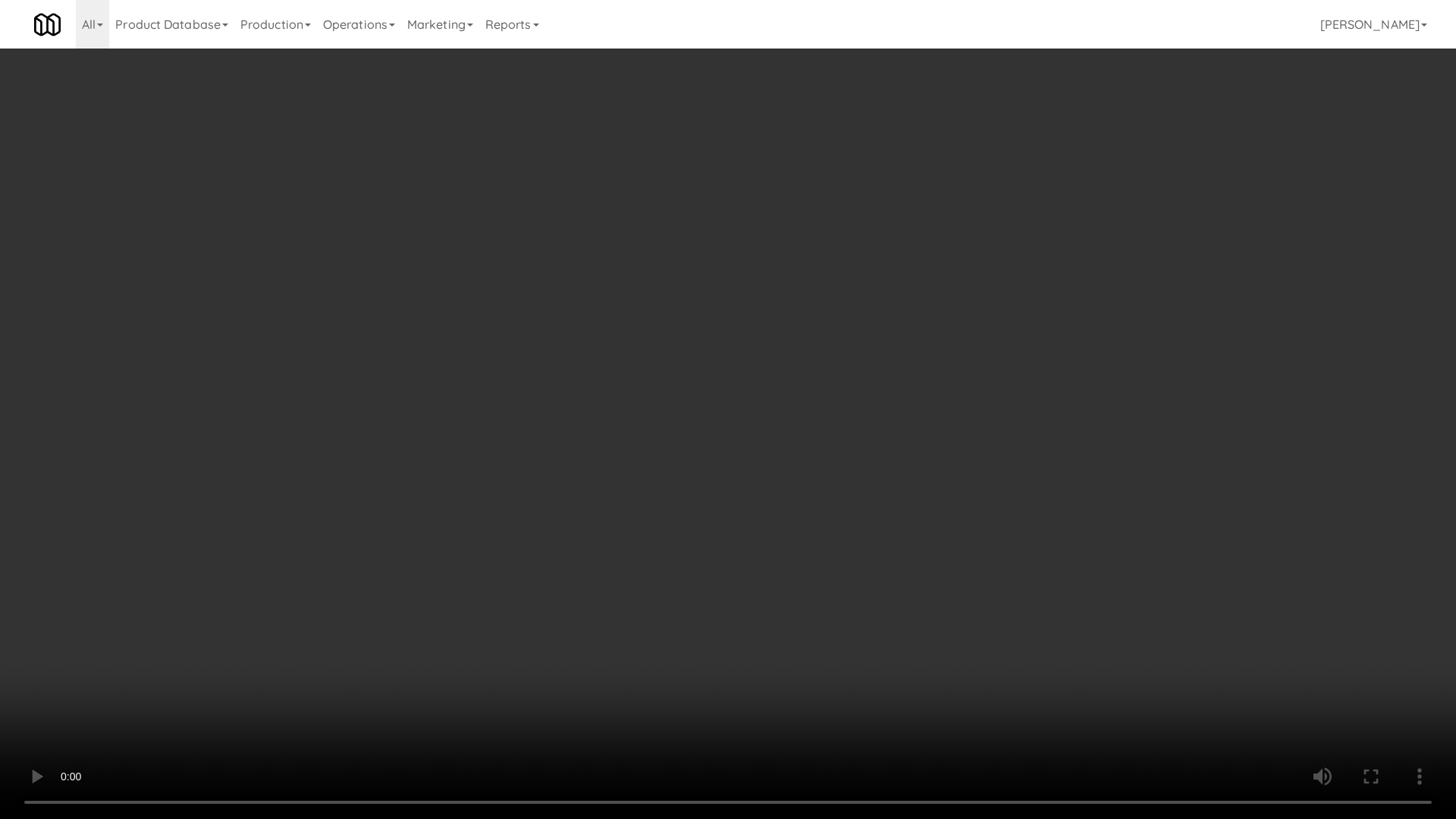
click at [926, 521] on video at bounding box center [728, 409] width 1456 height 819
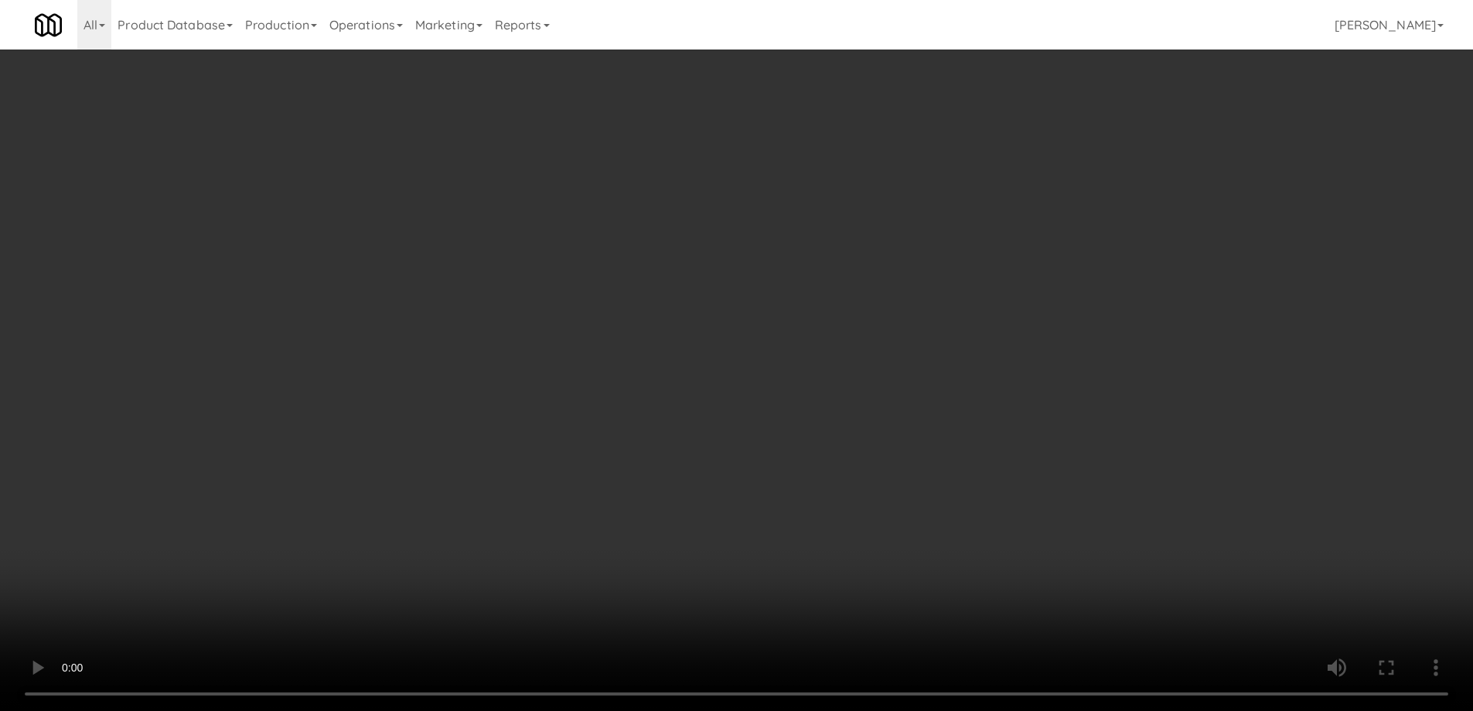
scroll to position [169, 0]
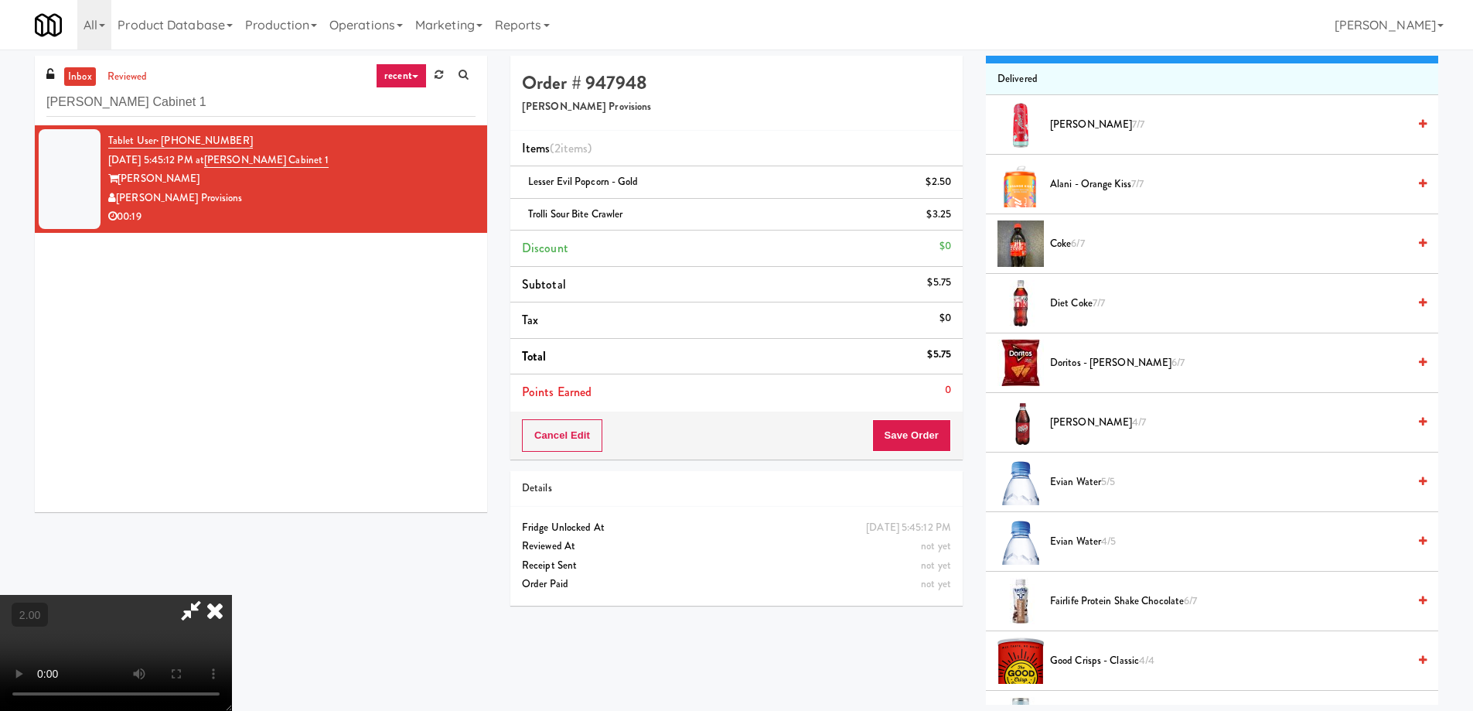
click at [1070, 297] on span "Diet Coke 7/7" at bounding box center [1228, 303] width 357 height 19
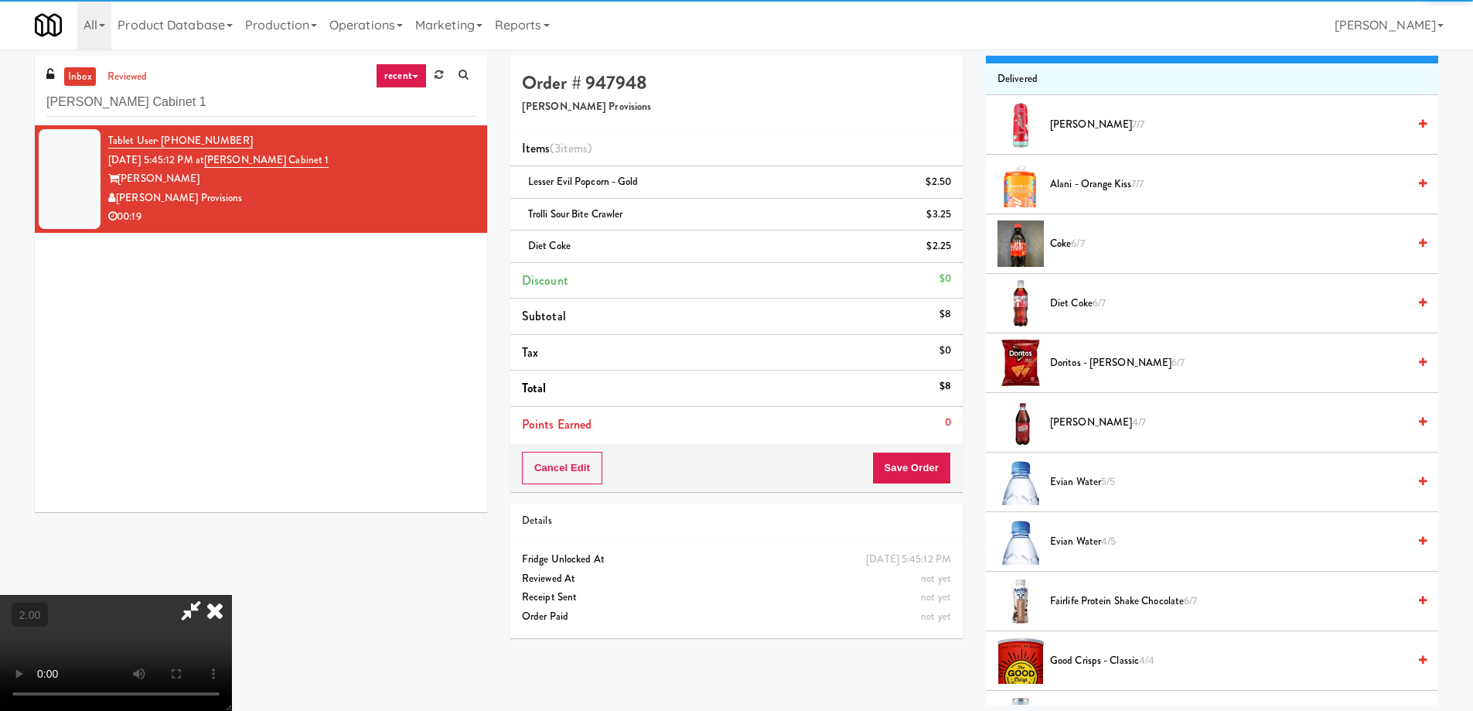
click at [232, 595] on video at bounding box center [116, 653] width 232 height 116
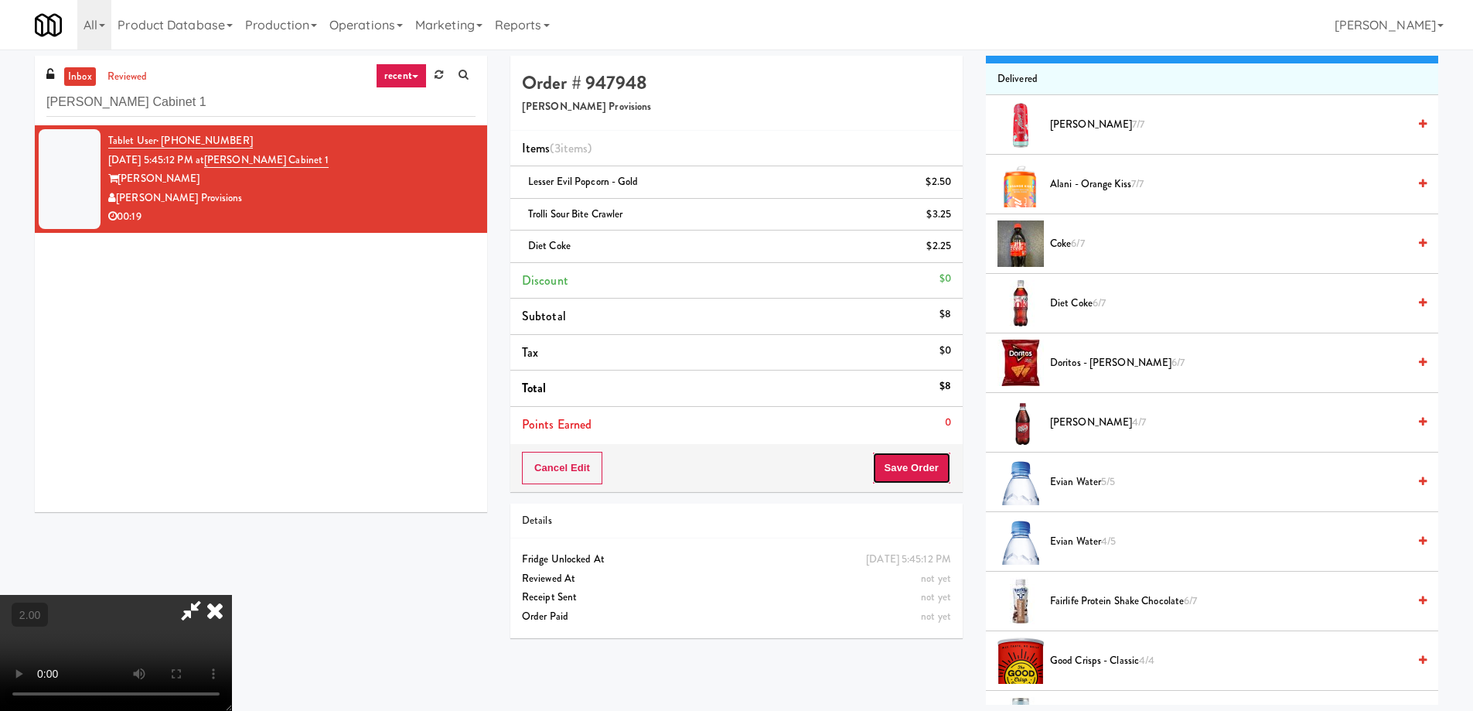
click at [927, 470] on button "Save Order" at bounding box center [911, 468] width 79 height 32
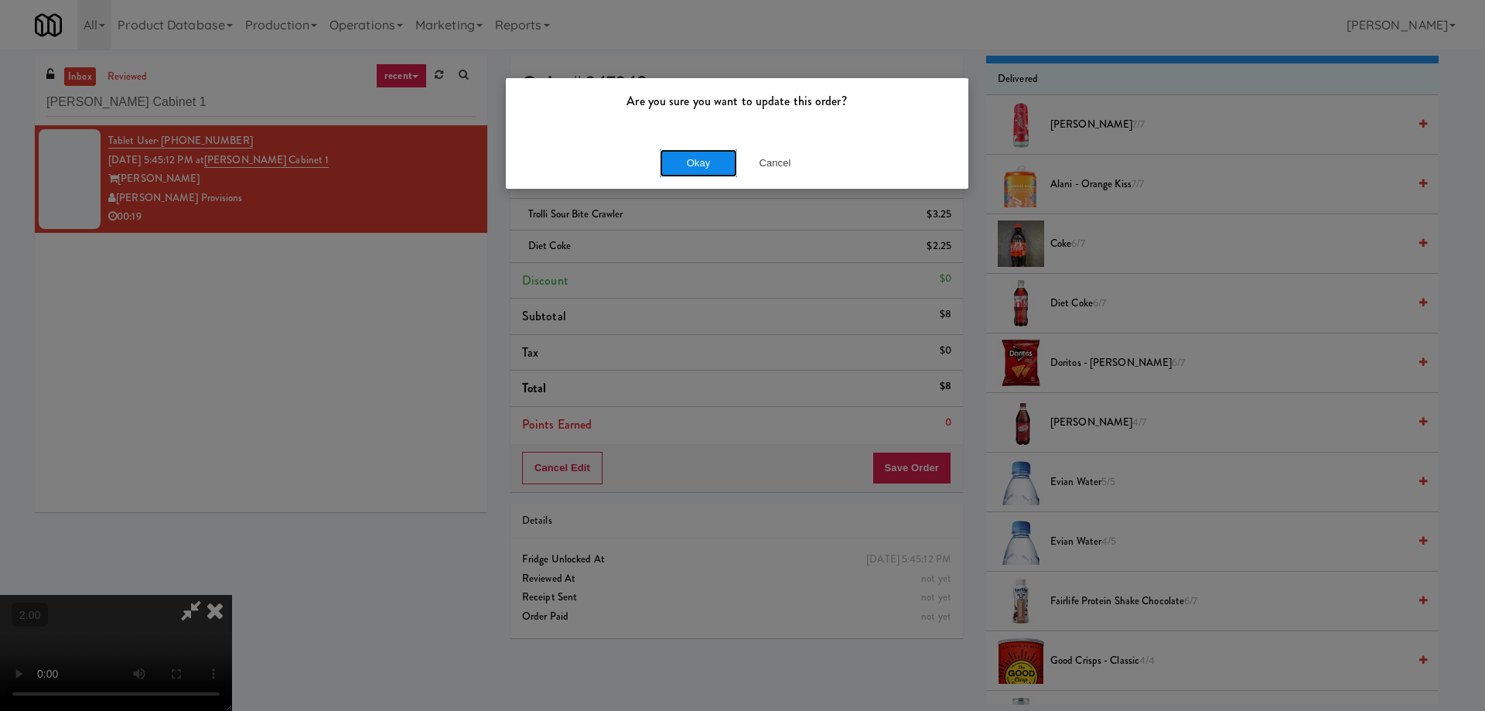
click at [687, 159] on button "Okay" at bounding box center [698, 163] width 77 height 28
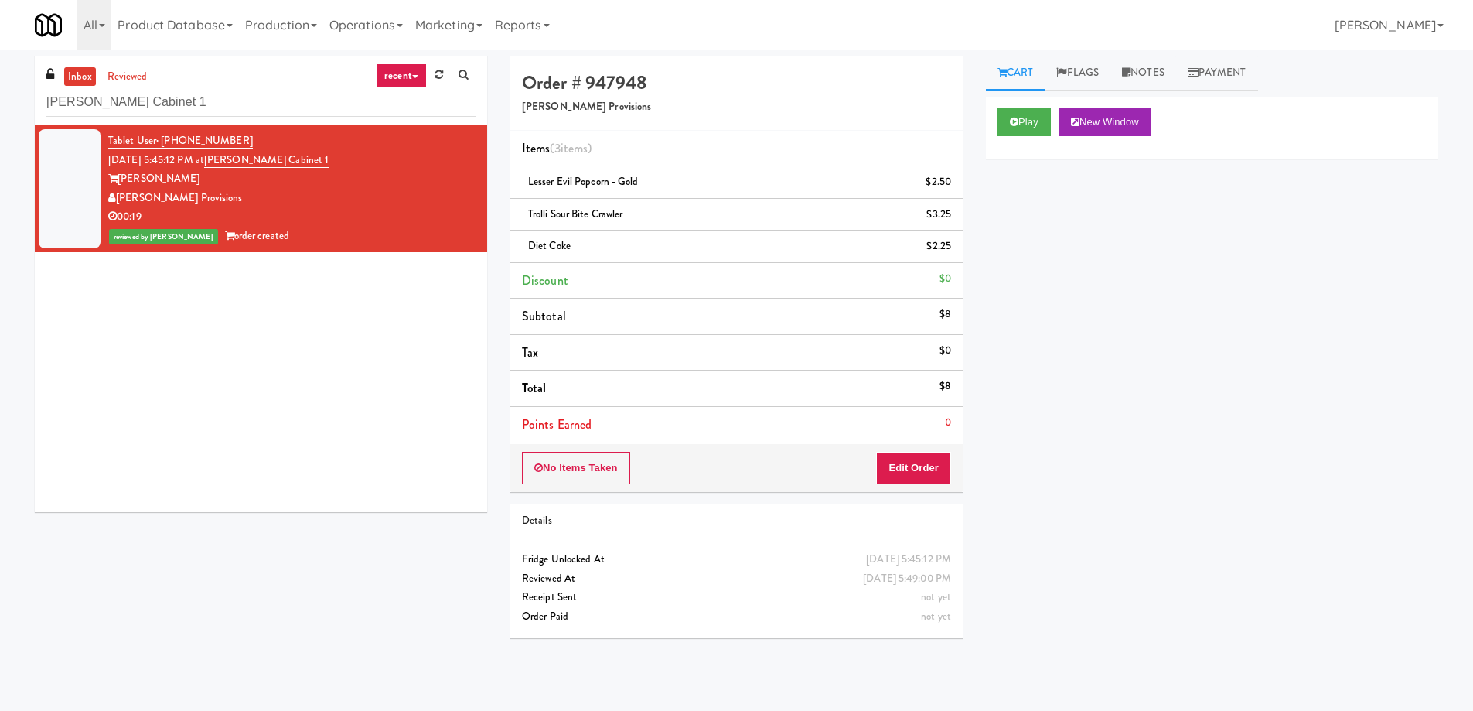
scroll to position [0, 0]
click at [218, 107] on input "Brandon Mill Cabinet 1" at bounding box center [260, 102] width 429 height 29
paste input "Kelvin - Cooler - Left"
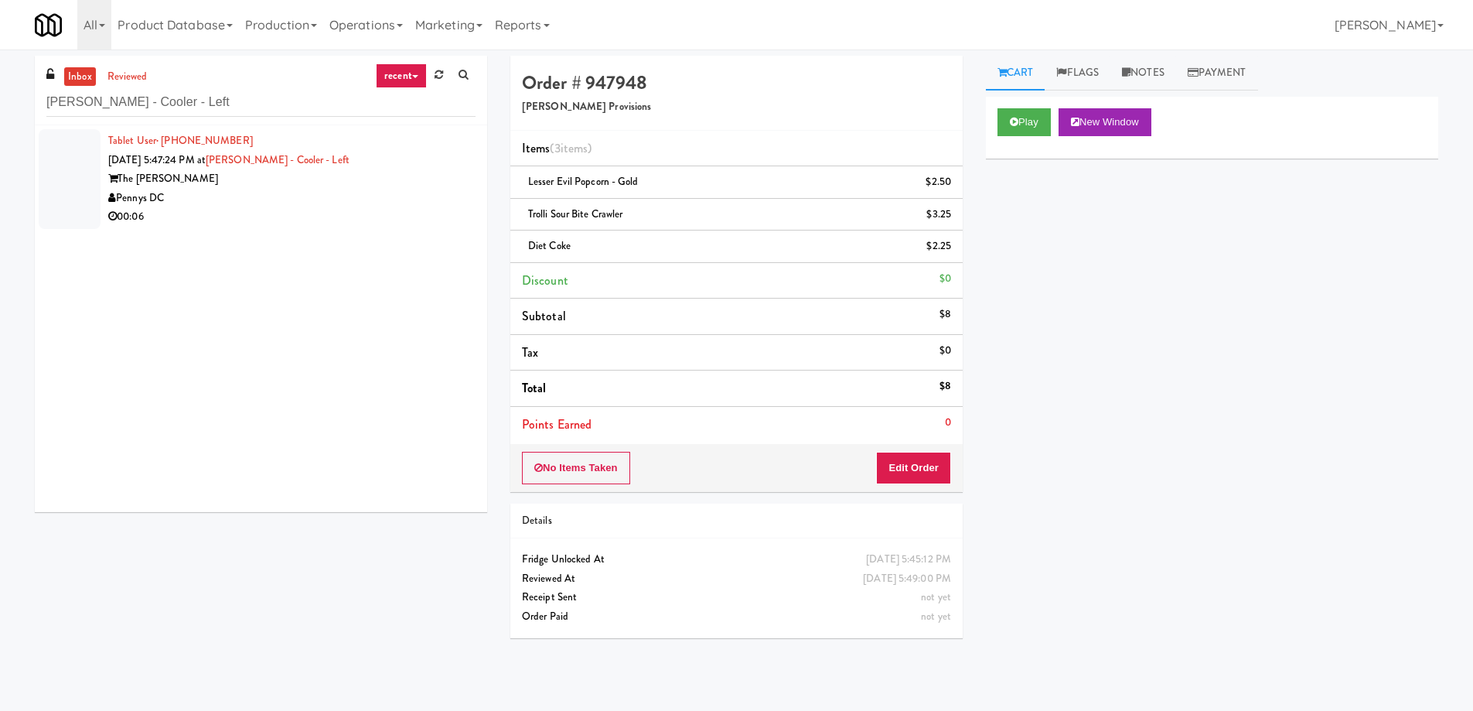
click at [360, 198] on div "Pennys DC" at bounding box center [291, 198] width 367 height 19
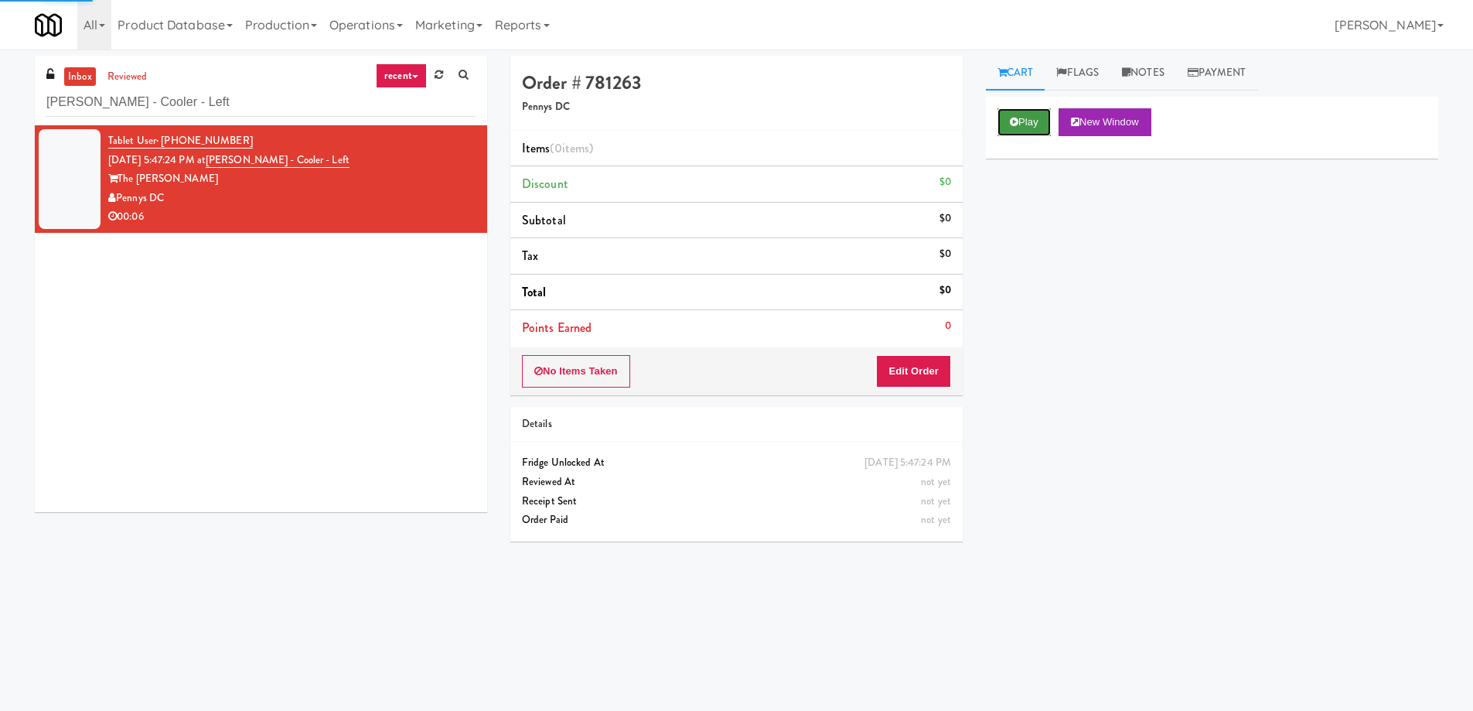
click at [1032, 134] on button "Play" at bounding box center [1024, 122] width 53 height 28
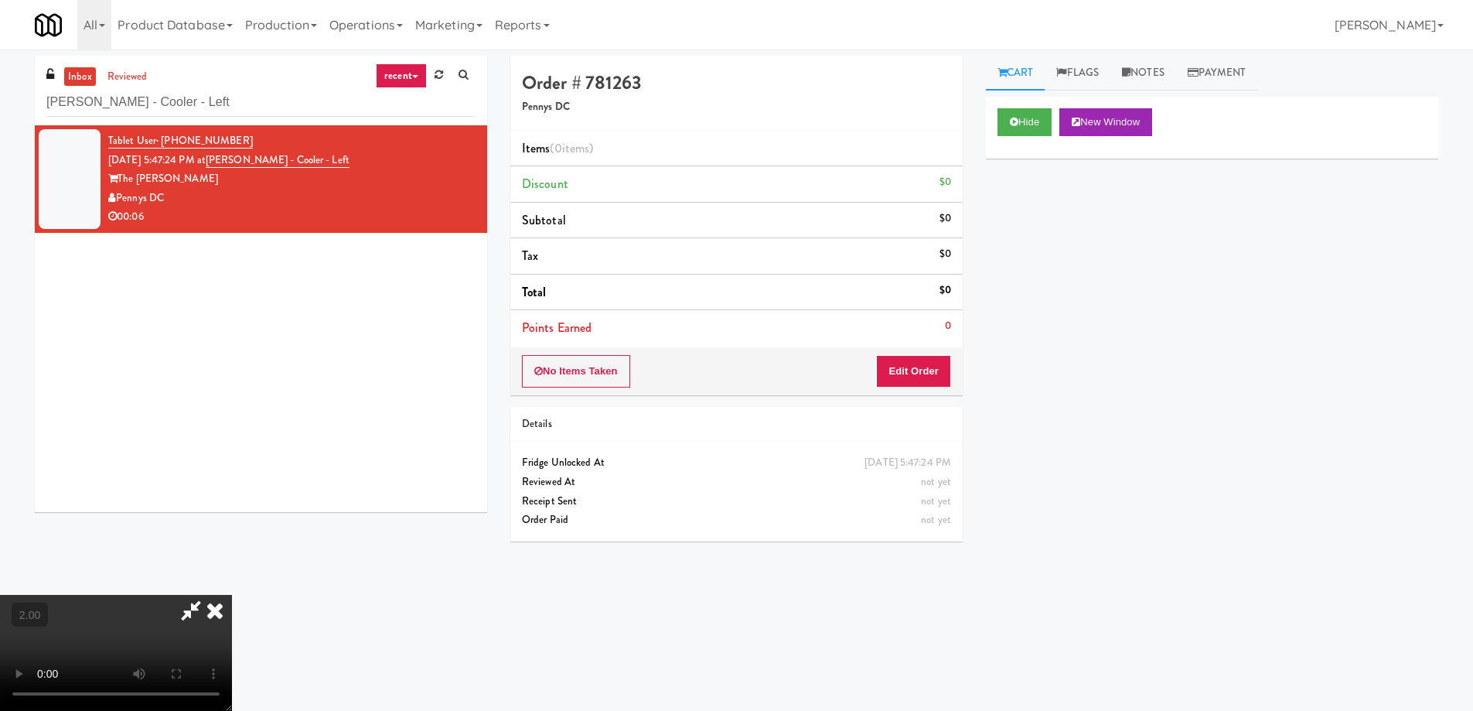
click at [232, 595] on video at bounding box center [116, 653] width 232 height 116
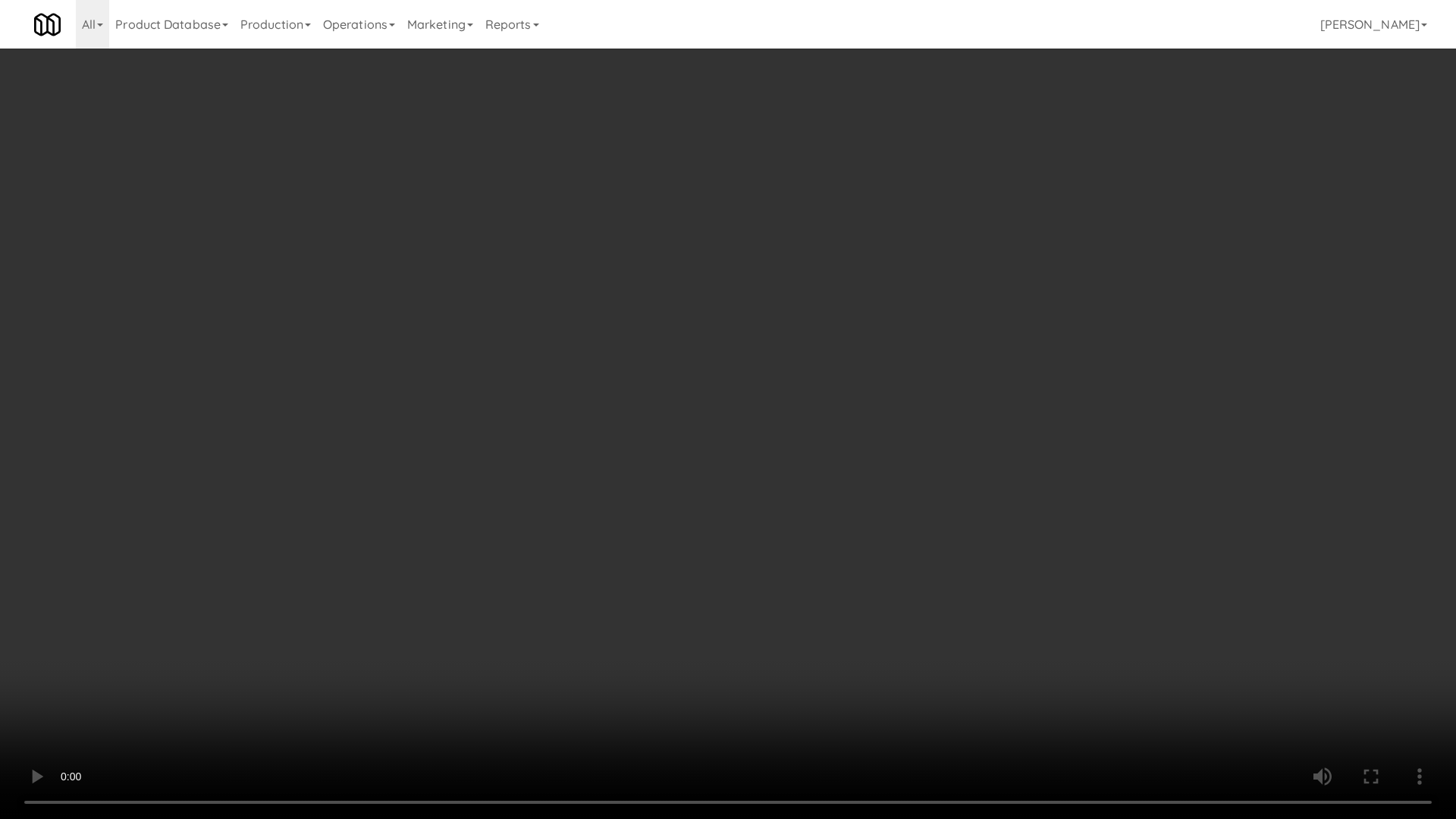
click at [853, 458] on video at bounding box center [728, 409] width 1456 height 819
click at [896, 480] on video at bounding box center [728, 409] width 1456 height 819
click at [1003, 562] on video at bounding box center [728, 409] width 1456 height 819
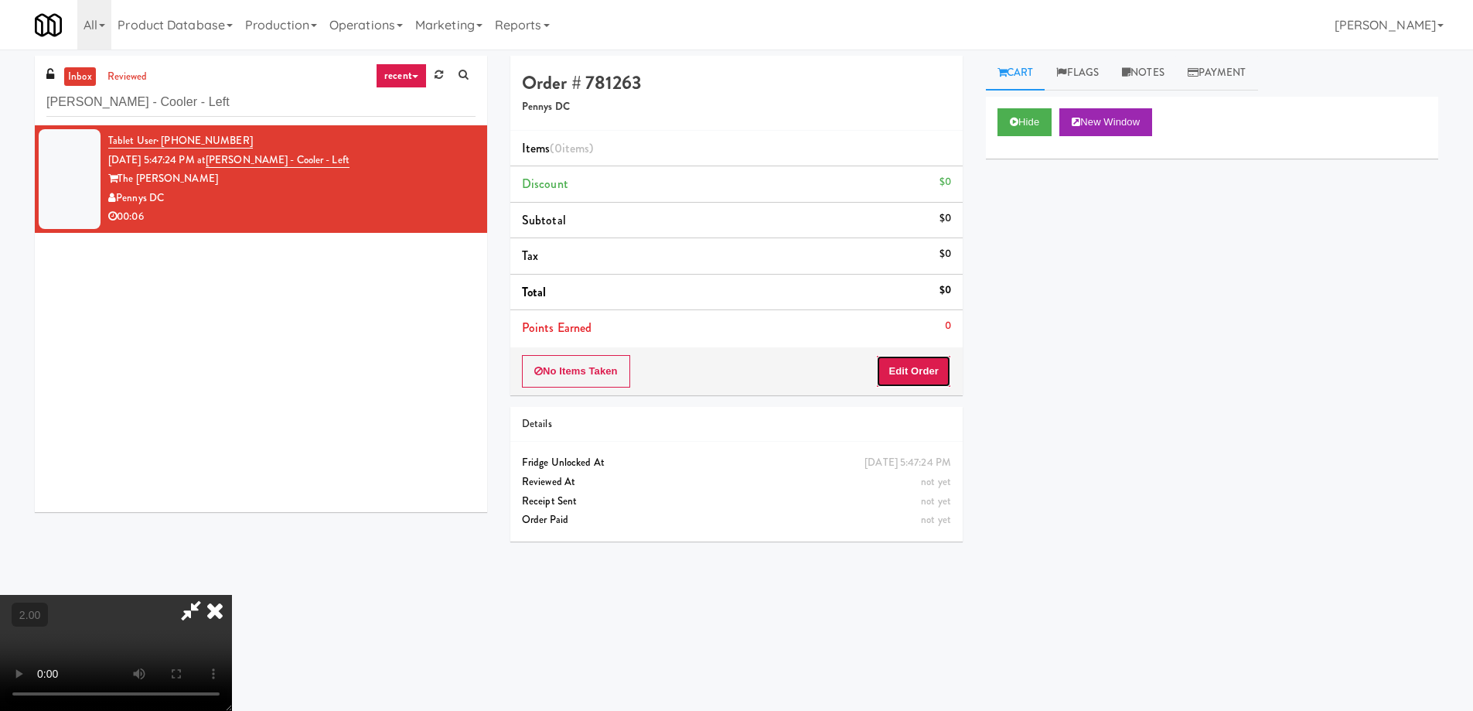
click at [915, 365] on button "Edit Order" at bounding box center [913, 371] width 75 height 32
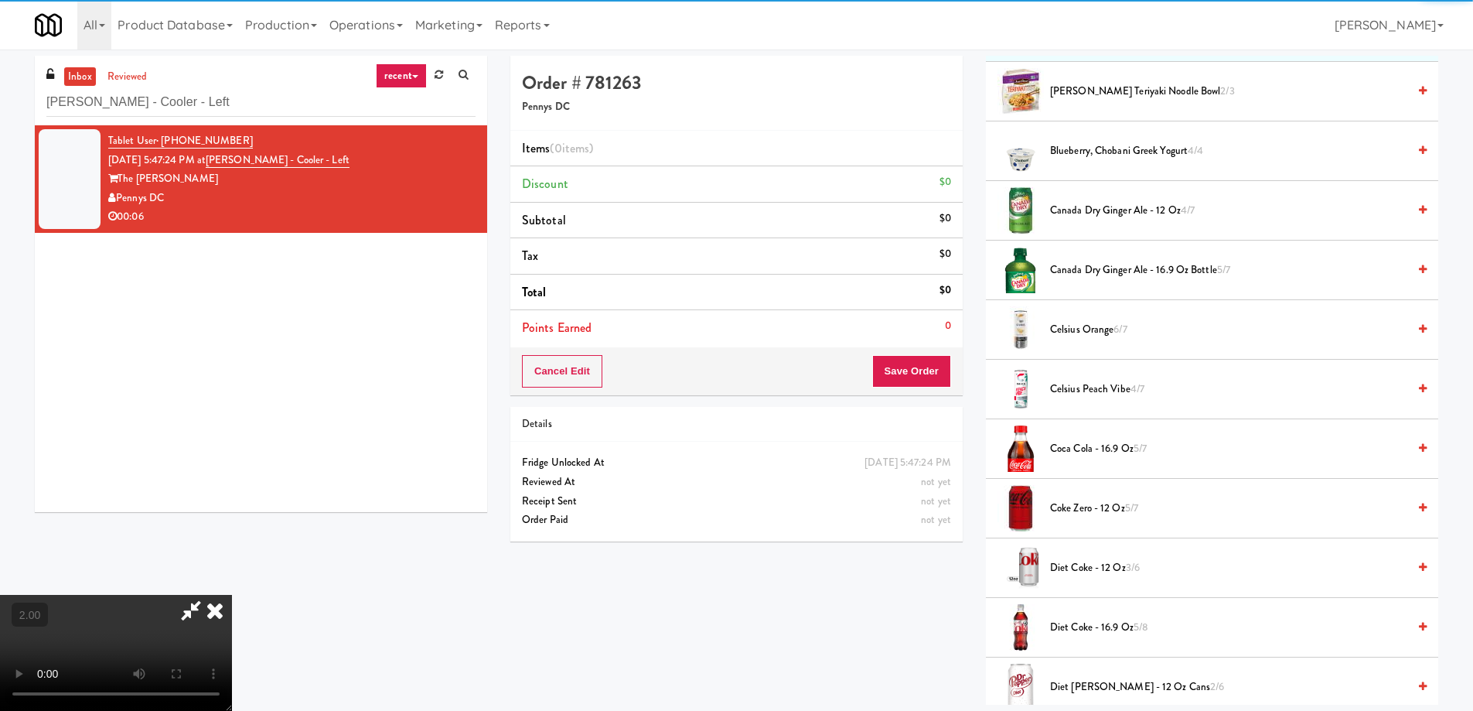
scroll to position [232, 0]
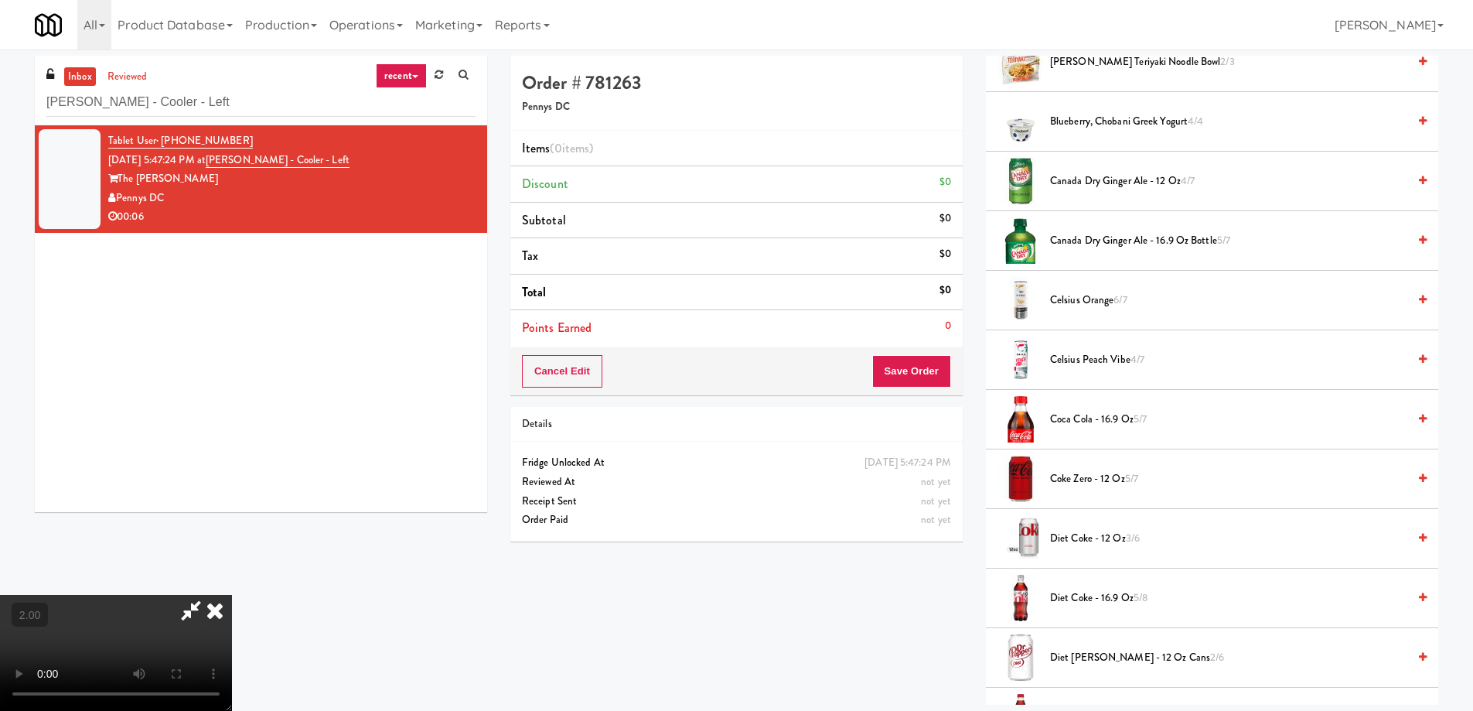
click at [1059, 411] on span "Coca Cola - 16.9 oz 5/7" at bounding box center [1228, 419] width 357 height 19
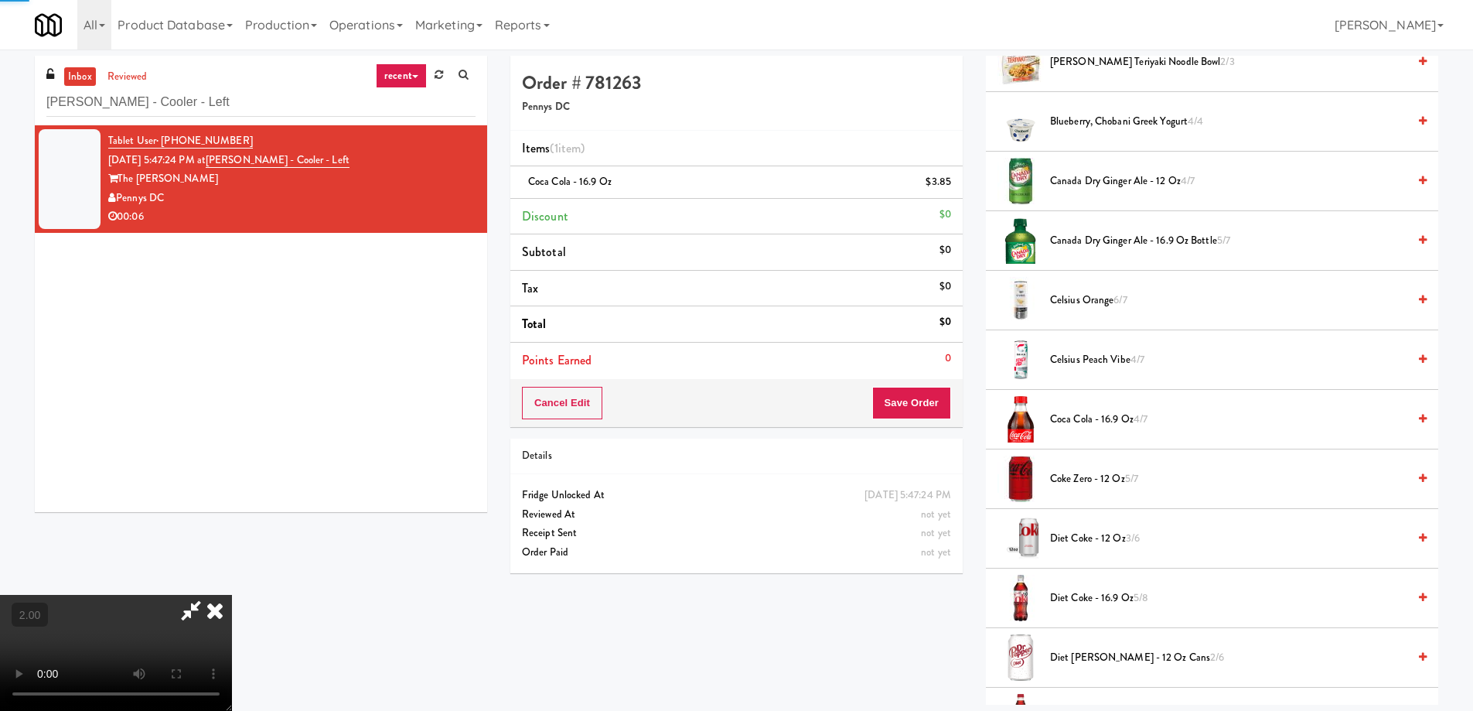
click at [1083, 418] on span "Coca Cola - 16.9 oz 4/7" at bounding box center [1228, 419] width 357 height 19
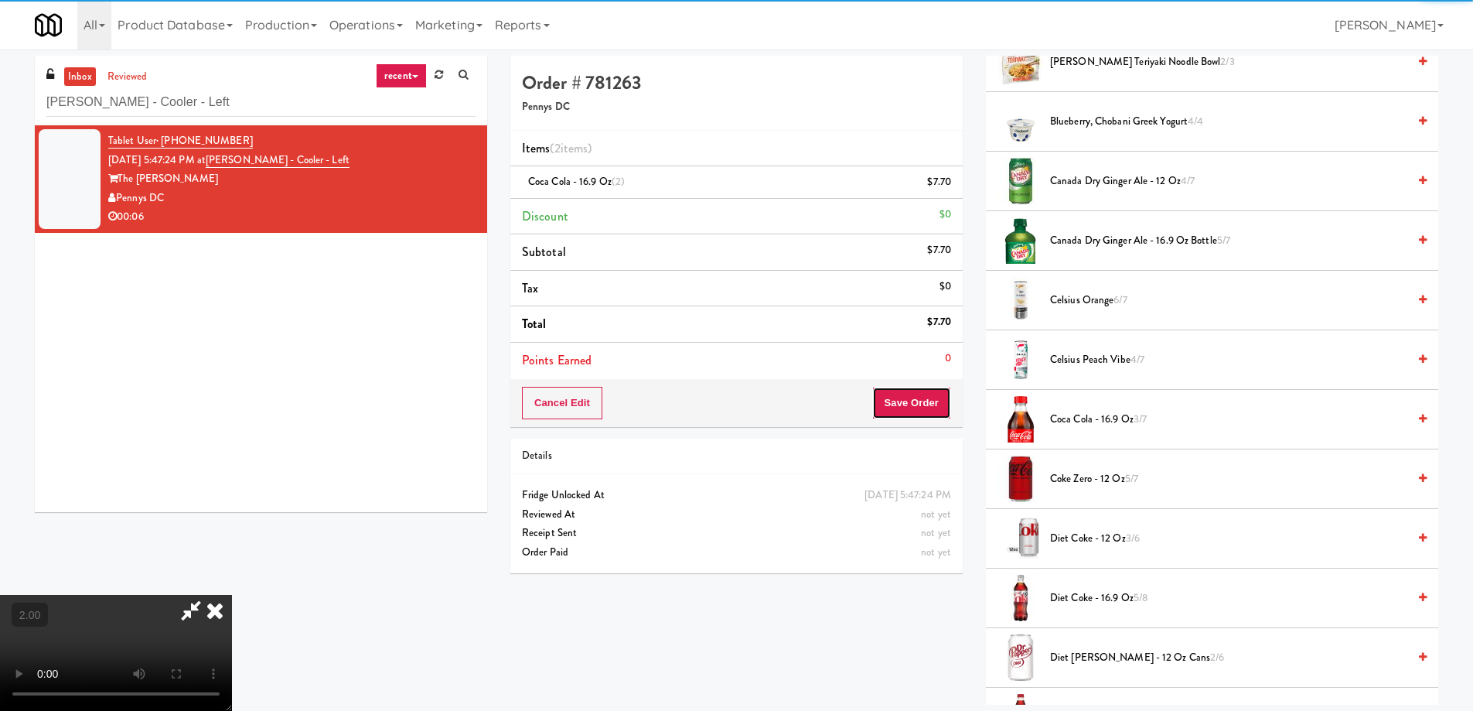
click at [898, 410] on button "Save Order" at bounding box center [911, 403] width 79 height 32
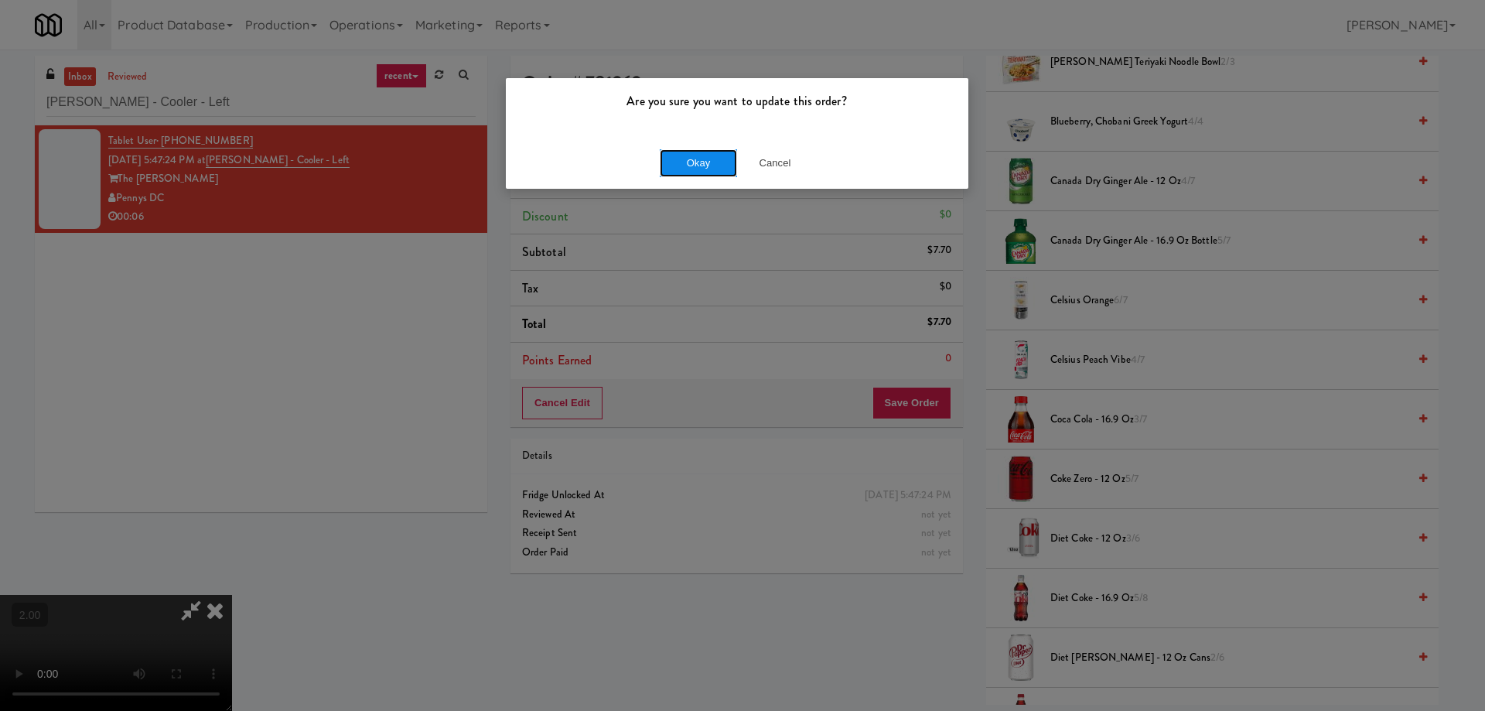
click at [680, 149] on button "Okay" at bounding box center [698, 163] width 77 height 28
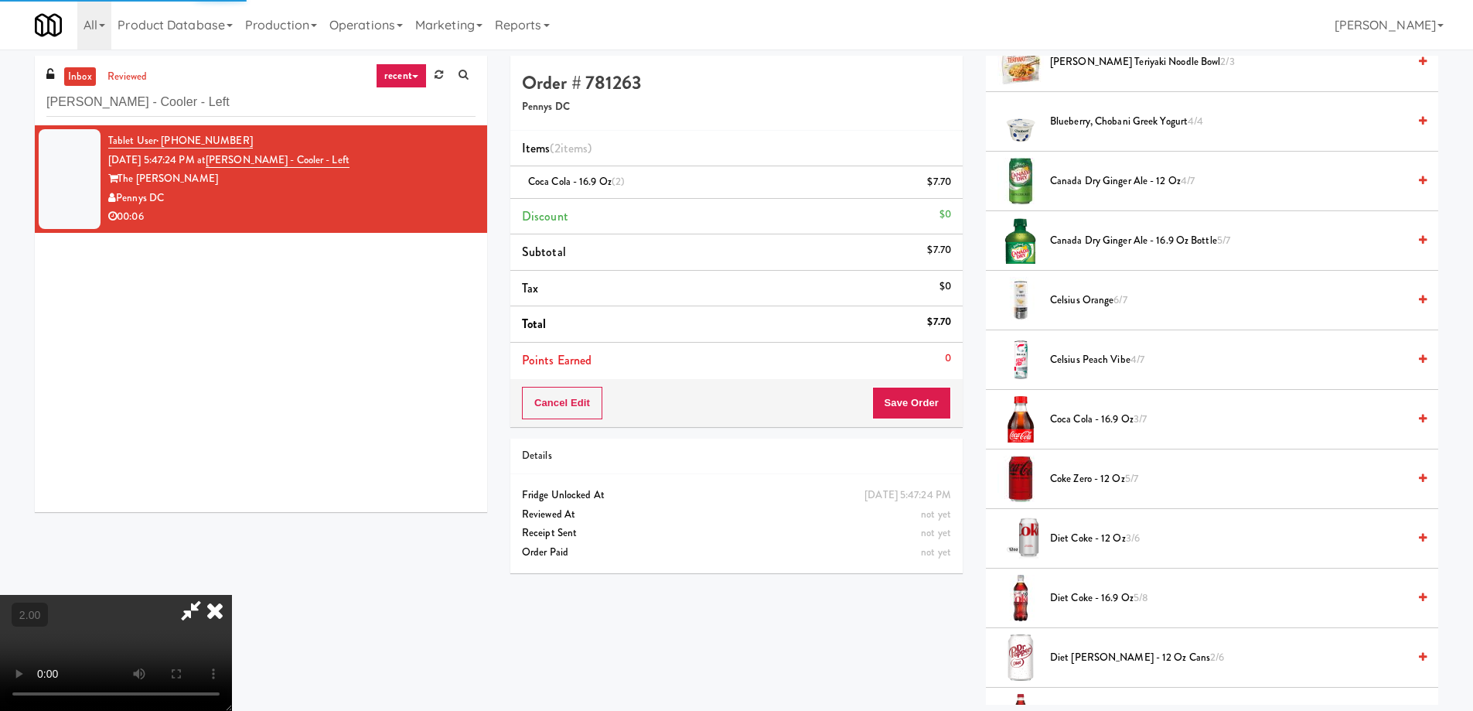
scroll to position [0, 0]
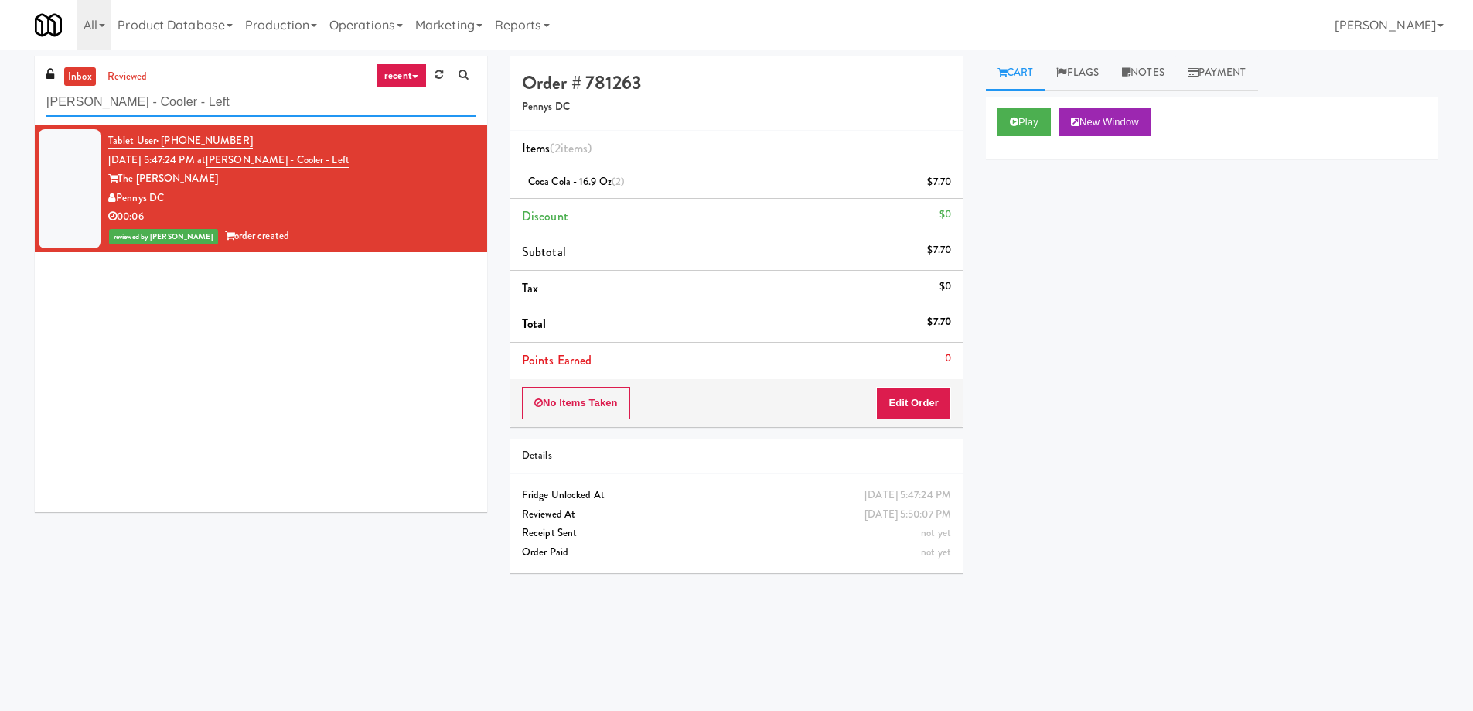
click at [209, 98] on input "Kelvin - Cooler - Left" at bounding box center [260, 102] width 429 height 29
paste input "Charles River - Cooler - Righ"
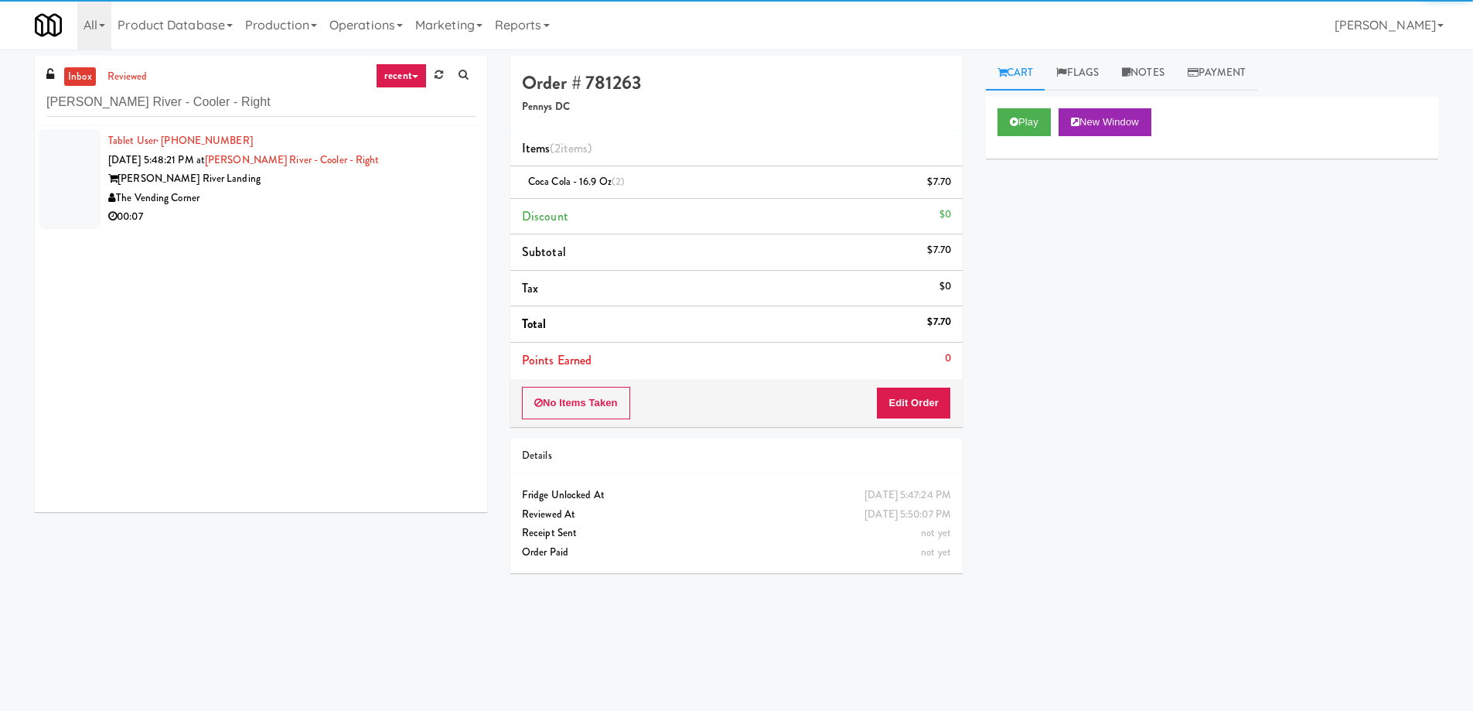
click at [290, 210] on div "00:07" at bounding box center [291, 216] width 367 height 19
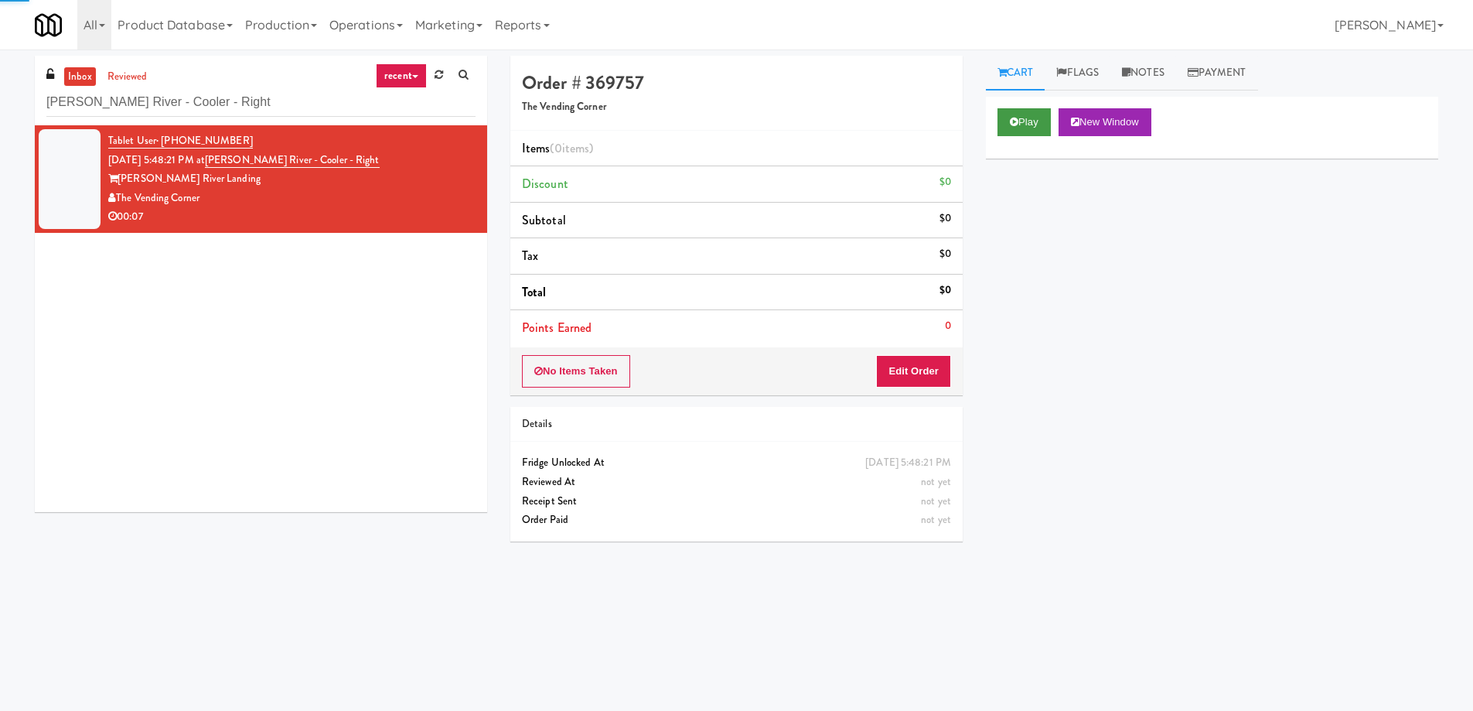
drag, startPoint x: 990, startPoint y: 133, endPoint x: 1005, endPoint y: 130, distance: 15.8
click at [994, 132] on div "Play New Window" at bounding box center [1212, 128] width 452 height 62
click at [1005, 130] on button "Play" at bounding box center [1024, 122] width 53 height 28
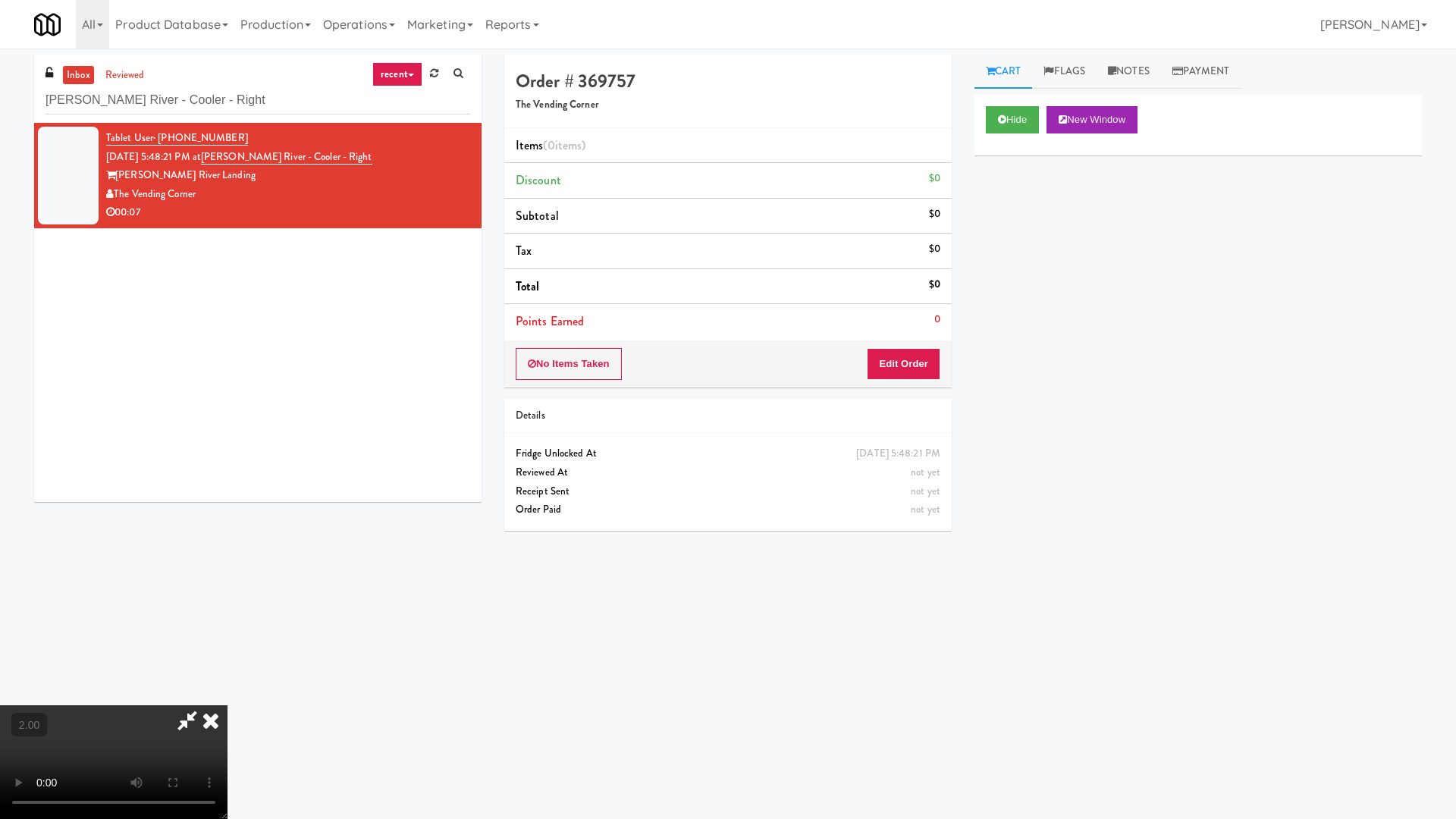
click at [227, 696] on video at bounding box center [114, 762] width 227 height 114
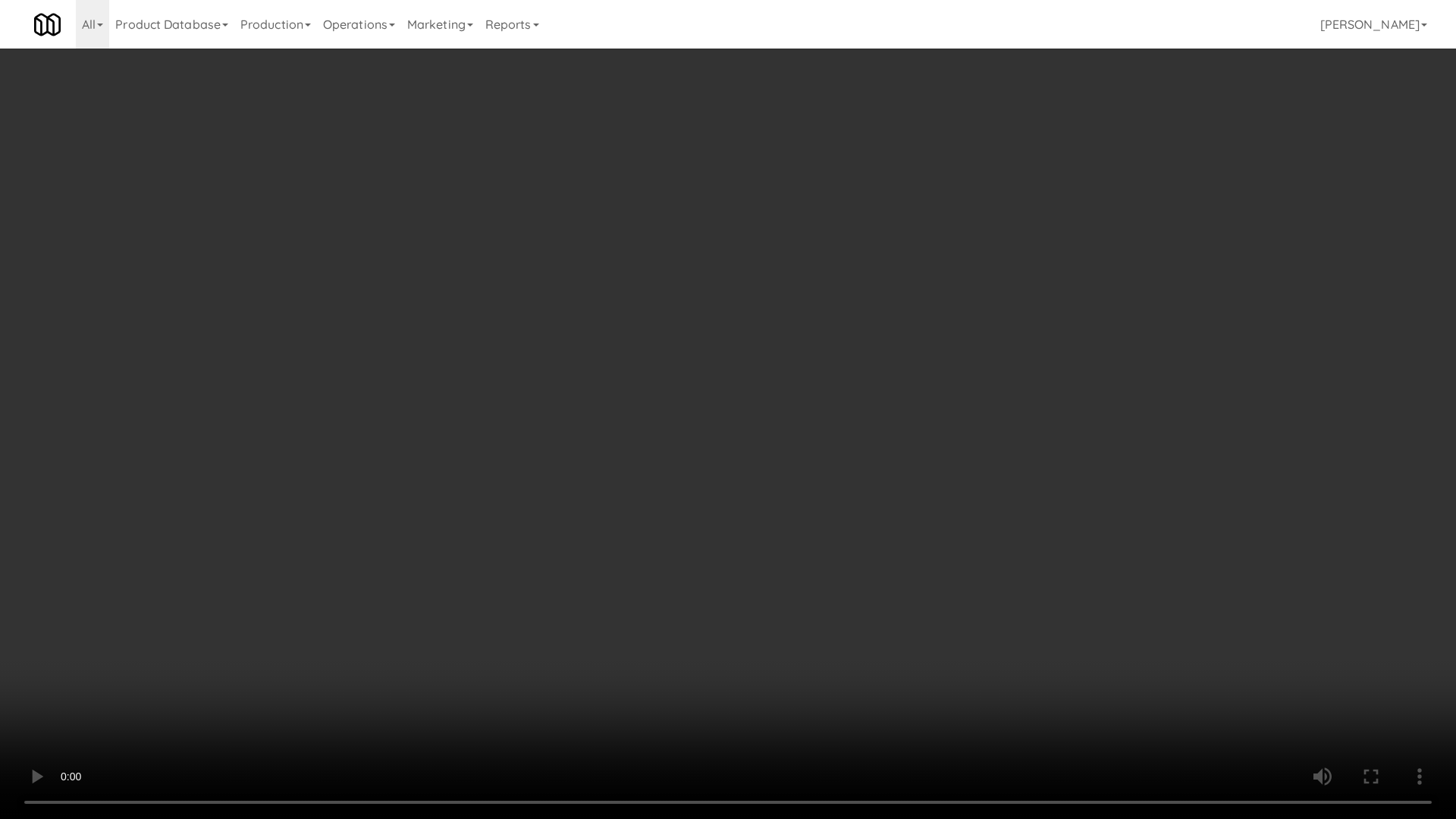
click at [998, 624] on video at bounding box center [728, 409] width 1456 height 819
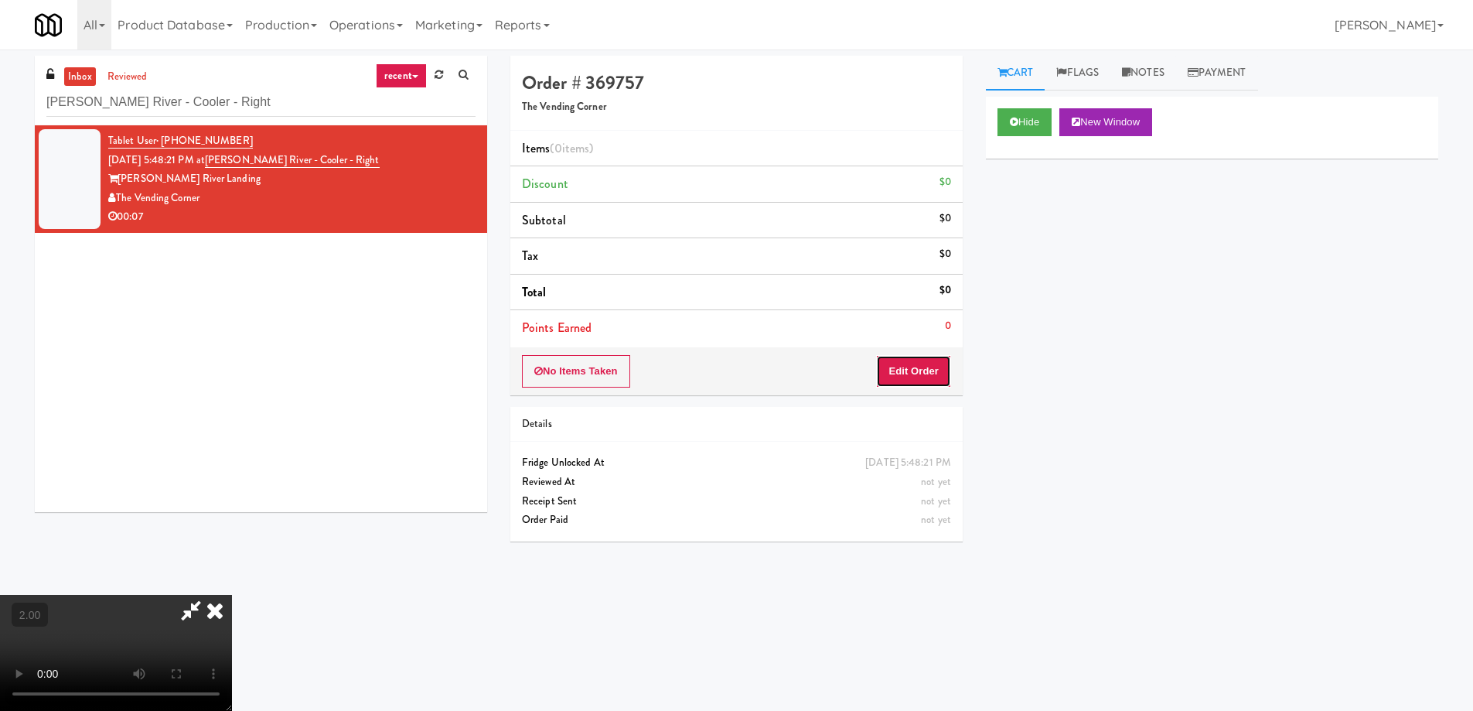
click at [923, 380] on button "Edit Order" at bounding box center [913, 371] width 75 height 32
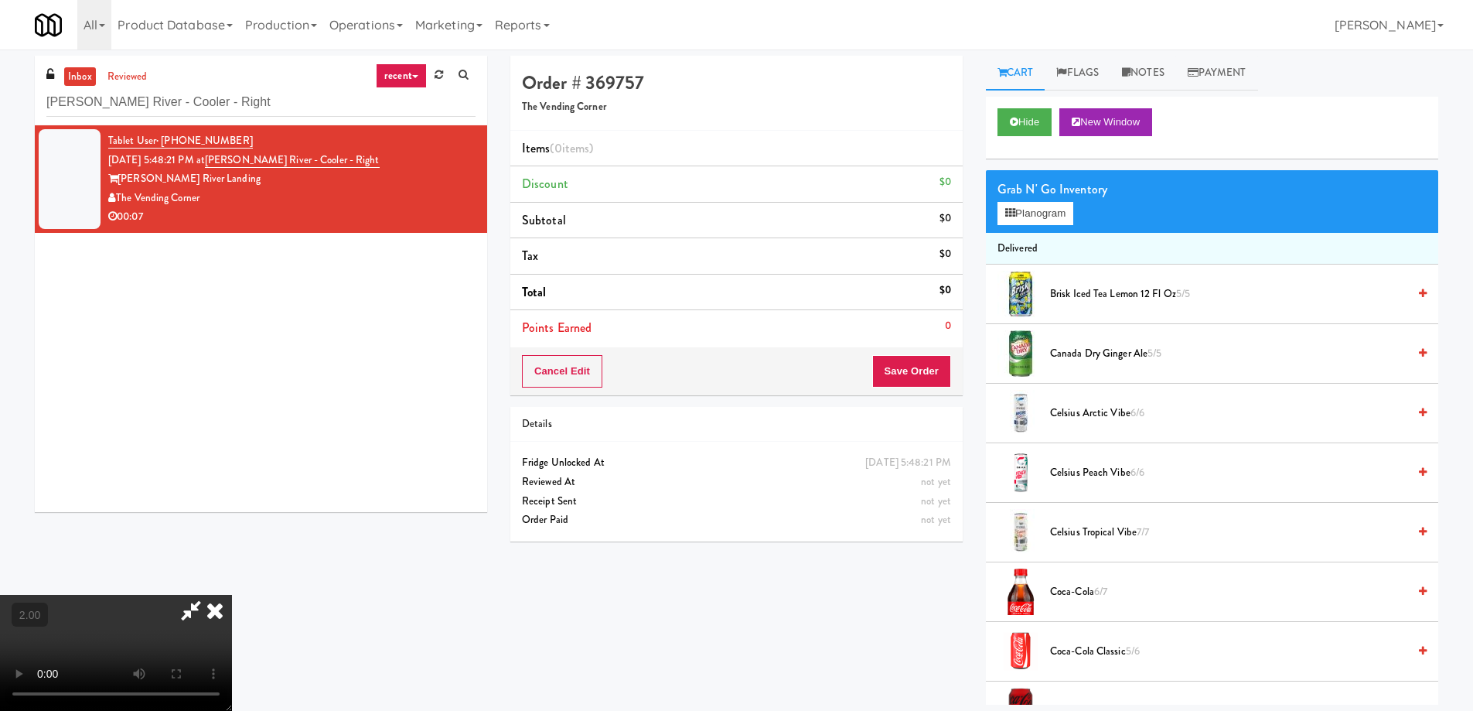
click at [1084, 590] on span "Coca-Cola 6/7" at bounding box center [1228, 591] width 357 height 19
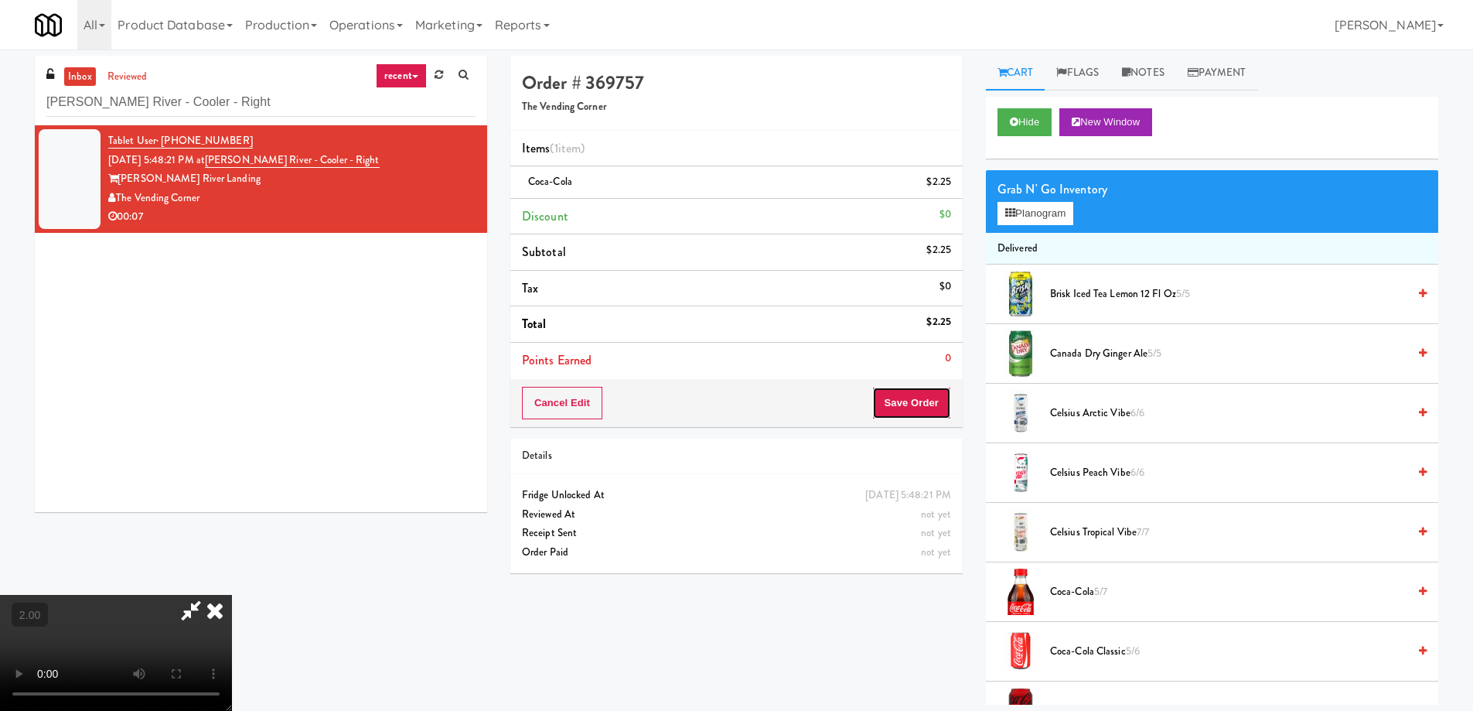
click at [938, 405] on button "Save Order" at bounding box center [911, 403] width 79 height 32
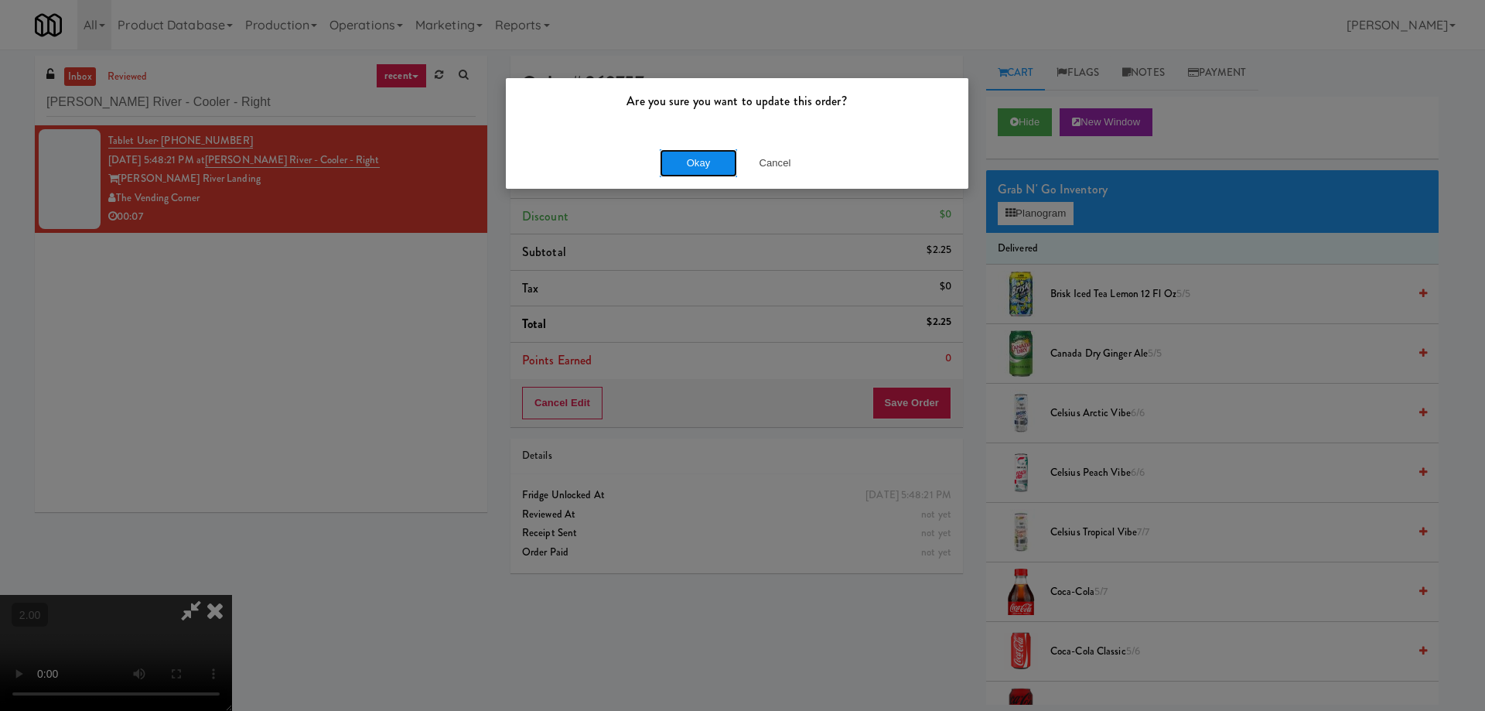
click at [702, 153] on button "Okay" at bounding box center [698, 163] width 77 height 28
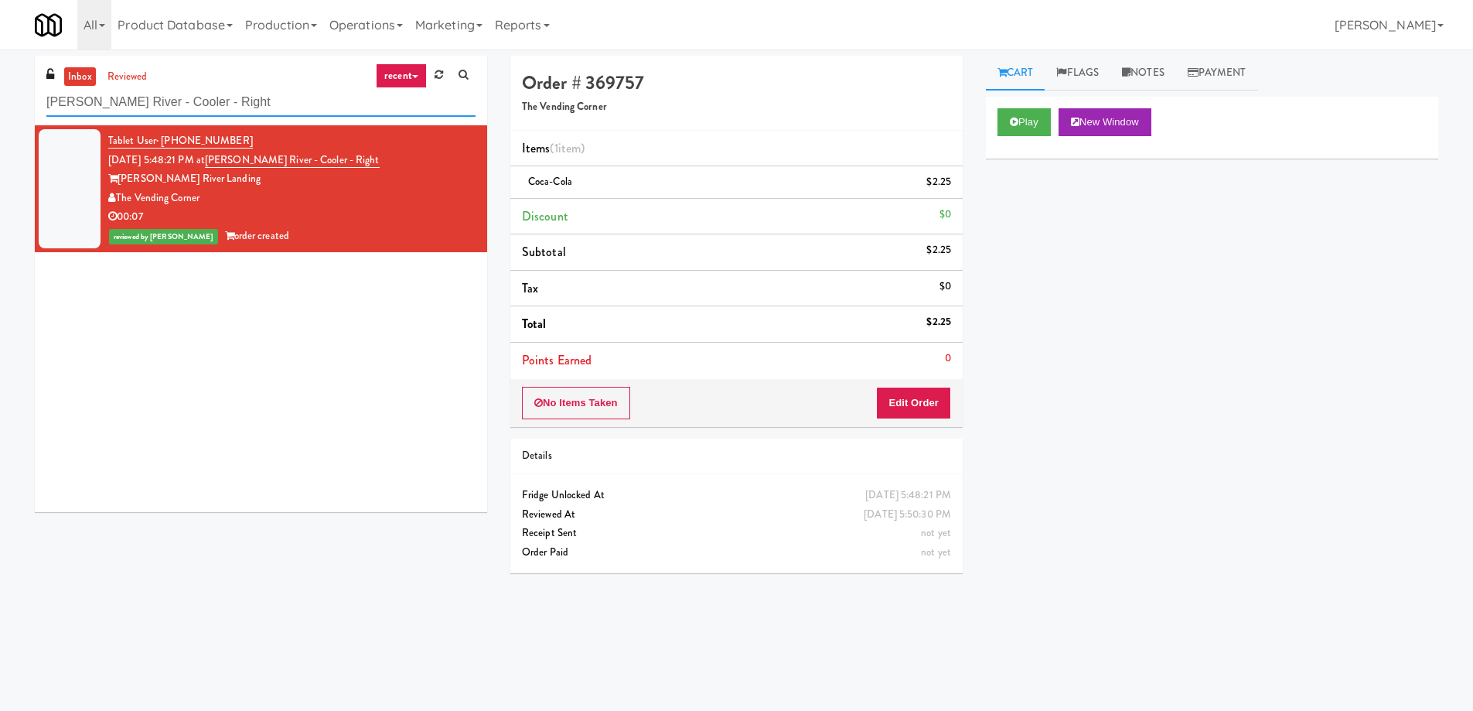
click at [233, 105] on input "Charles River - Cooler - Right" at bounding box center [260, 102] width 429 height 29
paste input "(Snack & Drink) EWR 6-TB-2ND FLOOR-PRIVATE"
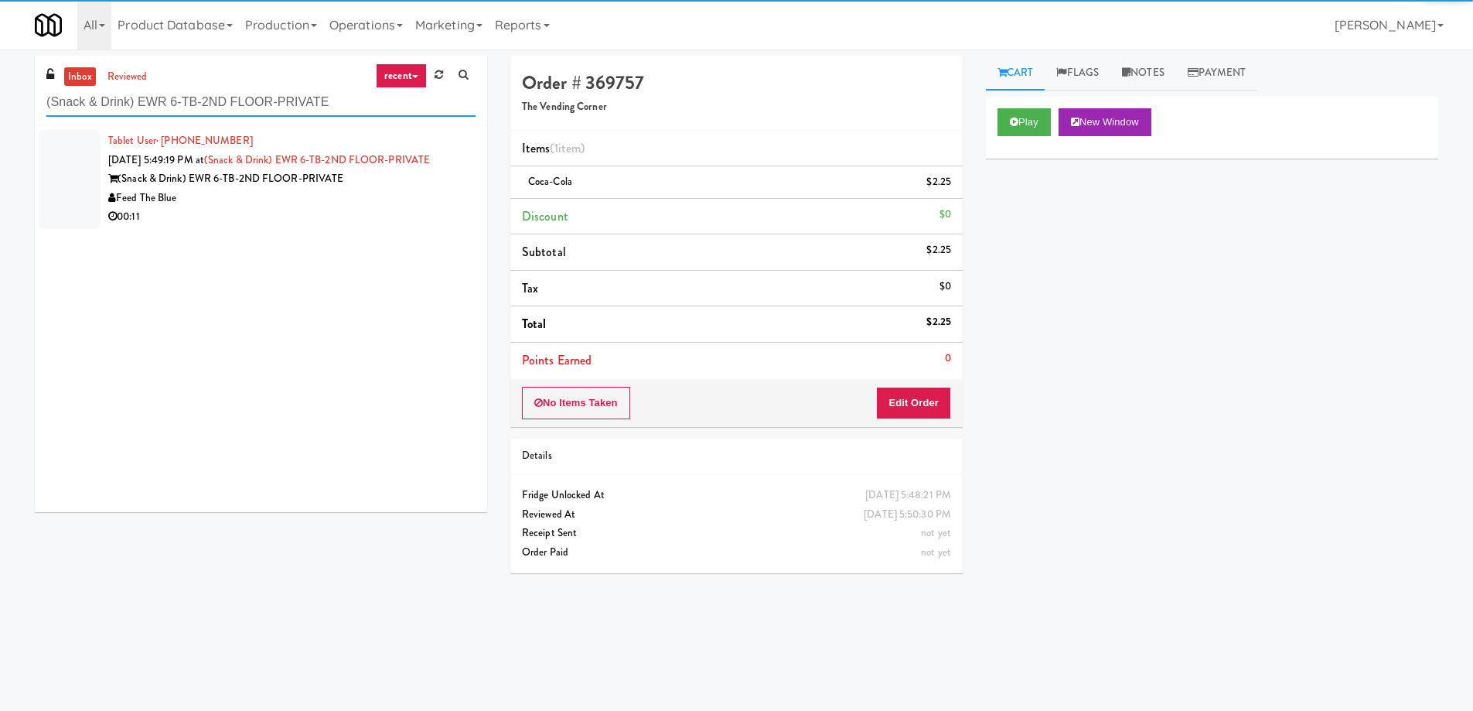
type input "(Snack & Drink) EWR 6-TB-2ND FLOOR-PRIVATE"
click at [329, 220] on div "00:11" at bounding box center [291, 216] width 367 height 19
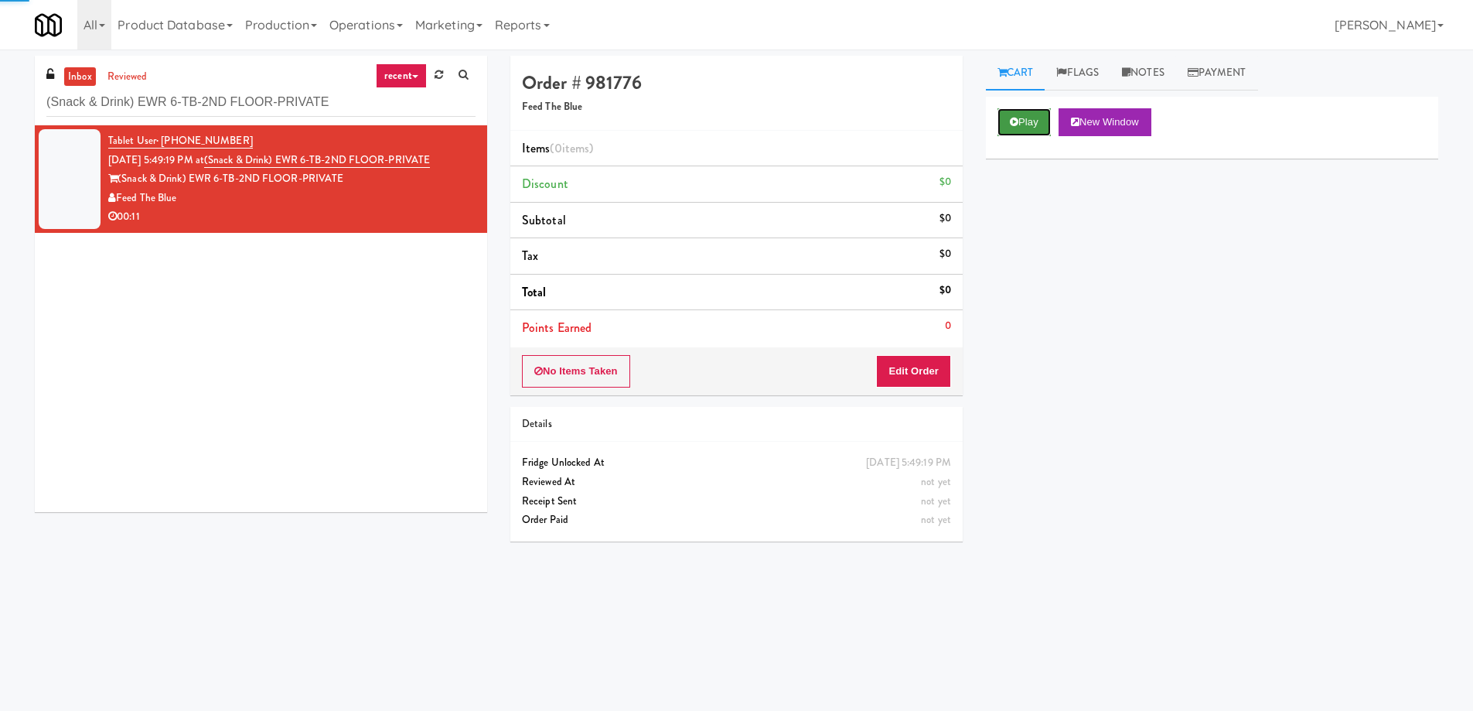
click at [1032, 127] on button "Play" at bounding box center [1024, 122] width 53 height 28
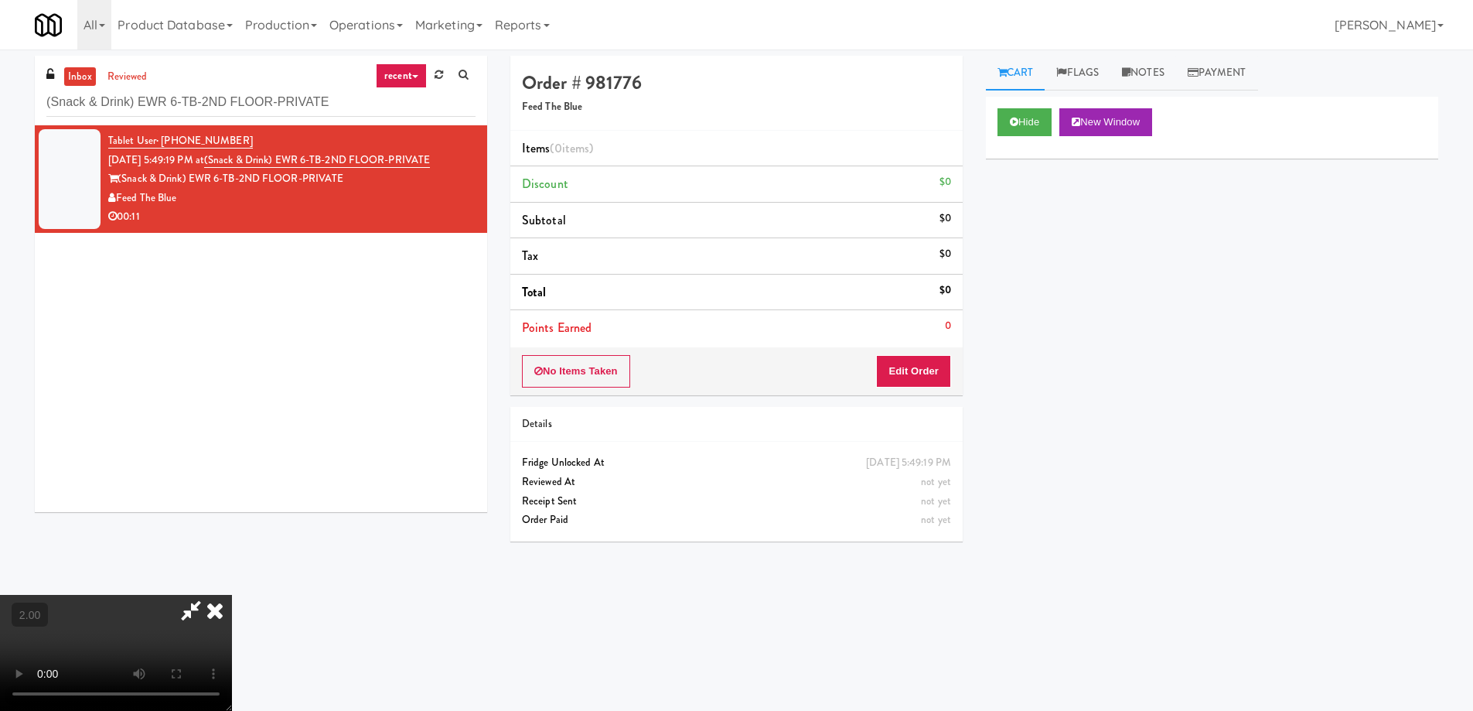
click at [232, 595] on video at bounding box center [116, 653] width 232 height 116
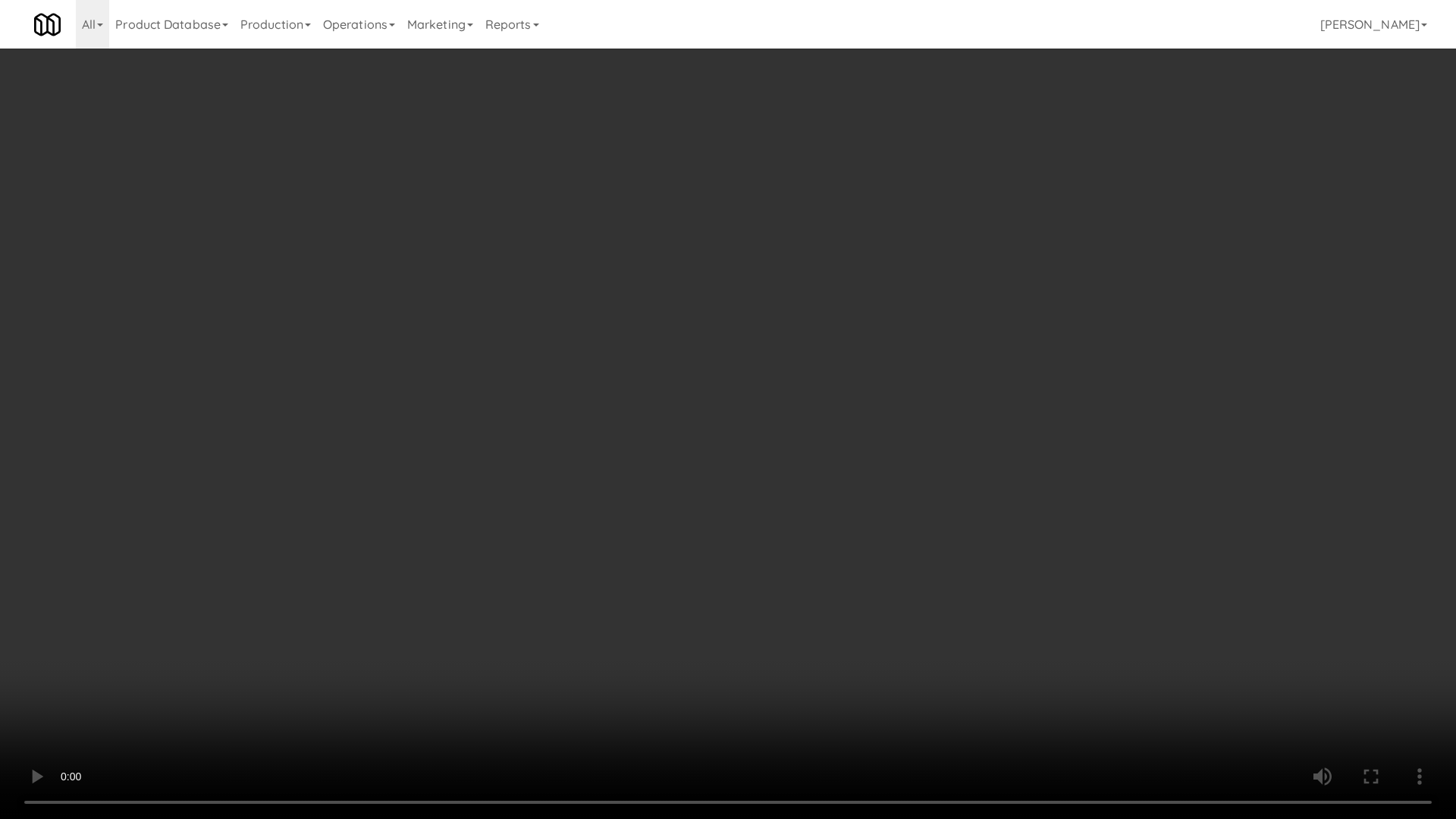
click at [854, 466] on video at bounding box center [728, 409] width 1456 height 819
click at [889, 480] on video at bounding box center [728, 409] width 1456 height 819
click at [890, 481] on video at bounding box center [728, 409] width 1456 height 819
click at [897, 482] on video at bounding box center [728, 409] width 1456 height 819
click at [898, 483] on video at bounding box center [728, 409] width 1456 height 819
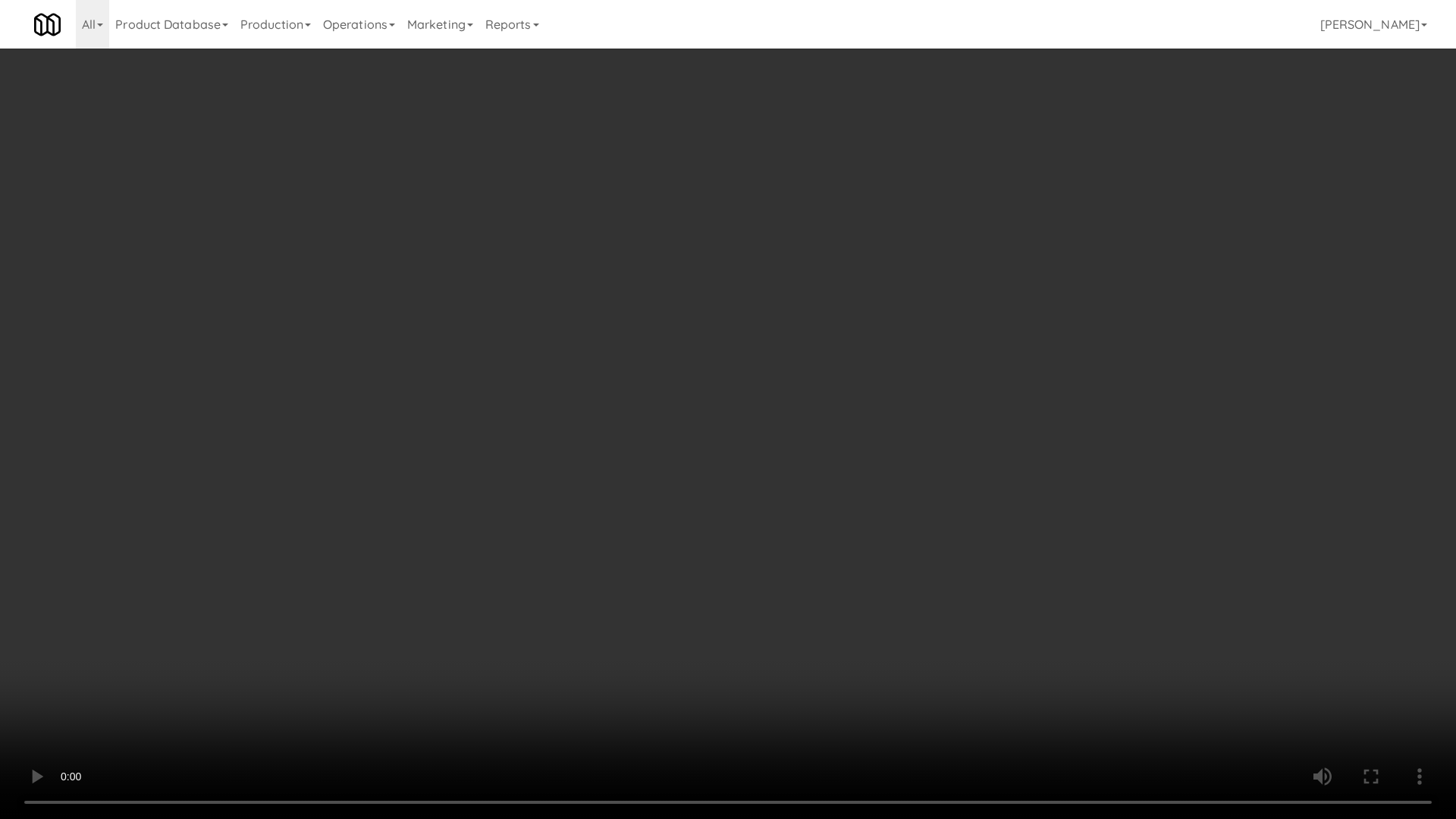
click at [898, 483] on video at bounding box center [728, 409] width 1456 height 819
click at [911, 487] on video at bounding box center [728, 409] width 1456 height 819
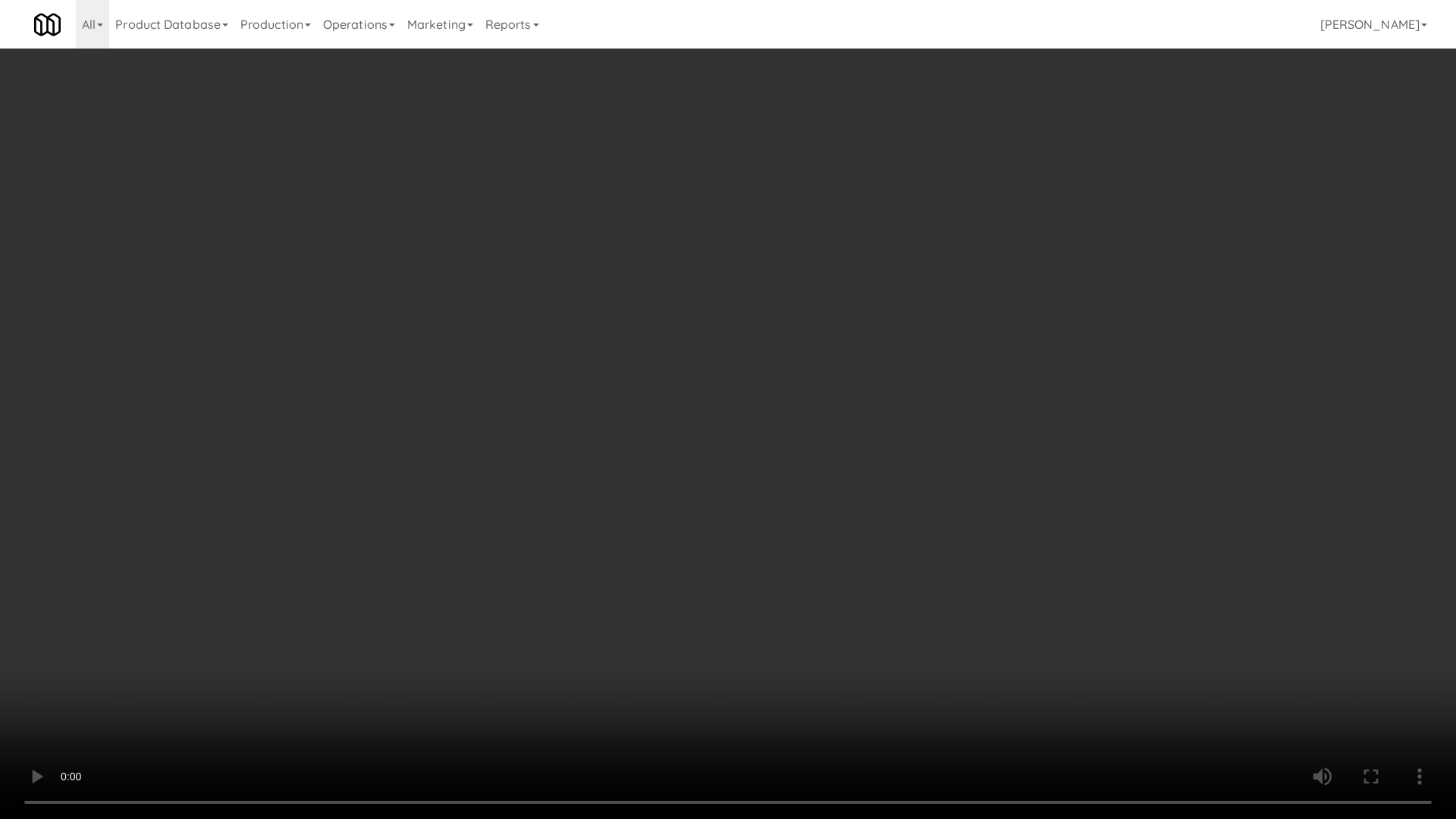
click at [911, 487] on video at bounding box center [728, 409] width 1456 height 819
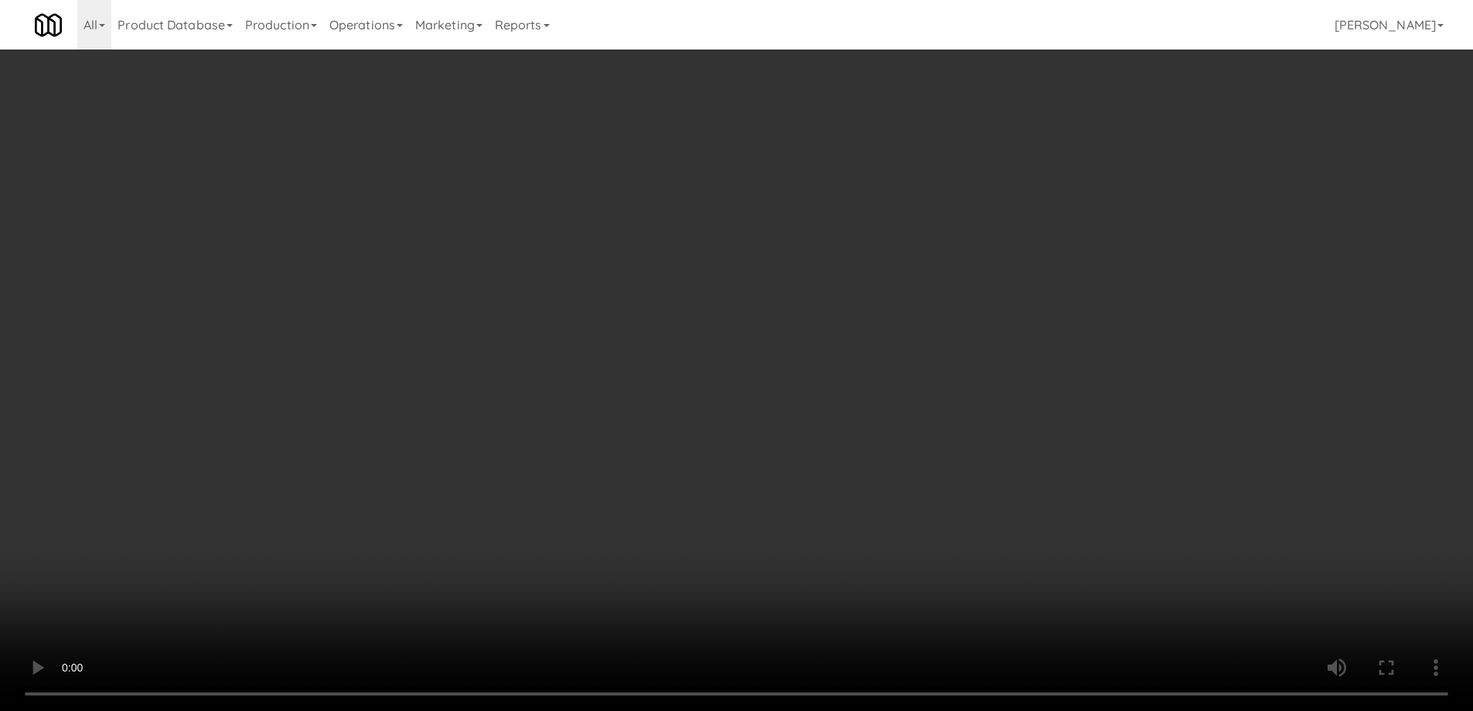
click at [930, 353] on div "No Items Taken Edit Order" at bounding box center [736, 371] width 452 height 48
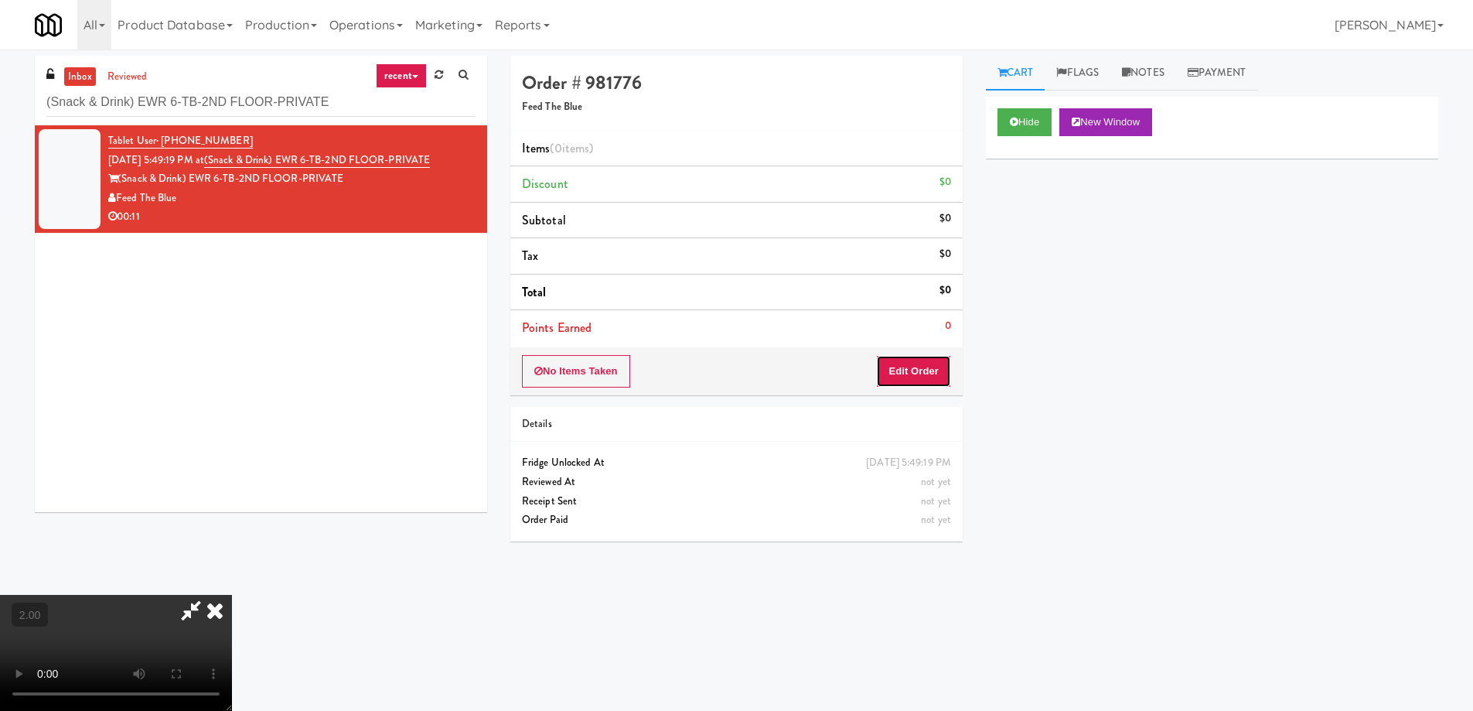
click at [929, 370] on button "Edit Order" at bounding box center [913, 371] width 75 height 32
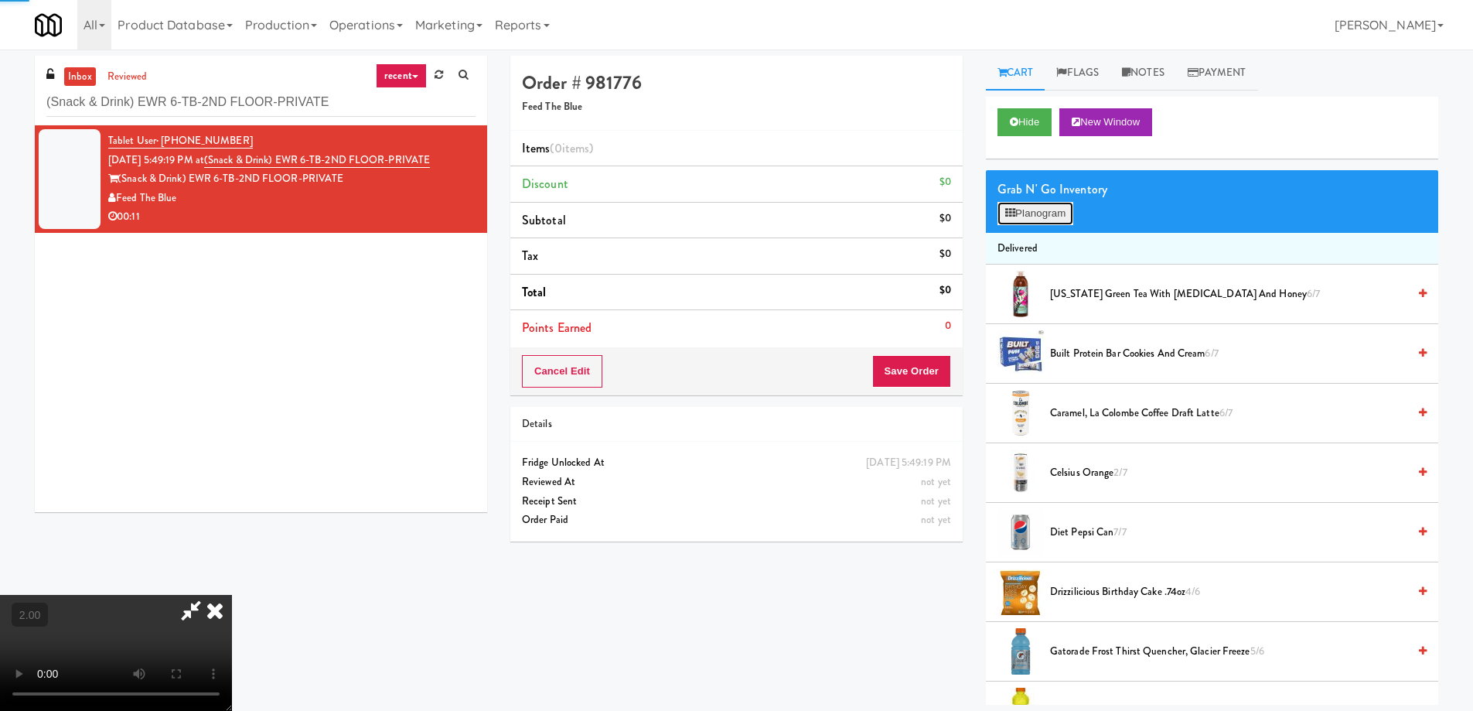
click at [1035, 206] on button "Planogram" at bounding box center [1036, 213] width 76 height 23
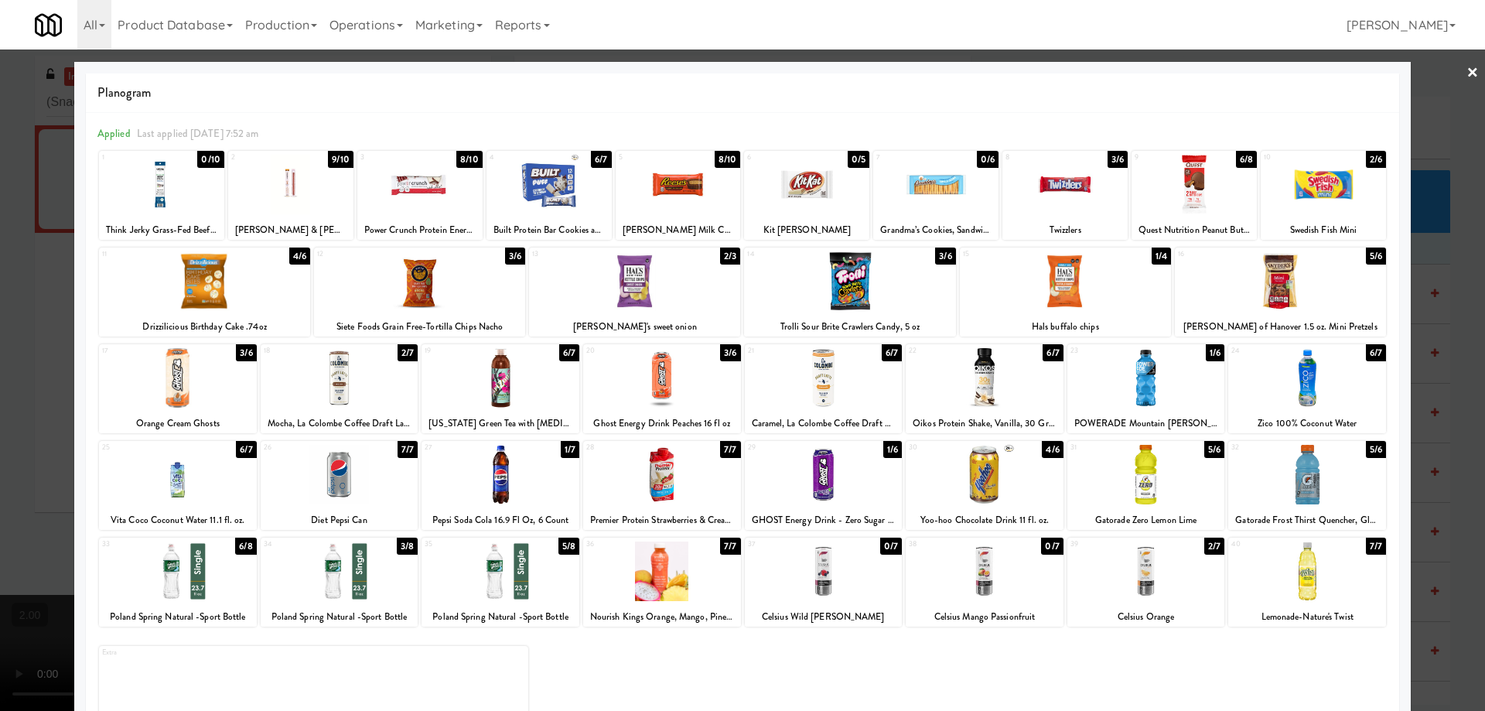
click at [655, 374] on div at bounding box center [662, 378] width 158 height 60
click at [667, 183] on div at bounding box center [678, 185] width 125 height 60
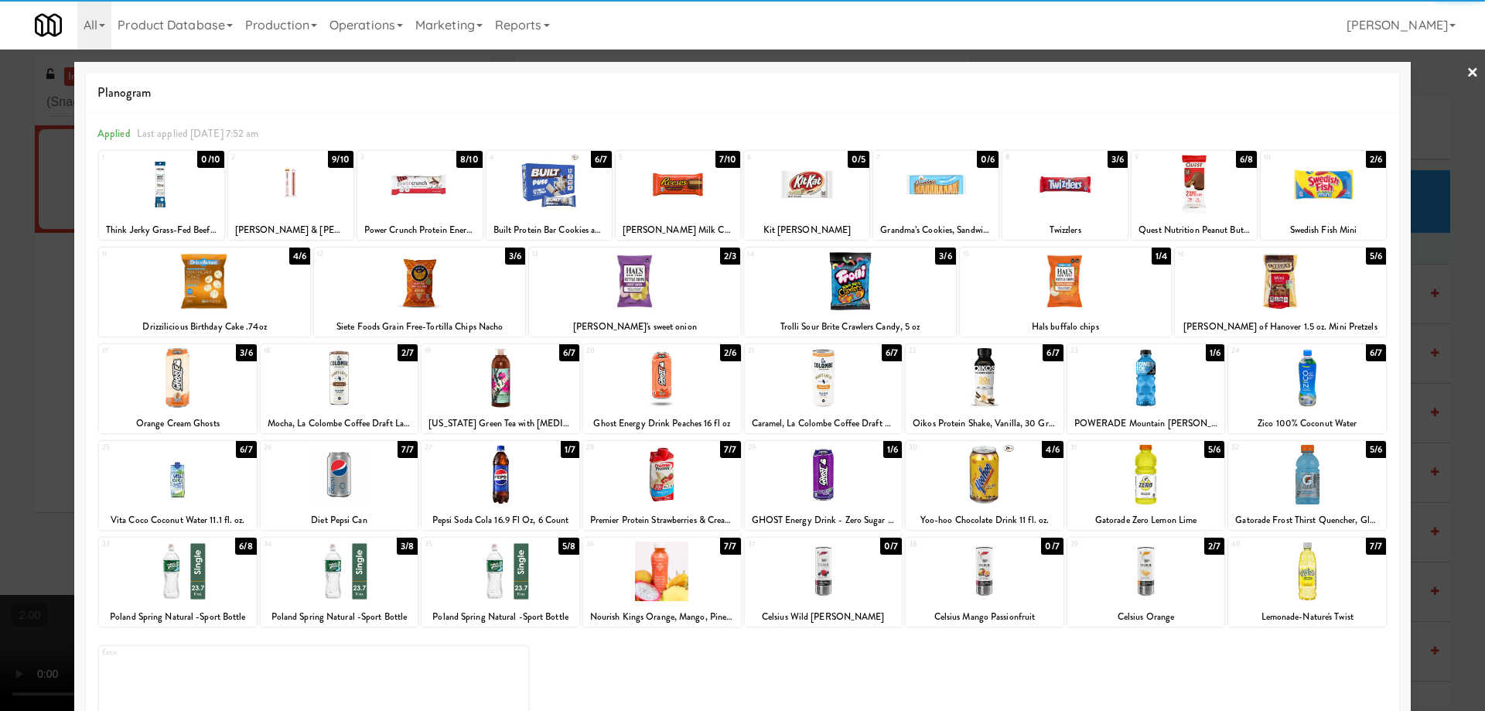
click at [0, 441] on div at bounding box center [742, 355] width 1485 height 711
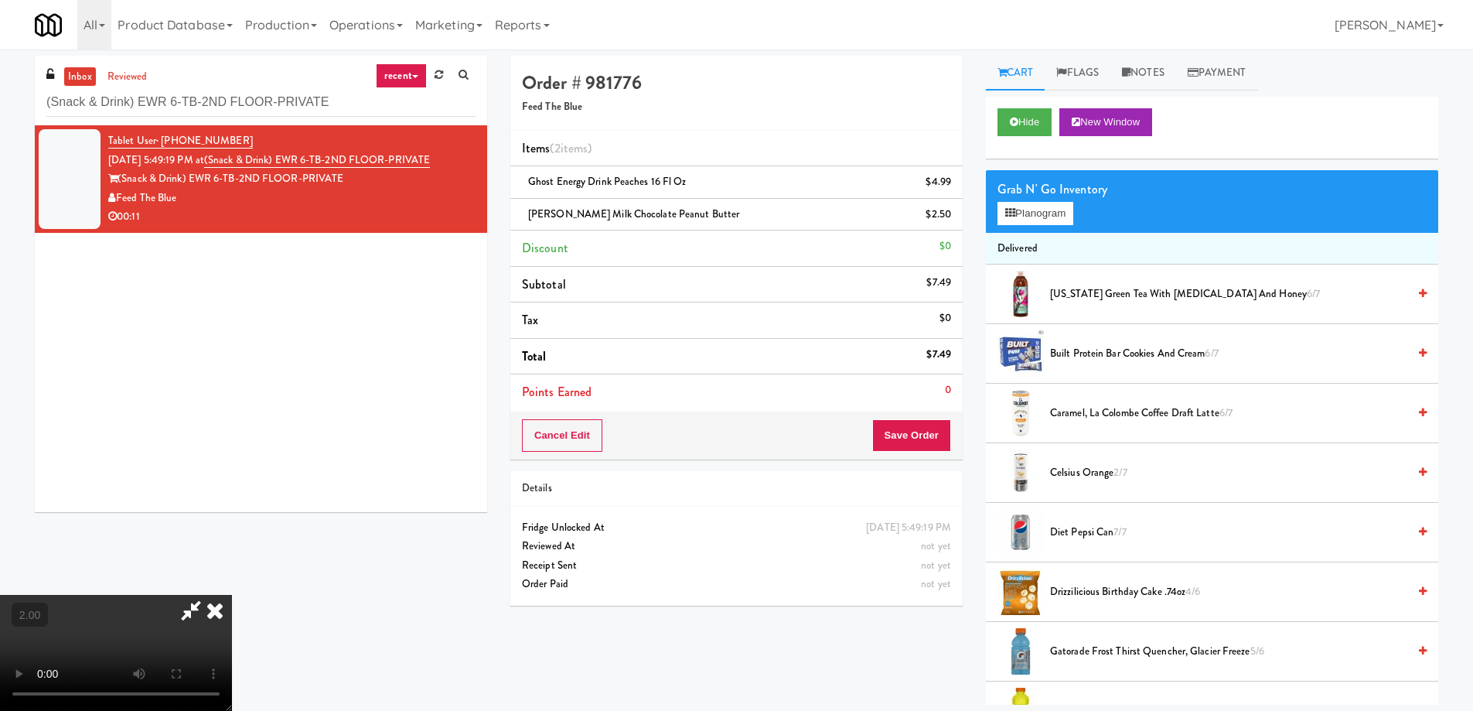
scroll to position [28, 0]
click at [232, 595] on video at bounding box center [116, 653] width 232 height 116
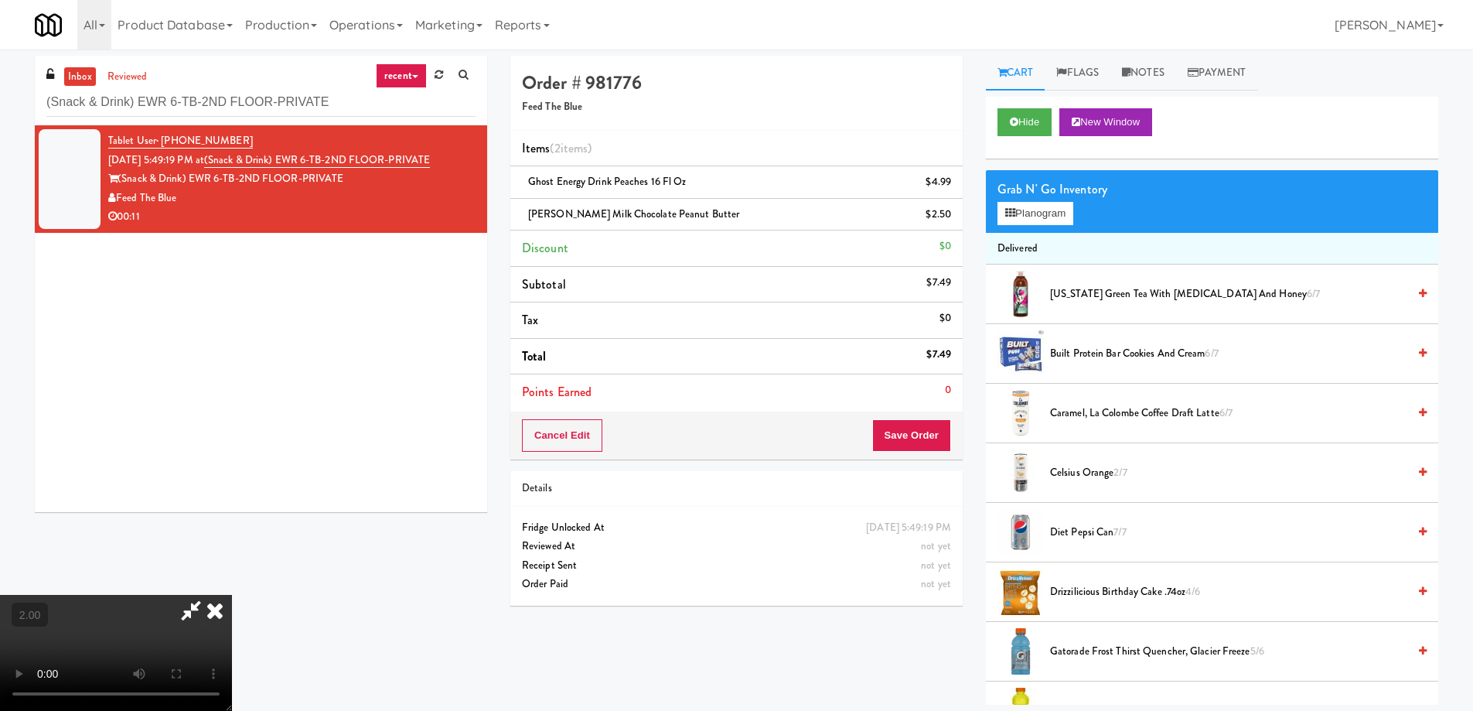
click at [232, 595] on video at bounding box center [116, 653] width 232 height 116
click at [890, 189] on div "Ghost Energy Drink Peaches 16 fl oz $4.99" at bounding box center [736, 181] width 429 height 19
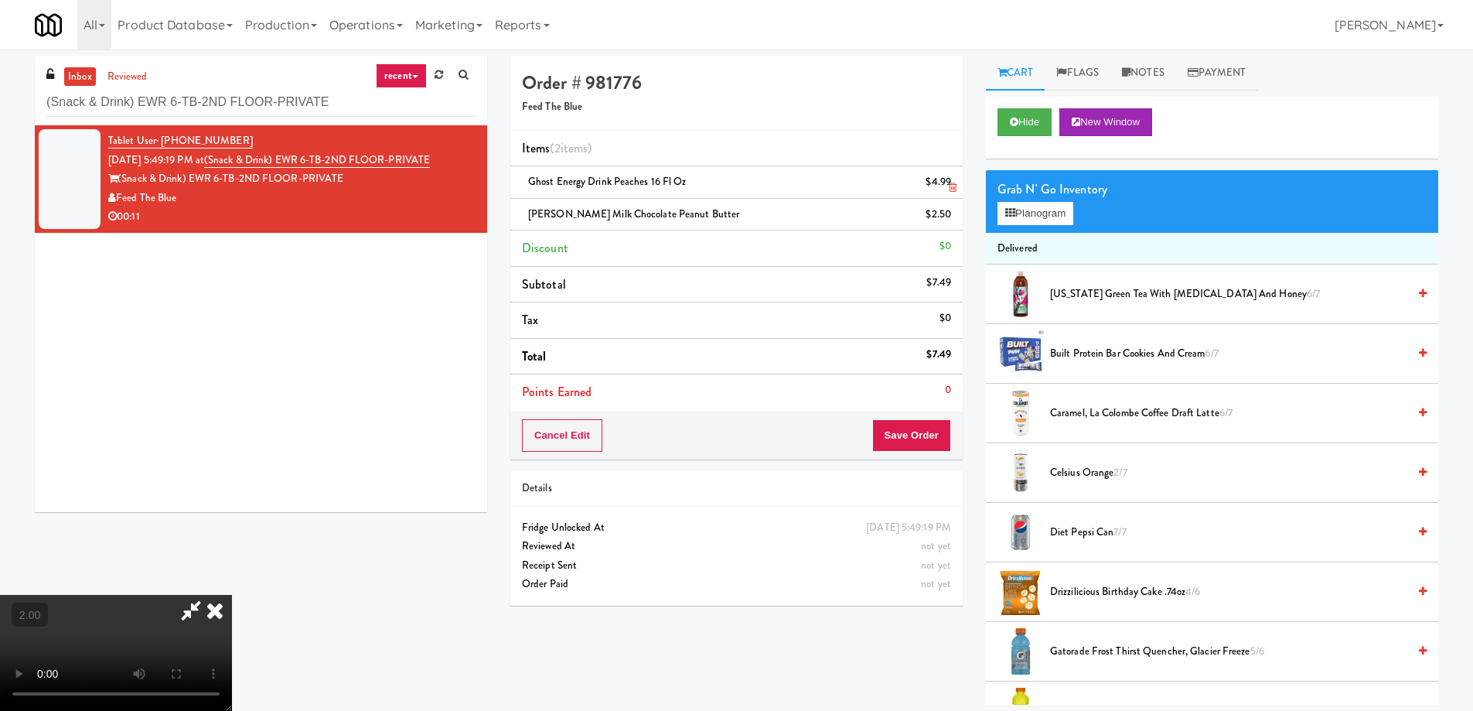
click at [890, 189] on div "Ghost Energy Drink Peaches 16 fl oz $4.99" at bounding box center [736, 181] width 429 height 19
copy span "Ghost Energy Drink Peaches 16 fl oz"
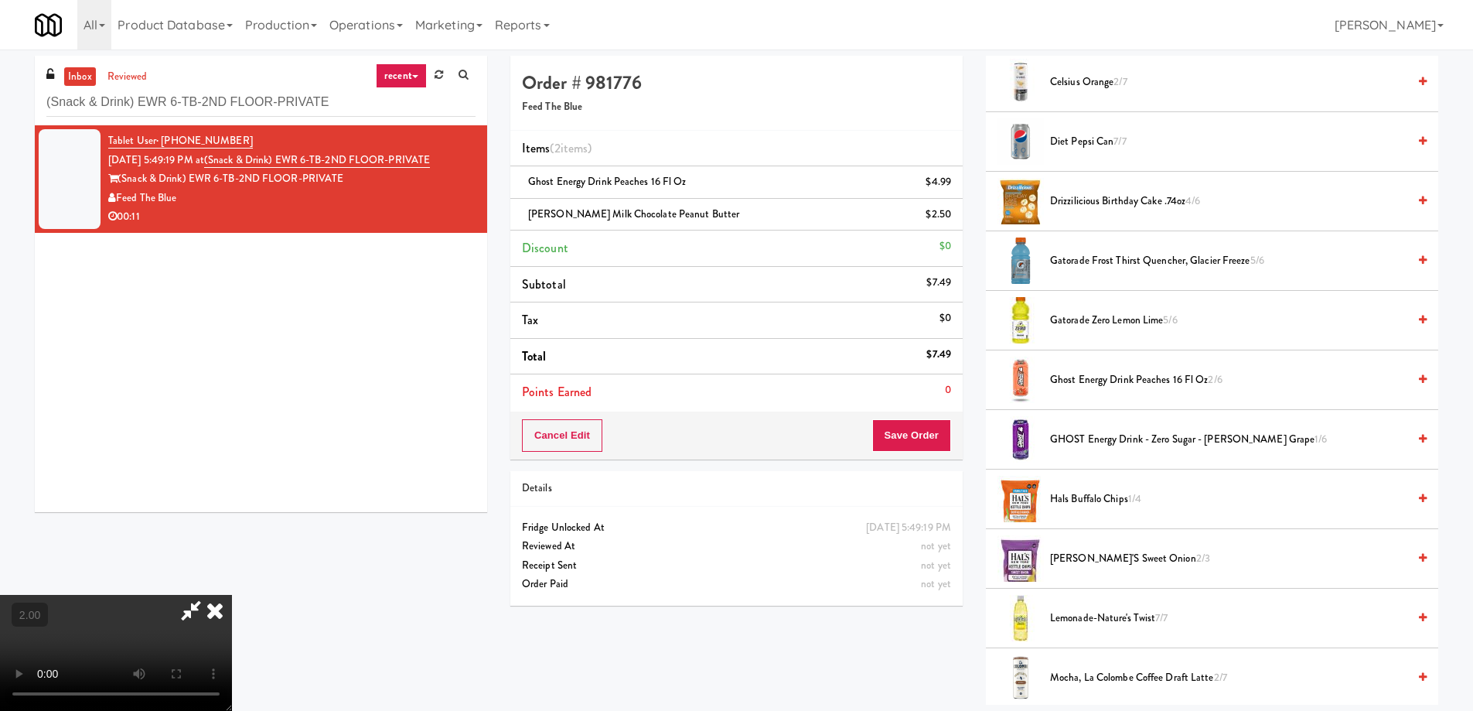
click at [232, 595] on video at bounding box center [116, 653] width 232 height 116
click at [929, 425] on button "Save Order" at bounding box center [911, 435] width 79 height 32
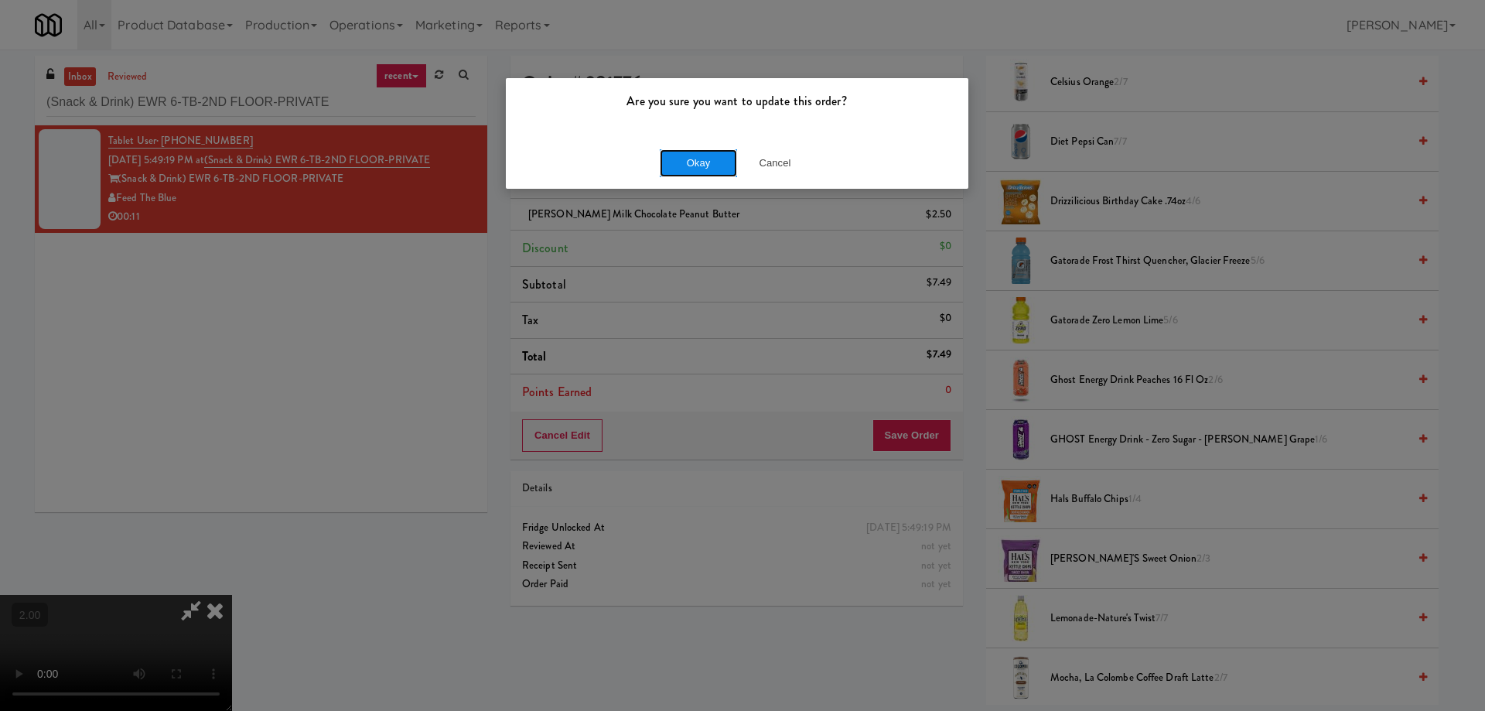
click at [712, 159] on button "Okay" at bounding box center [698, 163] width 77 height 28
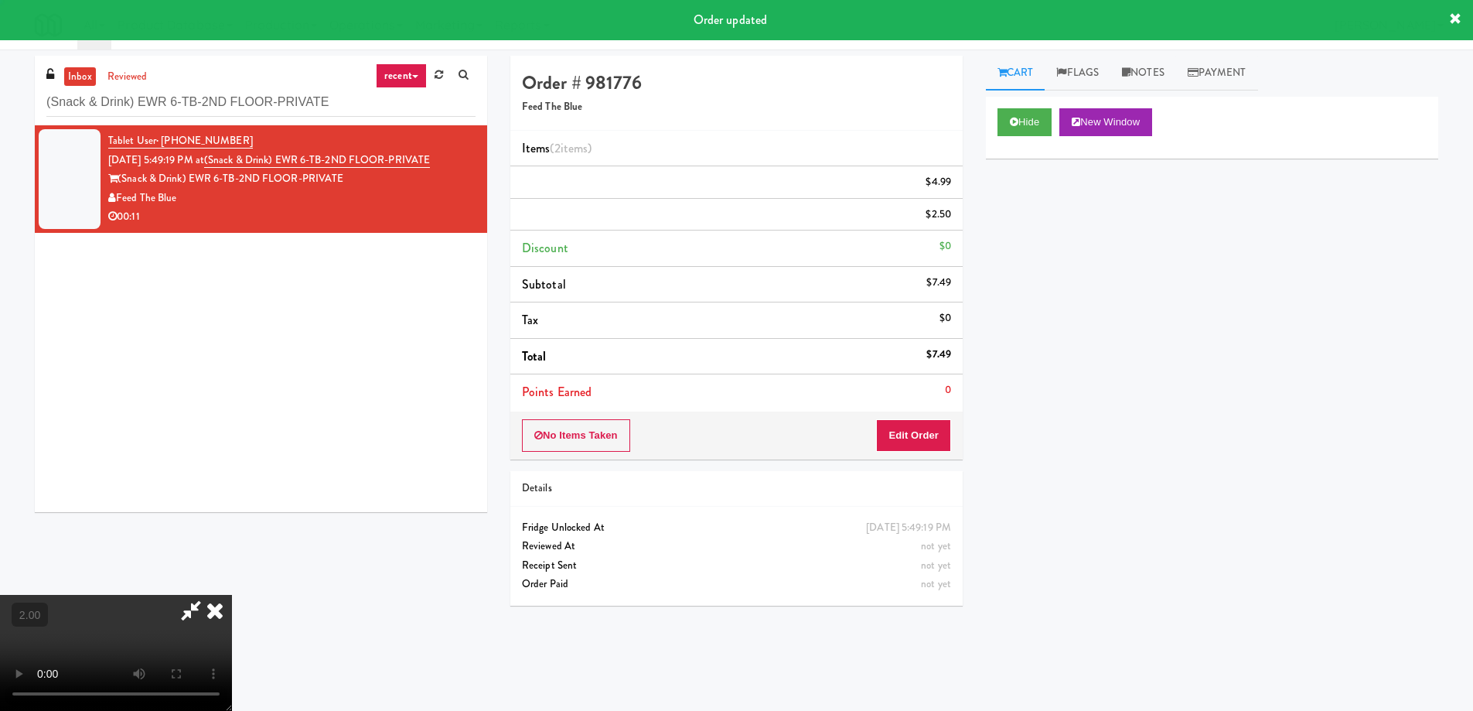
scroll to position [0, 0]
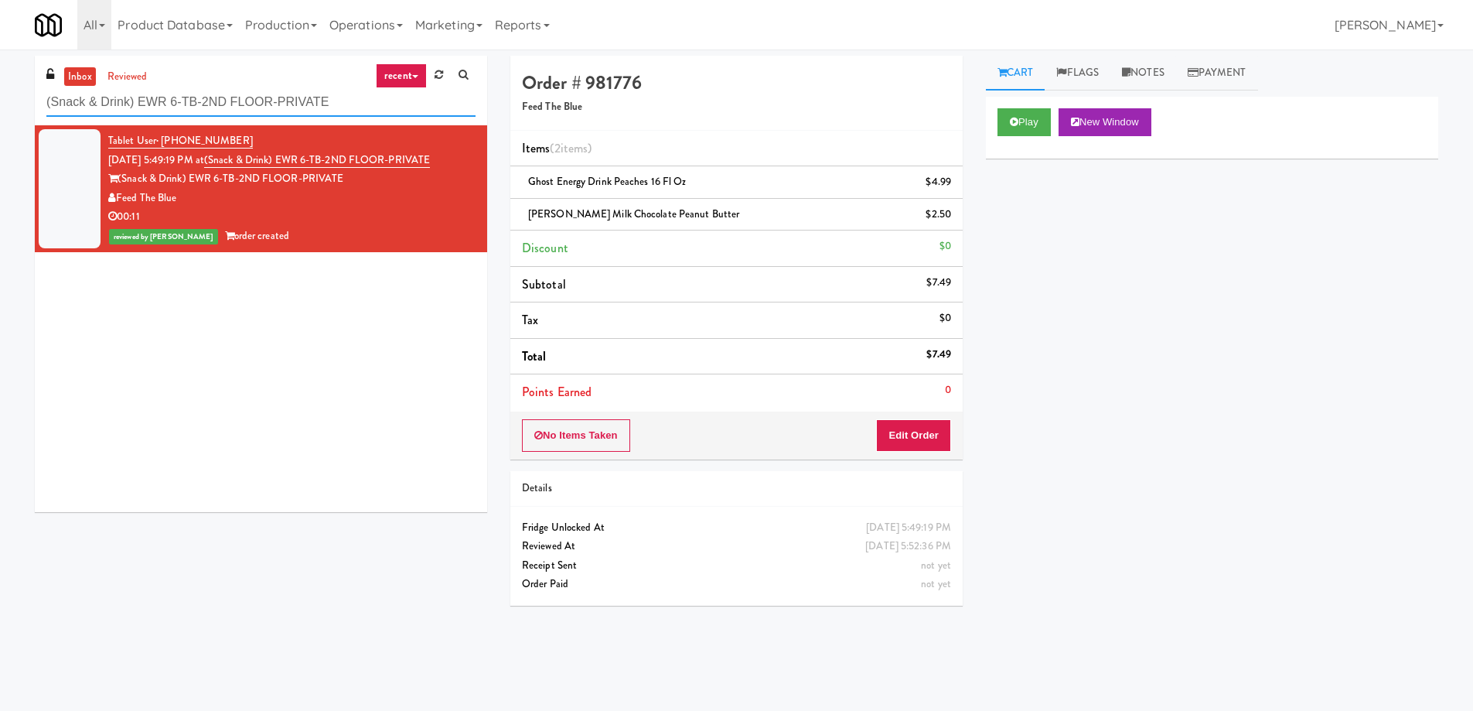
click at [197, 93] on input "(Snack & Drink) EWR 6-TB-2ND FLOOR-PRIVATE" at bounding box center [260, 102] width 429 height 29
paste input "360 W Hubbard - Right - Ambient"
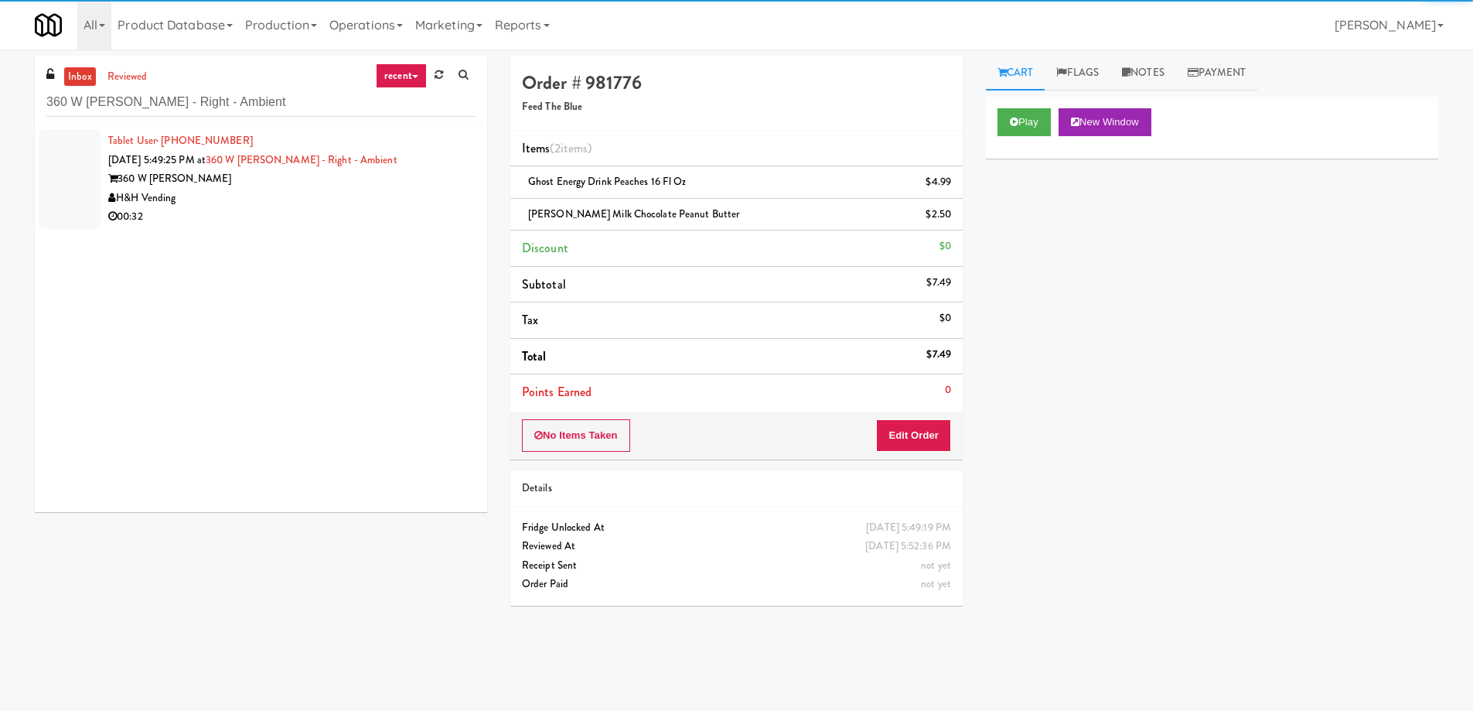
click at [286, 206] on div "H&H Vending" at bounding box center [291, 198] width 367 height 19
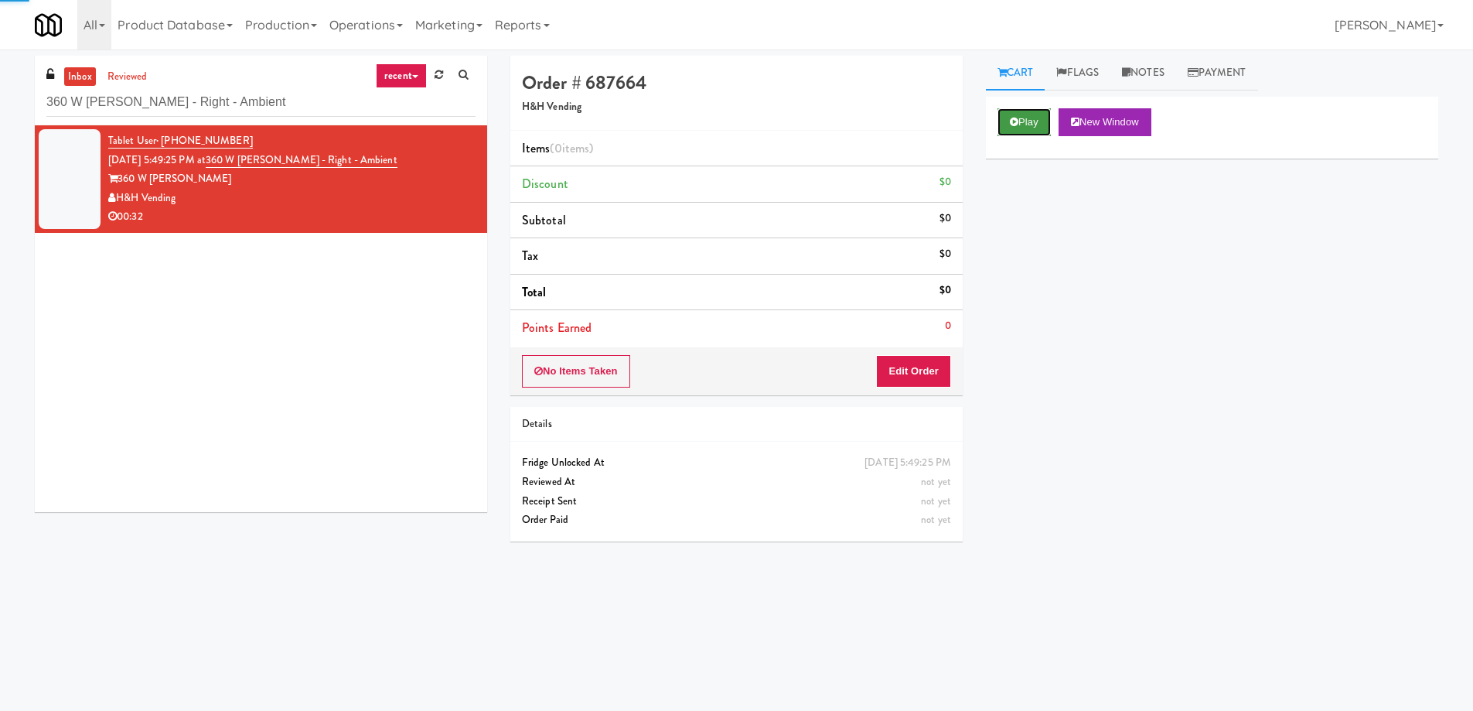
click at [1029, 130] on button "Play" at bounding box center [1024, 122] width 53 height 28
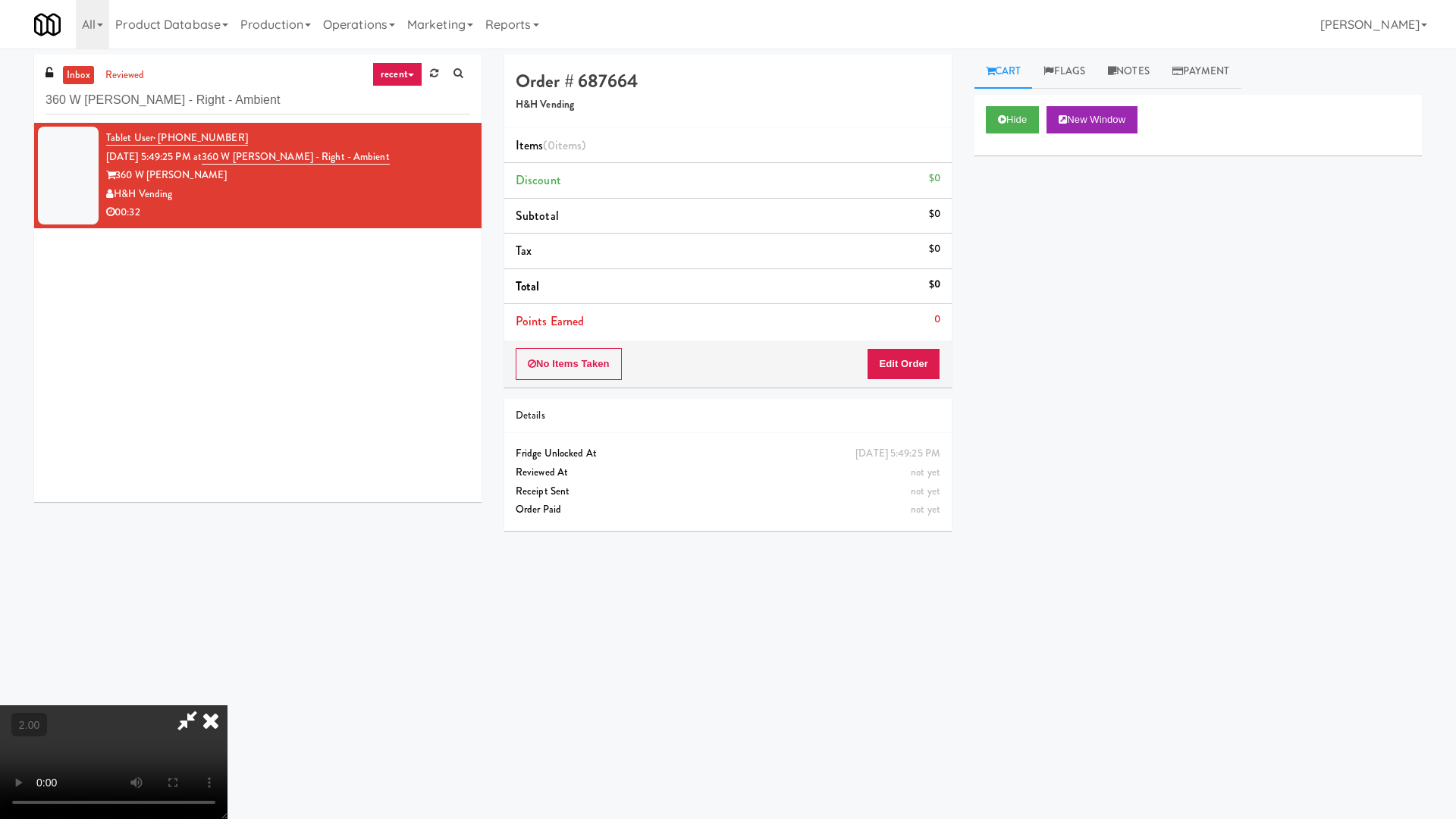
click at [227, 696] on video at bounding box center [114, 762] width 227 height 114
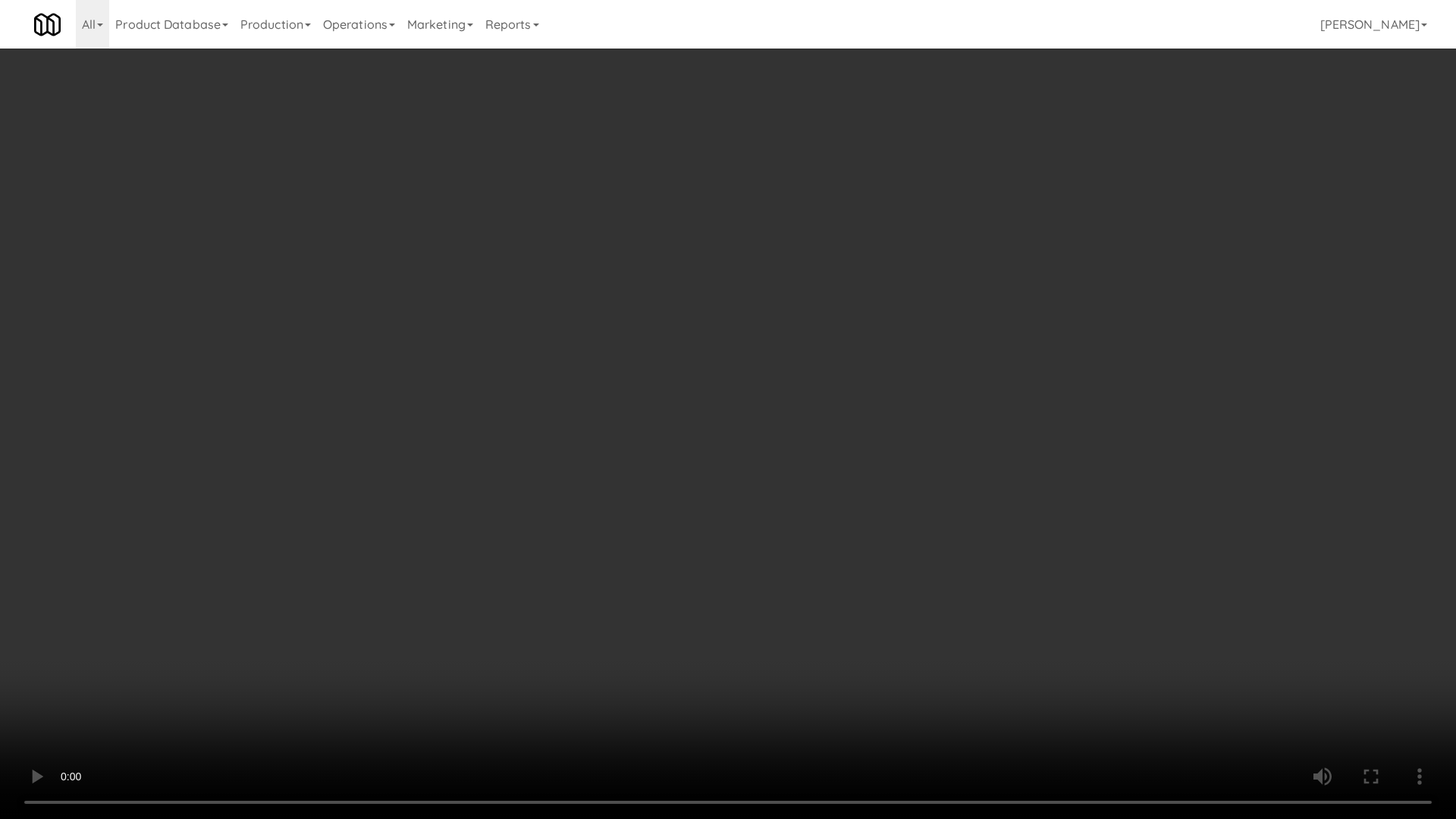
click at [1036, 549] on video at bounding box center [728, 409] width 1456 height 819
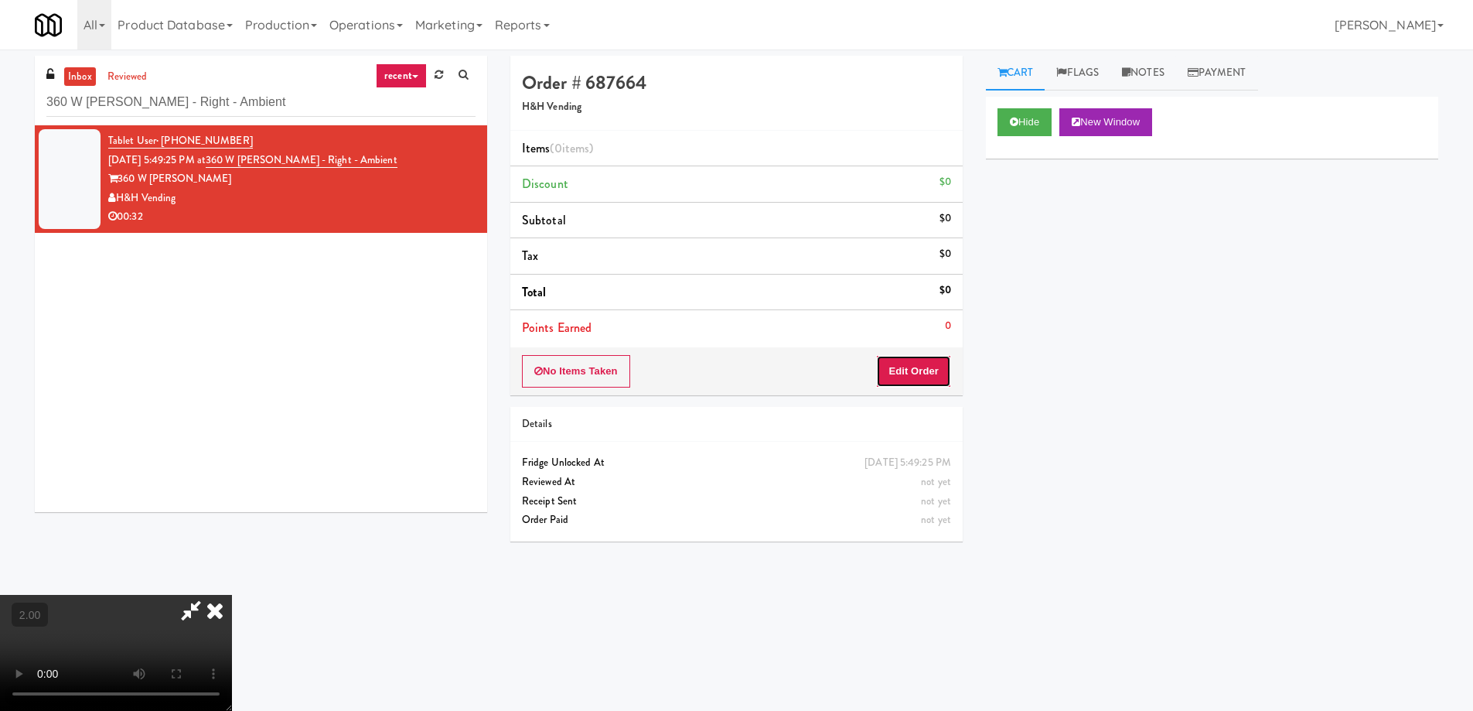
click at [920, 374] on button "Edit Order" at bounding box center [913, 371] width 75 height 32
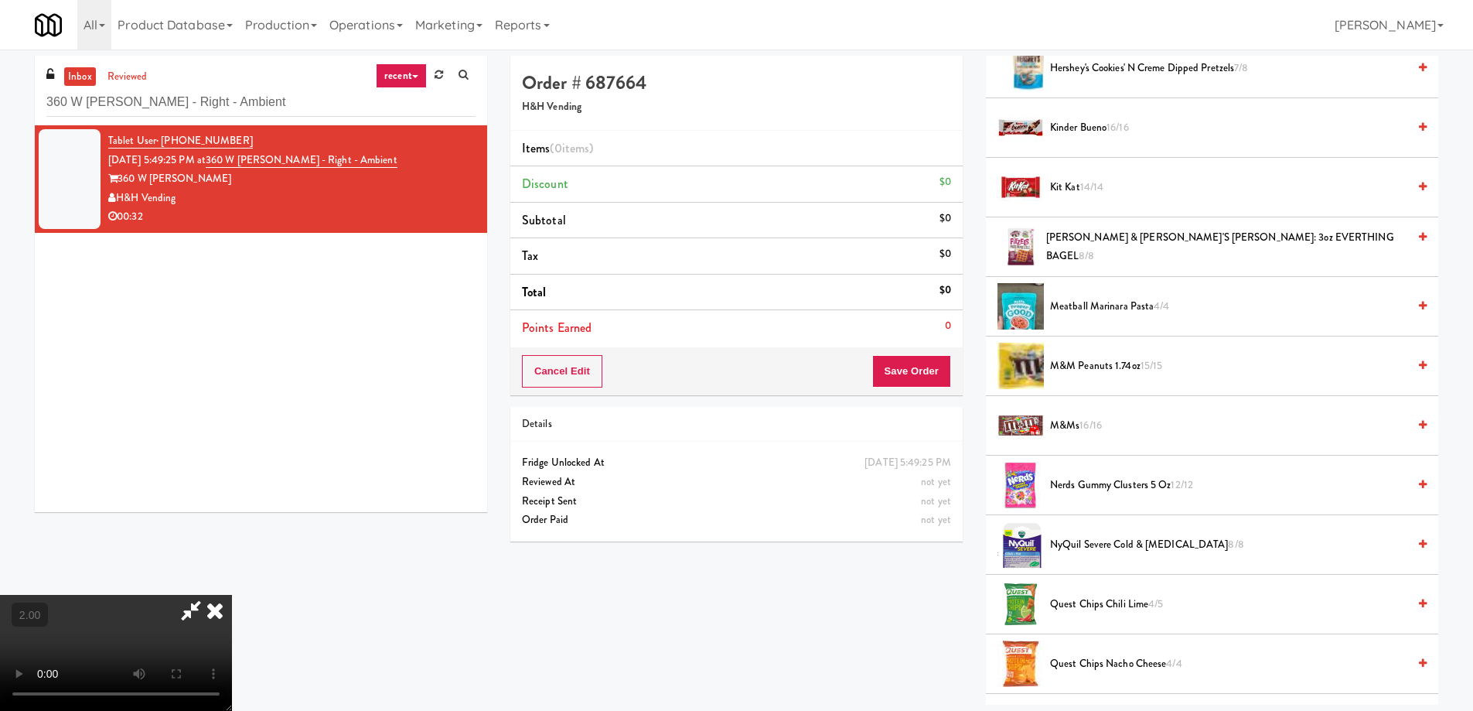
scroll to position [851, 0]
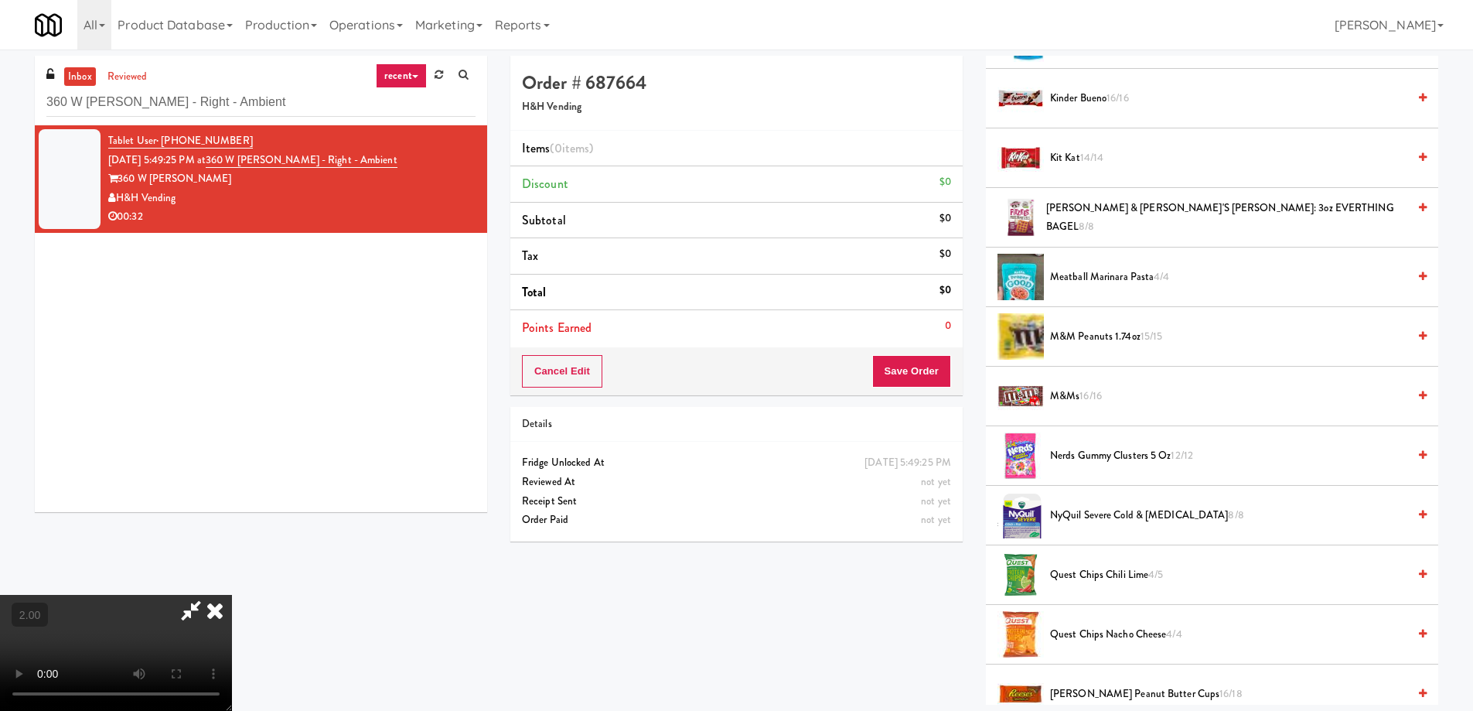
click at [1103, 582] on span "Quest Chips Chili Lime 4/5" at bounding box center [1228, 574] width 357 height 19
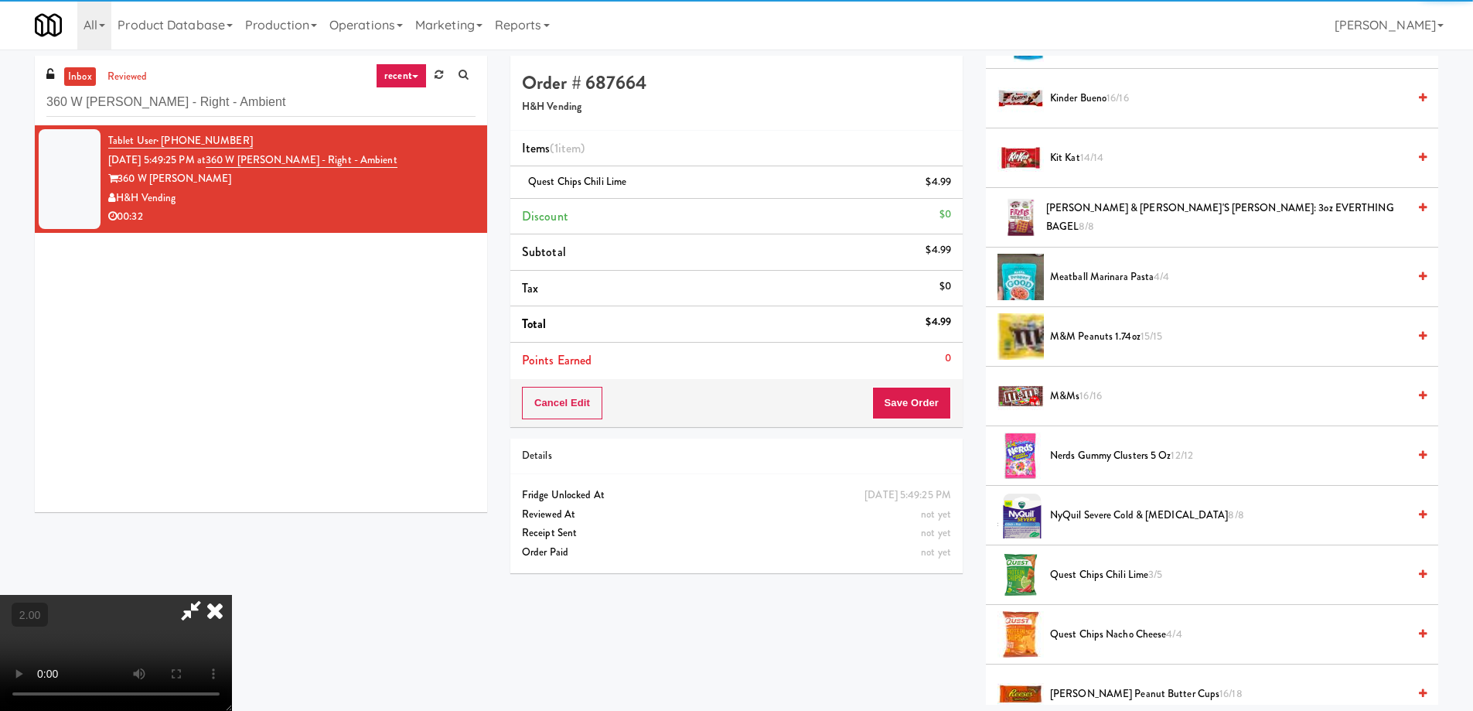
click at [917, 380] on div "Cancel Edit Save Order" at bounding box center [736, 403] width 452 height 48
click at [916, 394] on button "Save Order" at bounding box center [911, 403] width 79 height 32
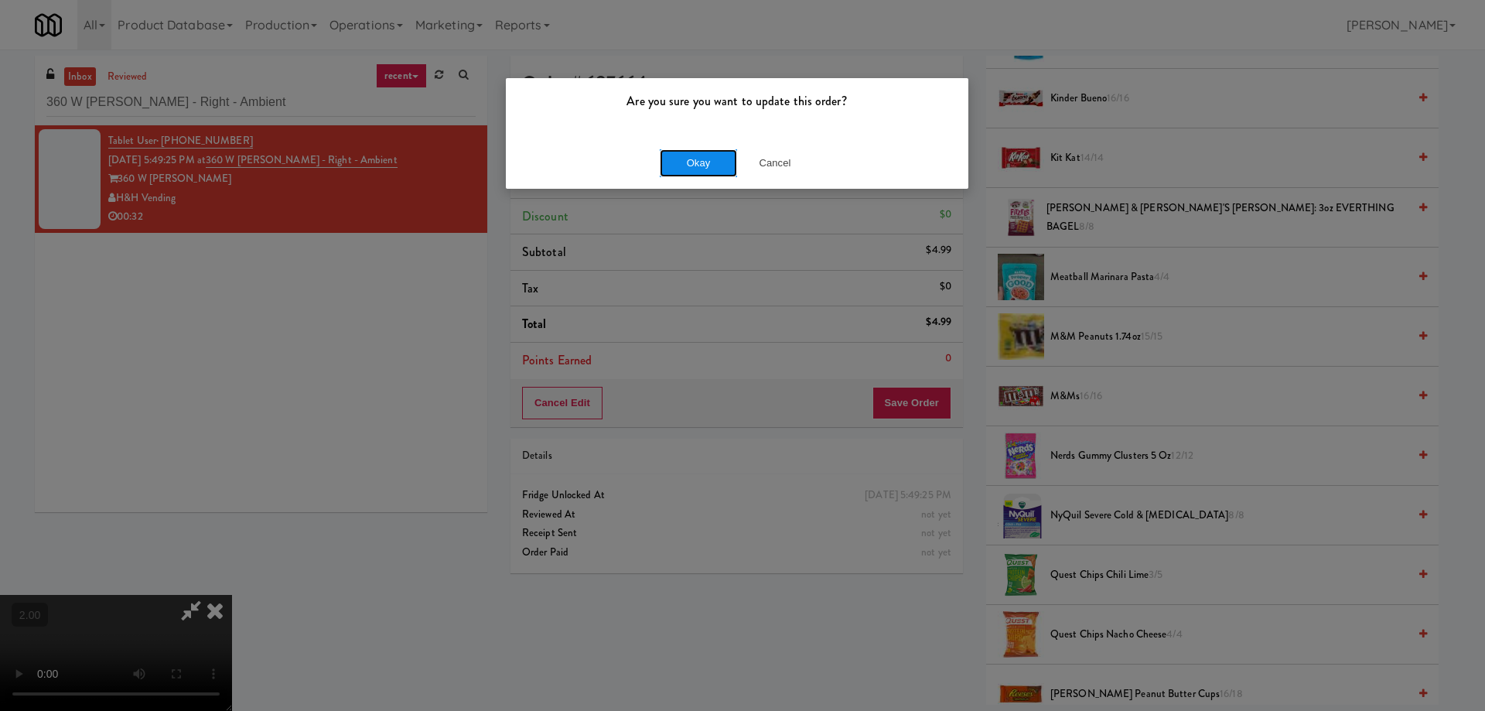
click at [699, 165] on button "Okay" at bounding box center [698, 163] width 77 height 28
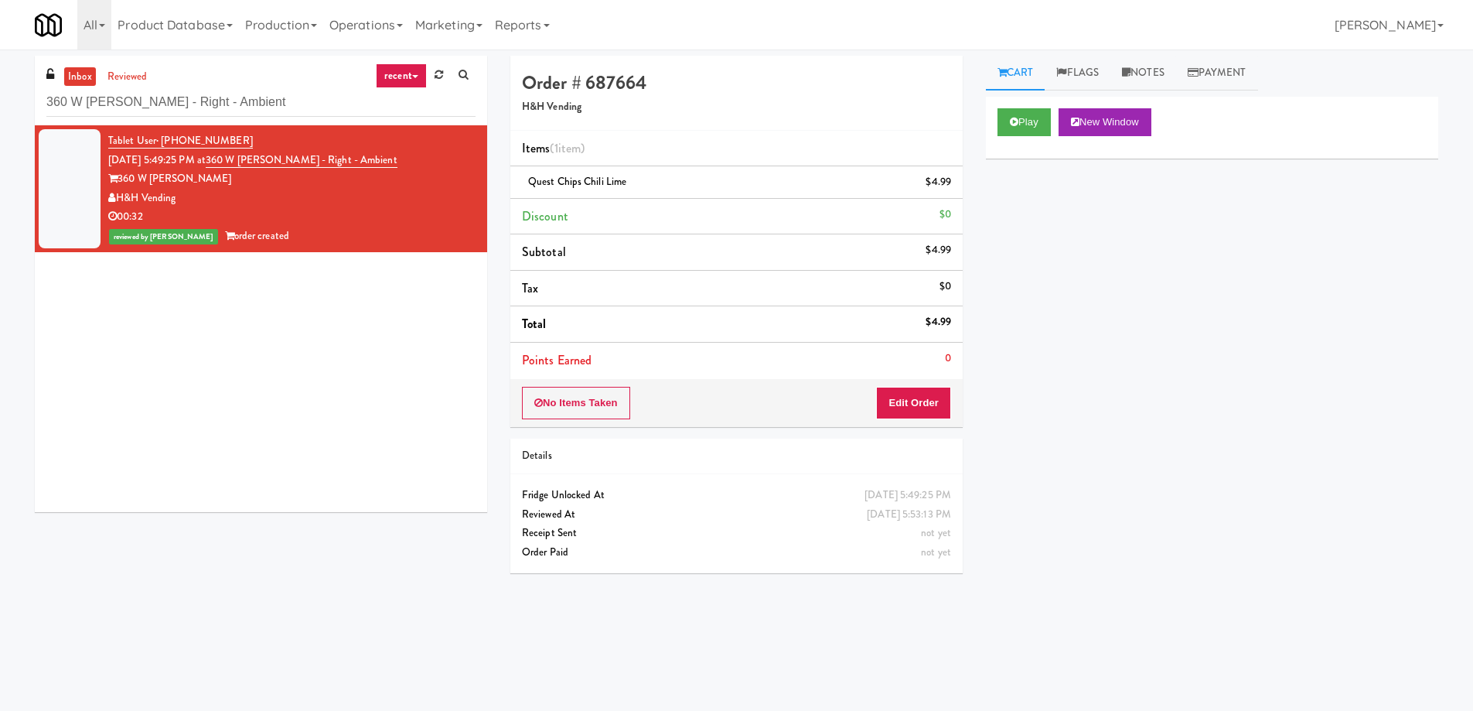
scroll to position [0, 0]
click at [193, 97] on input "360 W Hubbard - Right - Ambient" at bounding box center [260, 102] width 429 height 29
paste input "Woodlands - Combo"
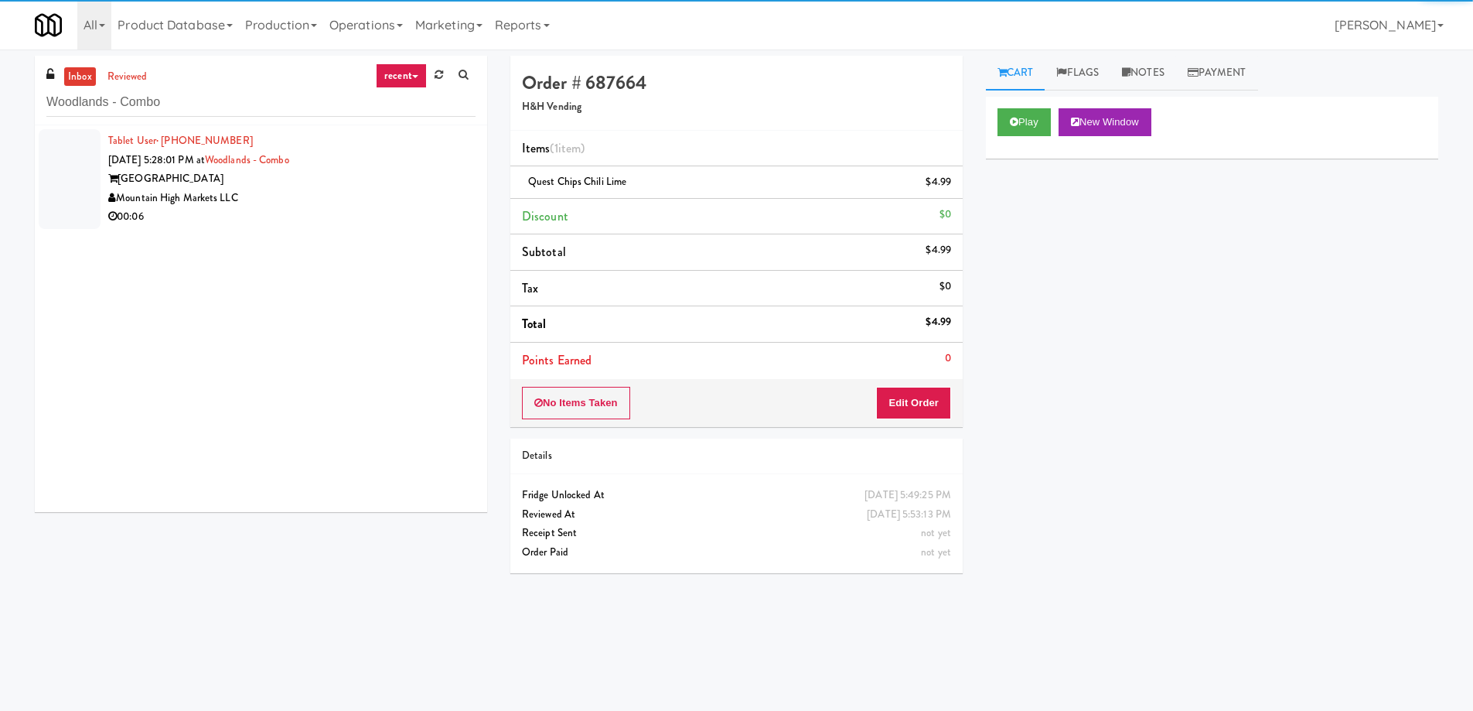
click at [361, 201] on div "Mountain High Markets LLC" at bounding box center [291, 198] width 367 height 19
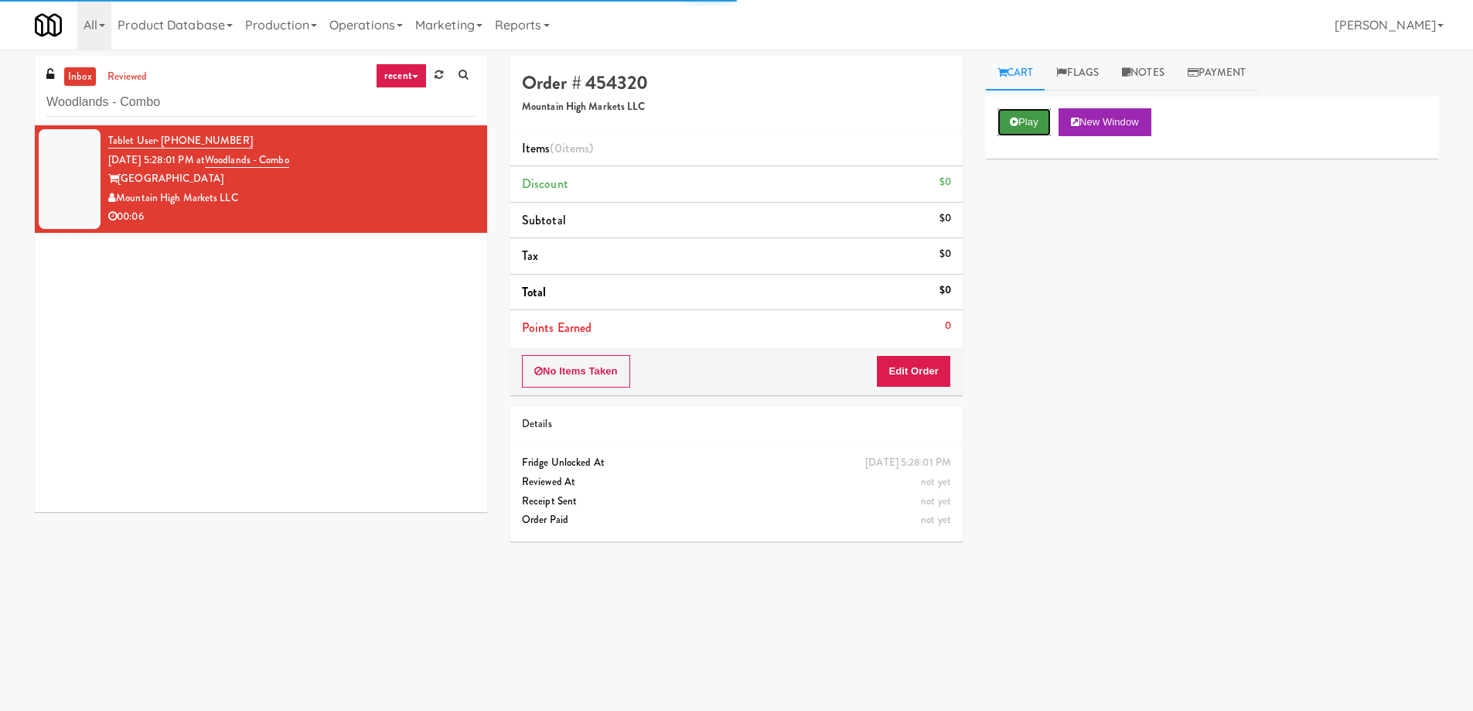
click at [1032, 119] on button "Play" at bounding box center [1024, 122] width 53 height 28
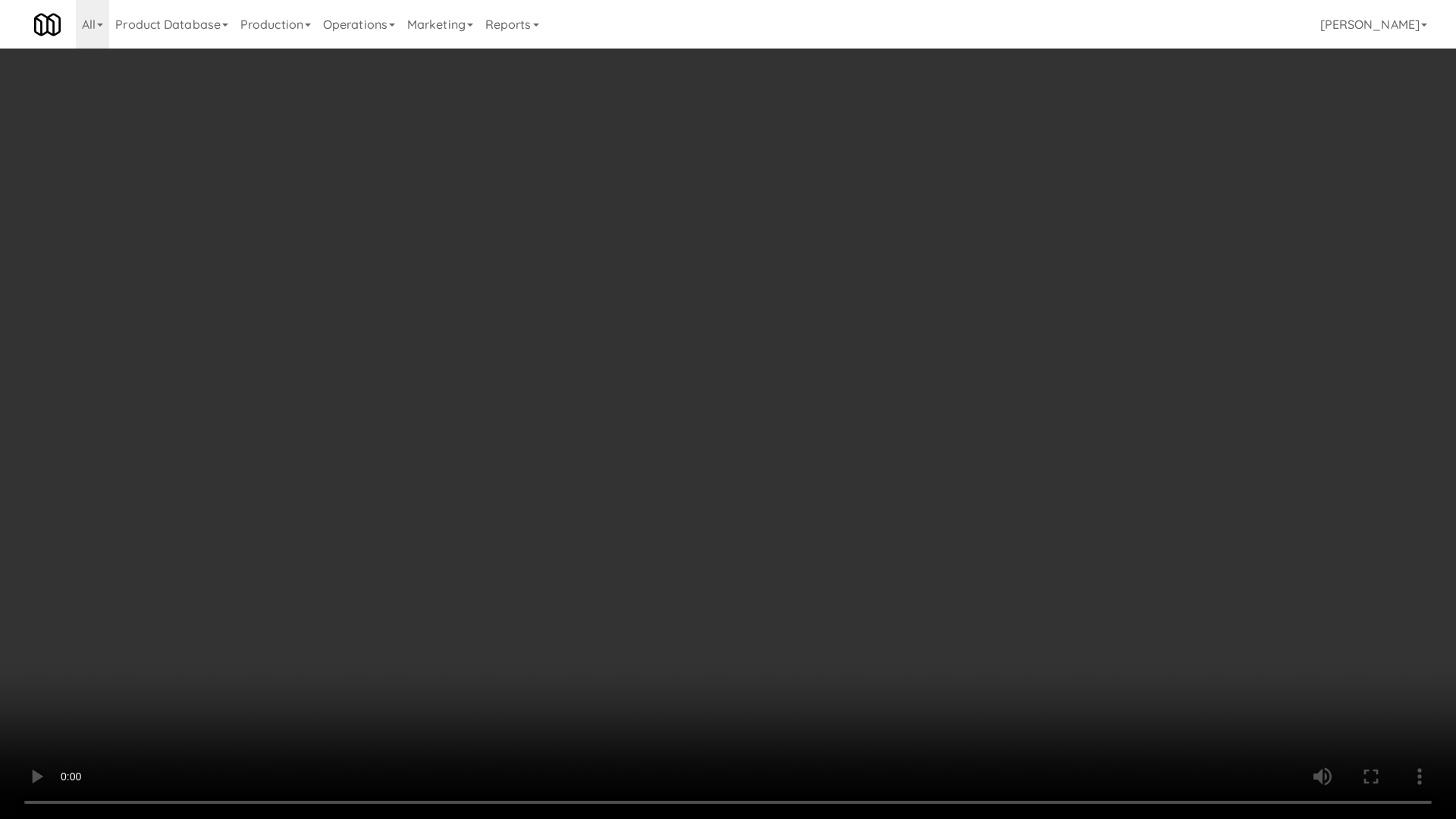
click at [948, 540] on video at bounding box center [728, 409] width 1456 height 819
click at [974, 557] on video at bounding box center [728, 409] width 1456 height 819
click at [975, 557] on video at bounding box center [728, 409] width 1456 height 819
click at [975, 560] on video at bounding box center [728, 409] width 1456 height 819
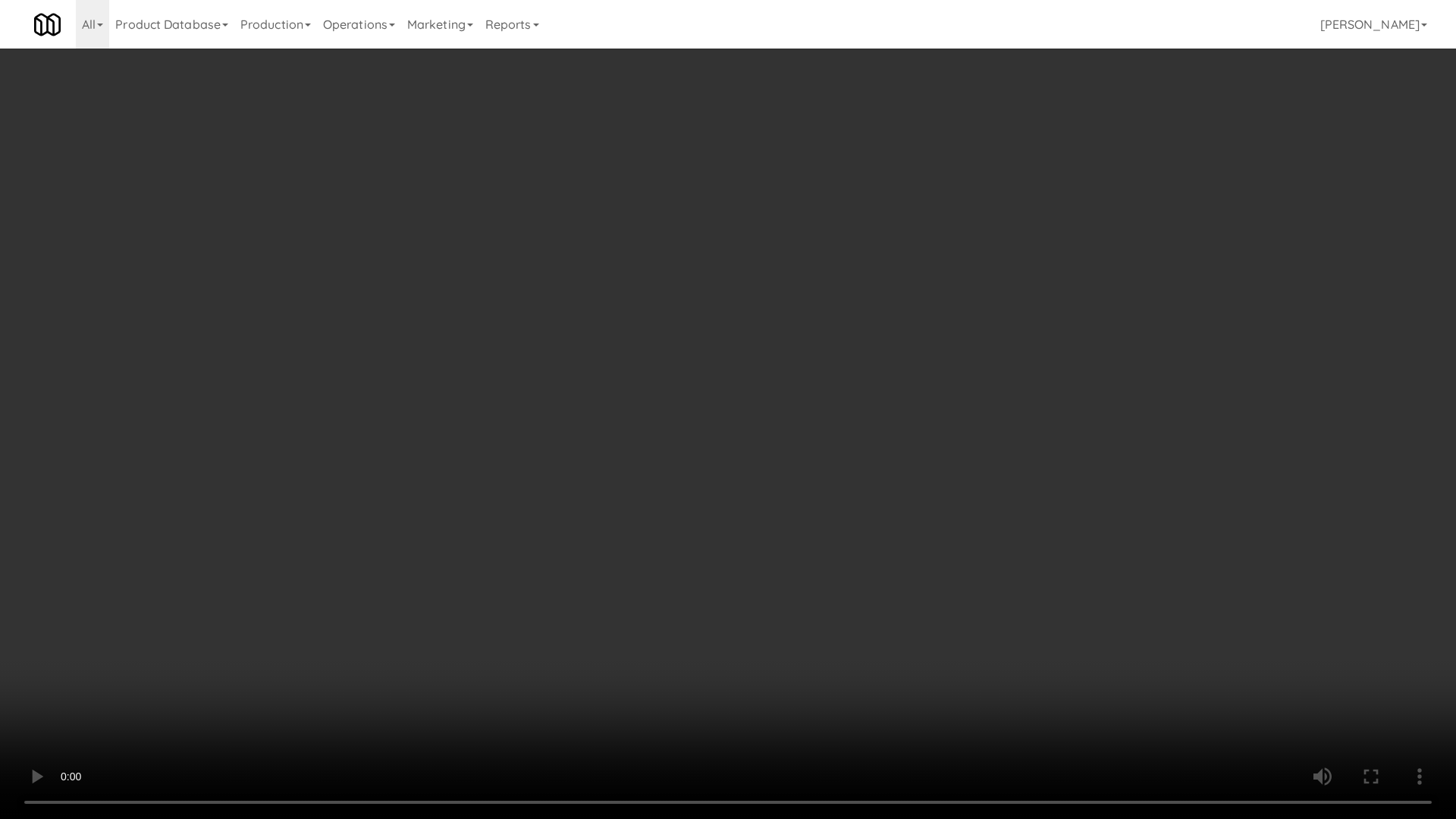
click at [975, 560] on video at bounding box center [728, 409] width 1456 height 819
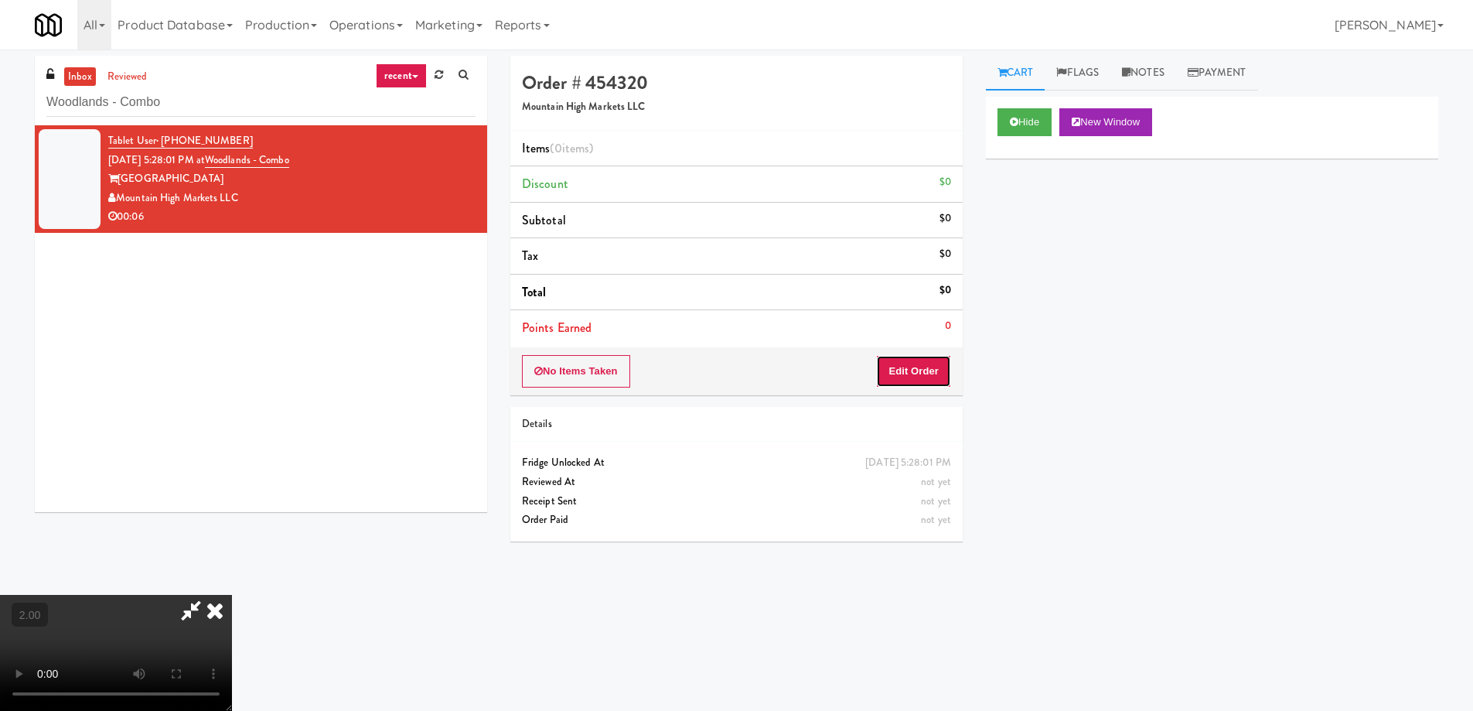
click at [924, 376] on button "Edit Order" at bounding box center [913, 371] width 75 height 32
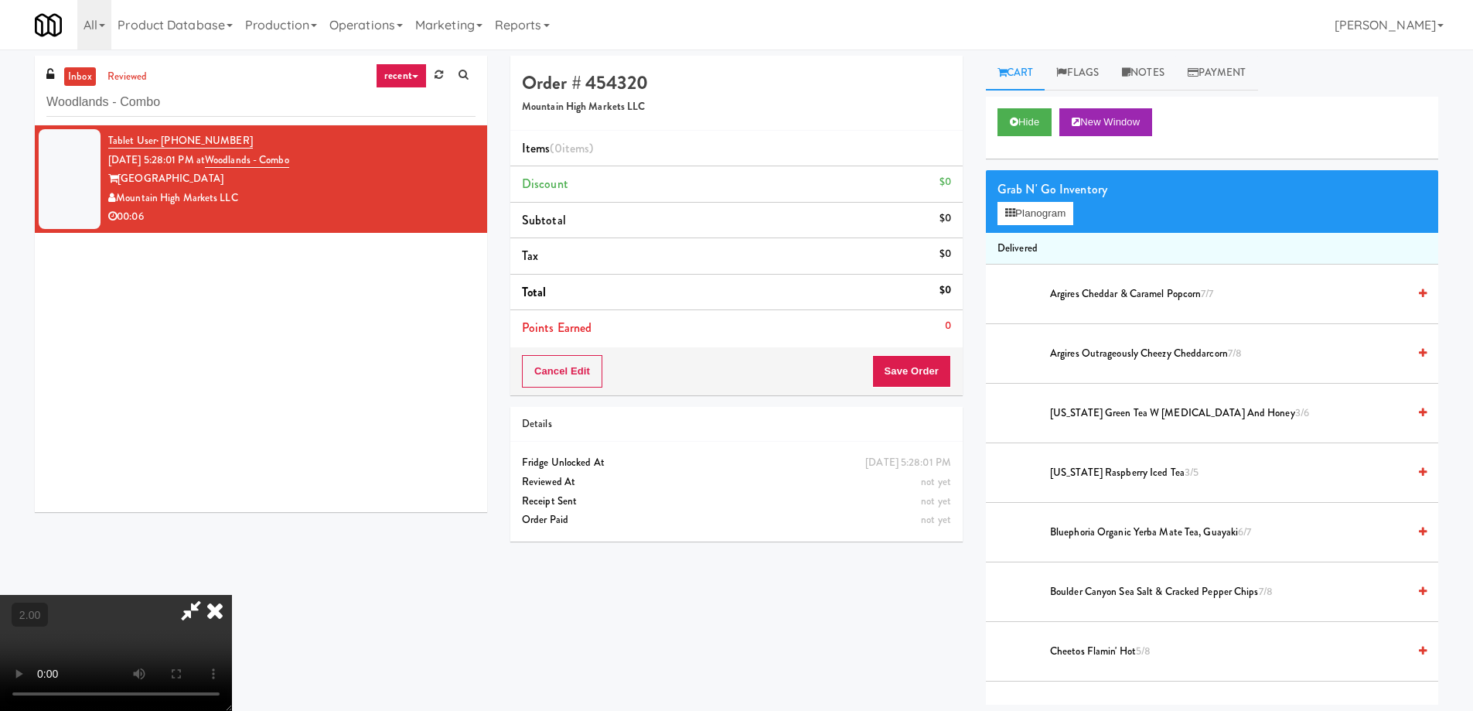
scroll to position [926, 0]
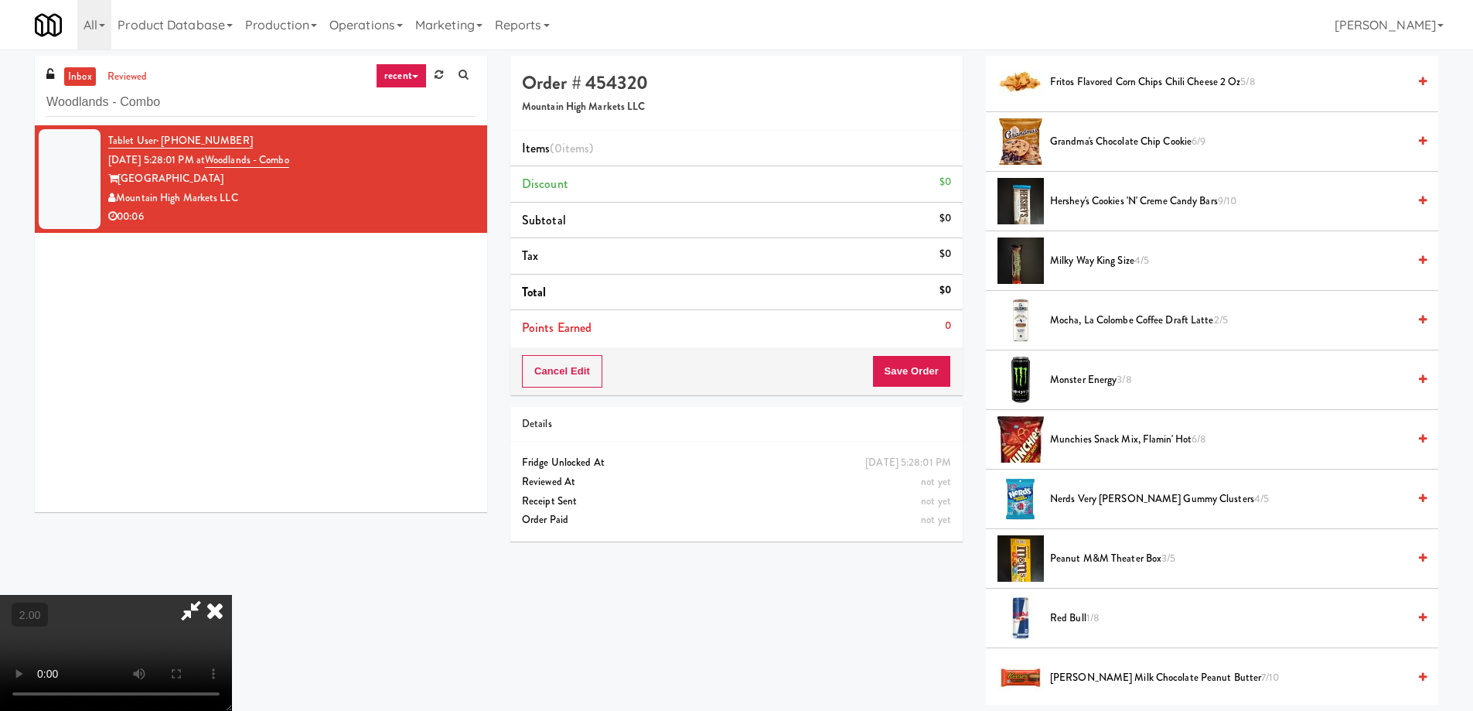
click at [1090, 373] on span "Monster Energy 3/8" at bounding box center [1228, 379] width 357 height 19
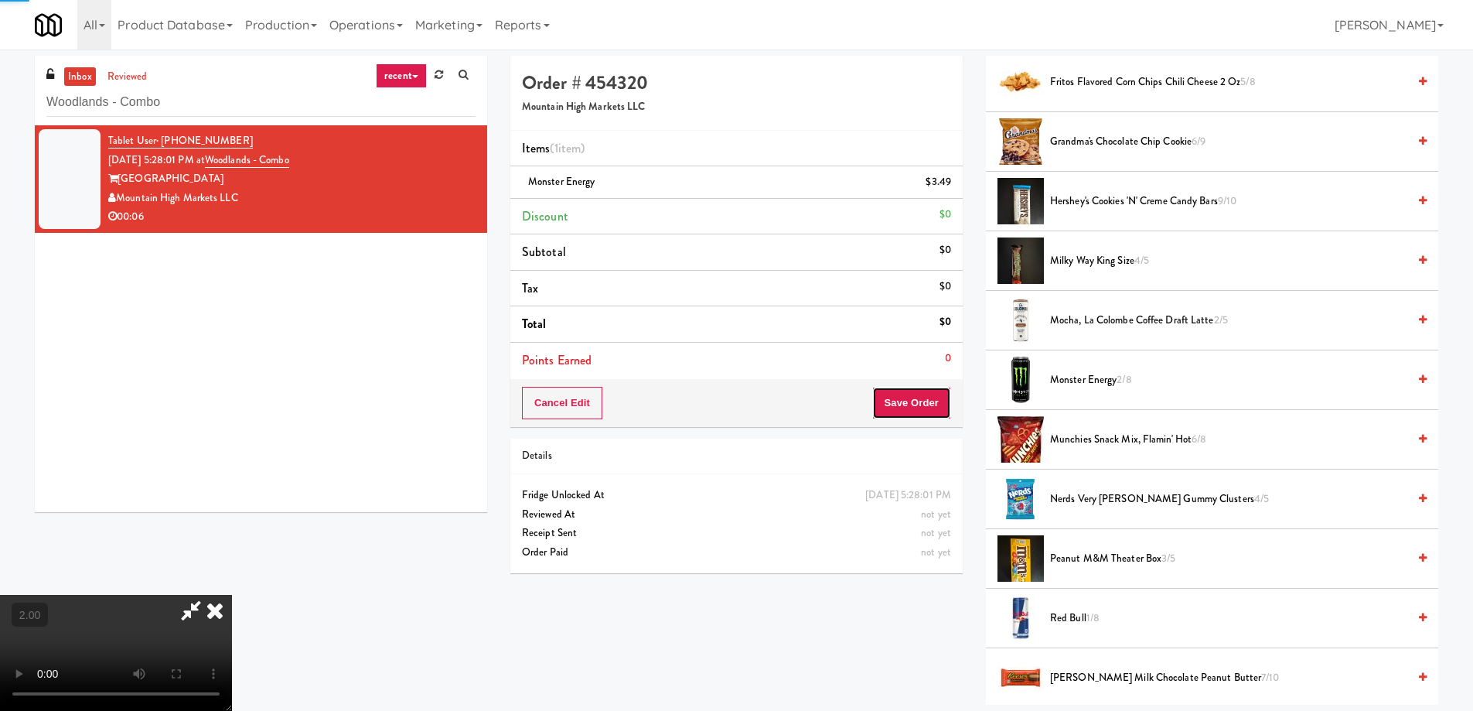
click at [890, 400] on button "Save Order" at bounding box center [911, 403] width 79 height 32
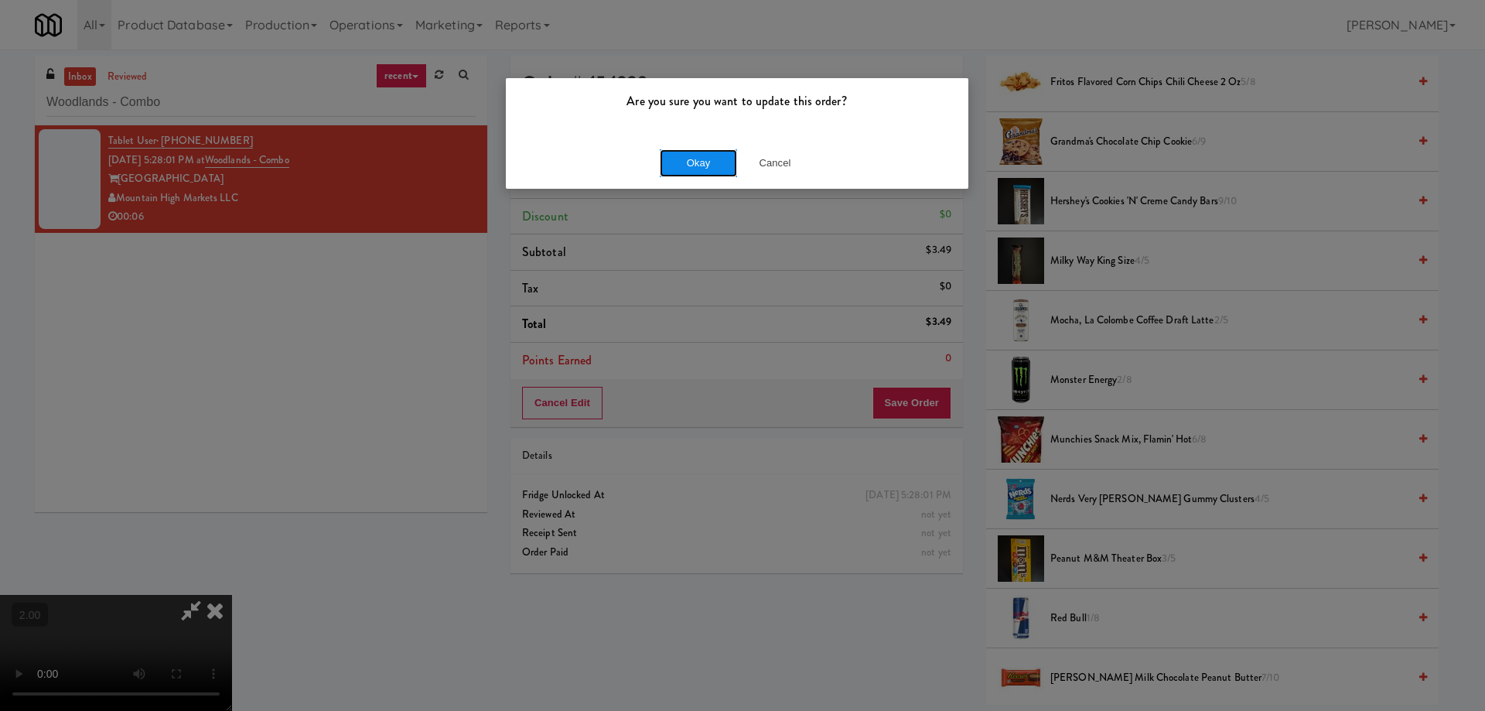
click at [678, 159] on button "Okay" at bounding box center [698, 163] width 77 height 28
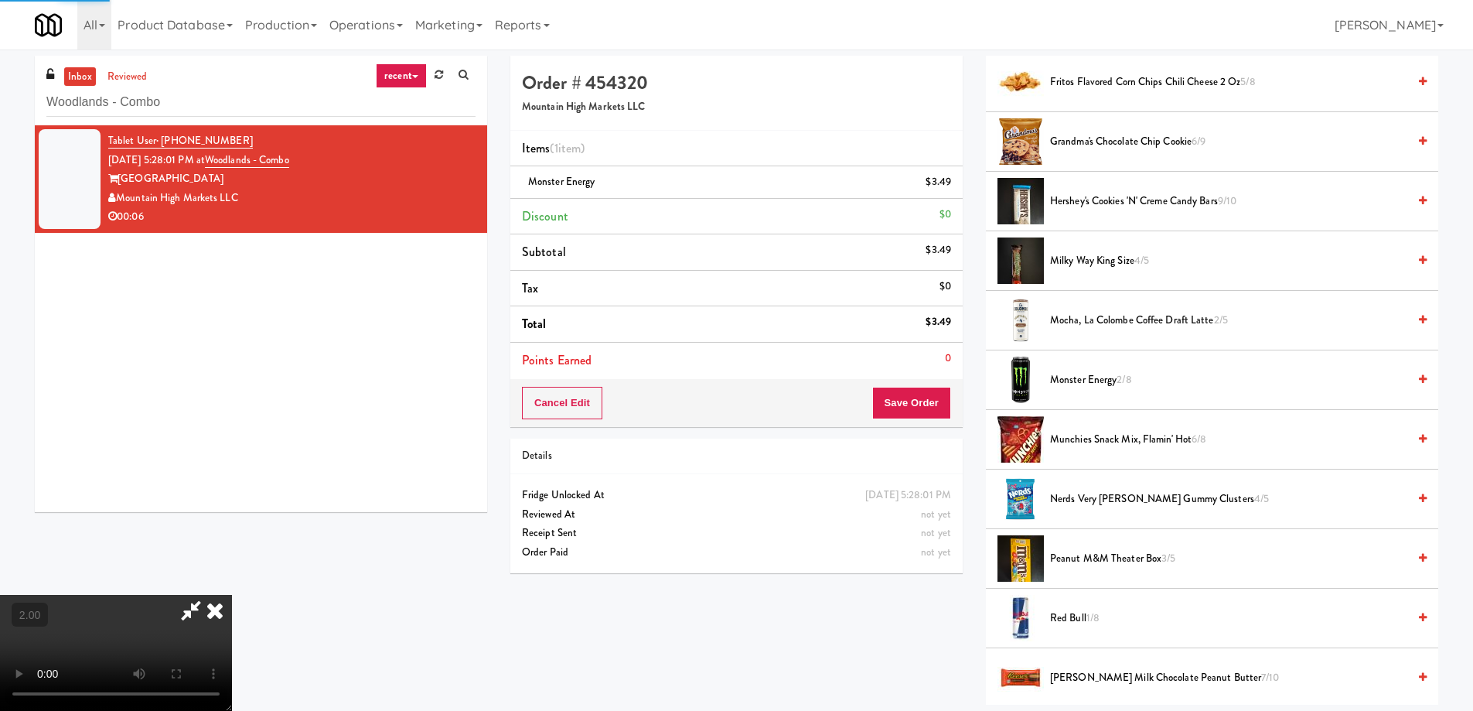
scroll to position [0, 0]
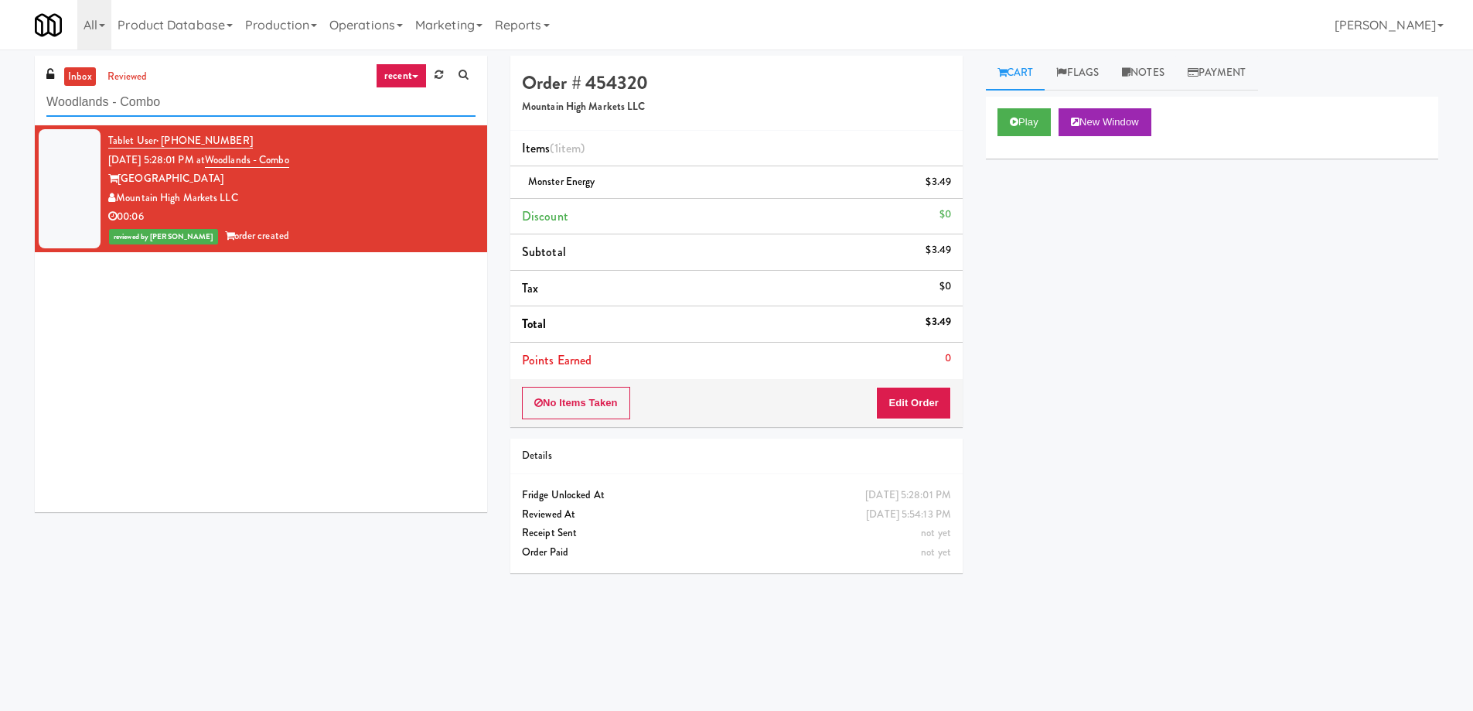
click at [201, 106] on input "Woodlands - Combo" at bounding box center [260, 102] width 429 height 29
click at [200, 106] on input "Woodlands - Combo" at bounding box center [260, 102] width 429 height 29
paste input "Flats at San Tan-Fridge"
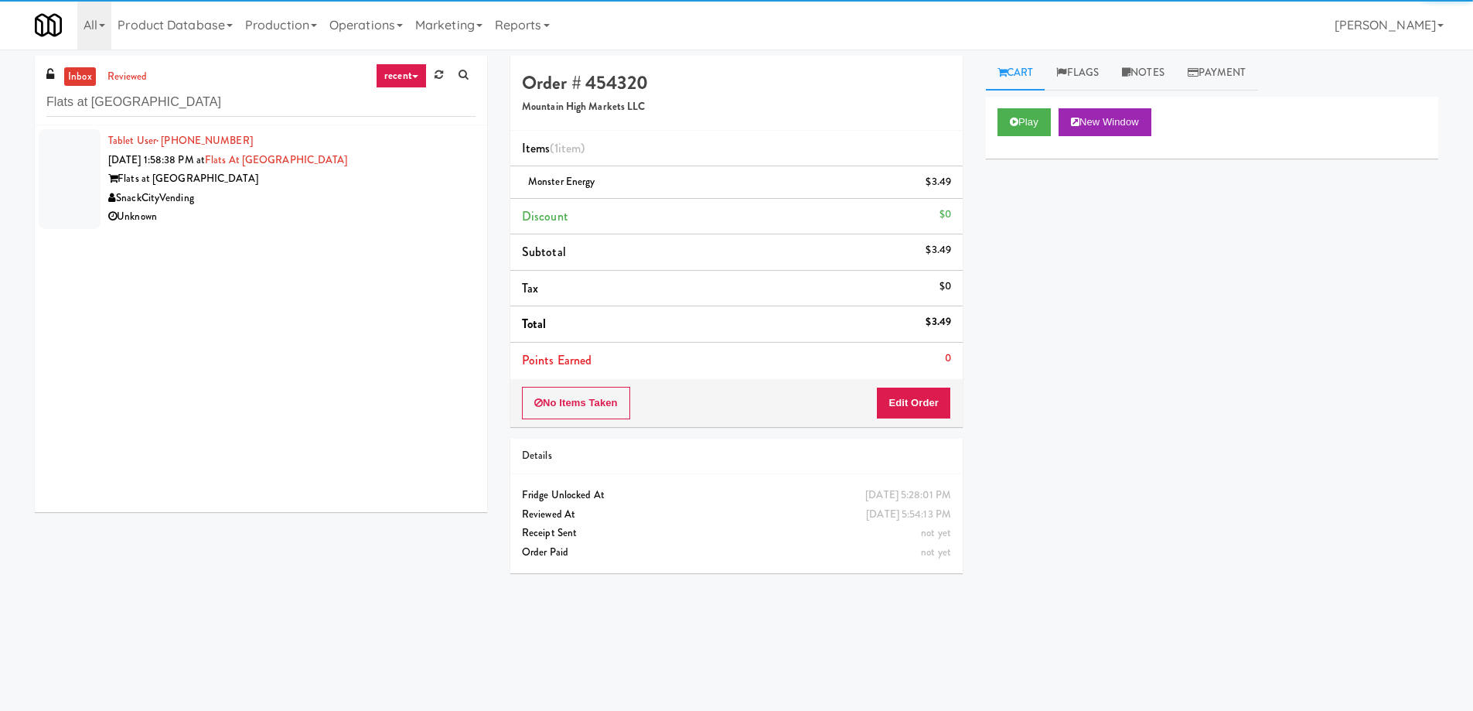
click at [268, 198] on div "SnackCityVending" at bounding box center [291, 198] width 367 height 19
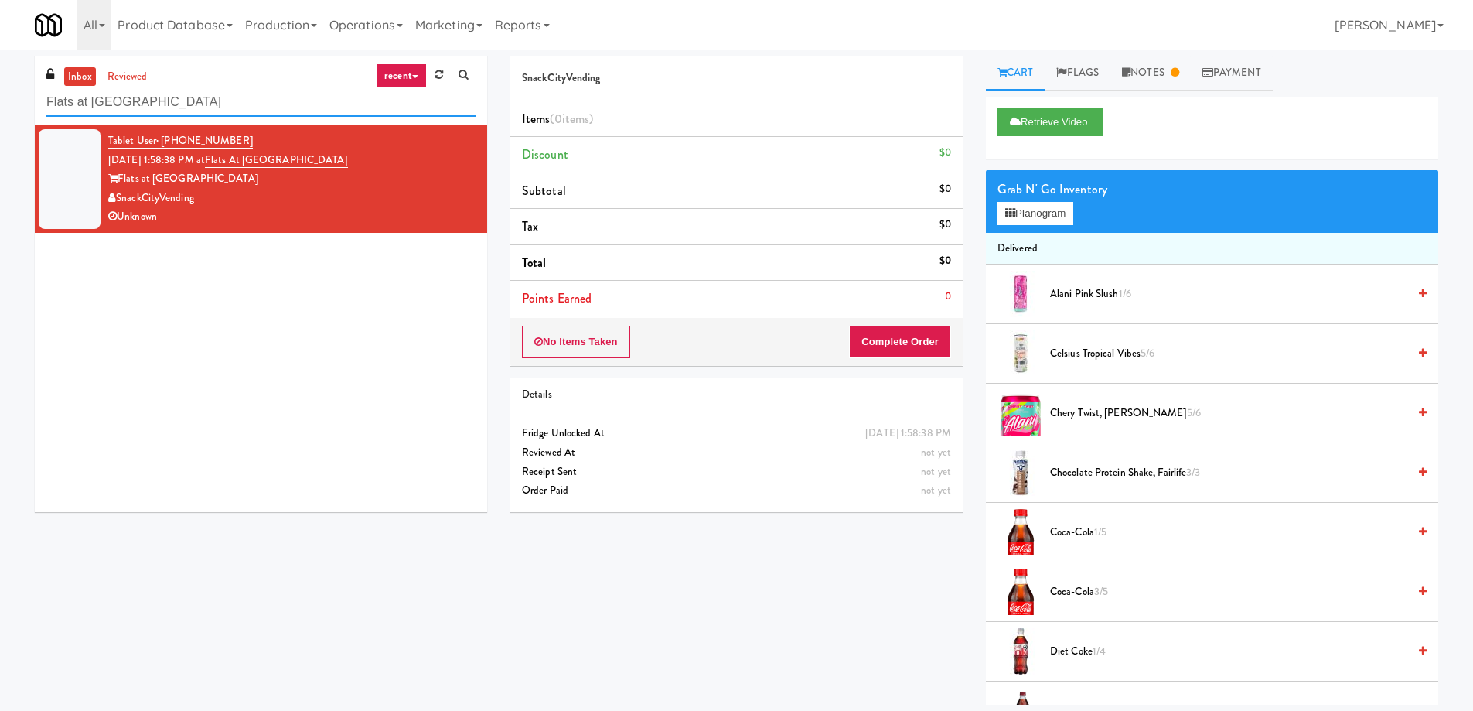
click at [195, 96] on input "Flats at San Tan-Fridge" at bounding box center [260, 102] width 429 height 29
paste input "IKEA Burlington EMPU"
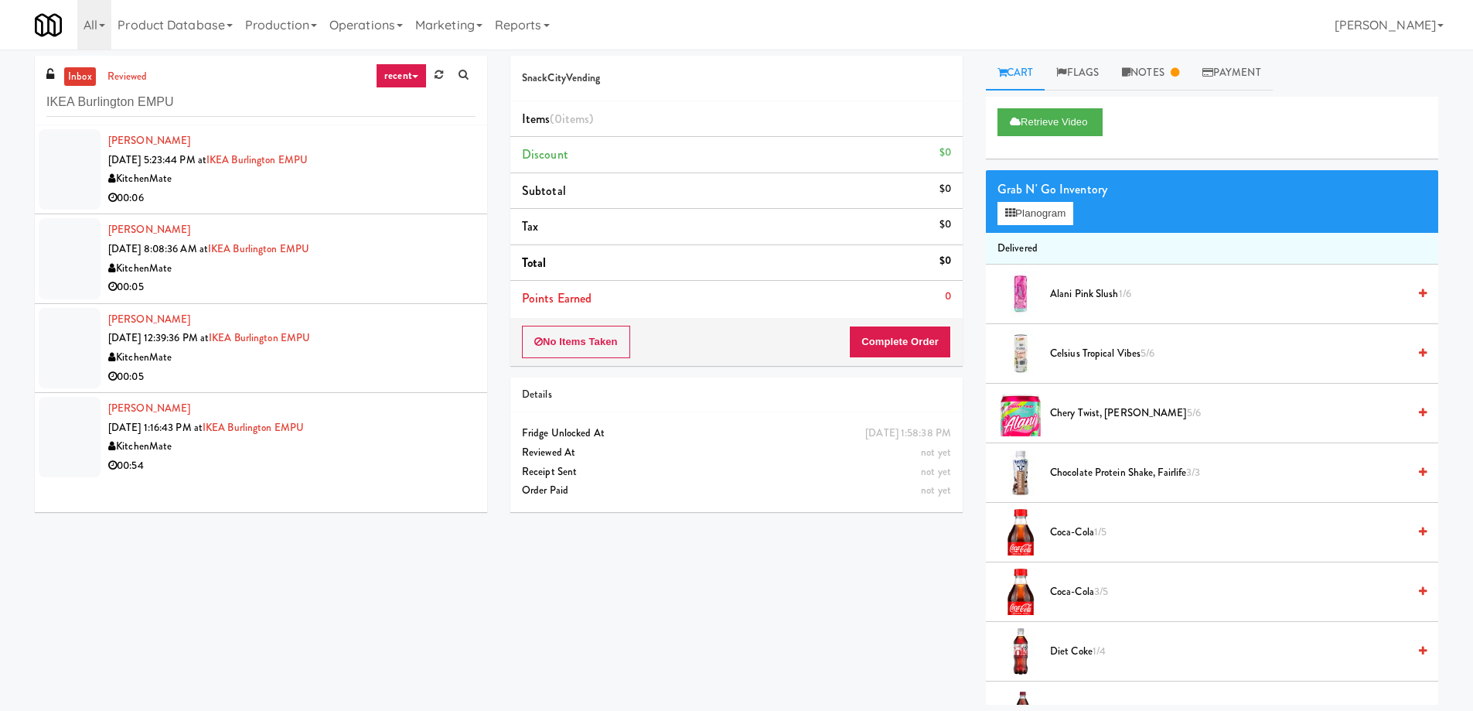
click at [363, 447] on div "KitchenMate" at bounding box center [291, 446] width 367 height 19
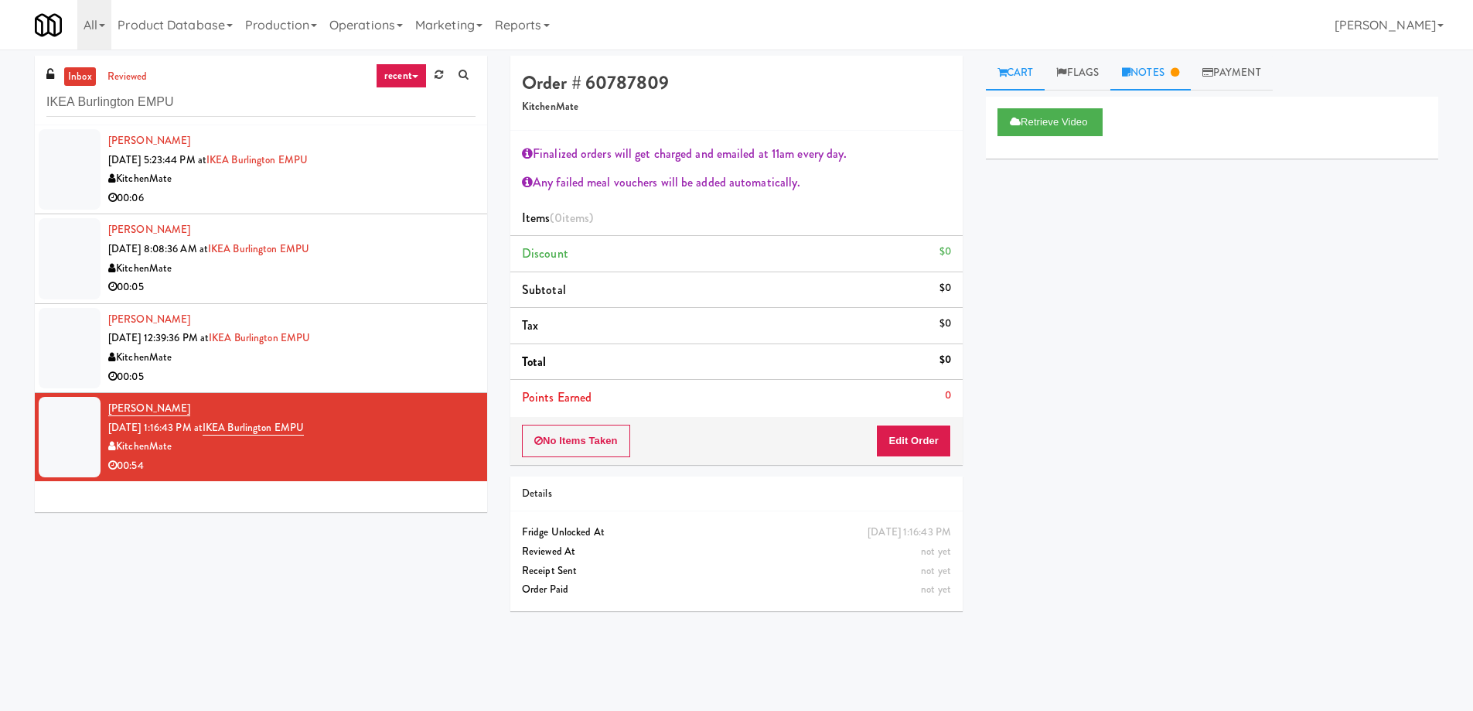
click at [1127, 62] on link "Notes" at bounding box center [1150, 73] width 80 height 35
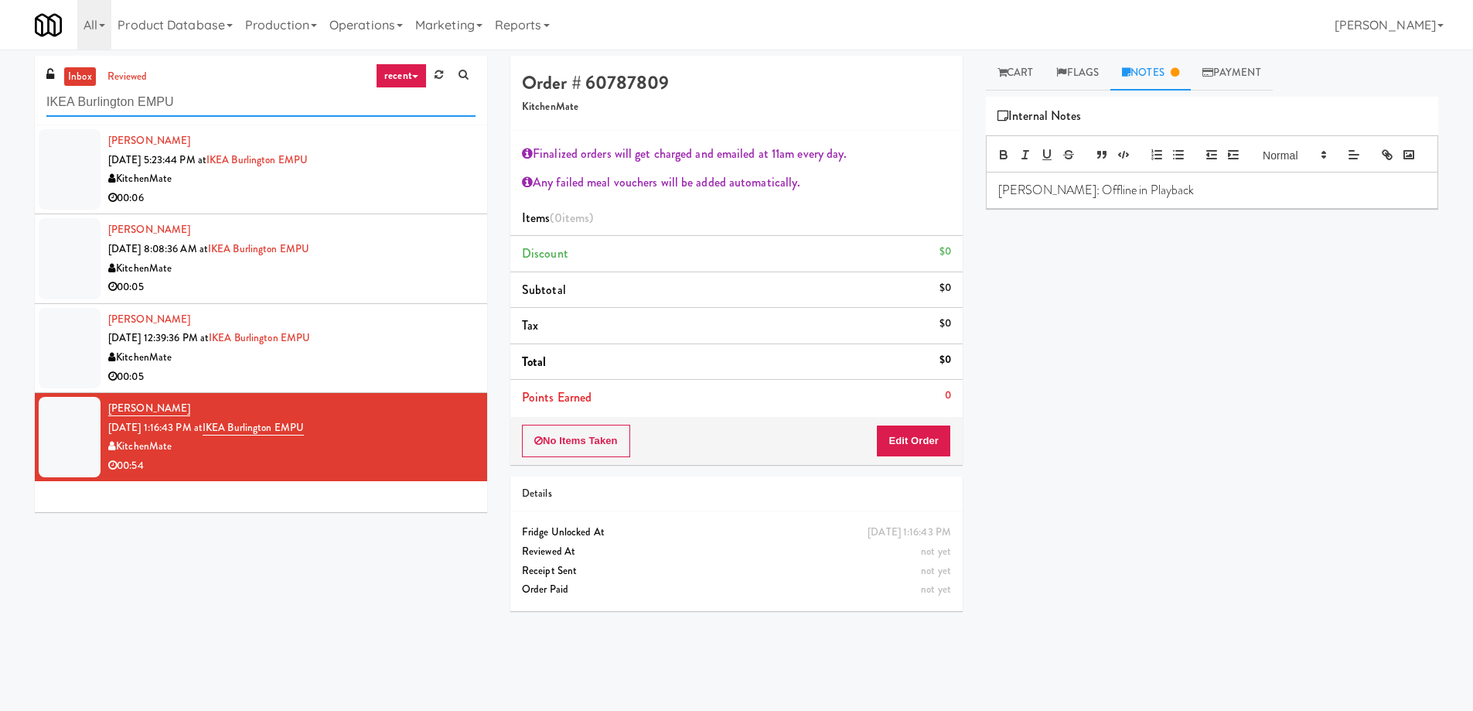
click at [204, 105] on input "IKEA Burlington EMPU" at bounding box center [260, 102] width 429 height 29
paste input "Park on First - Mailroom 1 - Cooler"
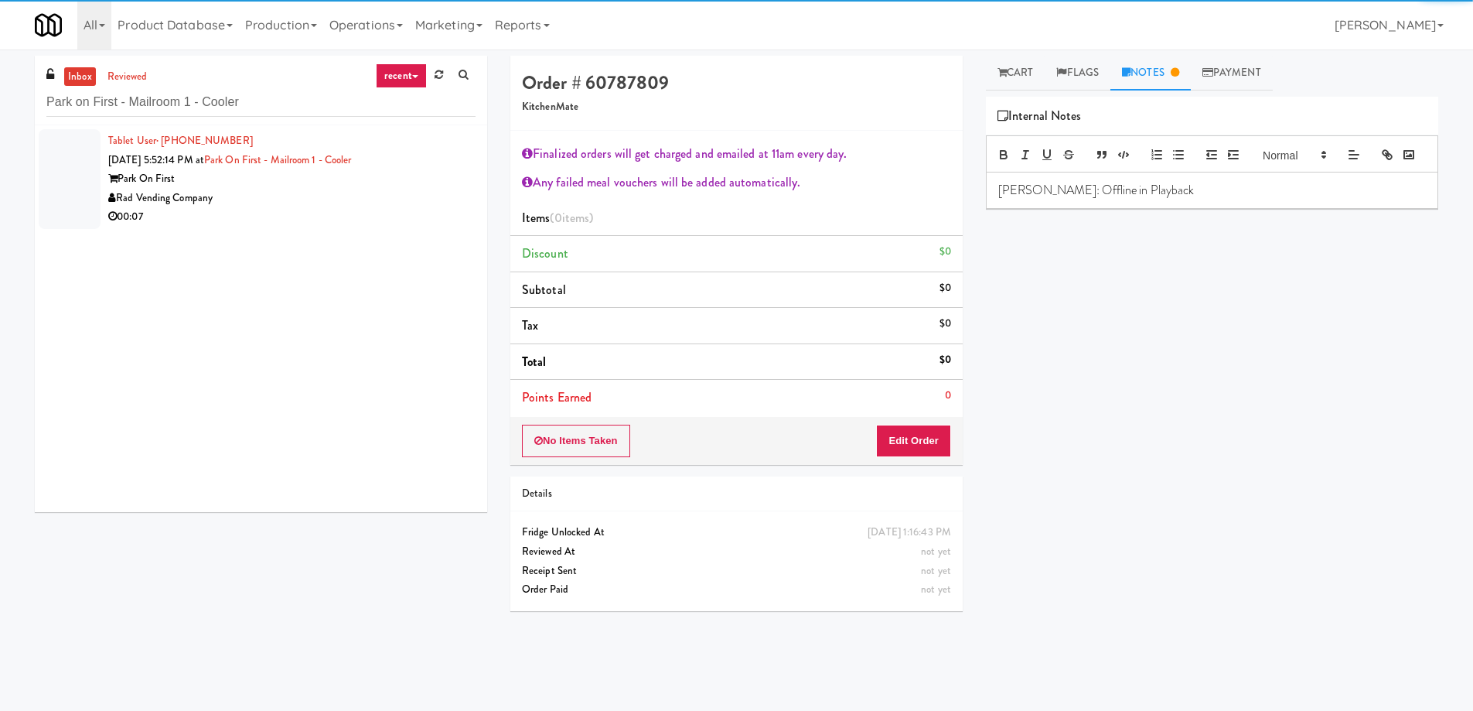
click at [289, 192] on div "Rad Vending Company" at bounding box center [291, 198] width 367 height 19
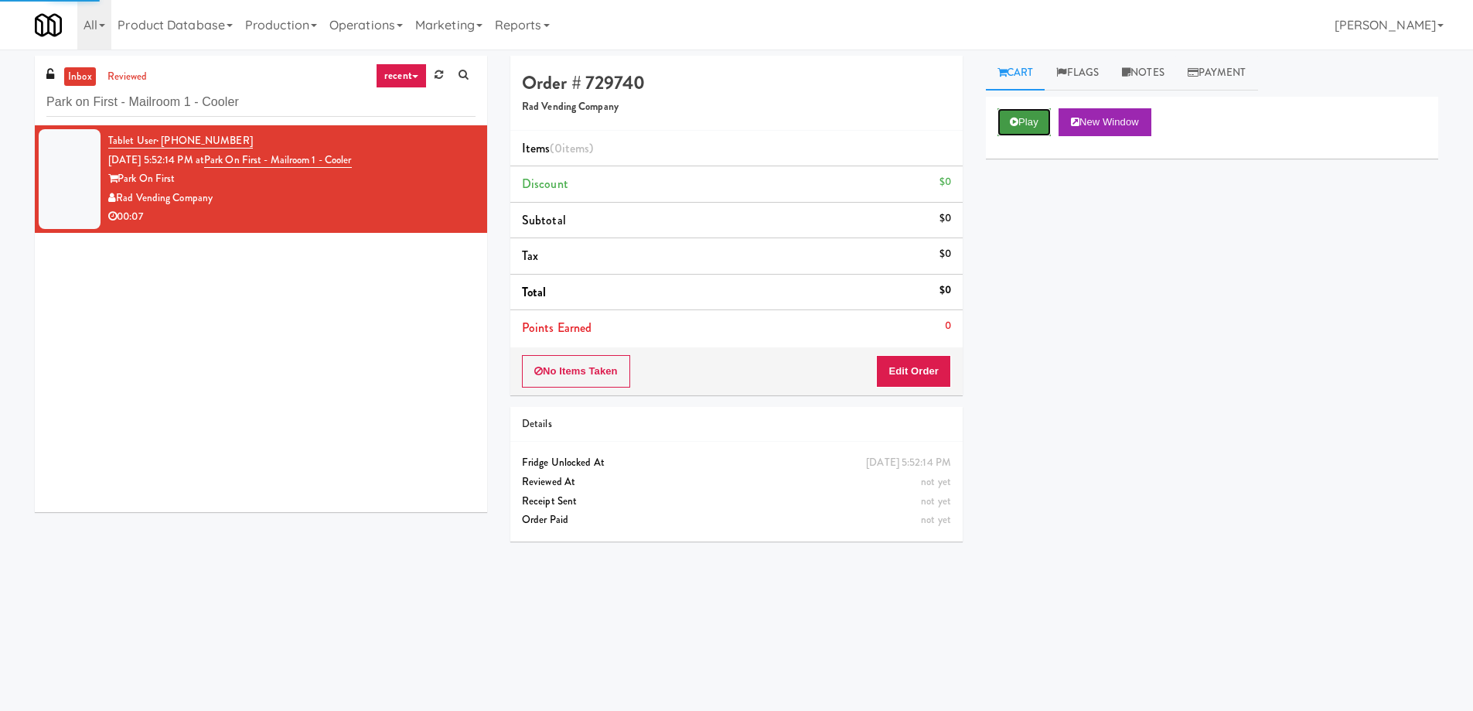
click at [1019, 128] on button "Play" at bounding box center [1024, 122] width 53 height 28
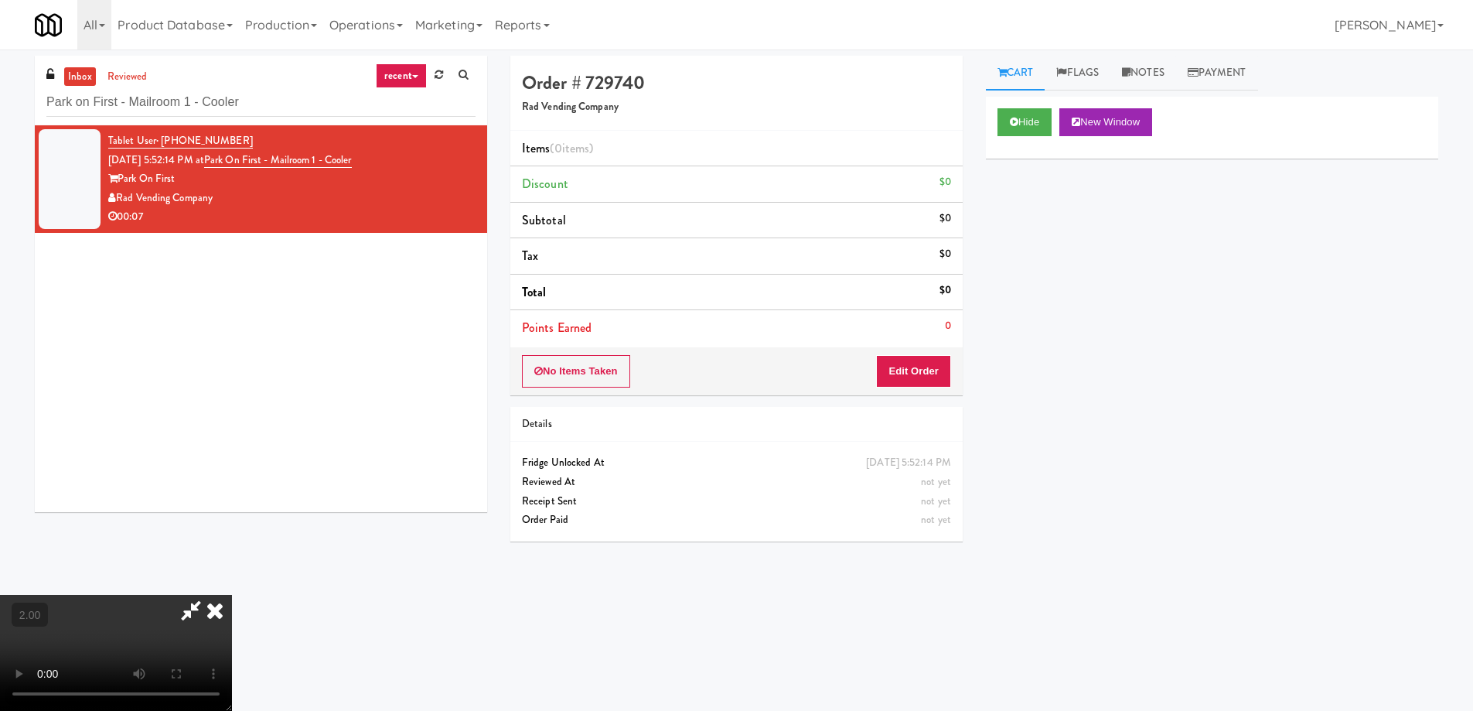
click at [232, 595] on video at bounding box center [116, 653] width 232 height 116
click at [929, 372] on button "Edit Order" at bounding box center [913, 371] width 75 height 32
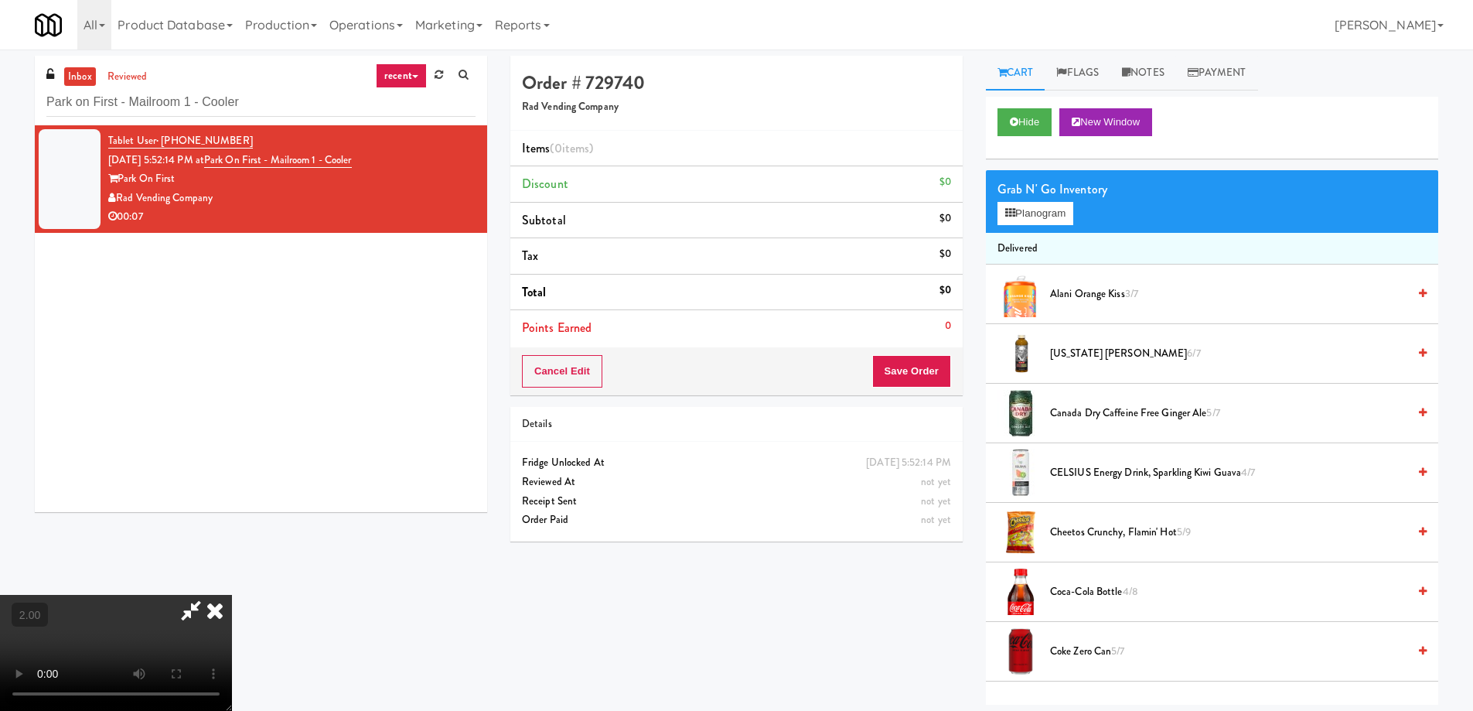
scroll to position [867, 0]
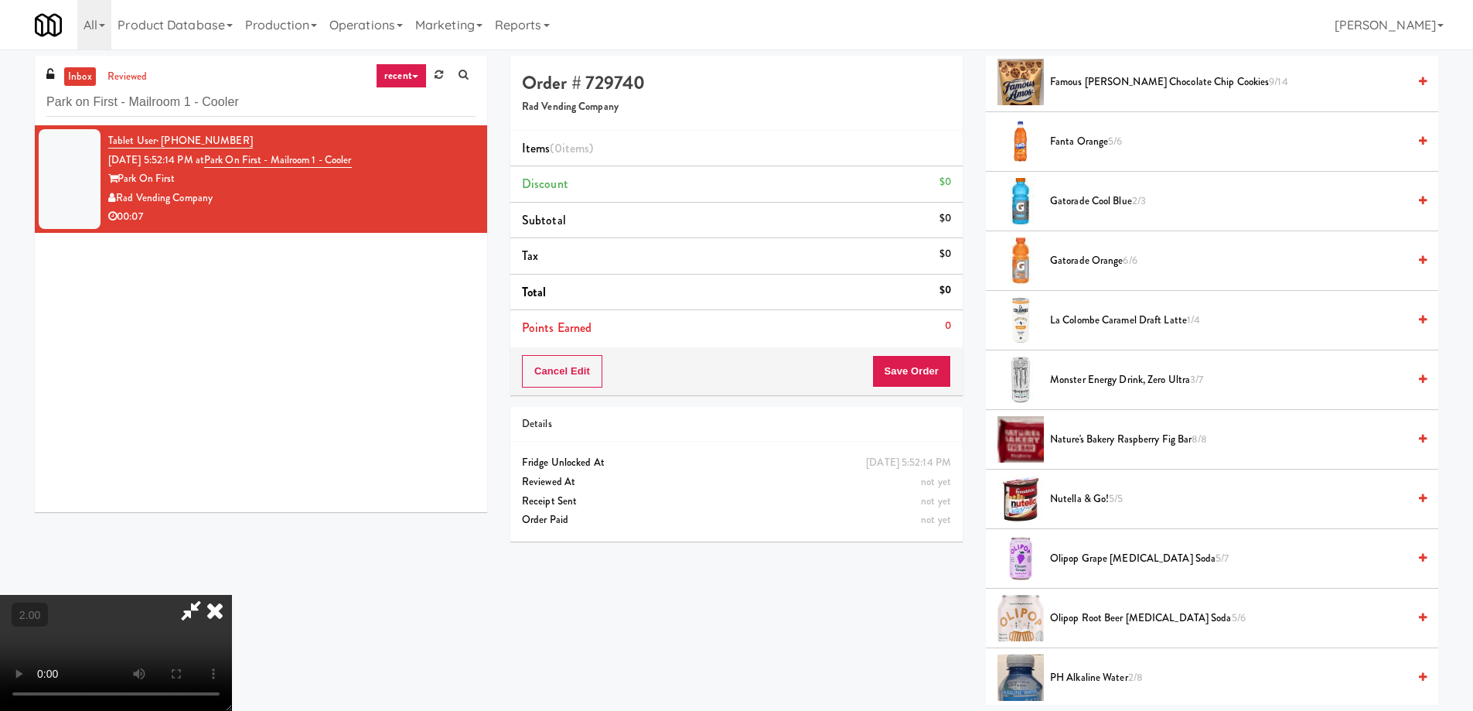
click at [1114, 365] on li "Monster Energy Drink, Zero Ultra 3/7" at bounding box center [1212, 380] width 452 height 60
click at [1115, 382] on span "Monster Energy Drink, Zero Ultra 3/7" at bounding box center [1228, 379] width 357 height 19
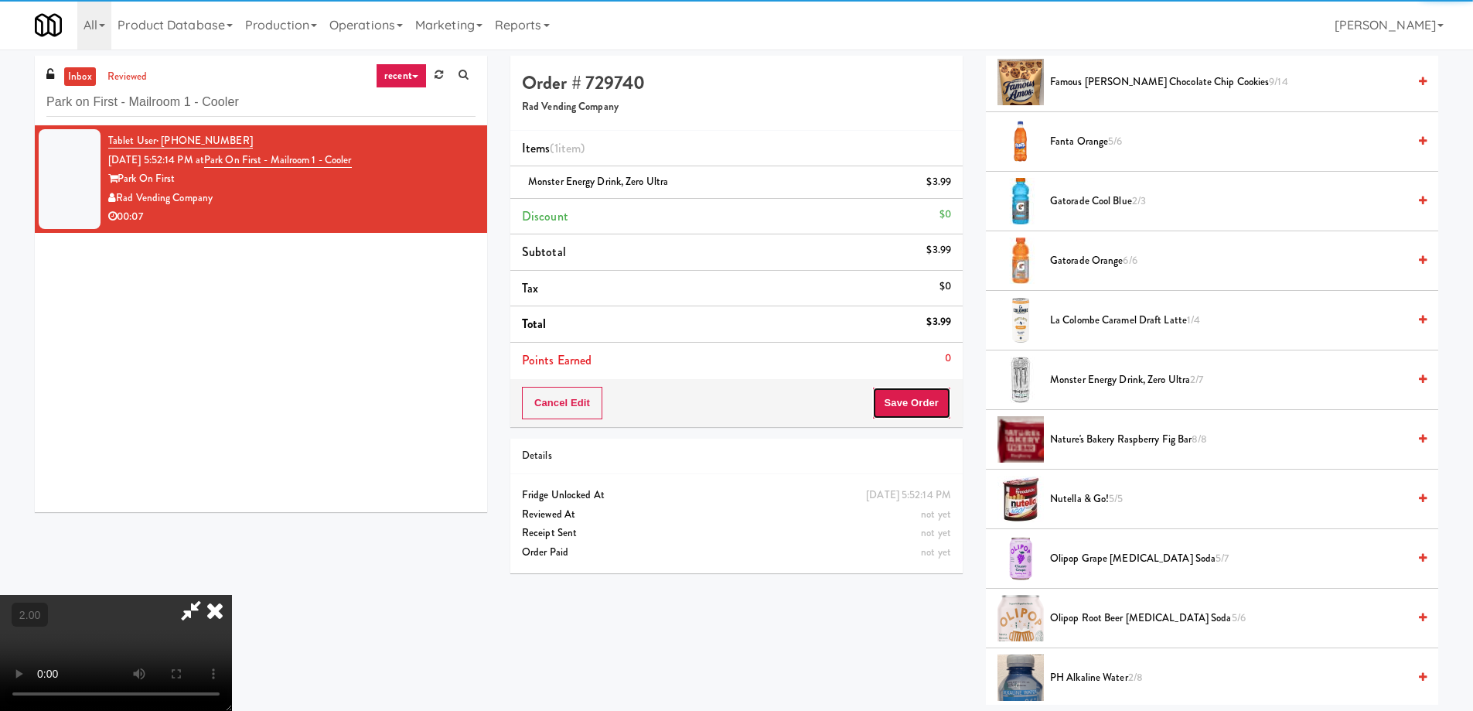
click at [929, 392] on button "Save Order" at bounding box center [911, 403] width 79 height 32
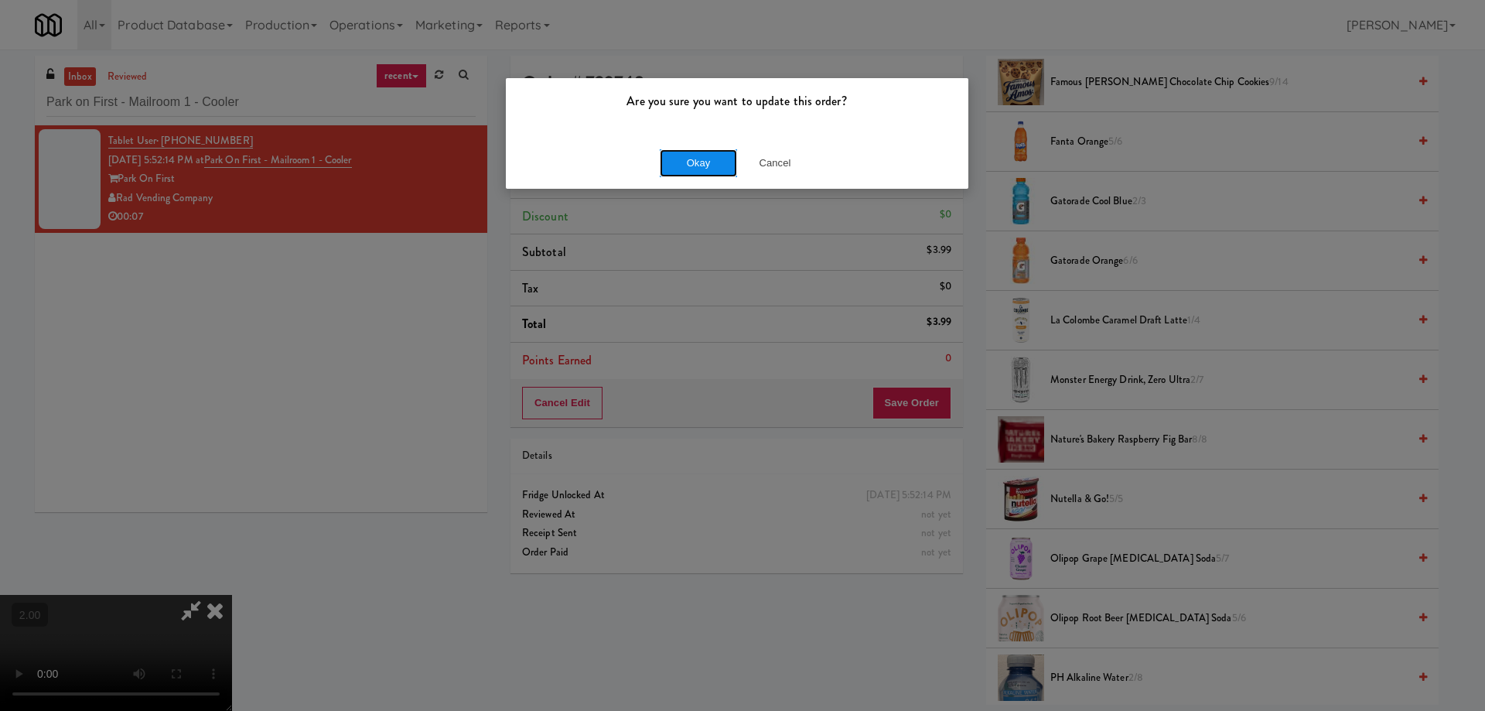
click at [700, 152] on button "Okay" at bounding box center [698, 163] width 77 height 28
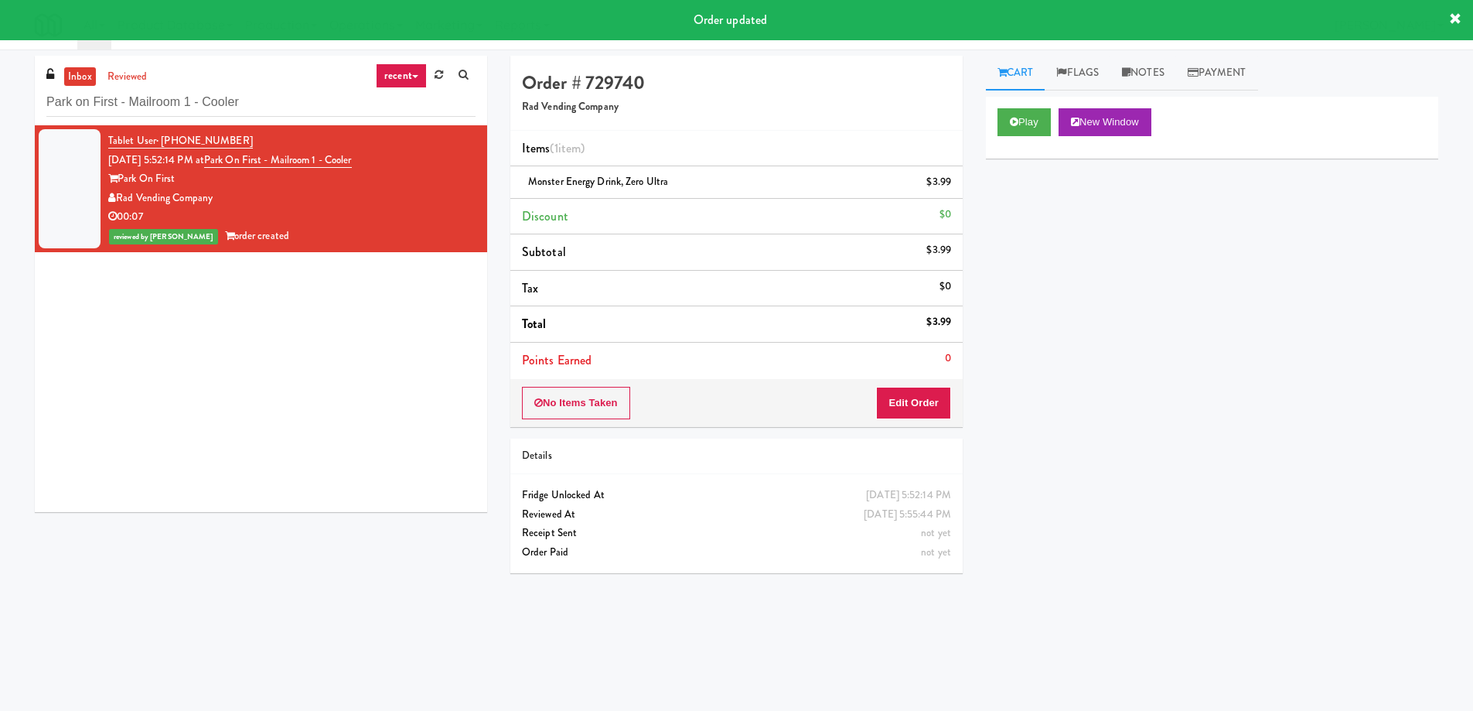
scroll to position [0, 0]
click at [240, 97] on input "Park on First - Mailroom 1 - Cooler" at bounding box center [260, 102] width 429 height 29
paste input "Crossing East - Cooler - Left"
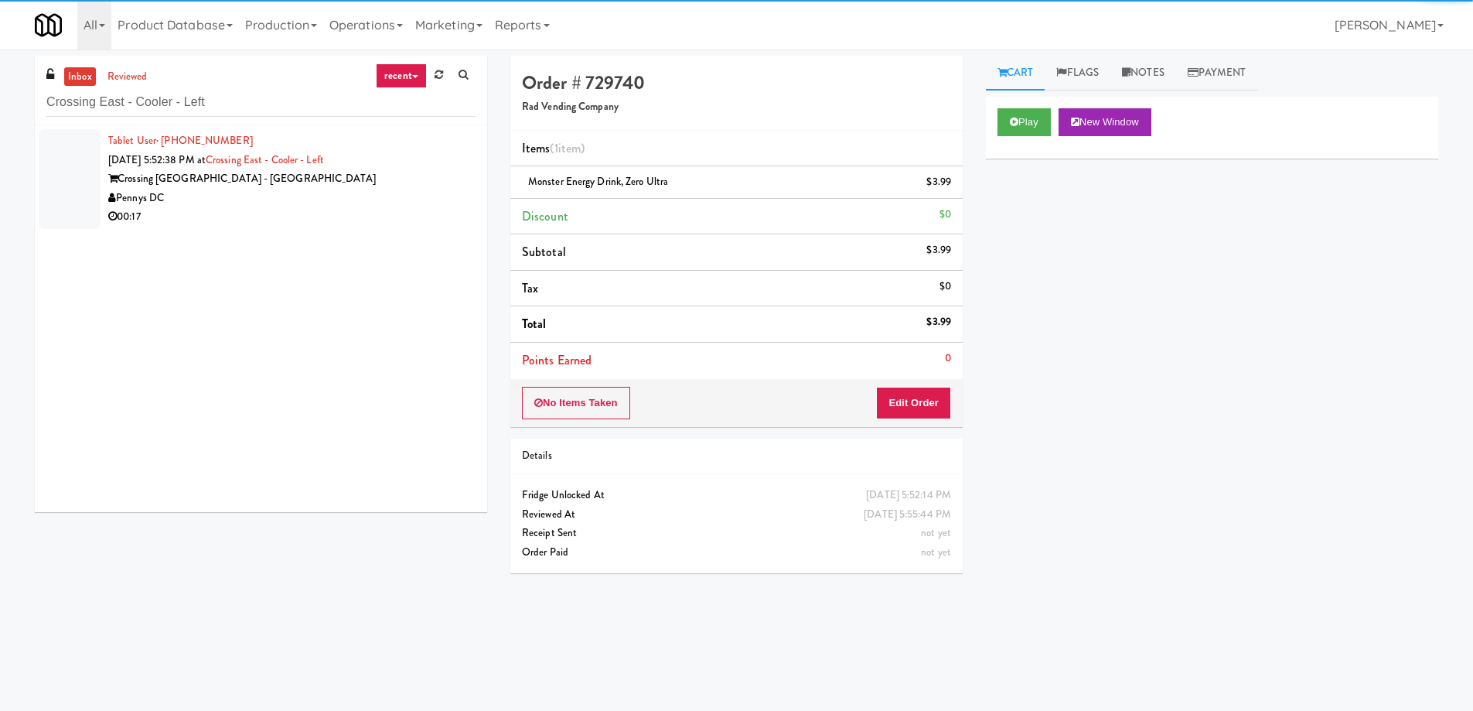
click at [332, 196] on div "Pennys DC" at bounding box center [291, 198] width 367 height 19
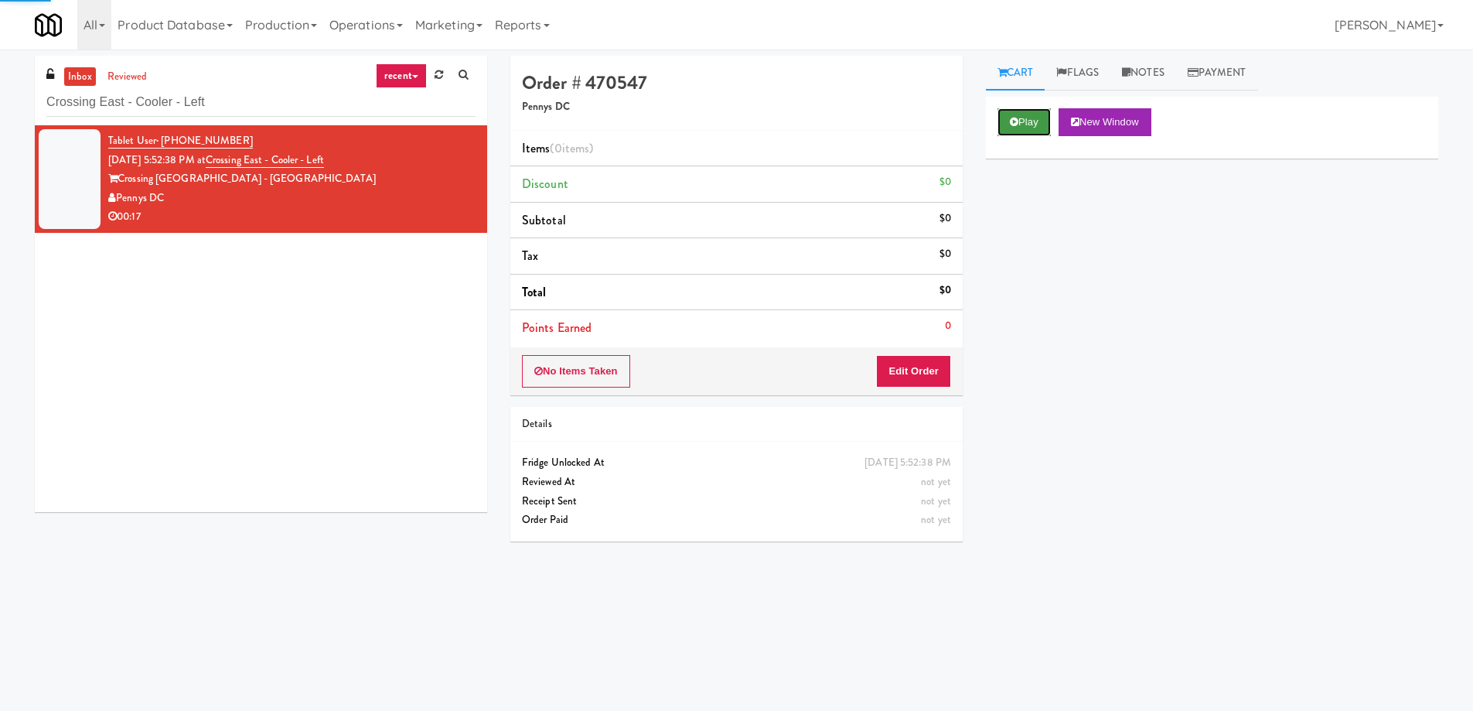
click at [1025, 122] on button "Play" at bounding box center [1024, 122] width 53 height 28
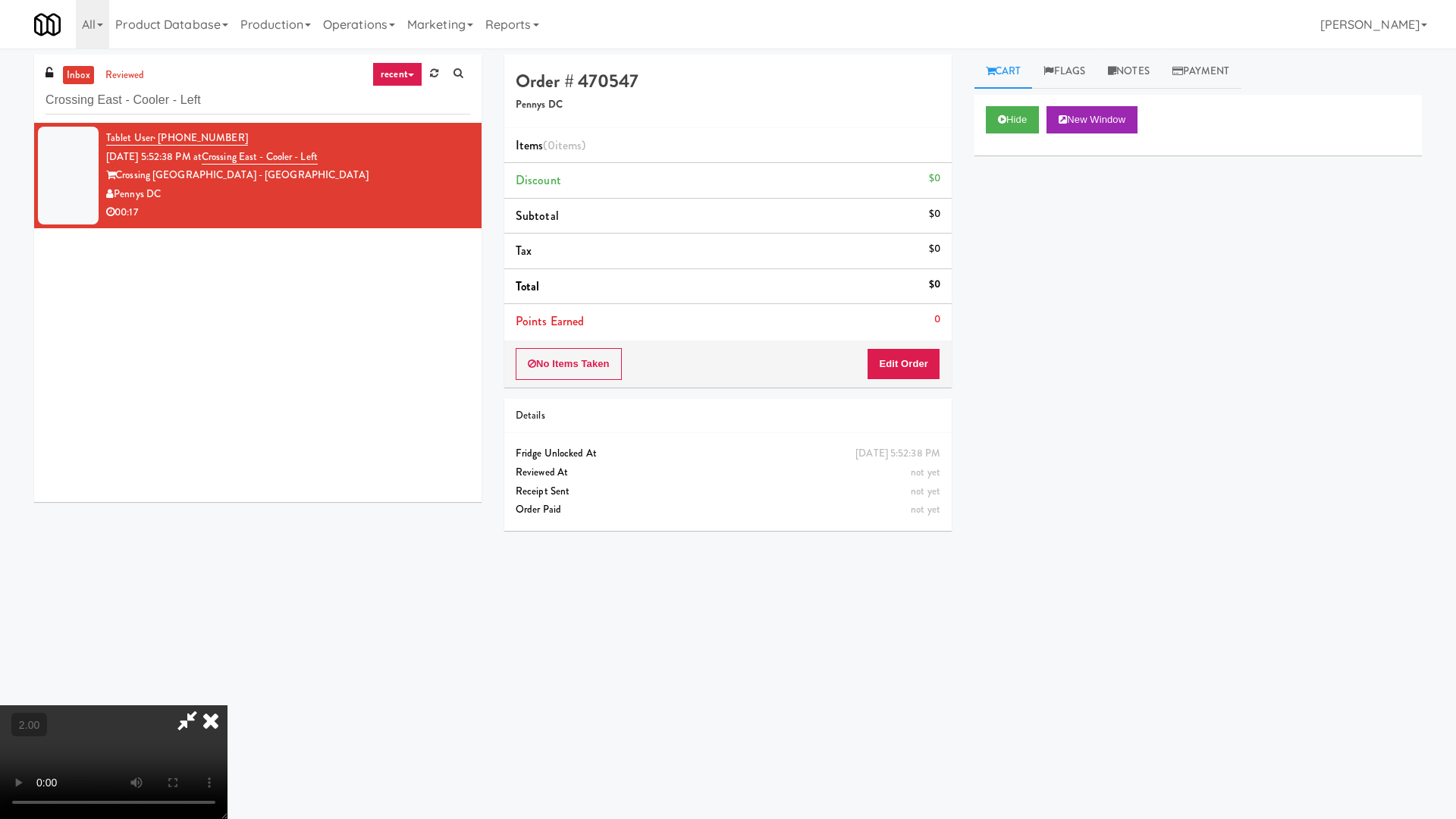
click at [227, 696] on video at bounding box center [114, 762] width 227 height 114
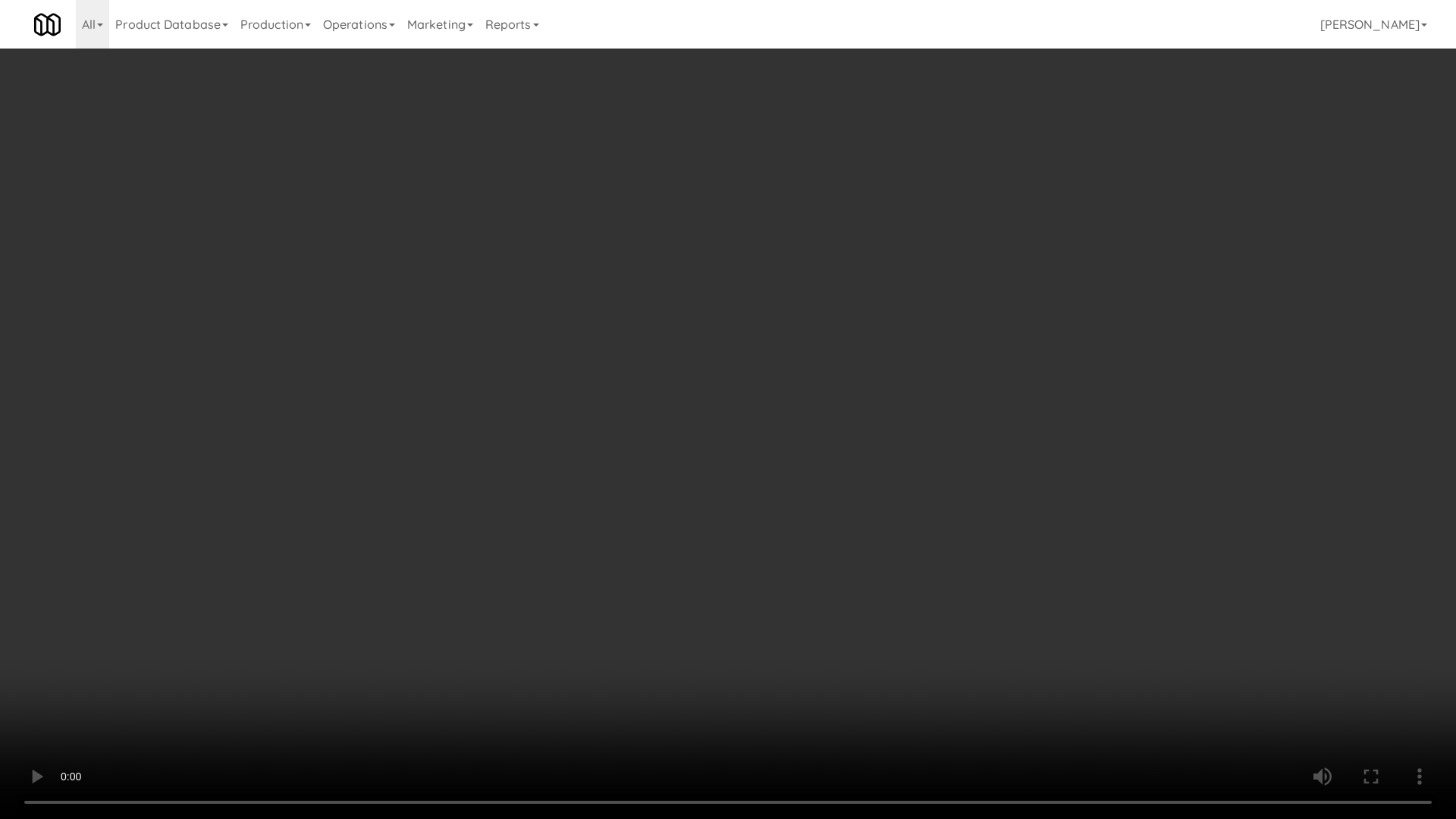
click at [915, 564] on video at bounding box center [728, 409] width 1456 height 819
click at [915, 566] on video at bounding box center [728, 409] width 1456 height 819
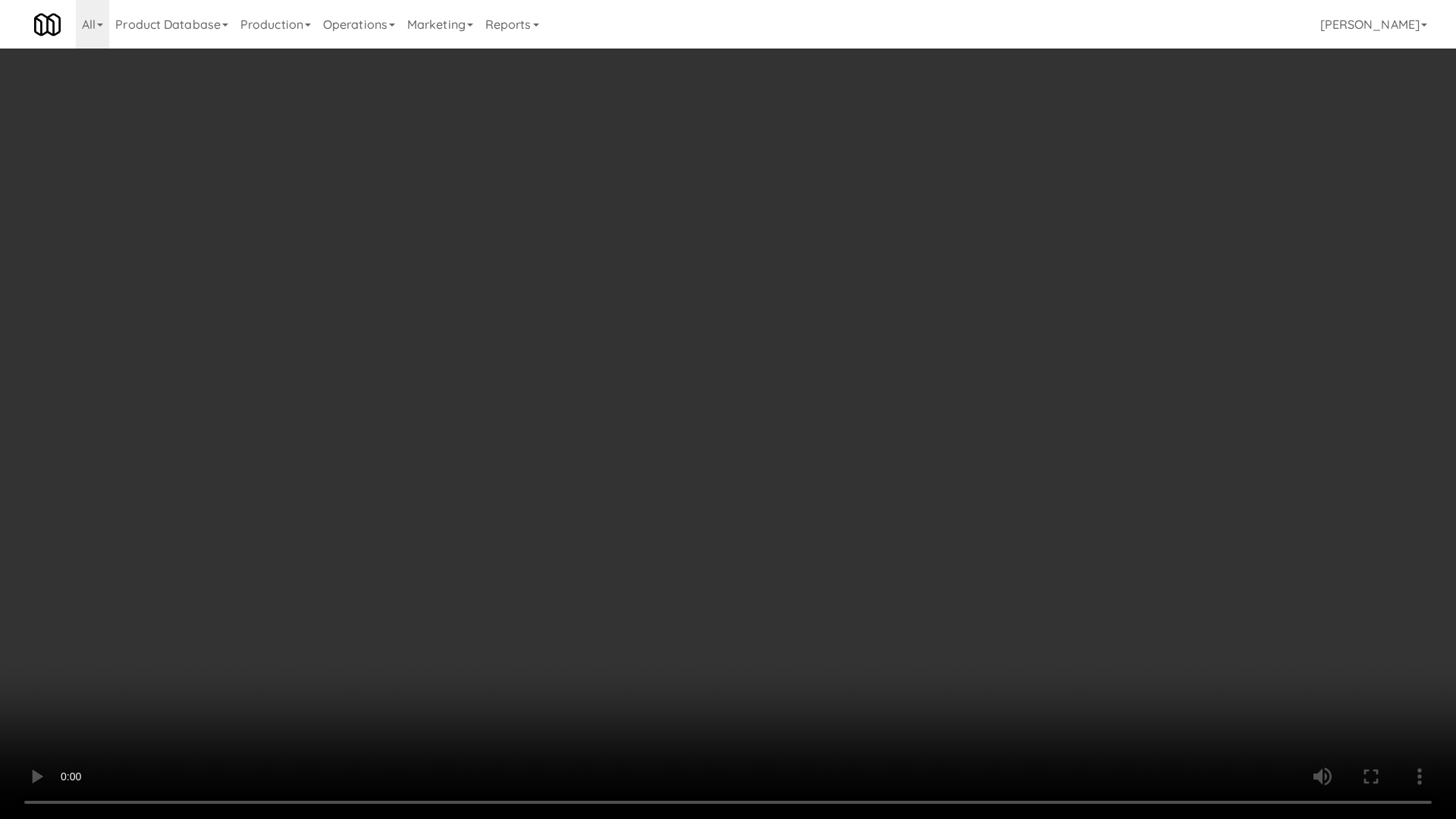
click at [922, 647] on video at bounding box center [728, 409] width 1456 height 819
click at [939, 668] on video at bounding box center [728, 409] width 1456 height 819
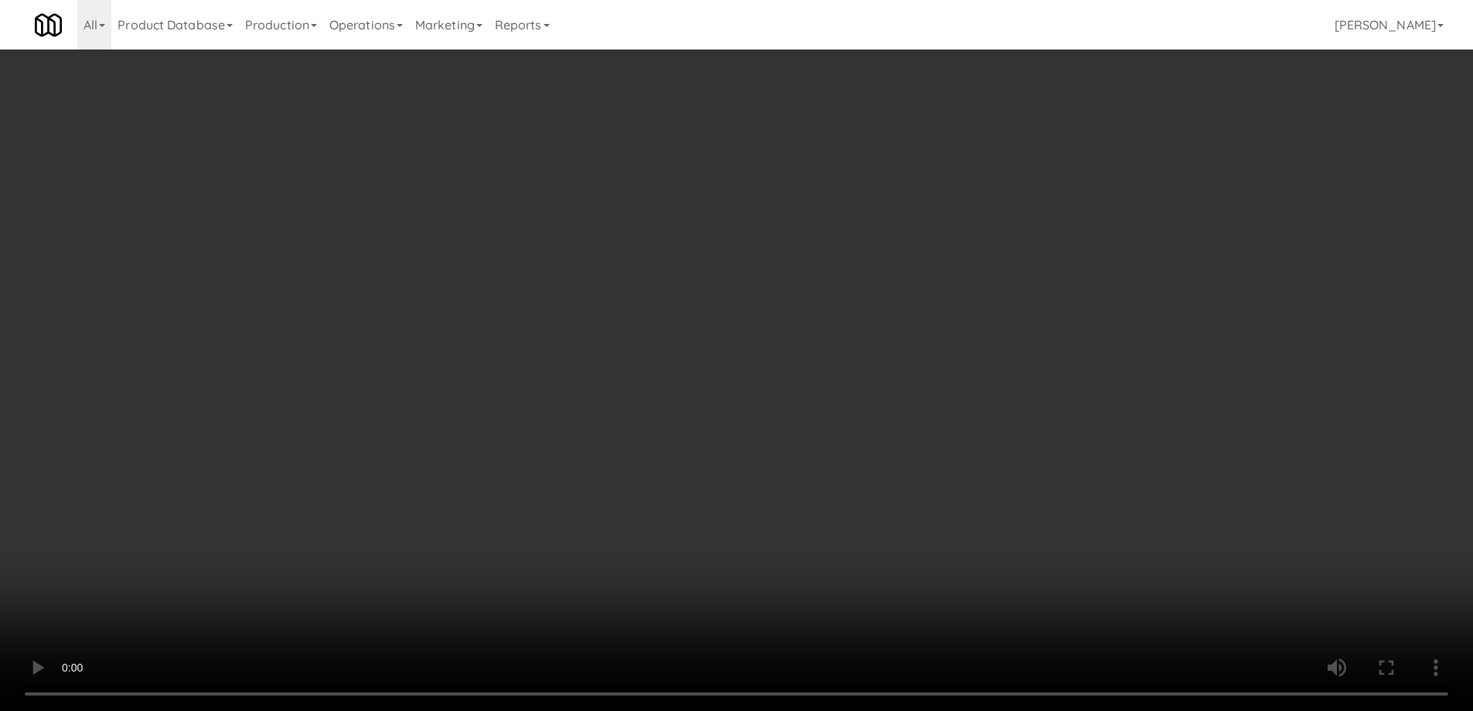
drag, startPoint x: 706, startPoint y: 467, endPoint x: 792, endPoint y: 453, distance: 87.0
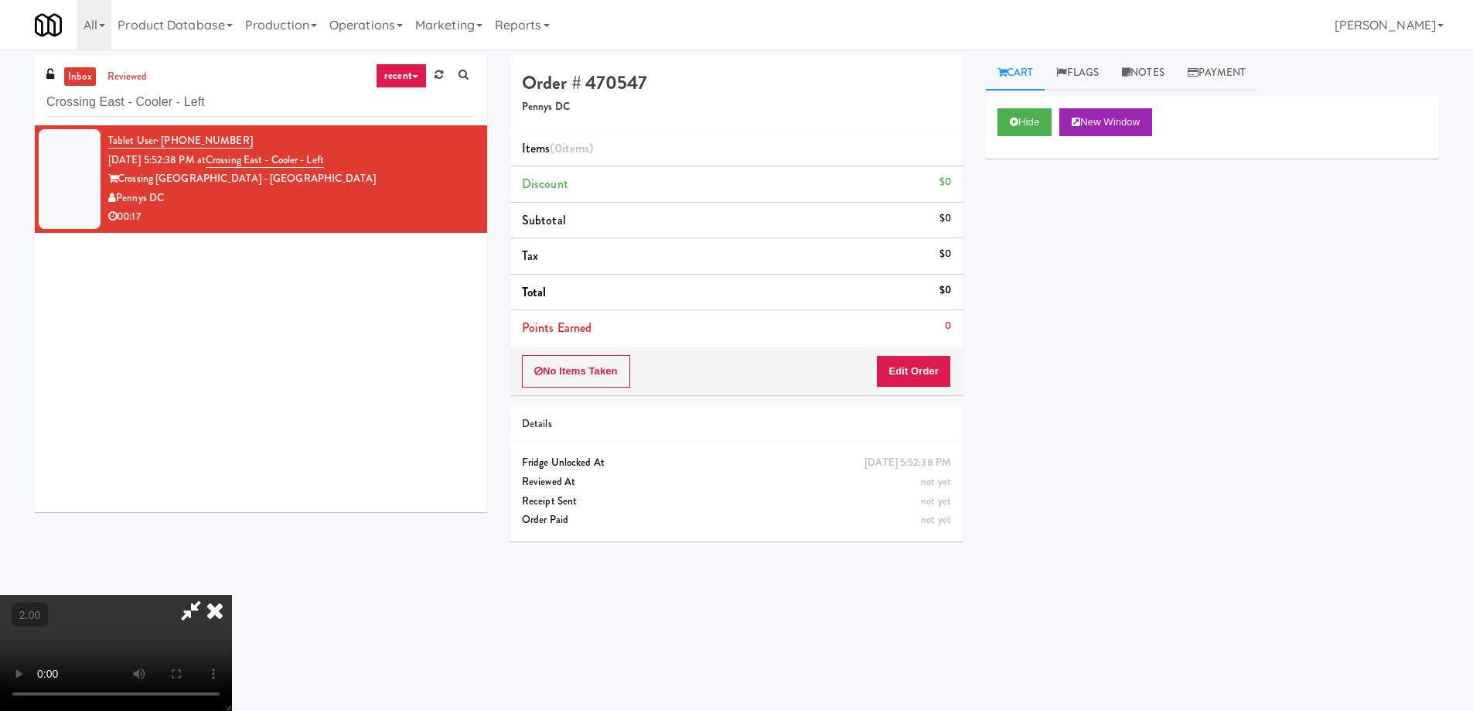
click at [232, 595] on video at bounding box center [116, 653] width 232 height 116
click at [924, 369] on button "Edit Order" at bounding box center [913, 371] width 75 height 32
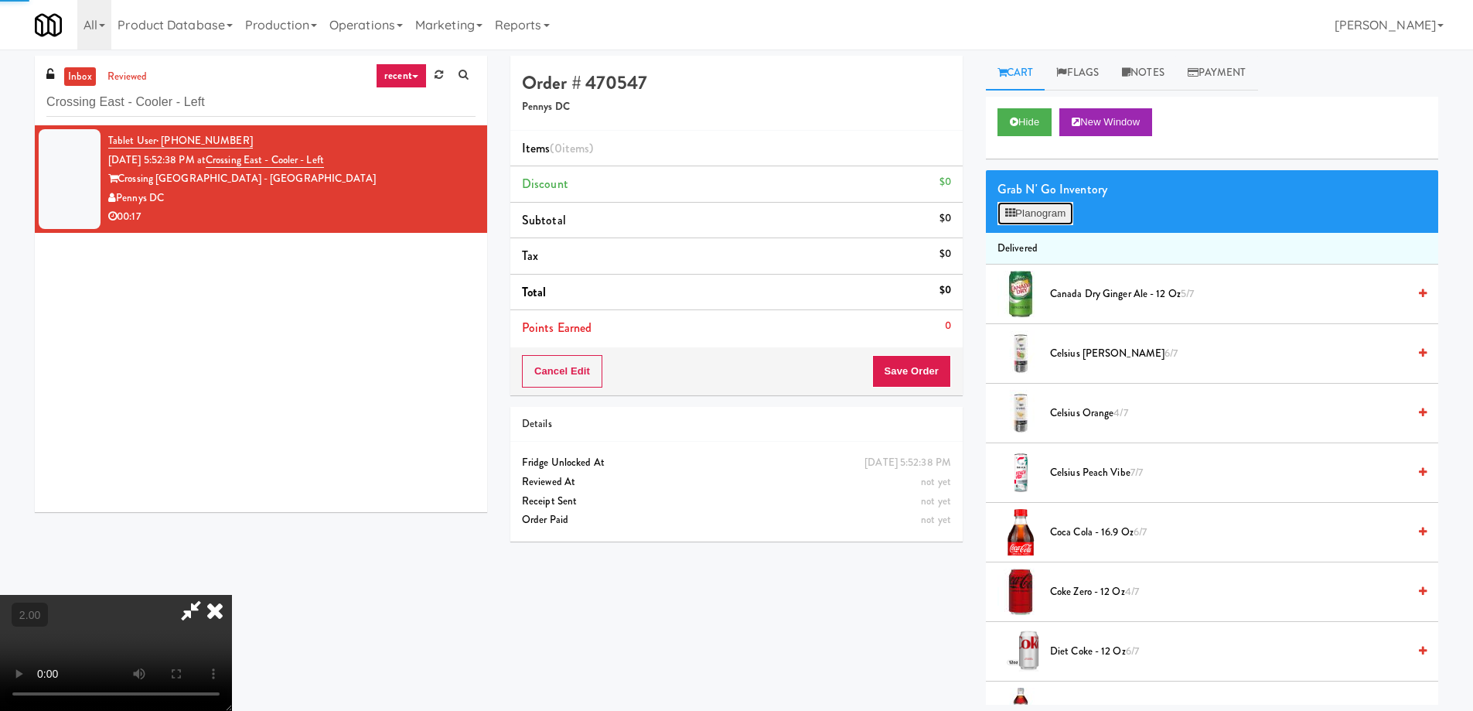
click at [1039, 215] on button "Planogram" at bounding box center [1036, 213] width 76 height 23
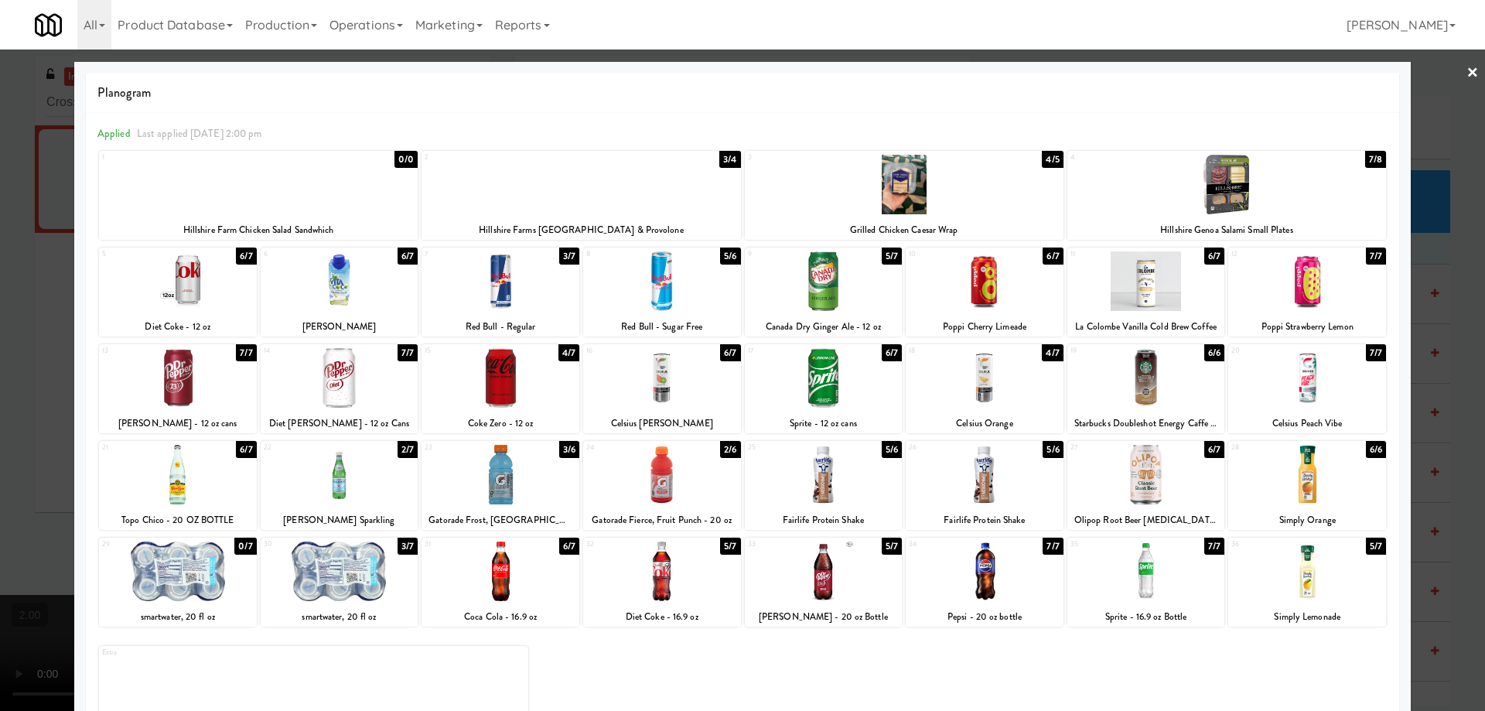
click at [372, 397] on div at bounding box center [340, 378] width 158 height 60
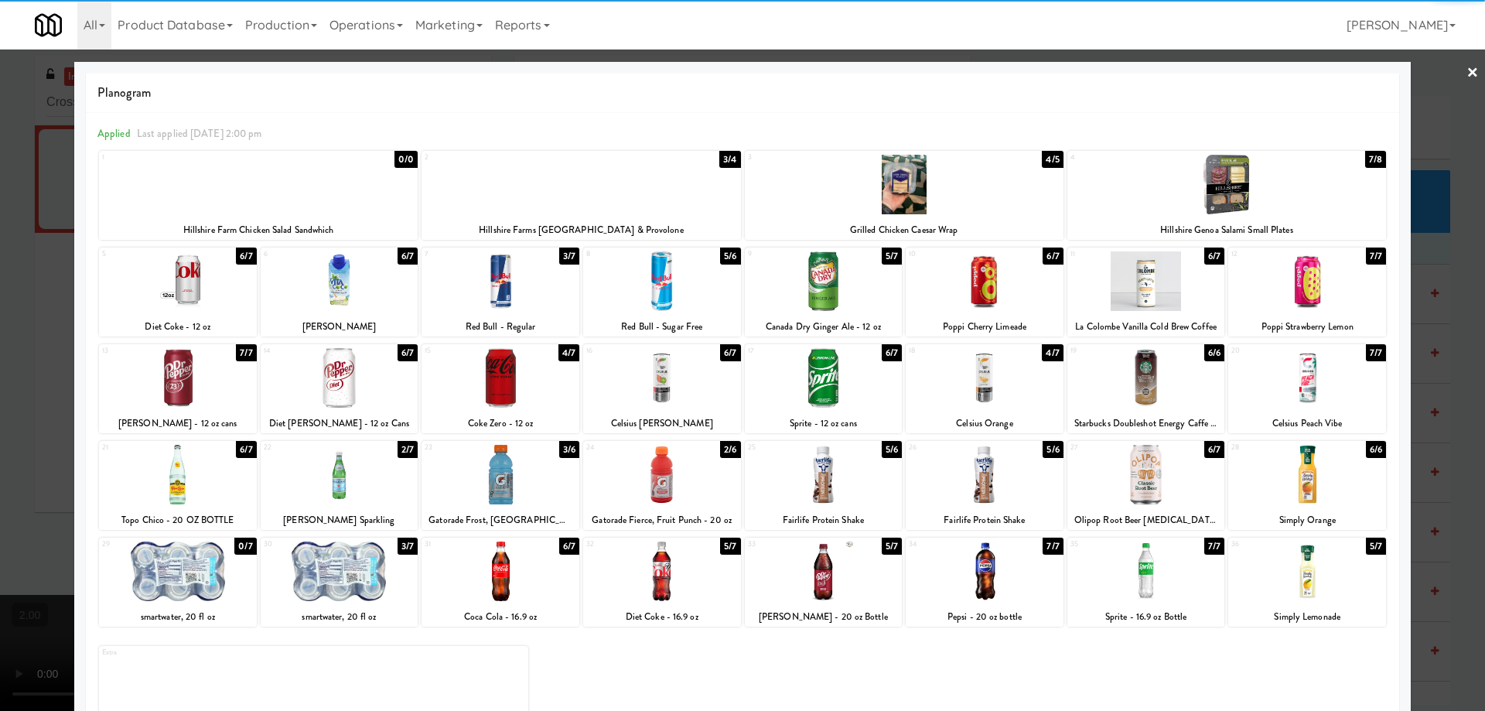
click at [526, 387] on div at bounding box center [500, 378] width 158 height 60
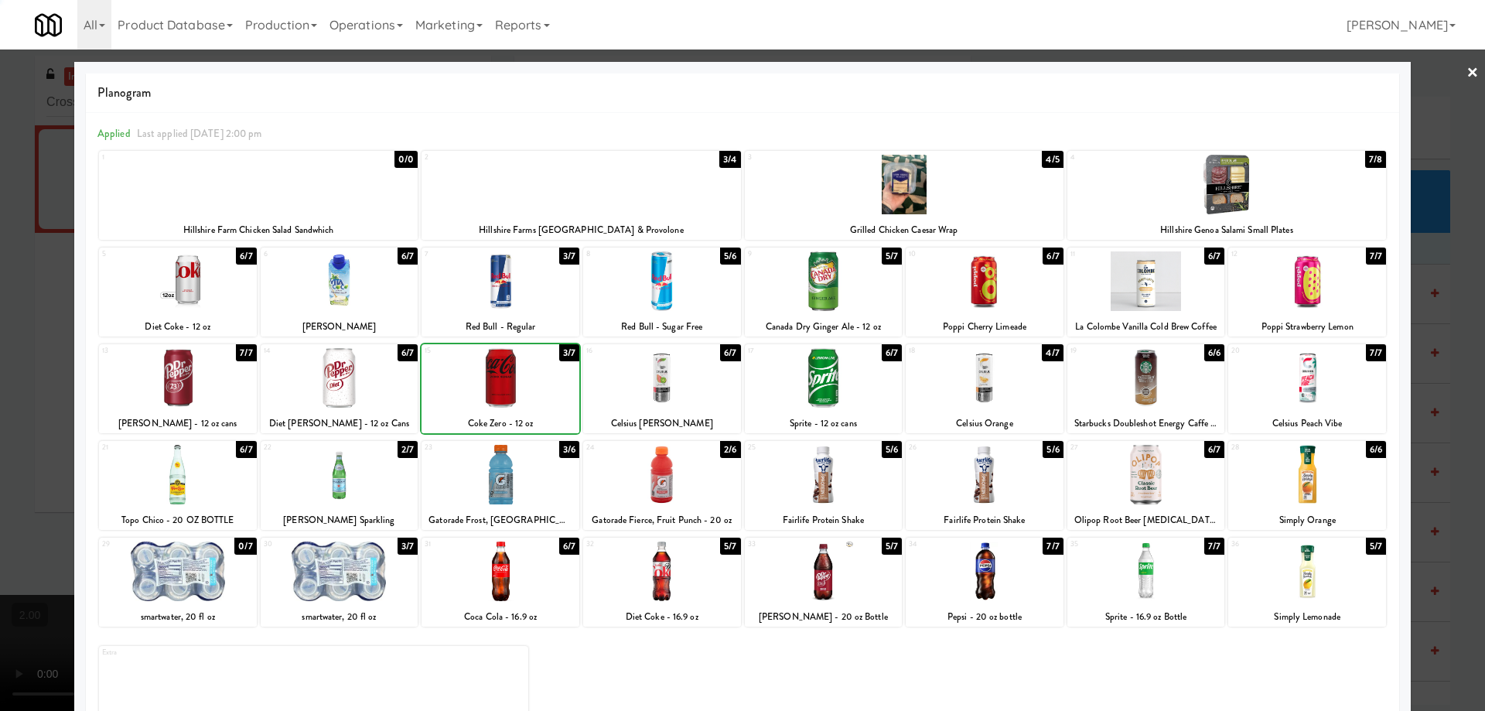
click at [521, 386] on div at bounding box center [500, 378] width 158 height 60
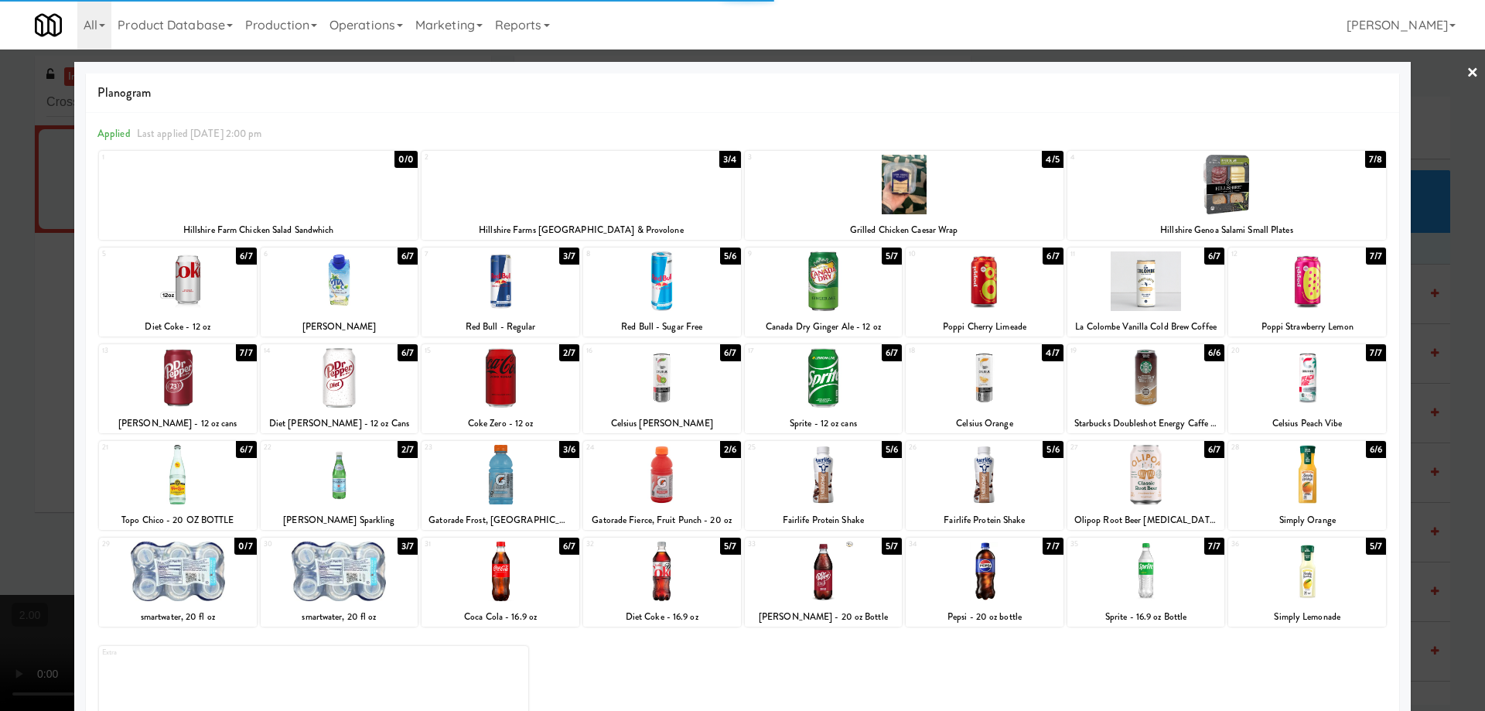
click at [0, 514] on div at bounding box center [742, 355] width 1485 height 711
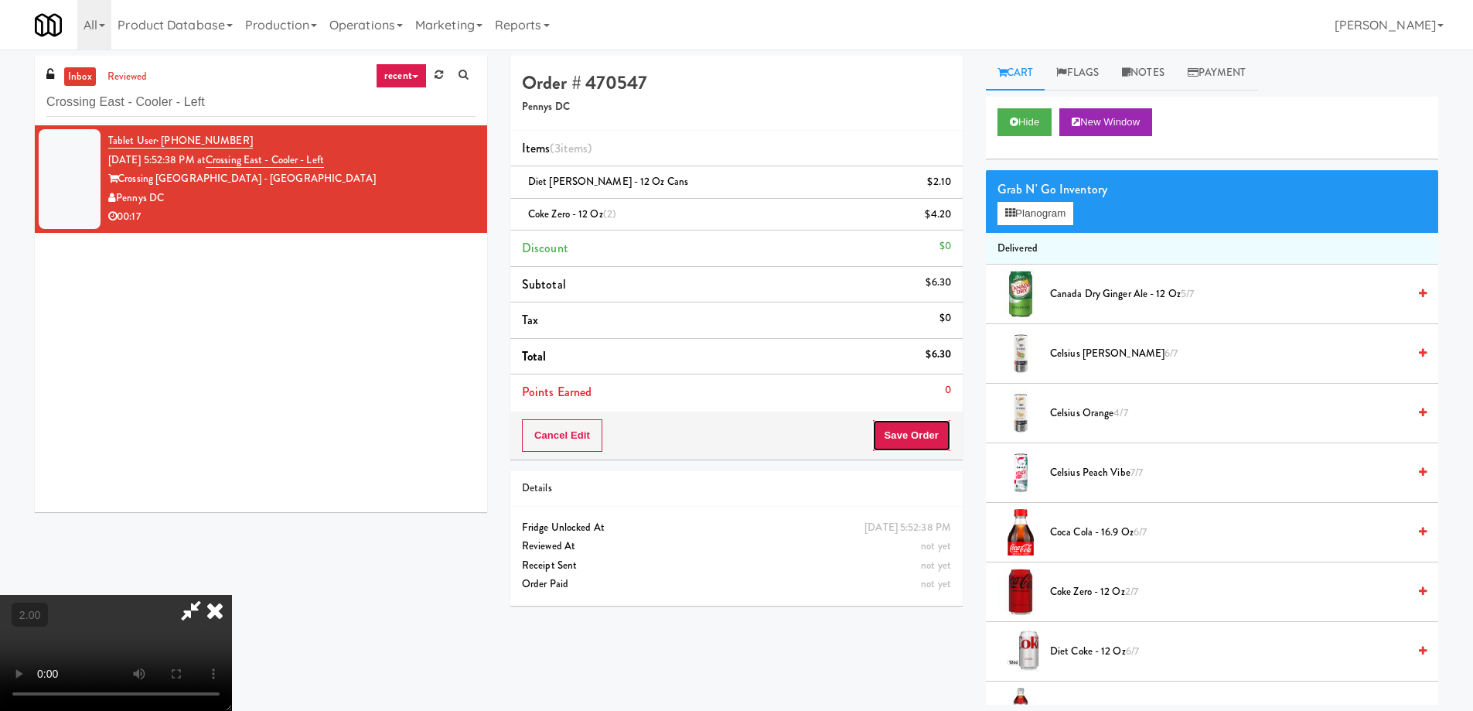
click at [906, 448] on button "Save Order" at bounding box center [911, 435] width 79 height 32
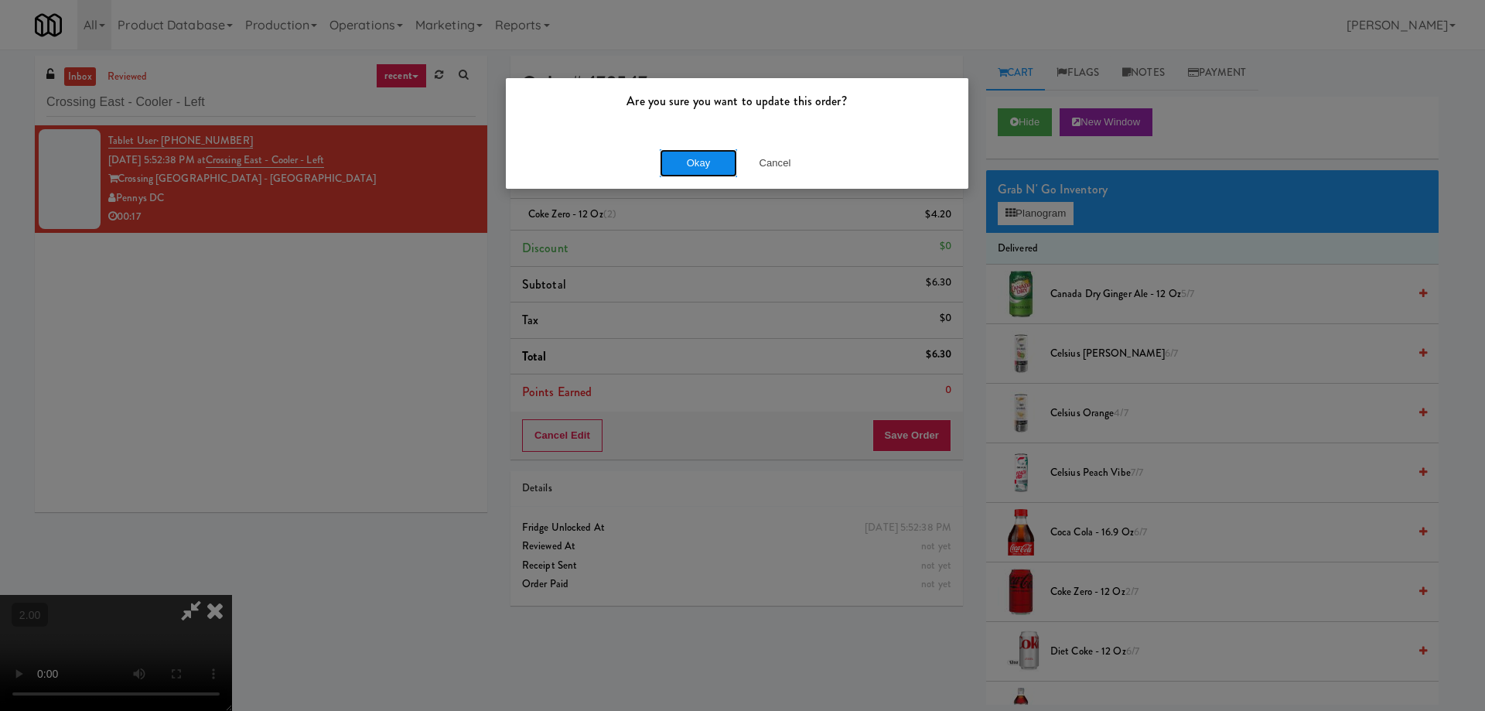
click at [708, 155] on button "Okay" at bounding box center [698, 163] width 77 height 28
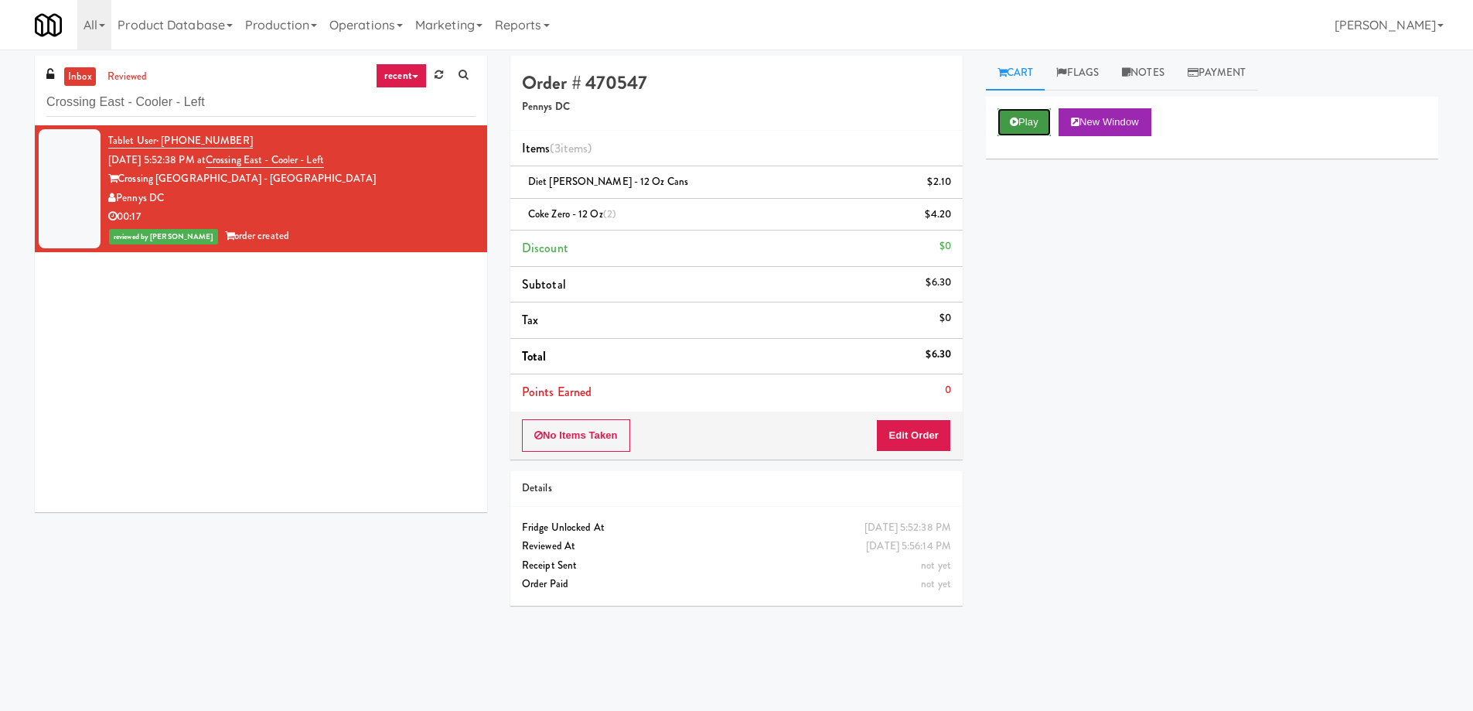
click at [1036, 124] on button "Play" at bounding box center [1024, 122] width 53 height 28
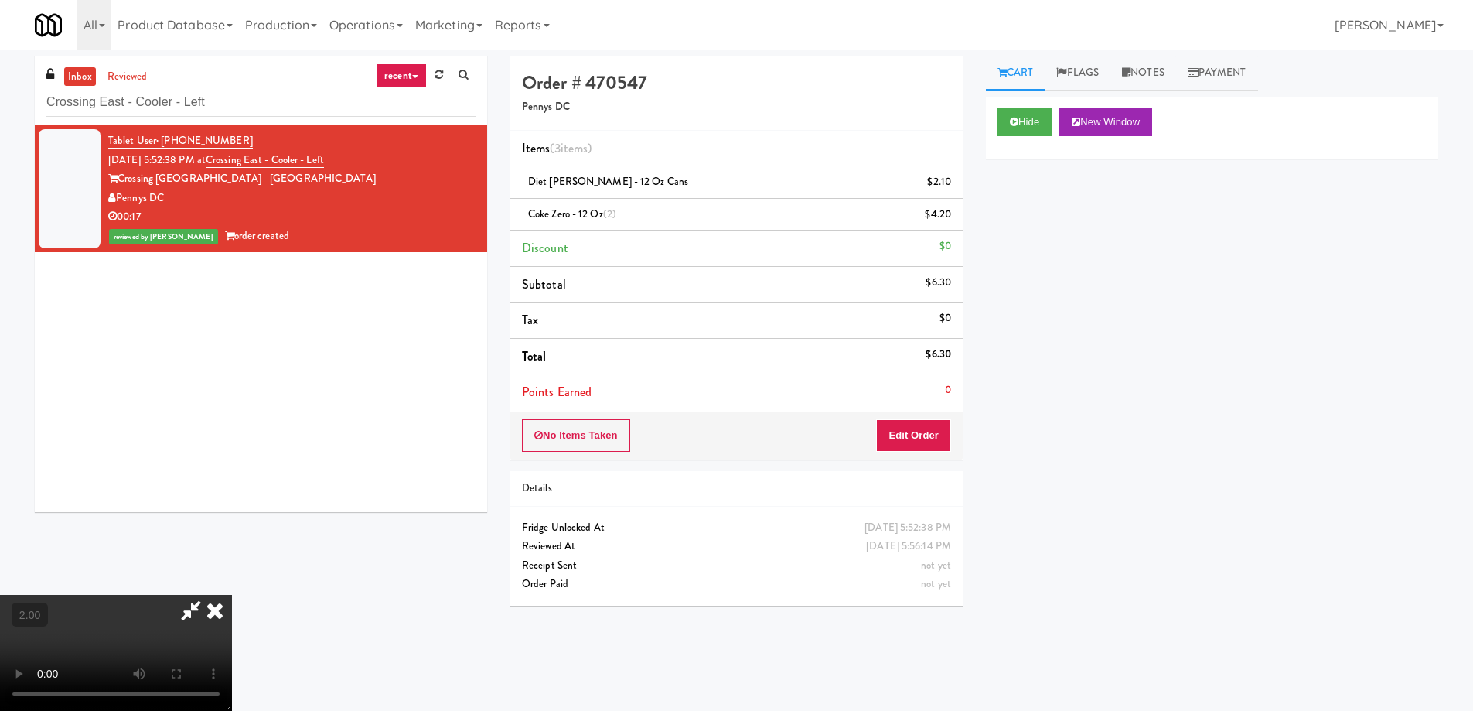
click at [232, 595] on video at bounding box center [116, 653] width 232 height 116
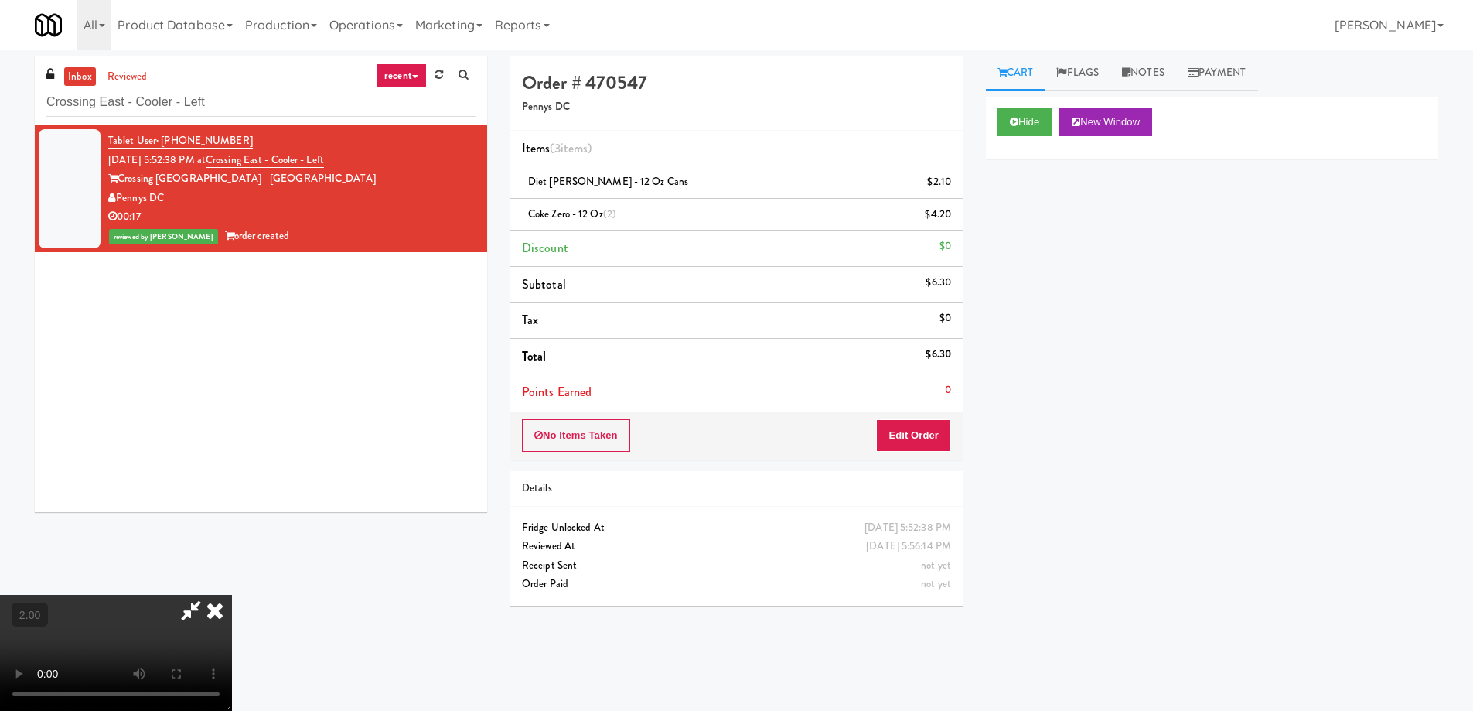
click at [232, 595] on video at bounding box center [116, 653] width 232 height 116
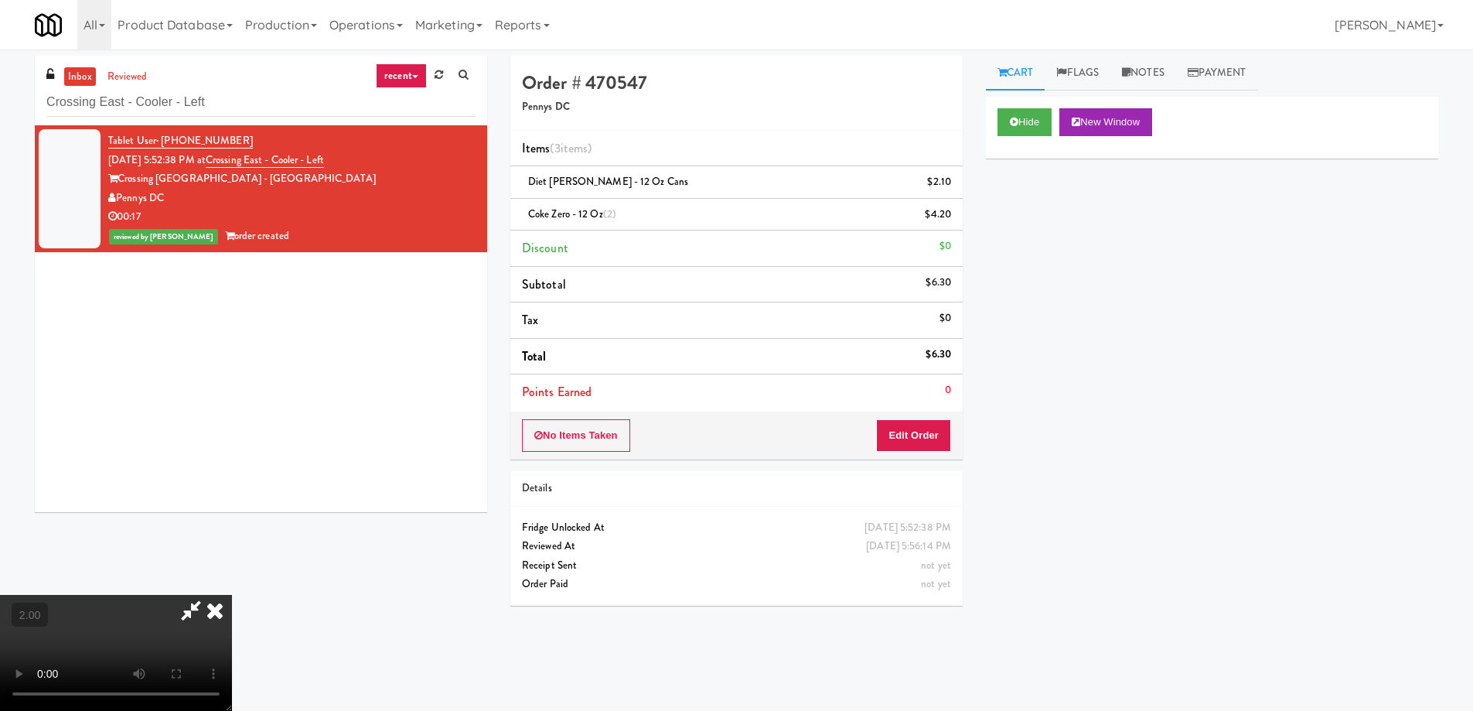
click at [209, 595] on icon at bounding box center [191, 610] width 36 height 31
click at [201, 105] on input "Crossing East - Cooler - Left" at bounding box center [260, 102] width 429 height 29
paste input "Gallery 64 - Combo Cooler - Middle"
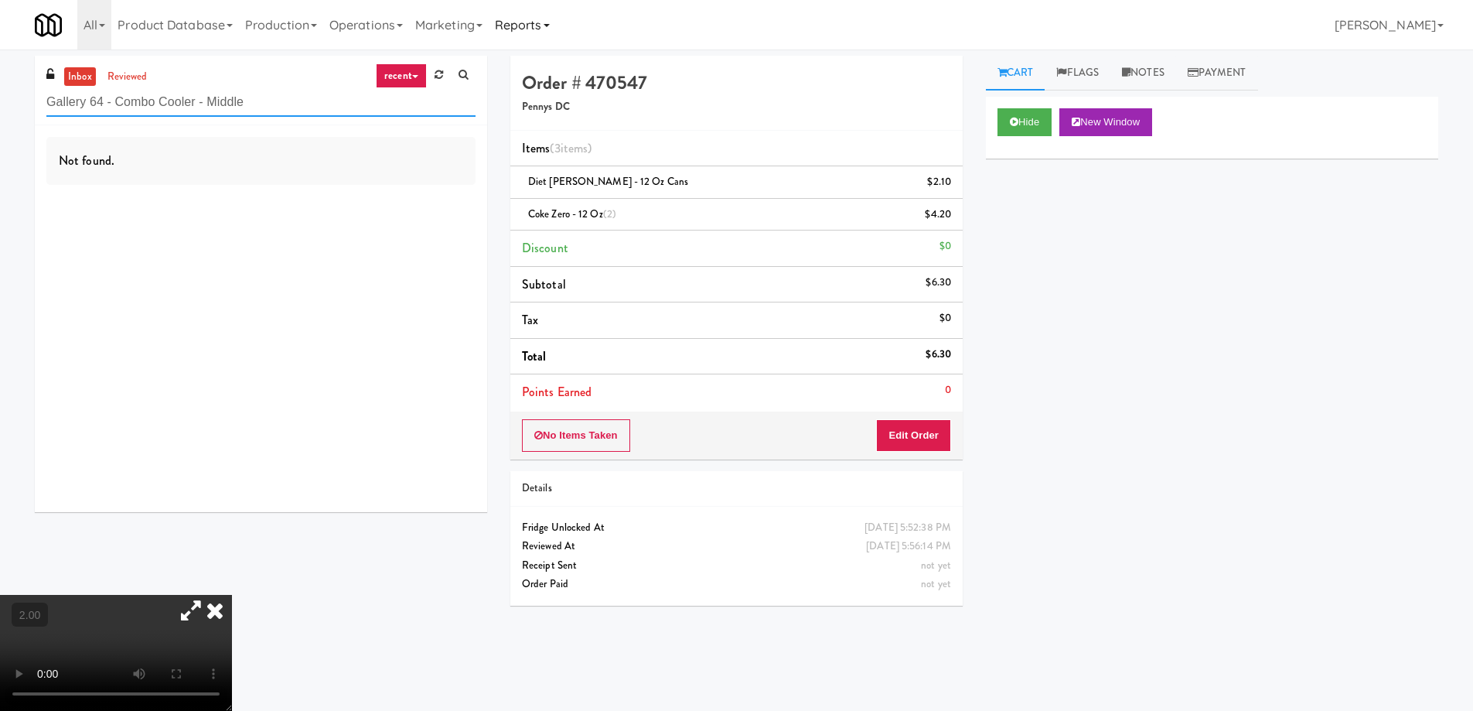
type input "Gallery 64 - Combo Cooler - Middle"
click at [196, 110] on input "Gallery 64 - Combo Cooler - Middle" at bounding box center [260, 102] width 429 height 29
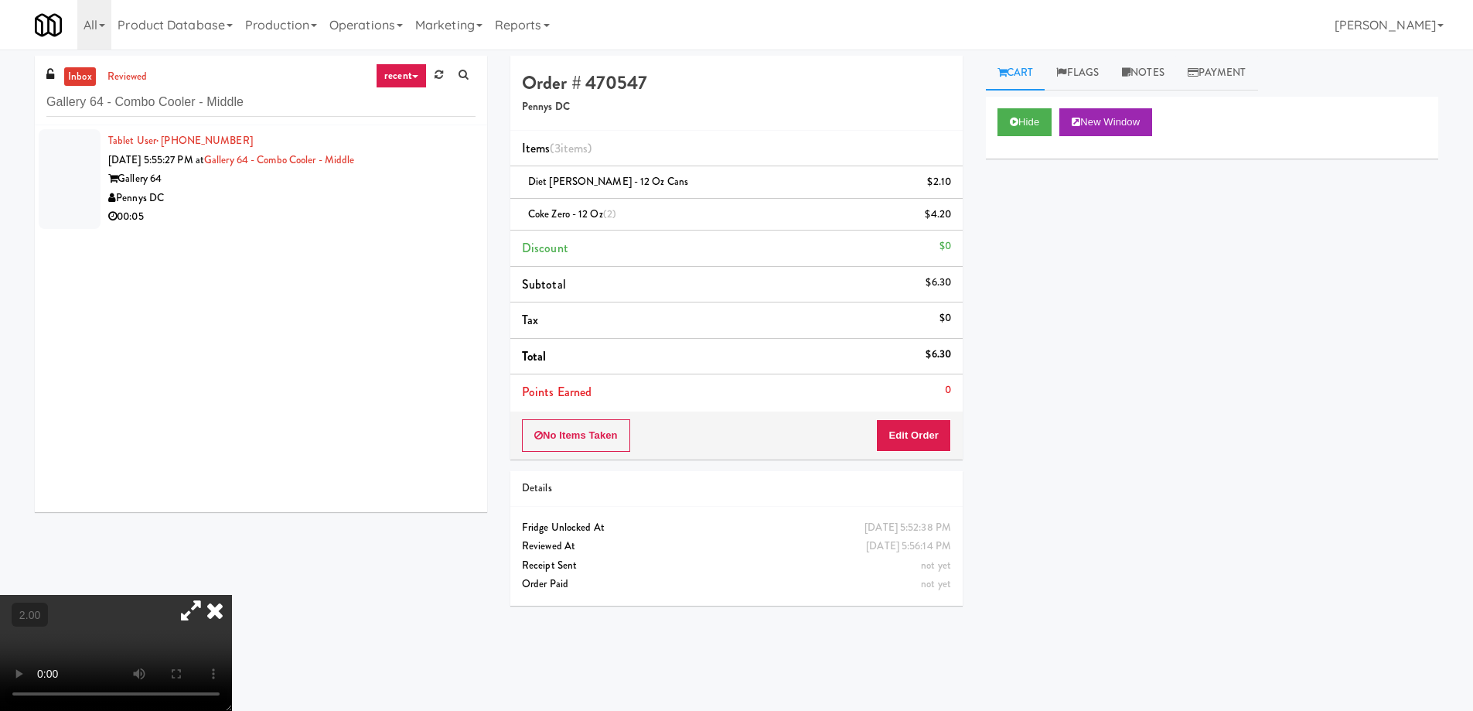
click at [288, 172] on div "Gallery 64" at bounding box center [291, 178] width 367 height 19
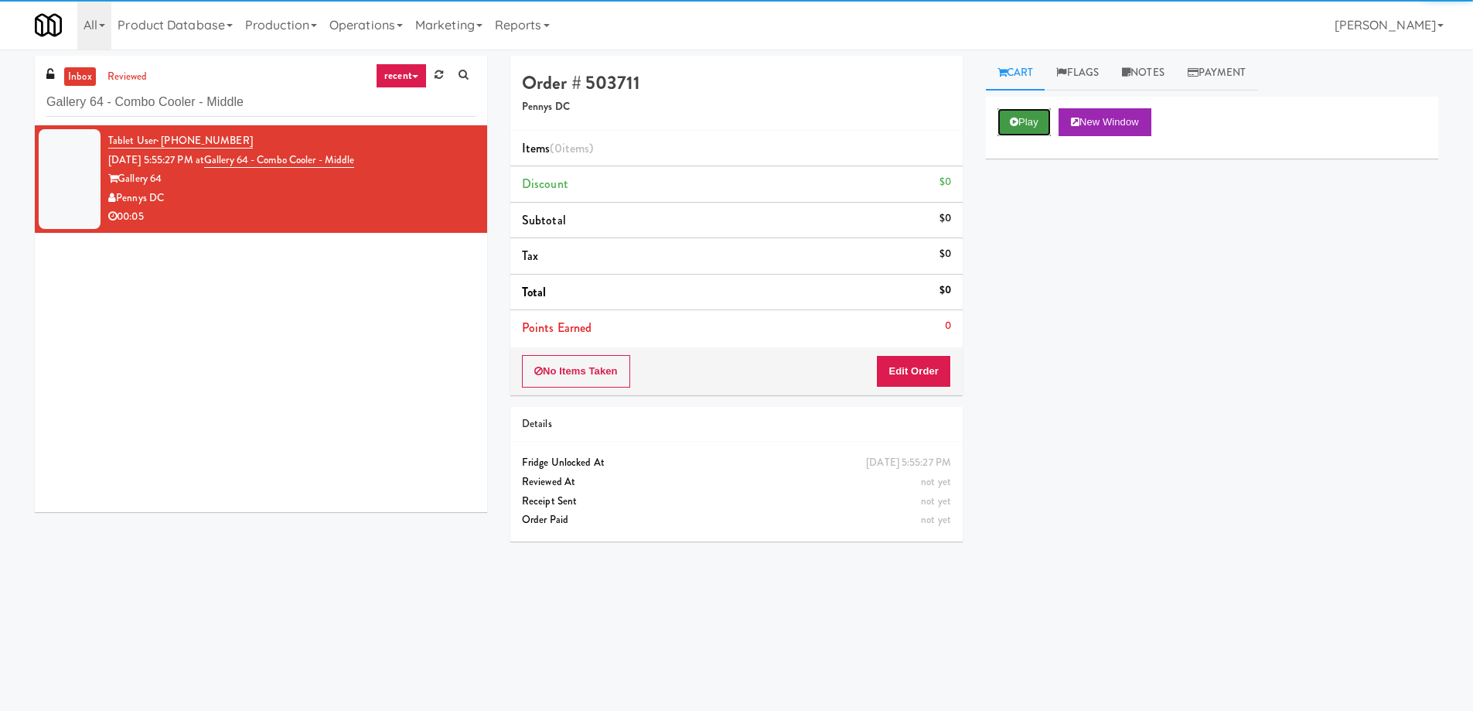
click at [1042, 117] on button "Play" at bounding box center [1024, 122] width 53 height 28
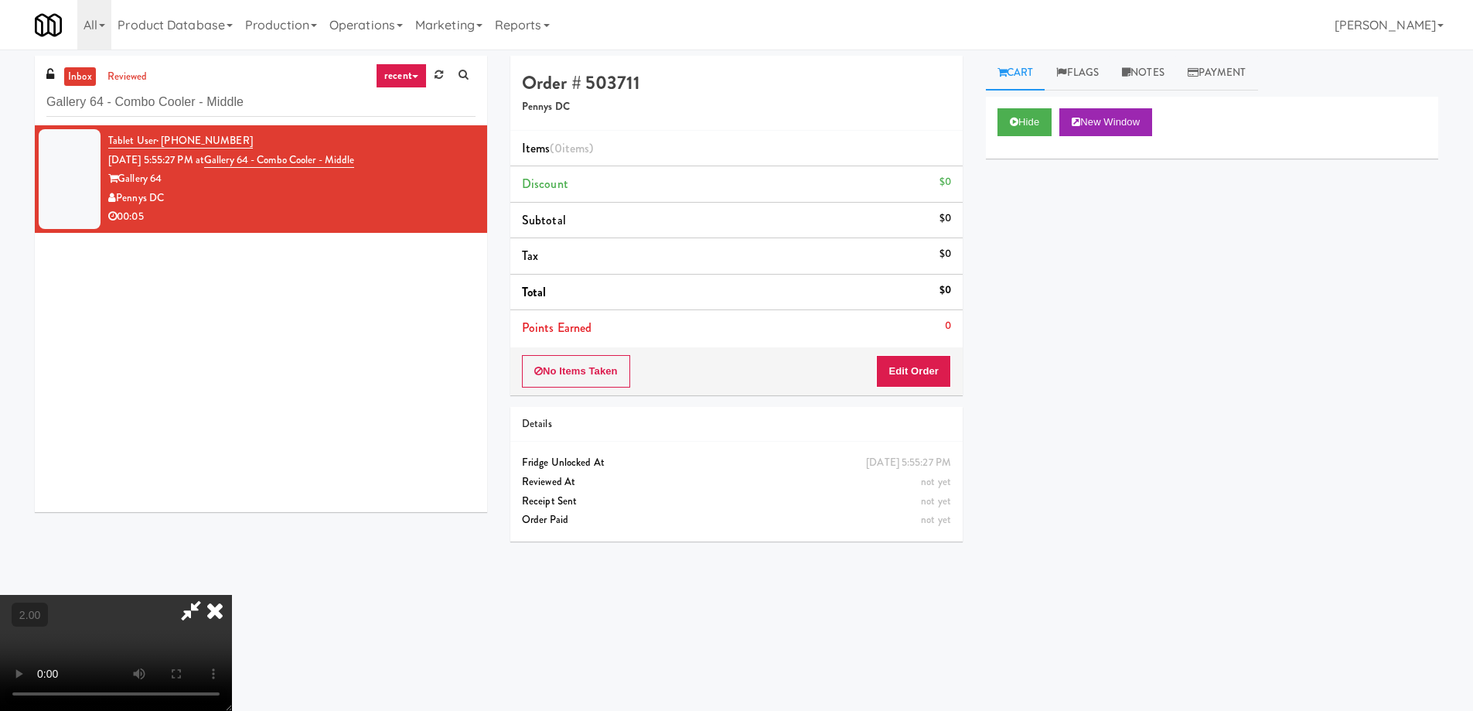
click at [232, 595] on video at bounding box center [116, 653] width 232 height 116
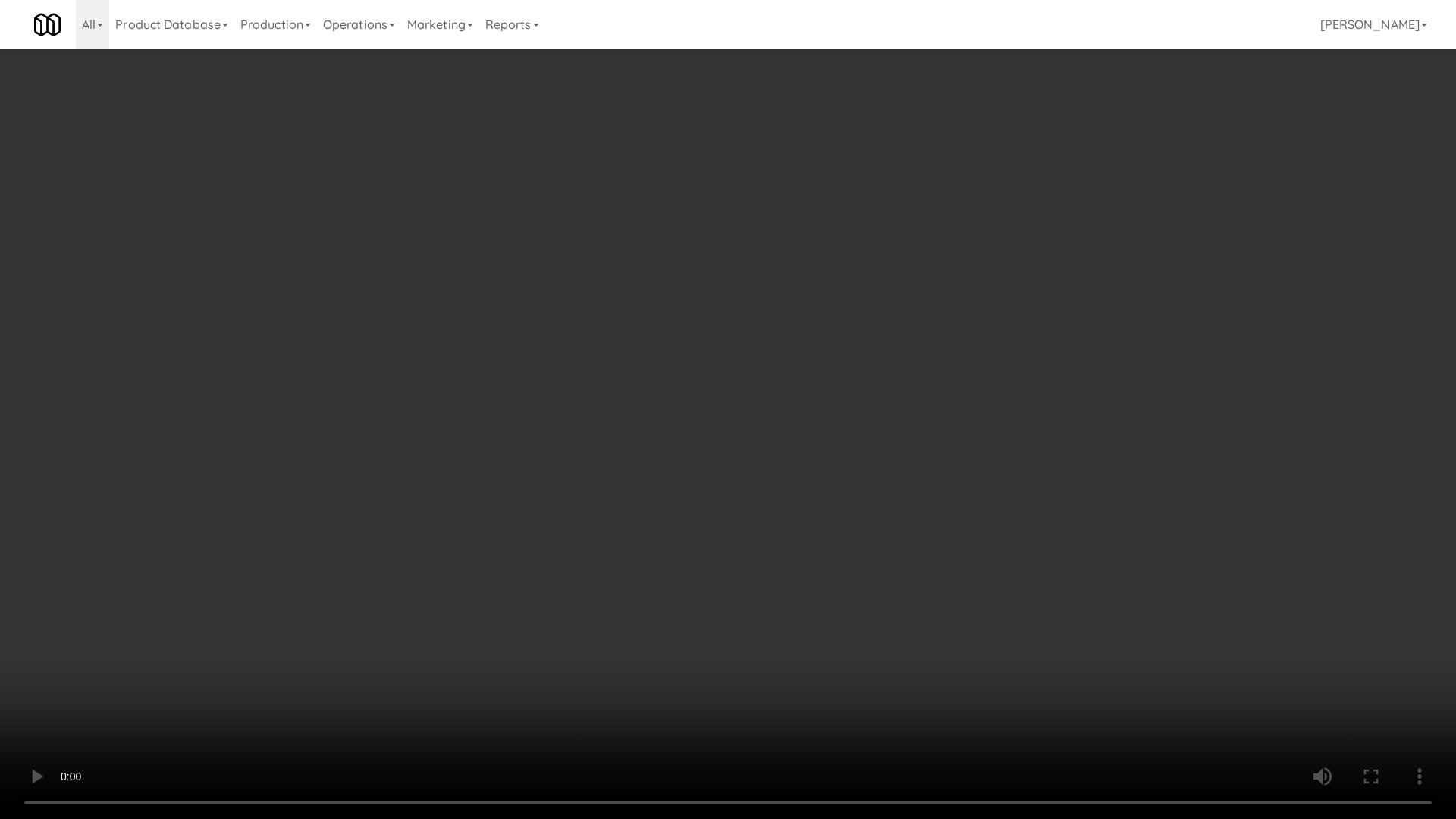
click at [1023, 446] on video at bounding box center [728, 409] width 1456 height 819
click at [1048, 445] on video at bounding box center [728, 409] width 1456 height 819
click at [1060, 445] on video at bounding box center [728, 409] width 1456 height 819
click at [1000, 572] on video at bounding box center [728, 409] width 1456 height 819
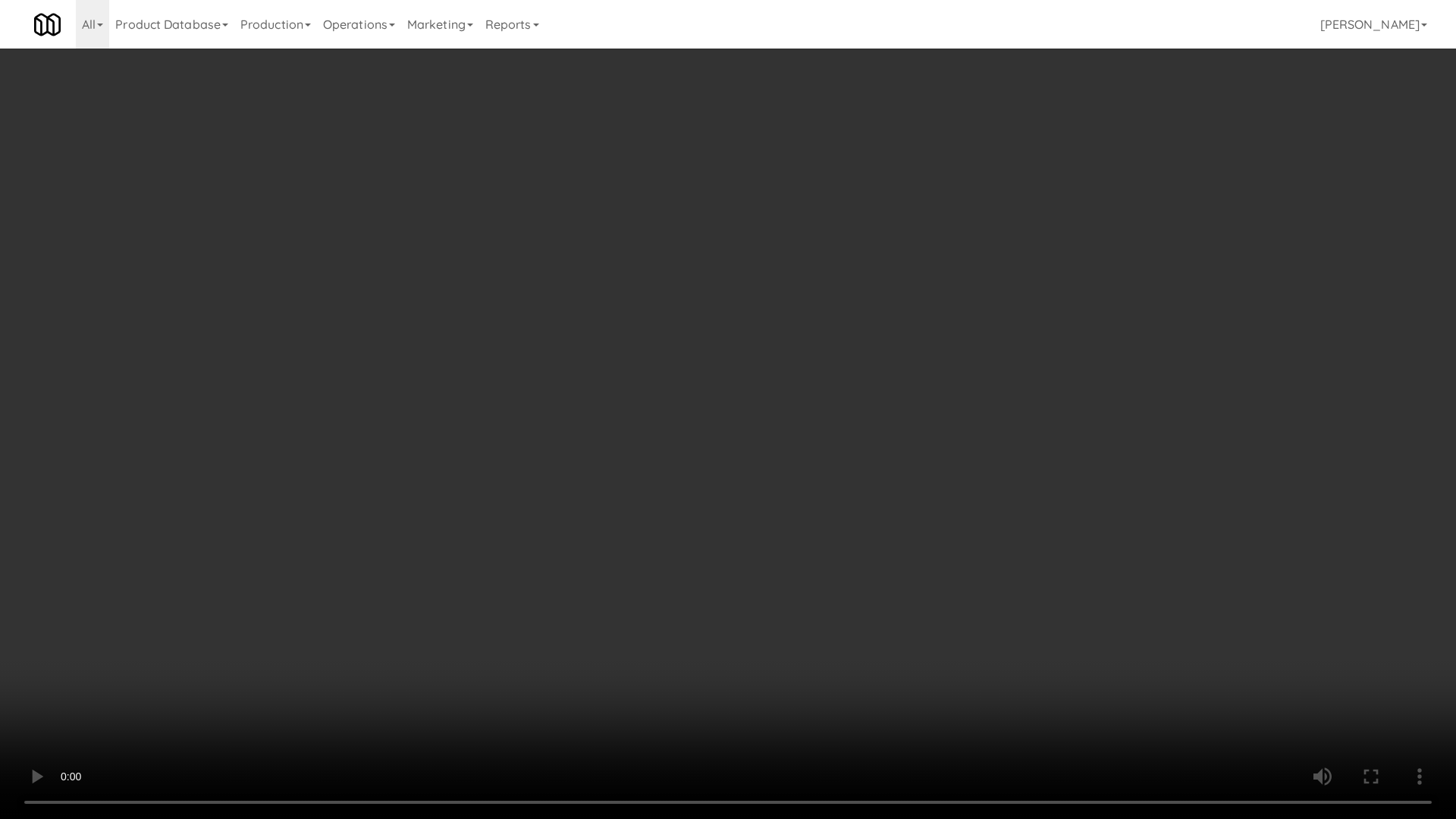
click at [1000, 572] on video at bounding box center [728, 409] width 1456 height 819
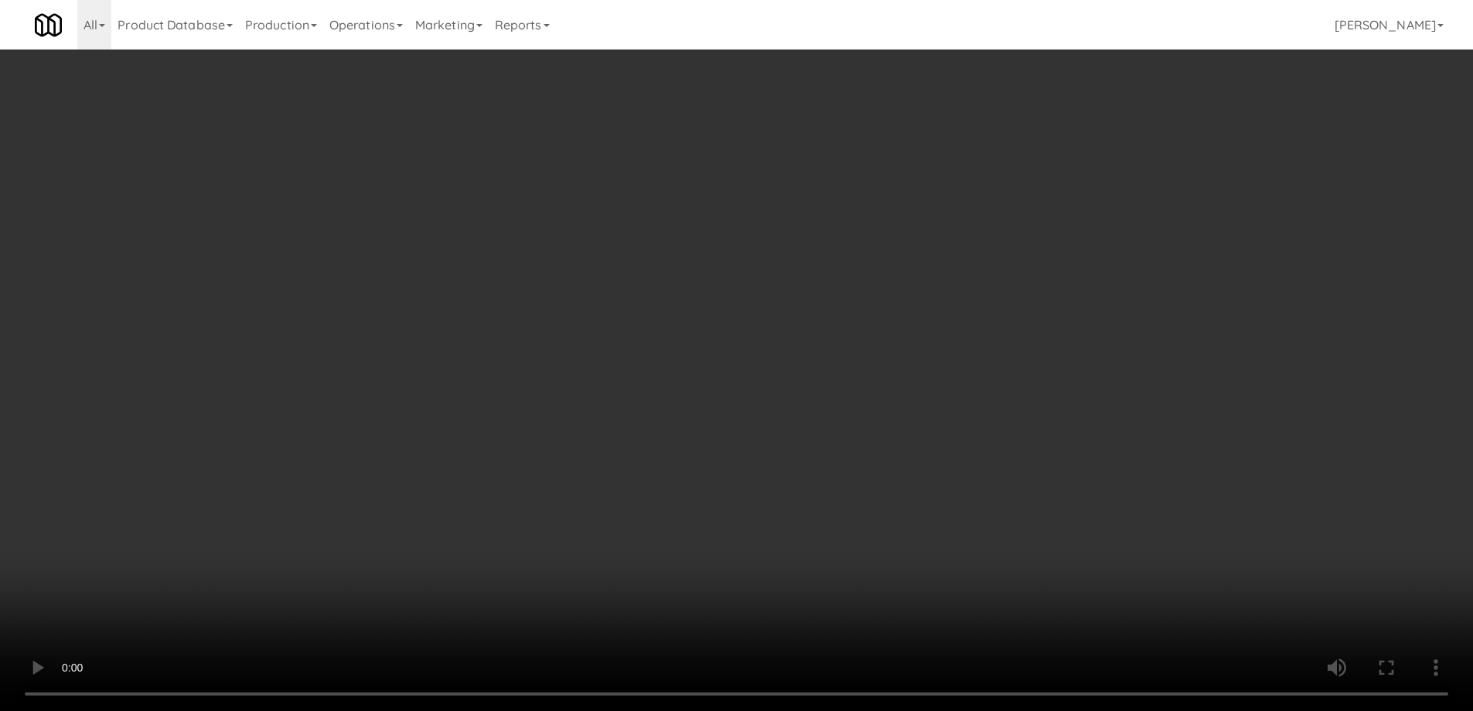
click at [920, 390] on div "No Items Taken Edit Order" at bounding box center [736, 371] width 452 height 48
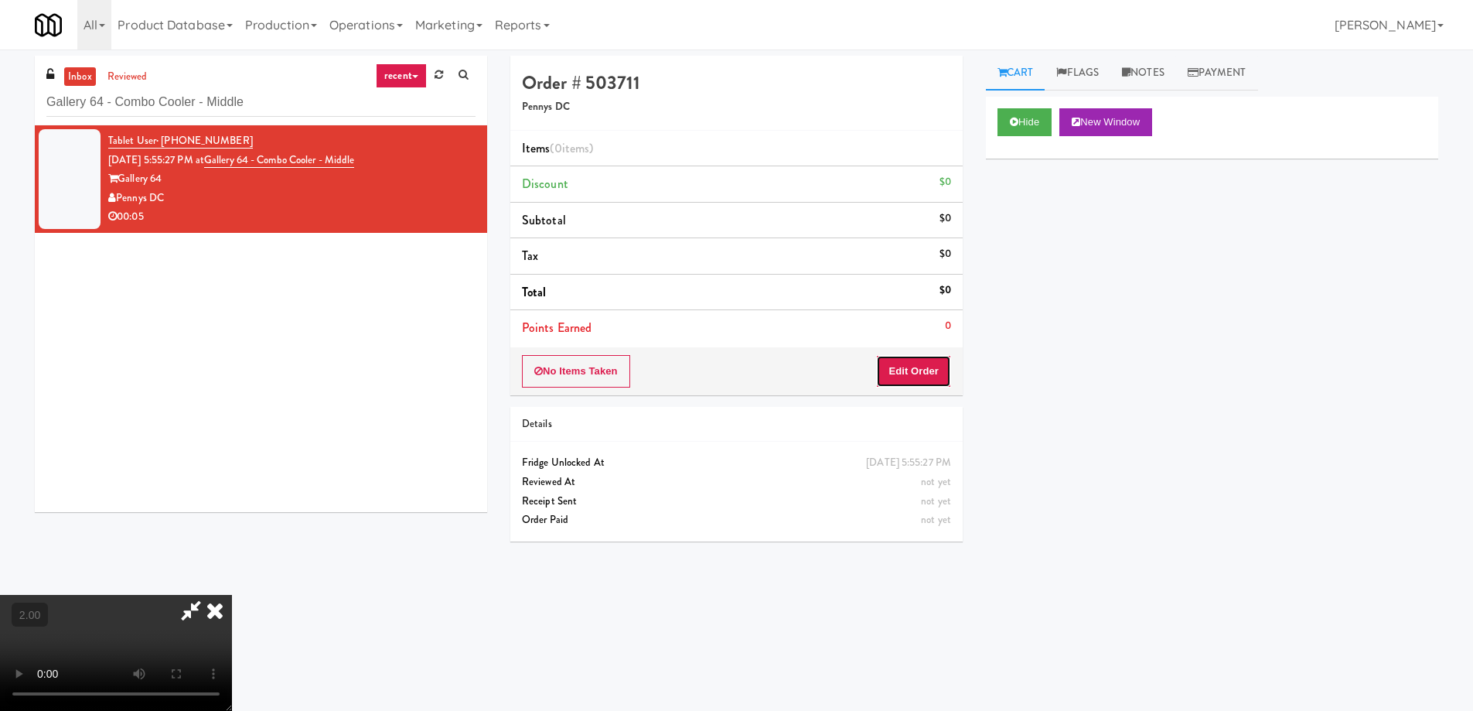
click at [920, 384] on button "Edit Order" at bounding box center [913, 371] width 75 height 32
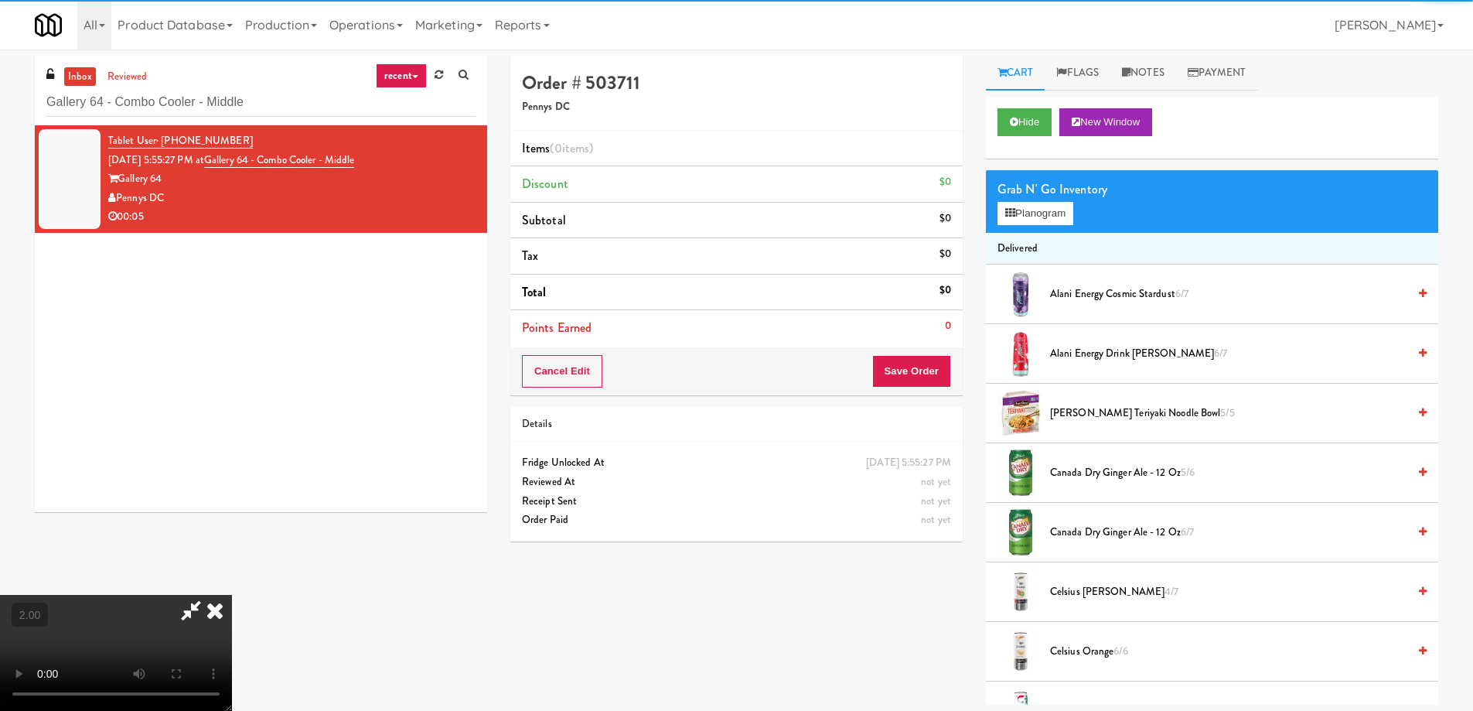
click at [1056, 200] on div "Grab N' Go Inventory Planogram" at bounding box center [1212, 201] width 452 height 63
click at [1050, 216] on button "Planogram" at bounding box center [1036, 213] width 76 height 23
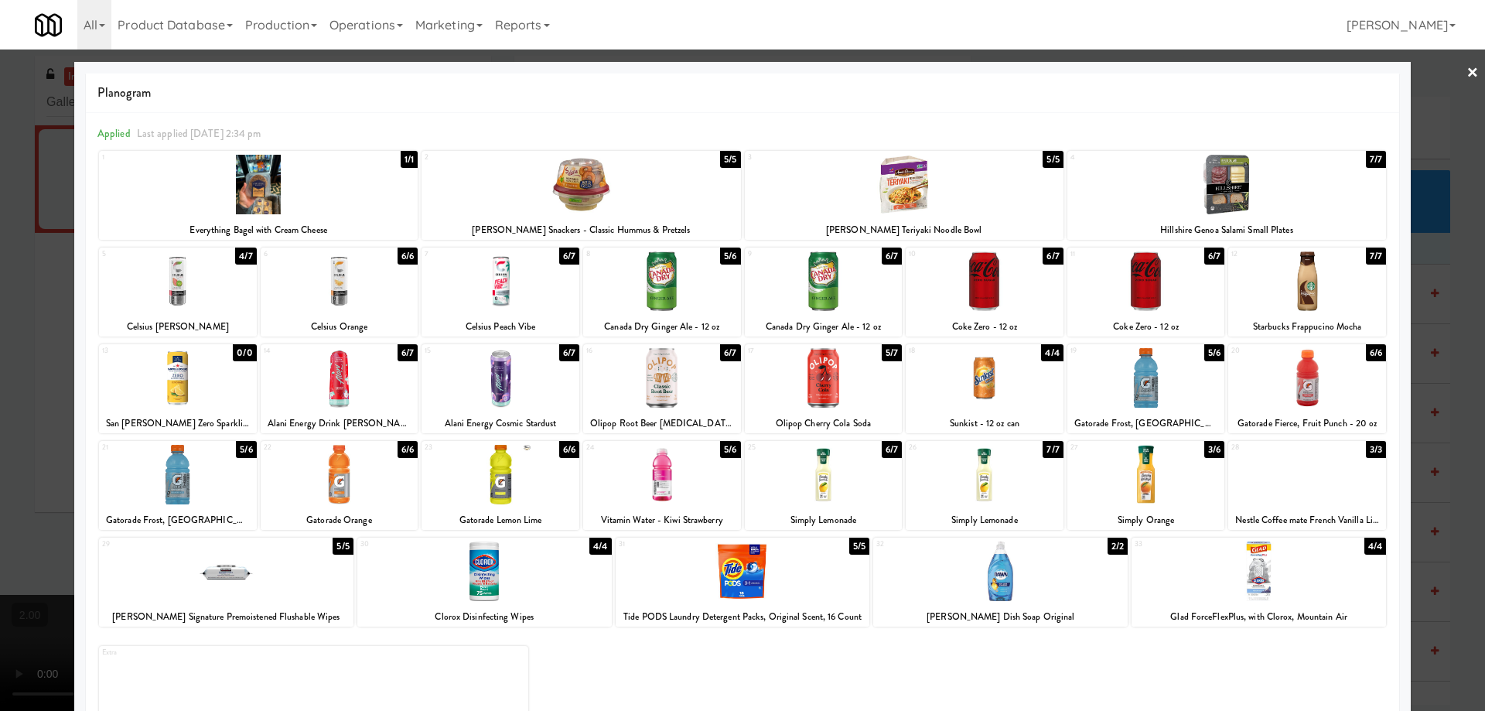
click at [1144, 474] on div at bounding box center [1146, 475] width 158 height 60
click at [1156, 464] on div at bounding box center [1146, 475] width 158 height 60
click at [2, 380] on div at bounding box center [742, 355] width 1485 height 711
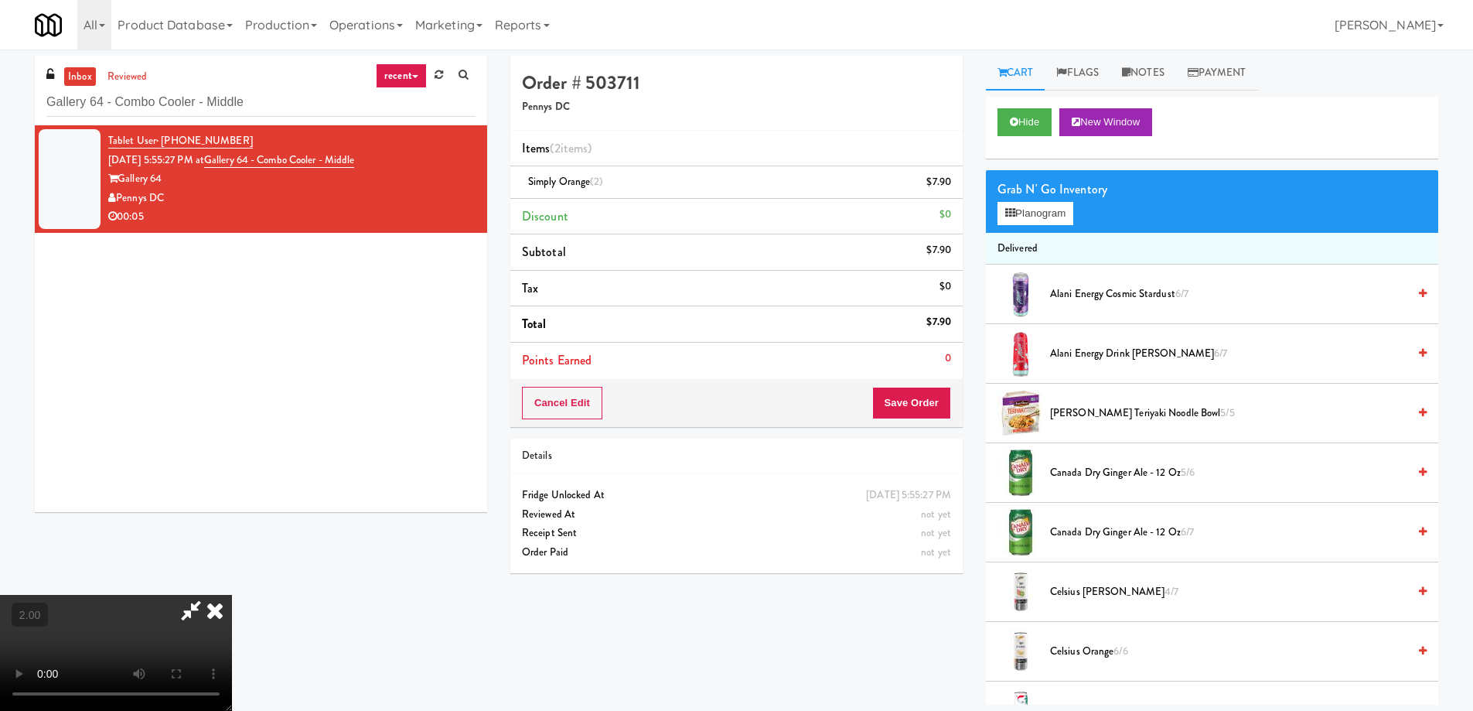
click at [232, 595] on video at bounding box center [116, 653] width 232 height 116
click at [930, 403] on button "Save Order" at bounding box center [911, 403] width 79 height 32
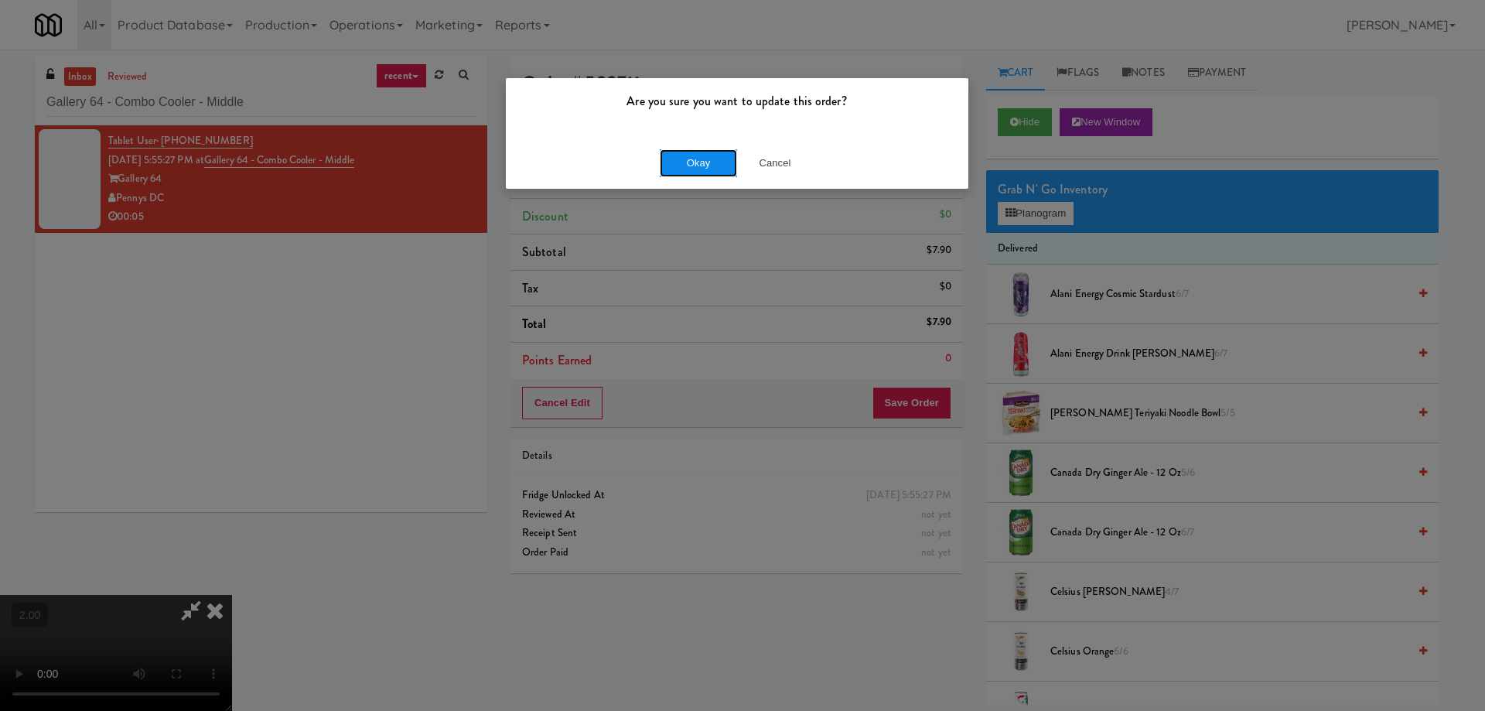
click at [687, 149] on button "Okay" at bounding box center [698, 163] width 77 height 28
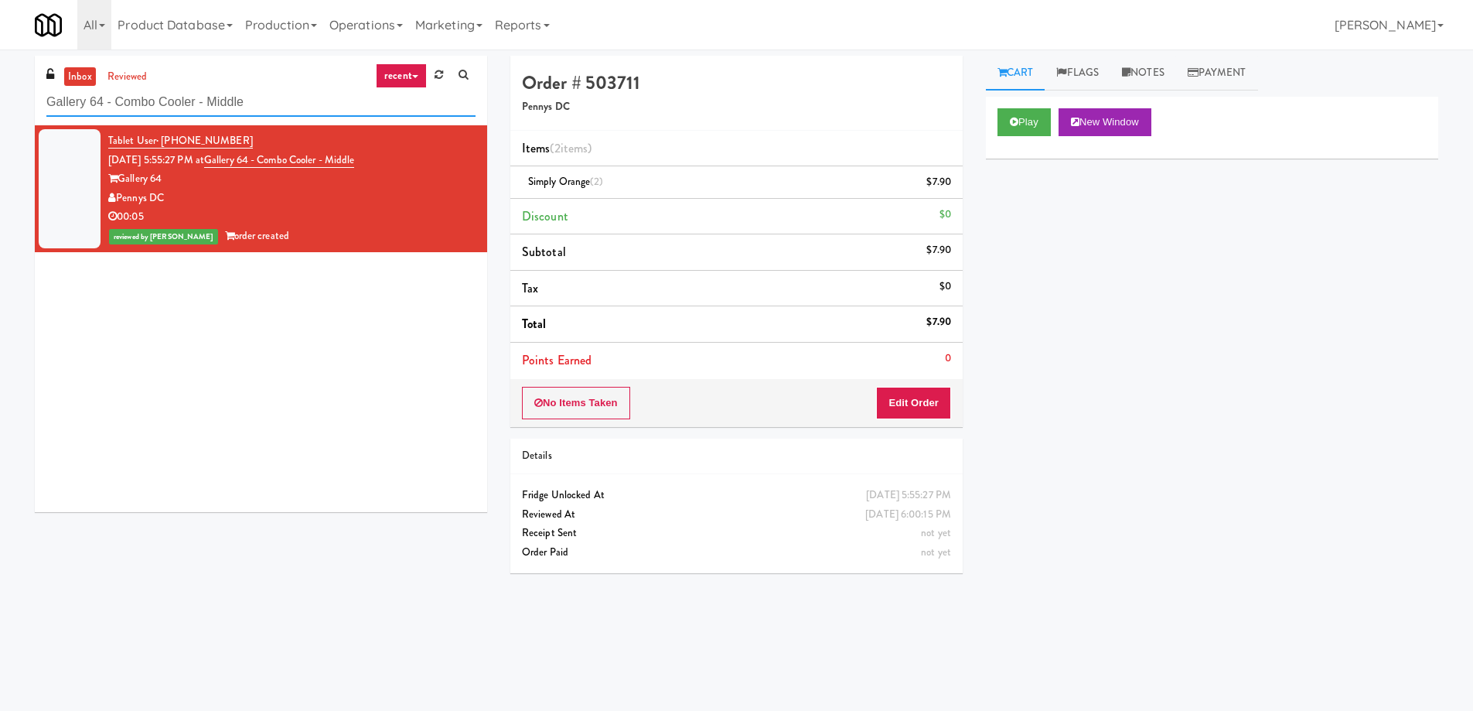
click at [230, 93] on input "Gallery 64 - Combo Cooler - Middle" at bounding box center [260, 102] width 429 height 29
paste input "uild - Pantry - Right"
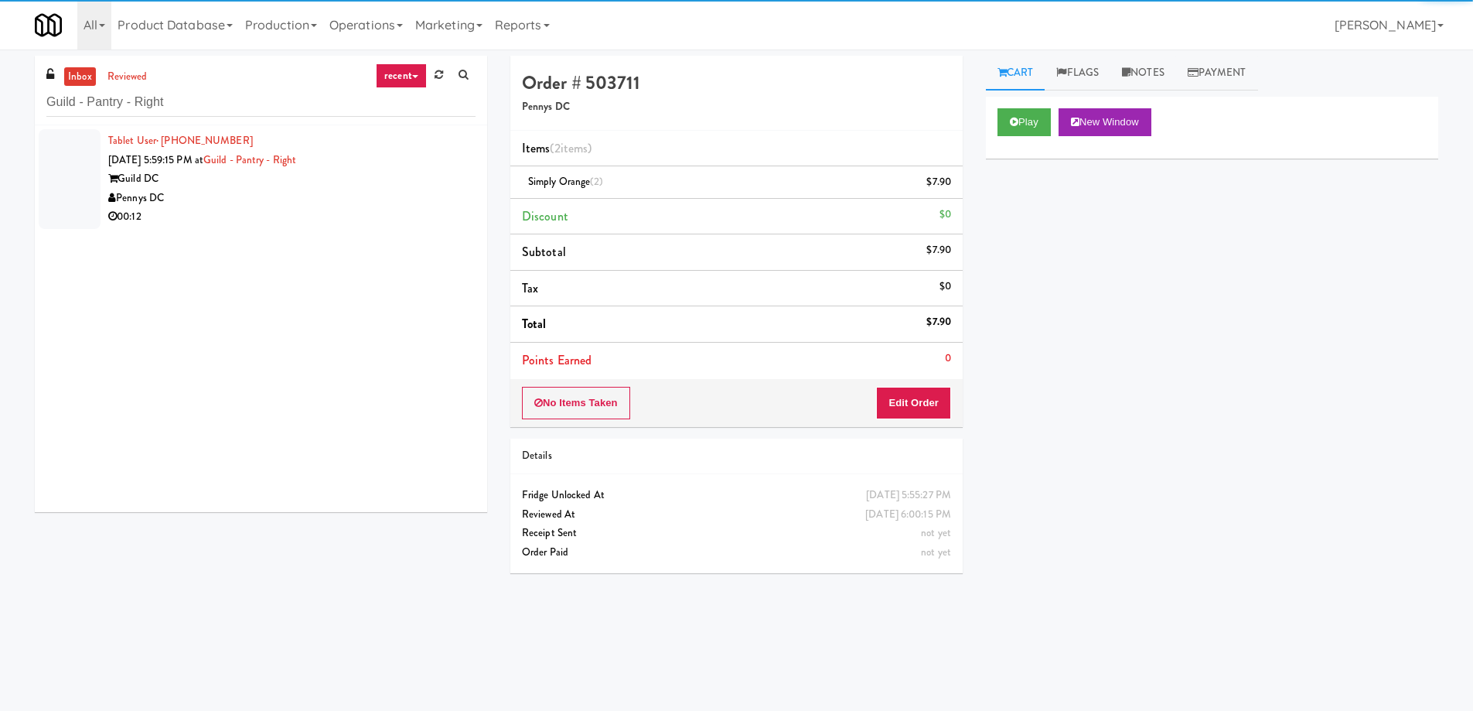
click at [331, 208] on div "00:12" at bounding box center [291, 216] width 367 height 19
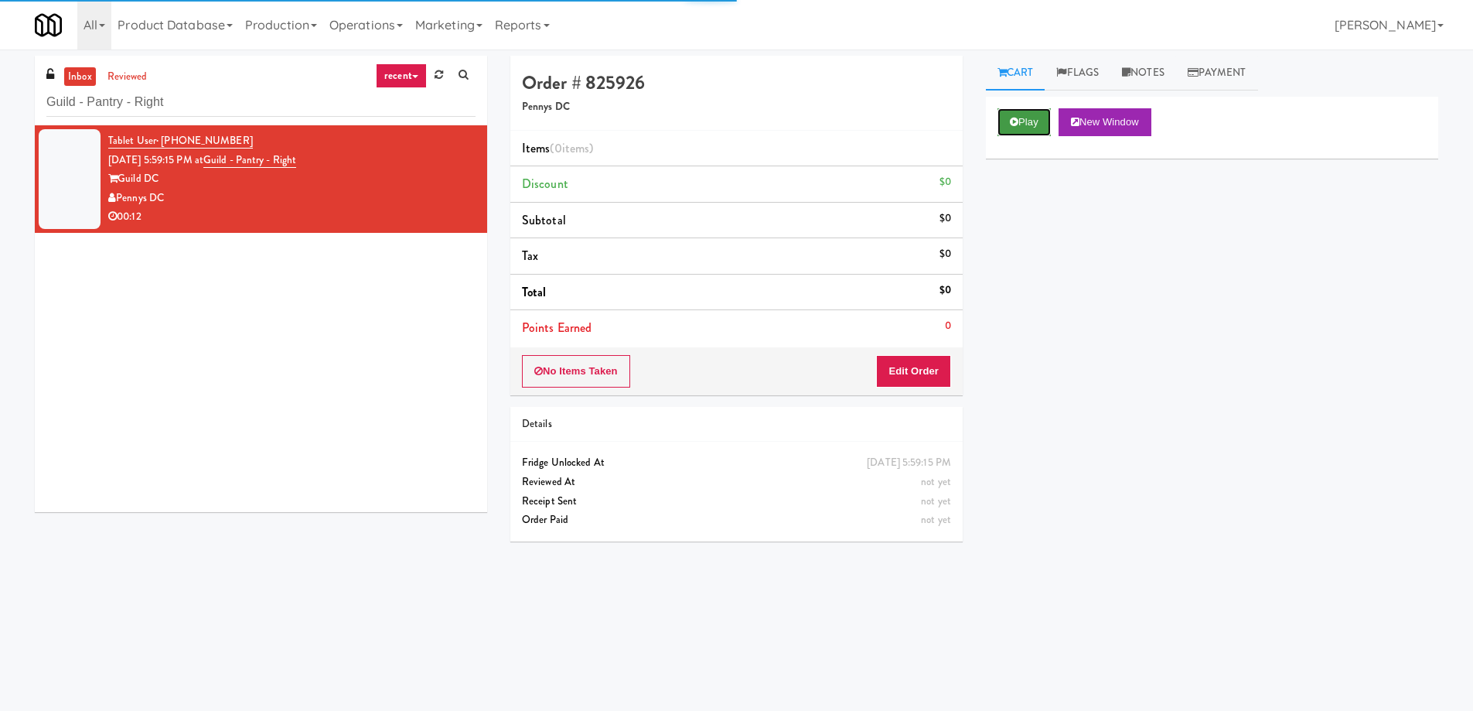
click at [1017, 119] on icon at bounding box center [1014, 122] width 9 height 10
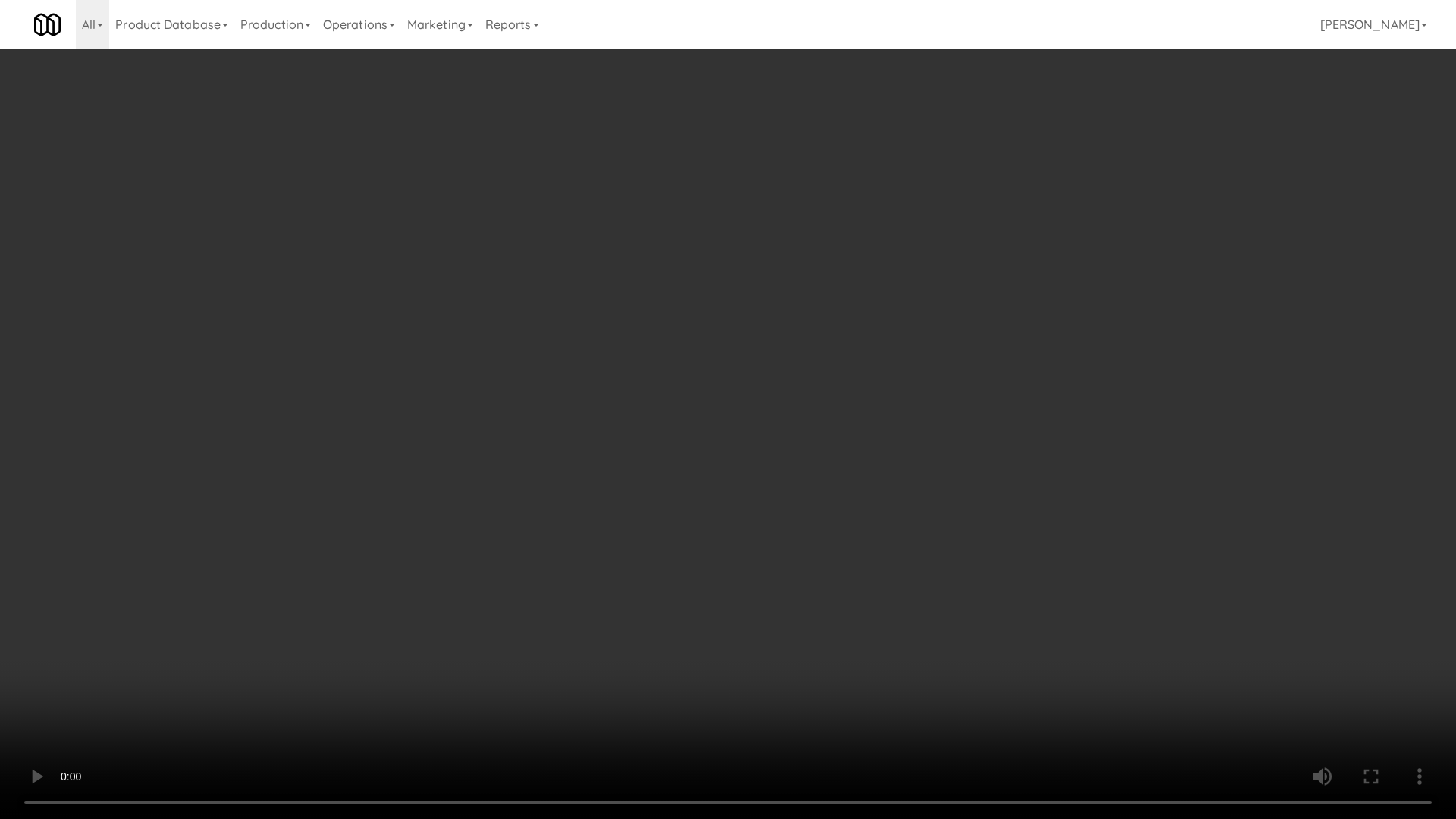
click at [1000, 513] on video at bounding box center [728, 409] width 1456 height 819
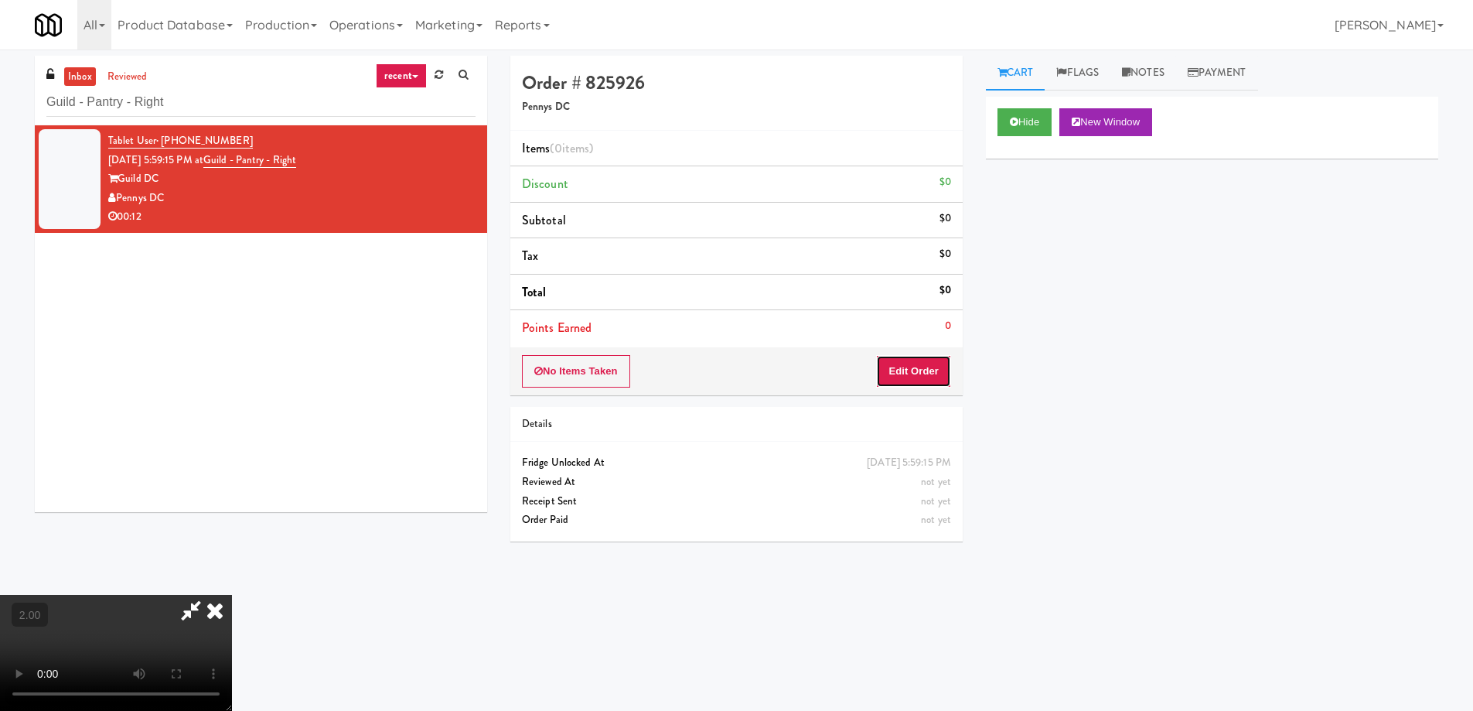
click at [942, 377] on button "Edit Order" at bounding box center [913, 371] width 75 height 32
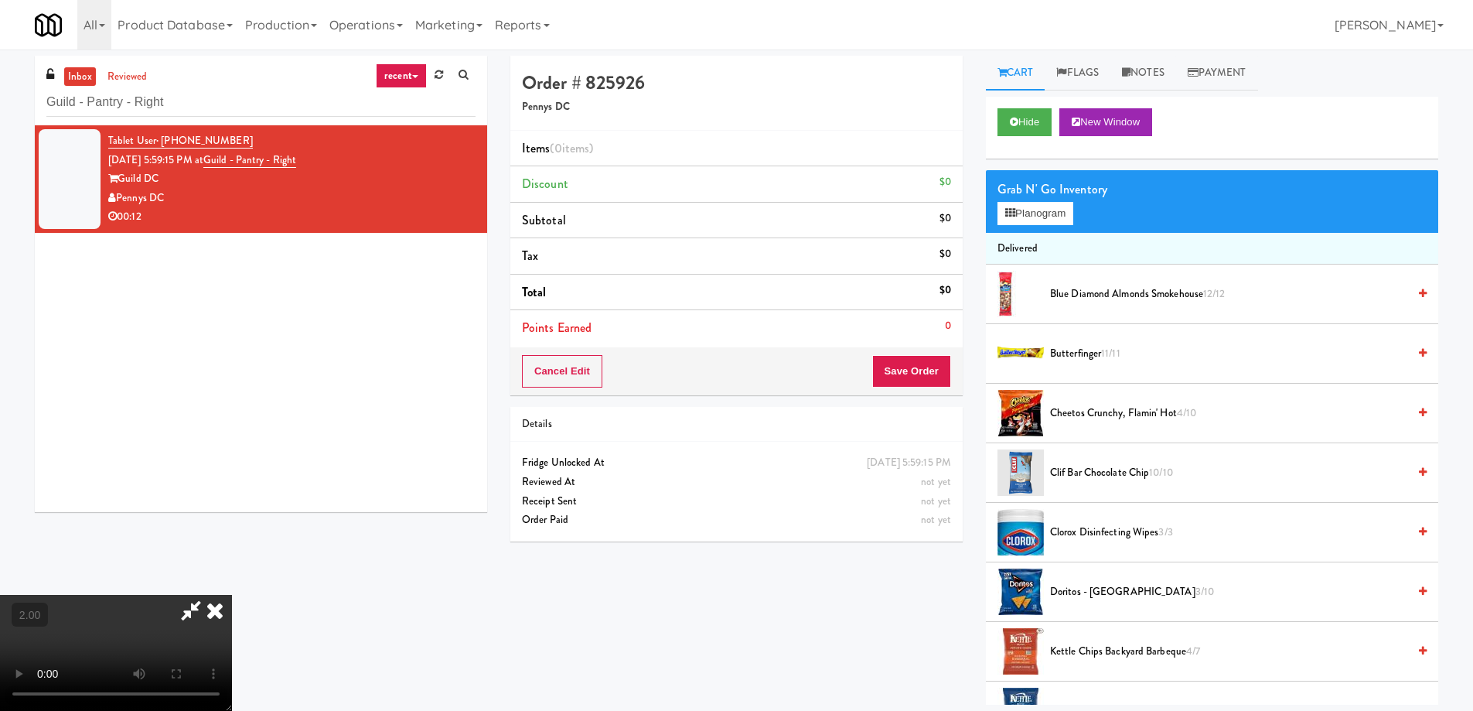
scroll to position [450, 0]
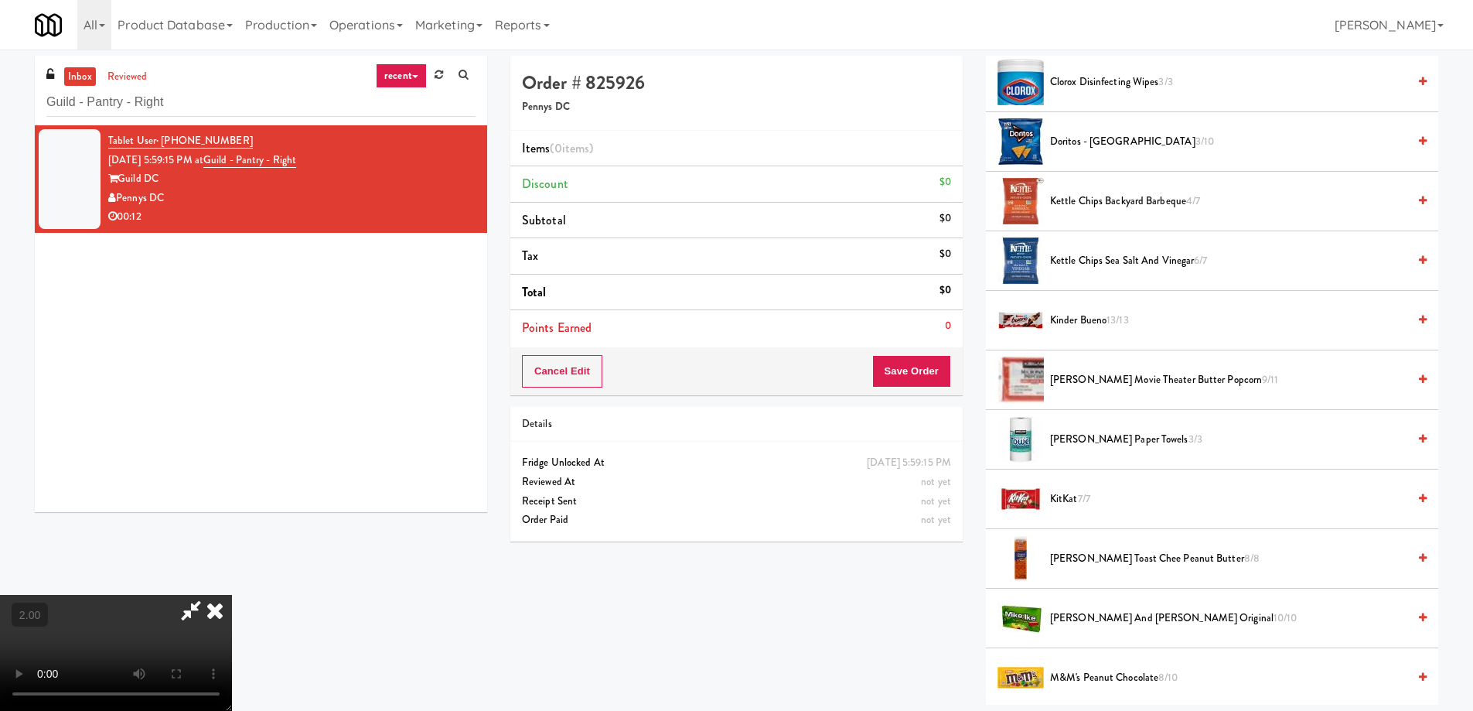
click at [1078, 434] on span "Kirkland Paper Towels 3/3" at bounding box center [1228, 439] width 357 height 19
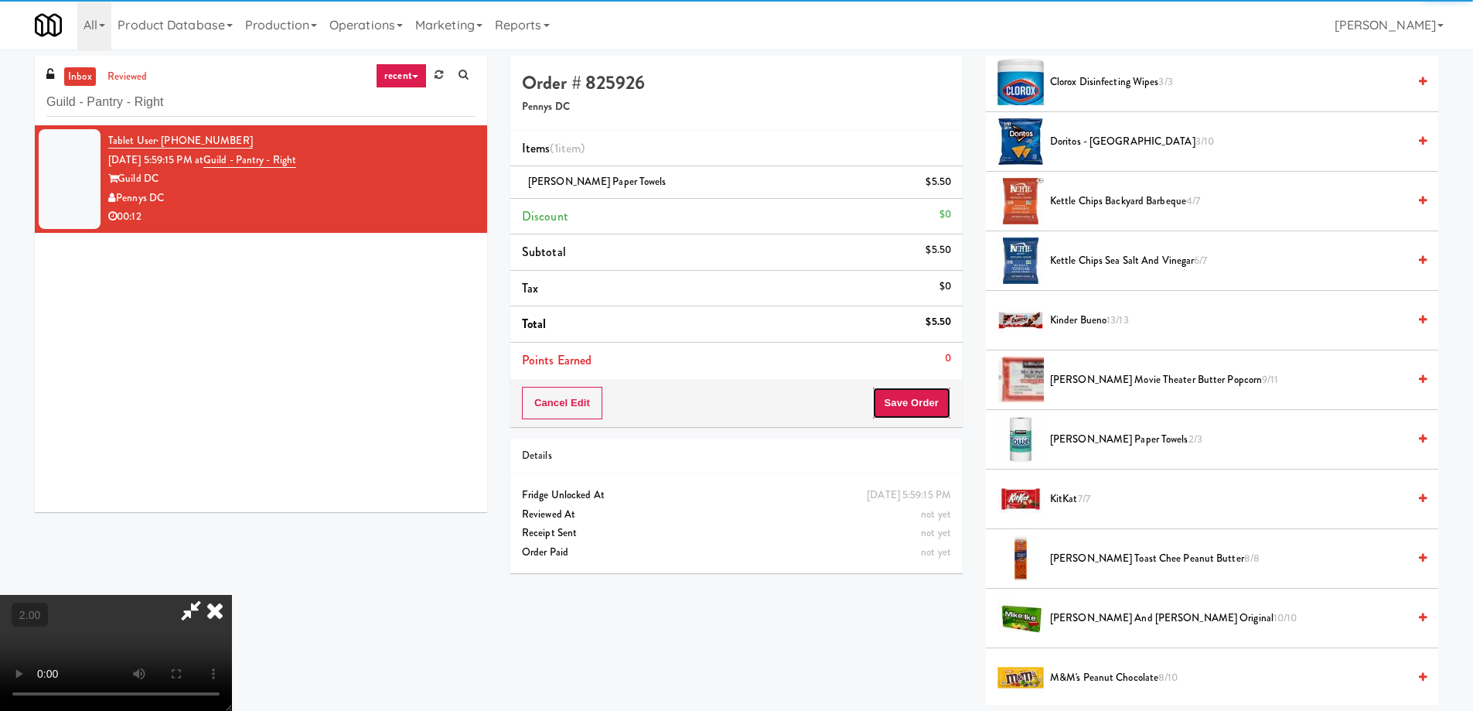
click at [921, 393] on button "Save Order" at bounding box center [911, 403] width 79 height 32
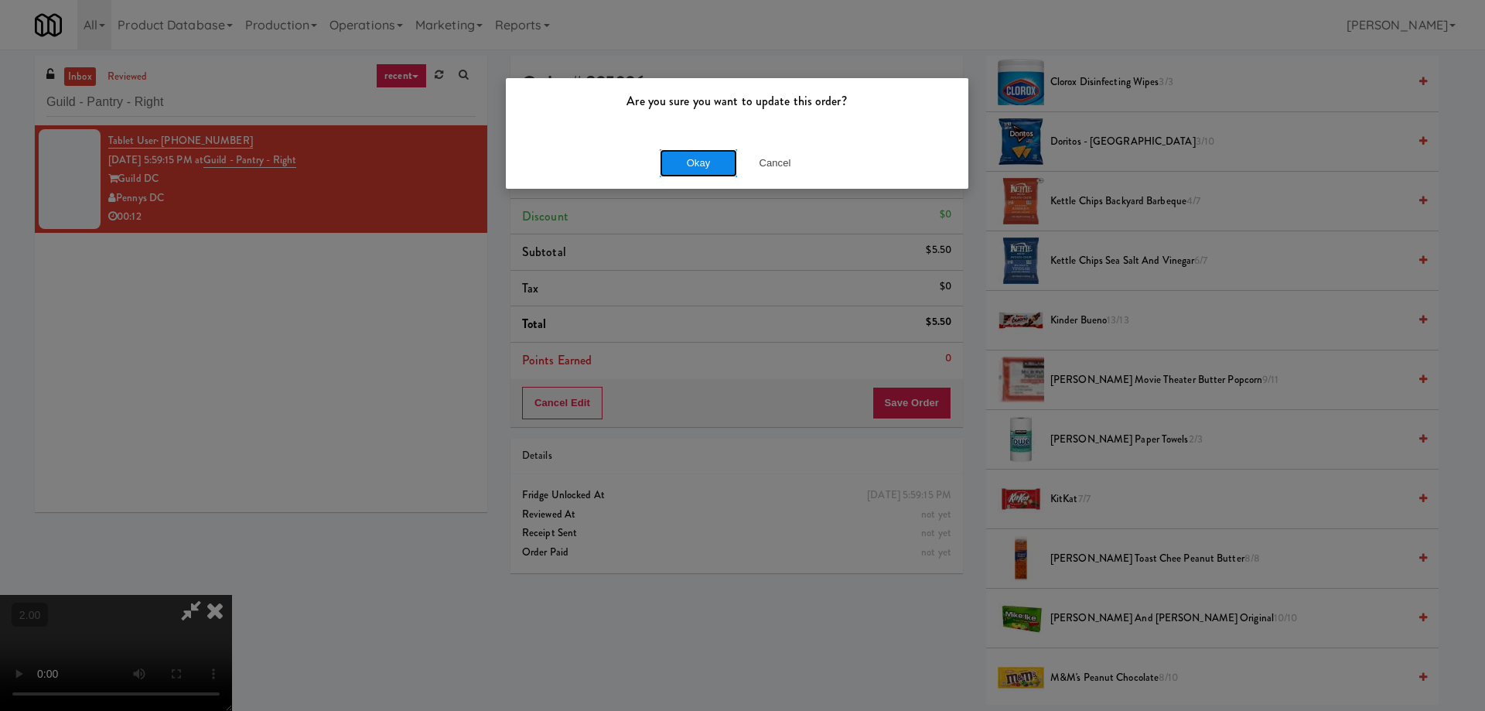
click at [692, 165] on button "Okay" at bounding box center [698, 163] width 77 height 28
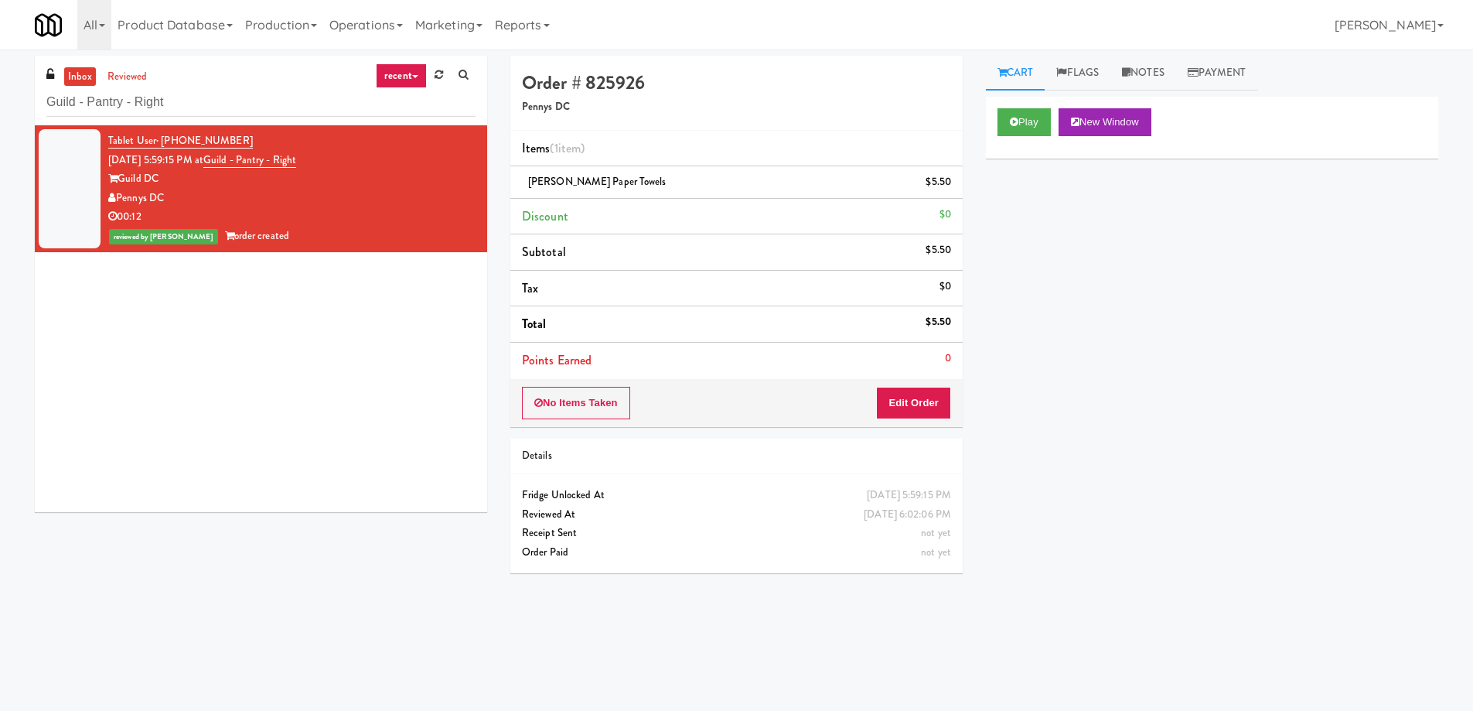
scroll to position [0, 0]
click at [1141, 73] on link "Notes" at bounding box center [1143, 73] width 66 height 35
click at [1023, 77] on link "Cart" at bounding box center [1016, 73] width 60 height 35
click at [1011, 120] on icon at bounding box center [1014, 122] width 9 height 10
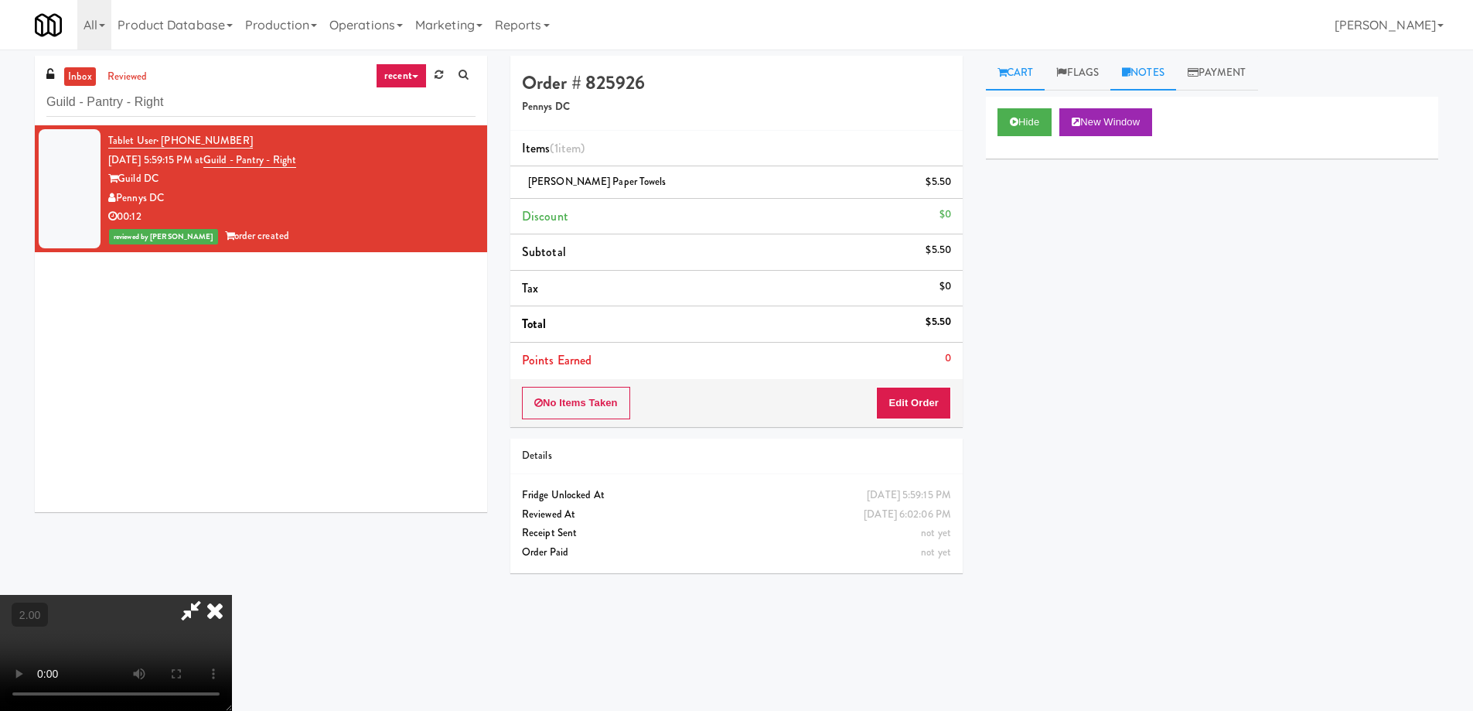
click at [1131, 67] on icon at bounding box center [1126, 72] width 9 height 10
click at [1068, 199] on p at bounding box center [1212, 190] width 428 height 17
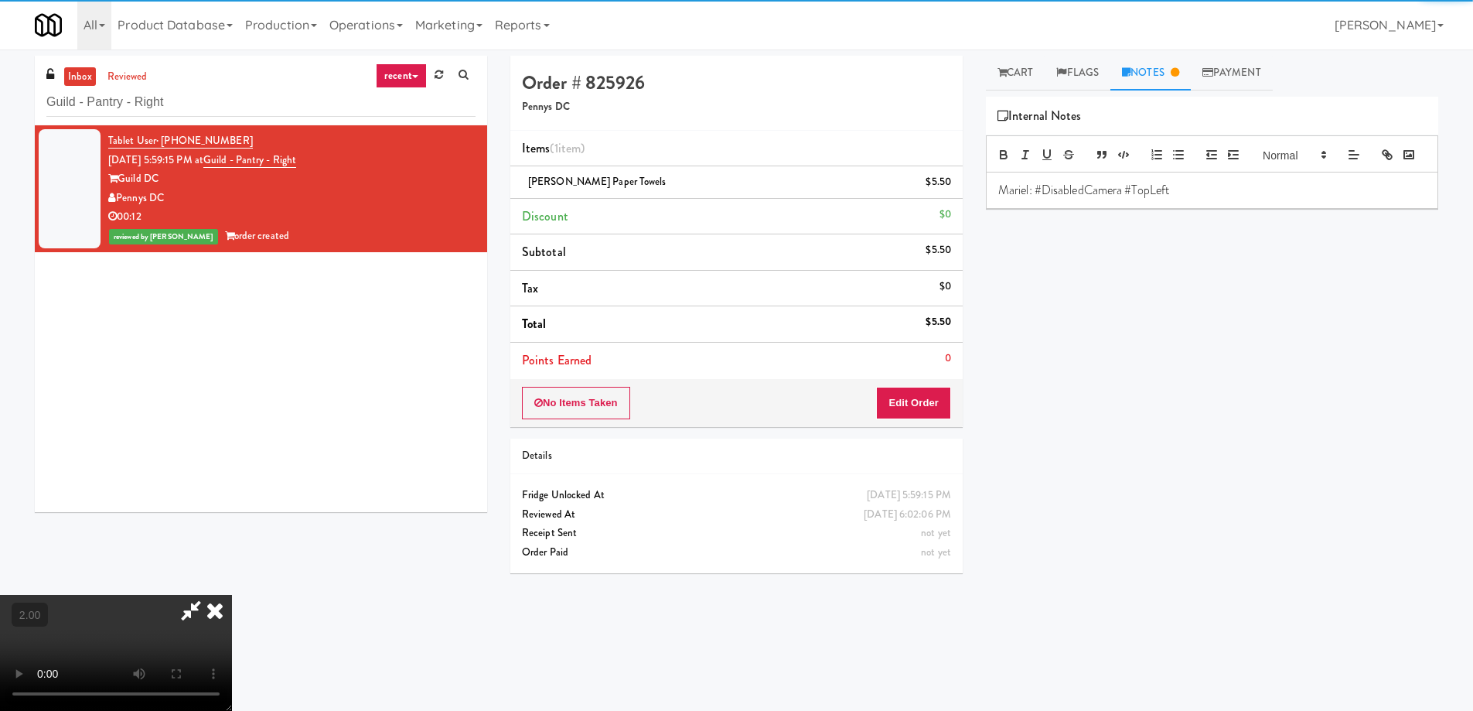
click at [232, 595] on icon at bounding box center [215, 610] width 34 height 31
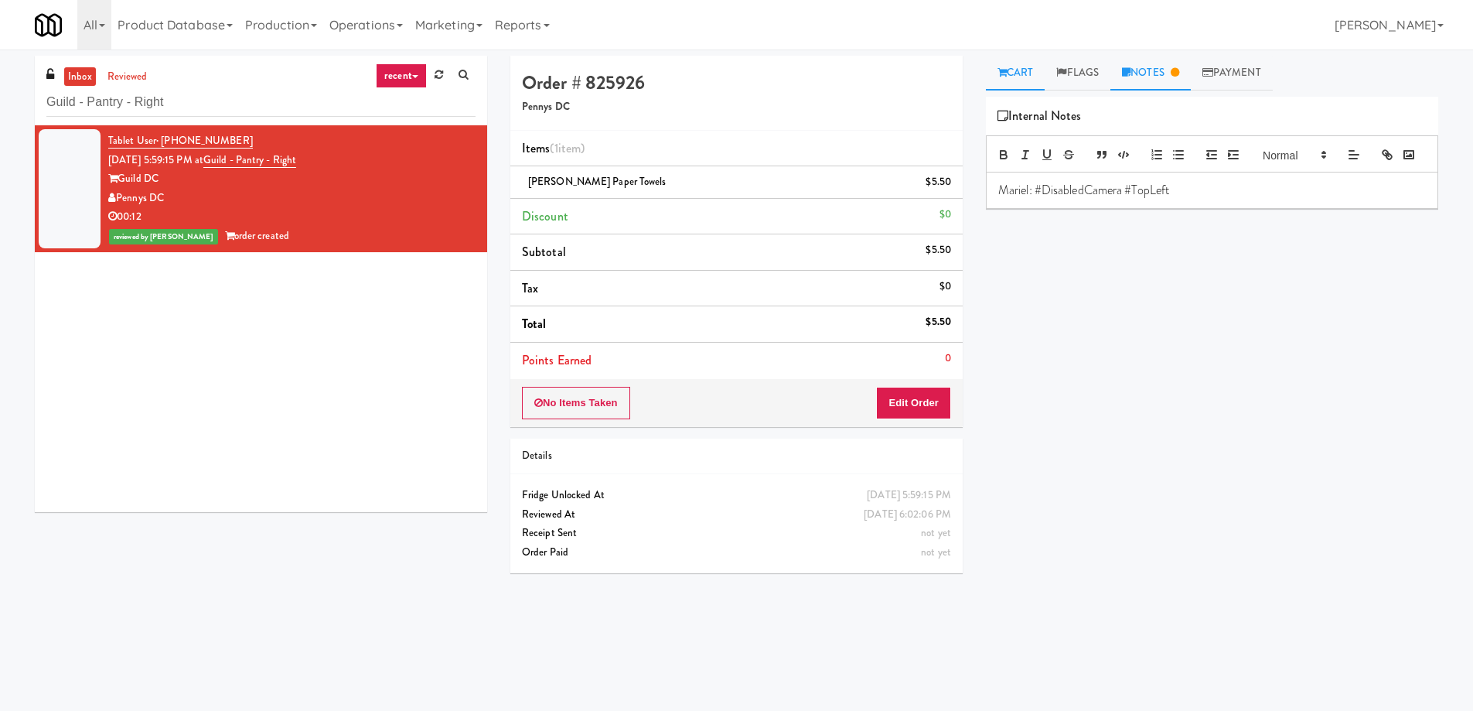
click at [1027, 66] on link "Cart" at bounding box center [1016, 73] width 60 height 35
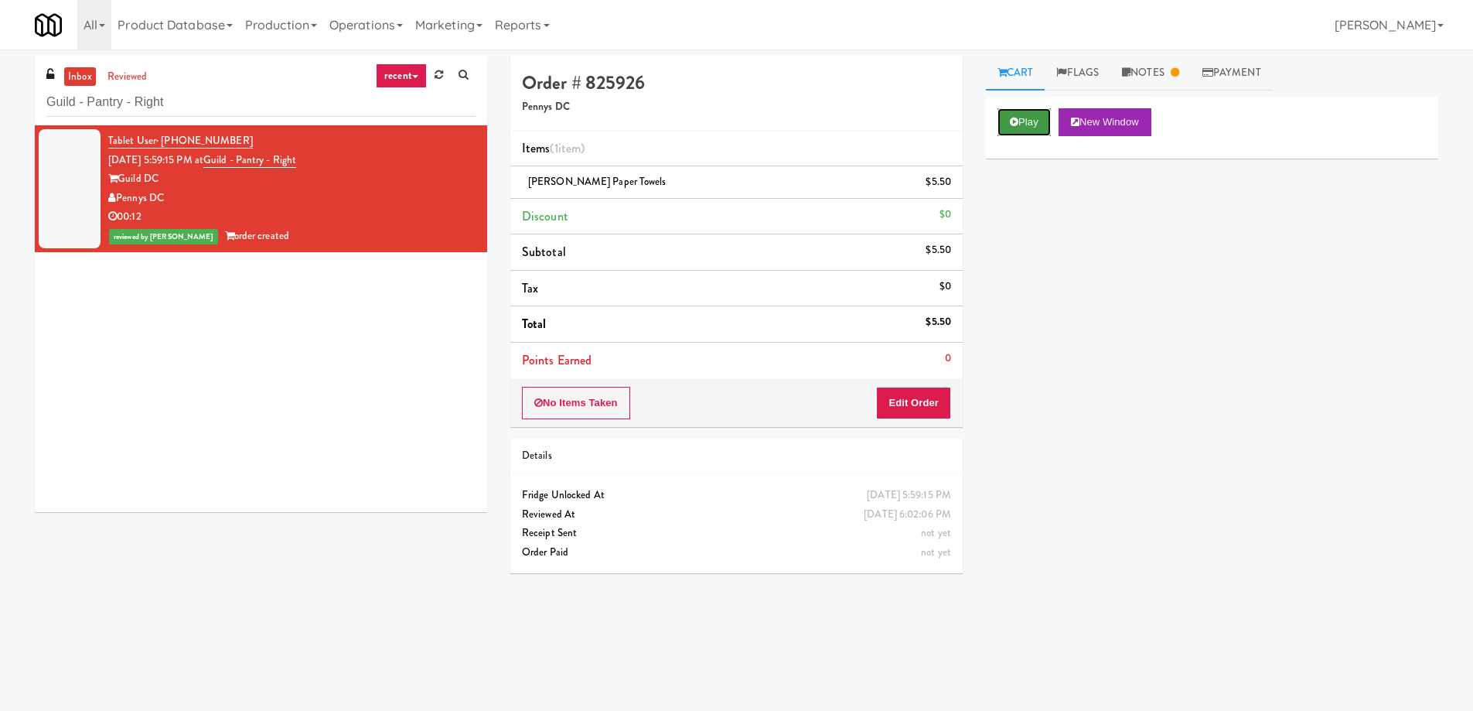
click at [1032, 117] on button "Play" at bounding box center [1024, 122] width 53 height 28
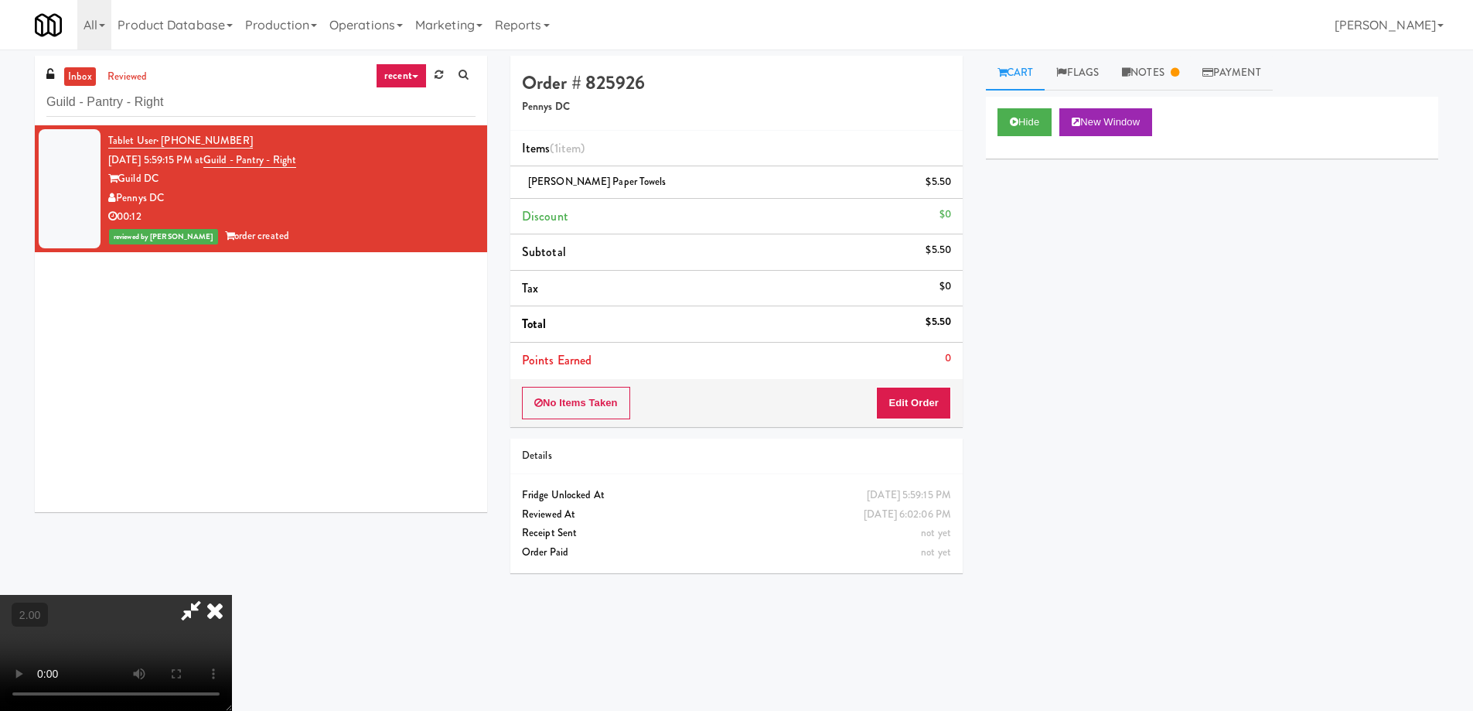
click at [232, 595] on icon at bounding box center [215, 610] width 34 height 31
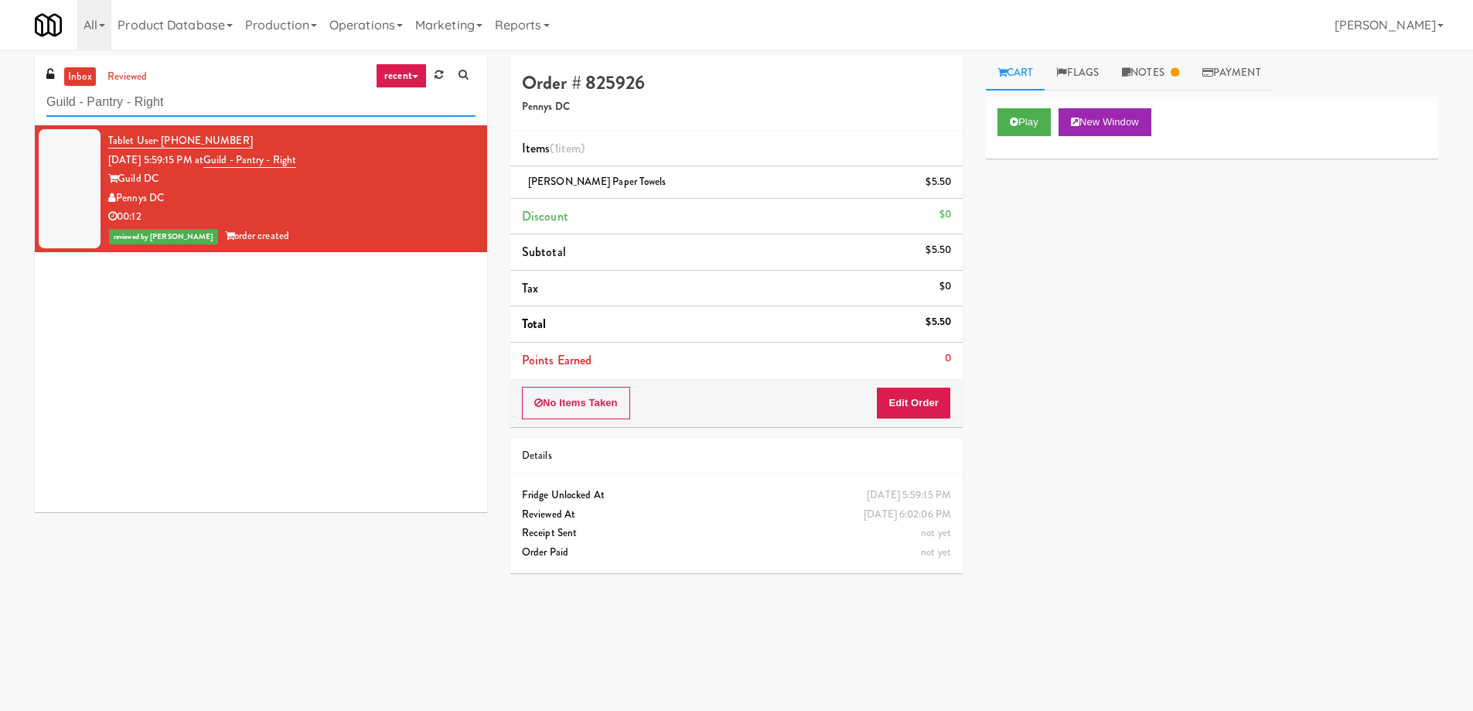
click at [176, 101] on input "Guild - Pantry - Right" at bounding box center [260, 102] width 429 height 29
paste input "Metropolitan - Cooler"
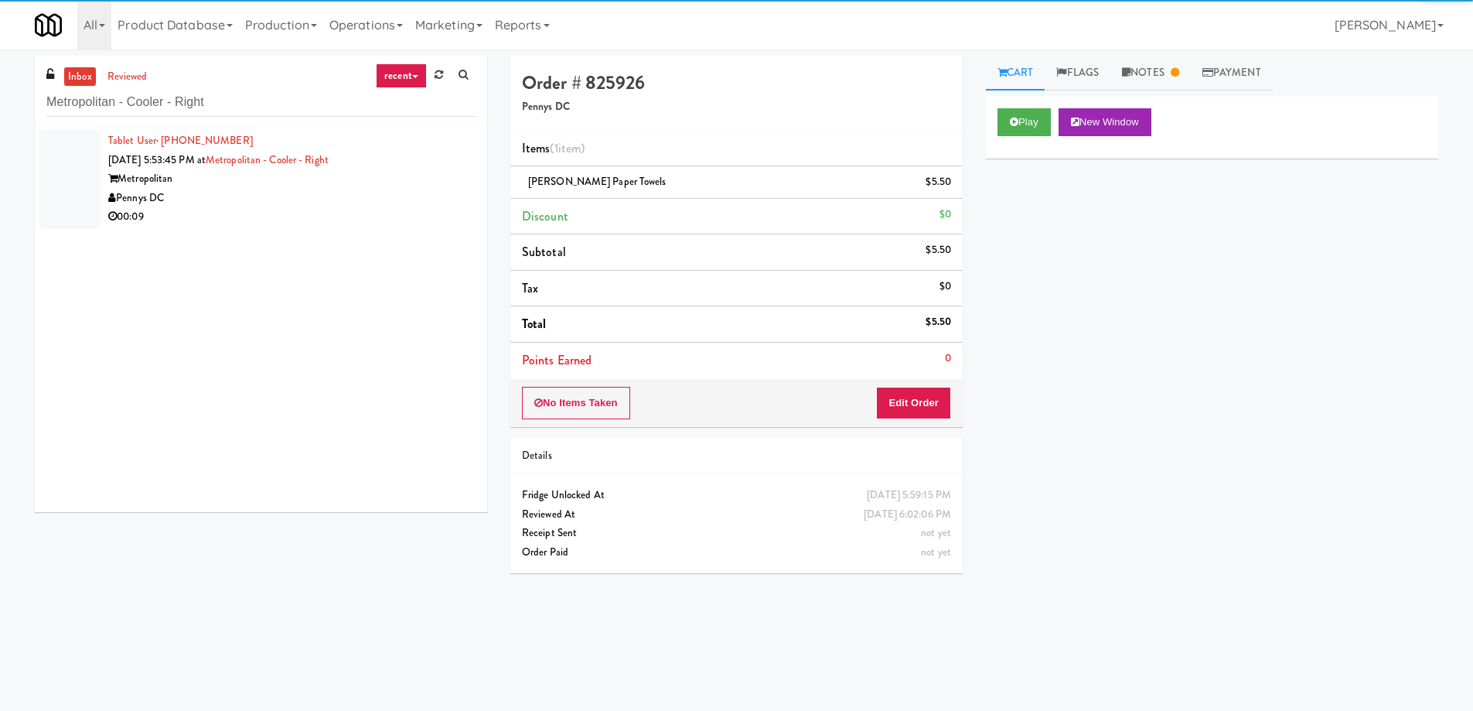
click at [336, 184] on div "Metropolitan" at bounding box center [291, 178] width 367 height 19
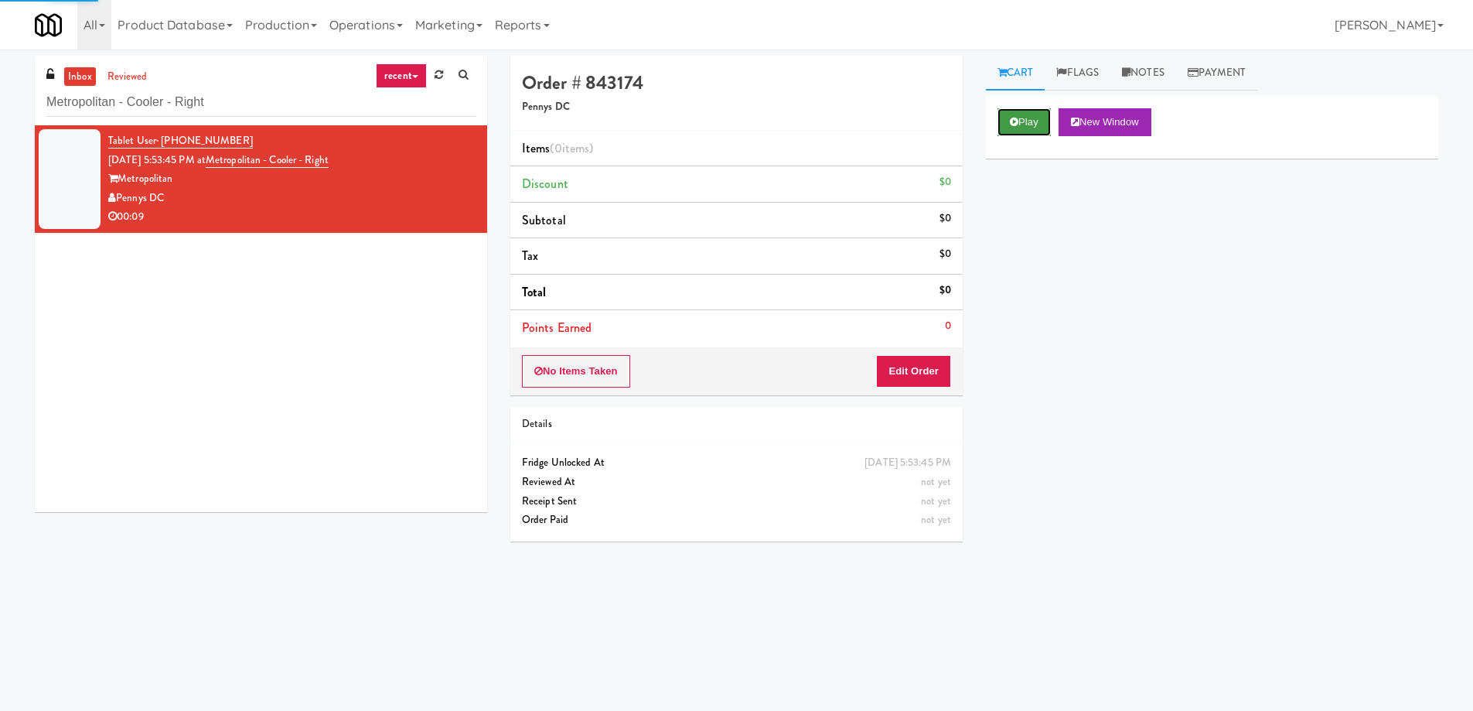
click at [1033, 120] on button "Play" at bounding box center [1024, 122] width 53 height 28
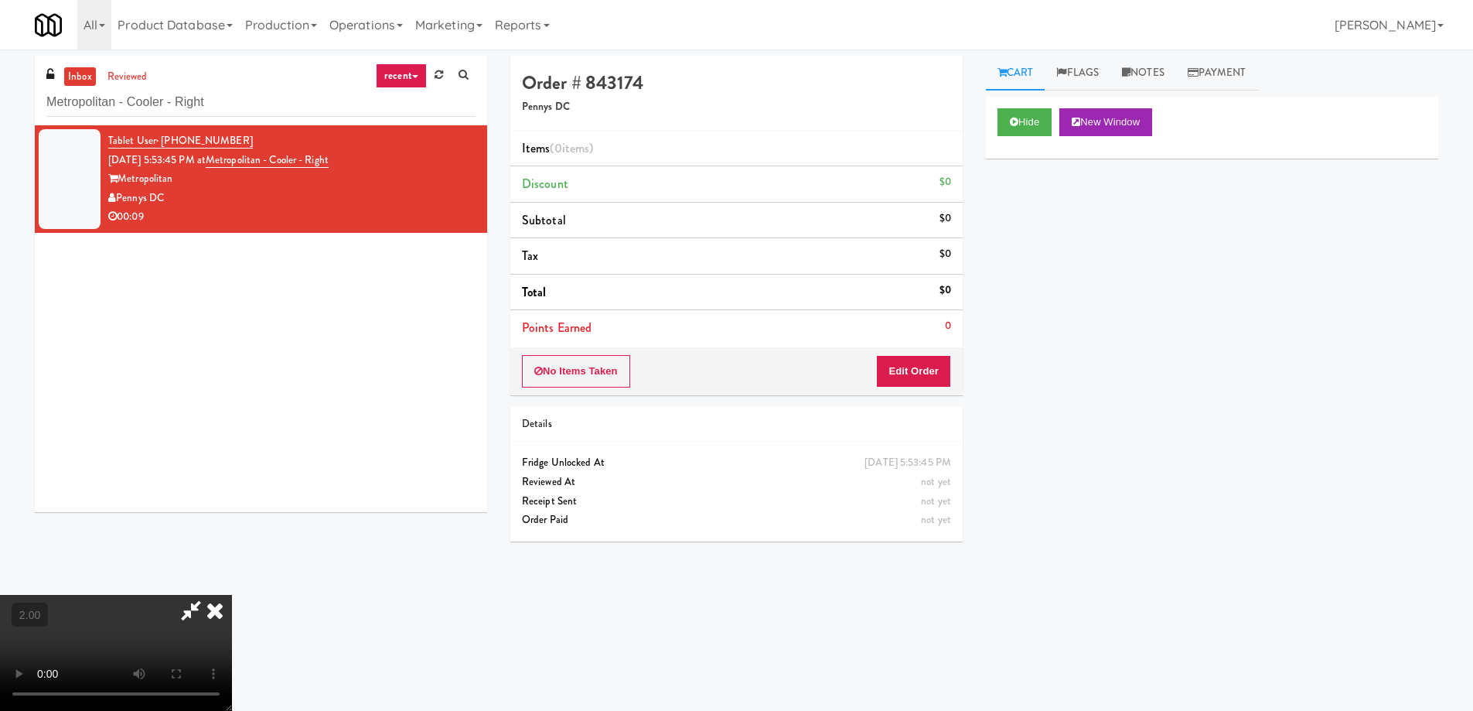
click at [232, 595] on video at bounding box center [116, 653] width 232 height 116
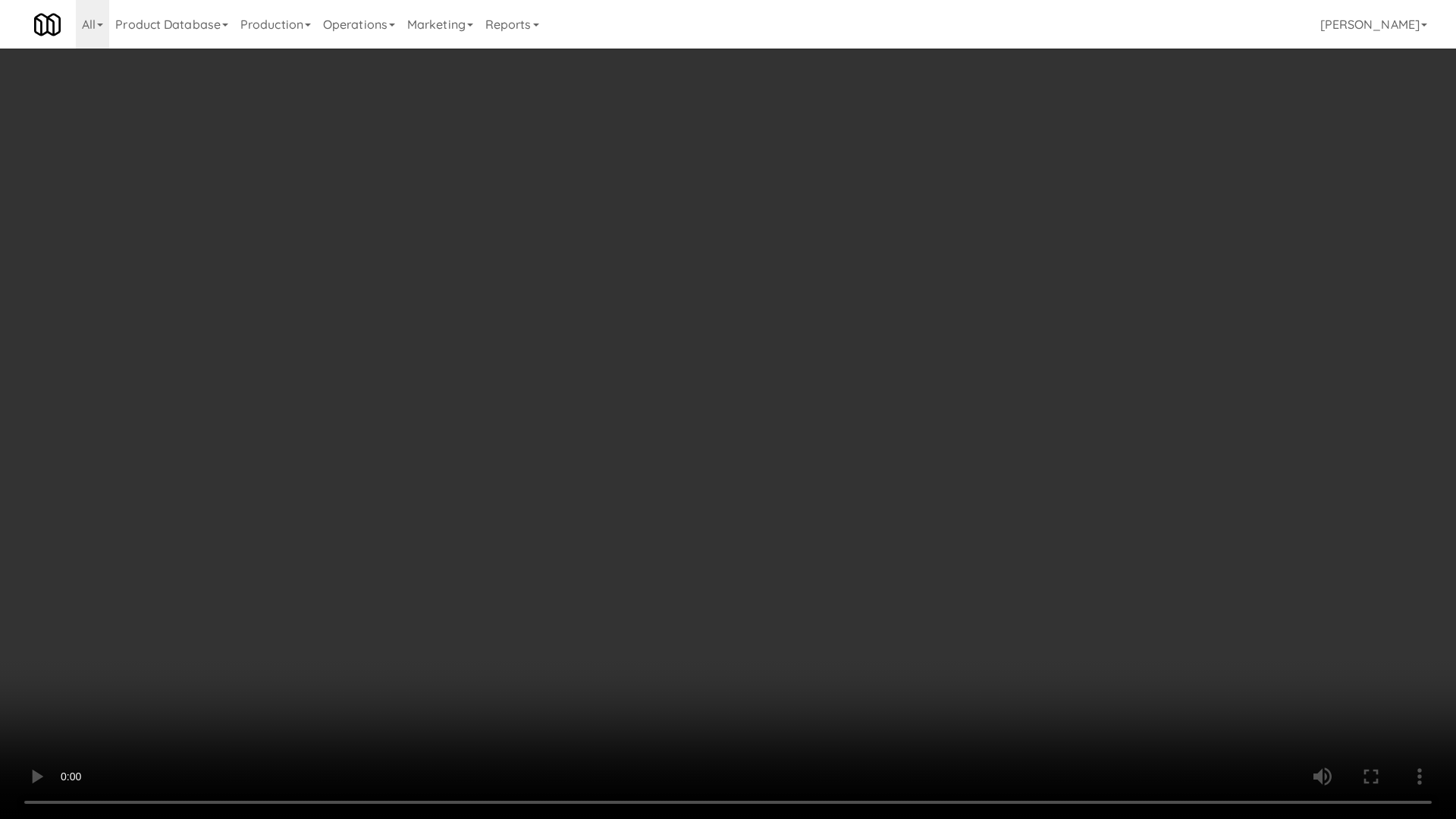
click at [867, 588] on video at bounding box center [728, 409] width 1456 height 819
click at [868, 587] on video at bounding box center [728, 409] width 1456 height 819
click at [868, 585] on video at bounding box center [728, 409] width 1456 height 819
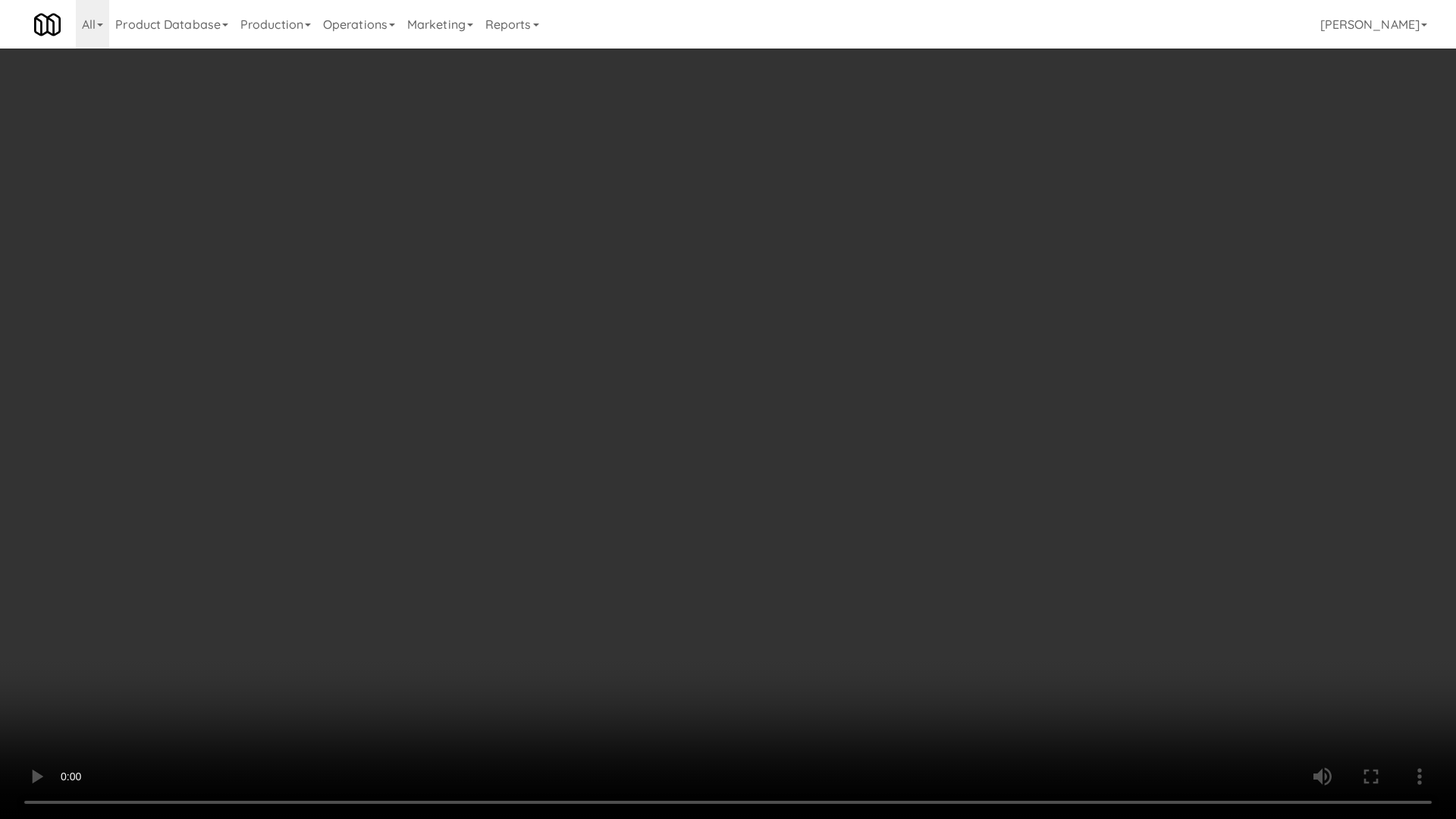
click at [868, 585] on video at bounding box center [728, 409] width 1456 height 819
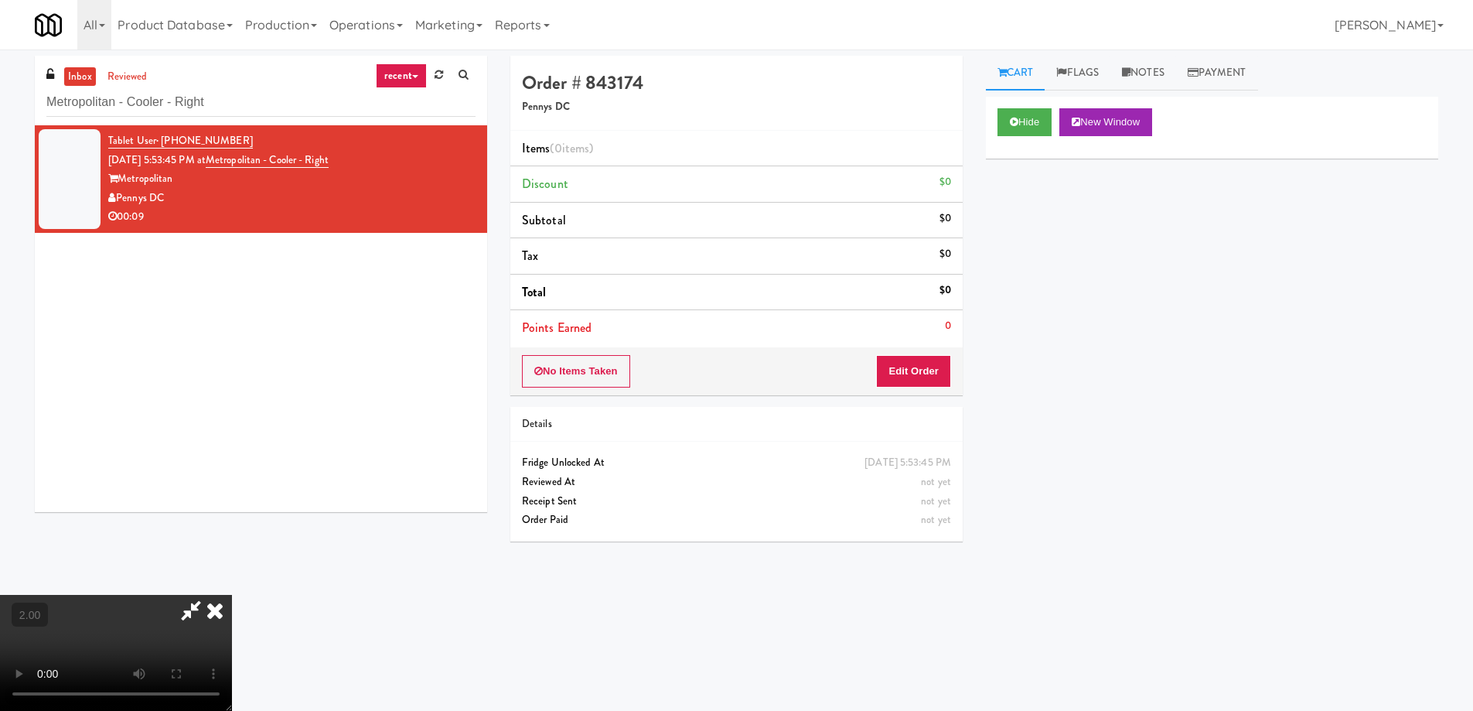
click at [919, 388] on div "No Items Taken Edit Order" at bounding box center [736, 371] width 452 height 48
drag, startPoint x: 958, startPoint y: 356, endPoint x: 943, endPoint y: 374, distance: 24.2
click at [955, 360] on div "No Items Taken Edit Order" at bounding box center [736, 371] width 452 height 48
click at [943, 374] on button "Edit Order" at bounding box center [913, 371] width 75 height 32
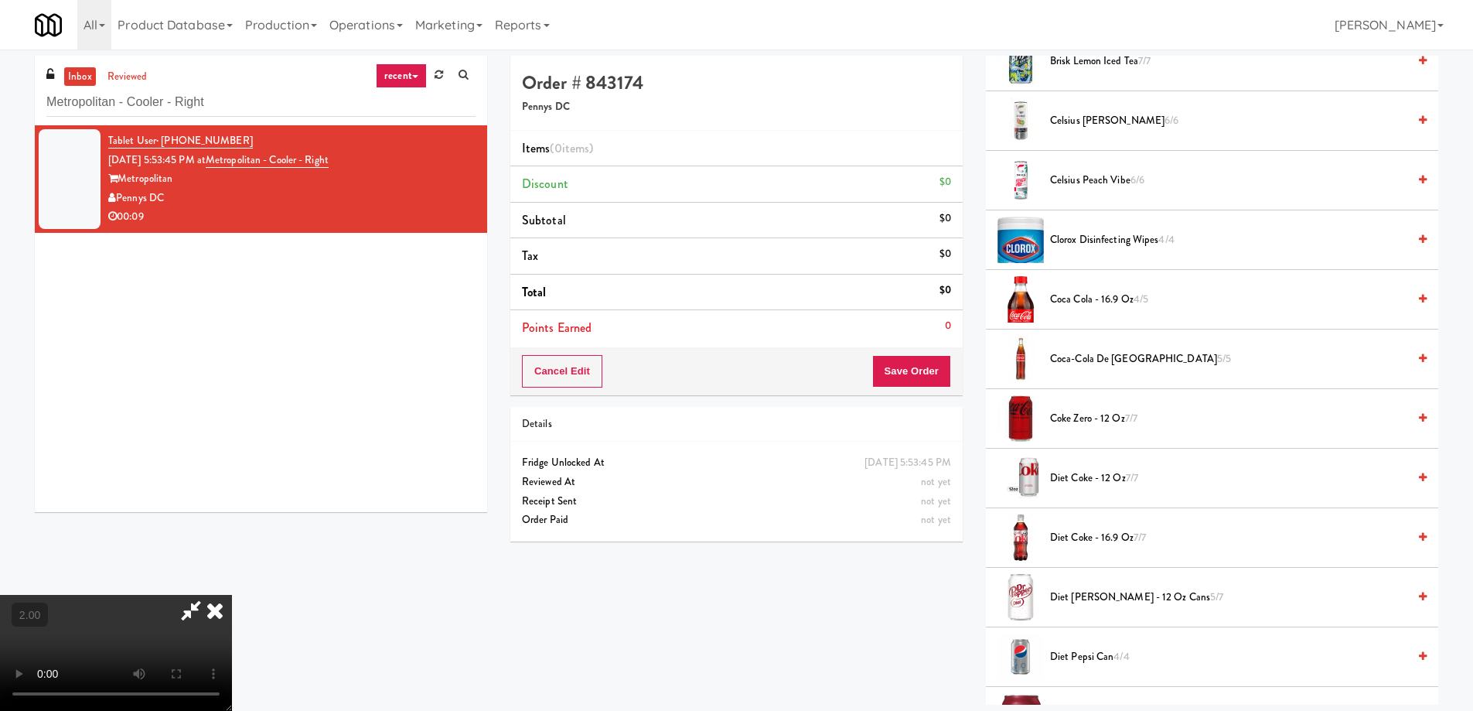
scroll to position [309, 0]
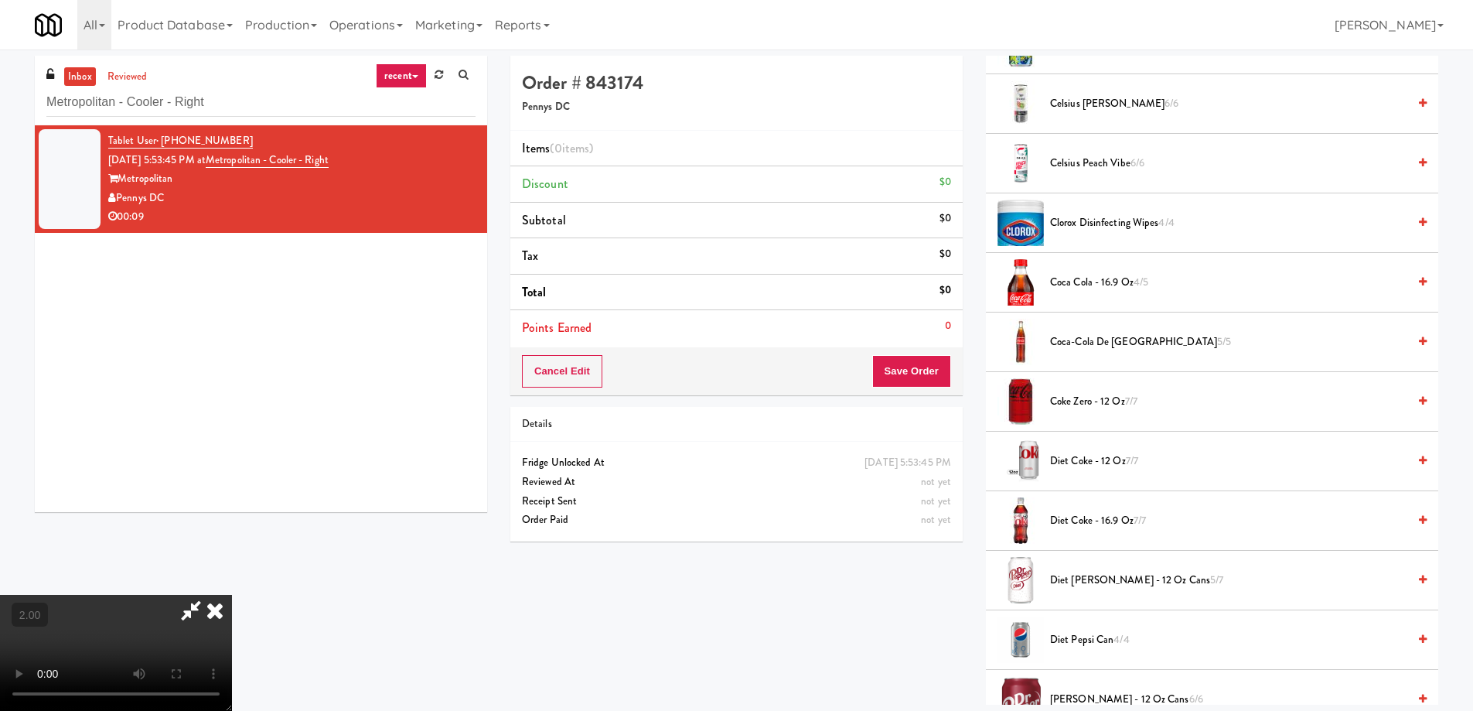
click at [1097, 524] on span "Diet Coke - 16.9 oz 7/7" at bounding box center [1228, 520] width 357 height 19
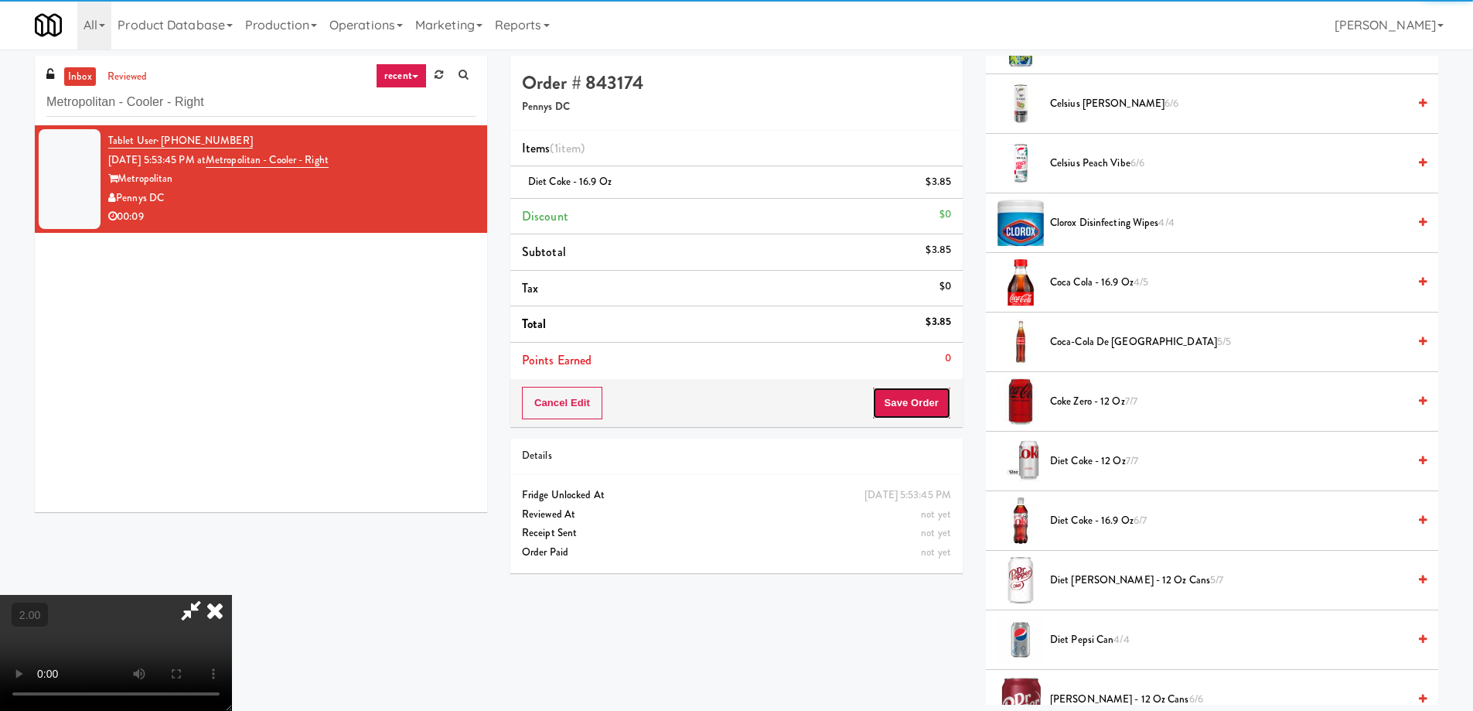
click at [928, 398] on button "Save Order" at bounding box center [911, 403] width 79 height 32
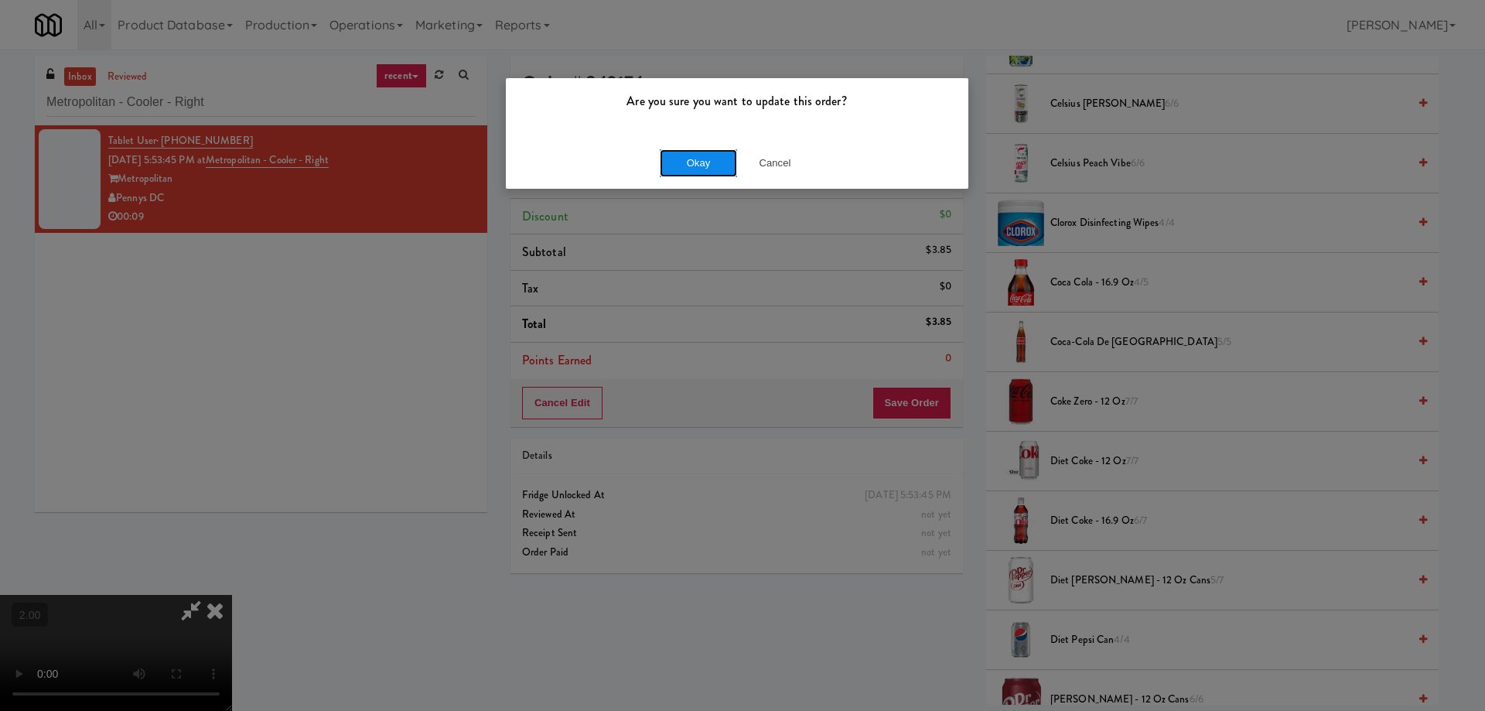
click at [684, 161] on button "Okay" at bounding box center [698, 163] width 77 height 28
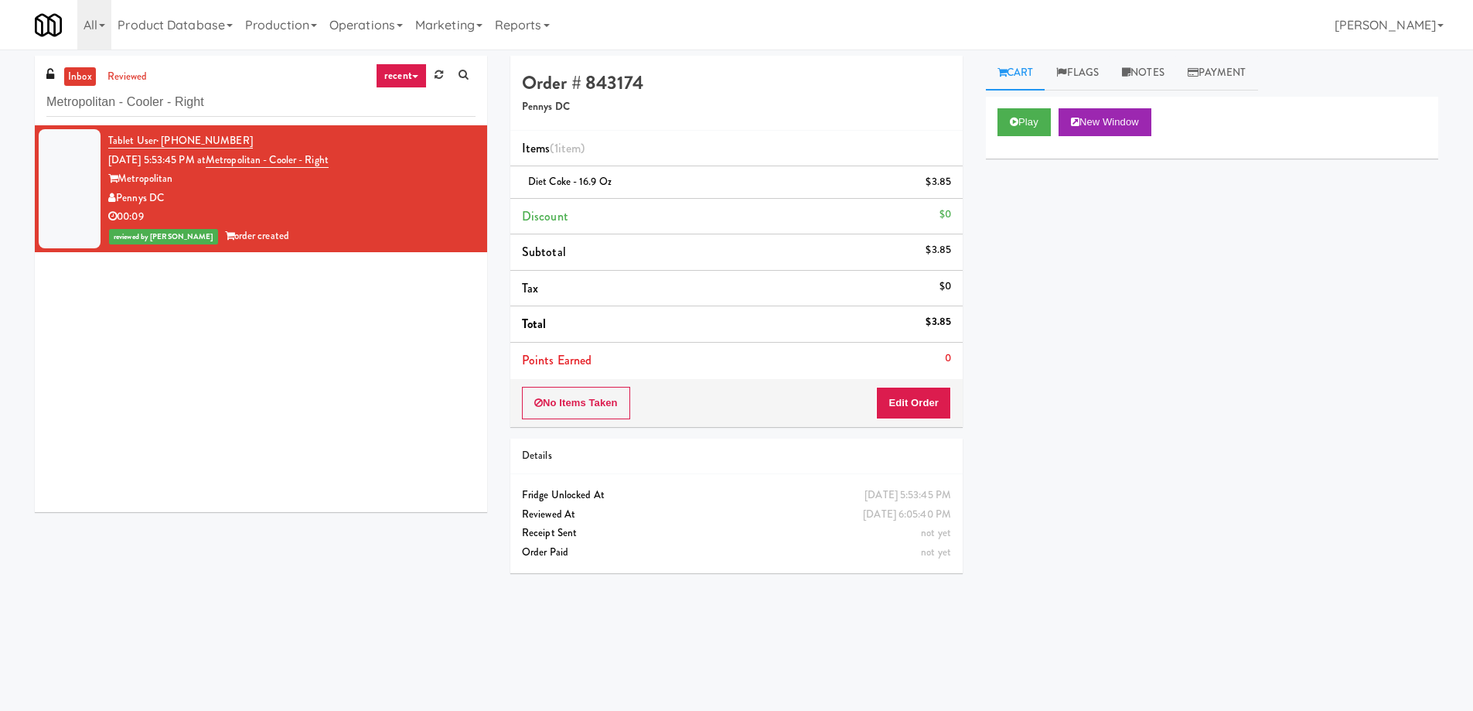
scroll to position [0, 0]
click at [240, 106] on input "Metropolitan - Cooler - Right" at bounding box center [260, 102] width 429 height 29
paste input "Pantry"
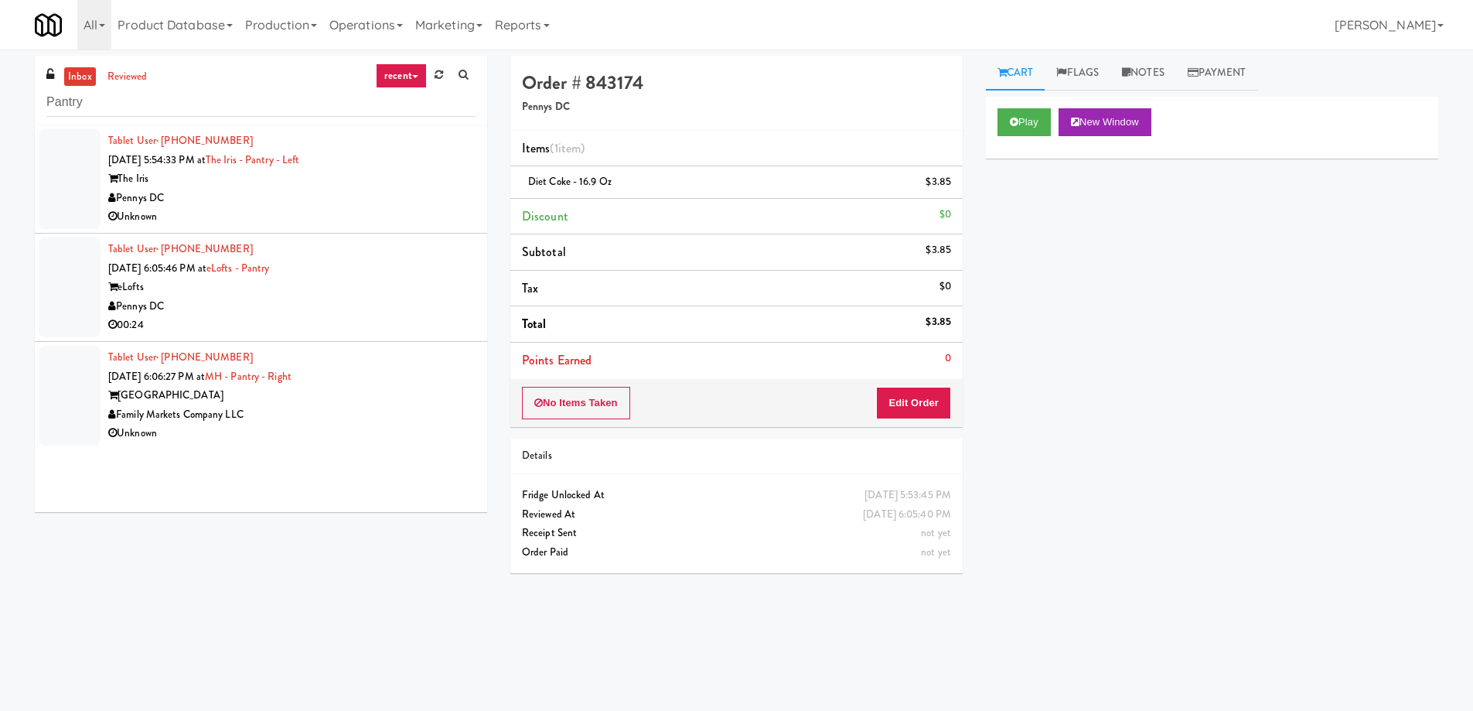
click at [283, 193] on div "Pennys DC" at bounding box center [291, 198] width 367 height 19
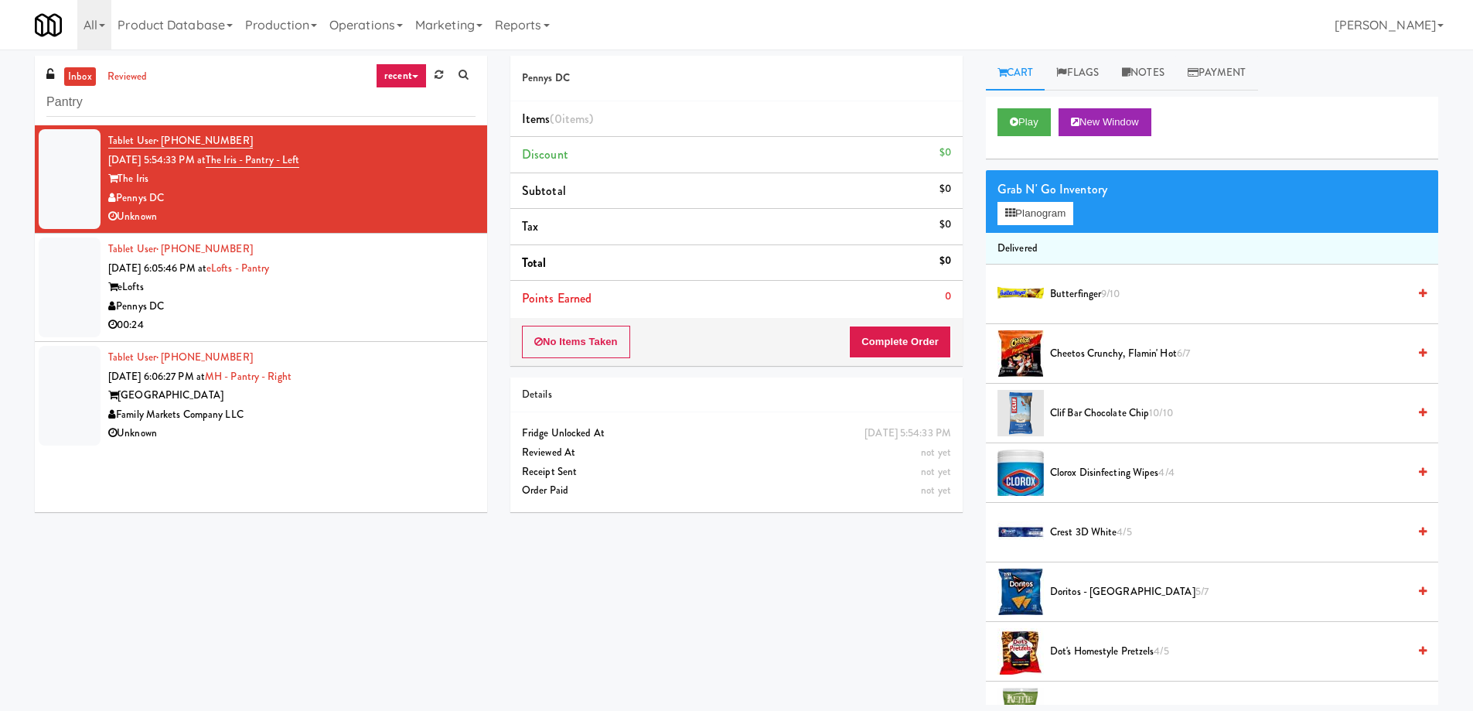
click at [351, 308] on div "Pennys DC" at bounding box center [291, 306] width 367 height 19
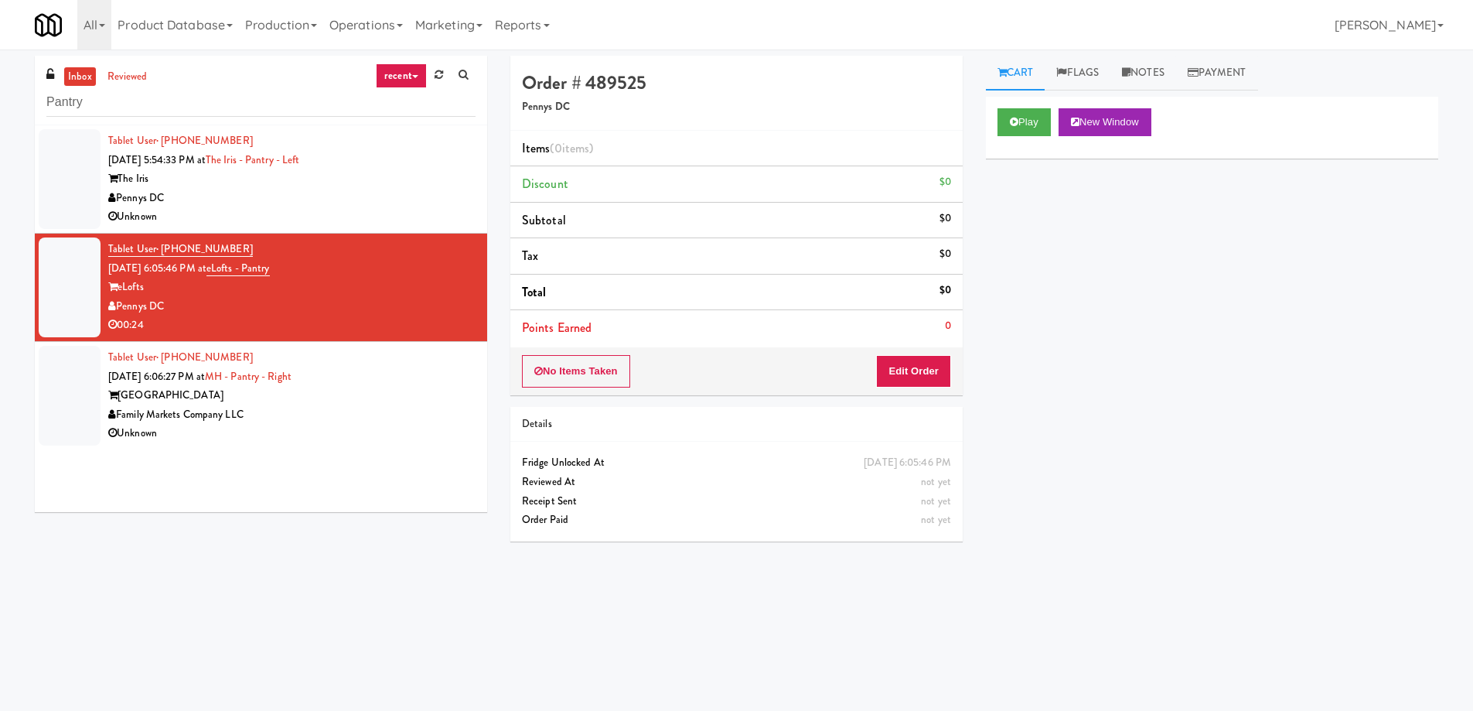
click at [204, 79] on div "inbox reviewed recent all unclear take inventory issue suspicious failed recent…" at bounding box center [261, 91] width 452 height 70
click at [183, 111] on input "Pantry" at bounding box center [260, 102] width 429 height 29
paste input "The Iris - Pantry - Left"
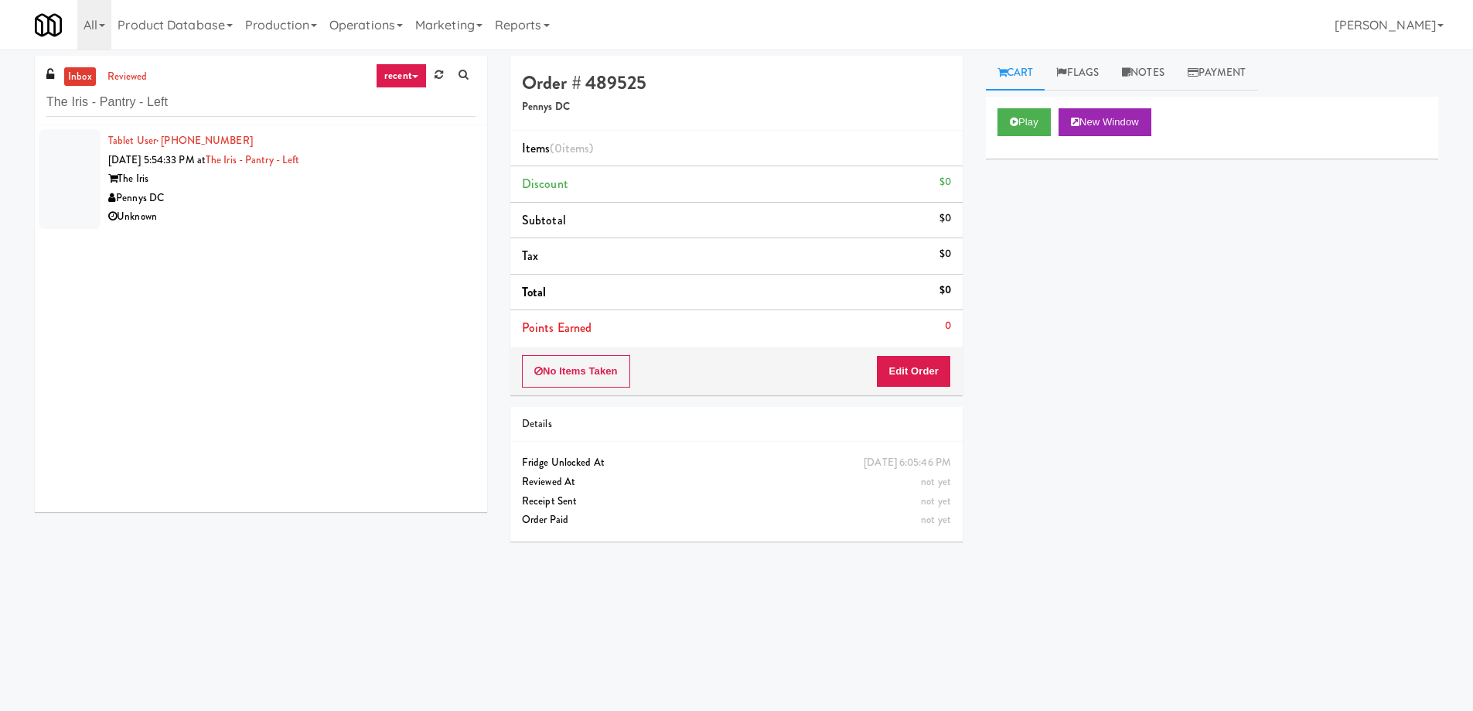
click at [284, 216] on div "Unknown" at bounding box center [291, 216] width 367 height 19
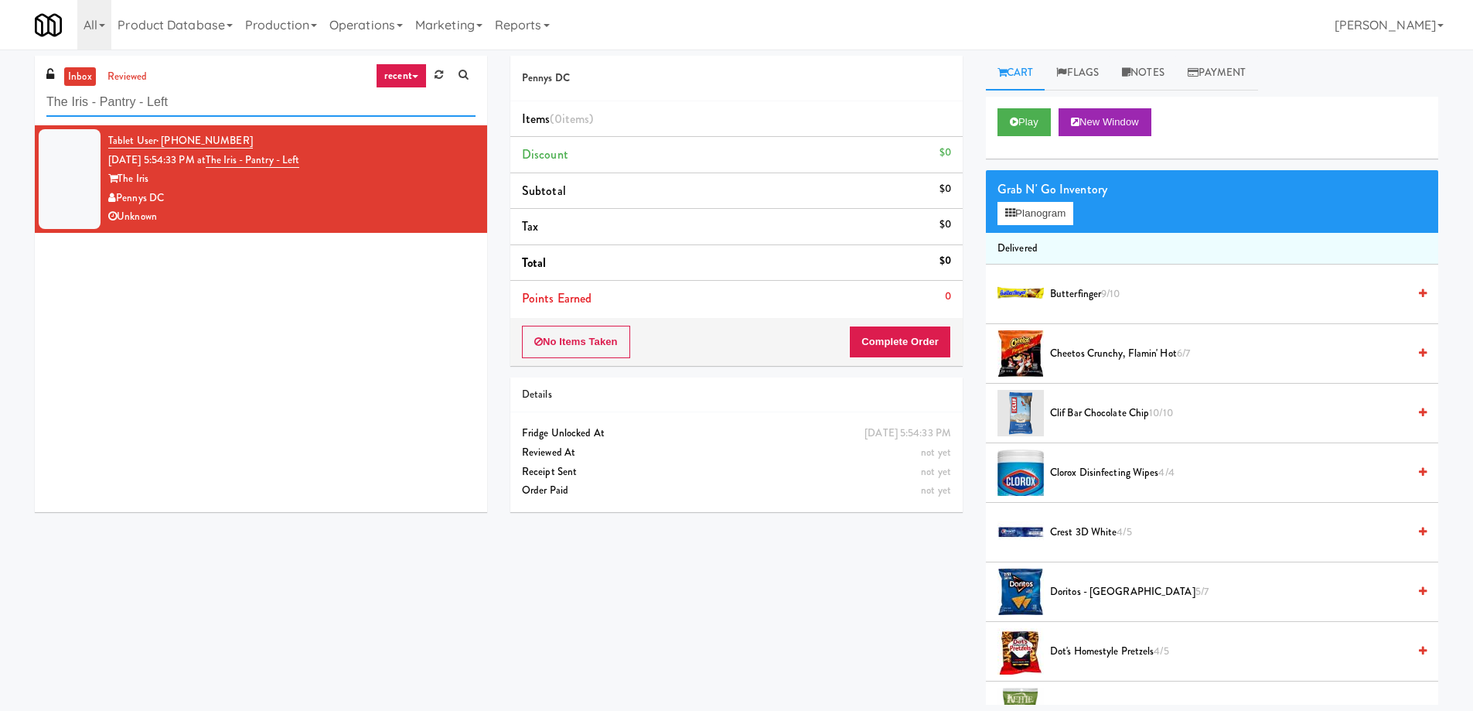
click at [185, 108] on input "The Iris - Pantry - Left" at bounding box center [260, 102] width 429 height 29
paste input "Crossing East - Cooler"
type input "Crossing East - Cooler - Left"
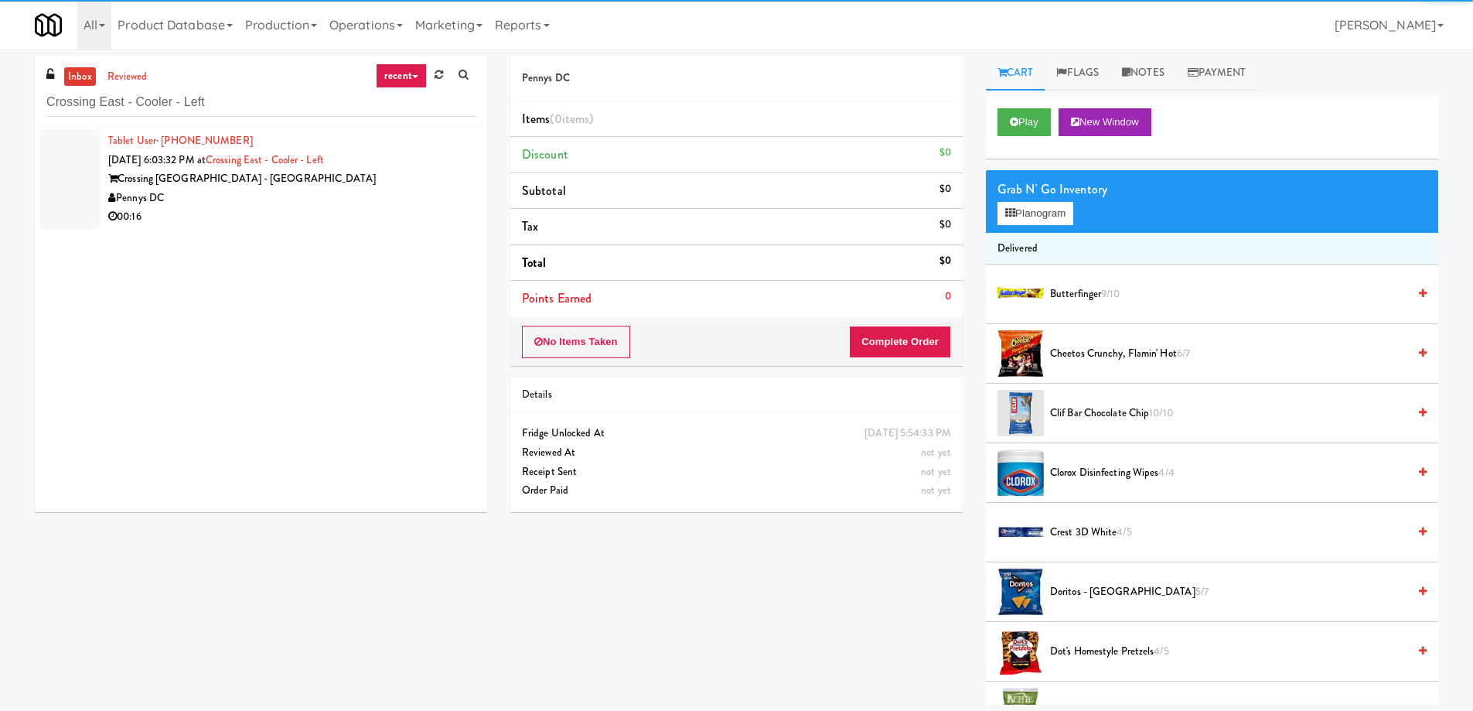
click at [281, 183] on div "Crossing DC - East" at bounding box center [291, 178] width 367 height 19
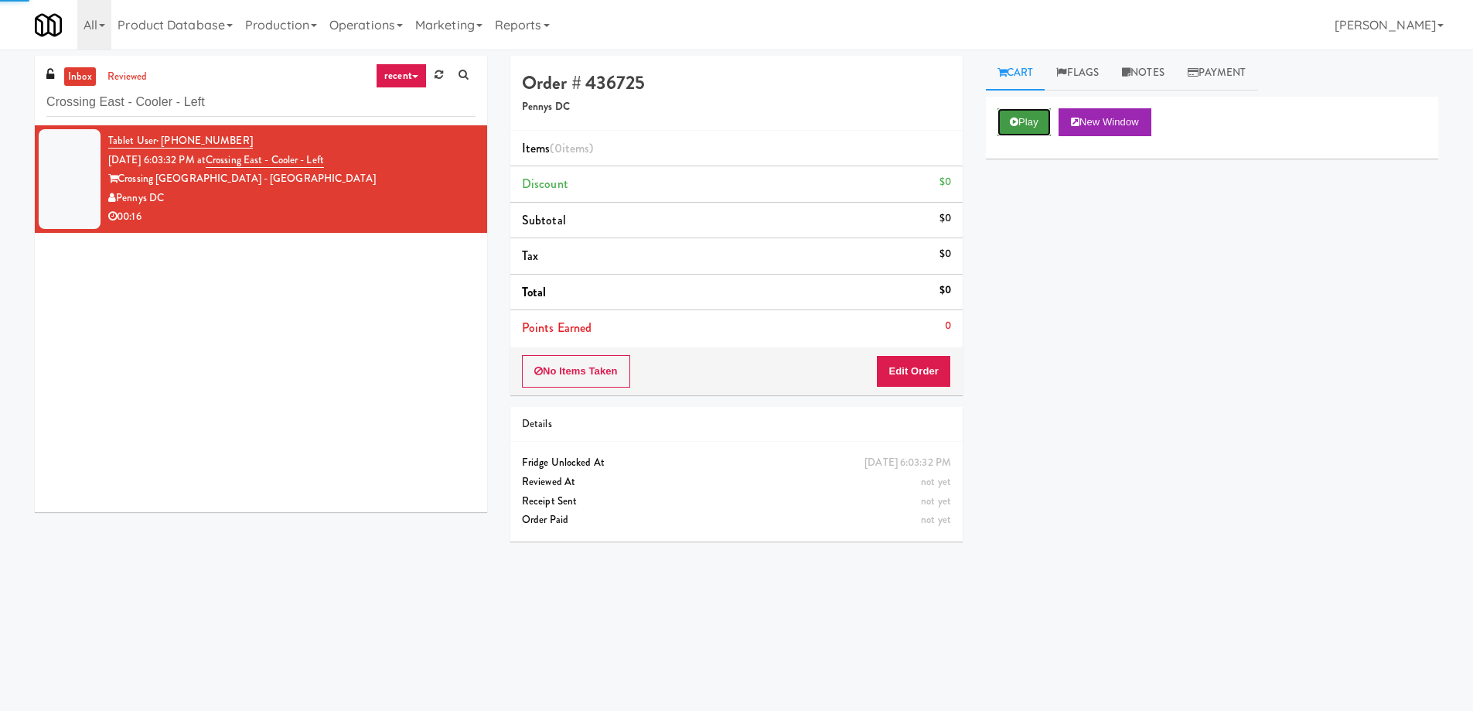
click at [1023, 124] on button "Play" at bounding box center [1024, 122] width 53 height 28
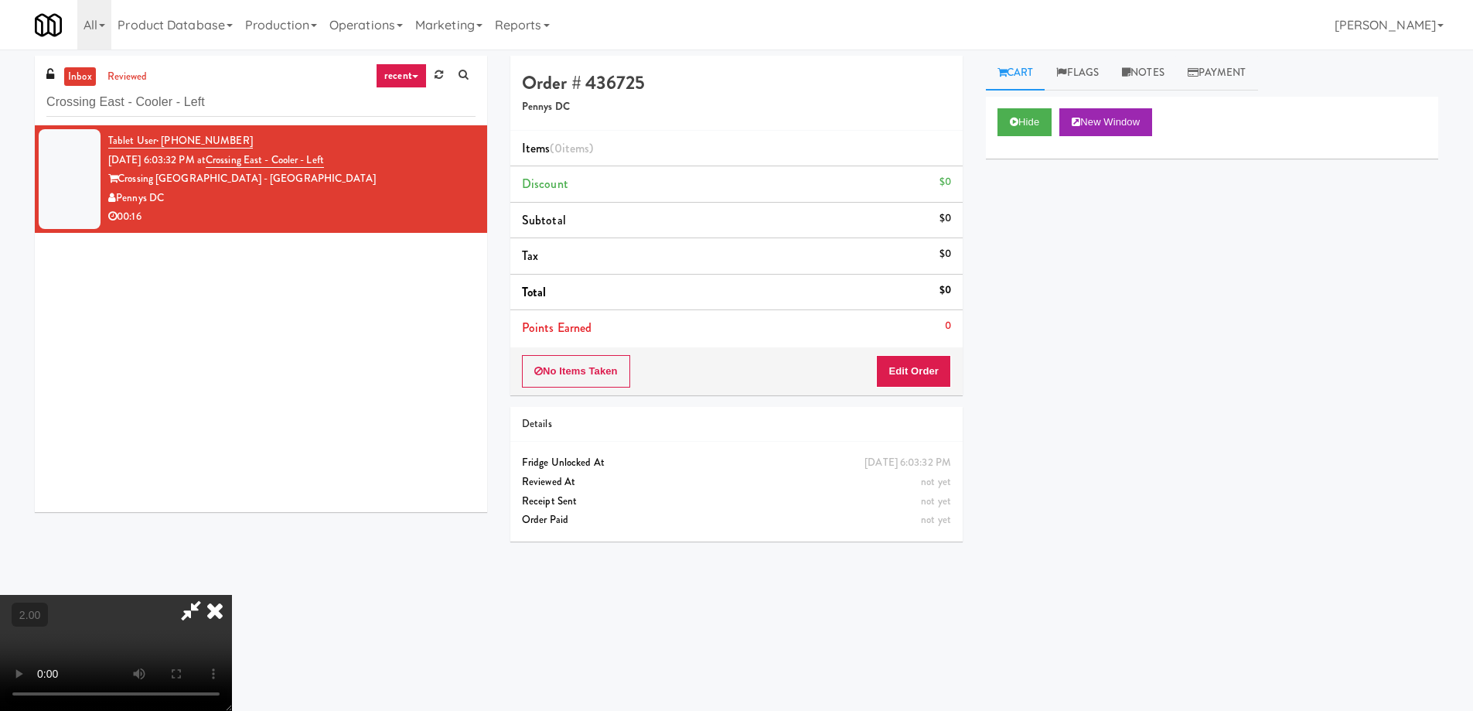
click at [232, 595] on video at bounding box center [116, 653] width 232 height 116
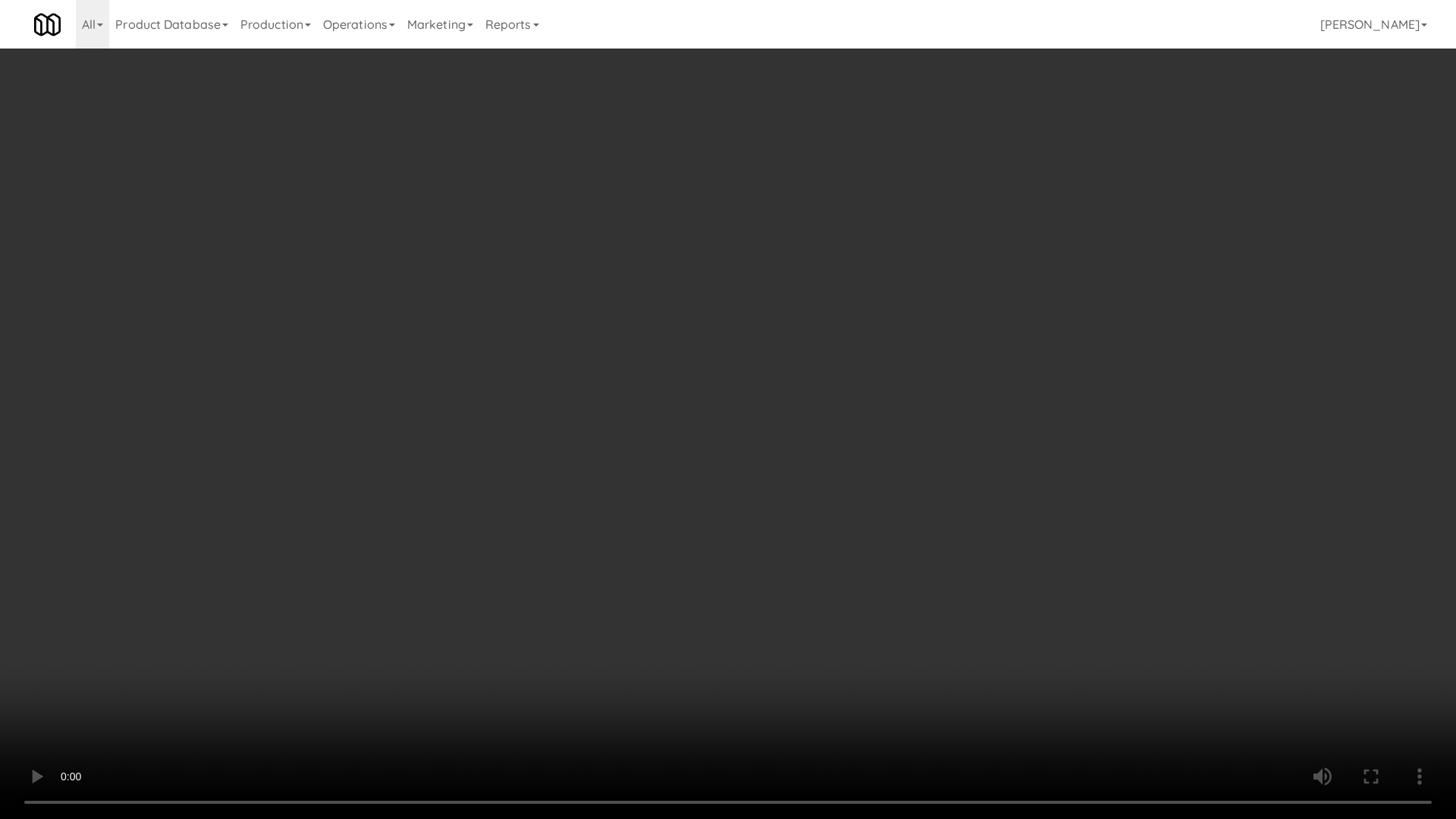
click at [630, 634] on video at bounding box center [728, 409] width 1456 height 819
click at [882, 557] on video at bounding box center [728, 409] width 1456 height 819
click at [924, 484] on video at bounding box center [728, 409] width 1456 height 819
click at [925, 480] on video at bounding box center [728, 409] width 1456 height 819
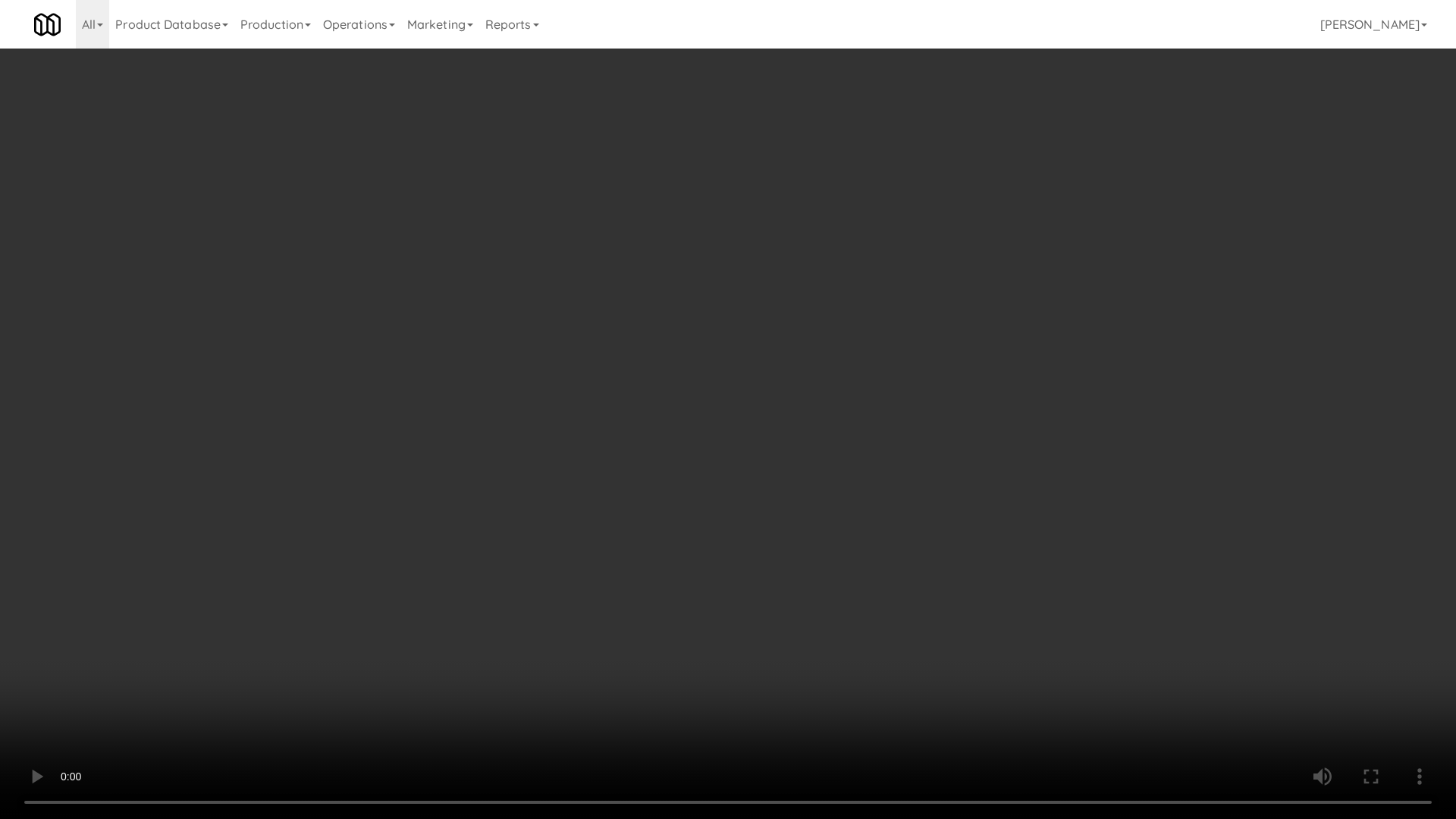
click at [915, 593] on video at bounding box center [728, 409] width 1456 height 819
click at [916, 590] on video at bounding box center [728, 409] width 1456 height 819
click at [916, 593] on video at bounding box center [728, 409] width 1456 height 819
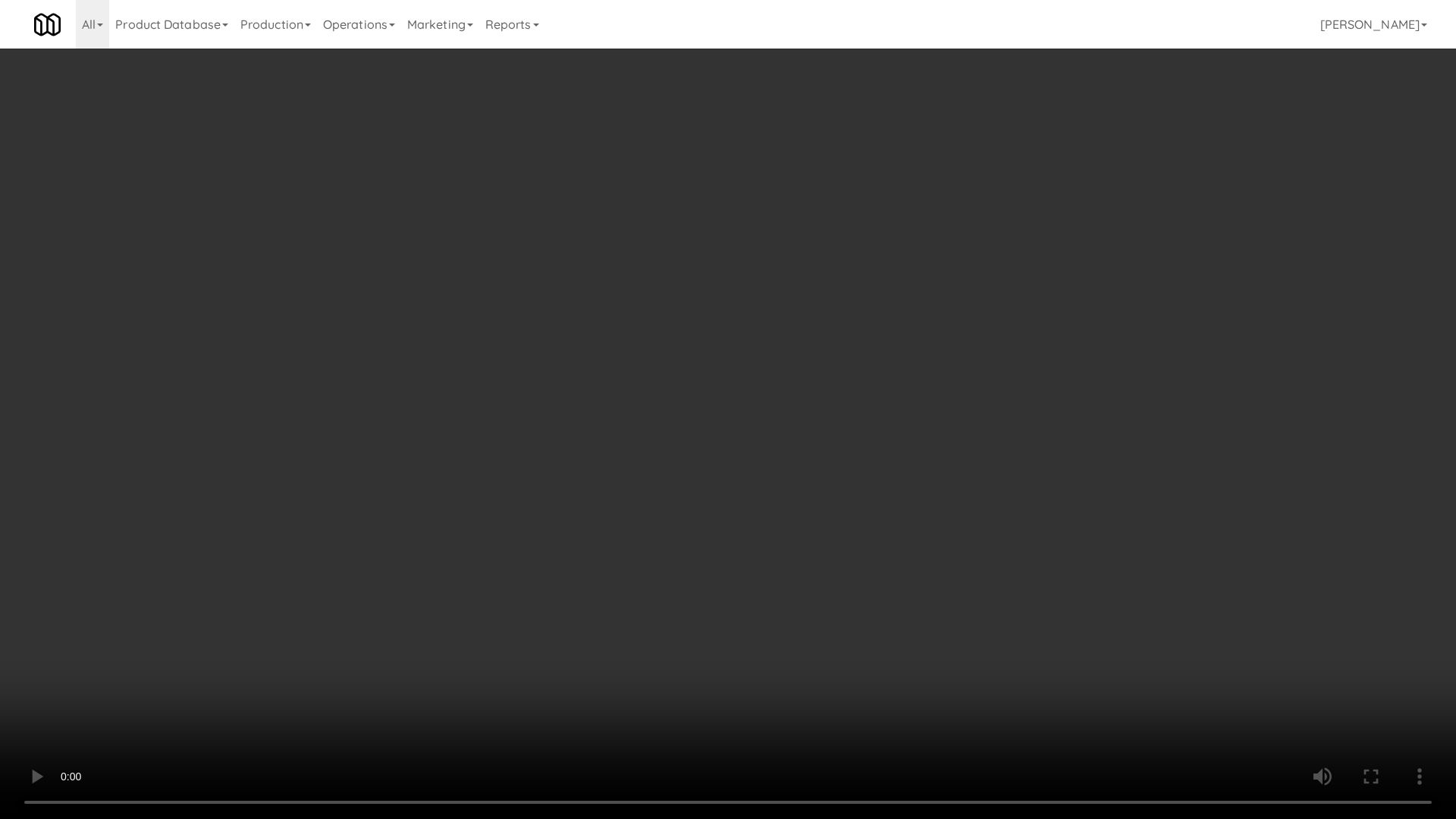
click at [916, 593] on video at bounding box center [728, 409] width 1456 height 819
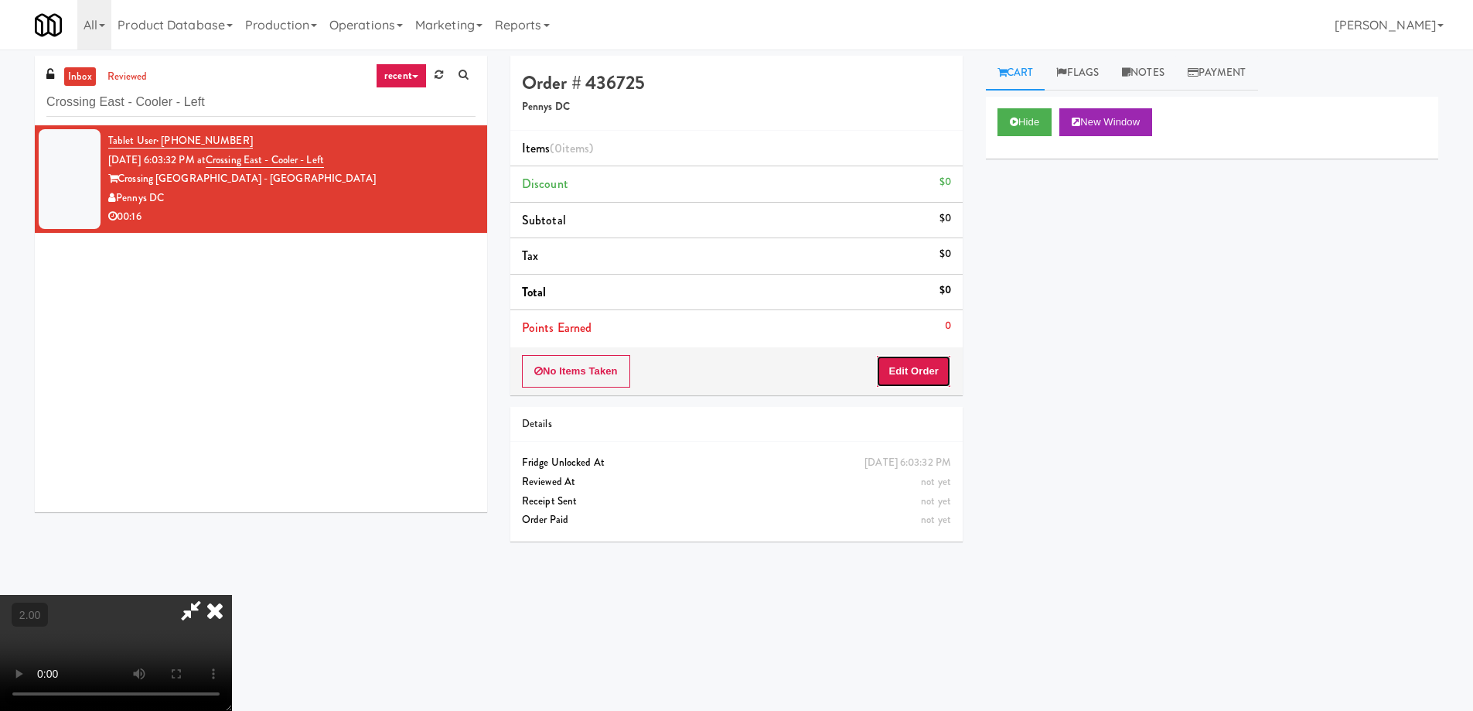
click at [914, 376] on button "Edit Order" at bounding box center [913, 371] width 75 height 32
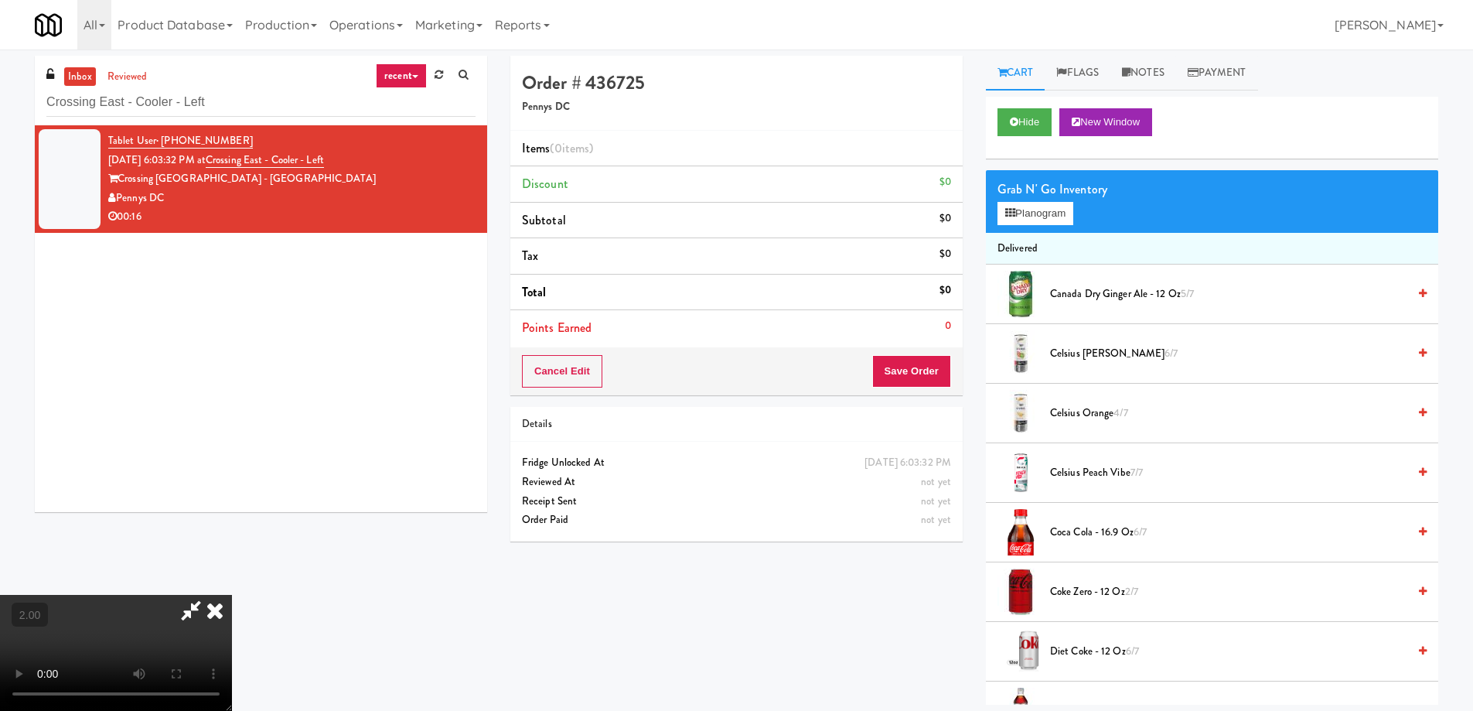
scroll to position [1581, 0]
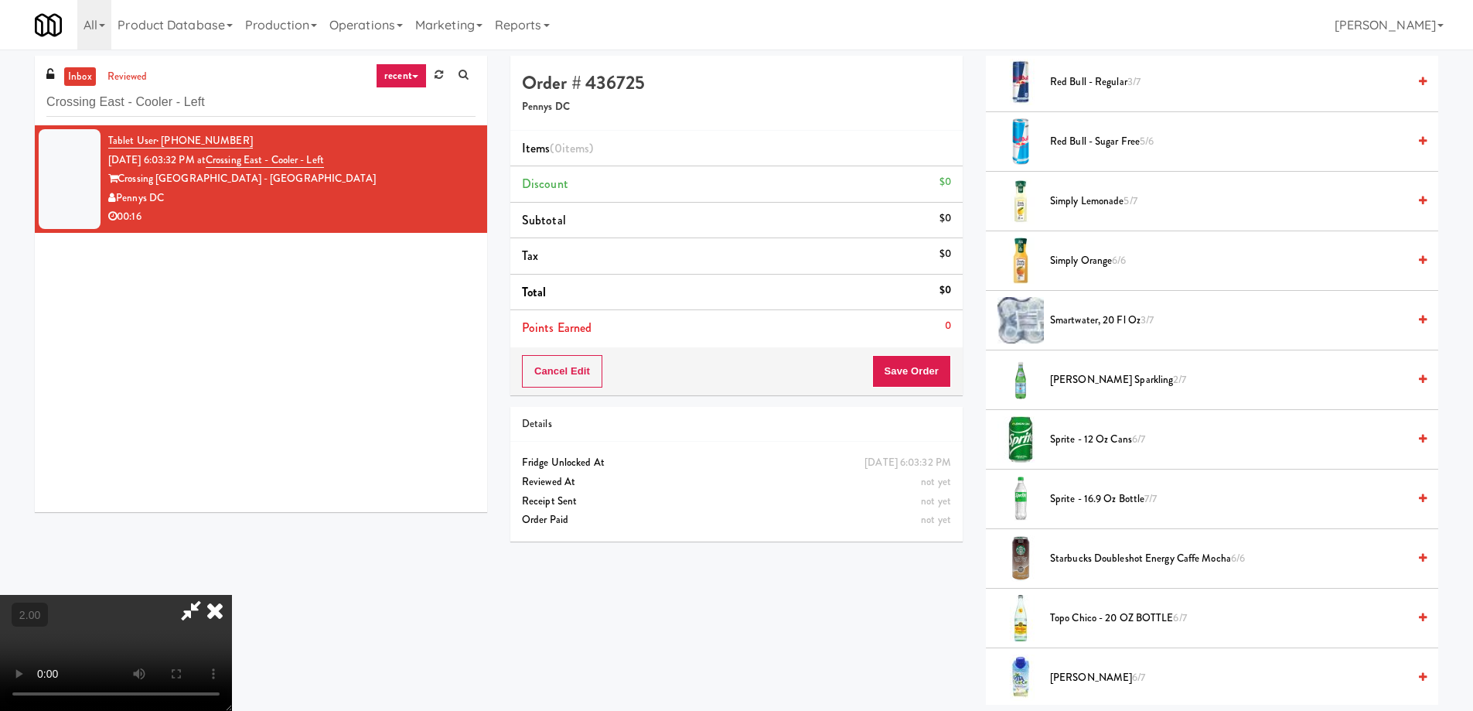
click at [1093, 499] on span "Sprite - 16.9 oz Bottle 7/7" at bounding box center [1228, 499] width 357 height 19
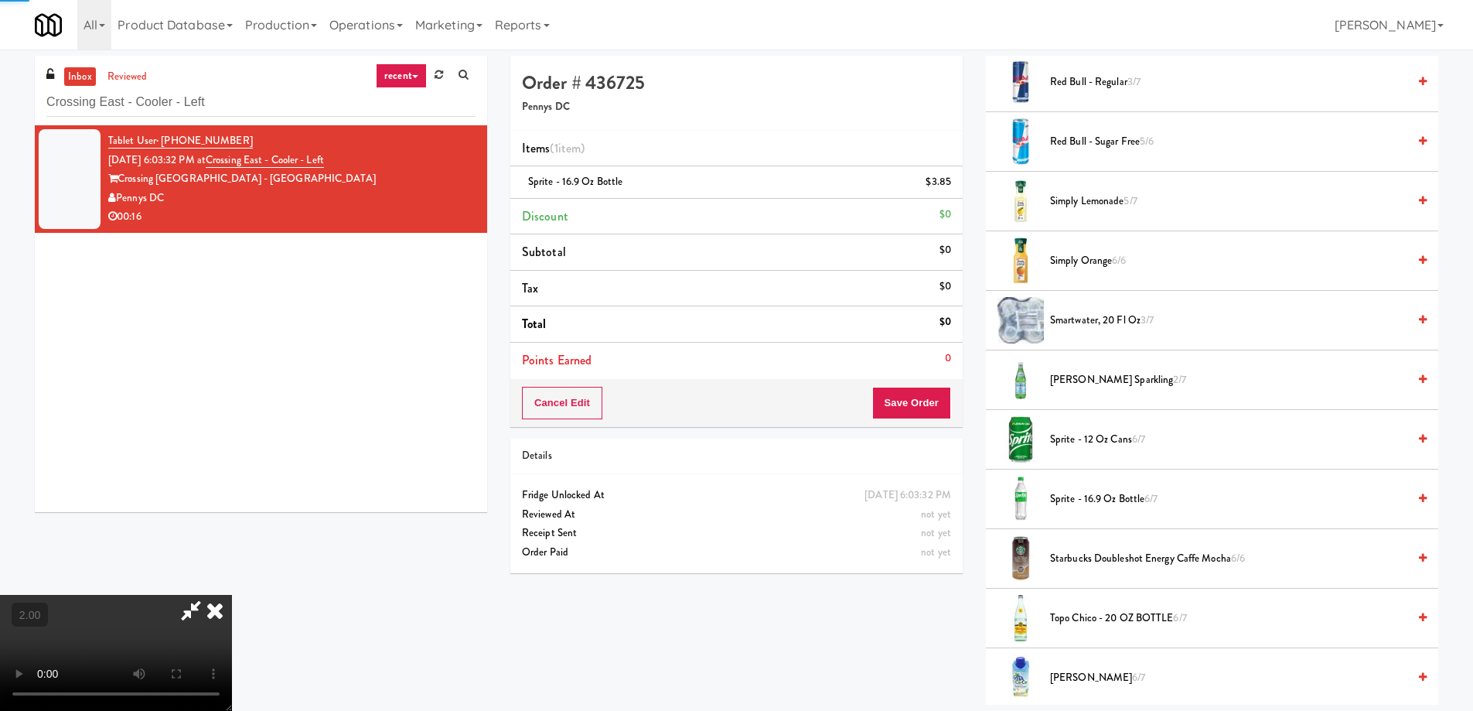
click at [912, 376] on li "Points Earned 0" at bounding box center [736, 361] width 452 height 36
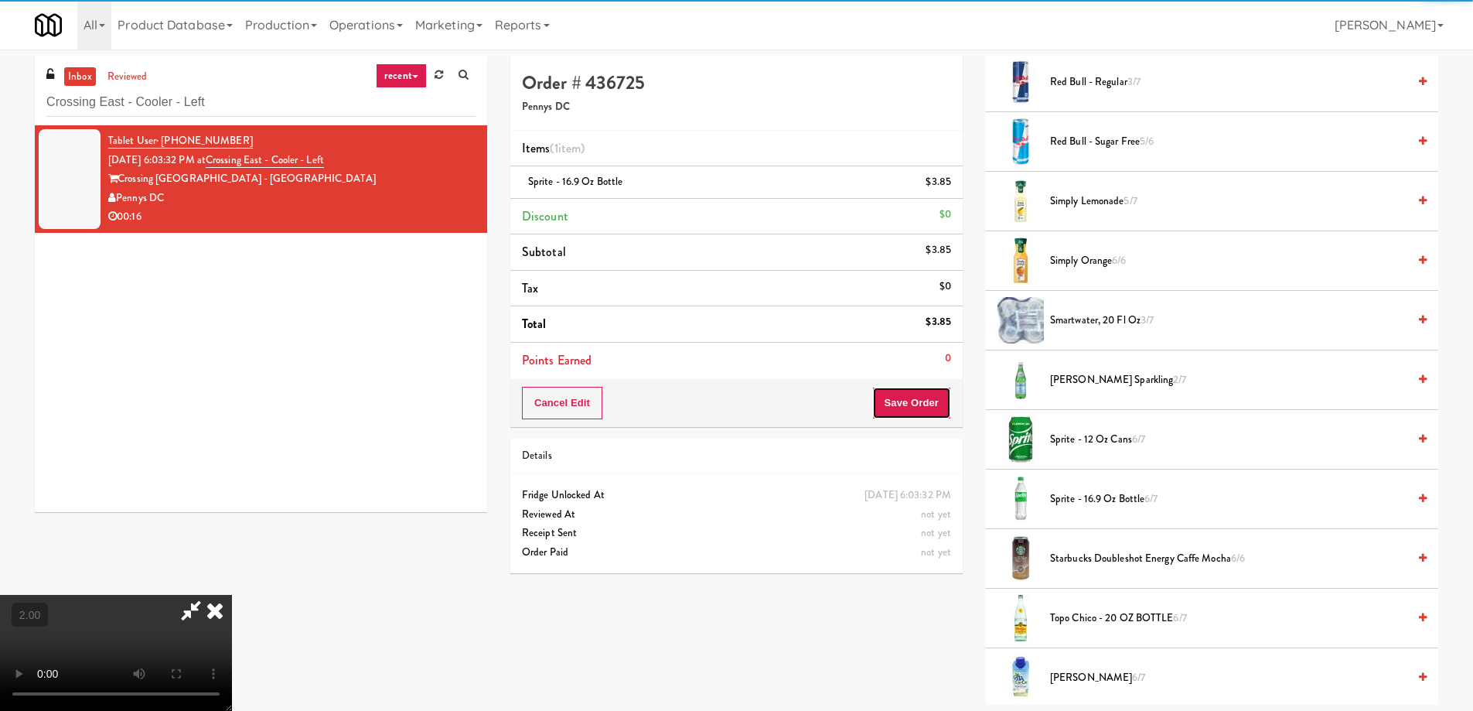
click at [919, 392] on button "Save Order" at bounding box center [911, 403] width 79 height 32
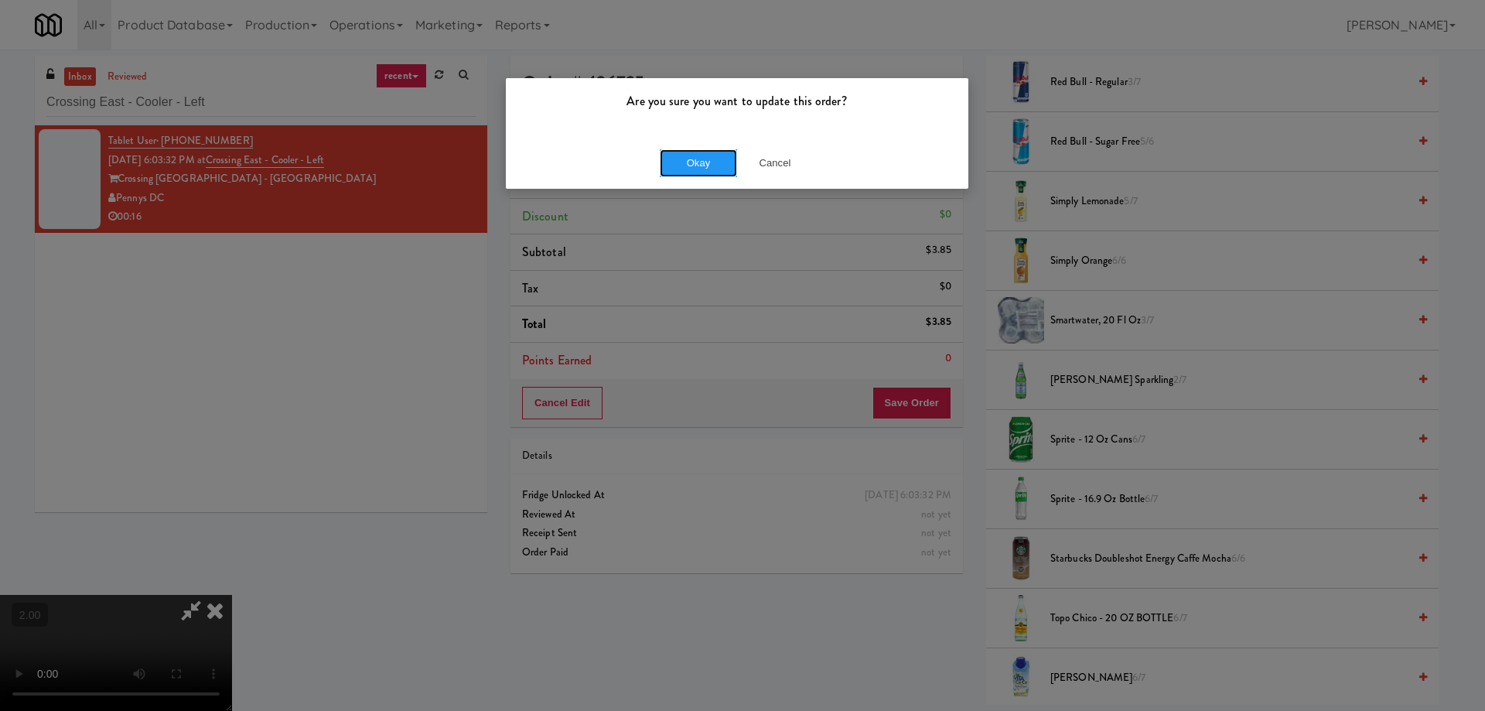
drag, startPoint x: 693, startPoint y: 173, endPoint x: 696, endPoint y: 181, distance: 8.3
click at [694, 173] on button "Okay" at bounding box center [698, 163] width 77 height 28
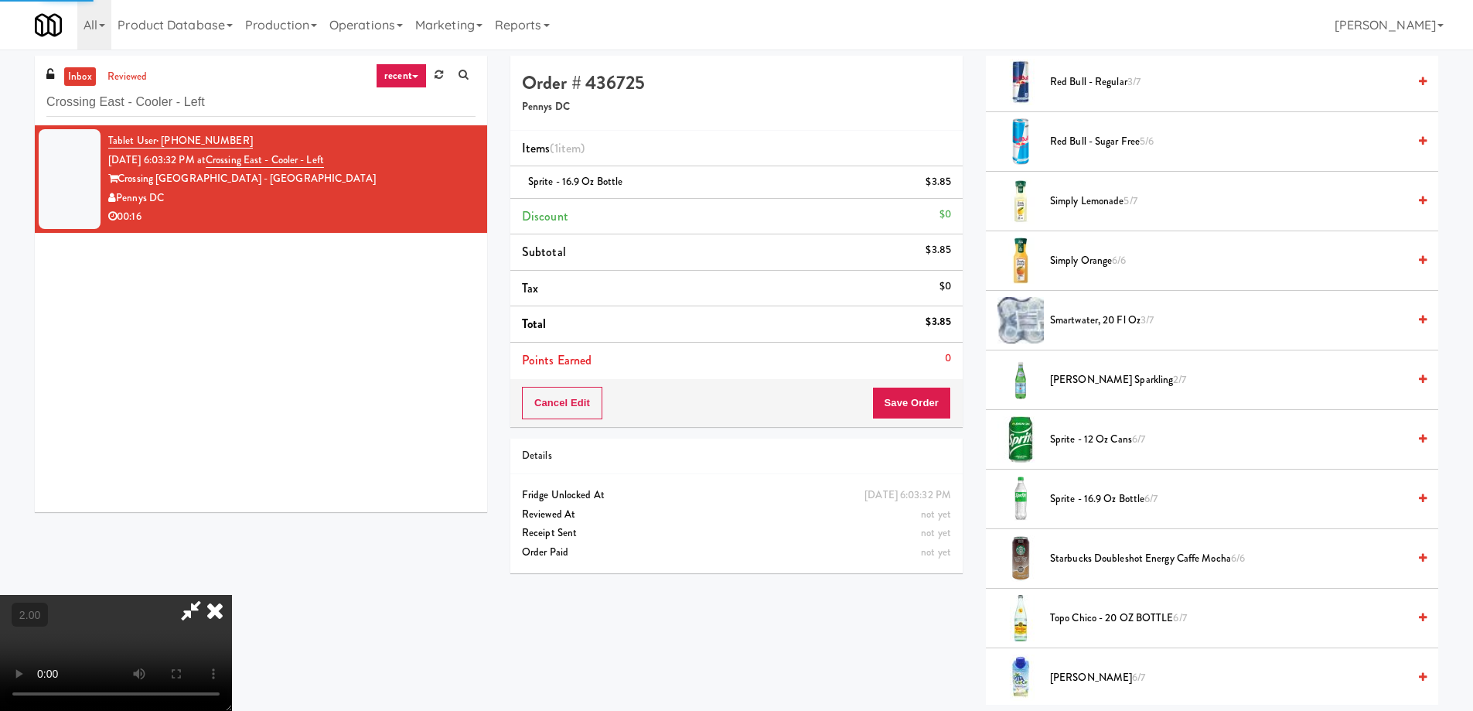
scroll to position [0, 0]
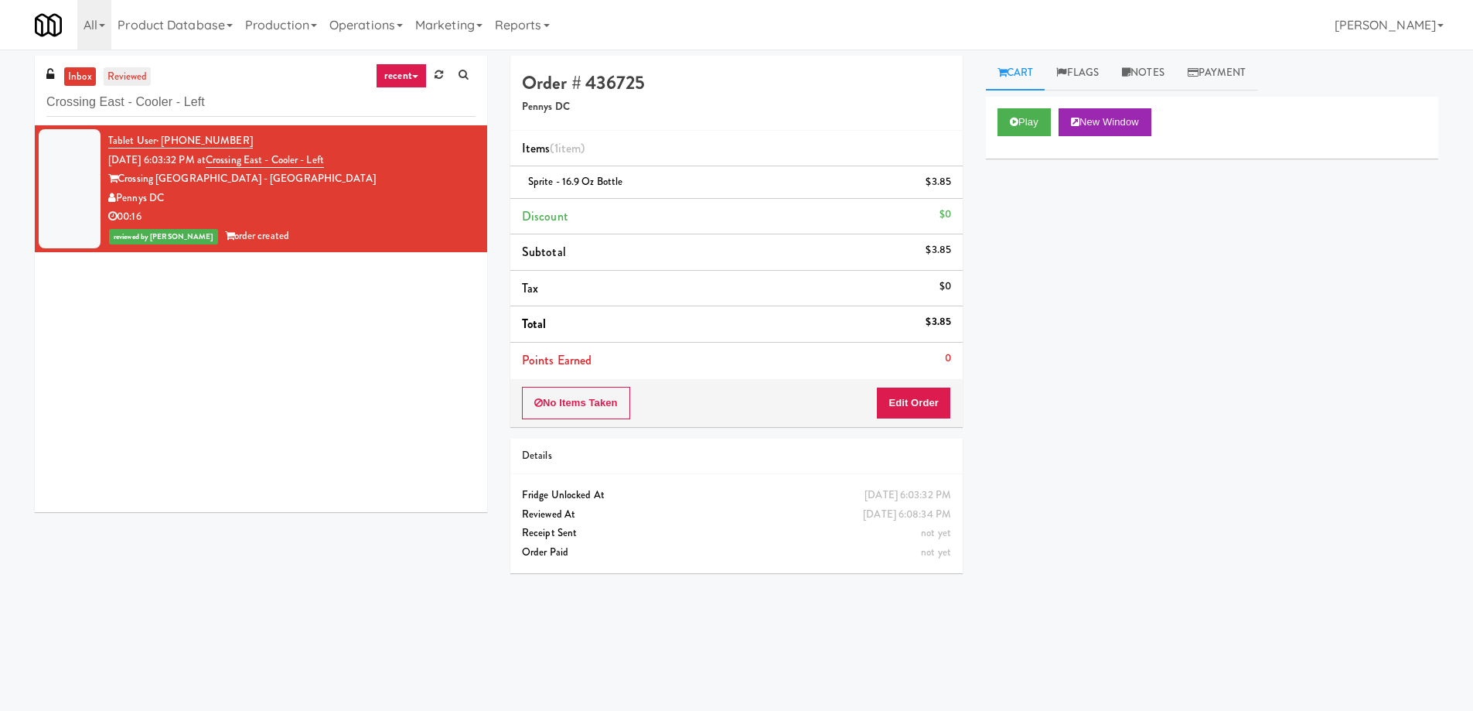
click at [138, 83] on link "reviewed" at bounding box center [128, 76] width 48 height 19
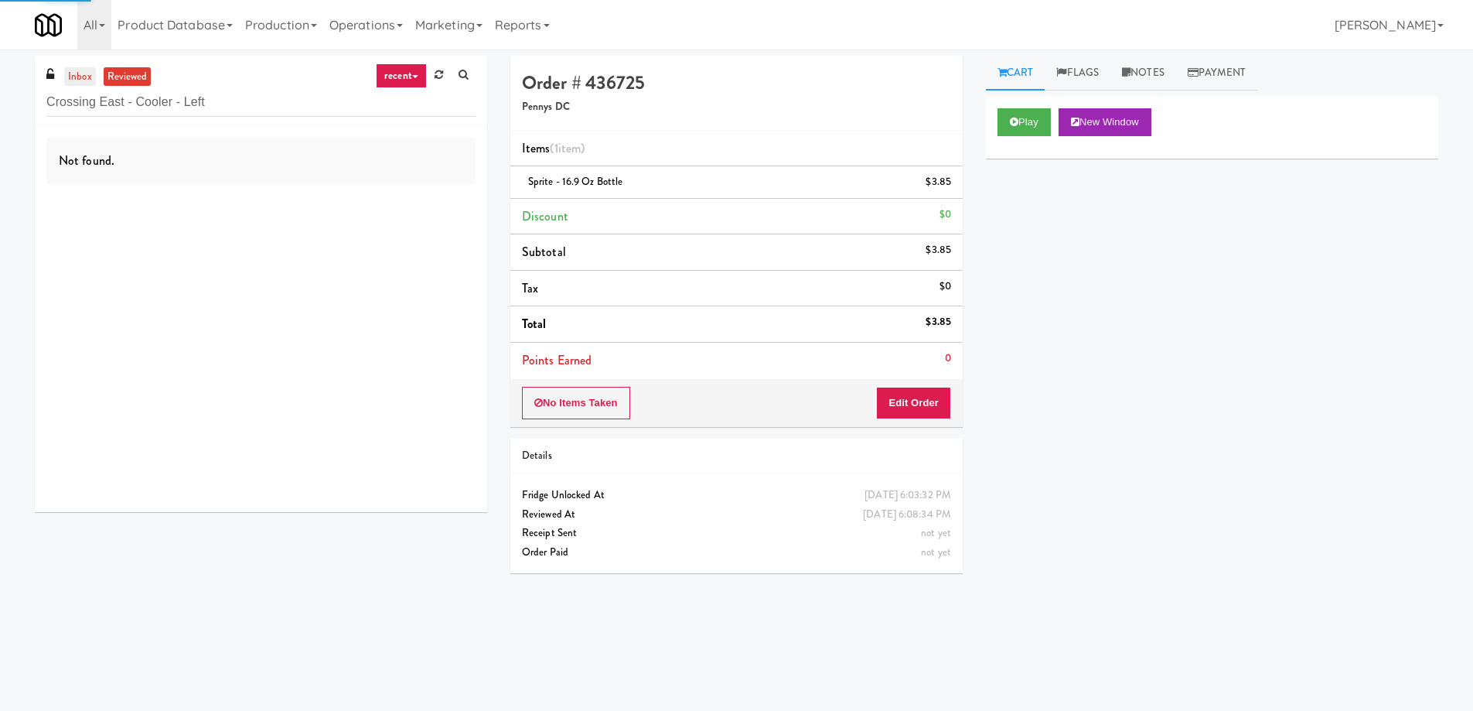
click at [71, 70] on link "inbox" at bounding box center [80, 76] width 32 height 19
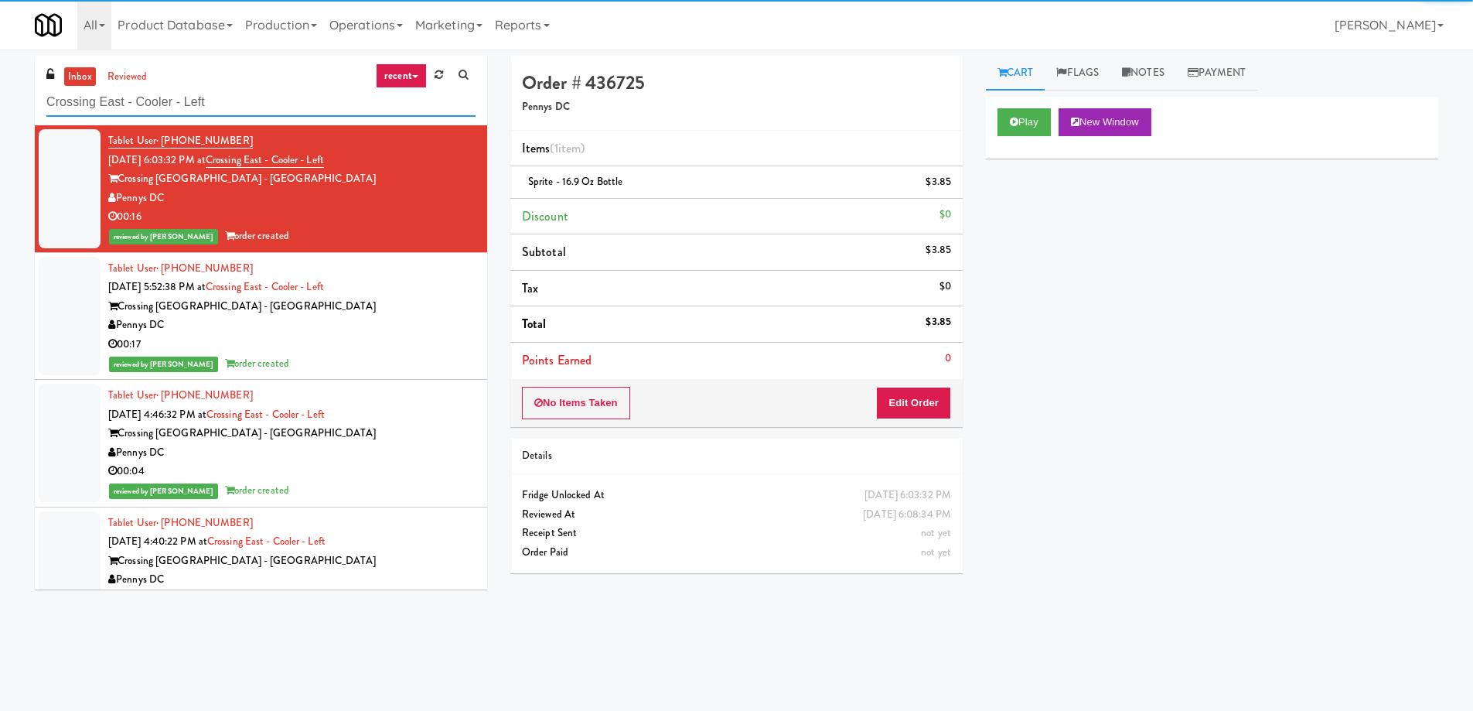
click at [194, 97] on input "Crossing East - Cooler - Left" at bounding box center [260, 102] width 429 height 29
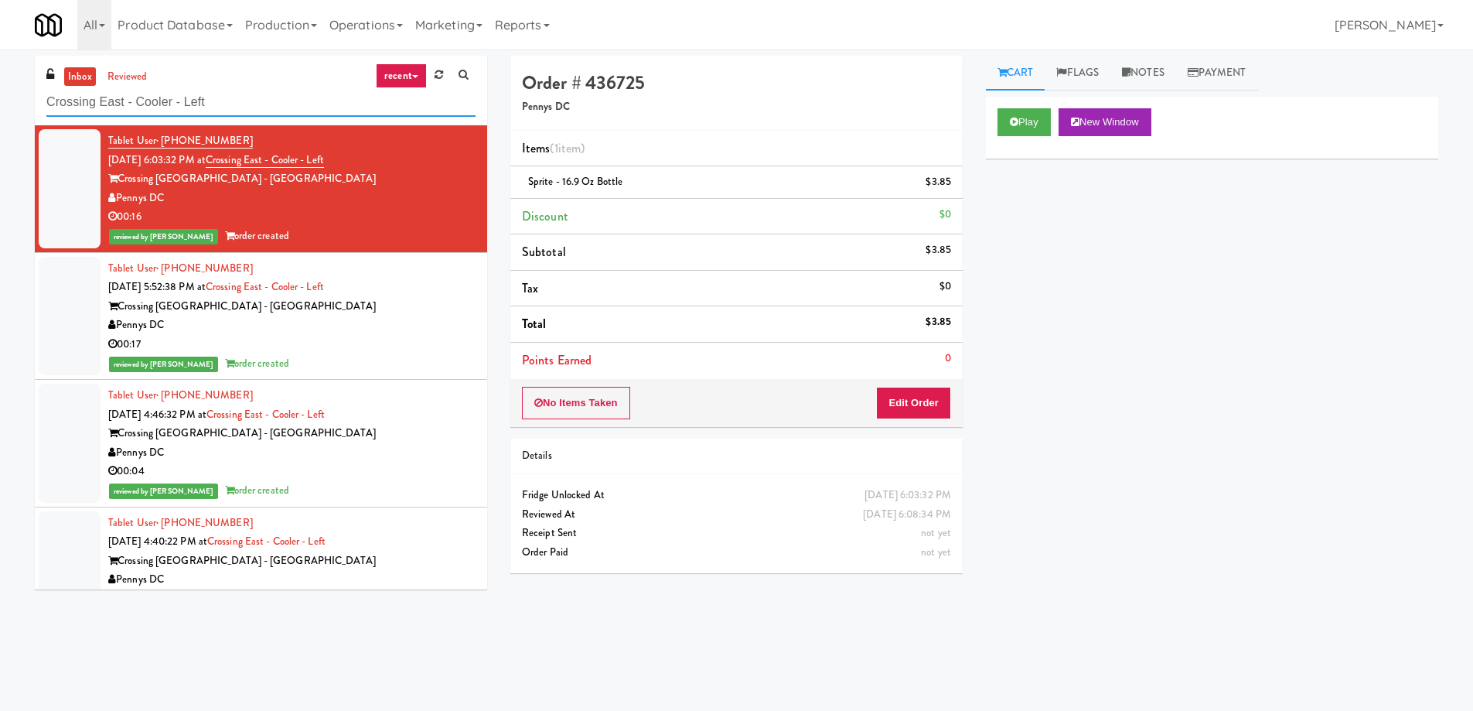
click at [194, 97] on input "Crossing East - Cooler - Left" at bounding box center [260, 102] width 429 height 29
paste input "IKEA Etobicoke"
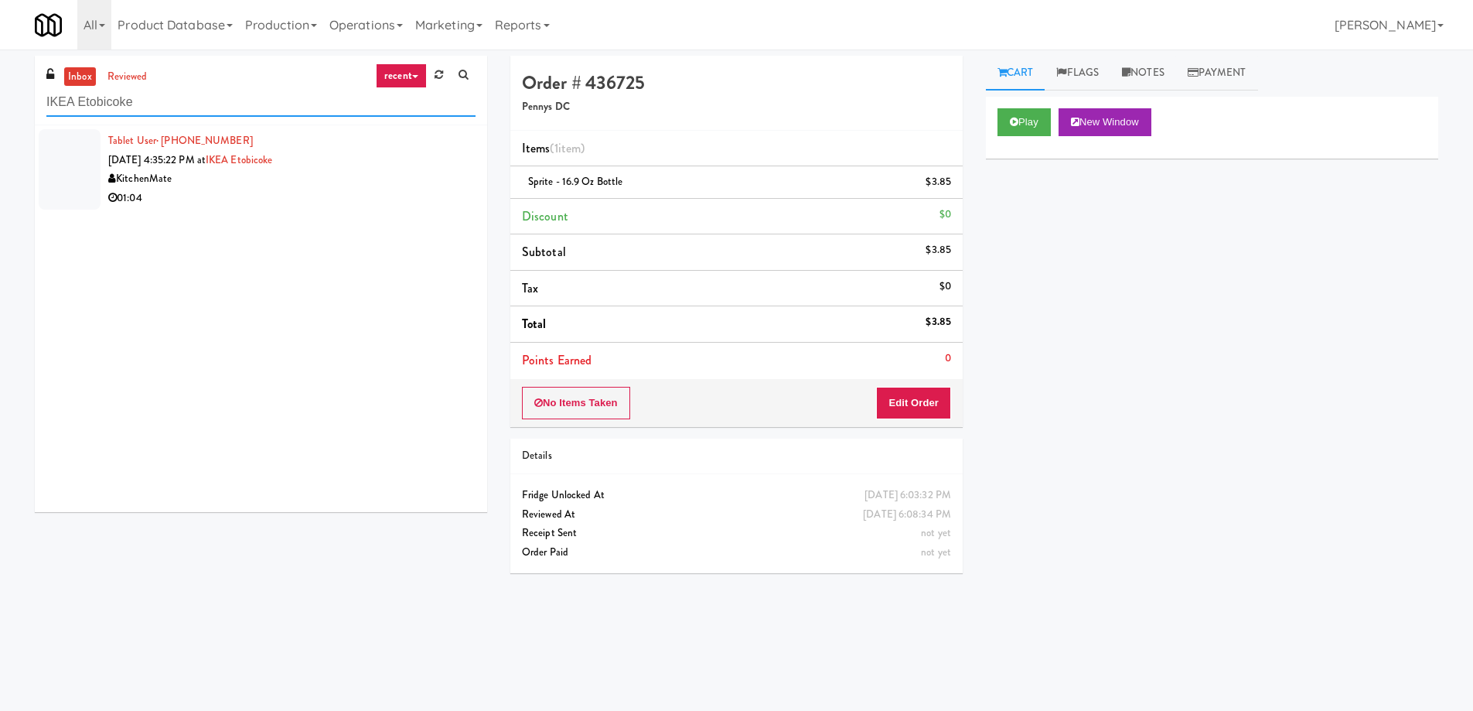
type input "IKEA Etobicoke"
click at [232, 176] on div "KitchenMate" at bounding box center [291, 178] width 367 height 19
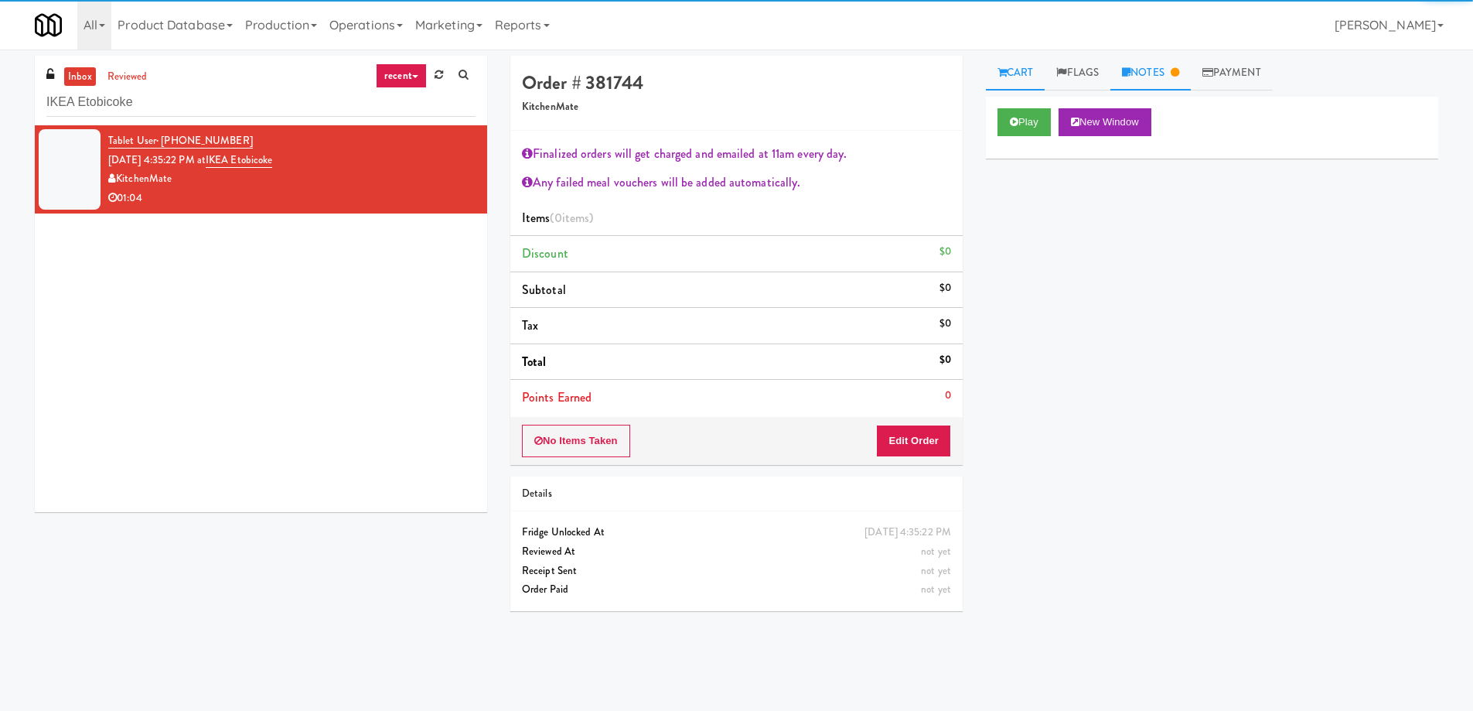
click at [1158, 74] on link "Notes" at bounding box center [1150, 73] width 80 height 35
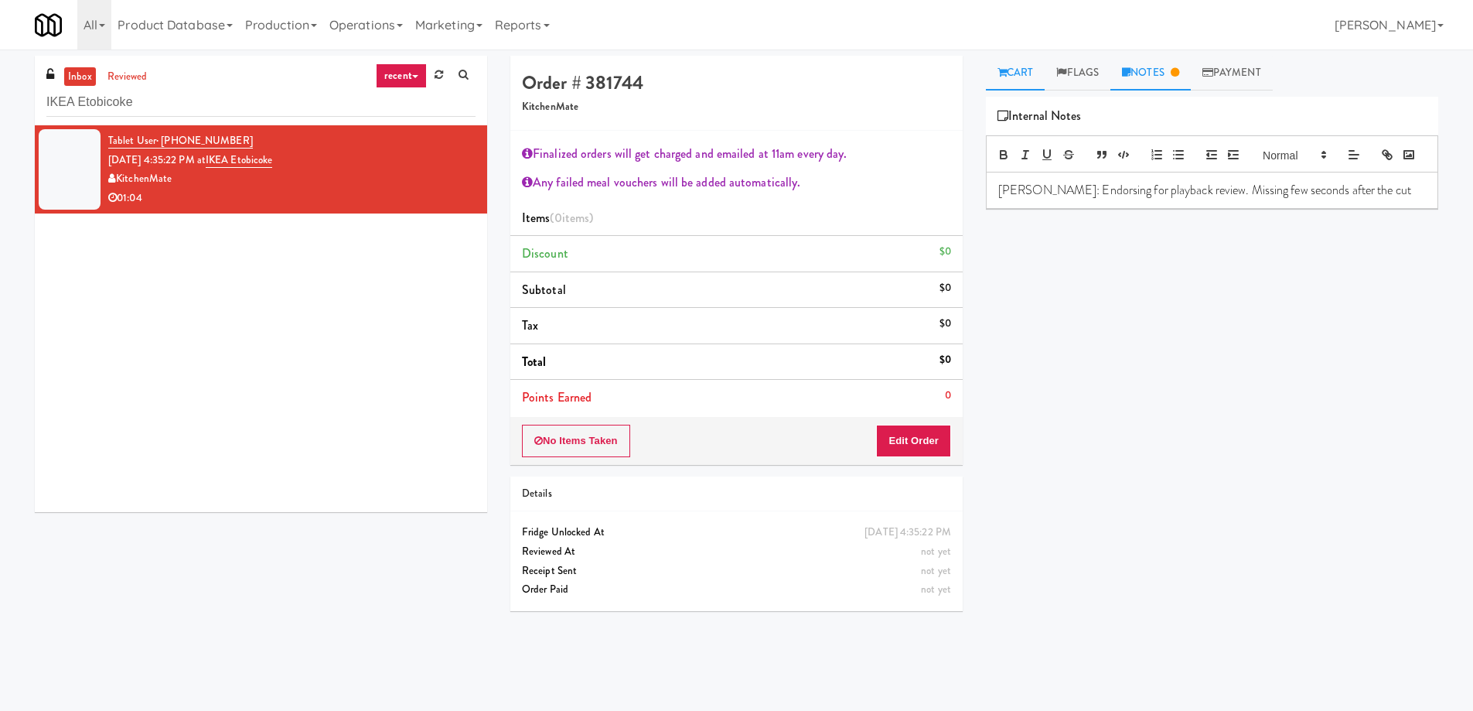
click at [1011, 70] on link "Cart" at bounding box center [1016, 73] width 60 height 35
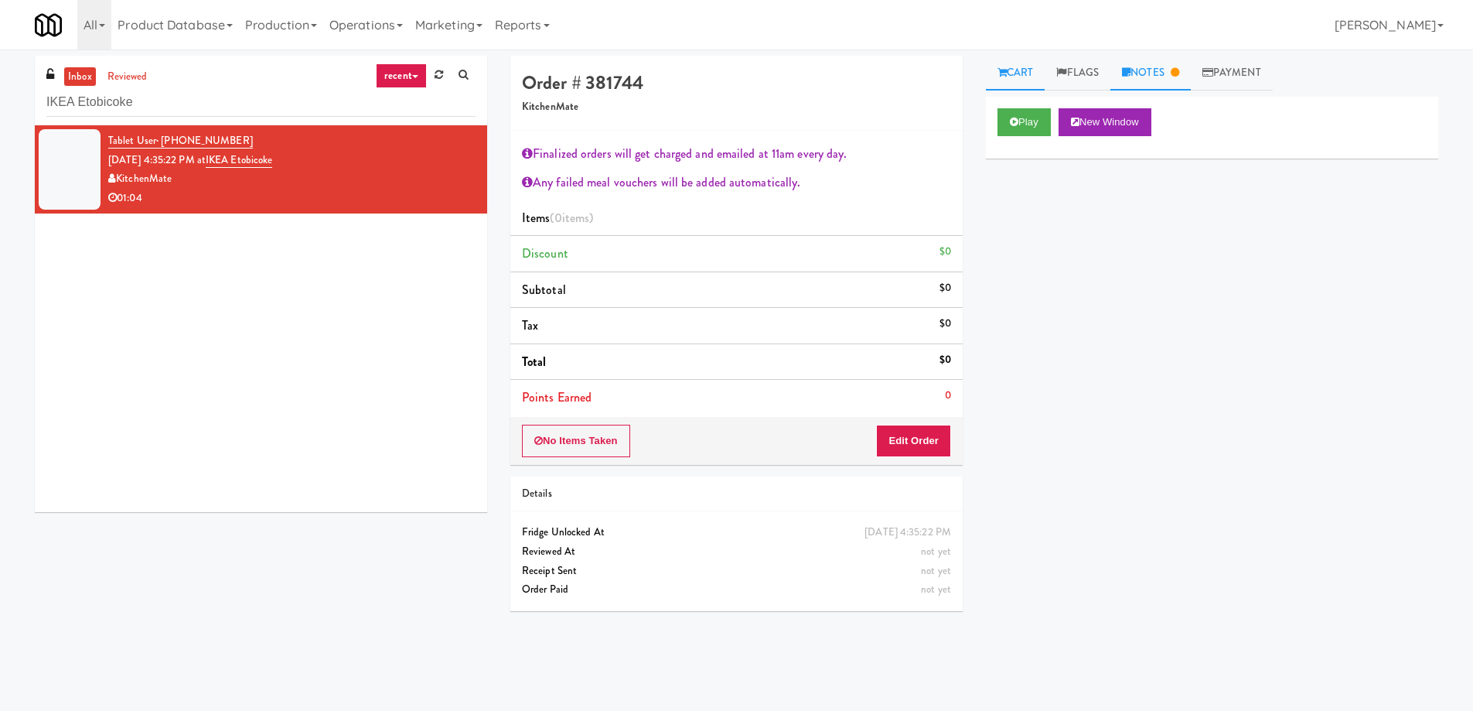
click at [1142, 81] on link "Notes" at bounding box center [1150, 73] width 80 height 35
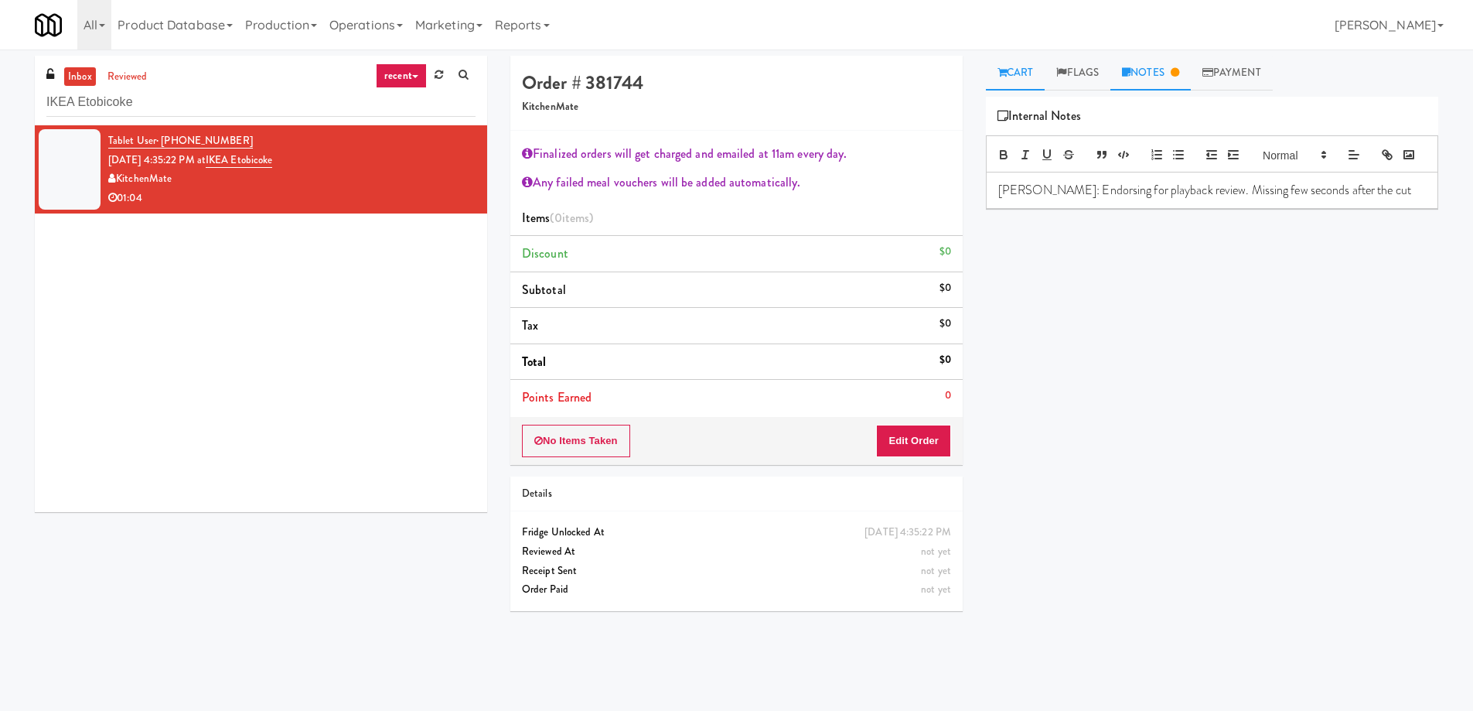
click at [1022, 77] on link "Cart" at bounding box center [1016, 73] width 60 height 35
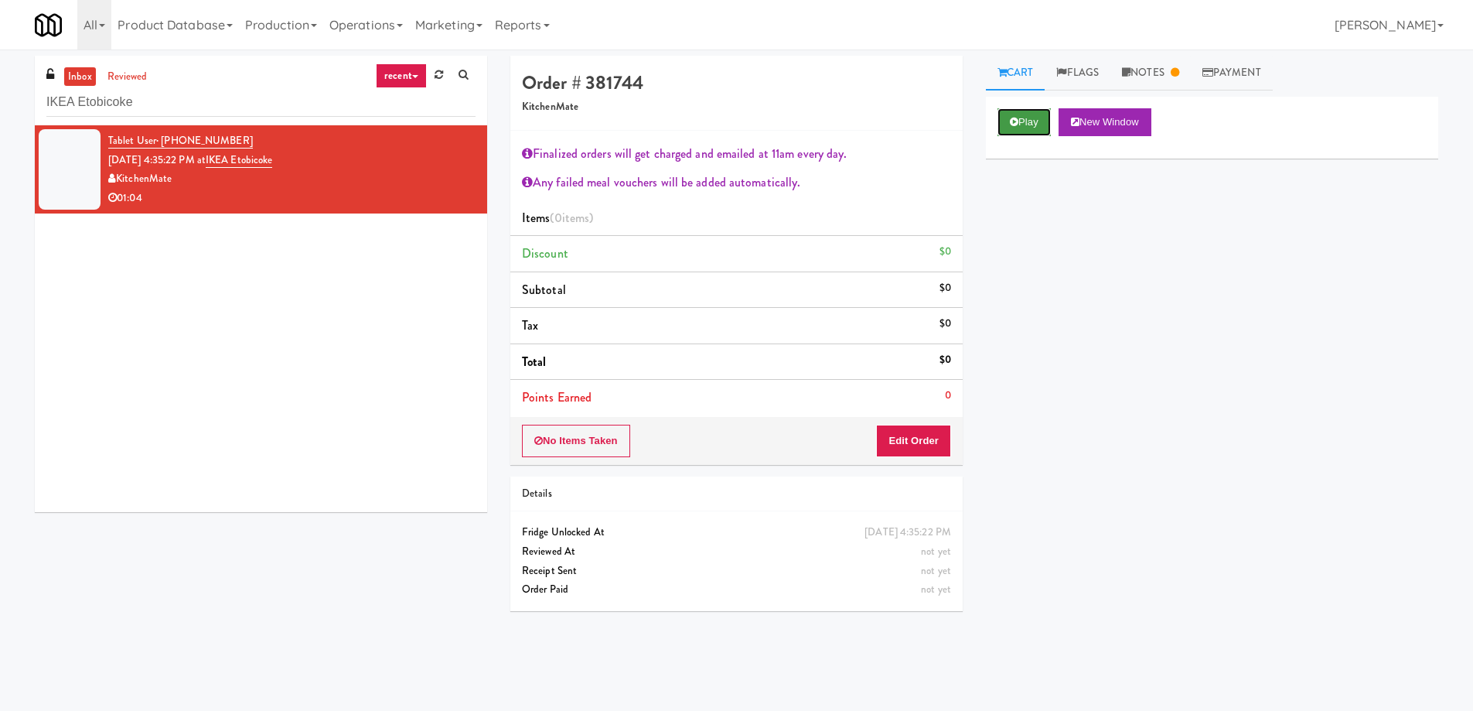
click at [1020, 114] on button "Play" at bounding box center [1024, 122] width 53 height 28
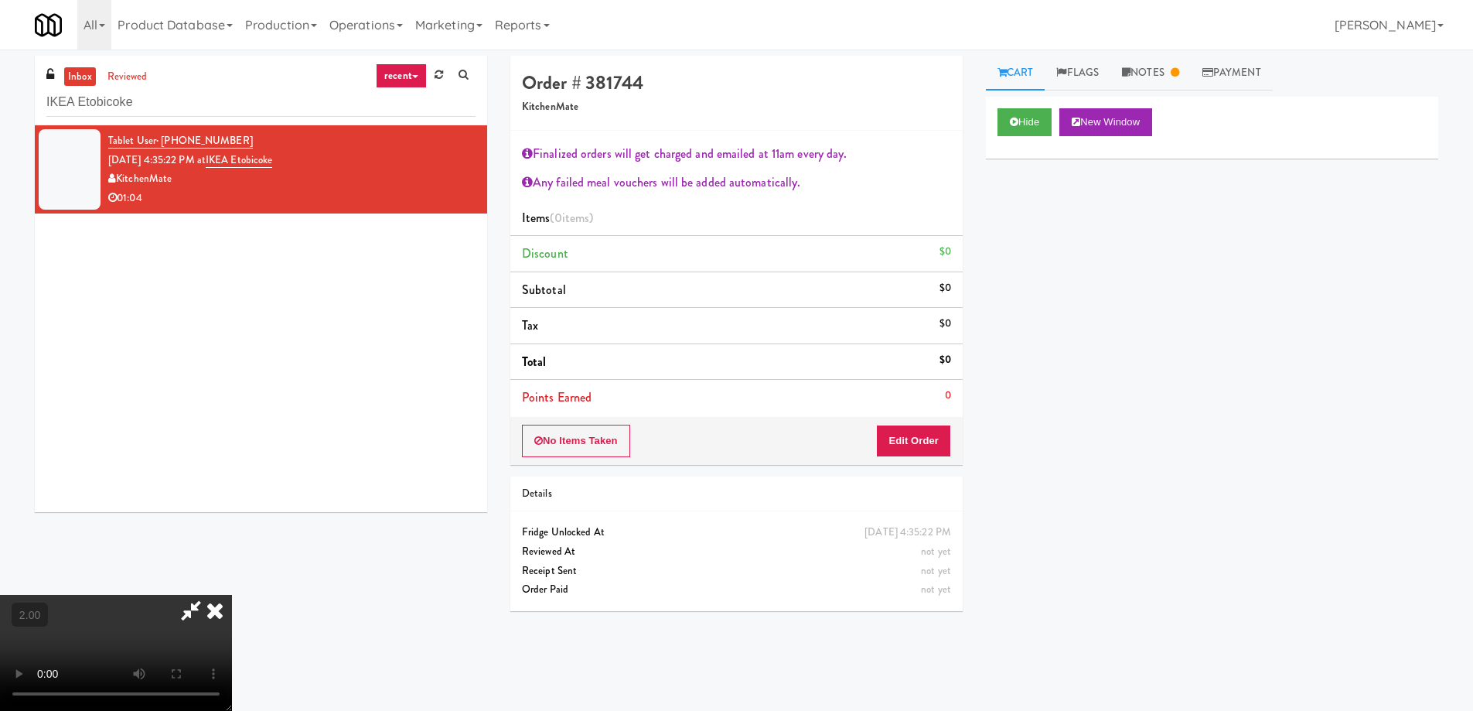
click at [232, 595] on video at bounding box center [116, 653] width 232 height 116
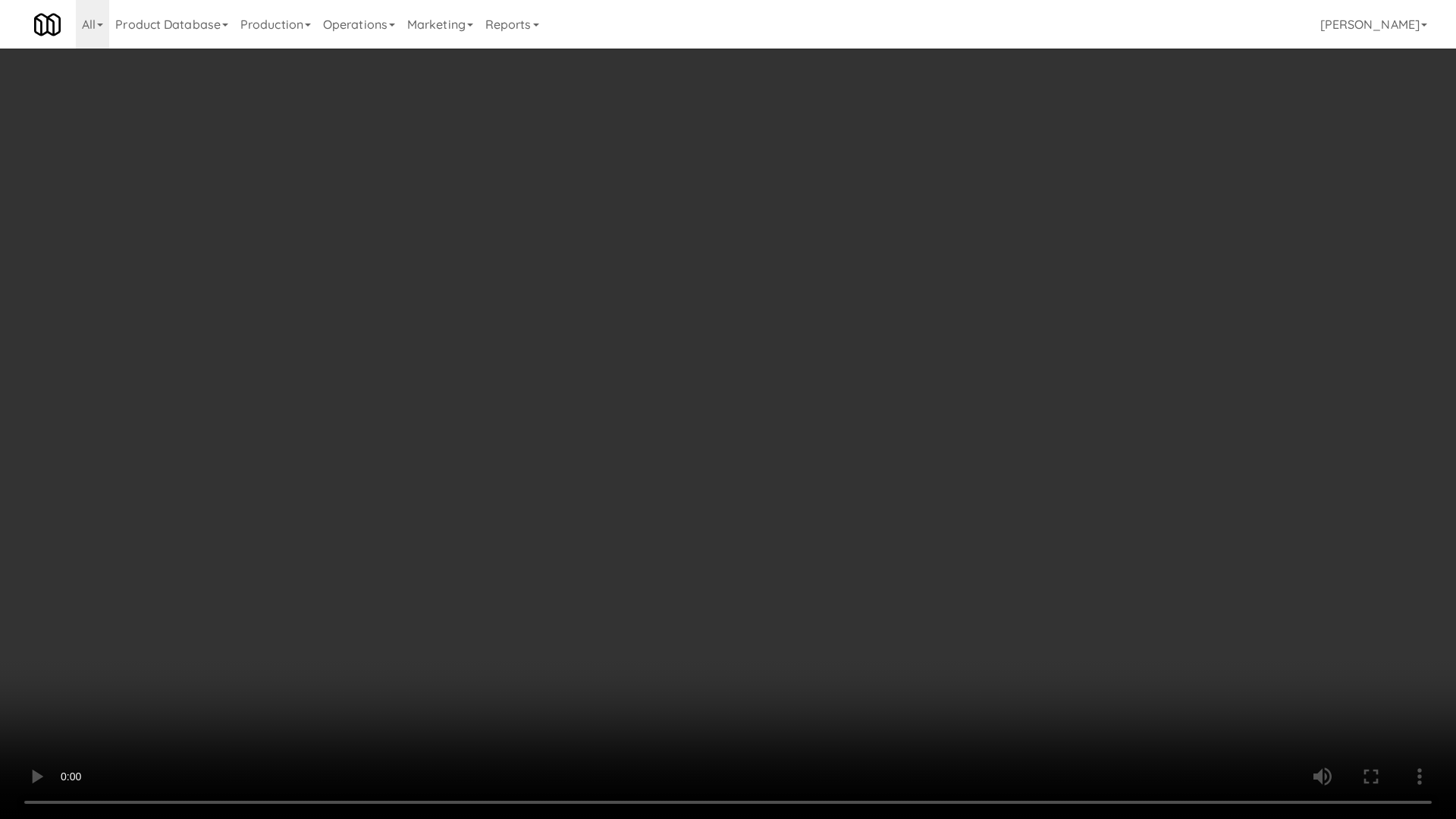
click at [856, 598] on video at bounding box center [728, 409] width 1456 height 819
click at [856, 597] on video at bounding box center [728, 409] width 1456 height 819
click at [915, 690] on video at bounding box center [728, 409] width 1456 height 819
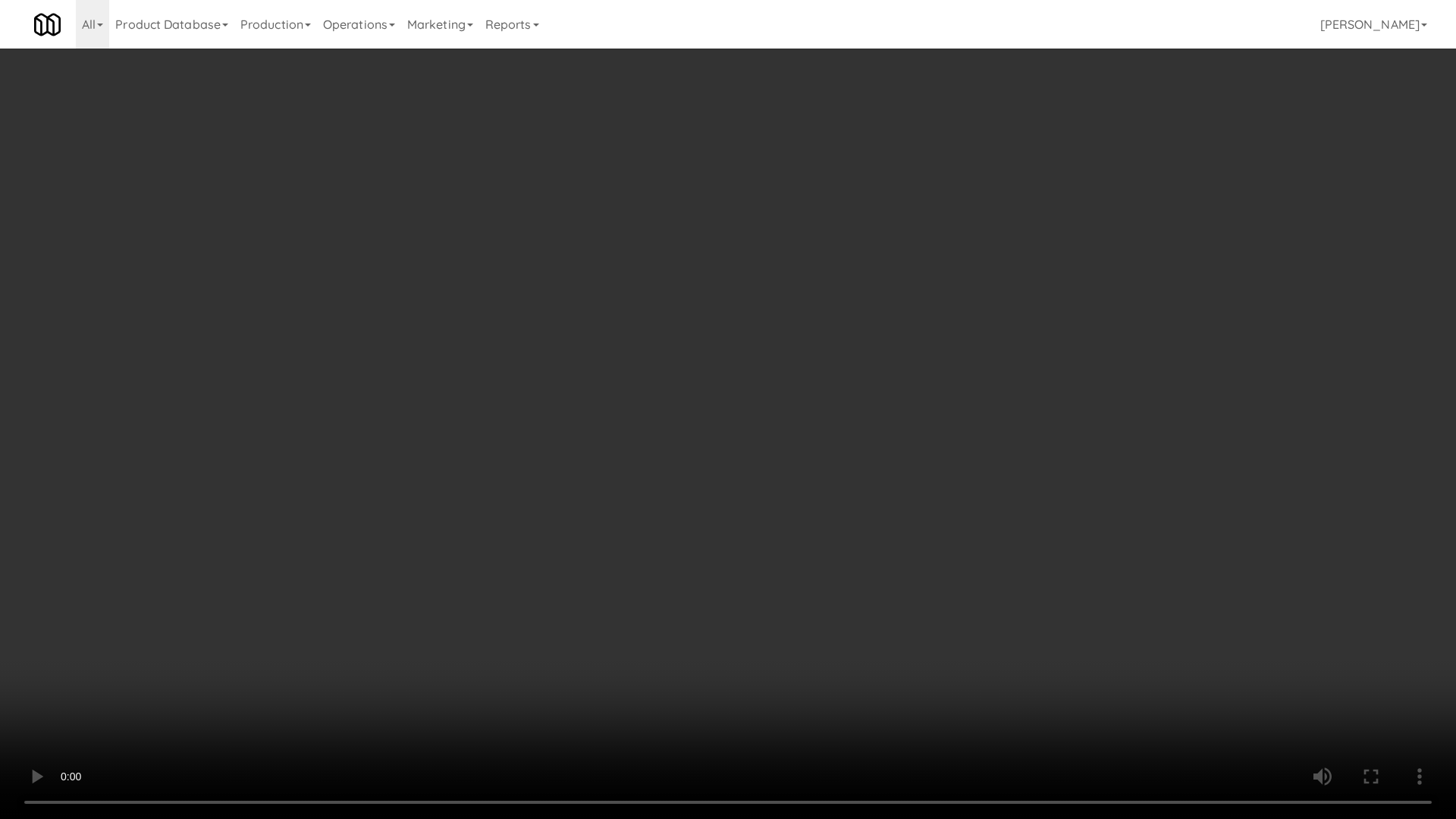
click at [916, 689] on video at bounding box center [728, 409] width 1456 height 819
click at [868, 696] on video at bounding box center [728, 409] width 1456 height 819
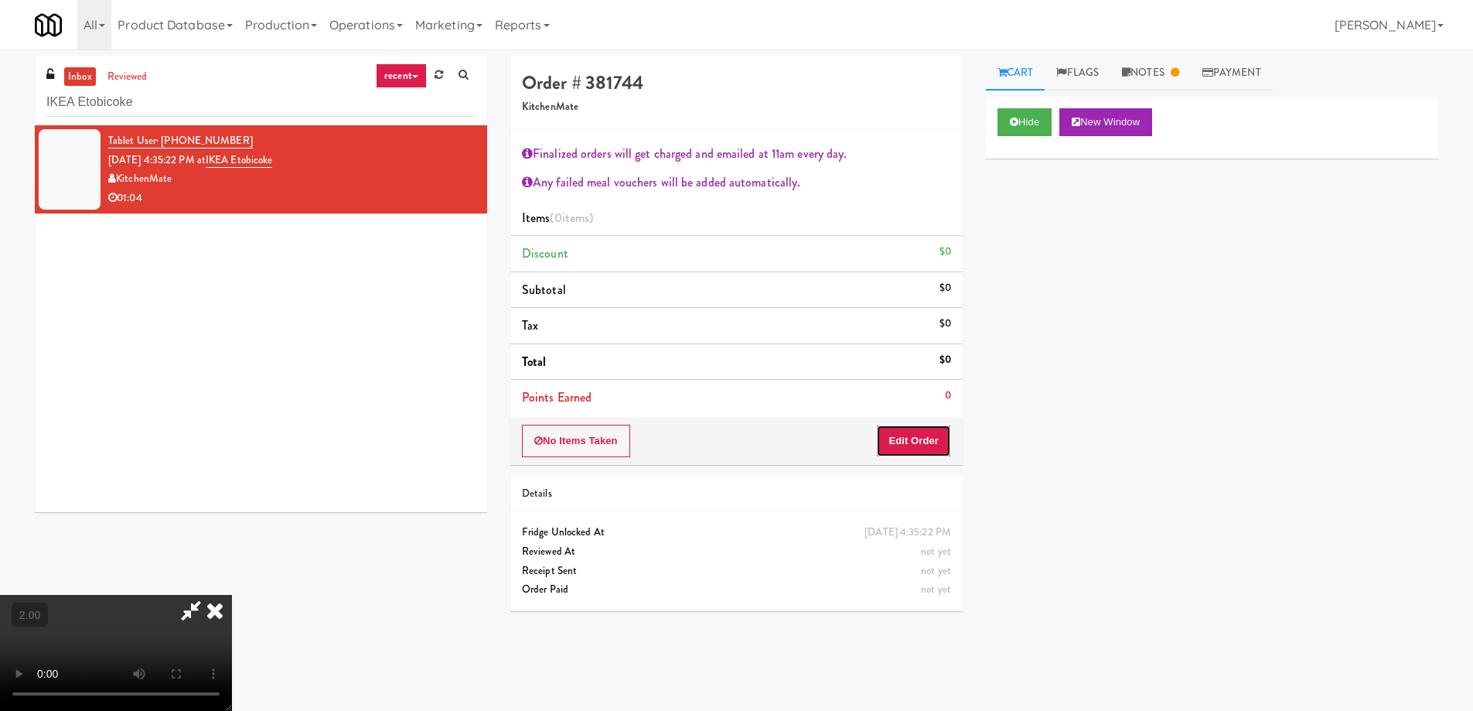
click at [928, 426] on button "Edit Order" at bounding box center [913, 441] width 75 height 32
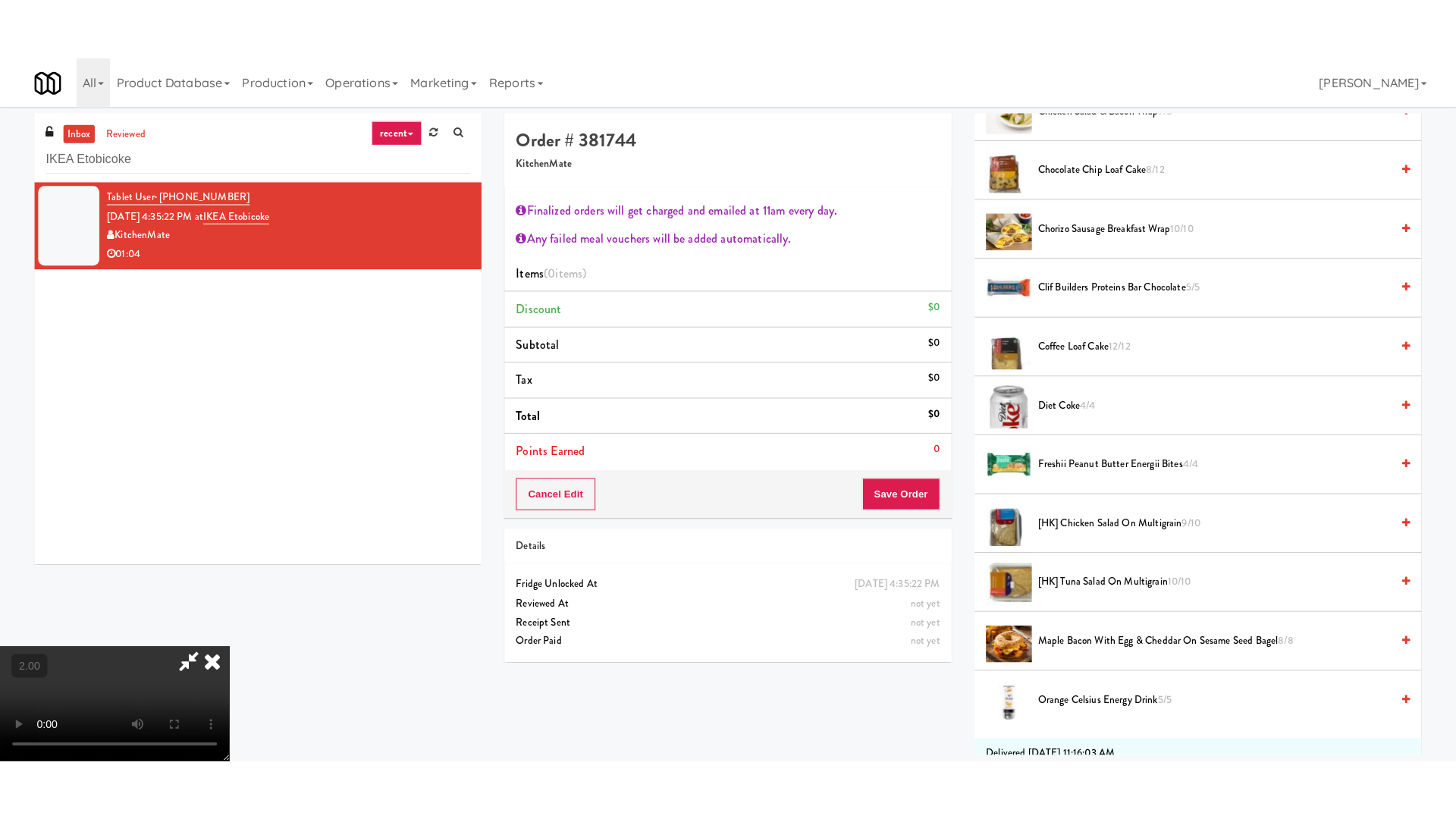
scroll to position [380, 0]
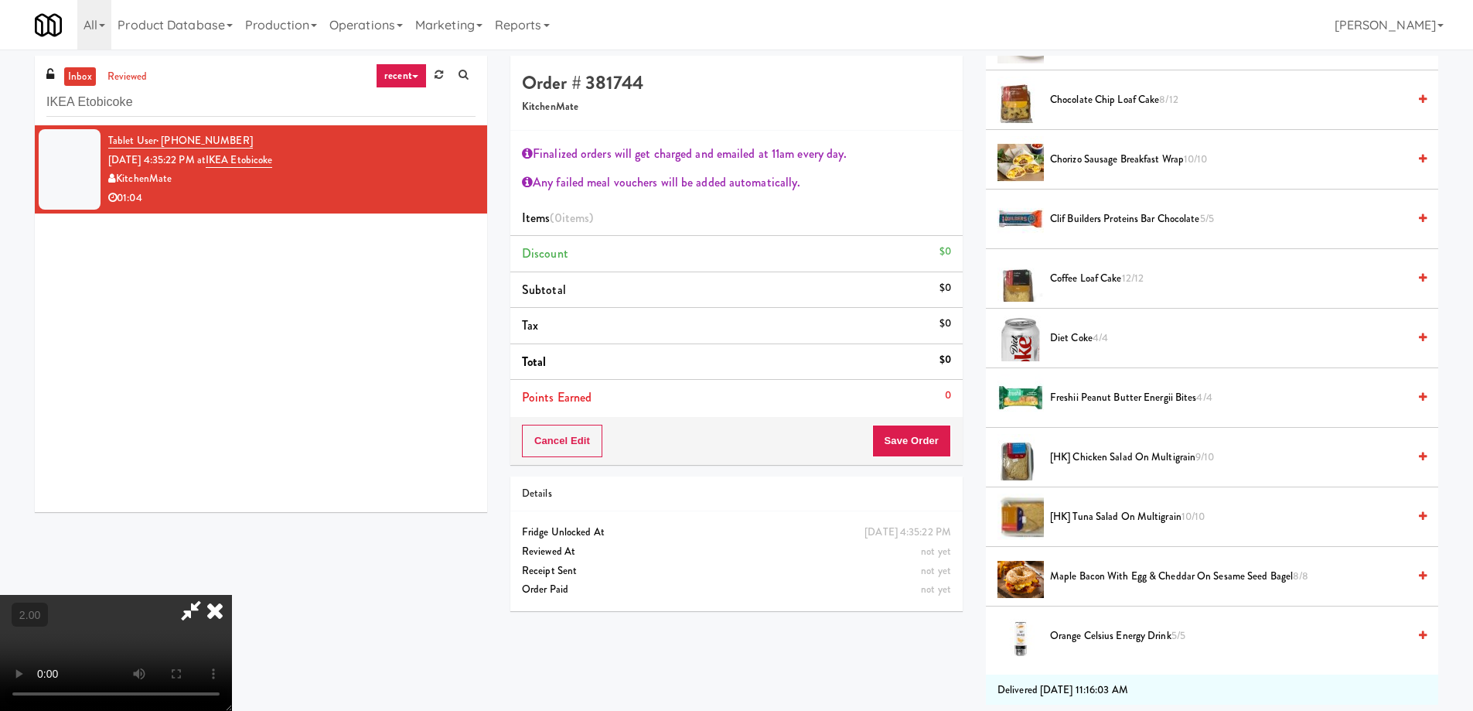
click at [1112, 512] on span "[HK] Tuna Salad on Multigrain 10/10" at bounding box center [1228, 516] width 357 height 19
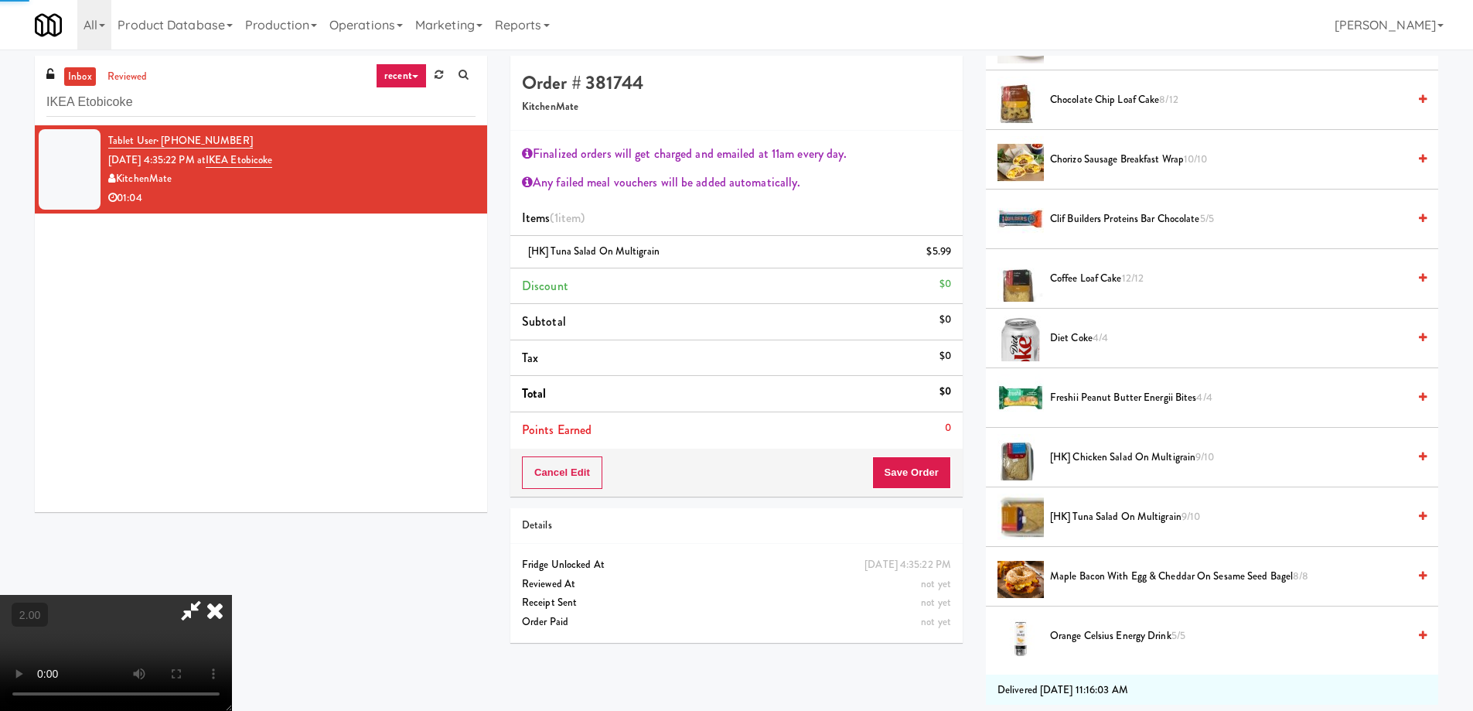
click at [1147, 519] on span "[HK] Tuna Salad on Multigrain 9/10" at bounding box center [1228, 516] width 357 height 19
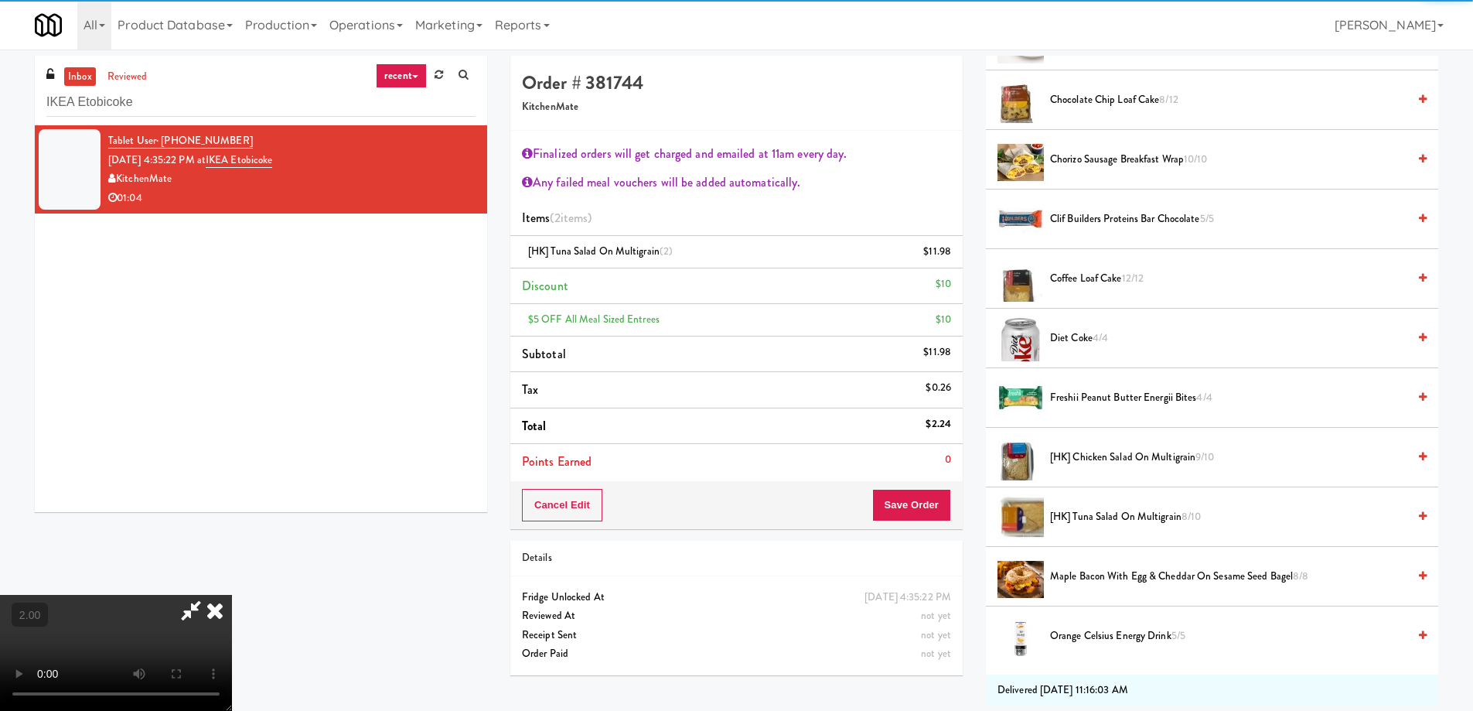
click at [232, 595] on video at bounding box center [116, 653] width 232 height 116
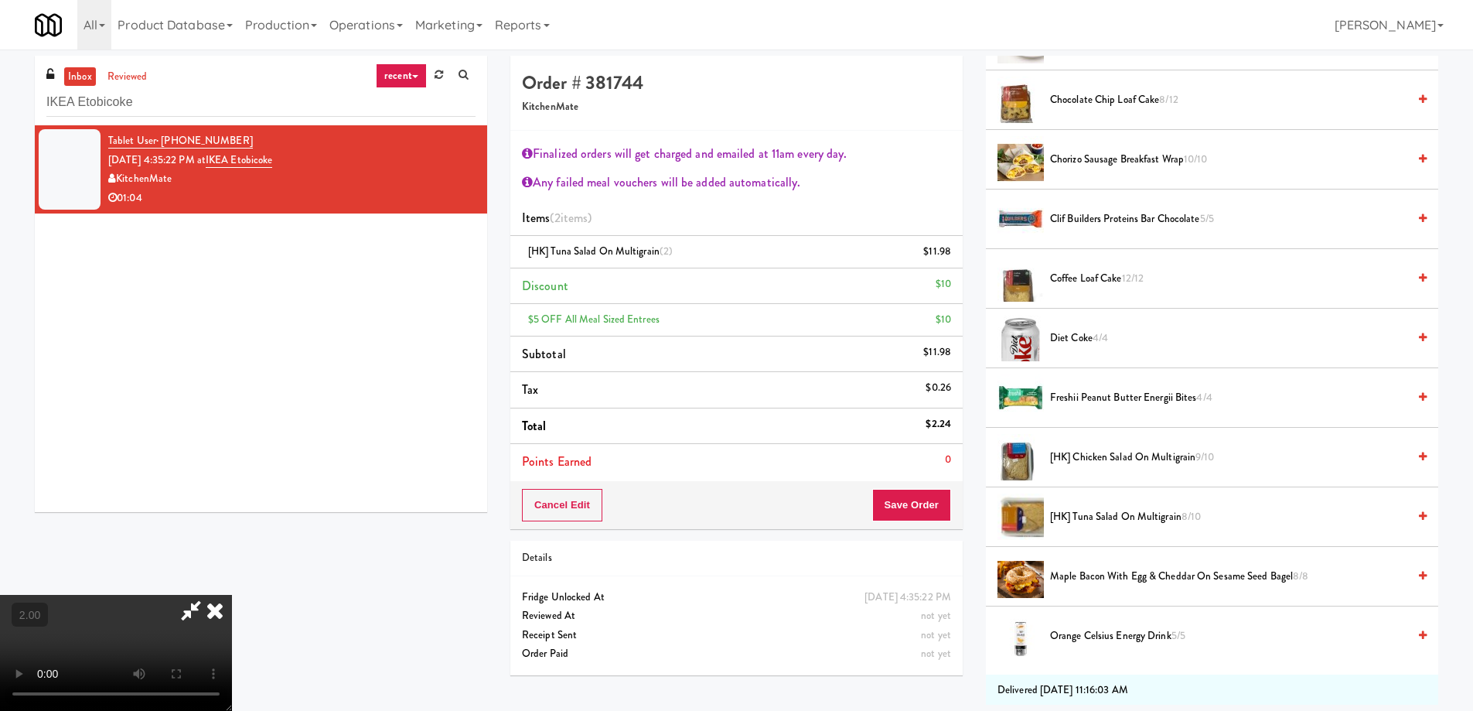
click at [232, 595] on video at bounding box center [116, 653] width 232 height 116
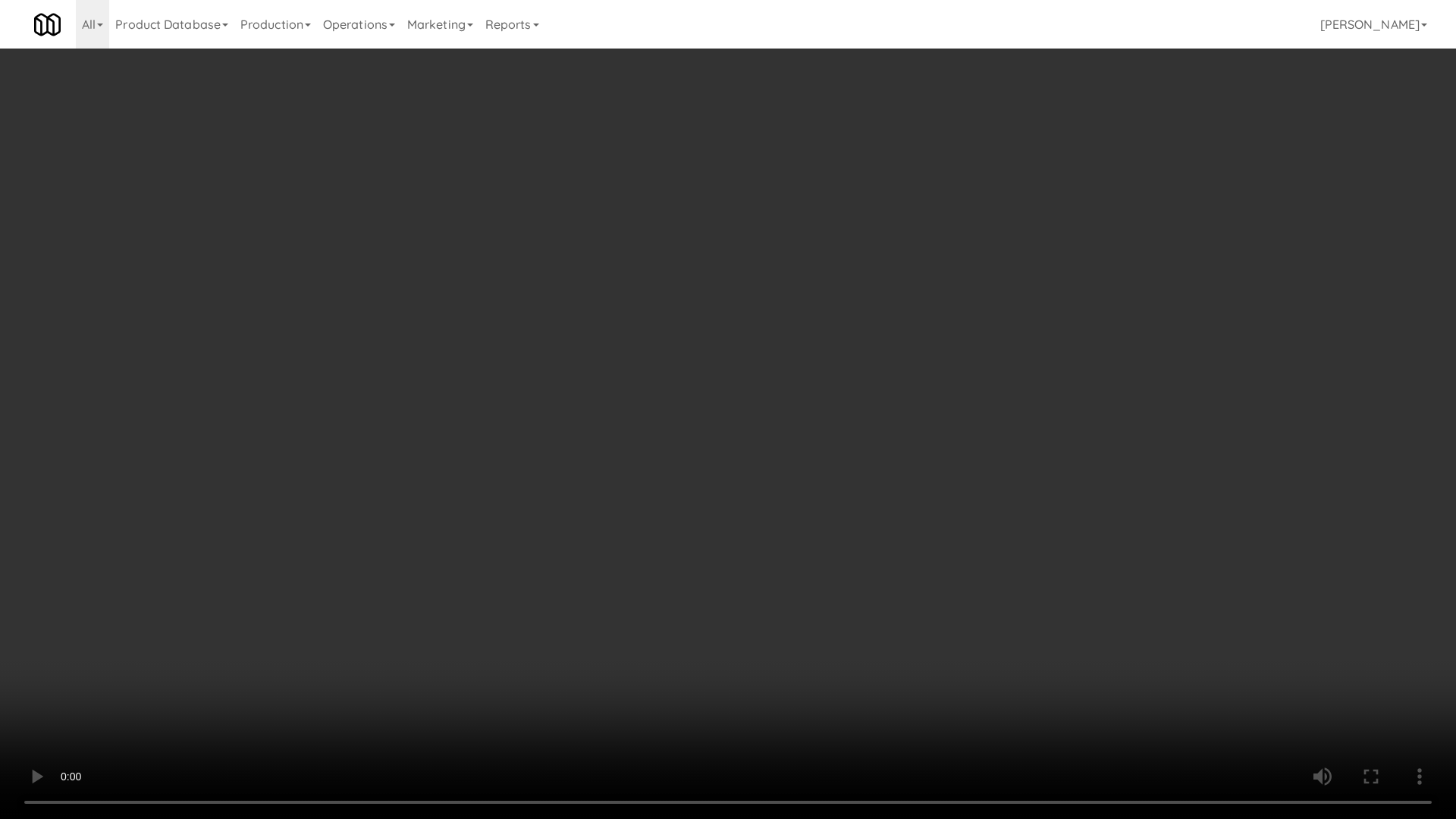
click at [1052, 597] on video at bounding box center [728, 409] width 1456 height 819
click at [1063, 634] on video at bounding box center [728, 409] width 1456 height 819
click at [1012, 617] on video at bounding box center [728, 409] width 1456 height 819
click at [1099, 678] on video at bounding box center [728, 409] width 1456 height 819
click at [1098, 677] on video at bounding box center [728, 409] width 1456 height 819
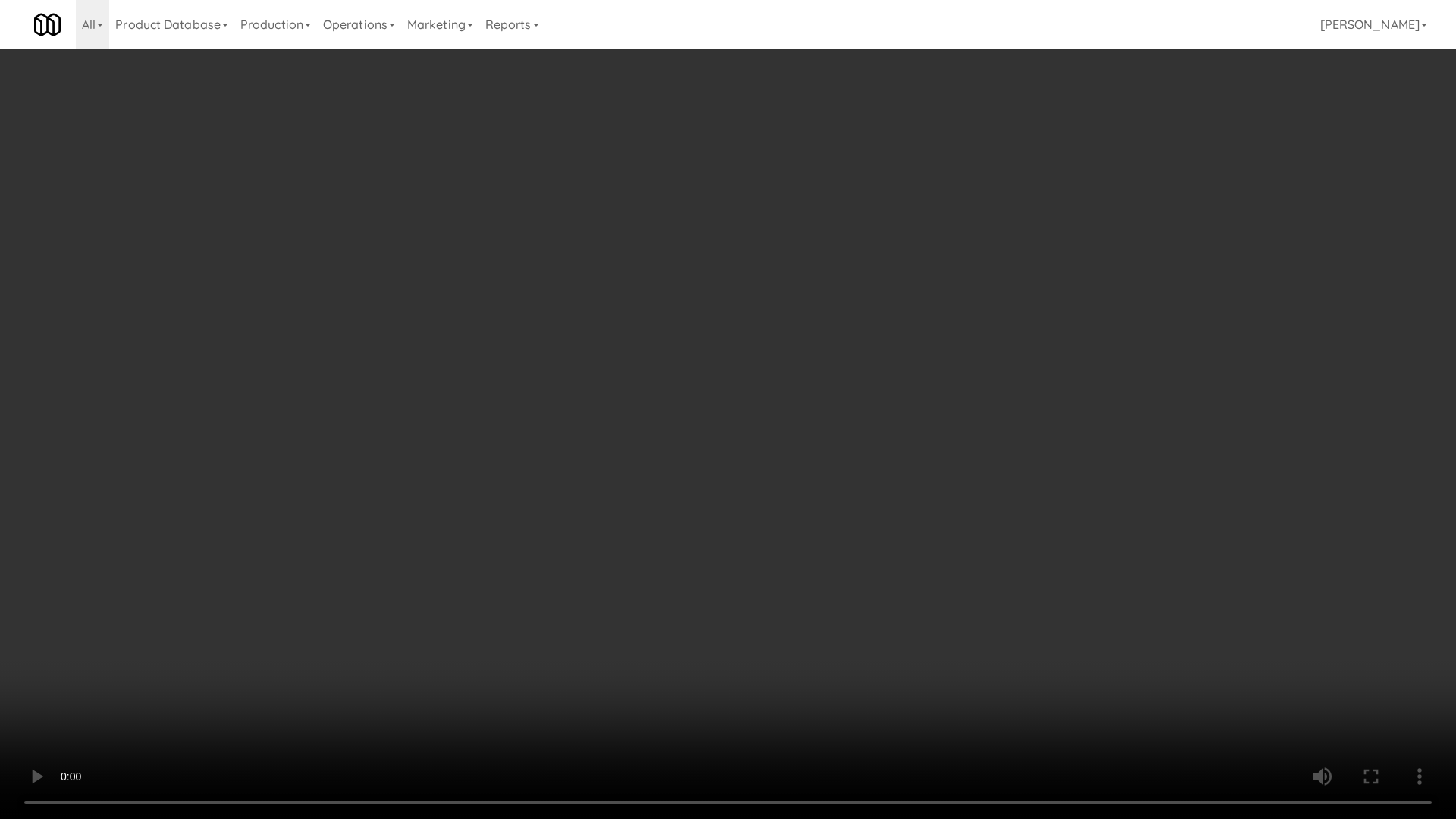
click at [1082, 696] on video at bounding box center [728, 409] width 1456 height 819
click at [1084, 696] on video at bounding box center [728, 409] width 1456 height 819
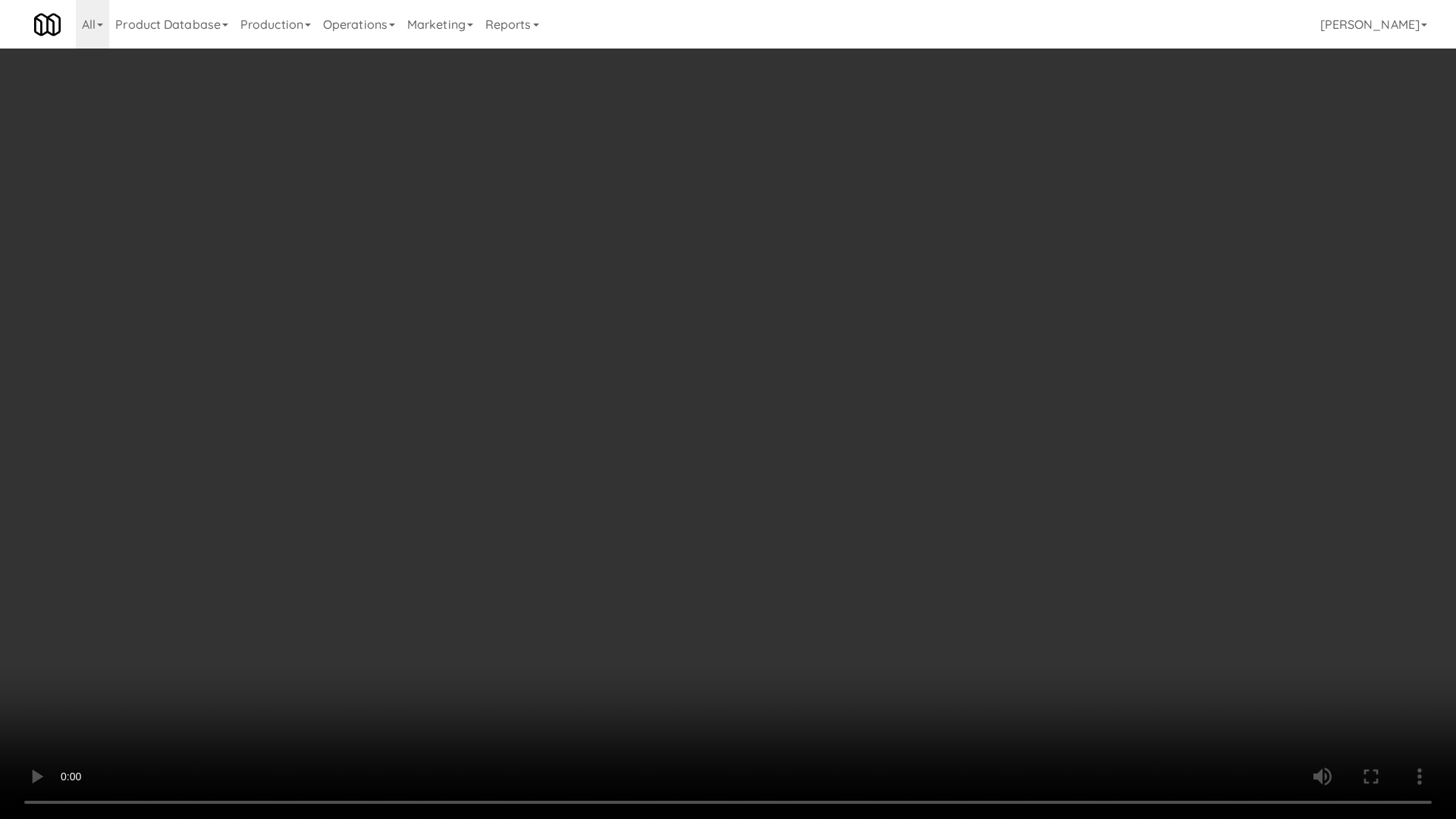
click at [1085, 696] on video at bounding box center [728, 409] width 1456 height 819
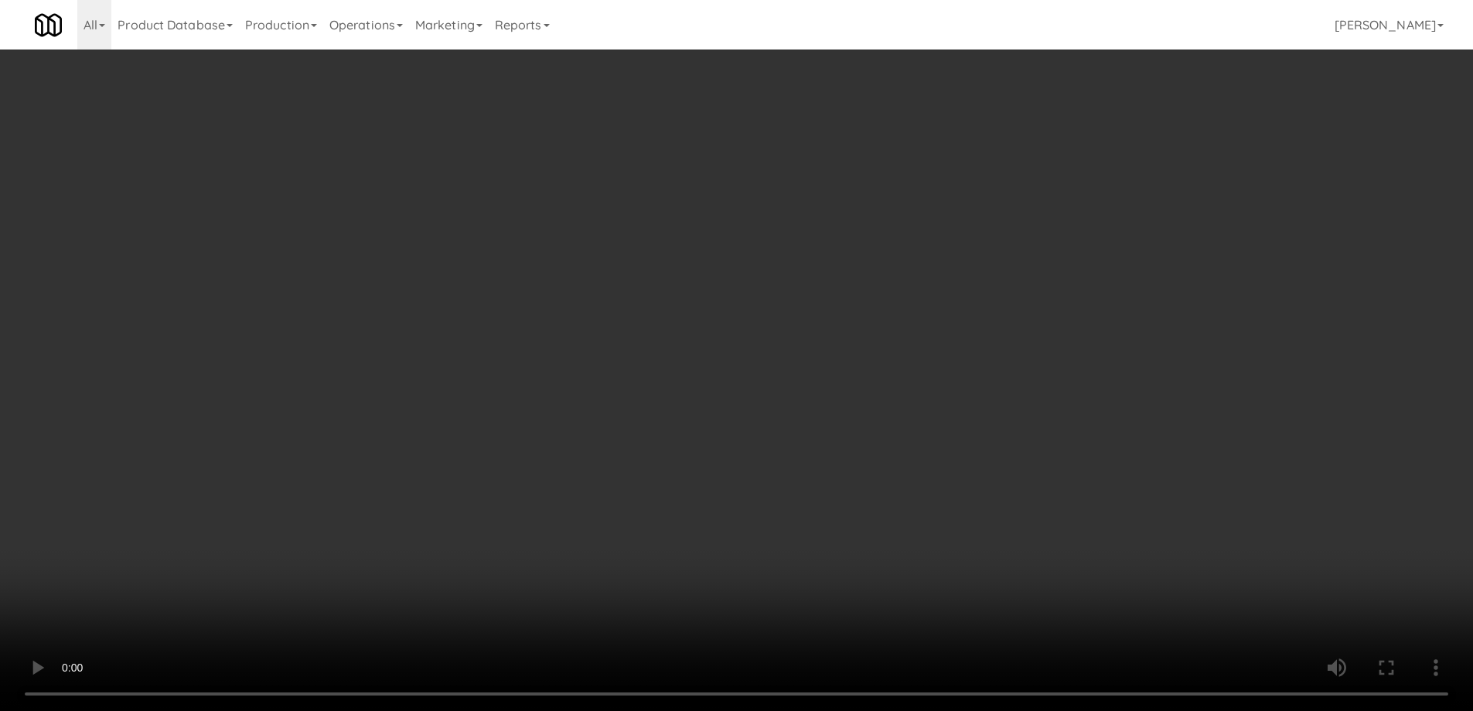
click at [817, 627] on video at bounding box center [736, 355] width 1473 height 711
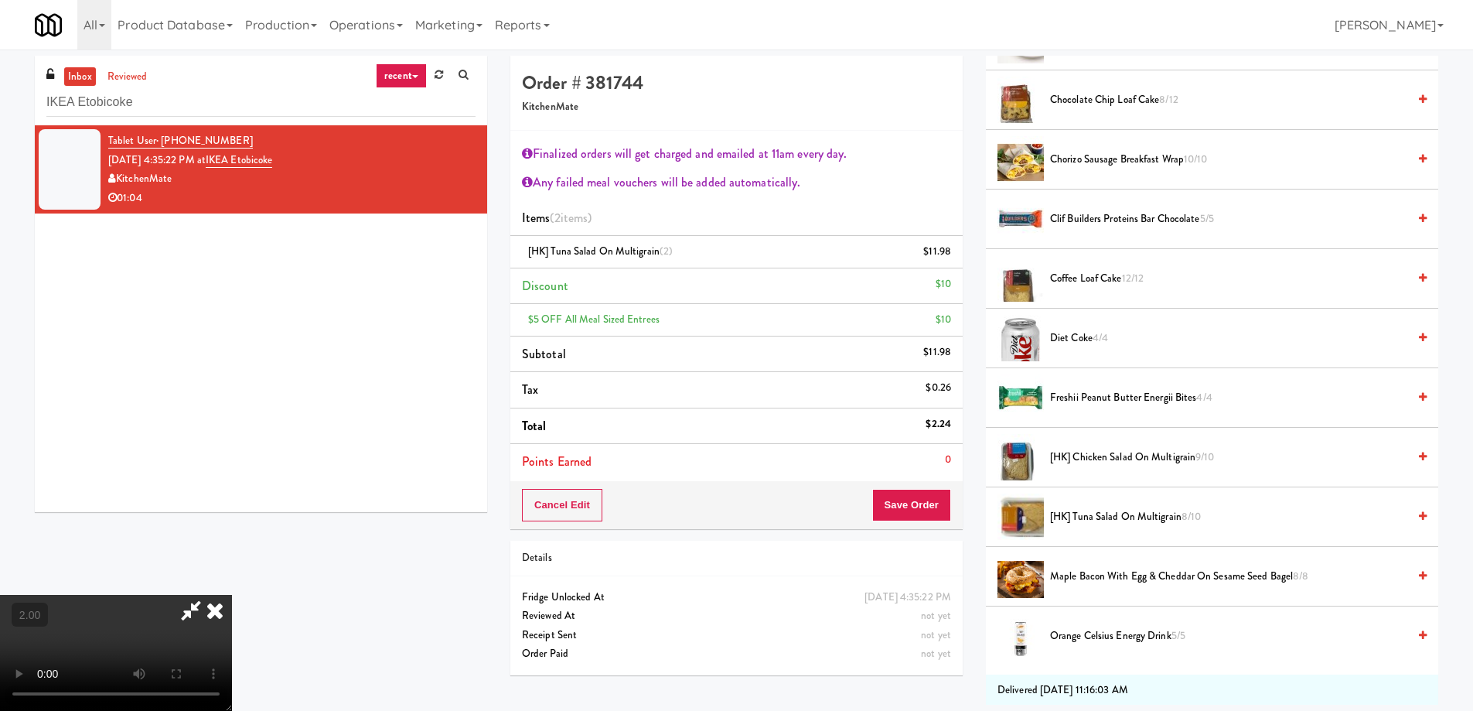
click at [232, 627] on video at bounding box center [116, 653] width 232 height 116
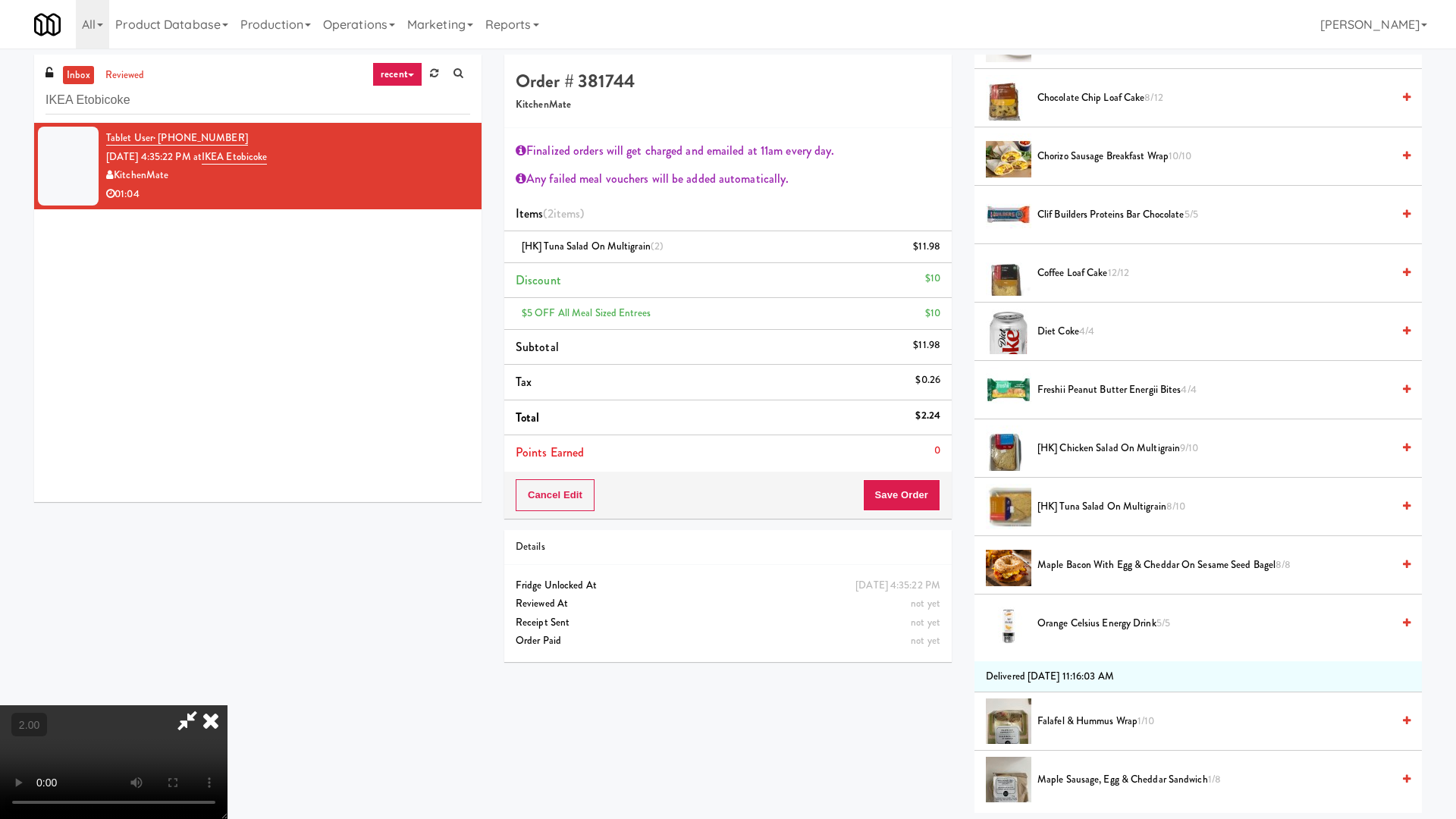
click at [227, 696] on video at bounding box center [114, 762] width 227 height 114
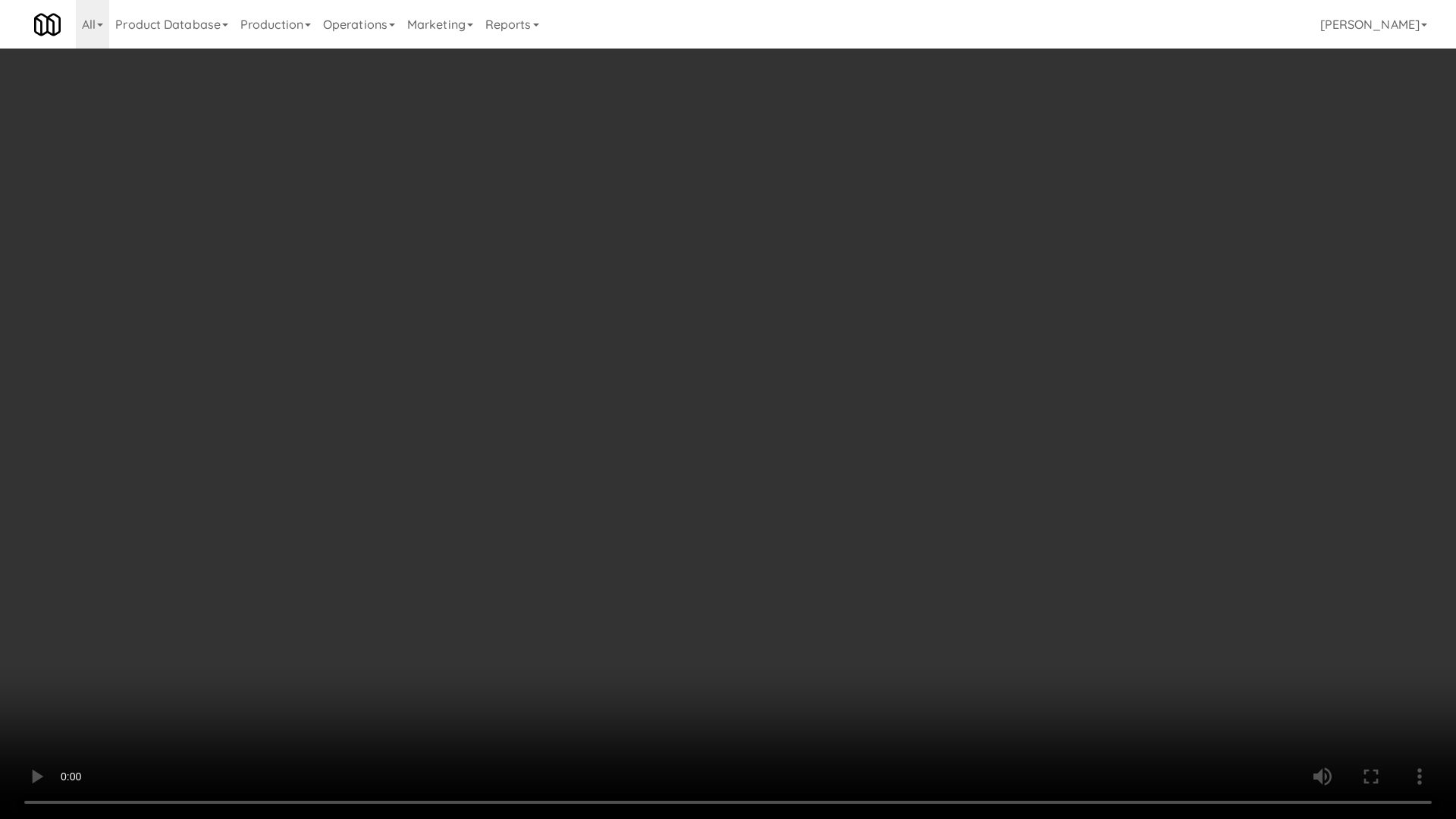
click at [1019, 669] on video at bounding box center [728, 409] width 1456 height 819
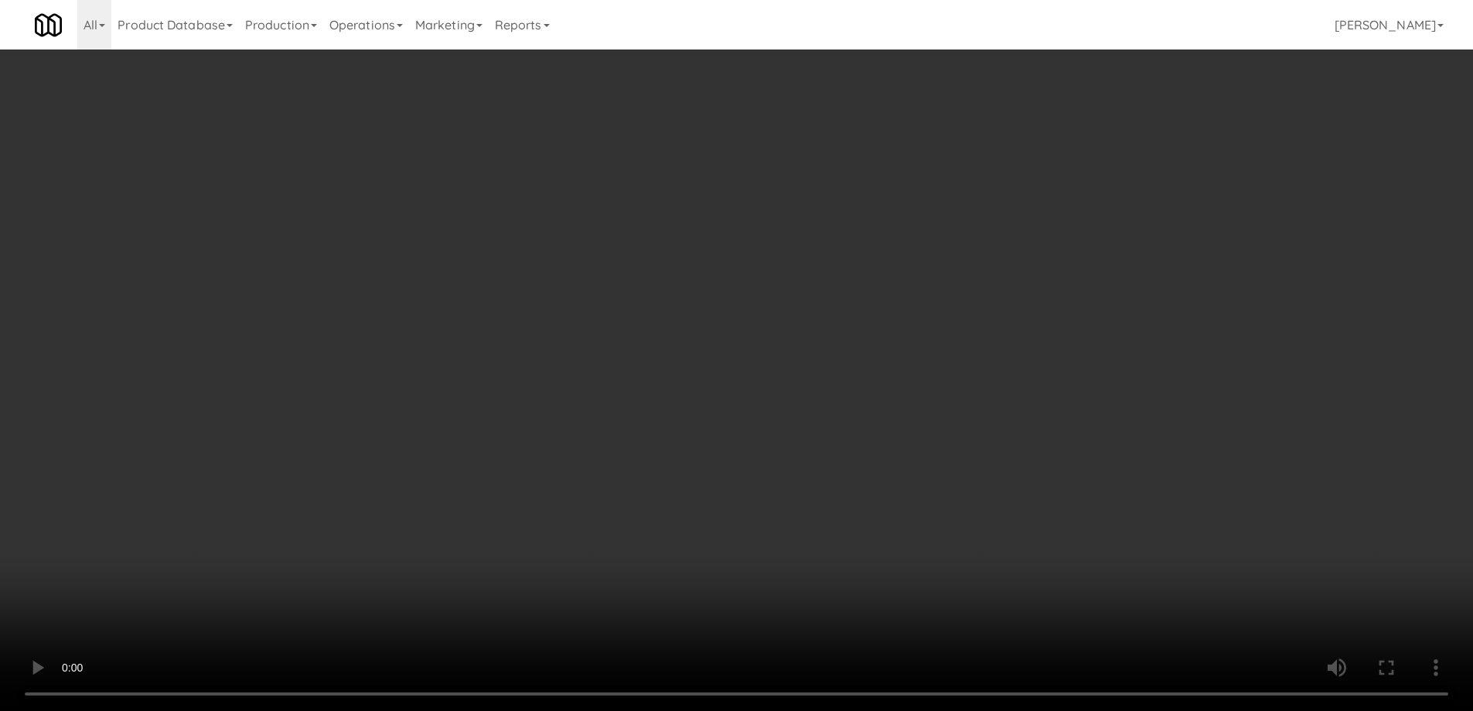
click at [667, 521] on video at bounding box center [736, 355] width 1473 height 711
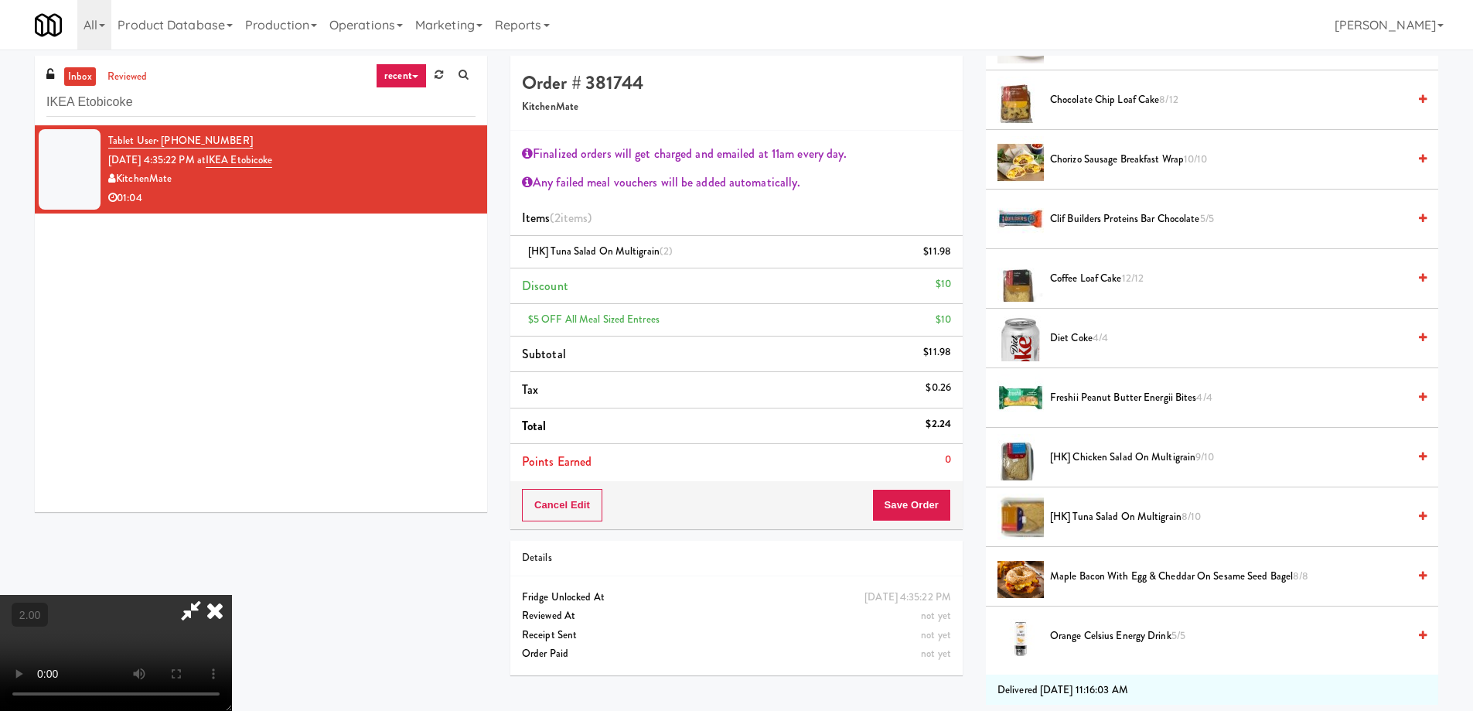
scroll to position [320, 0]
click at [232, 595] on video at bounding box center [116, 653] width 232 height 116
click at [232, 641] on video at bounding box center [116, 653] width 232 height 116
click at [232, 596] on video at bounding box center [116, 653] width 232 height 116
click at [232, 595] on video at bounding box center [116, 653] width 232 height 116
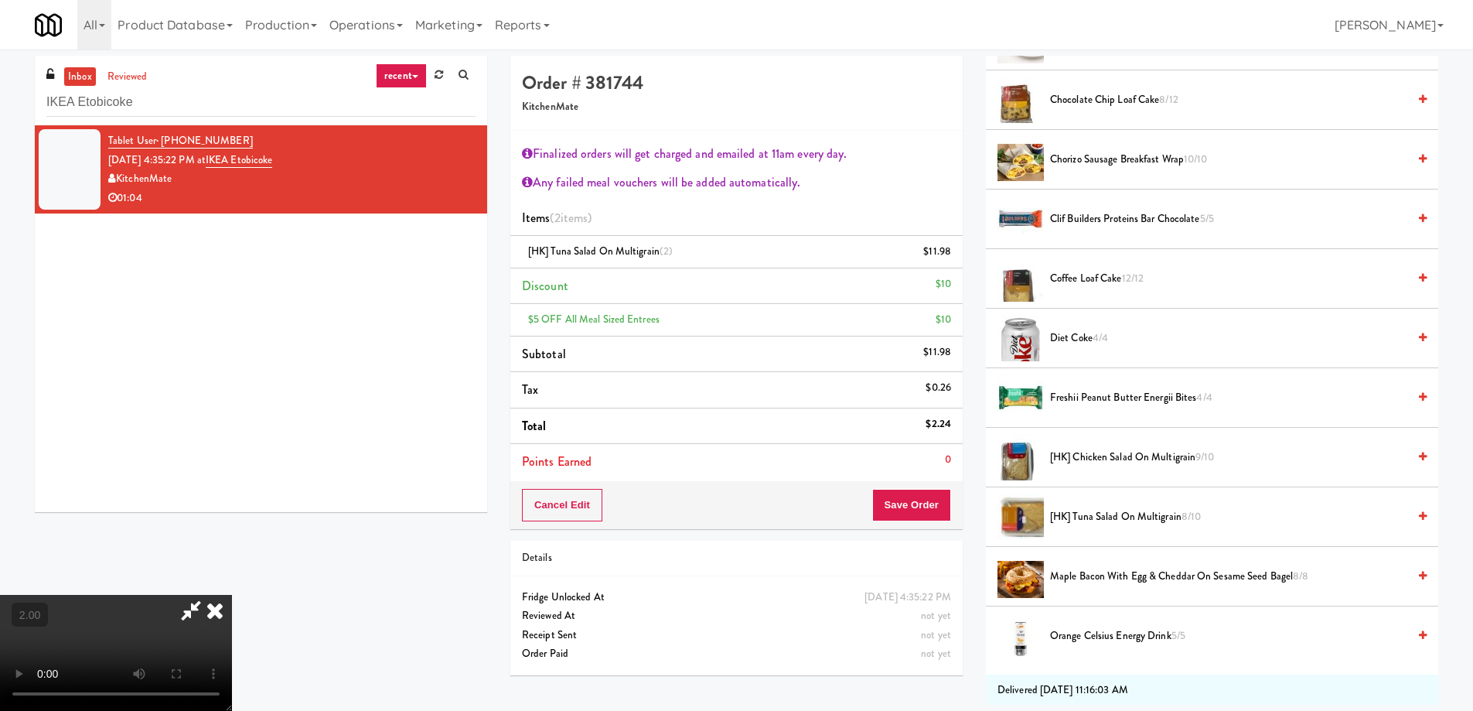
click at [232, 595] on video at bounding box center [116, 653] width 232 height 116
click at [1112, 580] on span "Maple Bacon with Egg & Cheddar on Sesame Seed Bagel 8/8" at bounding box center [1228, 576] width 357 height 19
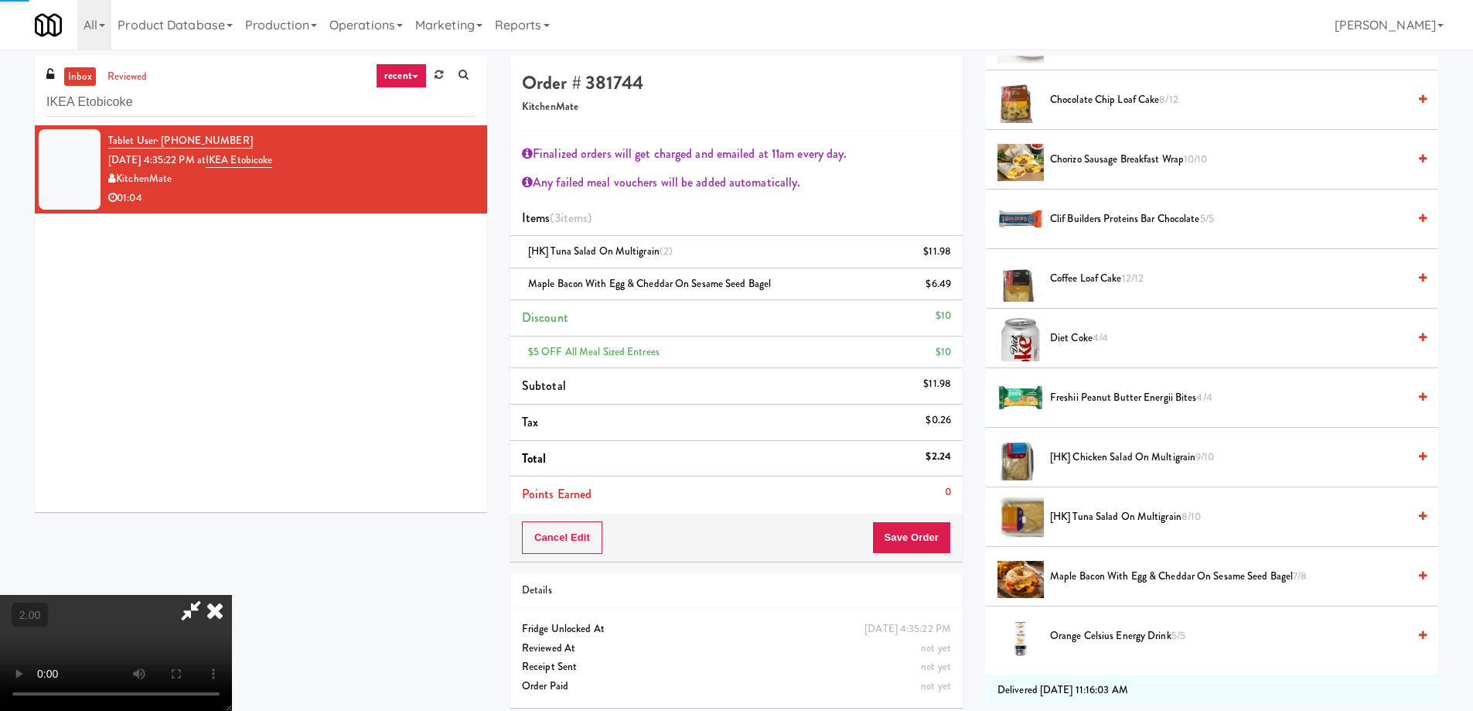
click at [1144, 575] on span "Maple Bacon with Egg & Cheddar on Sesame Seed Bagel 7/8" at bounding box center [1228, 576] width 357 height 19
click at [1144, 575] on span "Maple Bacon with Egg & Cheddar on Sesame Seed Bagel 6/8" at bounding box center [1228, 576] width 357 height 19
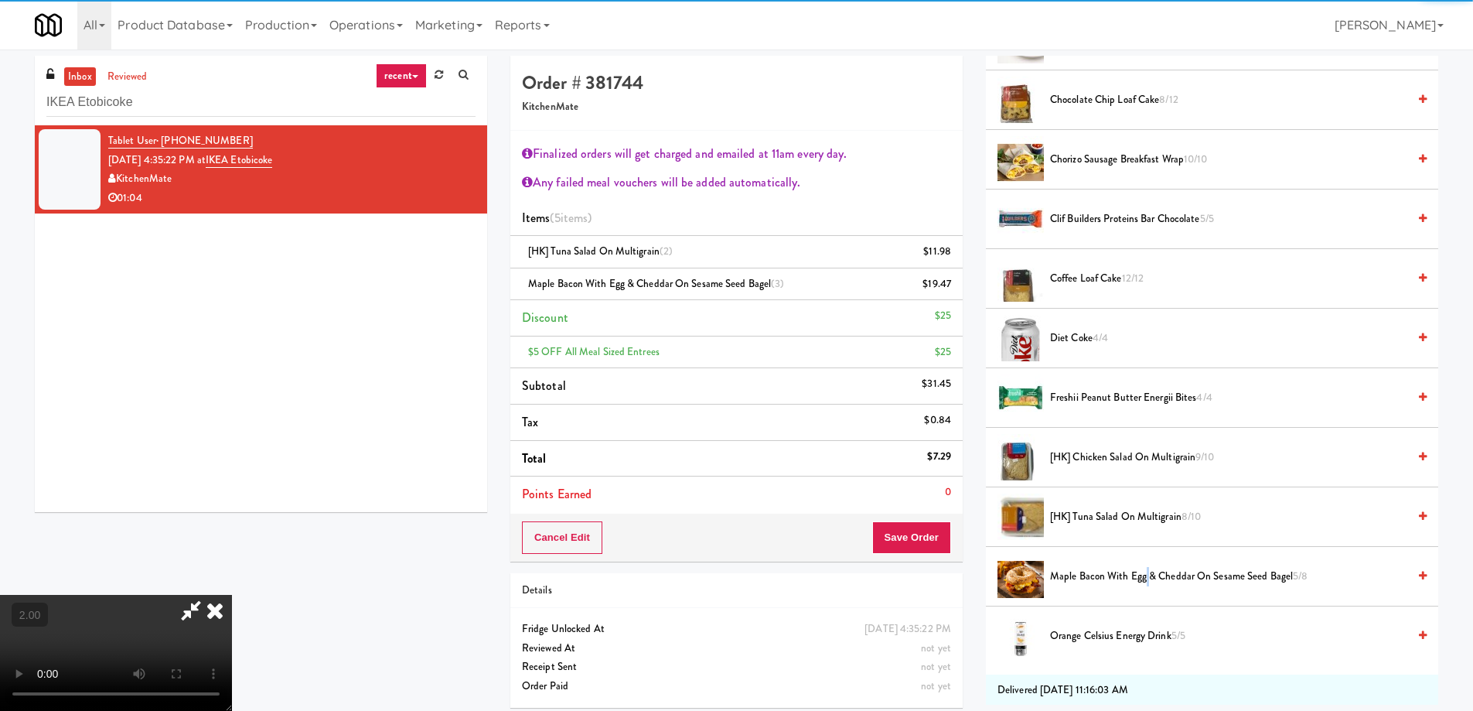
scroll to position [0, 0]
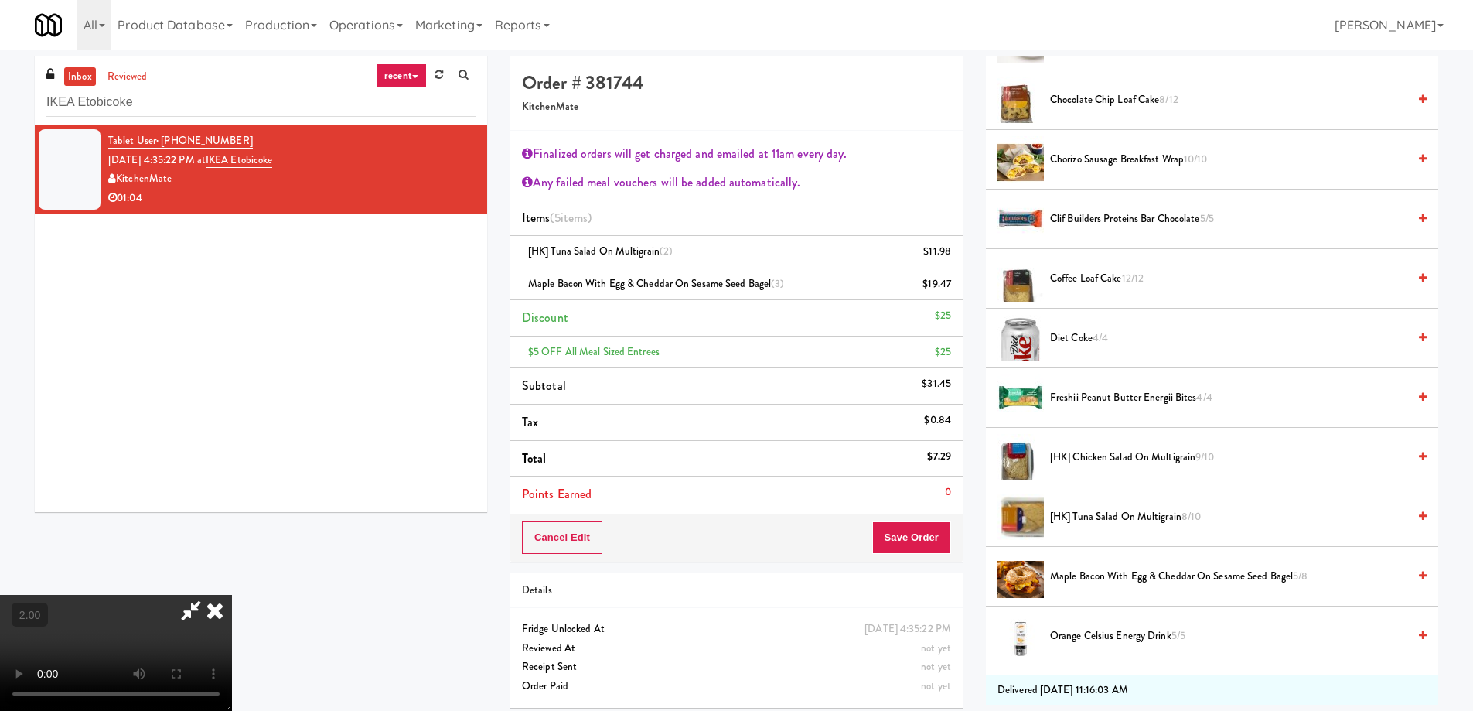
click at [209, 595] on icon at bounding box center [191, 610] width 36 height 31
click at [926, 538] on button "Save Order" at bounding box center [911, 537] width 79 height 32
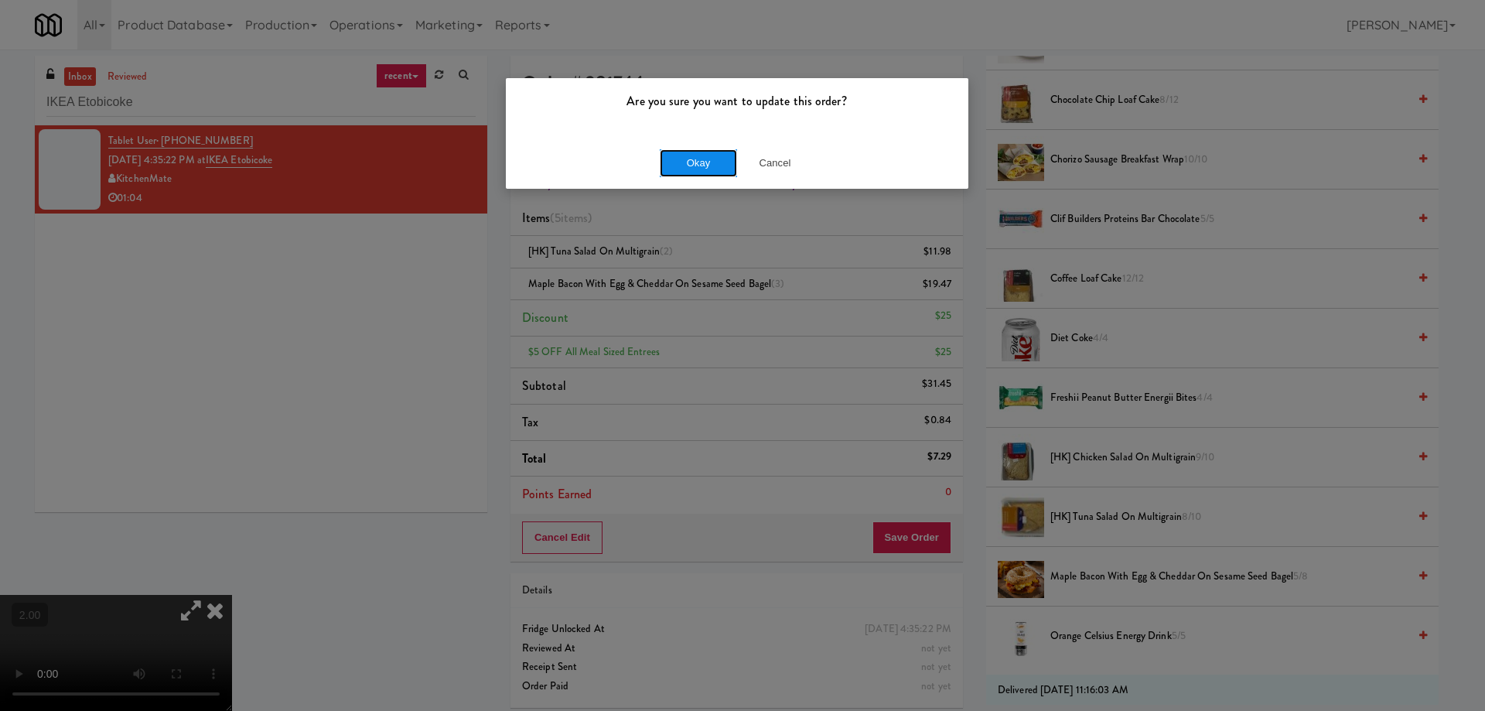
click at [694, 162] on button "Okay" at bounding box center [698, 163] width 77 height 28
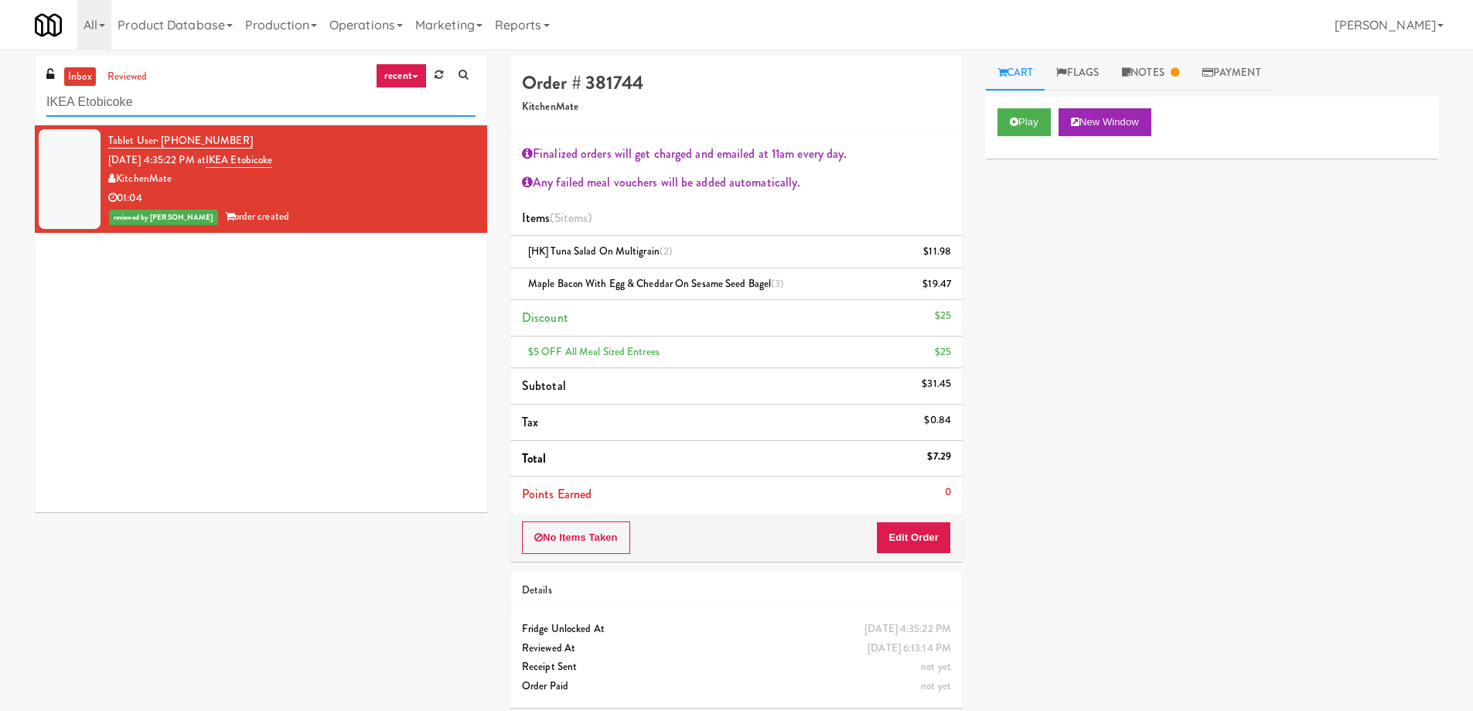
click at [183, 107] on input "IKEA Etobicoke" at bounding box center [260, 102] width 429 height 29
paste input "(Snack & Drink) EWR-4-TC-PUBLIC"
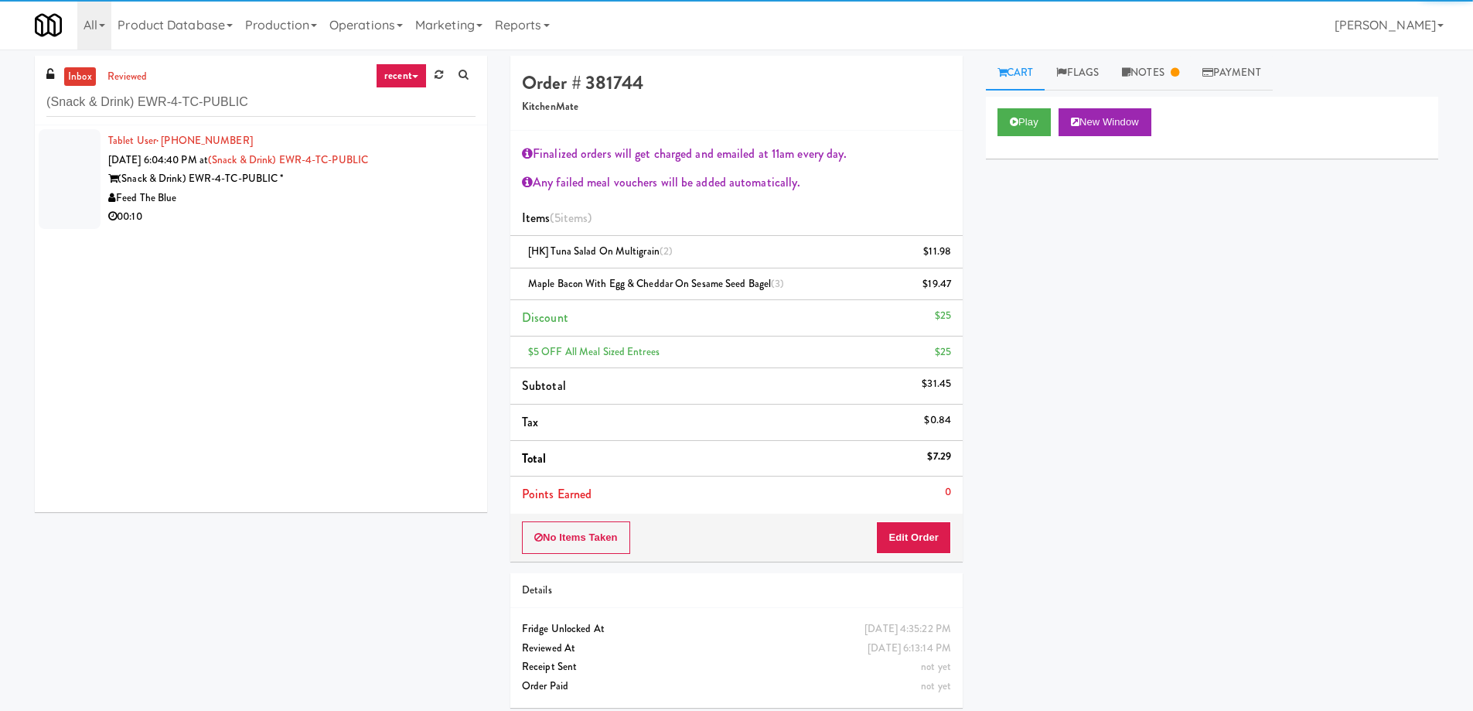
click at [323, 193] on div "Feed The Blue" at bounding box center [291, 198] width 367 height 19
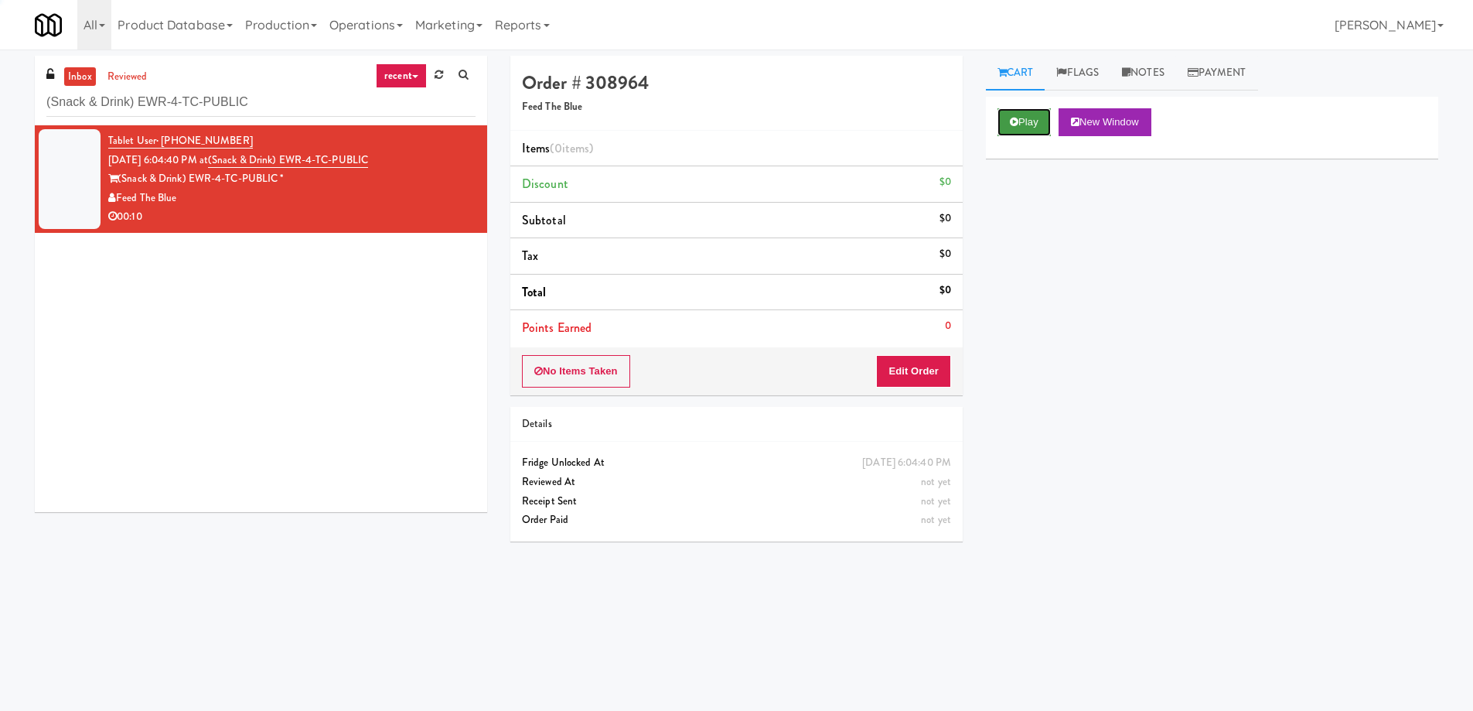
click at [1031, 122] on button "Play" at bounding box center [1024, 122] width 53 height 28
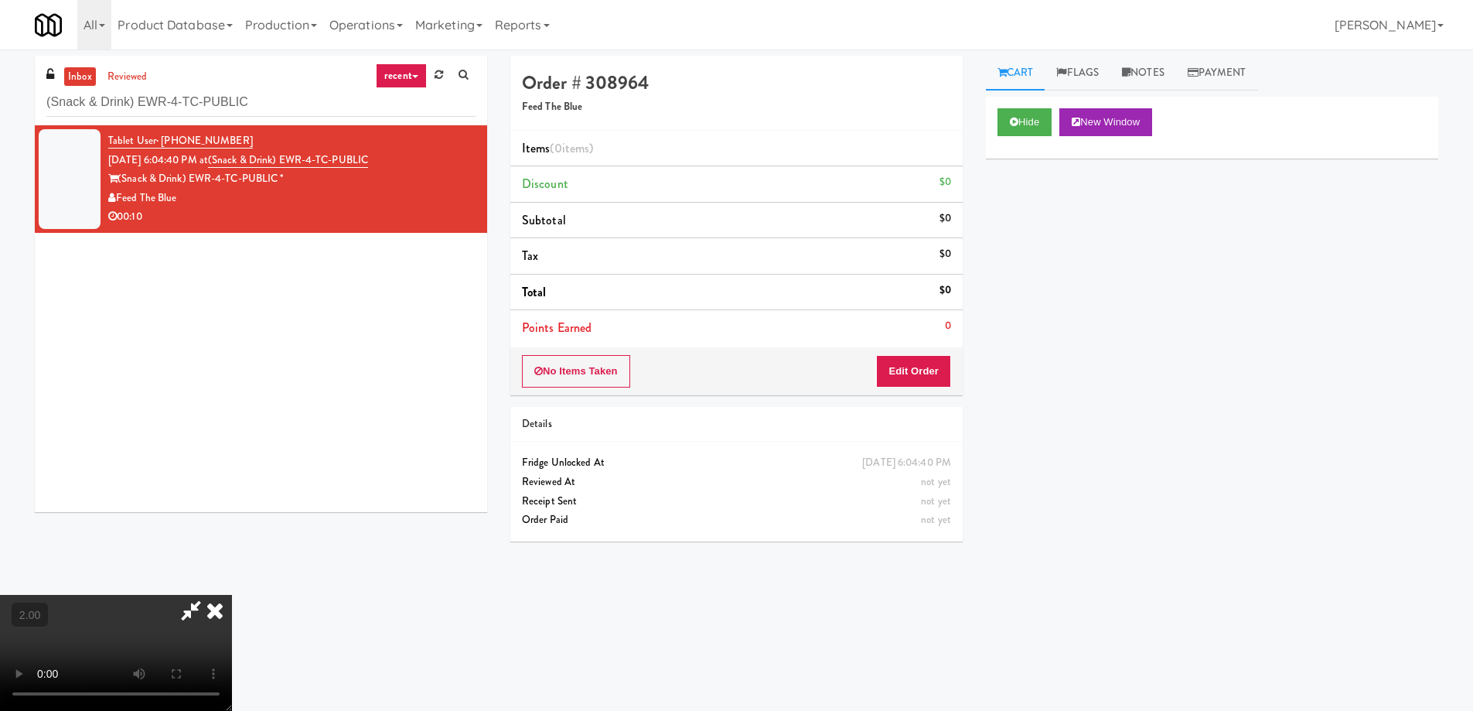
click at [232, 595] on video at bounding box center [116, 653] width 232 height 116
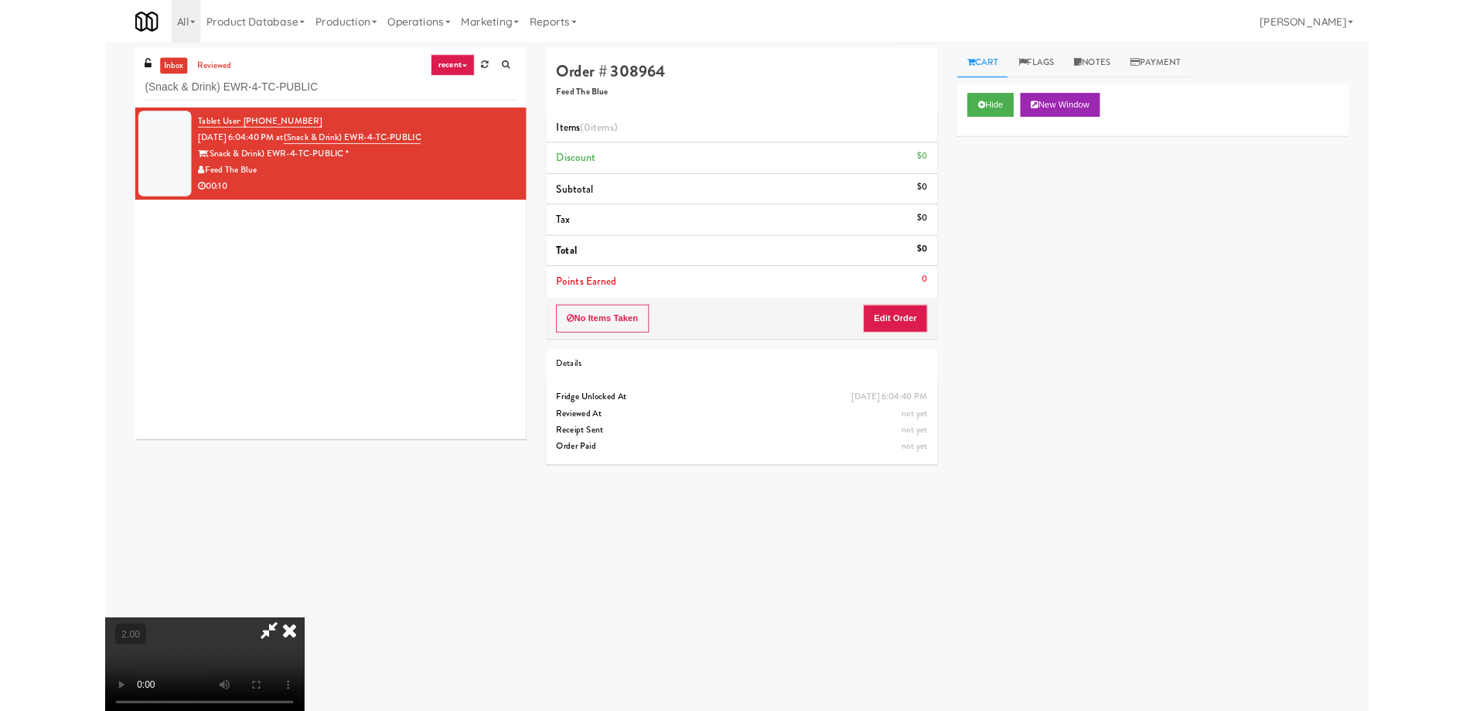
scroll to position [32, 0]
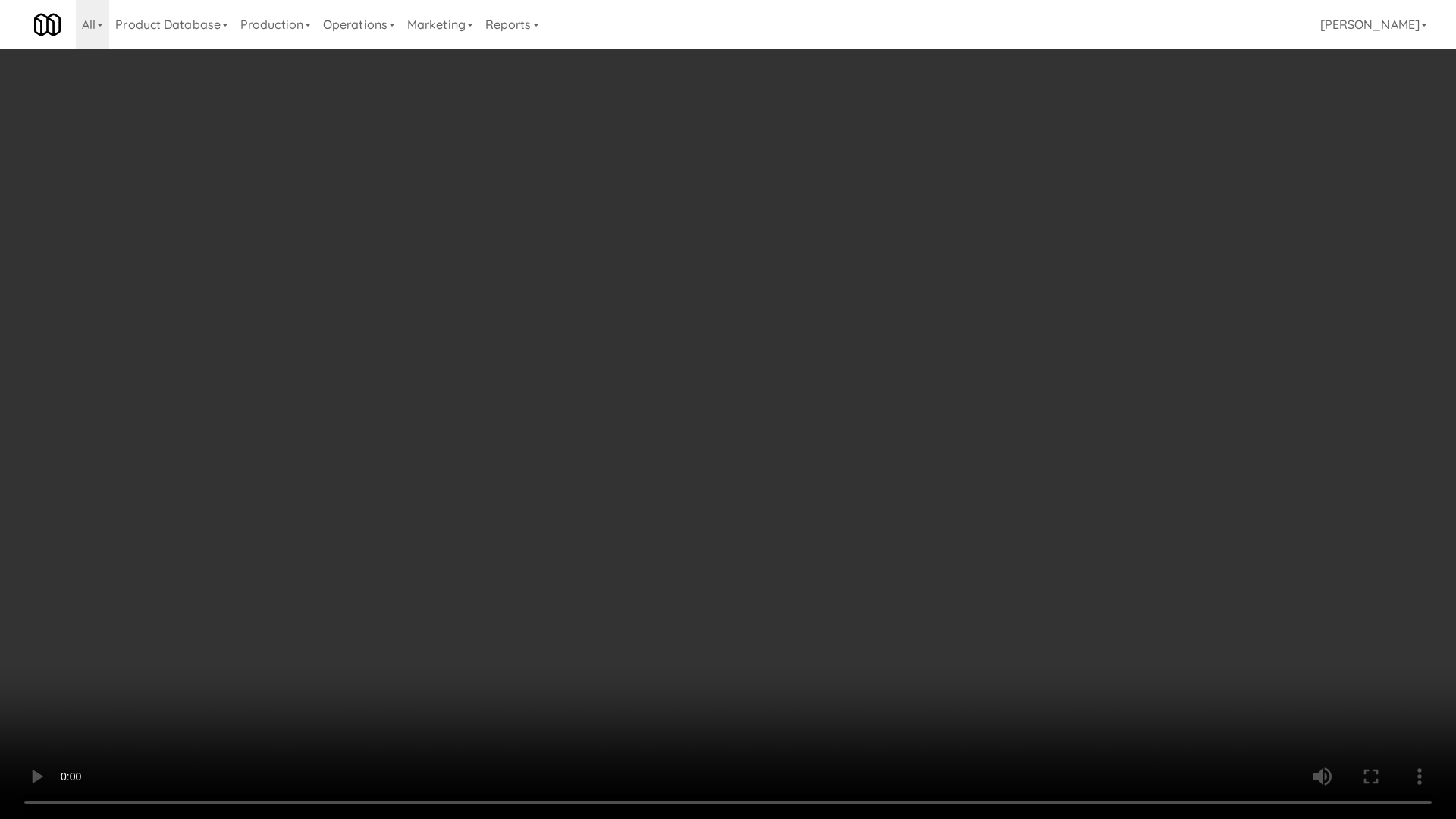
click at [769, 510] on video at bounding box center [728, 409] width 1456 height 819
click at [739, 327] on video at bounding box center [728, 409] width 1456 height 819
click at [848, 573] on video at bounding box center [728, 409] width 1456 height 819
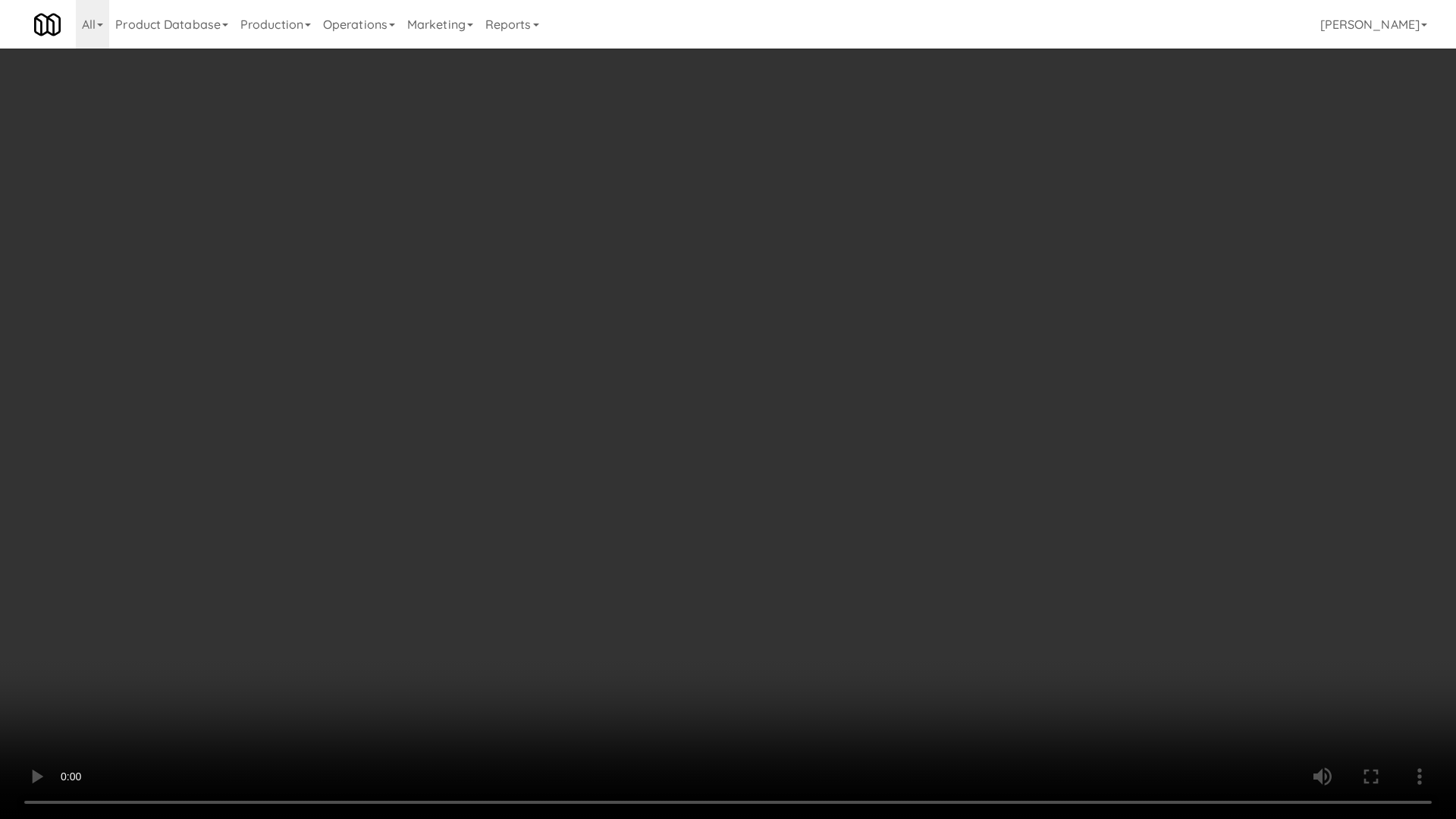
click at [850, 574] on video at bounding box center [728, 409] width 1456 height 819
click at [851, 574] on video at bounding box center [728, 409] width 1456 height 819
click at [851, 571] on video at bounding box center [728, 409] width 1456 height 819
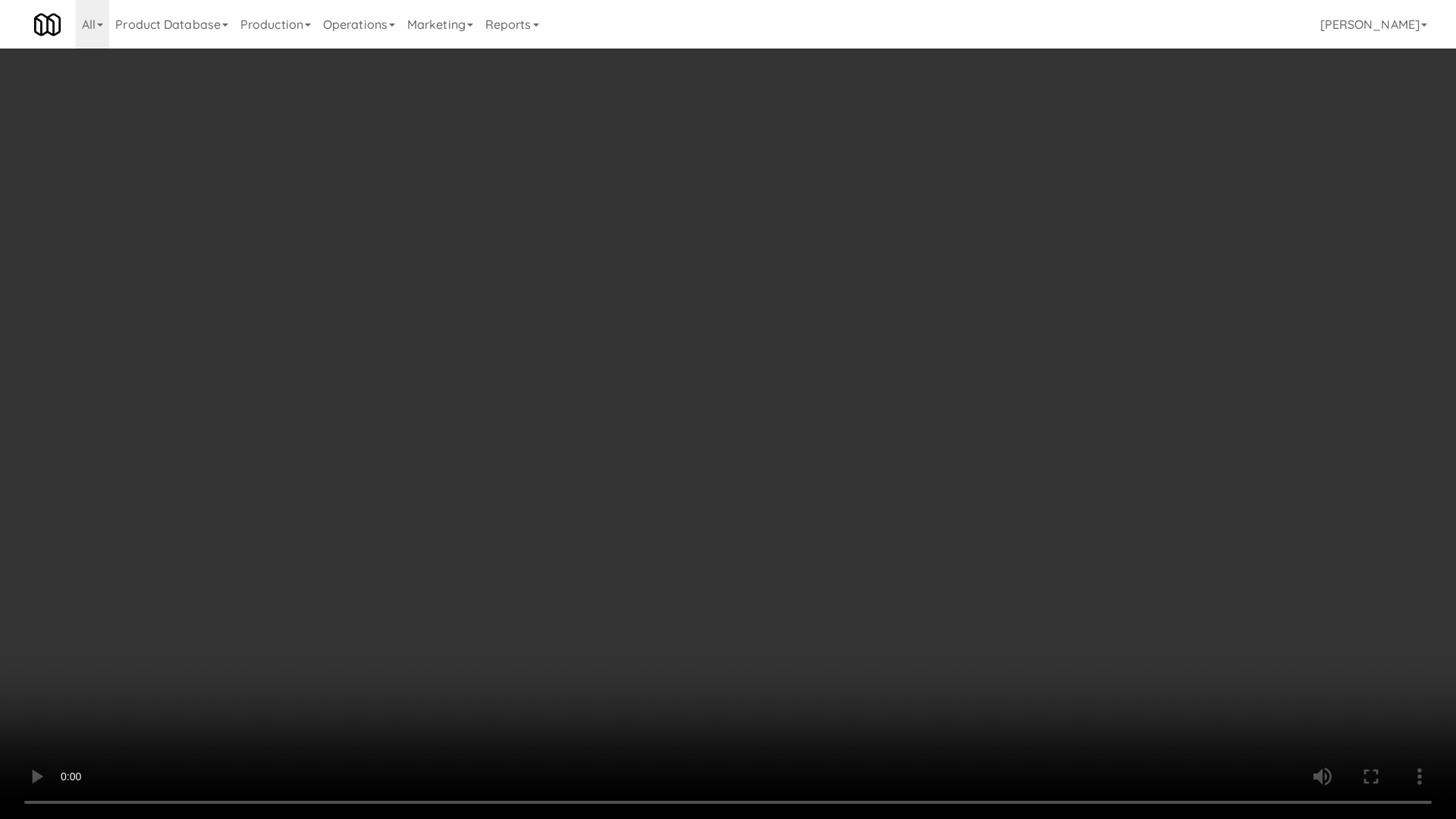
click at [843, 577] on video at bounding box center [728, 409] width 1456 height 819
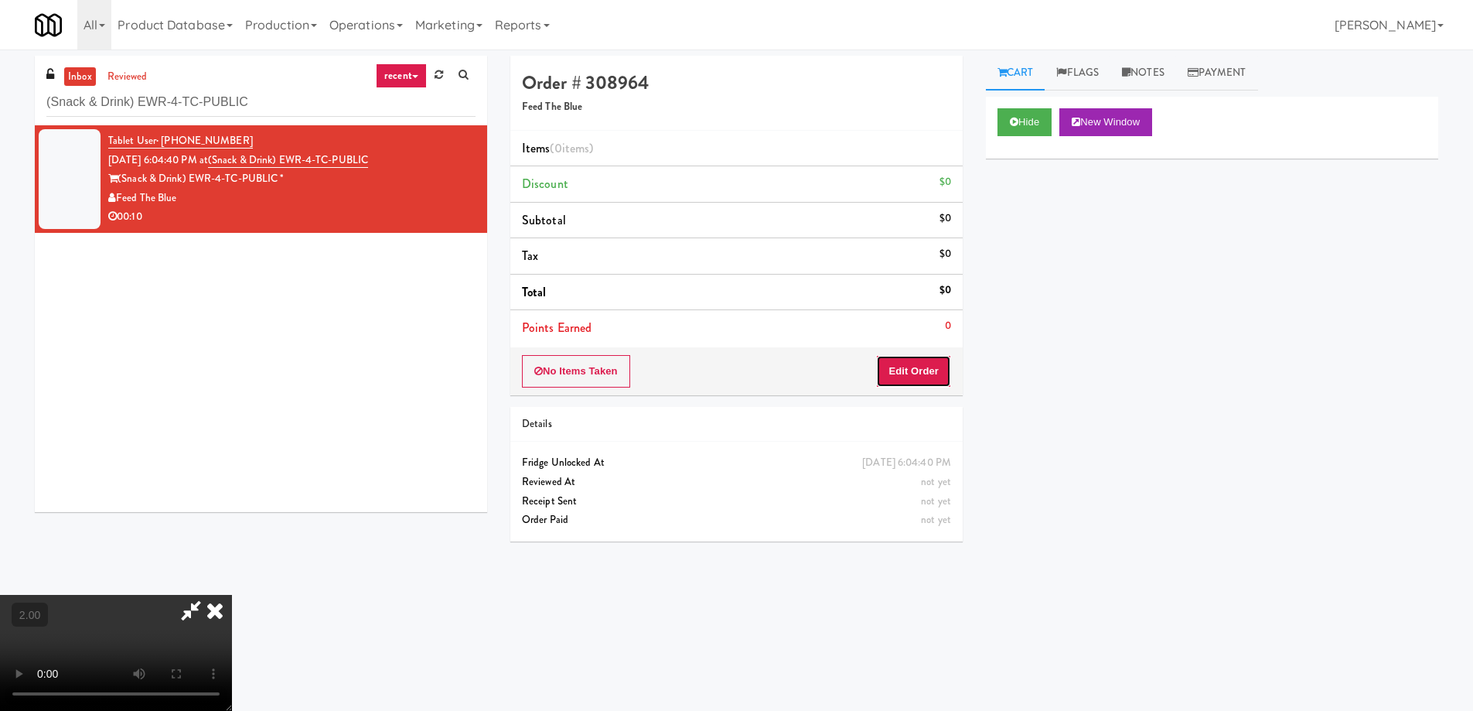
click at [927, 377] on button "Edit Order" at bounding box center [913, 371] width 75 height 32
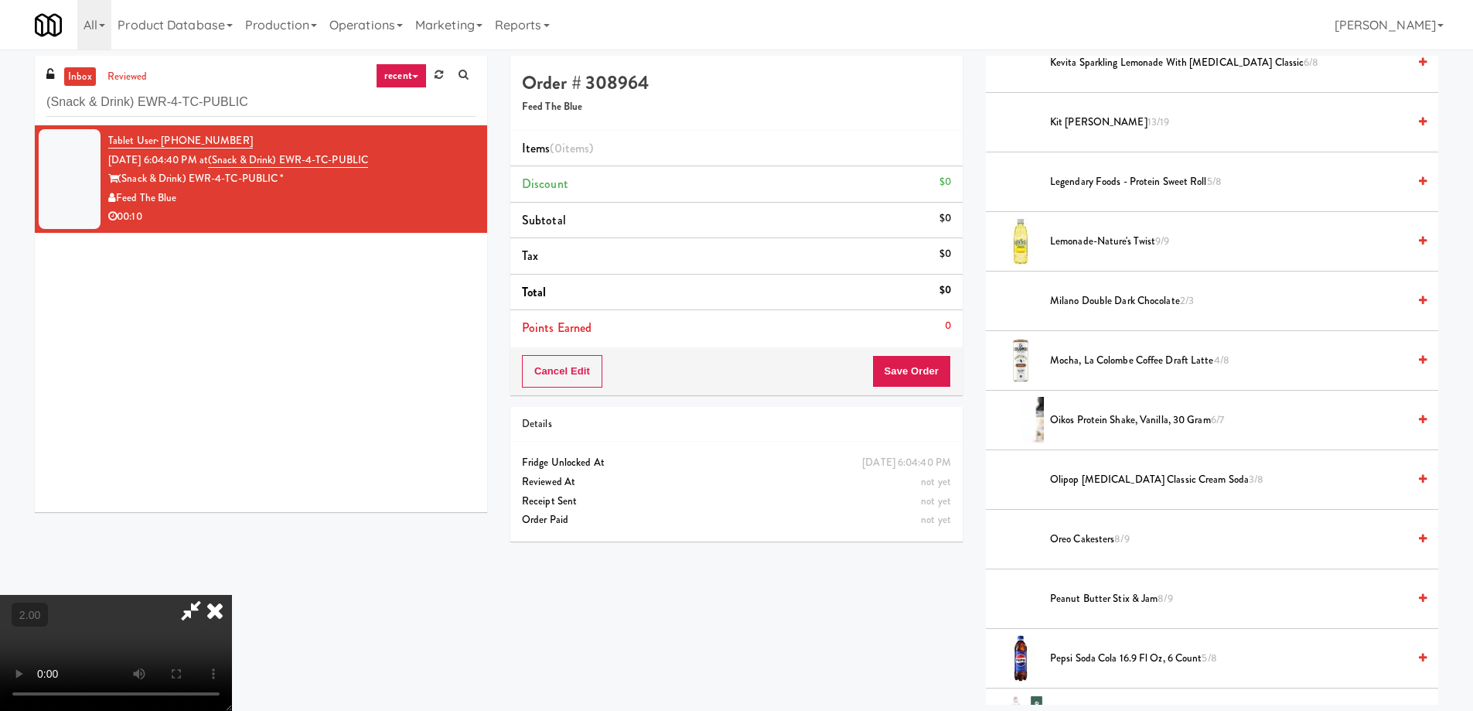
scroll to position [1760, 0]
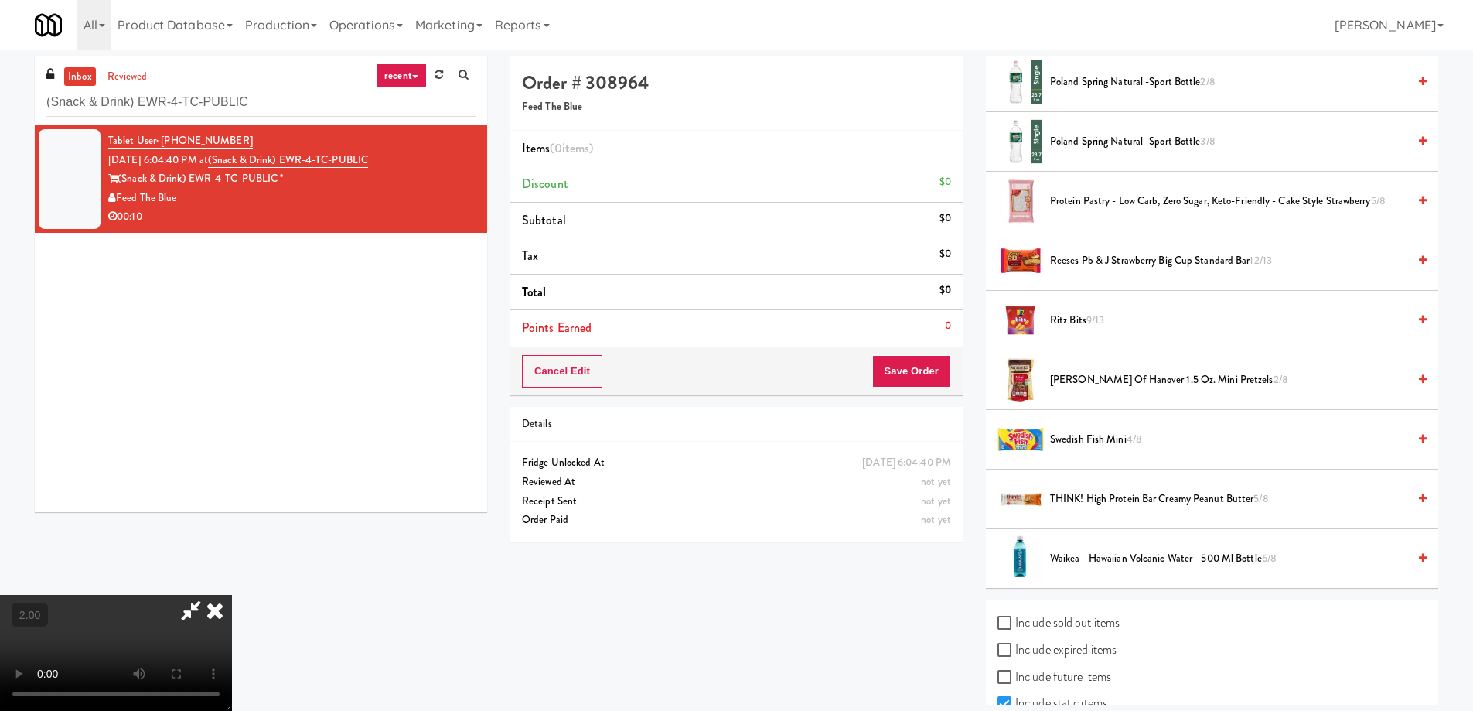
click at [1116, 371] on span "Snyder's of Hanover 1.5 oz. Mini Pretzels 2/8" at bounding box center [1228, 379] width 357 height 19
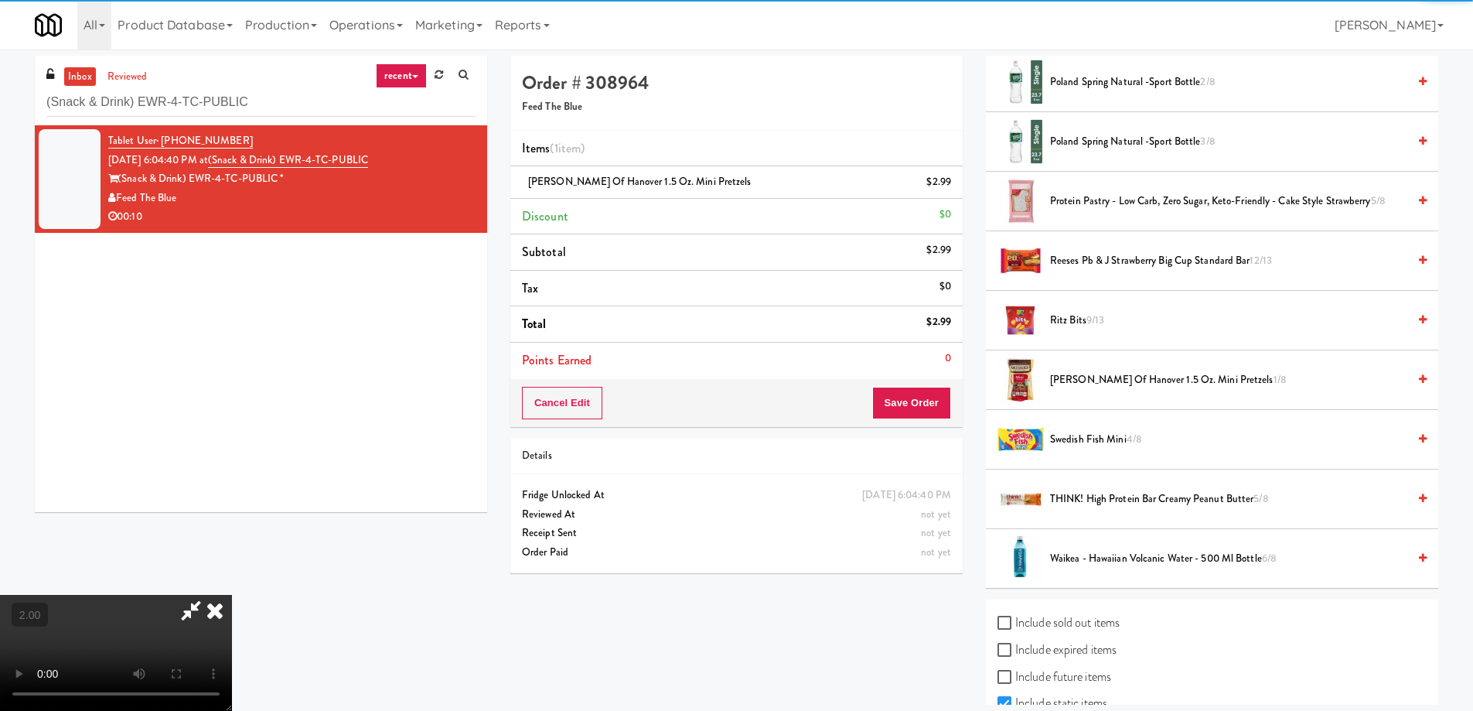
click at [232, 595] on video at bounding box center [116, 653] width 232 height 116
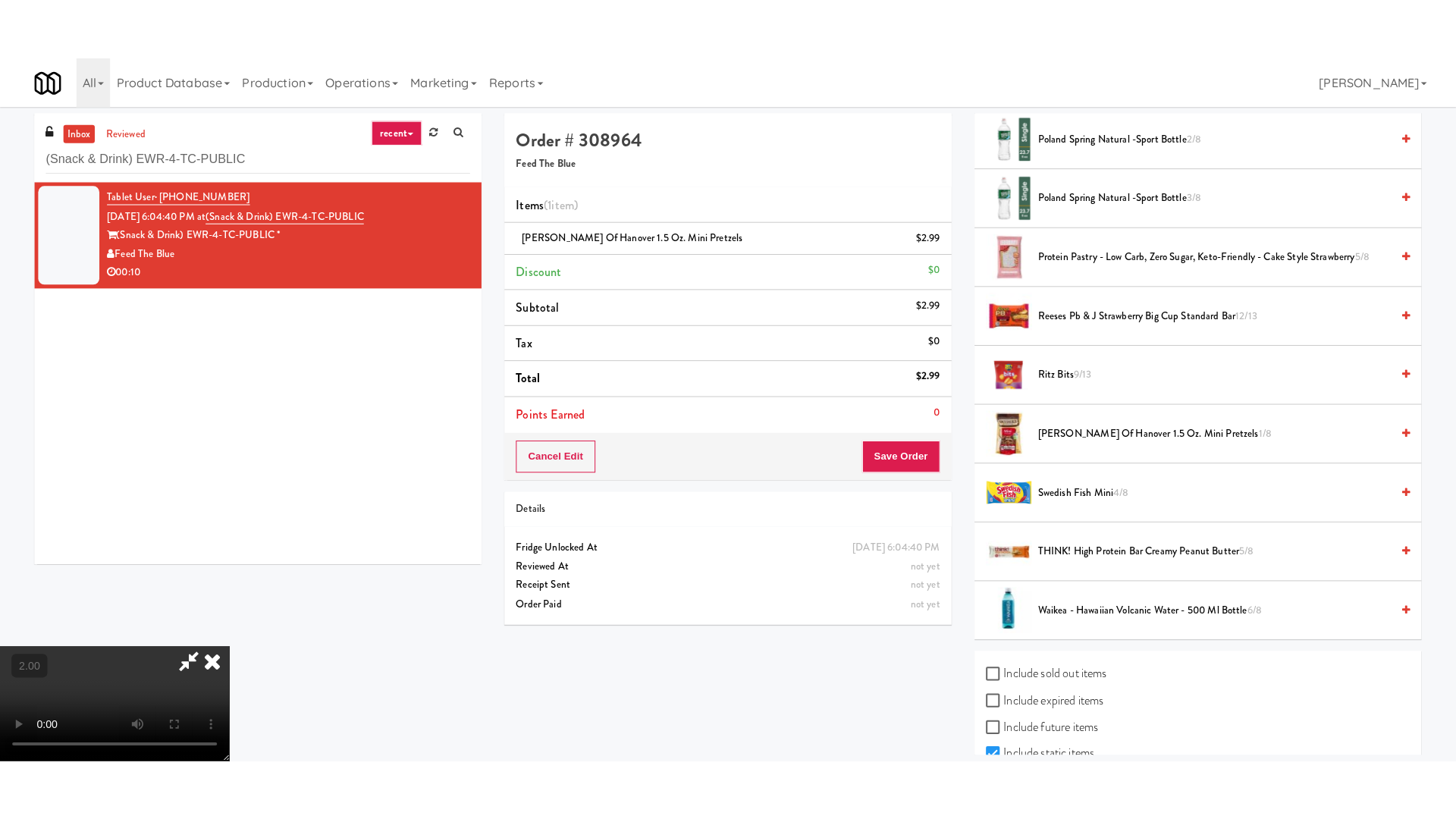
scroll to position [182, 0]
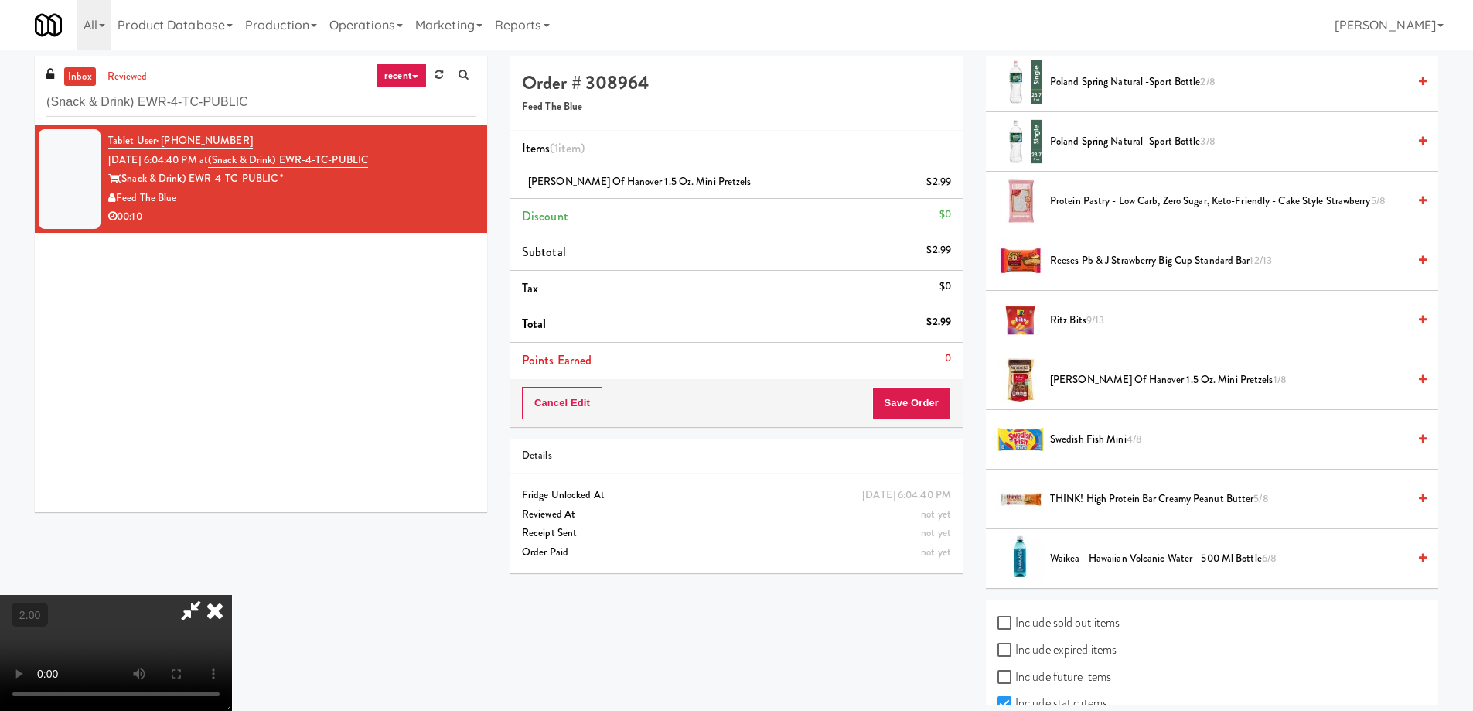
click at [232, 595] on video at bounding box center [116, 653] width 232 height 116
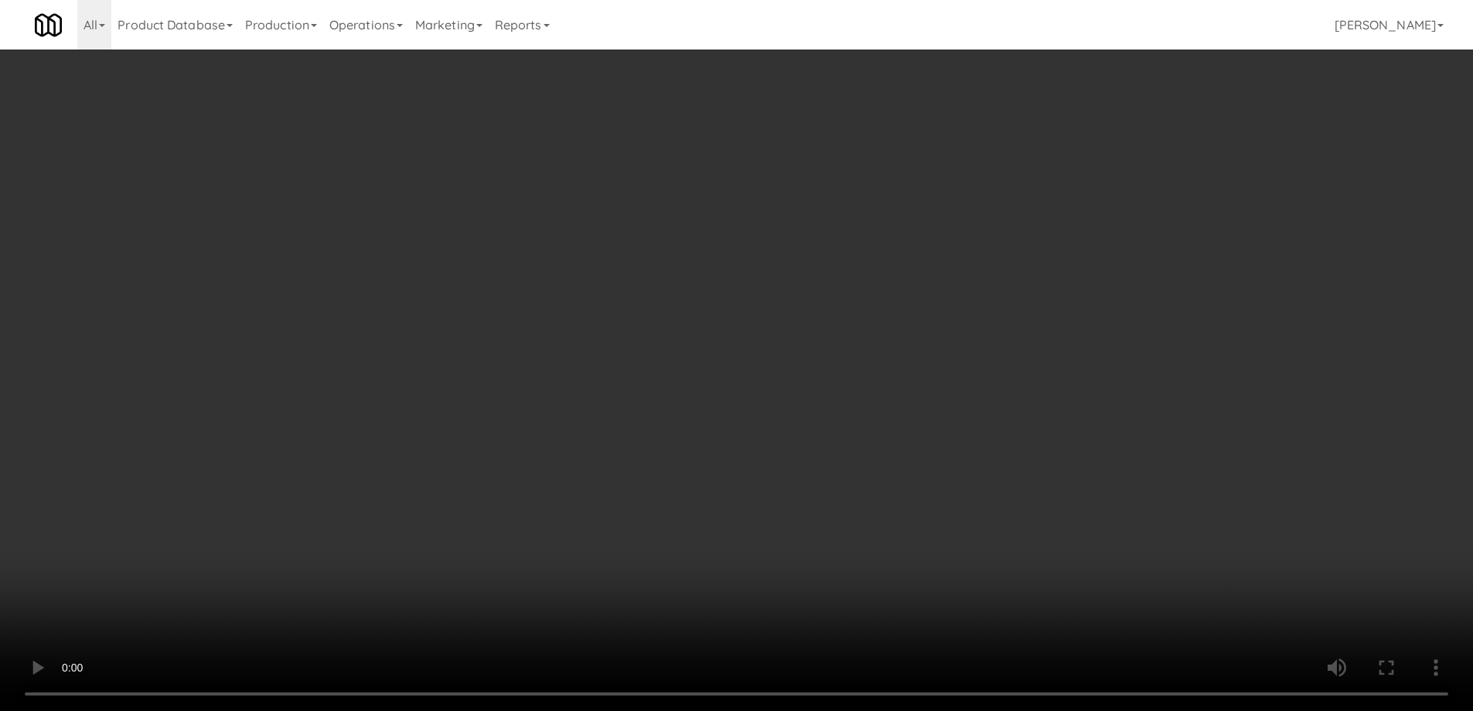
scroll to position [32, 0]
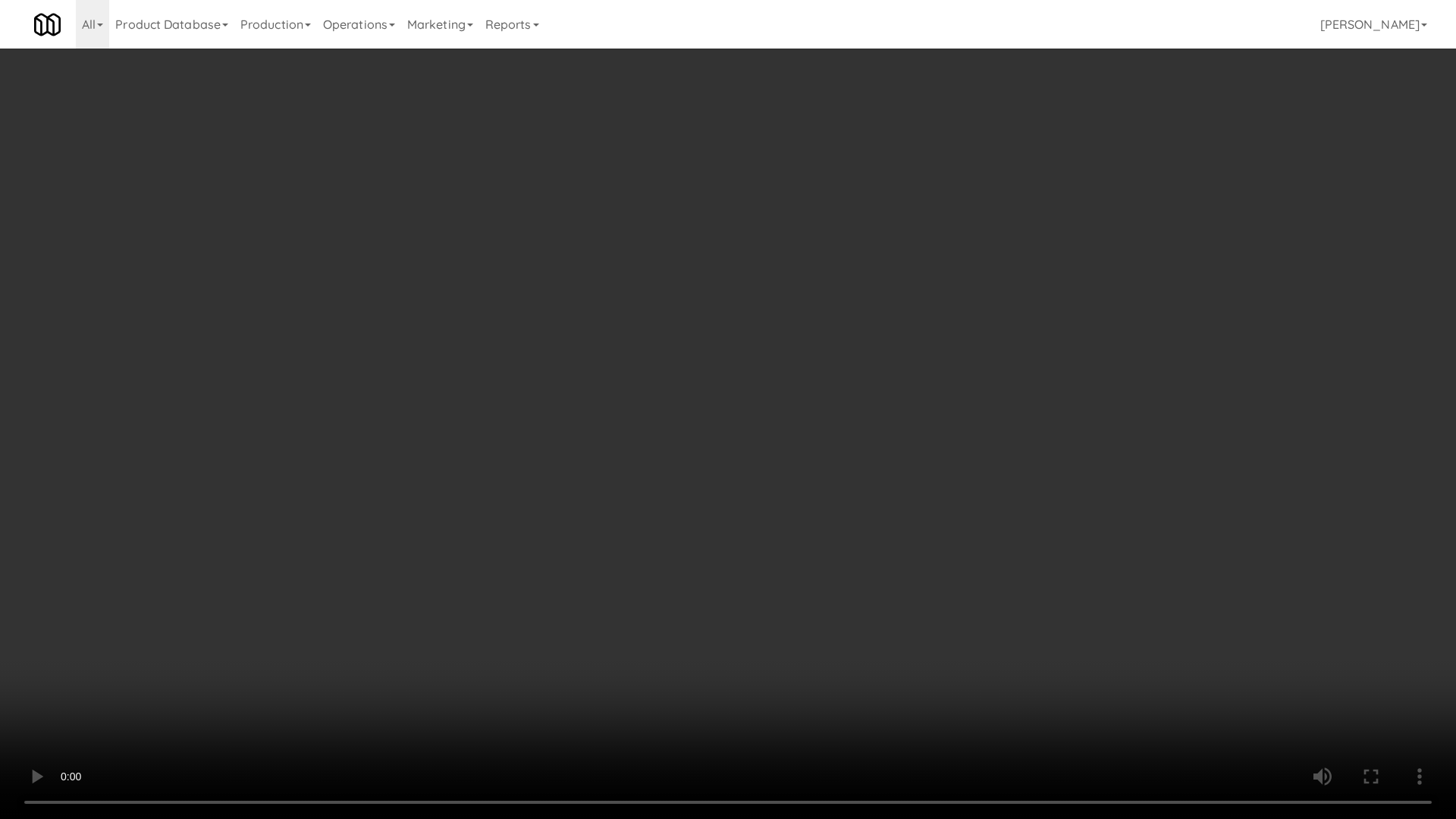
click at [778, 519] on video at bounding box center [728, 409] width 1456 height 819
click at [778, 522] on video at bounding box center [728, 409] width 1456 height 819
click at [798, 545] on video at bounding box center [728, 409] width 1456 height 819
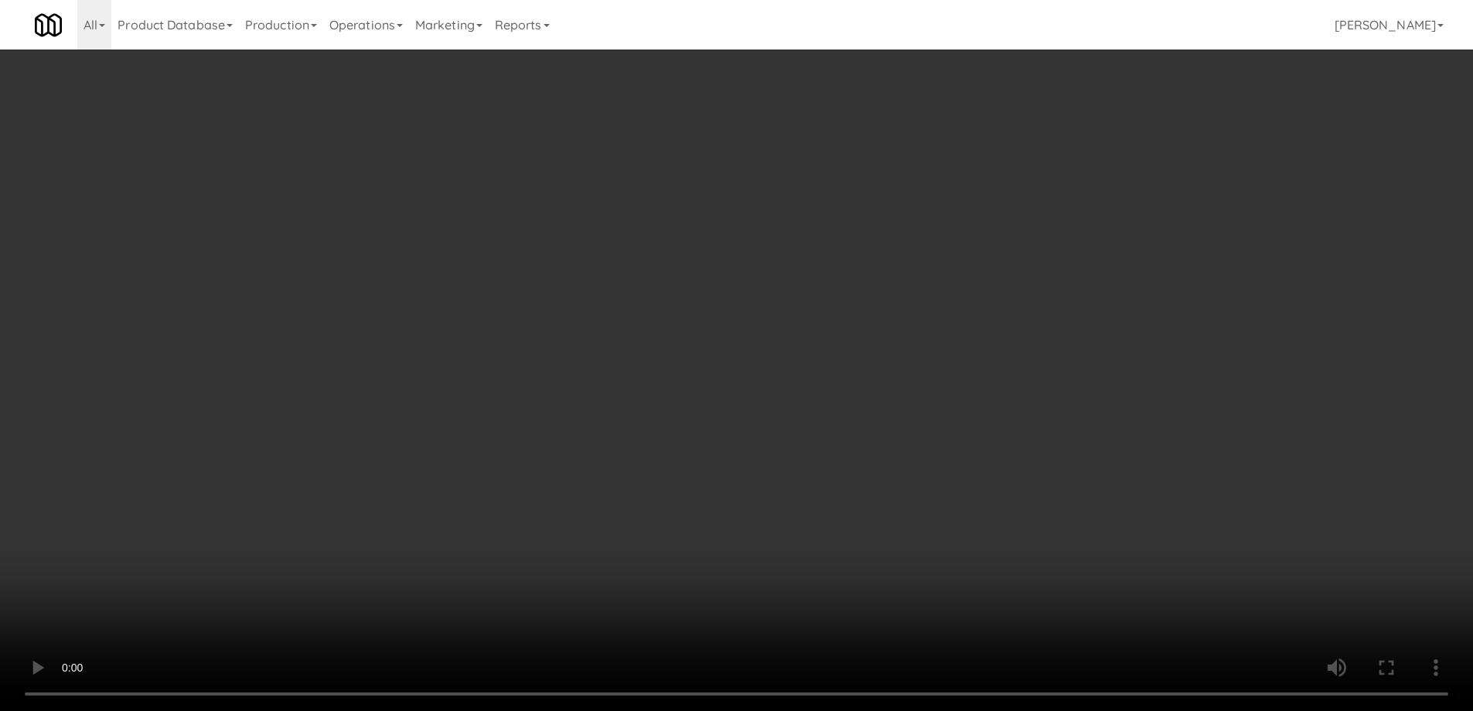
scroll to position [0, 0]
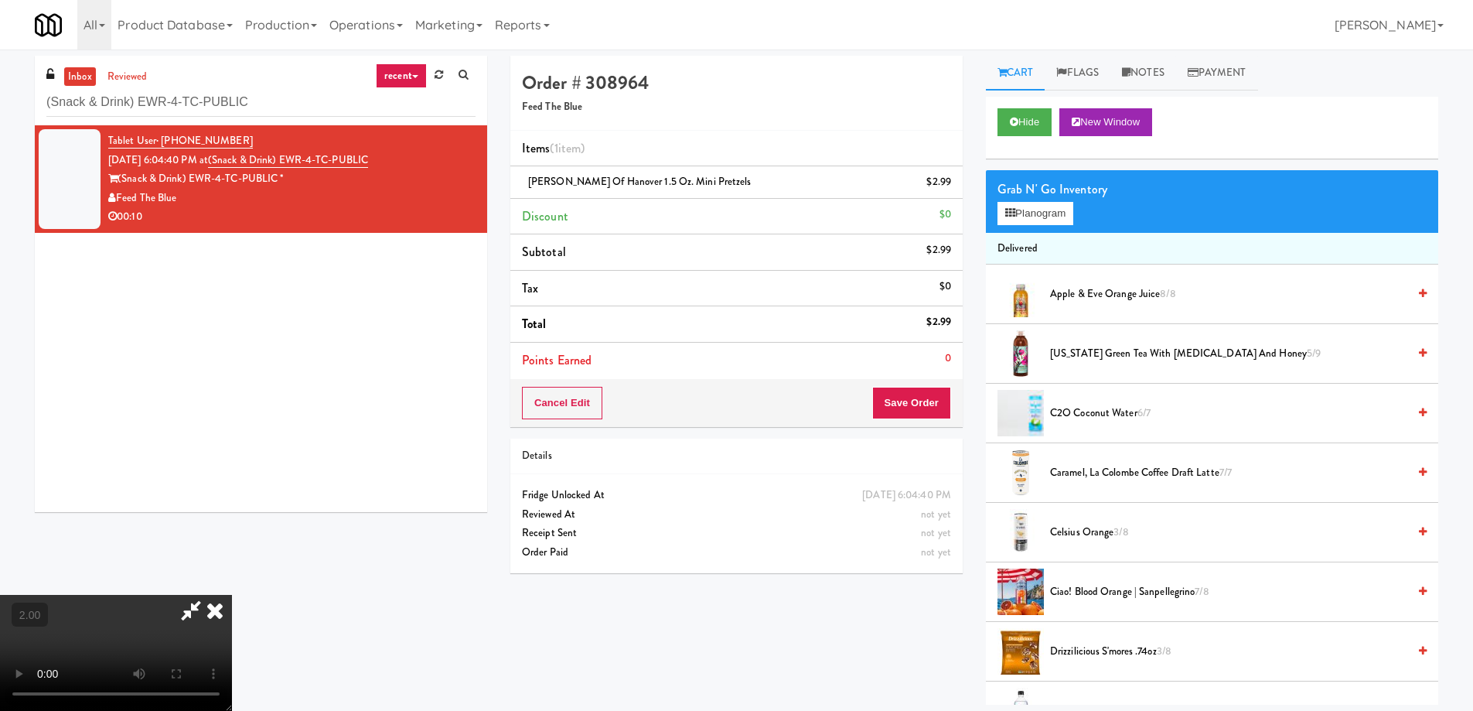
click at [1100, 353] on span "Arizona Green Tea with Ginseng and Honey 5/9" at bounding box center [1228, 353] width 357 height 19
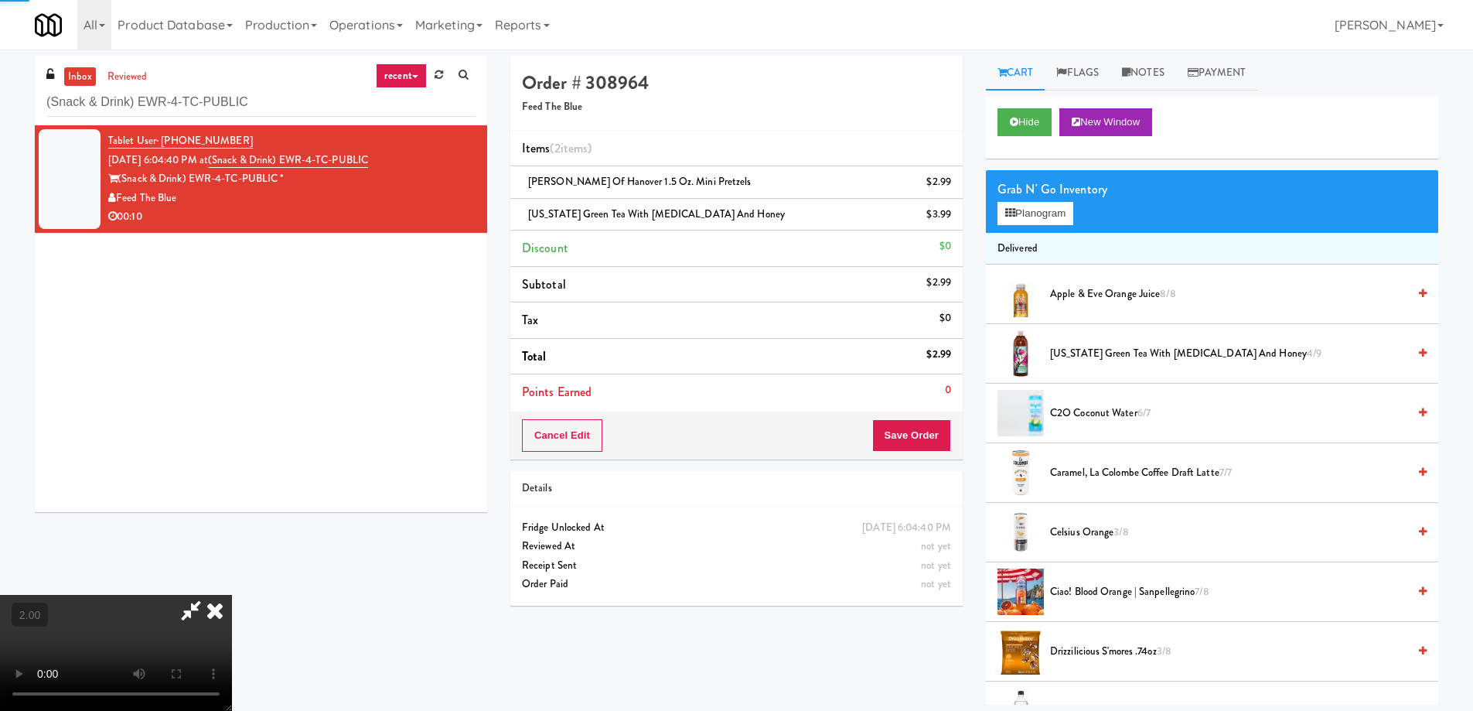
click at [232, 595] on video at bounding box center [116, 653] width 232 height 116
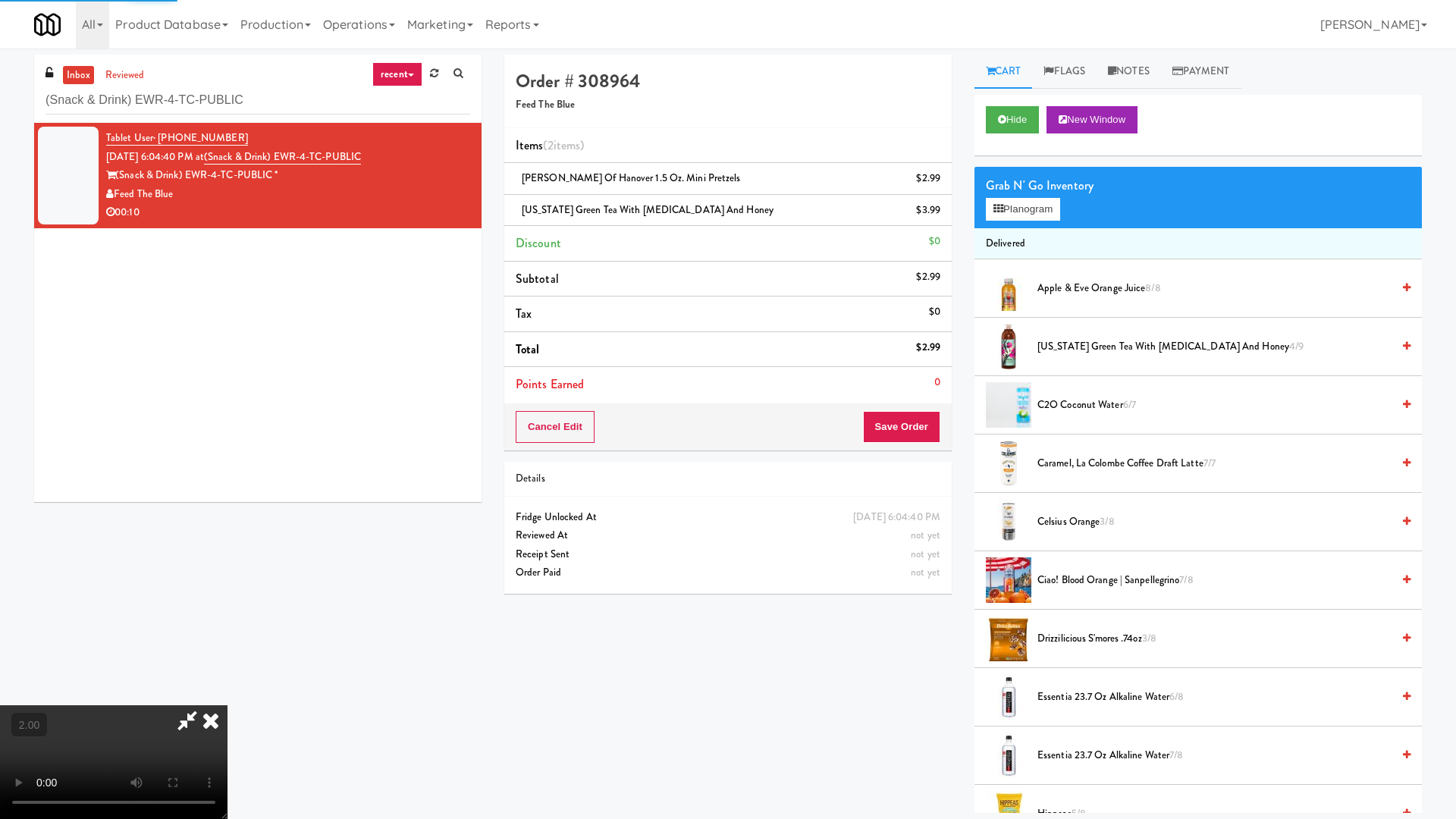
click at [227, 696] on video at bounding box center [114, 762] width 227 height 114
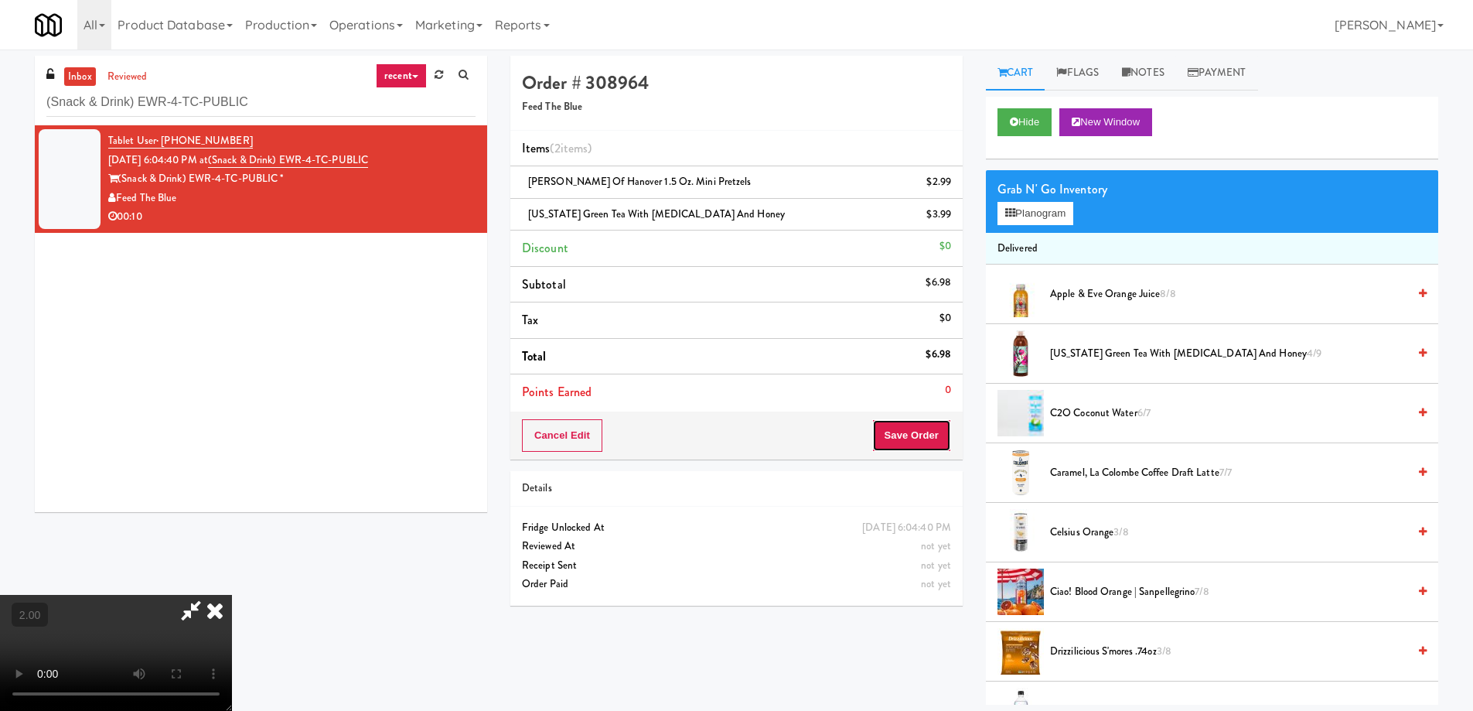
click at [926, 448] on button "Save Order" at bounding box center [911, 435] width 79 height 32
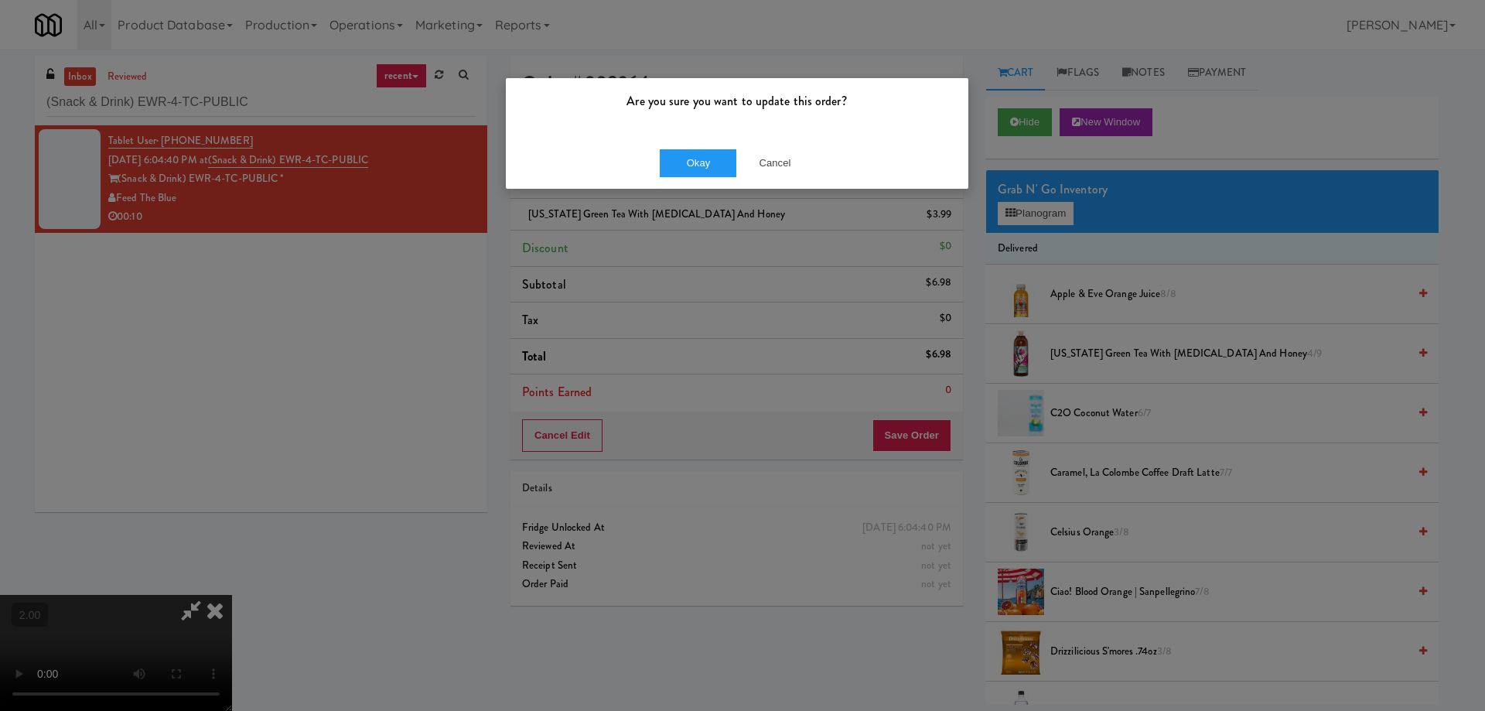
click at [704, 147] on div "Okay Cancel" at bounding box center [737, 163] width 462 height 52
click at [703, 161] on button "Okay" at bounding box center [698, 163] width 77 height 28
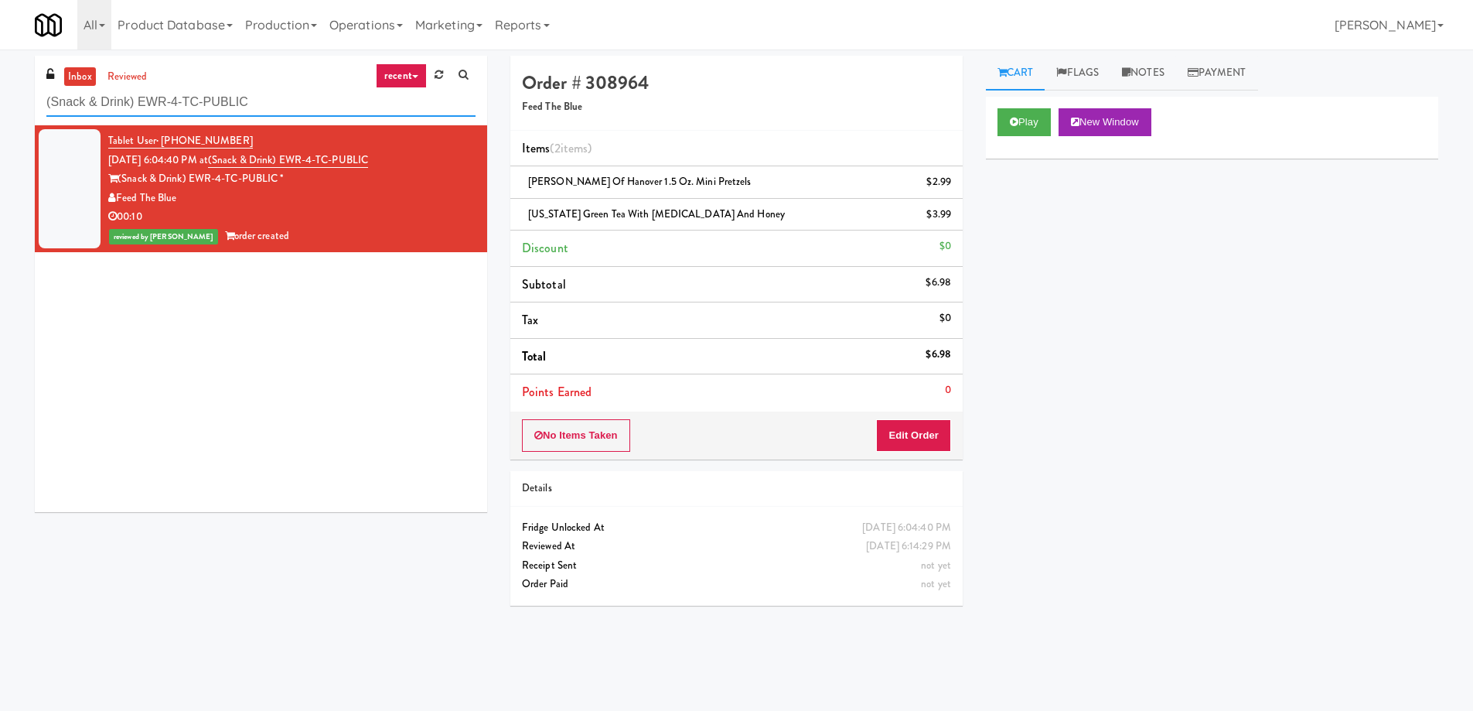
click at [202, 92] on input "(Snack & Drink) EWR-4-TC-PUBLIC" at bounding box center [260, 102] width 429 height 29
paste input "eLofts - Pantry"
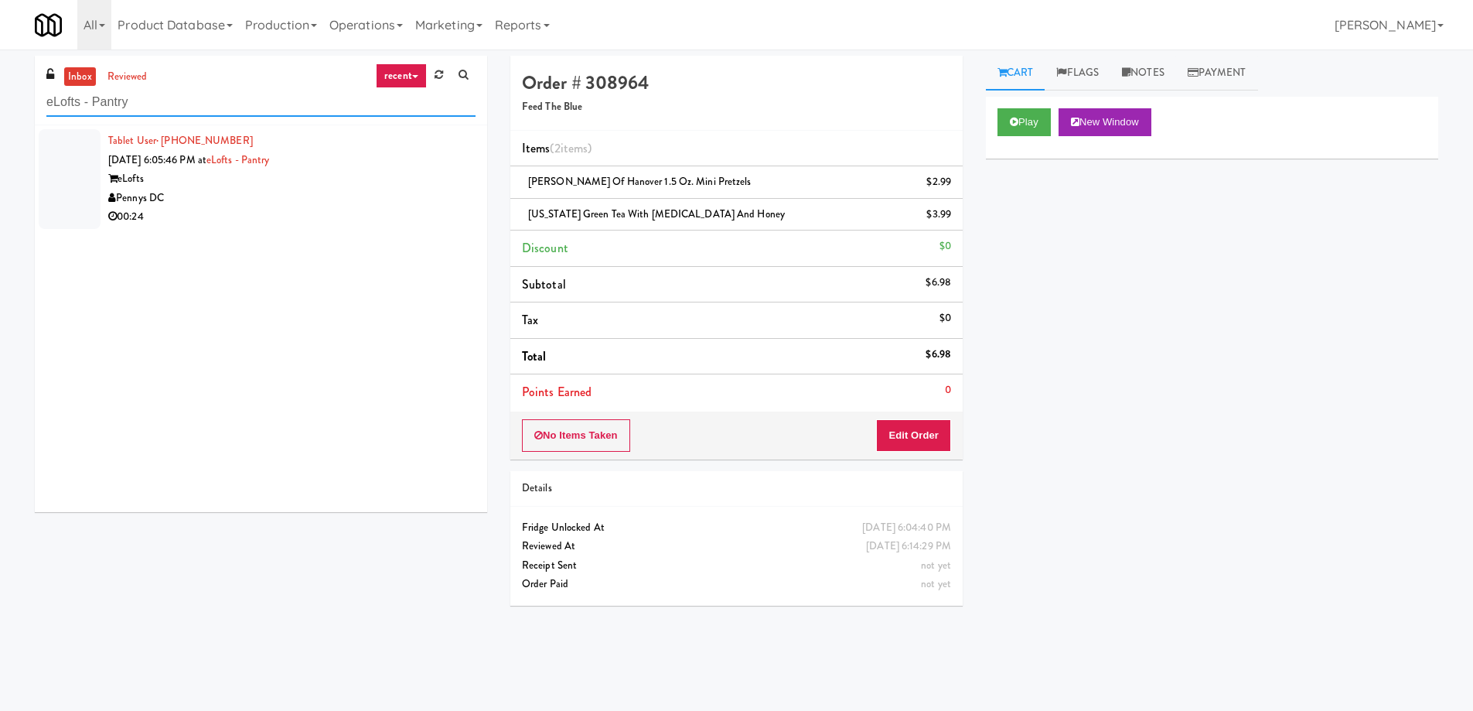
click at [206, 102] on input "eLofts - Pantry" at bounding box center [260, 102] width 429 height 29
type input "eLofts - Pantry"
click at [222, 196] on div "Pennys DC" at bounding box center [291, 198] width 367 height 19
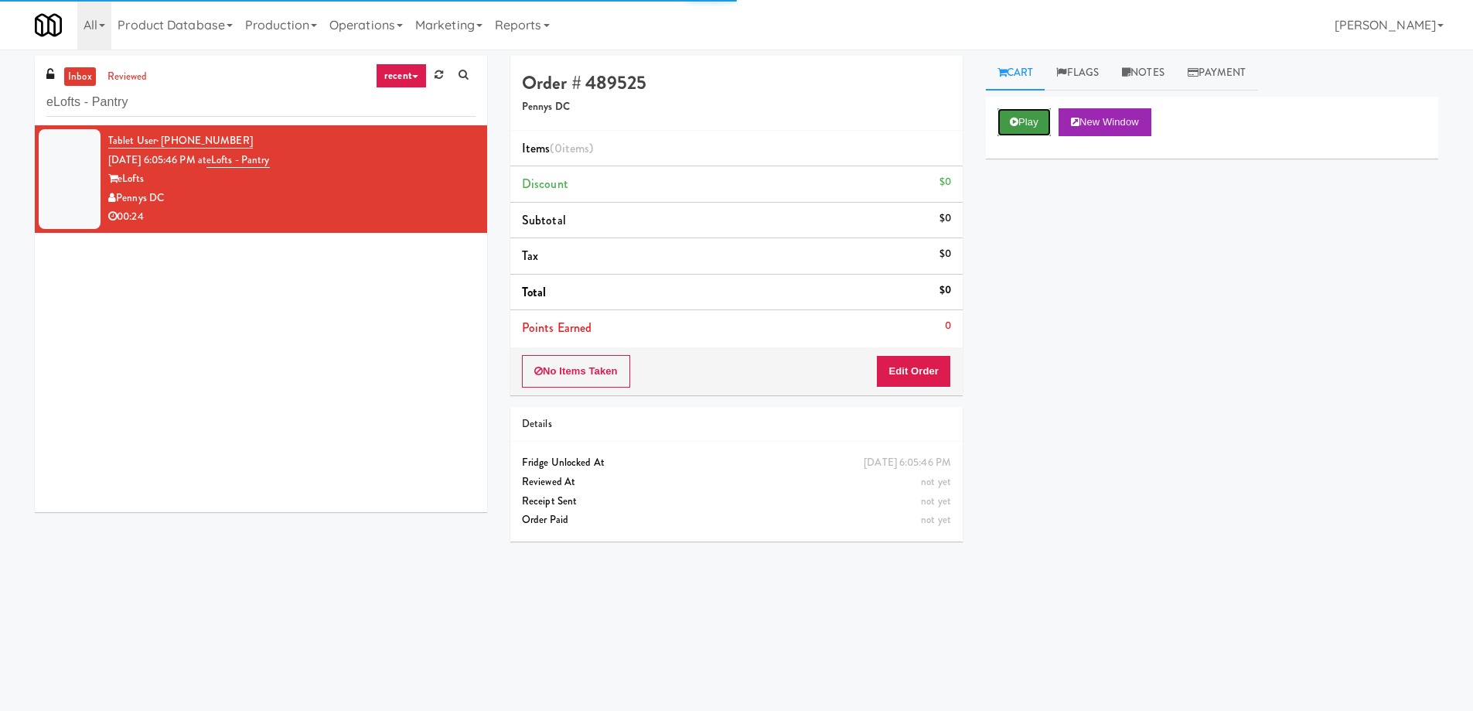
click at [1027, 125] on button "Play" at bounding box center [1024, 122] width 53 height 28
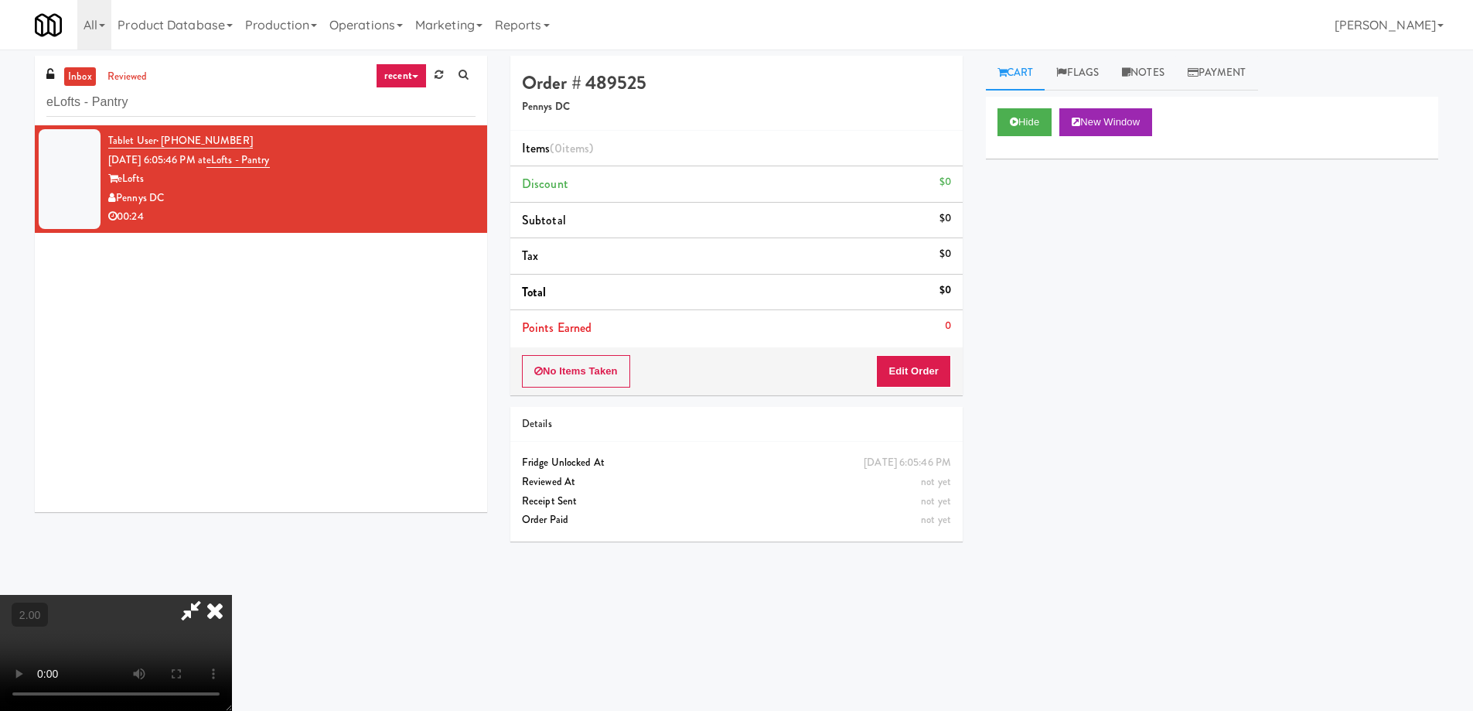
click at [232, 595] on video at bounding box center [116, 653] width 232 height 116
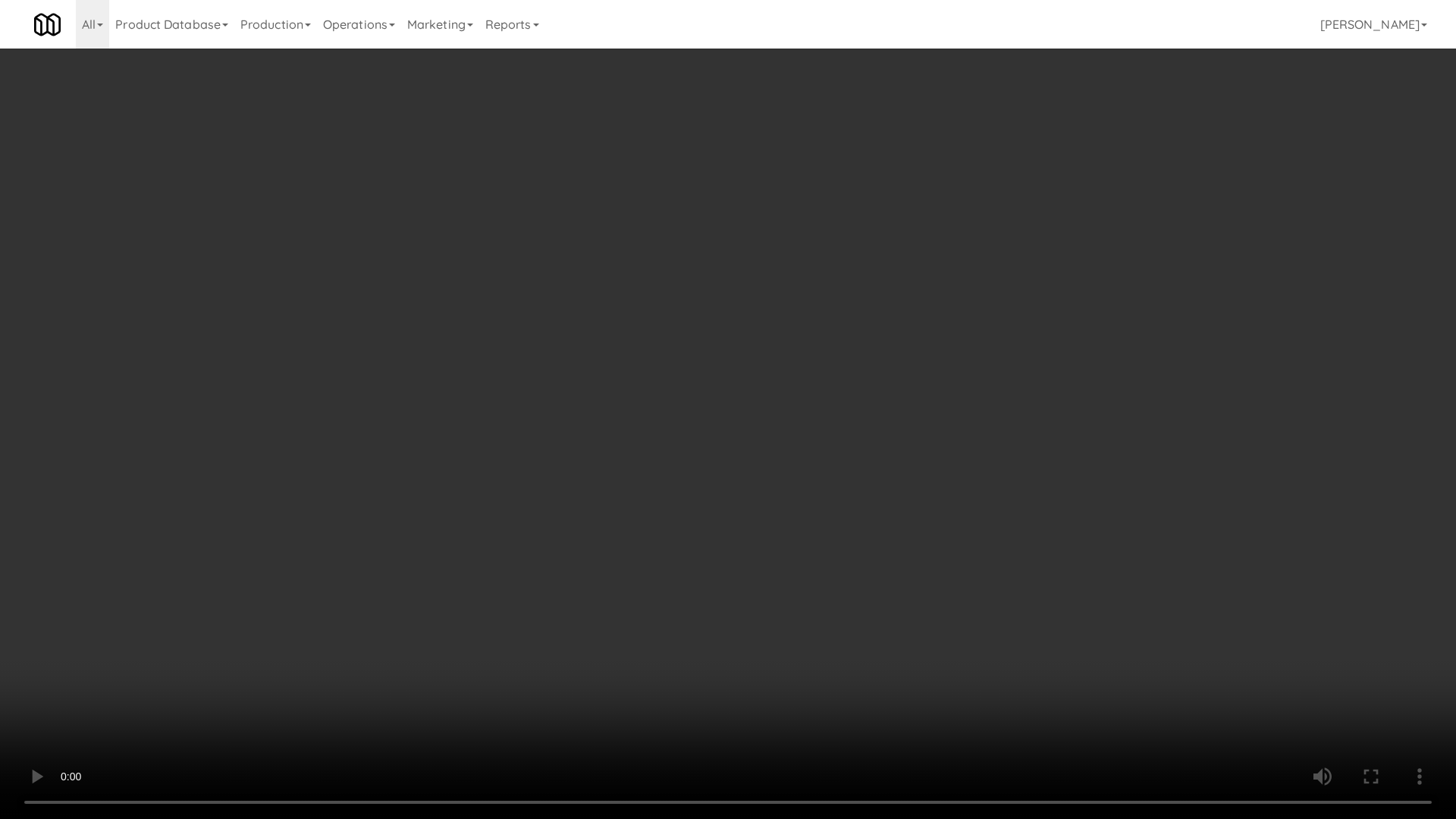
click at [979, 488] on video at bounding box center [728, 409] width 1456 height 819
click at [1019, 496] on video at bounding box center [728, 409] width 1456 height 819
click at [1019, 497] on video at bounding box center [728, 409] width 1456 height 819
click at [933, 538] on video at bounding box center [728, 409] width 1456 height 819
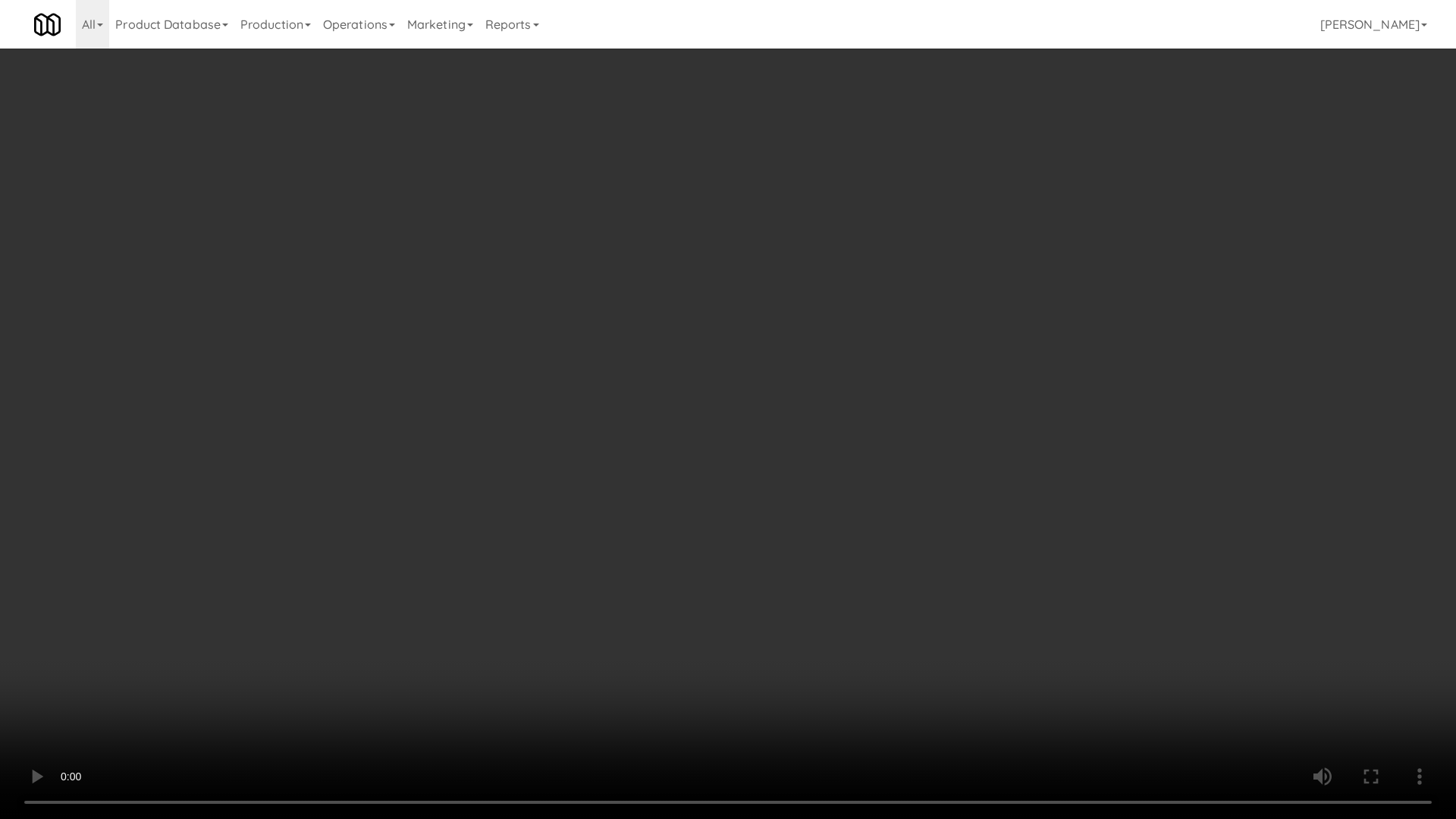
click at [933, 538] on video at bounding box center [728, 409] width 1456 height 819
click at [1015, 644] on video at bounding box center [728, 409] width 1456 height 819
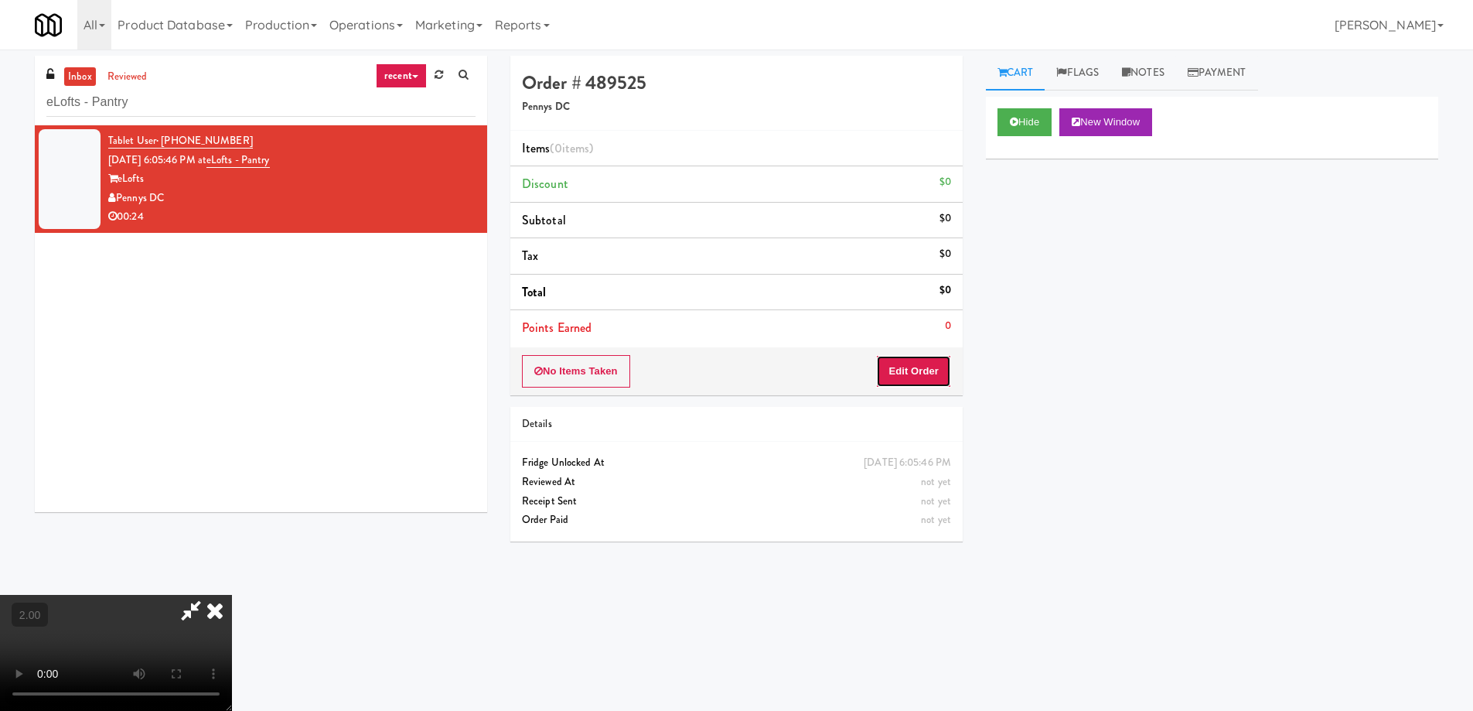
click at [929, 375] on button "Edit Order" at bounding box center [913, 371] width 75 height 32
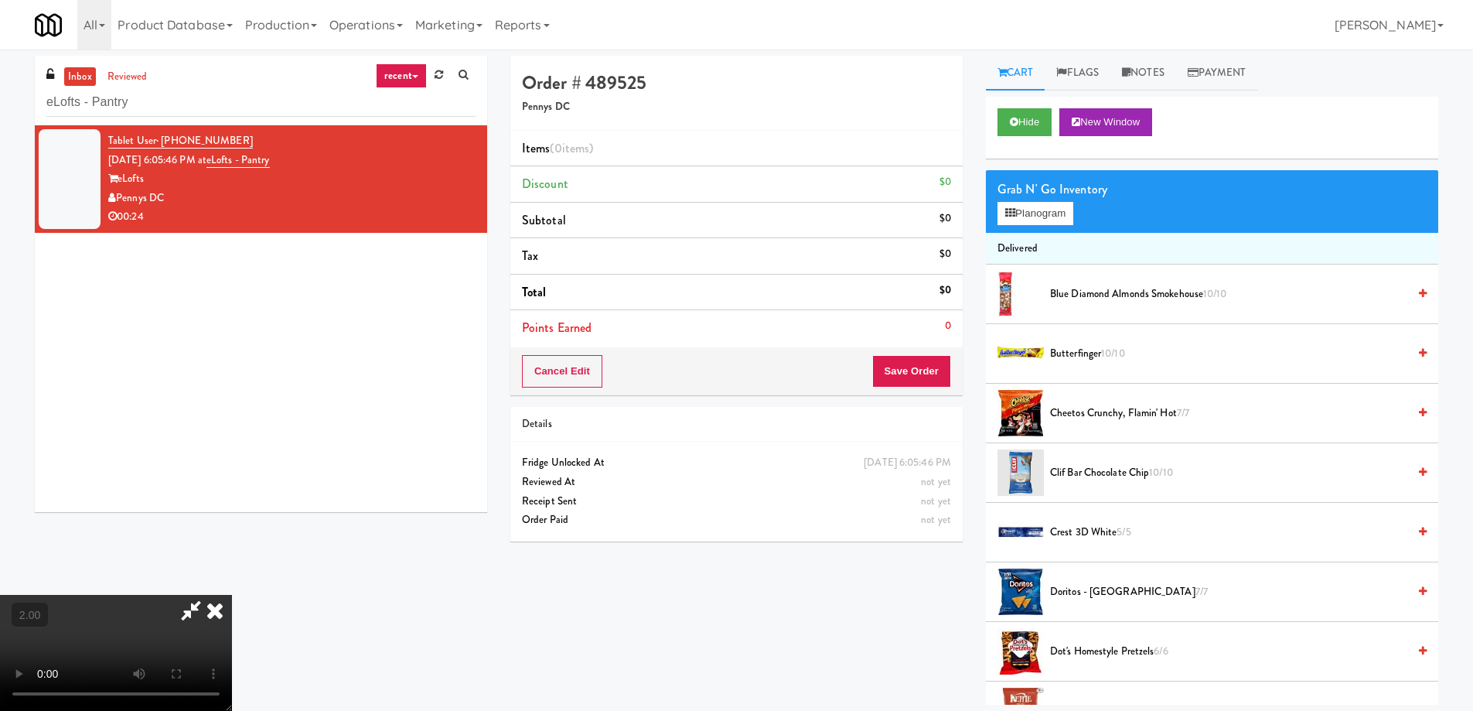
scroll to position [748, 0]
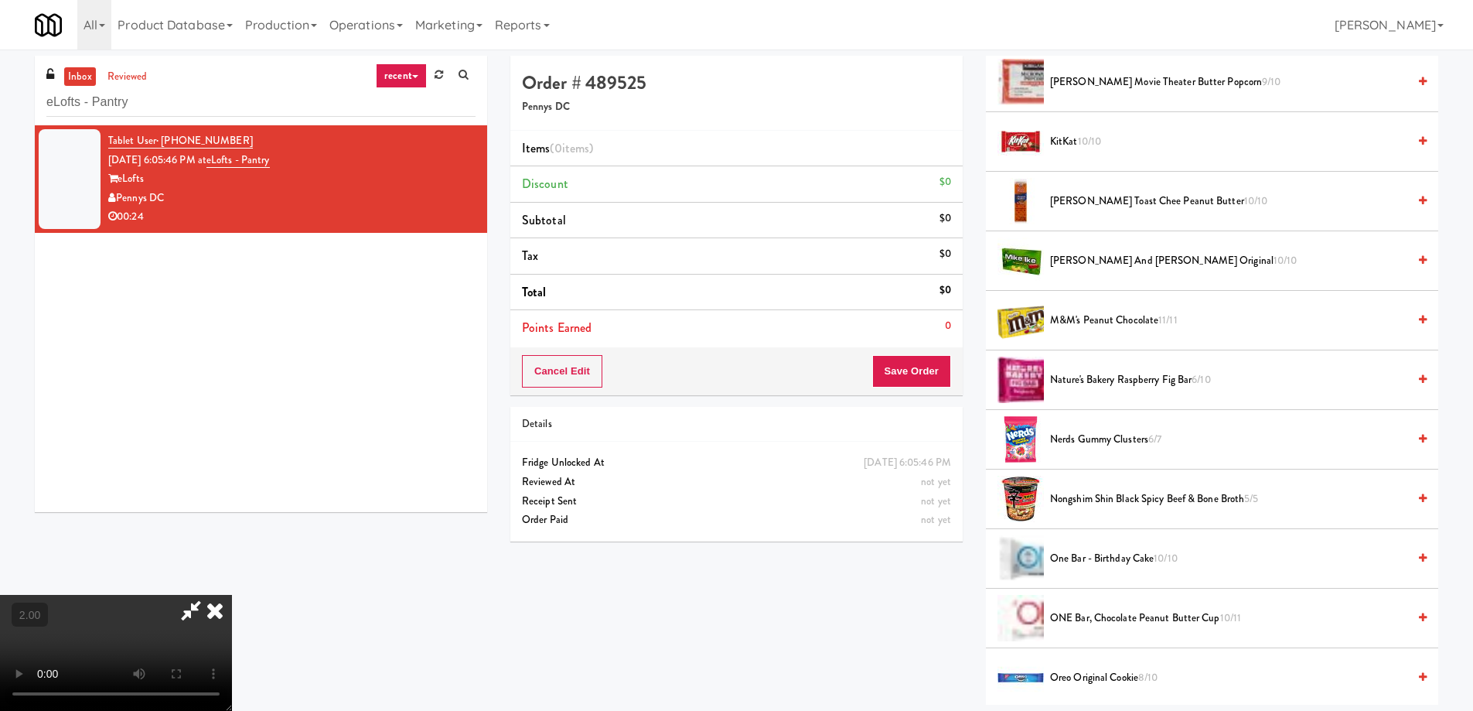
click at [1124, 377] on span "Nature's Bakery Raspberry Fig Bar 6/10" at bounding box center [1228, 379] width 357 height 19
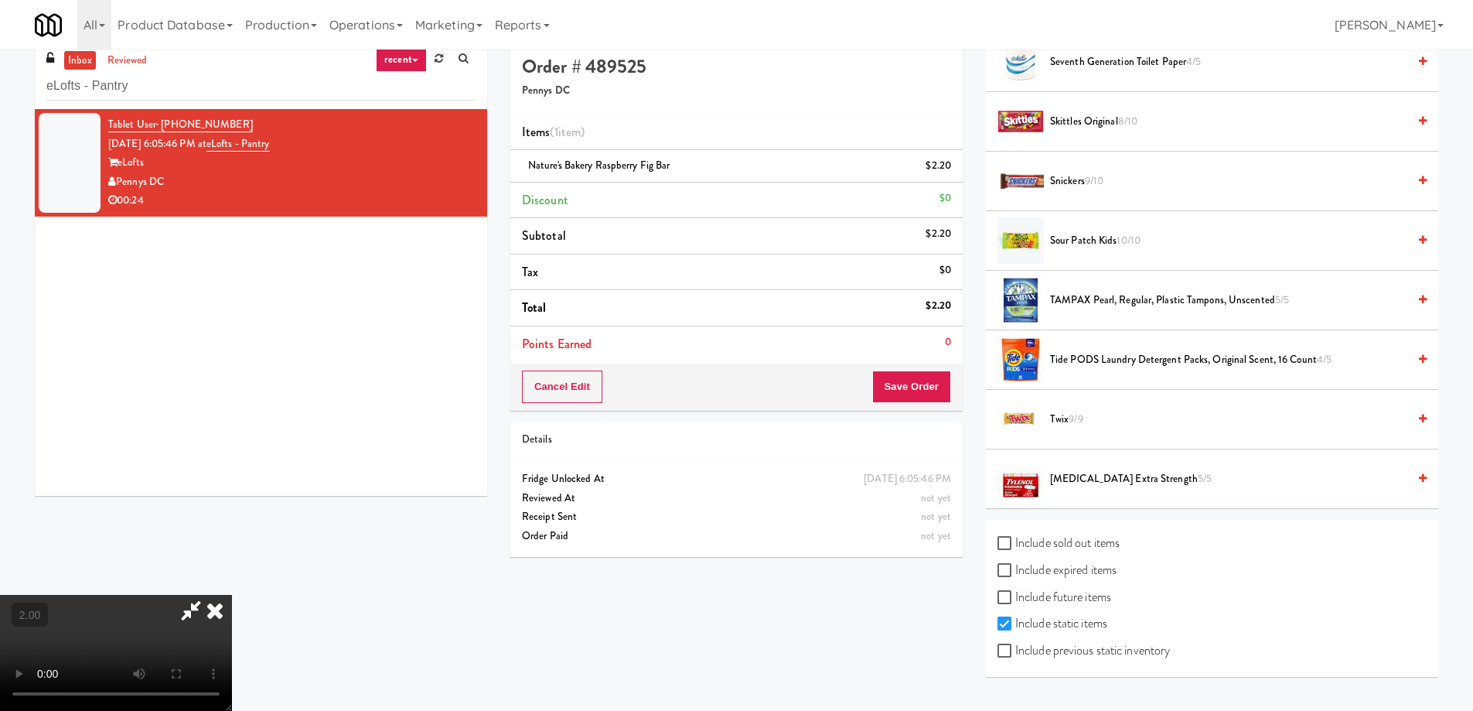
scroll to position [49, 0]
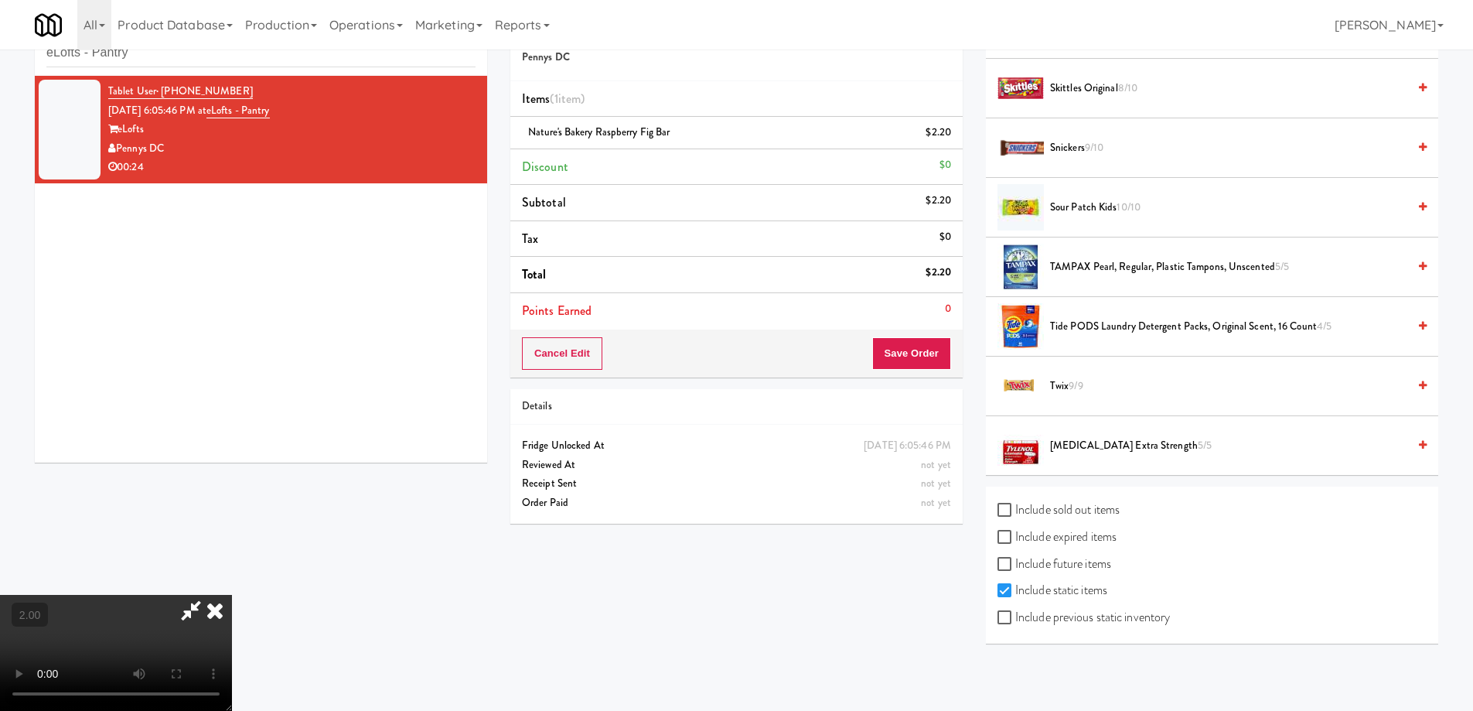
click at [1023, 616] on label "Include previous static inventory" at bounding box center [1084, 617] width 172 height 23
click at [1015, 616] on input "Include previous static inventory" at bounding box center [1007, 618] width 18 height 12
checkbox input "true"
click at [1026, 533] on label "Include expired items" at bounding box center [1057, 536] width 119 height 23
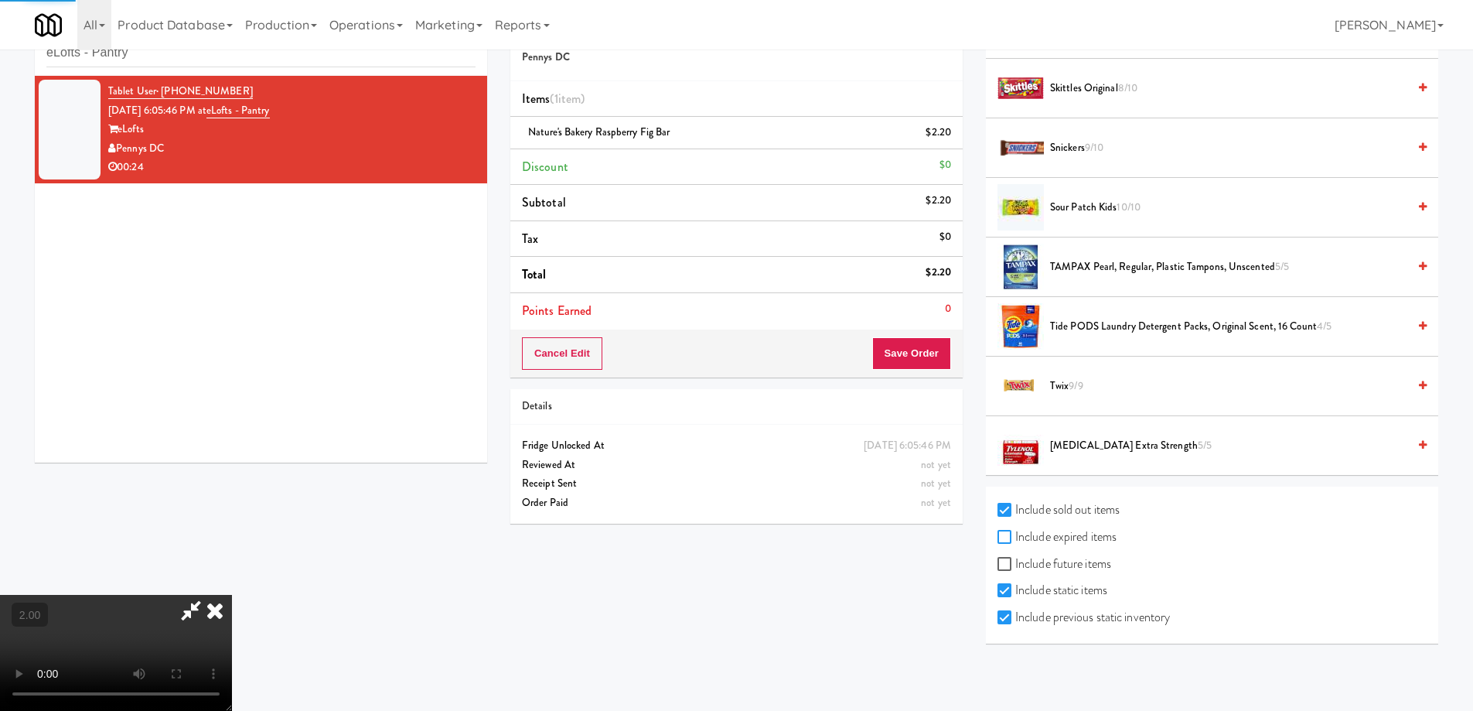
click at [1015, 533] on input "Include expired items" at bounding box center [1007, 537] width 18 height 12
checkbox input "true"
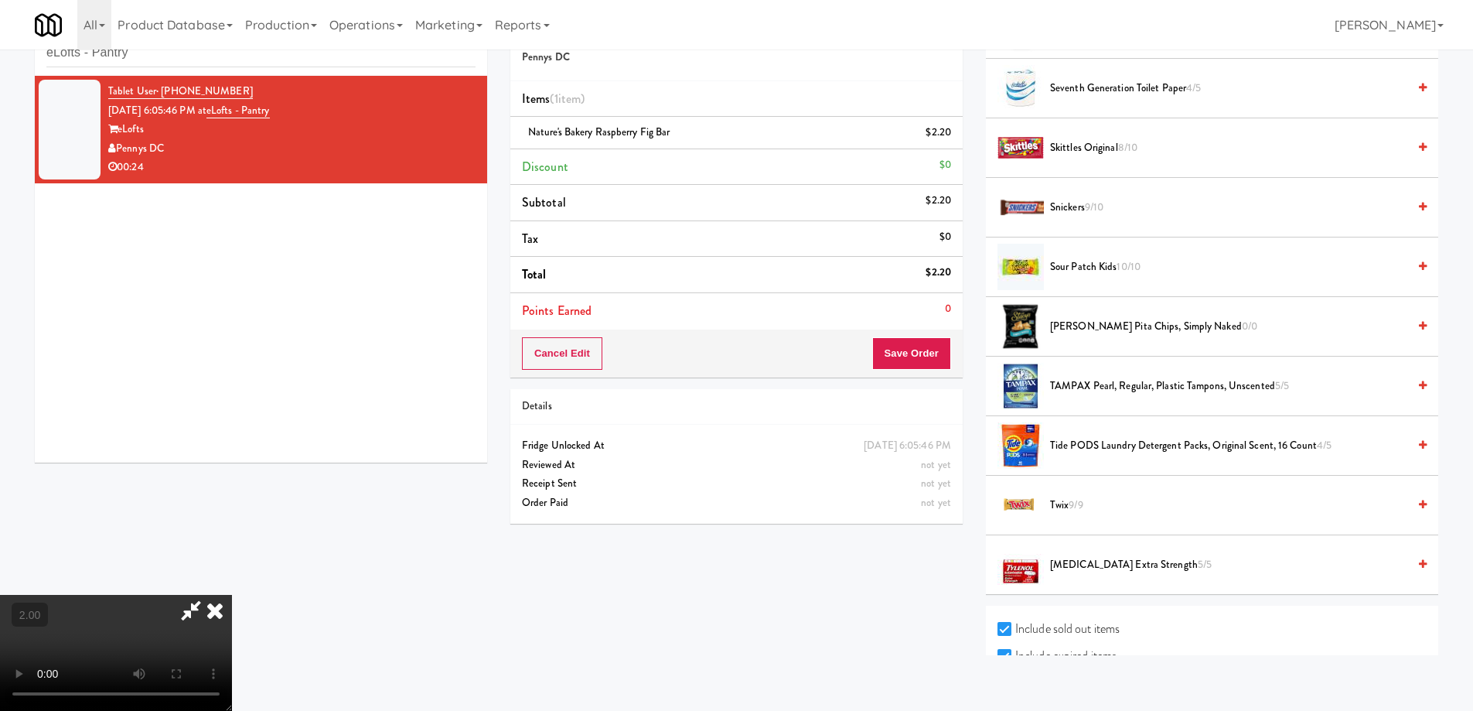
scroll to position [807, 0]
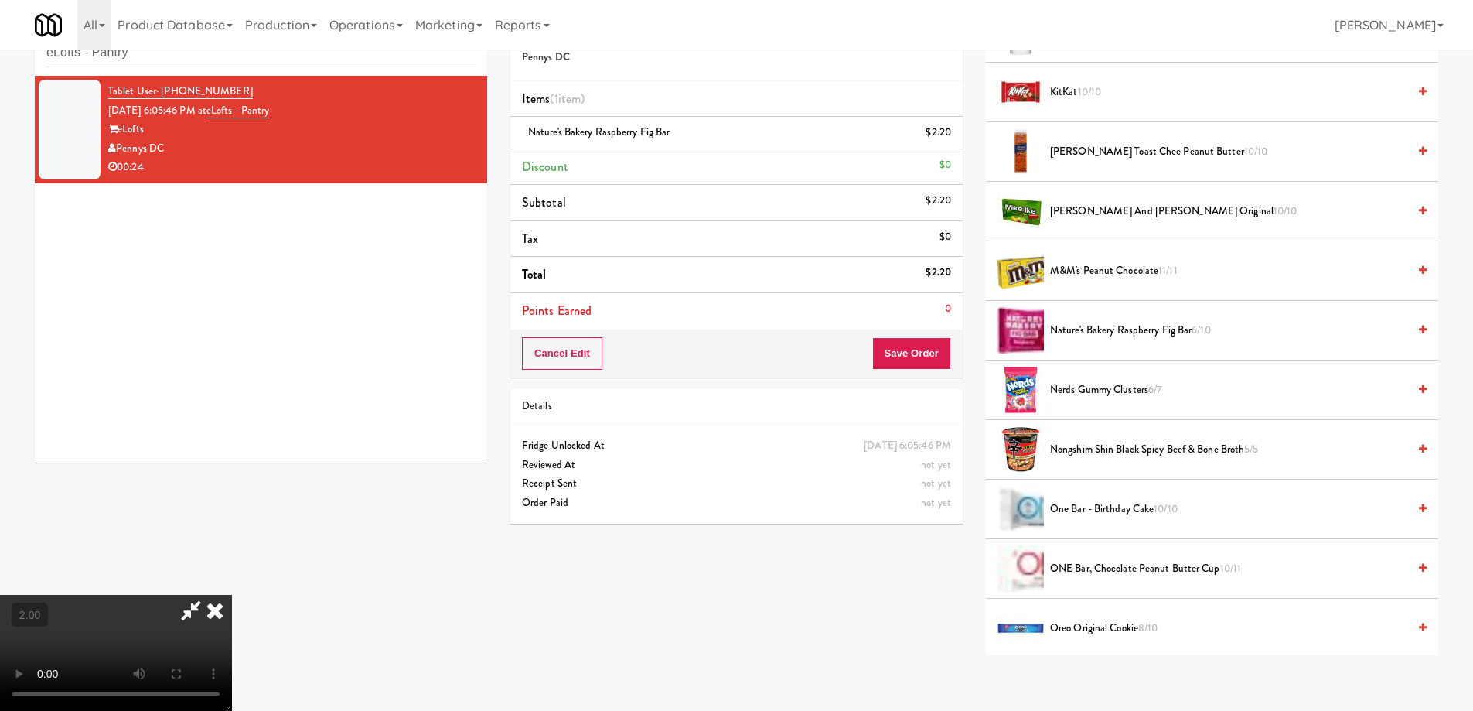
click at [1117, 326] on span "Nature's Bakery Raspberry Fig Bar 6/10" at bounding box center [1228, 330] width 357 height 19
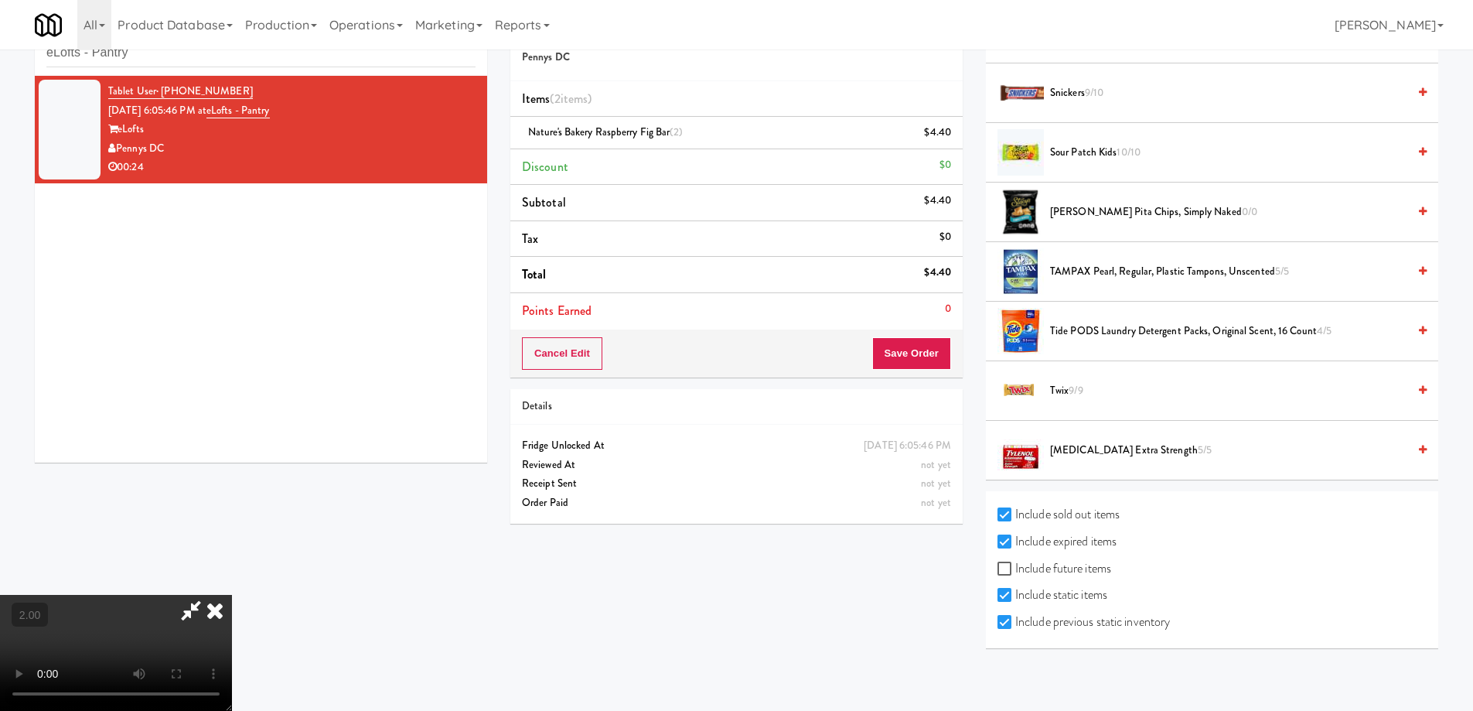
scroll to position [1823, 0]
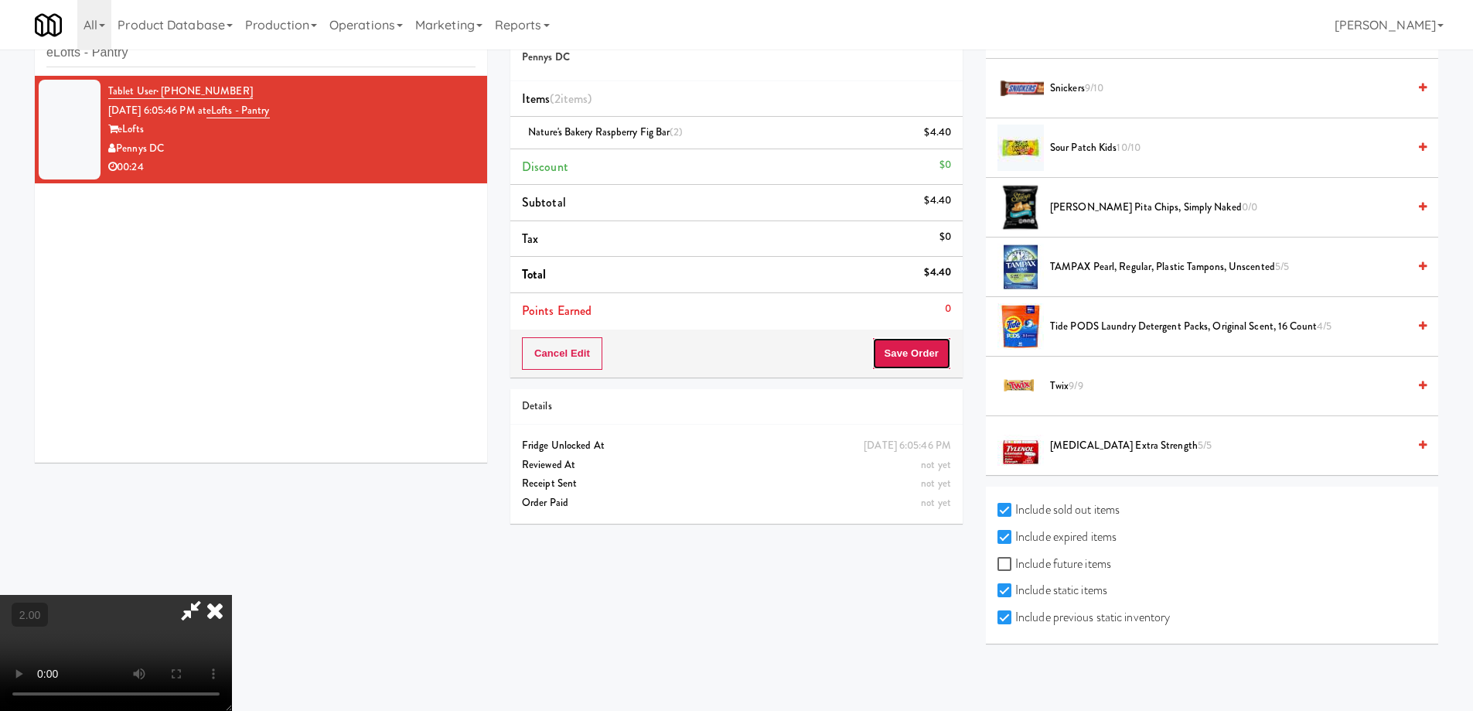
click at [910, 353] on button "Save Order" at bounding box center [911, 353] width 79 height 32
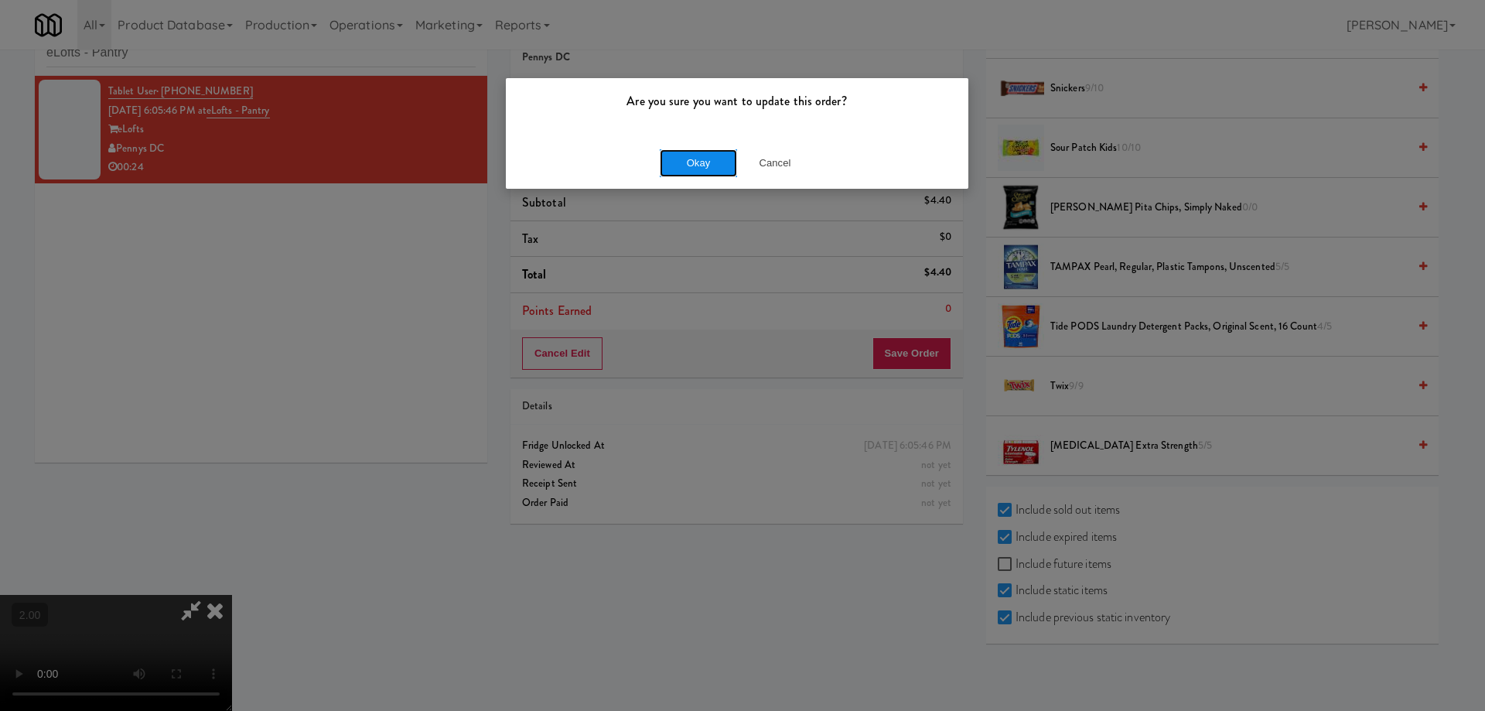
click at [694, 163] on button "Okay" at bounding box center [698, 163] width 77 height 28
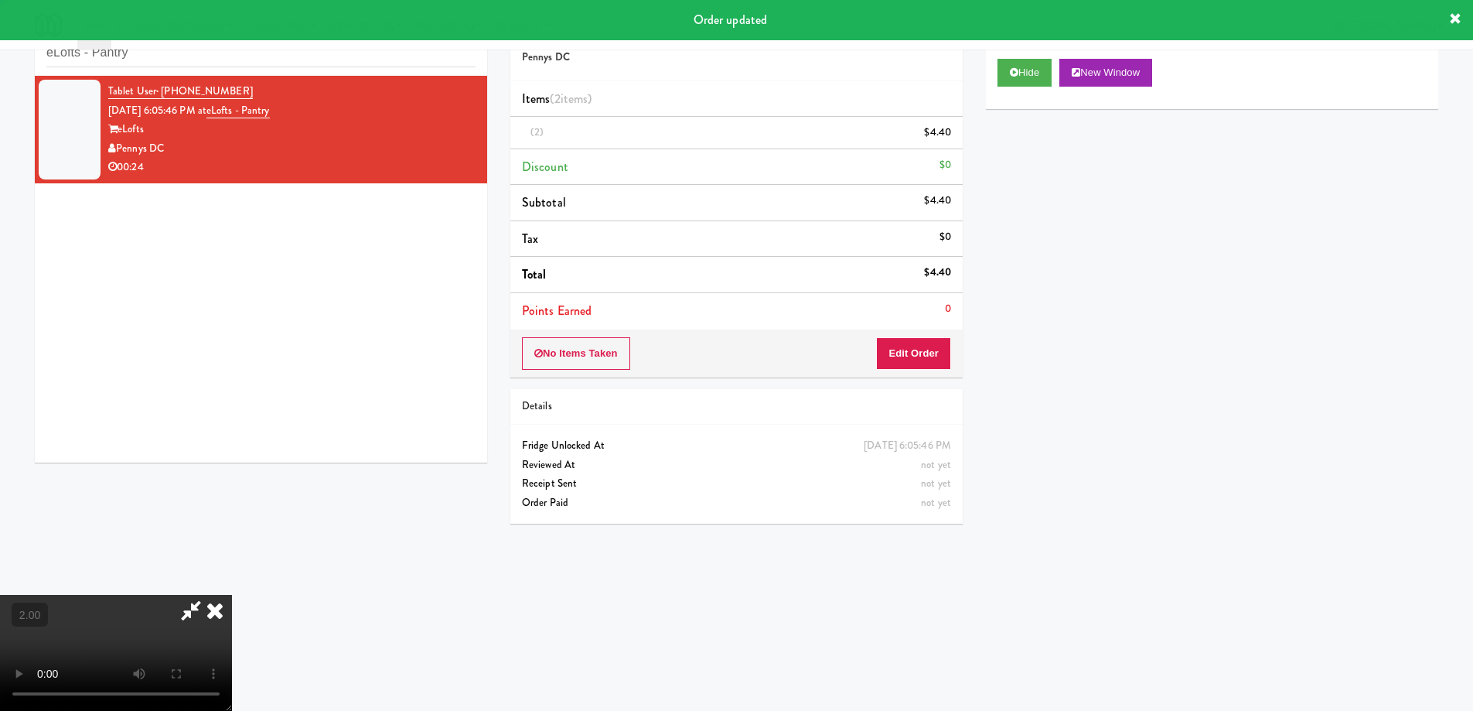
scroll to position [0, 0]
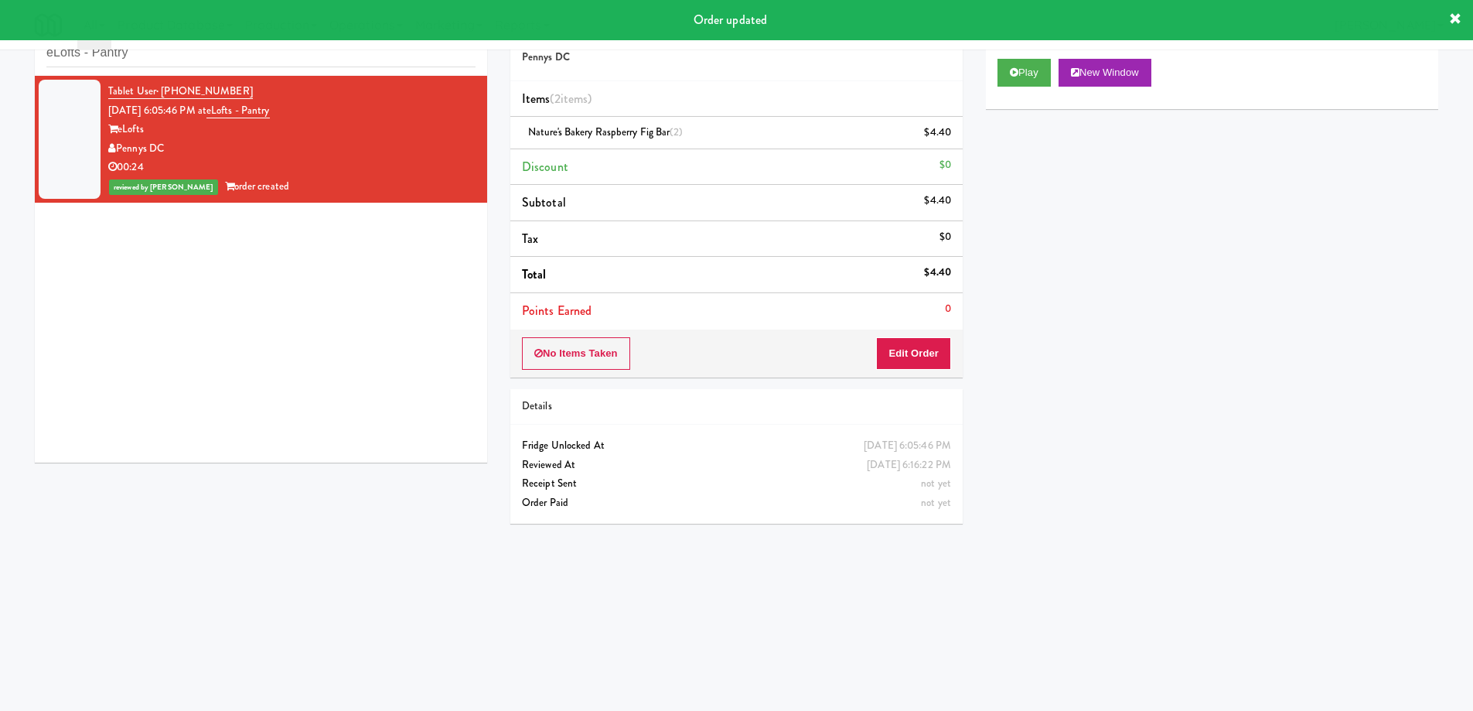
click at [185, 418] on div "Tablet User · (202) 450-0030 Aug 10, 2025 6:05:46 PM at eLofts - Pantry eLofts …" at bounding box center [261, 269] width 452 height 387
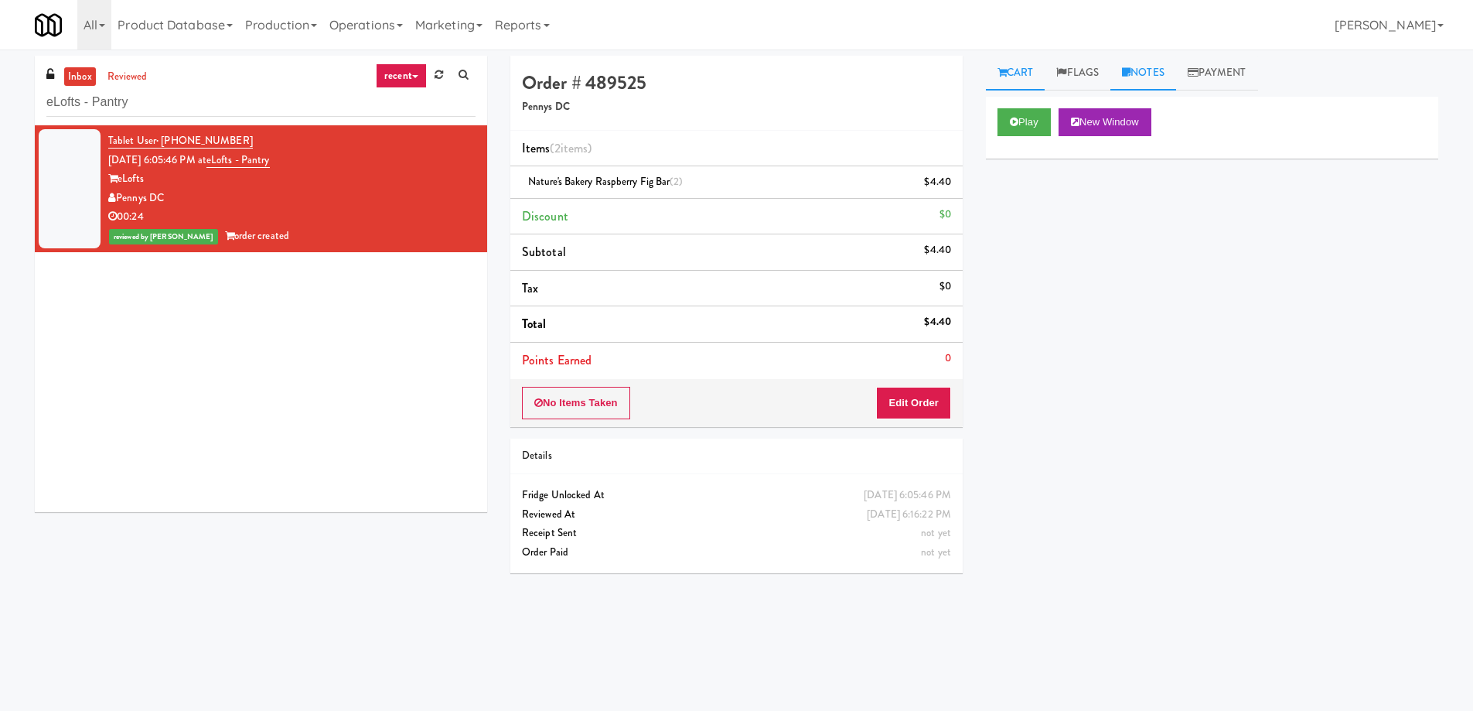
click at [1158, 73] on link "Notes" at bounding box center [1143, 73] width 66 height 35
click at [1056, 199] on p at bounding box center [1212, 190] width 428 height 17
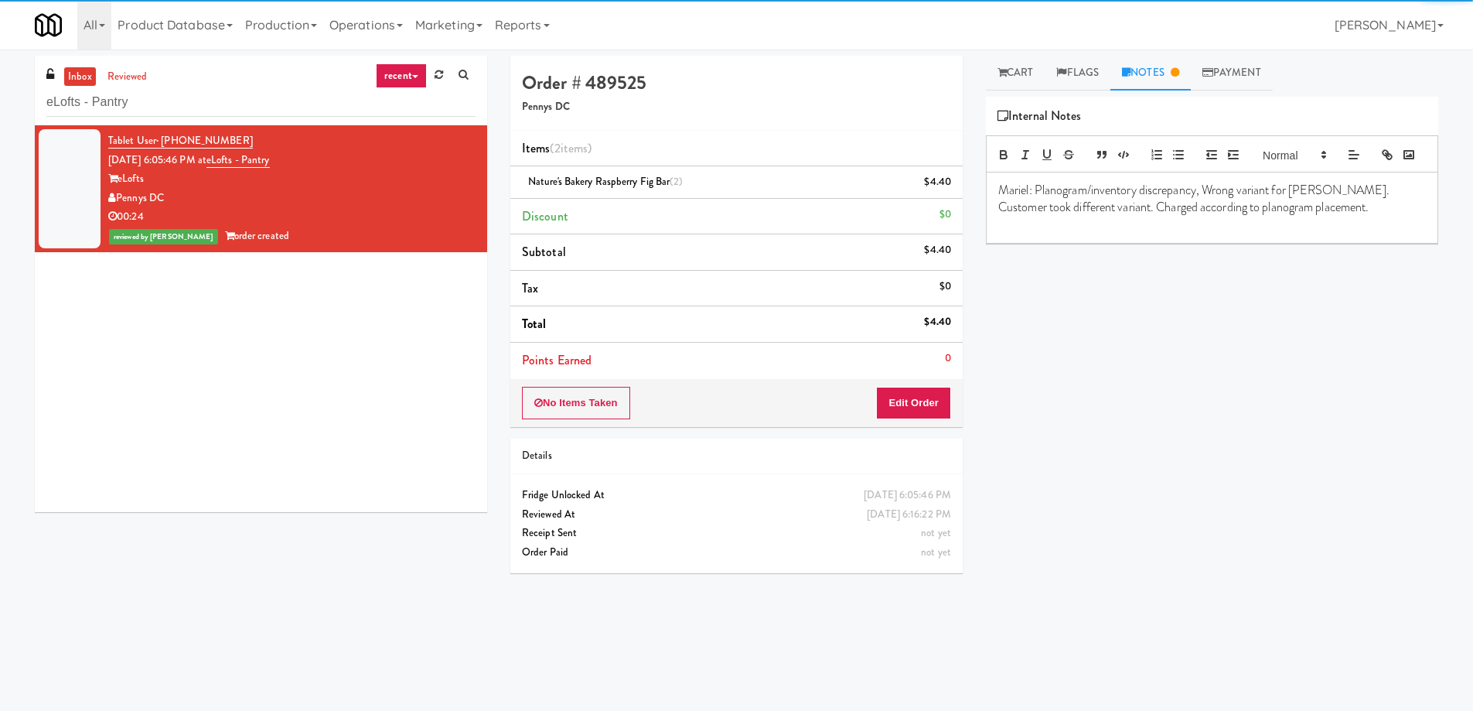
click at [546, 179] on span "Nature's Bakery Raspberry Fig Bar (2)" at bounding box center [605, 181] width 155 height 15
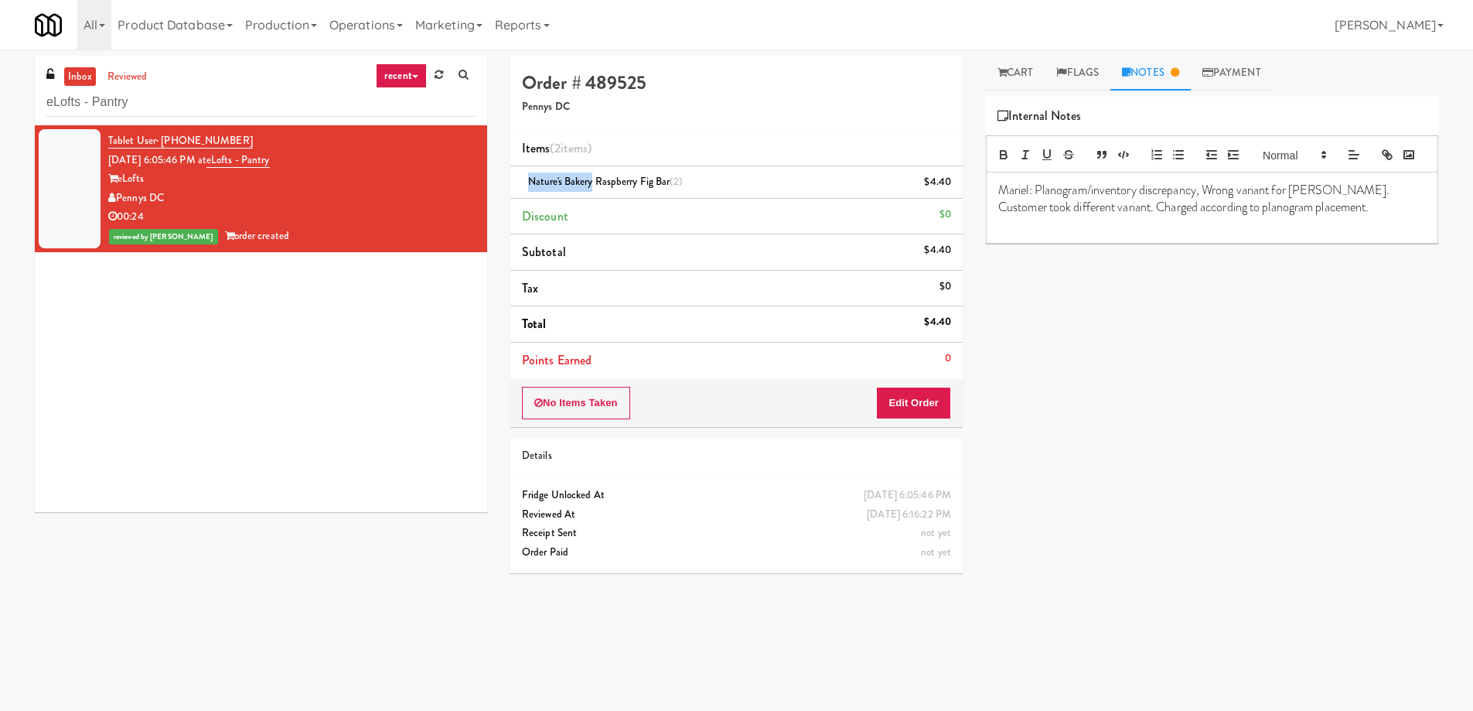
copy span "Nature's Bakery"
drag, startPoint x: 546, startPoint y: 179, endPoint x: 570, endPoint y: 179, distance: 24.0
click at [570, 179] on span "Nature's Bakery Raspberry Fig Bar (2)" at bounding box center [605, 181] width 155 height 15
click at [1291, 213] on p "Mariel: Planogram/inventory discrepancy, Wrong variant for Alani. Customer took…" at bounding box center [1212, 199] width 428 height 35
click at [1302, 215] on p "Mariel: Planogram/inventory discrepancy, Wrong variant for Alani. Customer took…" at bounding box center [1212, 199] width 428 height 35
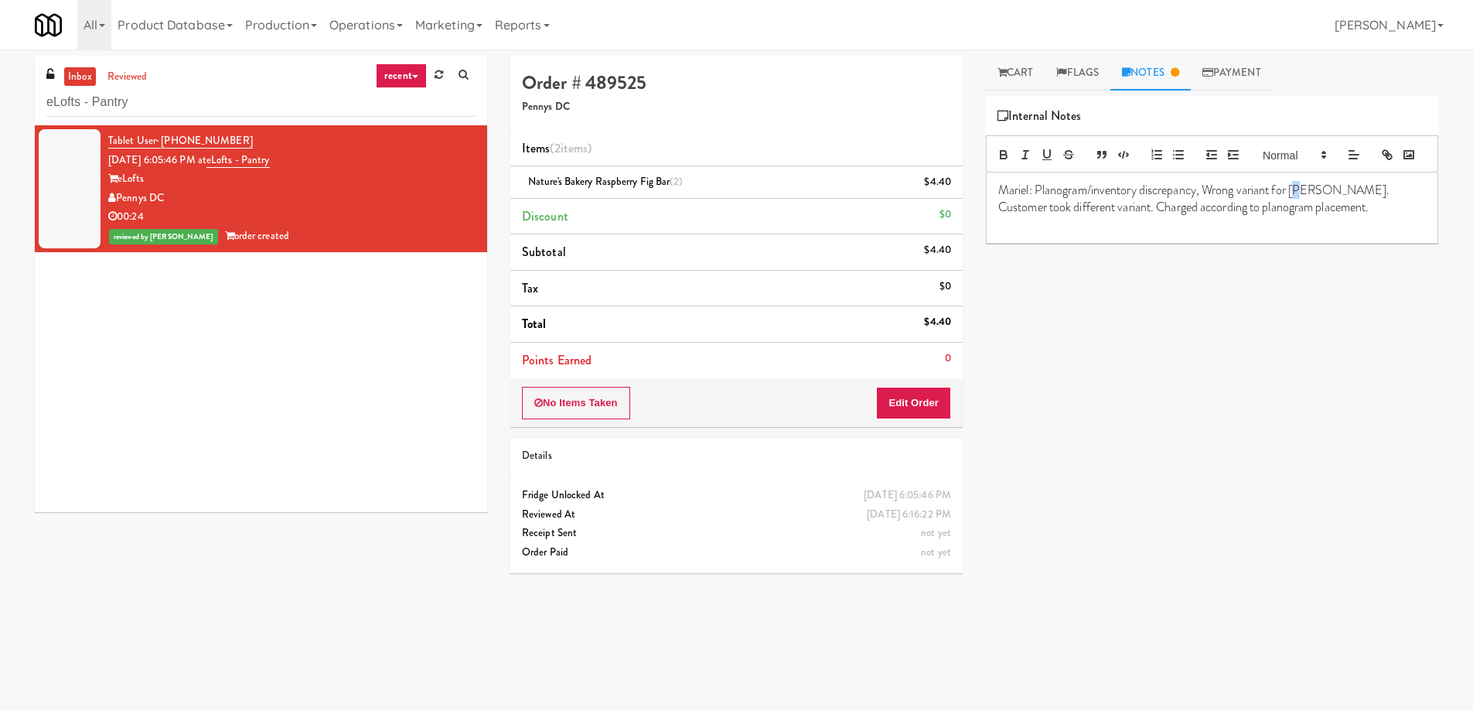
click at [1303, 215] on p "Mariel: Planogram/inventory discrepancy, Wrong variant for Alani. Customer took…" at bounding box center [1212, 199] width 428 height 35
click at [1302, 214] on p "Mariel: Planogram/inventory discrepancy, Wrong variant for Alani. Customer took…" at bounding box center [1212, 199] width 428 height 35
click at [1305, 214] on p "Mariel: Planogram/inventory discrepancy, Wrong variant for Alani. Customer took…" at bounding box center [1212, 199] width 428 height 35
click at [164, 97] on input "eLofts - Pantry" at bounding box center [260, 102] width 429 height 29
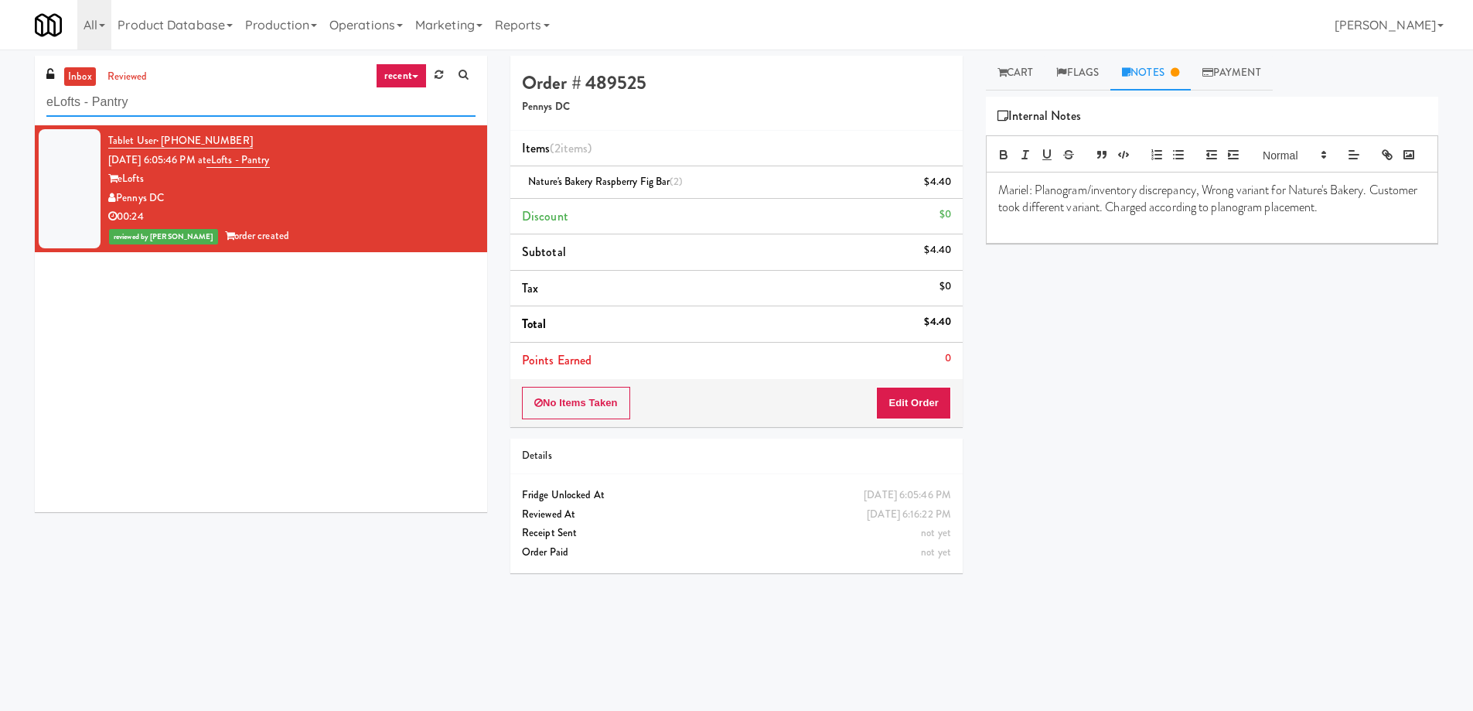
click at [164, 97] on input "eLofts - Pantry" at bounding box center [260, 102] width 429 height 29
paste input "Porter Oak Park"
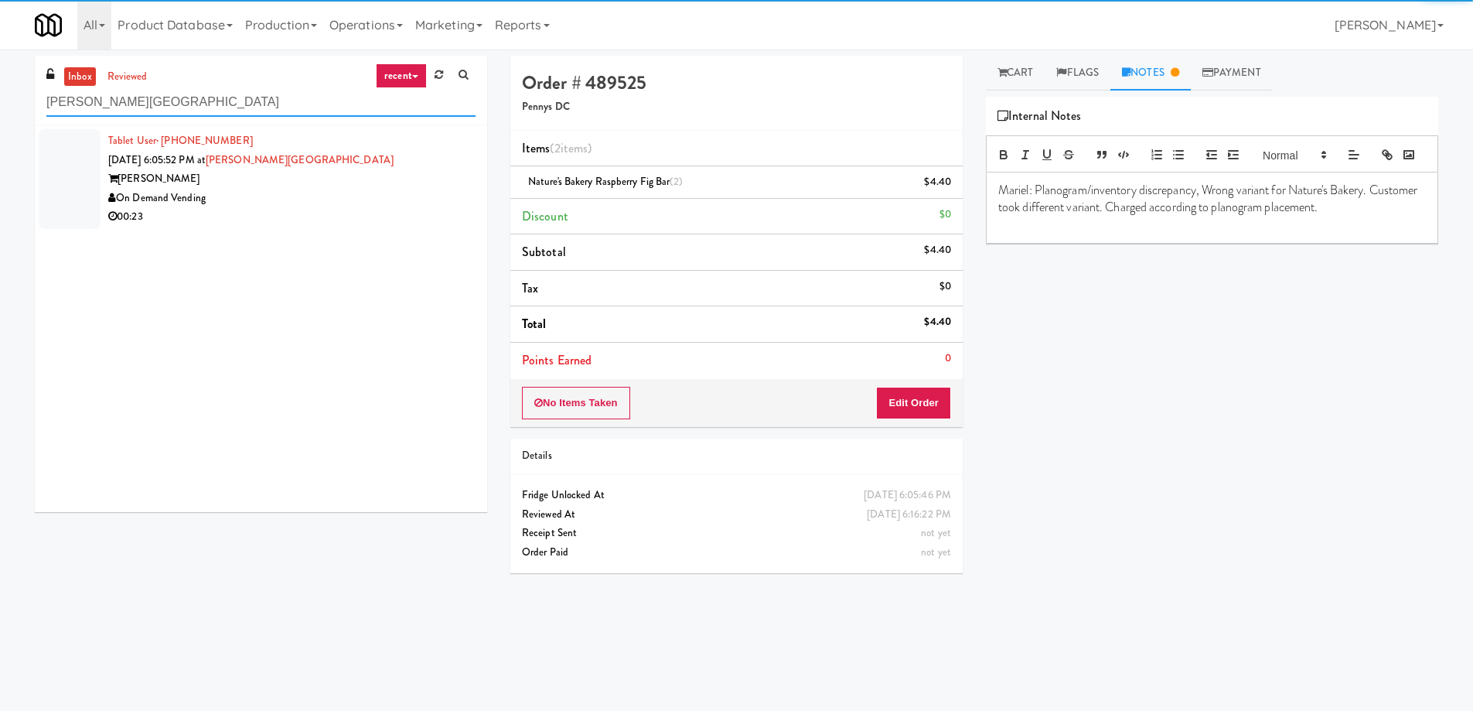
type input "Porter Oak Park"
click at [315, 205] on div "On Demand Vending" at bounding box center [291, 198] width 367 height 19
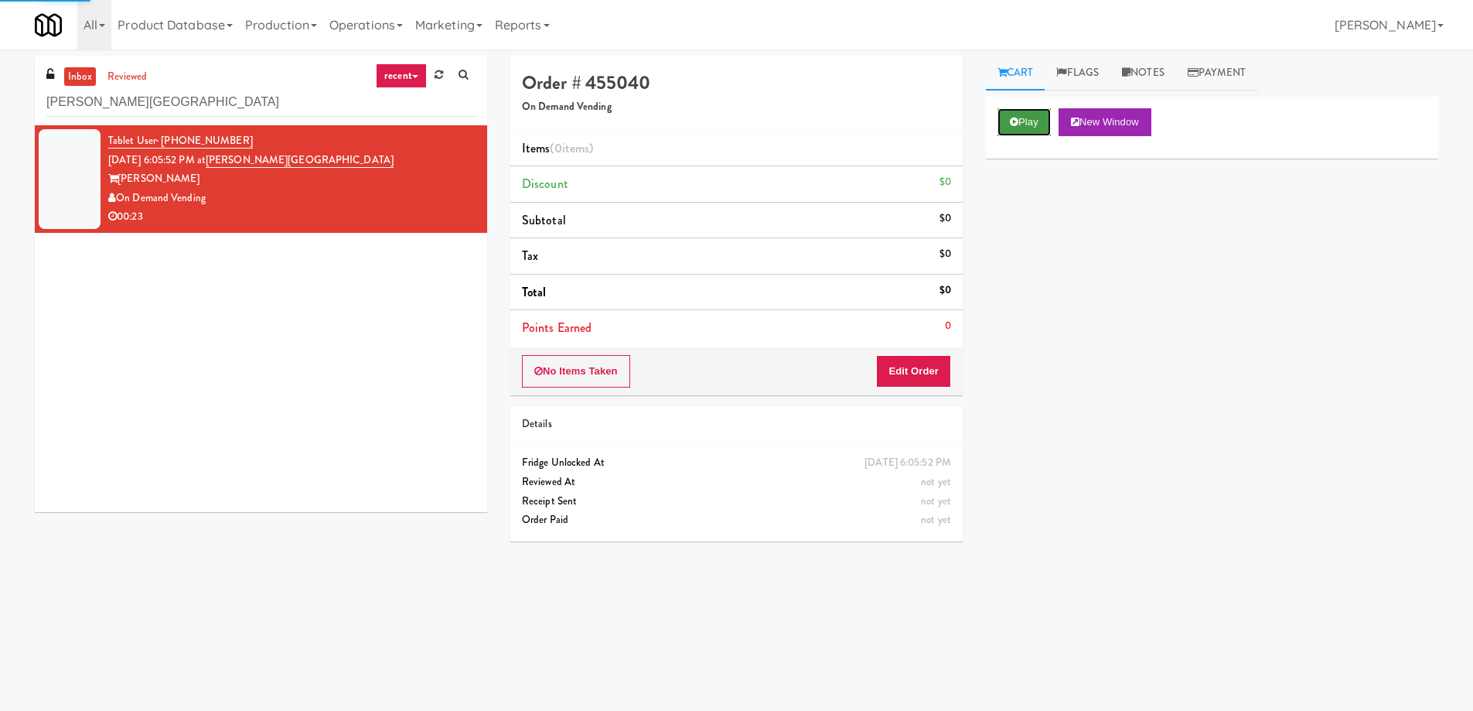
click at [1022, 116] on button "Play" at bounding box center [1024, 122] width 53 height 28
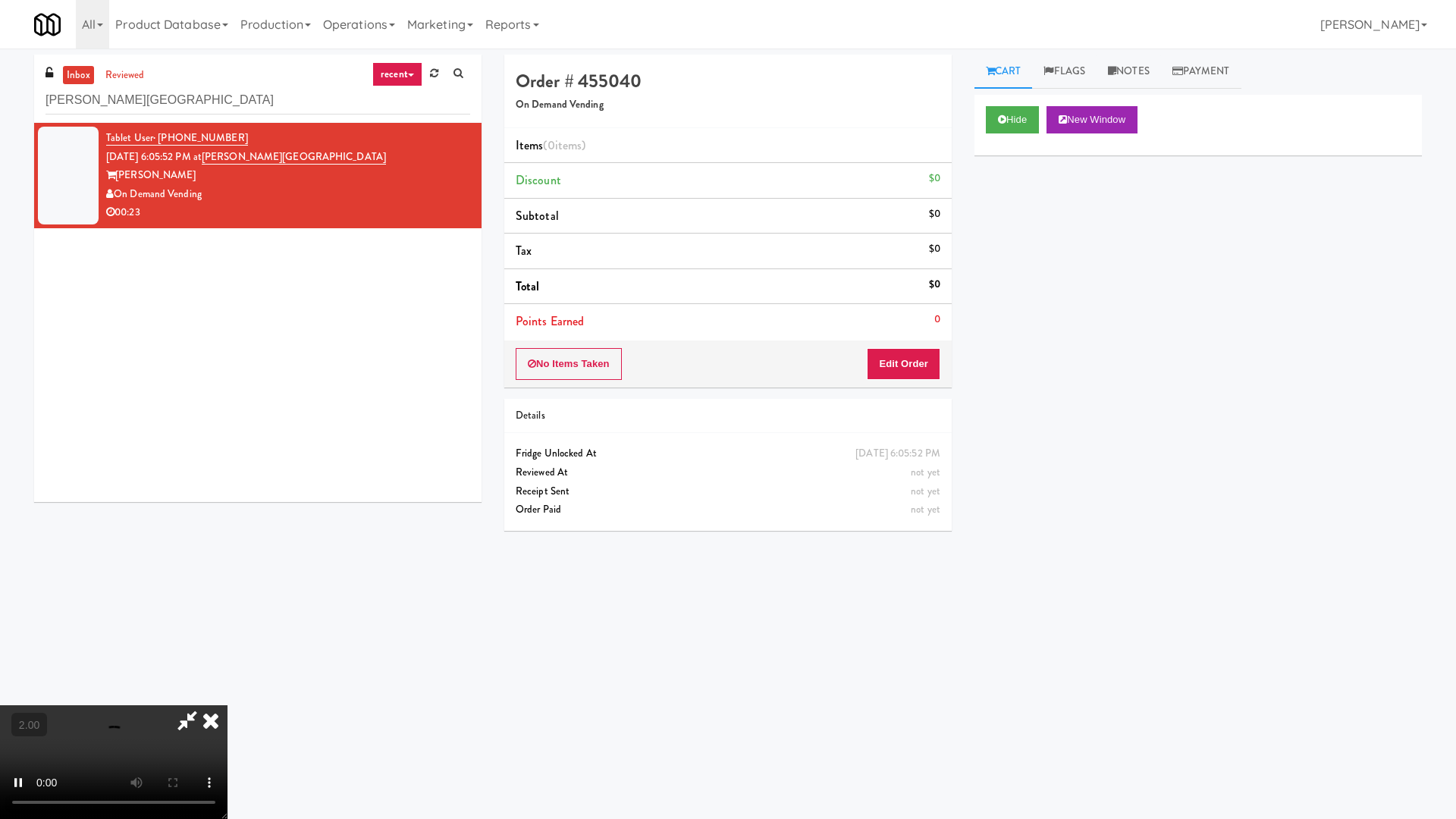
click at [227, 696] on video at bounding box center [114, 762] width 227 height 114
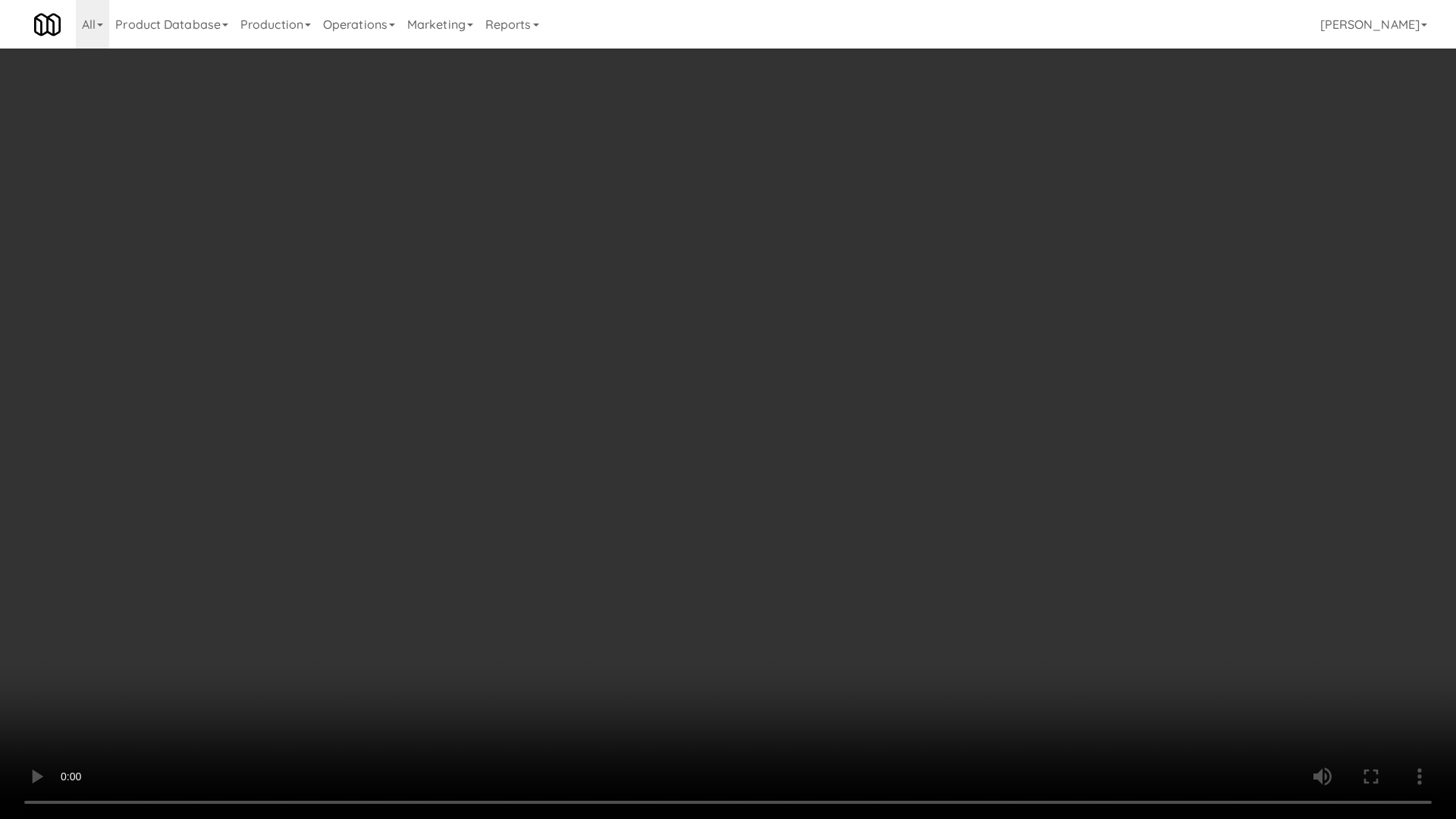
click at [975, 484] on video at bounding box center [728, 409] width 1456 height 819
click at [972, 514] on video at bounding box center [728, 409] width 1456 height 819
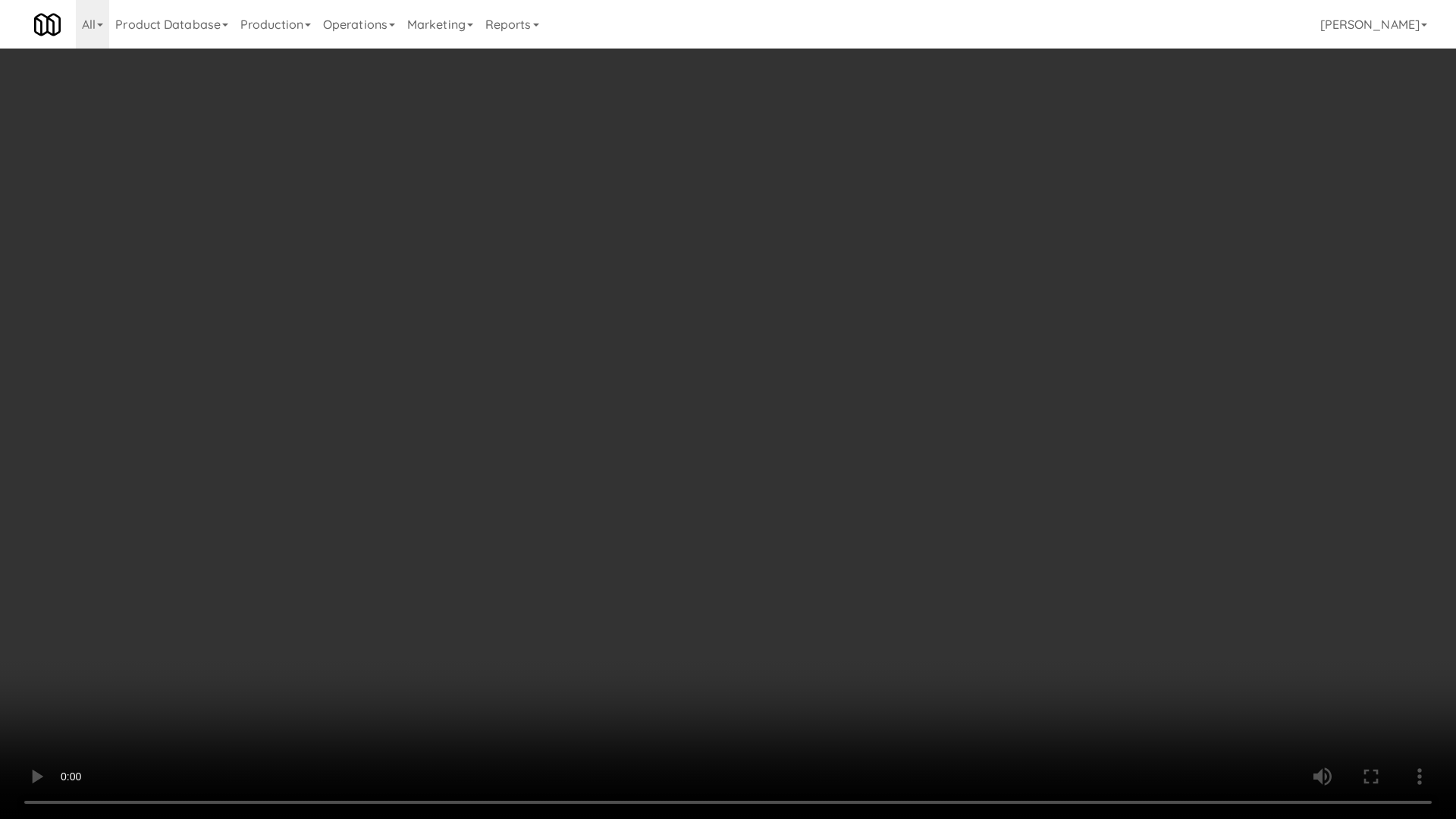
click at [841, 487] on video at bounding box center [728, 409] width 1456 height 819
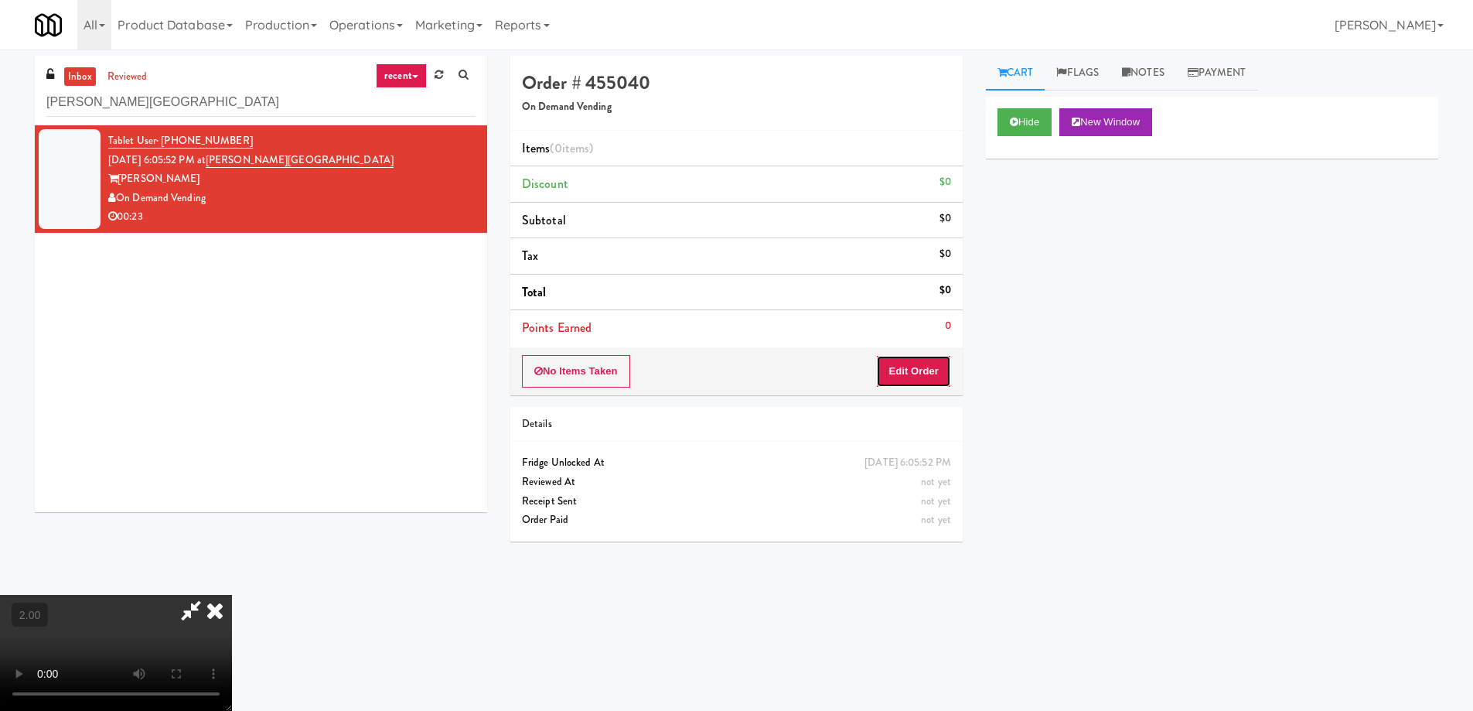
click at [903, 363] on button "Edit Order" at bounding box center [913, 371] width 75 height 32
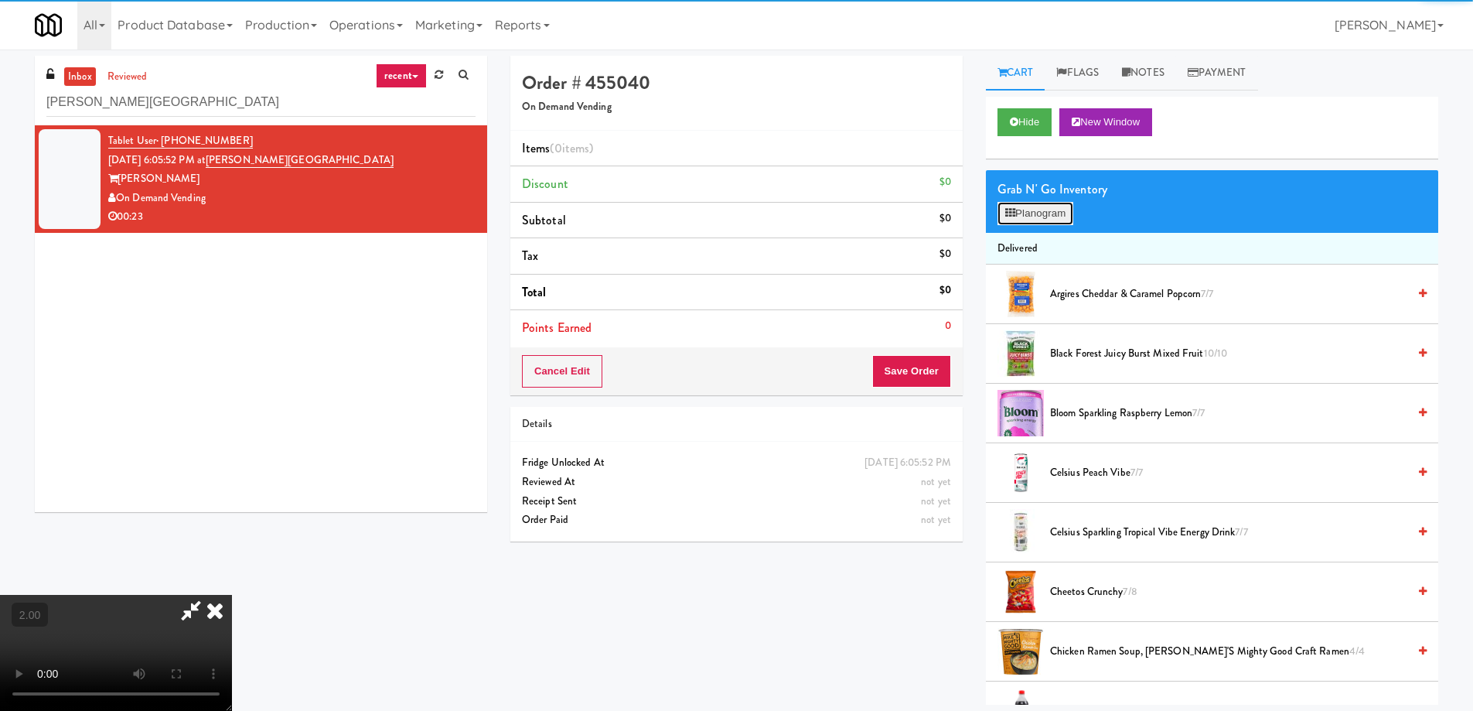
click at [1046, 217] on button "Planogram" at bounding box center [1036, 213] width 76 height 23
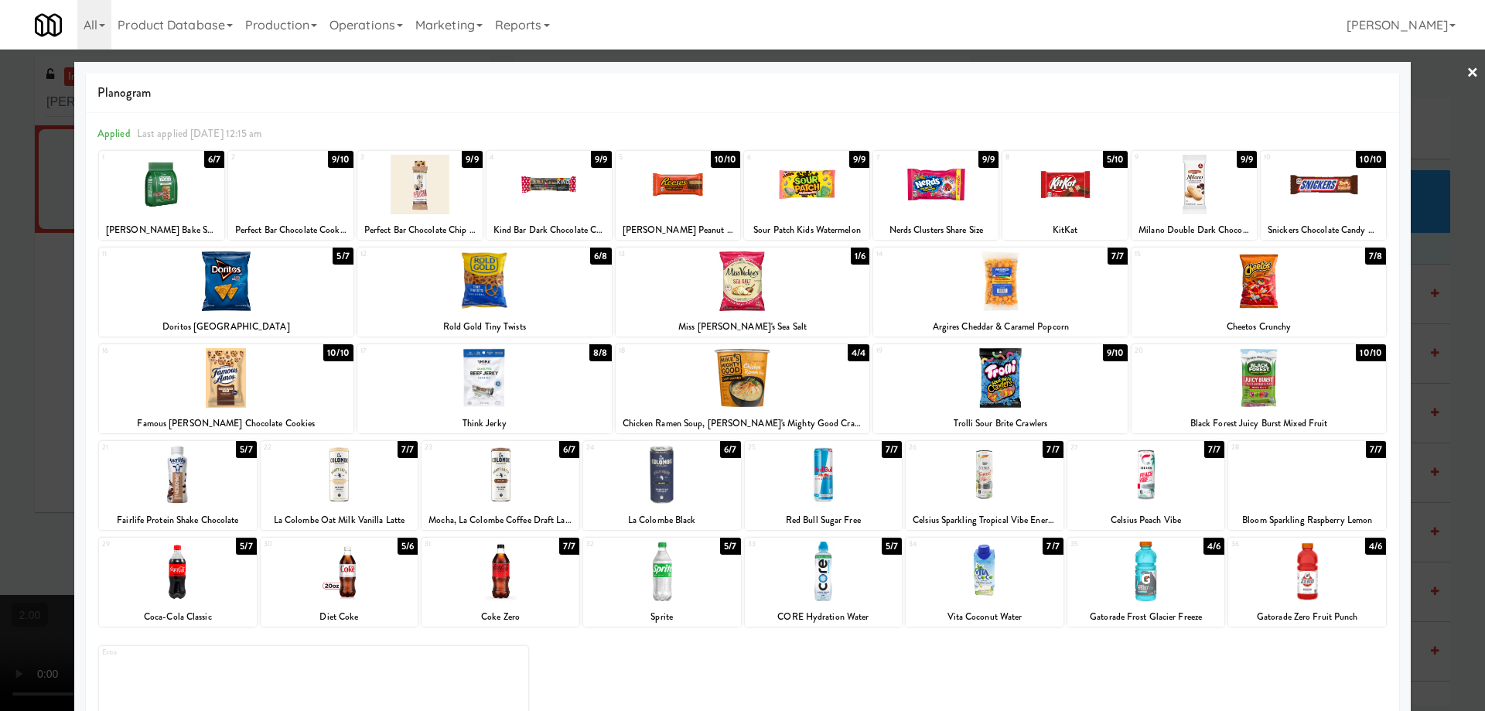
click at [822, 601] on div at bounding box center [824, 571] width 158 height 60
click at [441, 186] on div at bounding box center [419, 185] width 125 height 60
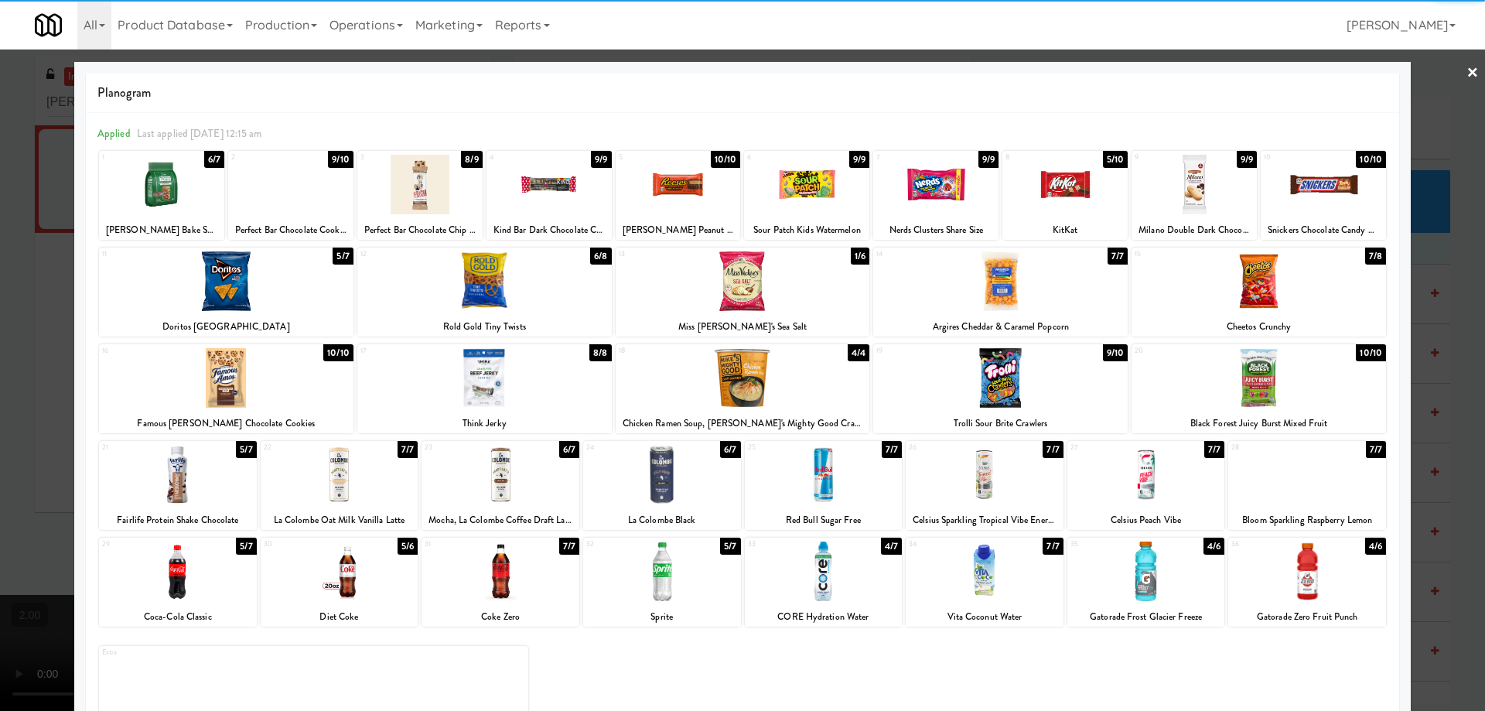
click at [0, 464] on div at bounding box center [742, 355] width 1485 height 711
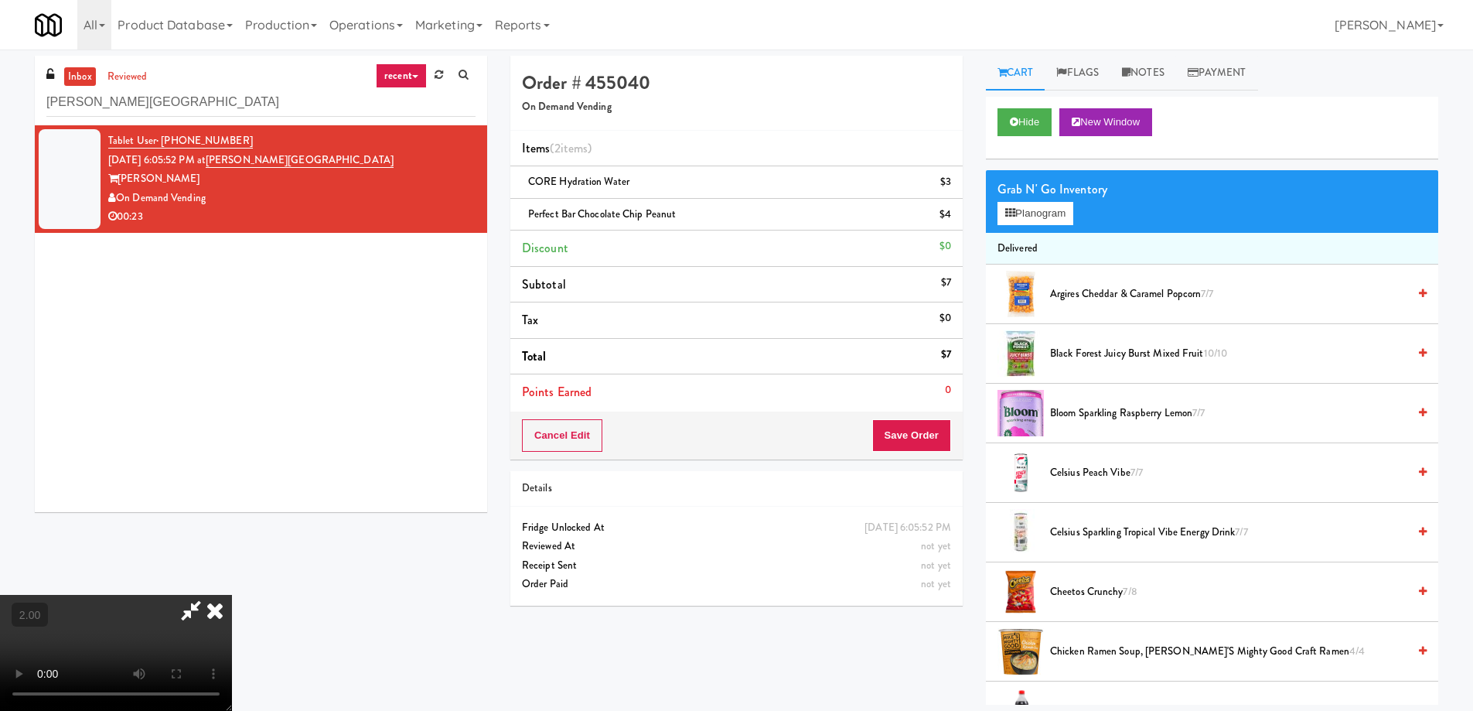
click at [232, 595] on video at bounding box center [116, 653] width 232 height 116
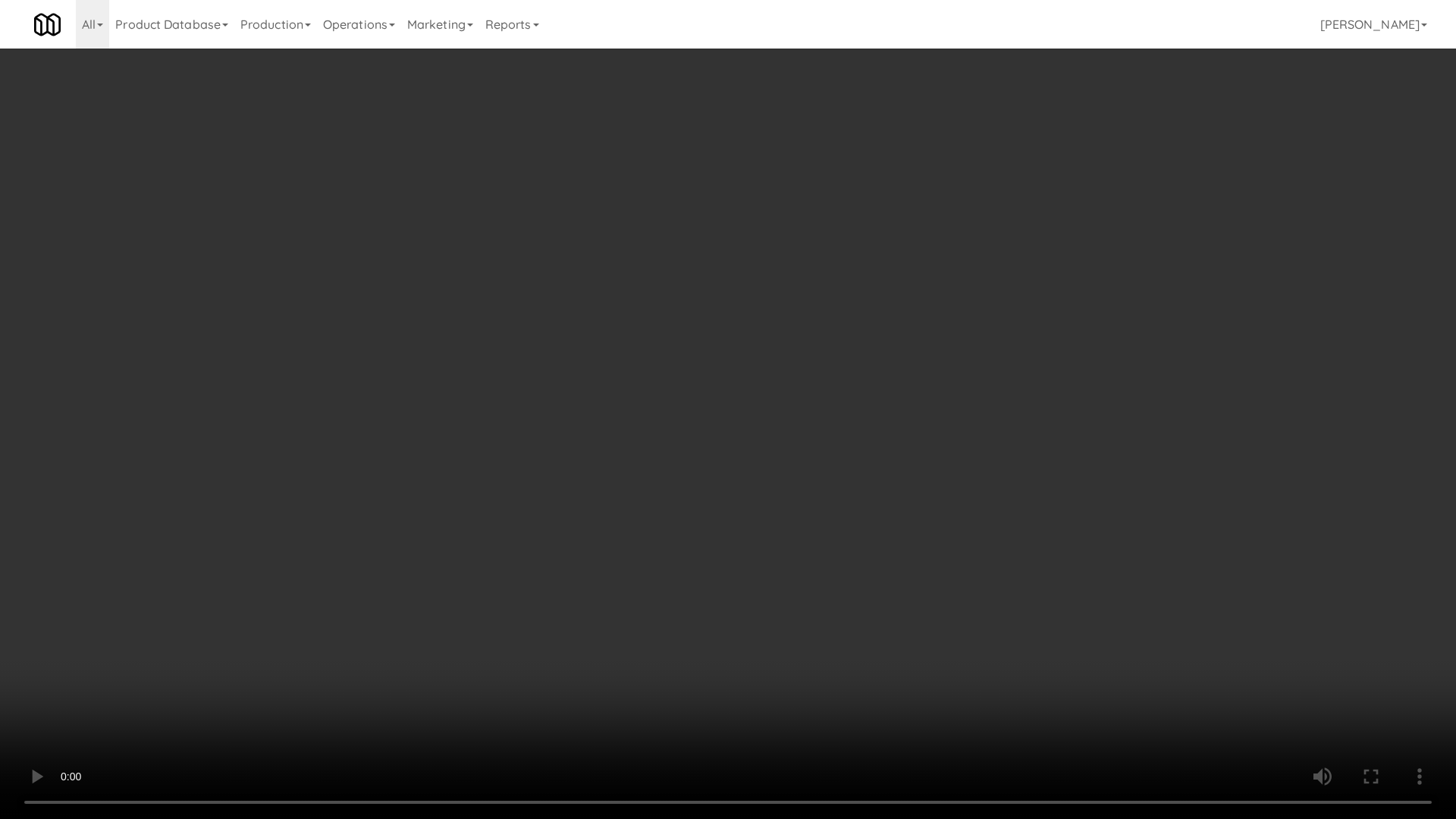
click at [952, 582] on video at bounding box center [728, 409] width 1456 height 819
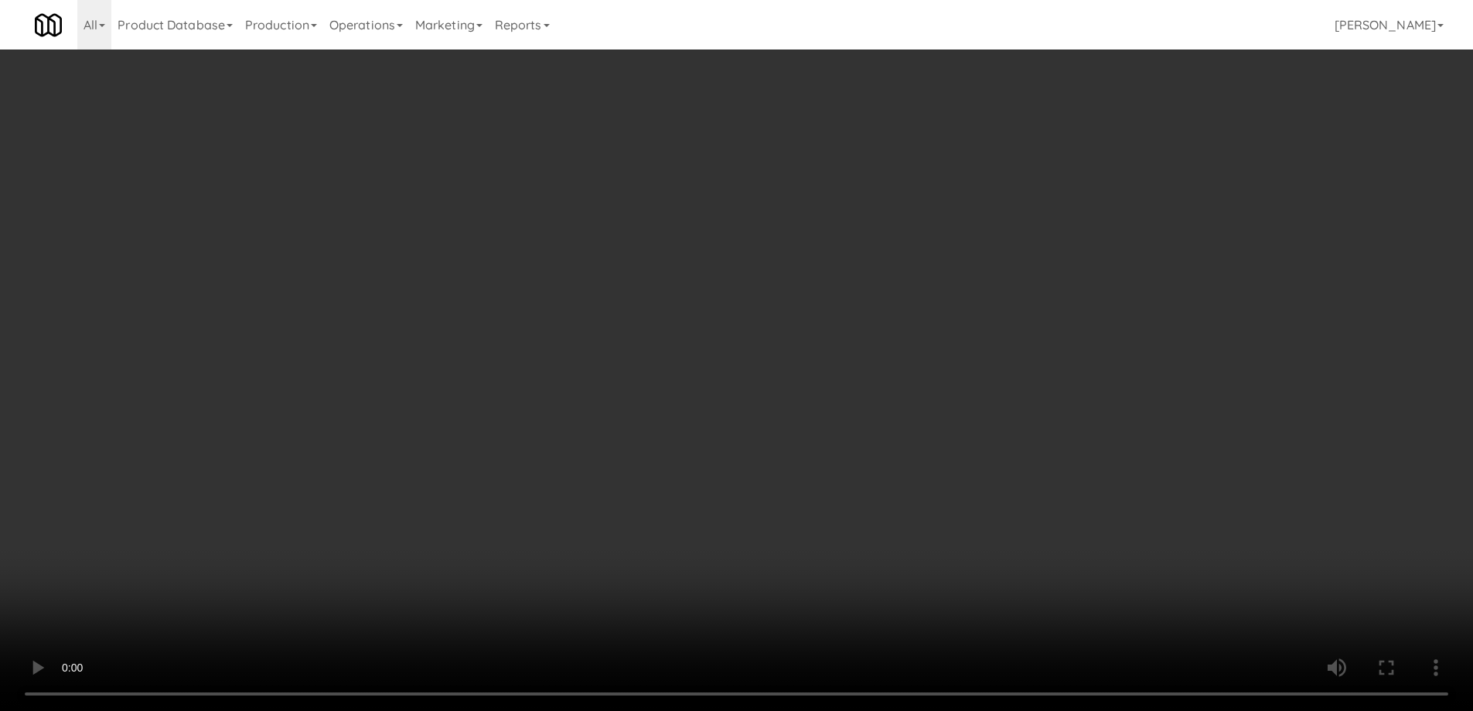
click at [954, 441] on div "Cancel Edit Save Order" at bounding box center [736, 435] width 452 height 48
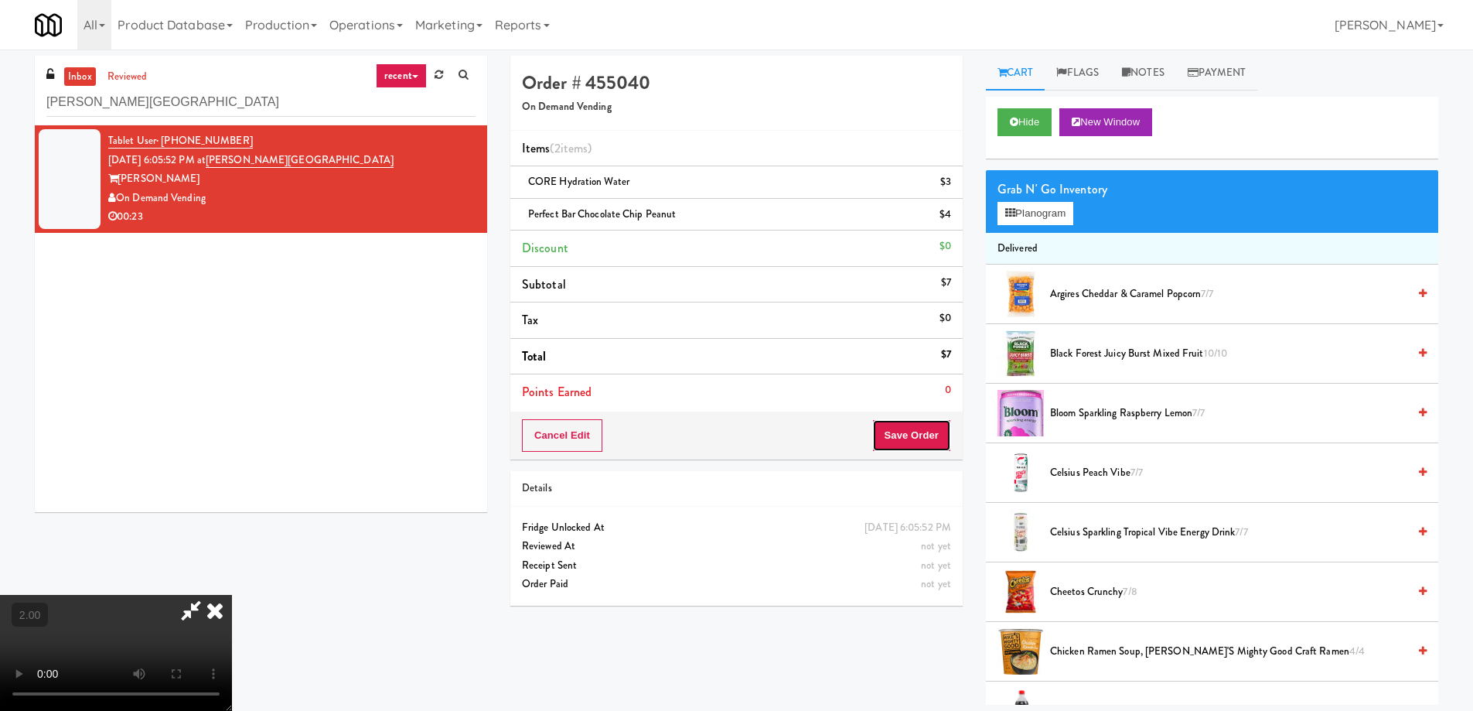
drag, startPoint x: 947, startPoint y: 438, endPoint x: 908, endPoint y: 327, distance: 118.1
click at [947, 438] on button "Save Order" at bounding box center [911, 435] width 79 height 32
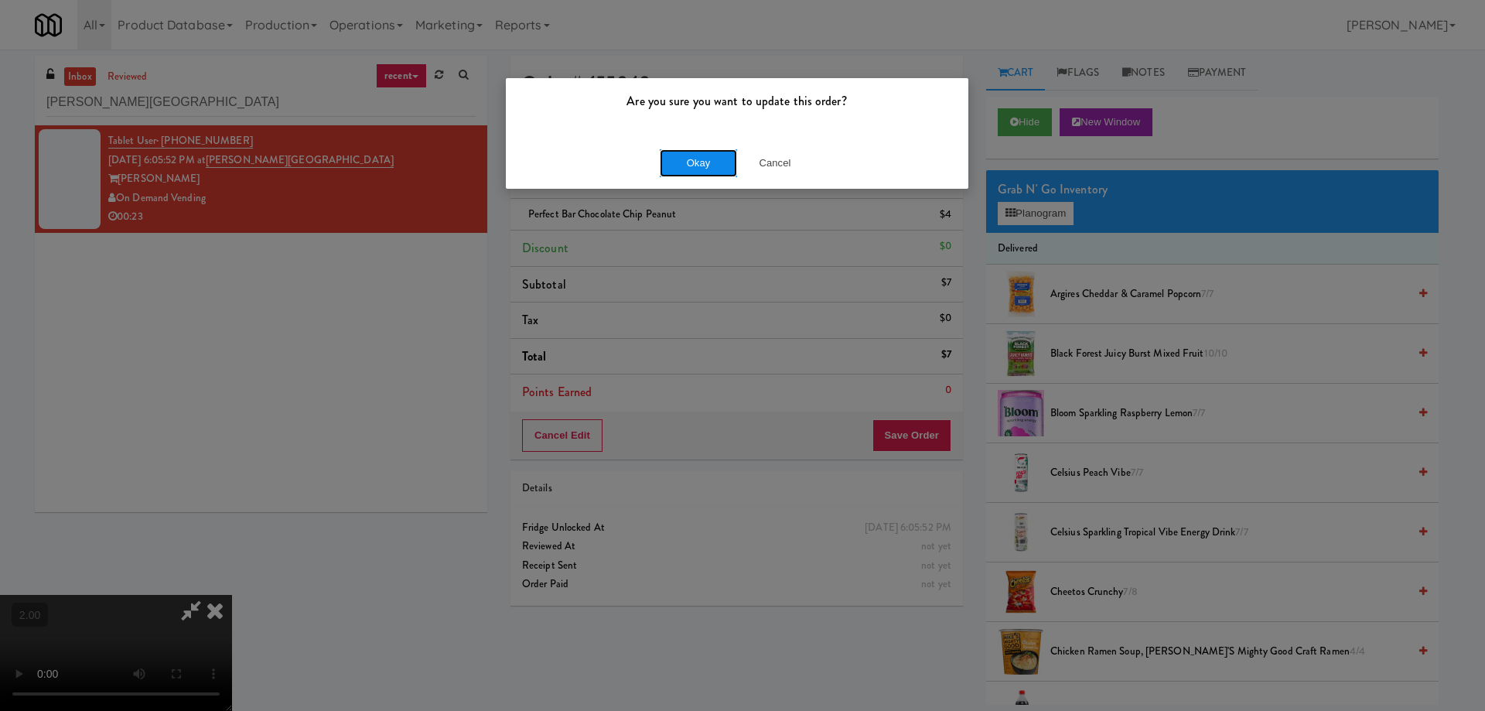
click at [704, 152] on button "Okay" at bounding box center [698, 163] width 77 height 28
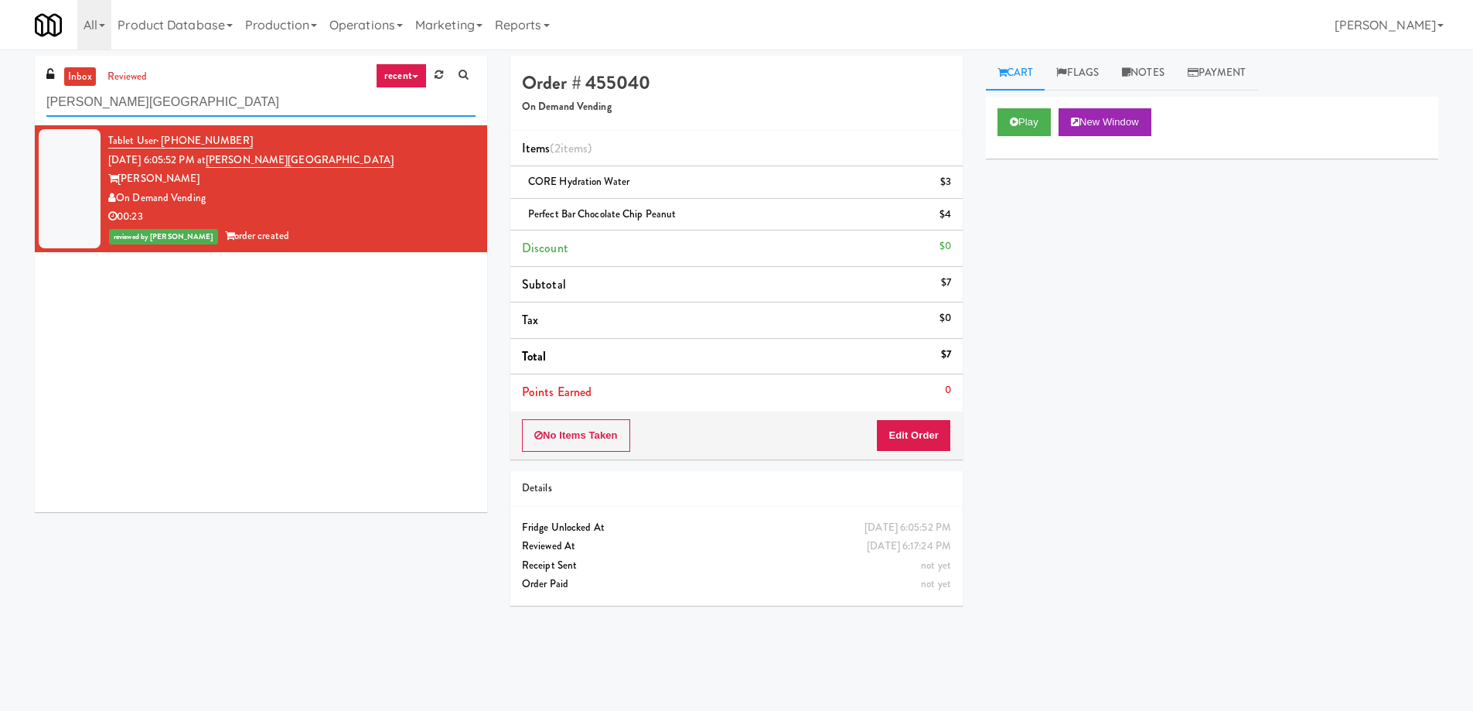
click at [246, 103] on input "Porter Oak Park" at bounding box center [260, 102] width 429 height 29
paste input "Flats at San Tan-Fridge"
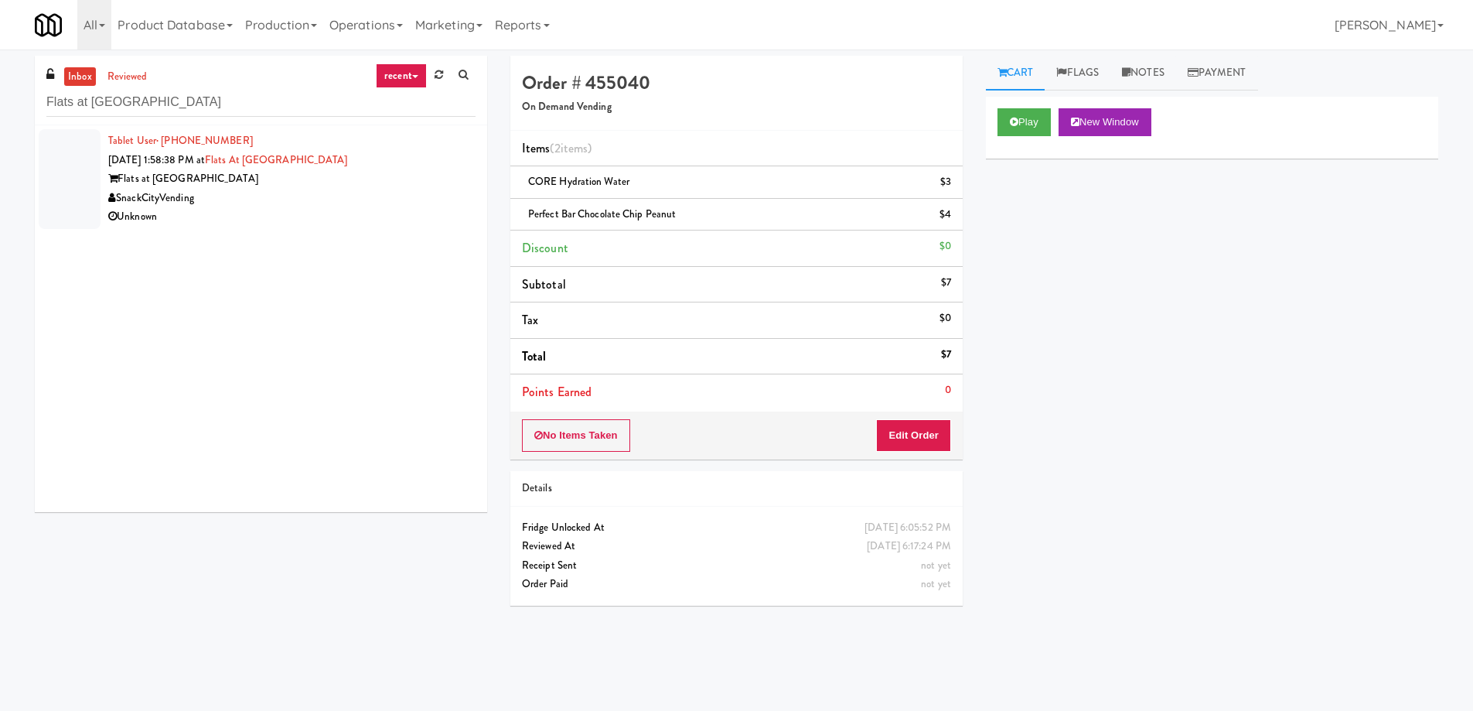
click at [273, 204] on div "SnackCityVending" at bounding box center [291, 198] width 367 height 19
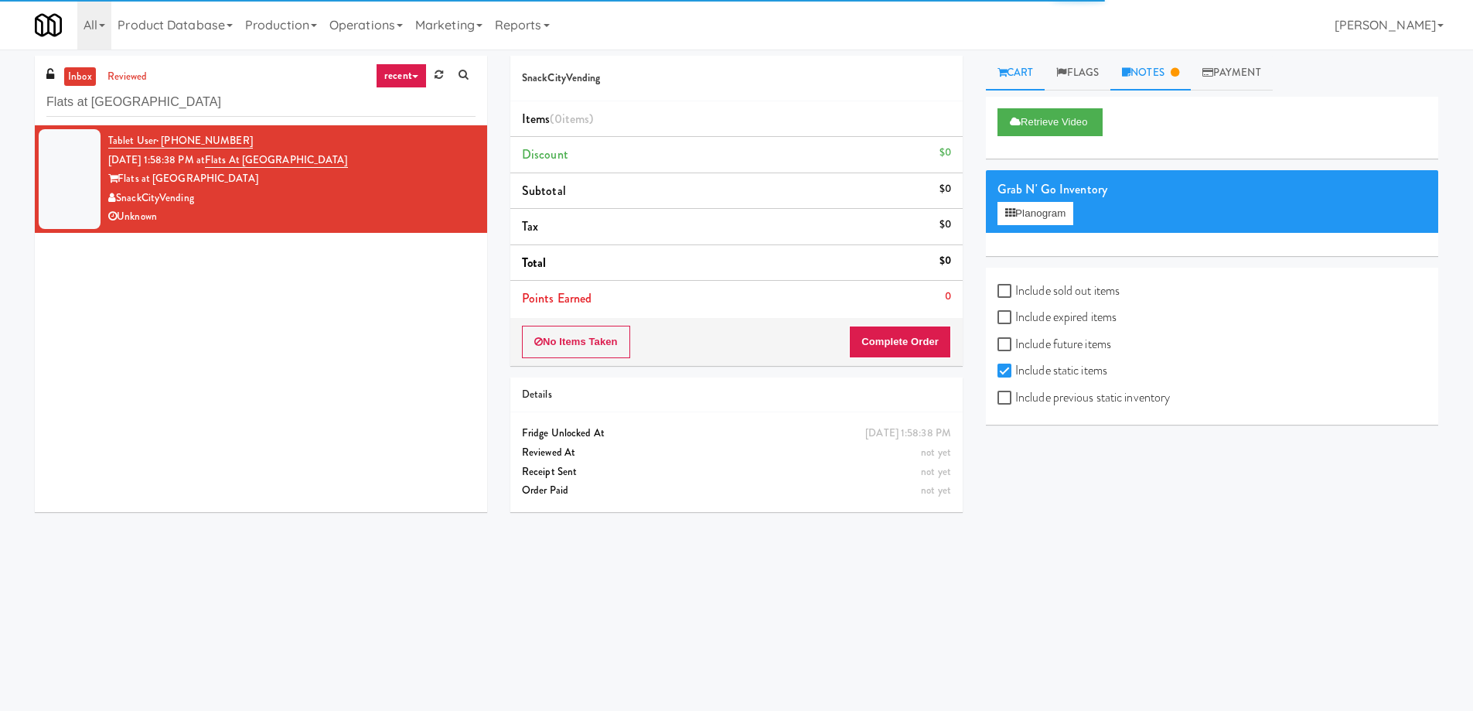
click at [1148, 80] on link "Notes" at bounding box center [1150, 73] width 80 height 35
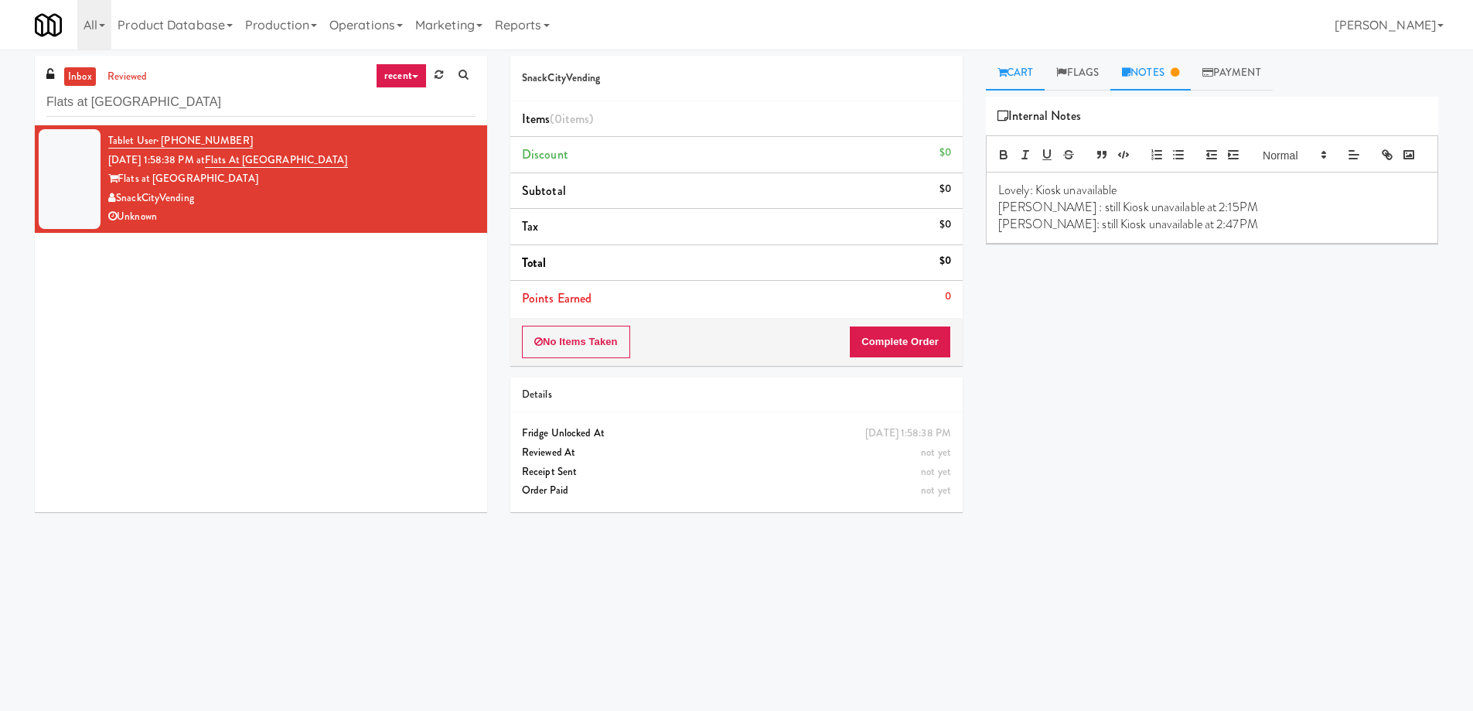
drag, startPoint x: 1074, startPoint y: 80, endPoint x: 1029, endPoint y: 81, distance: 44.9
click at [1070, 80] on link "Flags" at bounding box center [1078, 73] width 66 height 35
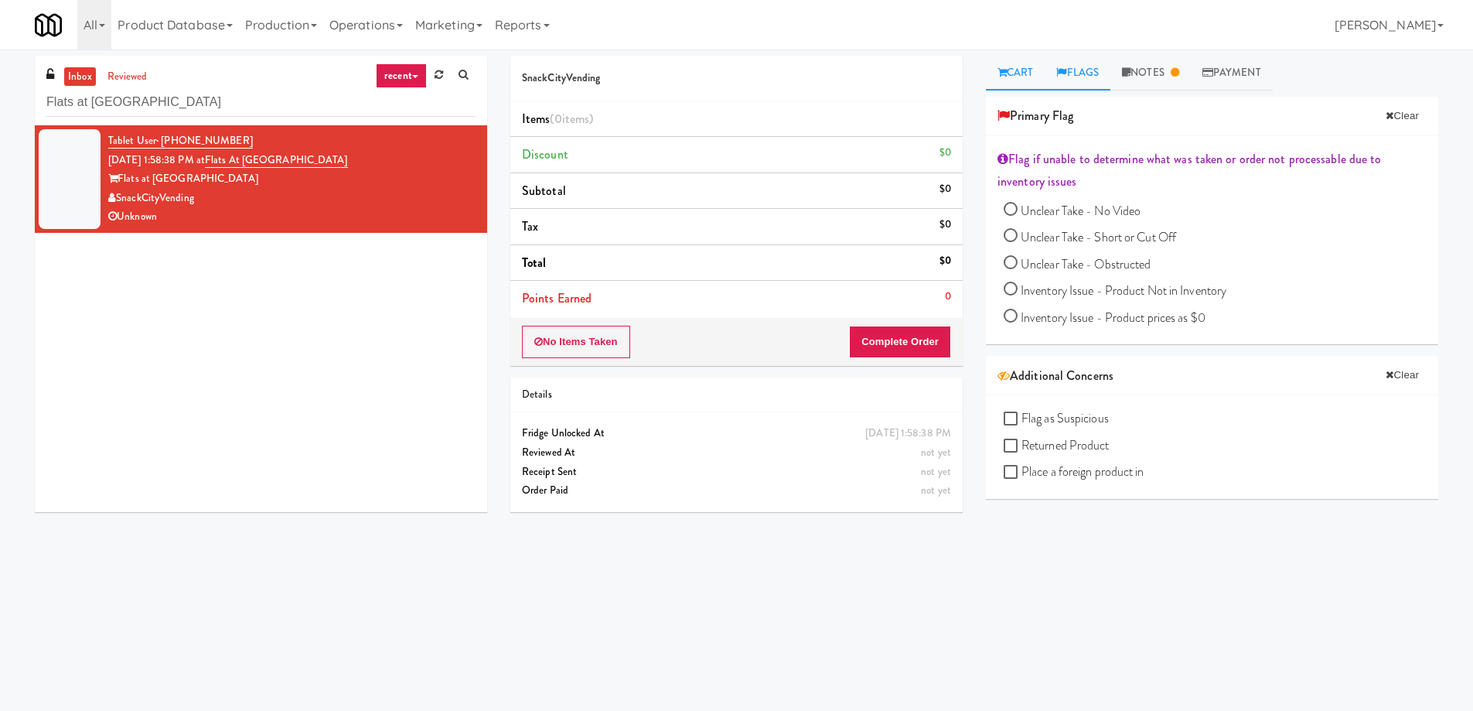
click at [1011, 79] on link "Cart" at bounding box center [1016, 73] width 60 height 35
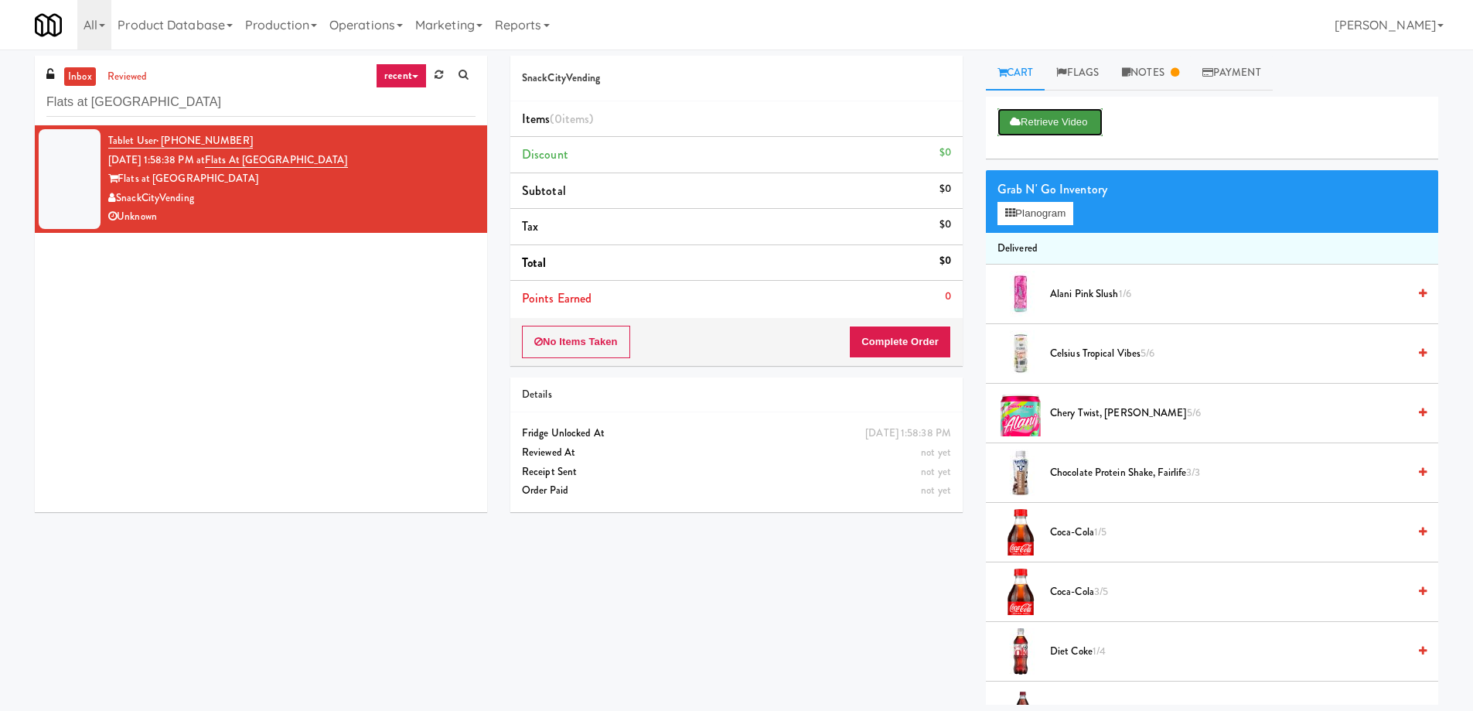
click at [1061, 120] on button "Retrieve Video" at bounding box center [1050, 122] width 105 height 28
click at [239, 88] on input "Flats at San Tan-Fridge" at bounding box center [260, 102] width 429 height 29
click at [239, 89] on input "Flats at San Tan-Fridge" at bounding box center [260, 102] width 429 height 29
paste input "Twenty2 West - Combo"
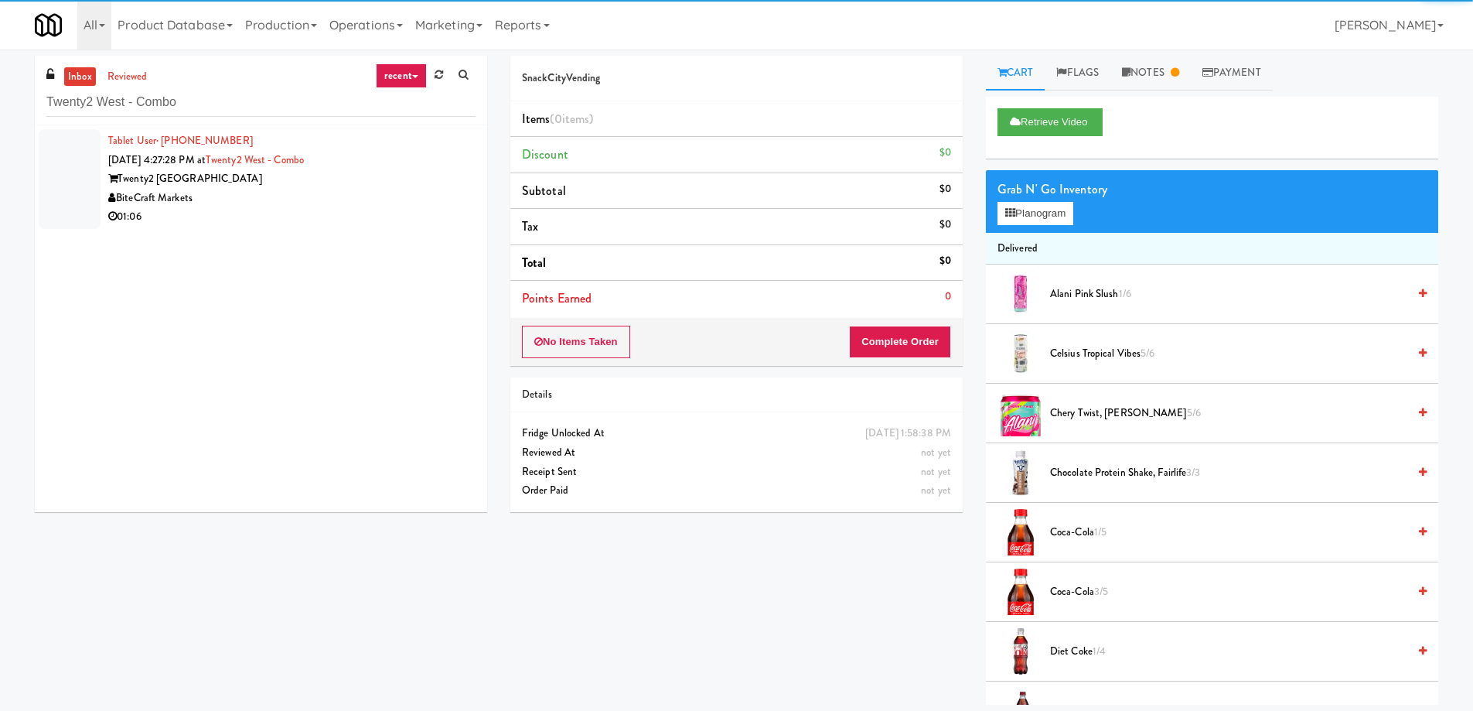
click at [288, 193] on div "BiteCraft Markets" at bounding box center [291, 198] width 367 height 19
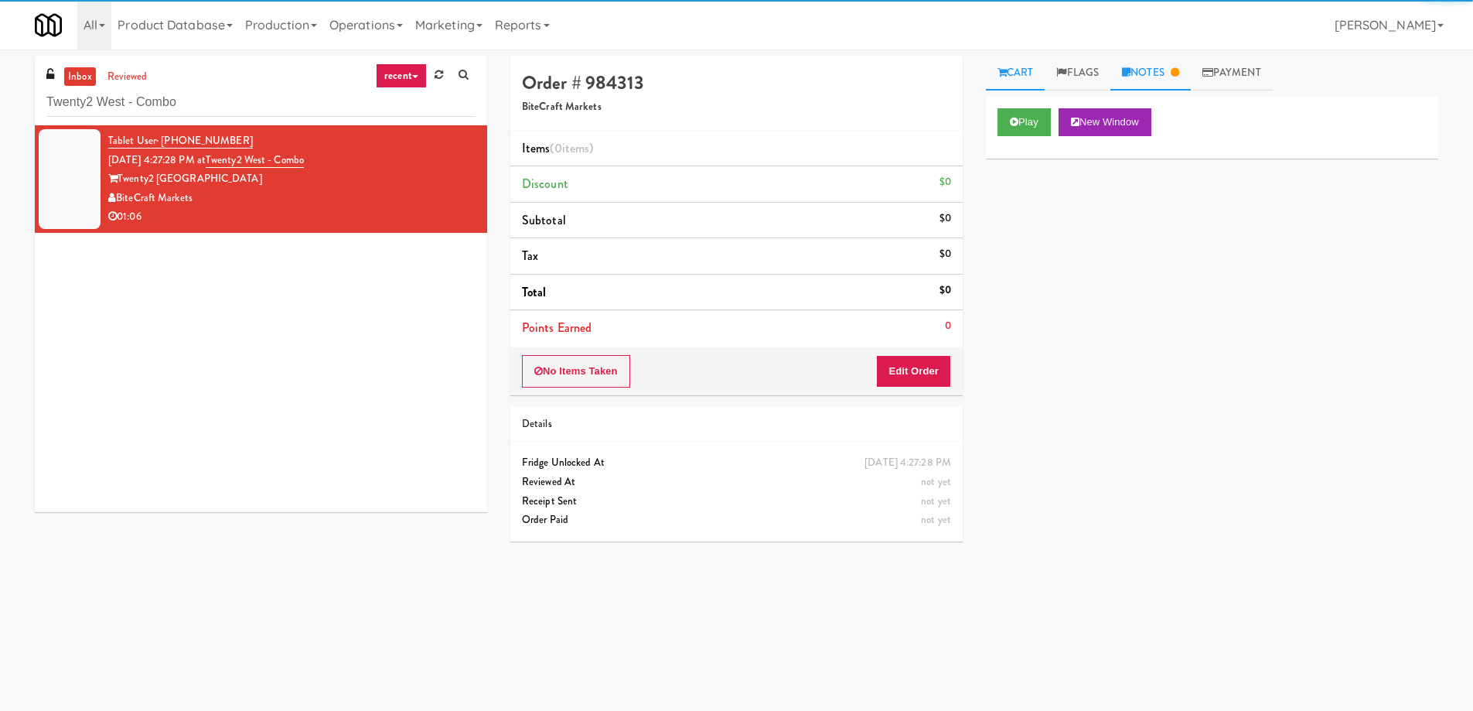
click at [1168, 60] on link "Notes" at bounding box center [1150, 73] width 80 height 35
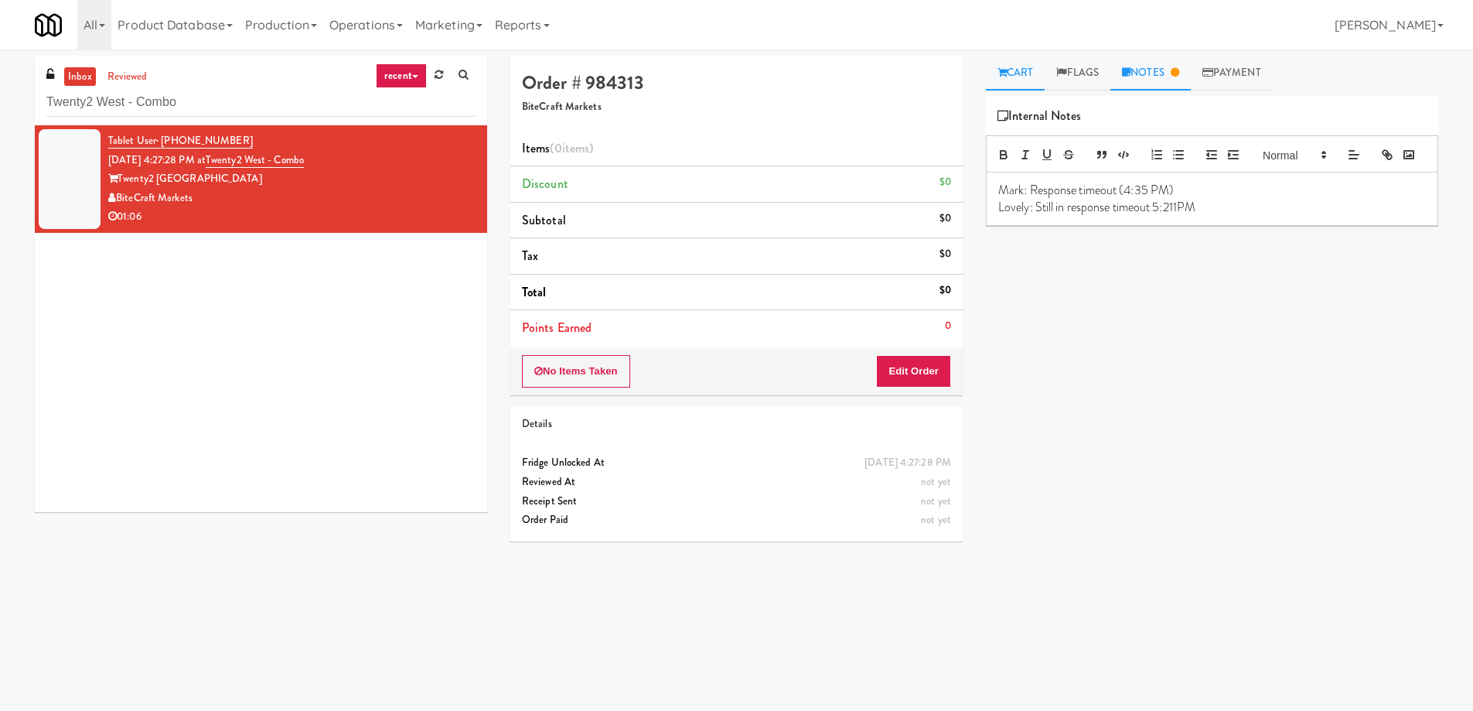
click at [1005, 66] on link "Cart" at bounding box center [1016, 73] width 60 height 35
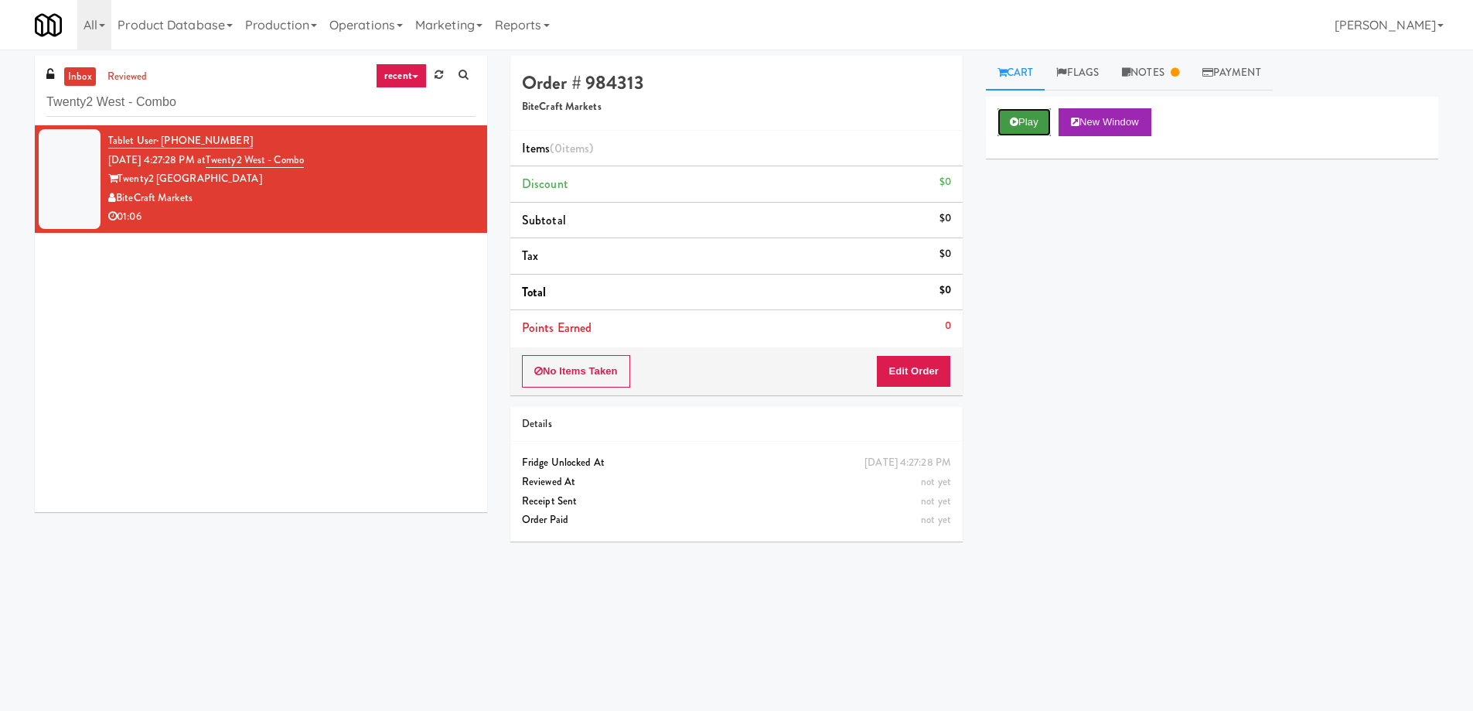
click at [1035, 133] on button "Play" at bounding box center [1024, 122] width 53 height 28
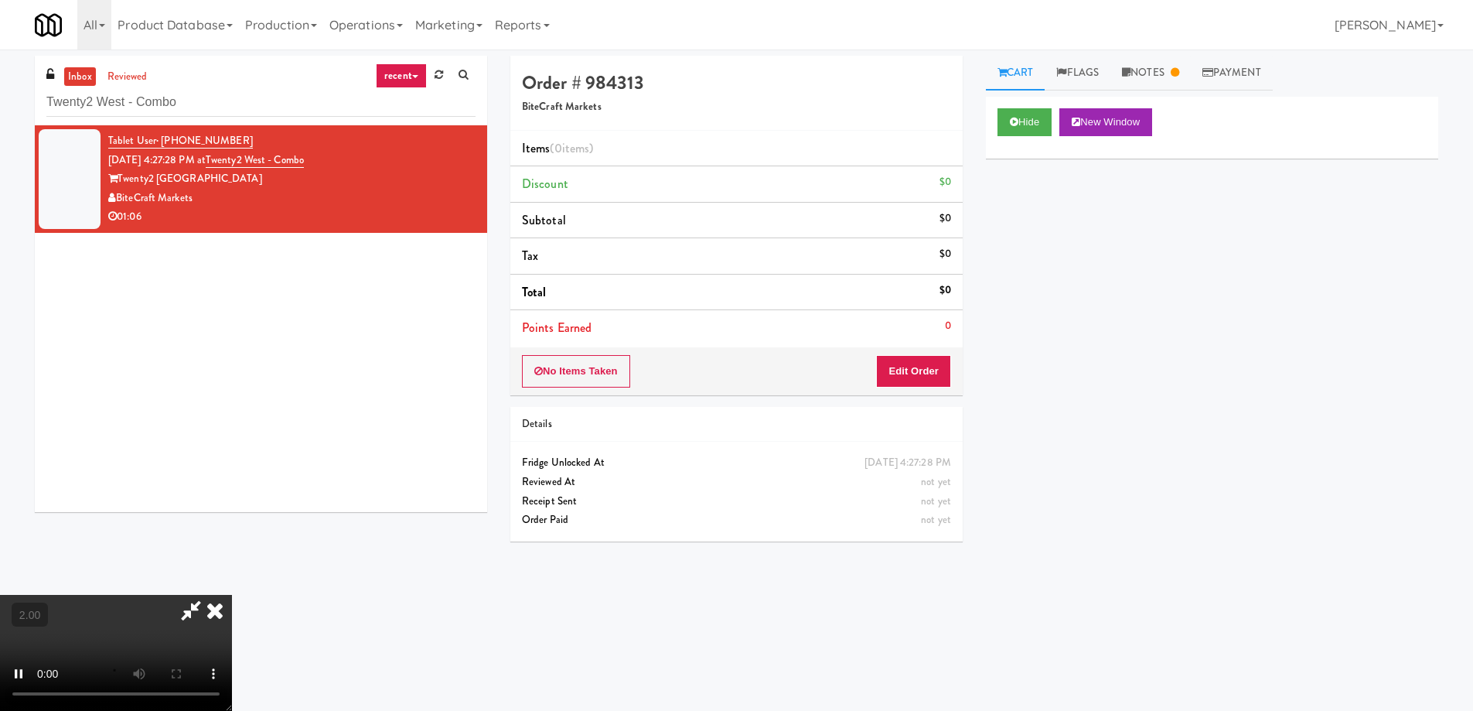
click at [232, 595] on video at bounding box center [116, 653] width 232 height 116
click at [232, 595] on icon at bounding box center [215, 610] width 34 height 31
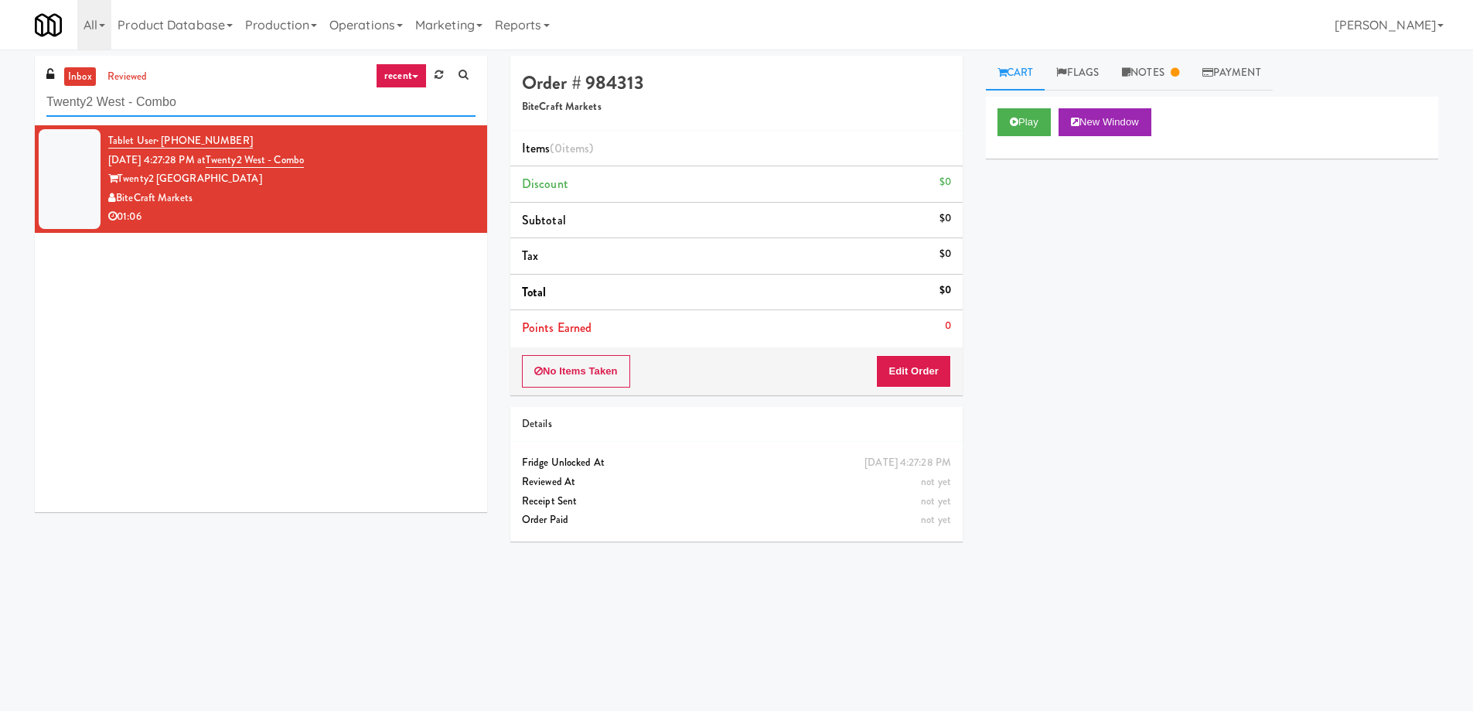
click at [207, 99] on input "Twenty2 West - Combo" at bounding box center [260, 102] width 429 height 29
paste input "W&W - Combo"
type input "W&W - Combo"
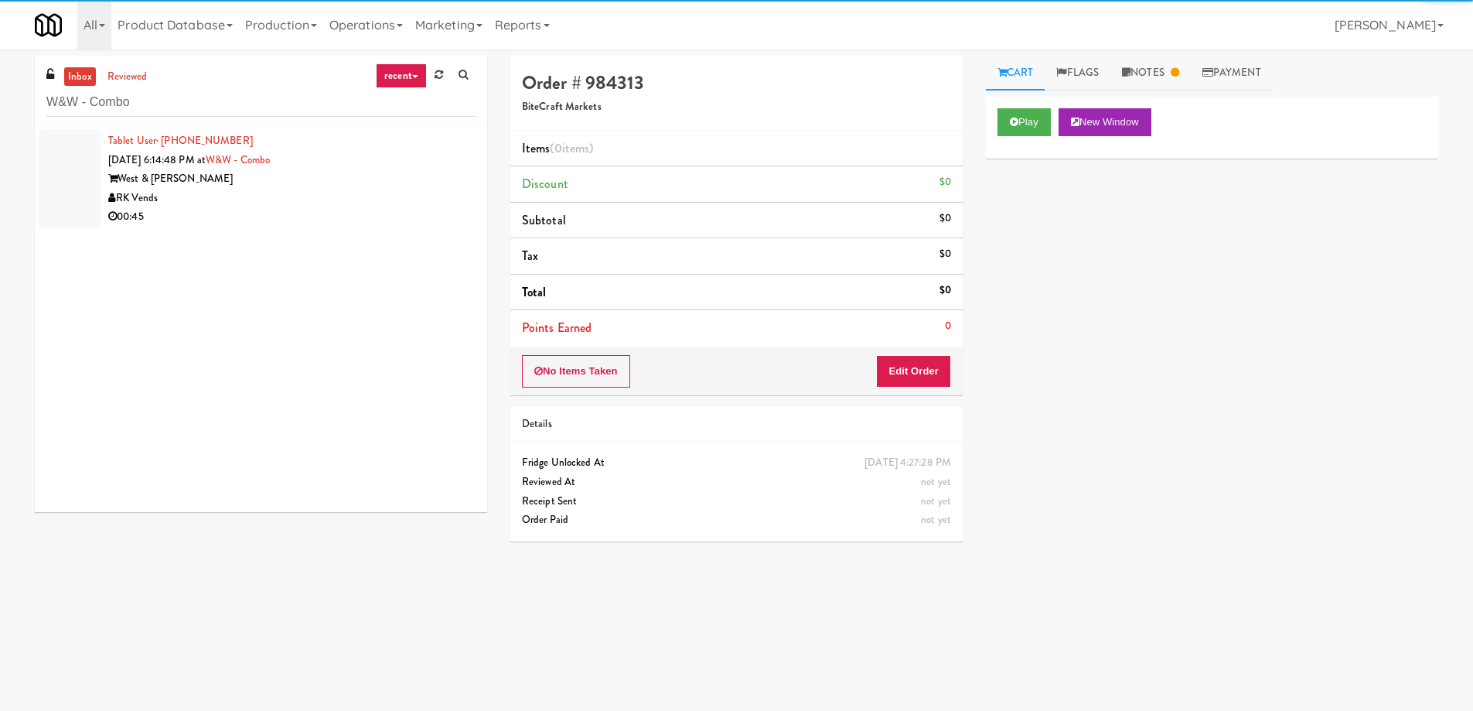
click at [276, 199] on div "RK Vends" at bounding box center [291, 198] width 367 height 19
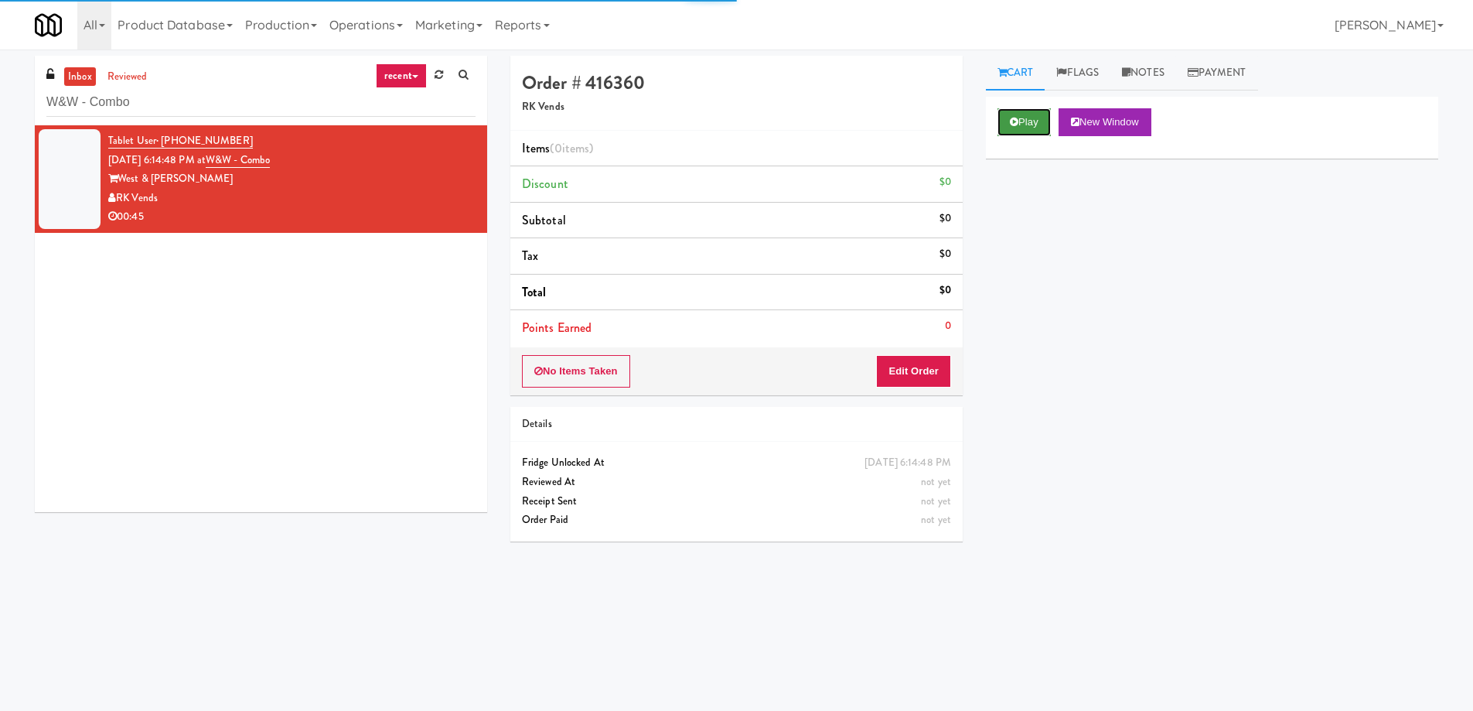
click at [1043, 119] on button "Play" at bounding box center [1024, 122] width 53 height 28
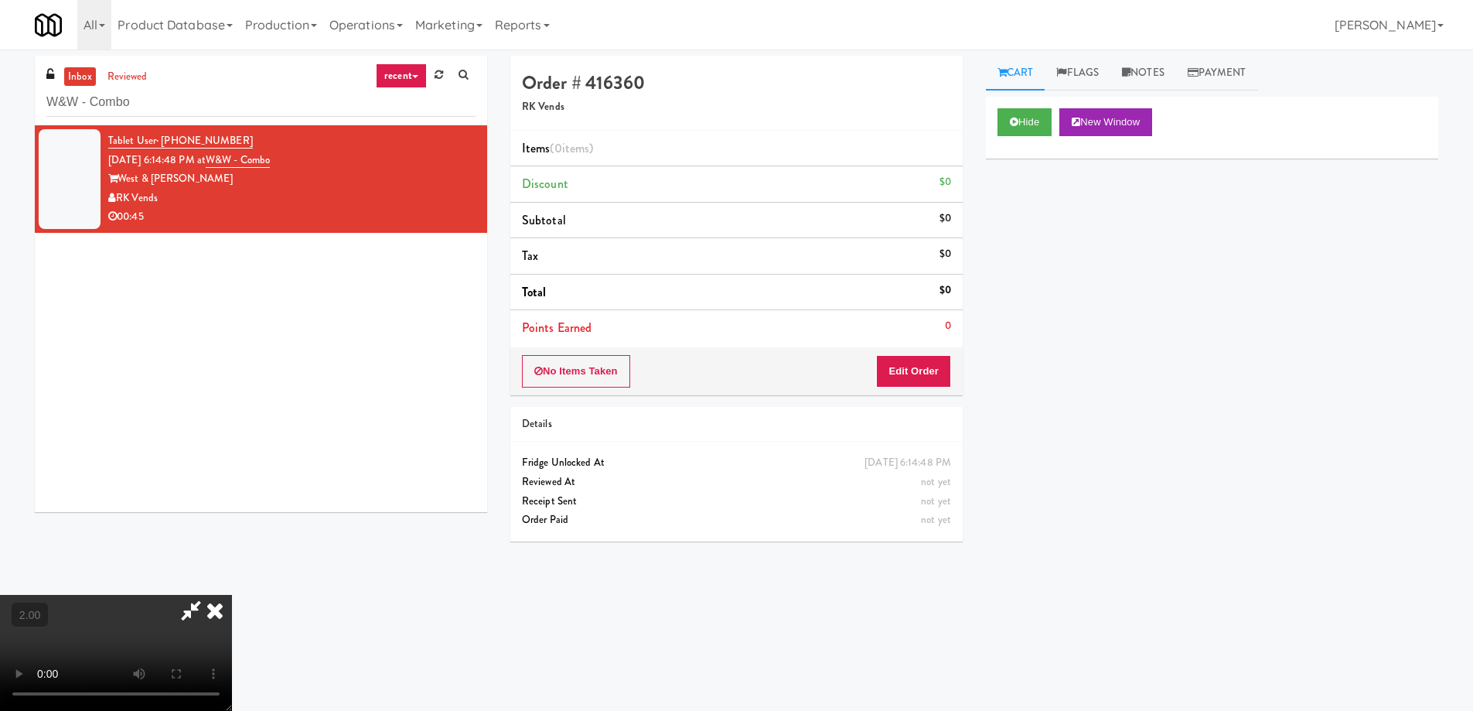
click at [232, 595] on video at bounding box center [116, 653] width 232 height 116
drag, startPoint x: 727, startPoint y: 457, endPoint x: 739, endPoint y: 551, distance: 95.1
click at [232, 595] on video at bounding box center [116, 653] width 232 height 116
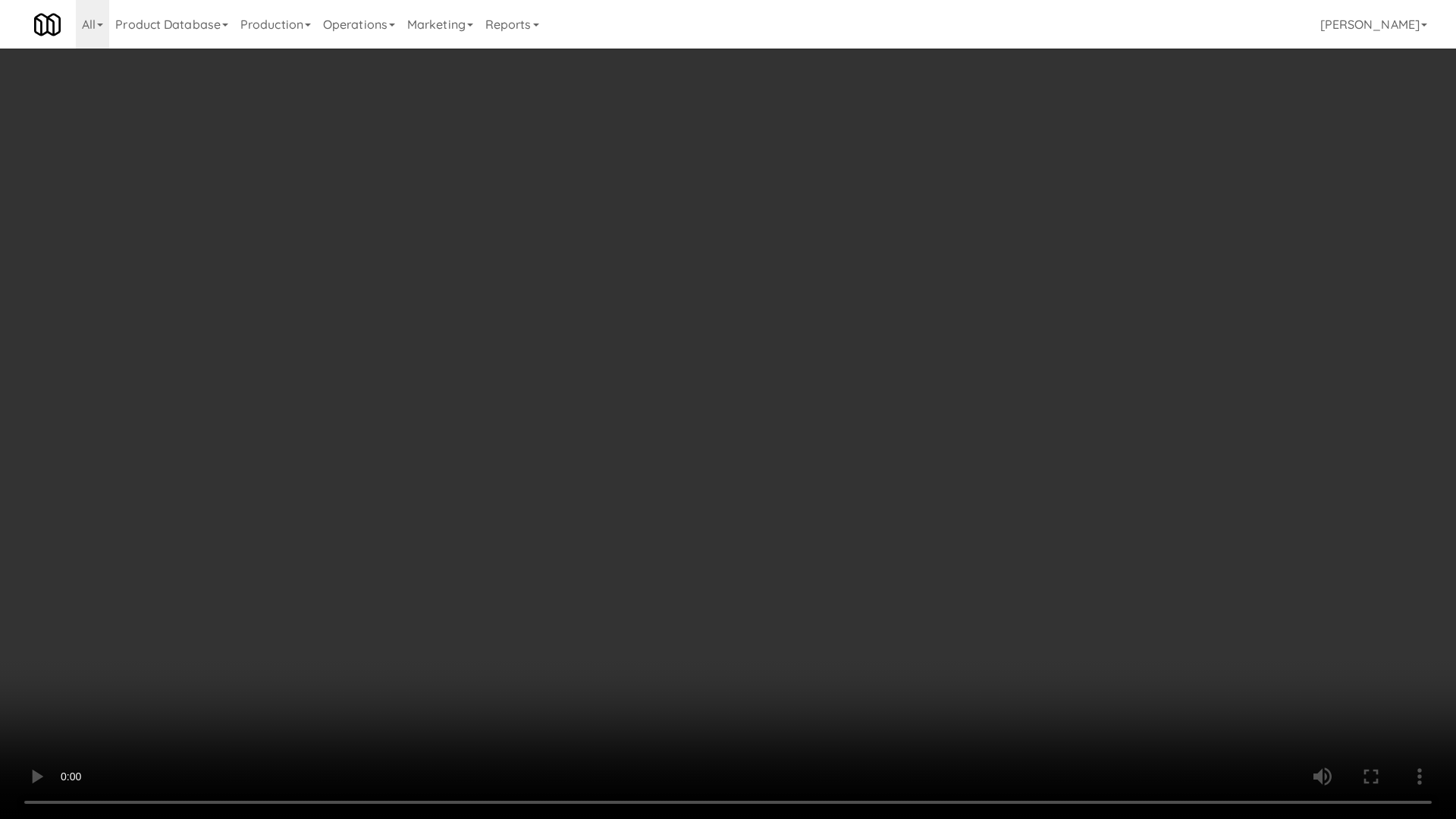
click at [925, 514] on video at bounding box center [728, 409] width 1456 height 819
click at [929, 515] on video at bounding box center [728, 409] width 1456 height 819
click at [934, 524] on video at bounding box center [728, 409] width 1456 height 819
click at [877, 557] on video at bounding box center [728, 409] width 1456 height 819
click at [870, 537] on video at bounding box center [728, 409] width 1456 height 819
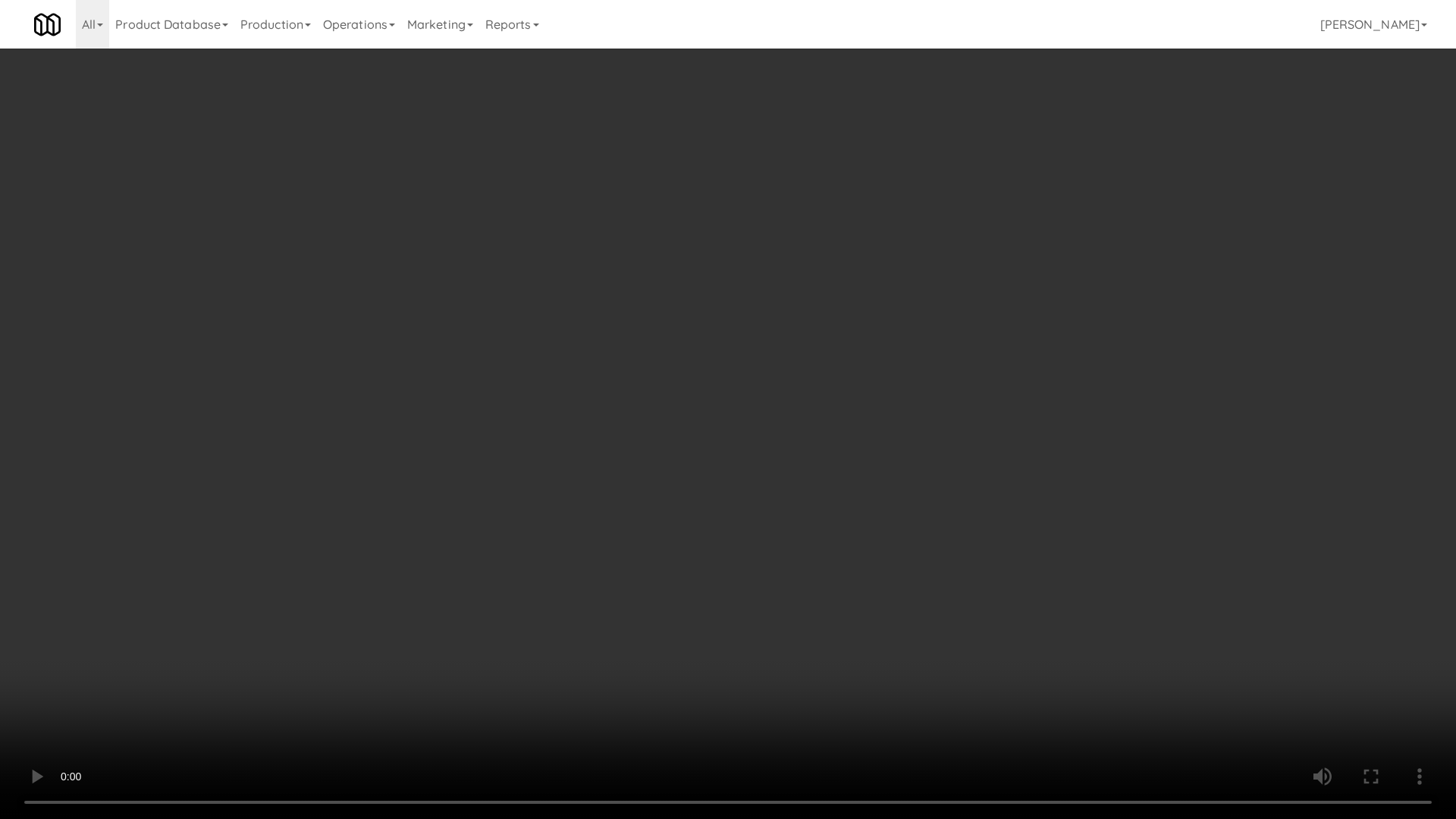
click at [929, 582] on video at bounding box center [728, 409] width 1456 height 819
click at [933, 587] on video at bounding box center [728, 409] width 1456 height 819
click at [934, 587] on video at bounding box center [728, 409] width 1456 height 819
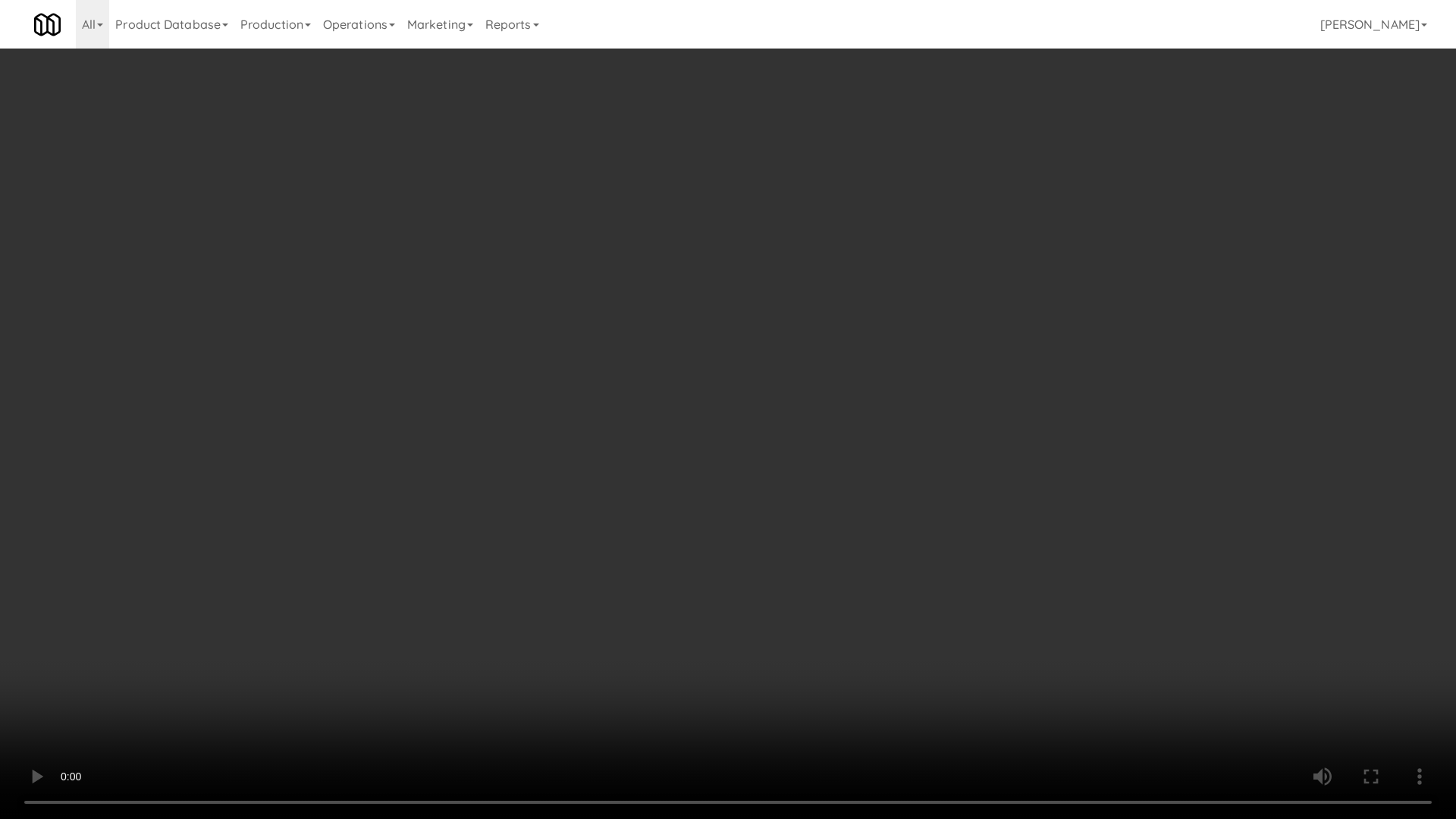
click at [931, 581] on video at bounding box center [728, 409] width 1456 height 819
click at [878, 613] on video at bounding box center [728, 409] width 1456 height 819
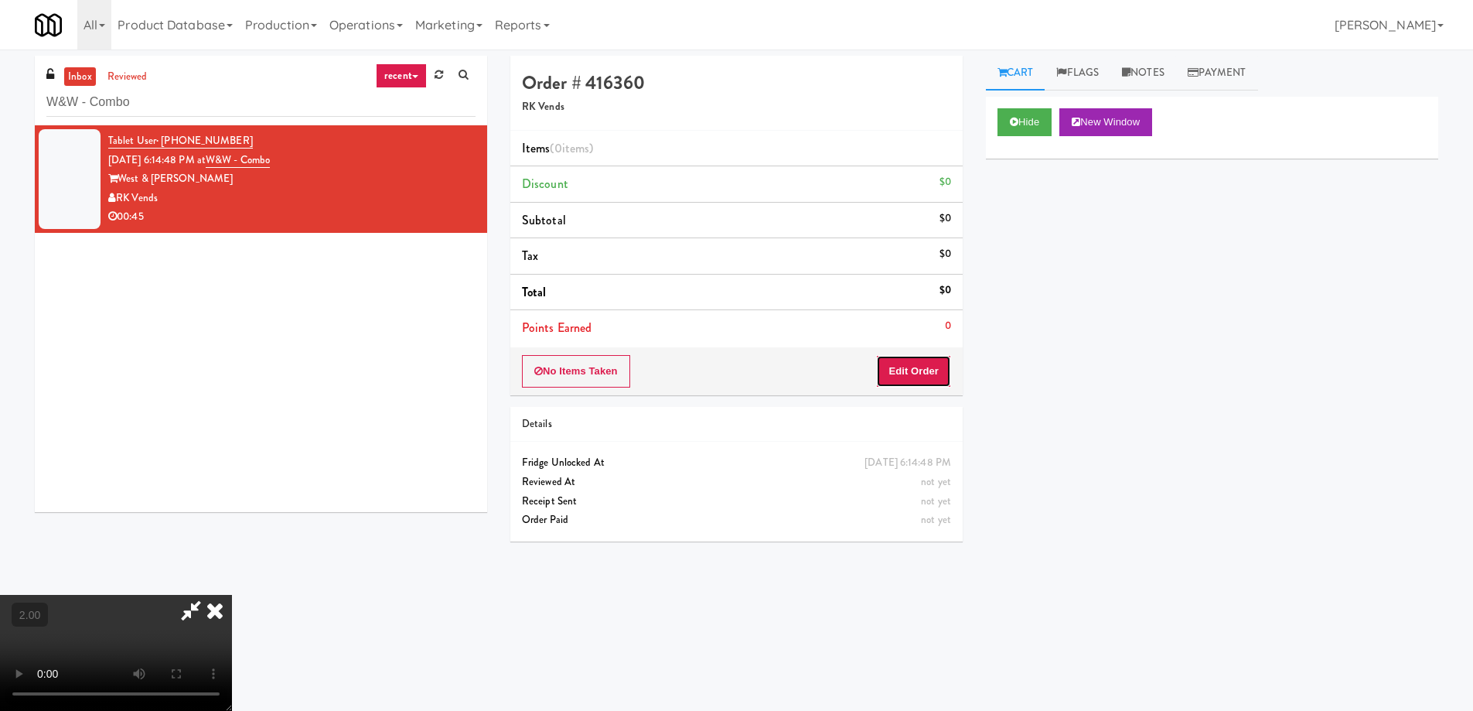
click at [919, 365] on button "Edit Order" at bounding box center [913, 371] width 75 height 32
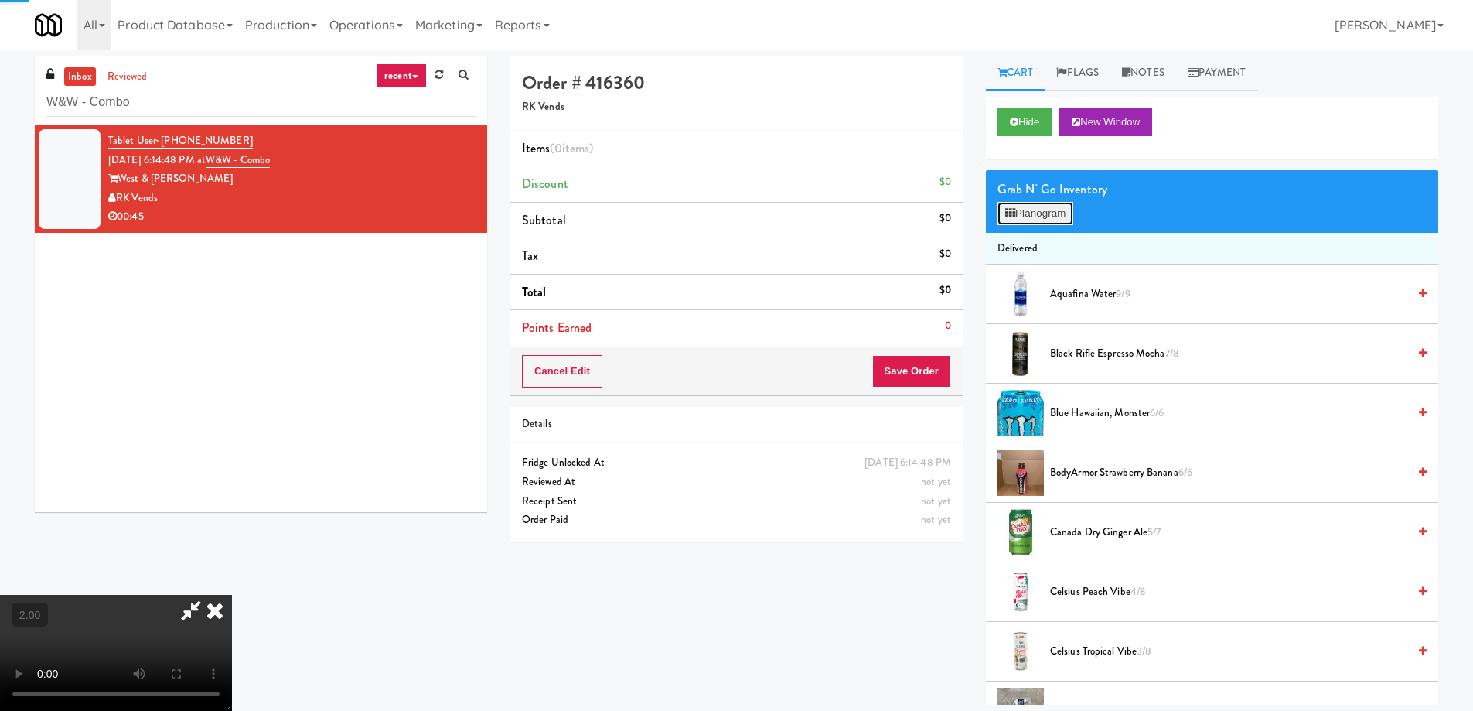
click at [1054, 219] on button "Planogram" at bounding box center [1036, 213] width 76 height 23
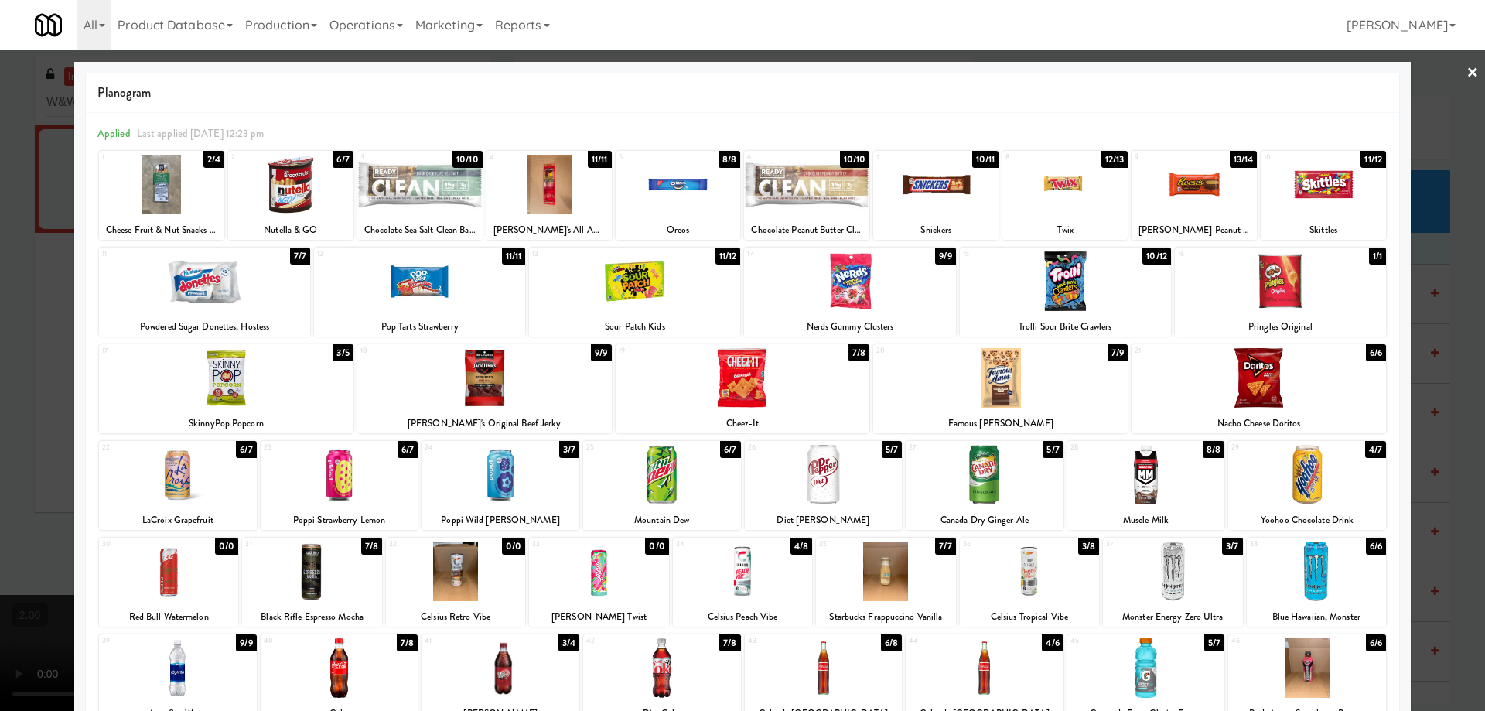
click at [1290, 199] on div at bounding box center [1322, 185] width 125 height 60
click at [483, 675] on div at bounding box center [500, 668] width 158 height 60
click at [0, 470] on div at bounding box center [742, 355] width 1485 height 711
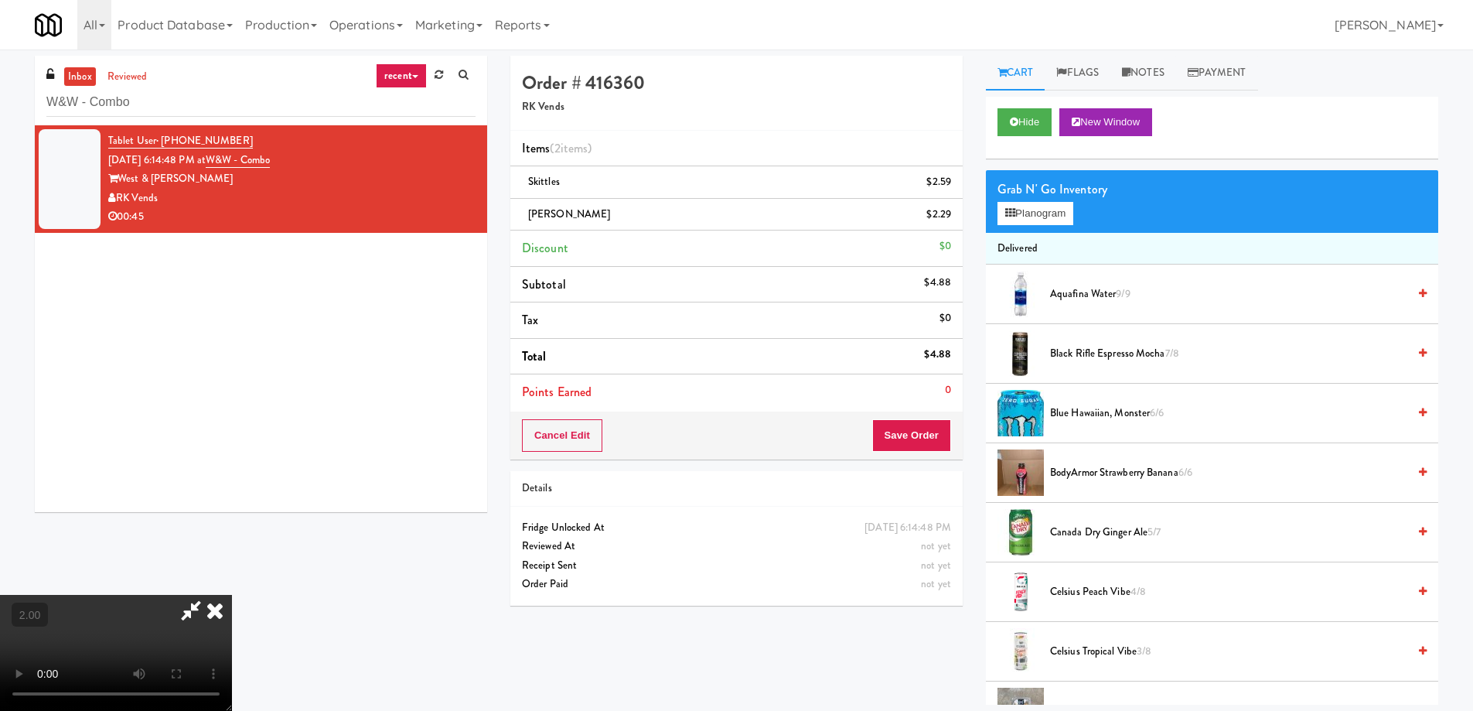
click at [1049, 200] on div "Grab N' Go Inventory" at bounding box center [1212, 189] width 429 height 23
click at [1048, 205] on button "Planogram" at bounding box center [1036, 213] width 76 height 23
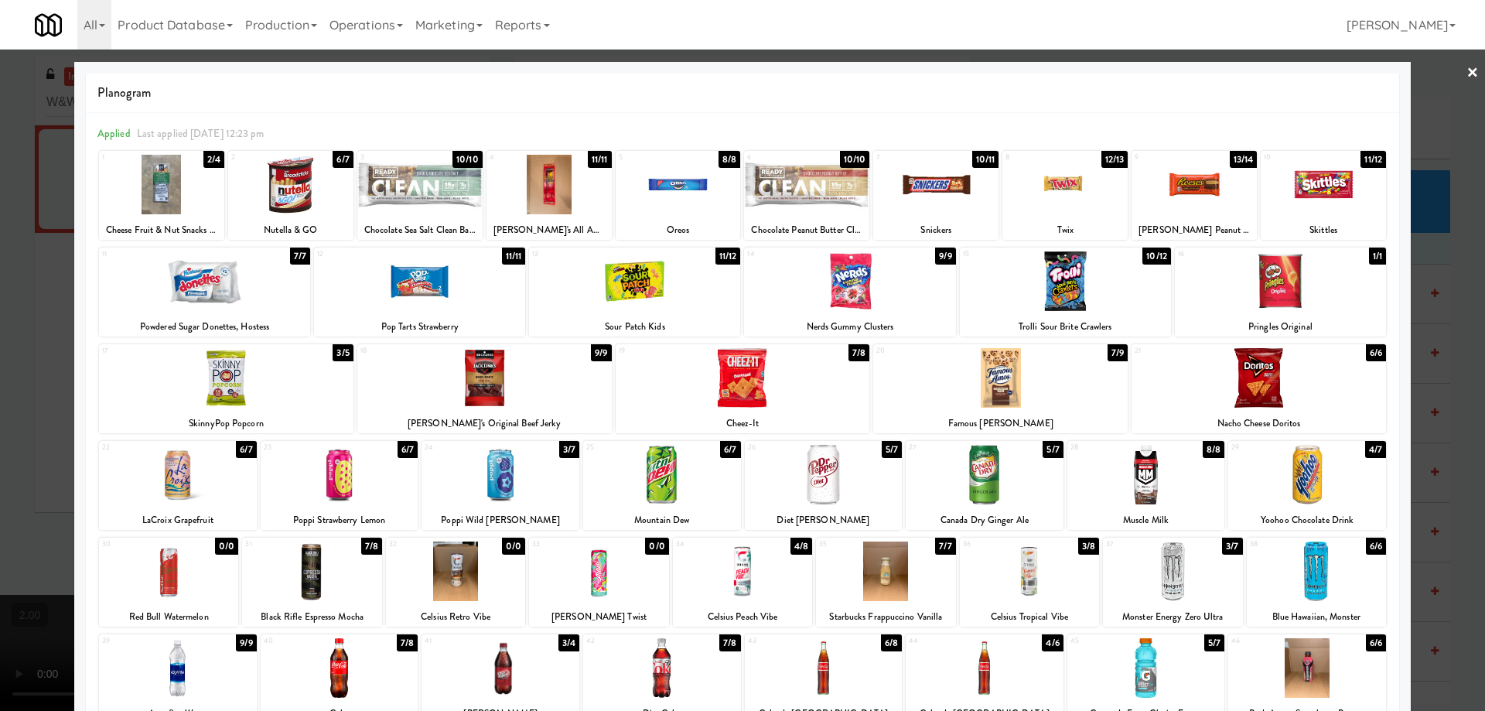
click at [196, 288] on div at bounding box center [204, 281] width 211 height 60
click at [0, 420] on div at bounding box center [742, 355] width 1485 height 711
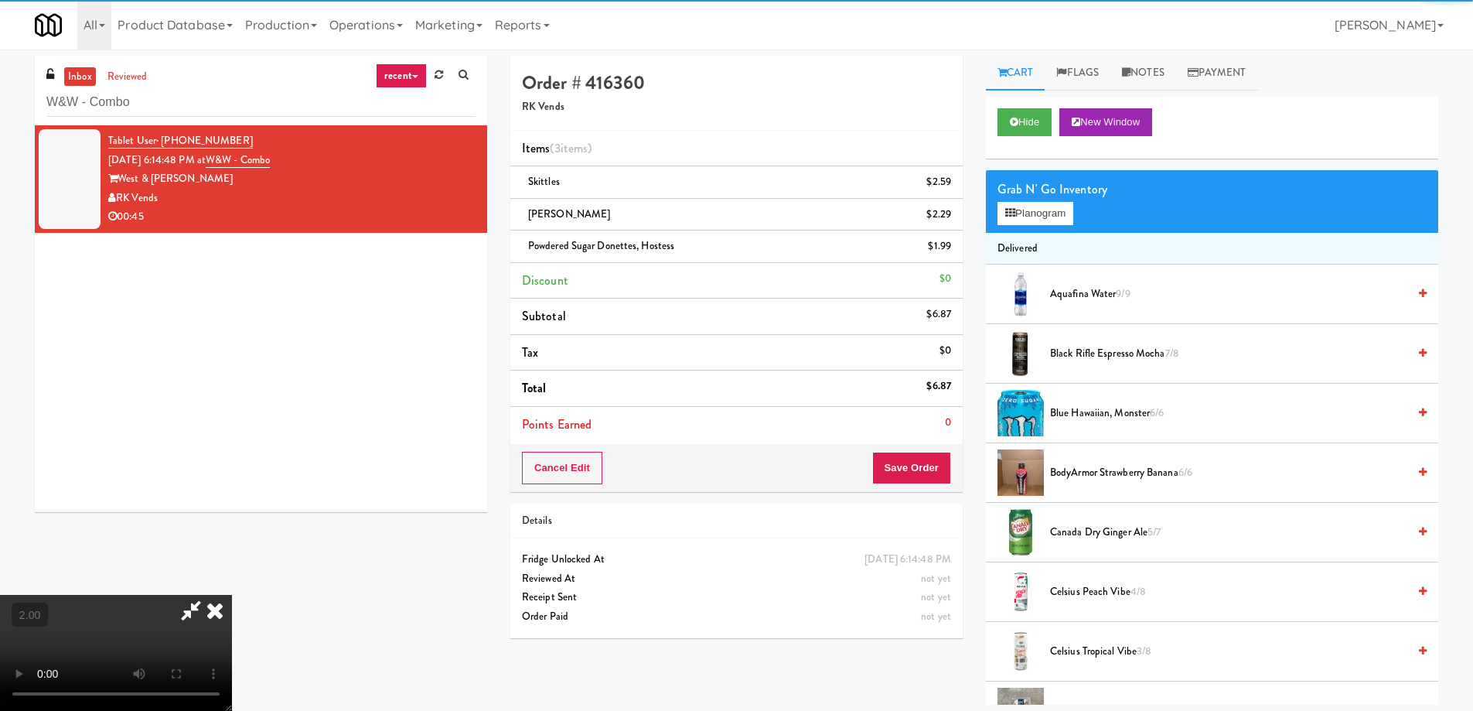
click at [232, 595] on video at bounding box center [116, 653] width 232 height 116
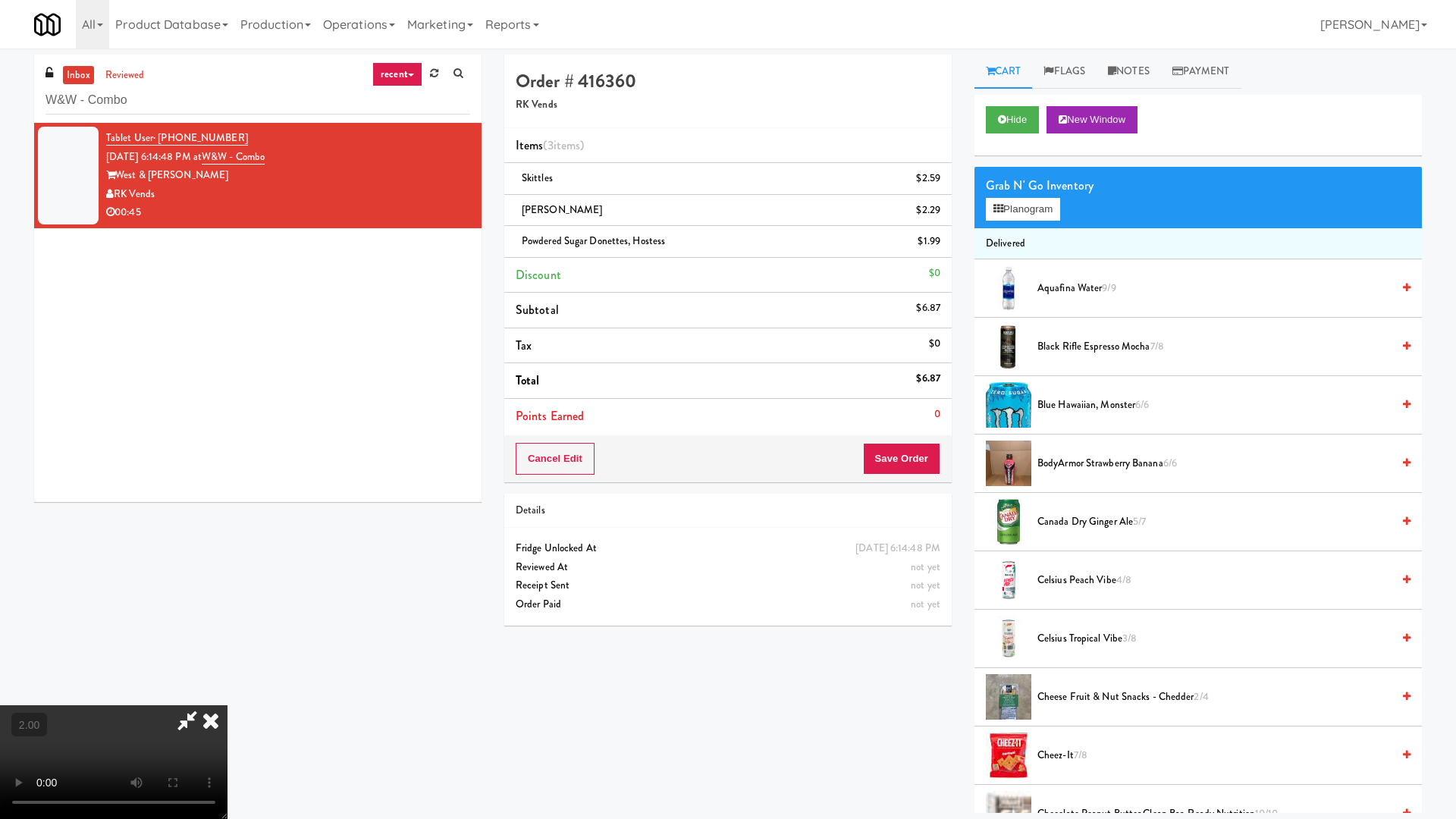
click at [227, 696] on video at bounding box center [114, 762] width 227 height 114
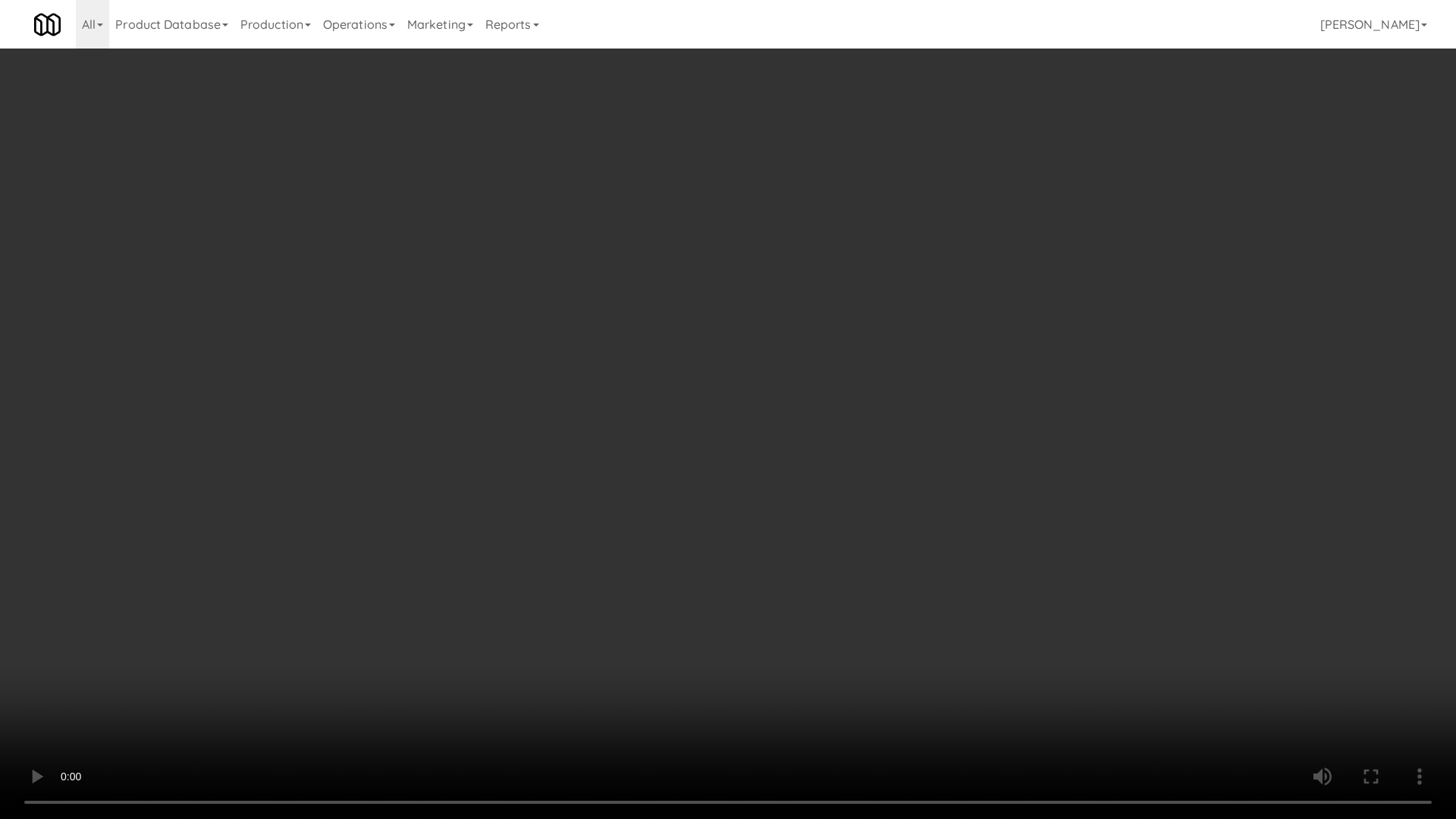
click at [803, 611] on video at bounding box center [728, 409] width 1456 height 819
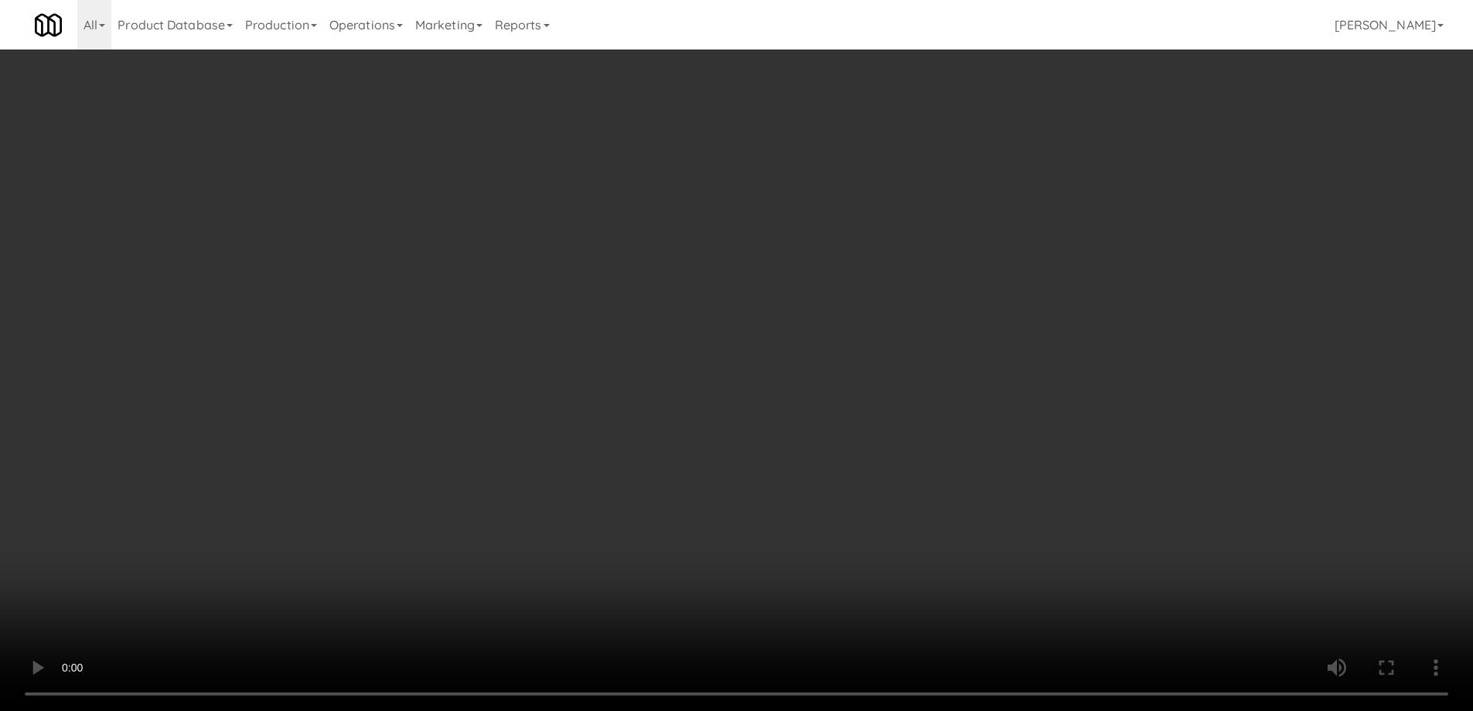
click at [1045, 196] on div "Grab N' Go Inventory" at bounding box center [1212, 189] width 429 height 23
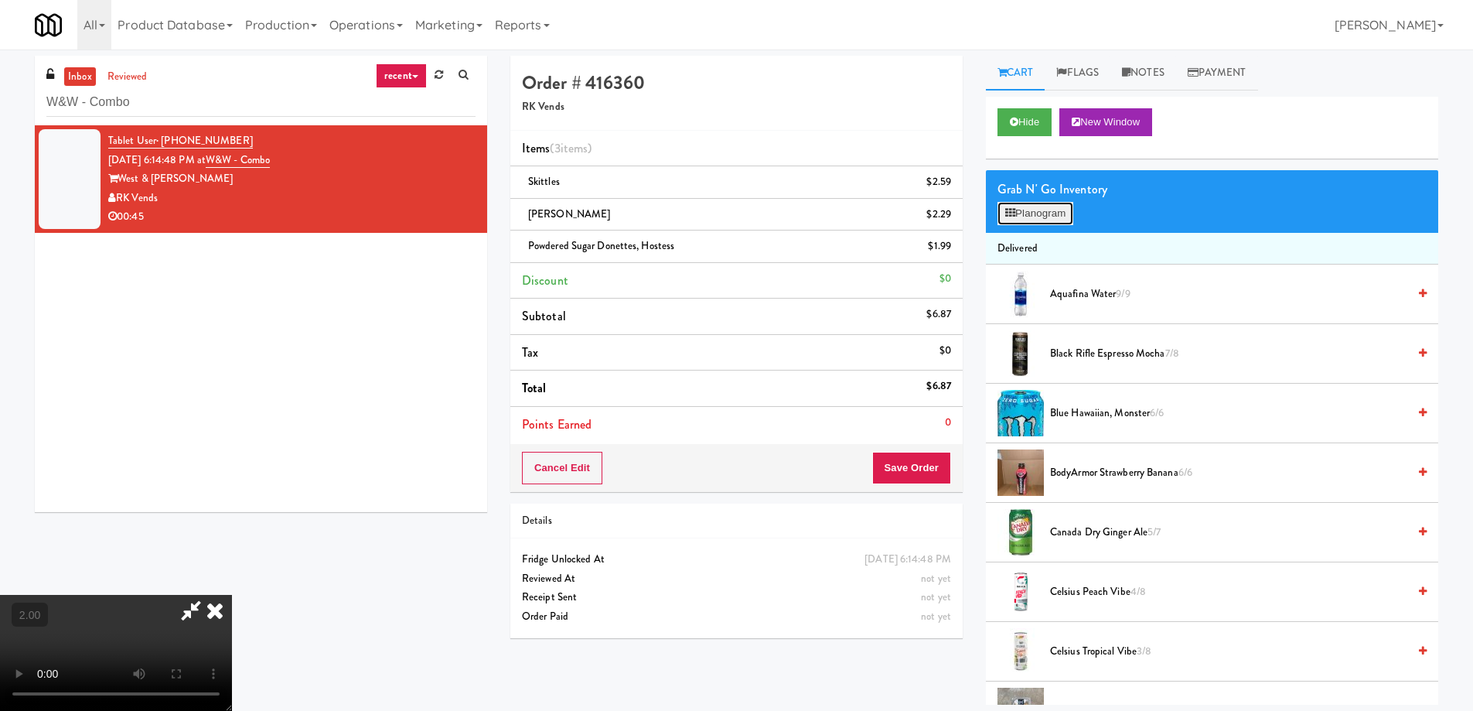
click at [1045, 210] on button "Planogram" at bounding box center [1036, 213] width 76 height 23
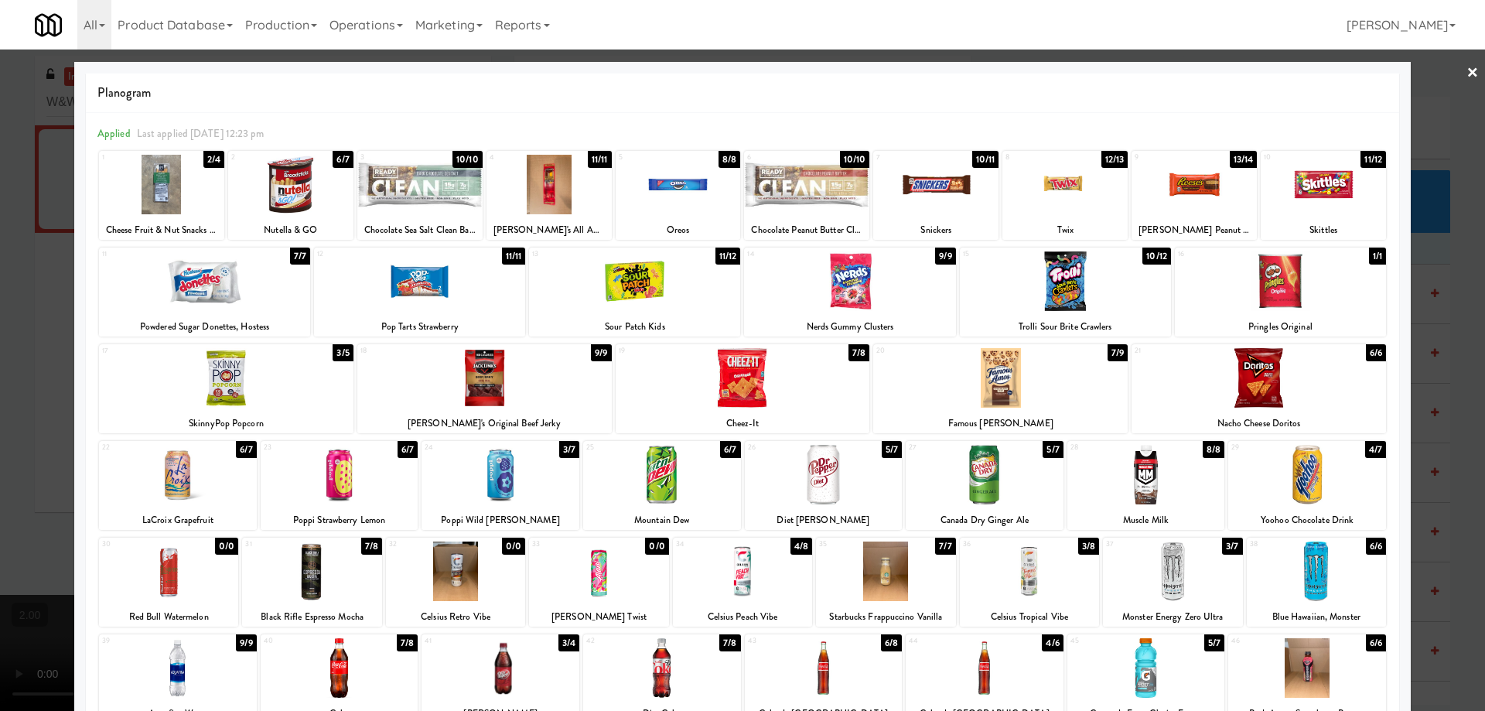
click at [0, 404] on div at bounding box center [742, 355] width 1485 height 711
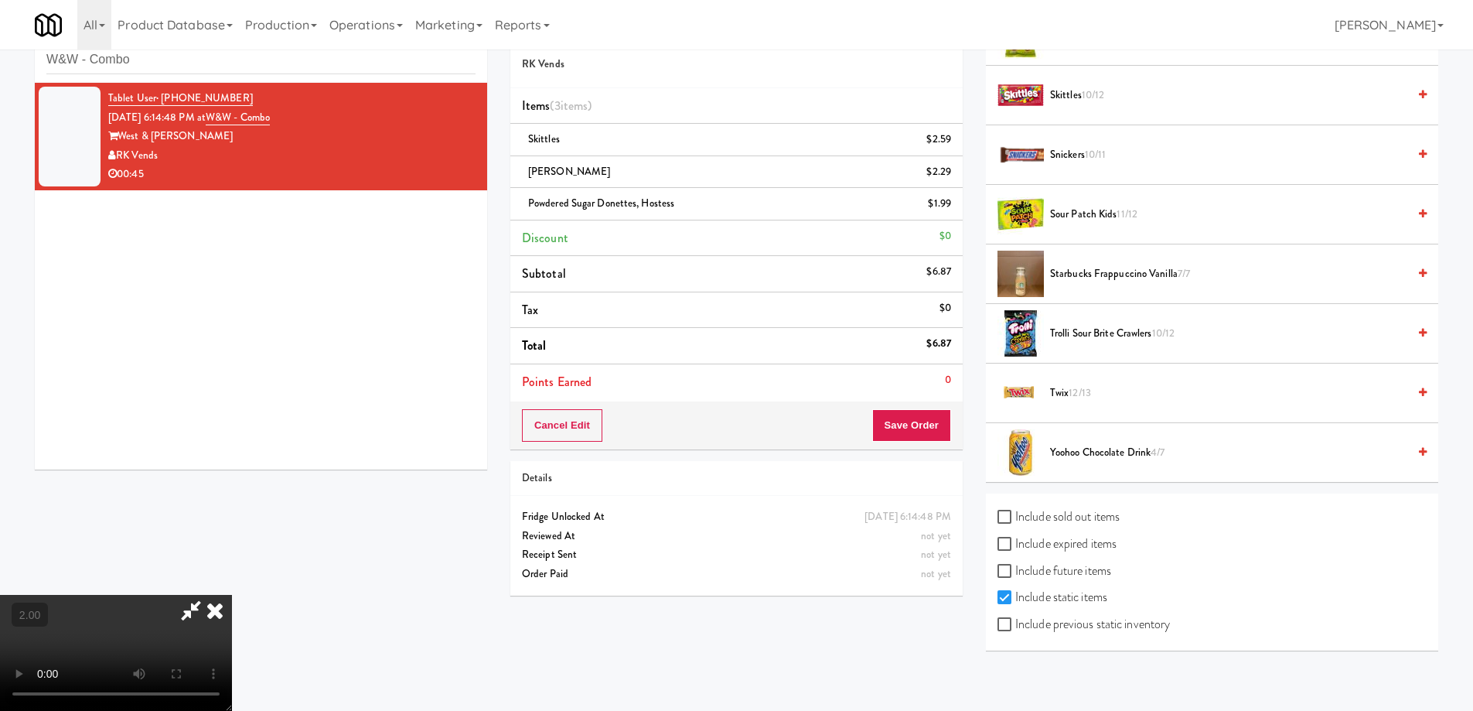
scroll to position [49, 0]
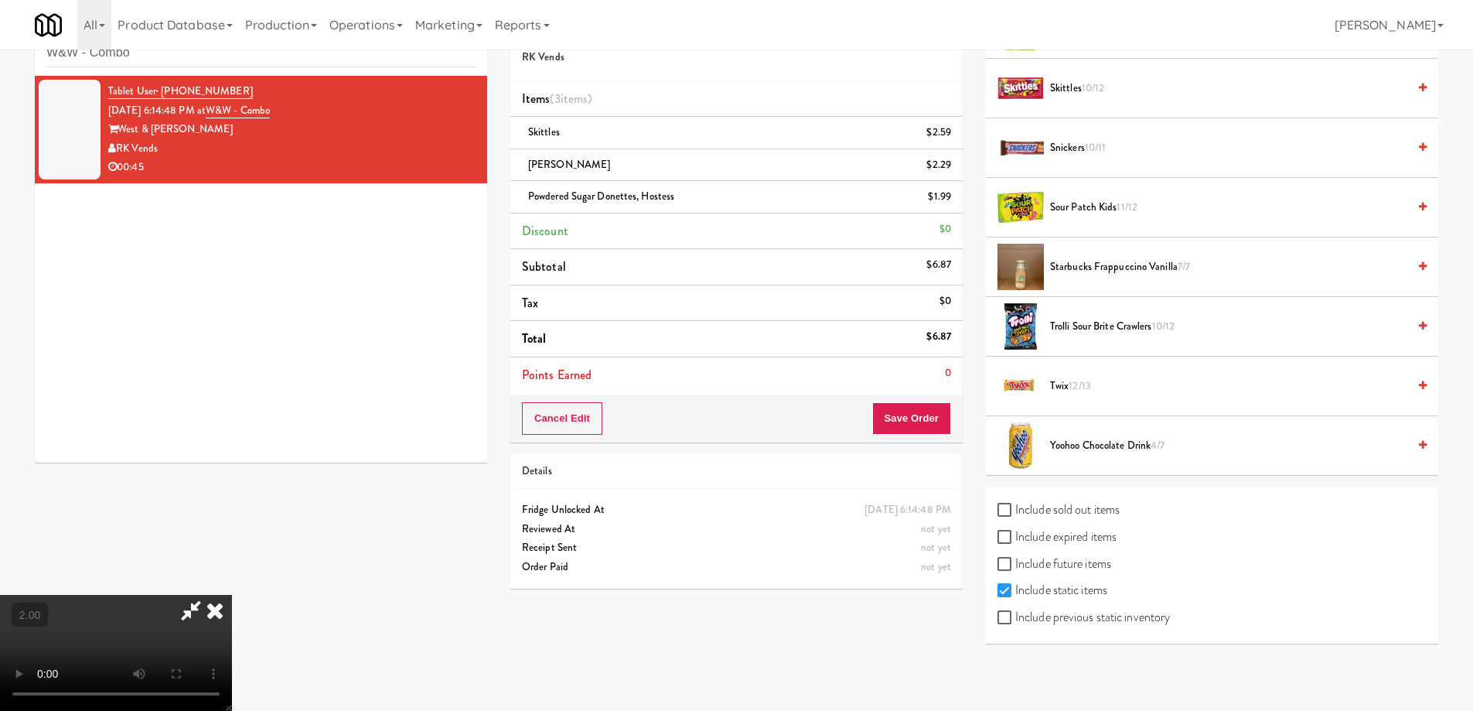
click at [1014, 606] on label "Include previous static inventory" at bounding box center [1084, 617] width 172 height 23
click at [1014, 612] on input "Include previous static inventory" at bounding box center [1007, 618] width 18 height 12
checkbox input "true"
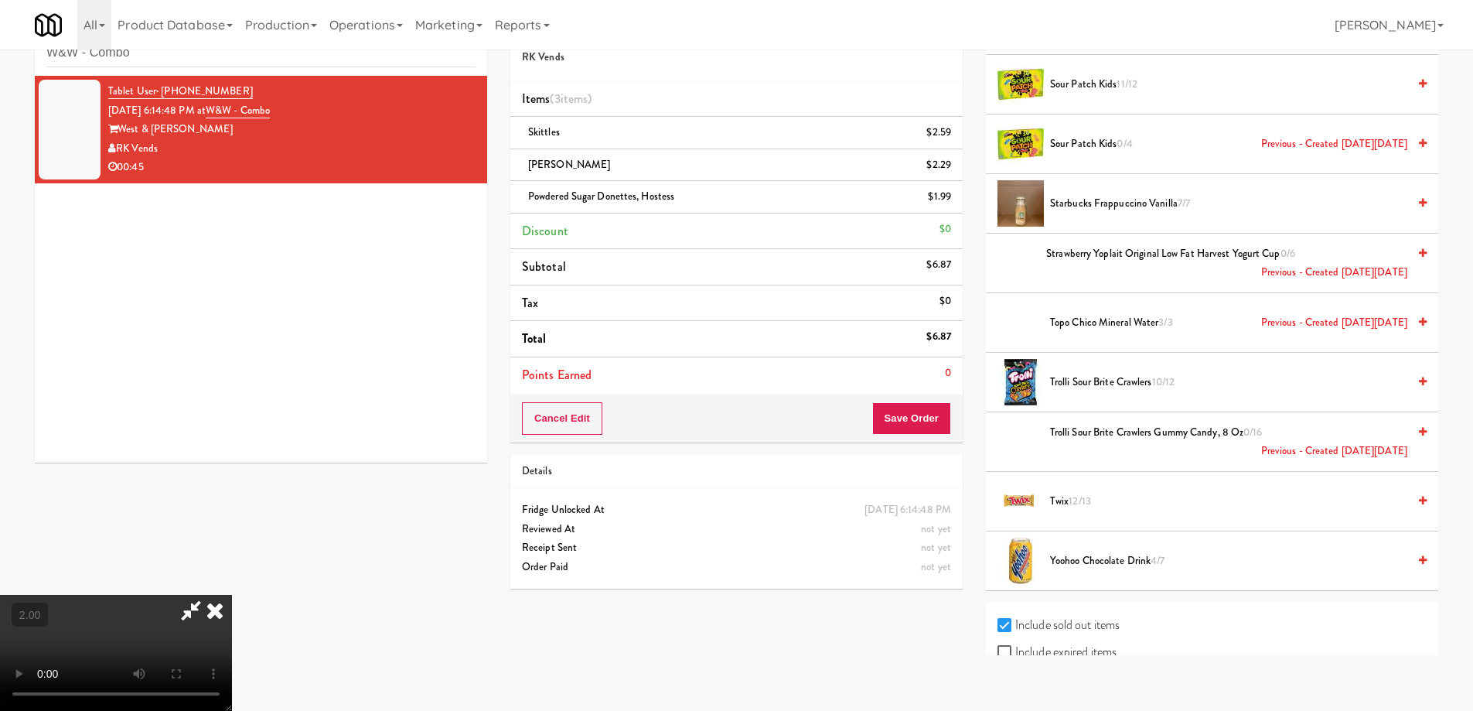
scroll to position [4465, 0]
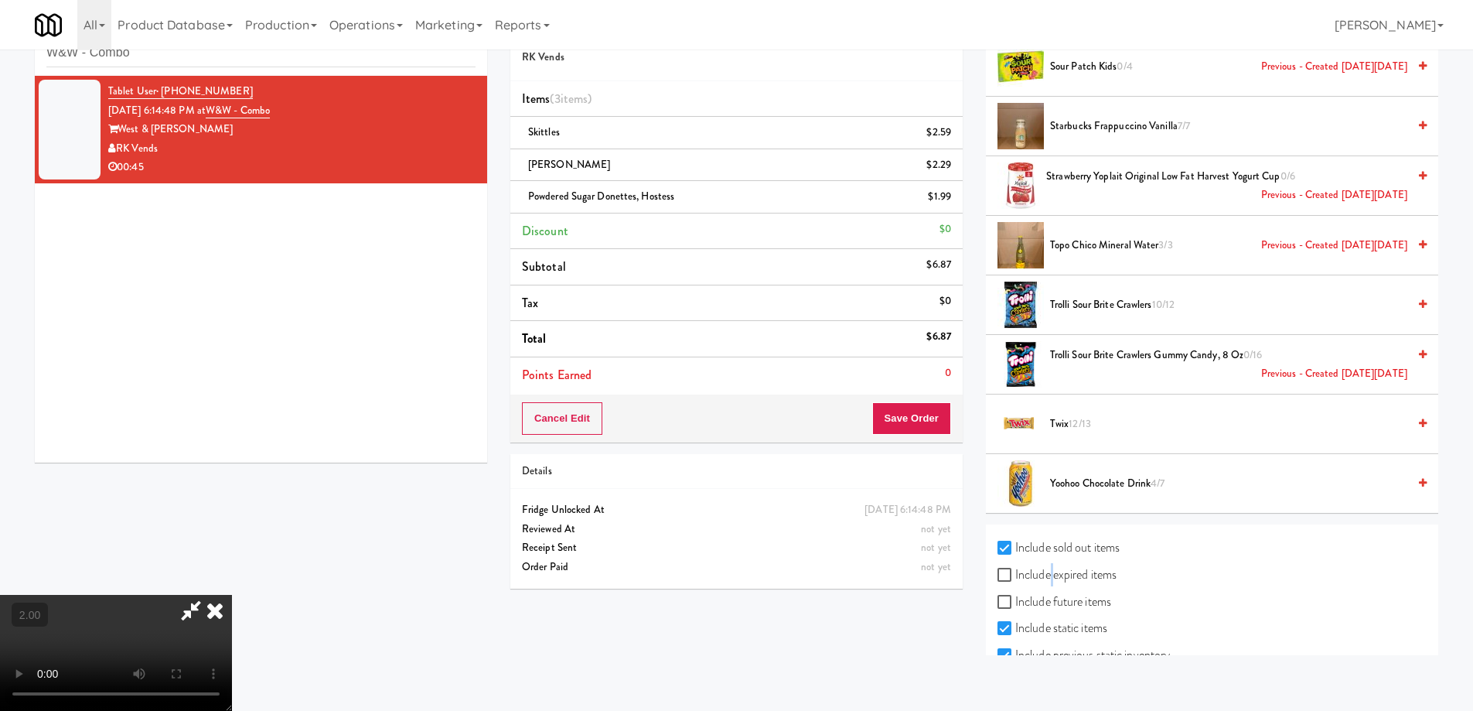
click at [1049, 568] on label "Include expired items" at bounding box center [1057, 574] width 119 height 23
click at [1015, 569] on input "Include expired items" at bounding box center [1007, 575] width 18 height 12
checkbox input "true"
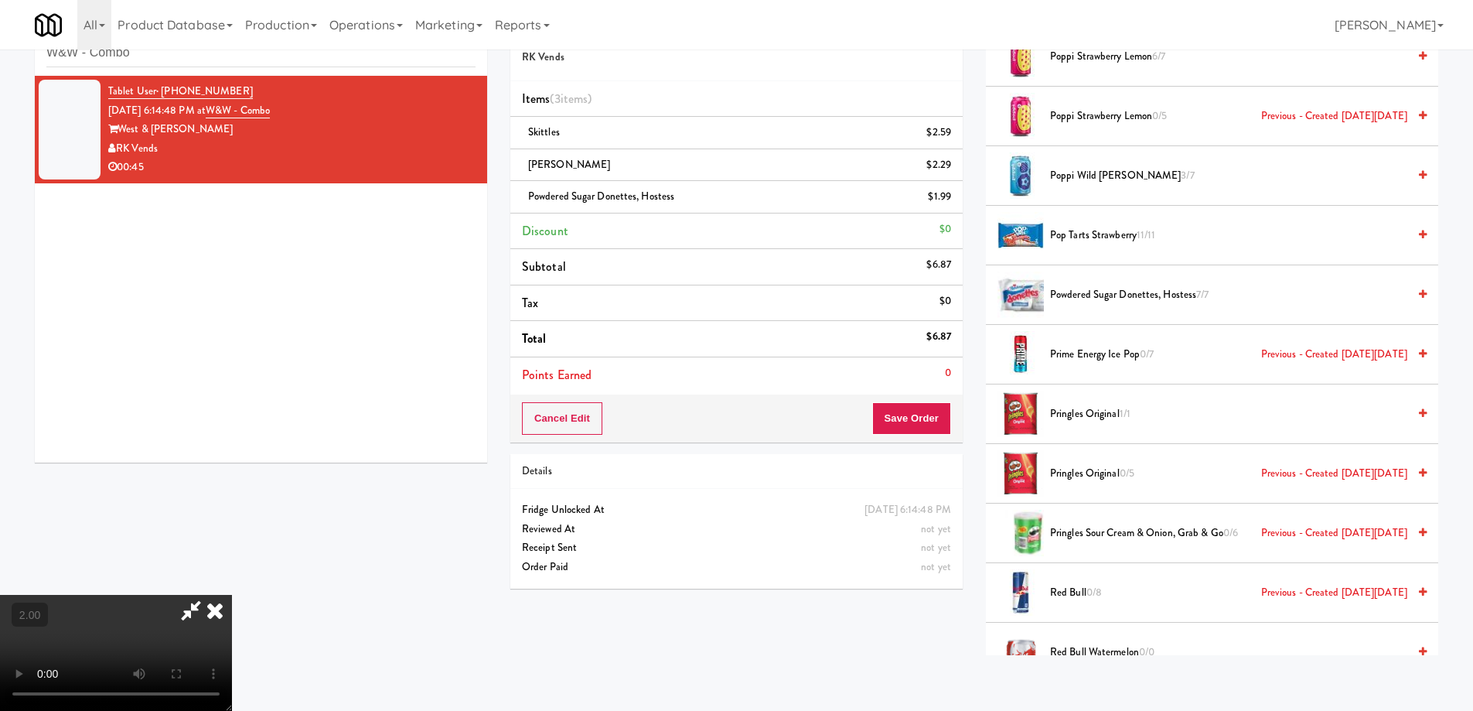
scroll to position [3498, 0]
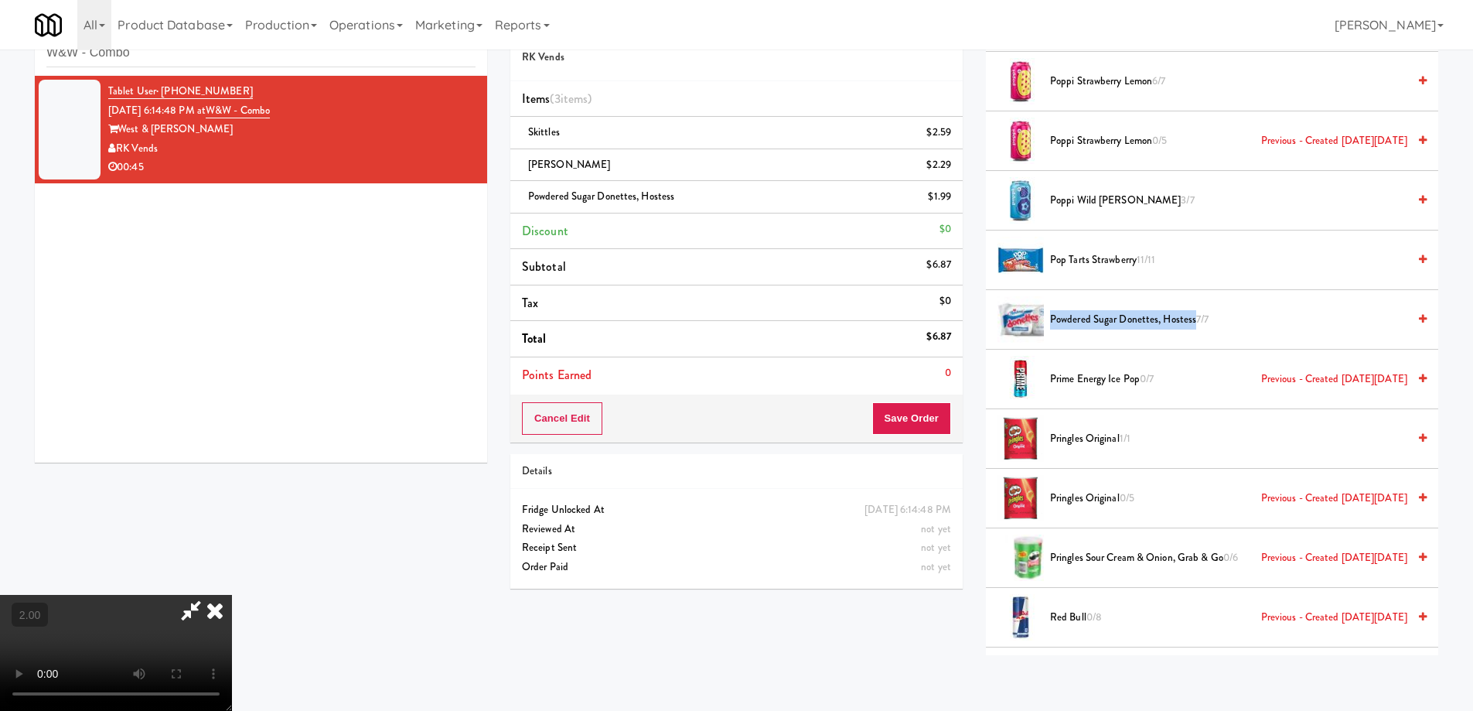
drag, startPoint x: 1046, startPoint y: 309, endPoint x: 1194, endPoint y: 323, distance: 148.4
click at [1194, 323] on li "Powdered Sugar Donettes, Hostess 7/7" at bounding box center [1212, 320] width 452 height 60
copy span "Powdered Sugar Donettes, Hostess"
click at [232, 595] on video at bounding box center [116, 653] width 232 height 116
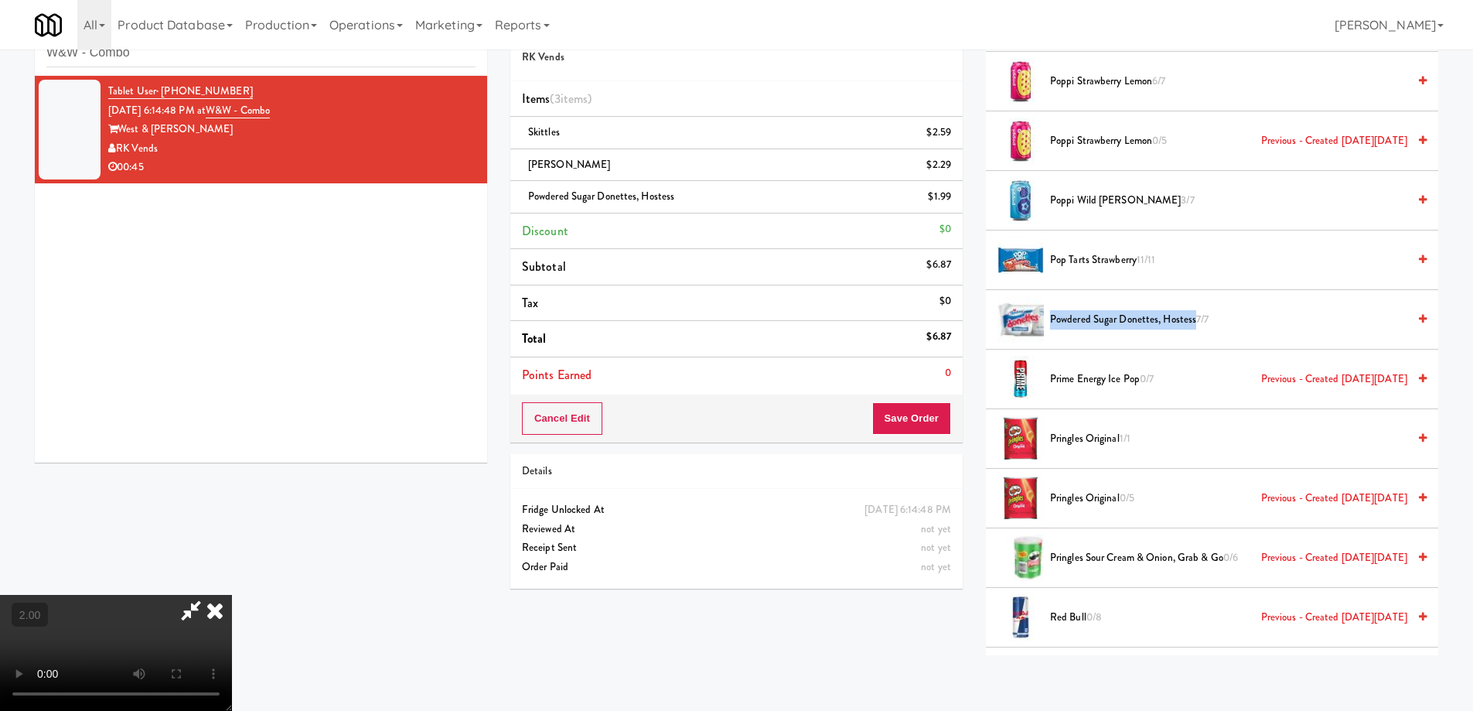
click at [232, 595] on video at bounding box center [116, 653] width 232 height 116
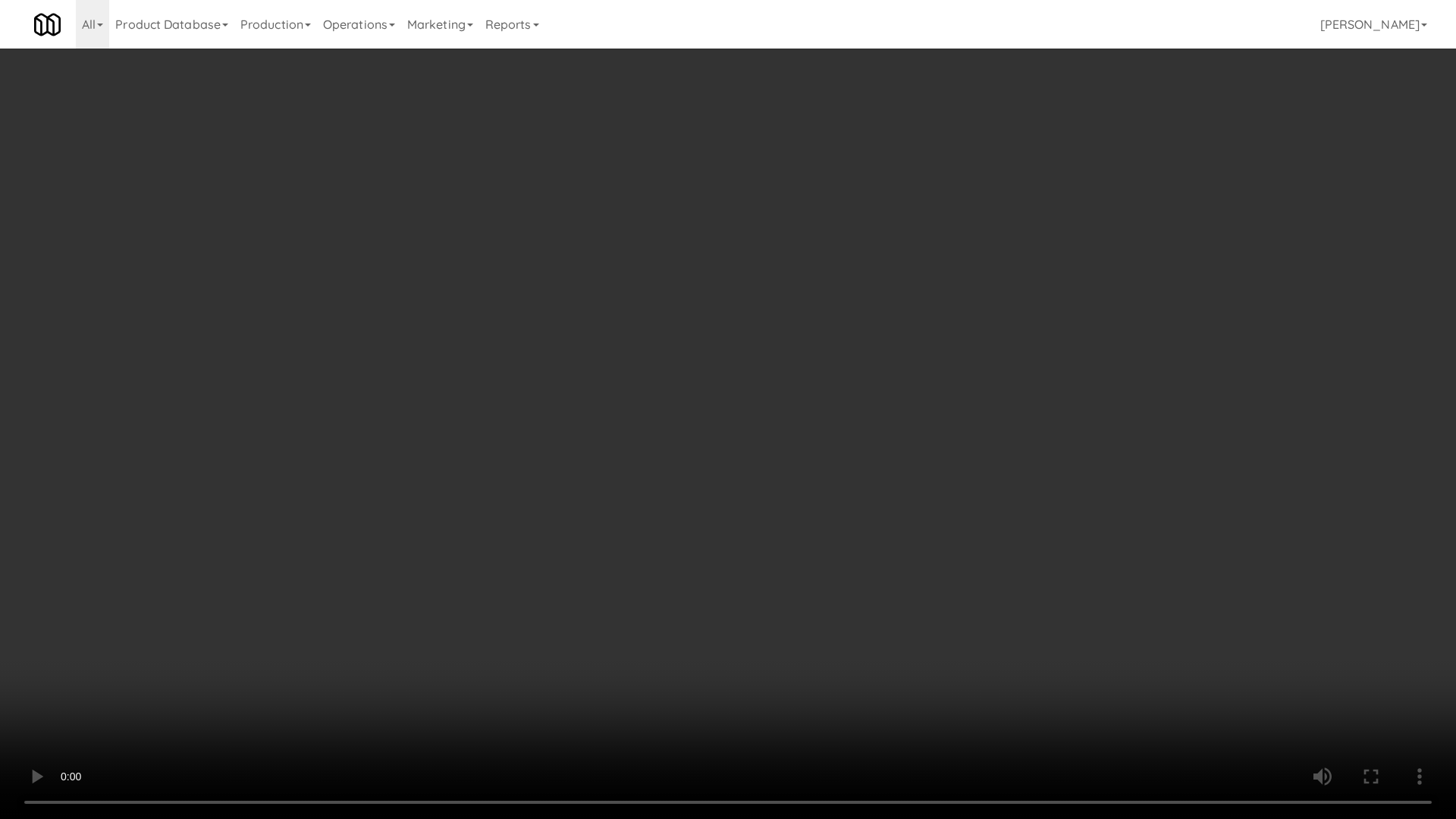
click at [869, 430] on video at bounding box center [728, 409] width 1456 height 819
drag, startPoint x: 918, startPoint y: 626, endPoint x: 921, endPoint y: 618, distance: 8.5
click at [921, 622] on video at bounding box center [728, 409] width 1456 height 819
click at [1061, 640] on video at bounding box center [728, 409] width 1456 height 819
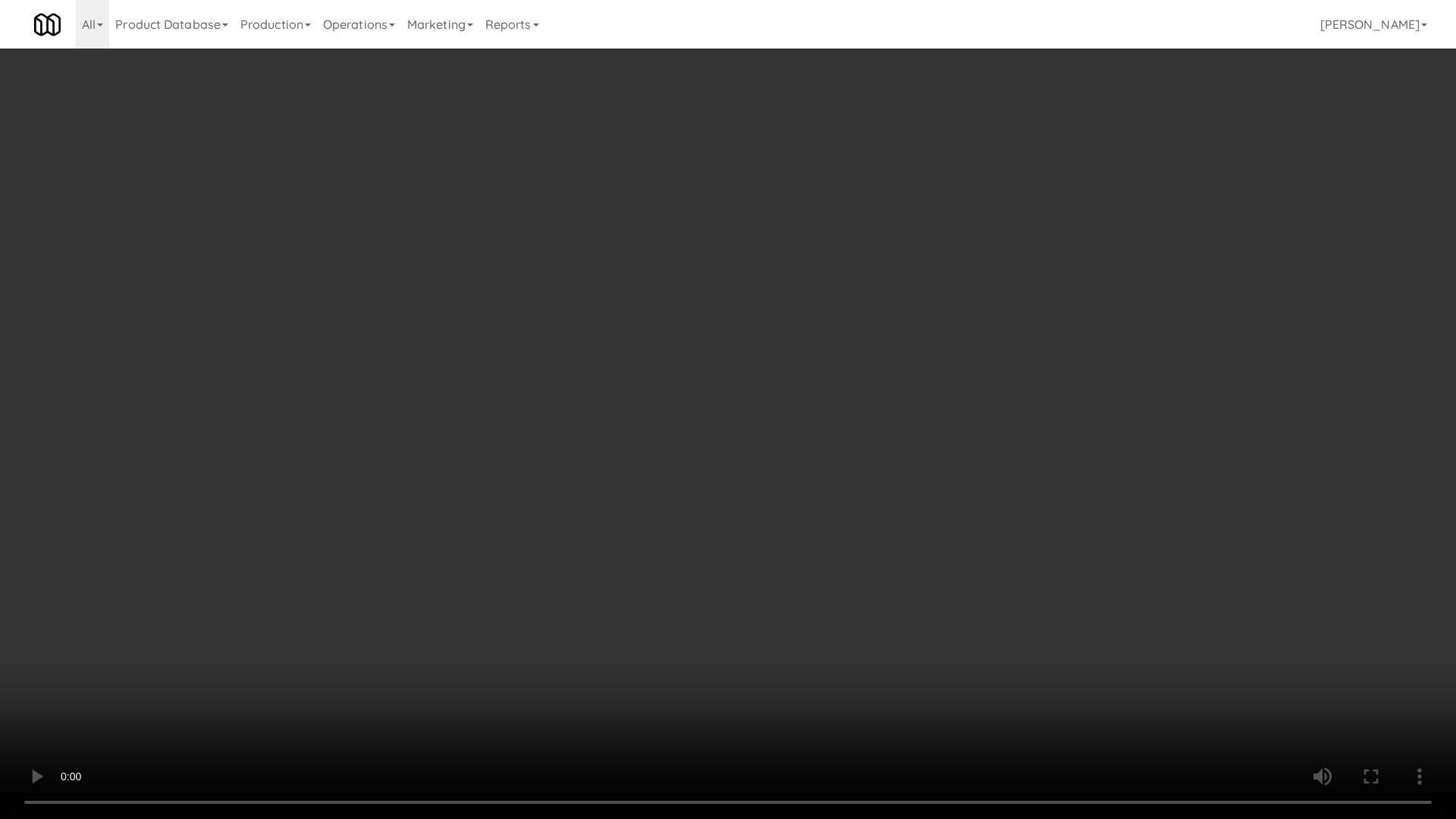
click at [1061, 631] on video at bounding box center [728, 409] width 1456 height 819
click at [1075, 625] on video at bounding box center [728, 409] width 1456 height 819
click at [1076, 626] on video at bounding box center [728, 409] width 1456 height 819
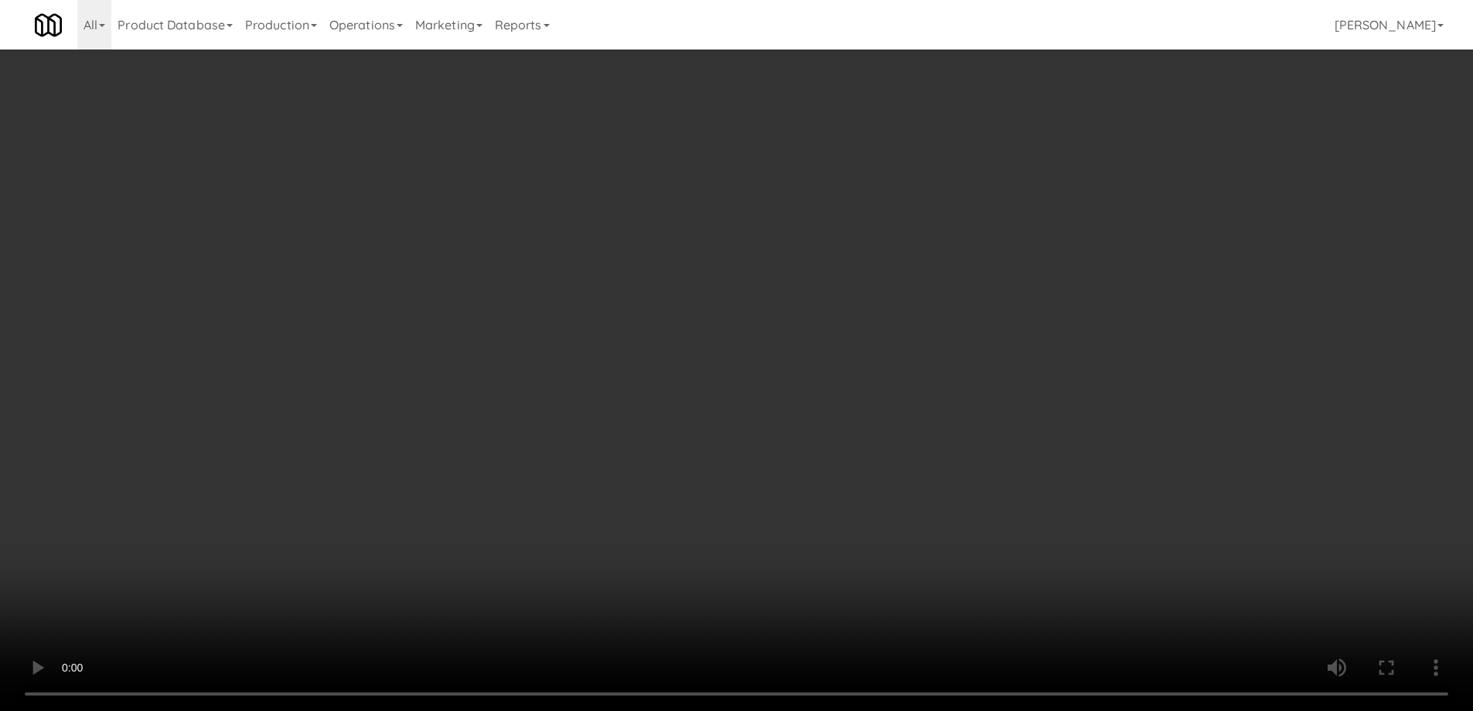
scroll to position [4142, 0]
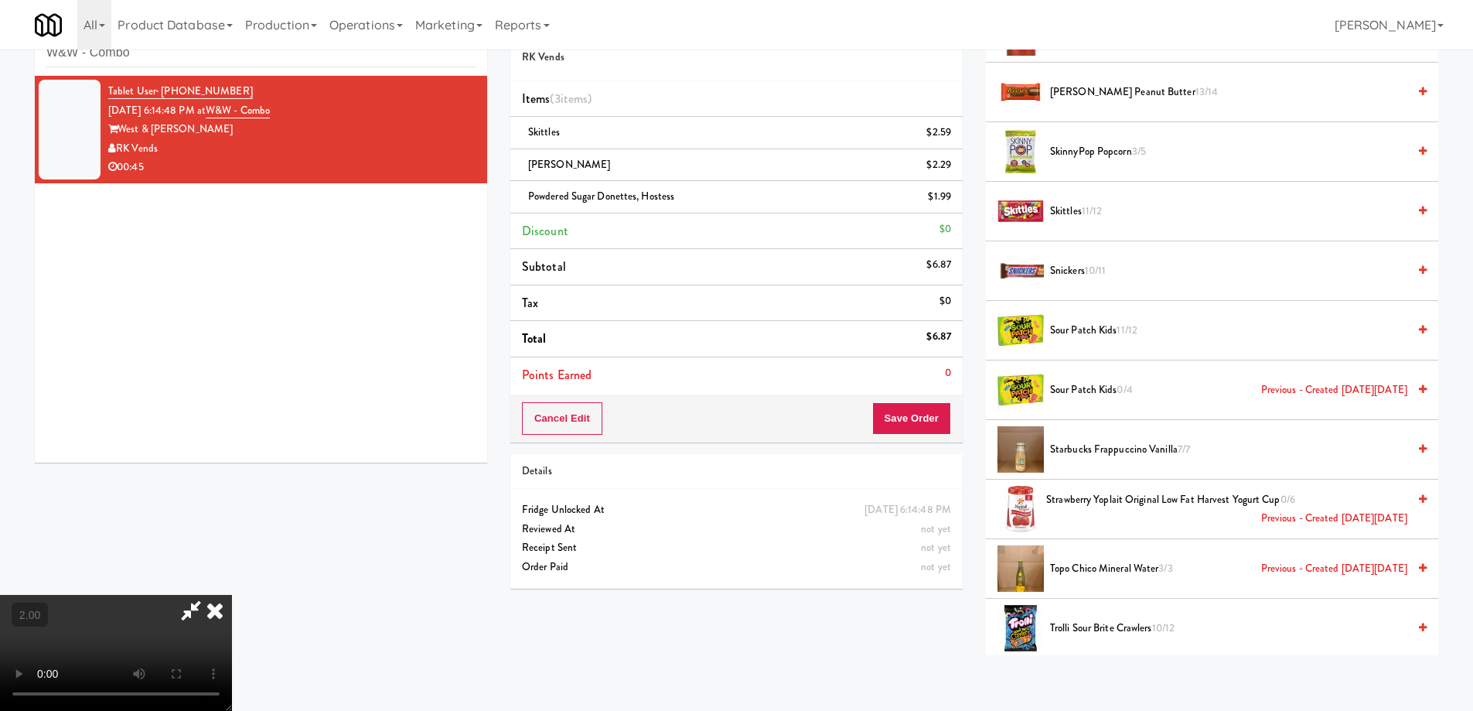
click at [1090, 333] on span "Sour Patch Kids 11/12" at bounding box center [1228, 330] width 357 height 19
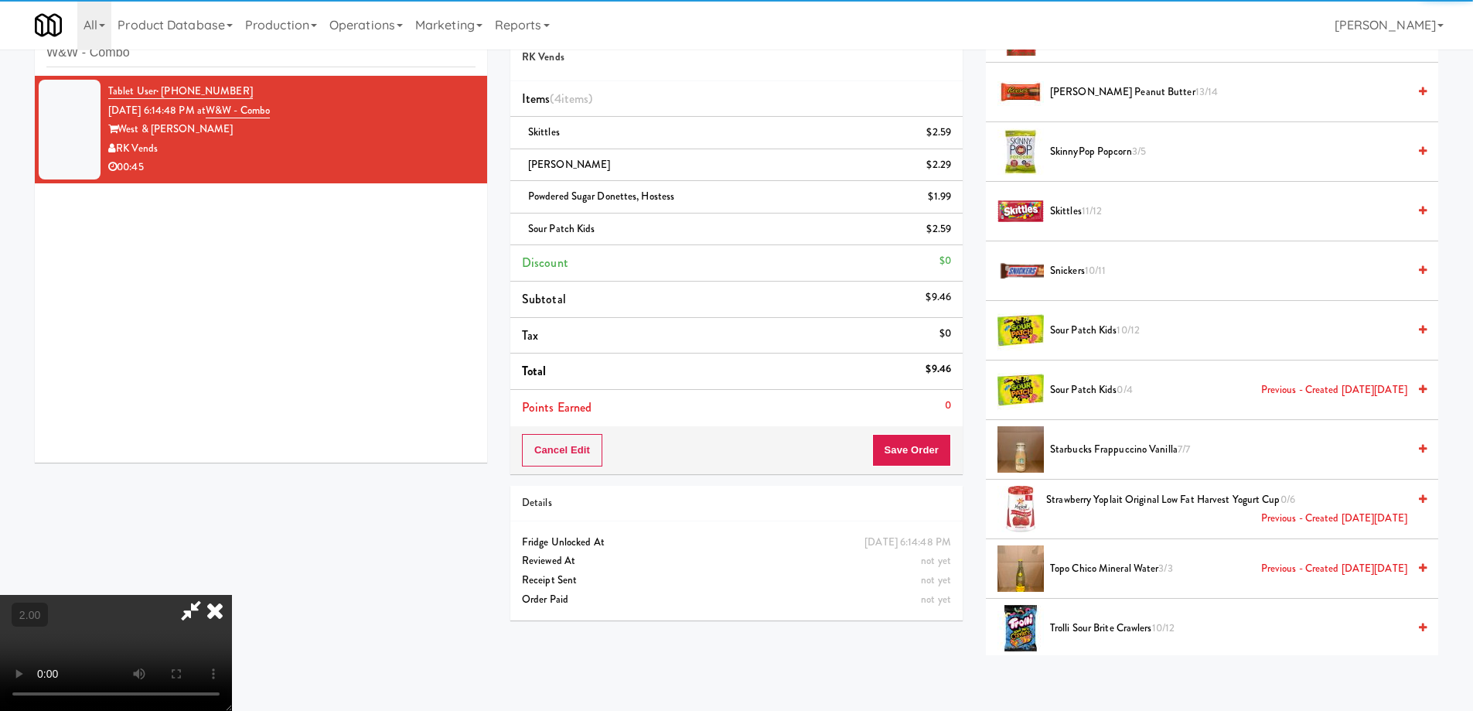
click at [232, 595] on video at bounding box center [116, 653] width 232 height 116
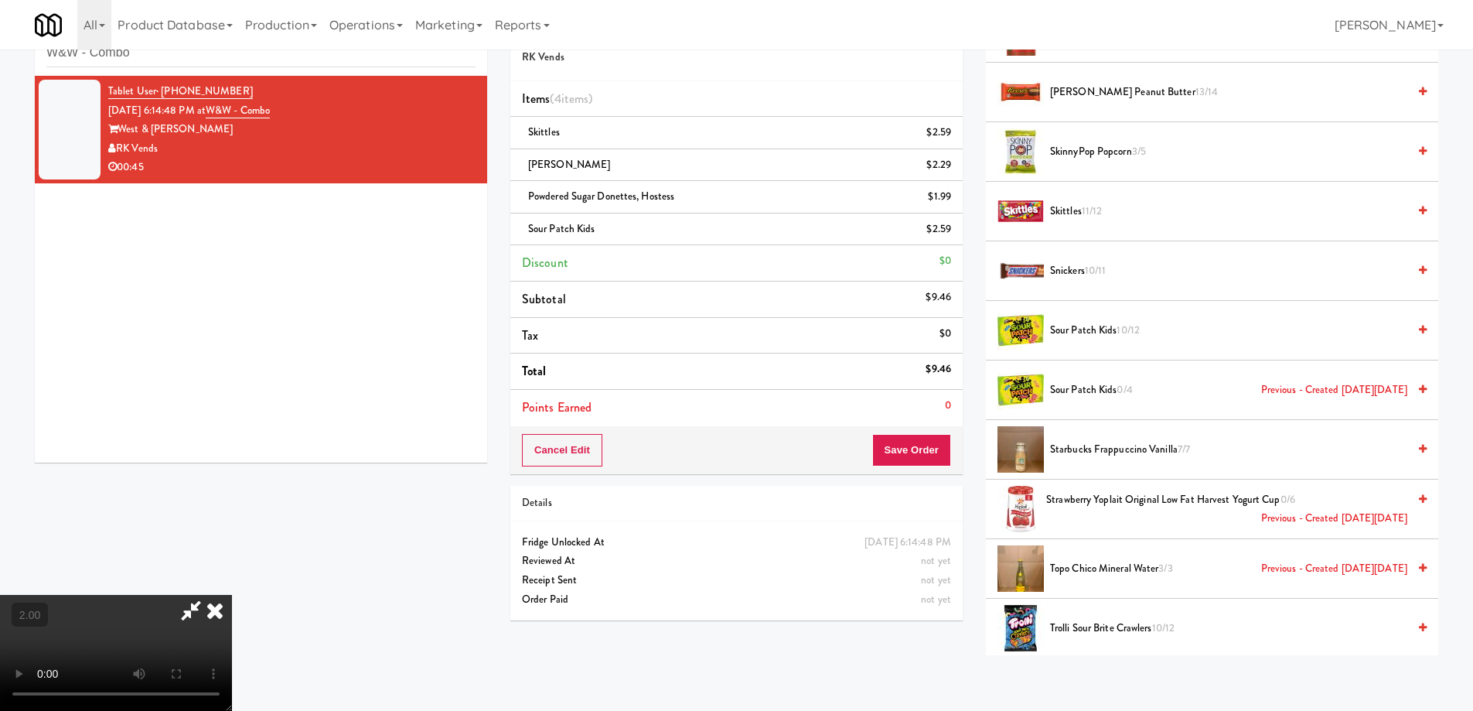
click at [232, 595] on video at bounding box center [116, 653] width 232 height 116
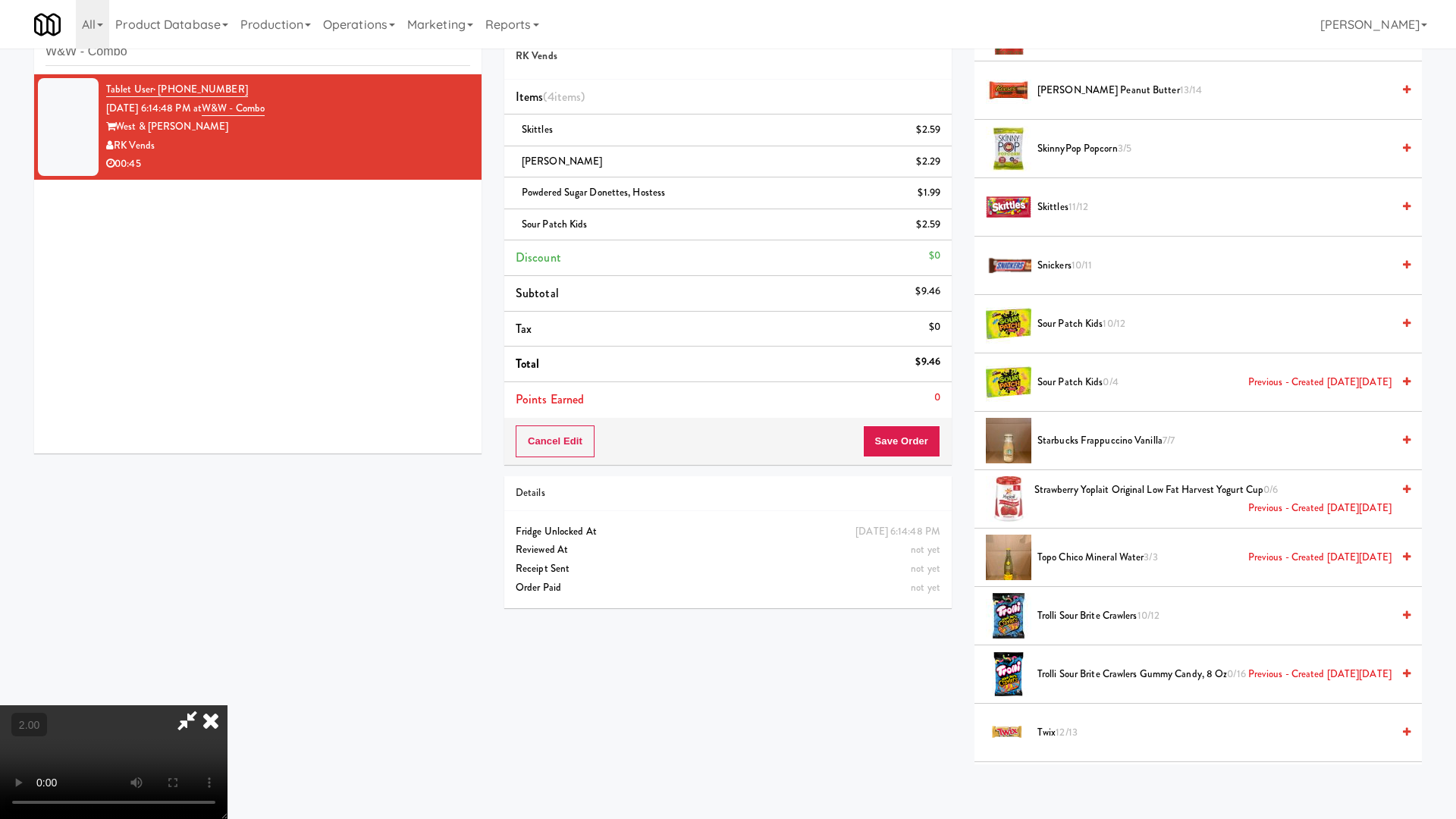
click at [227, 696] on video at bounding box center [114, 762] width 227 height 114
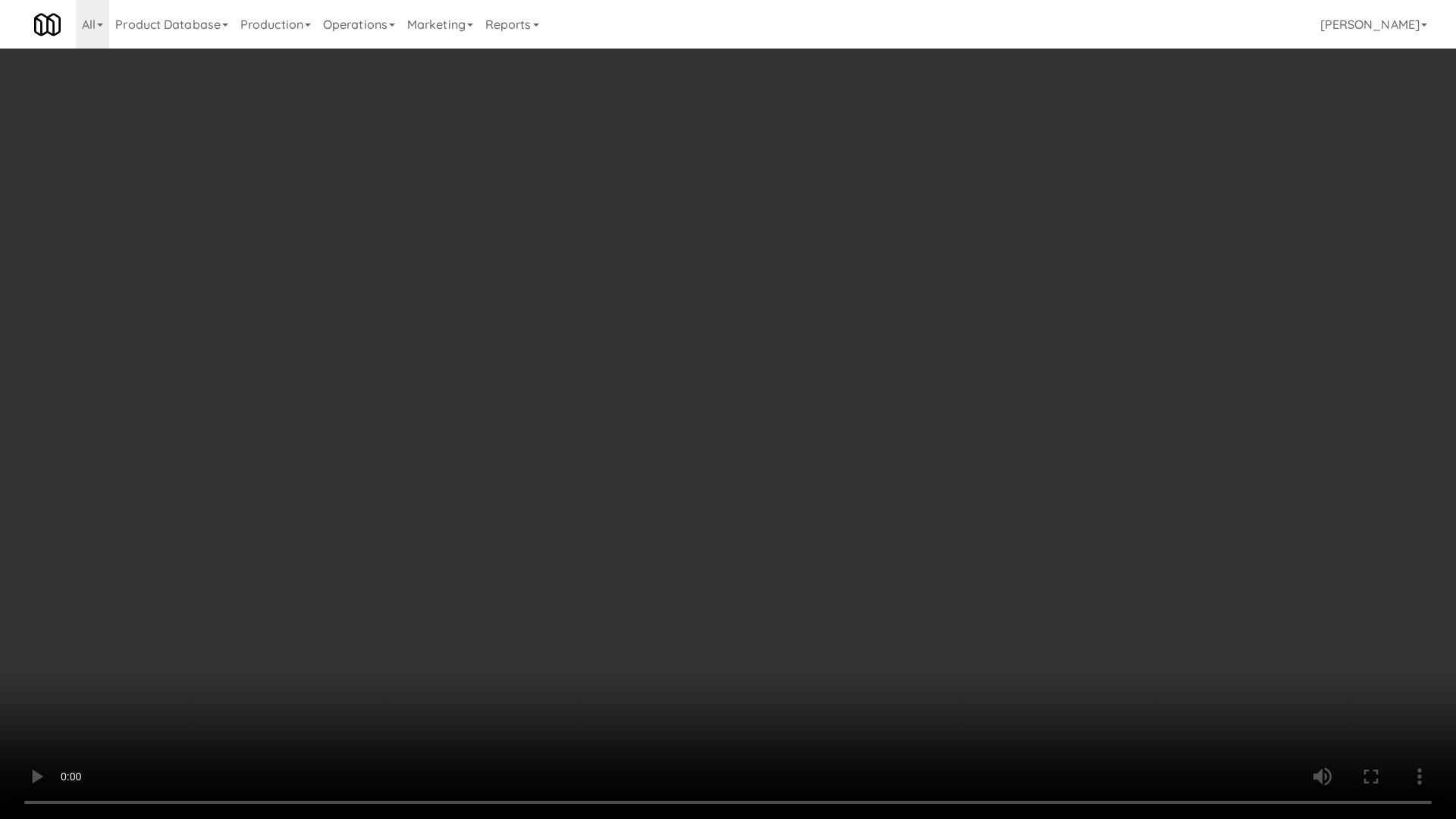
click at [660, 474] on video at bounding box center [728, 409] width 1456 height 819
click at [661, 474] on video at bounding box center [728, 409] width 1456 height 819
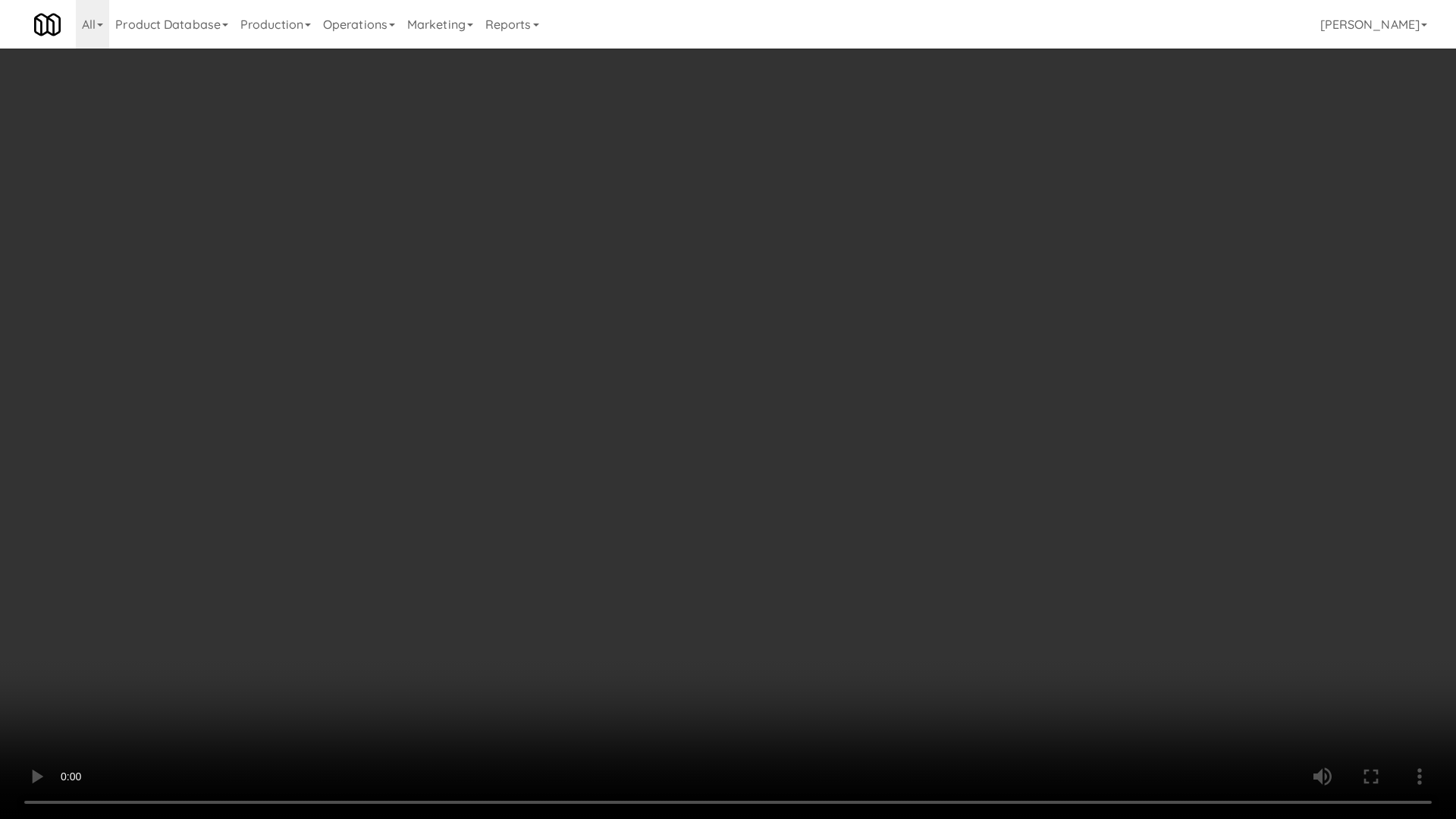
click at [661, 474] on video at bounding box center [728, 409] width 1456 height 819
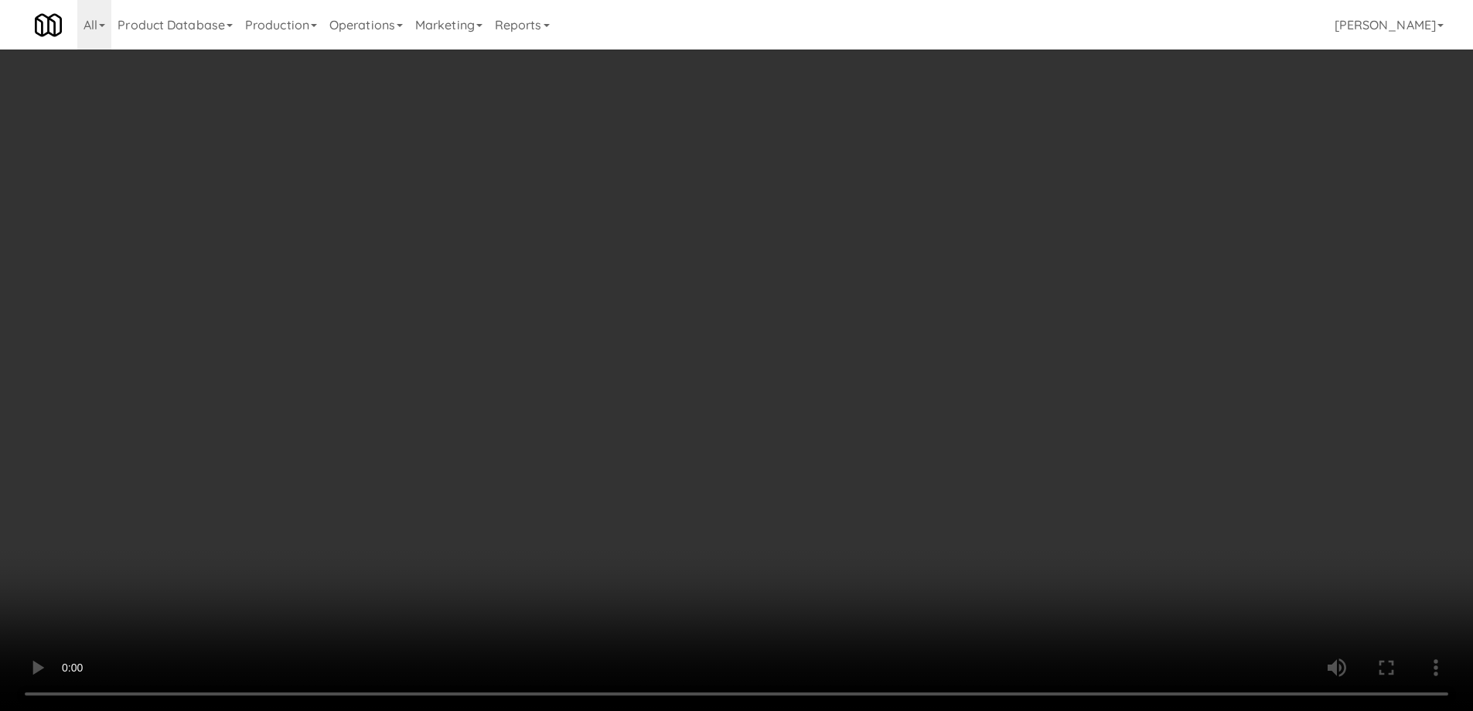
scroll to position [3606, 0]
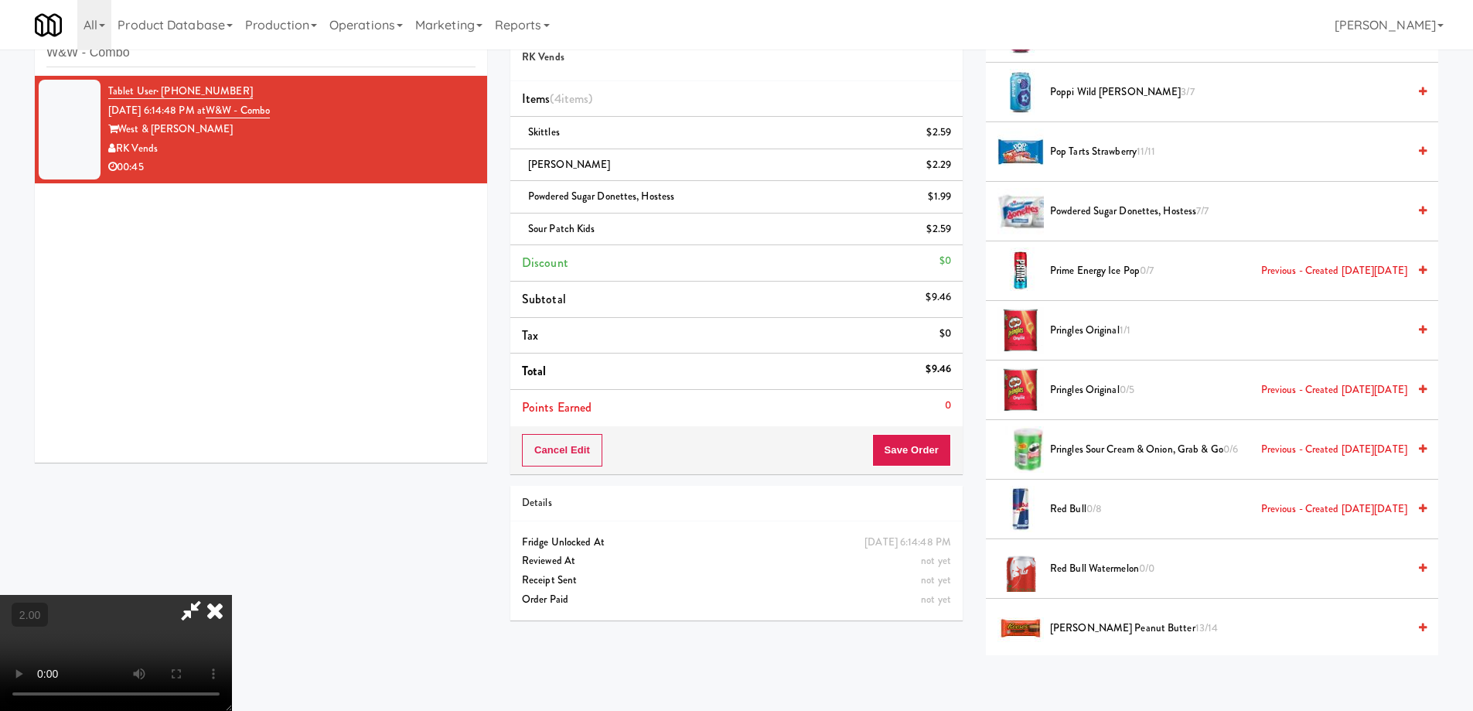
click at [1081, 329] on span "Pringles Original 1/1" at bounding box center [1228, 330] width 357 height 19
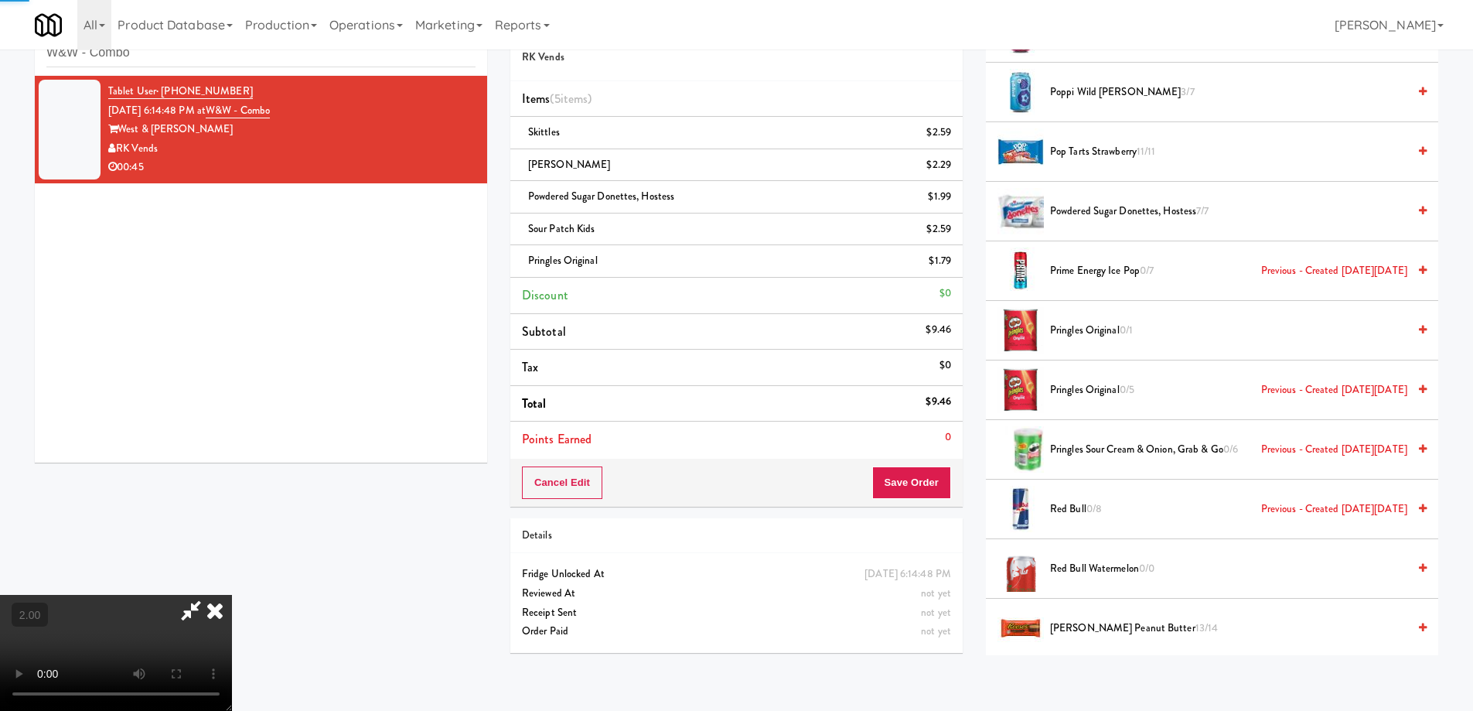
click at [232, 595] on video at bounding box center [116, 653] width 232 height 116
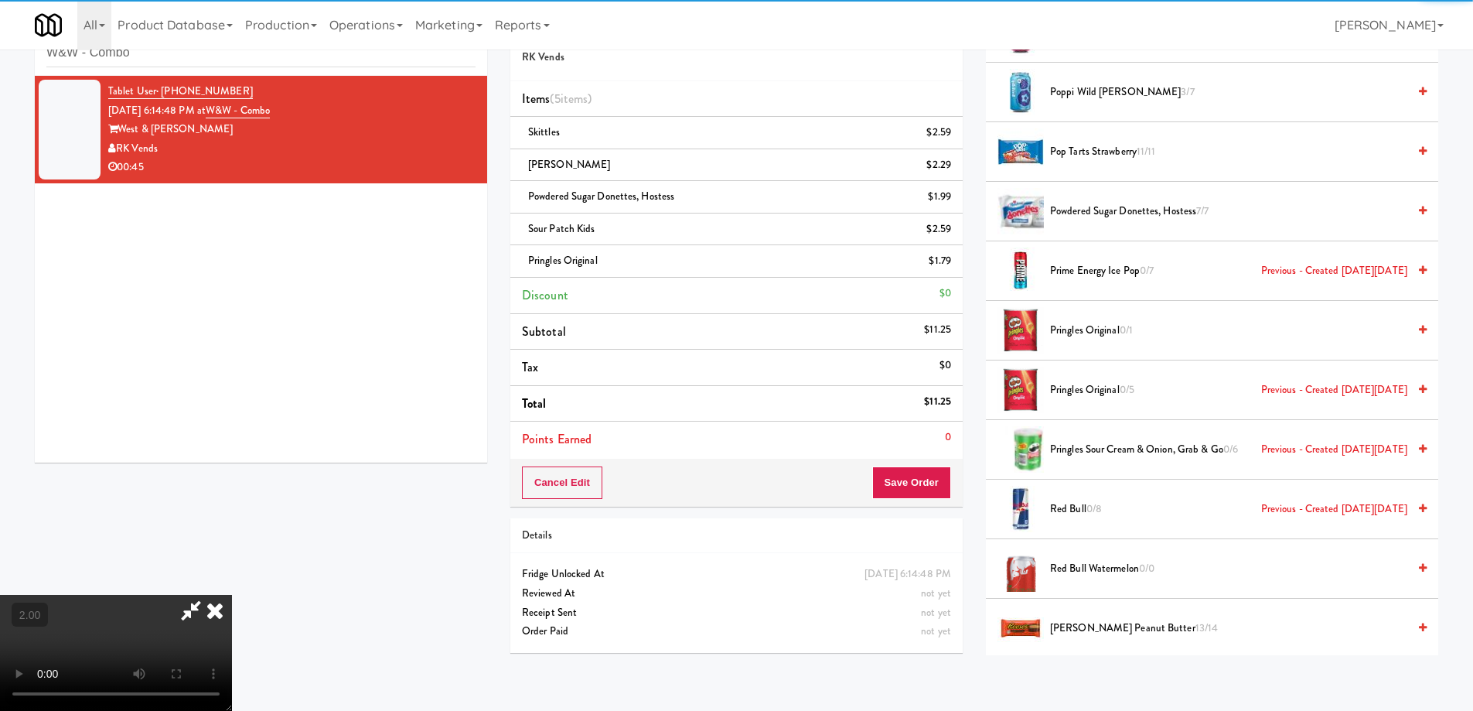
click at [232, 595] on video at bounding box center [116, 653] width 232 height 116
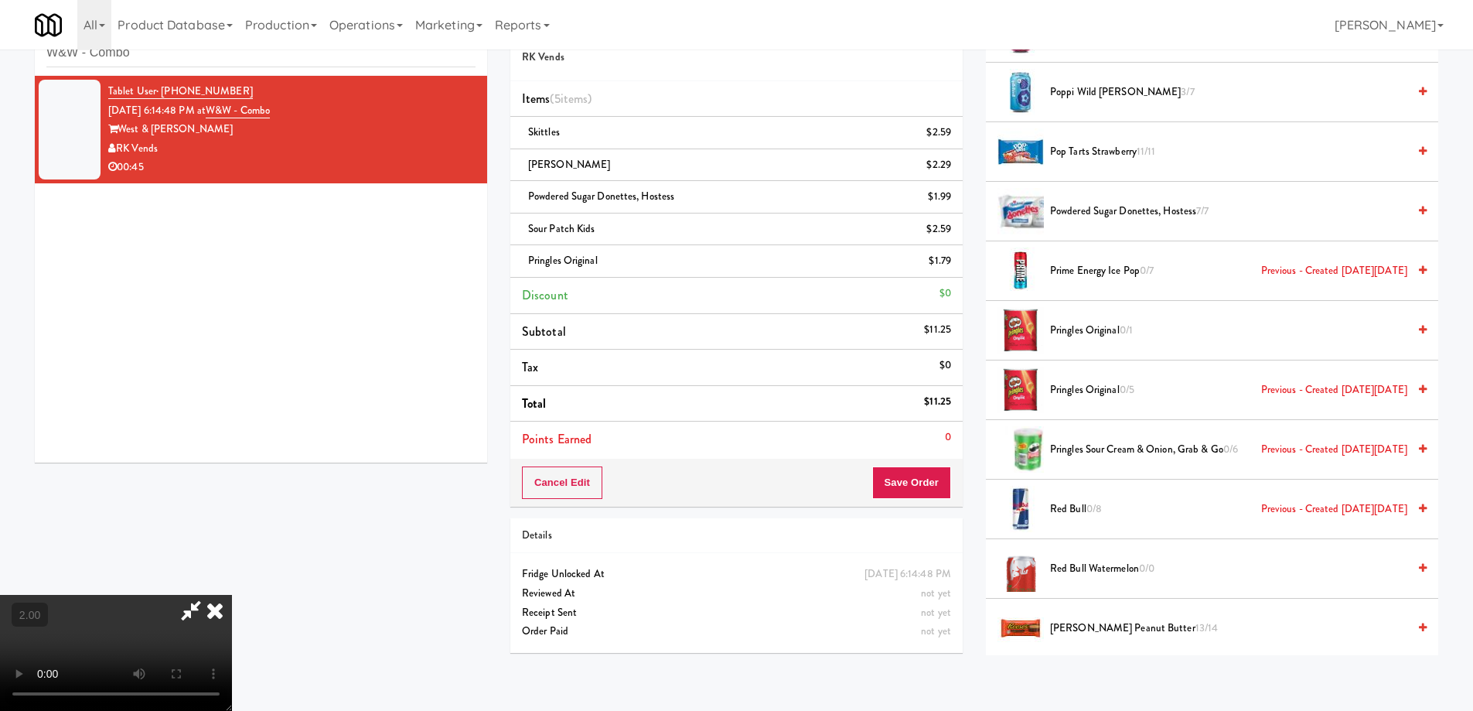
click at [232, 595] on video at bounding box center [116, 653] width 232 height 116
click at [939, 487] on button "Save Order" at bounding box center [911, 482] width 79 height 32
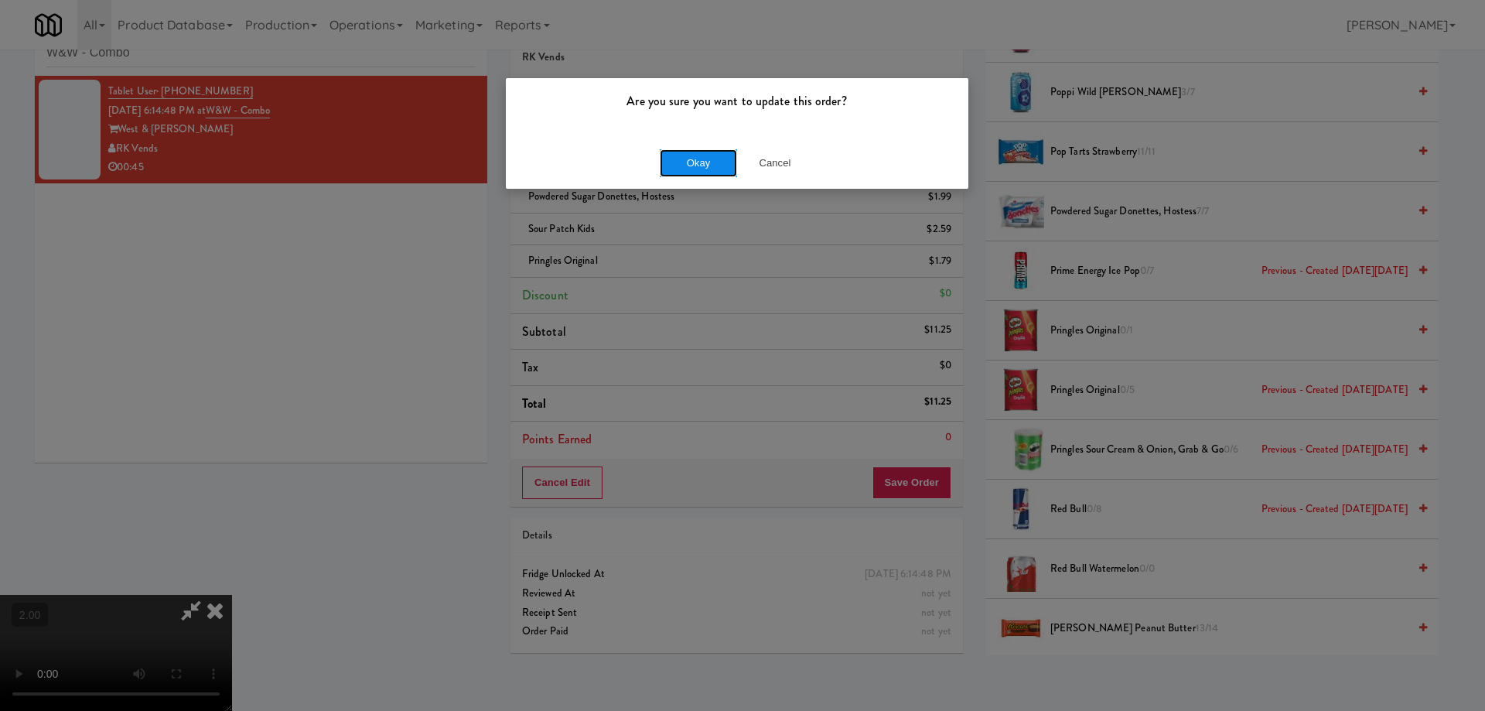
click at [701, 154] on button "Okay" at bounding box center [698, 163] width 77 height 28
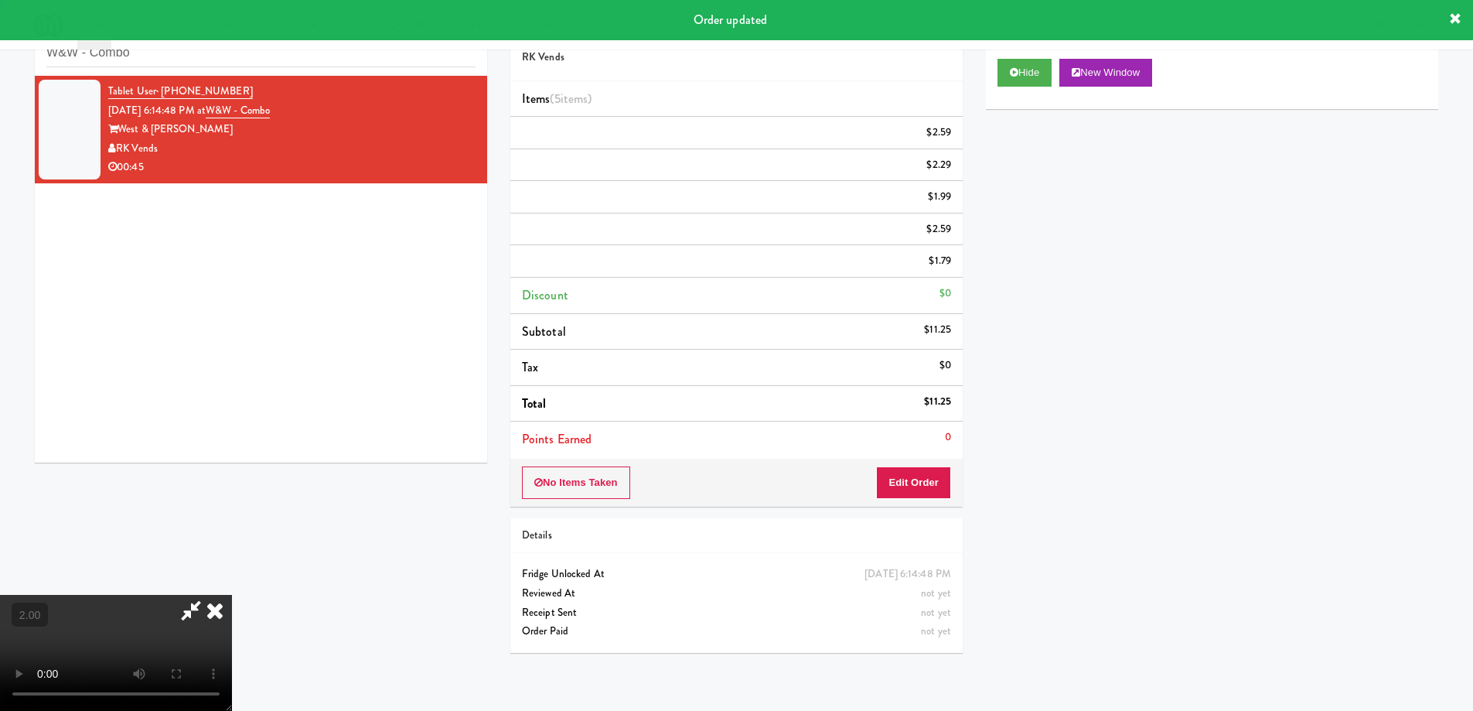
scroll to position [0, 0]
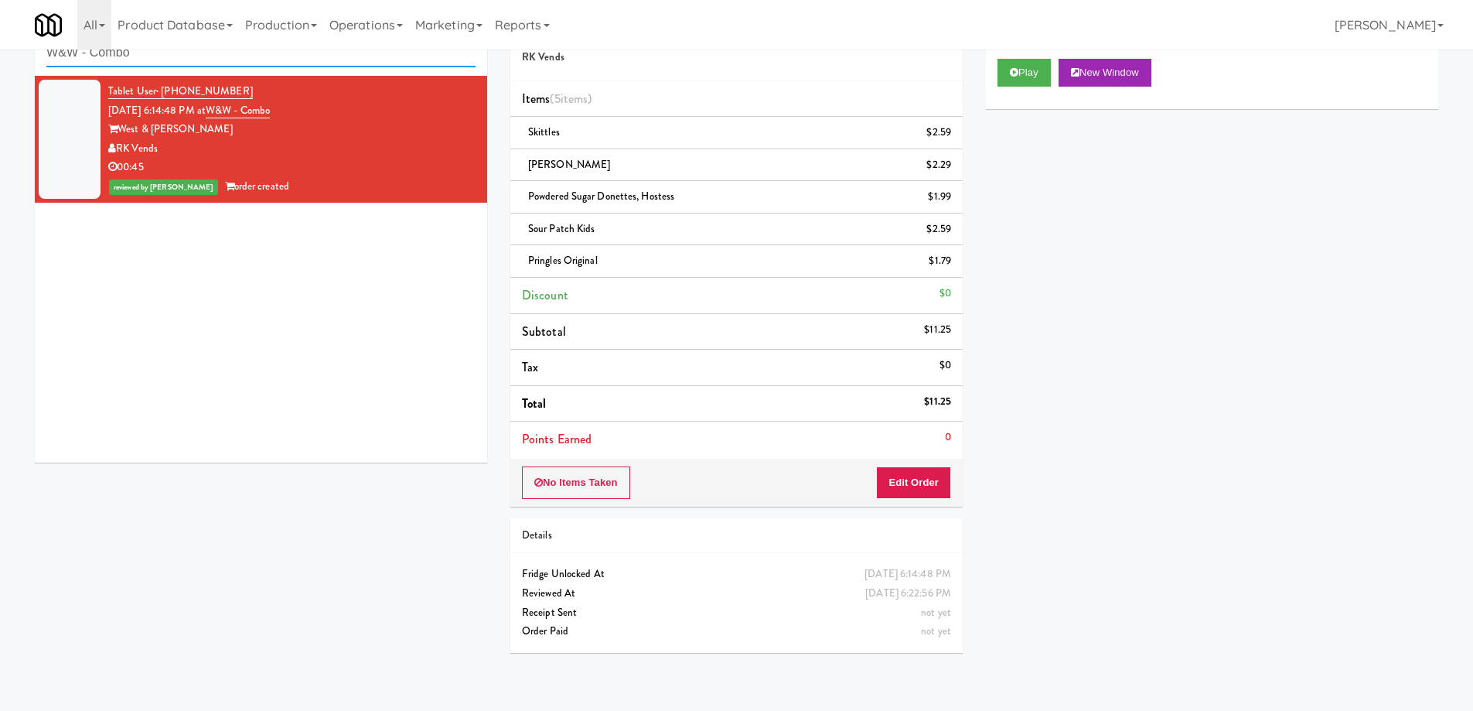
click at [189, 57] on input "W&W - Combo" at bounding box center [260, 53] width 429 height 29
click at [188, 57] on input "W&W - Combo" at bounding box center [260, 53] width 429 height 29
paste input "Estate - Cooler - Left"
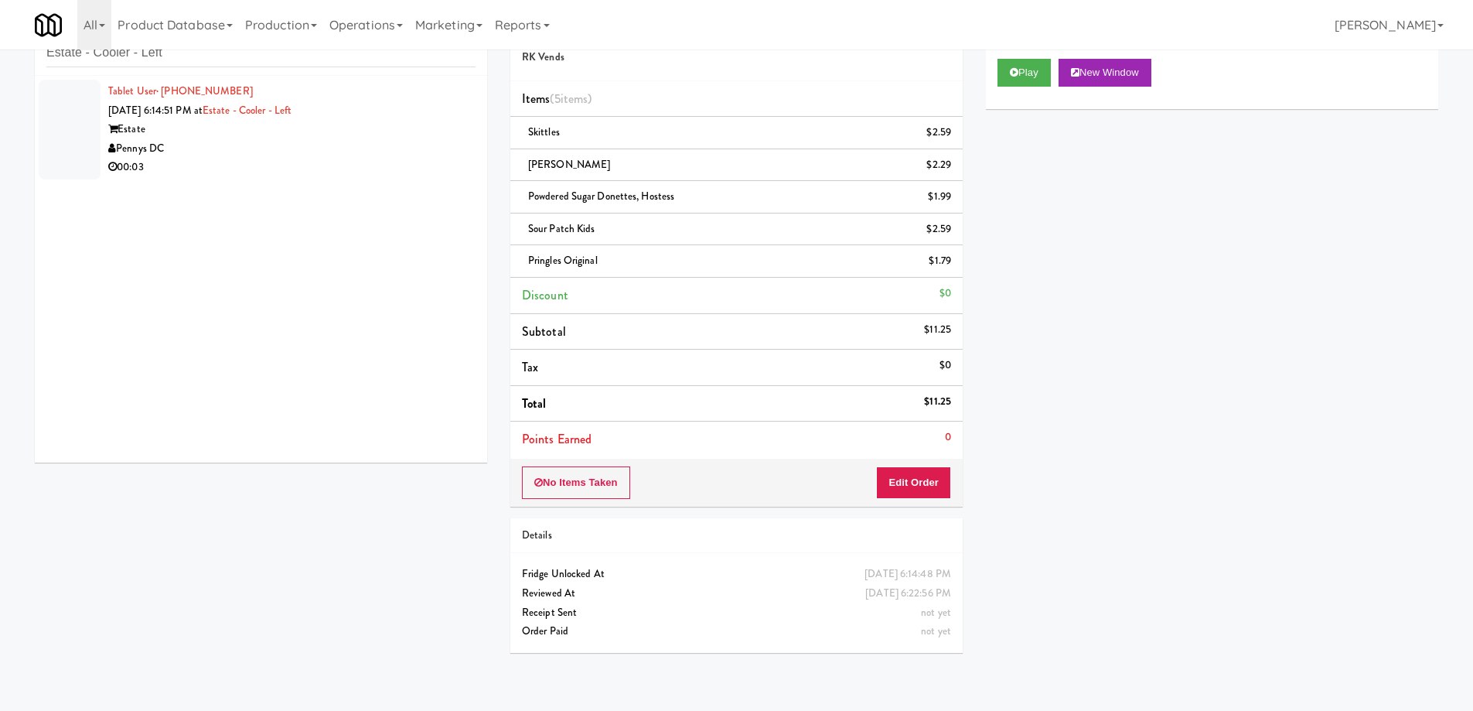
click at [411, 168] on div "00:03" at bounding box center [291, 167] width 367 height 19
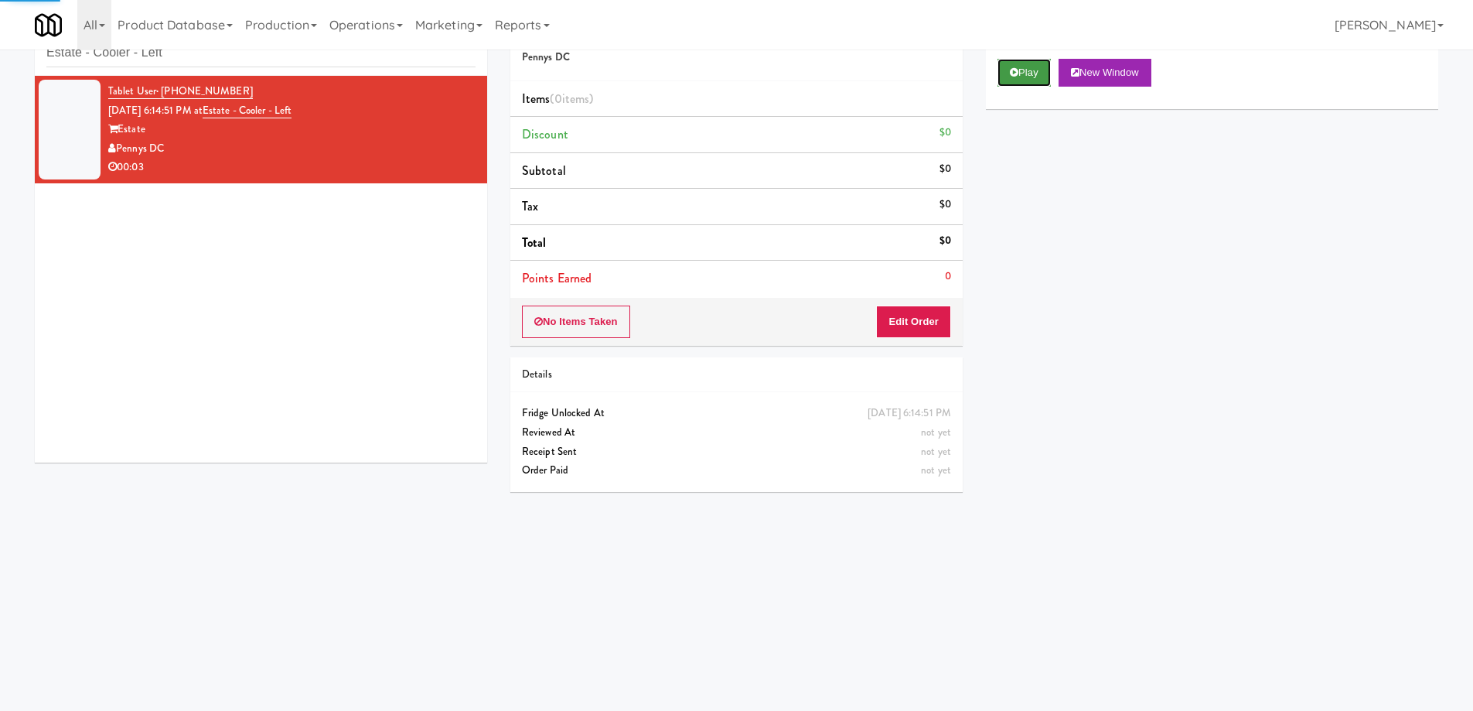
click at [1044, 65] on button "Play" at bounding box center [1024, 73] width 53 height 28
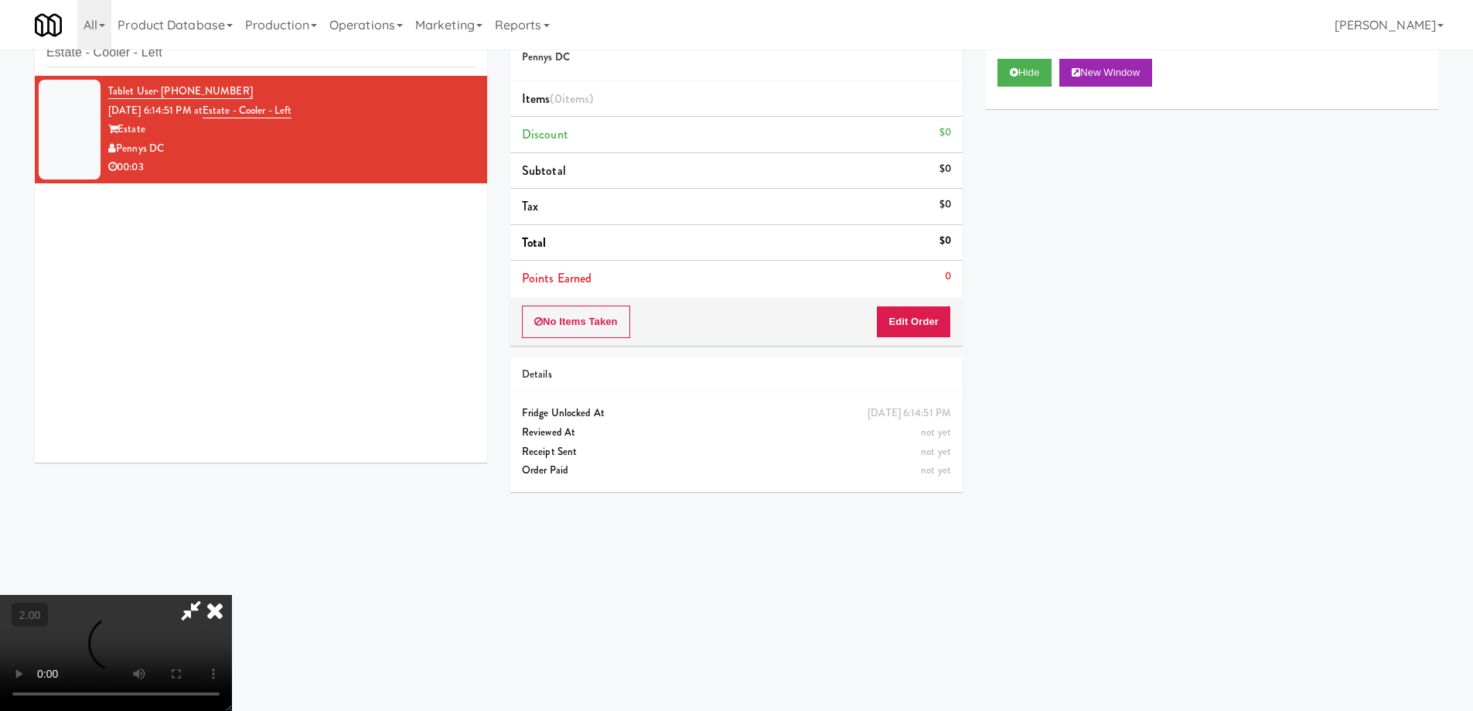
click at [232, 595] on video at bounding box center [116, 653] width 232 height 116
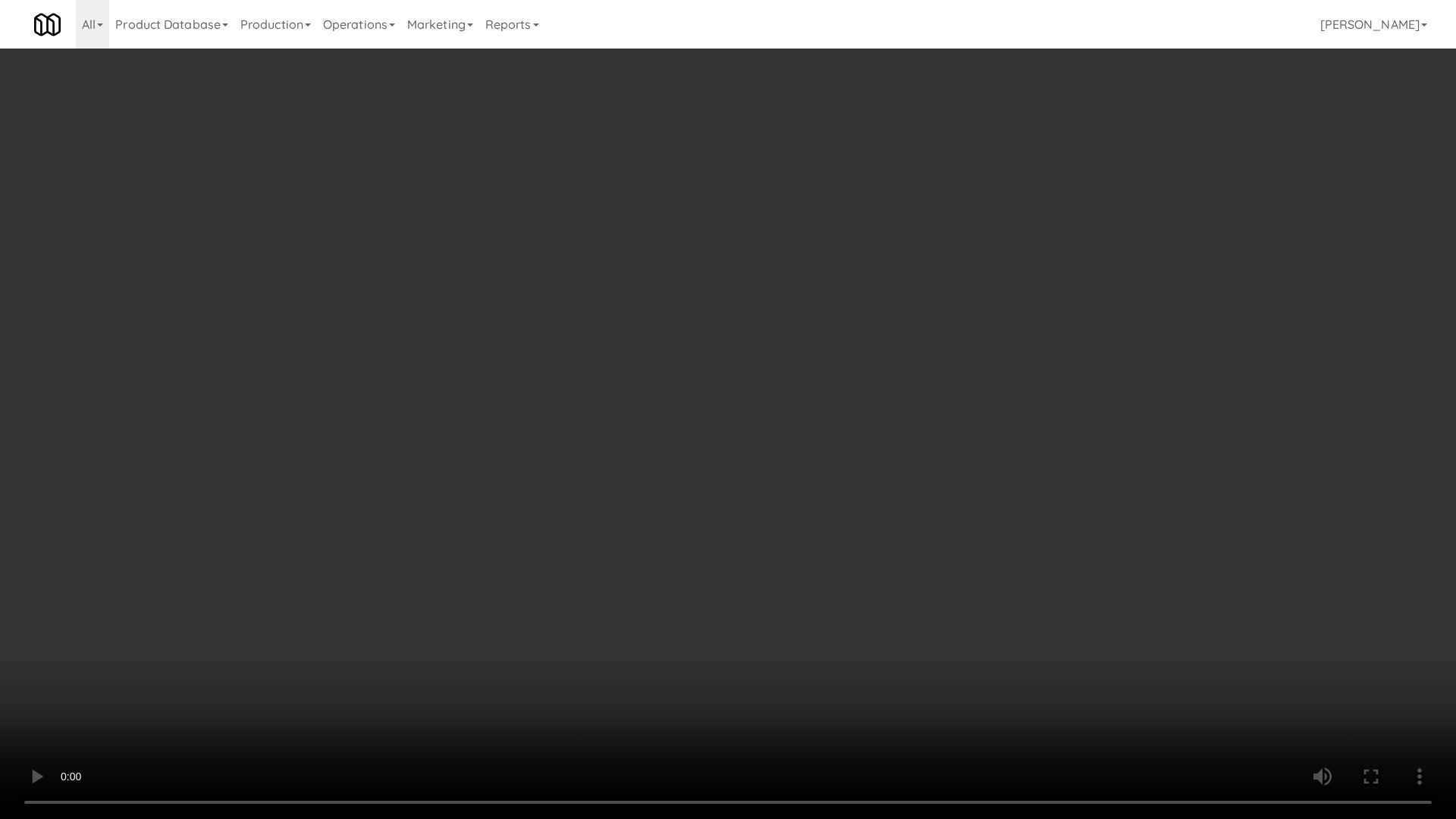
click at [878, 457] on video at bounding box center [728, 409] width 1456 height 819
click at [879, 457] on video at bounding box center [728, 409] width 1456 height 819
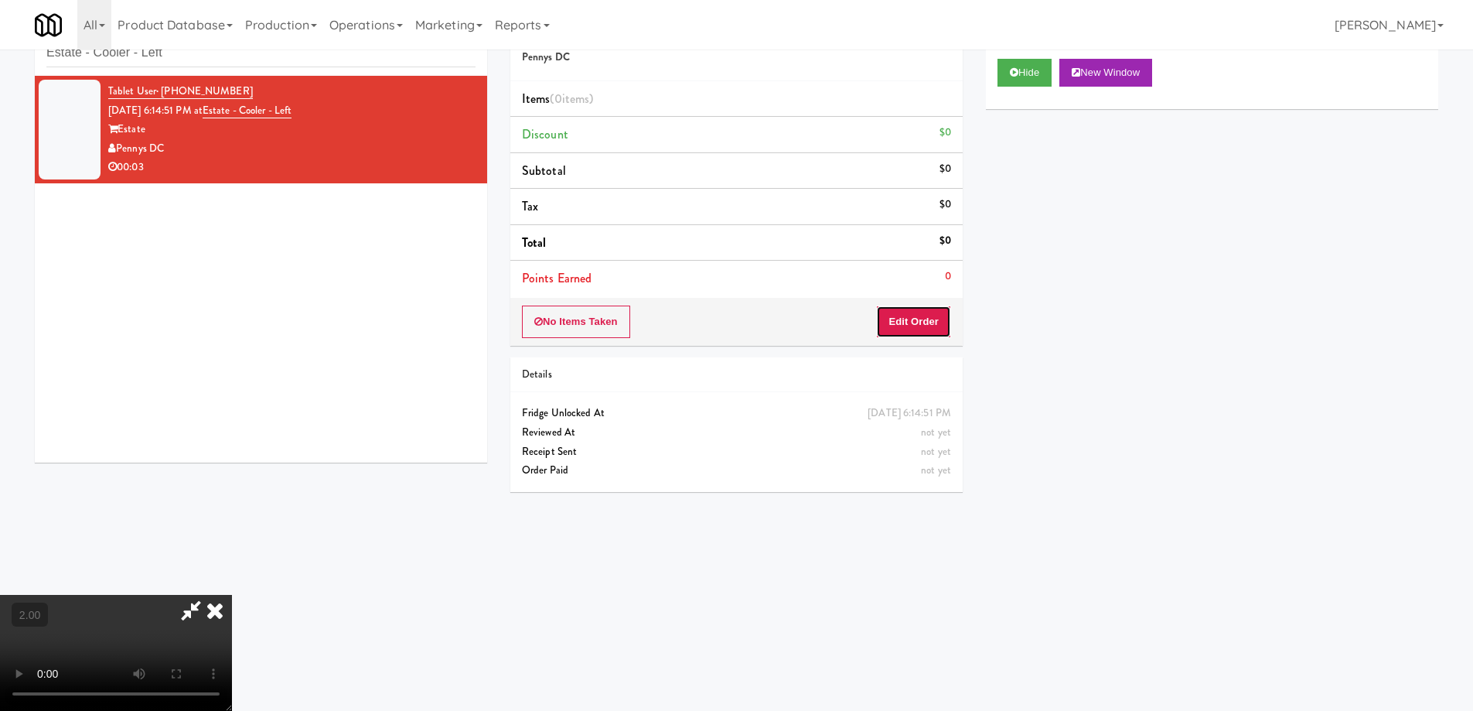
click at [927, 316] on button "Edit Order" at bounding box center [913, 321] width 75 height 32
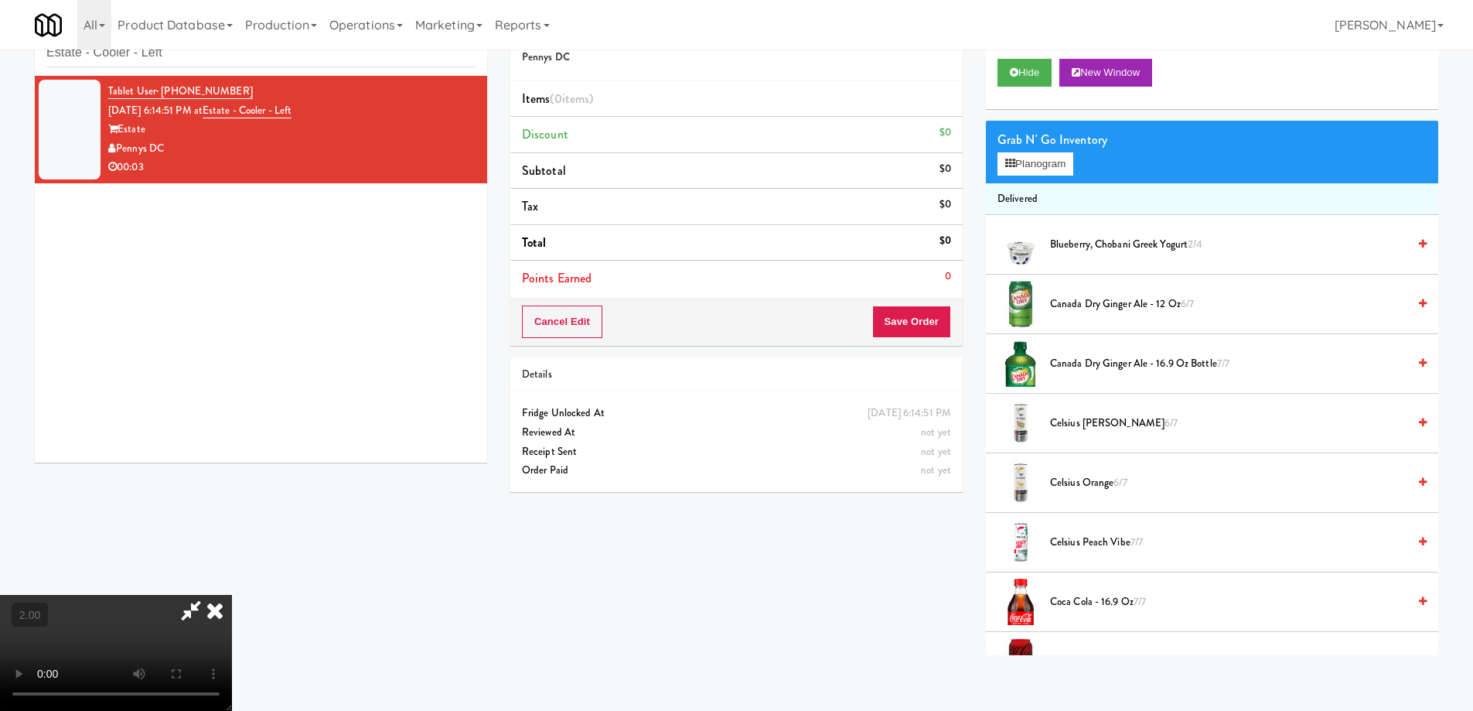
click at [1081, 358] on span "Canada Dry Ginger Ale - 16.9 oz Bottle 7/7" at bounding box center [1228, 363] width 357 height 19
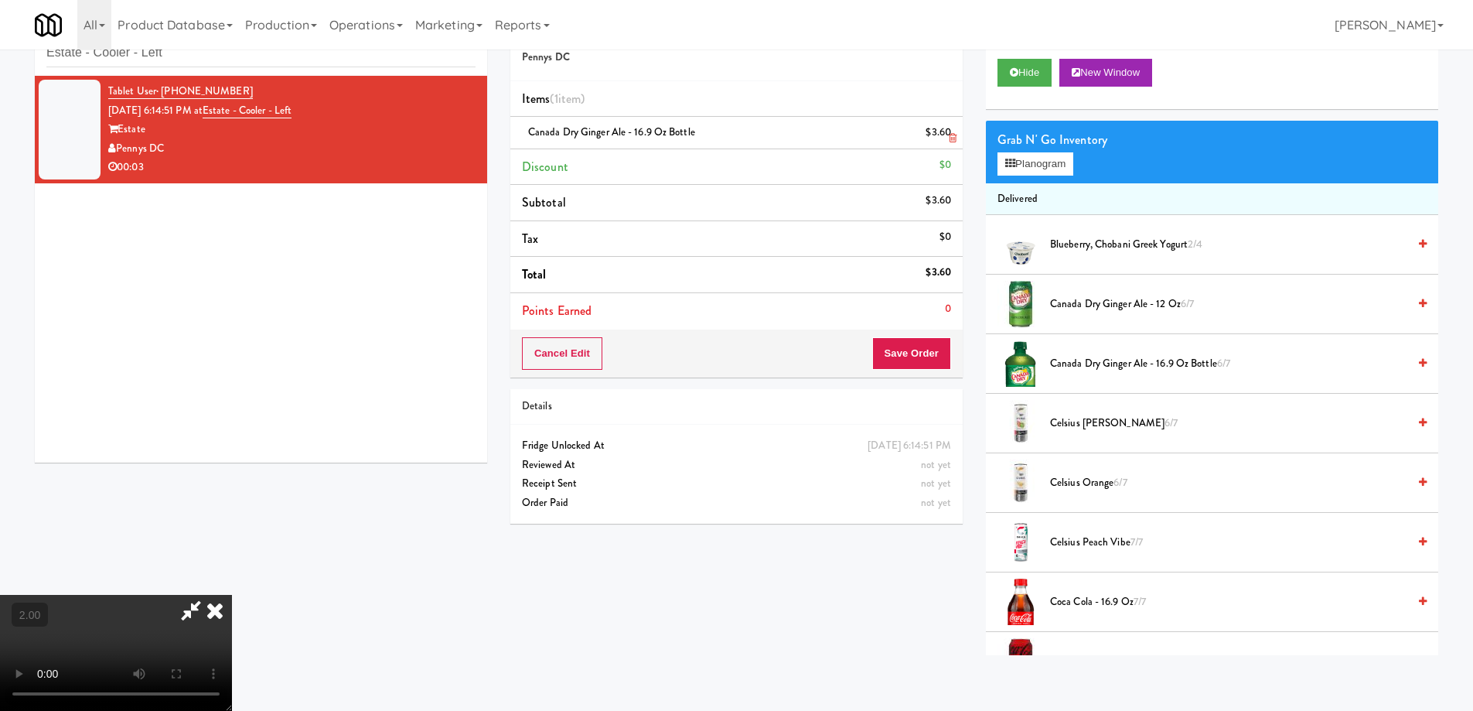
click at [953, 135] on icon at bounding box center [953, 138] width 8 height 10
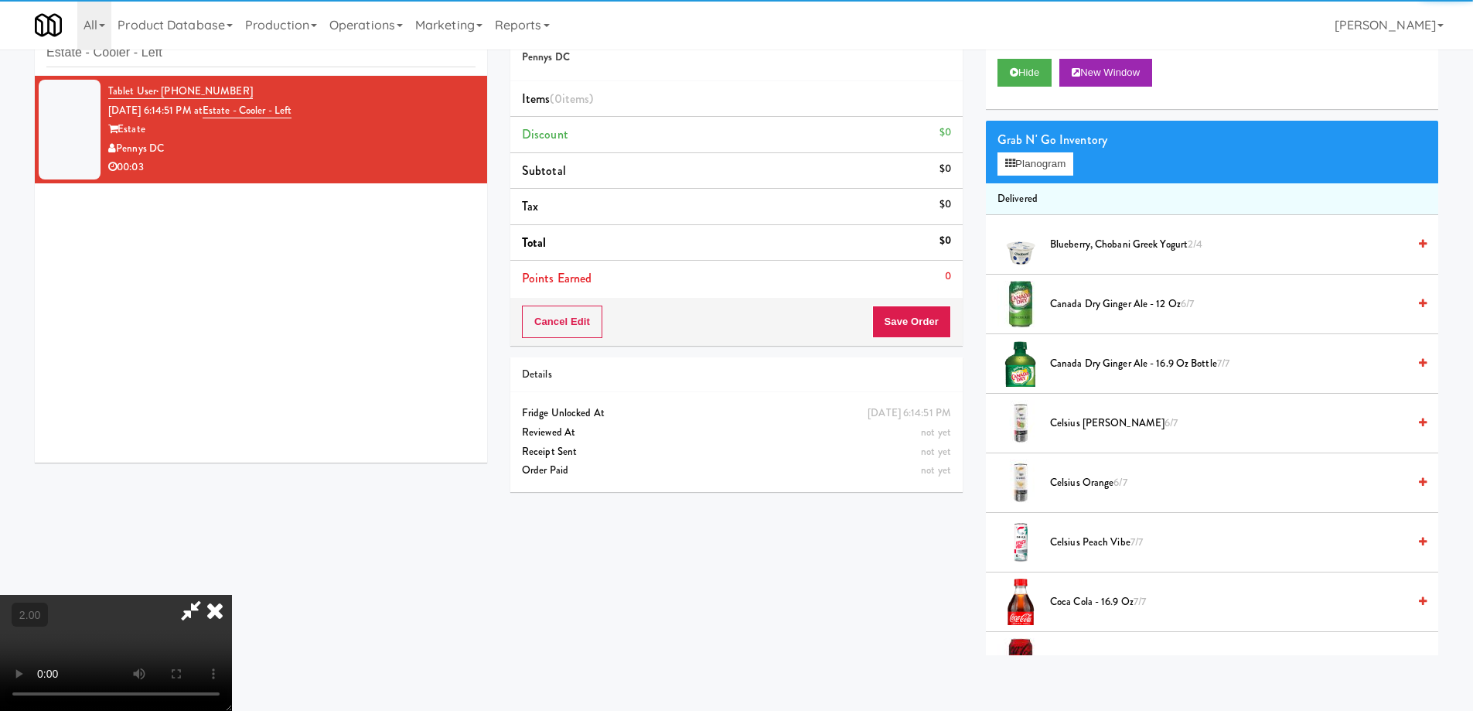
click at [1068, 300] on span "Canada Dry Ginger Ale - 12 oz 6/7" at bounding box center [1228, 304] width 357 height 19
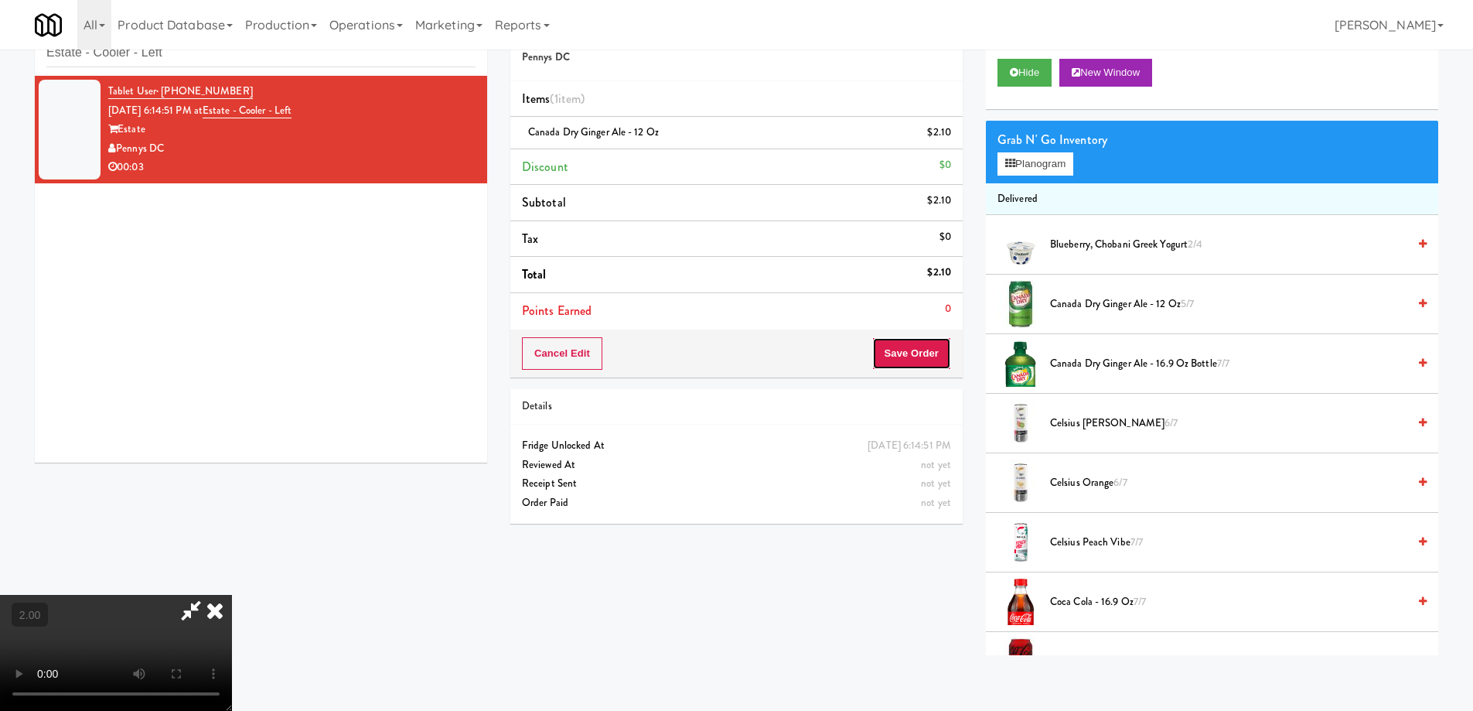
click at [921, 356] on button "Save Order" at bounding box center [911, 353] width 79 height 32
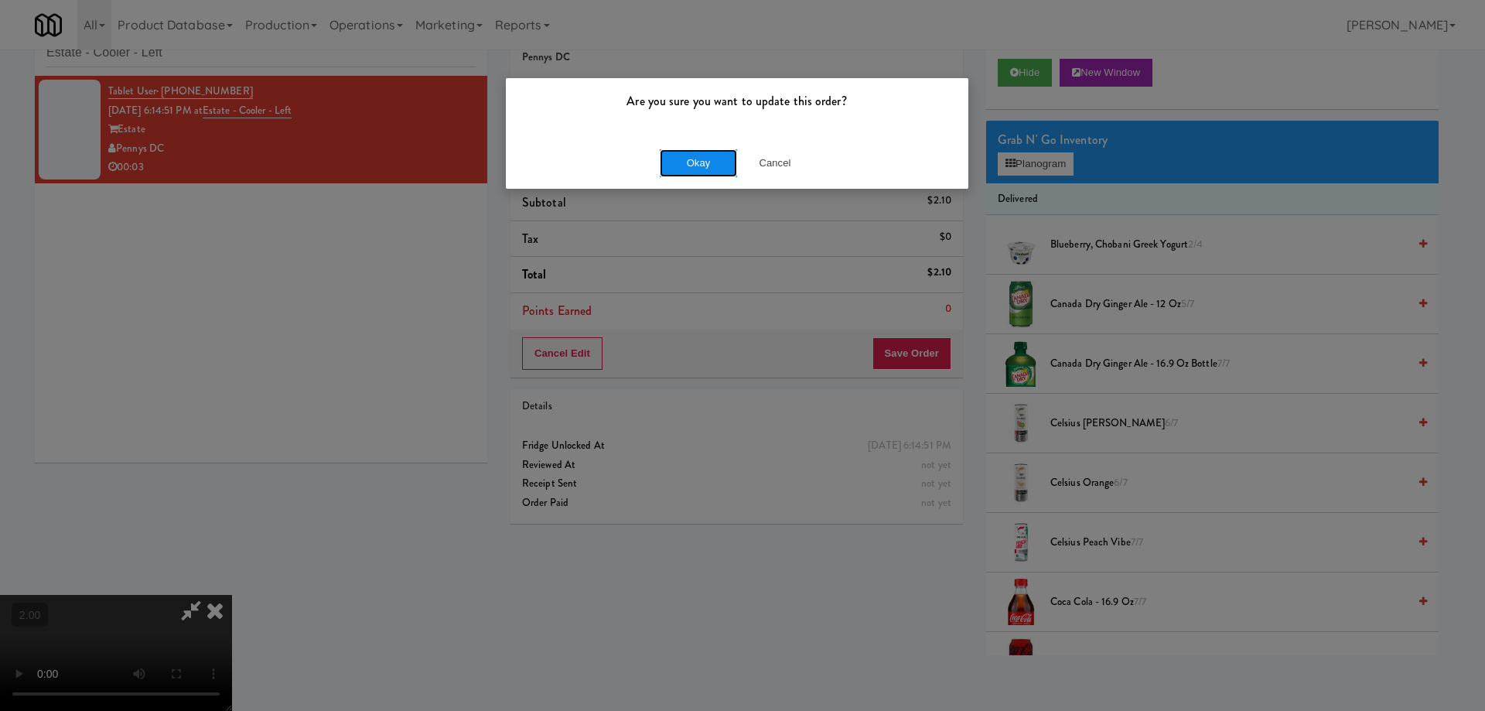
click at [707, 174] on button "Okay" at bounding box center [698, 163] width 77 height 28
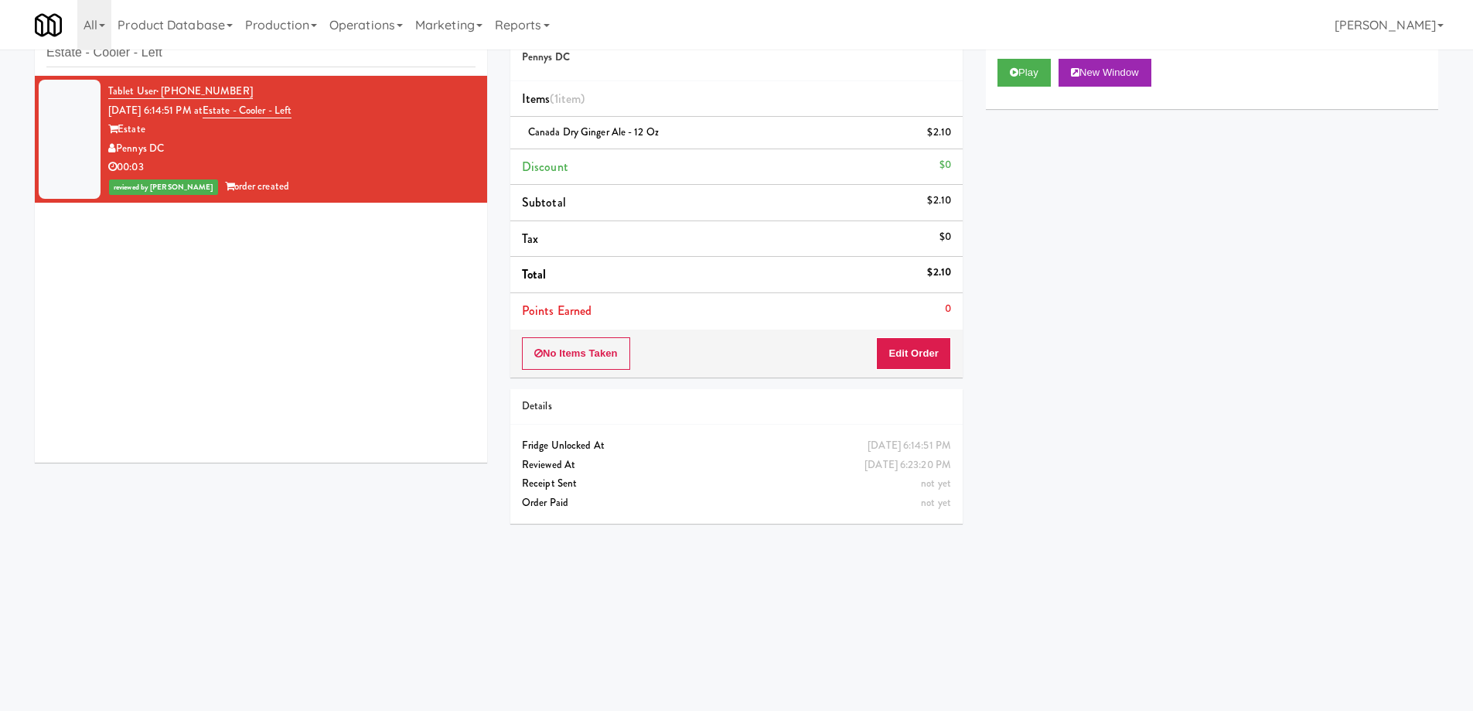
scroll to position [0, 0]
click at [136, 59] on input "Estate - Cooler - Left" at bounding box center [260, 53] width 429 height 29
paste input "500 West Trade - Combo"
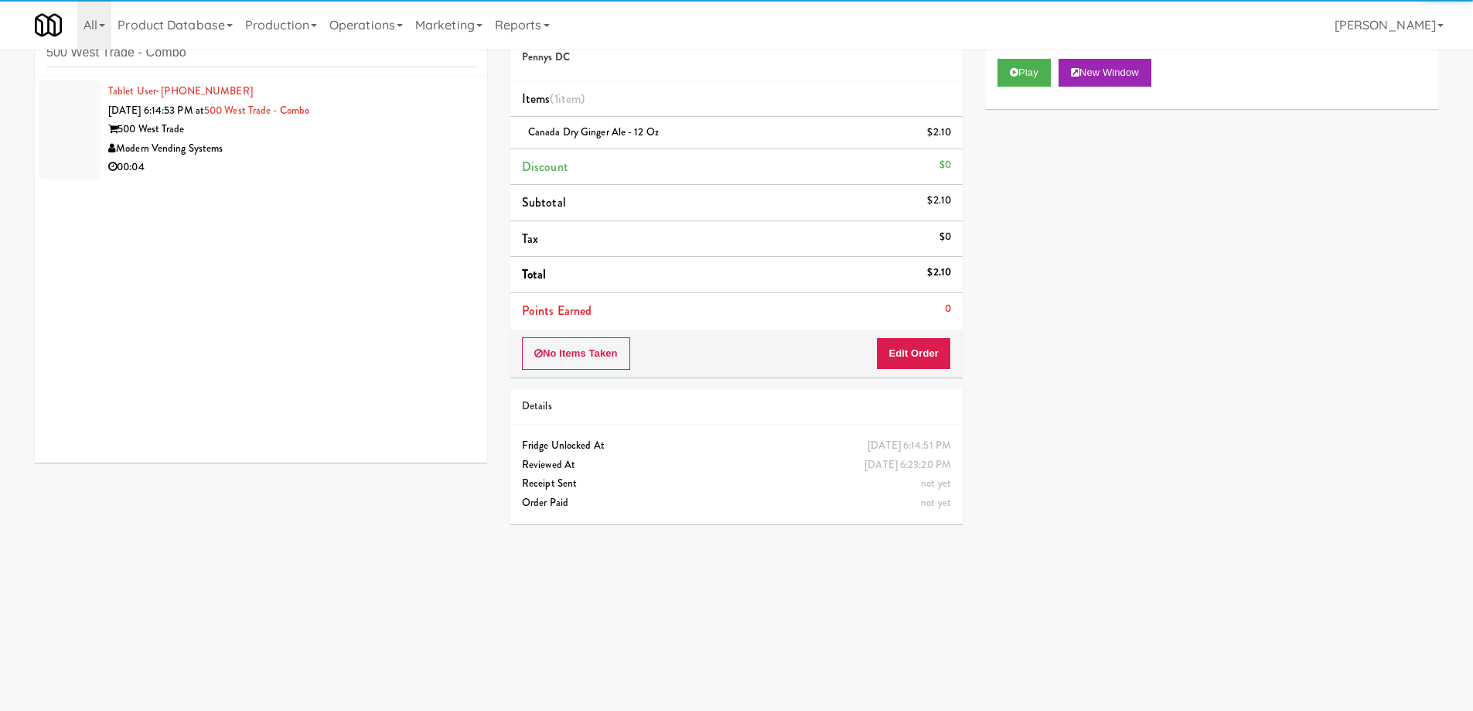
click at [278, 154] on div "Modern Vending Systems" at bounding box center [291, 148] width 367 height 19
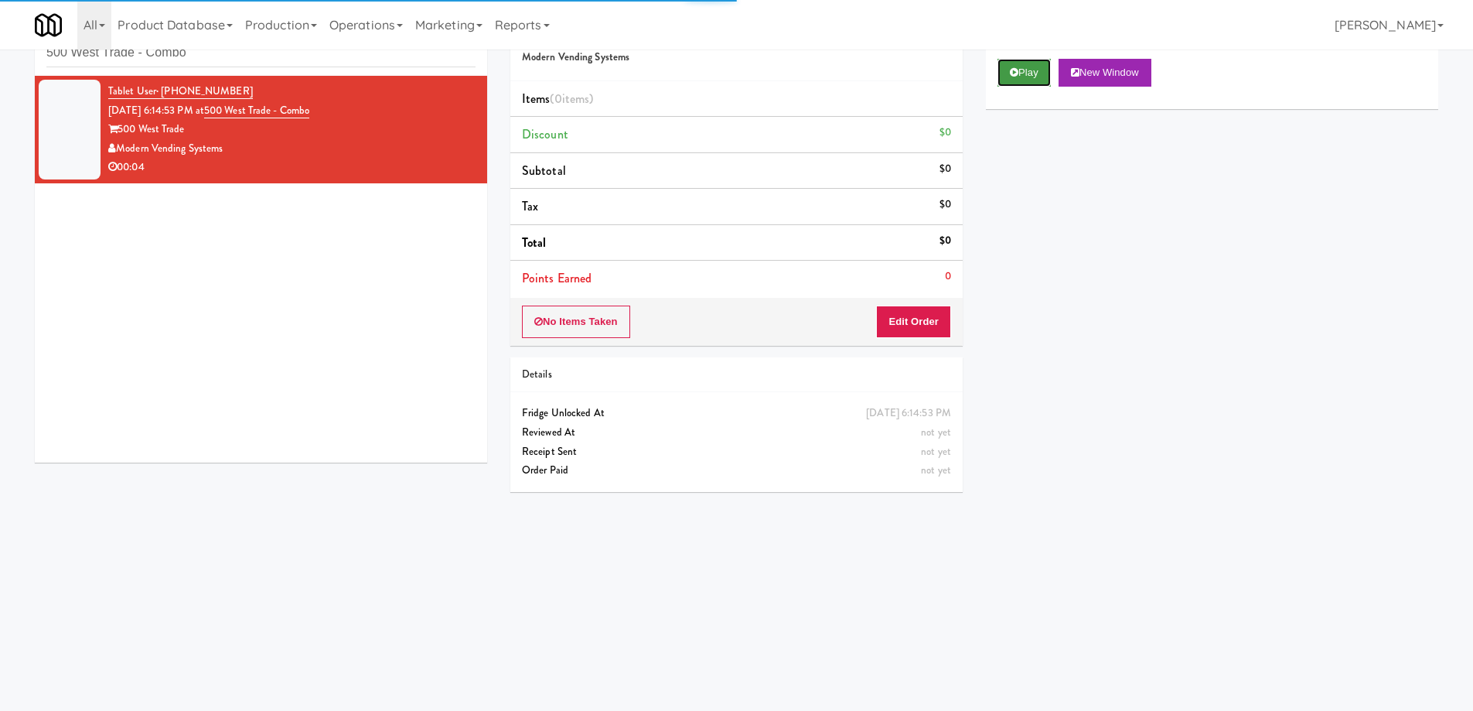
click at [1025, 80] on button "Play" at bounding box center [1024, 73] width 53 height 28
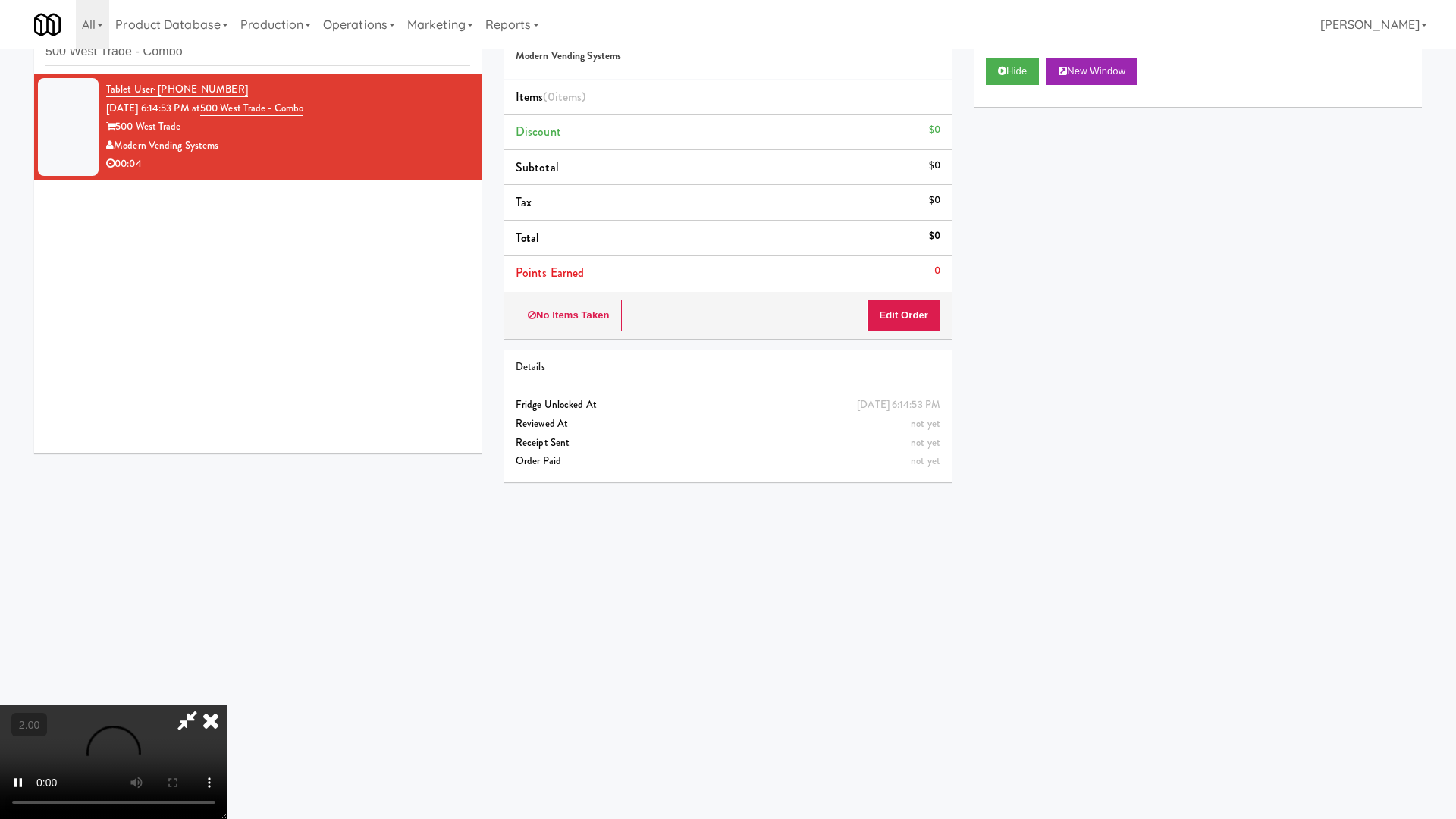
click at [227, 696] on video at bounding box center [114, 762] width 227 height 114
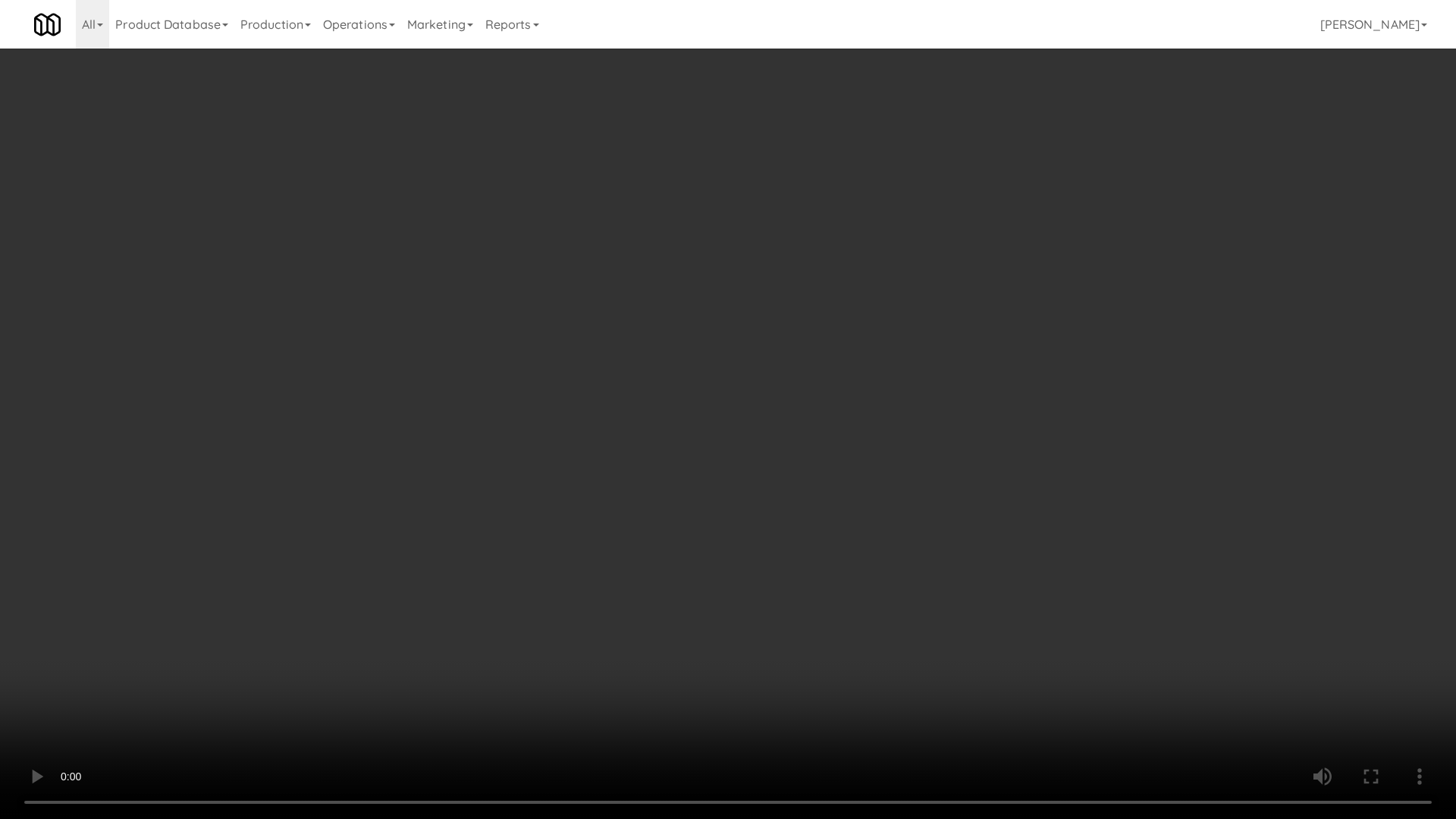
click at [753, 457] on video at bounding box center [728, 409] width 1456 height 819
click at [754, 458] on video at bounding box center [728, 409] width 1456 height 819
click at [755, 458] on video at bounding box center [728, 409] width 1456 height 819
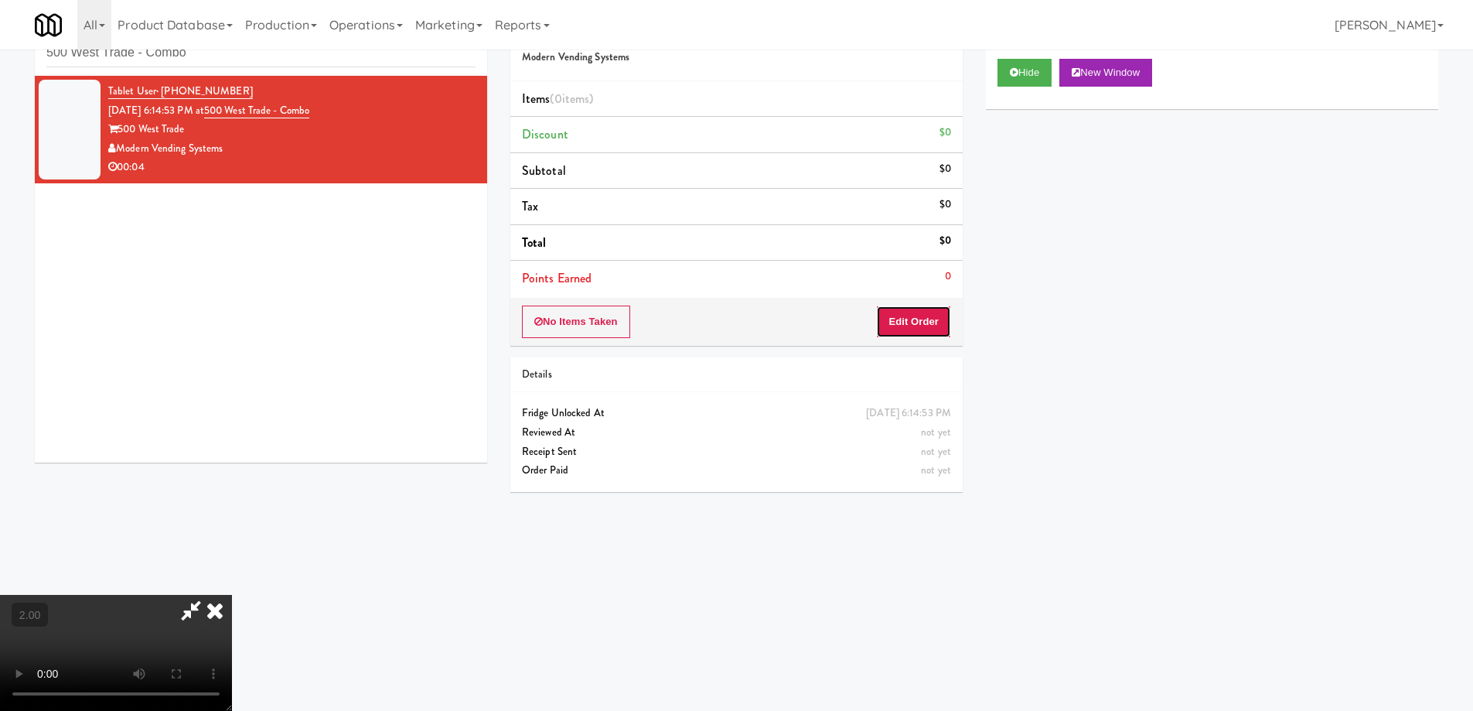
click at [926, 334] on button "Edit Order" at bounding box center [913, 321] width 75 height 32
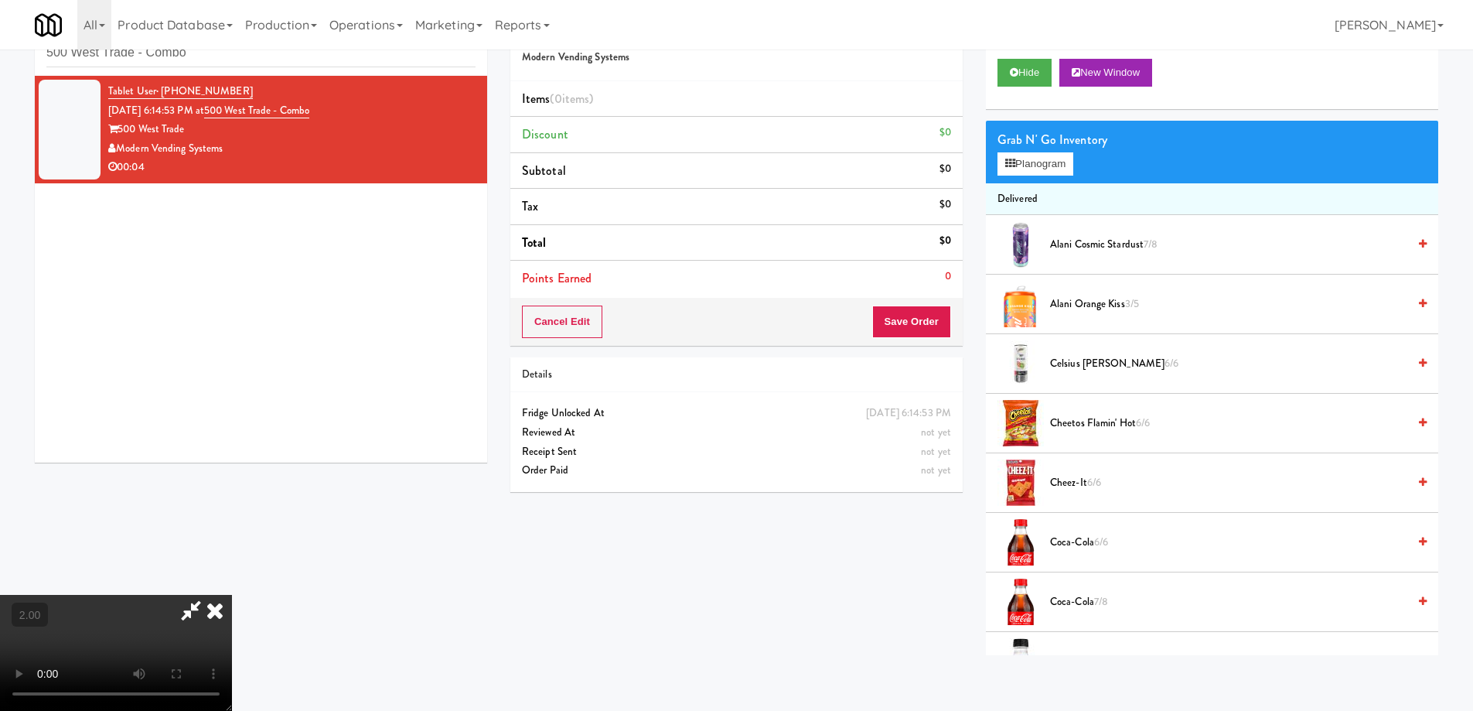
scroll to position [748, 0]
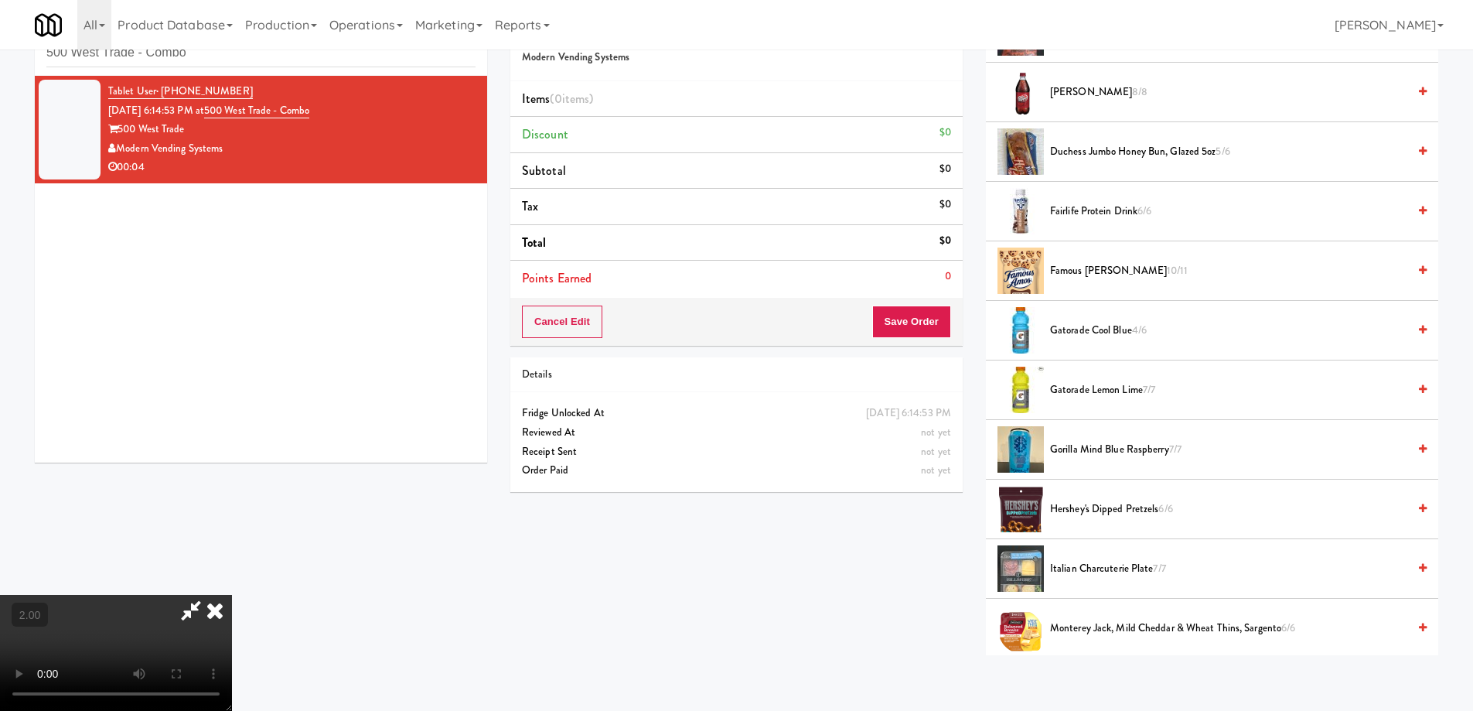
click at [1082, 387] on span "Gatorade Lemon Lime 7/7" at bounding box center [1228, 389] width 357 height 19
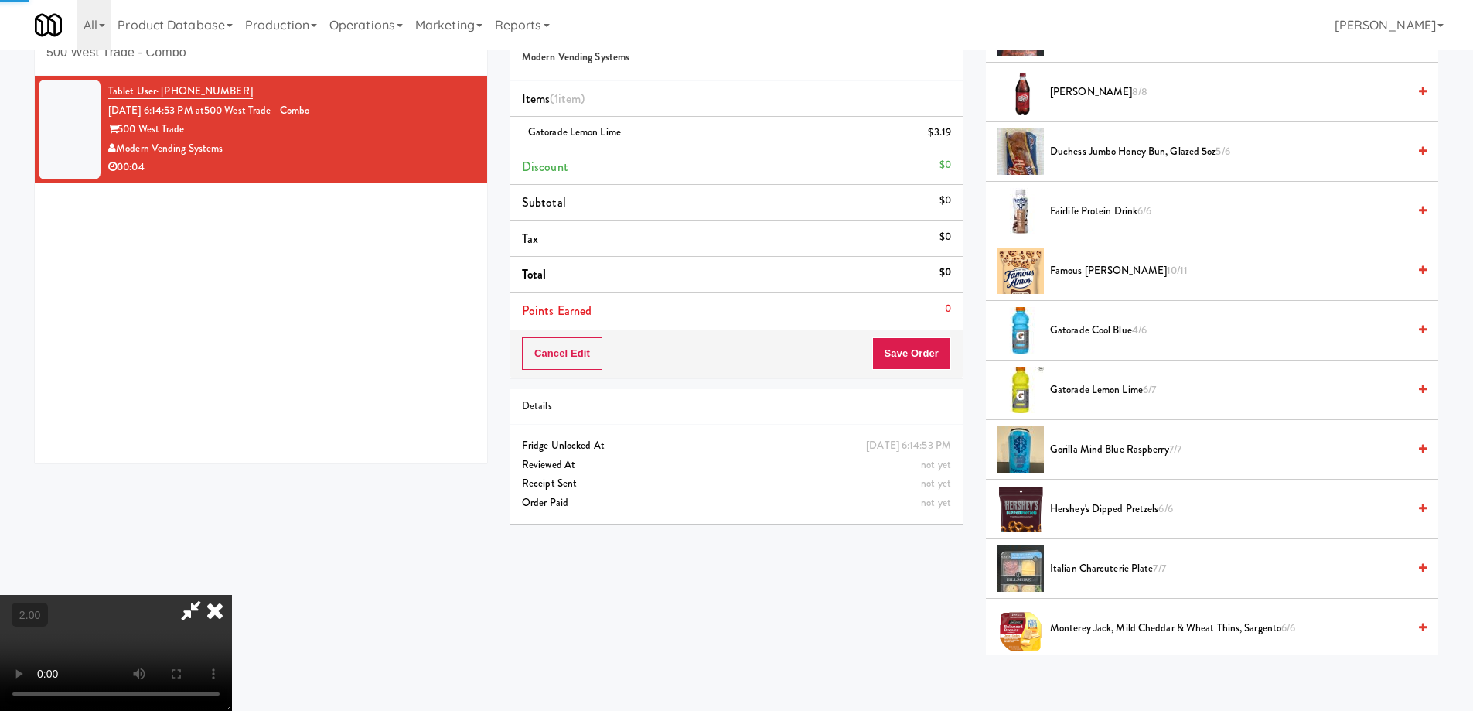
click at [232, 595] on video at bounding box center [116, 653] width 232 height 116
click at [945, 358] on button "Save Order" at bounding box center [911, 353] width 79 height 32
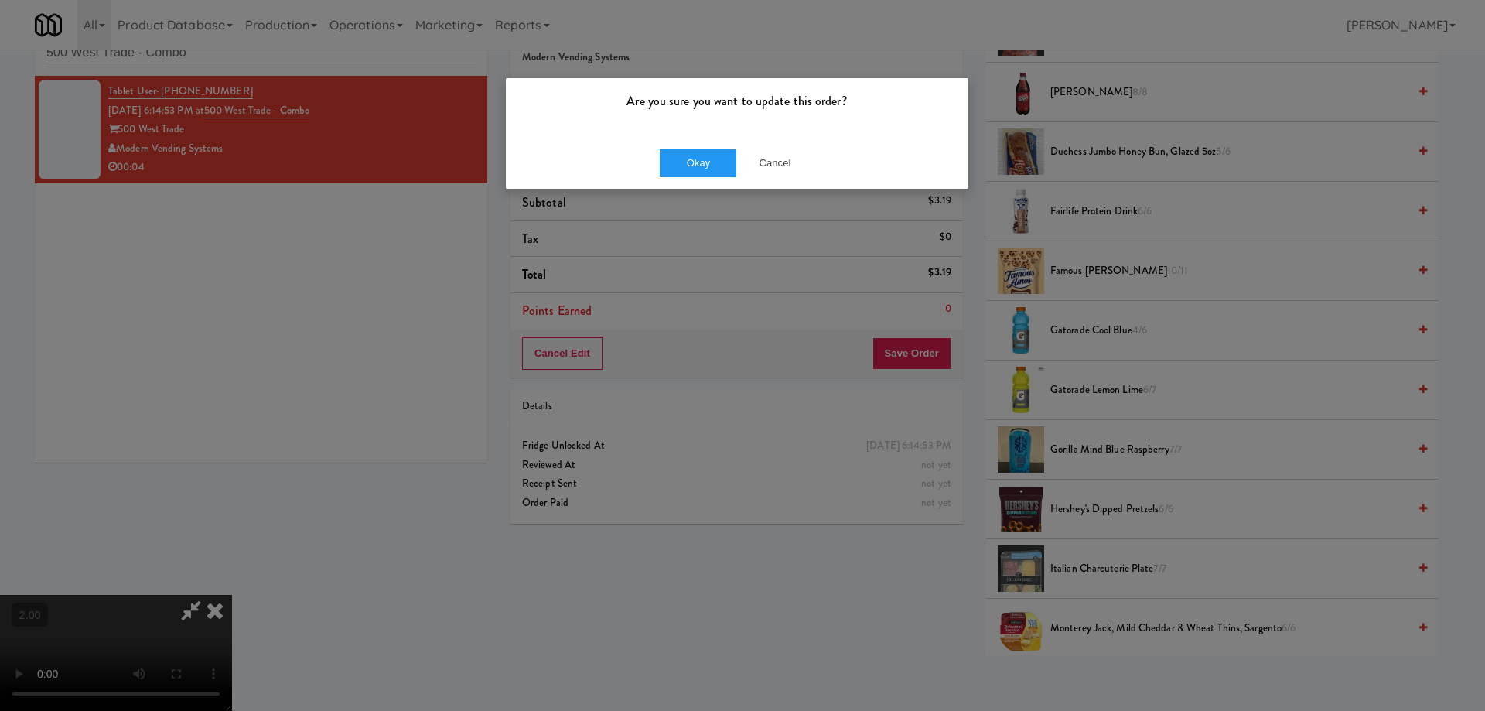
click at [696, 148] on div "Okay Cancel" at bounding box center [737, 163] width 462 height 52
click at [694, 168] on button "Okay" at bounding box center [698, 163] width 77 height 28
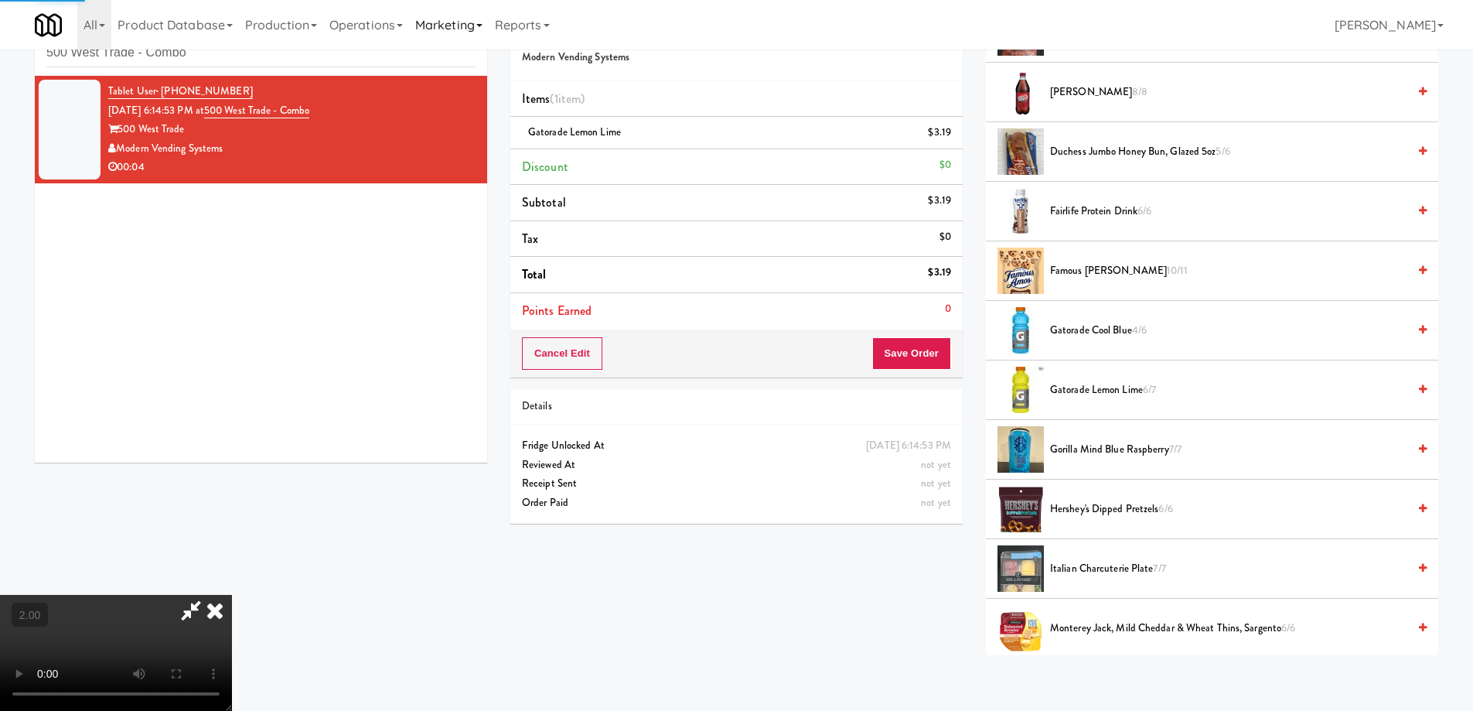
scroll to position [0, 0]
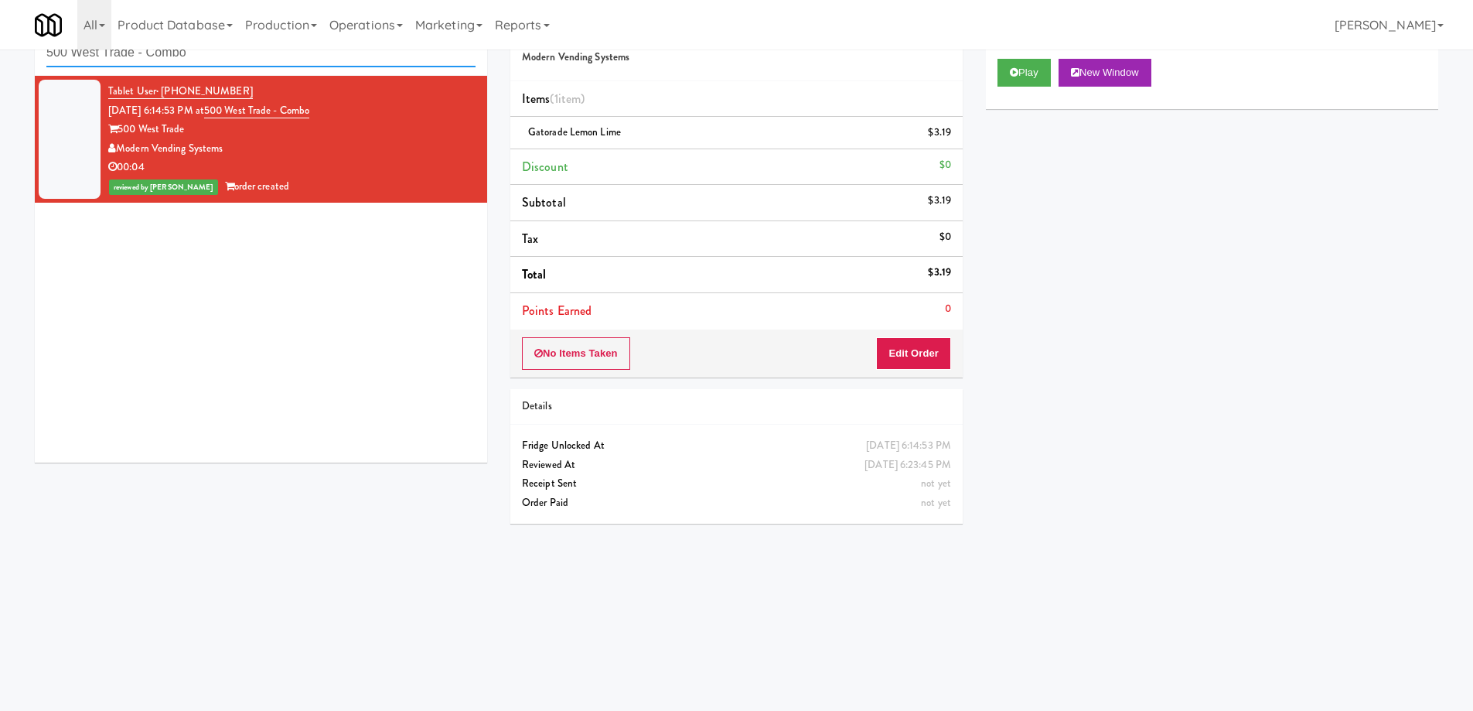
click at [203, 50] on input "500 West Trade - Combo" at bounding box center [260, 53] width 429 height 29
paste input "UHN - Bickle Center - The Meeting Place"
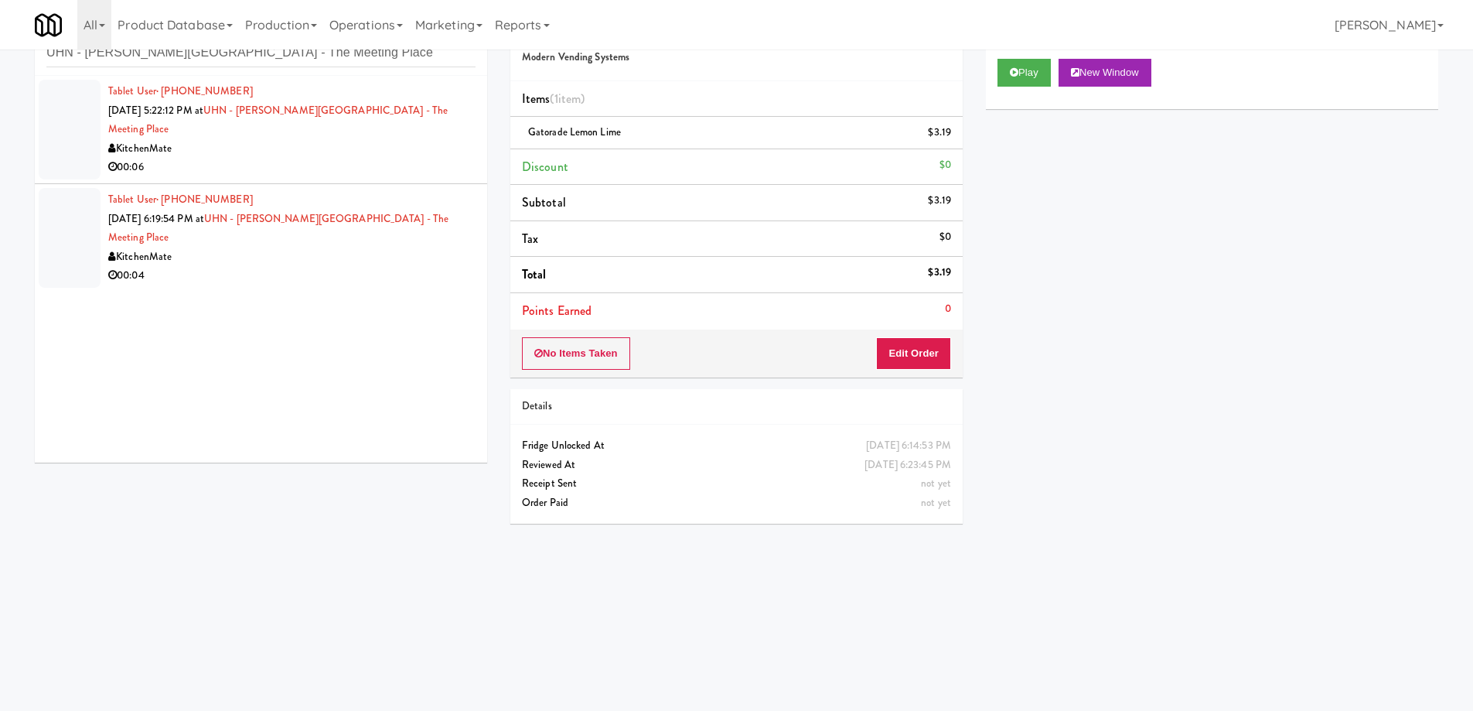
click at [287, 158] on div "00:06" at bounding box center [291, 167] width 367 height 19
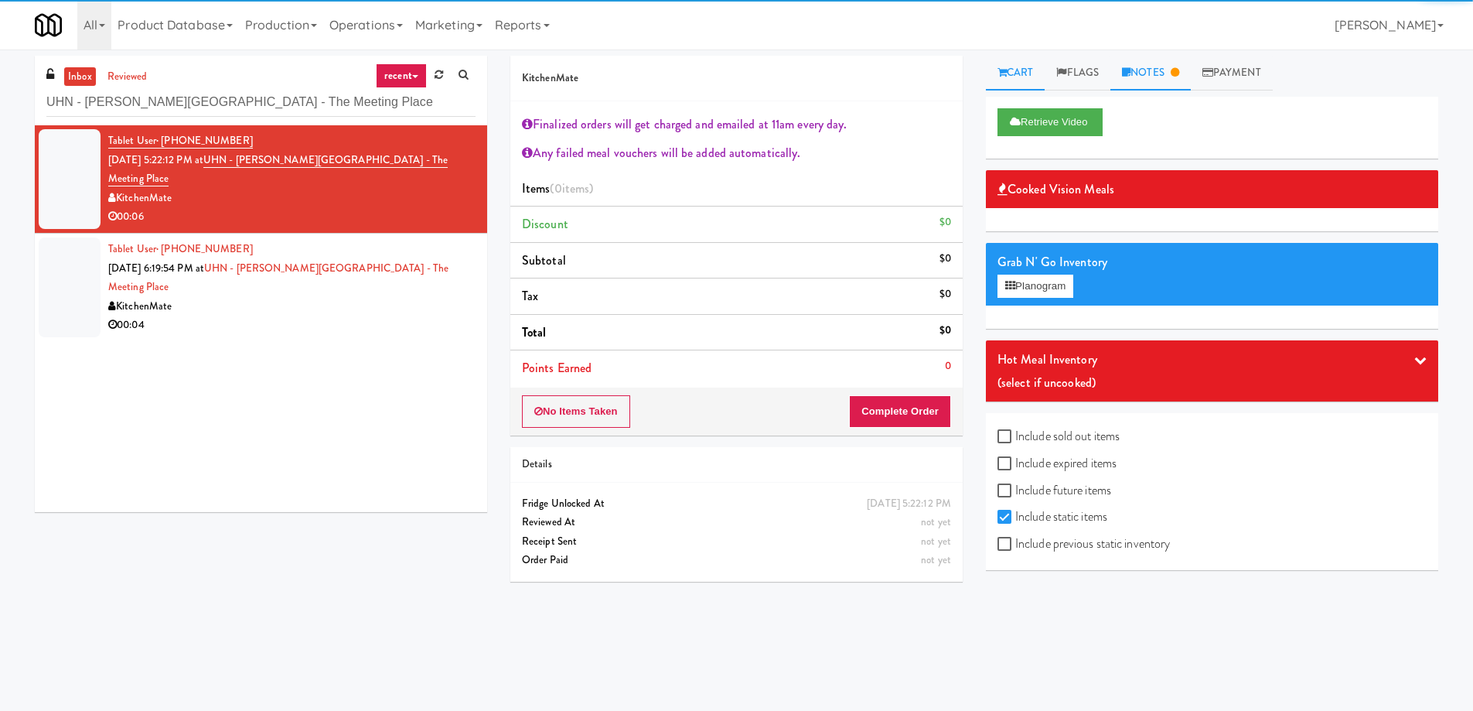
click at [1163, 76] on link "Notes" at bounding box center [1150, 73] width 80 height 35
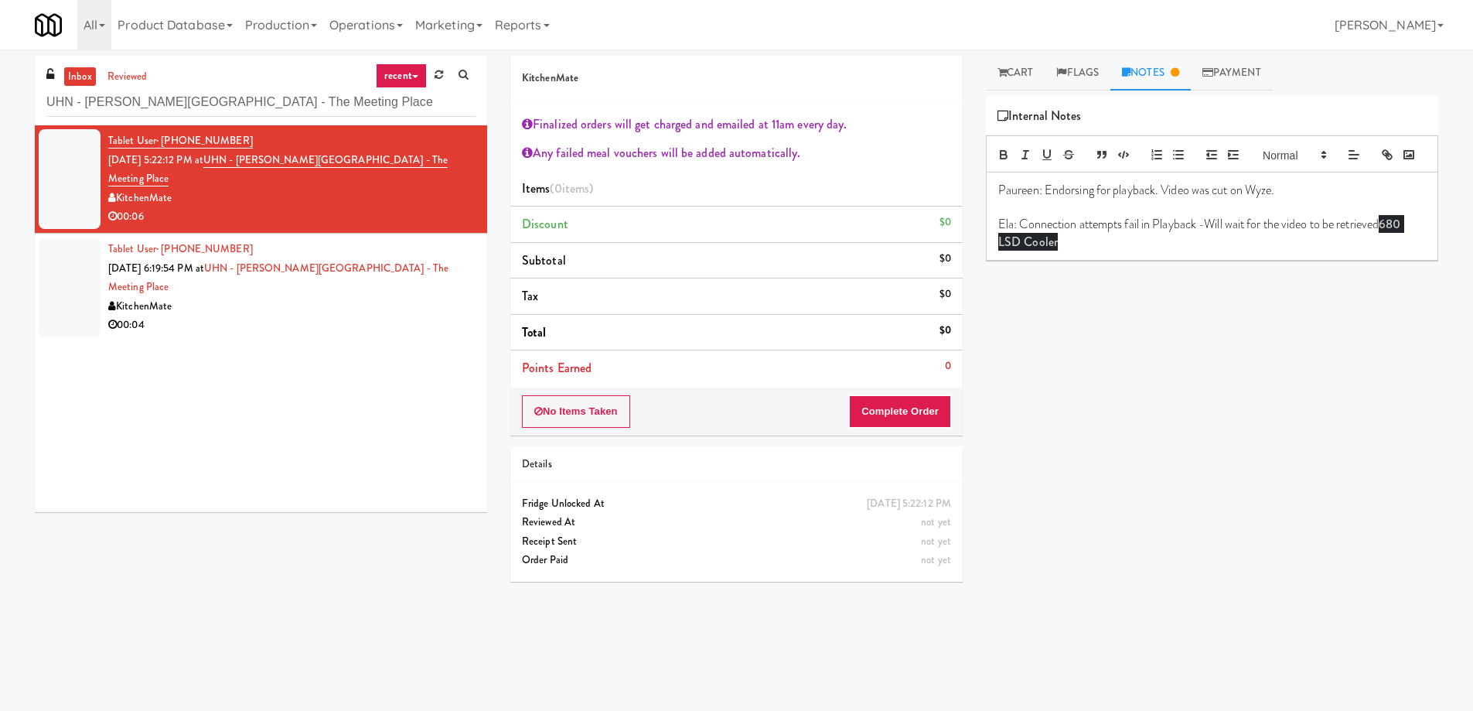
click at [297, 316] on div "00:04" at bounding box center [291, 325] width 367 height 19
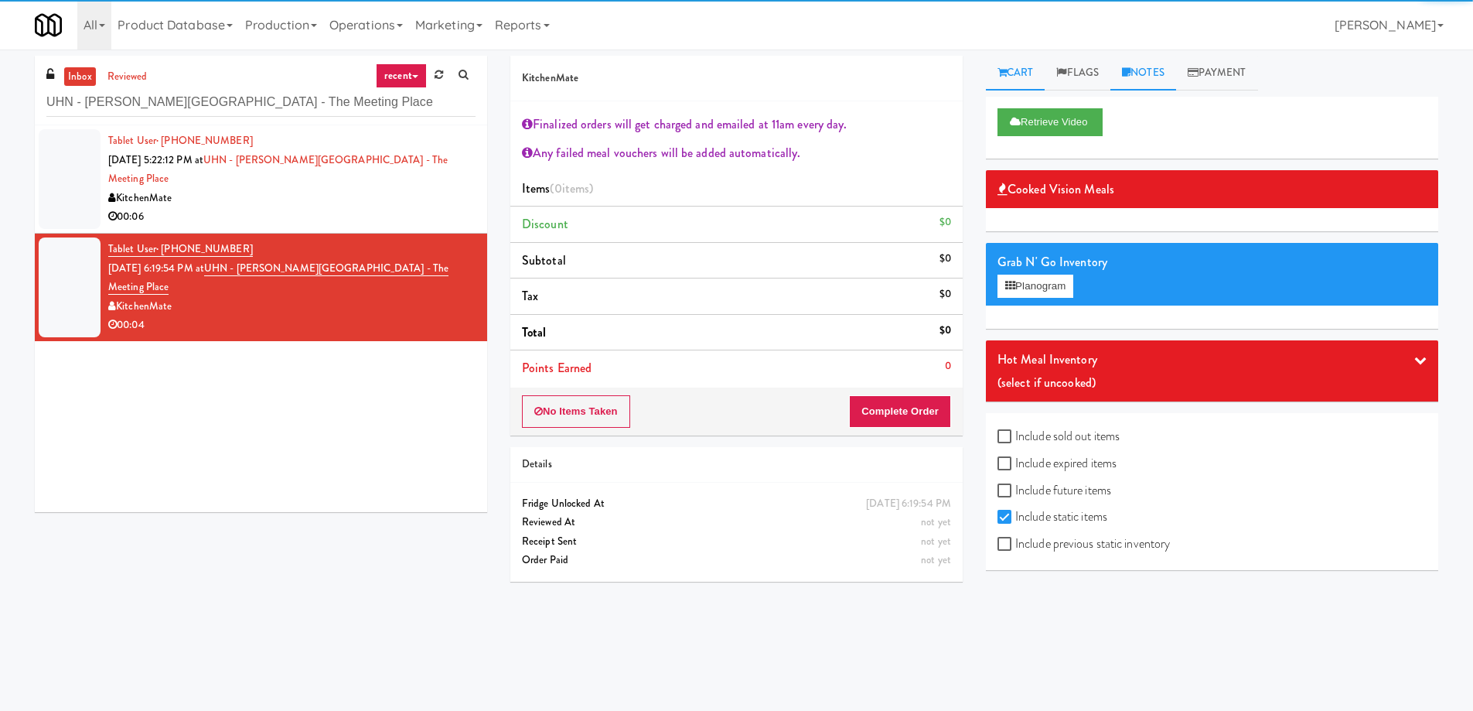
click at [1160, 73] on link "Notes" at bounding box center [1143, 73] width 66 height 35
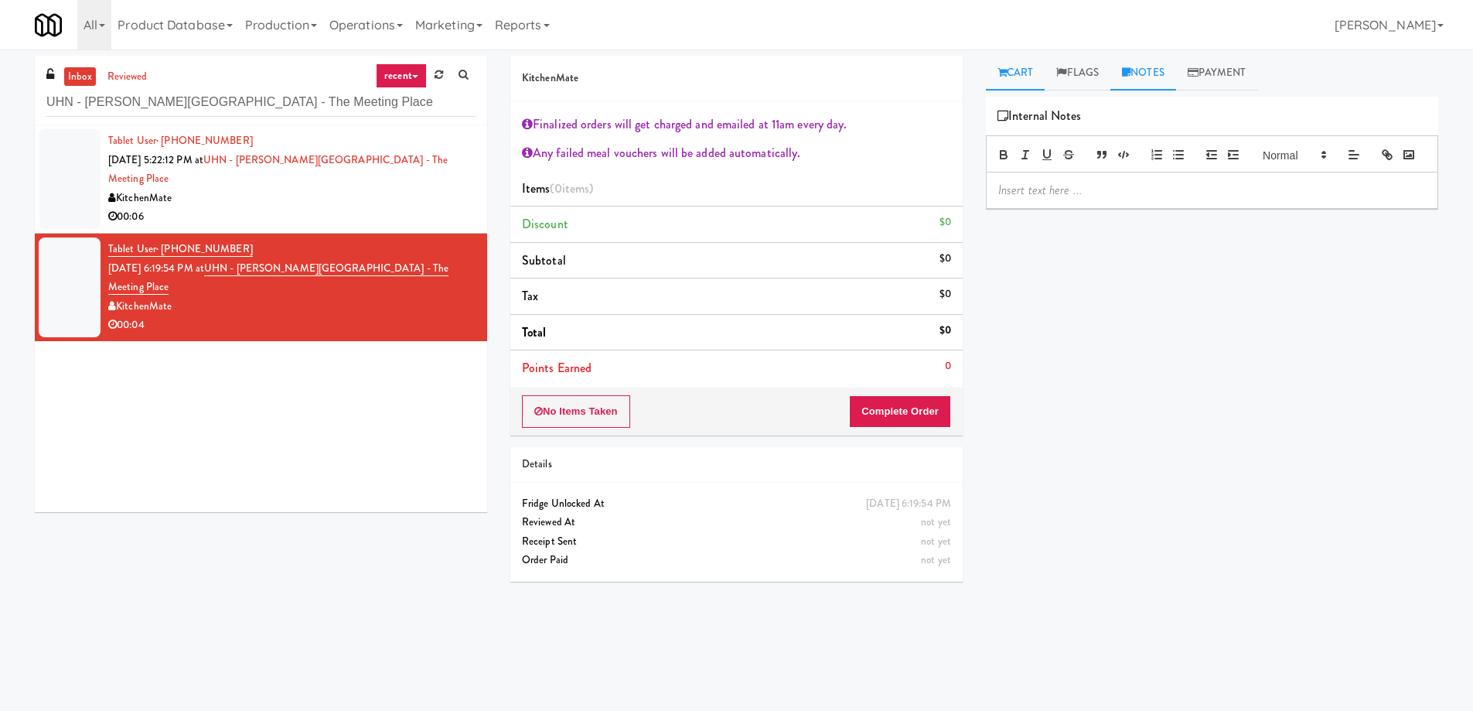
click at [993, 71] on link "Cart" at bounding box center [1016, 73] width 60 height 35
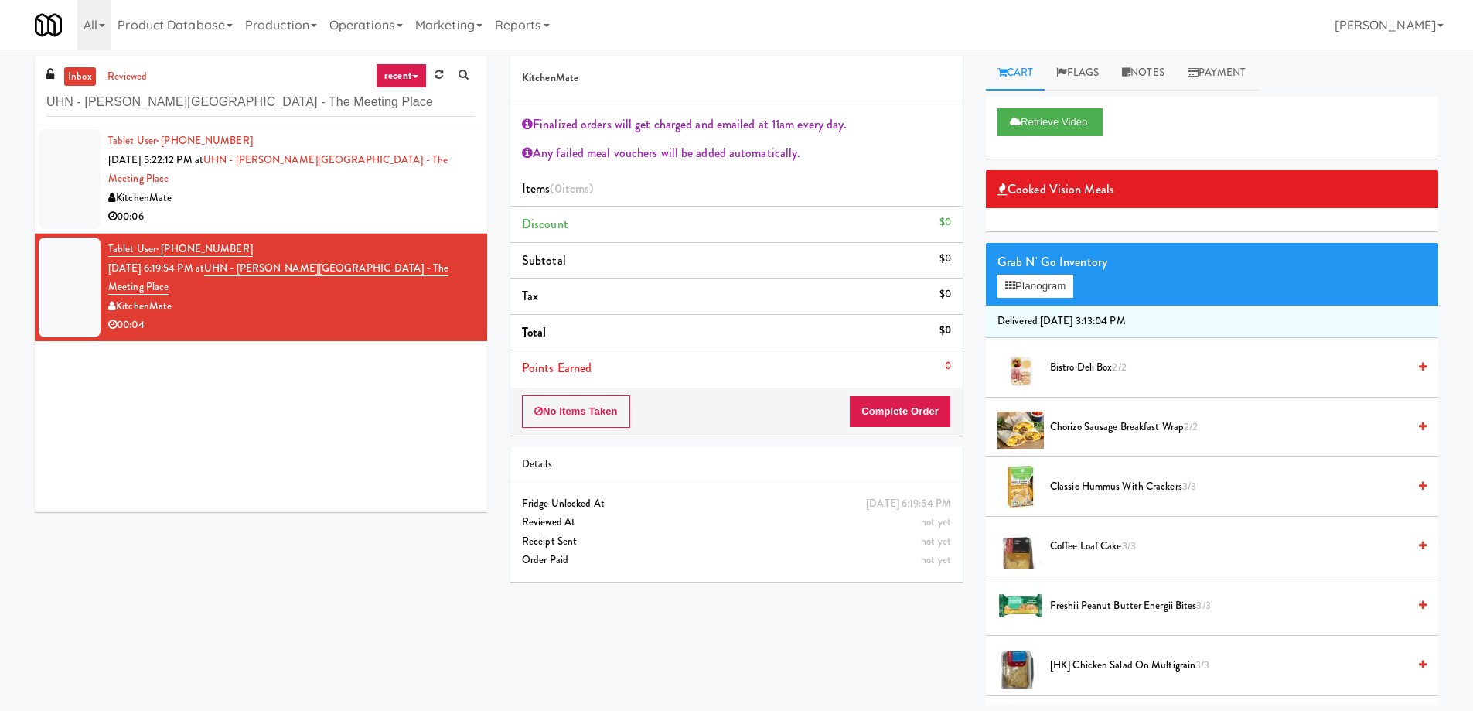
click at [264, 207] on div "00:06" at bounding box center [291, 216] width 367 height 19
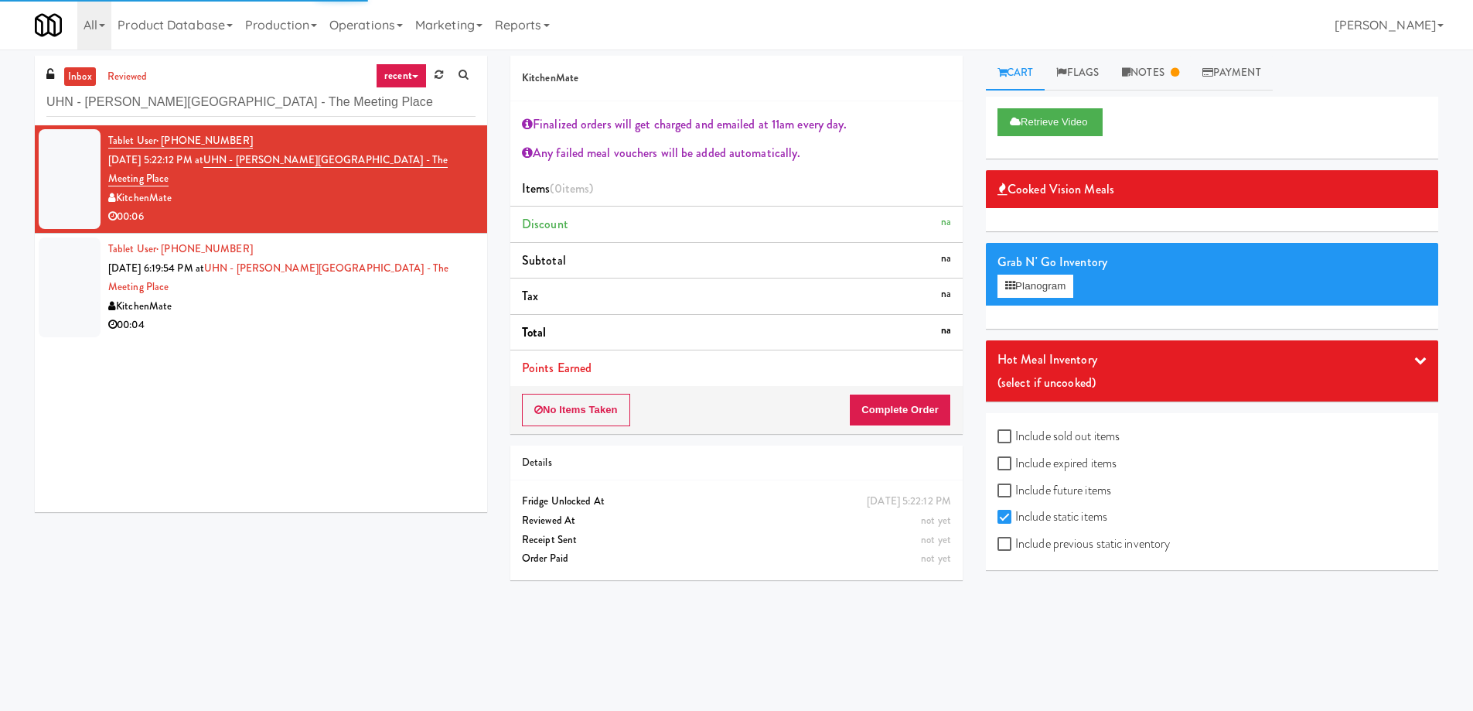
click at [1011, 87] on link "Cart" at bounding box center [1016, 73] width 60 height 35
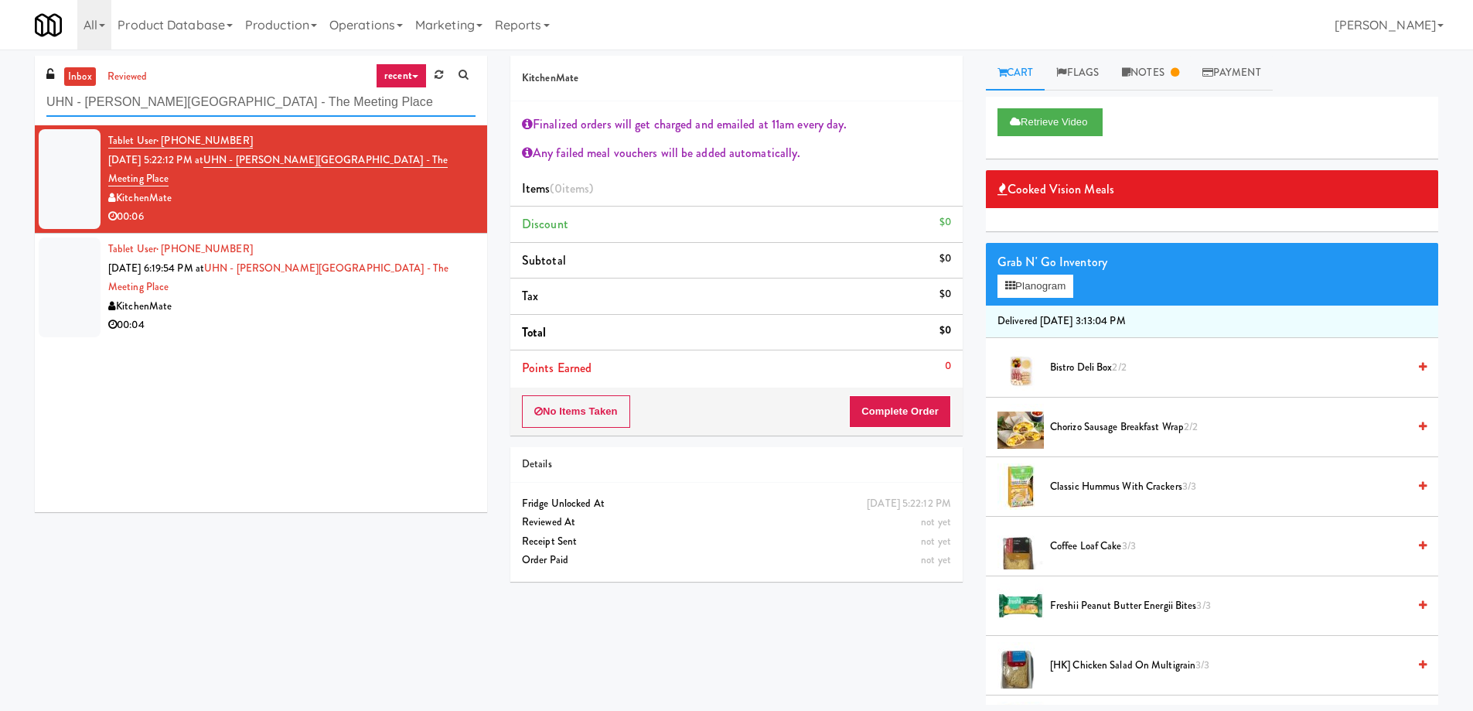
click at [205, 96] on input "UHN - Bickle Center - The Meeting Place" at bounding box center [260, 102] width 429 height 29
paste input "400 Rhett Cabinet 1"
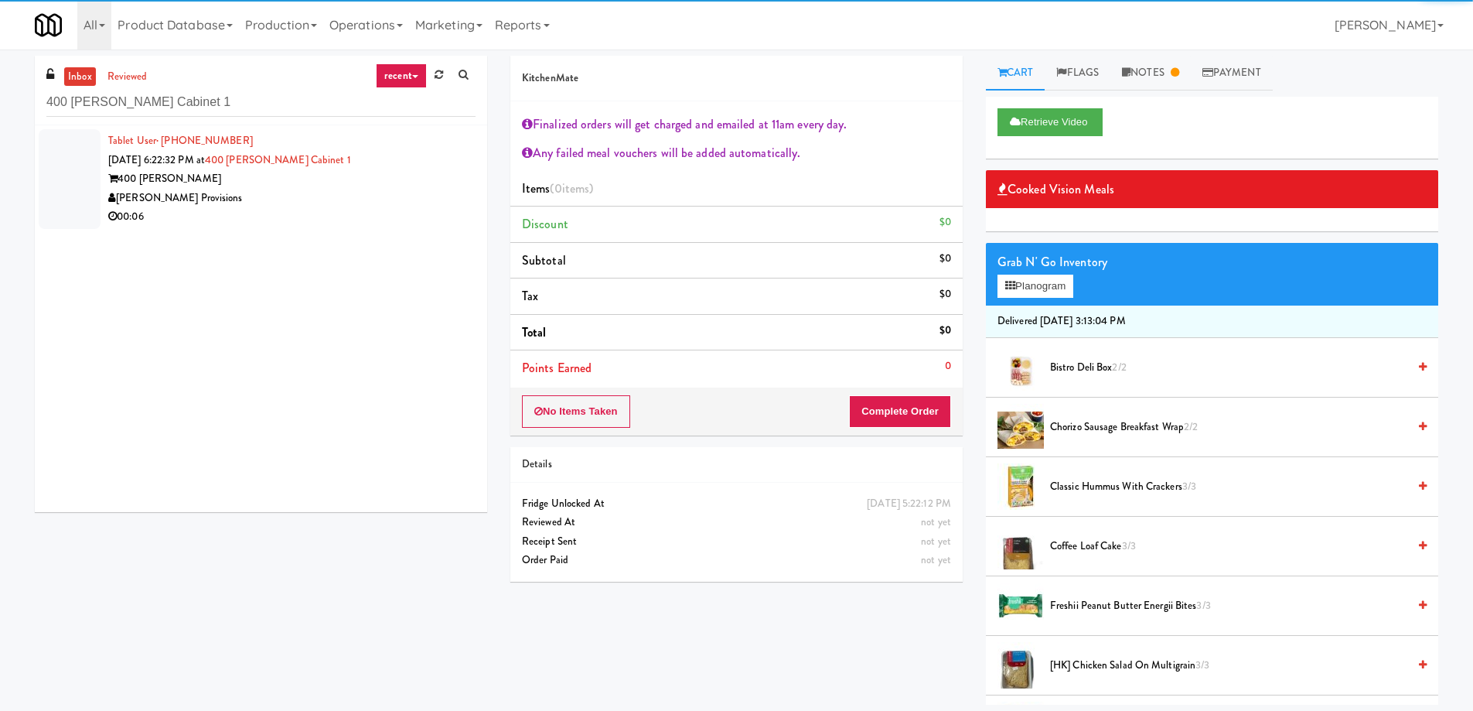
click at [326, 190] on div "[PERSON_NAME] Provisions" at bounding box center [291, 198] width 367 height 19
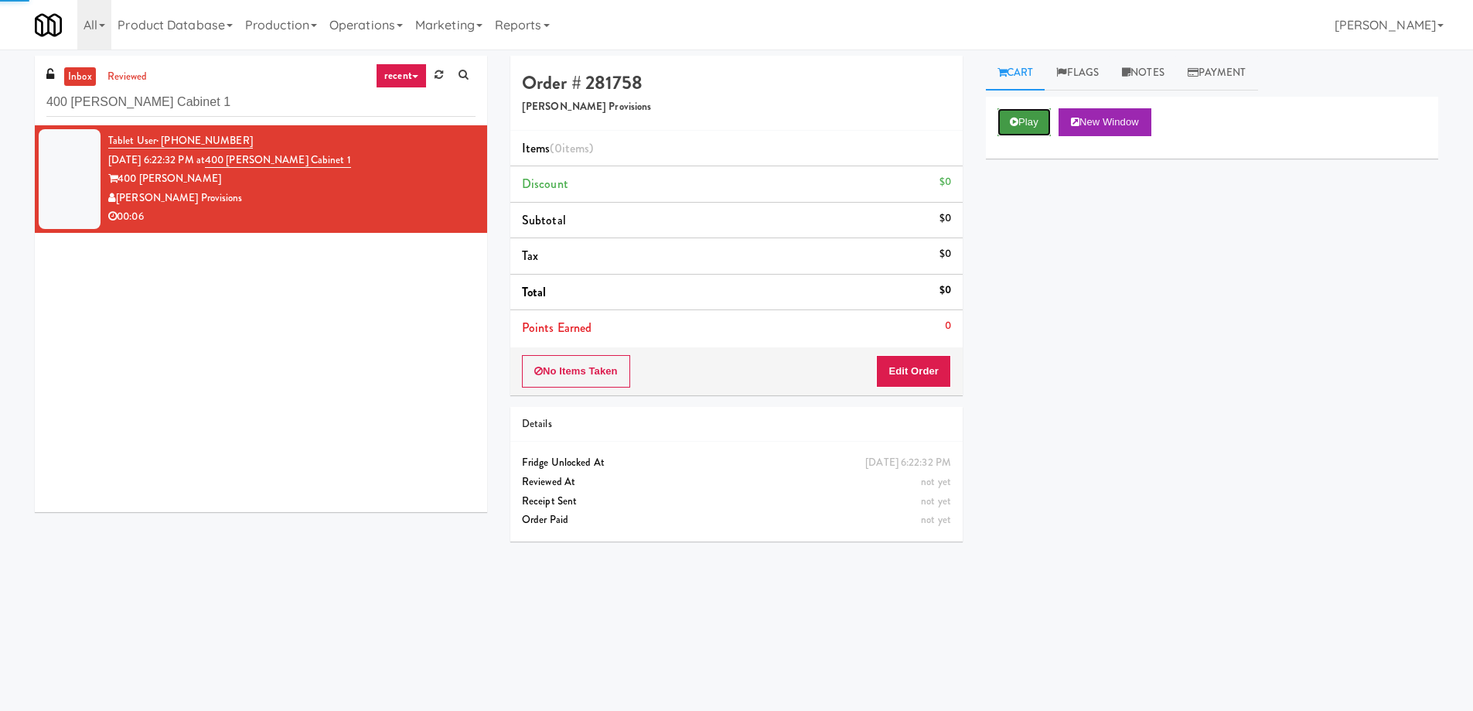
click at [1020, 114] on button "Play" at bounding box center [1024, 122] width 53 height 28
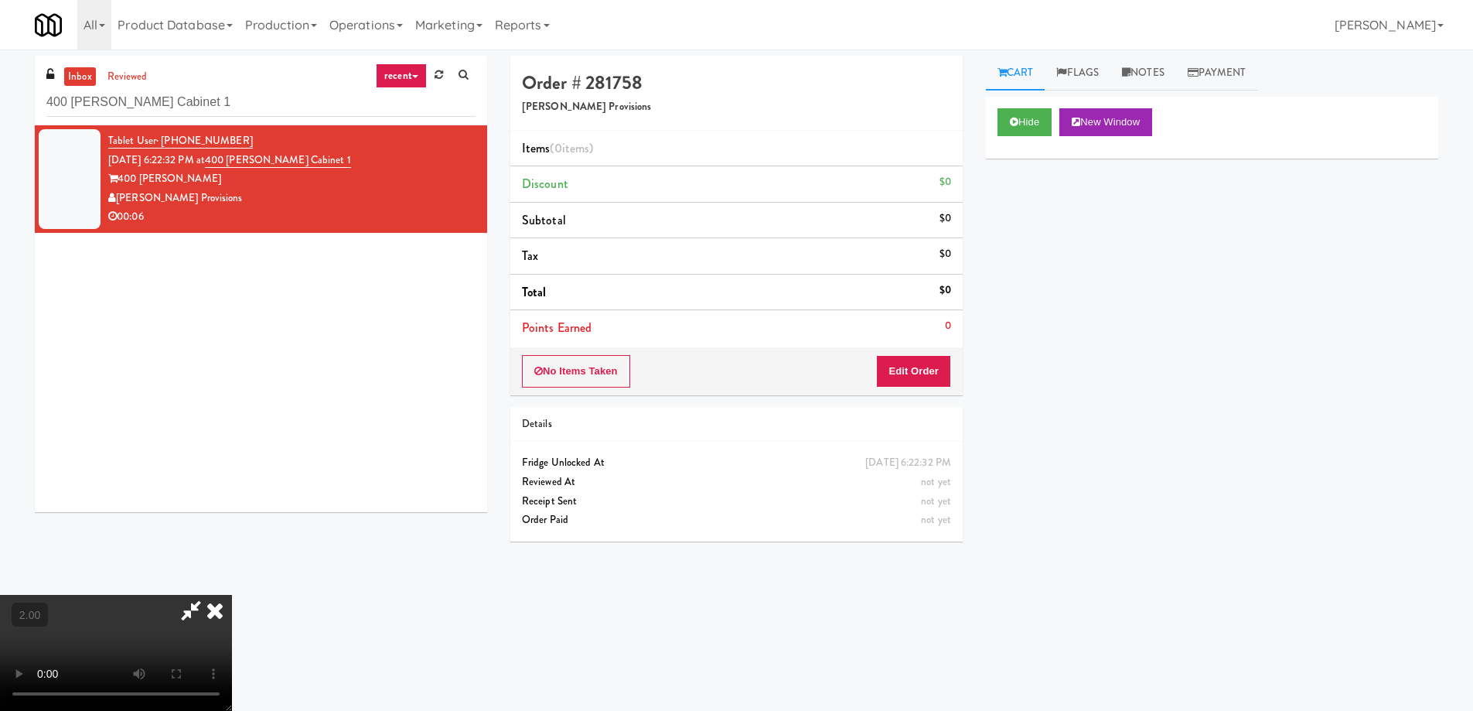
click at [232, 595] on video at bounding box center [116, 653] width 232 height 116
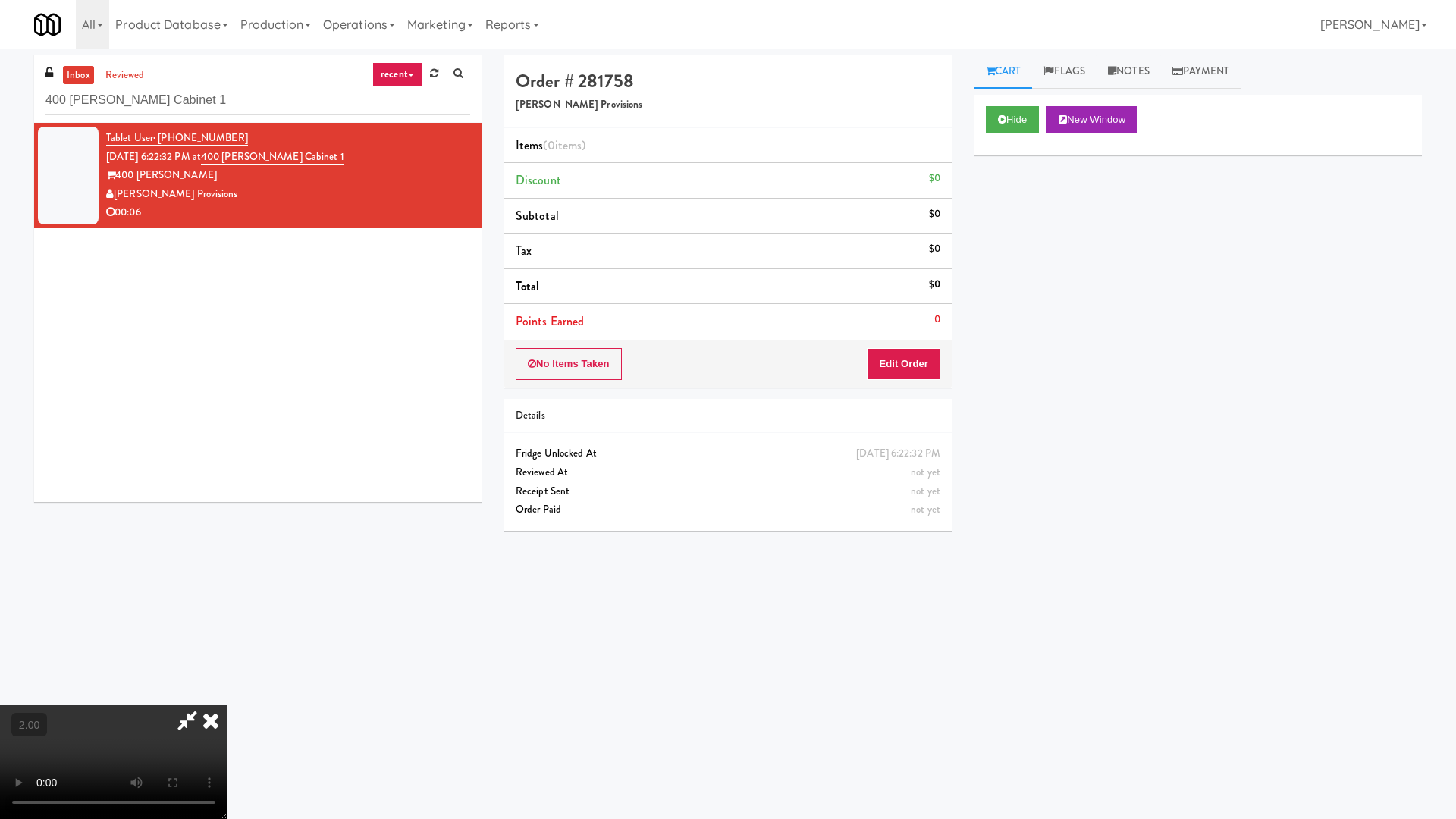
click at [227, 696] on video at bounding box center [114, 762] width 227 height 114
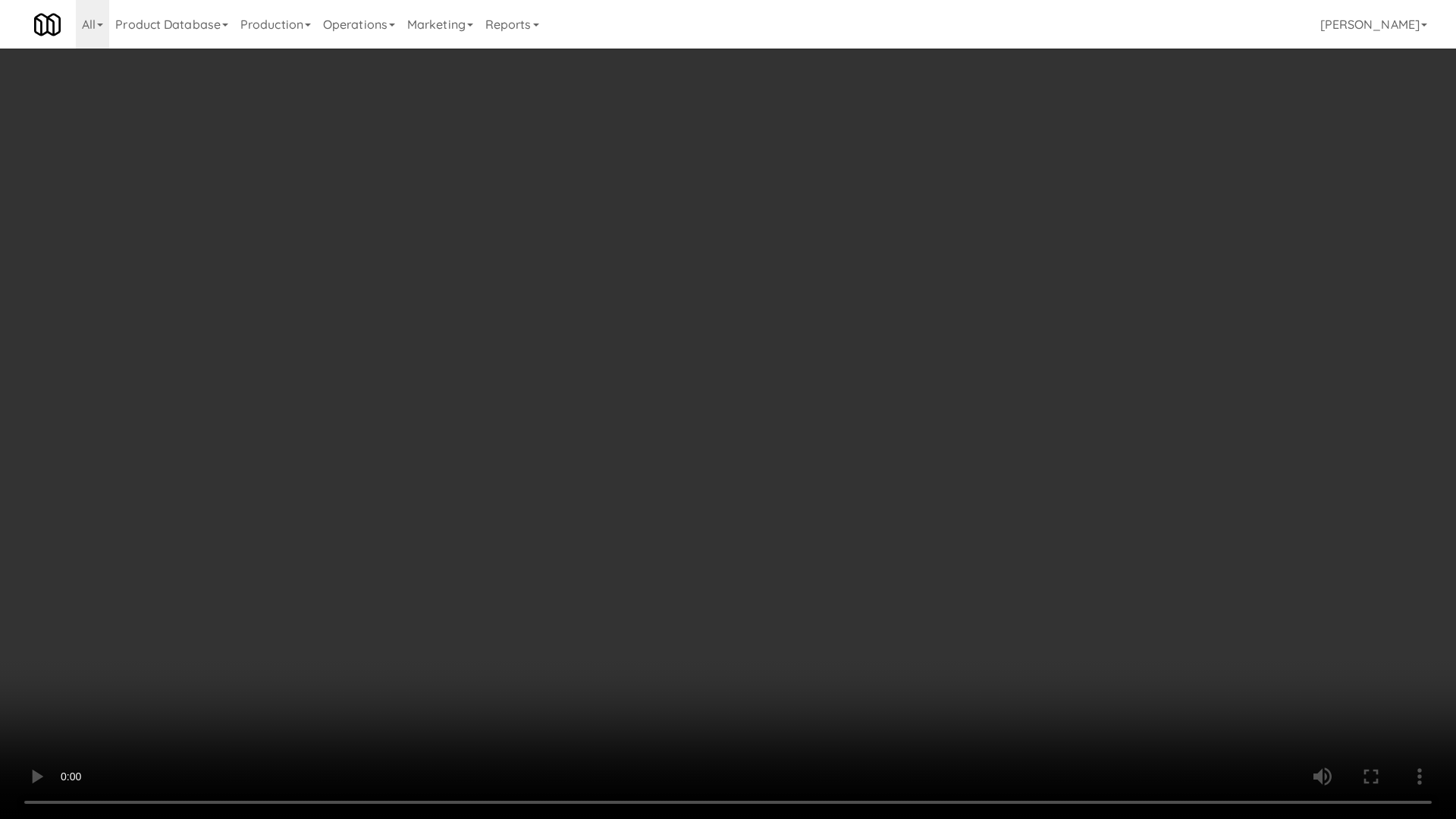
click at [346, 509] on video at bounding box center [728, 409] width 1456 height 819
click at [451, 492] on video at bounding box center [728, 409] width 1456 height 819
click at [453, 497] on video at bounding box center [728, 409] width 1456 height 819
click at [454, 498] on video at bounding box center [728, 409] width 1456 height 819
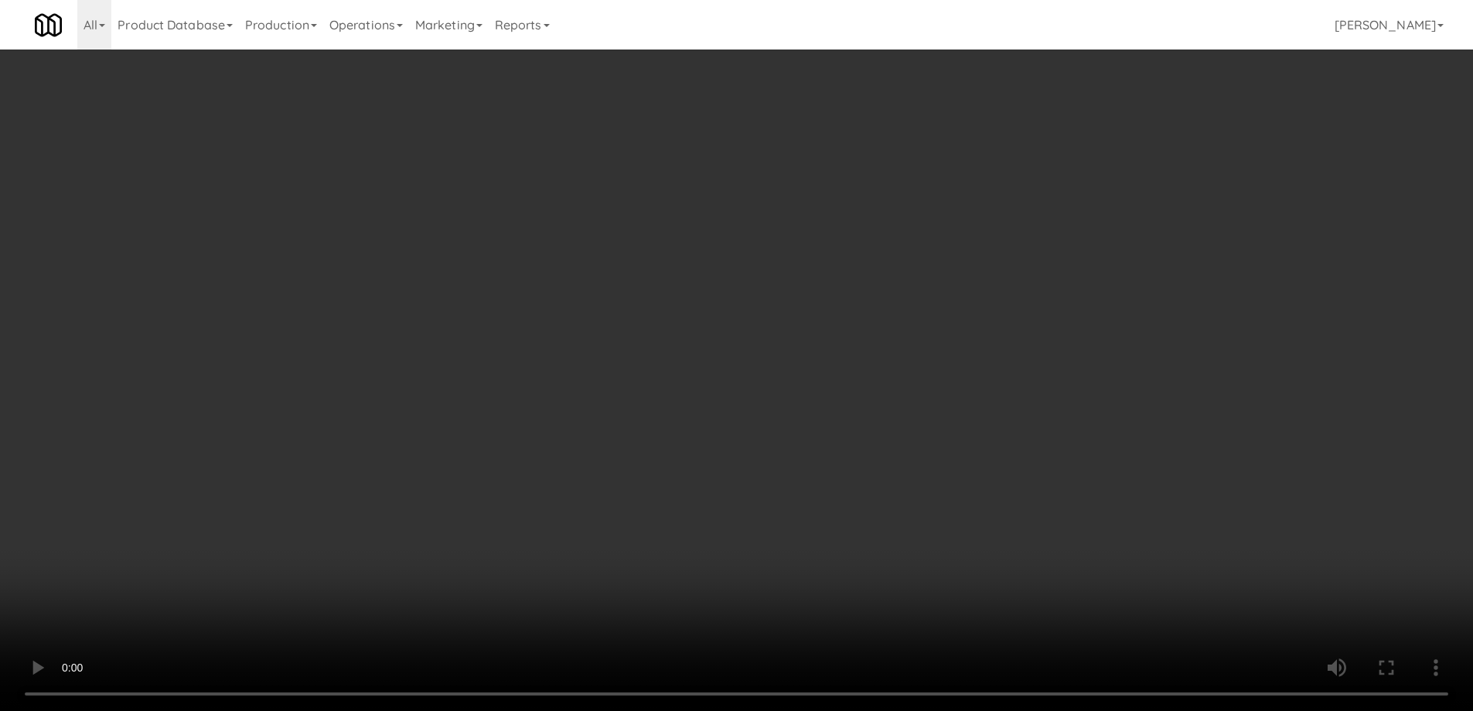
click at [916, 387] on div "No Items Taken Edit Order" at bounding box center [736, 371] width 452 height 48
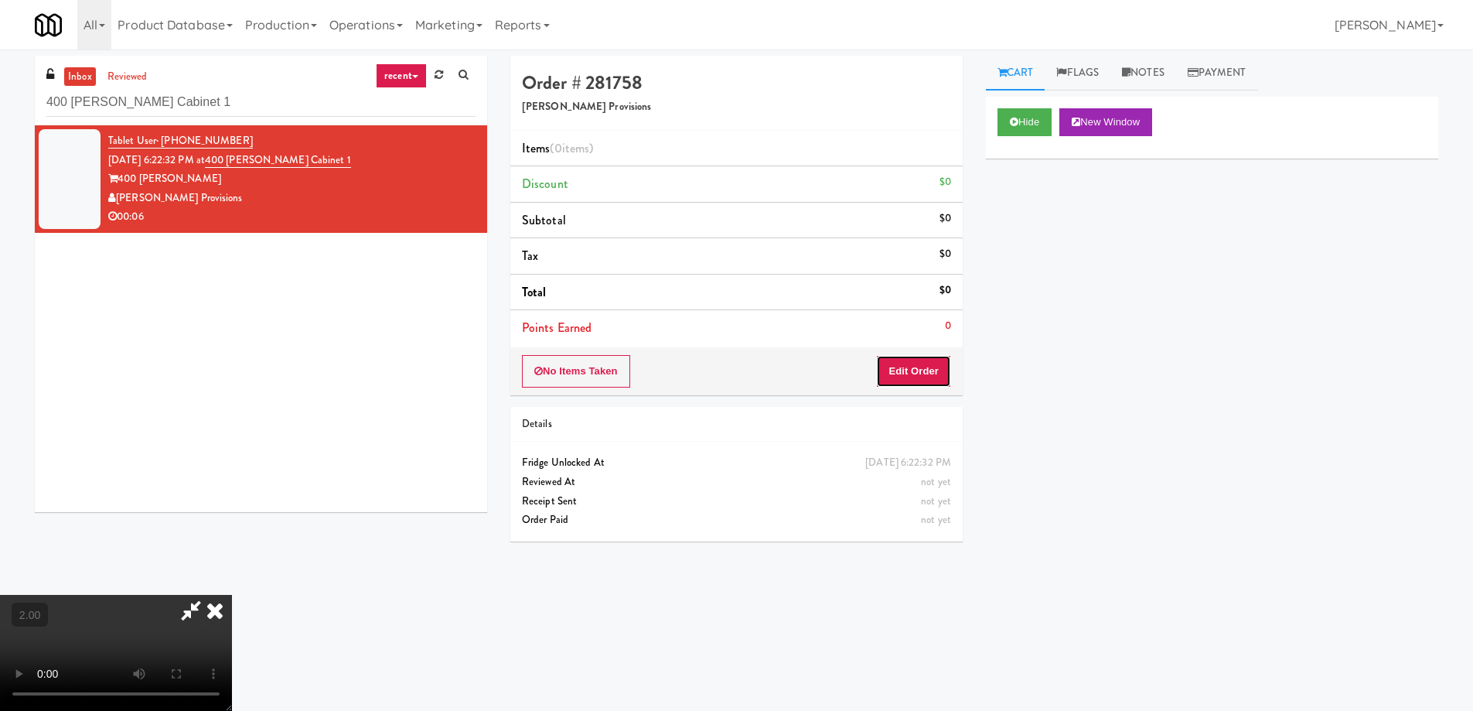
click at [916, 367] on button "Edit Order" at bounding box center [913, 371] width 75 height 32
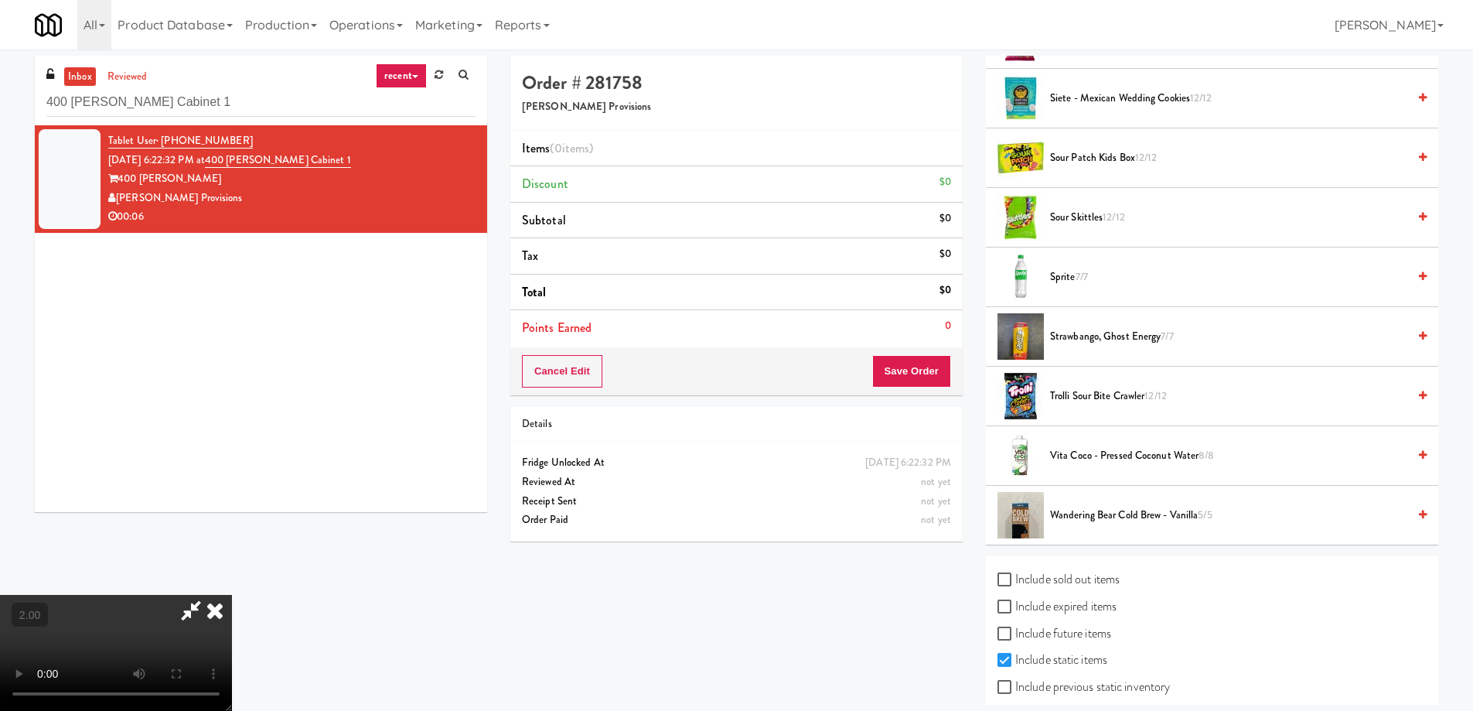
scroll to position [1392, 0]
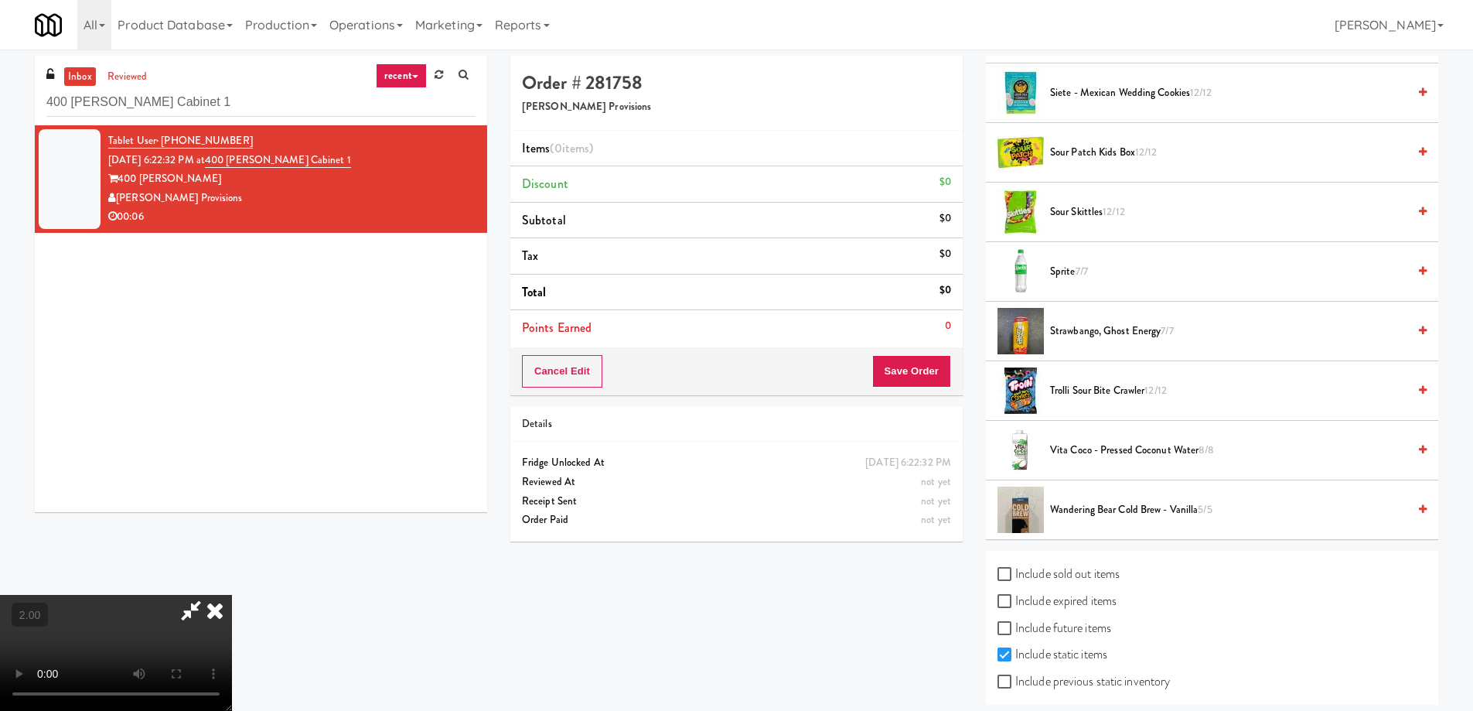
click at [1069, 397] on span "Trolli Sour Bite Crawler 12/12" at bounding box center [1228, 390] width 357 height 19
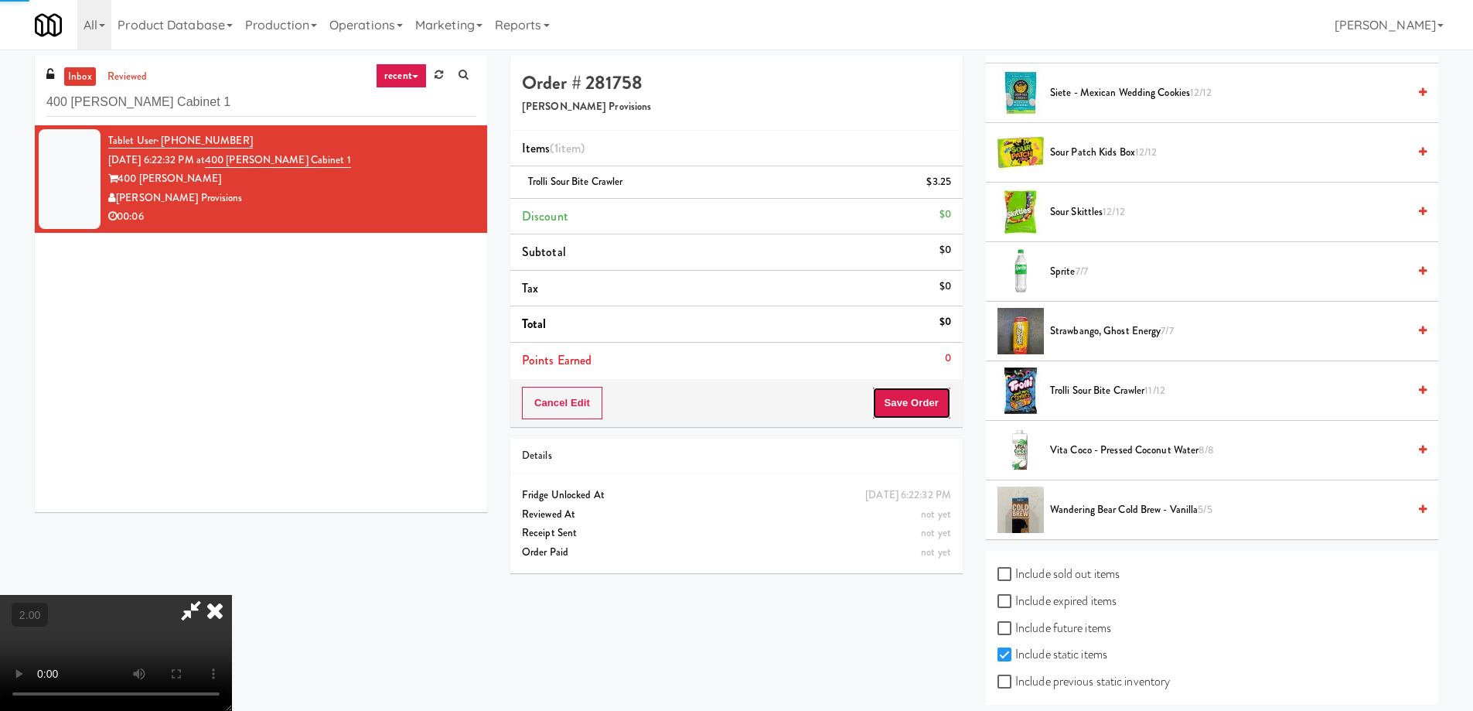
click at [923, 392] on button "Save Order" at bounding box center [911, 403] width 79 height 32
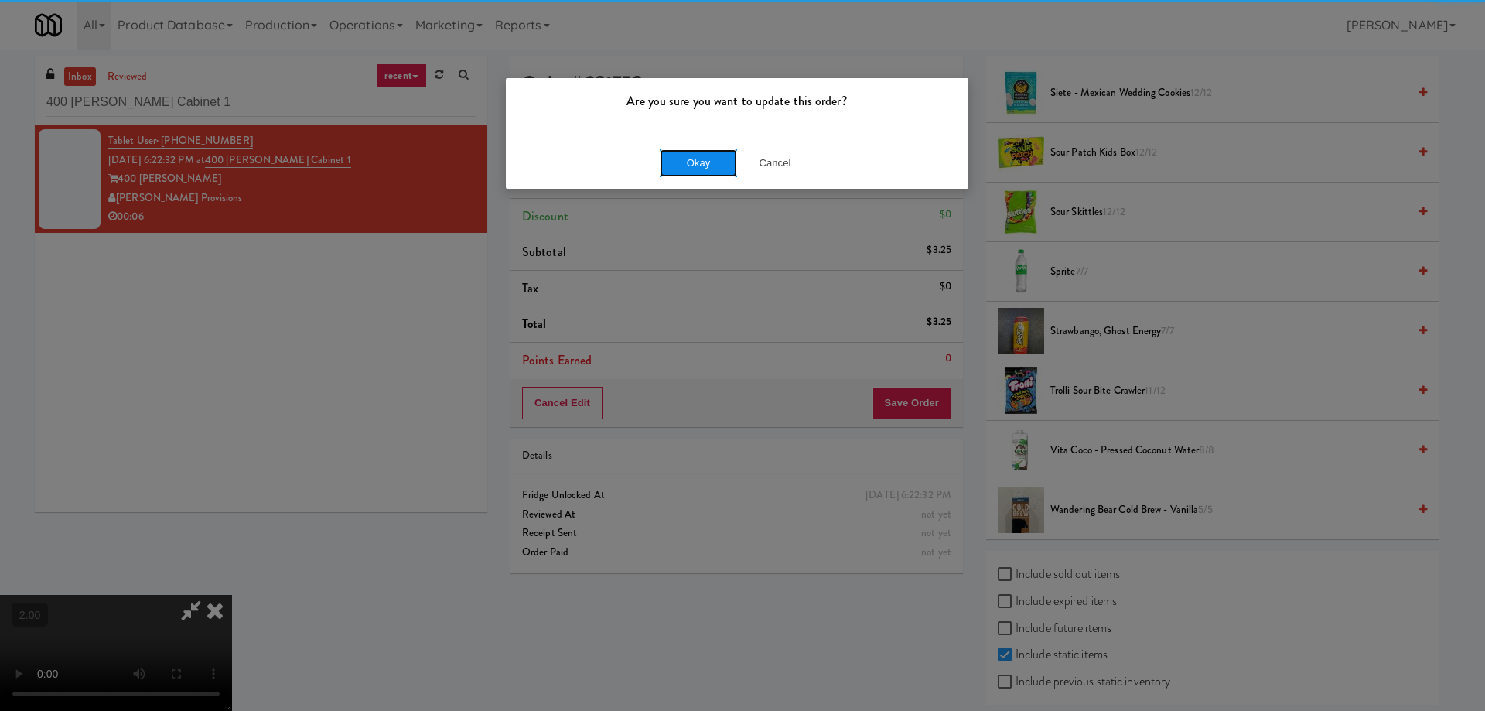
click at [704, 158] on button "Okay" at bounding box center [698, 163] width 77 height 28
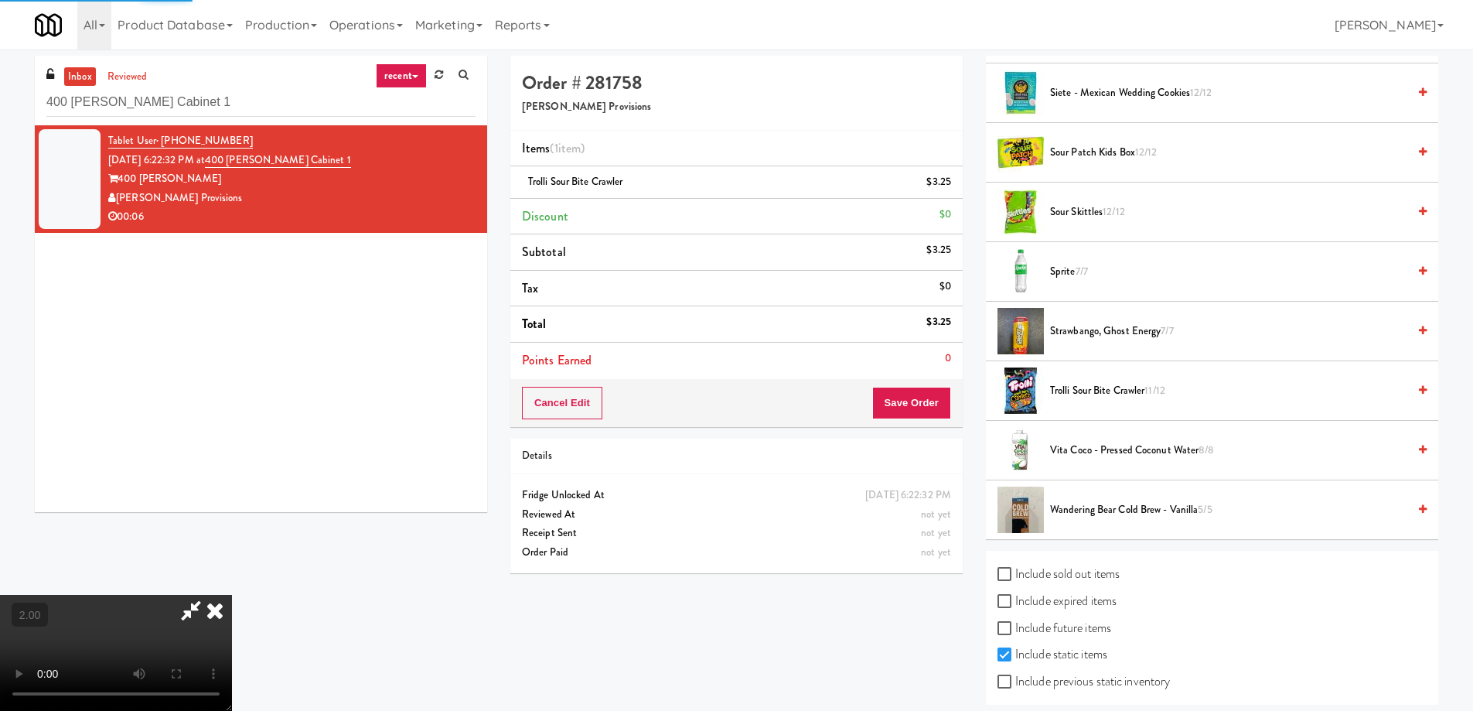
scroll to position [0, 0]
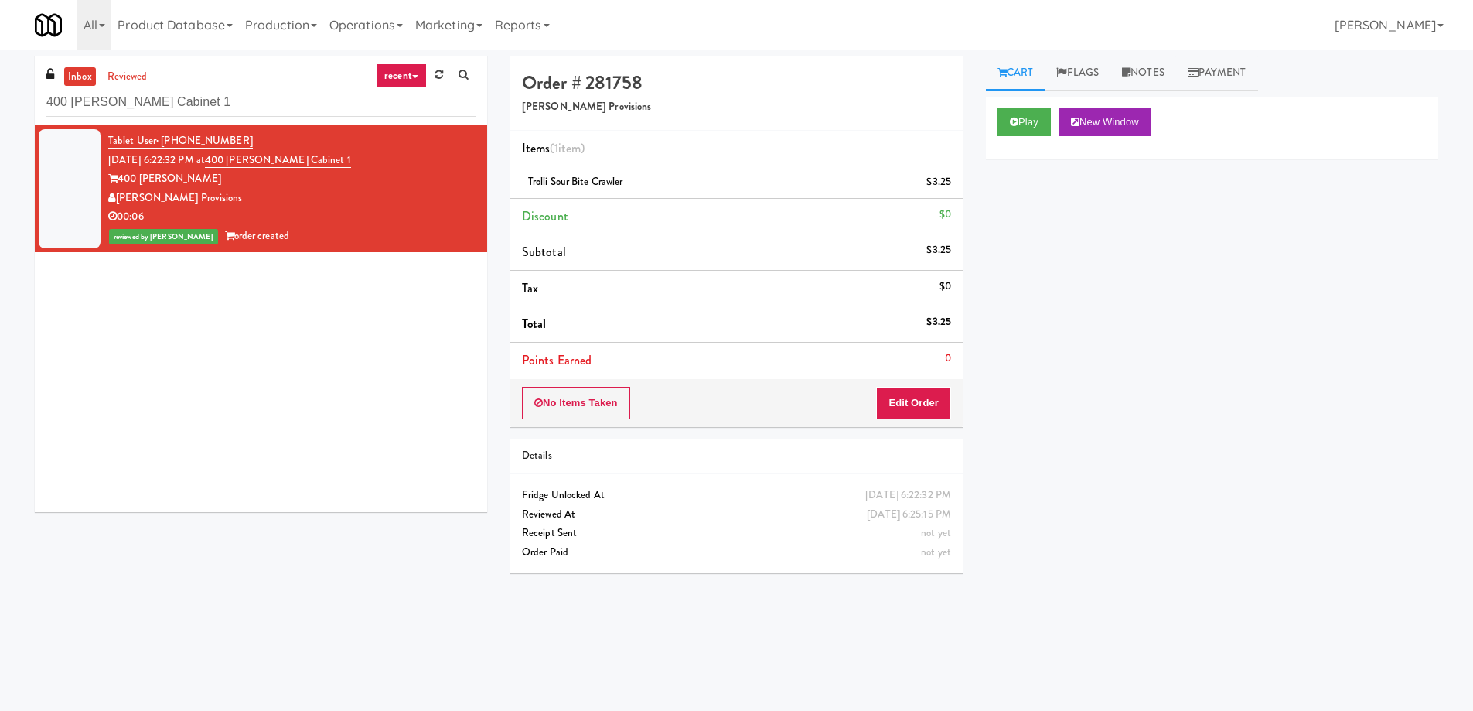
click at [190, 87] on div "400 Rhett Cabinet 1" at bounding box center [260, 102] width 429 height 30
click at [164, 114] on input "400 Rhett Cabinet 1" at bounding box center [260, 102] width 429 height 29
click at [164, 111] on input "400 Rhett Cabinet 1" at bounding box center [260, 102] width 429 height 29
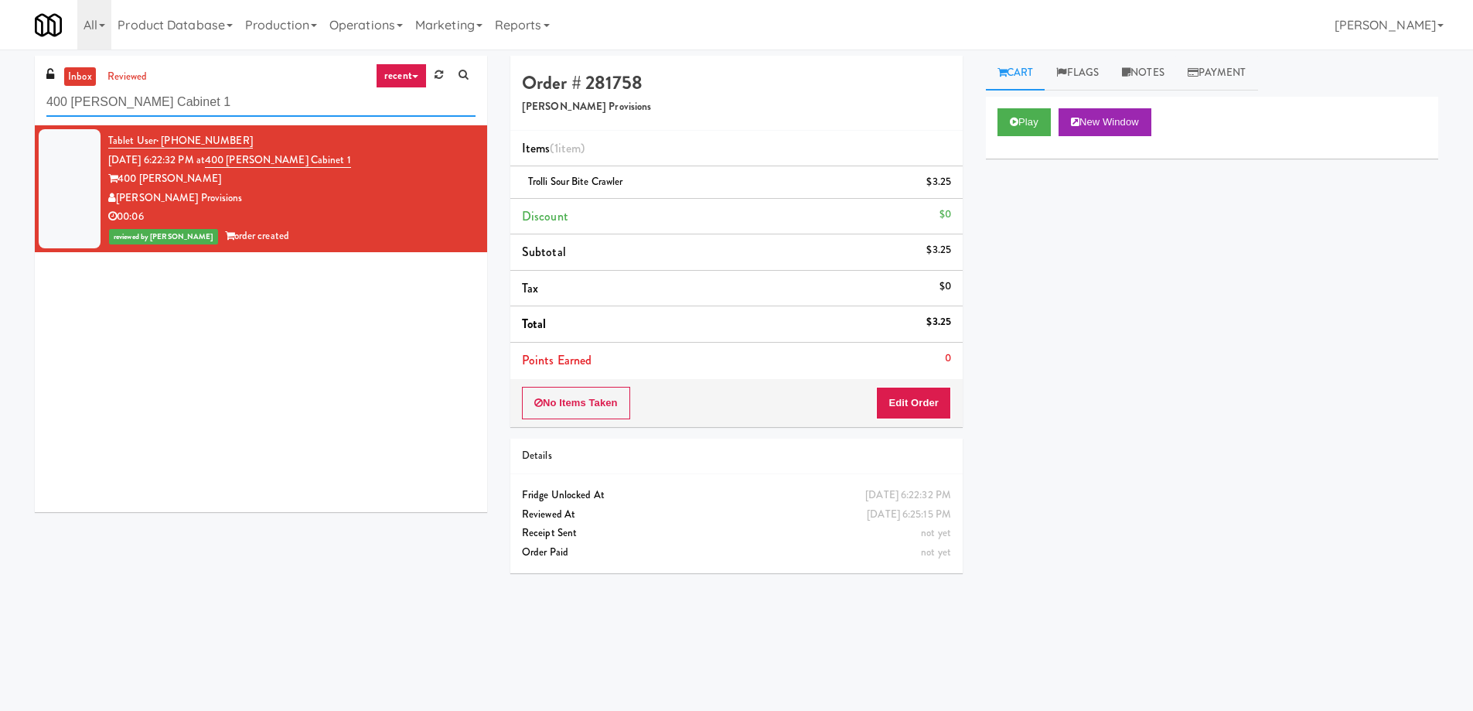
click at [164, 111] on input "400 Rhett Cabinet 1" at bounding box center [260, 102] width 429 height 29
paste input "Flats at San Tan-Fridge"
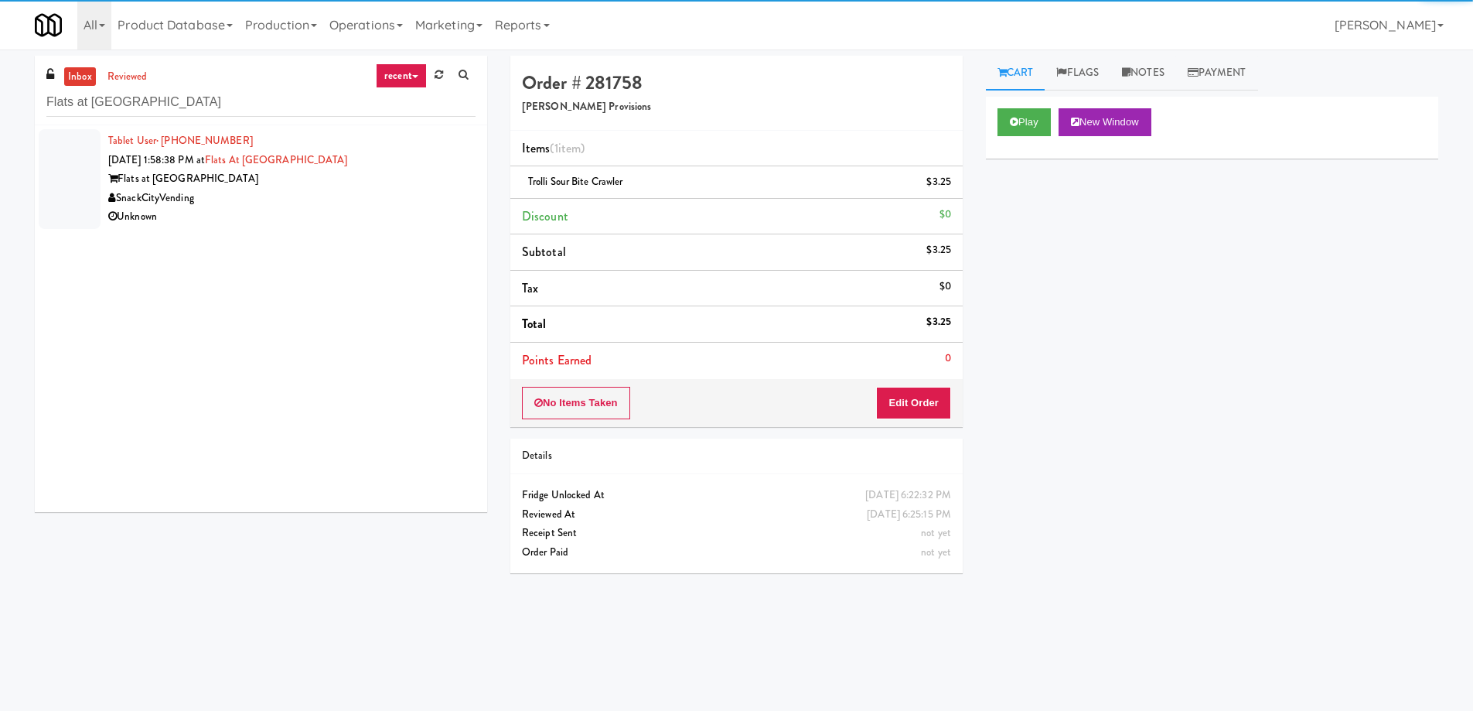
click at [278, 192] on div "SnackCityVending" at bounding box center [291, 198] width 367 height 19
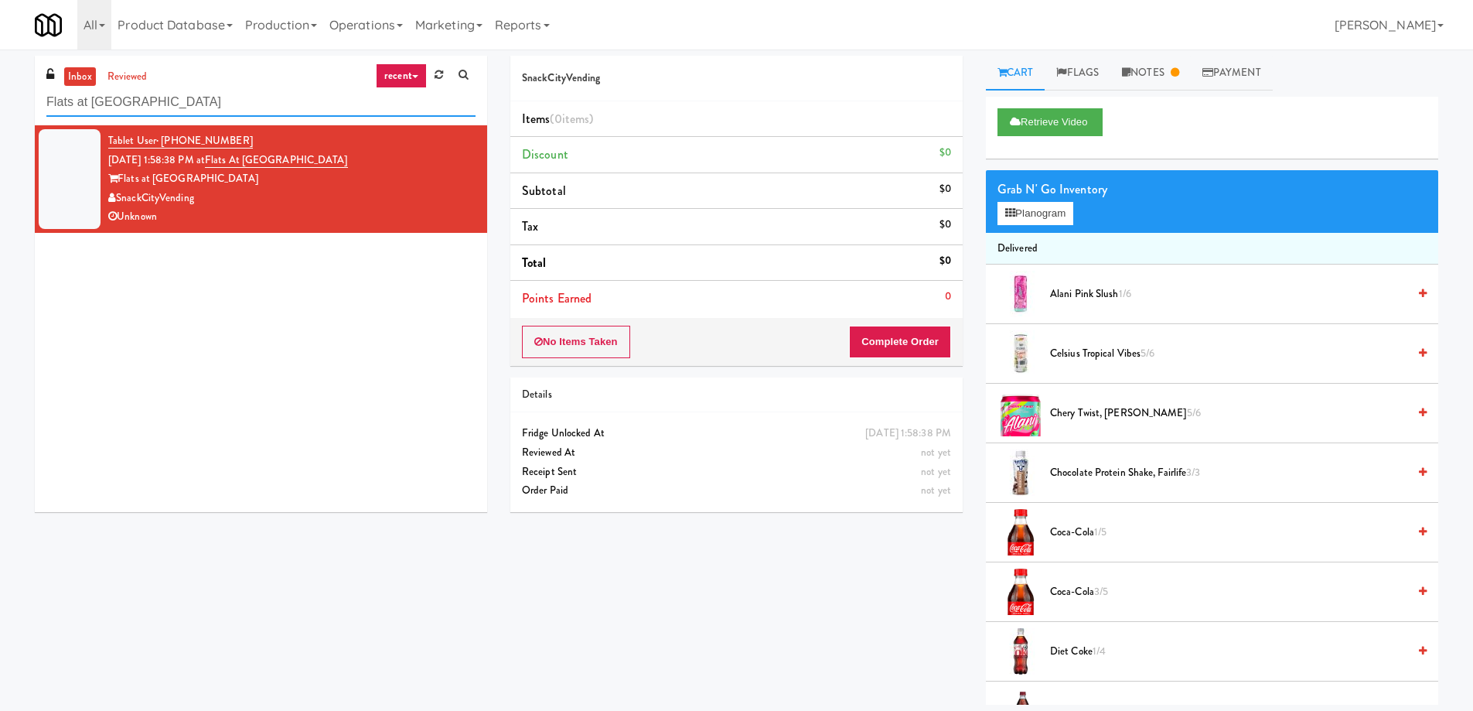
click at [128, 99] on input "Flats at San Tan-Fridge" at bounding box center [260, 102] width 429 height 29
paste input "Twenty2 West - Combo"
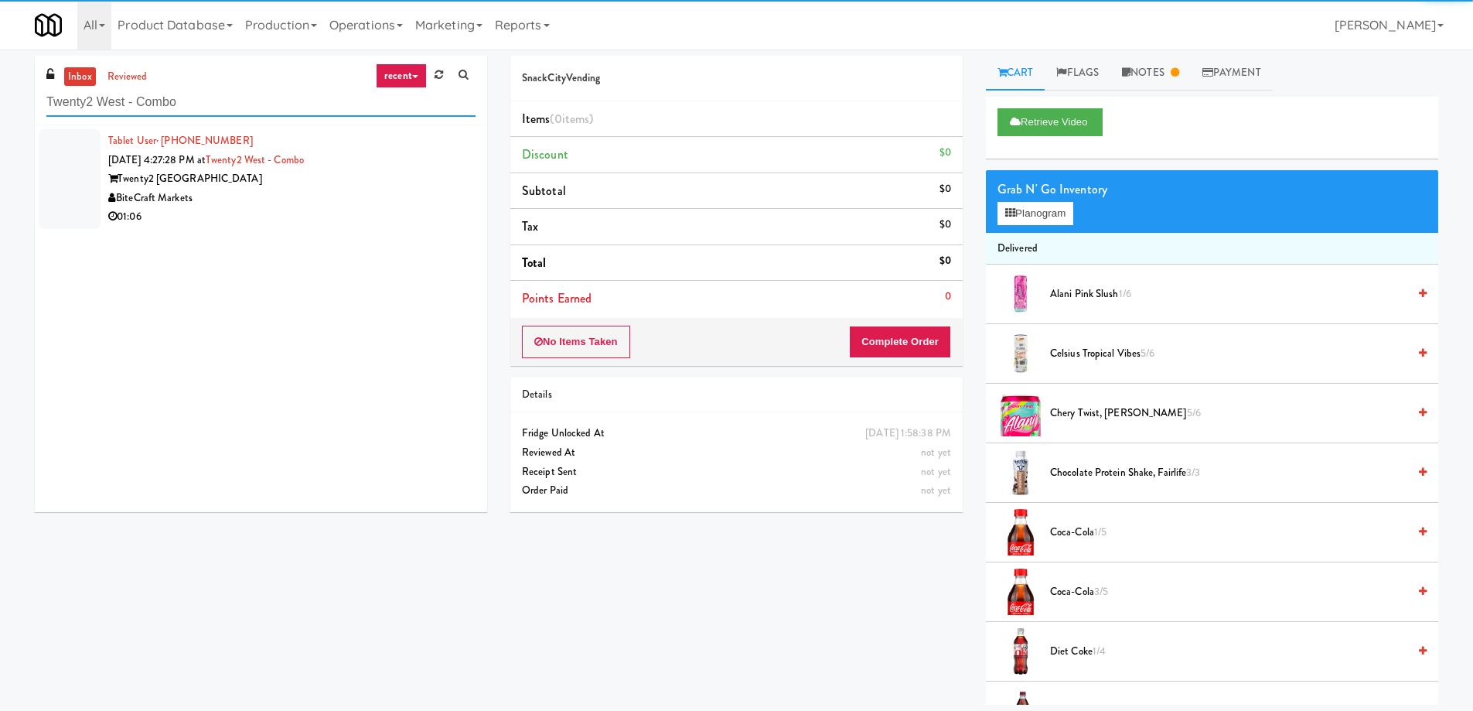
type input "Twenty2 West - Combo"
click at [302, 196] on div "BiteCraft Markets" at bounding box center [291, 198] width 367 height 19
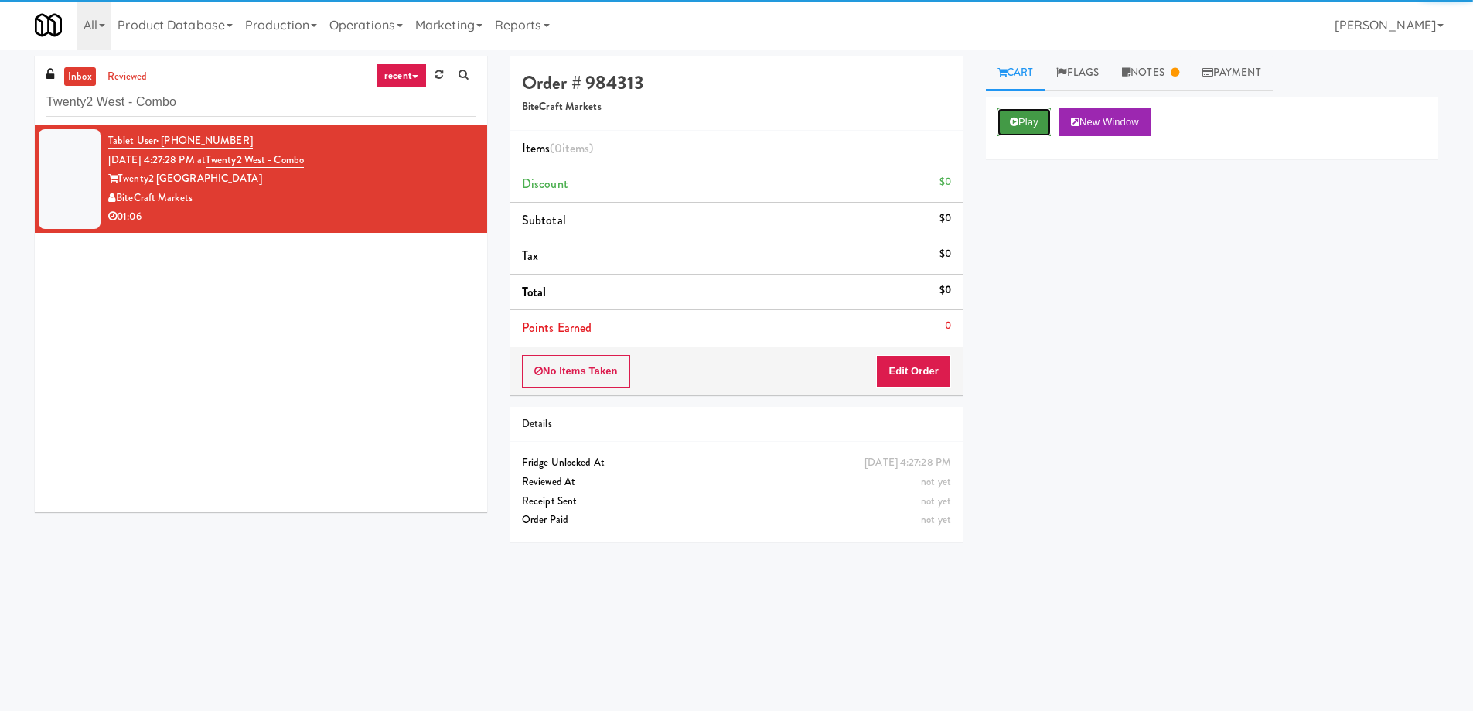
click at [1032, 121] on button "Play" at bounding box center [1024, 122] width 53 height 28
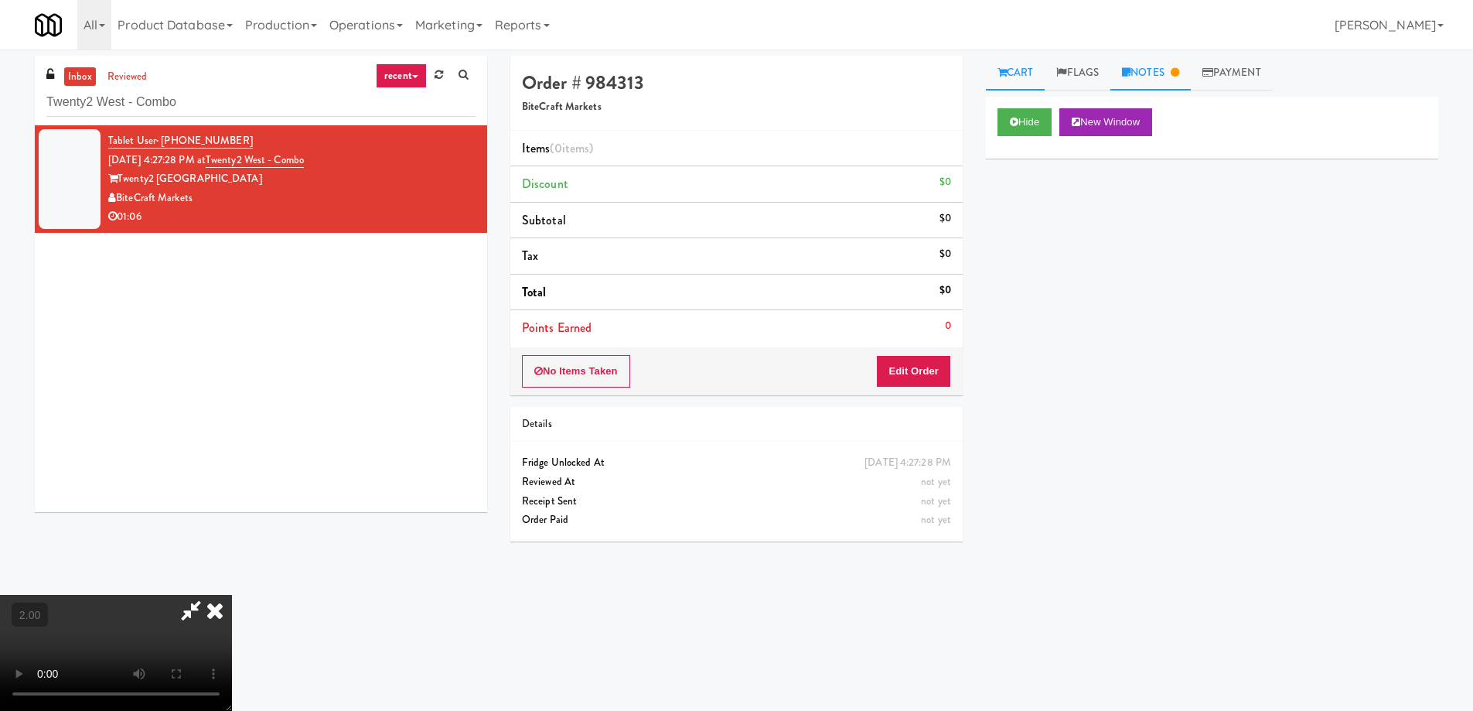
click at [1170, 79] on link "Notes" at bounding box center [1150, 73] width 80 height 35
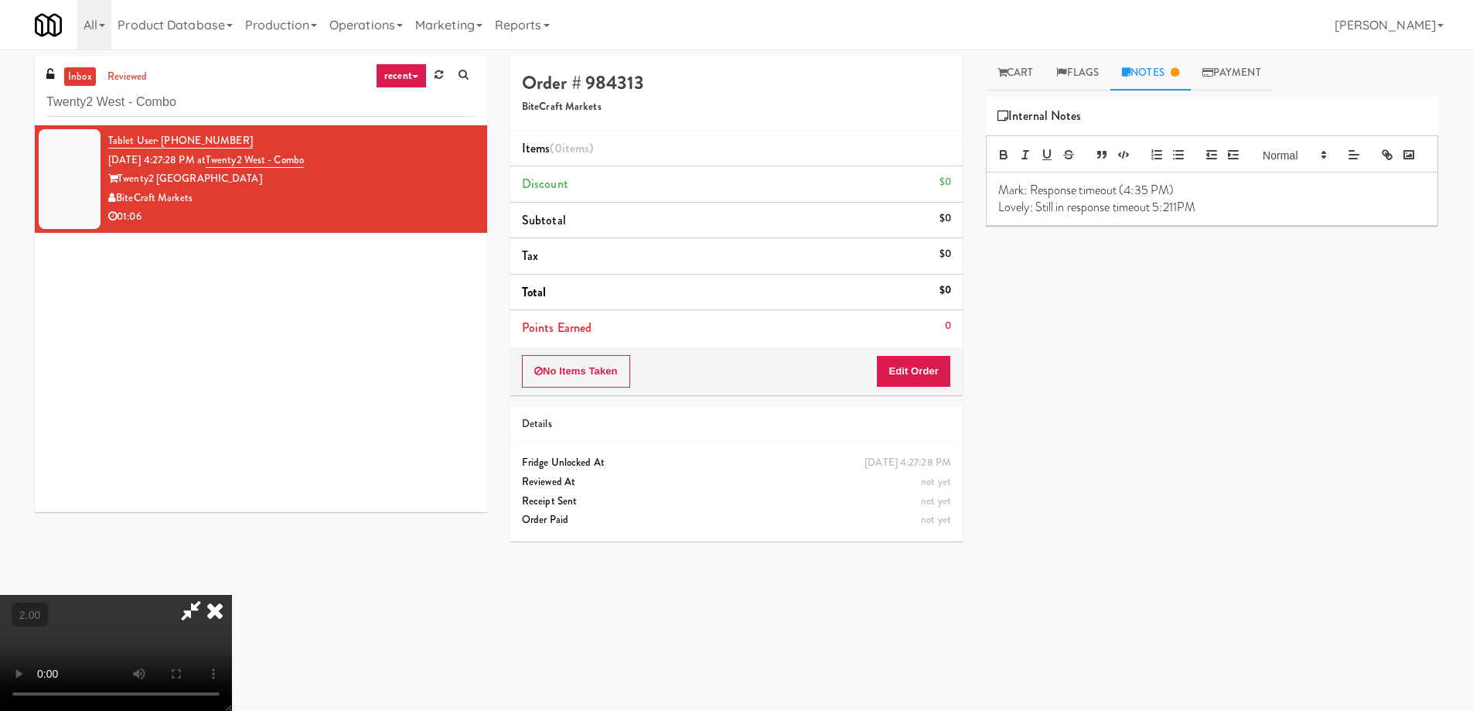
click at [232, 595] on video at bounding box center [116, 653] width 232 height 116
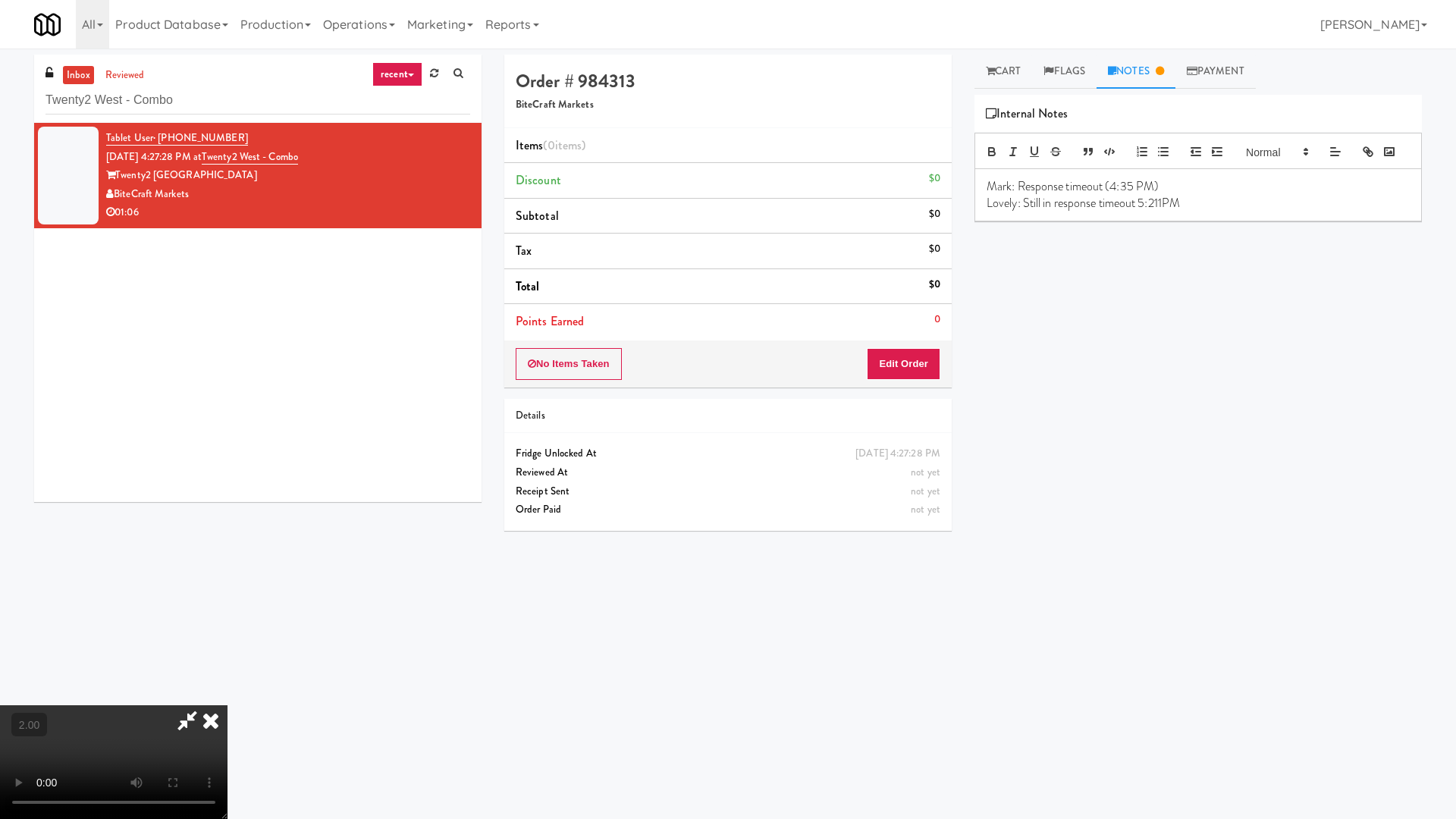
click at [227, 696] on video at bounding box center [114, 762] width 227 height 114
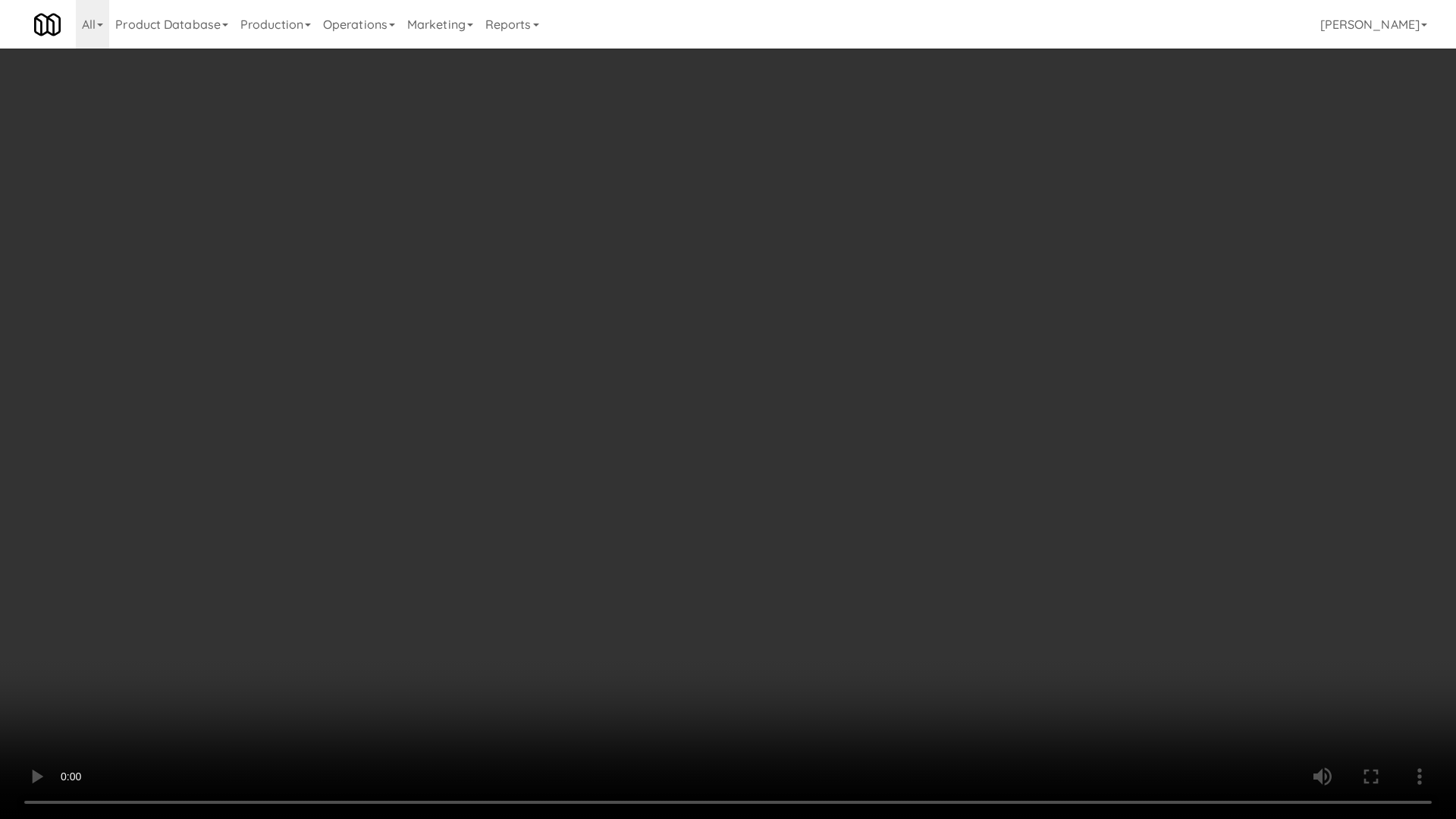
click at [755, 617] on video at bounding box center [728, 409] width 1456 height 819
click at [761, 620] on video at bounding box center [728, 409] width 1456 height 819
click at [765, 619] on video at bounding box center [728, 409] width 1456 height 819
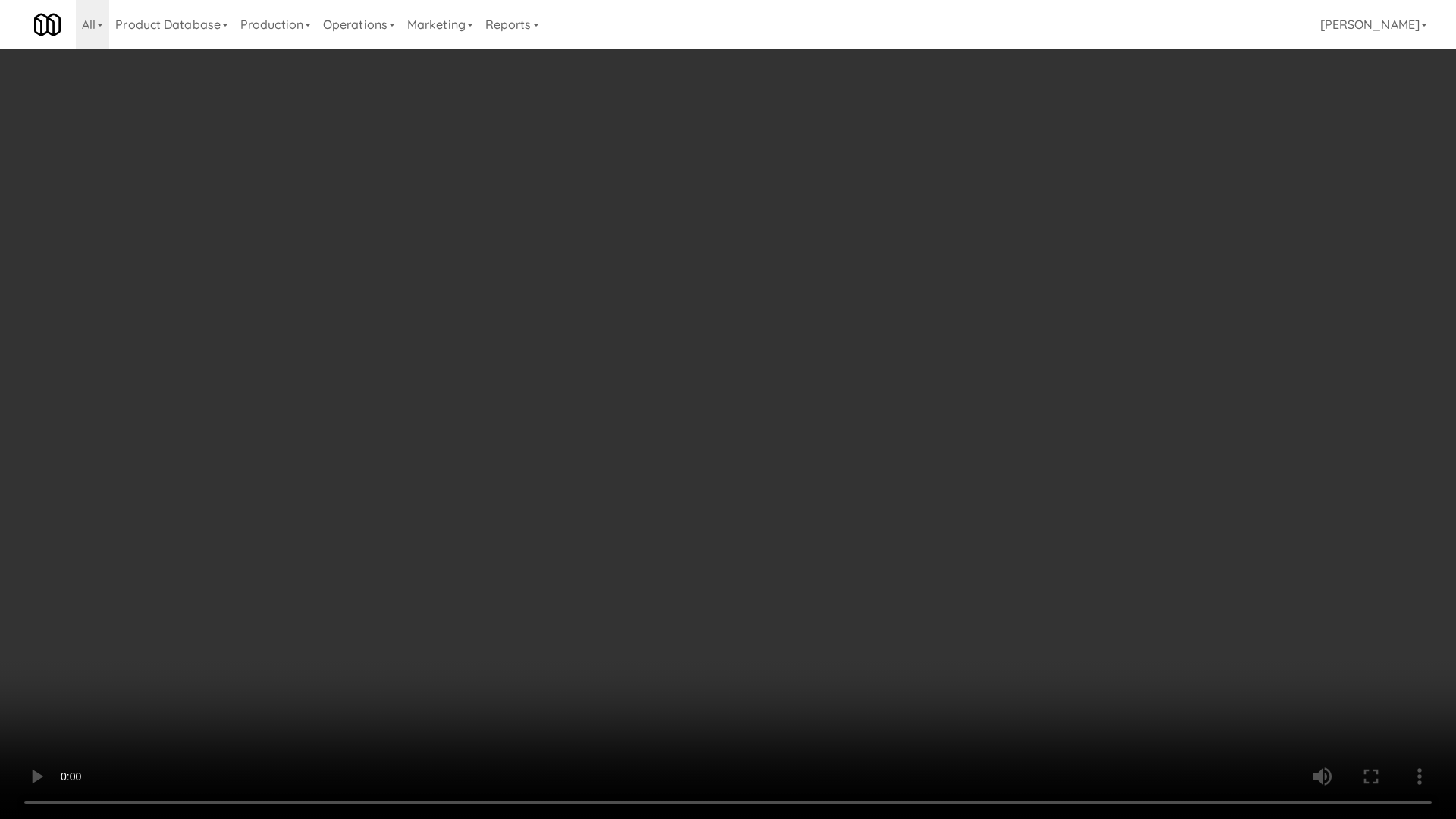
click at [765, 619] on video at bounding box center [728, 409] width 1456 height 819
click at [767, 620] on video at bounding box center [728, 409] width 1456 height 819
click at [875, 659] on video at bounding box center [728, 409] width 1456 height 819
click at [872, 651] on video at bounding box center [728, 409] width 1456 height 819
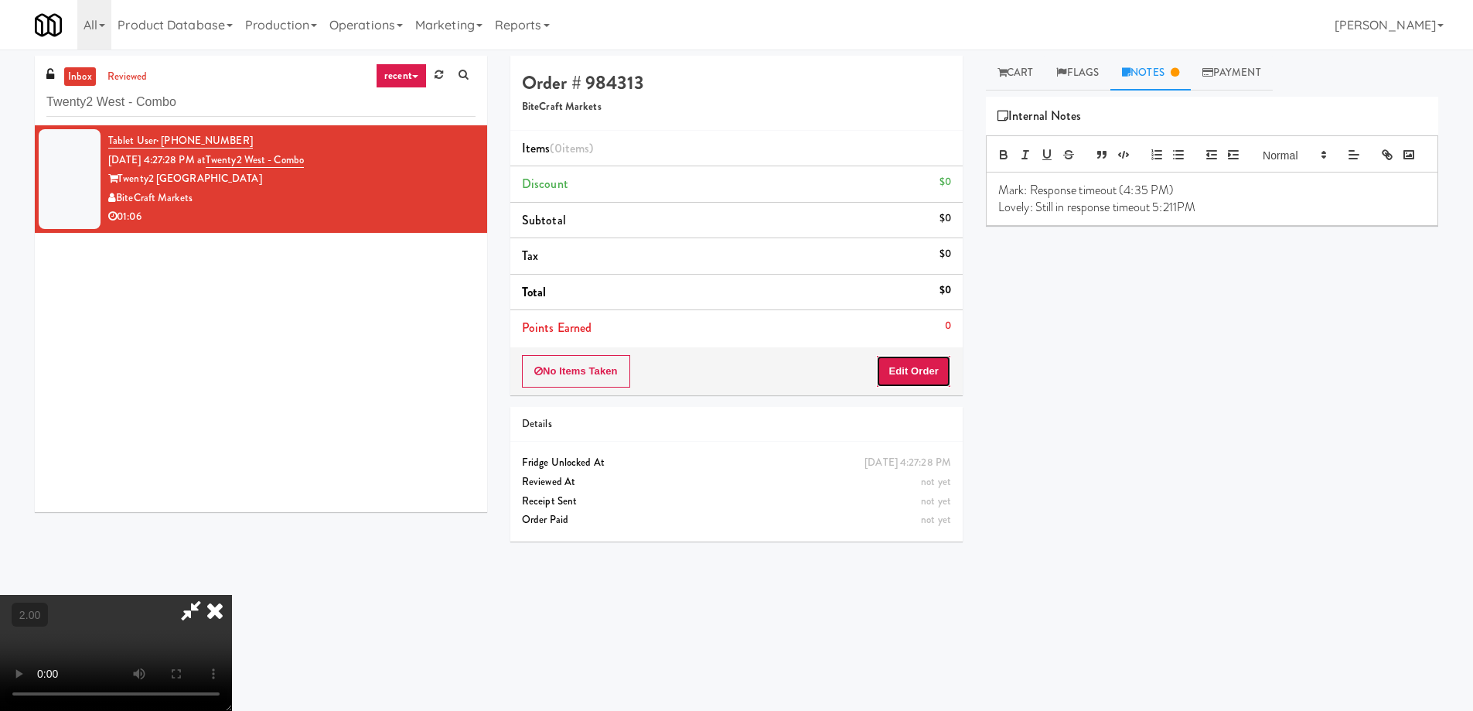
click at [920, 360] on button "Edit Order" at bounding box center [913, 371] width 75 height 32
click at [1039, 79] on link "Cart" at bounding box center [1016, 73] width 60 height 35
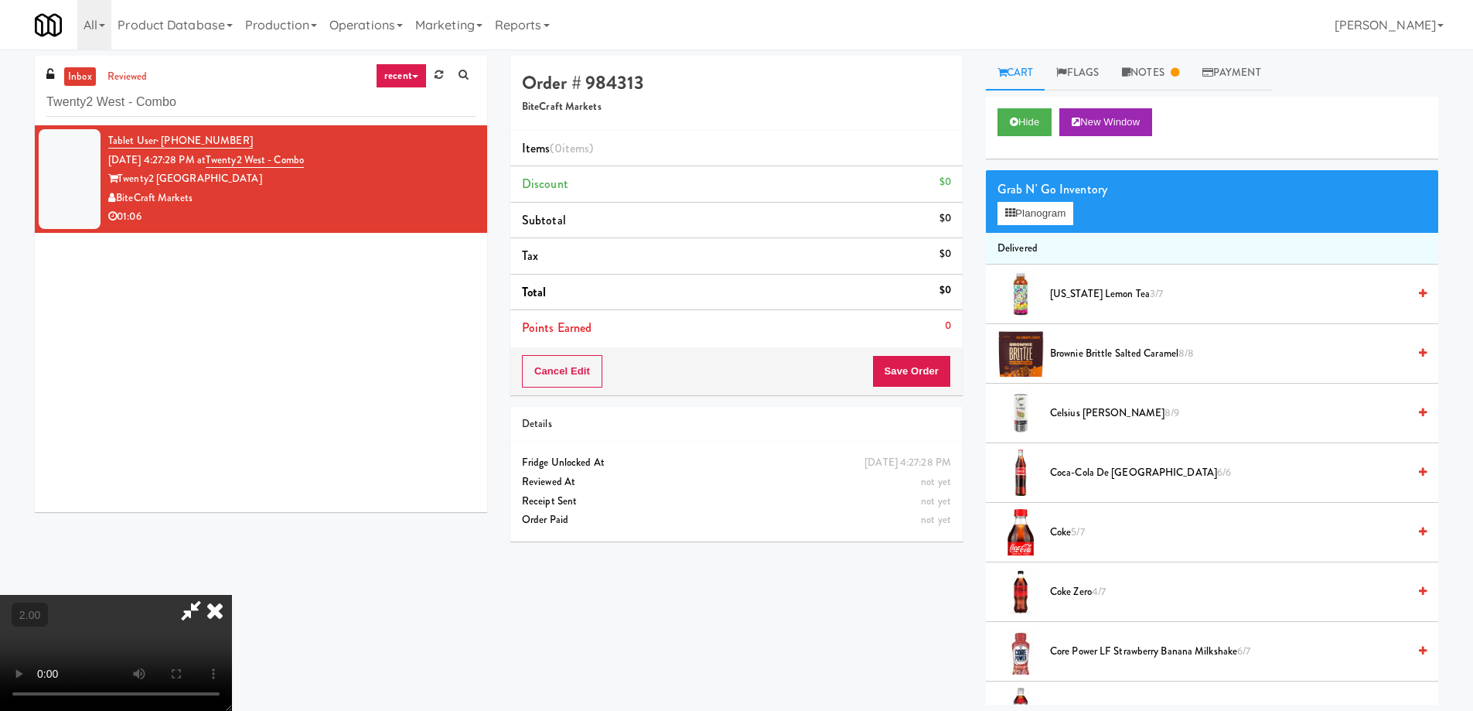
click at [1084, 530] on span "5/7" at bounding box center [1077, 531] width 13 height 15
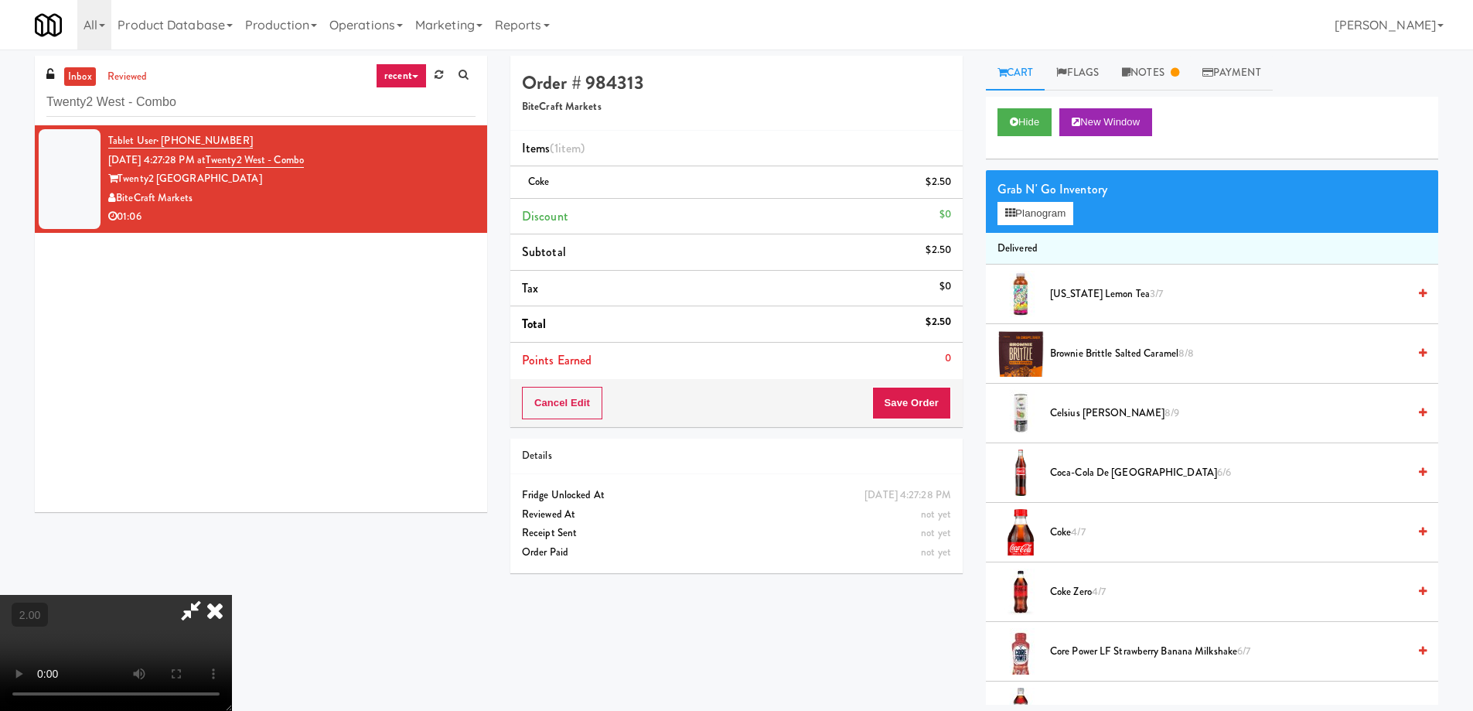
scroll to position [688, 0]
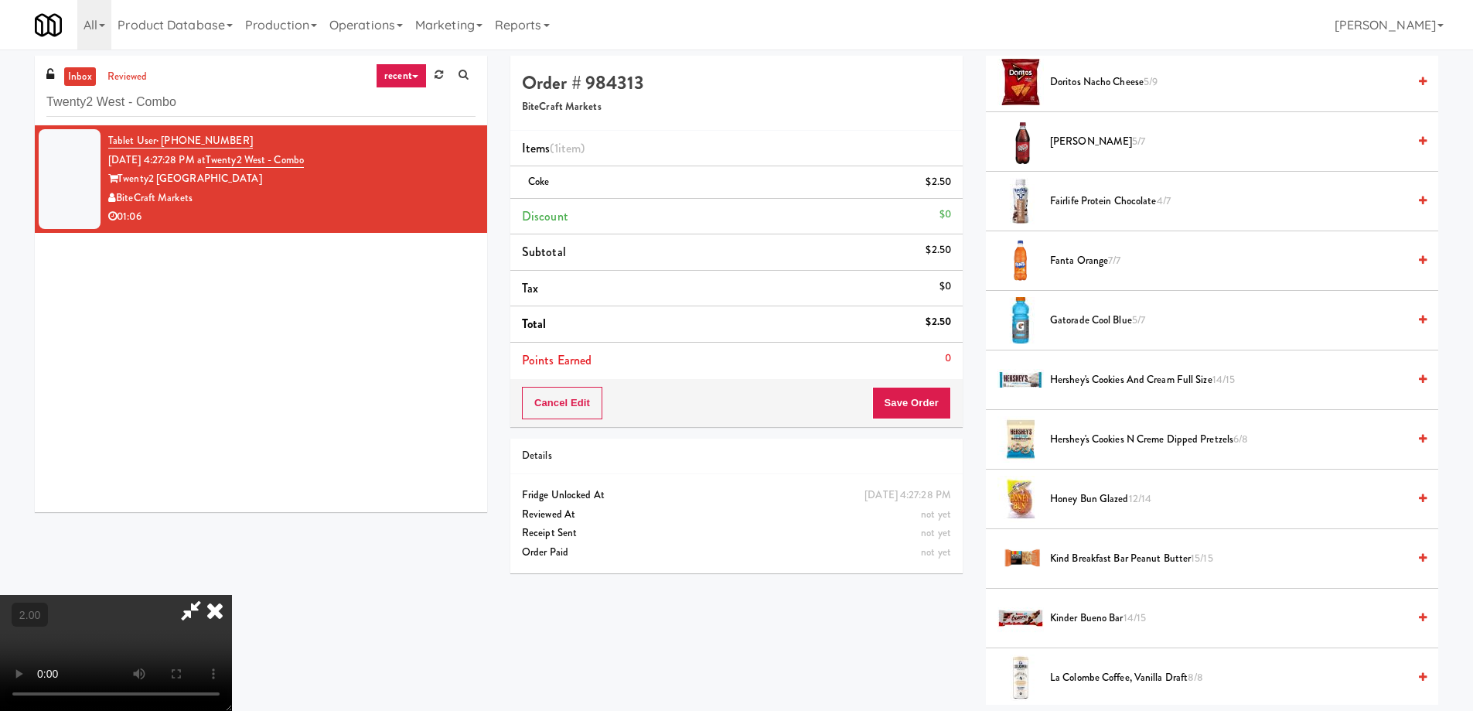
click at [1137, 444] on span "Hershey's Cookies N Creme Dipped Pretzels 6/8" at bounding box center [1228, 439] width 357 height 19
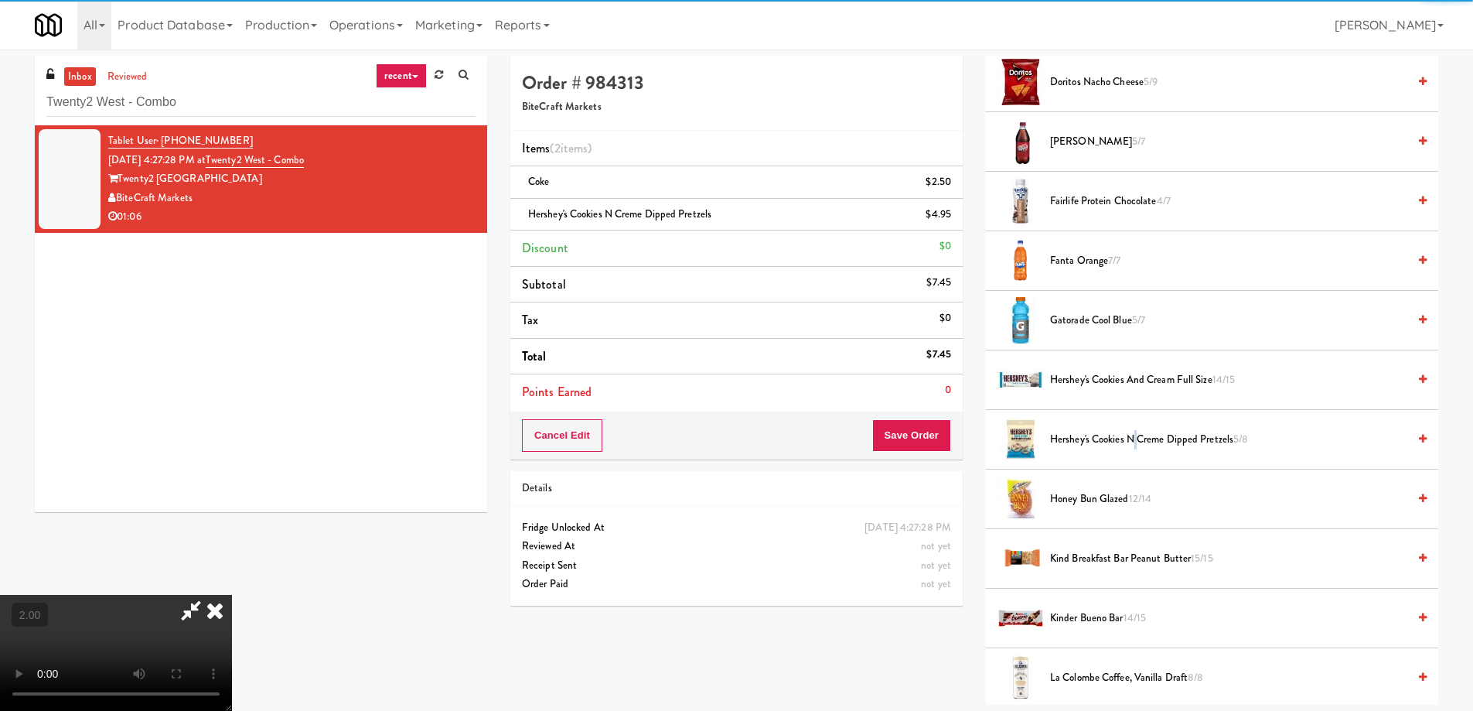
click at [232, 595] on video at bounding box center [116, 653] width 232 height 116
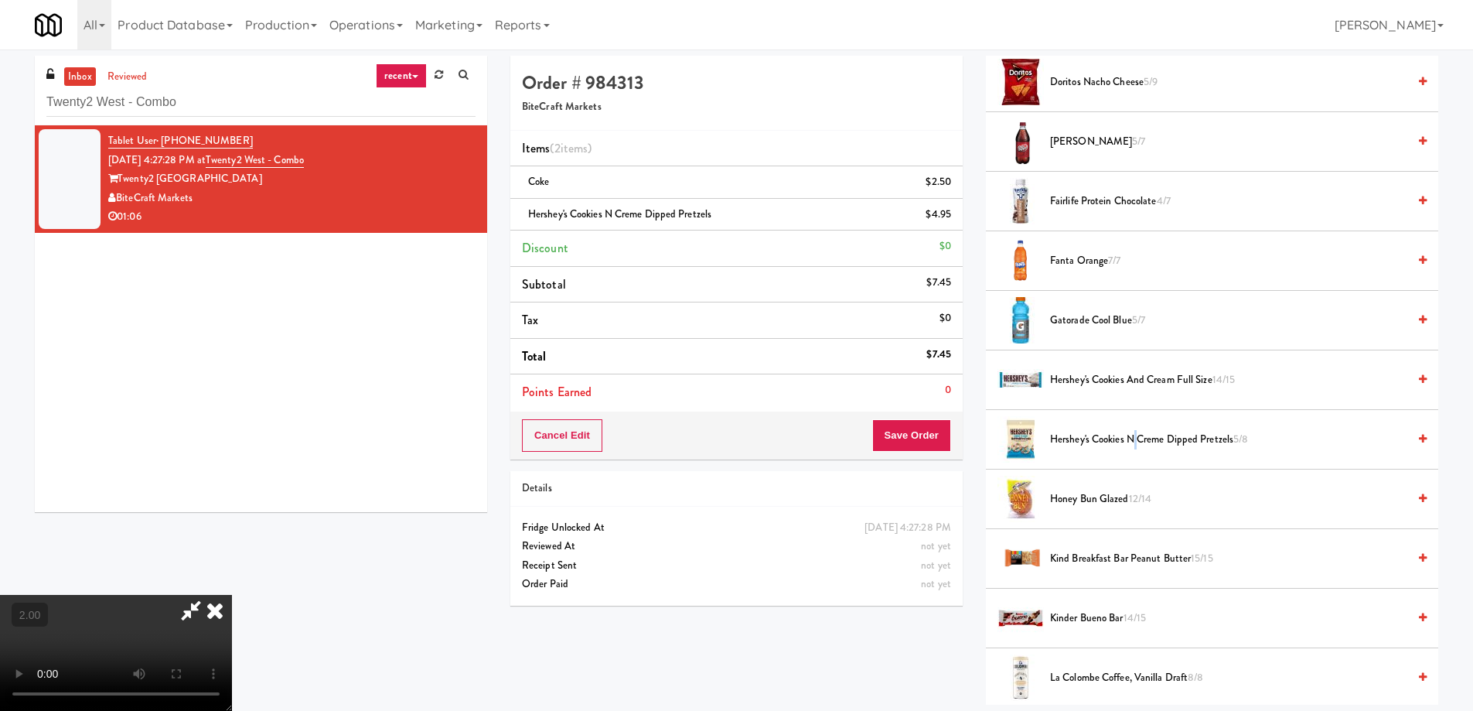
click at [232, 595] on video at bounding box center [116, 653] width 232 height 116
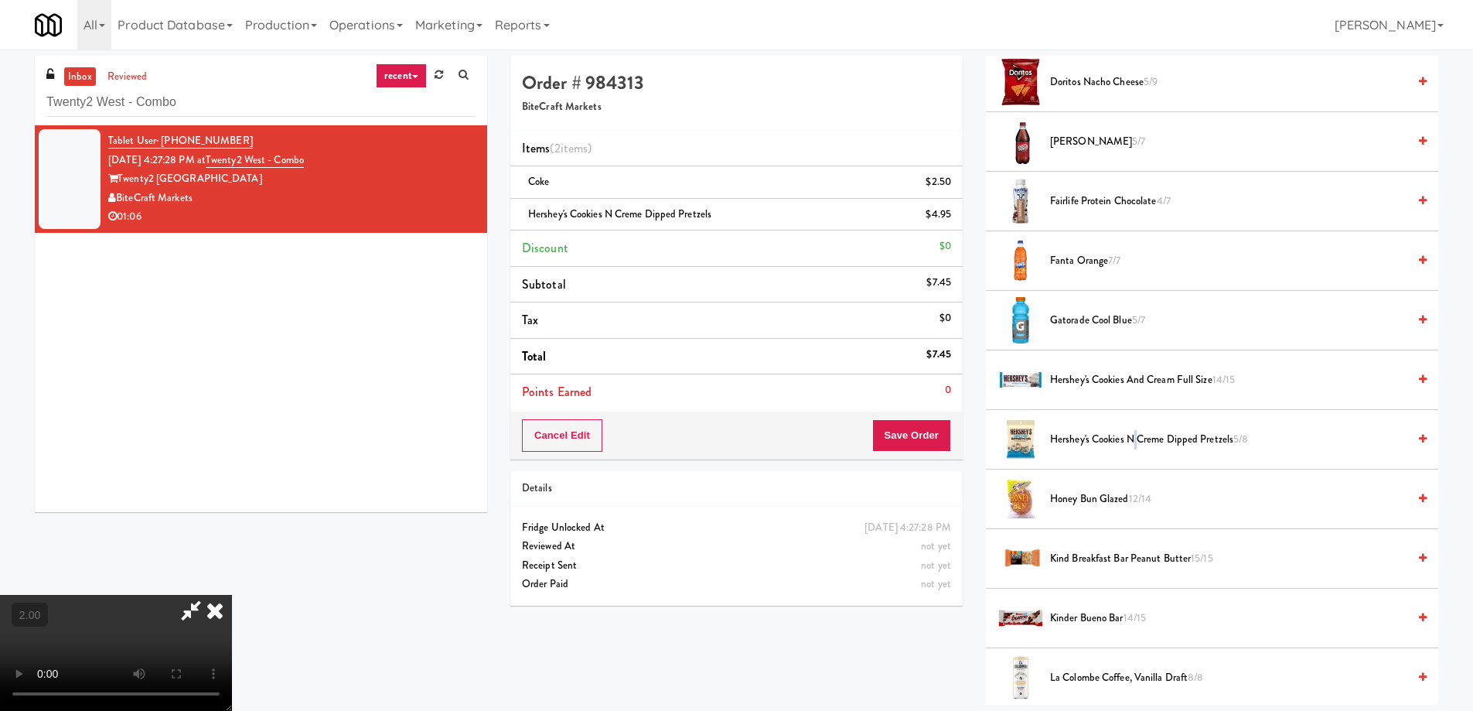
click at [232, 595] on video at bounding box center [116, 653] width 232 height 116
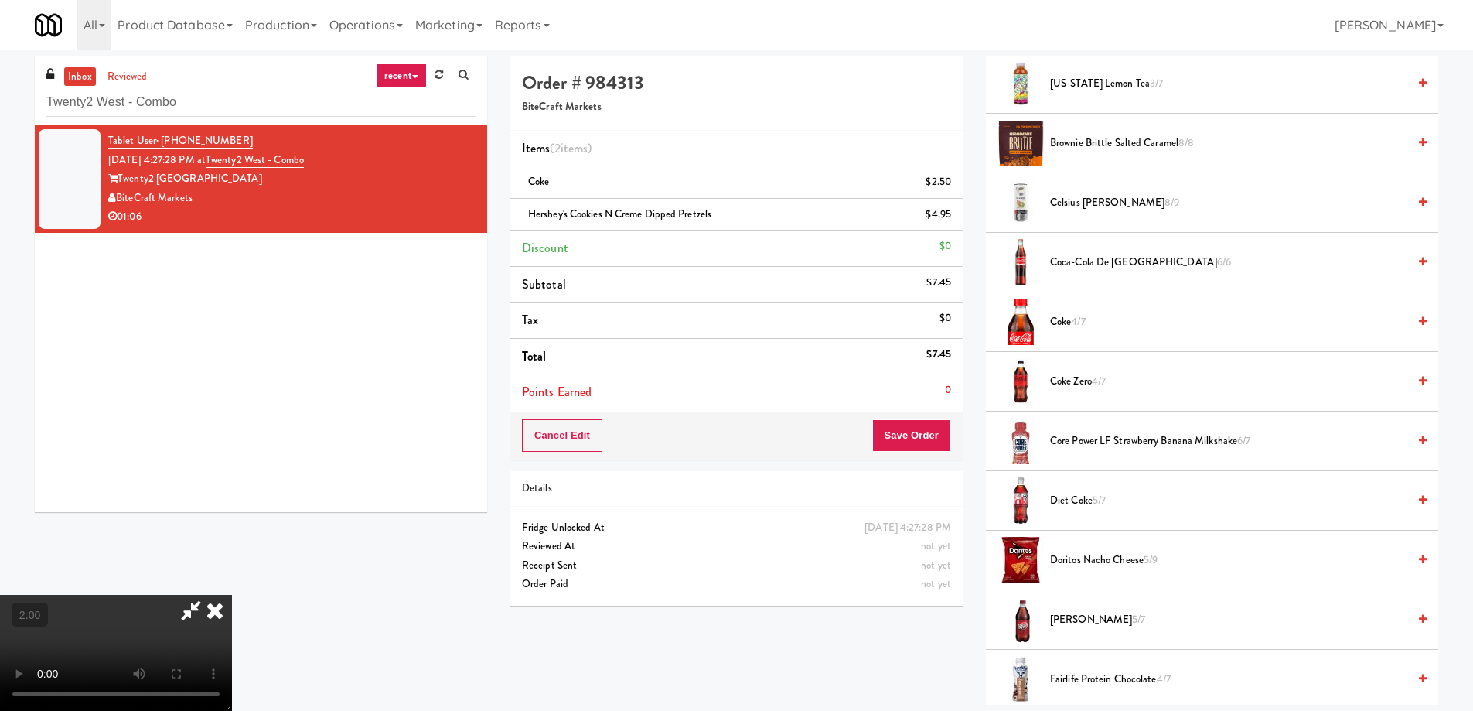
scroll to position [0, 0]
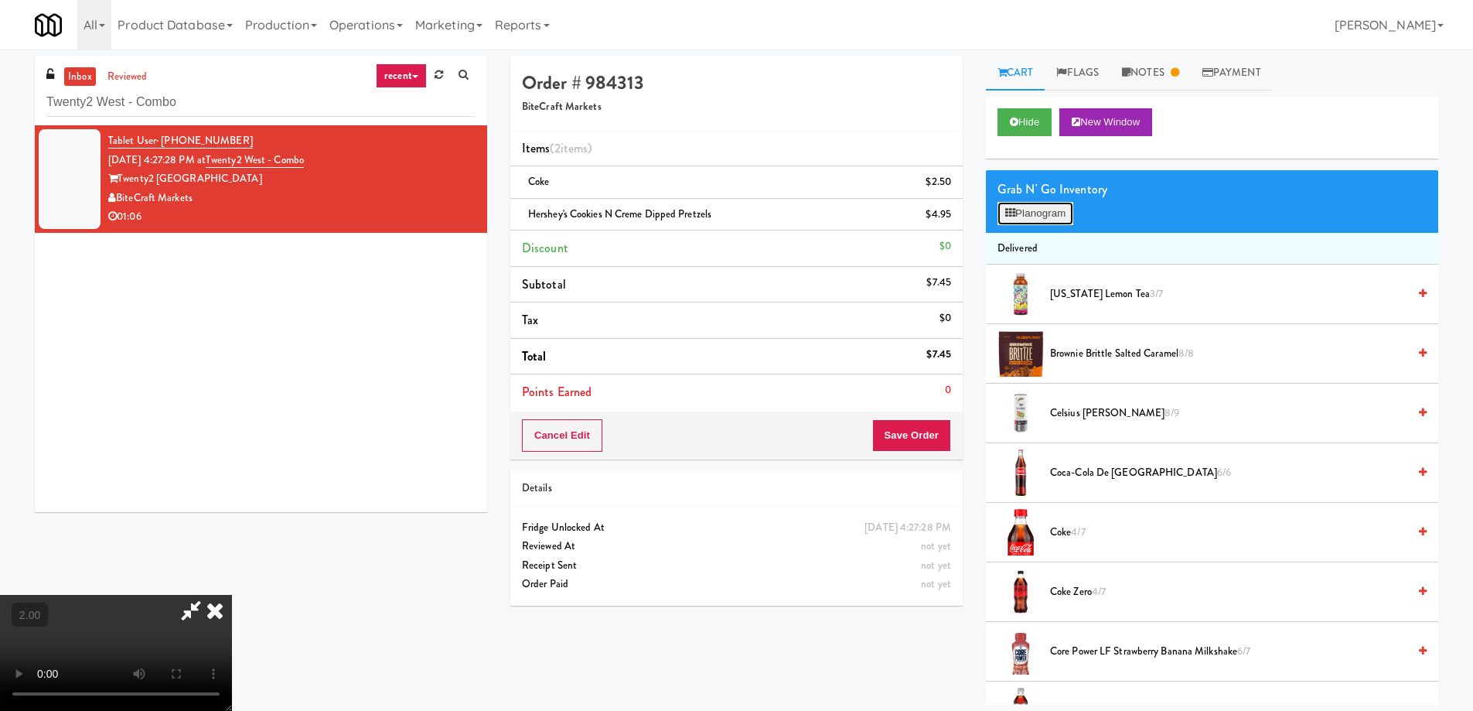
click at [1060, 214] on button "Planogram" at bounding box center [1036, 213] width 76 height 23
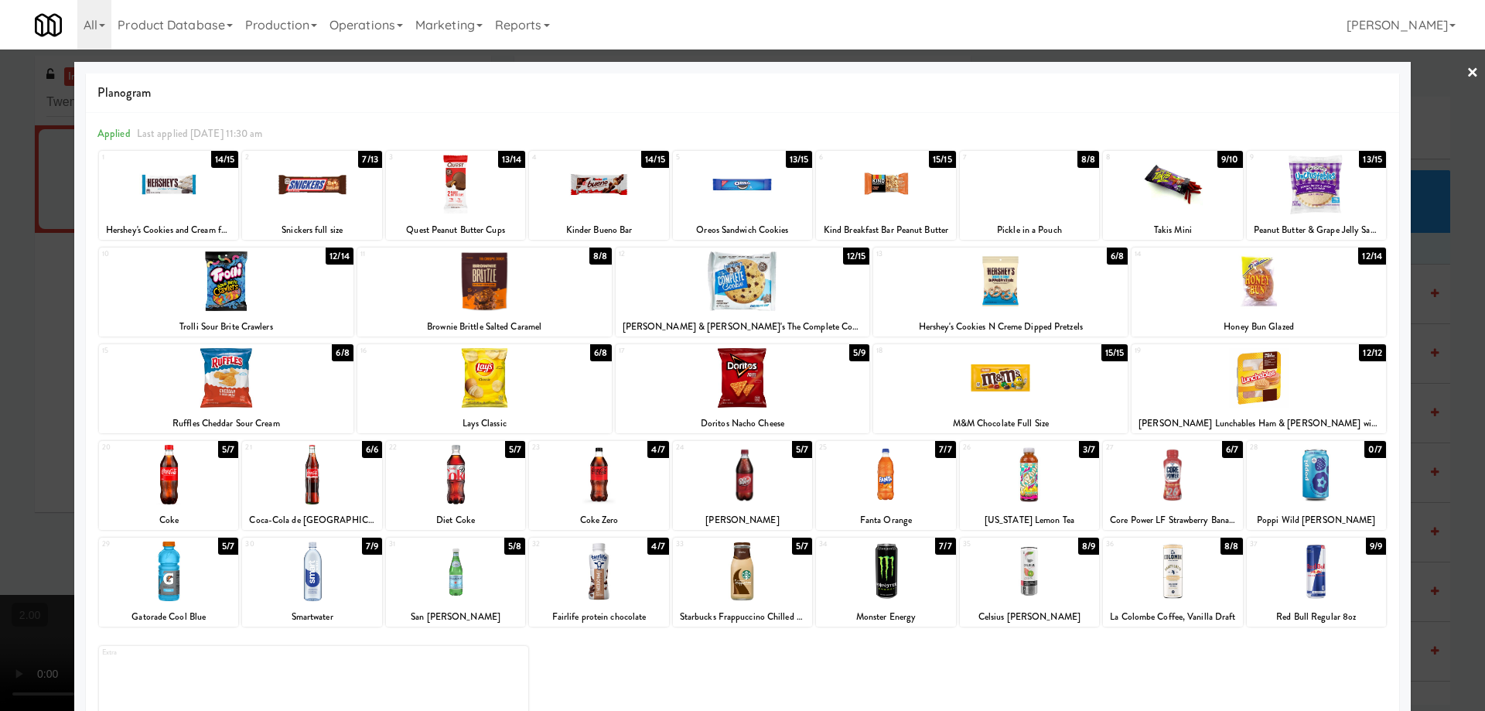
click at [738, 262] on div at bounding box center [743, 281] width 254 height 60
click at [0, 417] on div at bounding box center [742, 355] width 1485 height 711
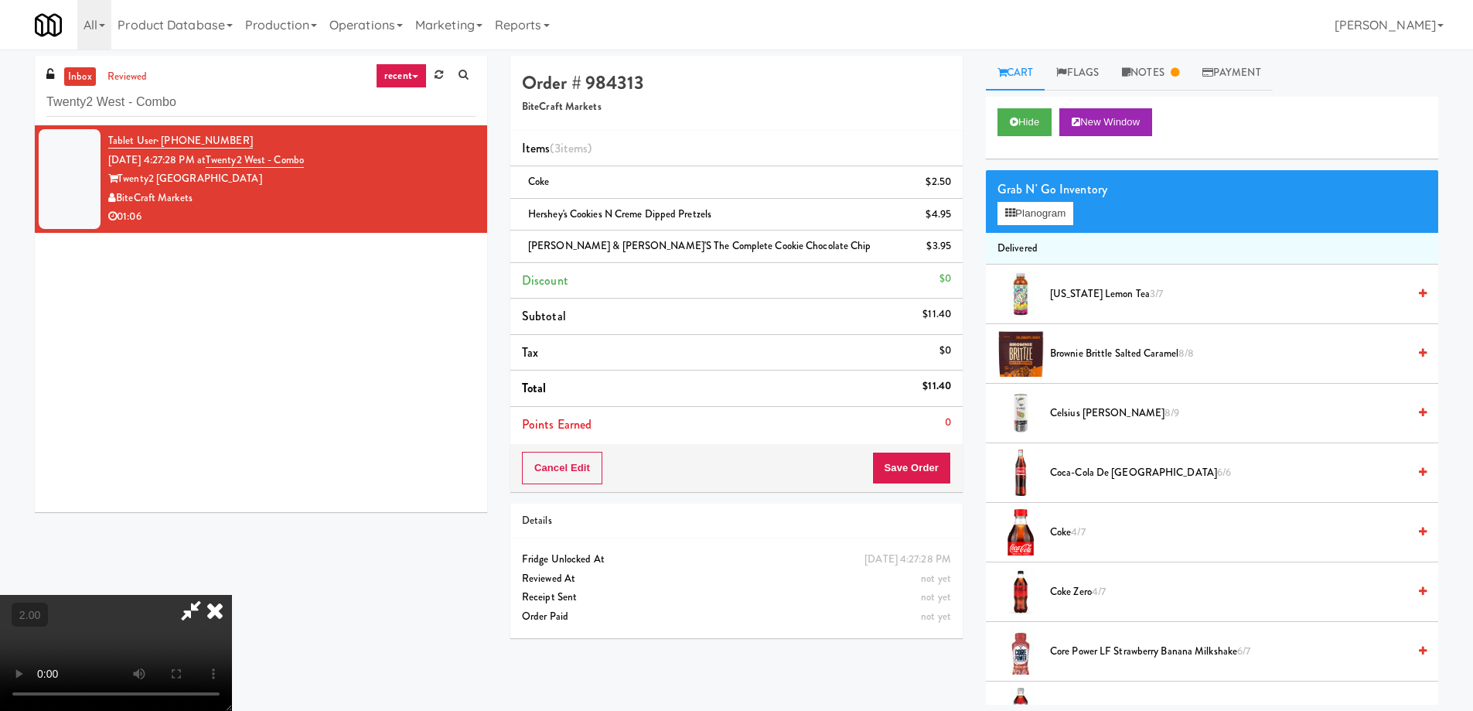
click at [232, 595] on video at bounding box center [116, 653] width 232 height 116
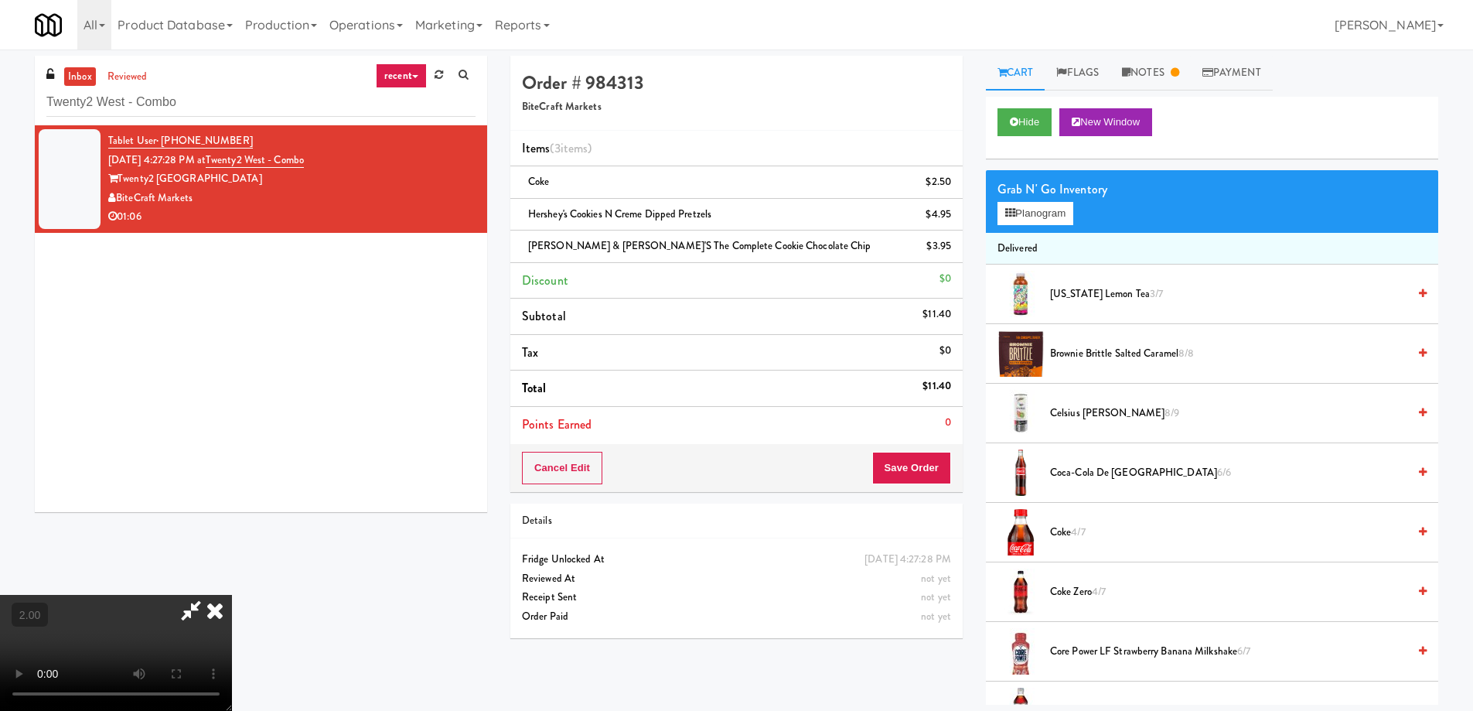
click at [232, 595] on video at bounding box center [116, 653] width 232 height 116
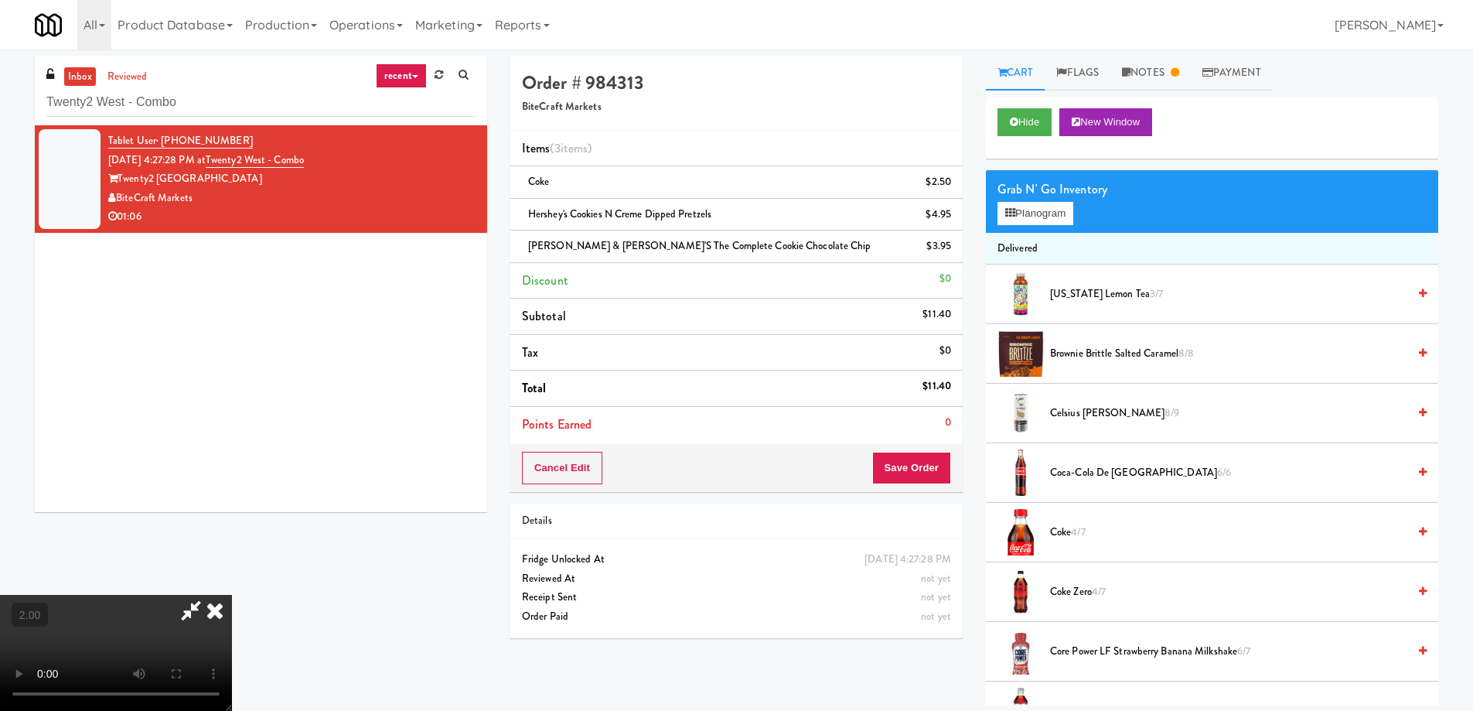
click at [232, 595] on video at bounding box center [116, 653] width 232 height 116
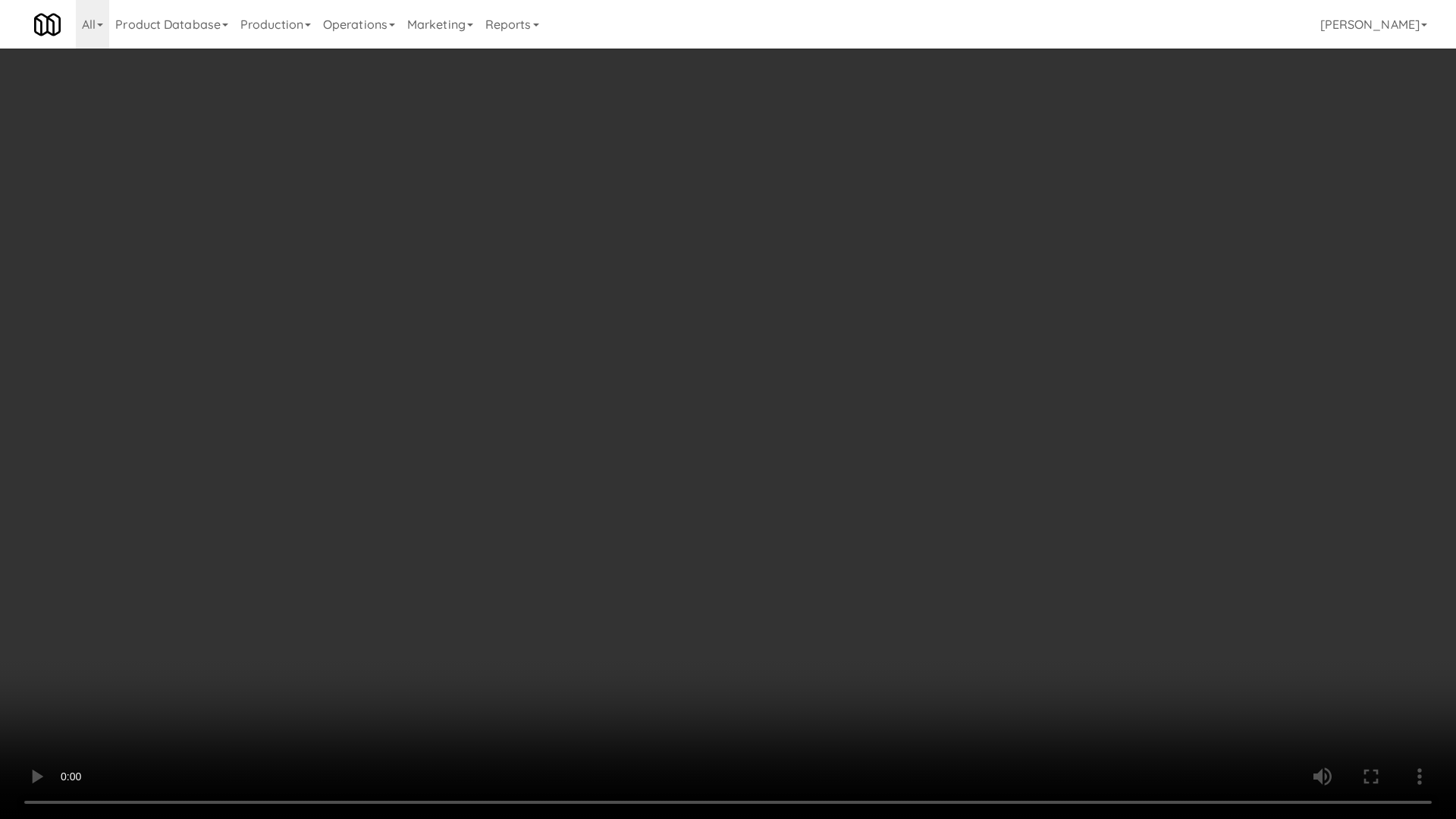
click at [905, 582] on video at bounding box center [728, 409] width 1456 height 819
click at [905, 566] on video at bounding box center [728, 409] width 1456 height 819
click at [904, 565] on video at bounding box center [728, 409] width 1456 height 819
click at [905, 561] on video at bounding box center [728, 409] width 1456 height 819
click at [926, 626] on video at bounding box center [728, 409] width 1456 height 819
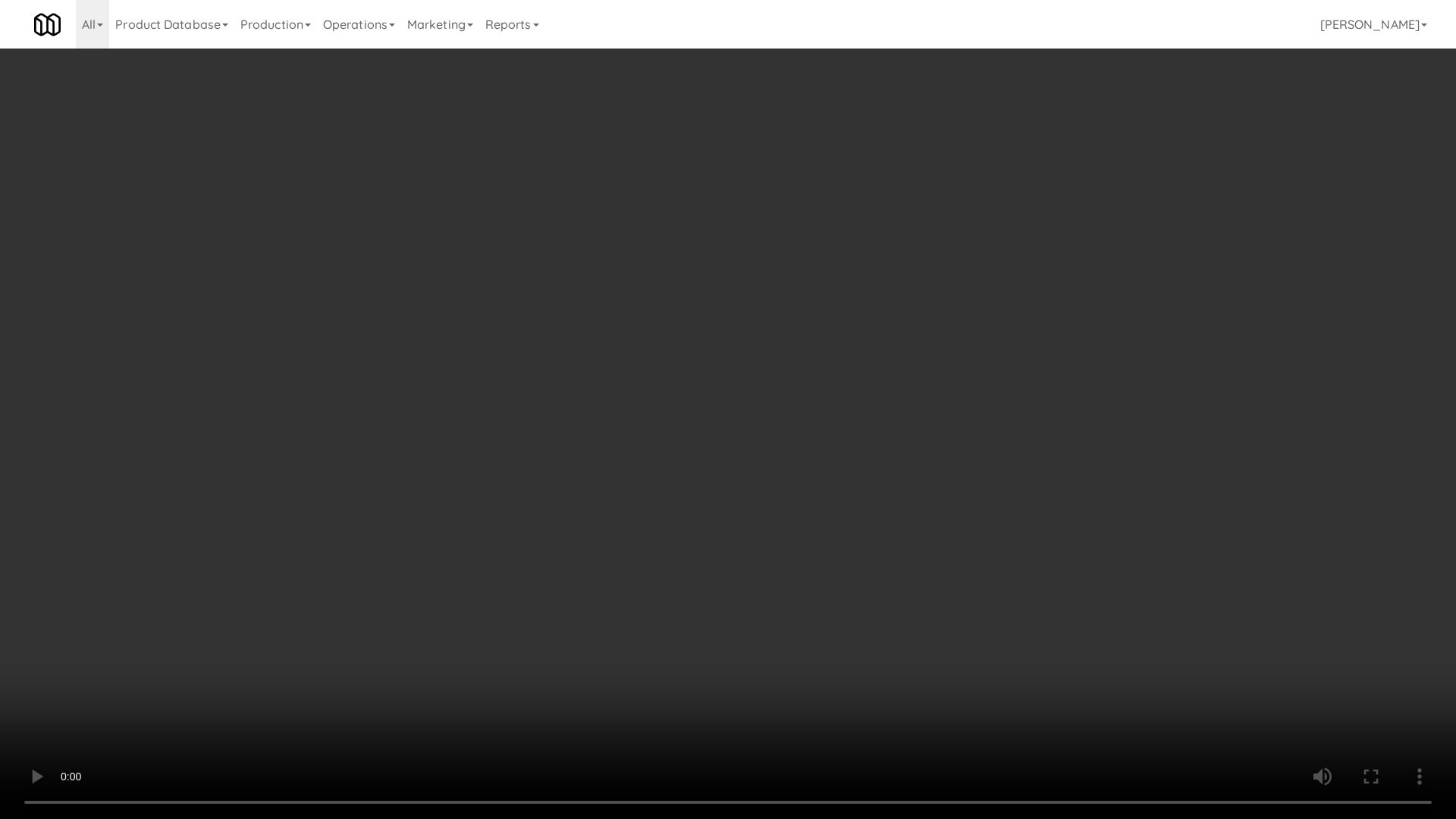
click at [879, 613] on video at bounding box center [728, 409] width 1456 height 819
click at [868, 611] on video at bounding box center [728, 409] width 1456 height 819
click at [847, 614] on video at bounding box center [728, 409] width 1456 height 819
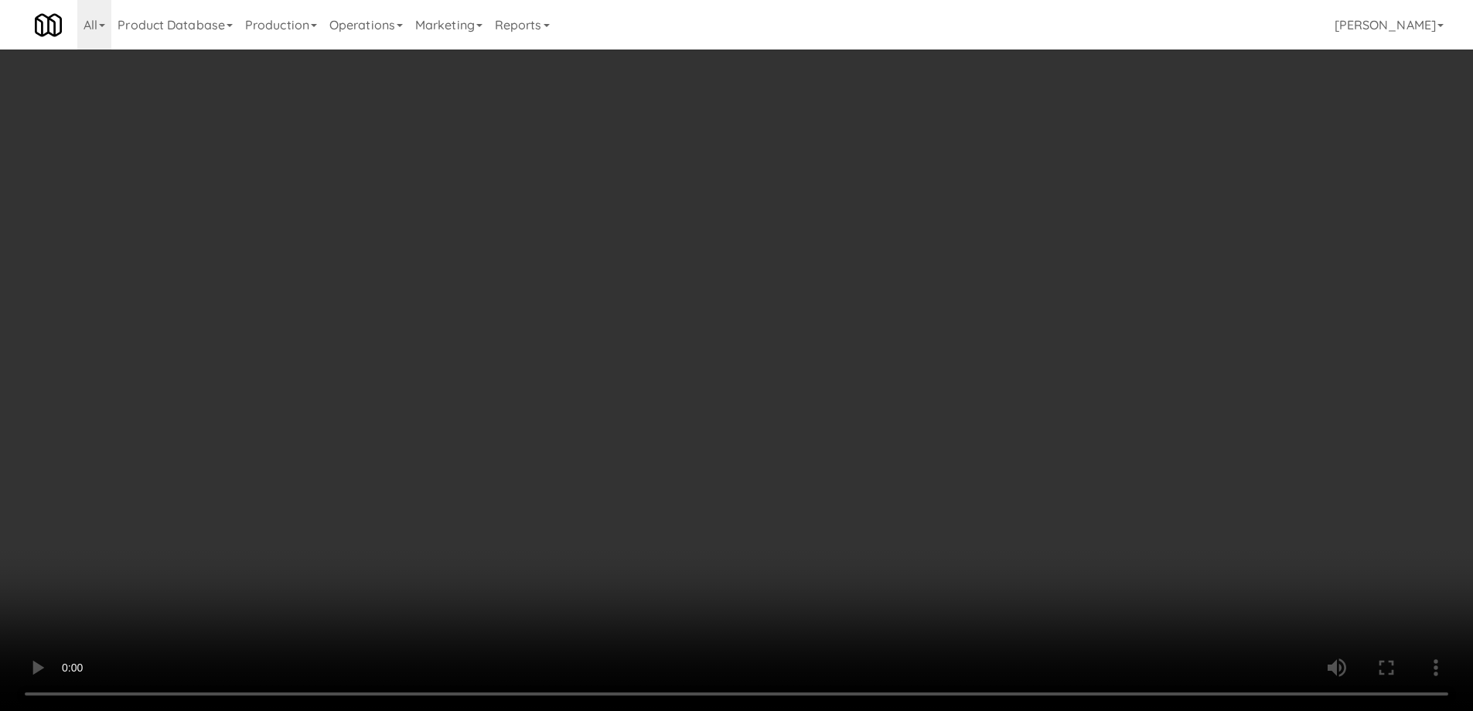
scroll to position [391, 0]
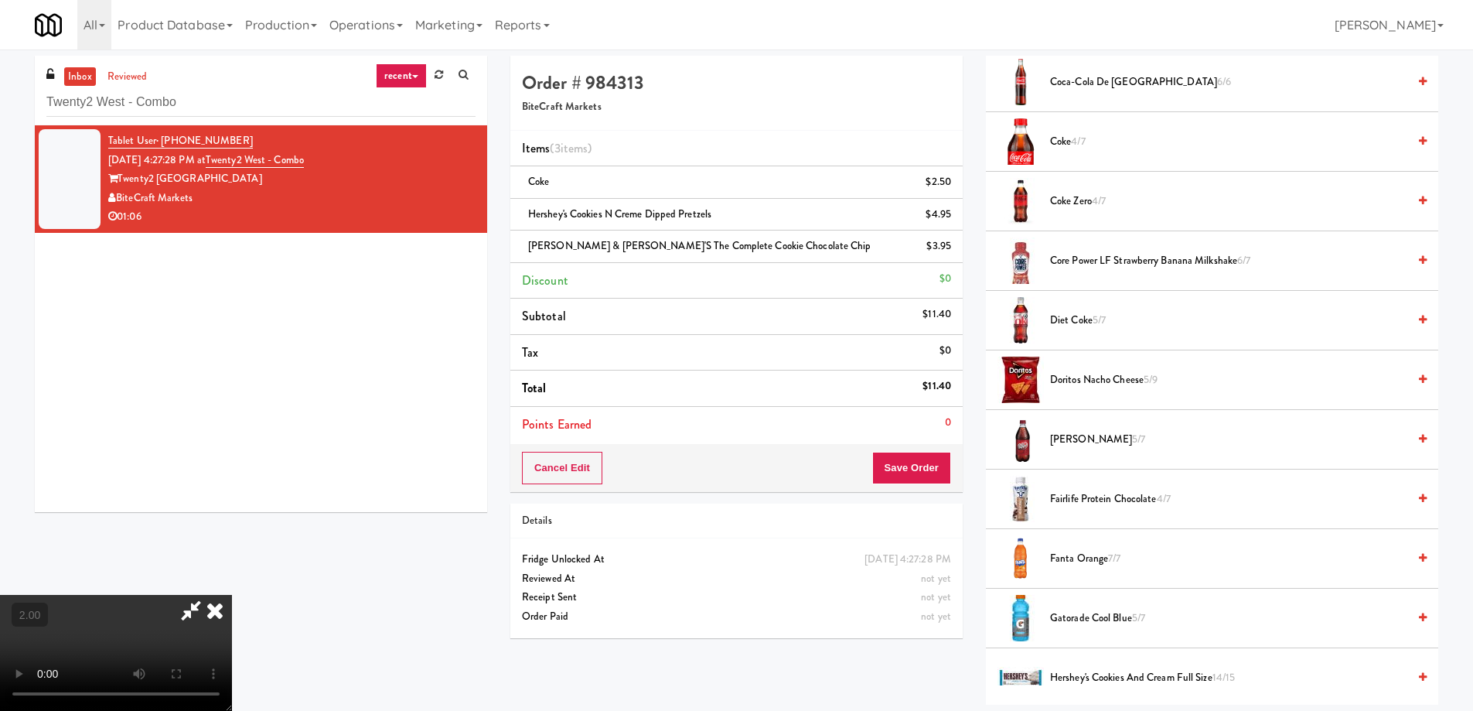
click at [1100, 377] on span "Doritos Nacho Cheese 5/9" at bounding box center [1228, 379] width 357 height 19
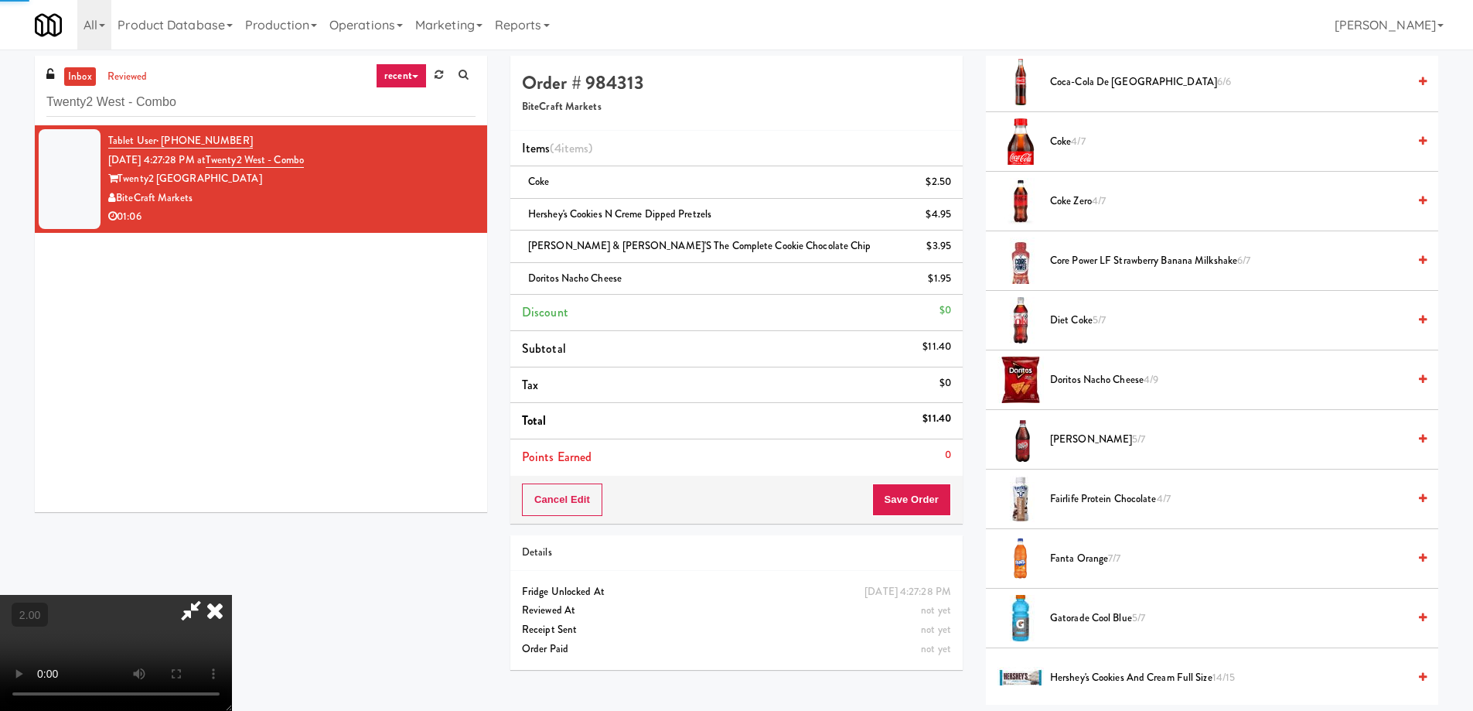
click at [232, 595] on video at bounding box center [116, 653] width 232 height 116
click at [935, 500] on button "Save Order" at bounding box center [911, 499] width 79 height 32
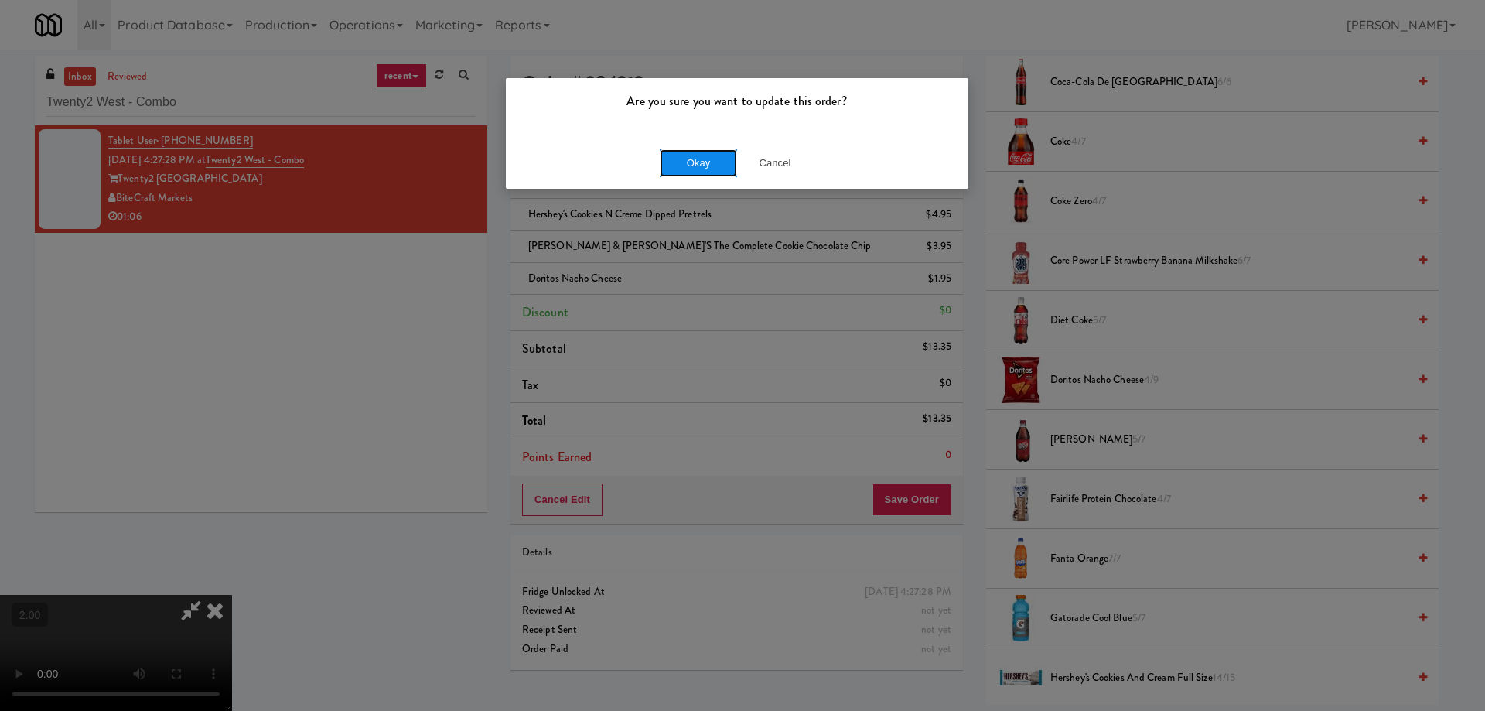
click at [709, 169] on button "Okay" at bounding box center [698, 163] width 77 height 28
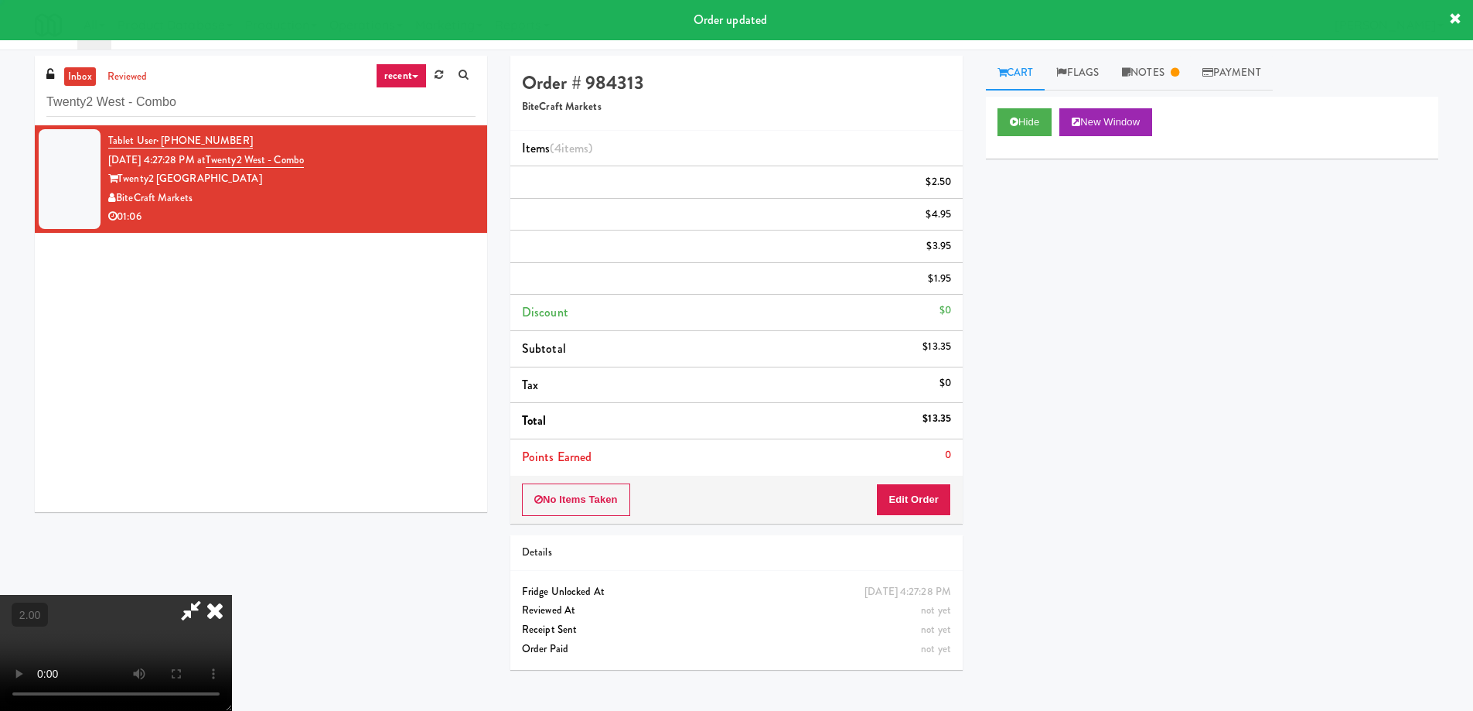
scroll to position [0, 0]
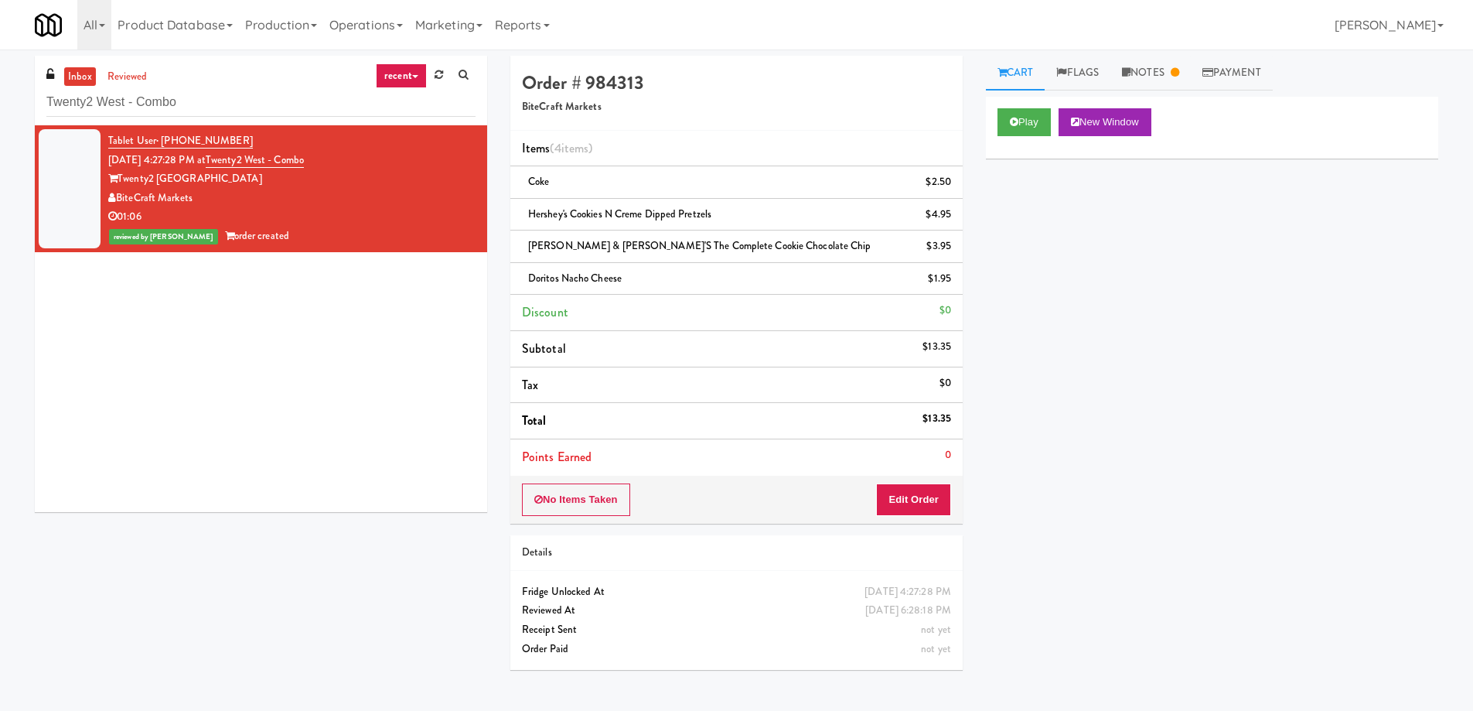
click at [165, 118] on div "inbox reviewed recent all unclear take inventory issue suspicious failed recent…" at bounding box center [261, 91] width 452 height 70
click at [162, 103] on input "Twenty2 West - Combo" at bounding box center [260, 102] width 429 height 29
paste input "Claydesta - Cooler"
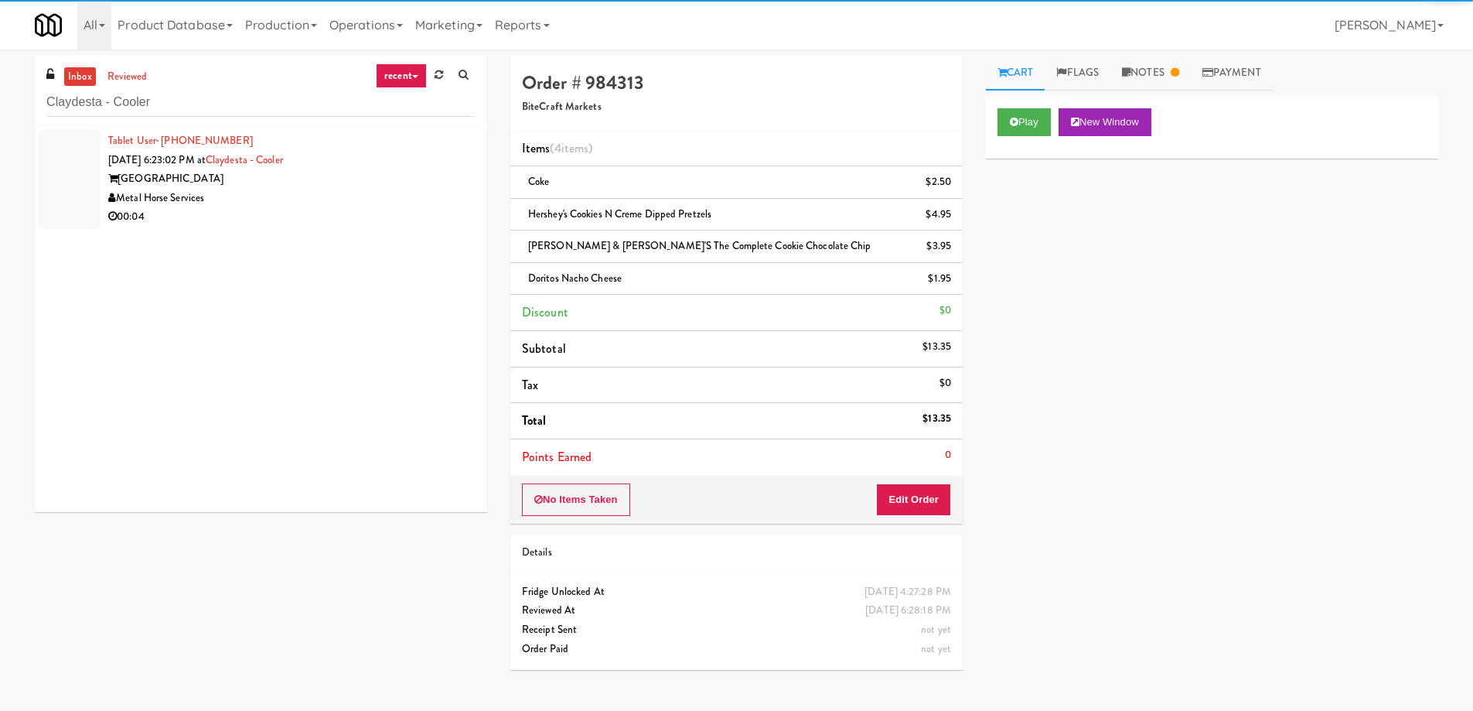
click at [324, 174] on div "Claydesta Towers" at bounding box center [291, 178] width 367 height 19
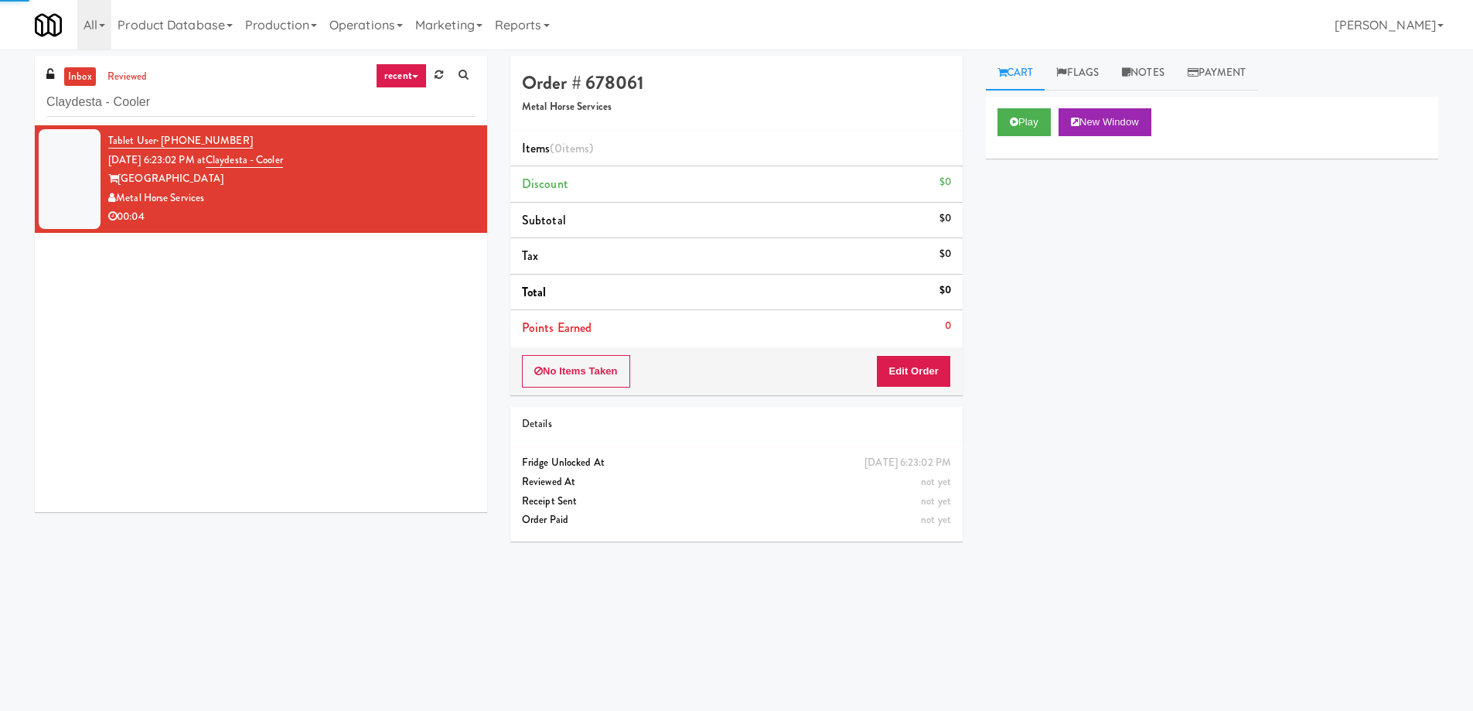
click at [1063, 107] on div "Play New Window" at bounding box center [1212, 128] width 452 height 62
click at [1041, 114] on button "Play" at bounding box center [1024, 122] width 53 height 28
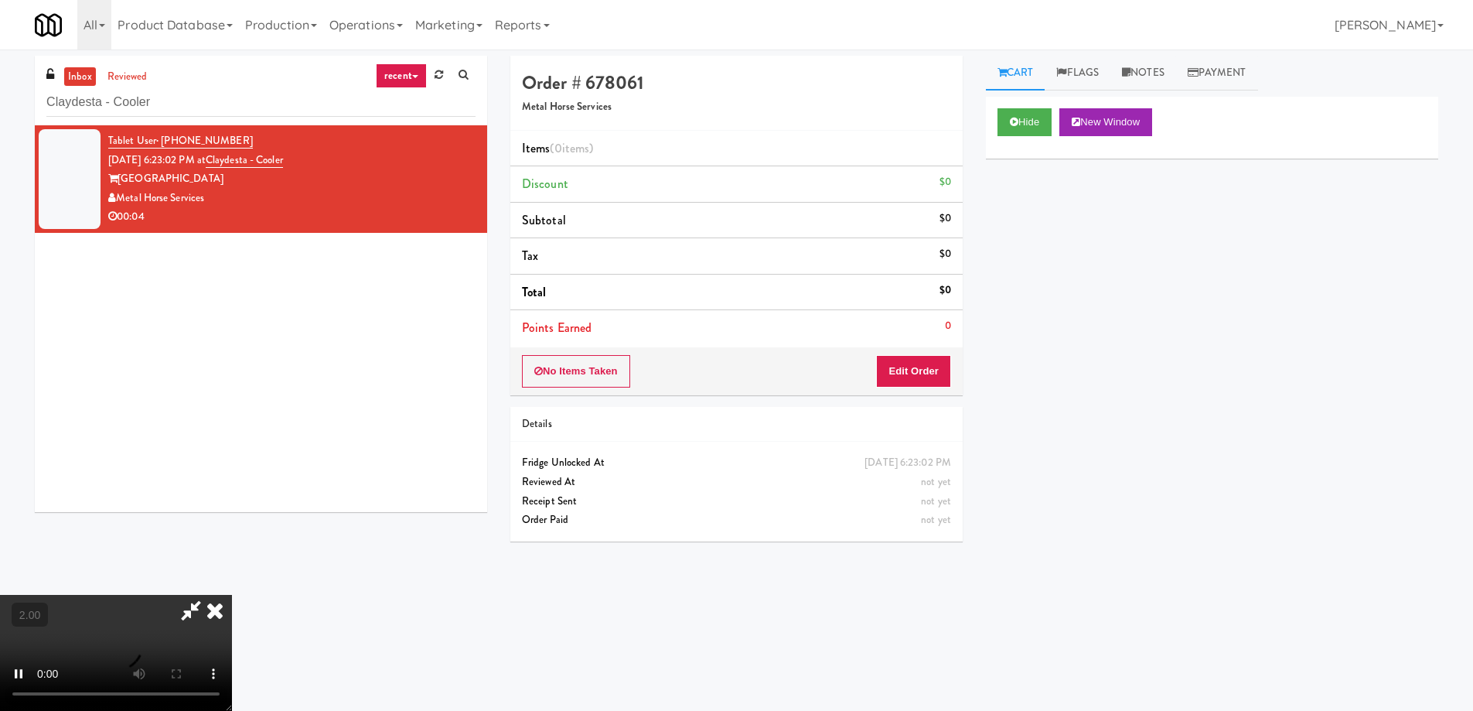
click at [232, 595] on video at bounding box center [116, 653] width 232 height 116
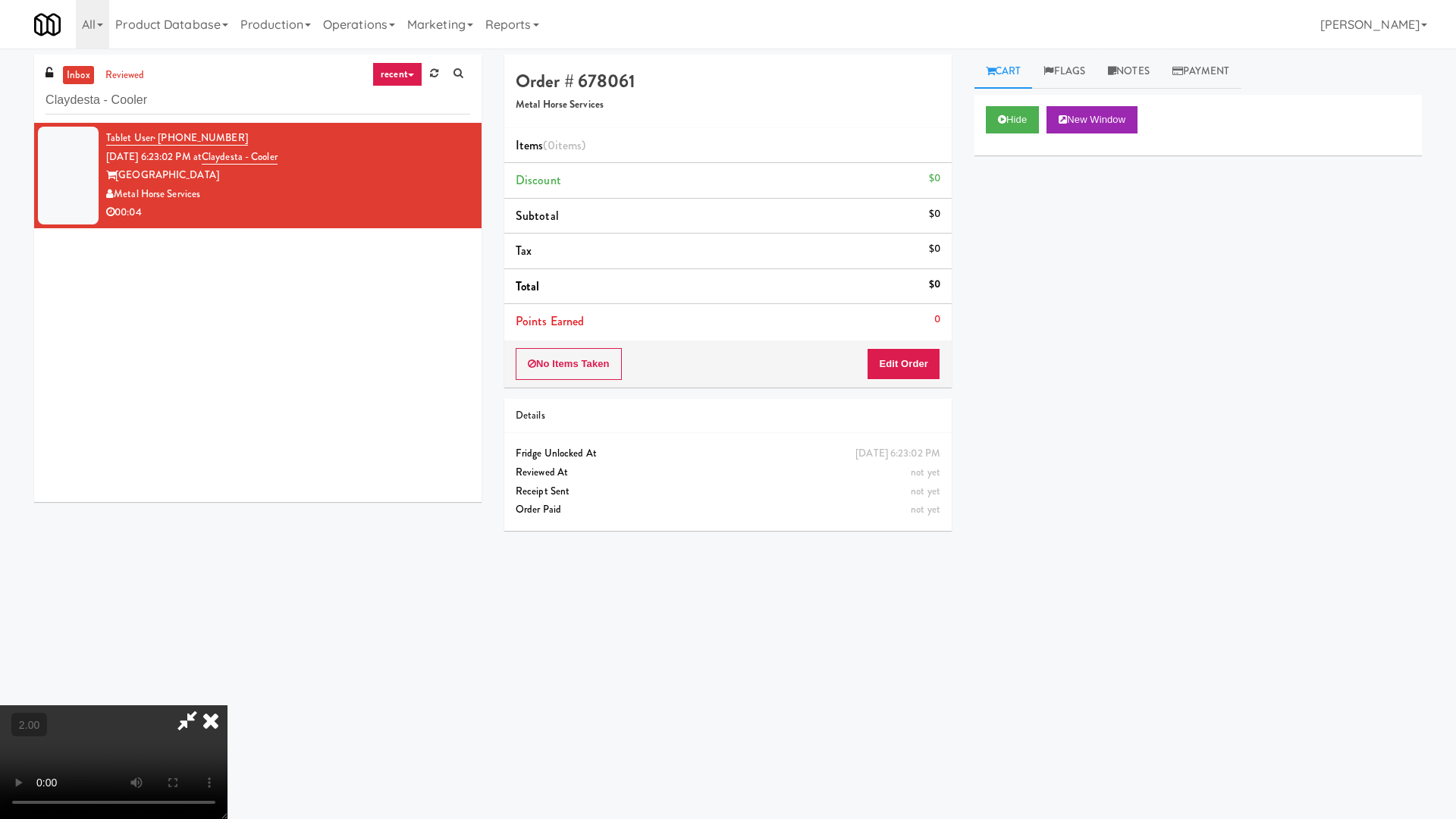
click at [227, 696] on video at bounding box center [114, 762] width 227 height 114
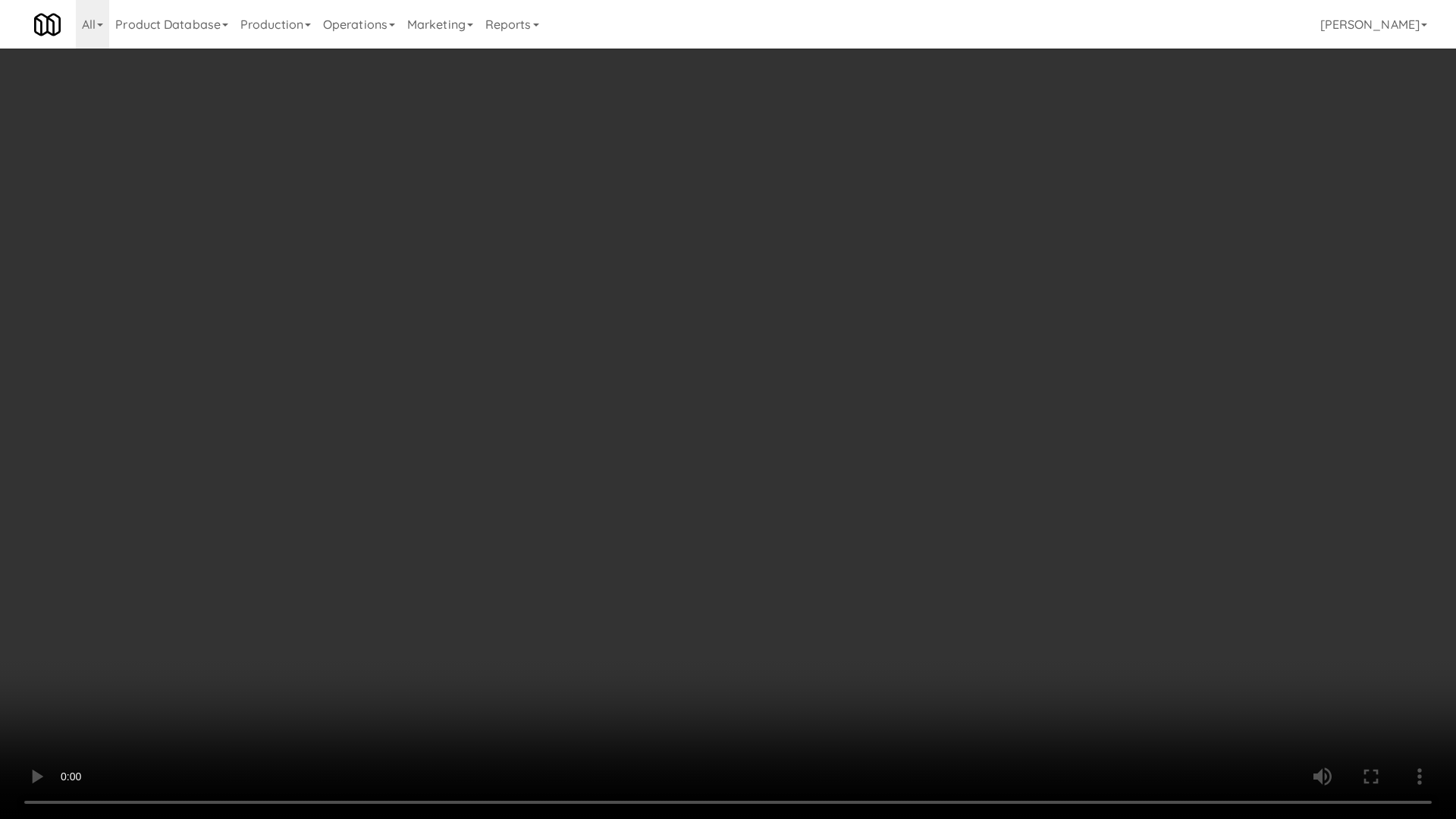
click at [787, 628] on video at bounding box center [728, 409] width 1456 height 819
click at [787, 627] on video at bounding box center [728, 409] width 1456 height 819
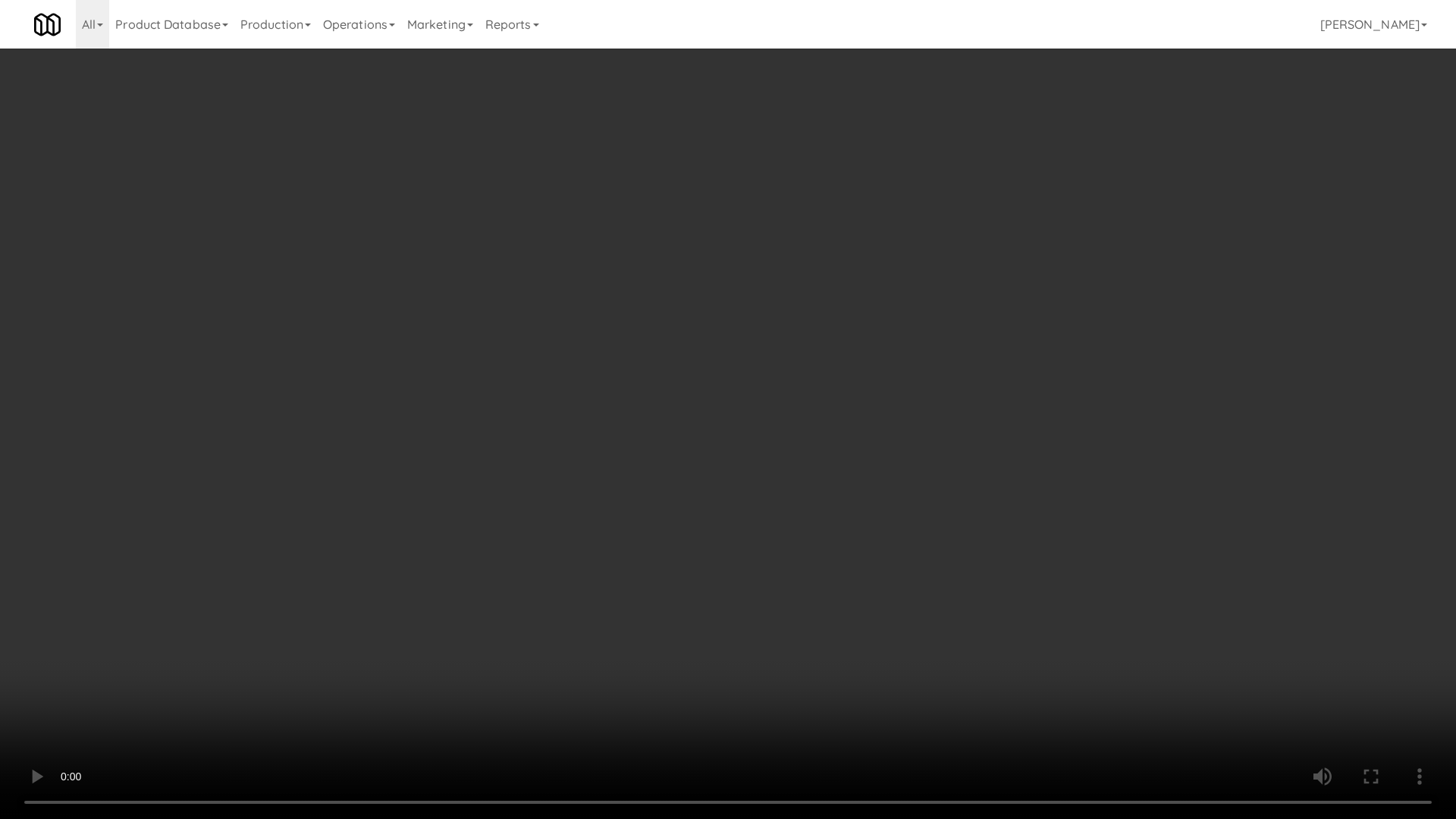
click at [778, 623] on video at bounding box center [728, 409] width 1456 height 819
click at [775, 621] on video at bounding box center [728, 409] width 1456 height 819
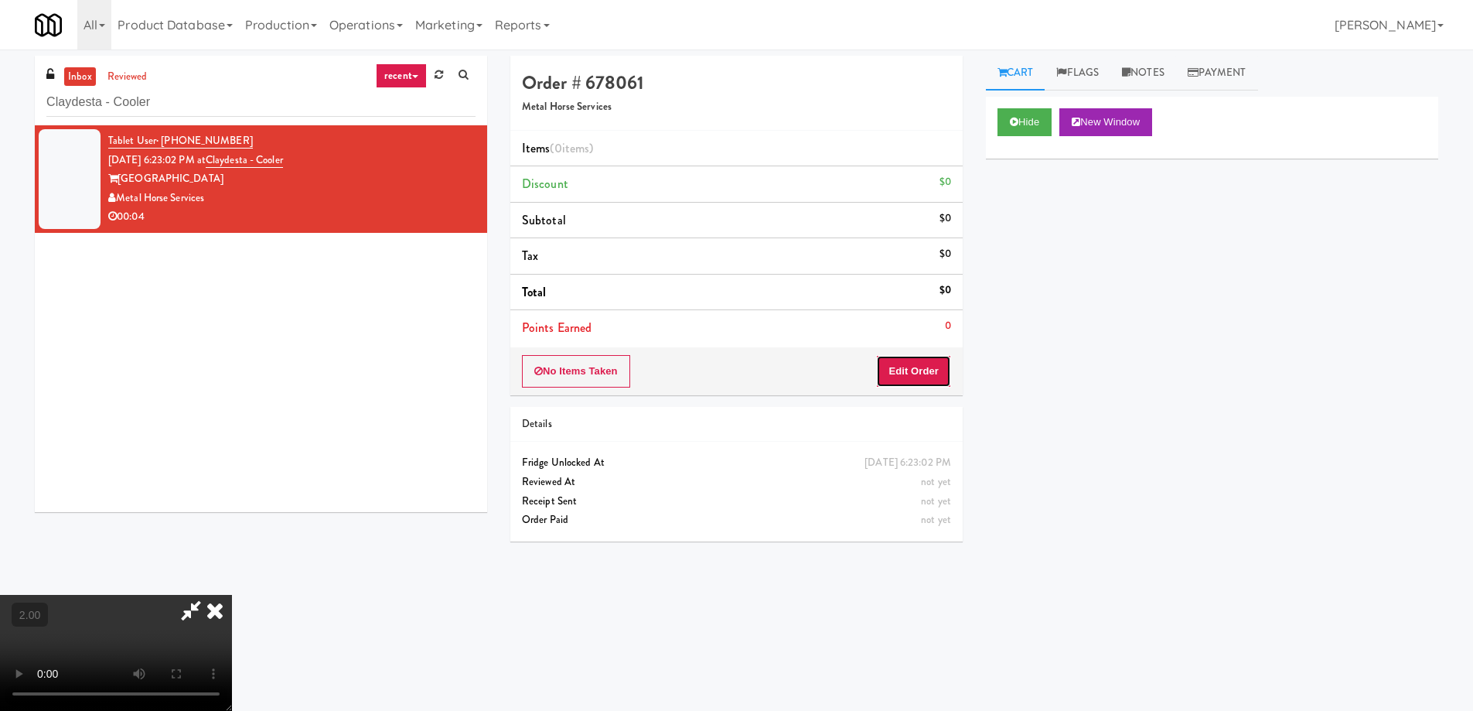
click at [936, 380] on button "Edit Order" at bounding box center [913, 371] width 75 height 32
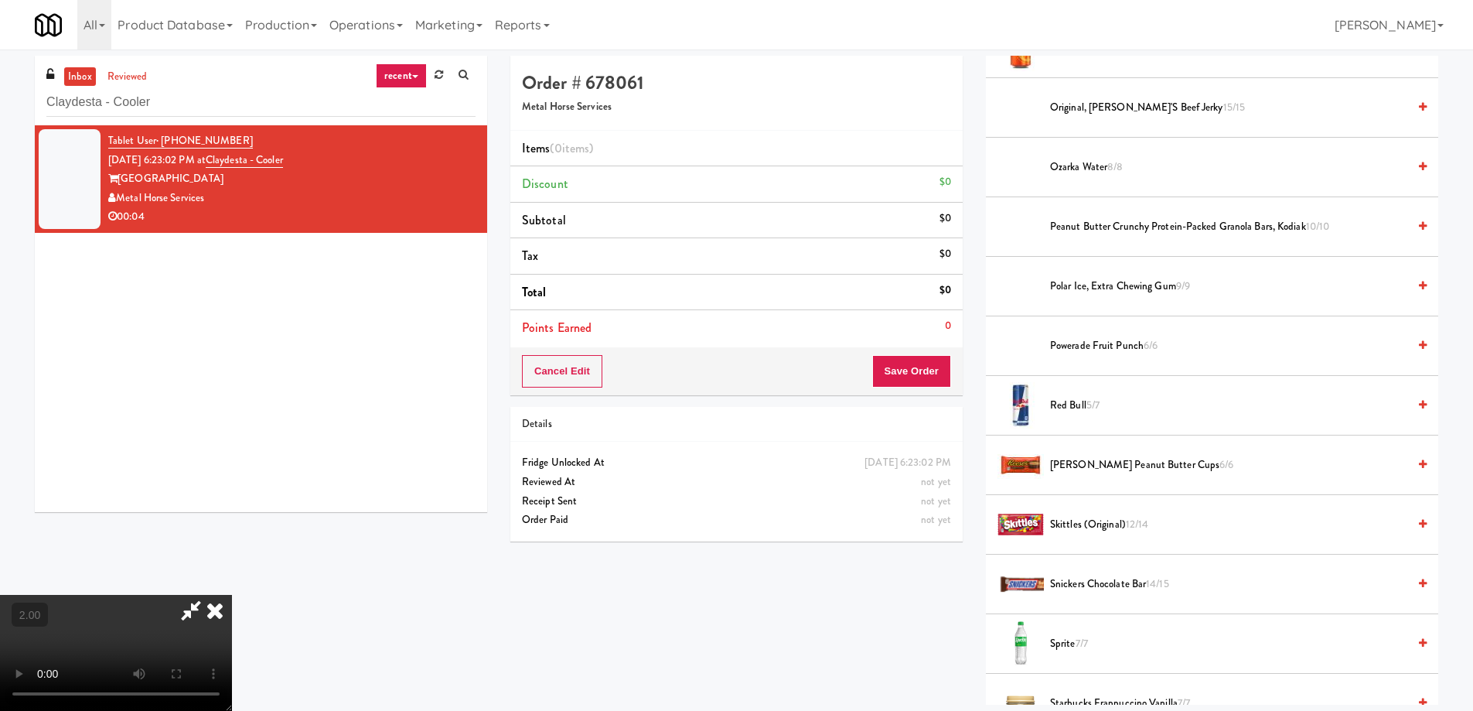
scroll to position [1624, 0]
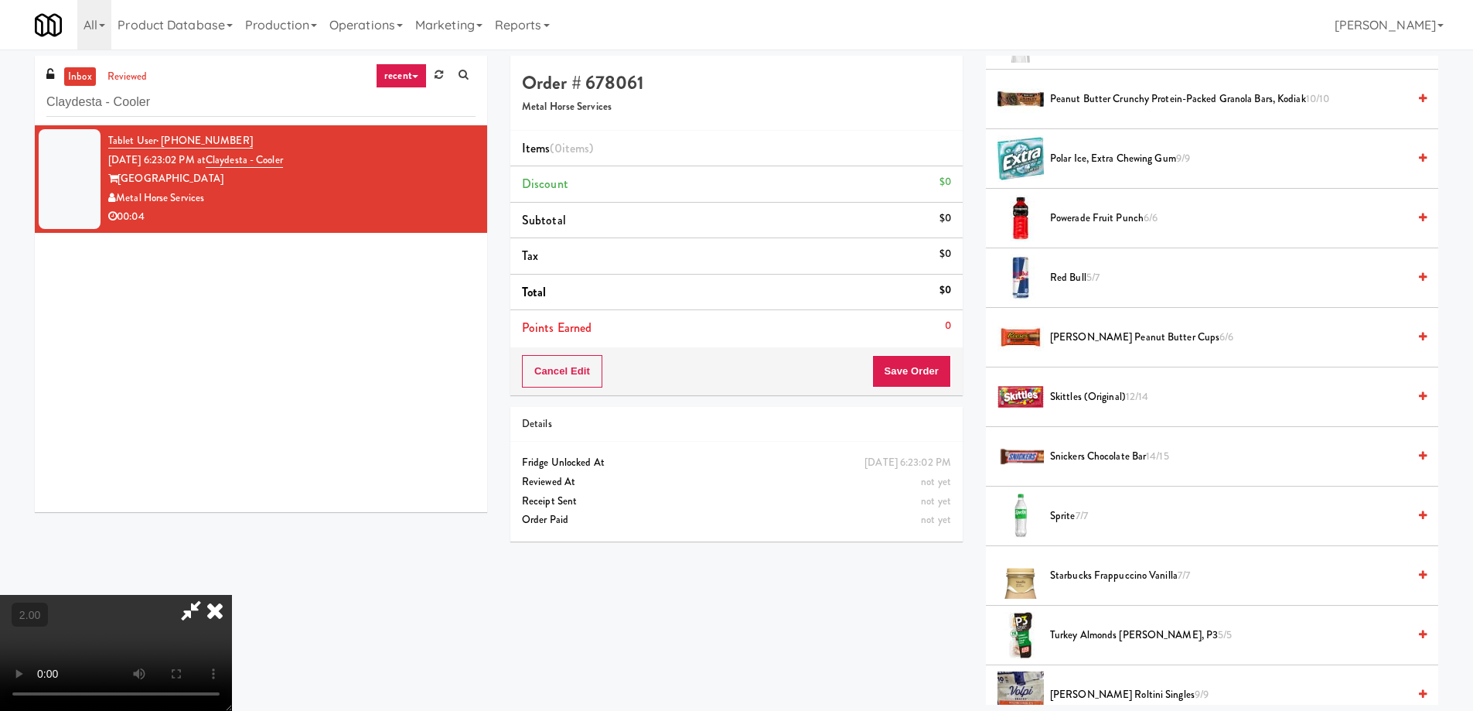
click at [1058, 341] on span "Reese's Peanut Butter Cups 6/6" at bounding box center [1228, 337] width 357 height 19
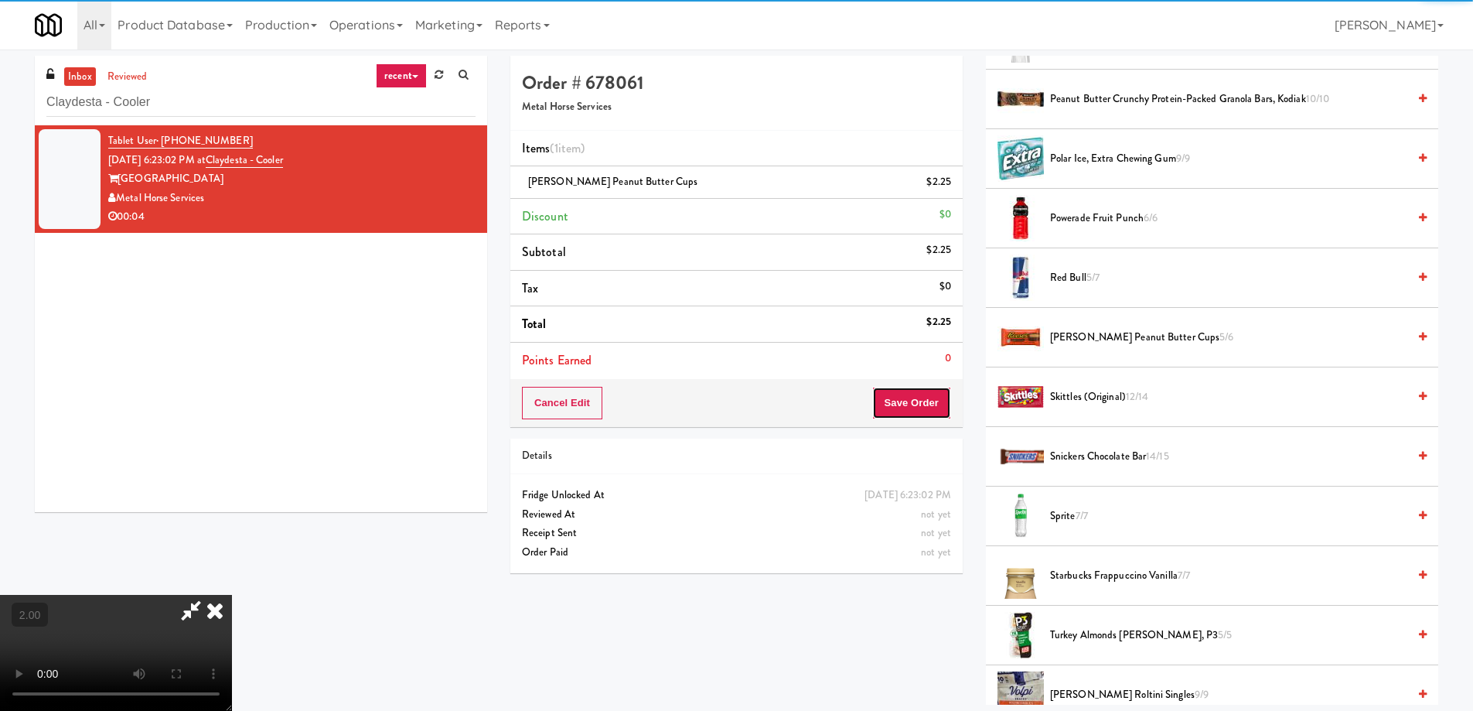
click at [924, 407] on button "Save Order" at bounding box center [911, 403] width 79 height 32
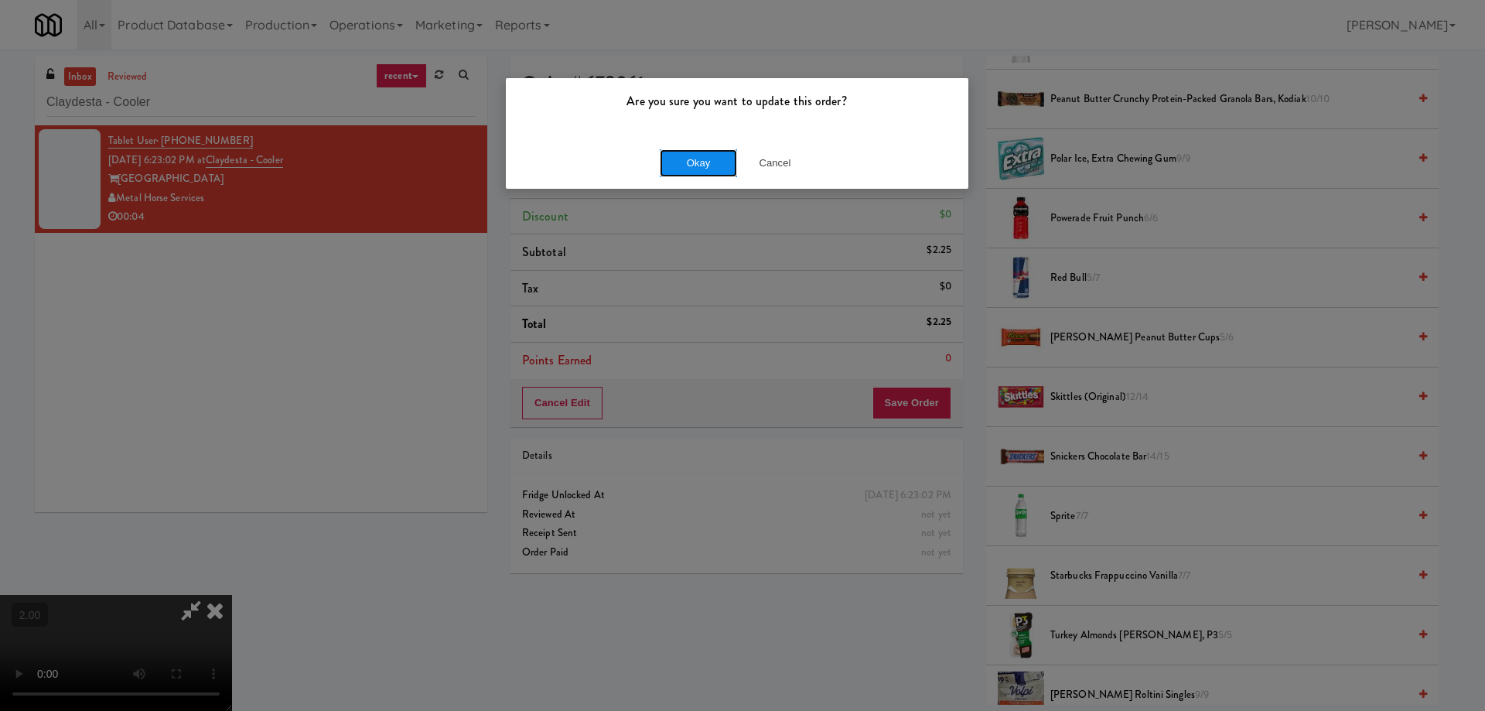
click at [695, 165] on button "Okay" at bounding box center [698, 163] width 77 height 28
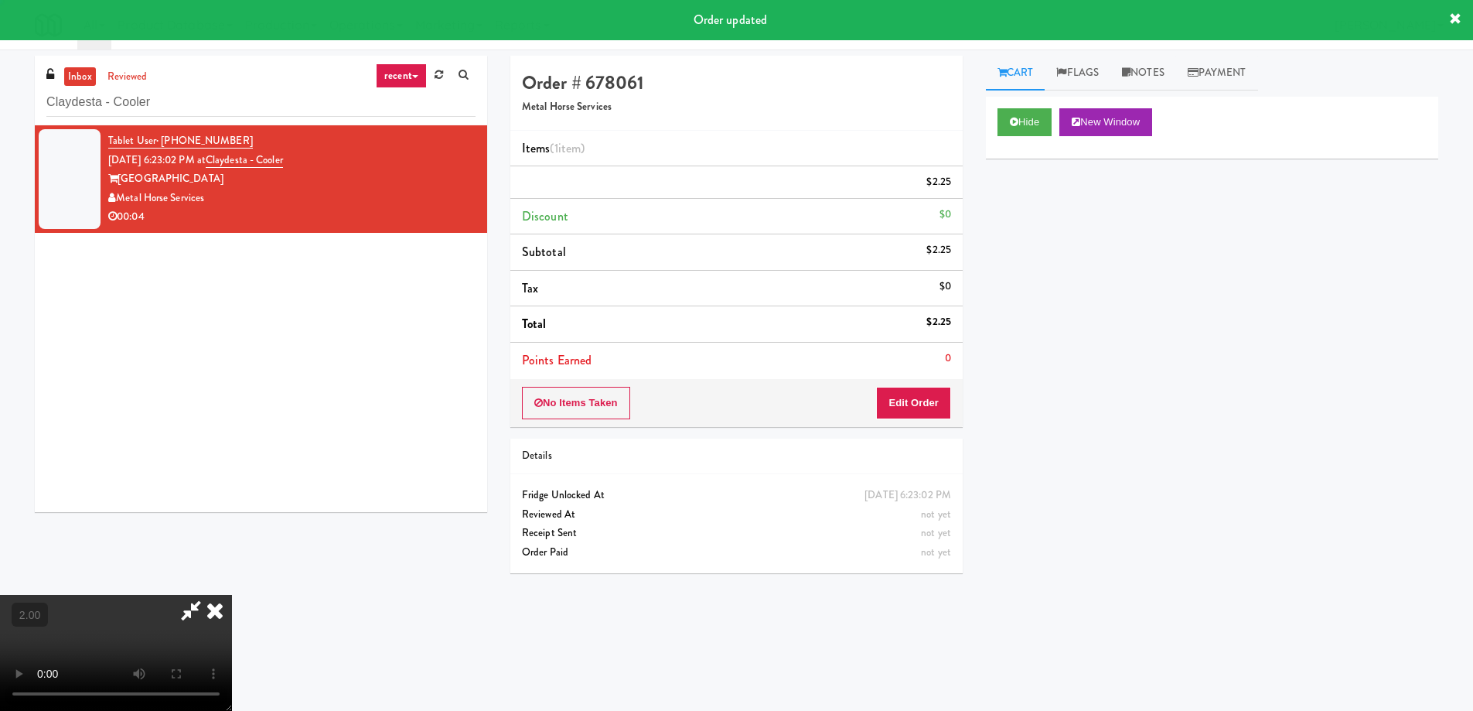
scroll to position [0, 0]
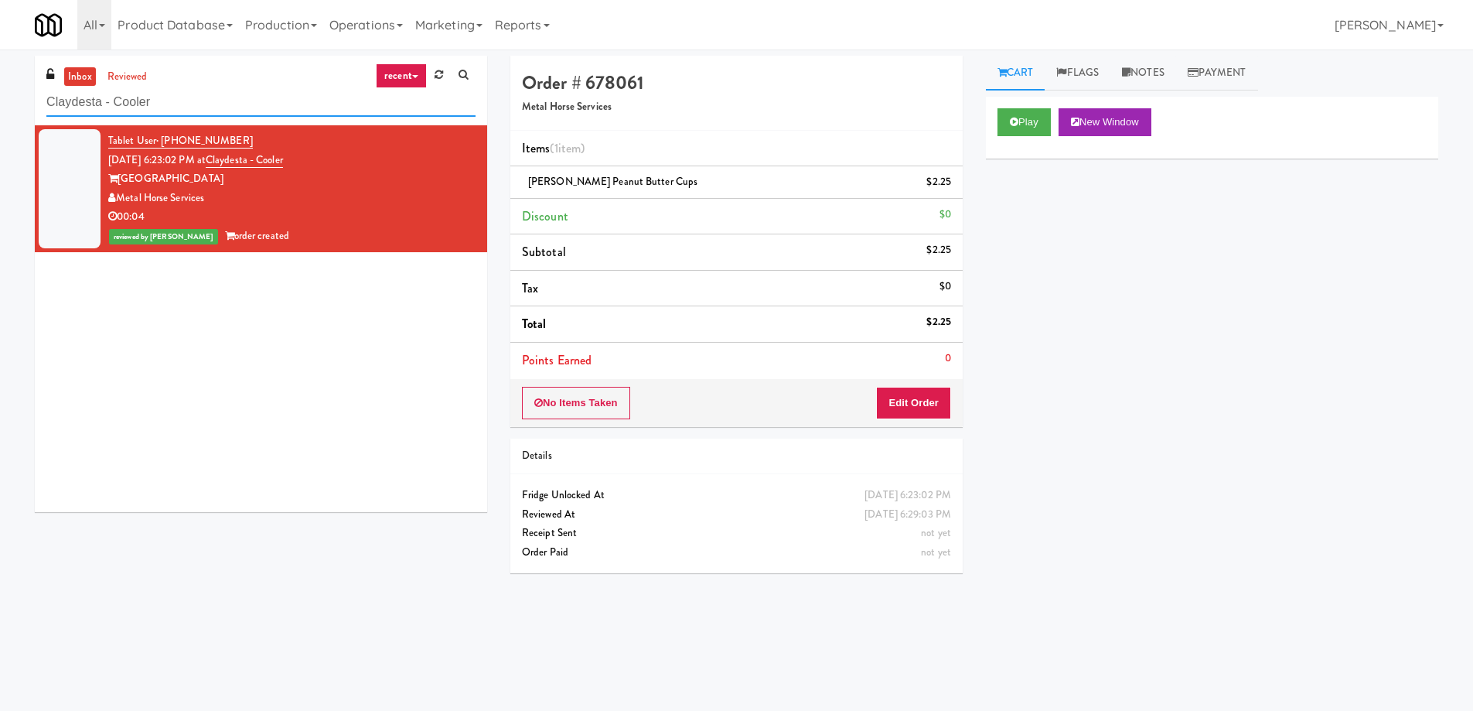
click at [217, 104] on input "Claydesta - Cooler" at bounding box center [260, 102] width 429 height 29
paste input "UHN - Bickle Center - The Meeting Place"
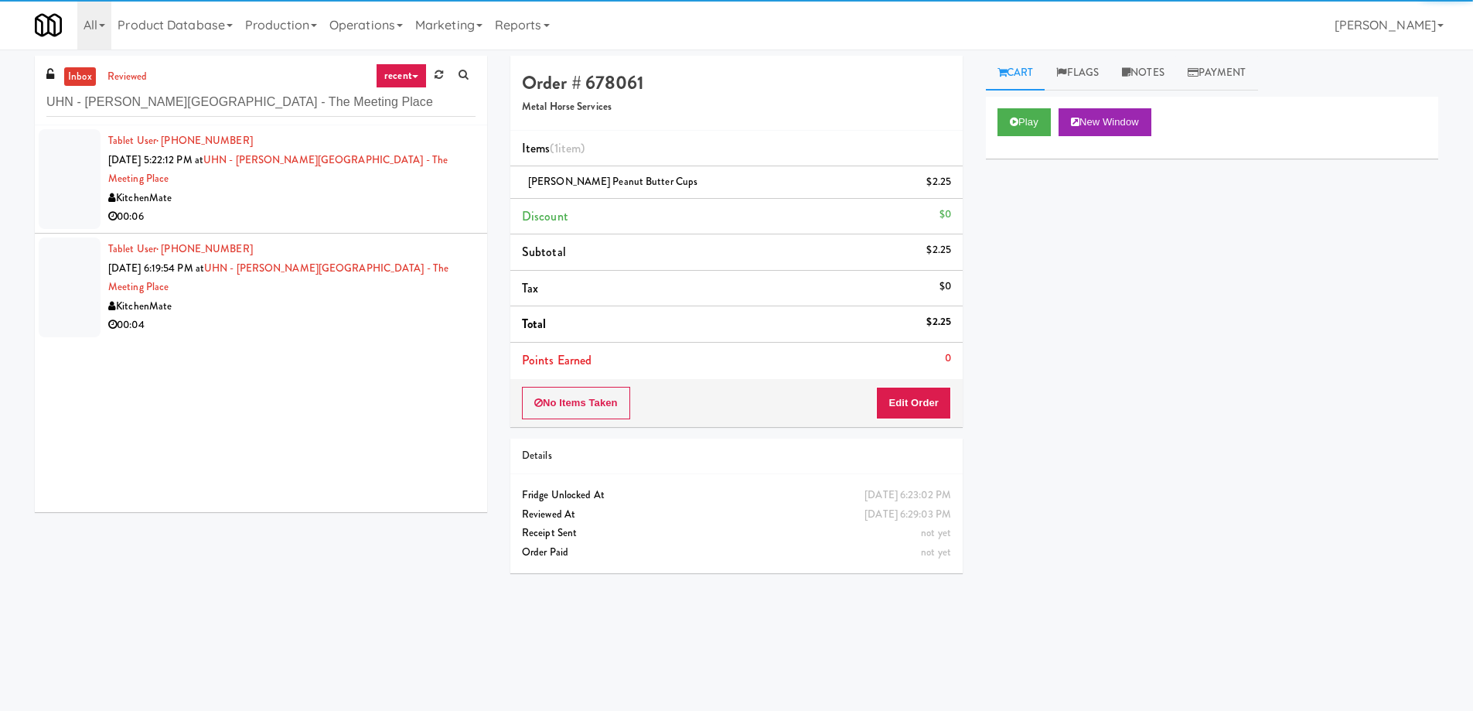
click at [203, 164] on span "Aug 10, 2025 5:22:12 PM at" at bounding box center [155, 159] width 95 height 15
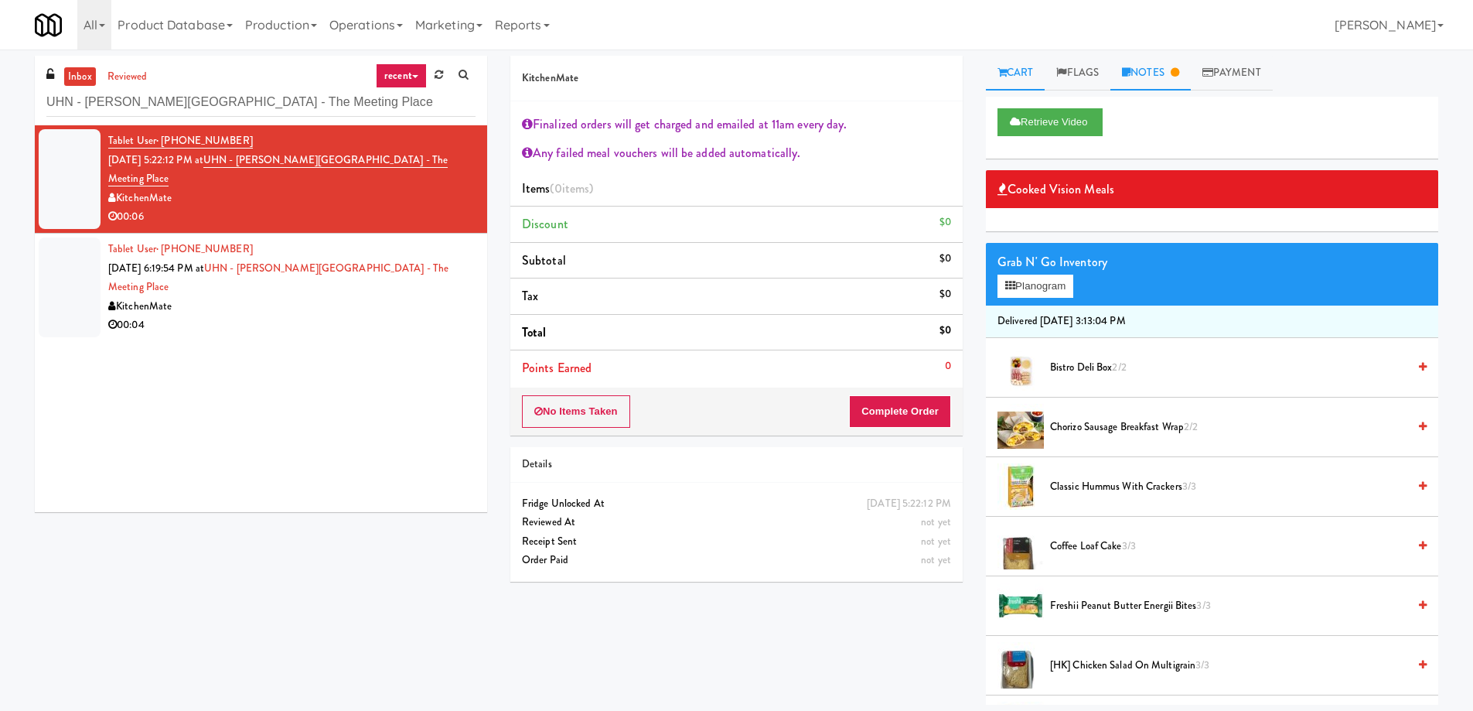
click at [1168, 80] on link "Notes" at bounding box center [1150, 73] width 80 height 35
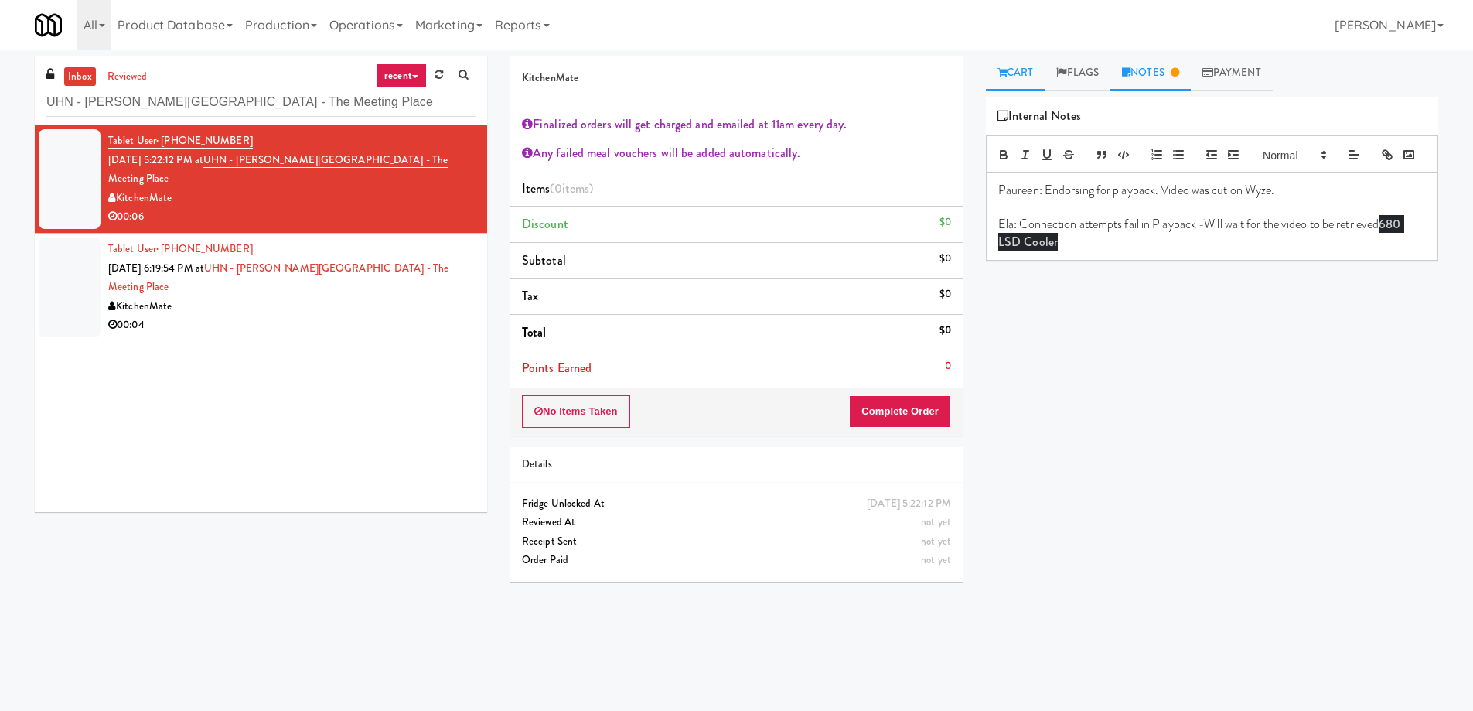
click at [1016, 80] on link "Cart" at bounding box center [1016, 73] width 60 height 35
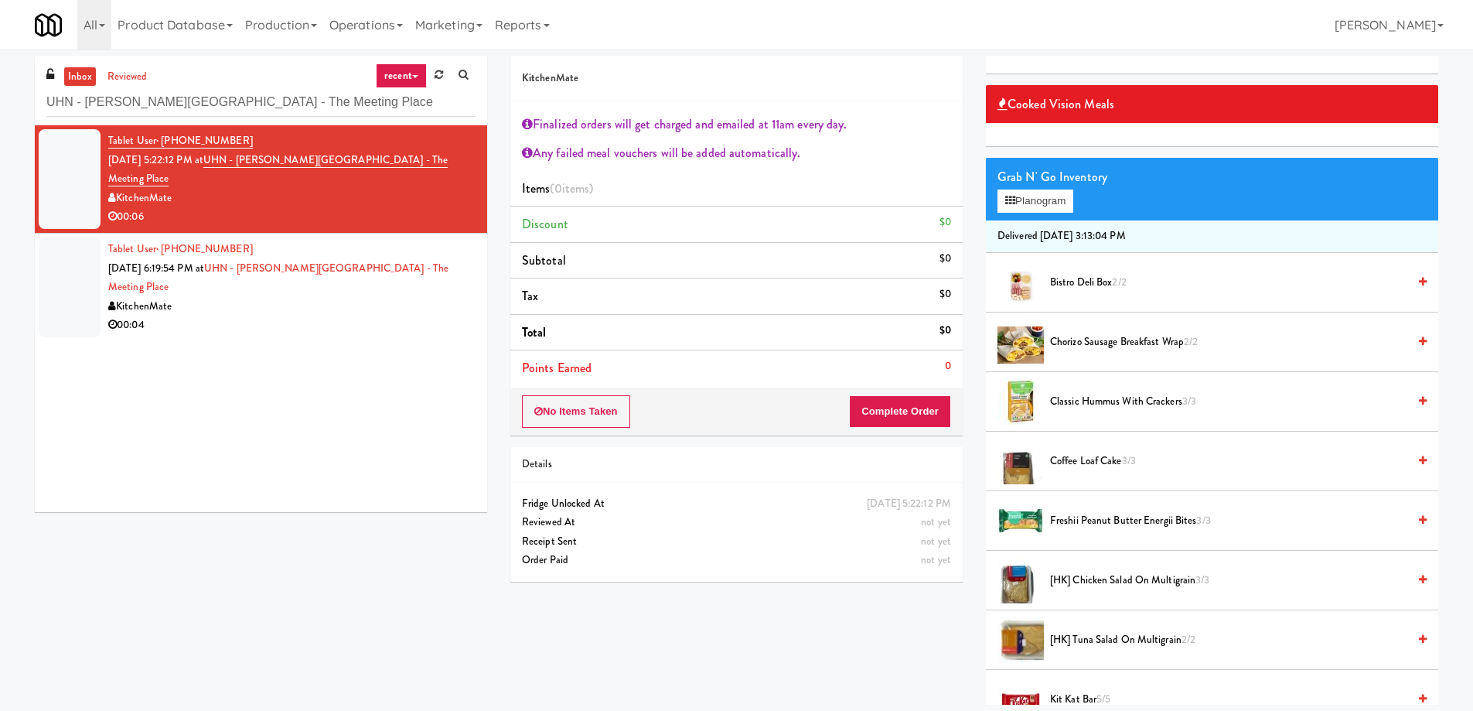
scroll to position [232, 0]
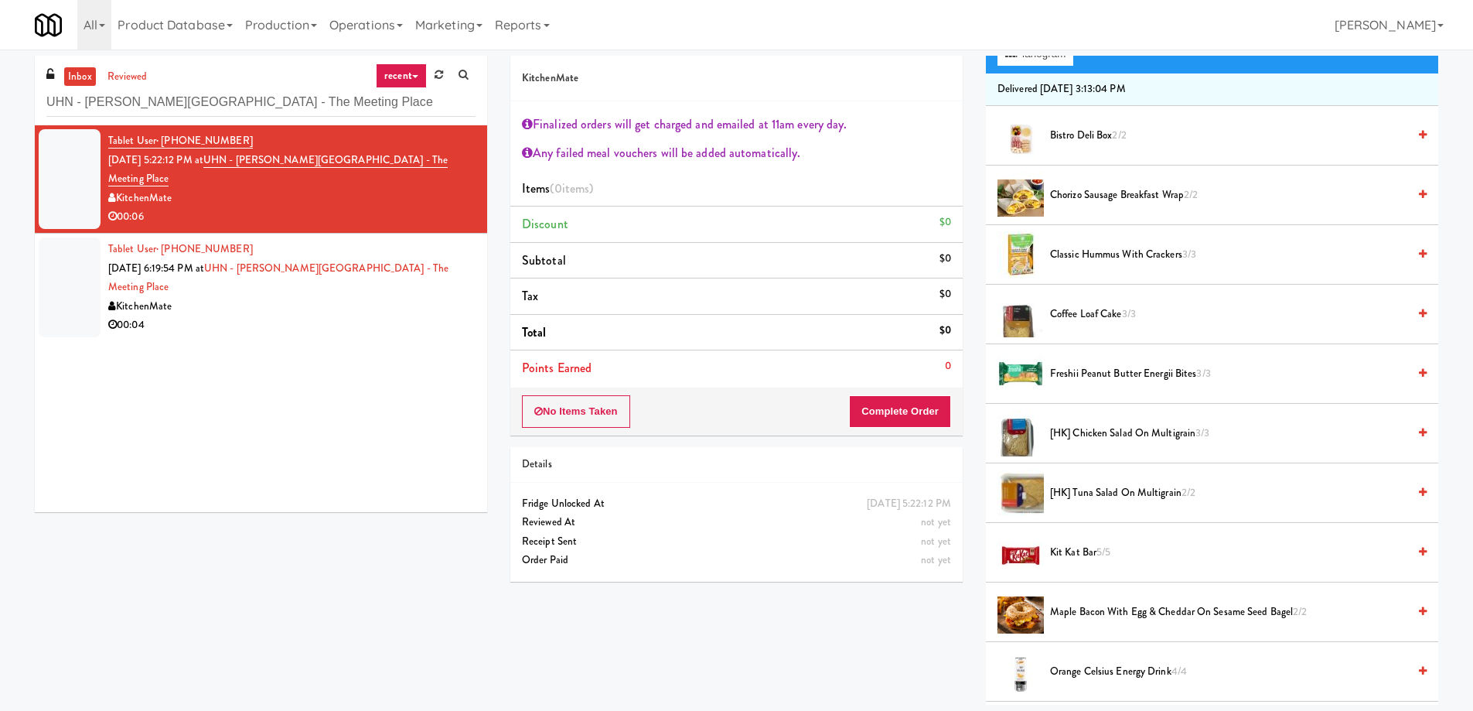
click at [1113, 438] on span "[HK] Chicken Salad on Multigrain 3/3" at bounding box center [1228, 433] width 357 height 19
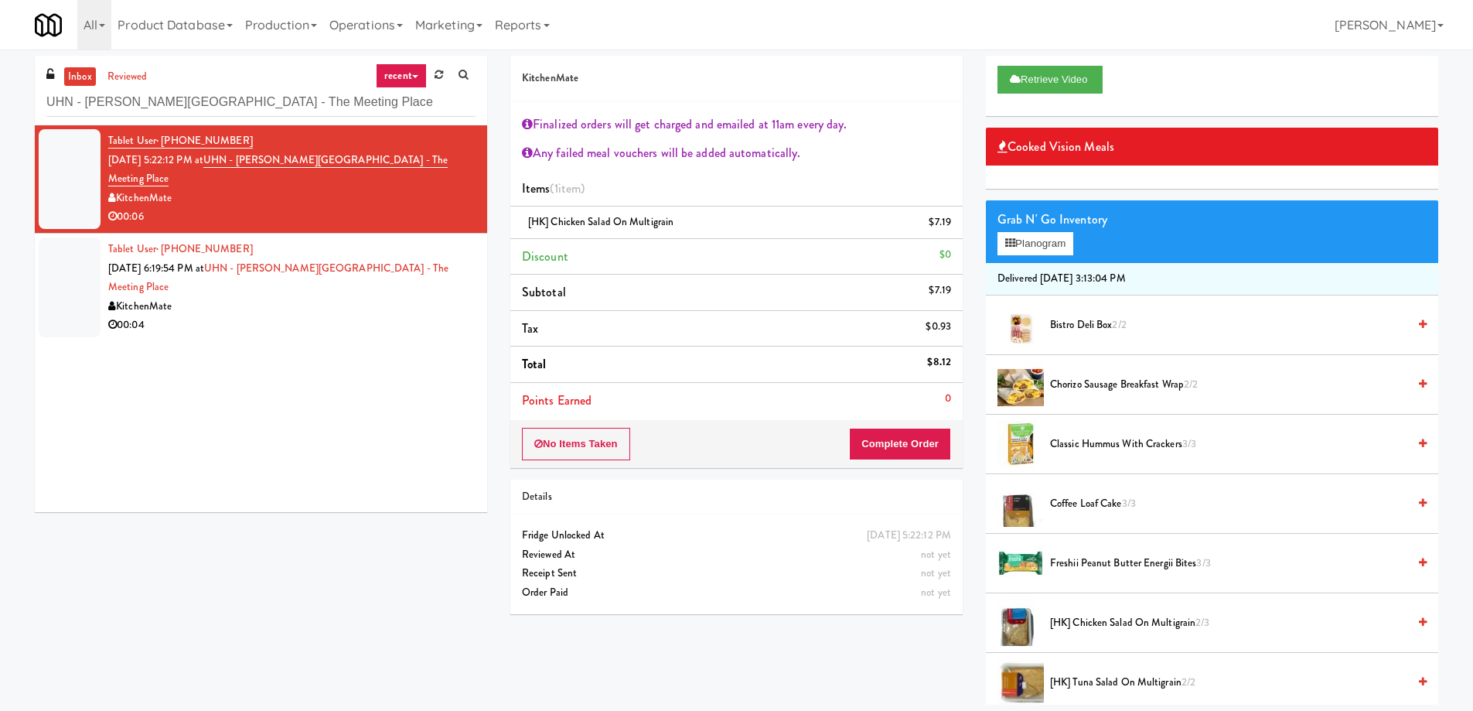
scroll to position [0, 0]
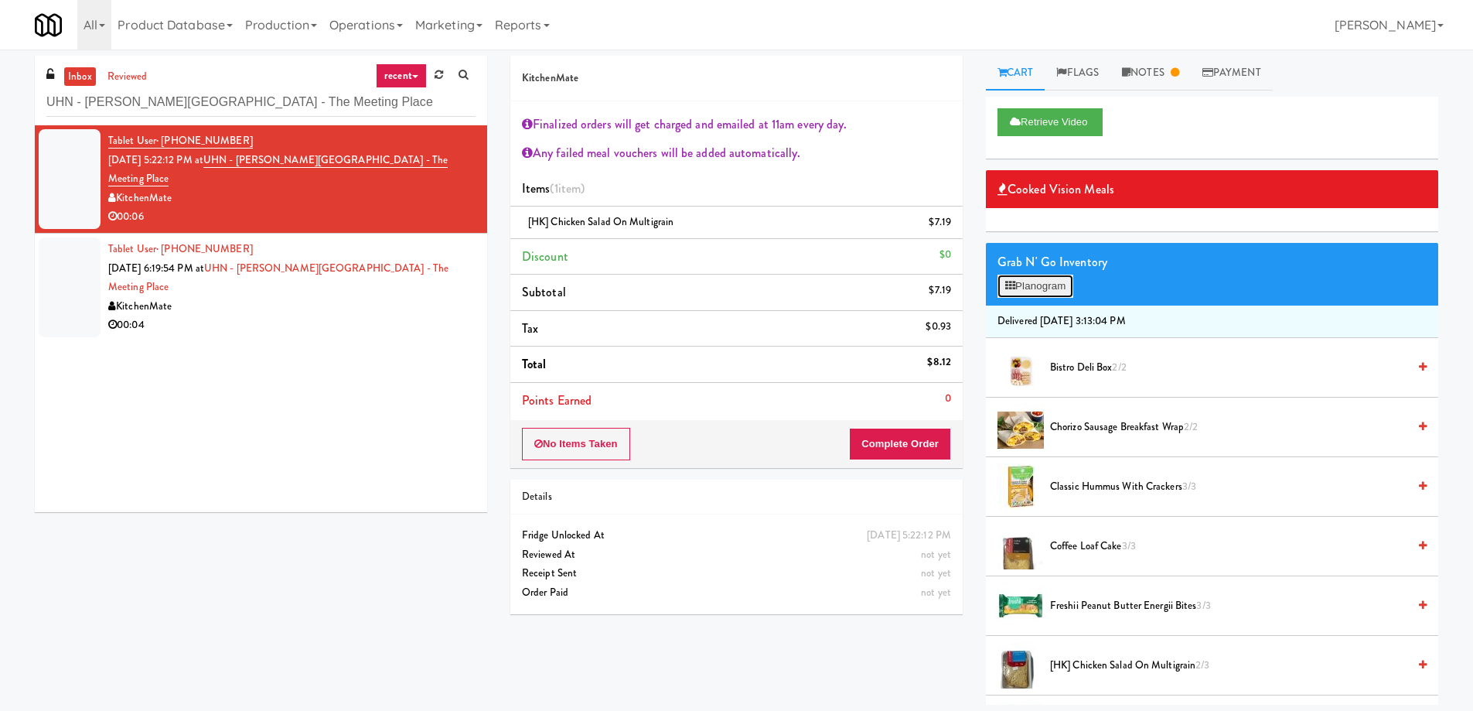
click at [1044, 282] on button "Planogram" at bounding box center [1036, 286] width 76 height 23
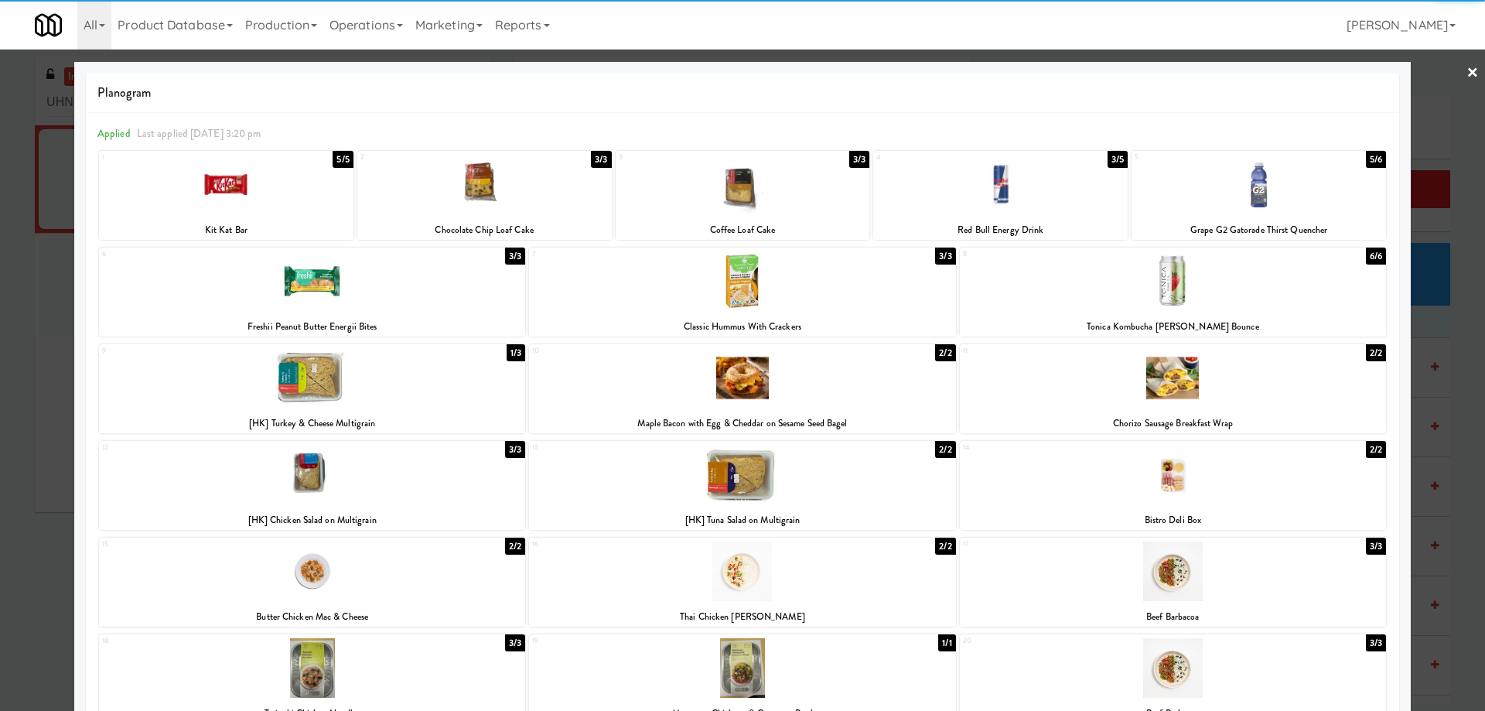
click at [1175, 298] on div at bounding box center [1173, 281] width 426 height 60
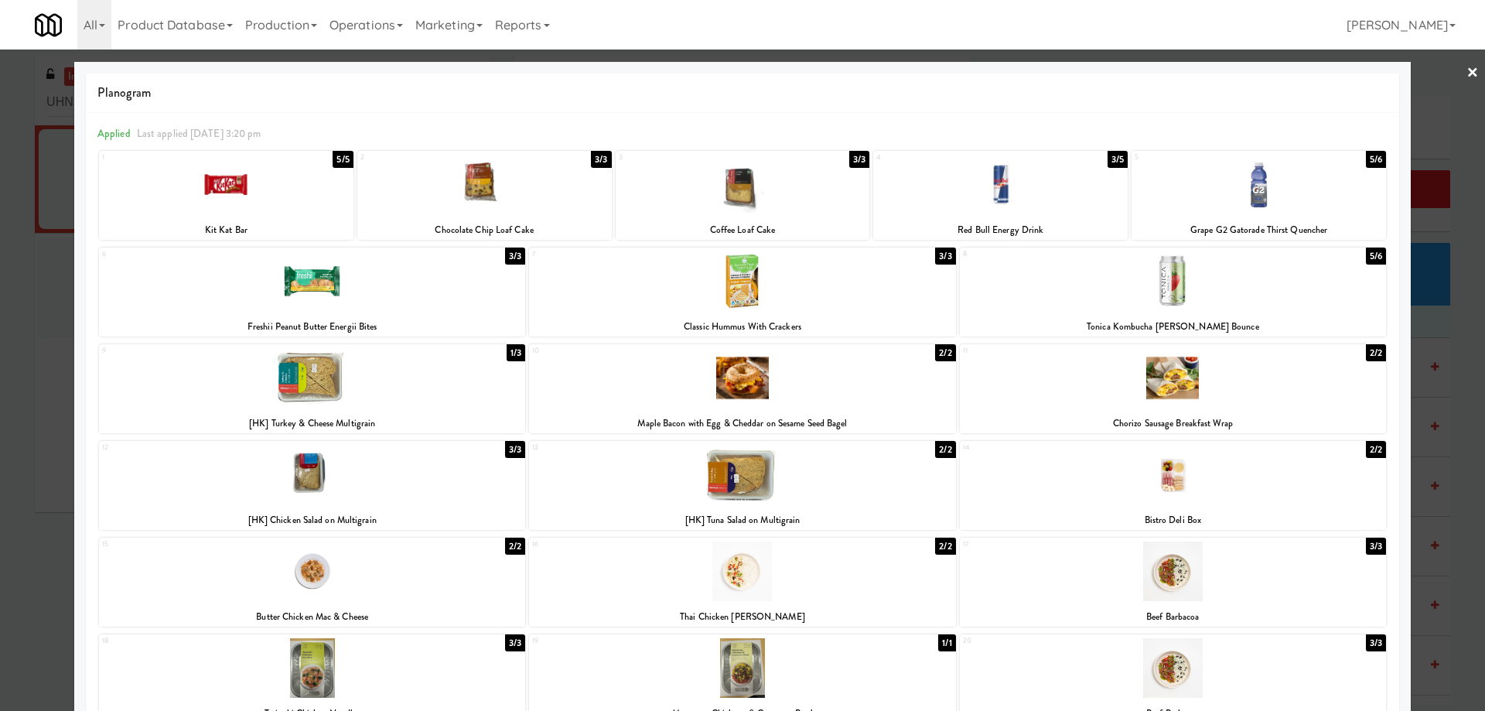
click at [0, 483] on div at bounding box center [742, 355] width 1485 height 711
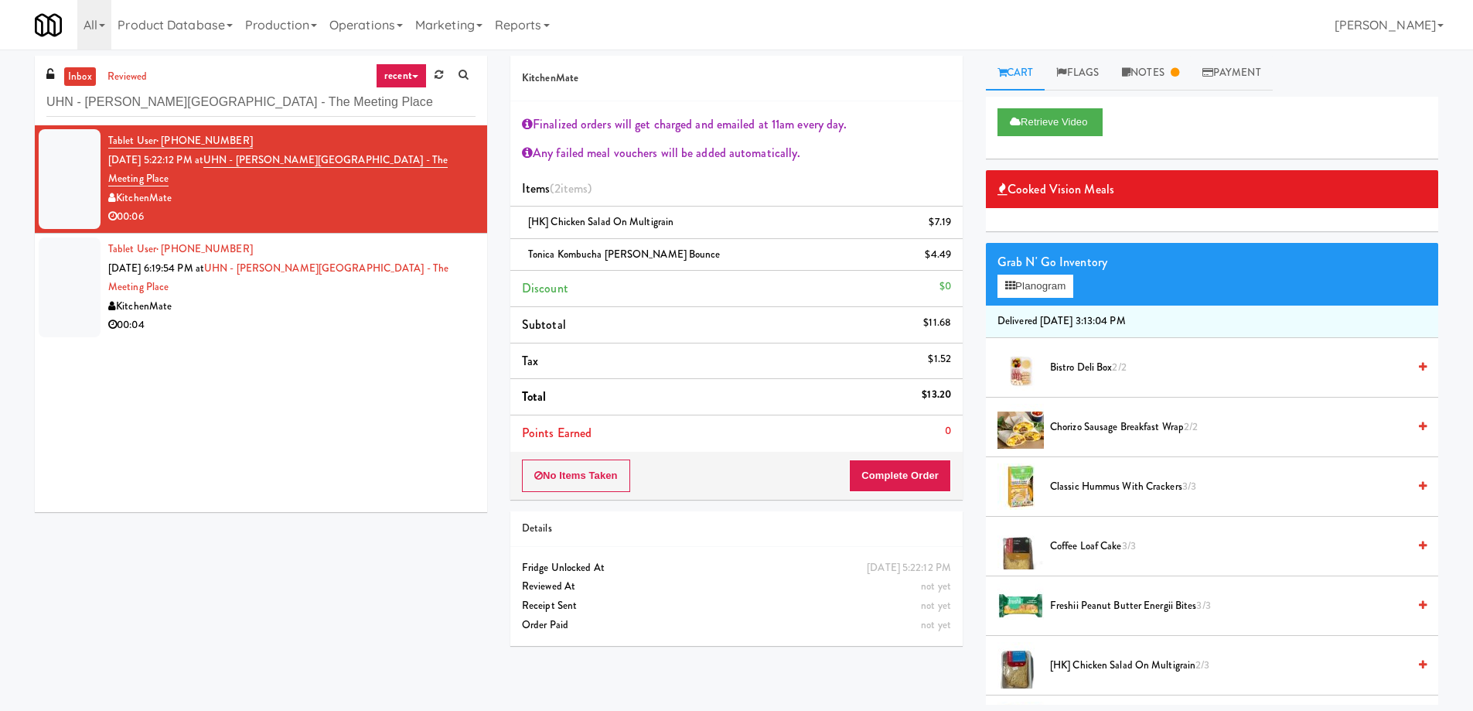
click at [889, 500] on div "KitchenMate Finalized orders will get charged and emailed at 11am every day. An…" at bounding box center [737, 357] width 476 height 602
click at [899, 477] on button "Complete Order" at bounding box center [900, 475] width 102 height 32
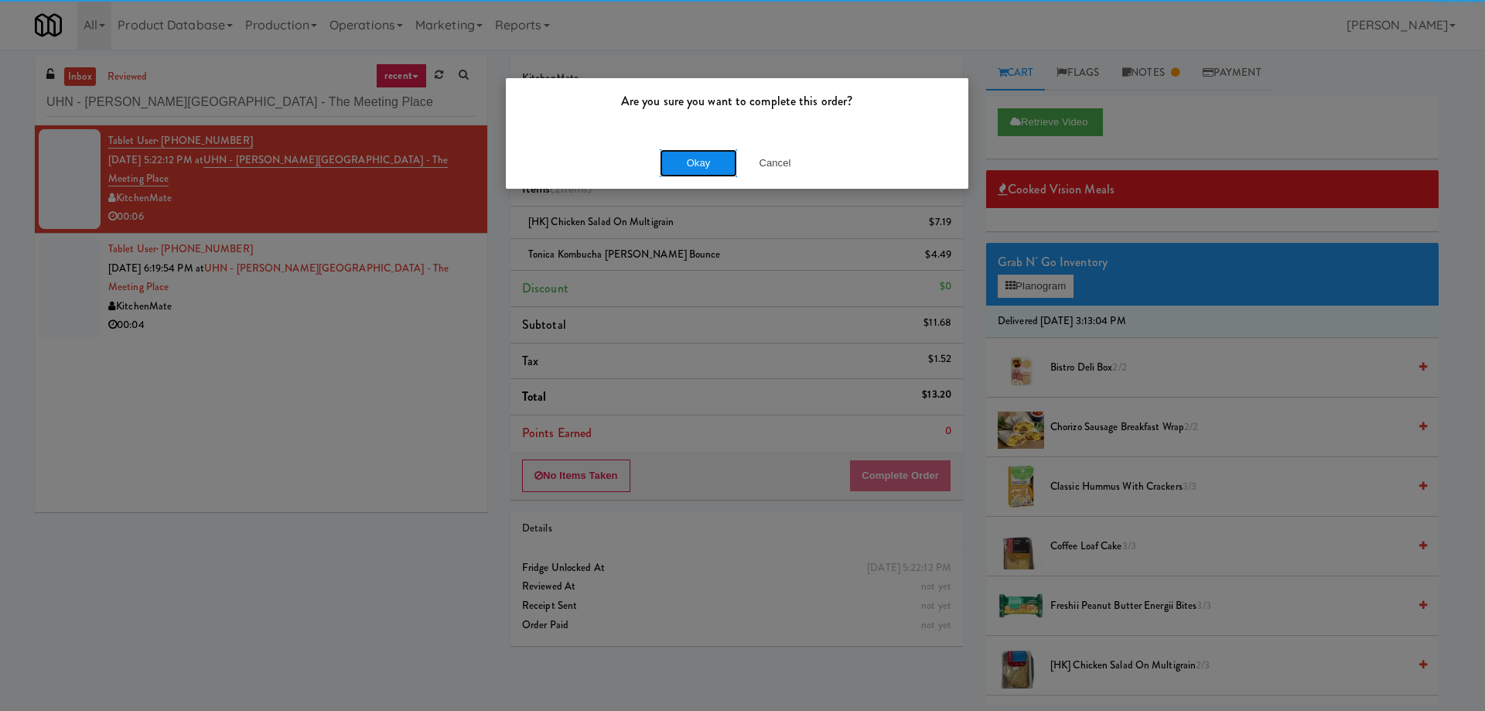
click at [683, 169] on button "Okay" at bounding box center [698, 163] width 77 height 28
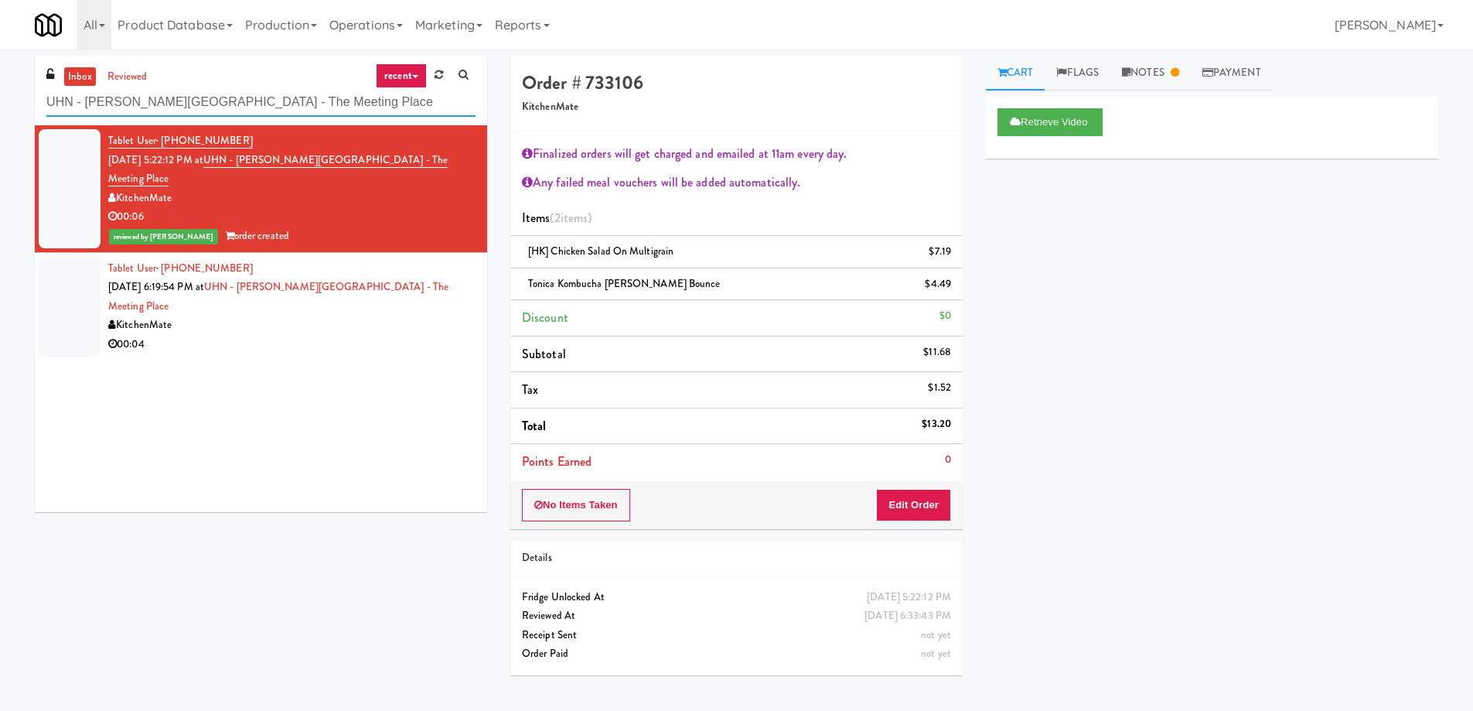
click at [187, 97] on input "UHN - Bickle Center - The Meeting Place" at bounding box center [260, 102] width 429 height 29
paste input "IKEA [GEOGRAPHIC_DATA]"
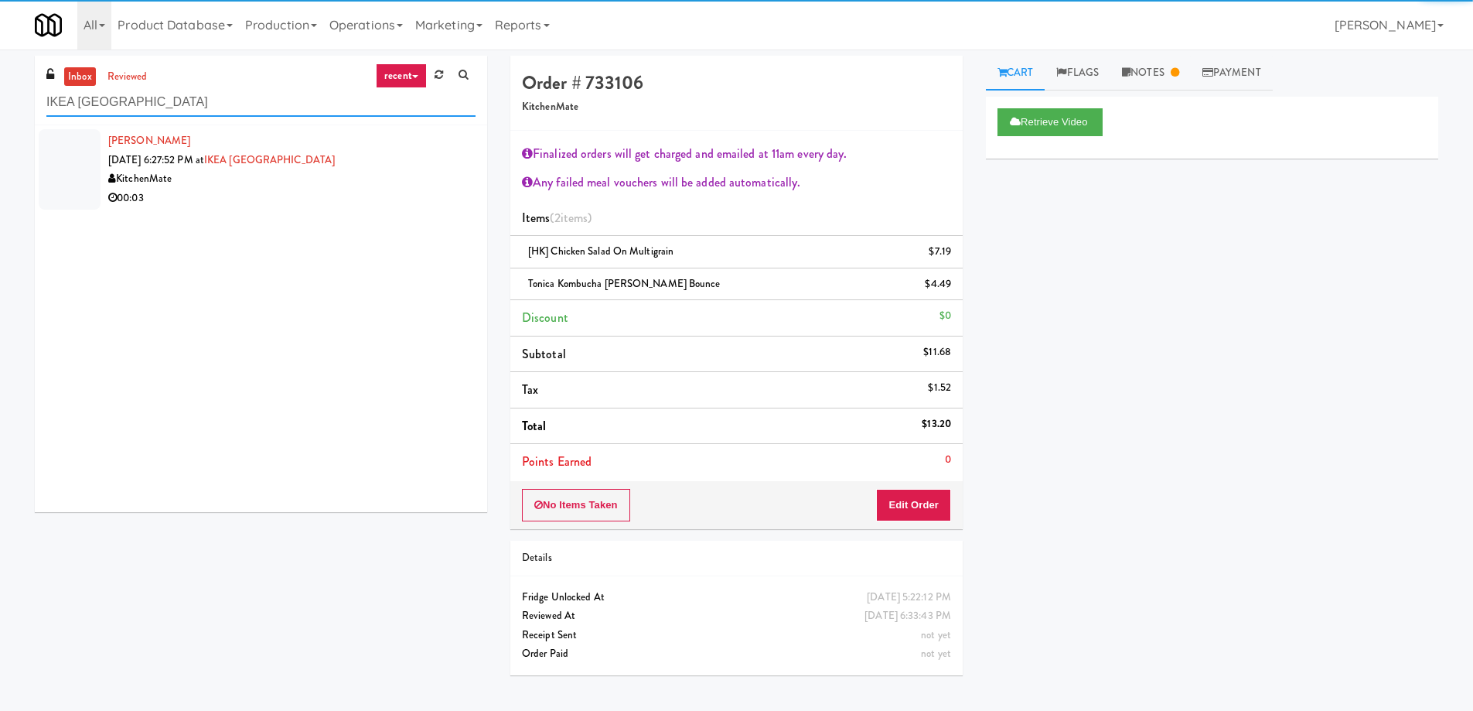
type input "IKEA [GEOGRAPHIC_DATA]"
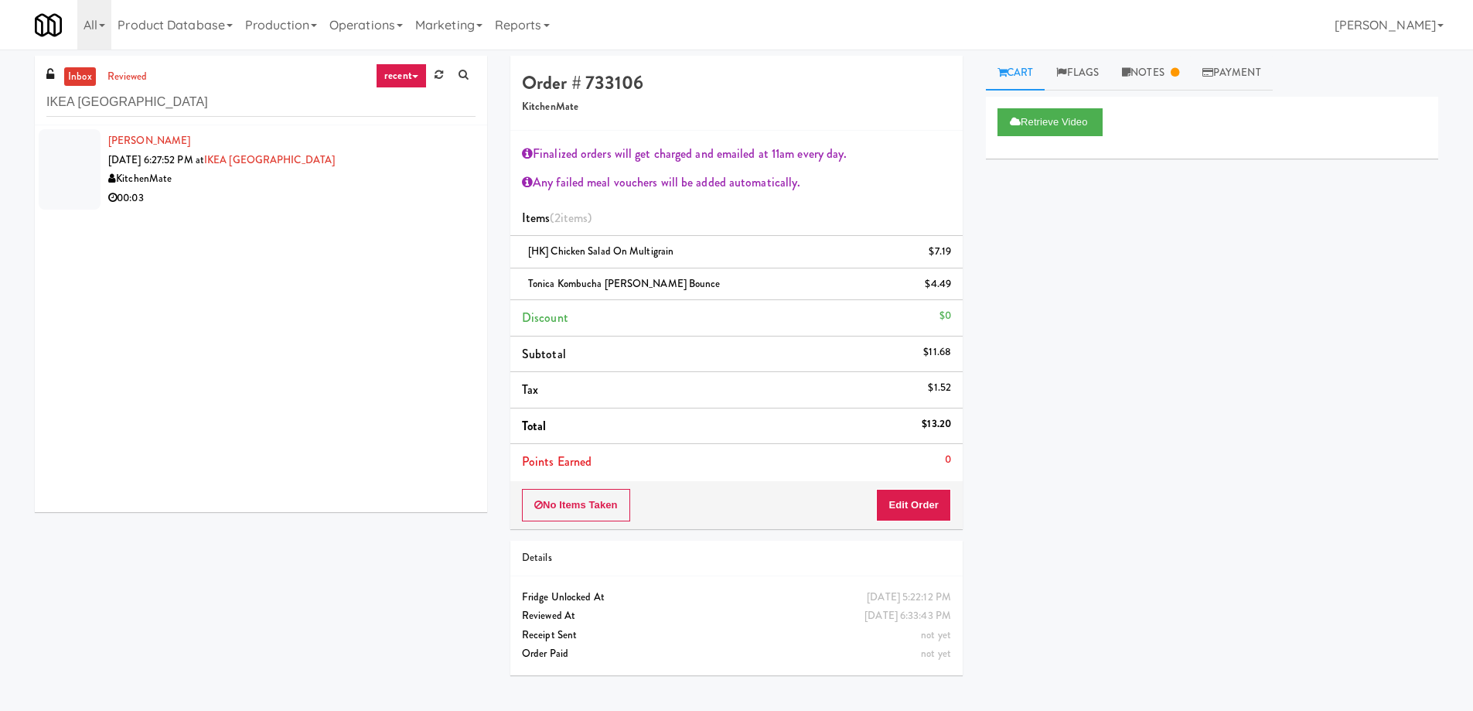
click at [265, 209] on li "Janice Berry Aug 10, 2025 6:27:52 PM at IKEA North York Store KitchenMate 00:03" at bounding box center [261, 169] width 452 height 88
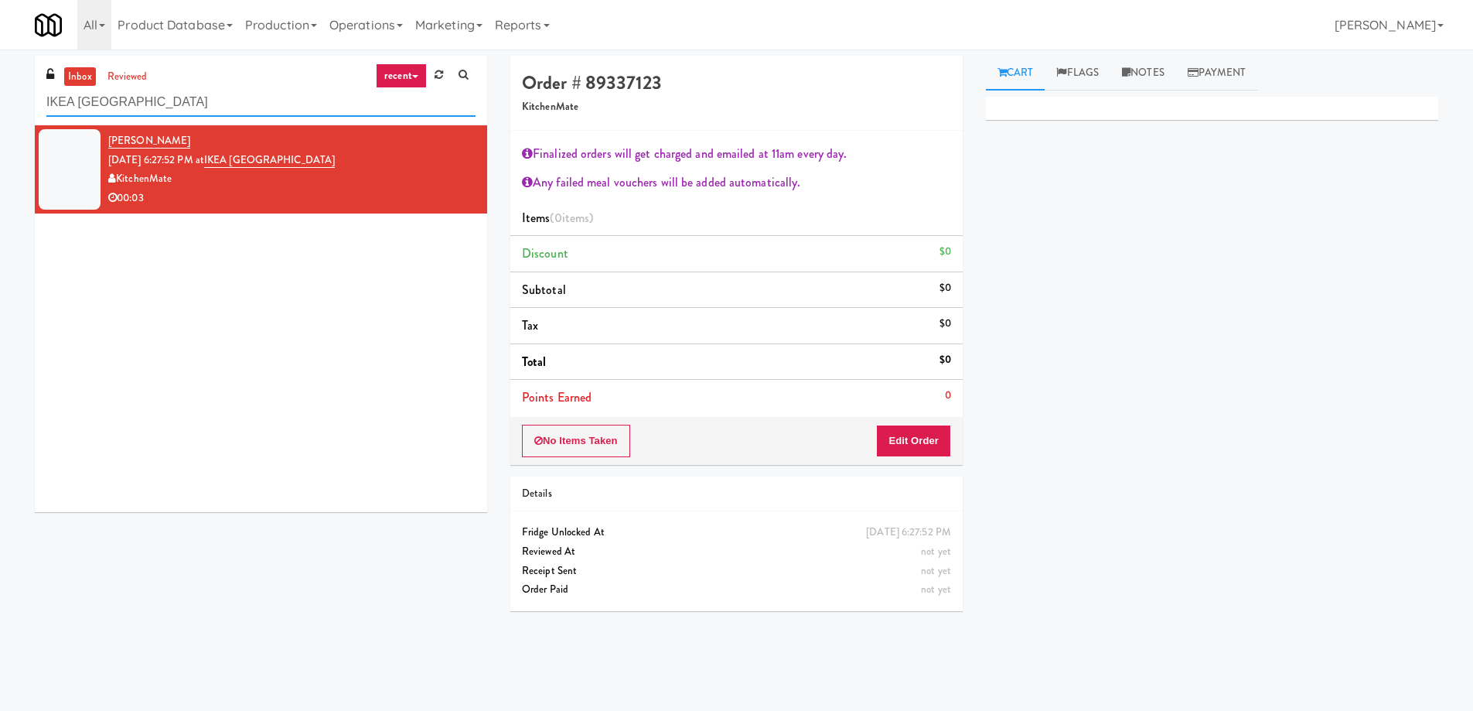
click at [90, 101] on input "IKEA [GEOGRAPHIC_DATA]" at bounding box center [260, 102] width 429 height 29
click at [97, 101] on input "IKEA [GEOGRAPHIC_DATA]" at bounding box center [260, 102] width 429 height 29
click at [179, 101] on input "IKEA [GEOGRAPHIC_DATA]" at bounding box center [260, 102] width 429 height 29
click at [1166, 84] on link "Notes" at bounding box center [1143, 73] width 66 height 35
click at [1041, 208] on div at bounding box center [1212, 190] width 451 height 36
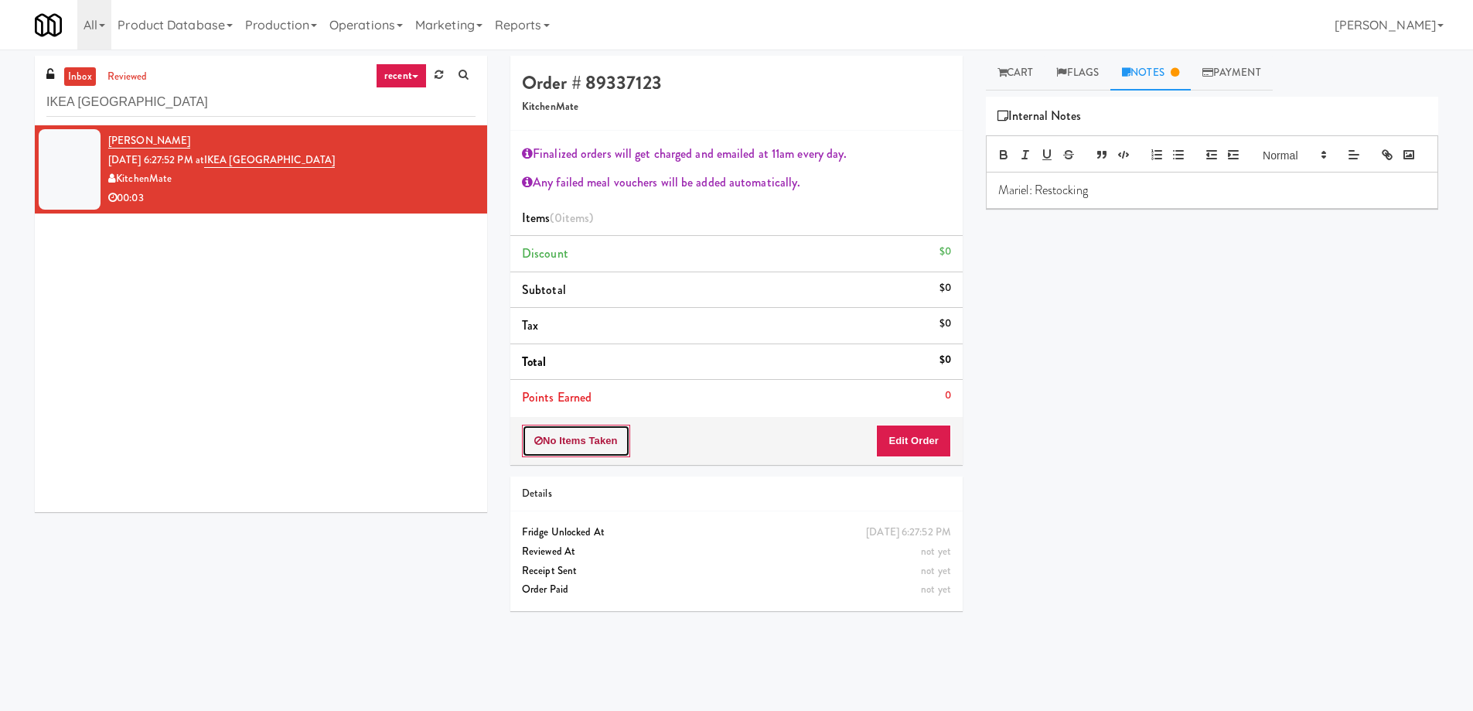
click at [551, 450] on button "No Items Taken" at bounding box center [576, 441] width 108 height 32
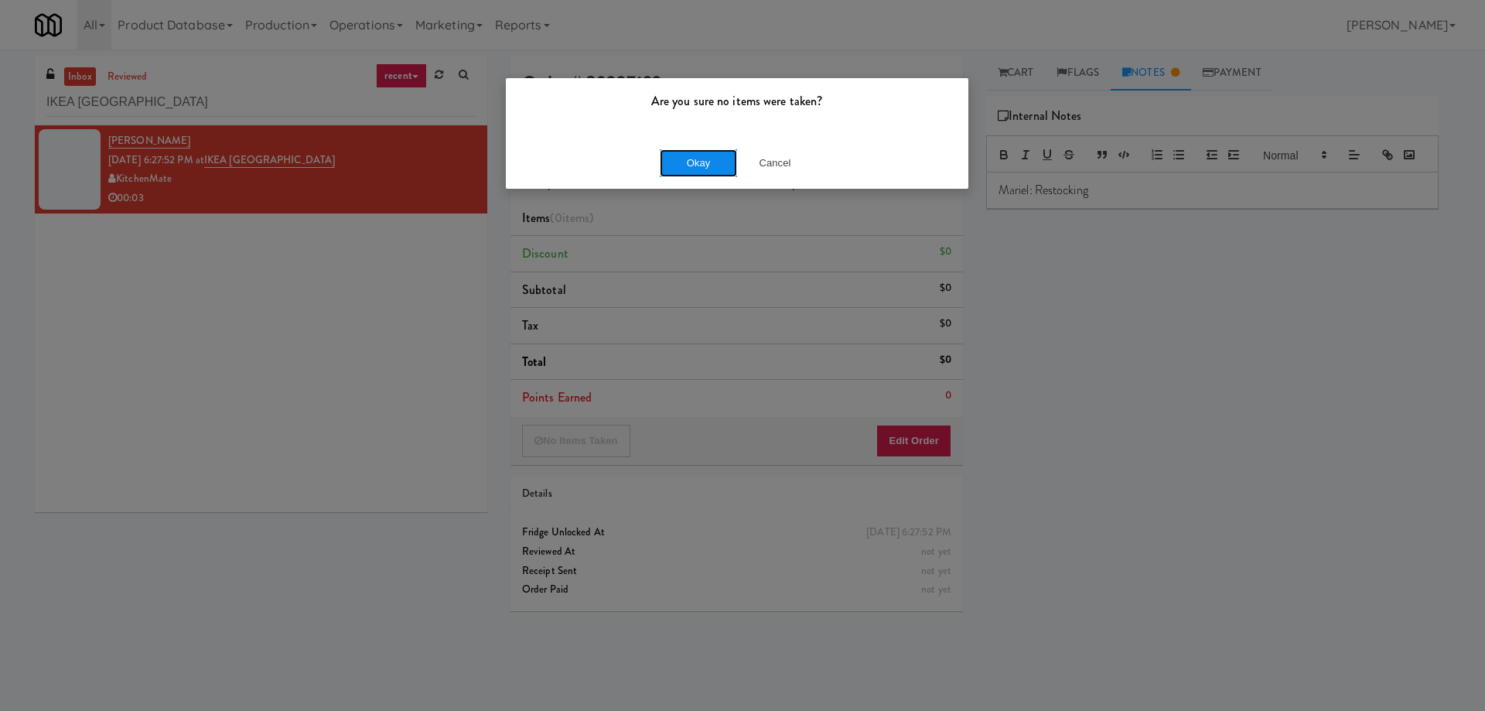
click at [707, 149] on button "Okay" at bounding box center [698, 163] width 77 height 28
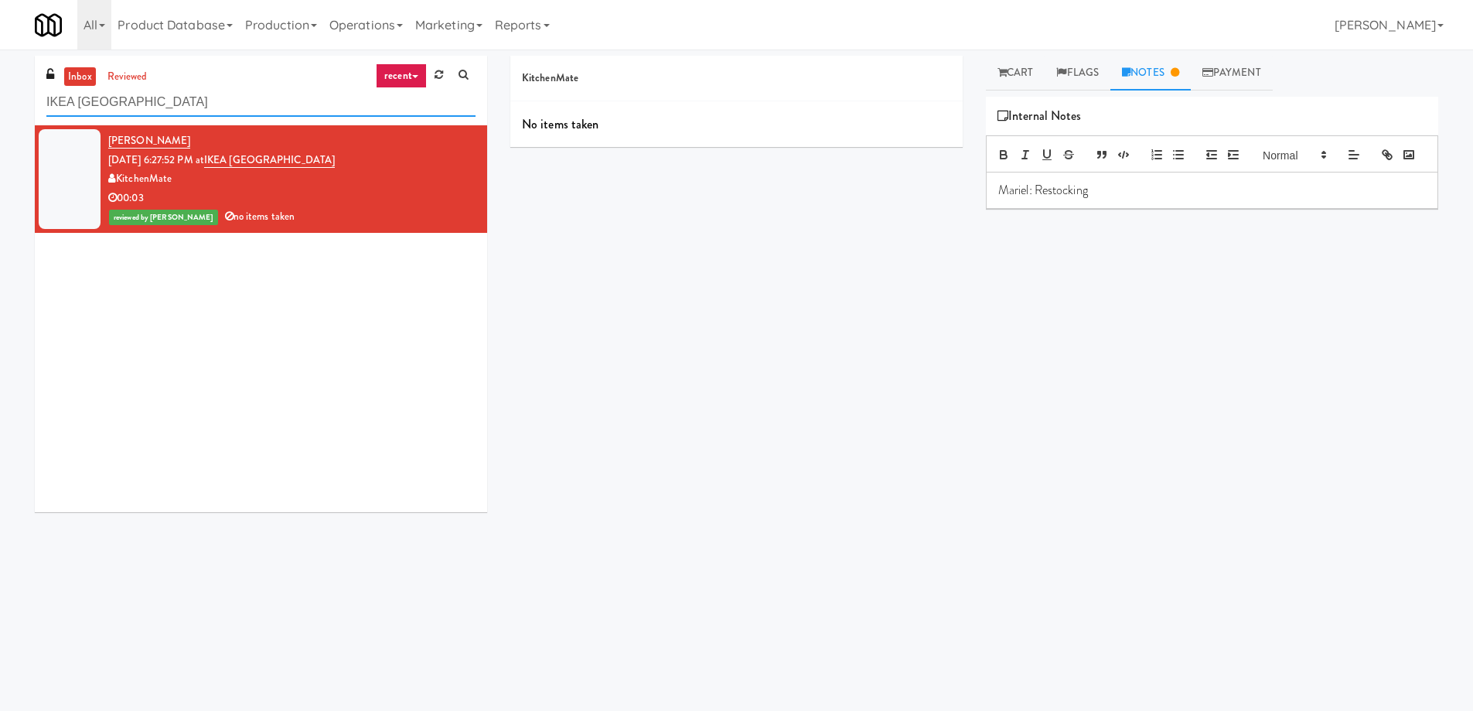
click at [237, 103] on input "IKEA [GEOGRAPHIC_DATA]" at bounding box center [260, 102] width 429 height 29
paste input "Baker - Cooler - Right"
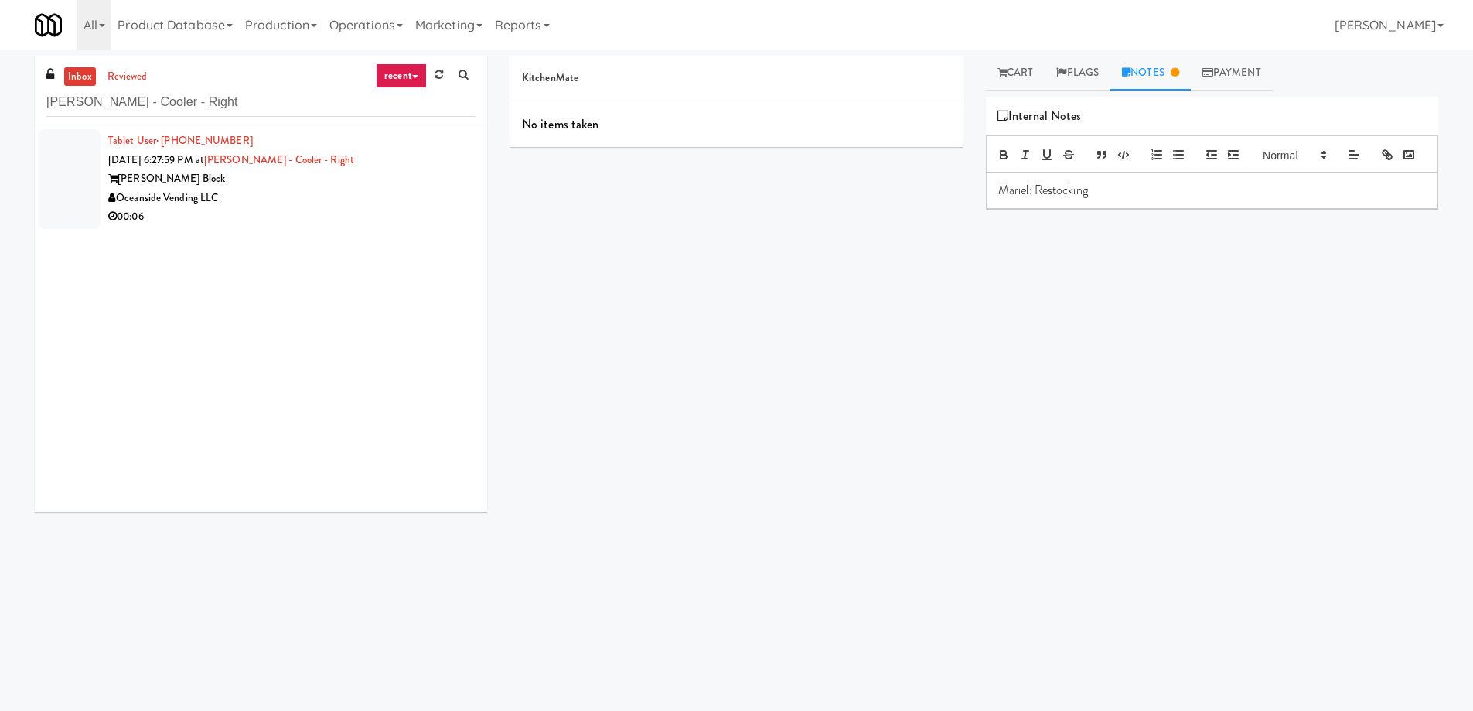
click at [340, 216] on div "00:06" at bounding box center [291, 216] width 367 height 19
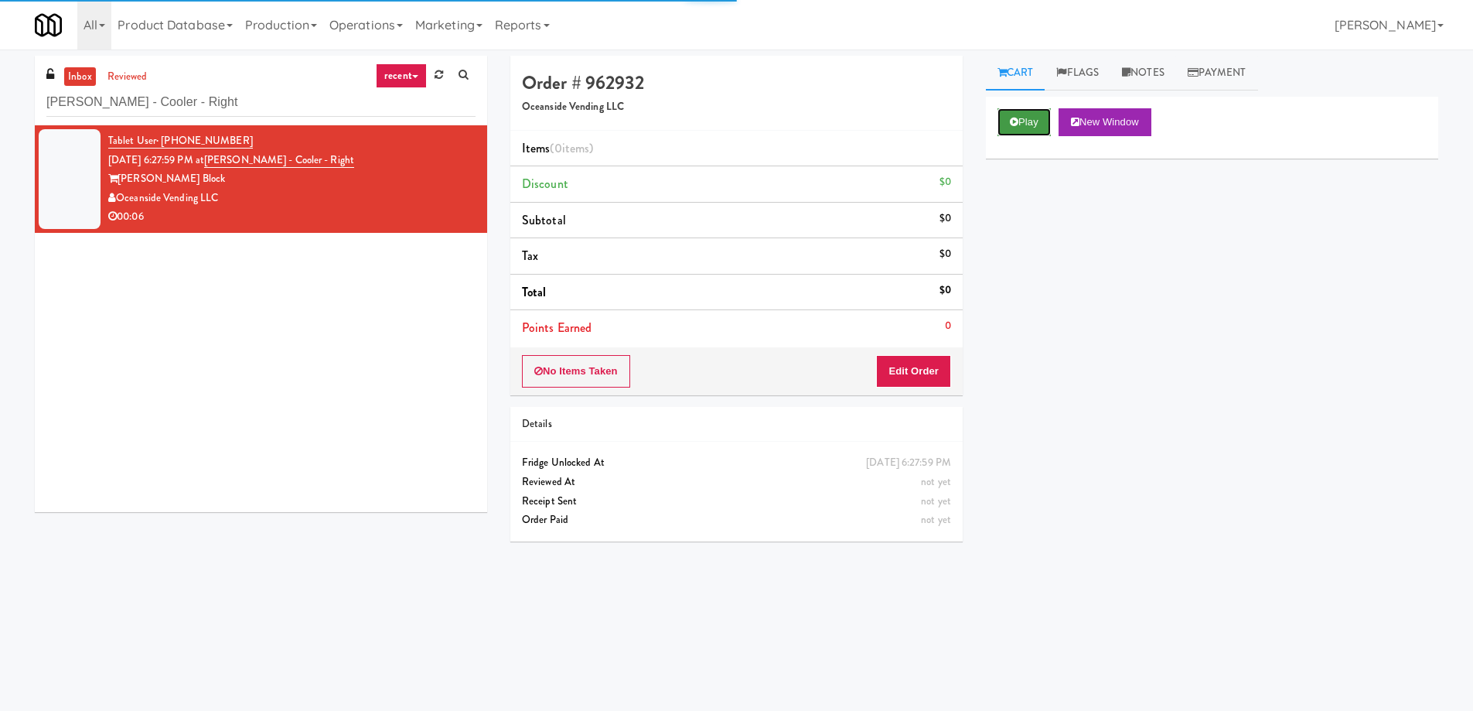
click at [1022, 120] on button "Play" at bounding box center [1024, 122] width 53 height 28
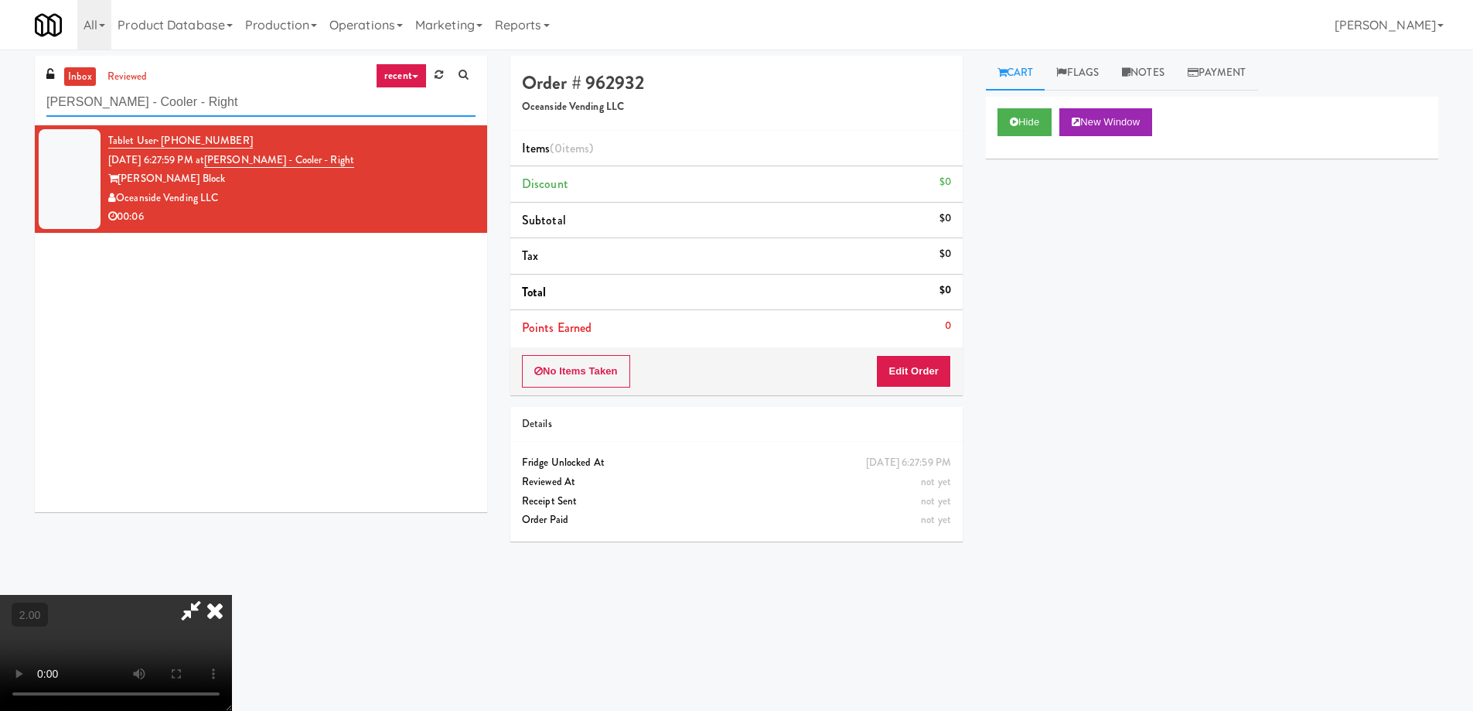
click at [251, 96] on input "Baker - Cooler - Right" at bounding box center [260, 102] width 429 height 29
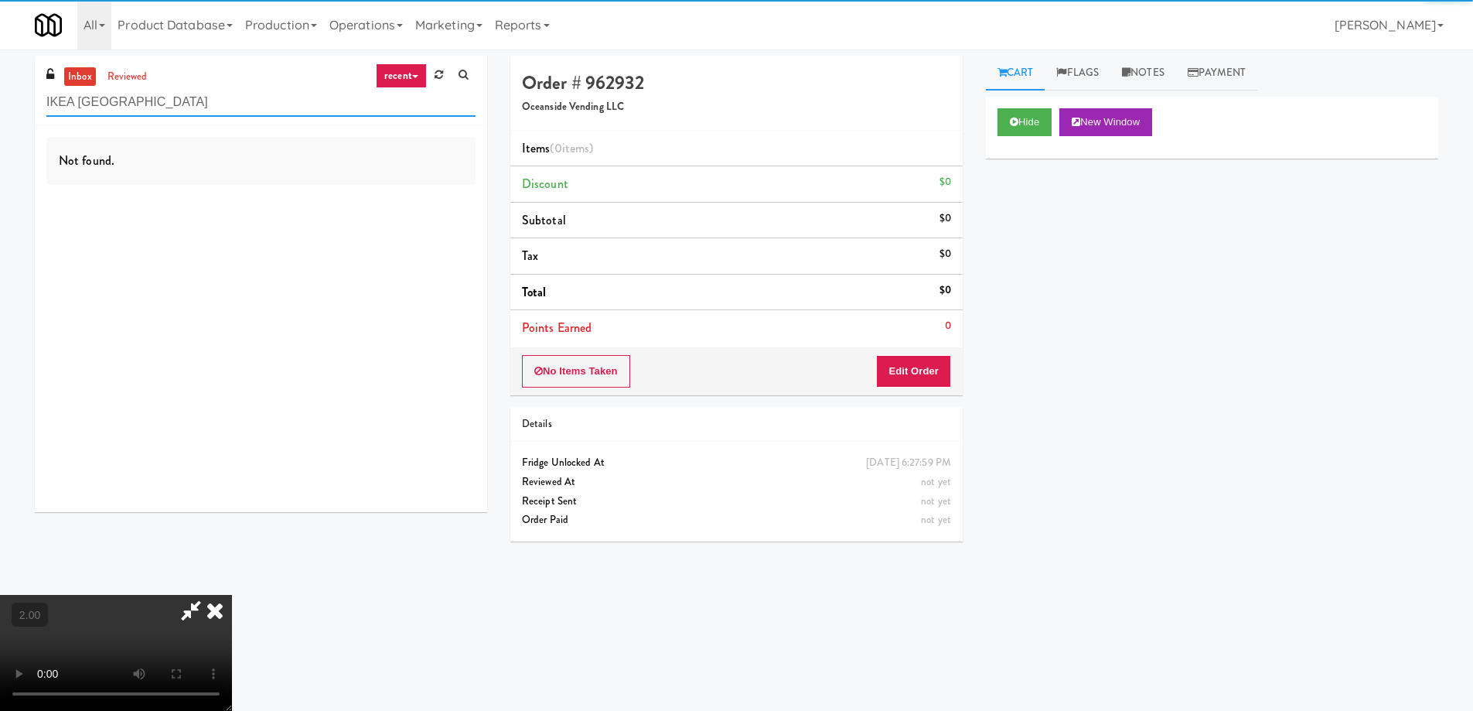
click at [251, 97] on input "IKEA [GEOGRAPHIC_DATA]" at bounding box center [260, 102] width 429 height 29
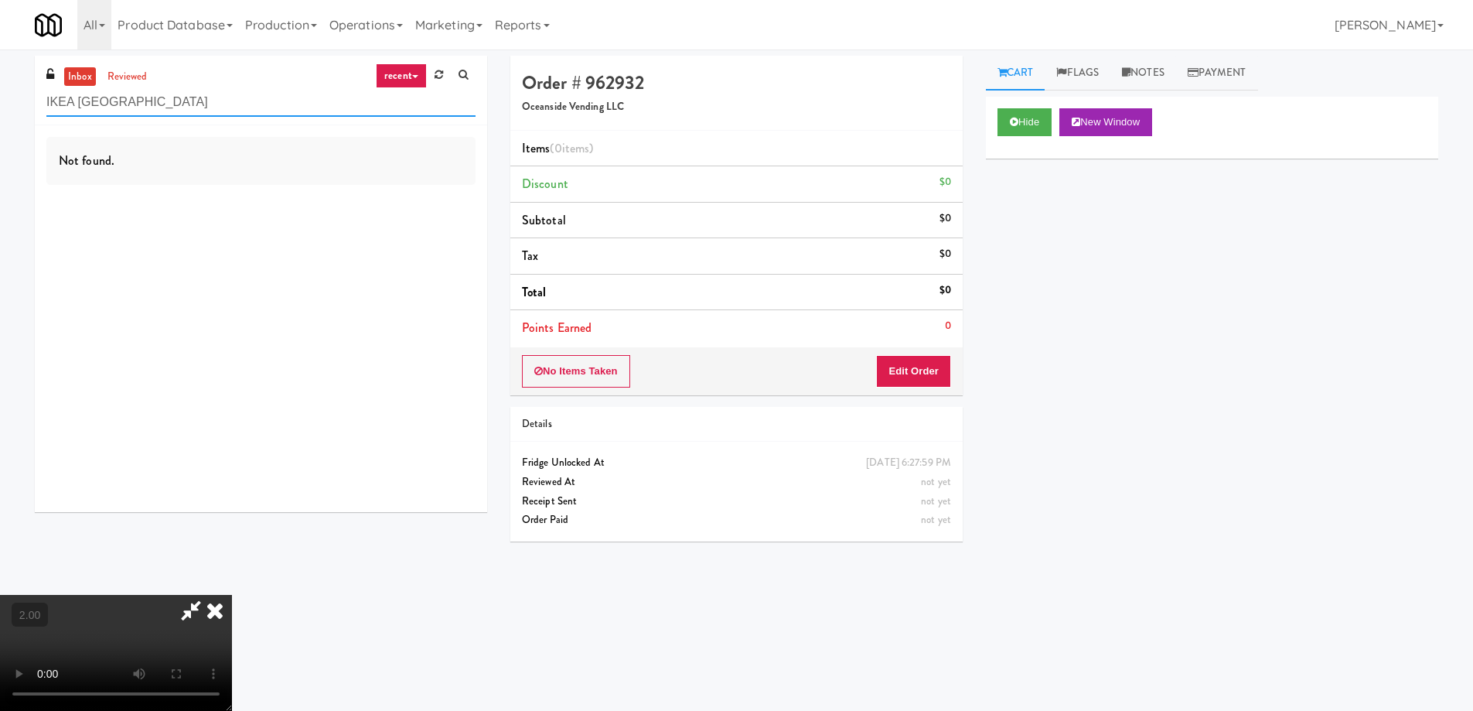
type input "IKEA [GEOGRAPHIC_DATA]"
click at [232, 595] on icon at bounding box center [215, 610] width 34 height 31
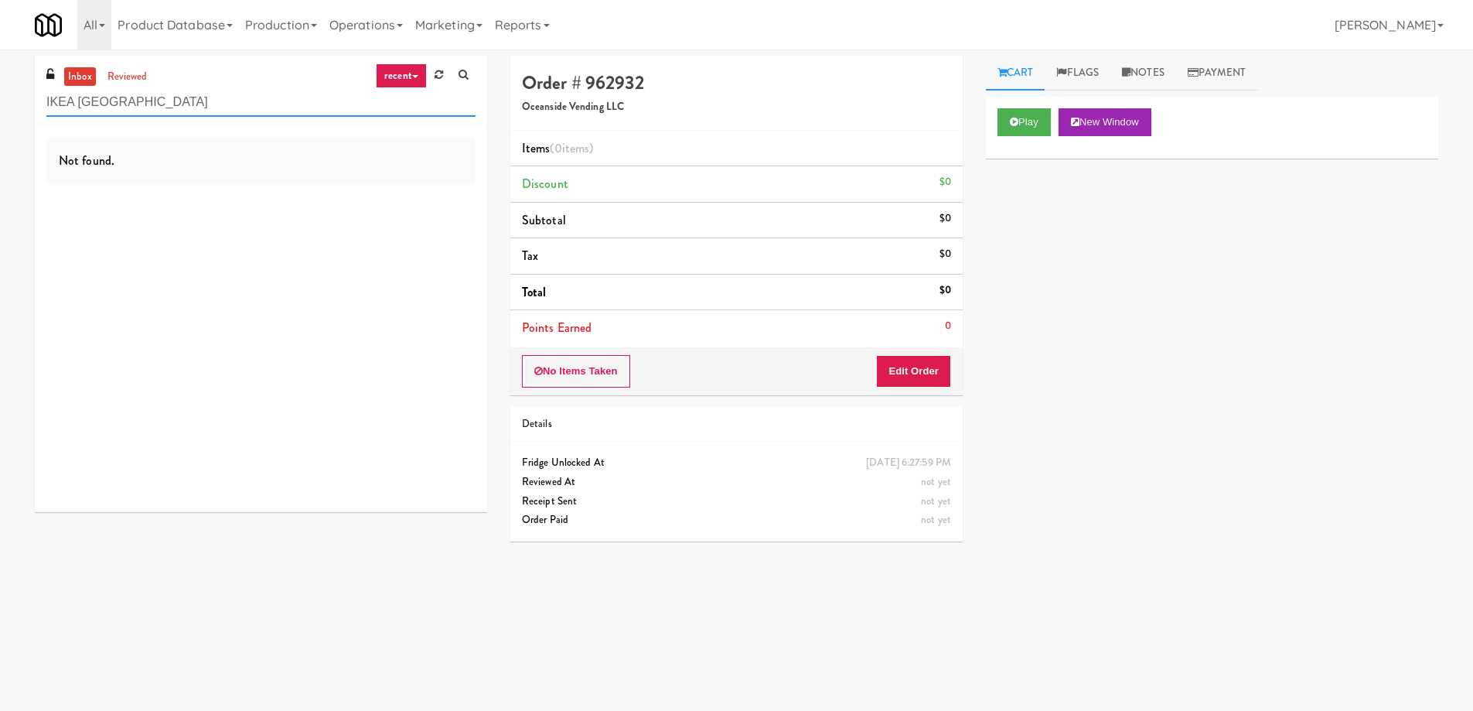
click at [220, 107] on input "IKEA [GEOGRAPHIC_DATA]" at bounding box center [260, 102] width 429 height 29
click at [138, 67] on link "reviewed" at bounding box center [128, 76] width 48 height 19
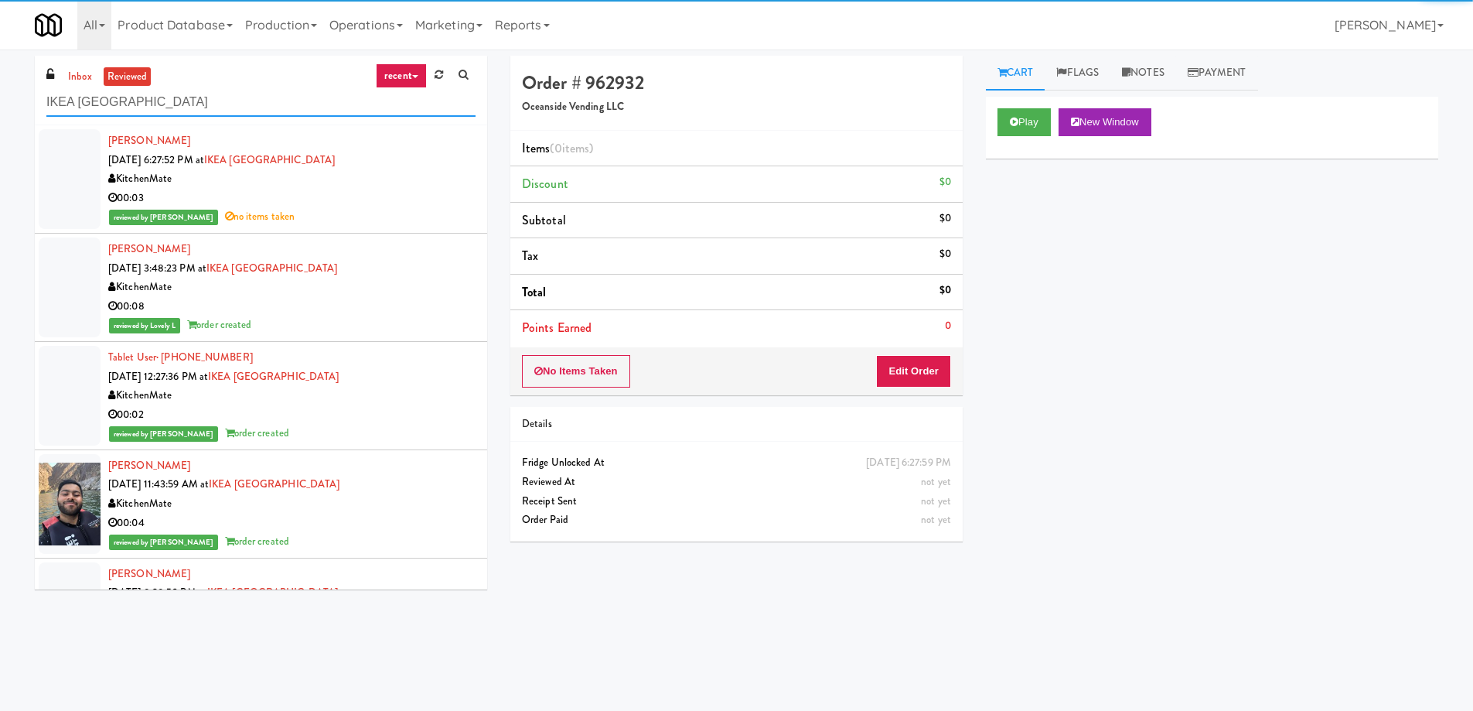
click at [220, 110] on input "IKEA [GEOGRAPHIC_DATA]" at bounding box center [260, 102] width 429 height 29
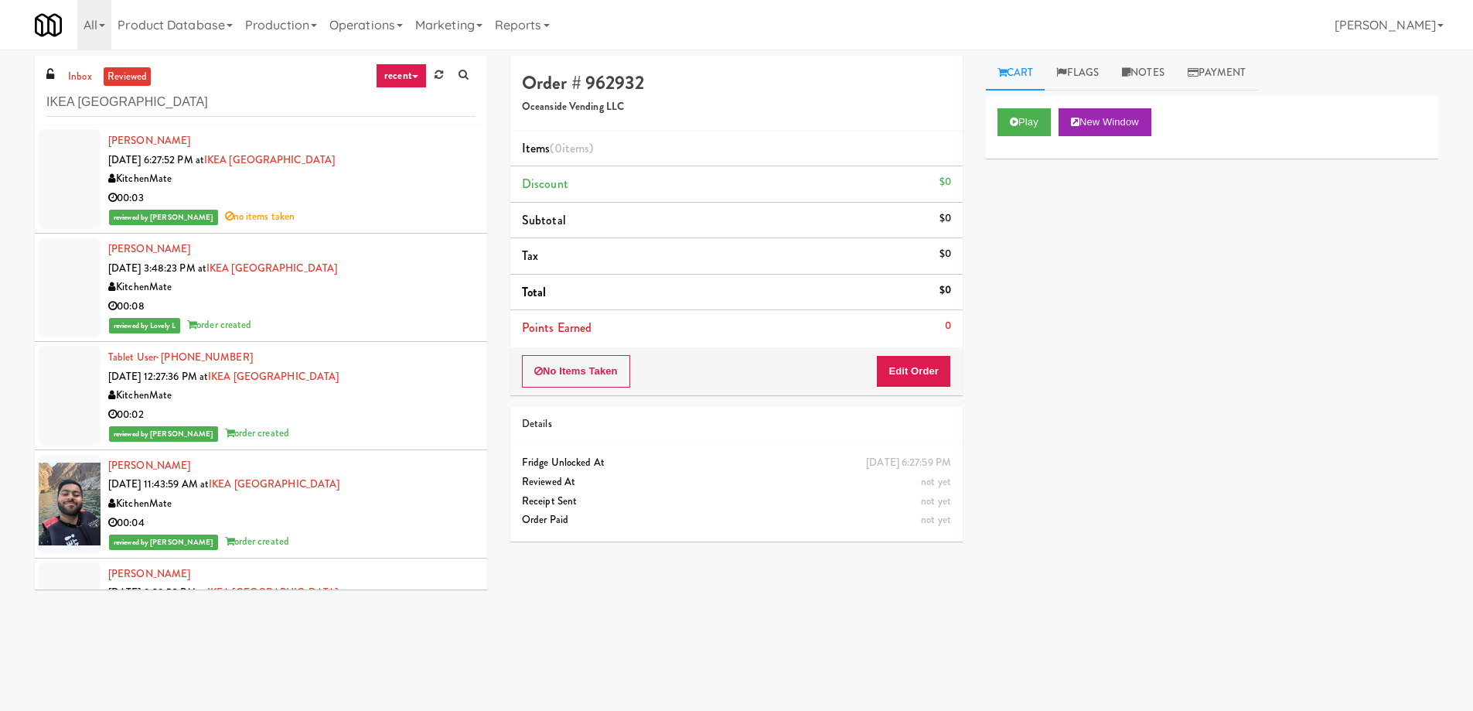
click at [340, 203] on div "00:03" at bounding box center [291, 198] width 367 height 19
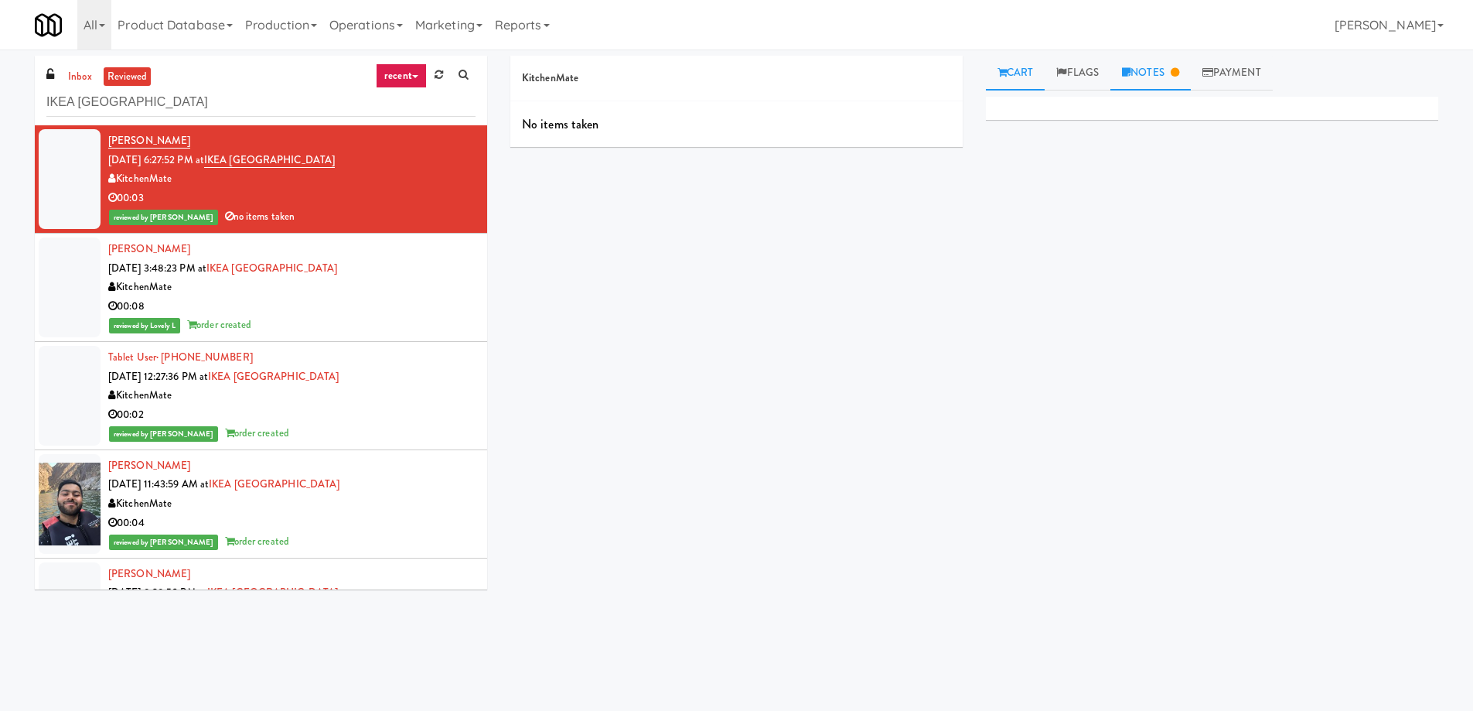
click at [1158, 80] on link "Notes" at bounding box center [1150, 73] width 80 height 35
click at [1076, 199] on p "Mariel: Restocking" at bounding box center [1212, 190] width 428 height 17
click at [376, 297] on div "00:08" at bounding box center [291, 306] width 367 height 19
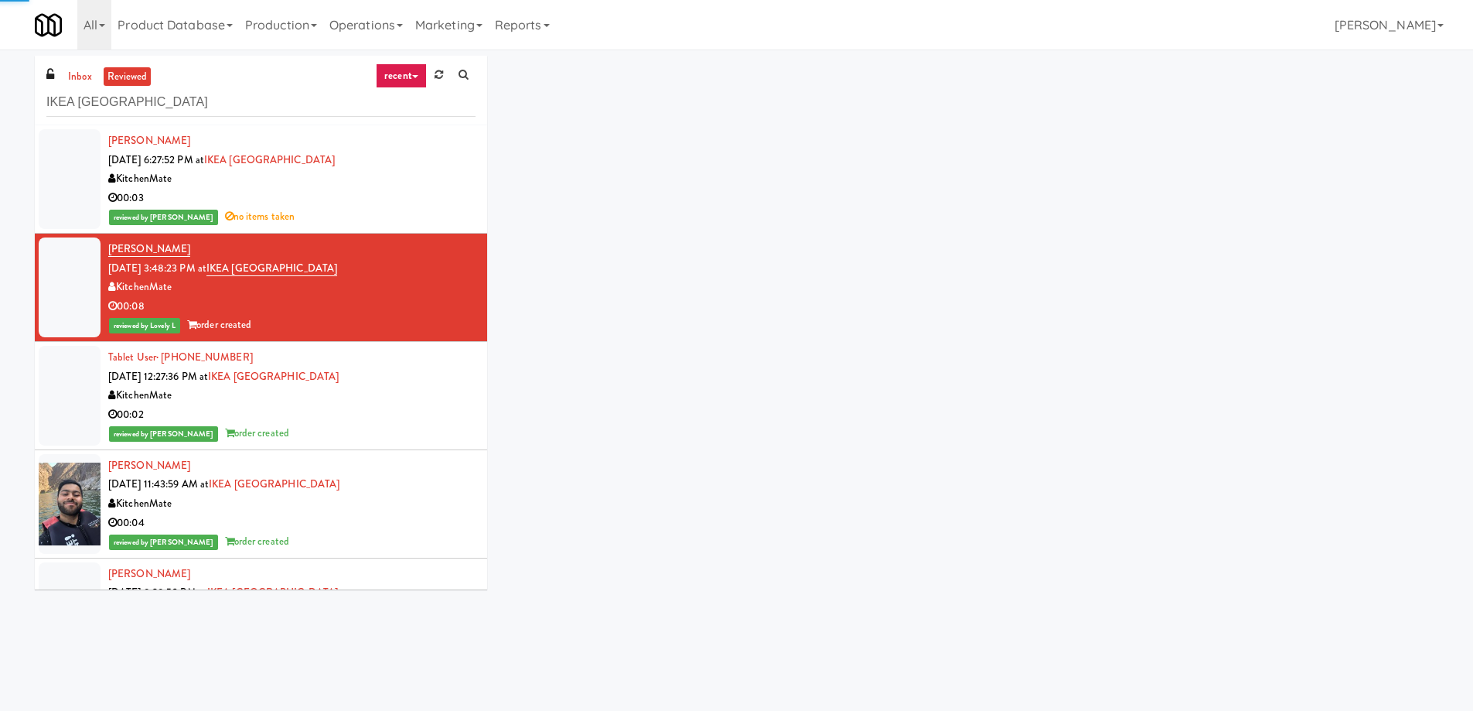
click at [413, 199] on div "00:03" at bounding box center [291, 198] width 367 height 19
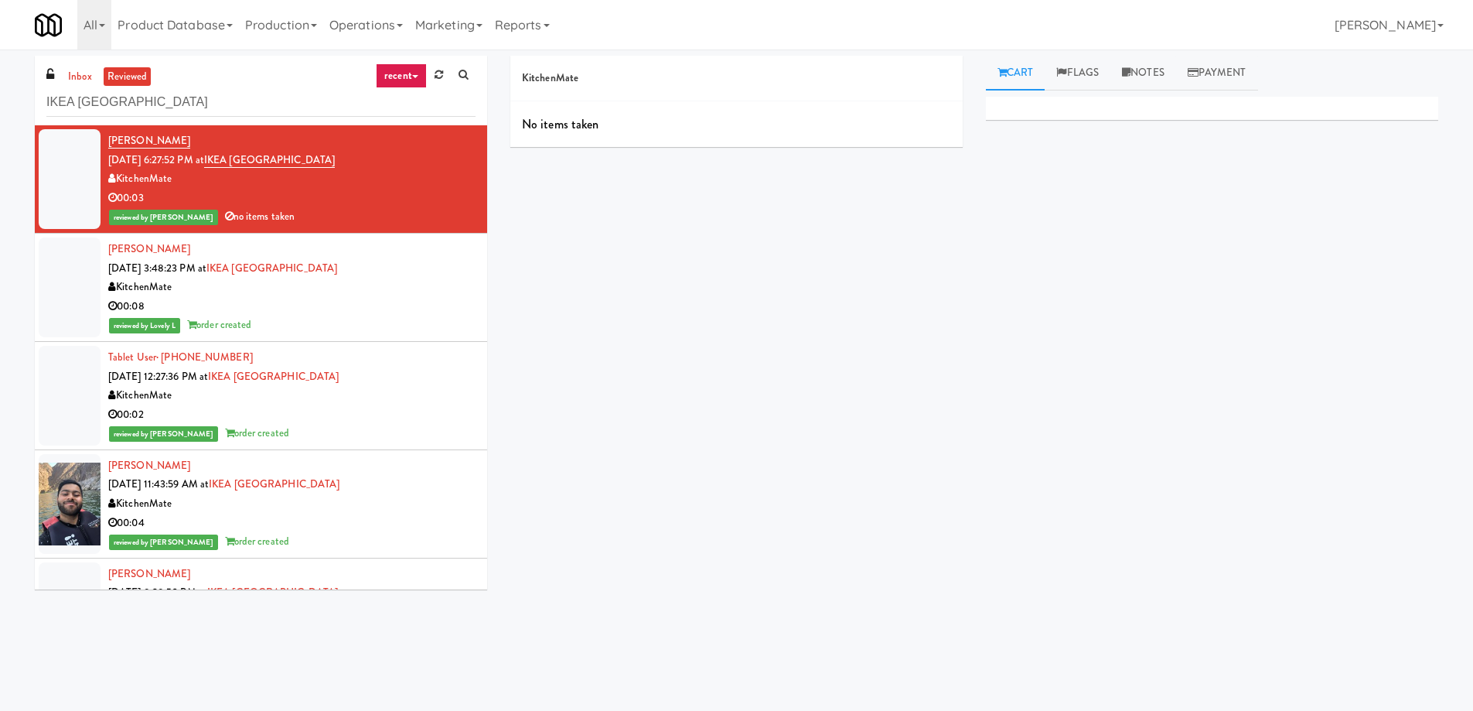
click at [365, 217] on div "reviewed by Mariel T no items taken" at bounding box center [291, 216] width 367 height 19
click at [225, 218] on span "no items taken" at bounding box center [260, 216] width 70 height 15
click at [307, 179] on div "KitchenMate" at bounding box center [291, 178] width 367 height 19
click at [372, 288] on div "KitchenMate" at bounding box center [291, 287] width 367 height 19
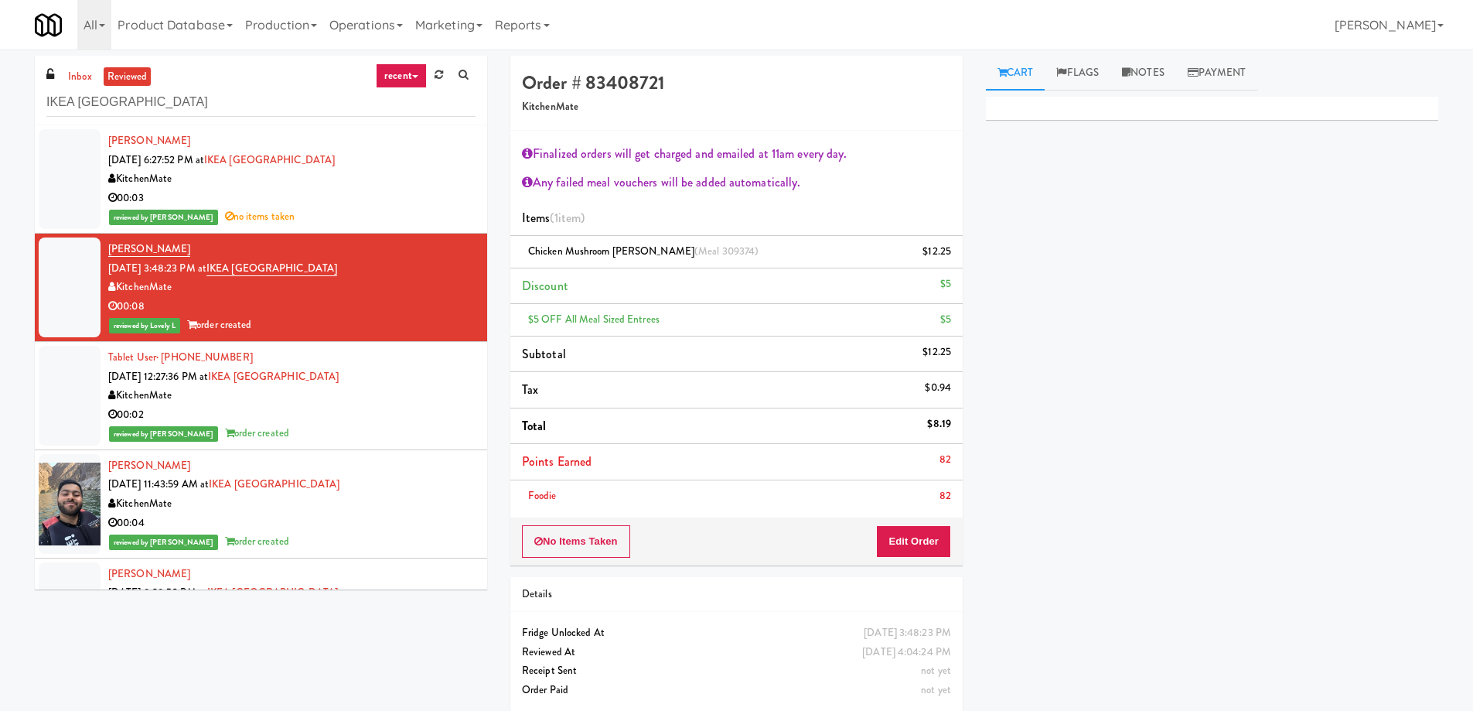
click at [379, 198] on div "00:03" at bounding box center [291, 198] width 367 height 19
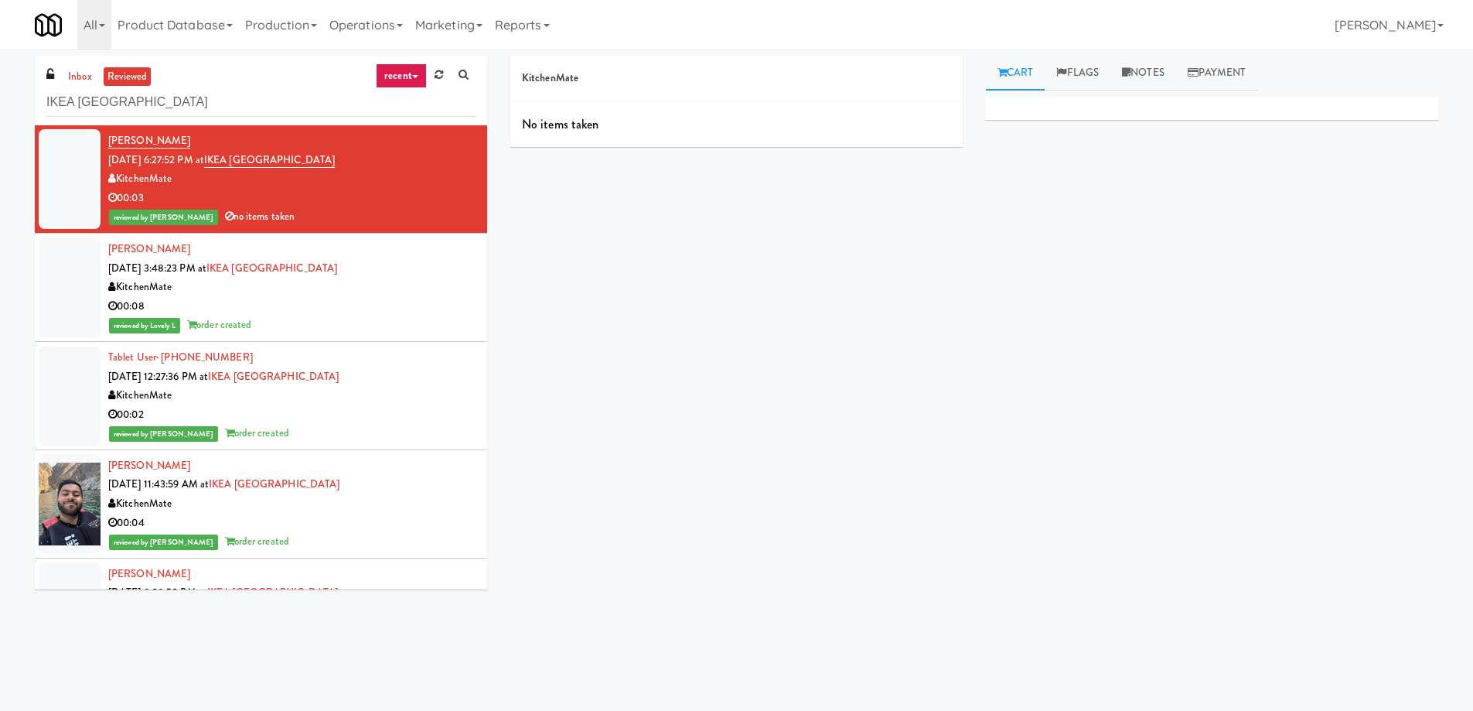
click at [416, 192] on div "00:03" at bounding box center [291, 198] width 367 height 19
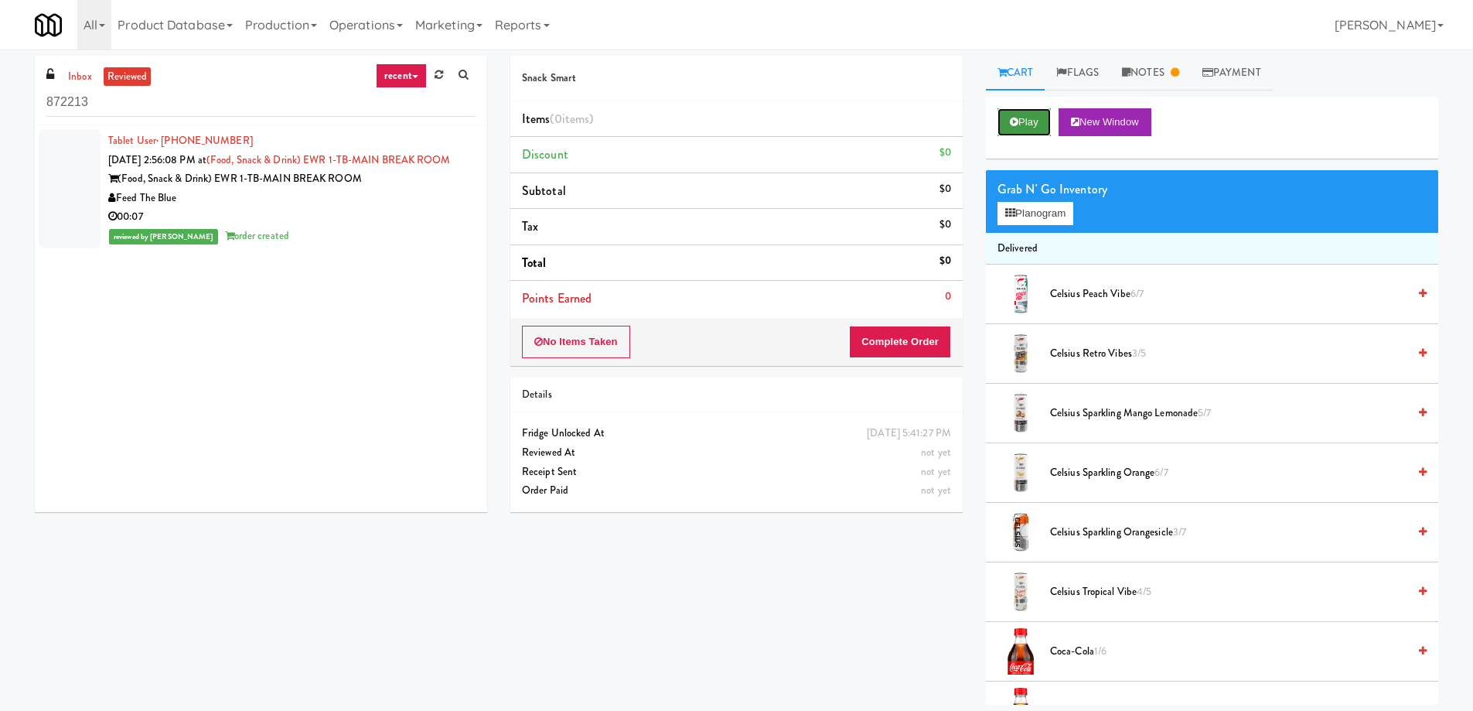
click at [1022, 125] on button "Play" at bounding box center [1024, 122] width 53 height 28
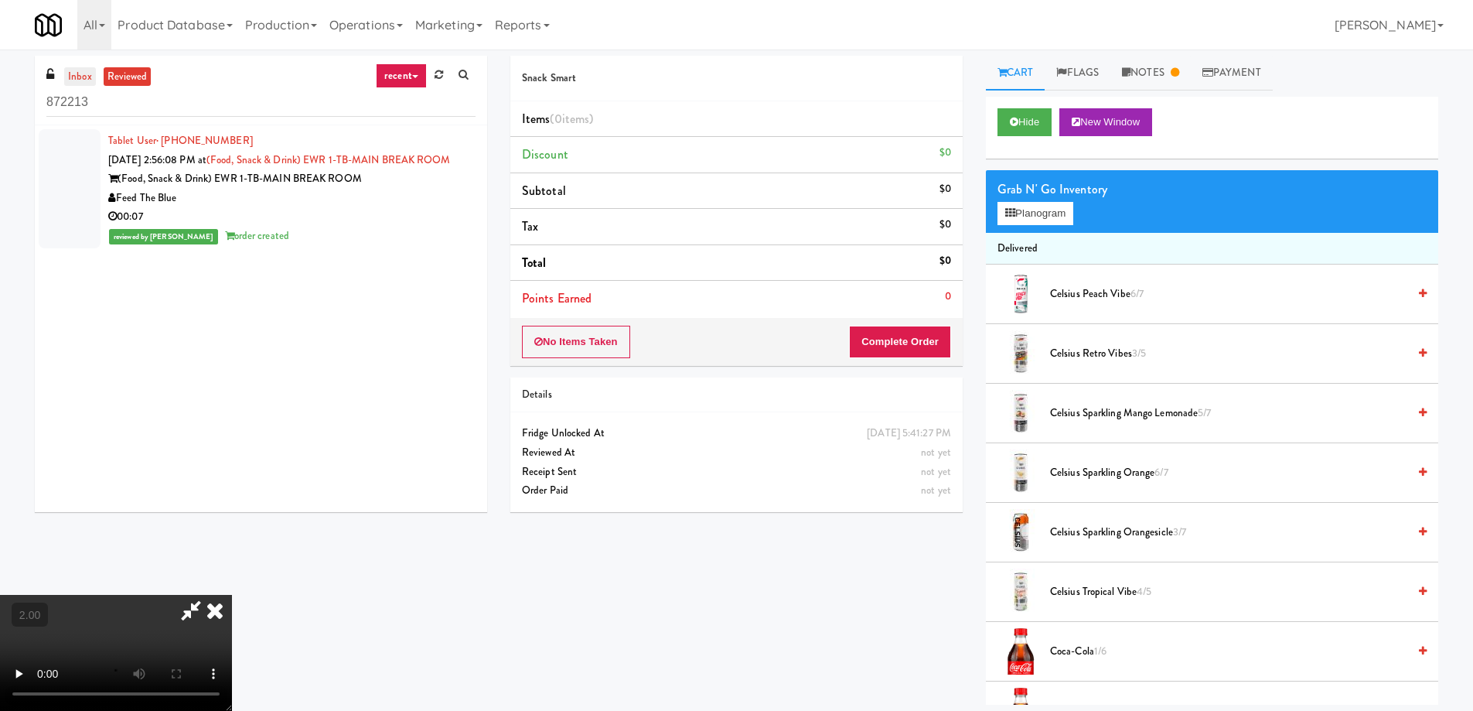
click at [73, 76] on link "inbox" at bounding box center [80, 76] width 32 height 19
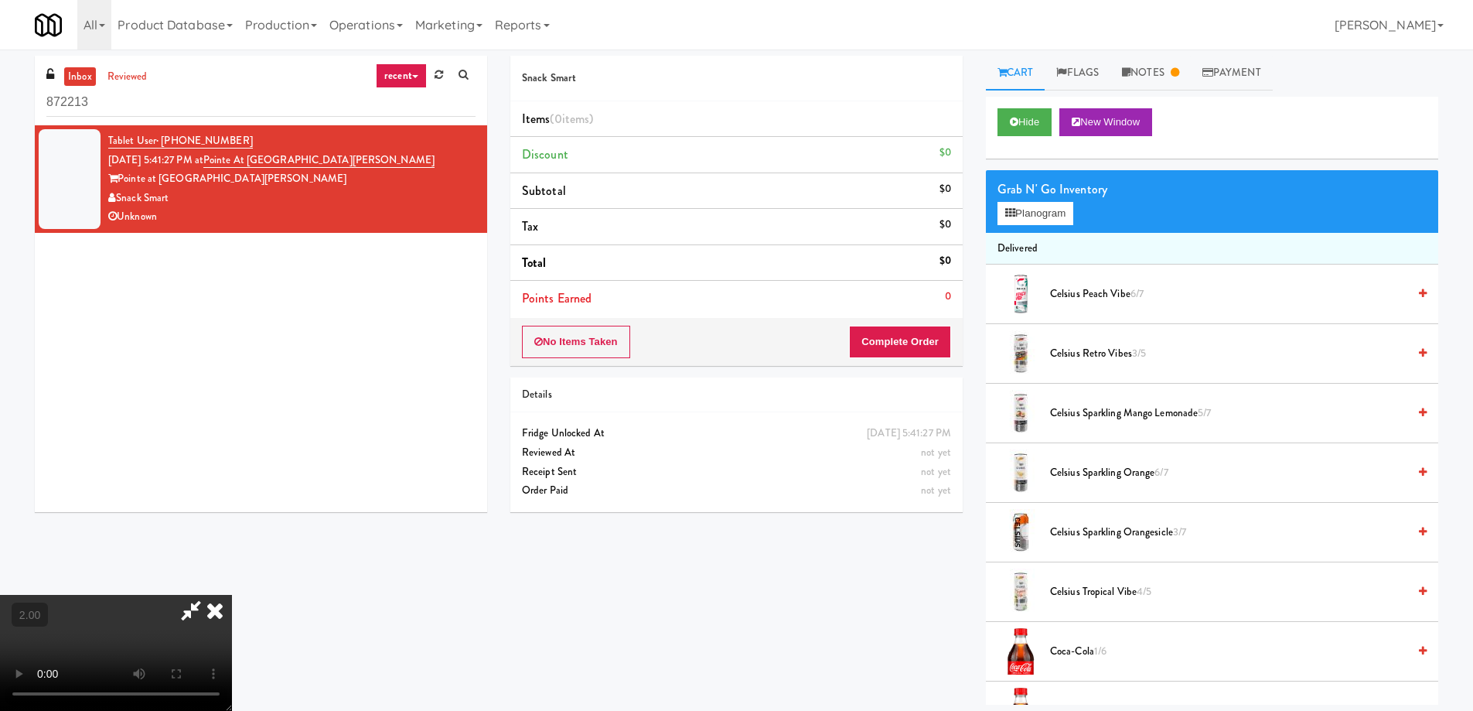
click at [308, 214] on div "Unknown" at bounding box center [291, 216] width 367 height 19
click at [1034, 118] on button "Hide" at bounding box center [1025, 122] width 54 height 28
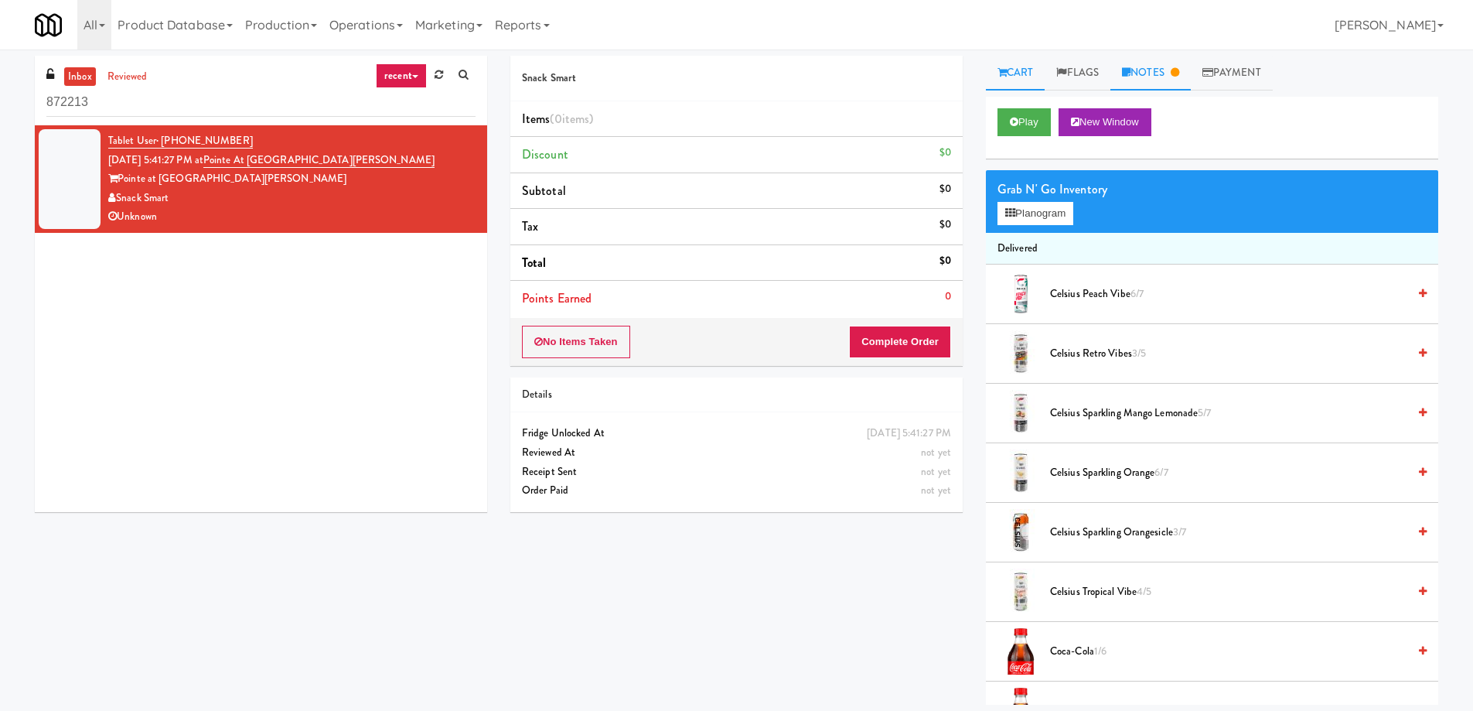
click at [1164, 71] on link "Notes" at bounding box center [1150, 73] width 80 height 35
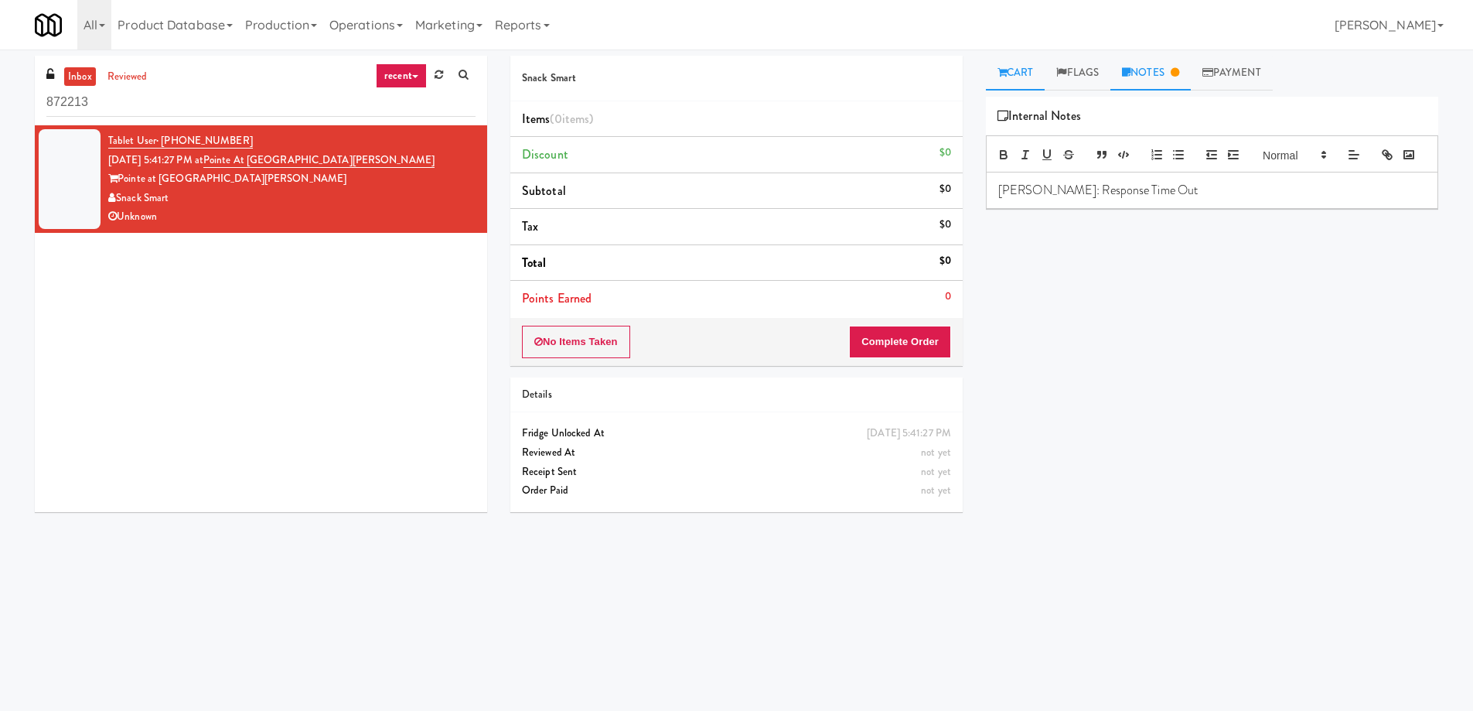
click at [1017, 71] on link "Cart" at bounding box center [1016, 73] width 60 height 35
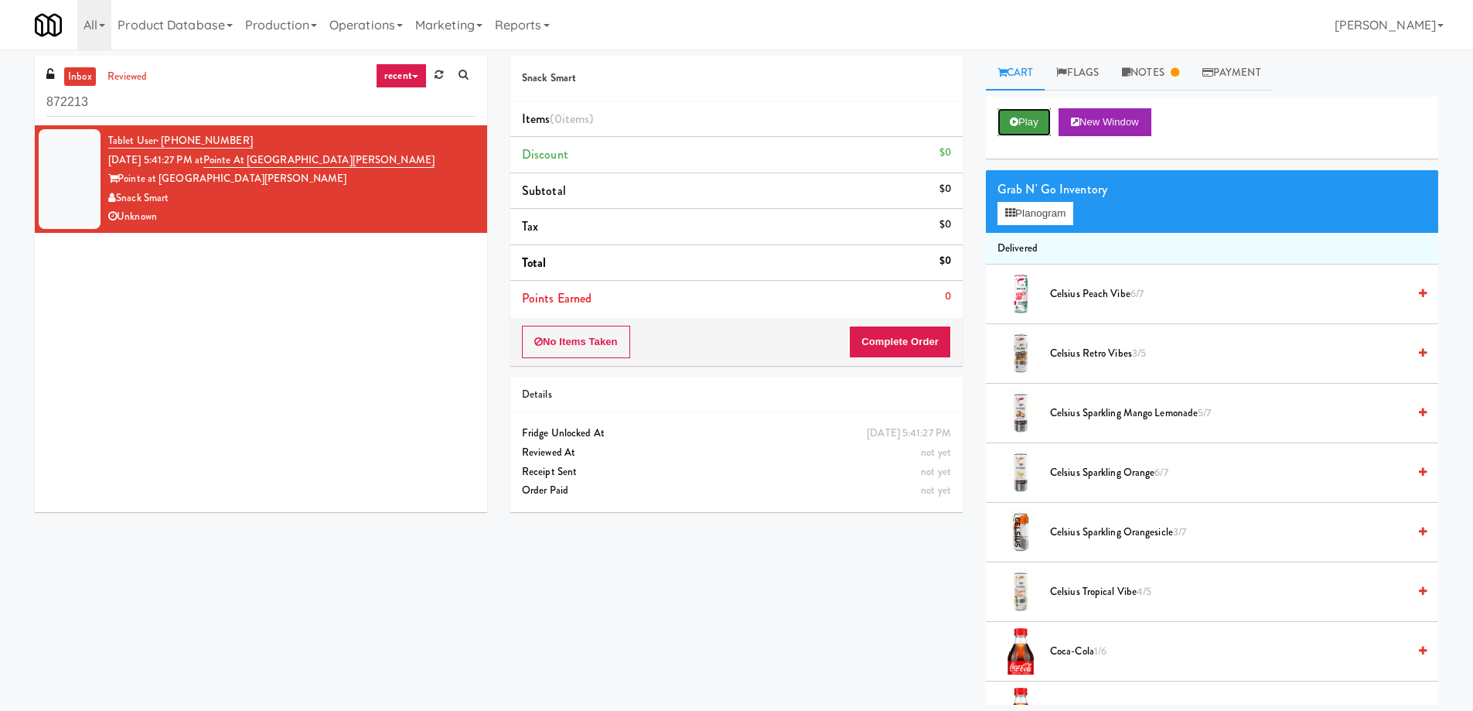
click at [1032, 108] on button "Play" at bounding box center [1024, 122] width 53 height 28
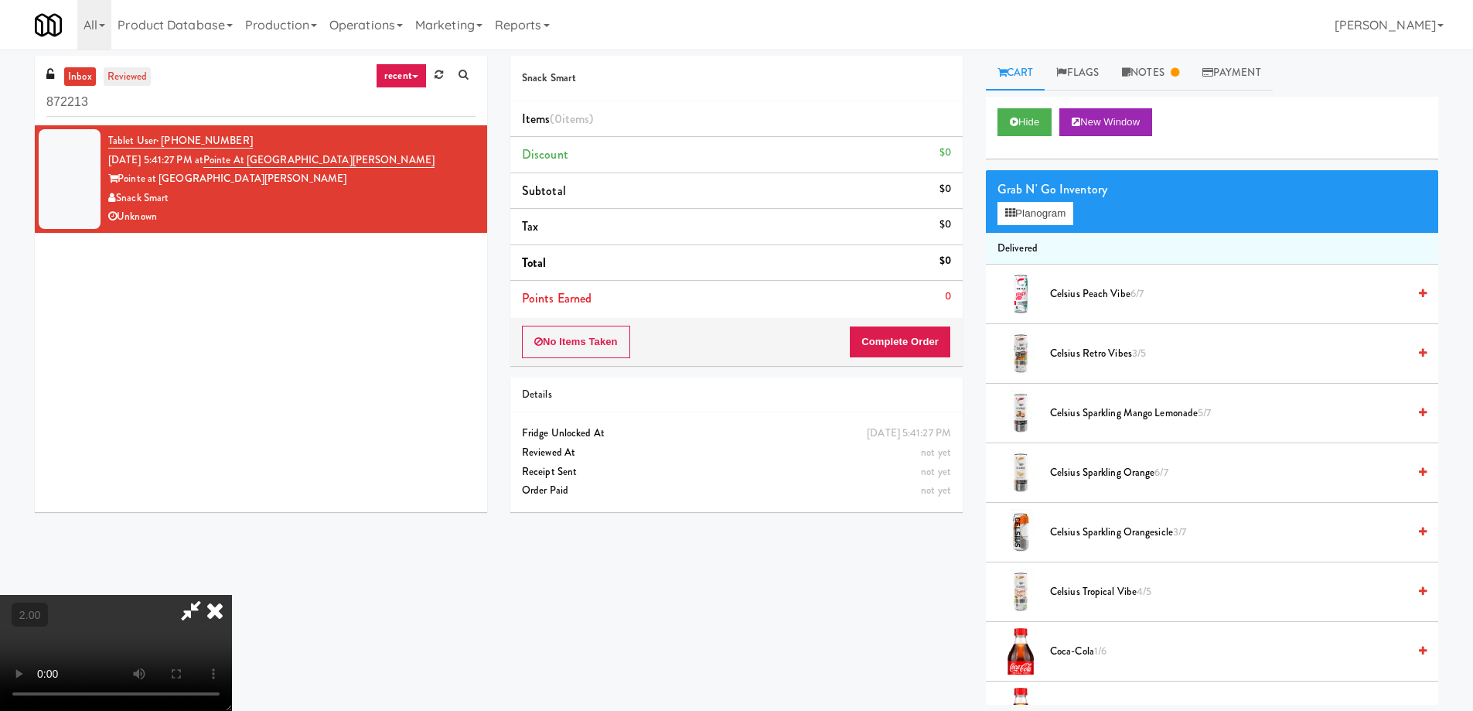
click at [125, 82] on link "reviewed" at bounding box center [128, 76] width 48 height 19
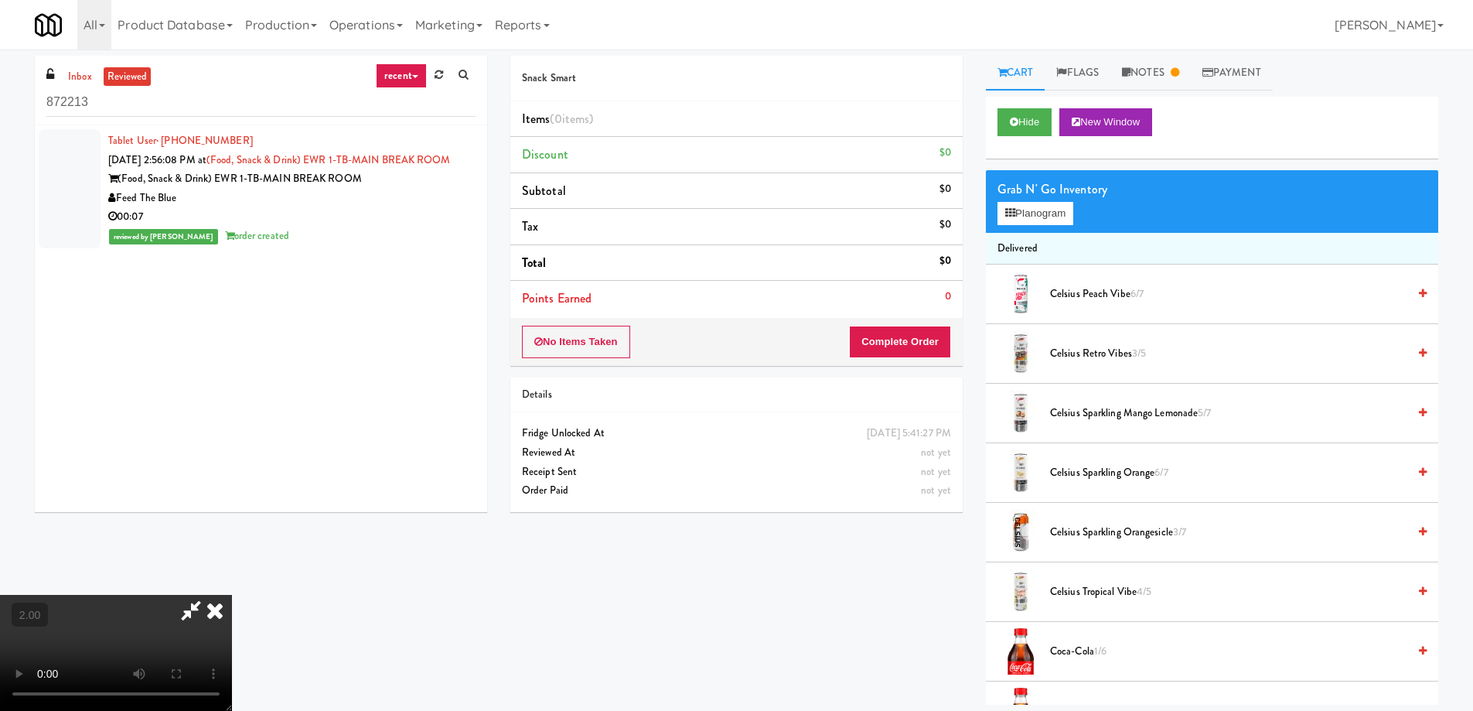
click at [391, 208] on div "Feed The Blue" at bounding box center [291, 198] width 367 height 19
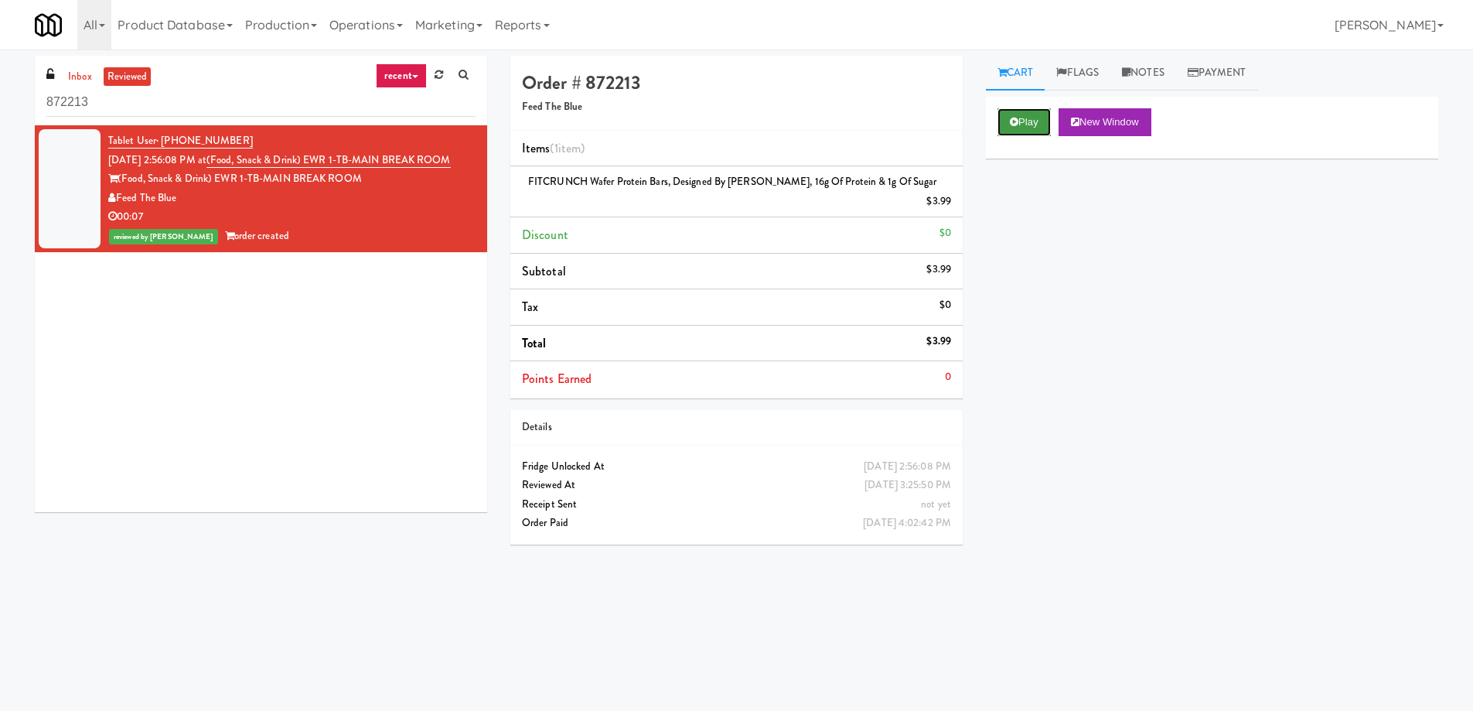
click at [1012, 122] on icon at bounding box center [1014, 122] width 9 height 10
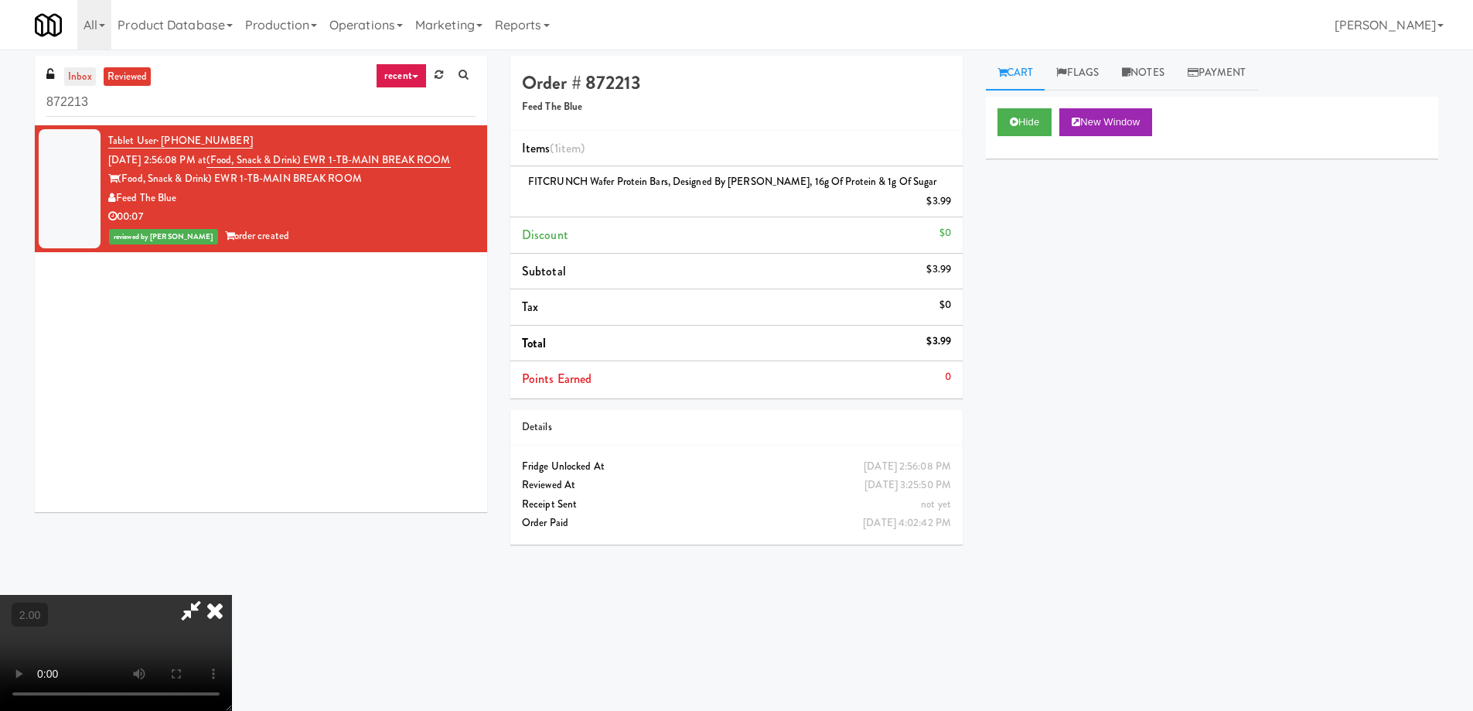
click at [77, 69] on link "inbox" at bounding box center [80, 76] width 32 height 19
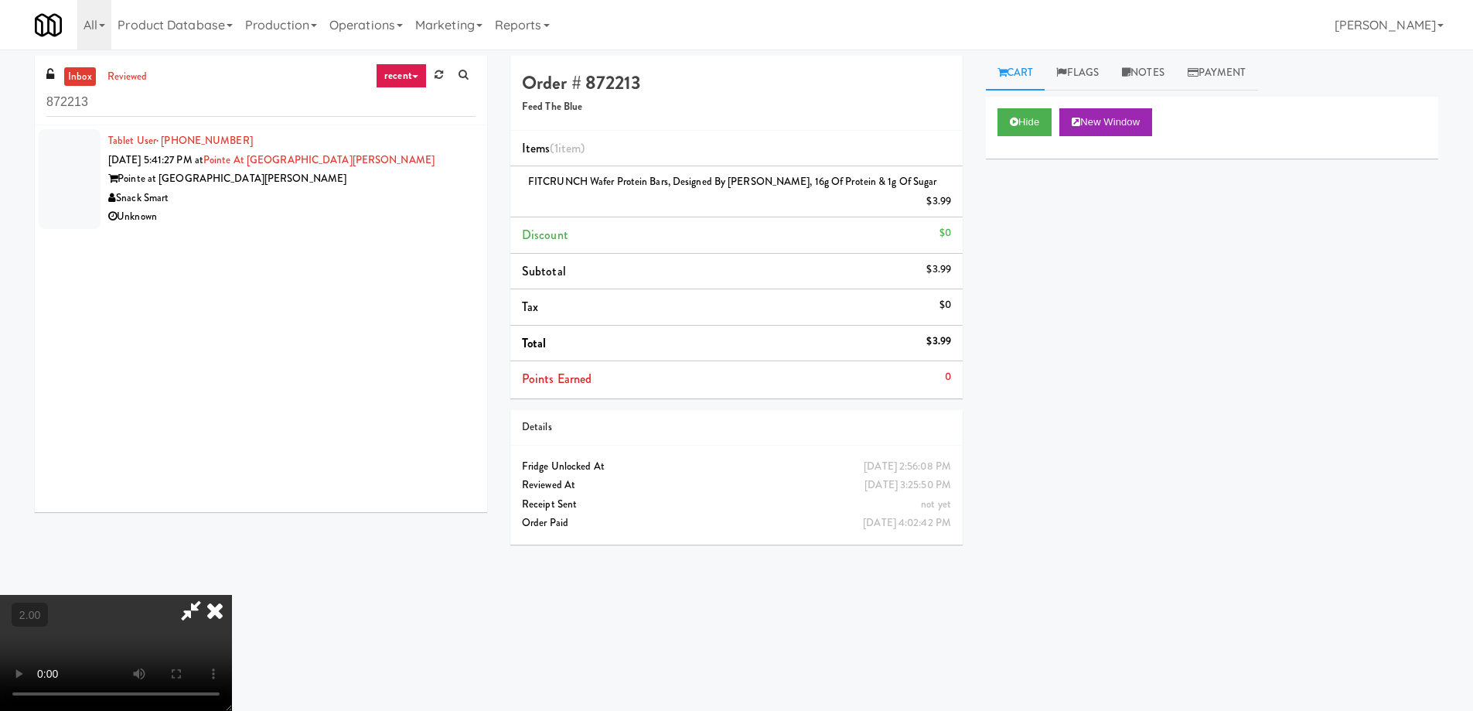
click at [296, 189] on div "Snack Smart" at bounding box center [291, 198] width 367 height 19
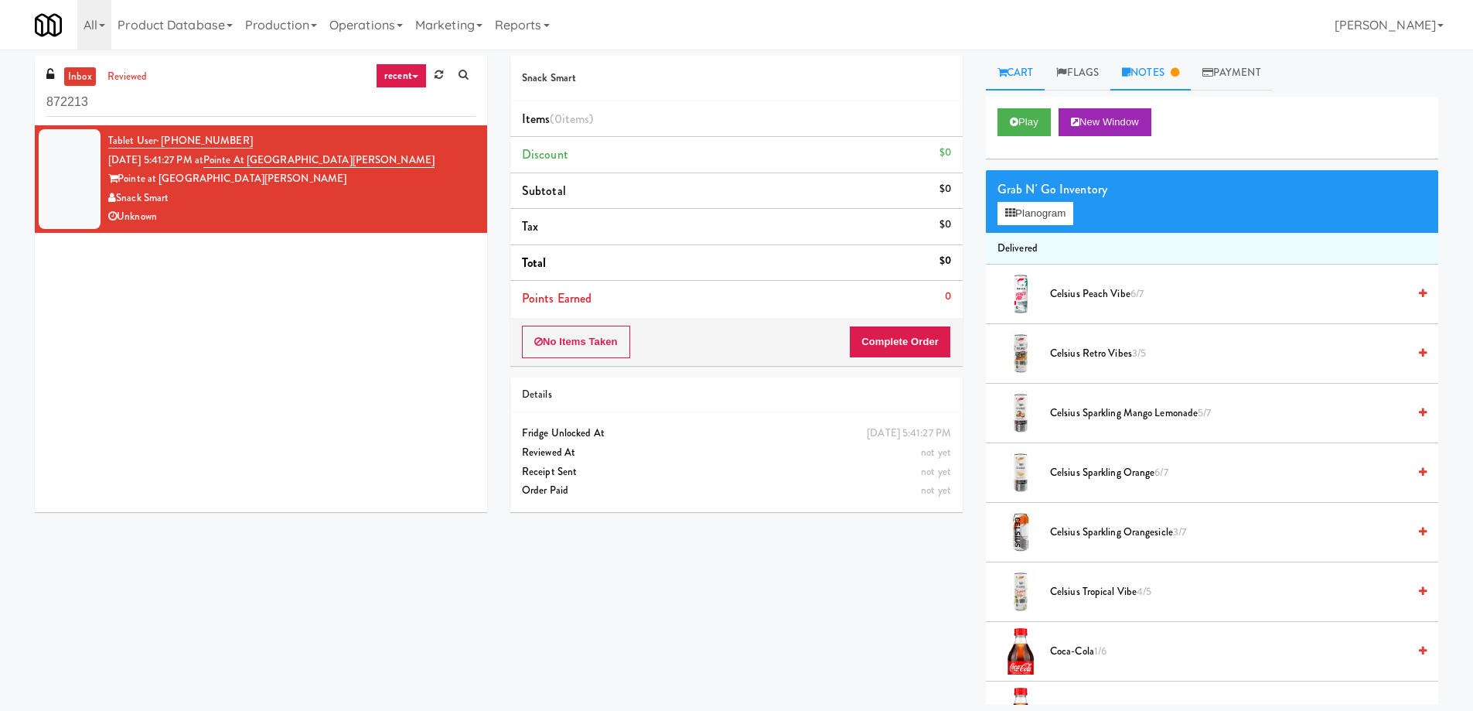
click at [1155, 82] on link "Notes" at bounding box center [1150, 73] width 80 height 35
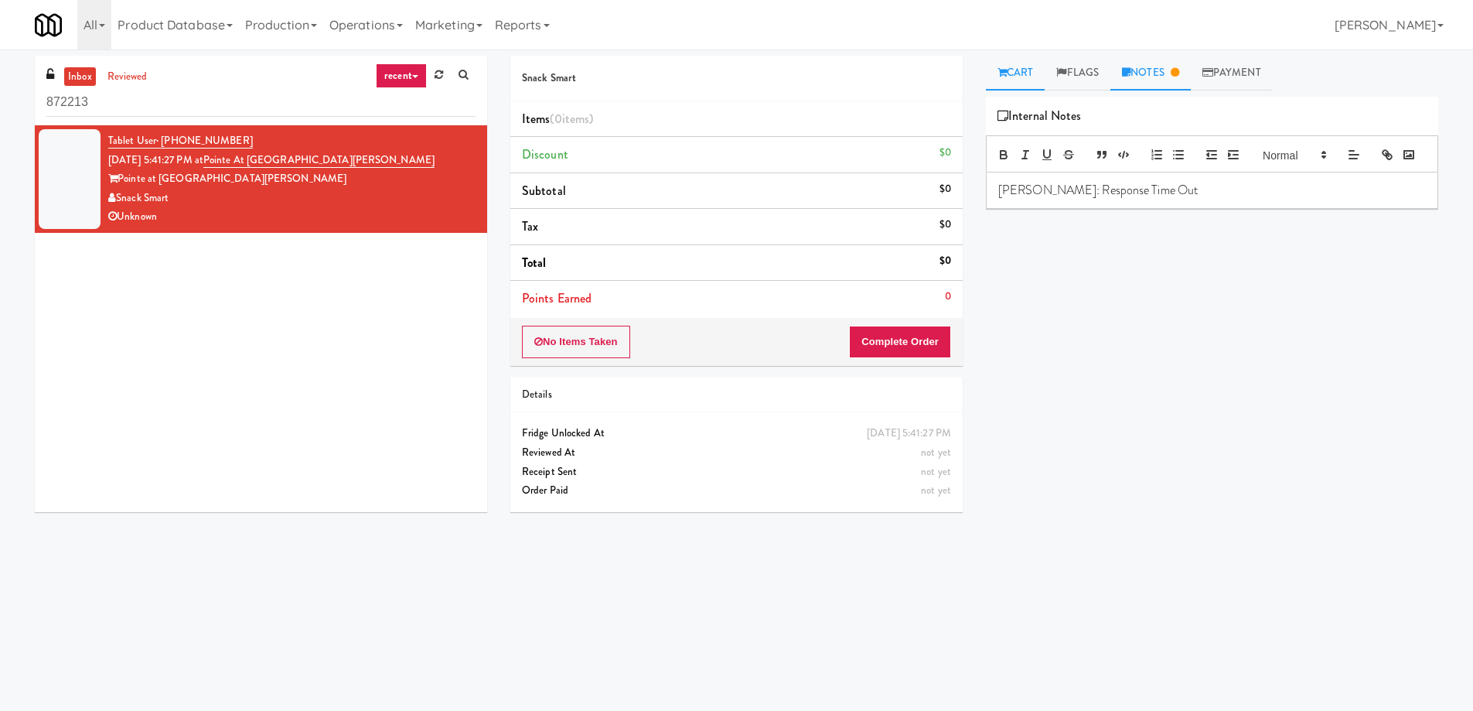
click at [1020, 84] on link "Cart" at bounding box center [1016, 73] width 60 height 35
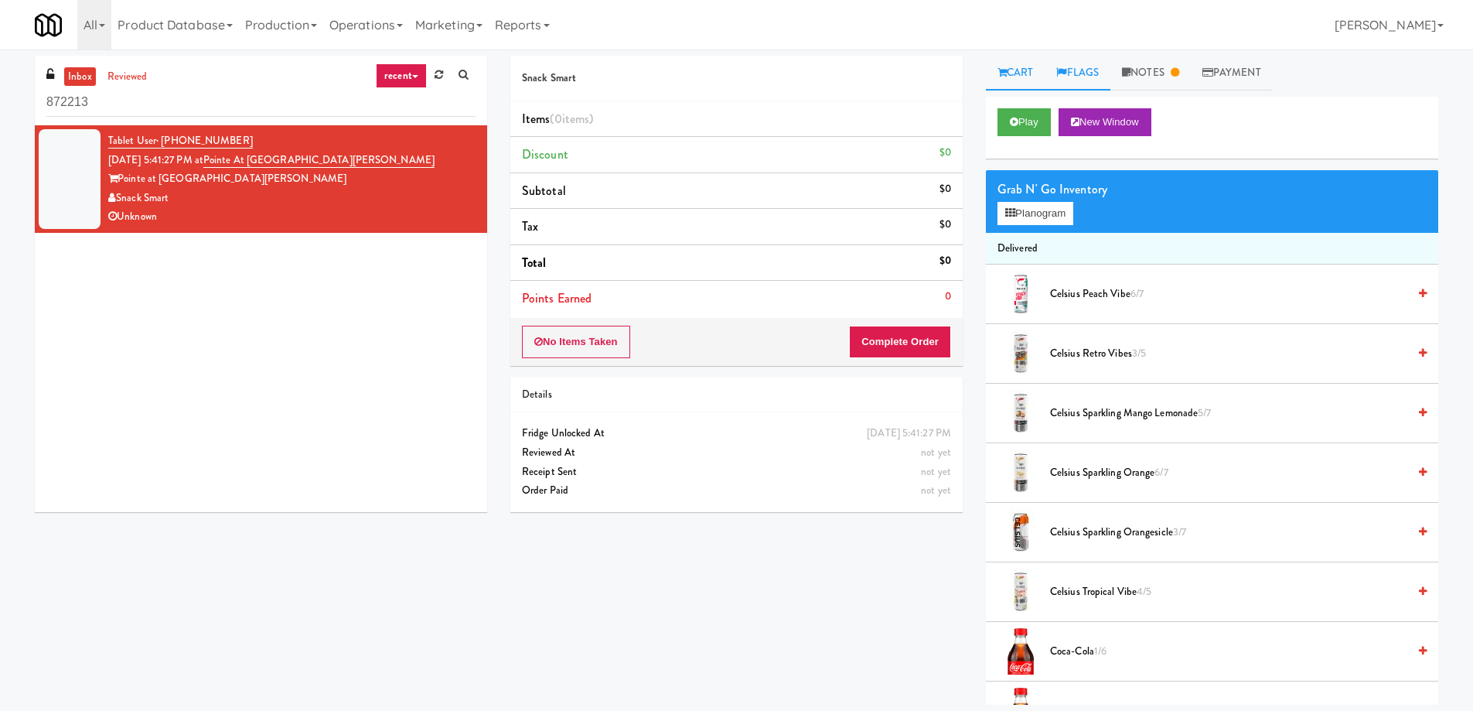
click at [1083, 84] on link "Flags" at bounding box center [1078, 73] width 66 height 35
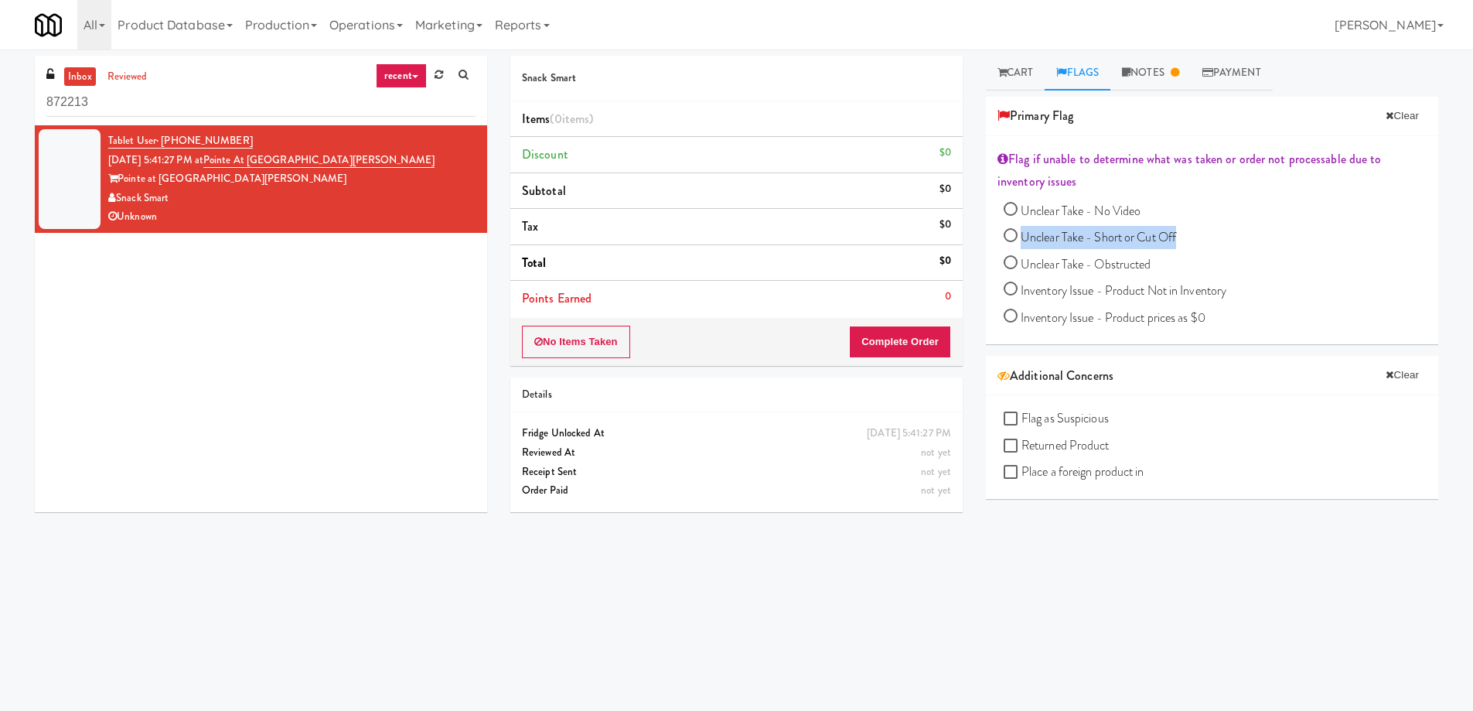
drag, startPoint x: 1019, startPoint y: 235, endPoint x: 1192, endPoint y: 237, distance: 172.5
click at [1192, 237] on div "Cart Flags Notes Payment Play New Window Grab N' Go Inventory Planogram Deliver…" at bounding box center [1212, 366] width 476 height 621
copy label "Unclear Take - Short or Cut Off"
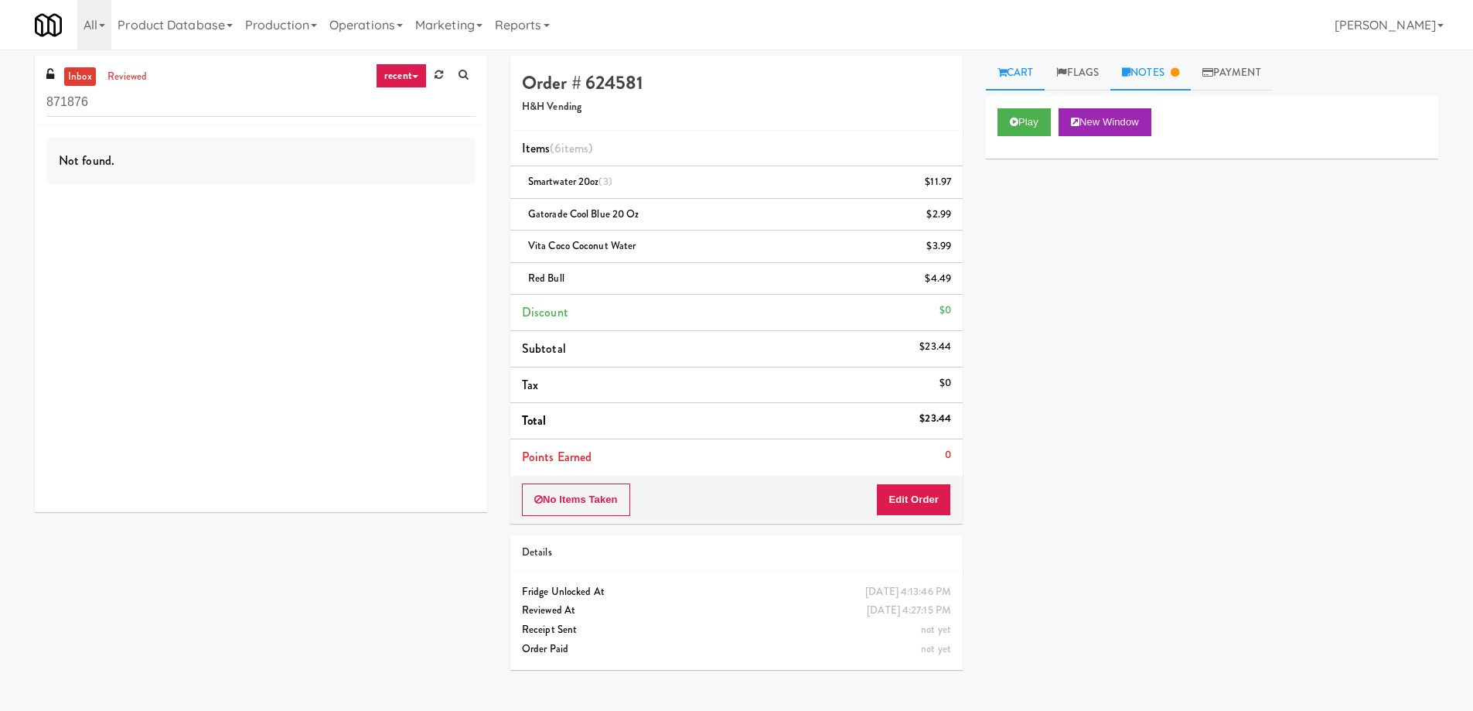
click at [1170, 80] on link "Notes" at bounding box center [1150, 73] width 80 height 35
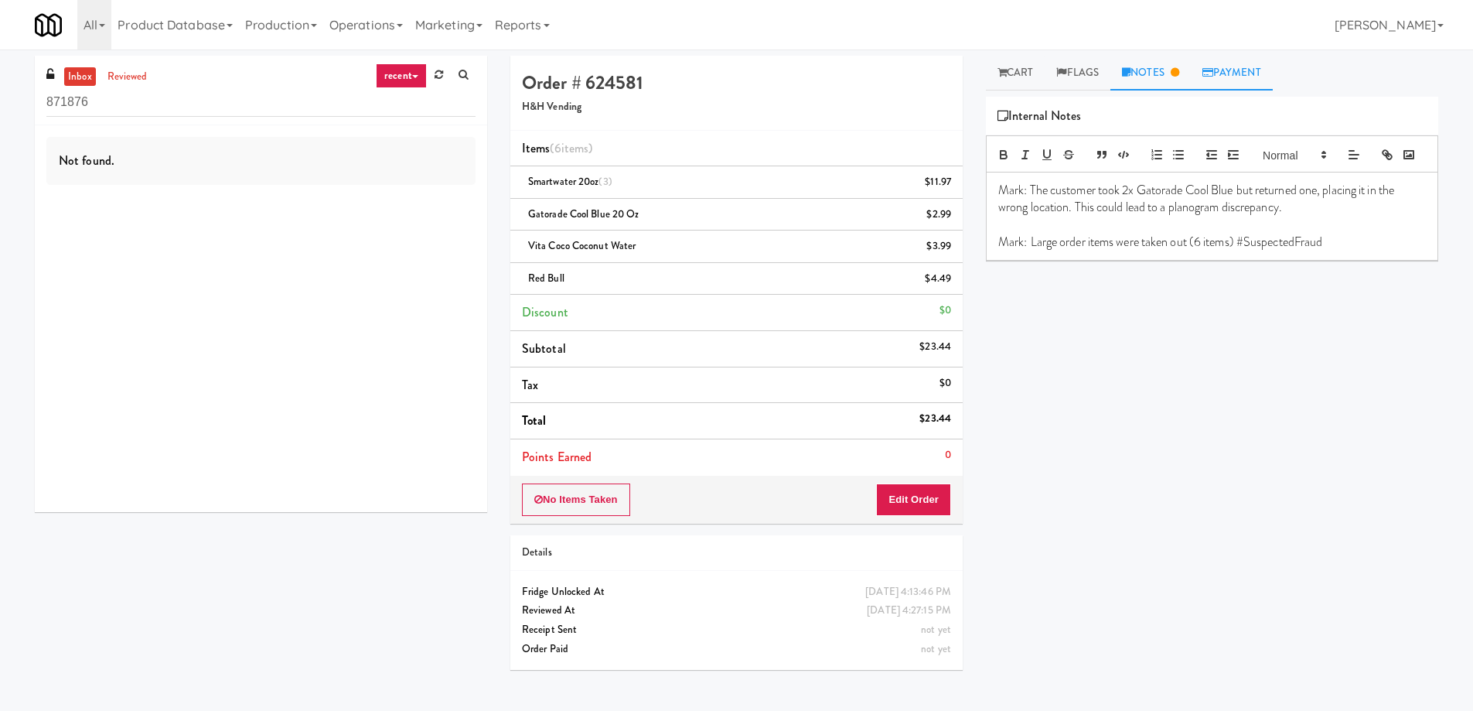
click at [1227, 63] on link "Payment" at bounding box center [1232, 73] width 82 height 35
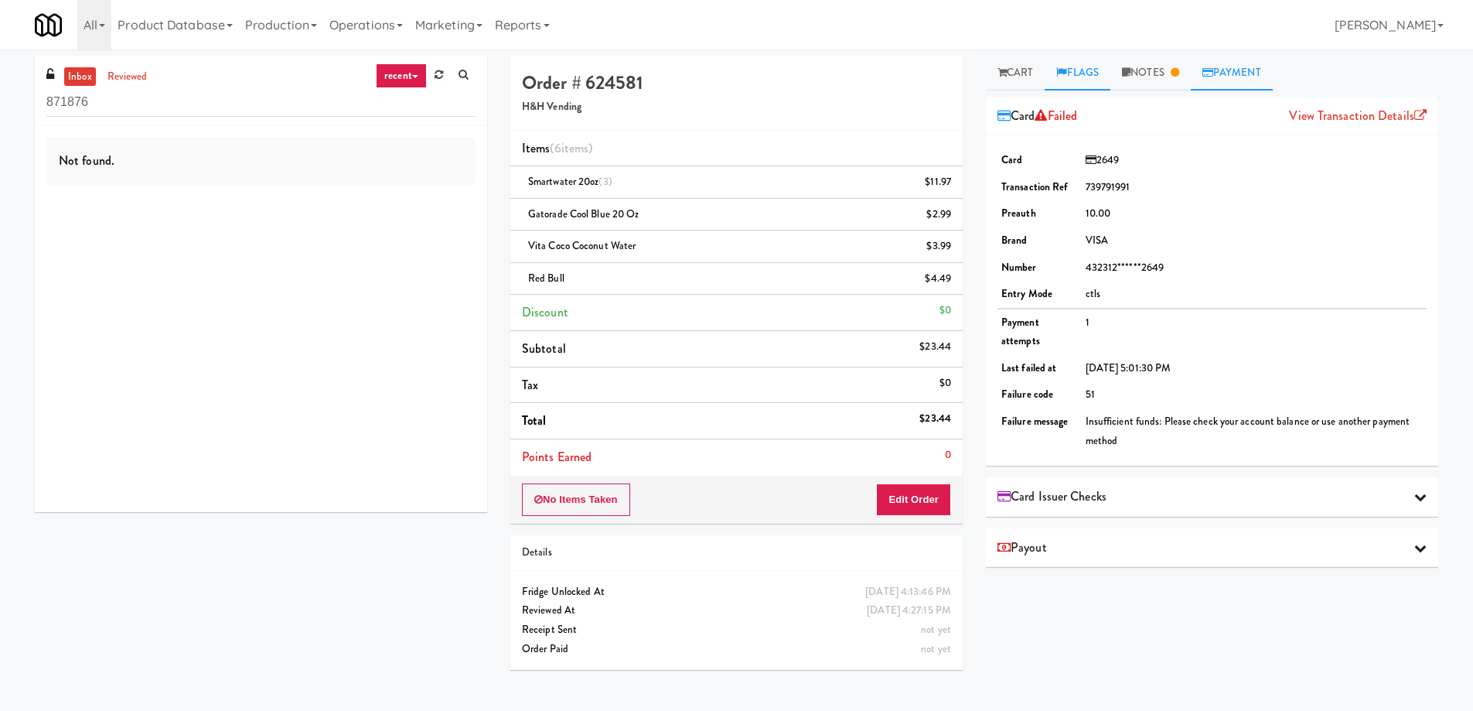
click at [1086, 76] on link "Flags" at bounding box center [1078, 73] width 66 height 35
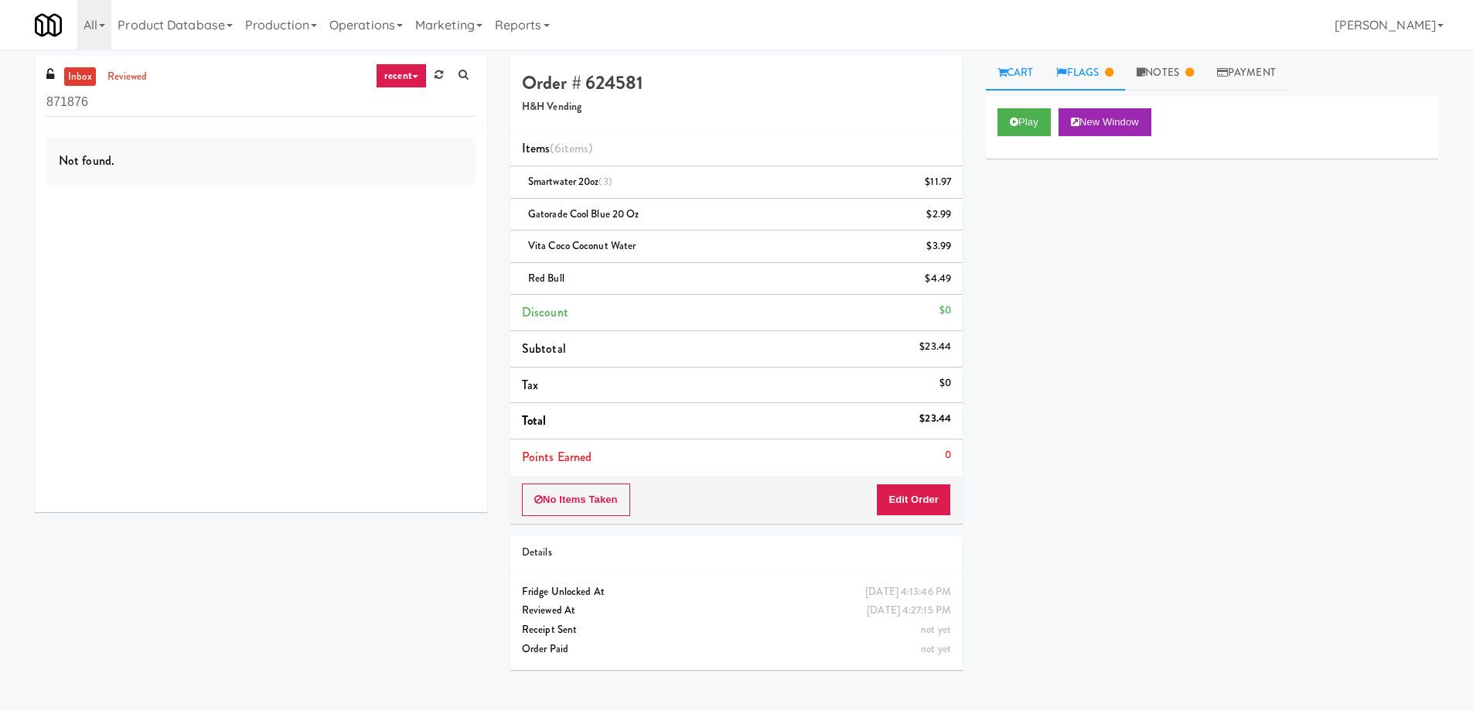
click at [1091, 69] on link "Flags" at bounding box center [1085, 73] width 80 height 35
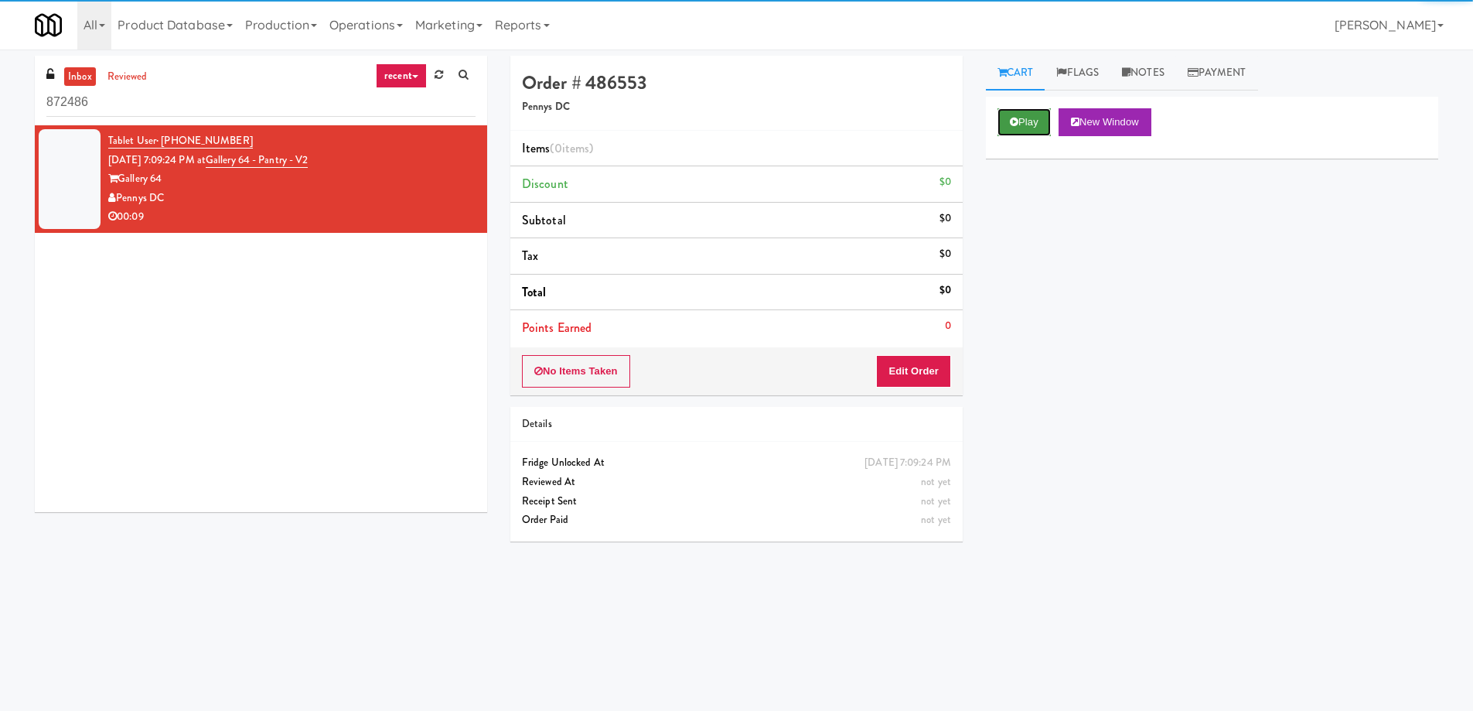
click at [1020, 131] on button "Play" at bounding box center [1024, 122] width 53 height 28
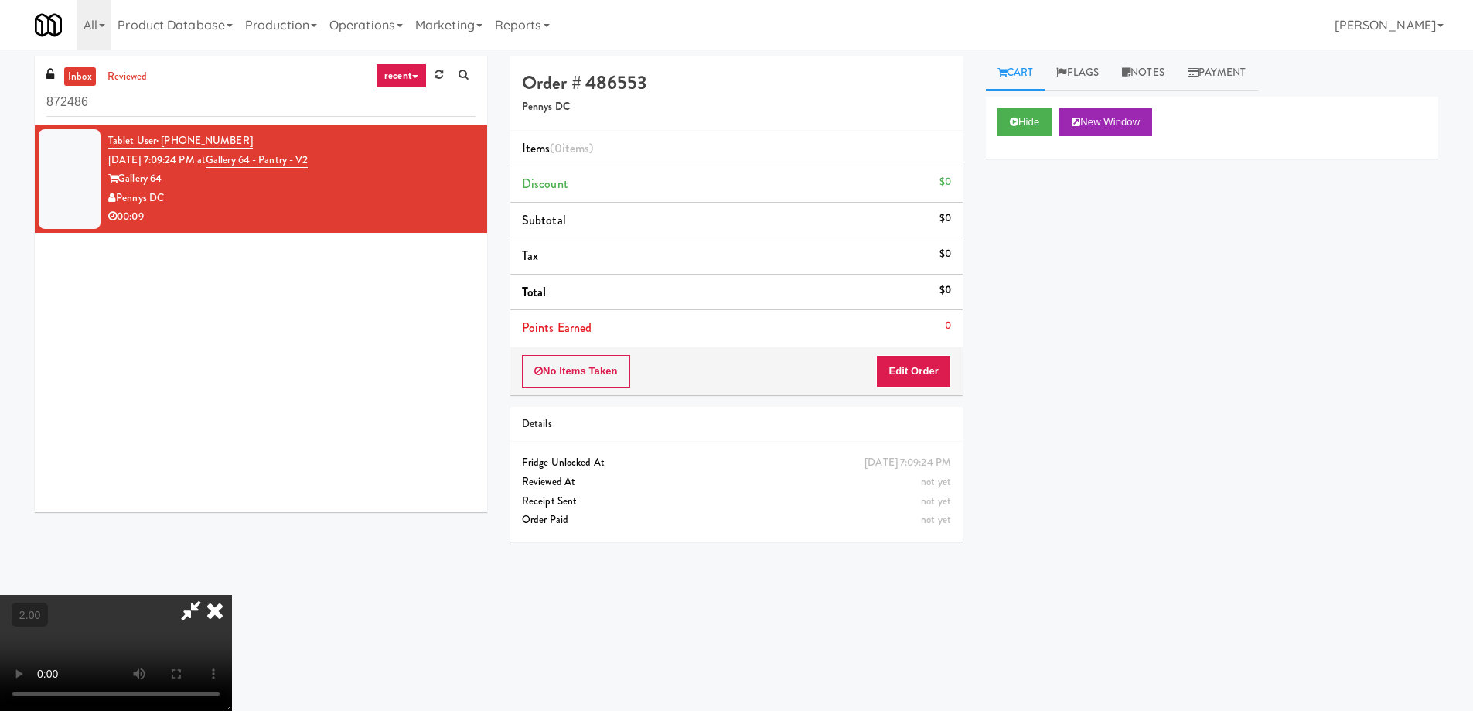
click at [232, 595] on video at bounding box center [116, 653] width 232 height 116
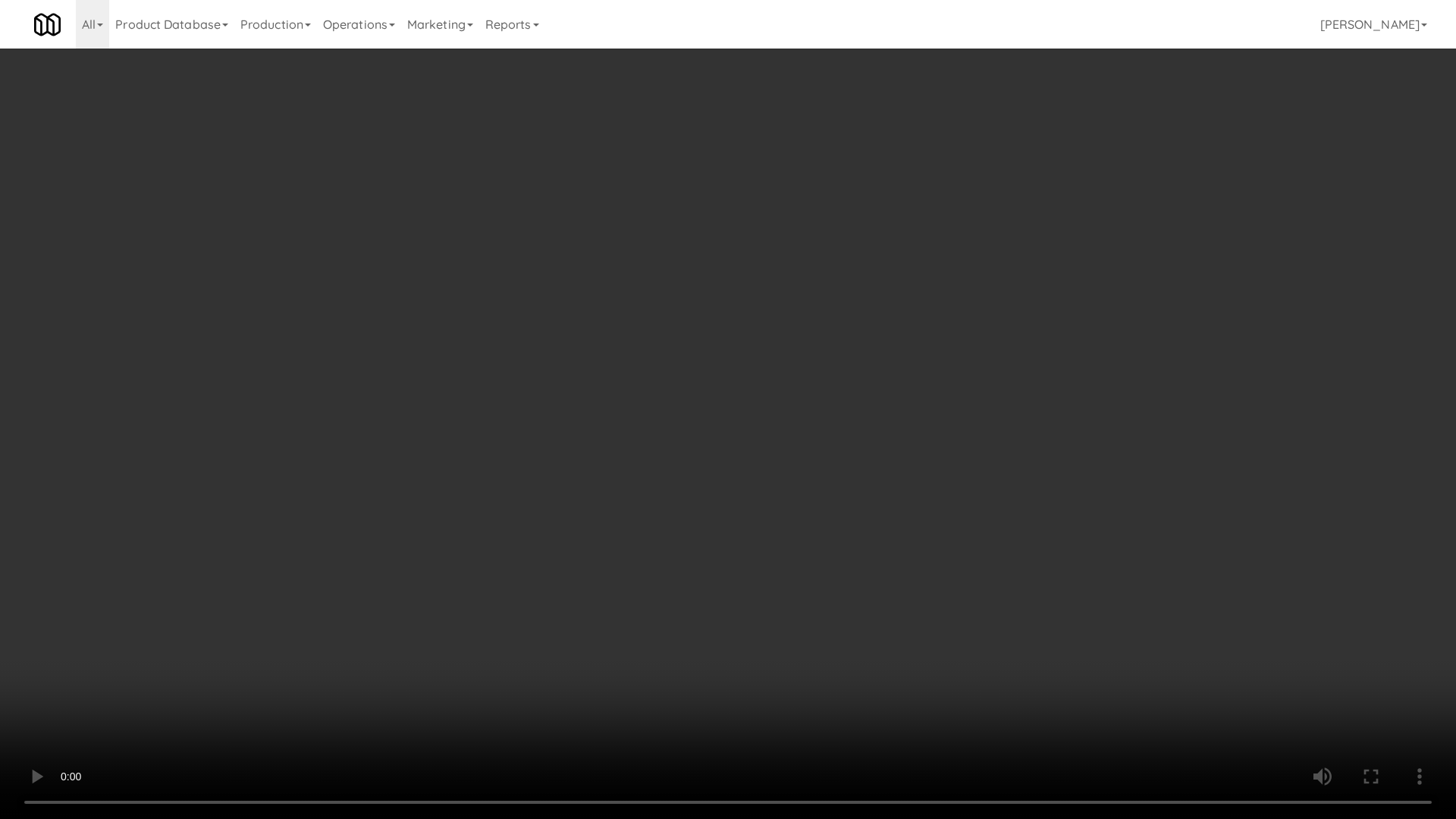
click at [896, 576] on video at bounding box center [728, 409] width 1456 height 819
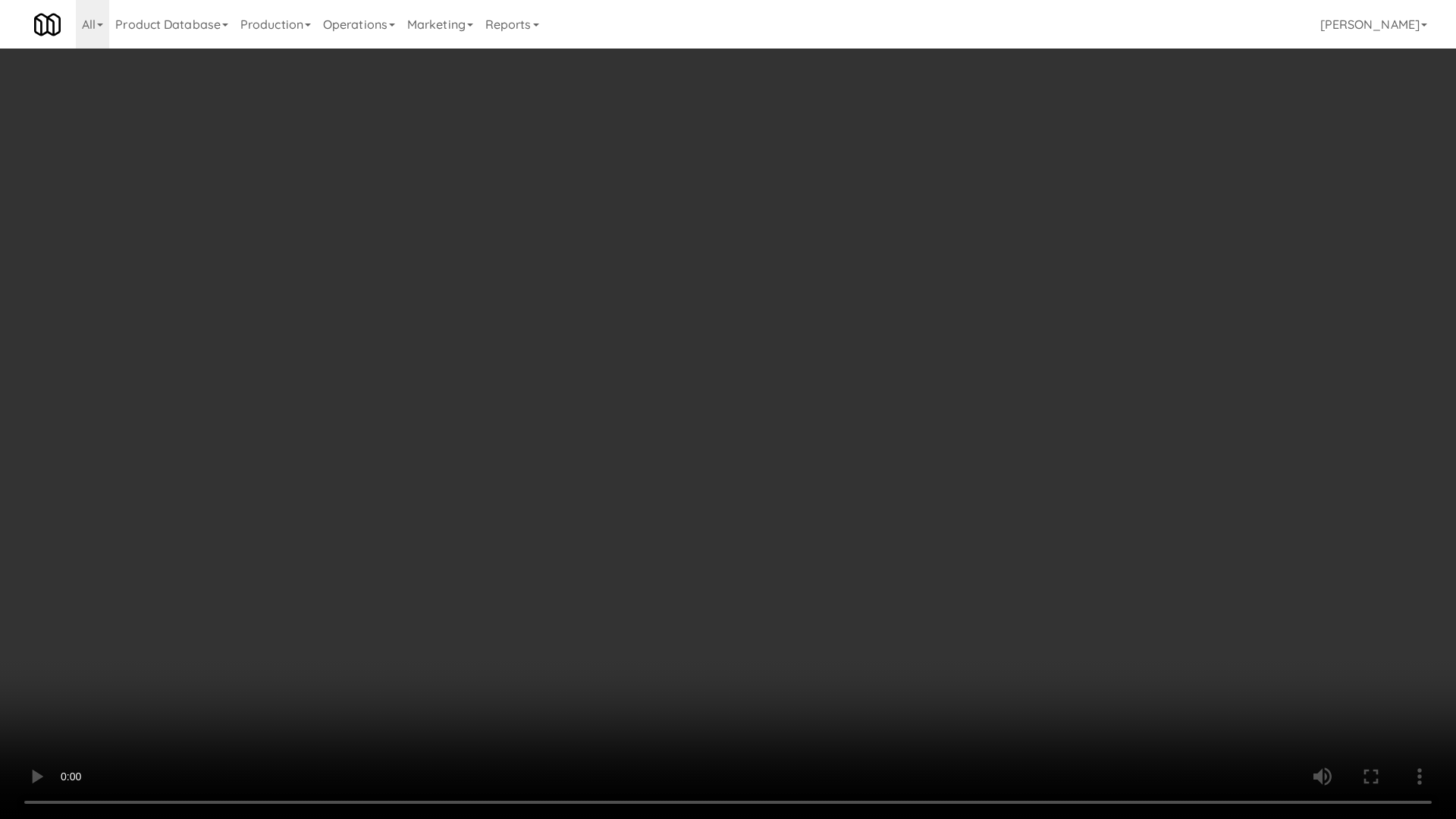
click at [896, 576] on video at bounding box center [728, 409] width 1456 height 819
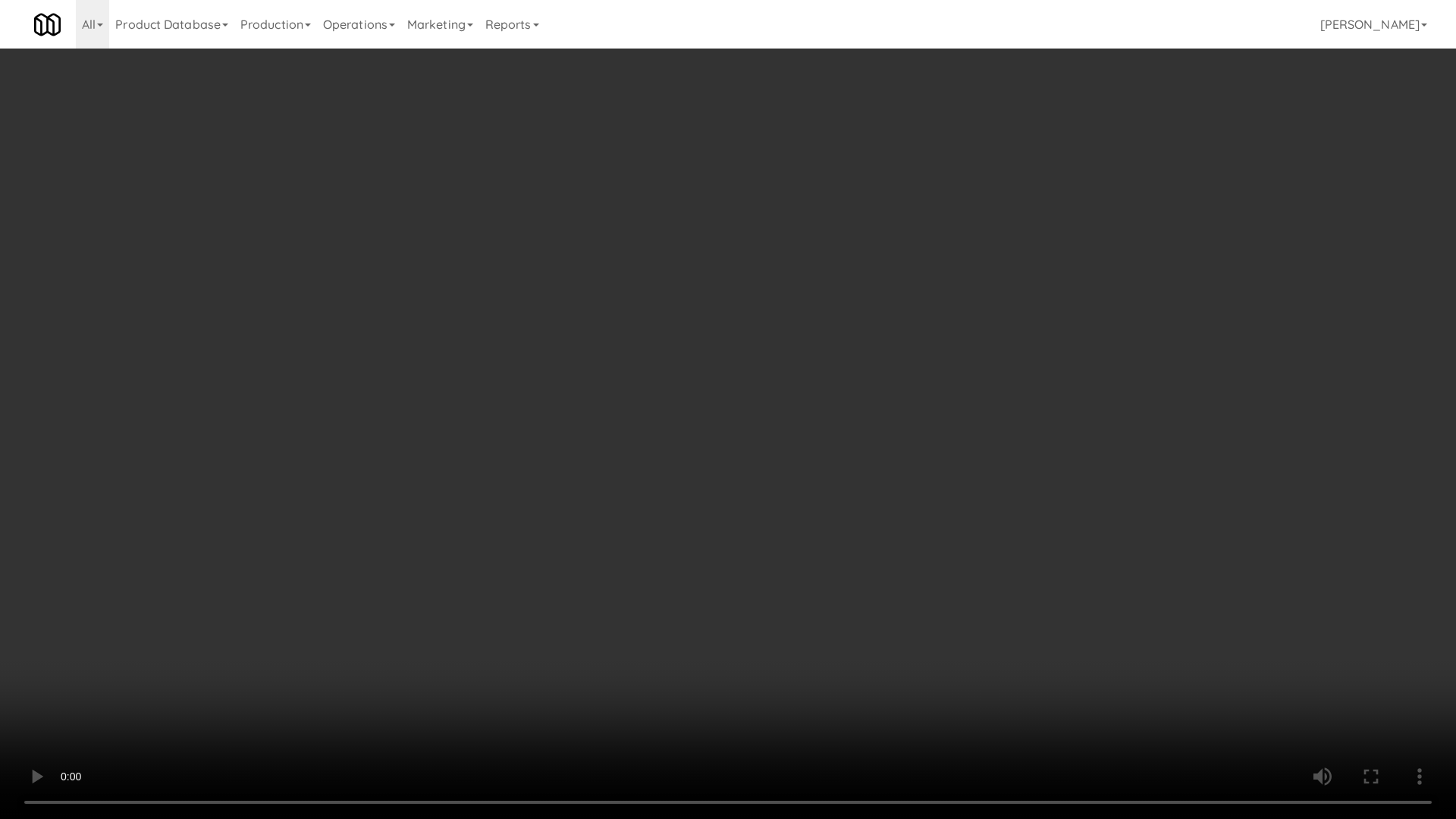
click at [896, 576] on video at bounding box center [728, 409] width 1456 height 819
click at [899, 580] on video at bounding box center [728, 409] width 1456 height 819
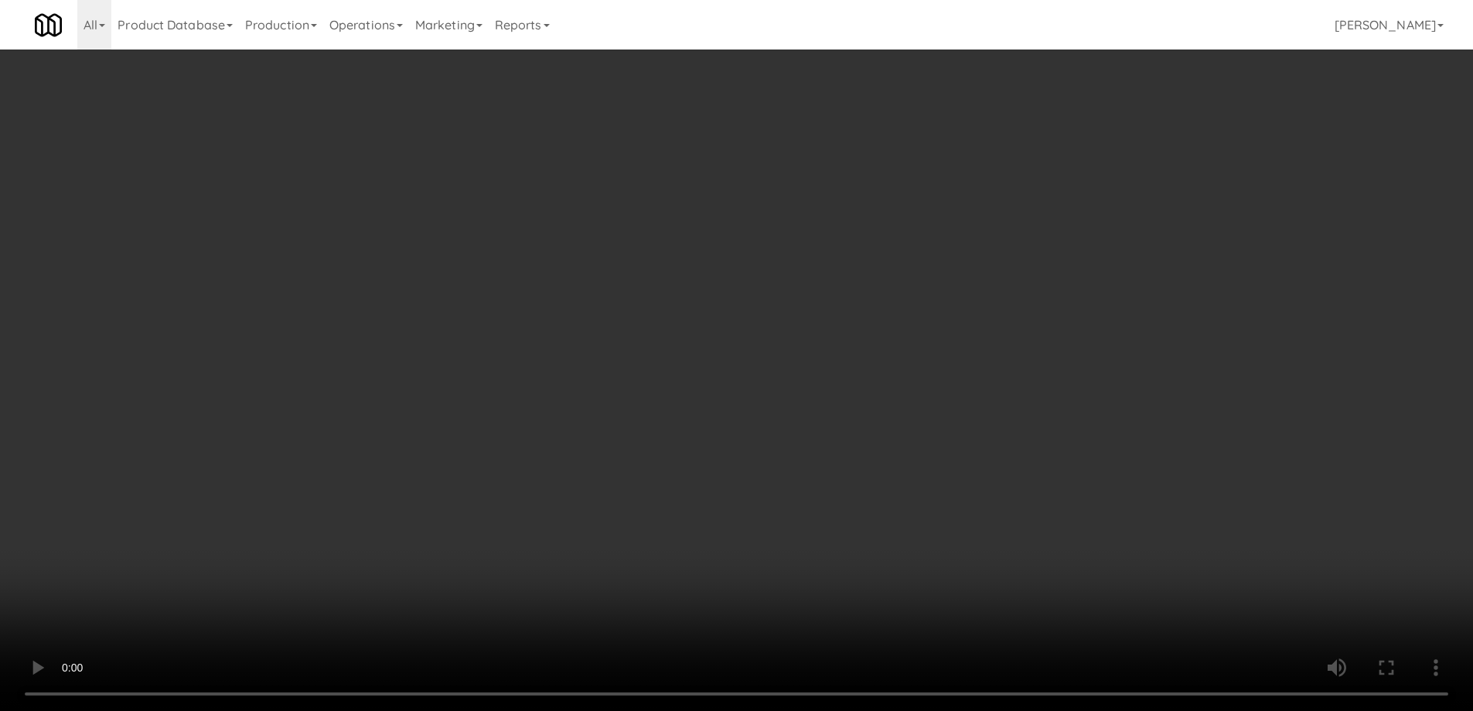
click at [926, 376] on div "No Items Taken Edit Order" at bounding box center [736, 371] width 452 height 48
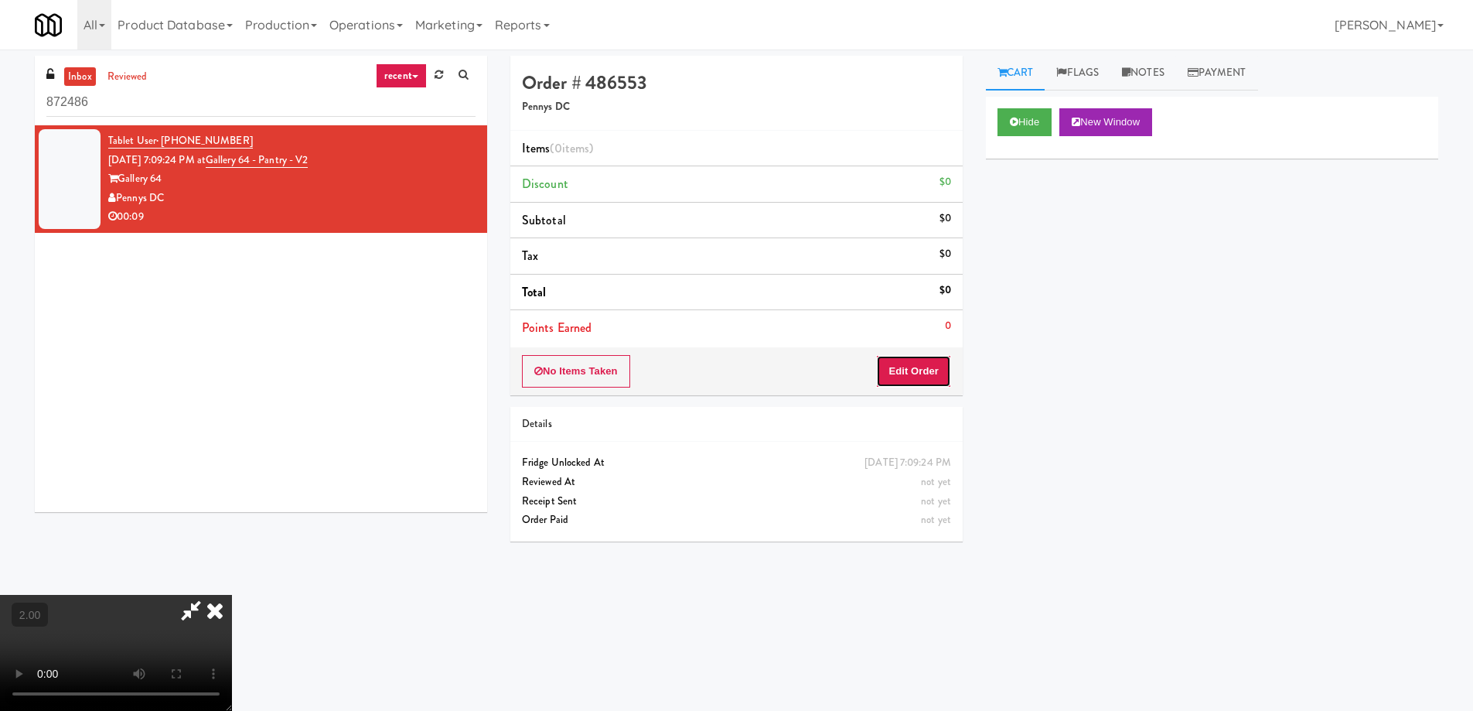
click at [926, 376] on button "Edit Order" at bounding box center [913, 371] width 75 height 32
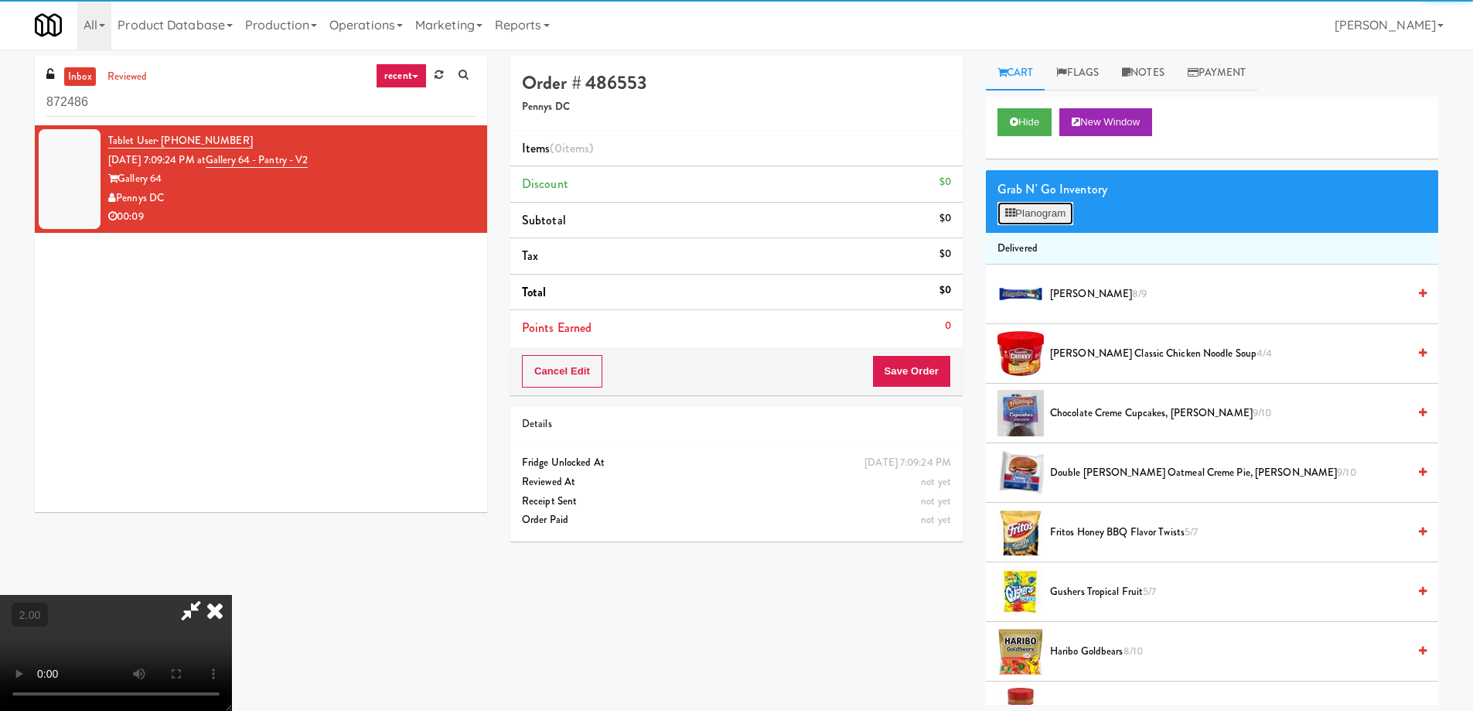
click at [1054, 218] on button "Planogram" at bounding box center [1036, 213] width 76 height 23
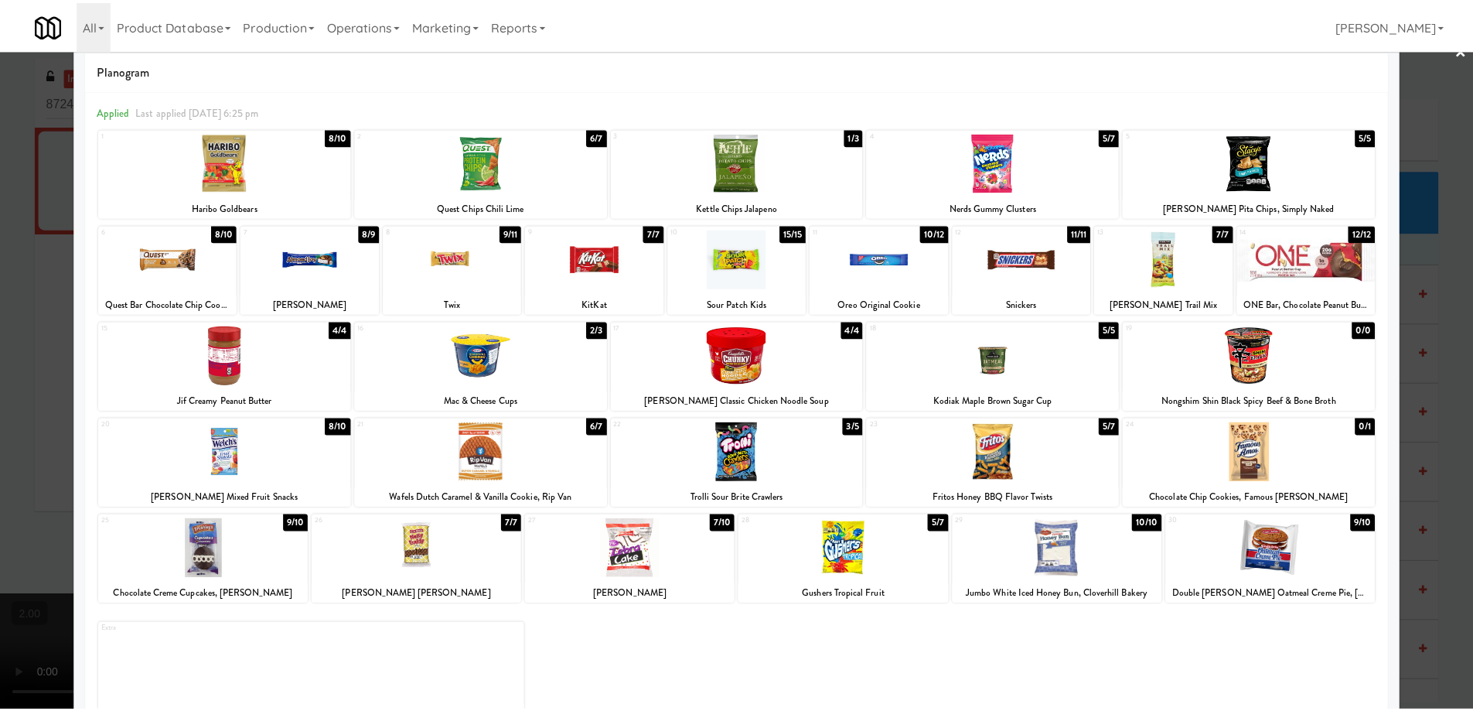
scroll to position [49, 0]
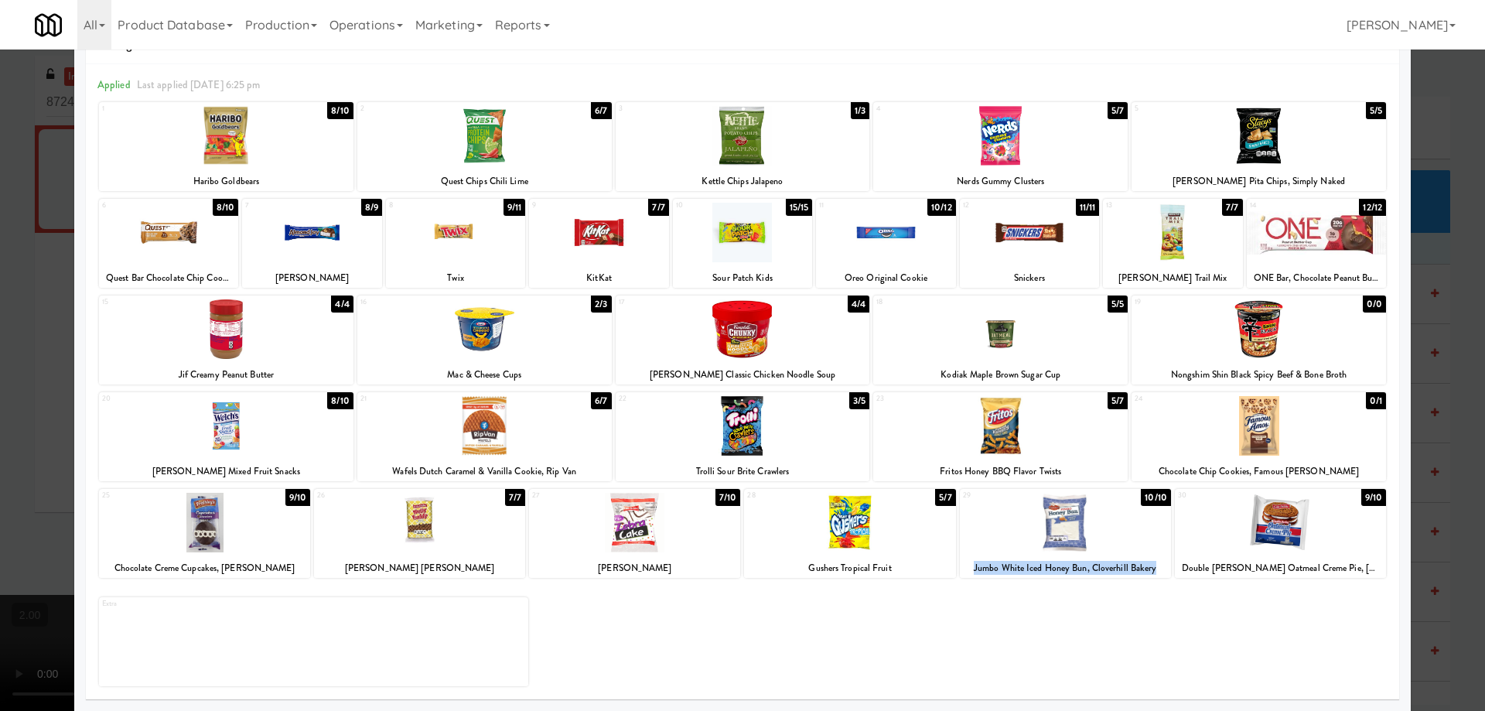
drag, startPoint x: 1114, startPoint y: 573, endPoint x: 1154, endPoint y: 571, distance: 39.5
click at [1154, 571] on div "Jumbo White Iced Honey Bun, Cloverhill Bakery" at bounding box center [1065, 567] width 206 height 19
click at [0, 510] on div at bounding box center [742, 355] width 1485 height 711
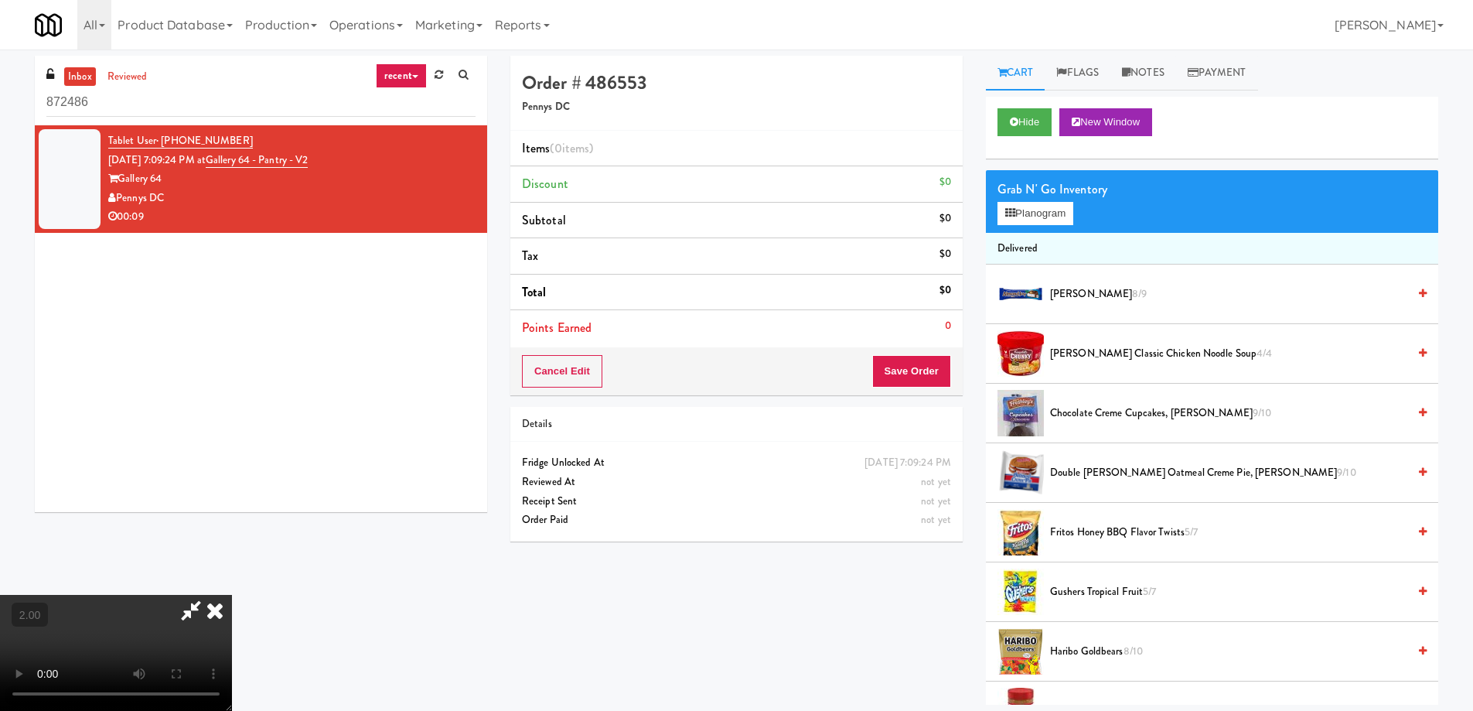
scroll to position [260, 0]
click at [232, 595] on video at bounding box center [116, 653] width 232 height 116
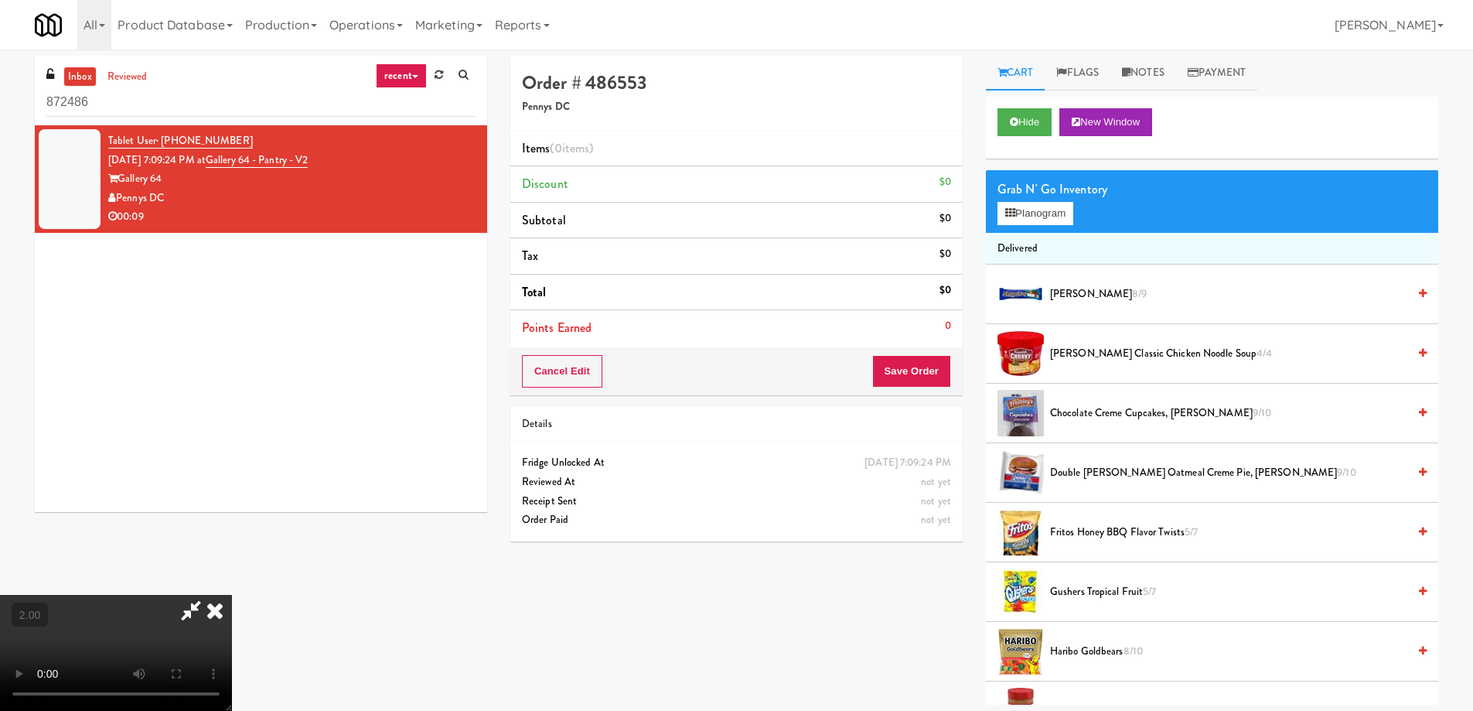
click at [232, 595] on video at bounding box center [116, 653] width 232 height 116
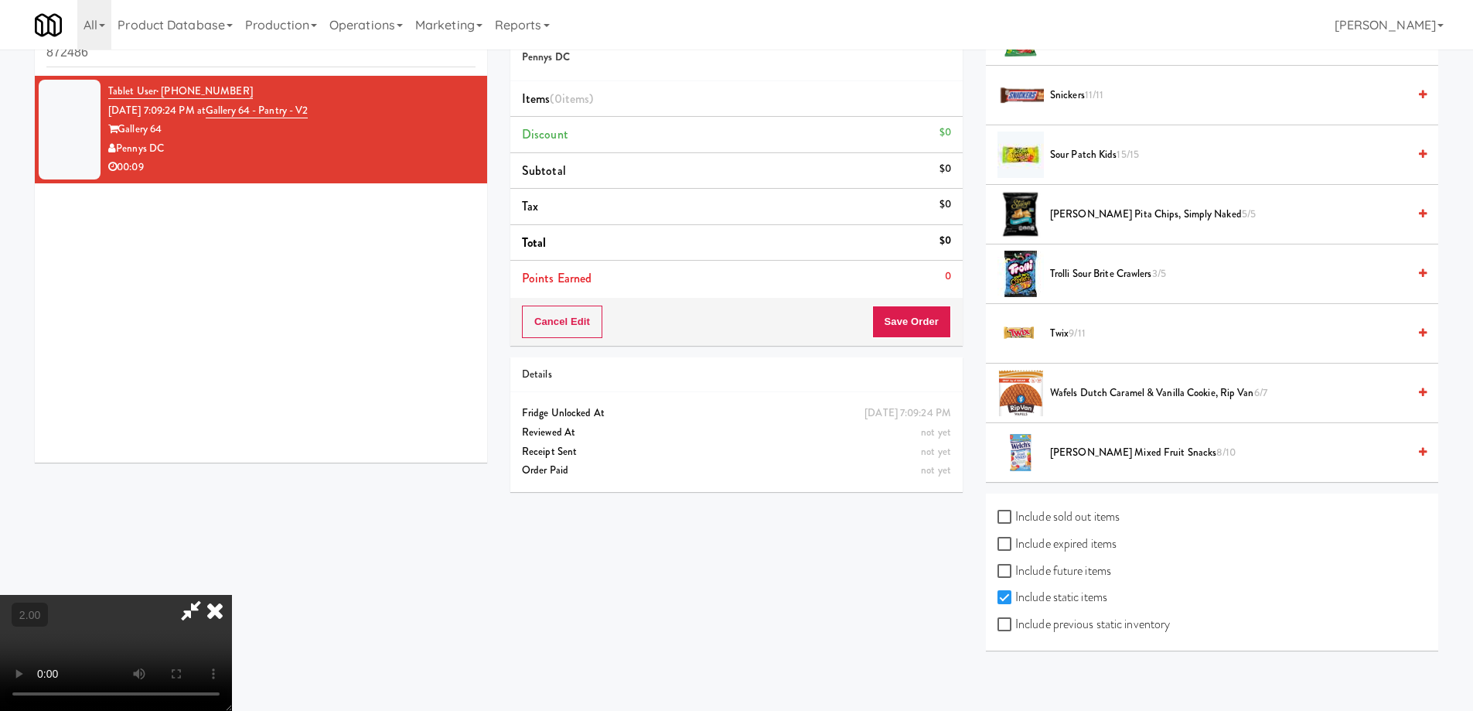
scroll to position [1407, 0]
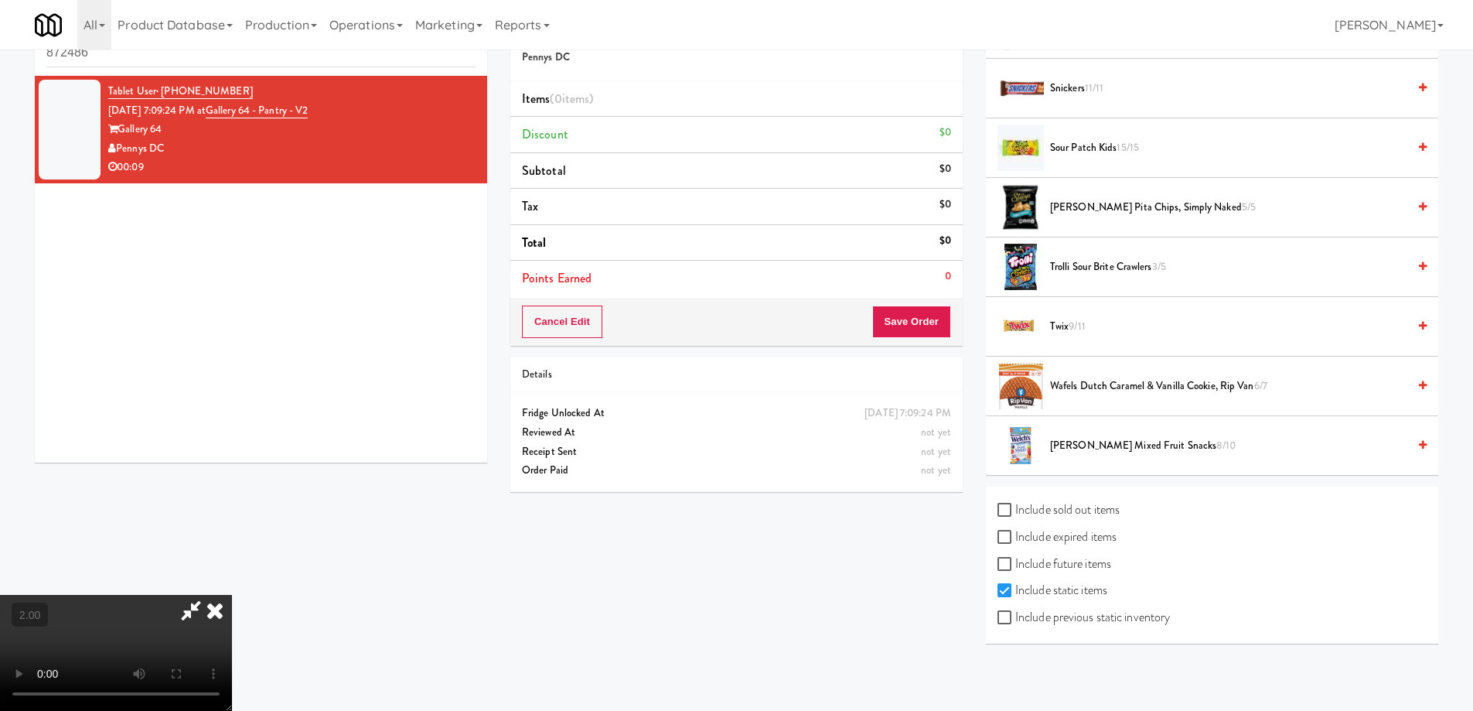
click at [1015, 606] on label "Include previous static inventory" at bounding box center [1084, 617] width 172 height 23
click at [1015, 612] on input "Include previous static inventory" at bounding box center [1007, 618] width 18 height 12
checkbox input "true"
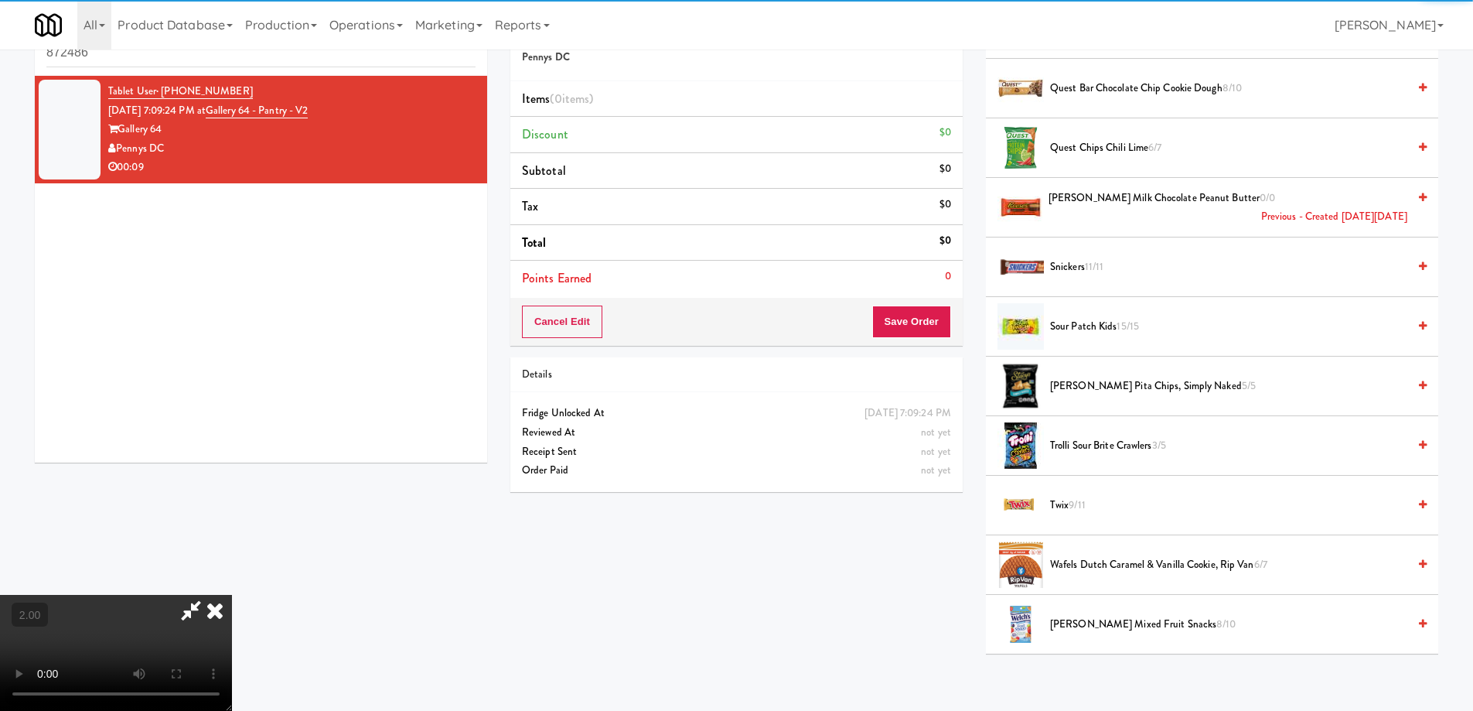
click at [1035, 530] on li "Twix 9/11" at bounding box center [1212, 506] width 452 height 60
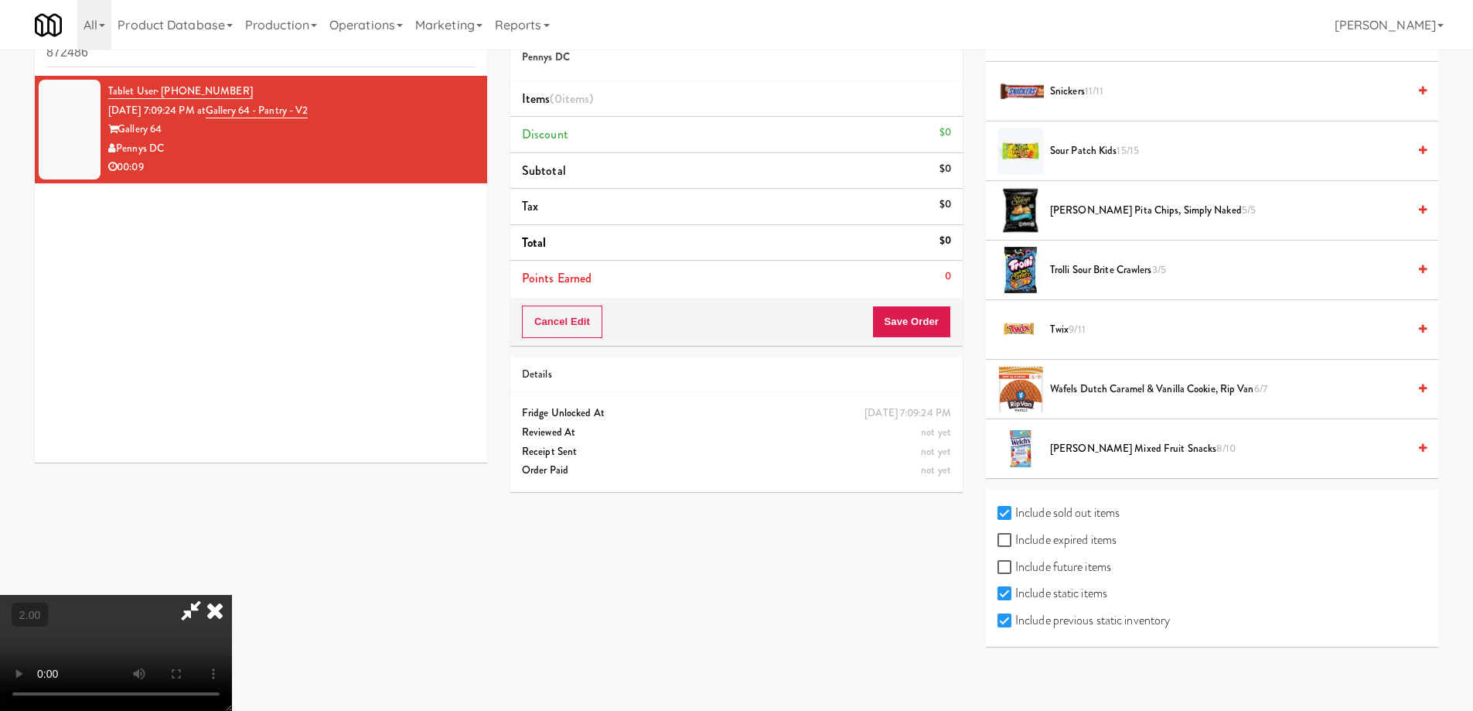
scroll to position [1585, 0]
click at [1046, 535] on label "Include expired items" at bounding box center [1057, 536] width 119 height 23
click at [1015, 535] on input "Include expired items" at bounding box center [1007, 537] width 18 height 12
checkbox input "true"
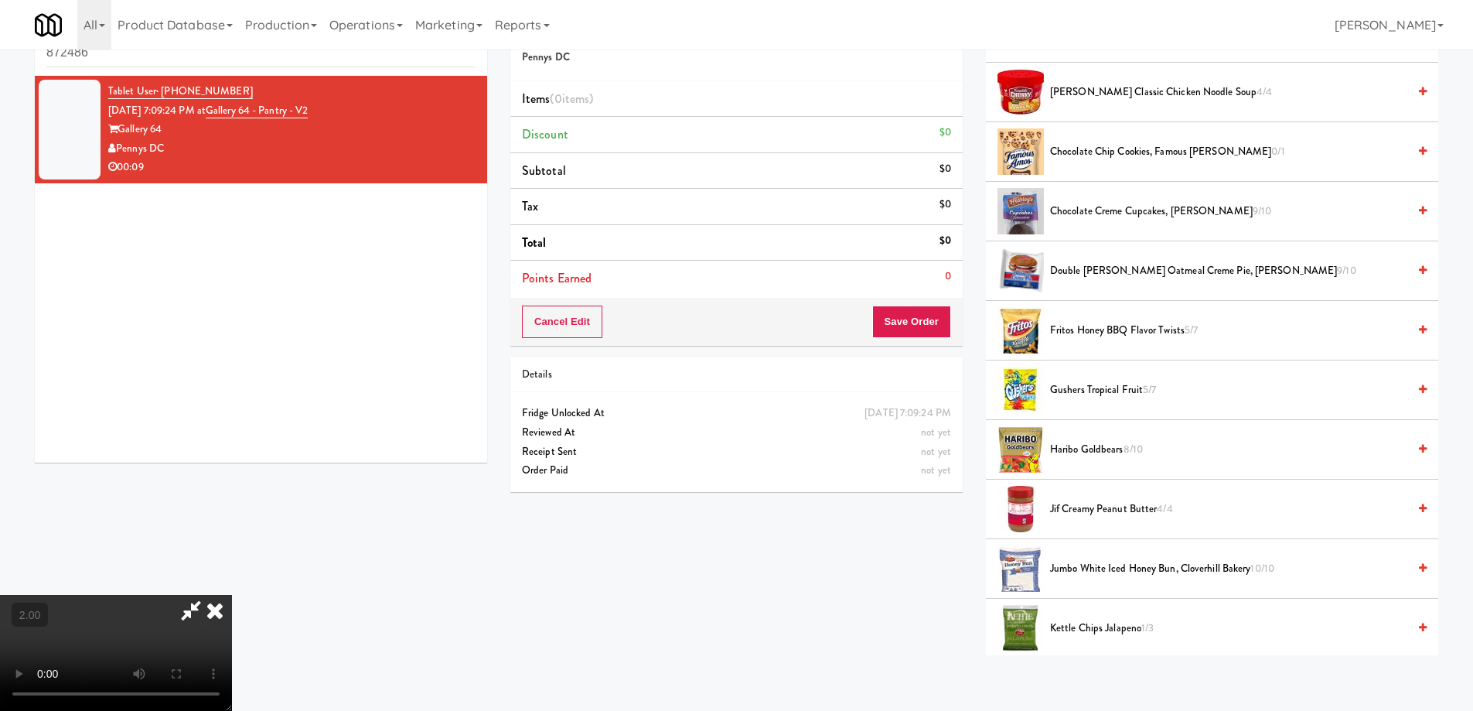
click at [232, 595] on video at bounding box center [116, 653] width 232 height 116
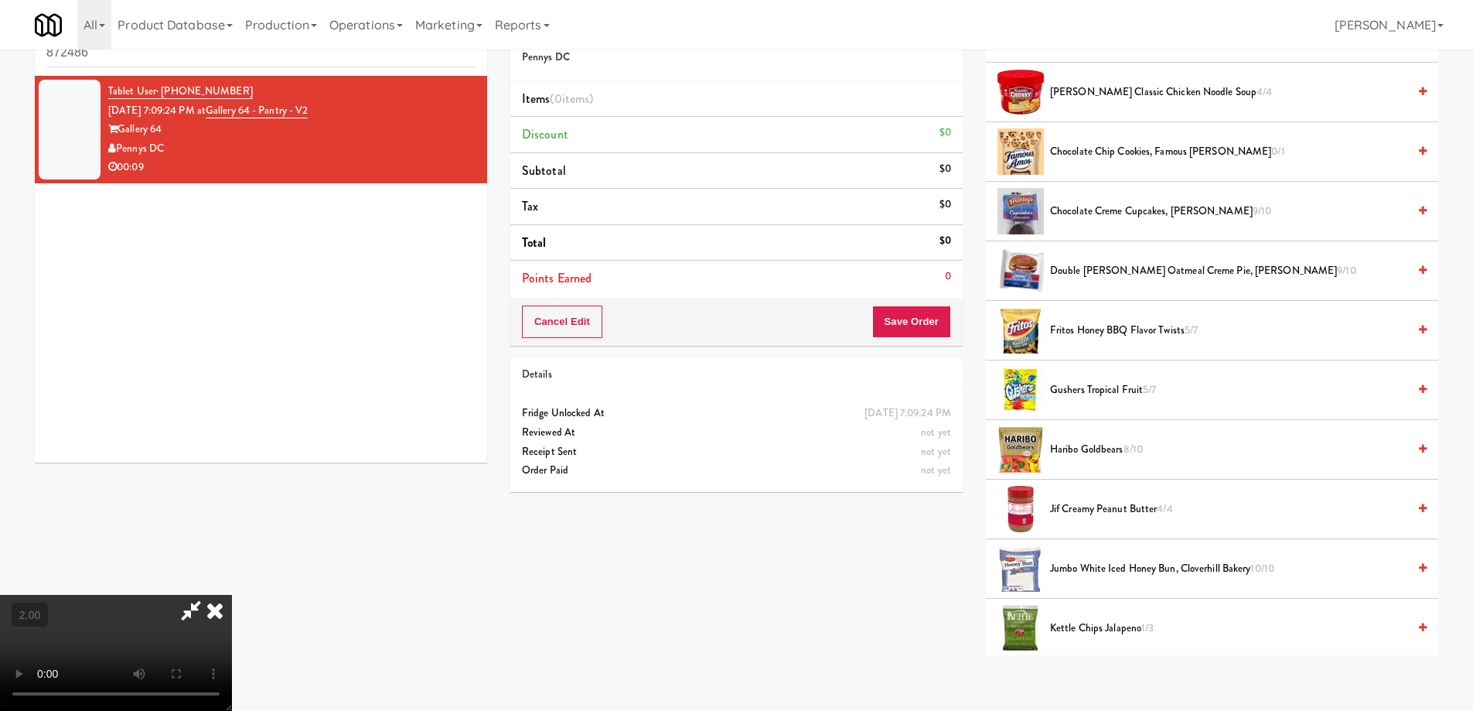
click at [232, 595] on video at bounding box center [116, 653] width 232 height 116
click at [209, 595] on icon at bounding box center [191, 610] width 36 height 31
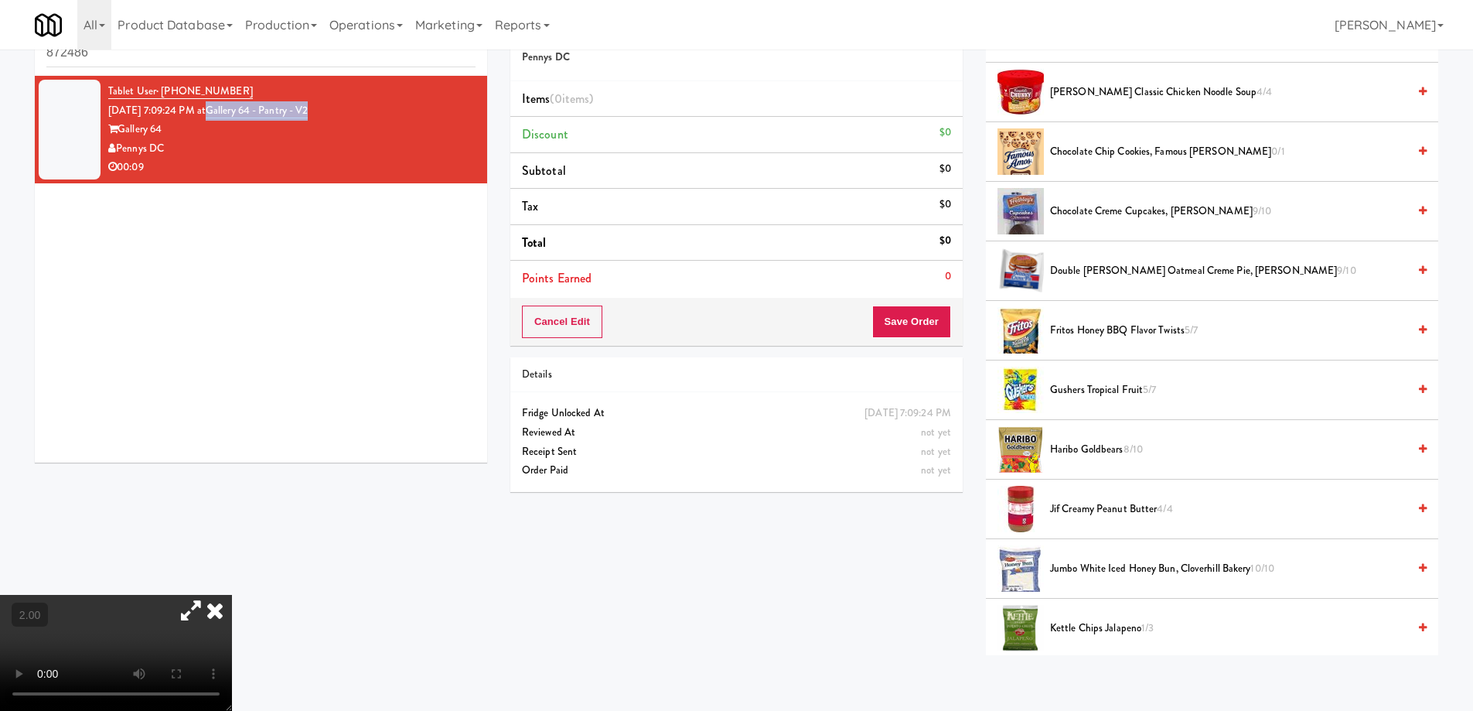
drag, startPoint x: 350, startPoint y: 107, endPoint x: 235, endPoint y: 110, distance: 115.2
click at [235, 110] on div "Tablet User · (240) 386-7173 Aug 10, 2025 7:09:24 PM at Gallery 64 - Pantry - V…" at bounding box center [291, 129] width 367 height 95
copy div "Pennys DC"
drag, startPoint x: 170, startPoint y: 146, endPoint x: 118, endPoint y: 148, distance: 52.6
click at [118, 148] on div "Pennys DC" at bounding box center [291, 148] width 367 height 19
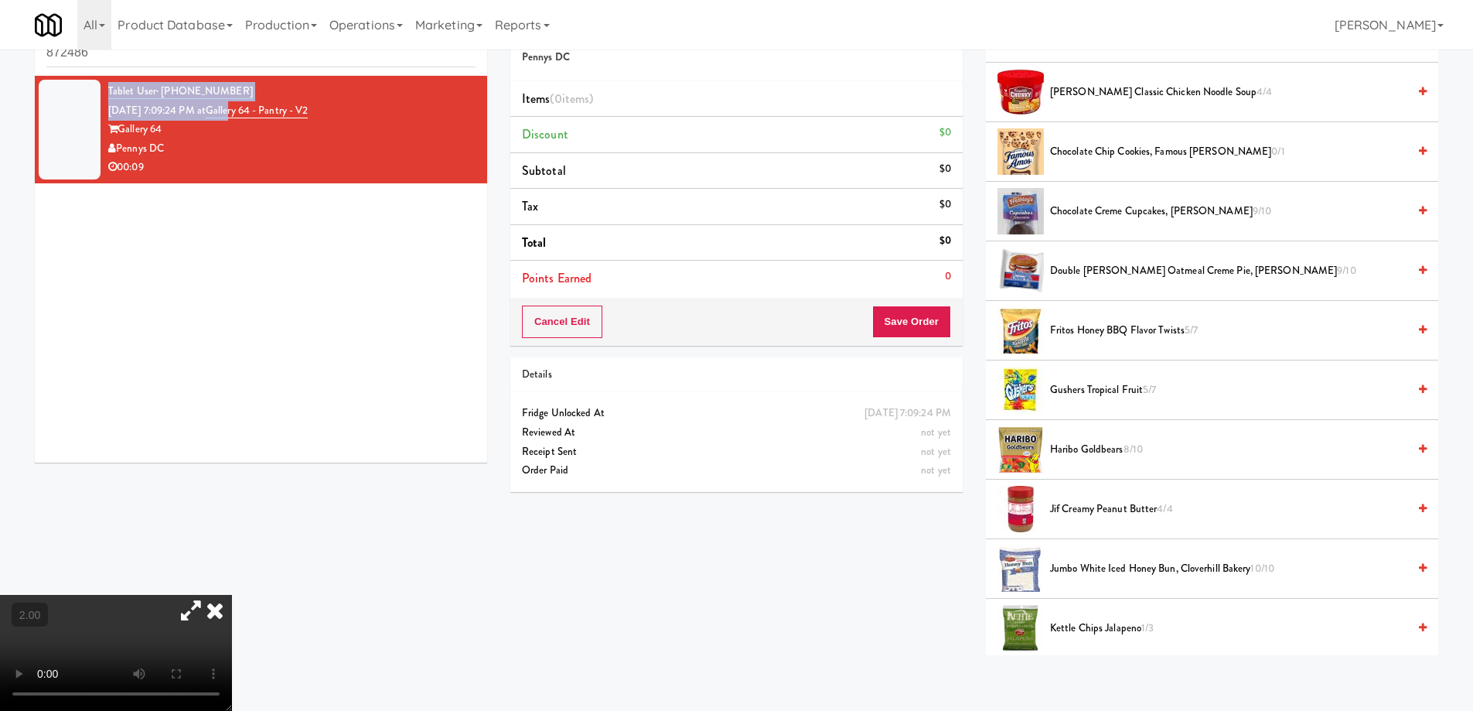
drag, startPoint x: 356, startPoint y: 100, endPoint x: 261, endPoint y: 113, distance: 96.8
click at [258, 113] on div "Tablet User · (240) 386-7173 Aug 10, 2025 7:09:24 PM at Gallery 64 - Pantry - V…" at bounding box center [291, 129] width 367 height 95
click at [336, 104] on div "Tablet User · (240) 386-7173 Aug 10, 2025 7:09:24 PM at Gallery 64 - Pantry - V…" at bounding box center [291, 129] width 367 height 95
drag, startPoint x: 348, startPoint y: 108, endPoint x: 234, endPoint y: 117, distance: 114.0
click at [234, 117] on div "Tablet User · (240) 386-7173 Aug 10, 2025 7:09:24 PM at Gallery 64 - Pantry - V…" at bounding box center [291, 129] width 367 height 95
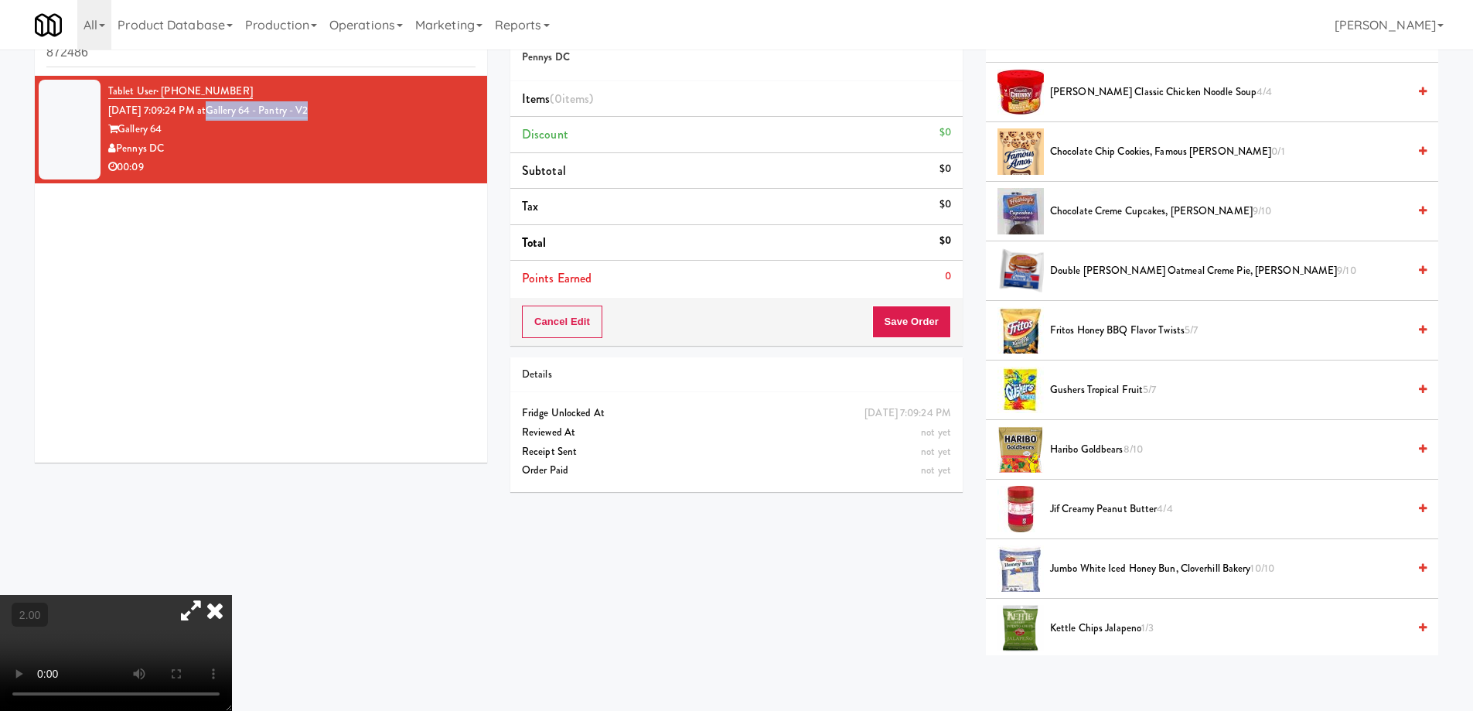
copy link "Gallery 64 - Pantry - V2"
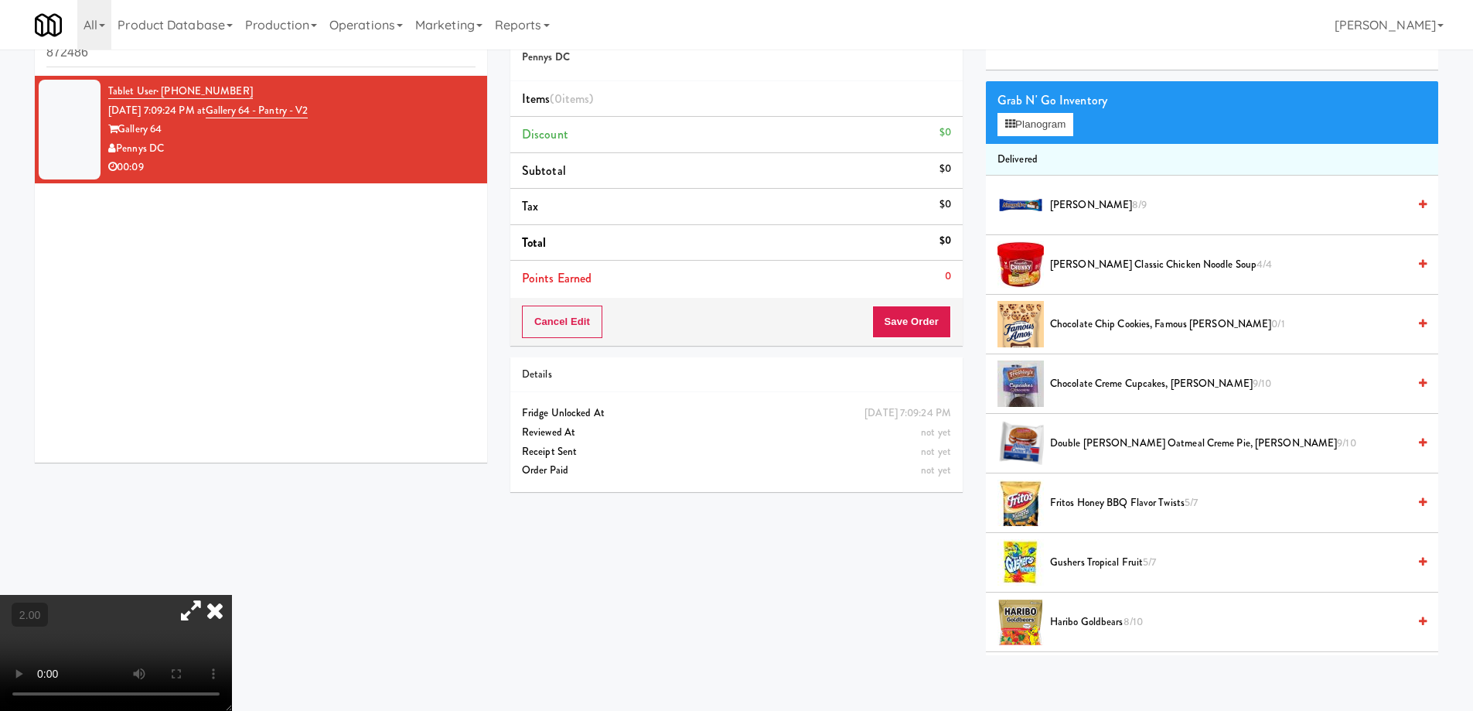
scroll to position [39, 0]
click at [1059, 359] on li "Chocolate Creme Cupcakes, Mrs. Freshley's 9/10" at bounding box center [1212, 385] width 452 height 60
drag, startPoint x: 1058, startPoint y: 358, endPoint x: 1199, endPoint y: 368, distance: 141.1
click at [1199, 368] on li "Chocolate Creme Cupcakes, Mrs. Freshley's 9/10" at bounding box center [1212, 385] width 452 height 60
copy li "Chocolate Creme Cupcakes, Mrs. Freshley's"
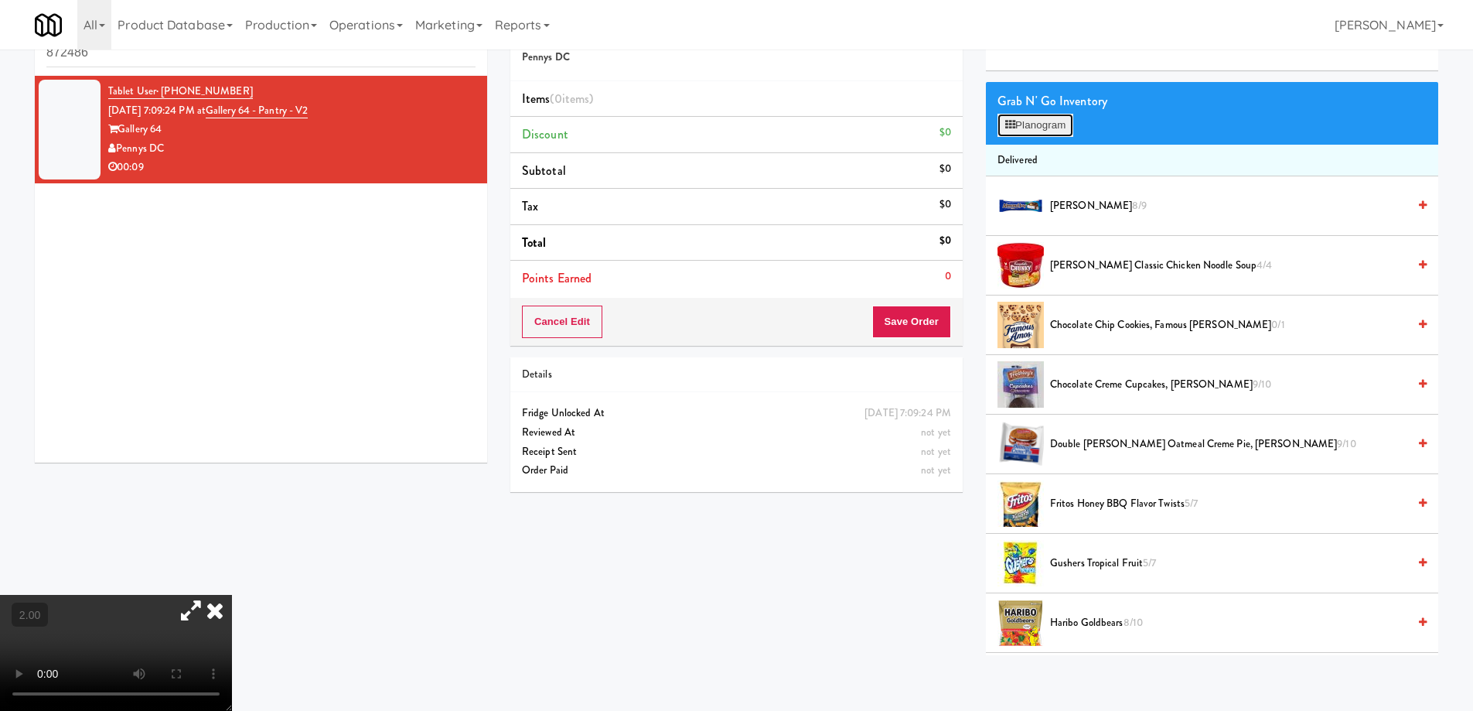
click at [1044, 132] on button "Planogram" at bounding box center [1036, 125] width 76 height 23
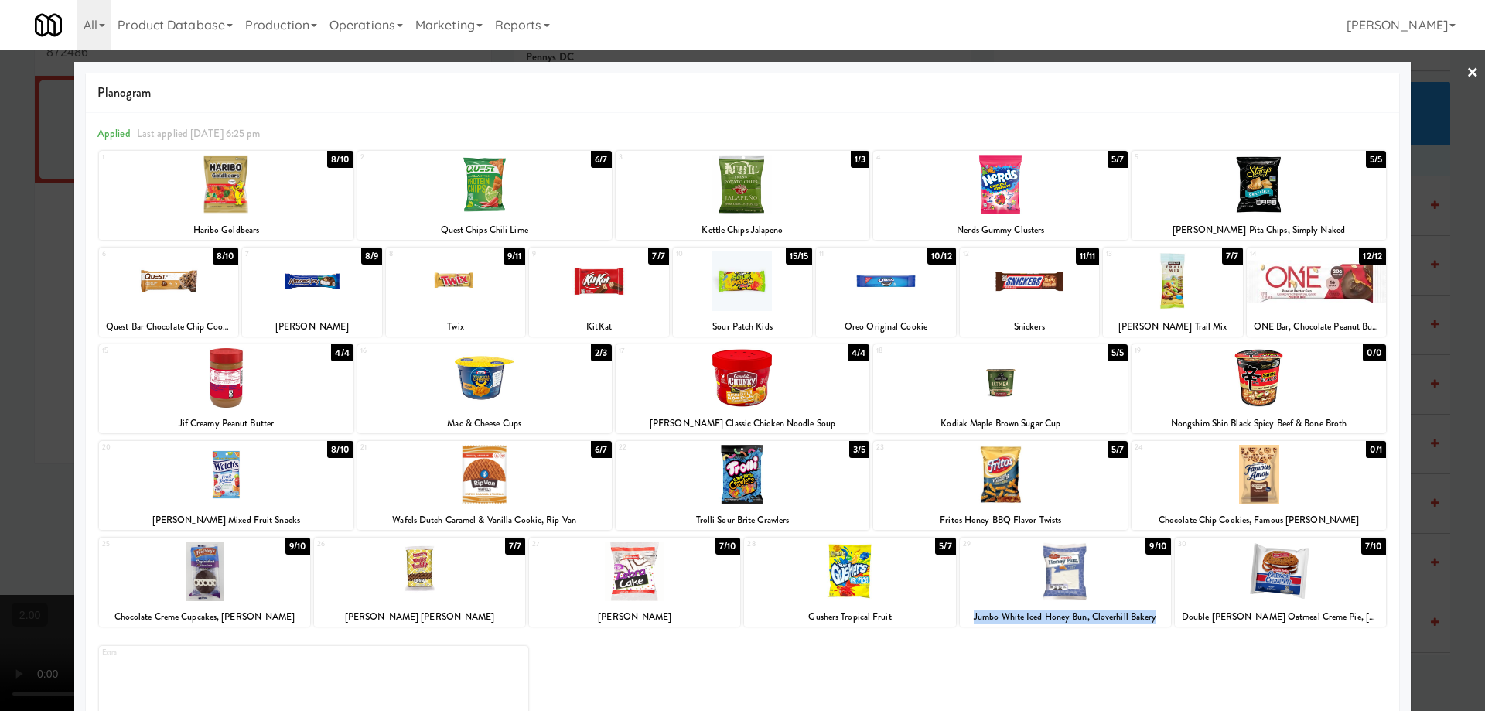
drag, startPoint x: 1042, startPoint y: 565, endPoint x: 1160, endPoint y: 621, distance: 131.1
click at [1160, 621] on div "Jumbo White Iced Honey Bun, Cloverhill Bakery" at bounding box center [1065, 616] width 211 height 19
copy div "Jumbo White Iced Honey Bun, Cloverhill Bakery"
click at [1466, 67] on link "×" at bounding box center [1472, 73] width 12 height 48
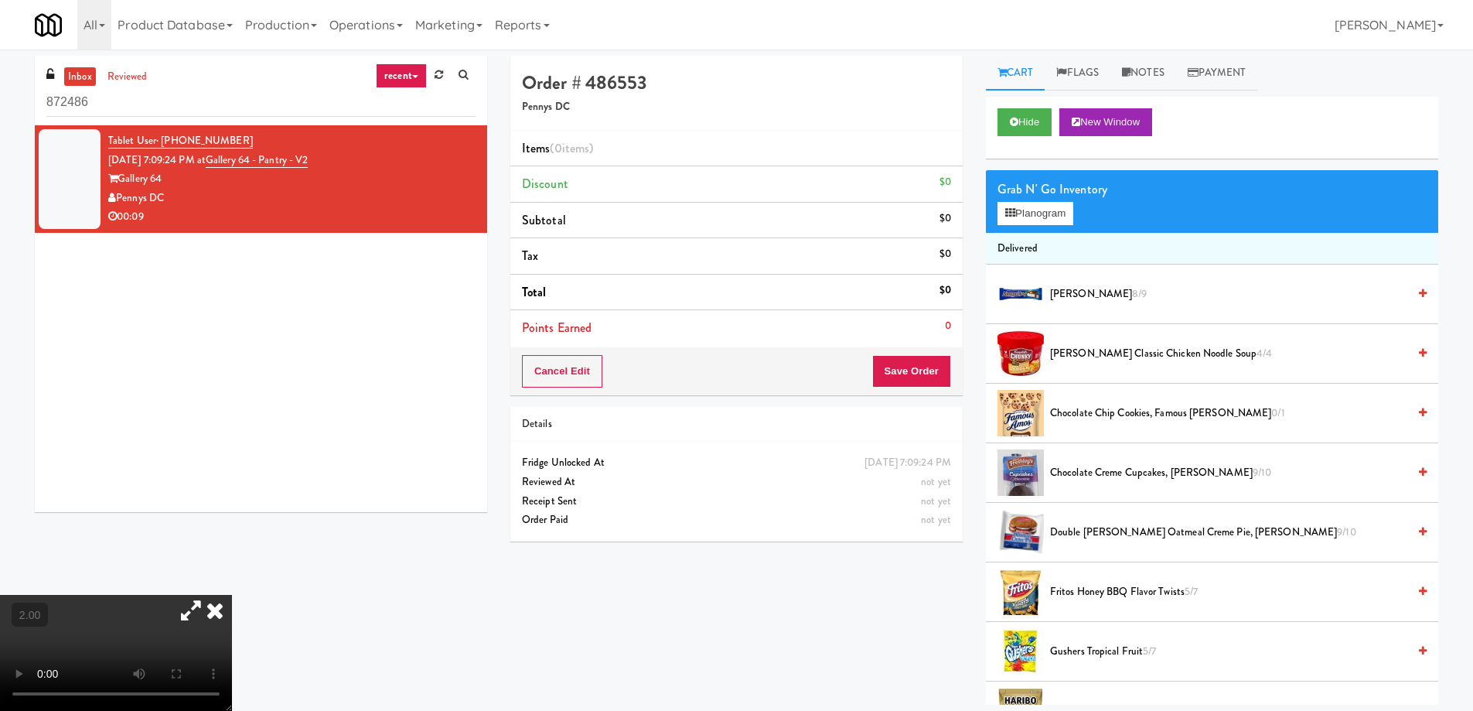
click at [232, 595] on icon at bounding box center [215, 610] width 34 height 31
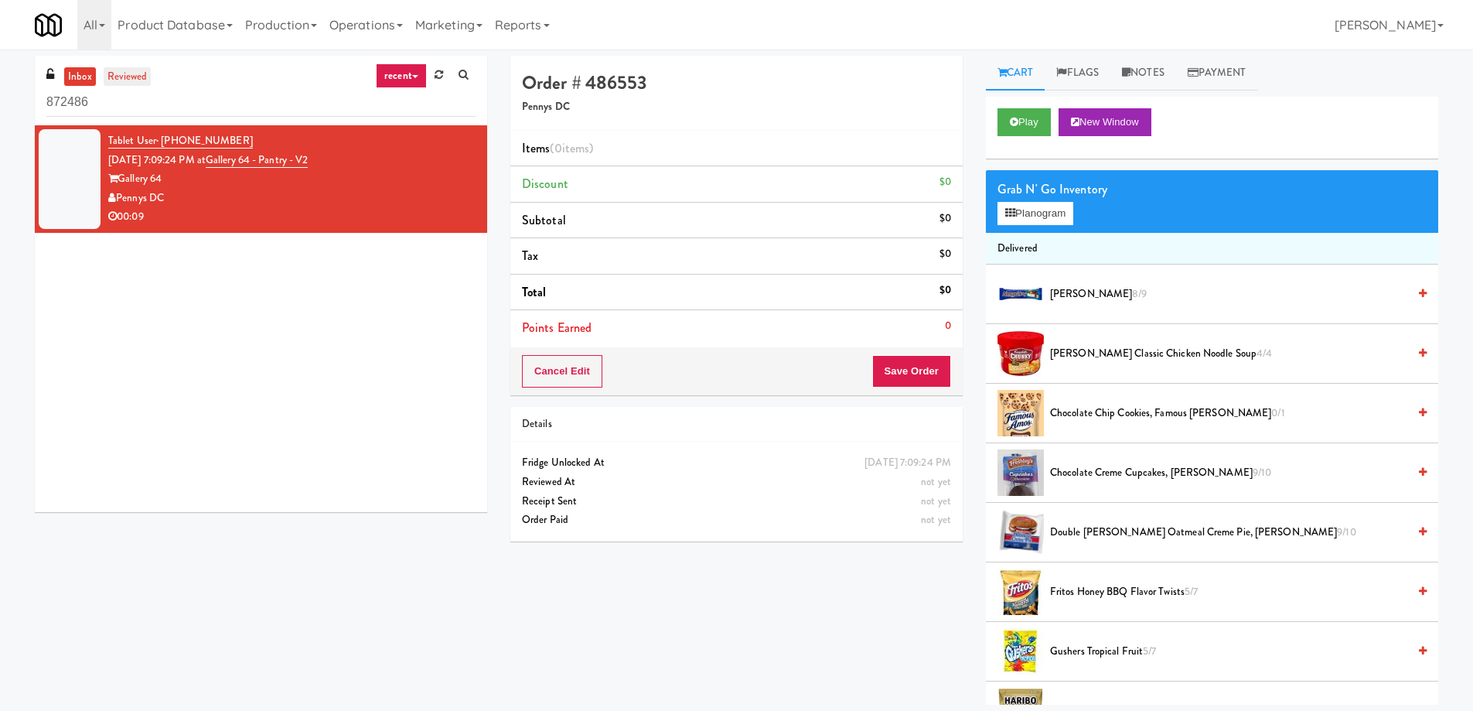
click at [111, 79] on link "reviewed" at bounding box center [128, 76] width 48 height 19
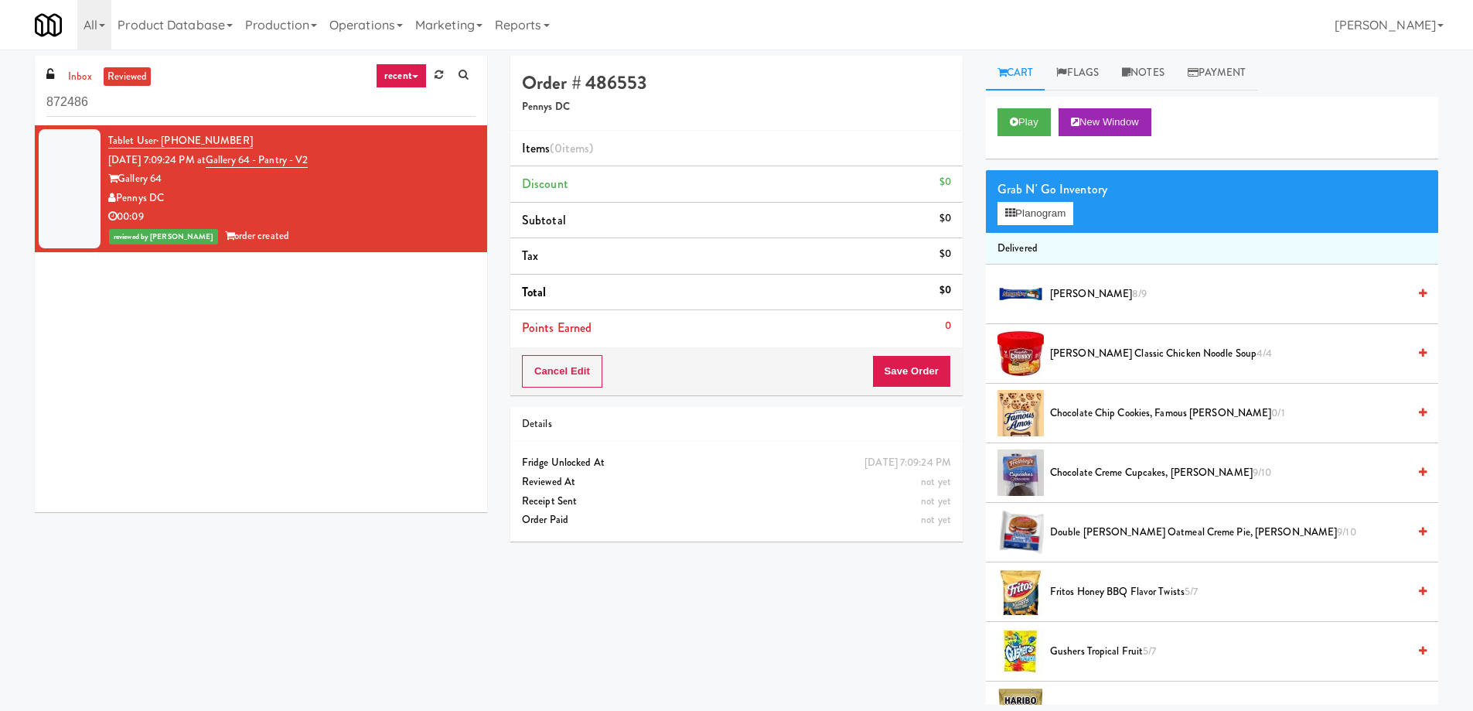
click at [300, 191] on div "Pennys DC" at bounding box center [291, 198] width 367 height 19
click at [1168, 74] on link "Notes" at bounding box center [1143, 73] width 66 height 35
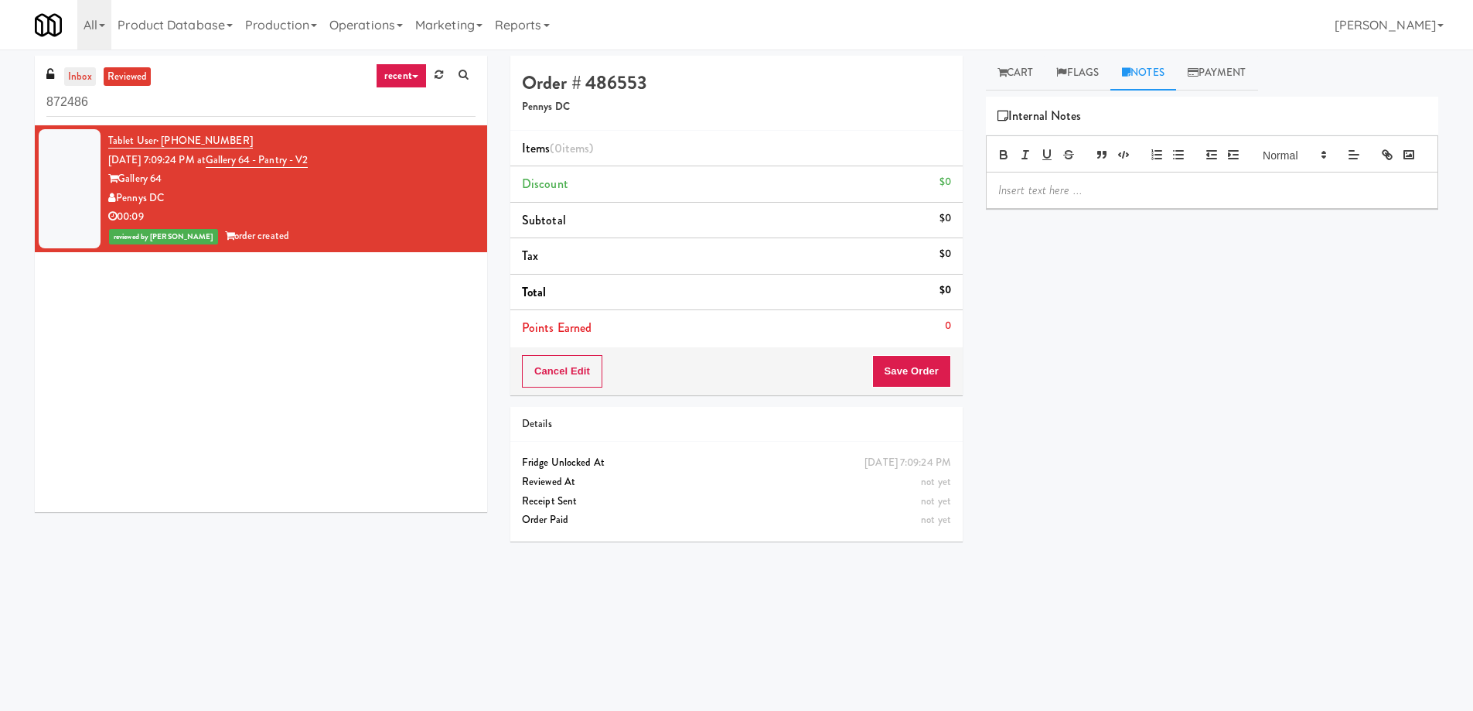
click at [77, 85] on link "inbox" at bounding box center [80, 76] width 32 height 19
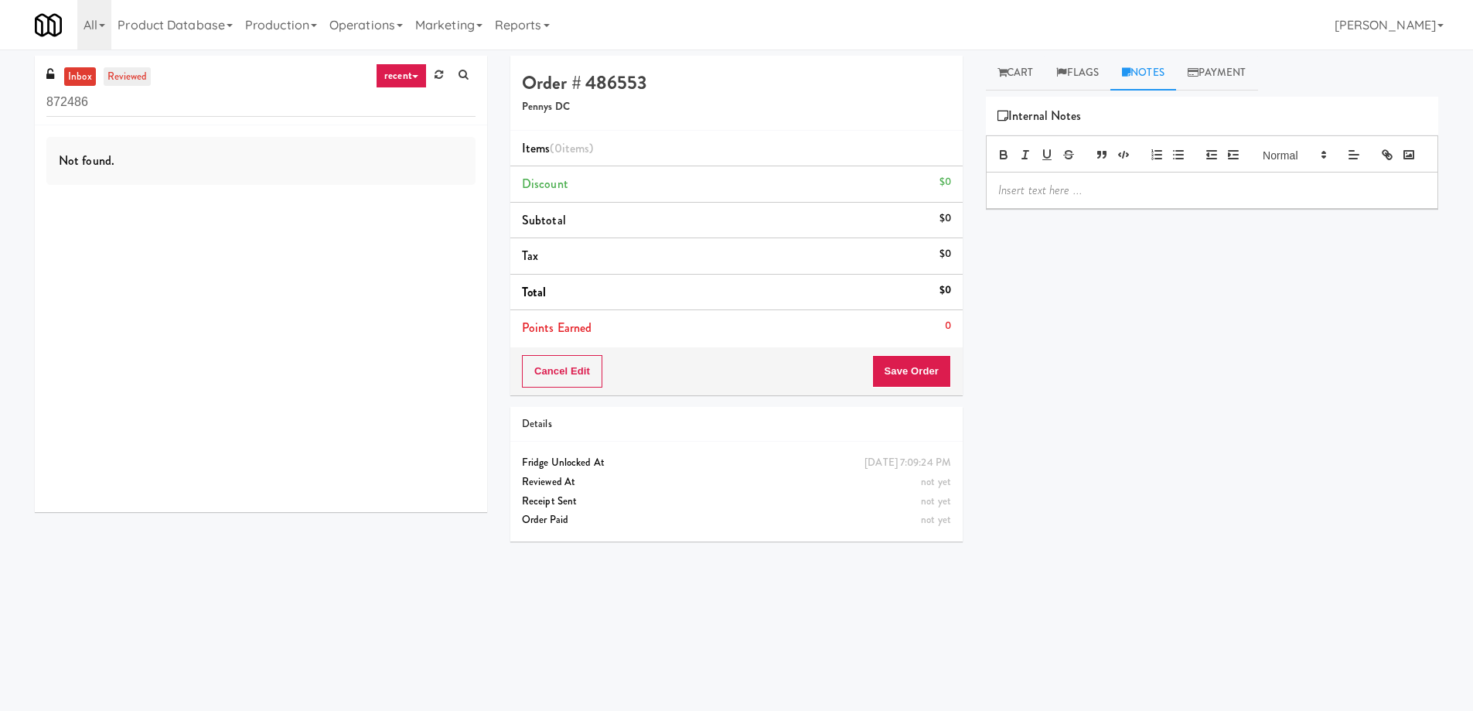
click at [126, 69] on link "reviewed" at bounding box center [128, 76] width 48 height 19
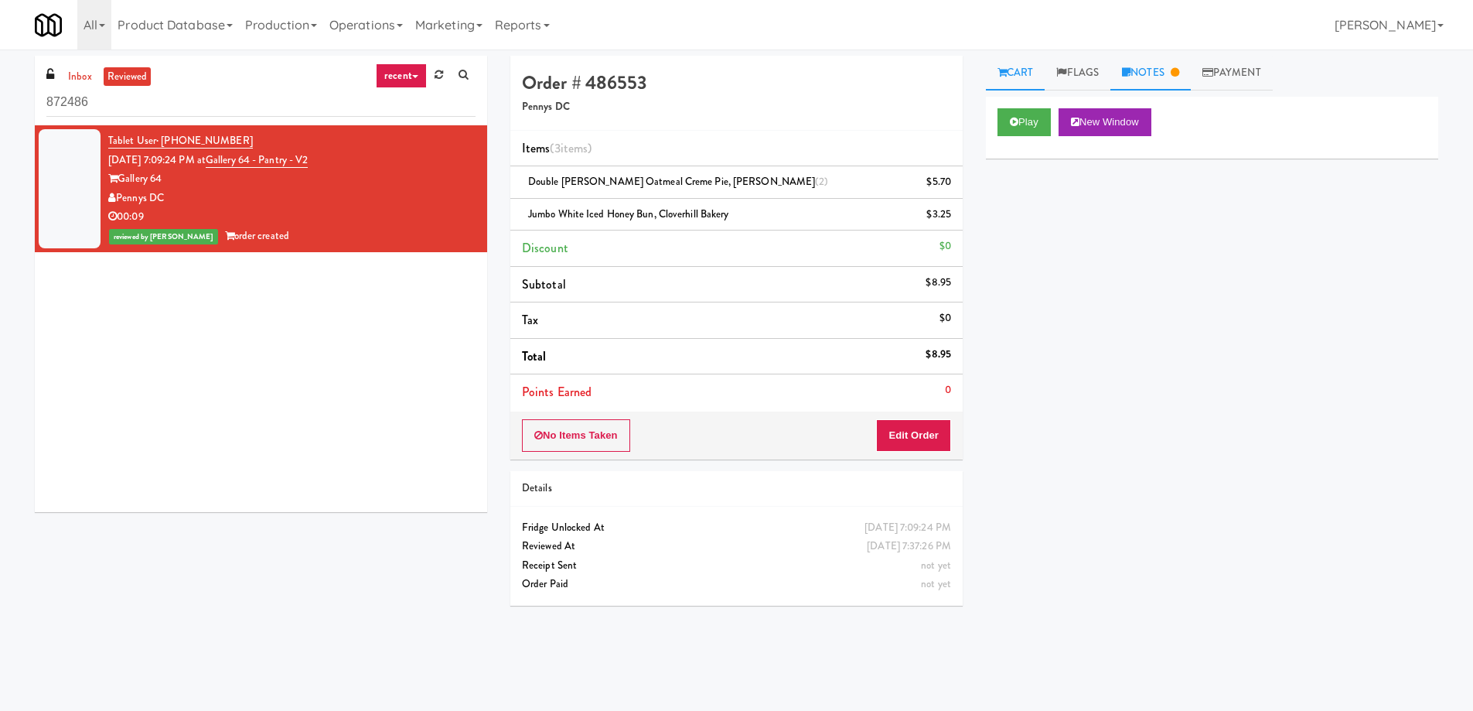
click at [1170, 64] on link "Notes" at bounding box center [1150, 73] width 80 height 35
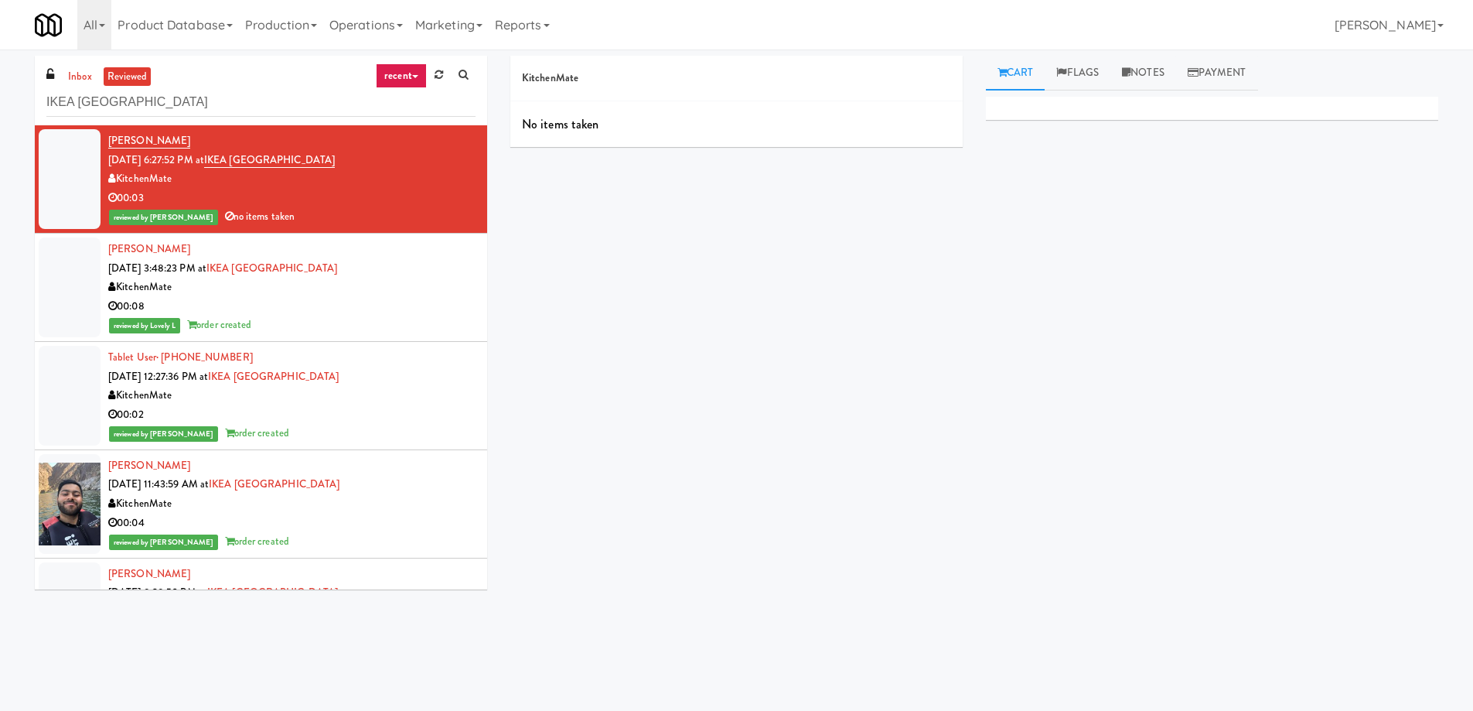
click at [329, 201] on div "00:03" at bounding box center [291, 198] width 367 height 19
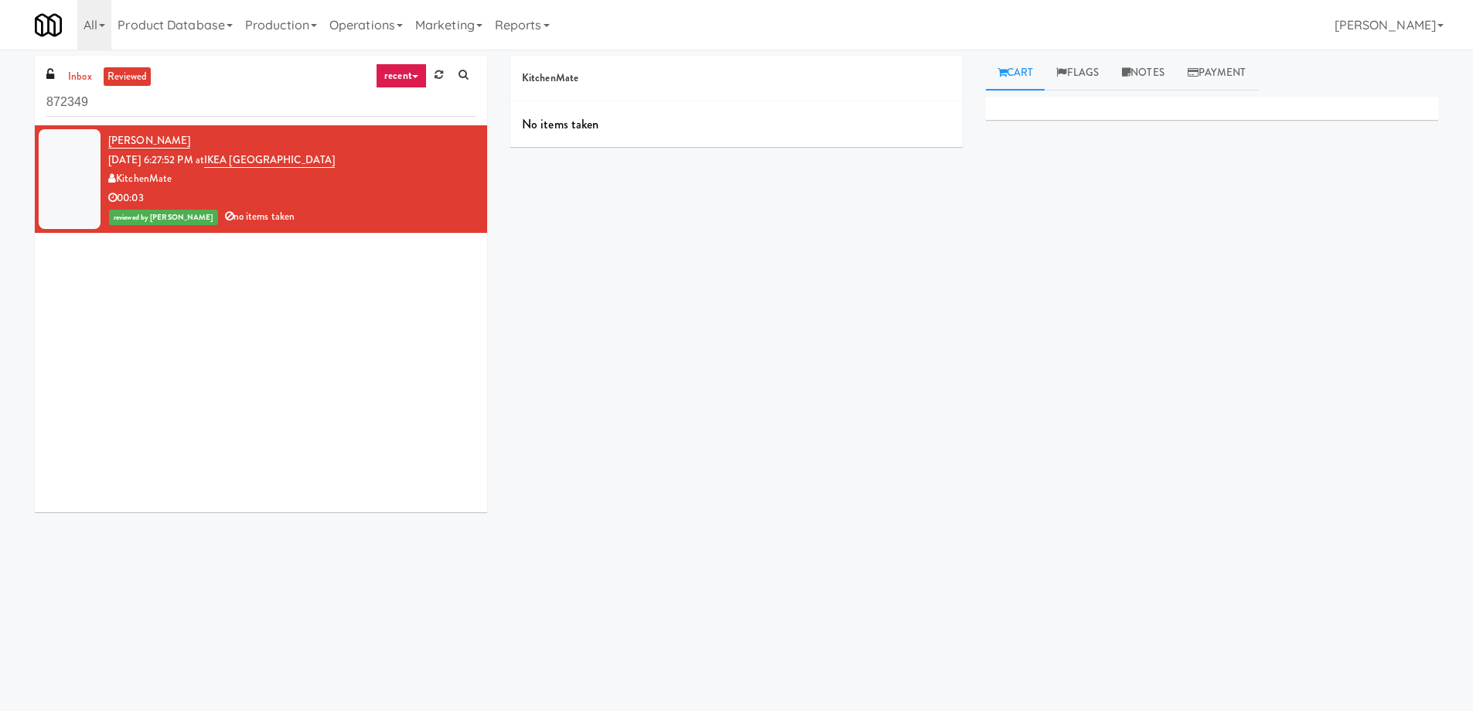
click at [342, 200] on div "00:03" at bounding box center [291, 198] width 367 height 19
click at [158, 213] on span "reviewed by [PERSON_NAME]" at bounding box center [163, 217] width 109 height 15
click at [174, 166] on span "[DATE] 6:27:52 PM at" at bounding box center [156, 159] width 96 height 15
click at [311, 162] on link "IKEA [GEOGRAPHIC_DATA]" at bounding box center [269, 159] width 131 height 15
